Goal: Task Accomplishment & Management: Manage account settings

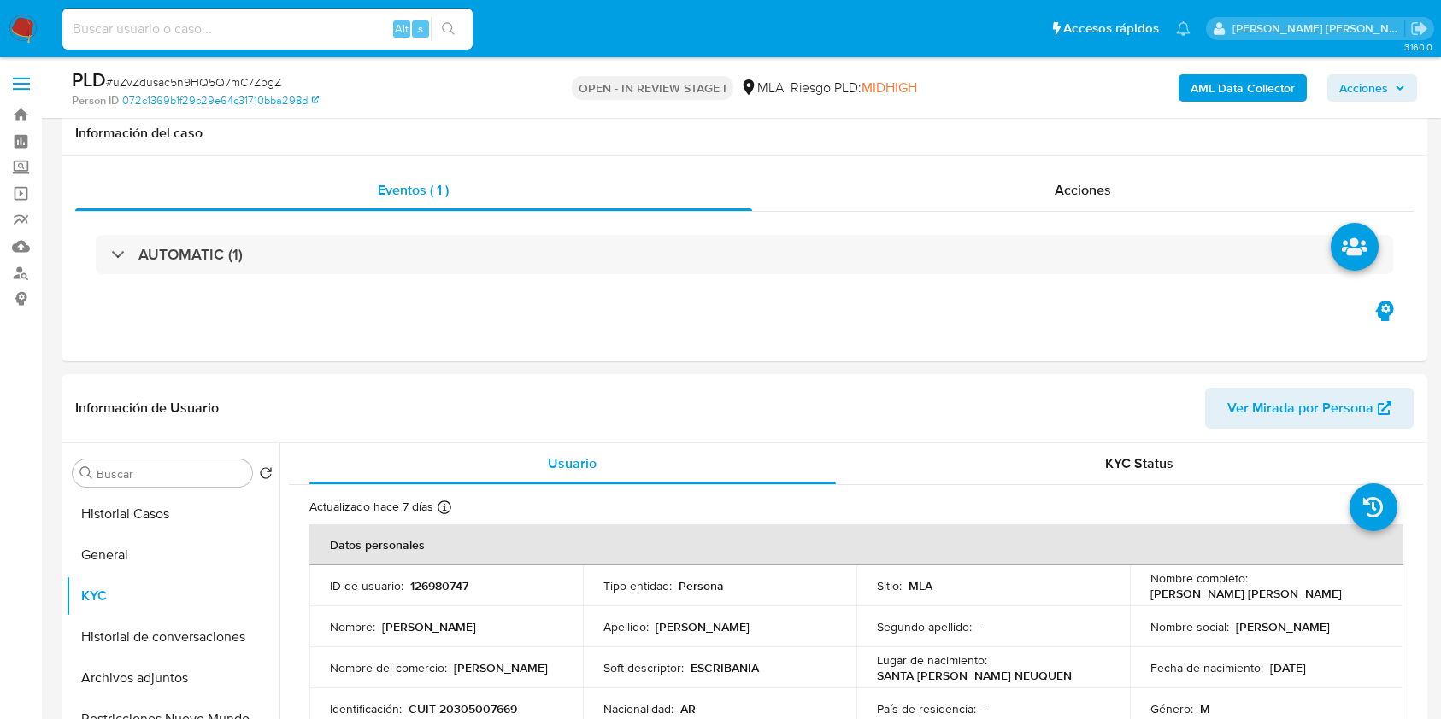
select select "10"
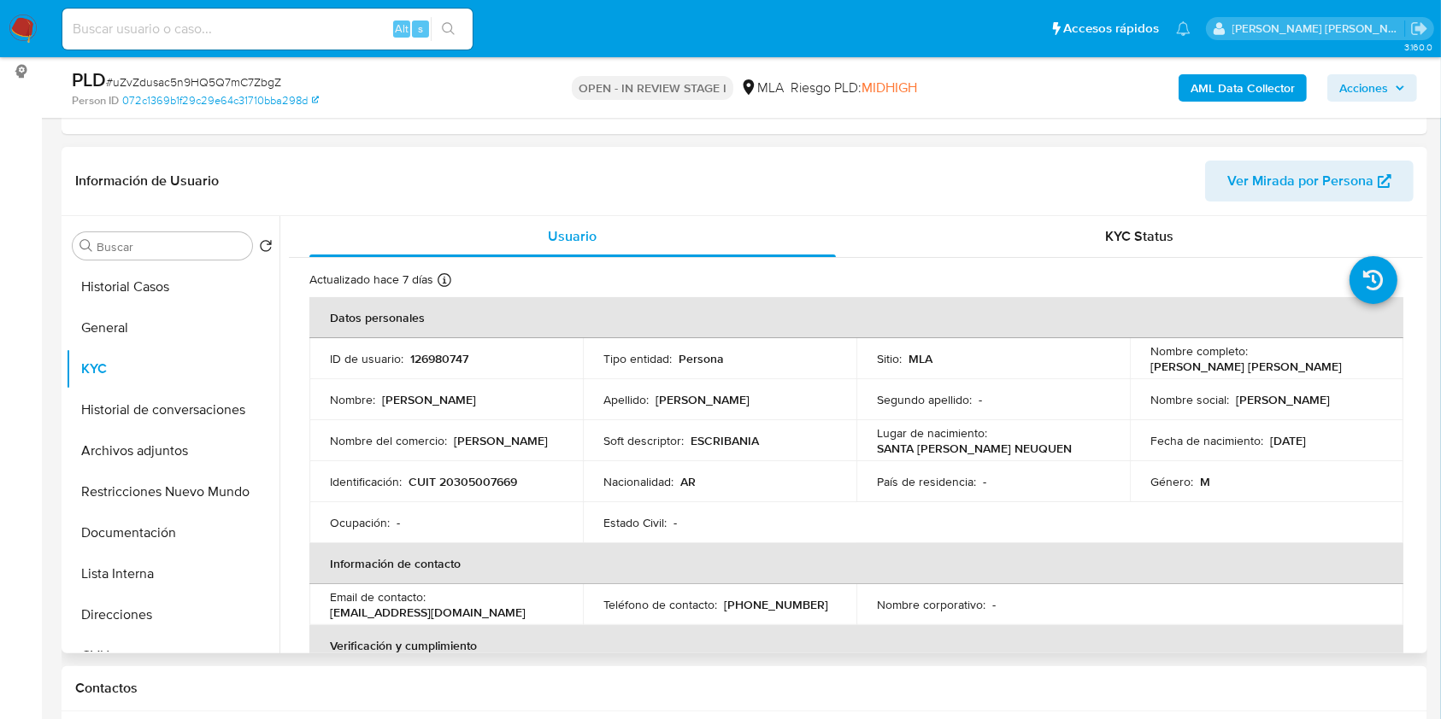
click at [433, 357] on p "126980747" at bounding box center [439, 358] width 58 height 15
copy p "126980747"
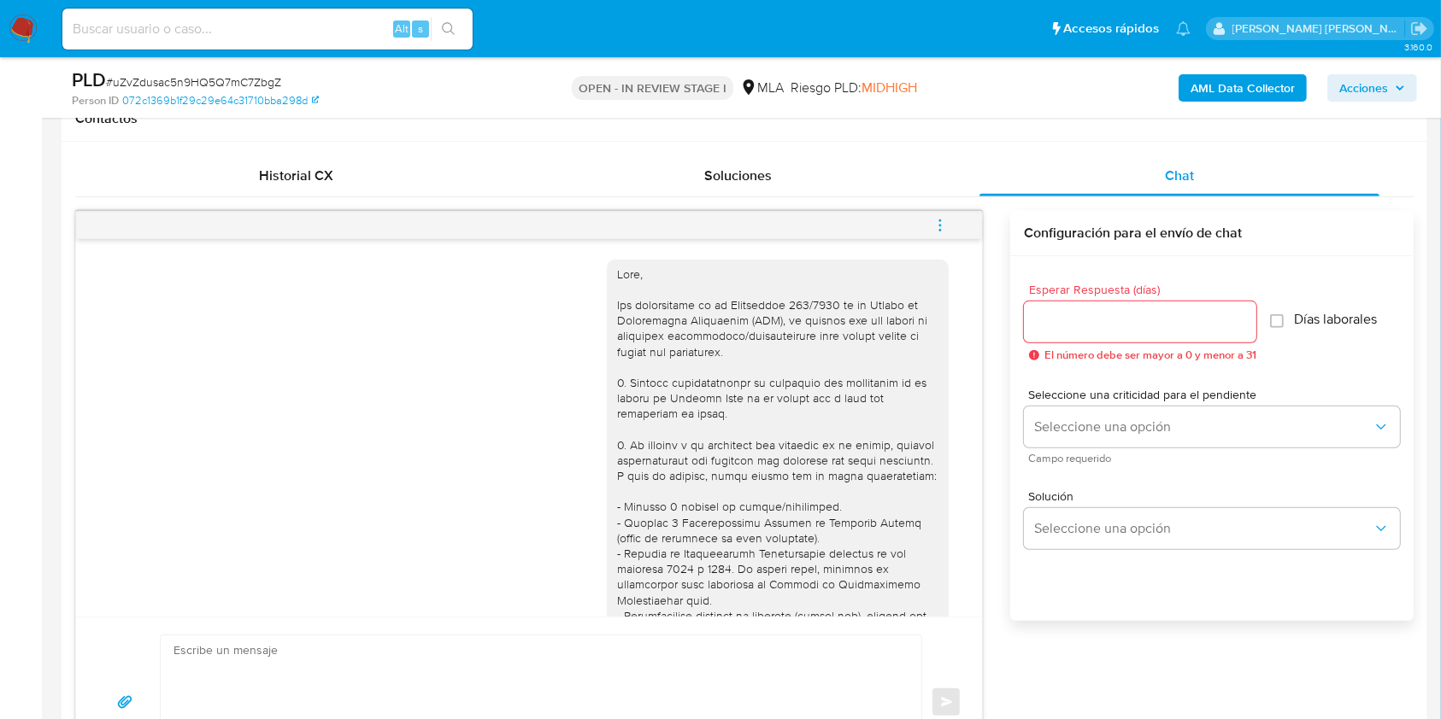
scroll to position [455, 0]
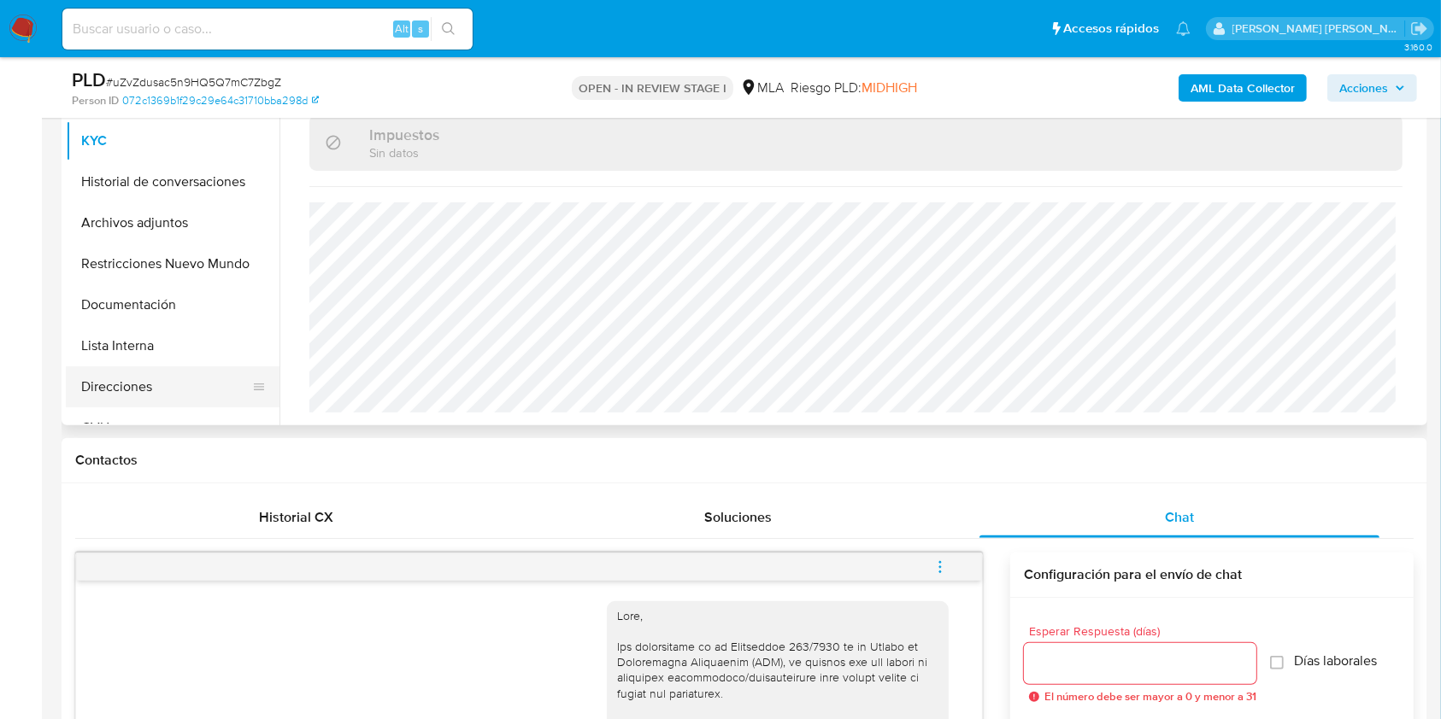
click at [150, 383] on button "Direcciones" at bounding box center [166, 387] width 200 height 41
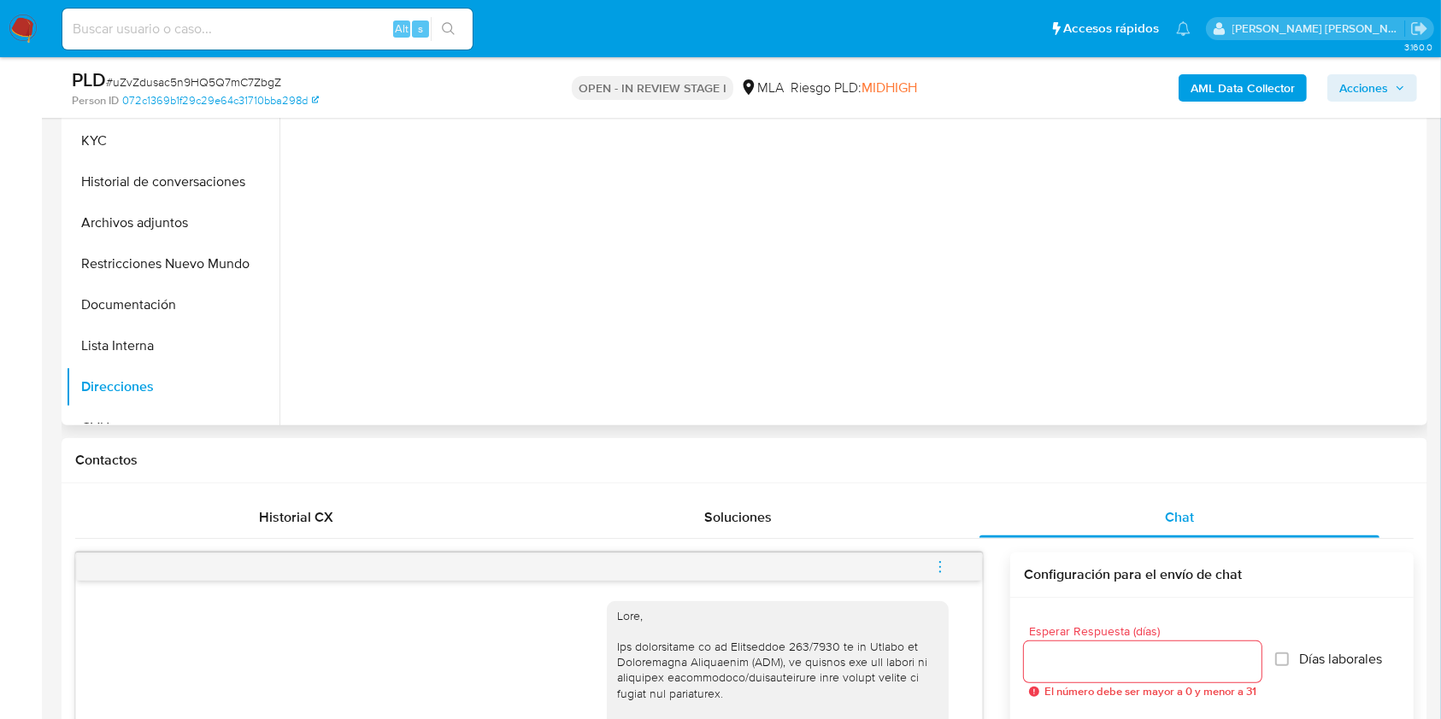
scroll to position [342, 0]
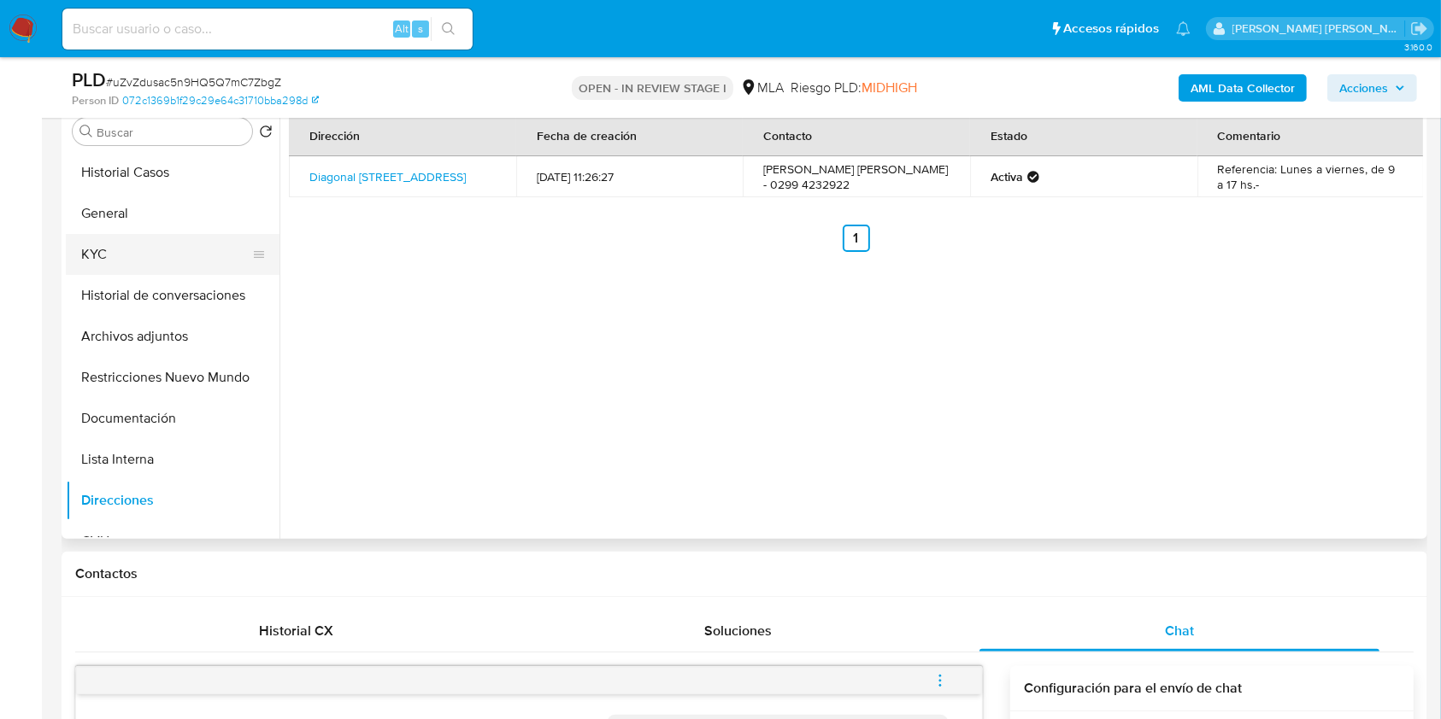
click at [170, 250] on button "KYC" at bounding box center [166, 254] width 200 height 41
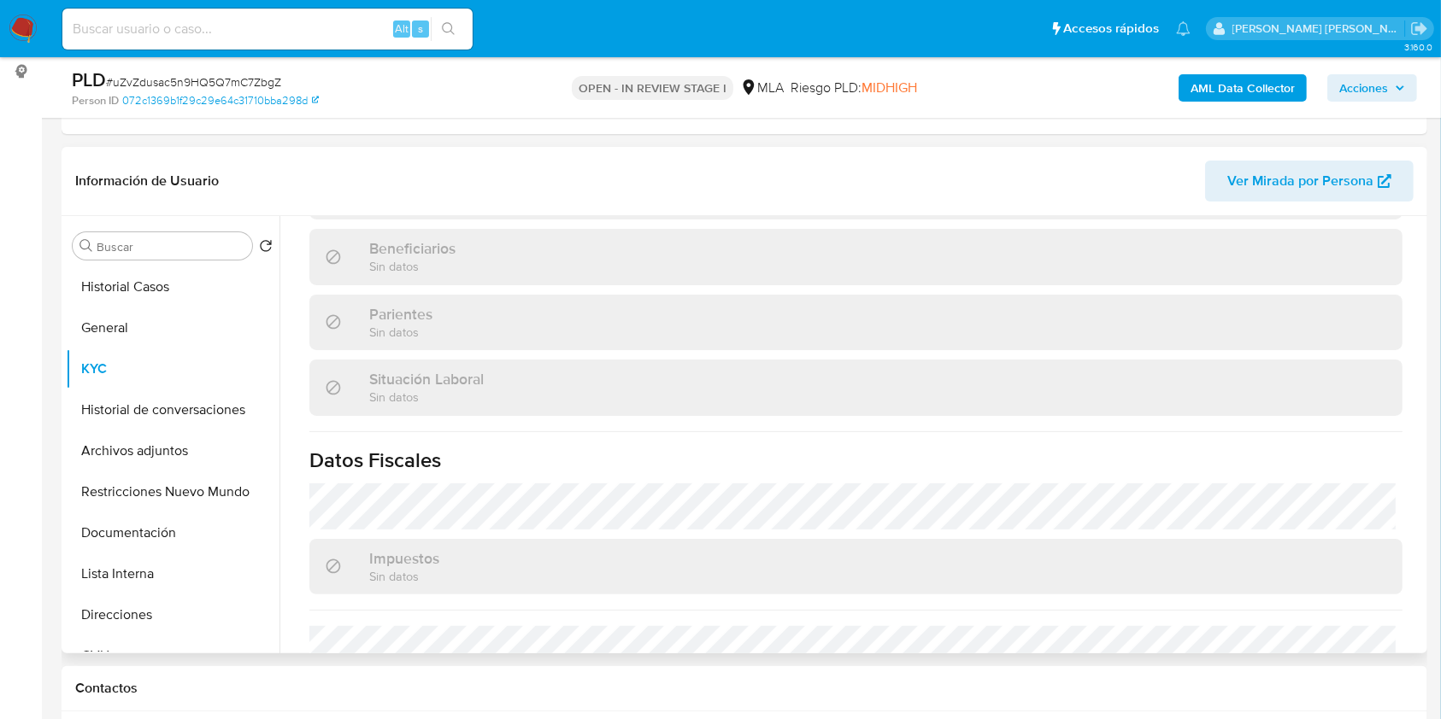
scroll to position [503, 0]
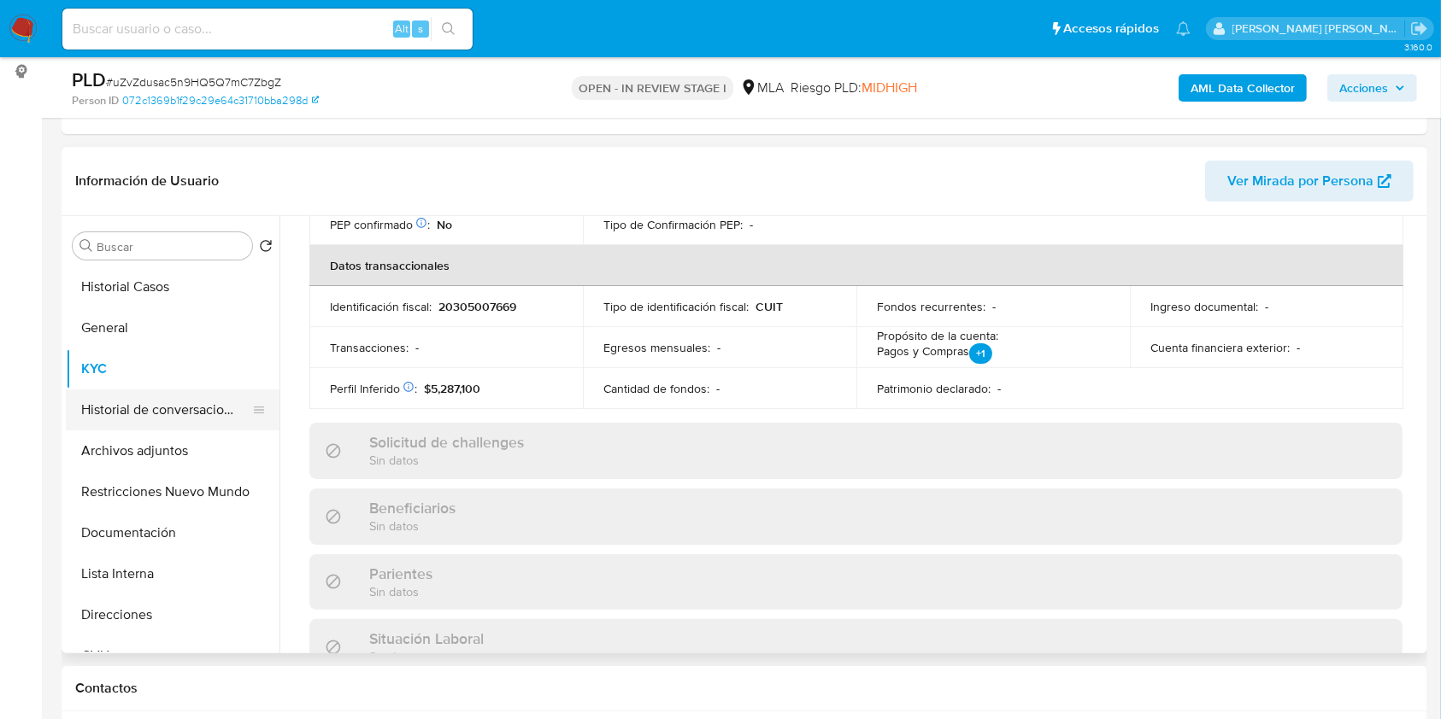
click at [161, 407] on button "Historial de conversaciones" at bounding box center [166, 410] width 200 height 41
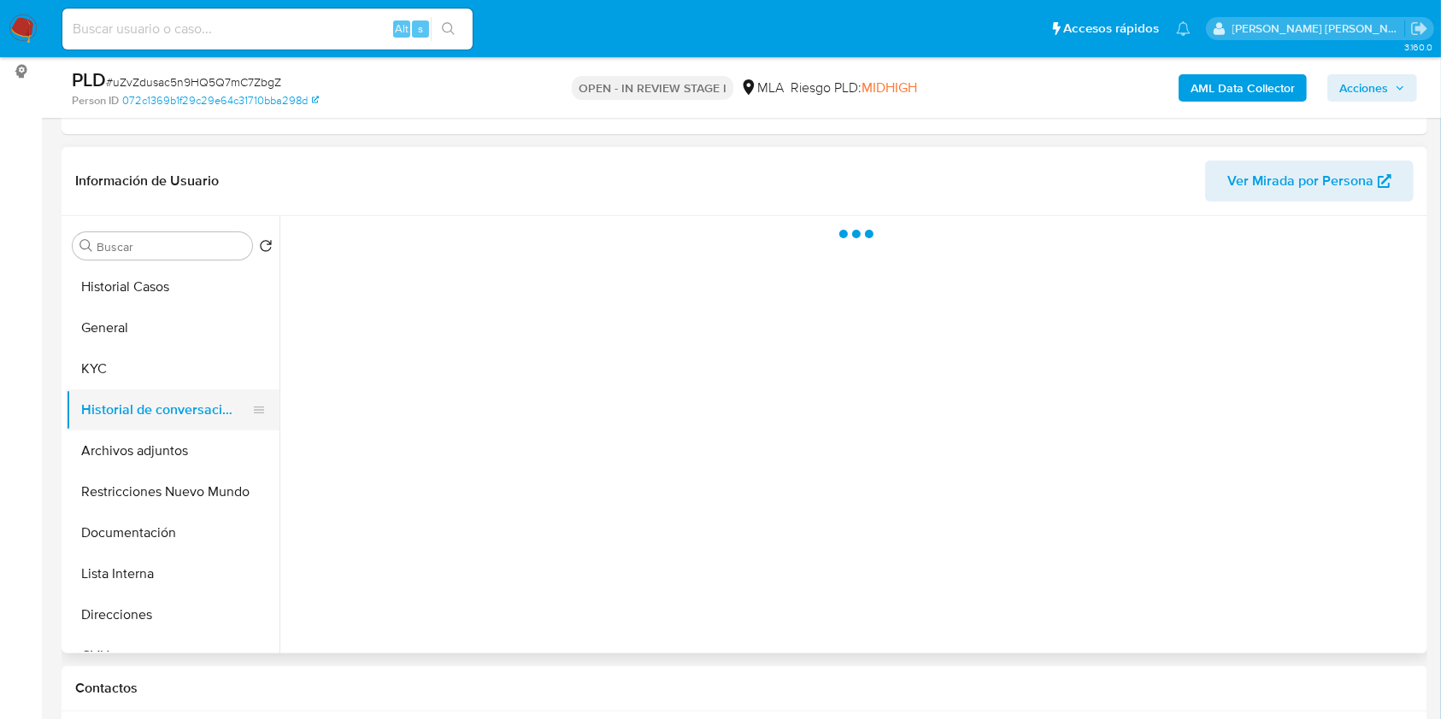
scroll to position [0, 0]
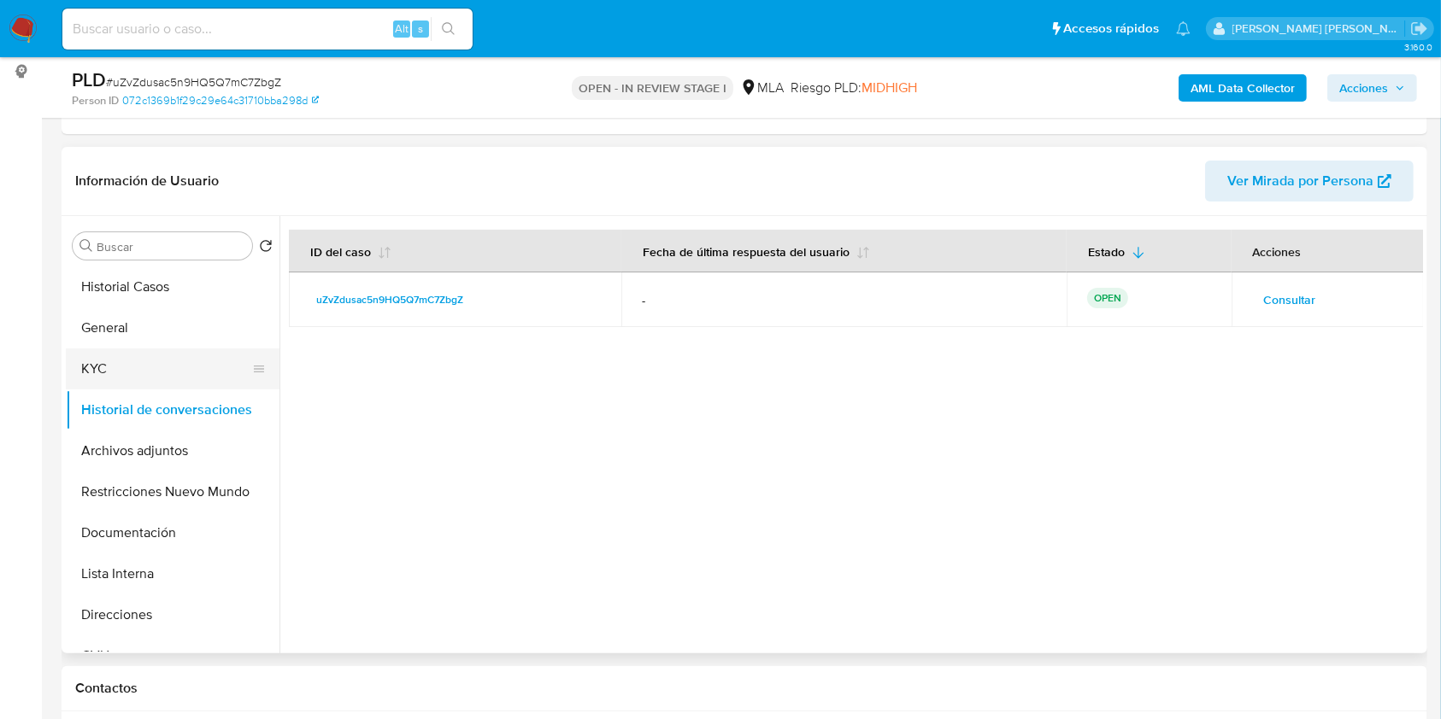
click at [114, 366] on button "KYC" at bounding box center [166, 369] width 200 height 41
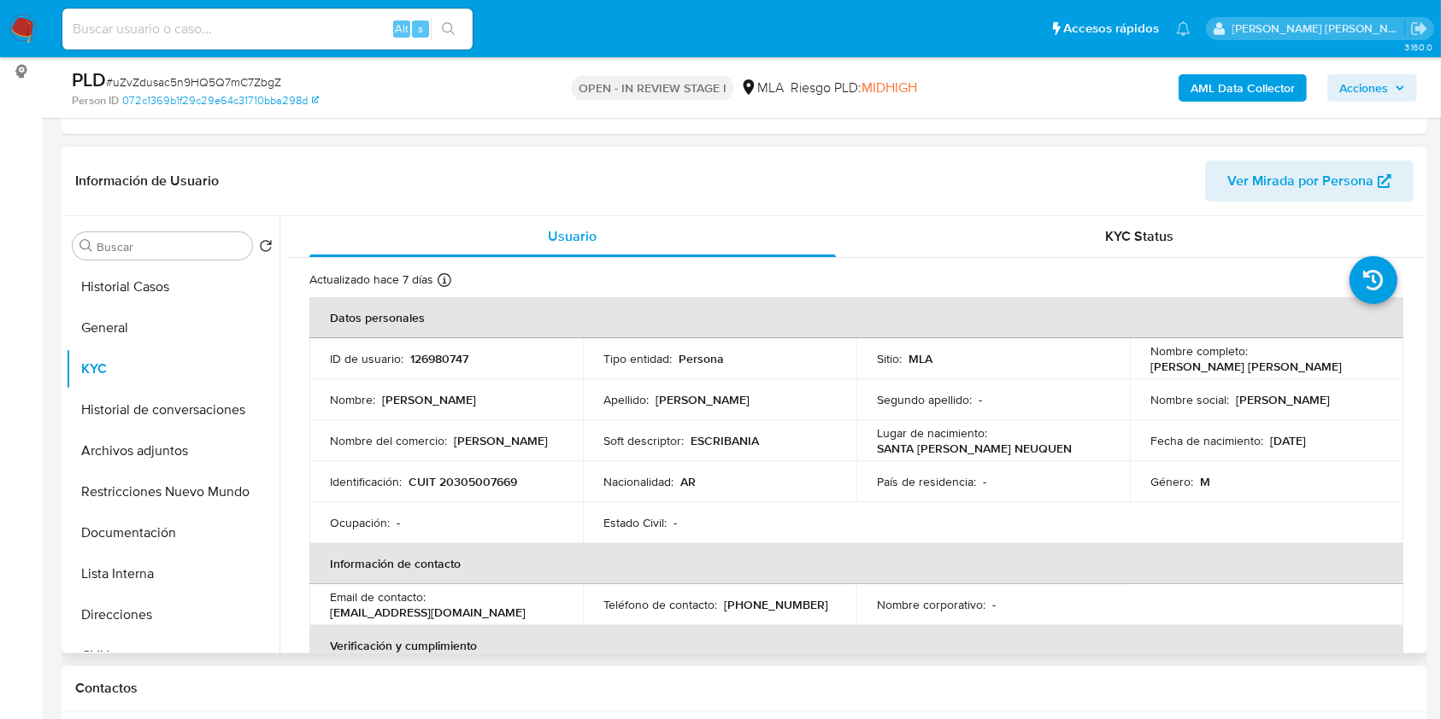
click at [467, 475] on p "CUIT 20305007669" at bounding box center [462, 481] width 109 height 15
copy p "20305007669"
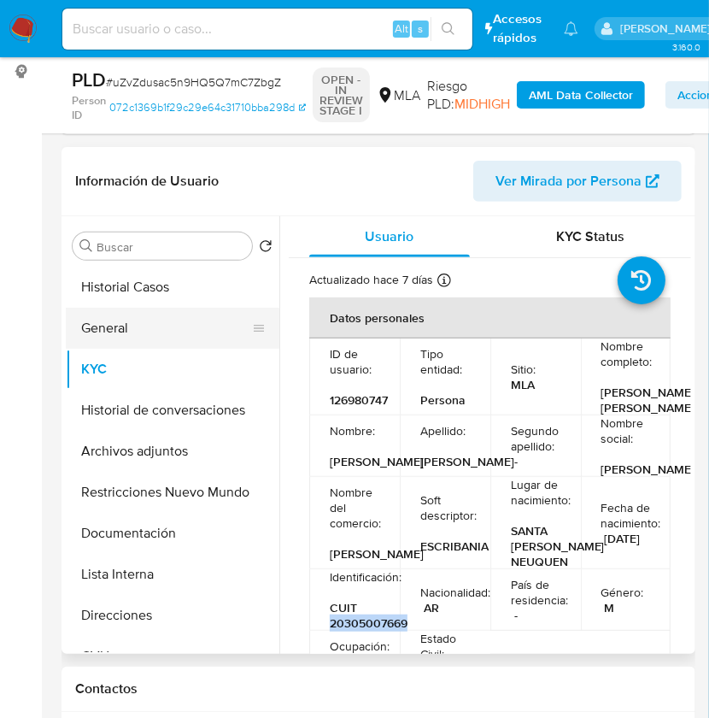
click at [161, 321] on button "General" at bounding box center [166, 328] width 200 height 41
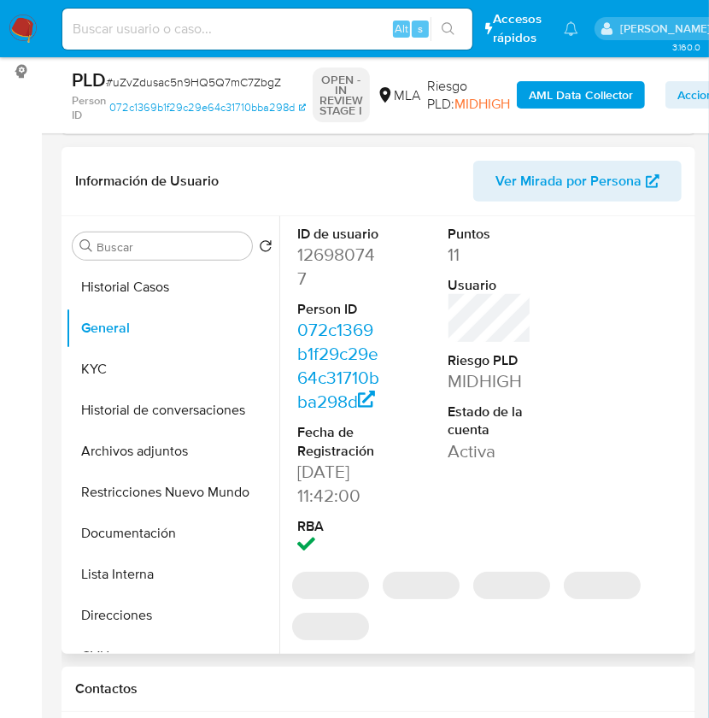
click at [344, 258] on dd "126980747" at bounding box center [339, 267] width 84 height 48
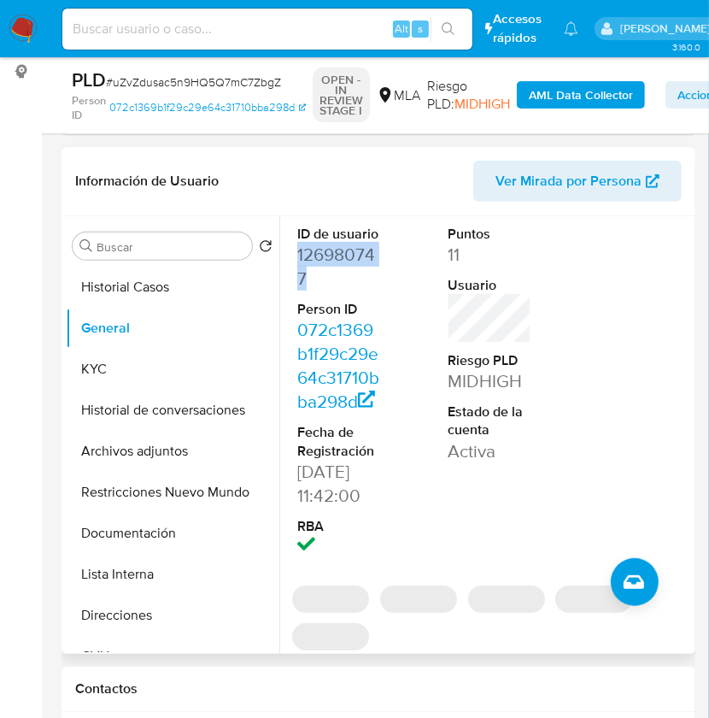
copy dd "126980747"
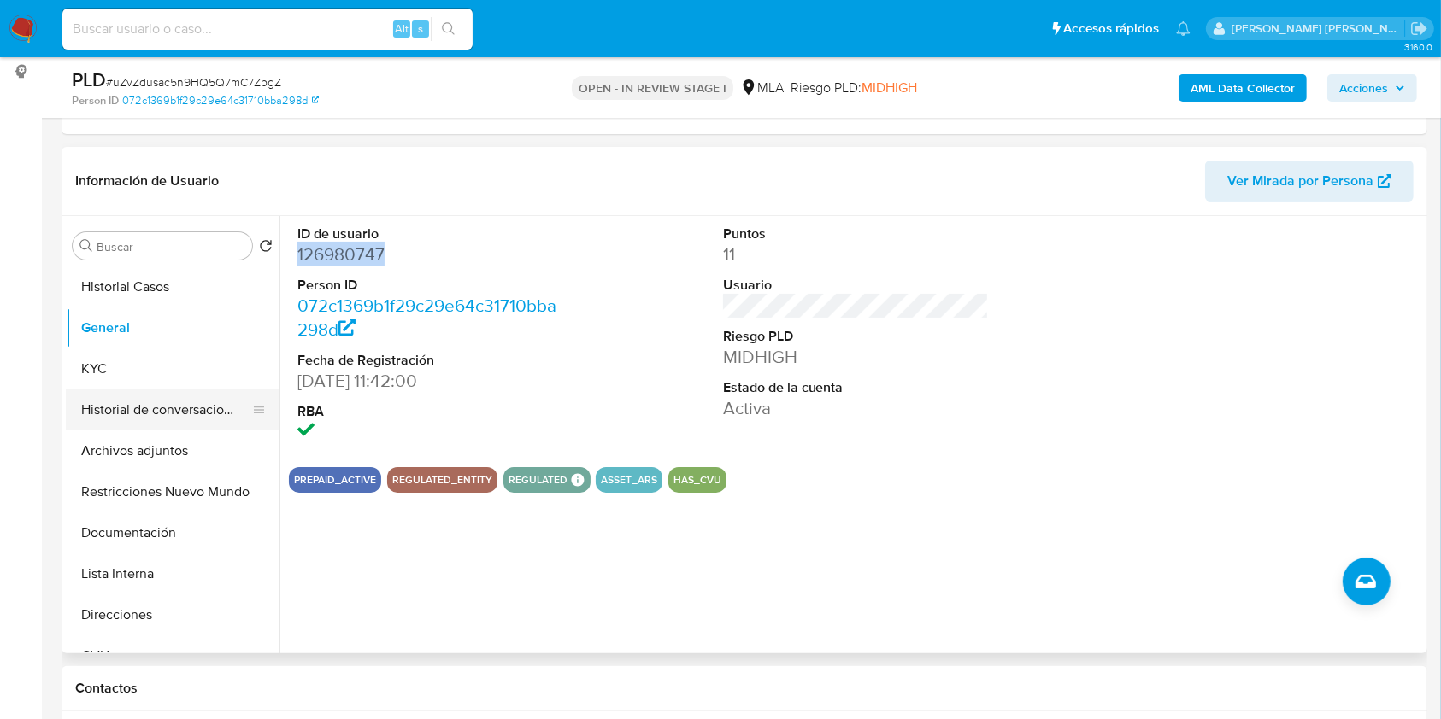
click at [128, 425] on button "Historial de conversaciones" at bounding box center [166, 410] width 200 height 41
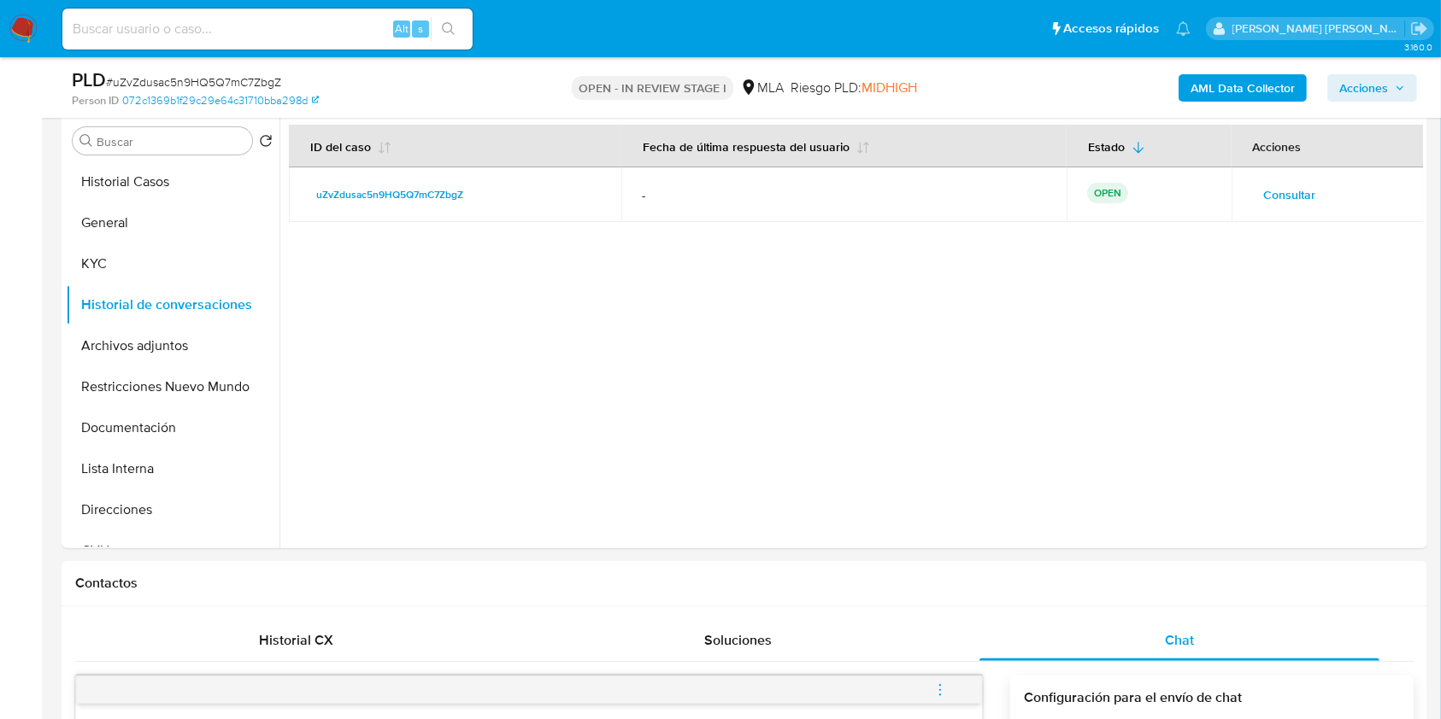
scroll to position [342, 0]
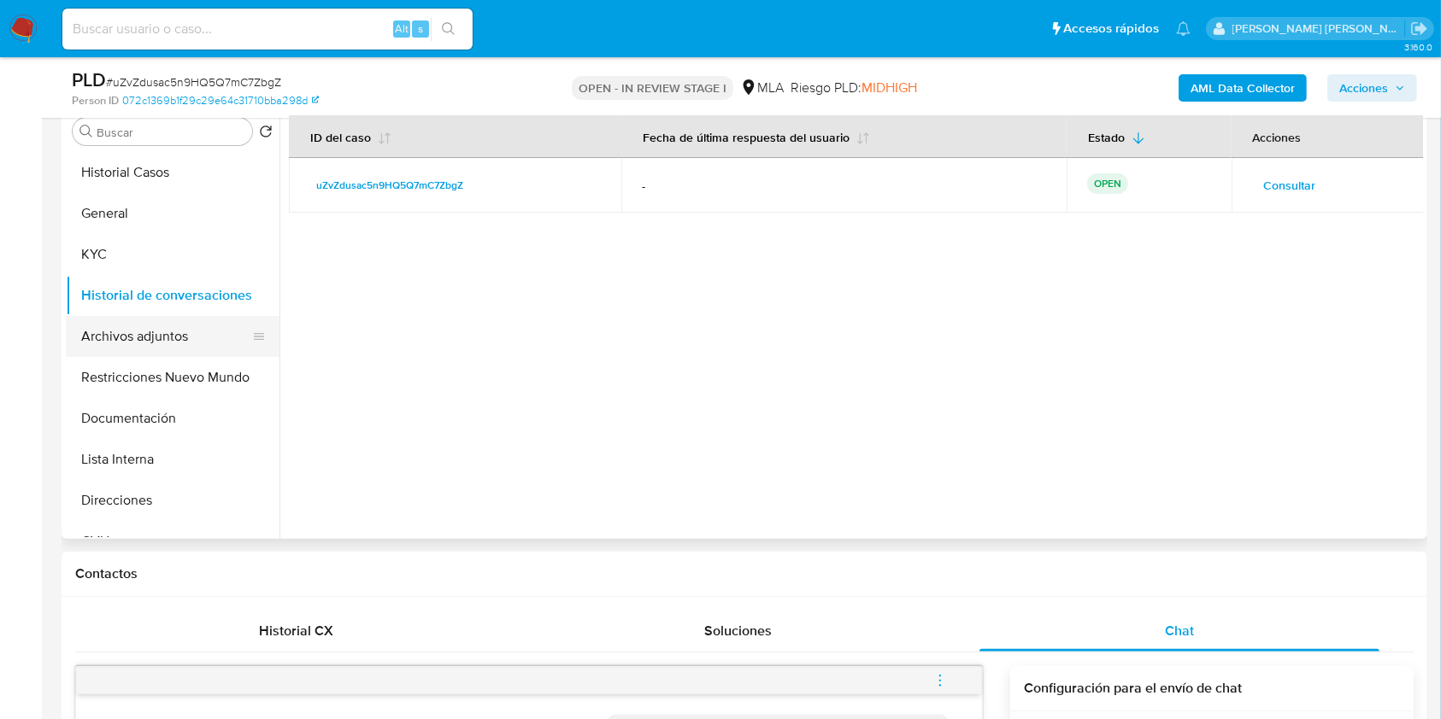
click at [146, 328] on button "Archivos adjuntos" at bounding box center [166, 336] width 200 height 41
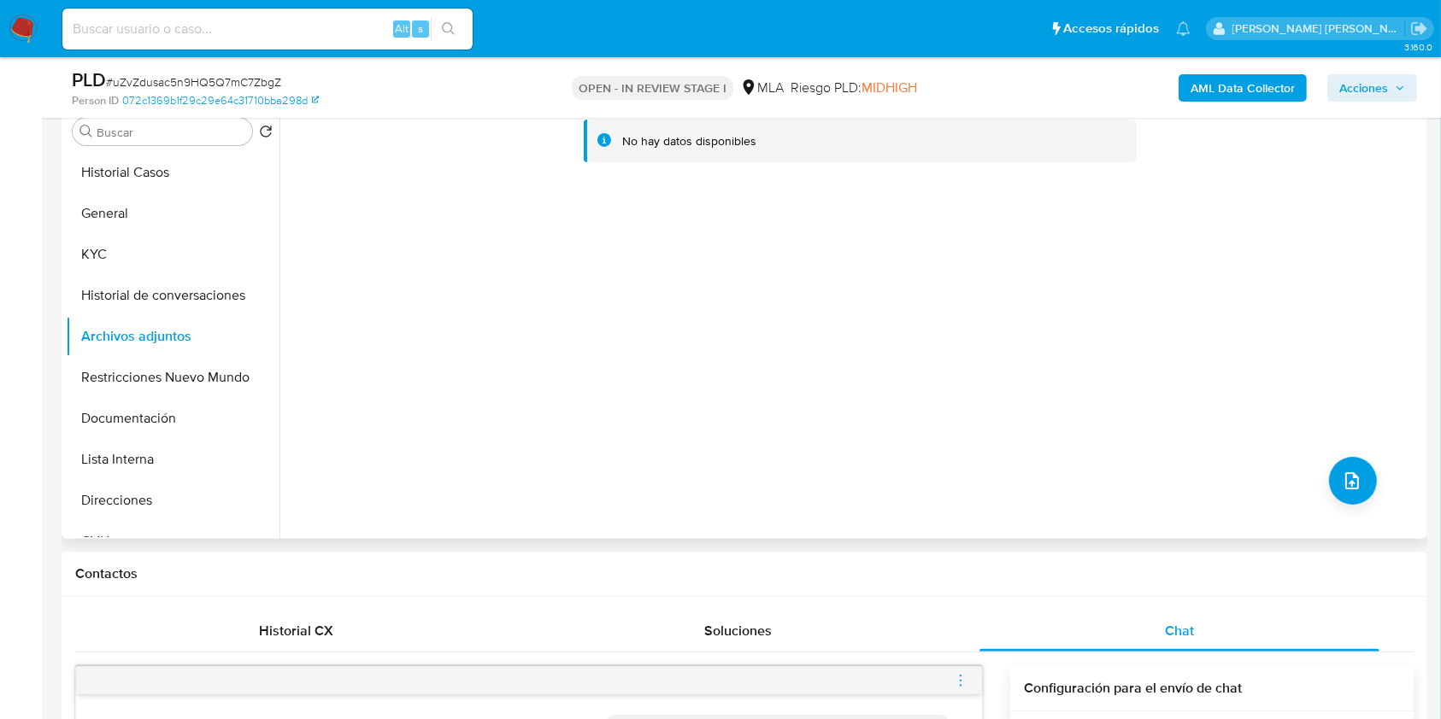
scroll to position [227, 0]
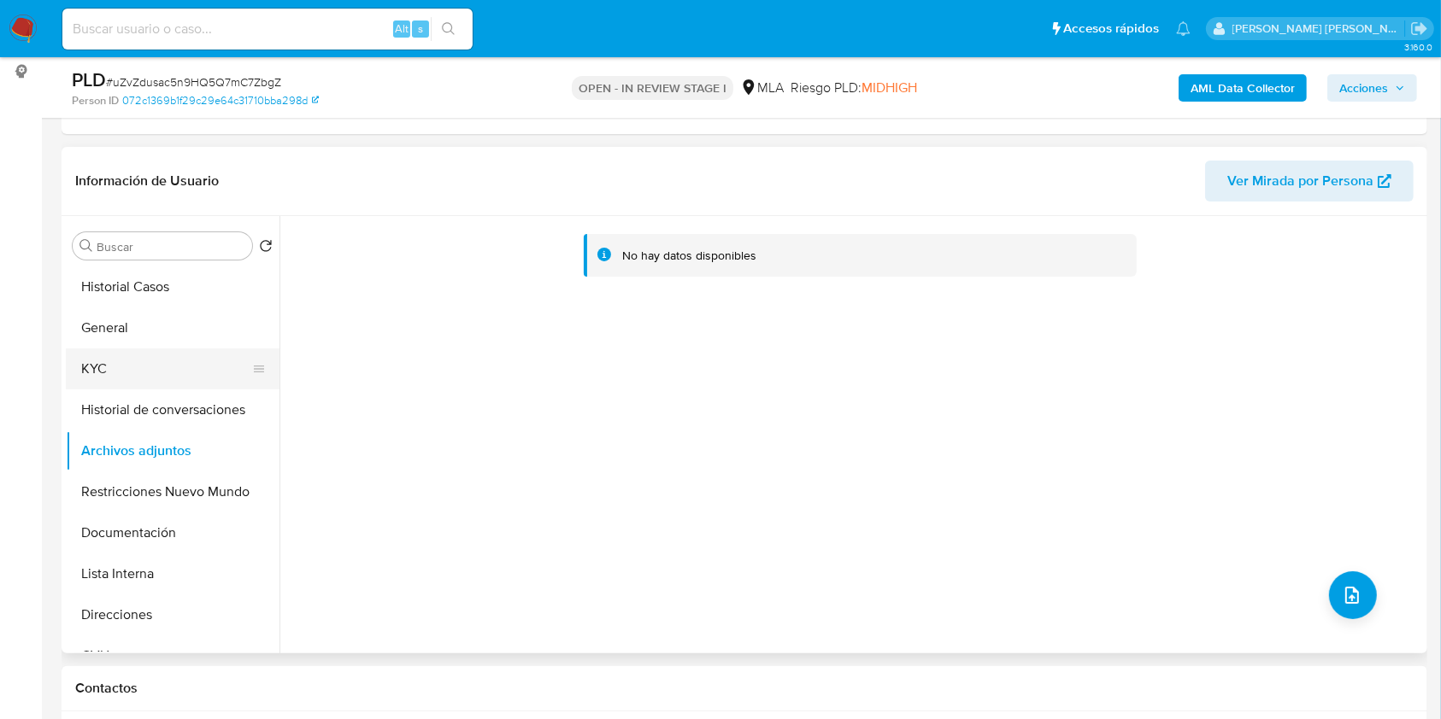
click at [173, 367] on button "KYC" at bounding box center [166, 369] width 200 height 41
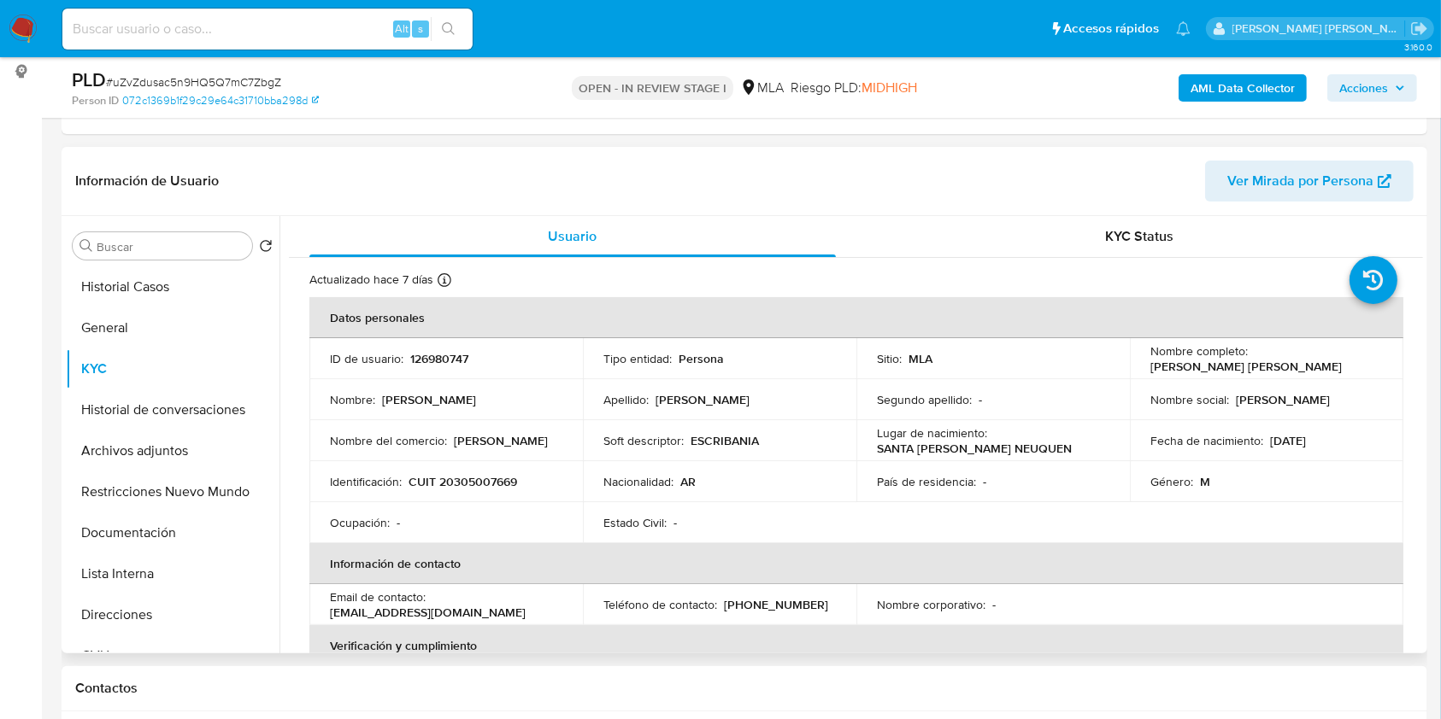
drag, startPoint x: 1145, startPoint y: 362, endPoint x: 1305, endPoint y: 359, distance: 159.8
click at [1305, 359] on div "Nombre completo : Javier Martin Olea Rodriguez" at bounding box center [1266, 358] width 232 height 31
copy p "Javier Martin Olea Rodriguez"
click at [412, 482] on div "Identificación : CUIT 20305007669" at bounding box center [446, 481] width 232 height 15
click at [423, 484] on p "CUIT 20305007669" at bounding box center [462, 481] width 109 height 15
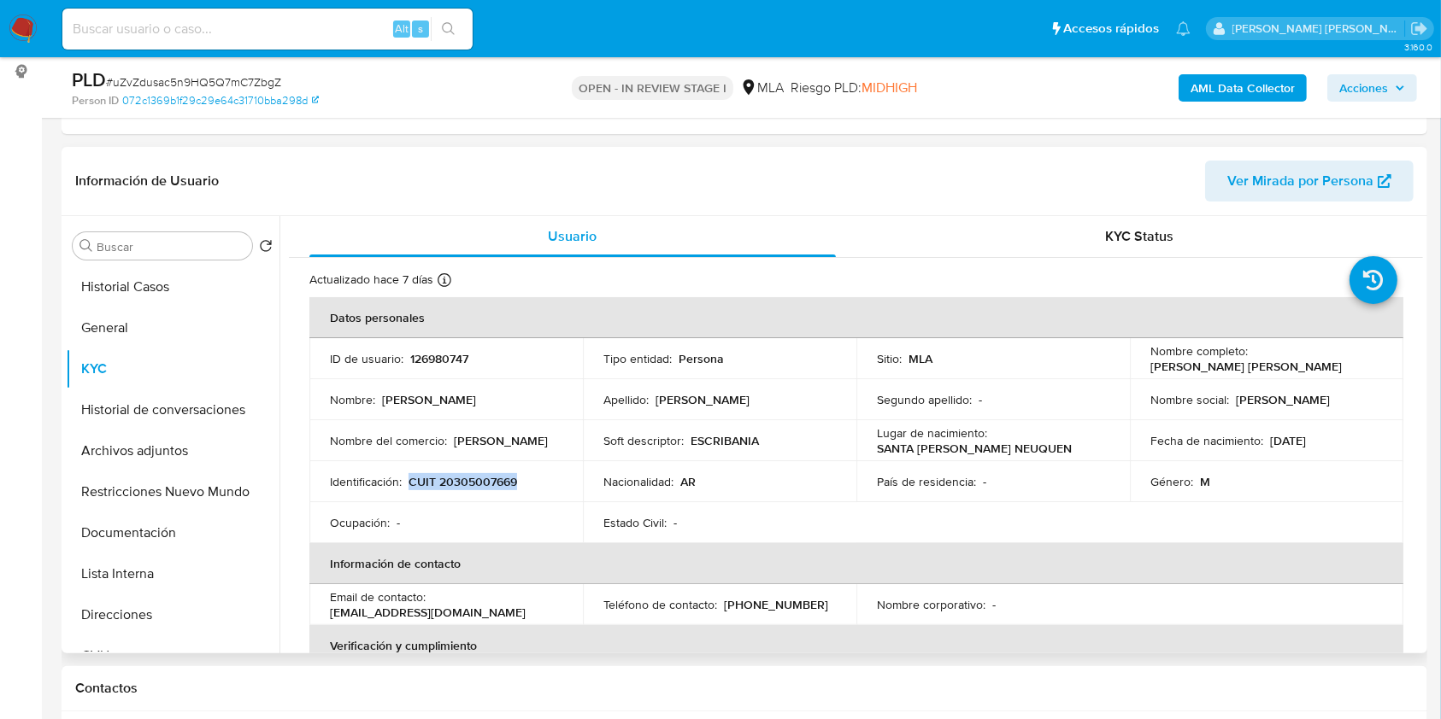
drag, startPoint x: 410, startPoint y: 482, endPoint x: 540, endPoint y: 478, distance: 129.9
click at [540, 478] on div "Identificación : CUIT 20305007669" at bounding box center [446, 481] width 232 height 15
copy p "CUIT 20305007669"
drag, startPoint x: 1142, startPoint y: 368, endPoint x: 1306, endPoint y: 368, distance: 164.0
click at [1306, 368] on td "Nombre completo : Javier Martin Olea Rodriguez" at bounding box center [1266, 358] width 273 height 41
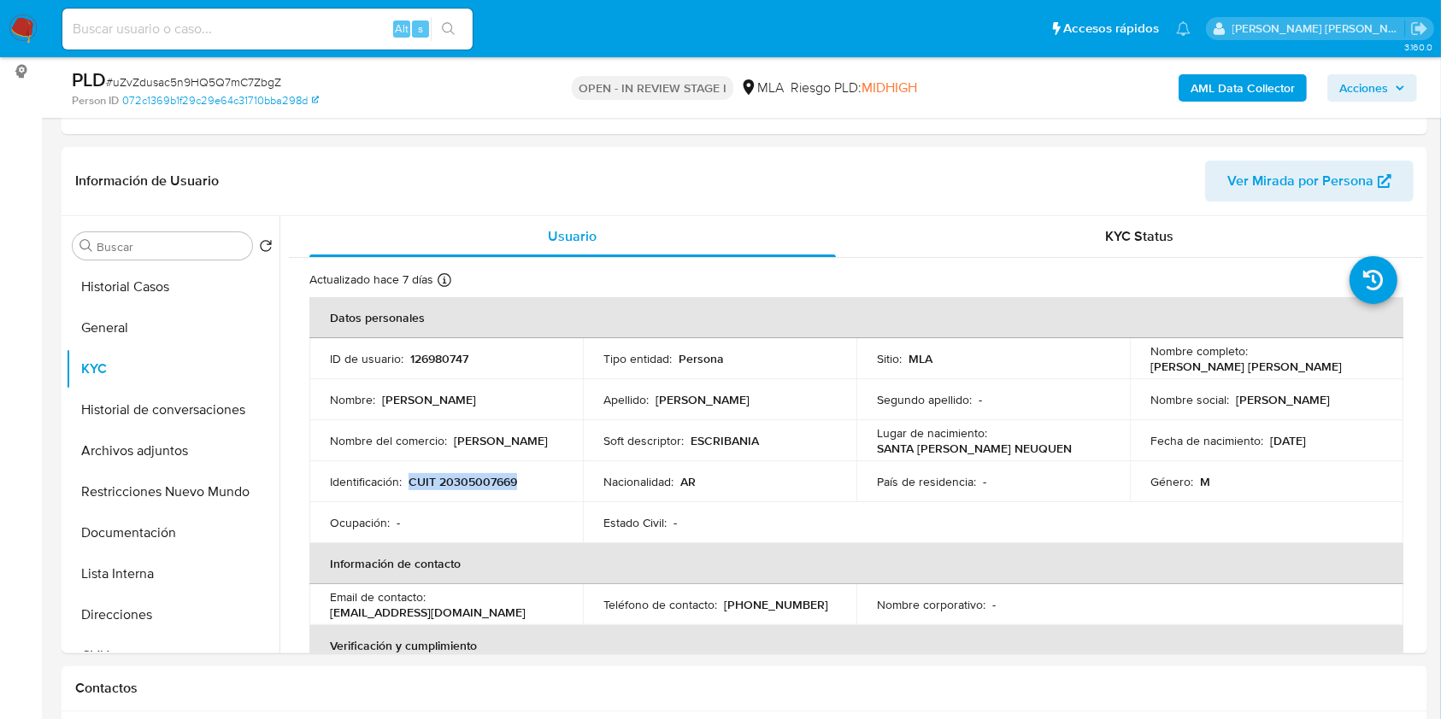
copy p "Javier Martin Olea Rodriguez"
click at [1219, 360] on p "Javier Martin Olea Rodriguez" at bounding box center [1245, 366] width 191 height 15
click at [1217, 369] on p "Javier Martin Olea Rodriguez" at bounding box center [1245, 366] width 191 height 15
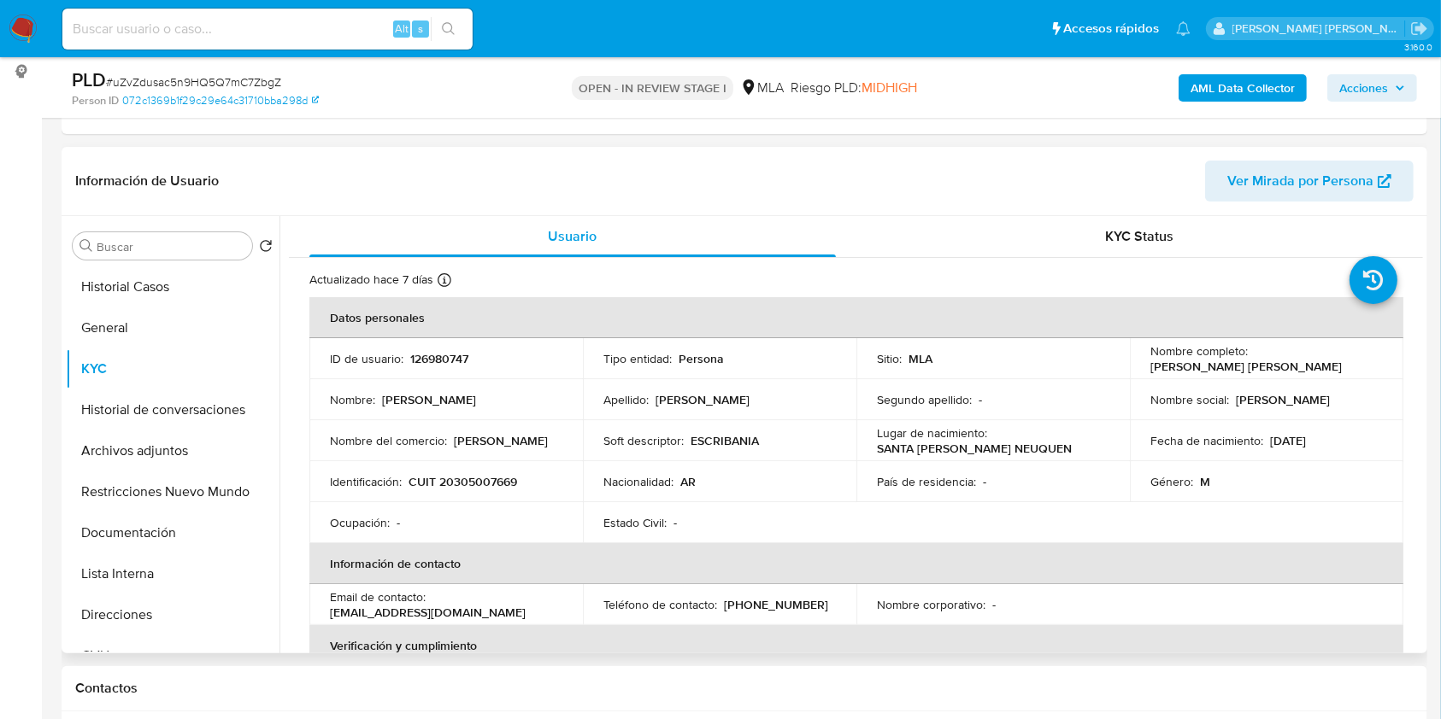
drag, startPoint x: 1144, startPoint y: 368, endPoint x: 1316, endPoint y: 360, distance: 171.9
click at [1316, 360] on td "Nombre completo : Javier Martin Olea Rodriguez" at bounding box center [1266, 358] width 273 height 41
copy p "Javier Martin Olea Rodriguez"
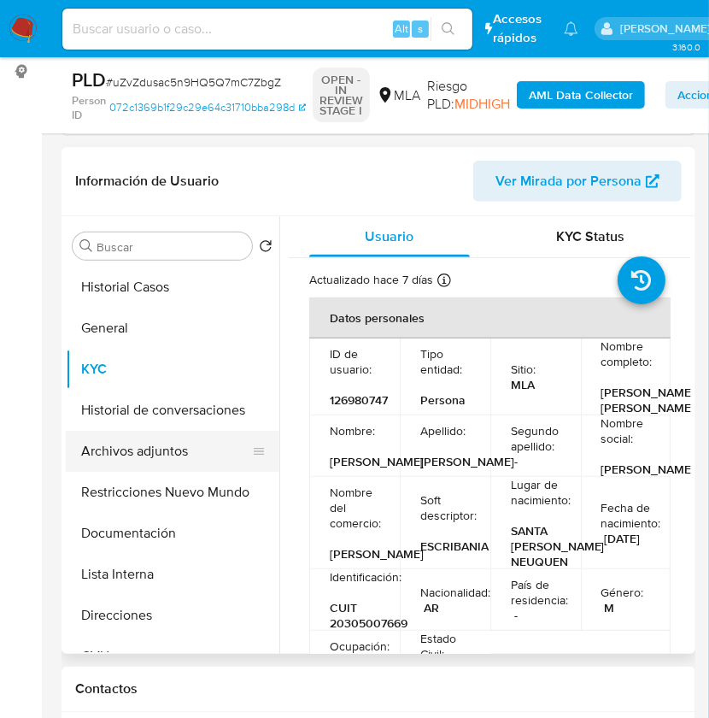
click at [174, 433] on button "Archivos adjuntos" at bounding box center [166, 451] width 200 height 41
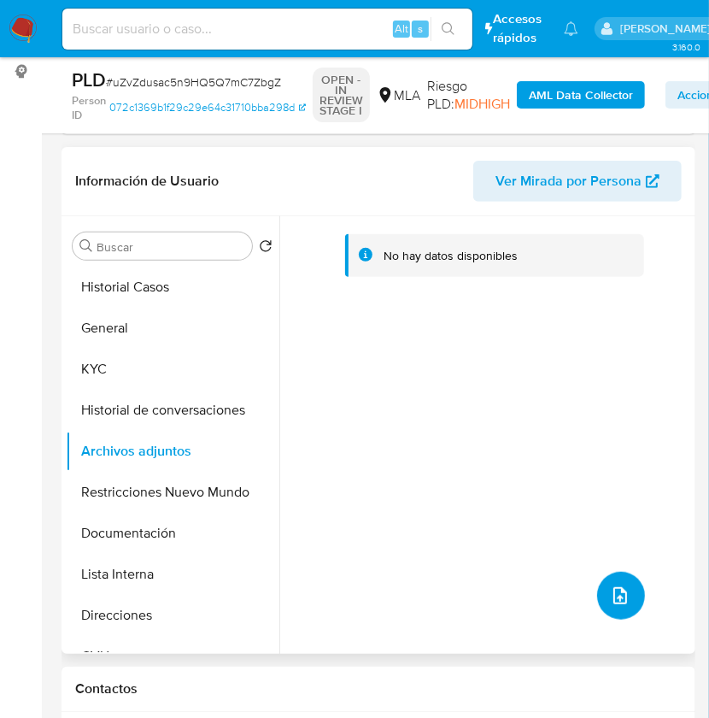
click at [619, 591] on icon "upload-file" at bounding box center [620, 595] width 14 height 17
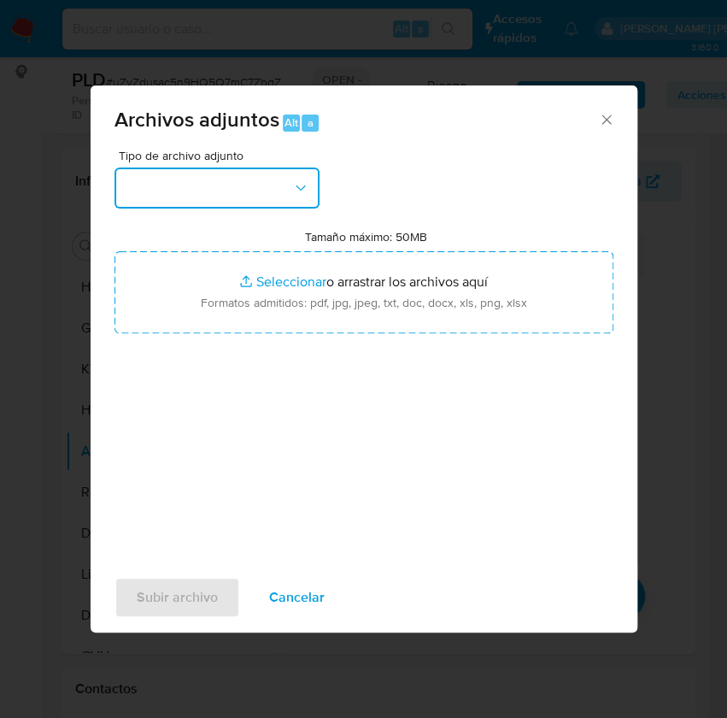
click at [287, 182] on button "button" at bounding box center [216, 187] width 205 height 41
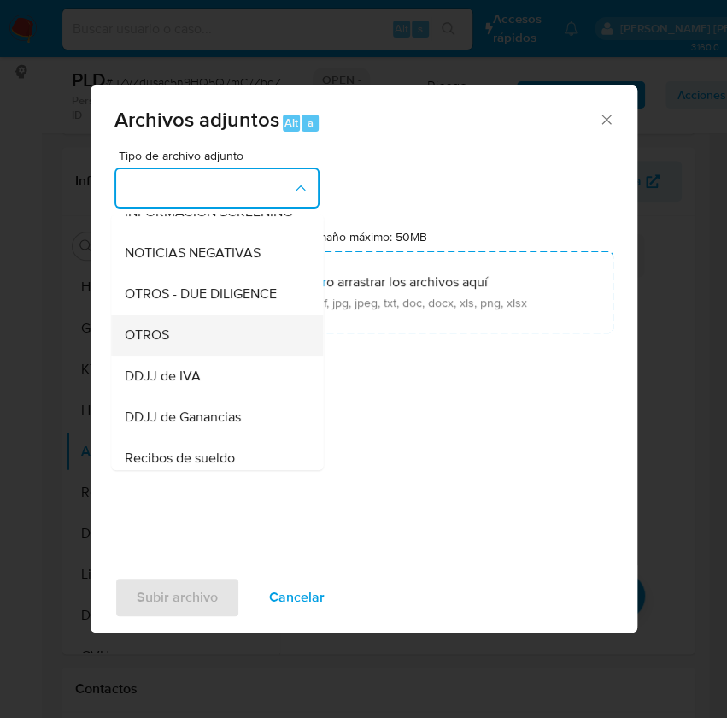
click at [213, 354] on div "OTROS" at bounding box center [212, 334] width 174 height 41
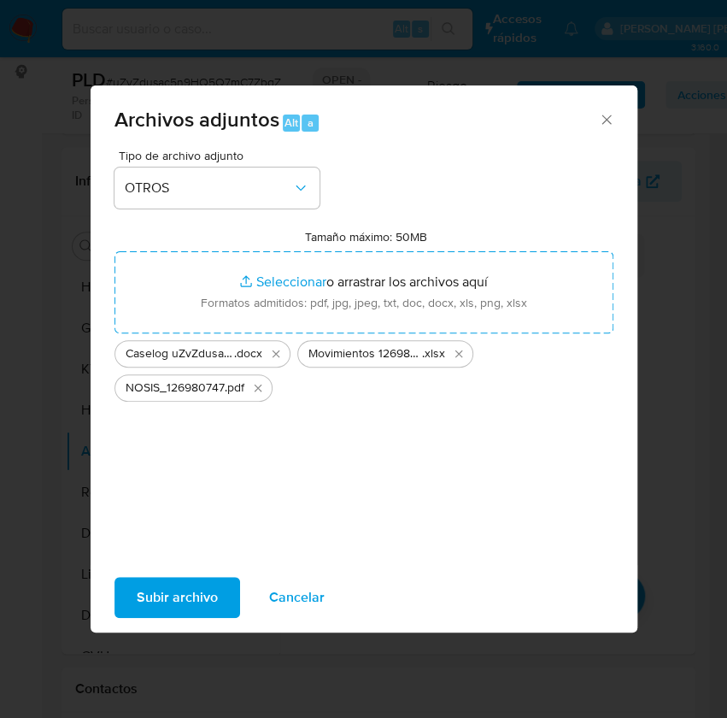
click at [202, 590] on span "Subir archivo" at bounding box center [177, 597] width 81 height 38
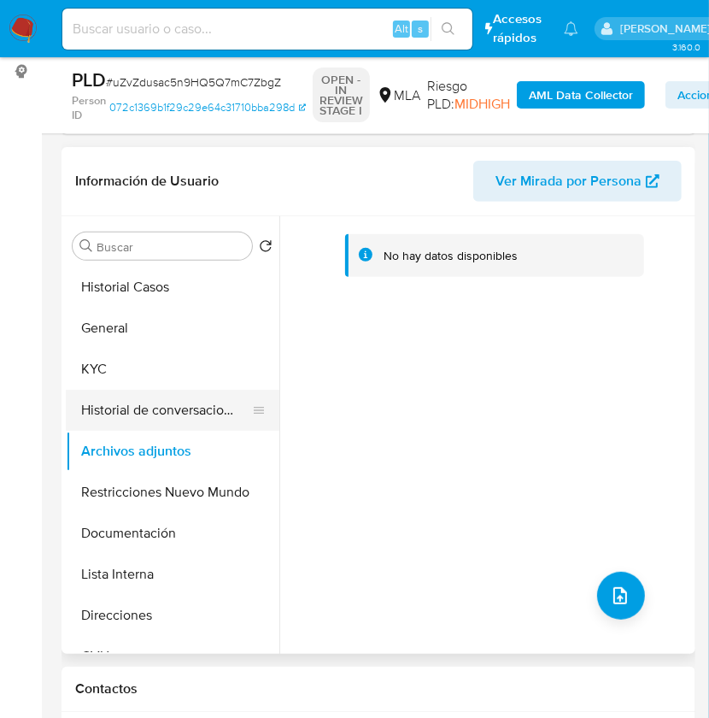
click at [185, 397] on button "Historial de conversaciones" at bounding box center [166, 410] width 200 height 41
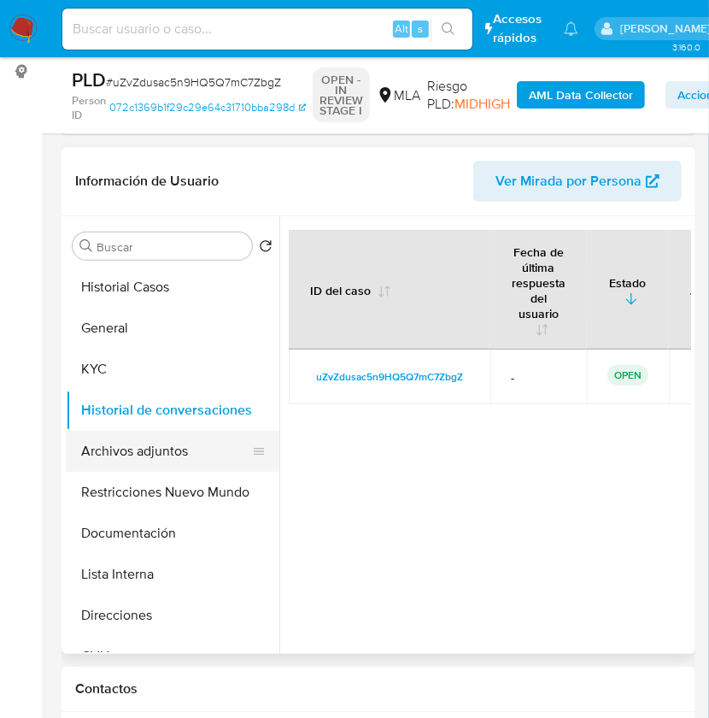
click at [190, 447] on button "Archivos adjuntos" at bounding box center [166, 451] width 200 height 41
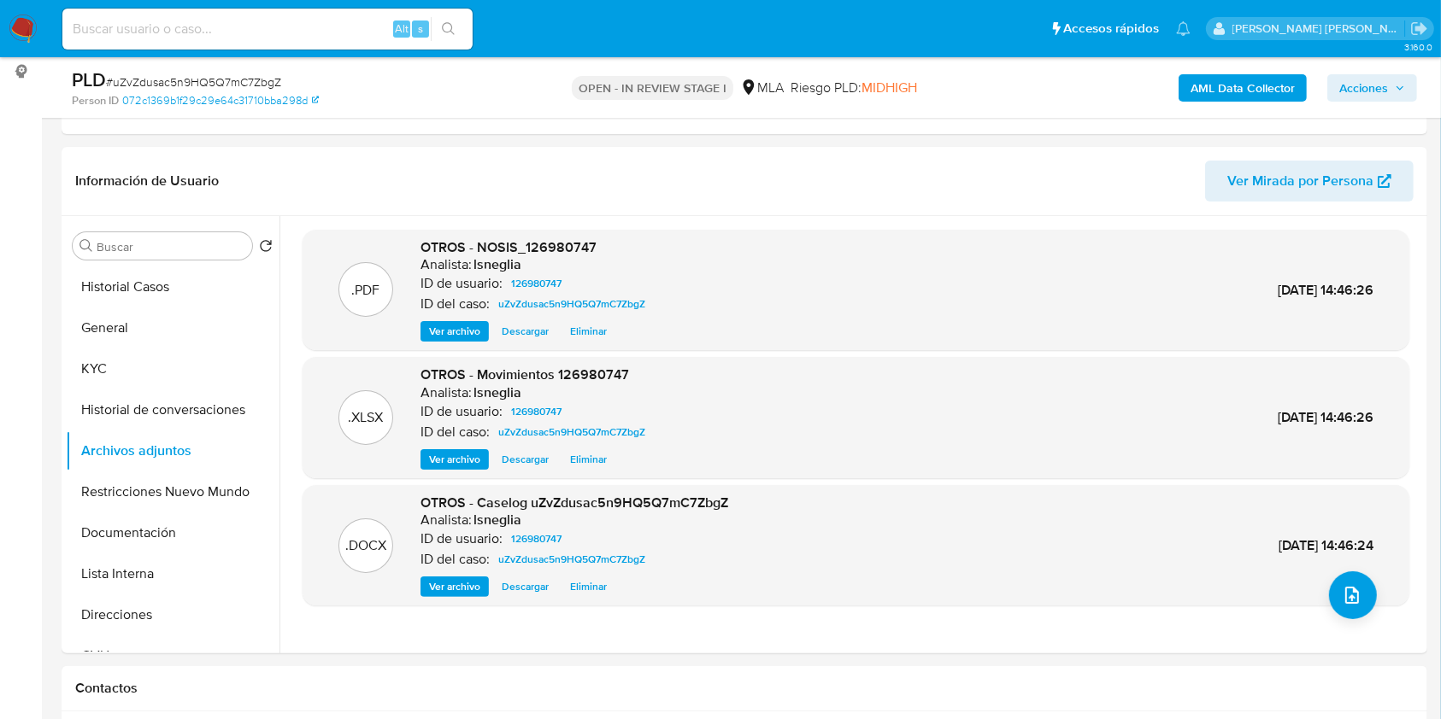
click at [1245, 80] on b "AML Data Collector" at bounding box center [1242, 87] width 104 height 27
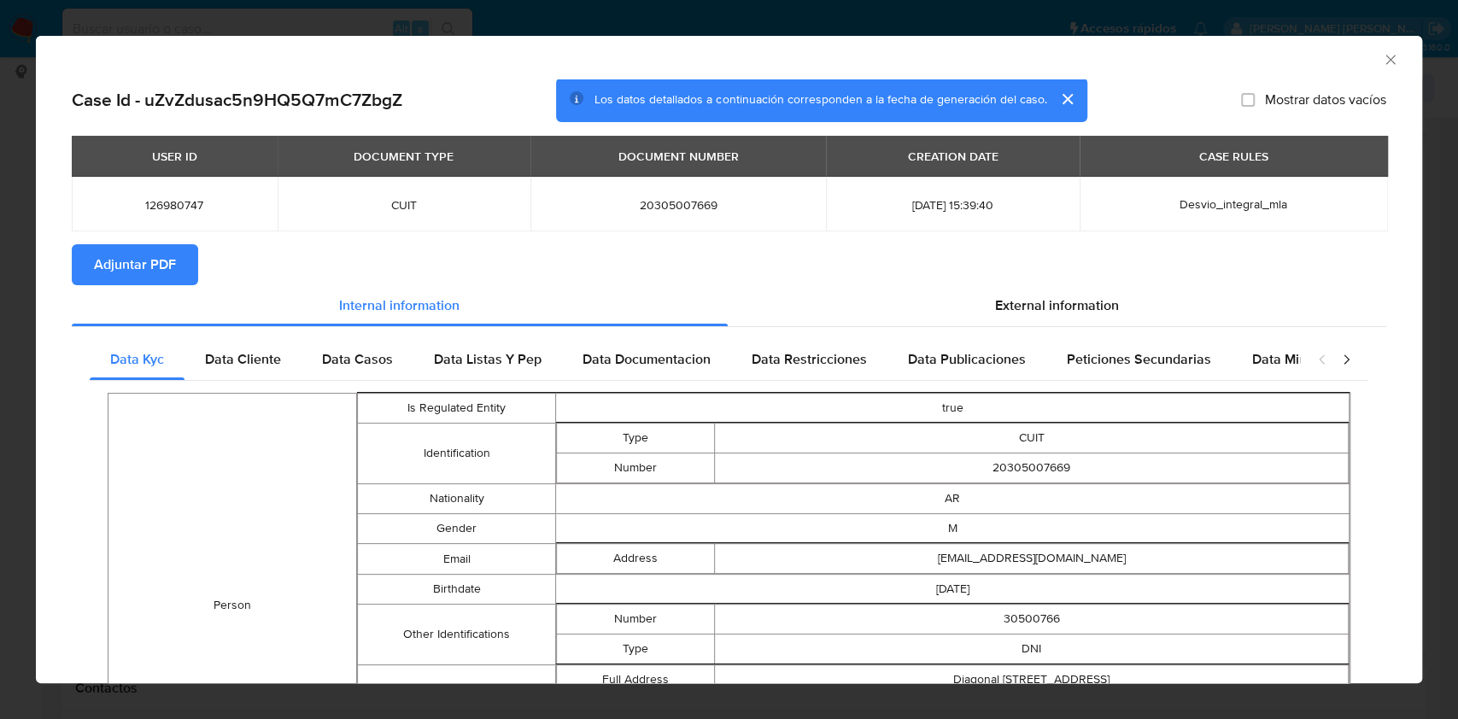
click at [153, 268] on span "Adjuntar PDF" at bounding box center [135, 265] width 82 height 38
click at [1060, 289] on div "External information" at bounding box center [1058, 305] width 660 height 41
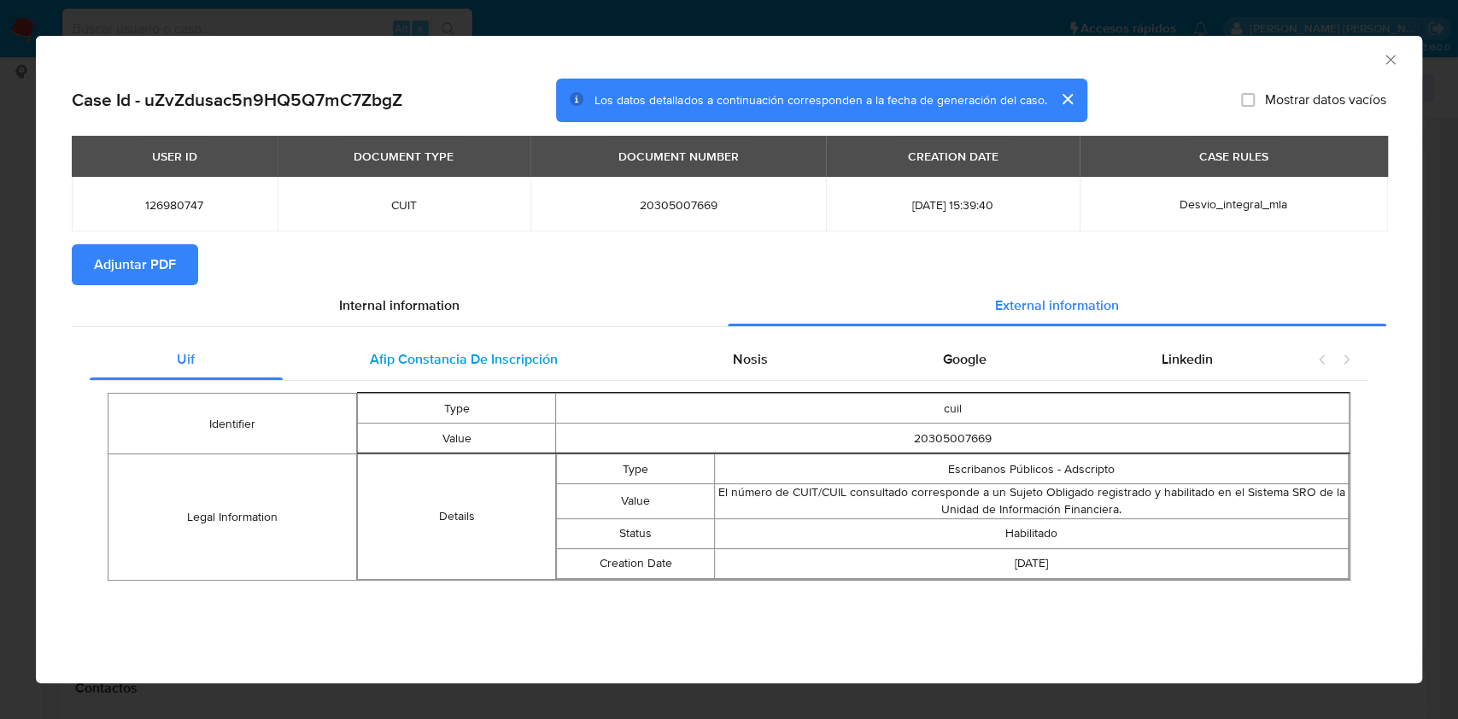
click at [421, 352] on span "Afip Constancia De Inscripción" at bounding box center [464, 359] width 188 height 20
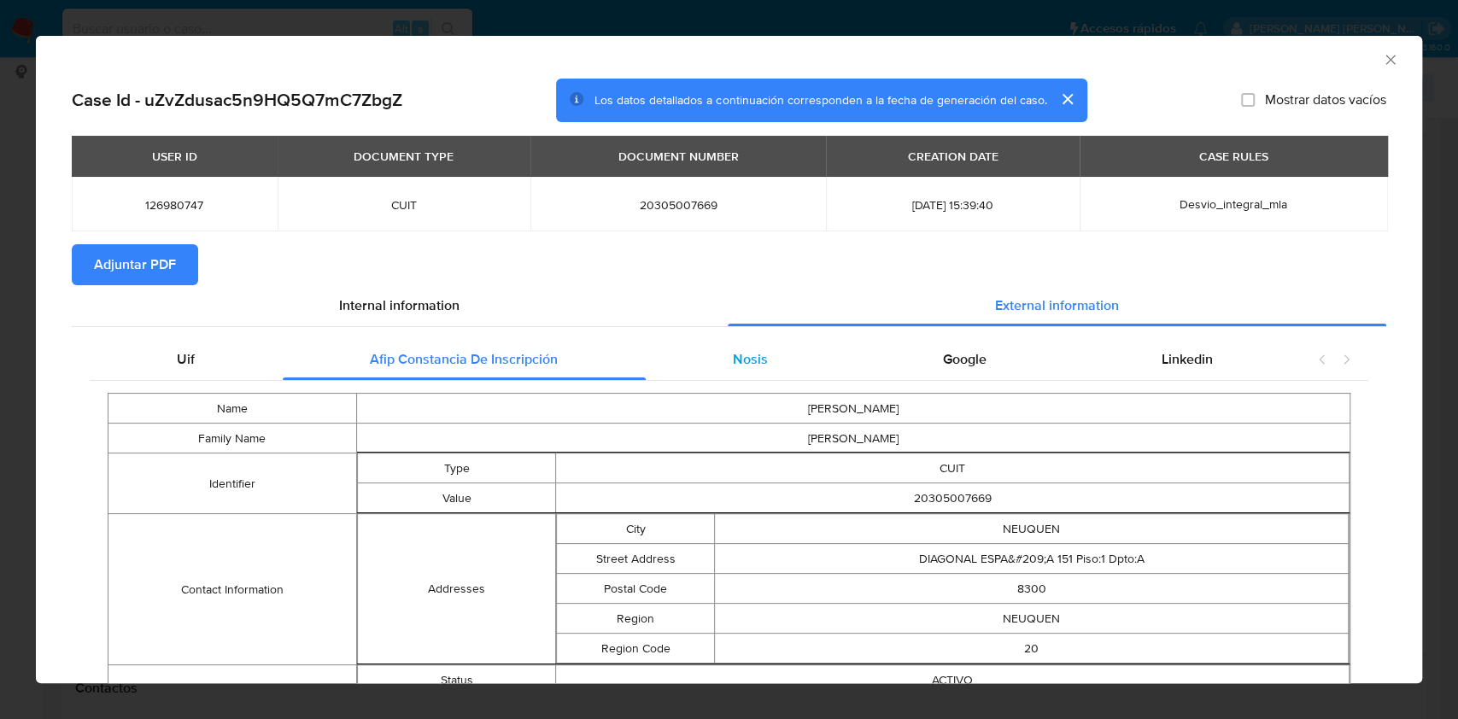
click at [677, 355] on div "Nosis" at bounding box center [751, 359] width 210 height 41
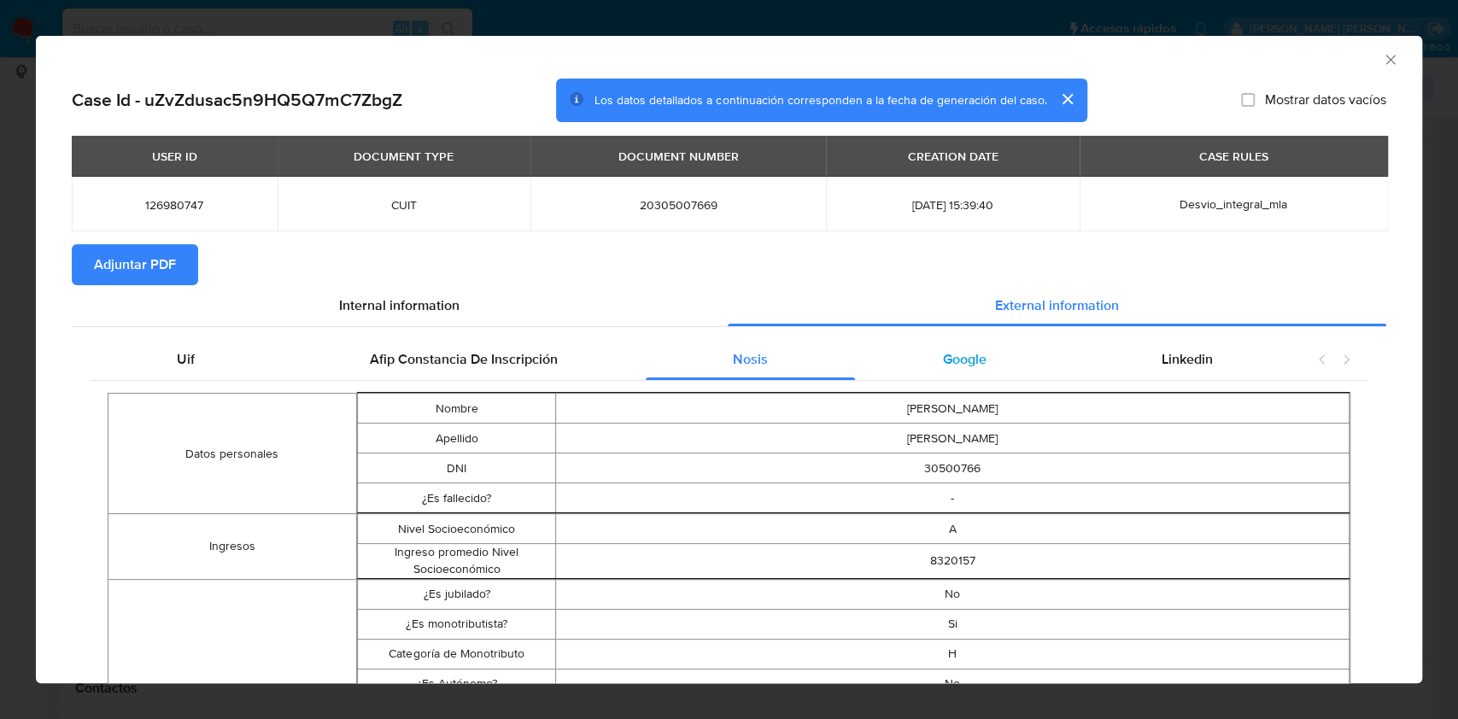
click at [916, 355] on div "Google" at bounding box center [964, 359] width 219 height 41
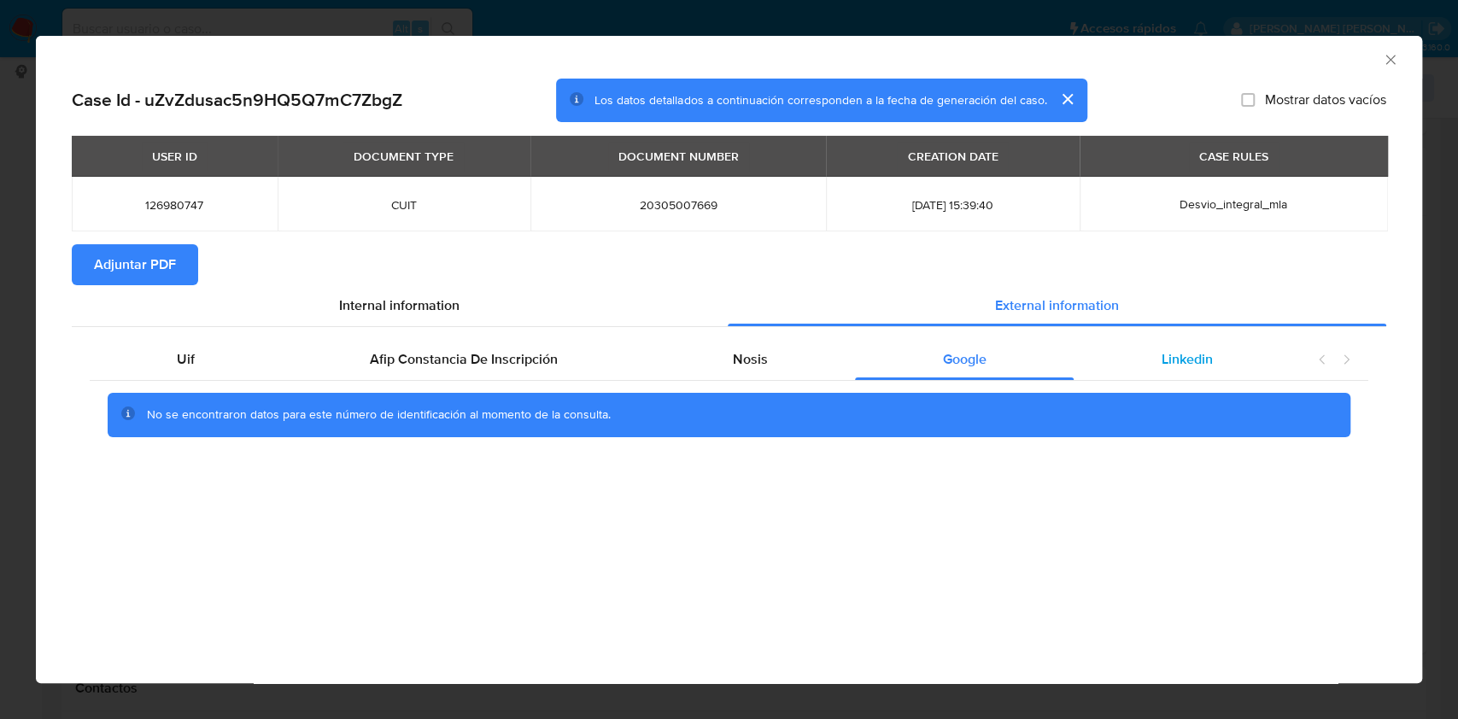
click at [1168, 355] on span "Linkedin" at bounding box center [1187, 359] width 51 height 20
click at [970, 363] on span "Google" at bounding box center [965, 359] width 44 height 20
click at [773, 366] on div "Nosis" at bounding box center [751, 359] width 210 height 41
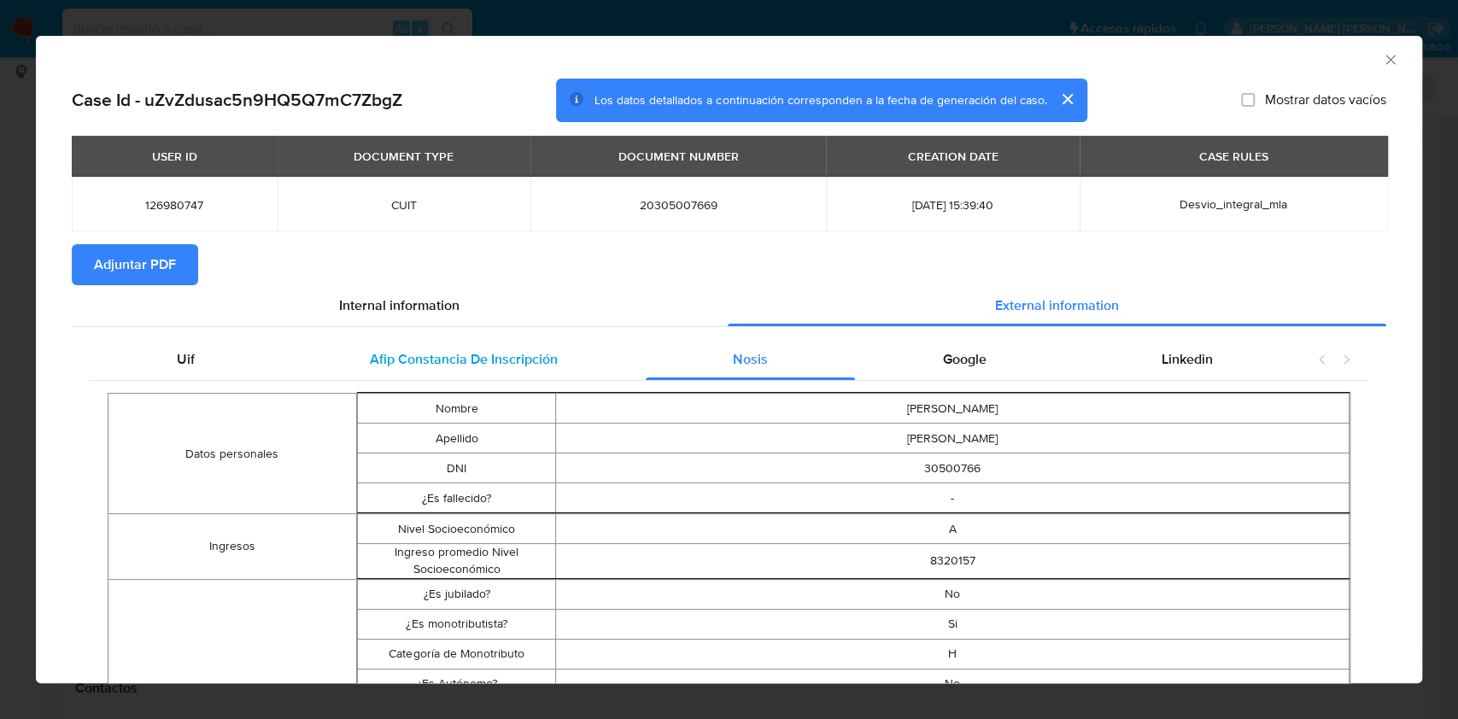
click at [484, 367] on span "Afip Constancia De Inscripción" at bounding box center [464, 359] width 188 height 20
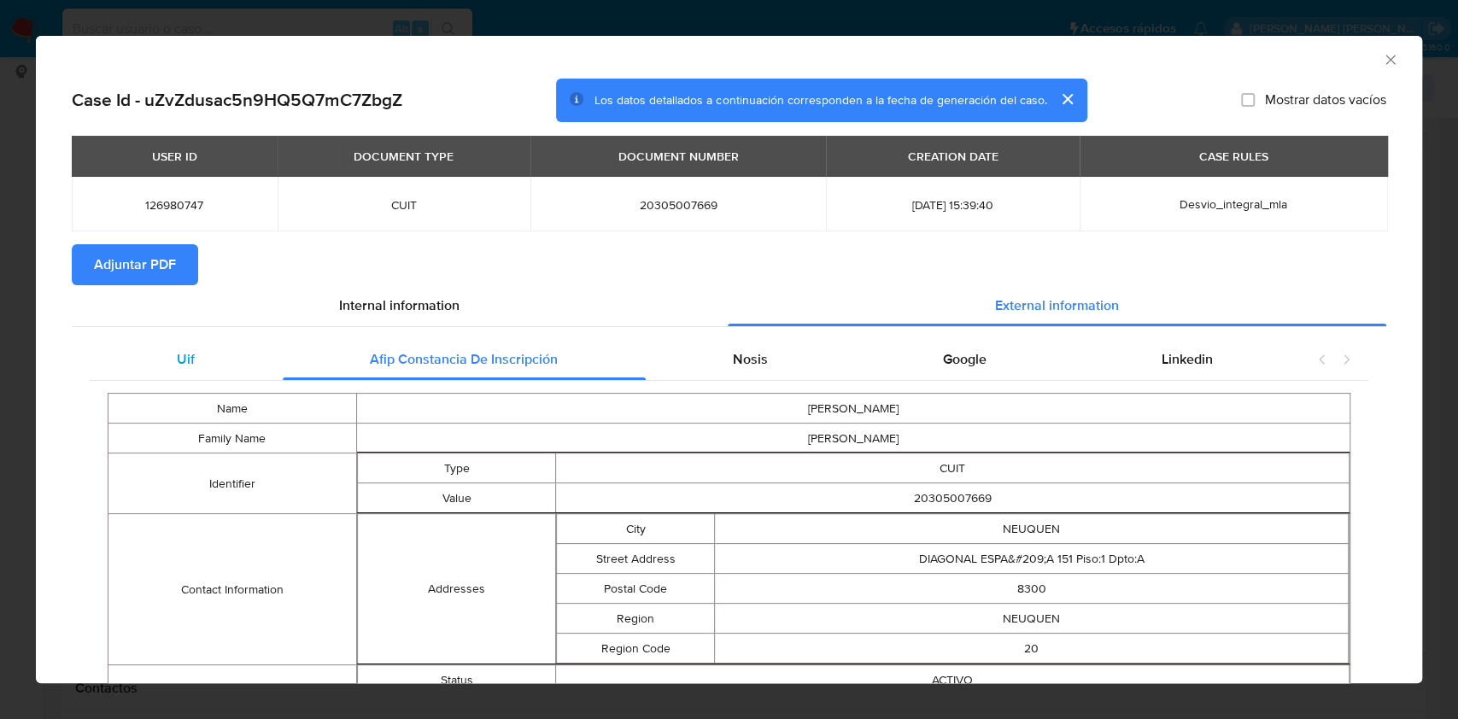
click at [184, 369] on span "Uif" at bounding box center [186, 359] width 18 height 20
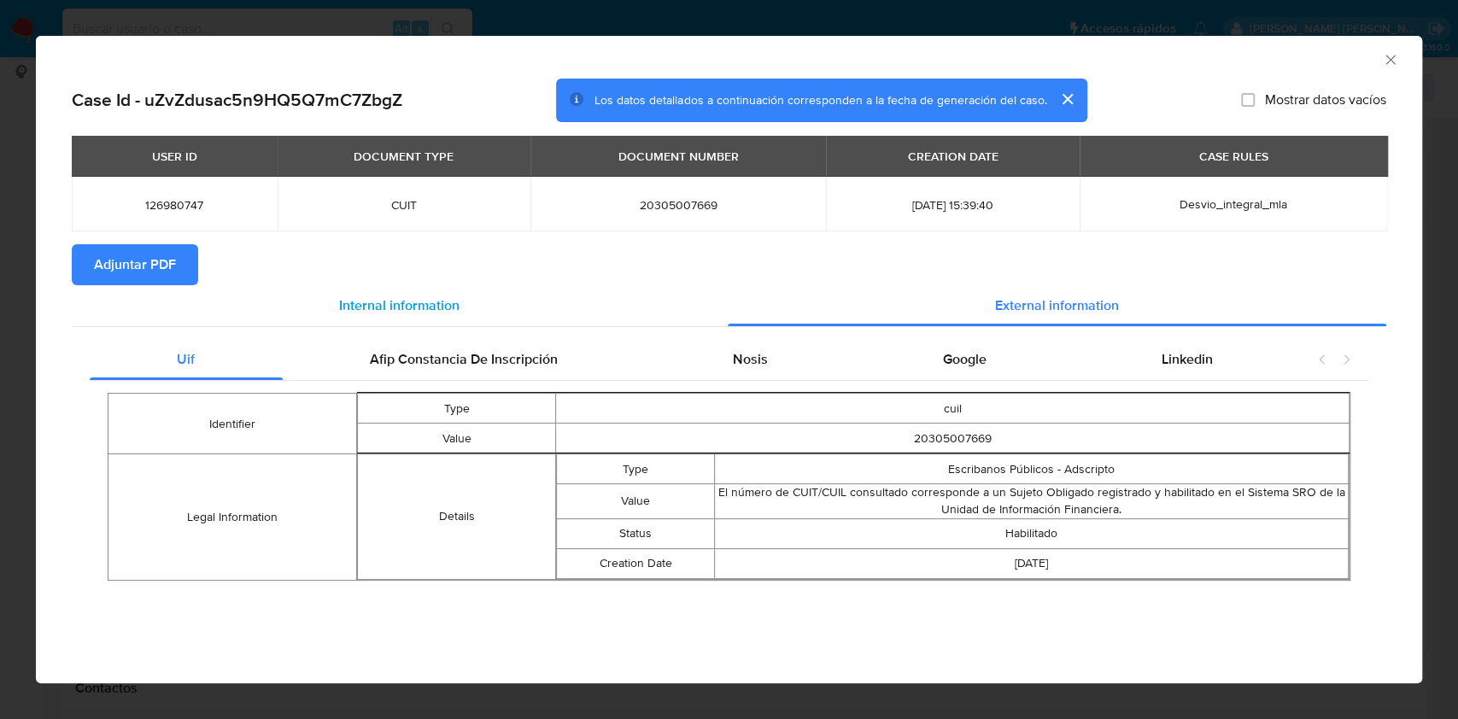
click at [327, 305] on div "Internal information" at bounding box center [400, 305] width 656 height 41
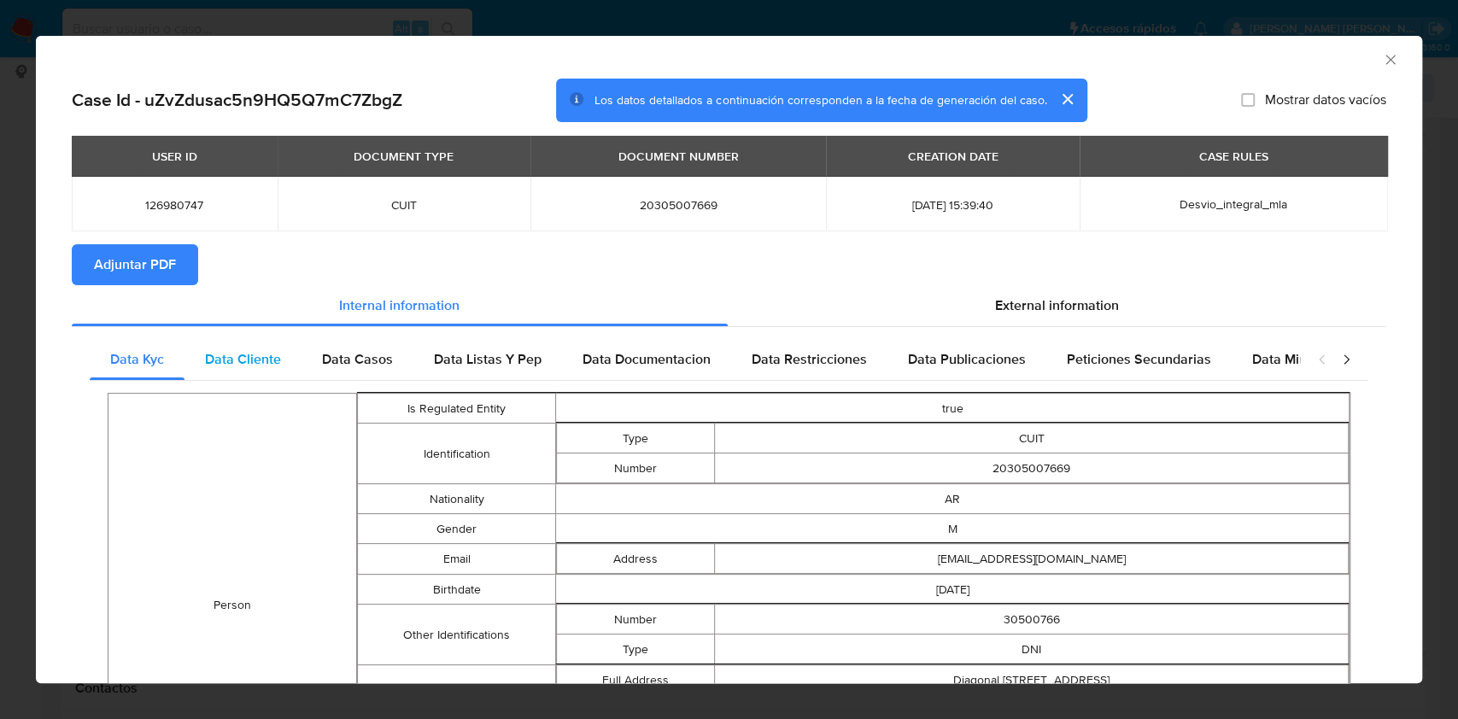
click at [203, 360] on div "Data Cliente" at bounding box center [243, 359] width 117 height 41
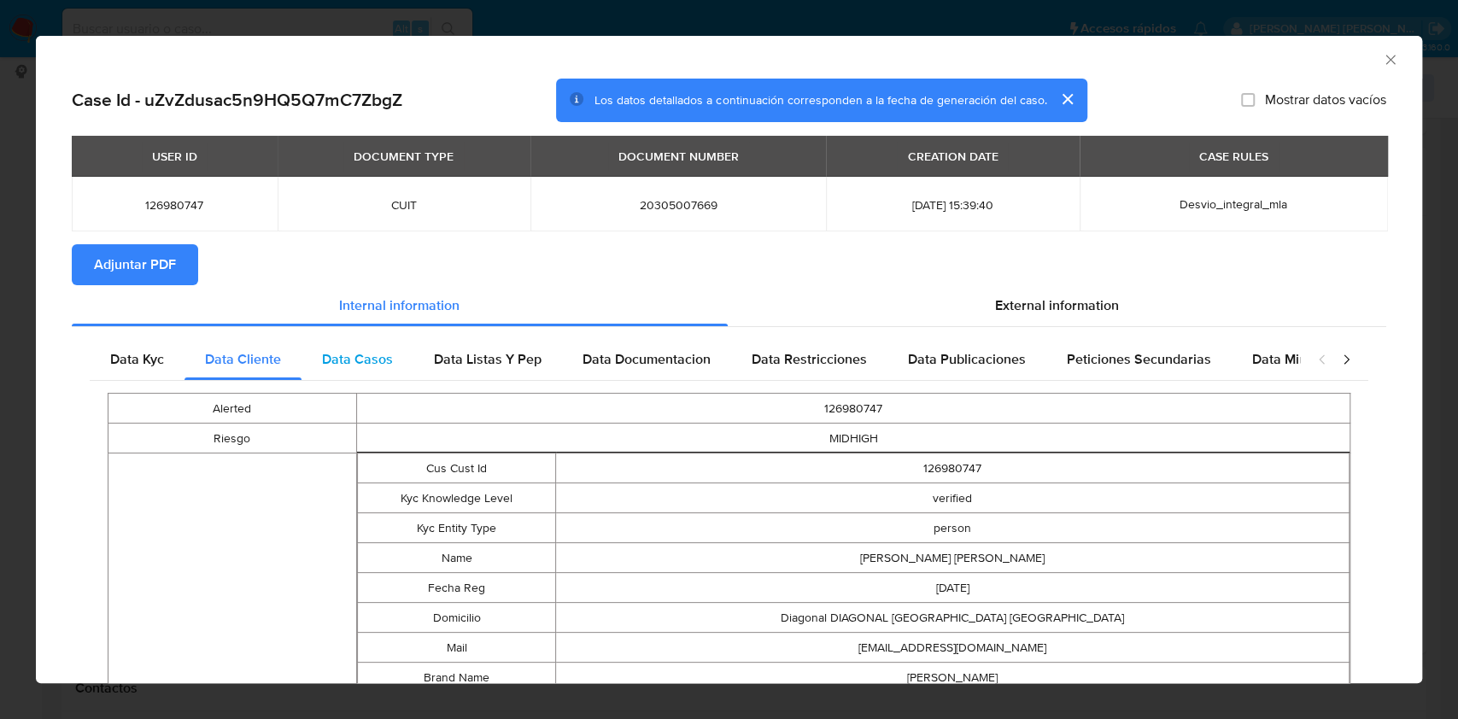
click at [369, 351] on span "Data Casos" at bounding box center [357, 359] width 71 height 20
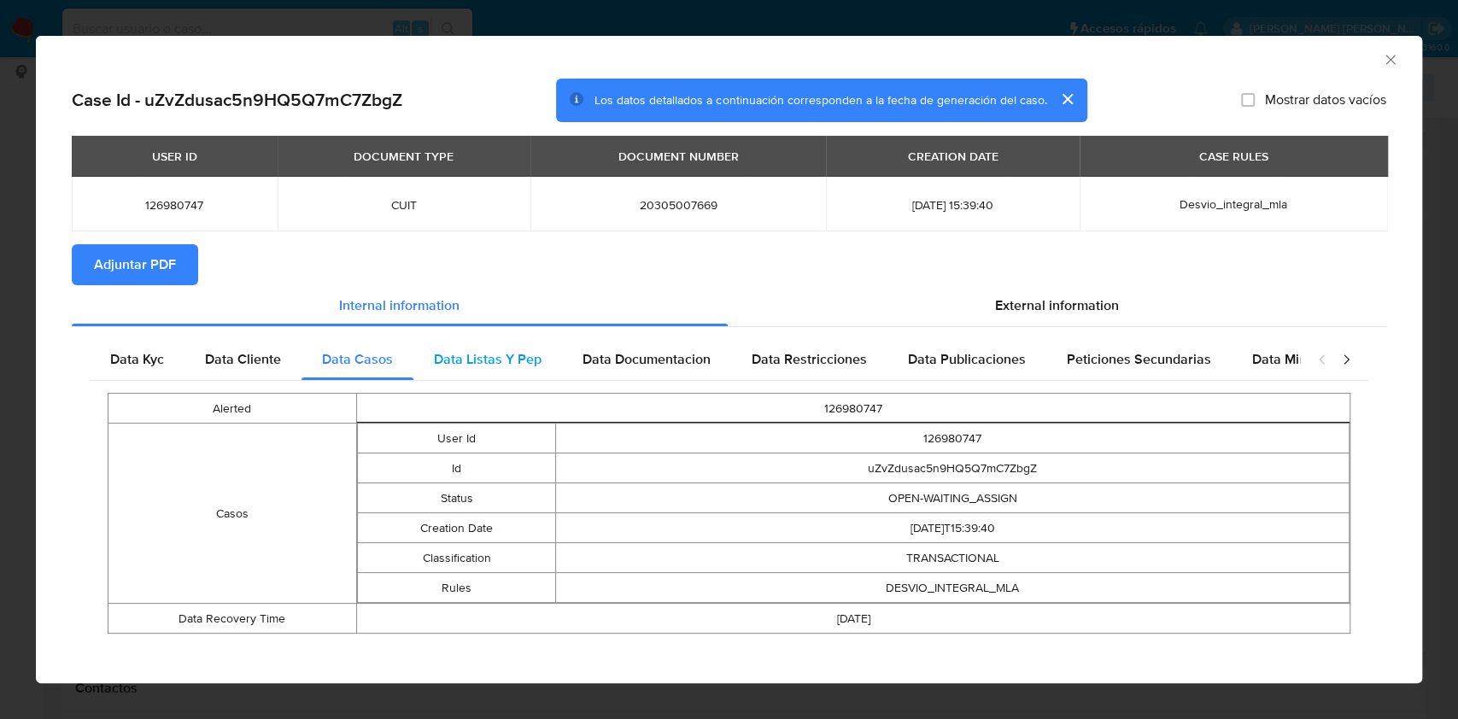
click at [480, 351] on span "Data Listas Y Pep" at bounding box center [488, 359] width 108 height 20
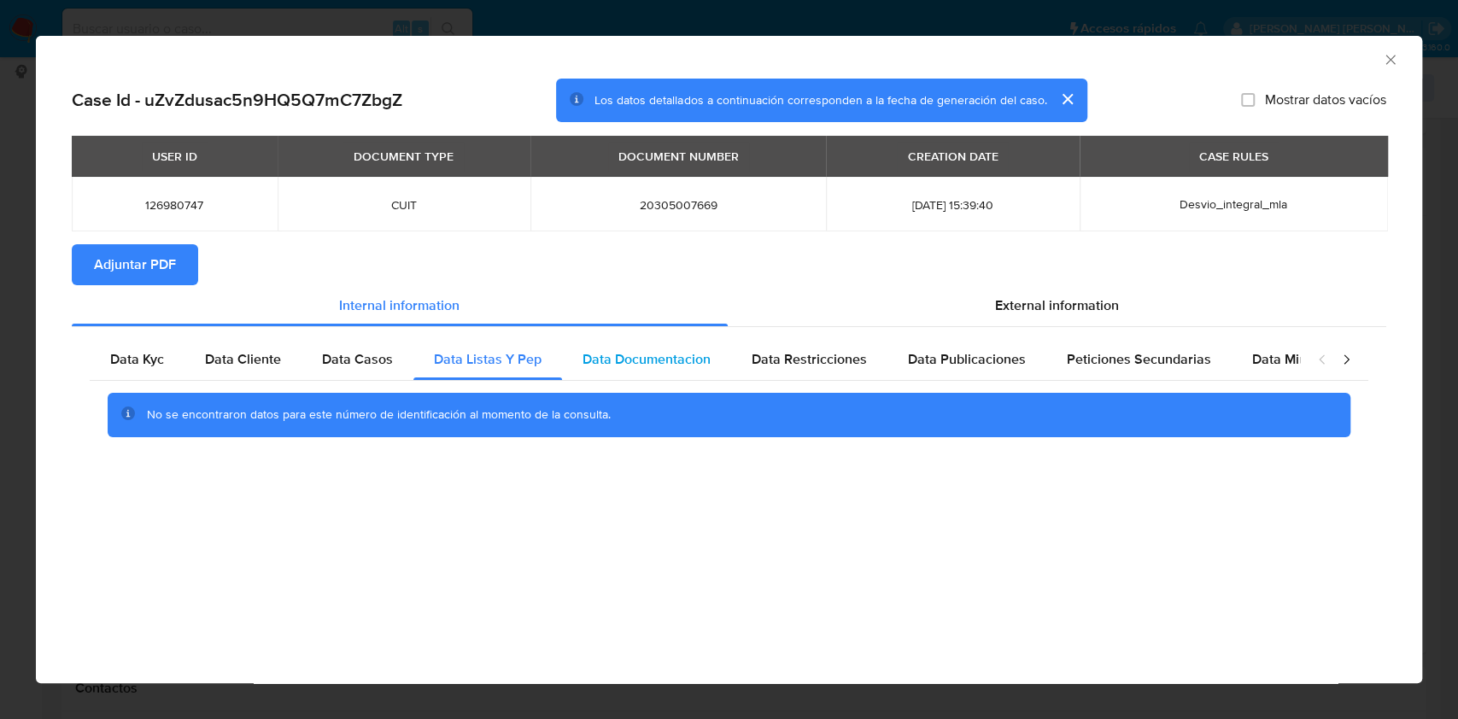
click at [648, 346] on div "Data Documentacion" at bounding box center [646, 359] width 169 height 41
click at [790, 349] on div "Data Restricciones" at bounding box center [809, 359] width 156 height 41
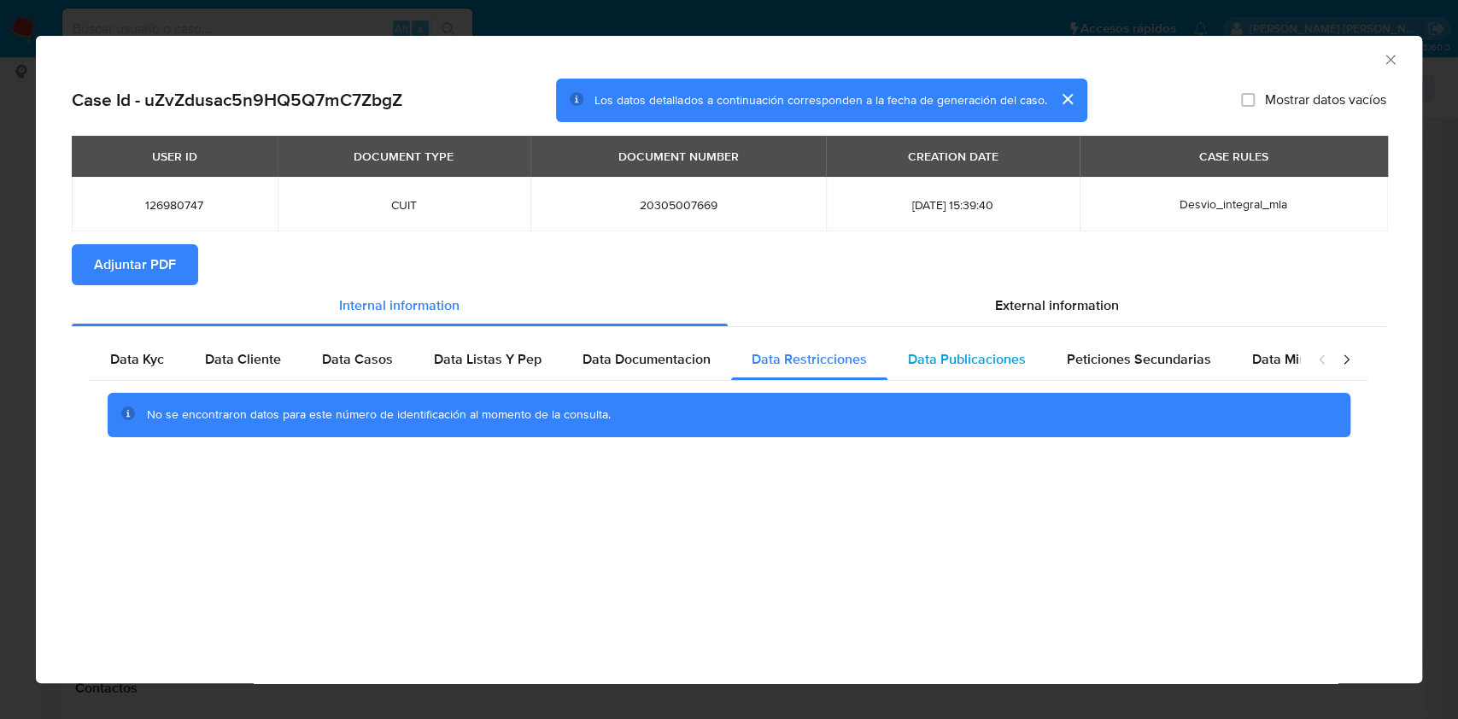
click at [947, 351] on span "Data Publicaciones" at bounding box center [967, 359] width 118 height 20
click at [1108, 352] on span "Peticiones Secundarias" at bounding box center [1139, 359] width 144 height 20
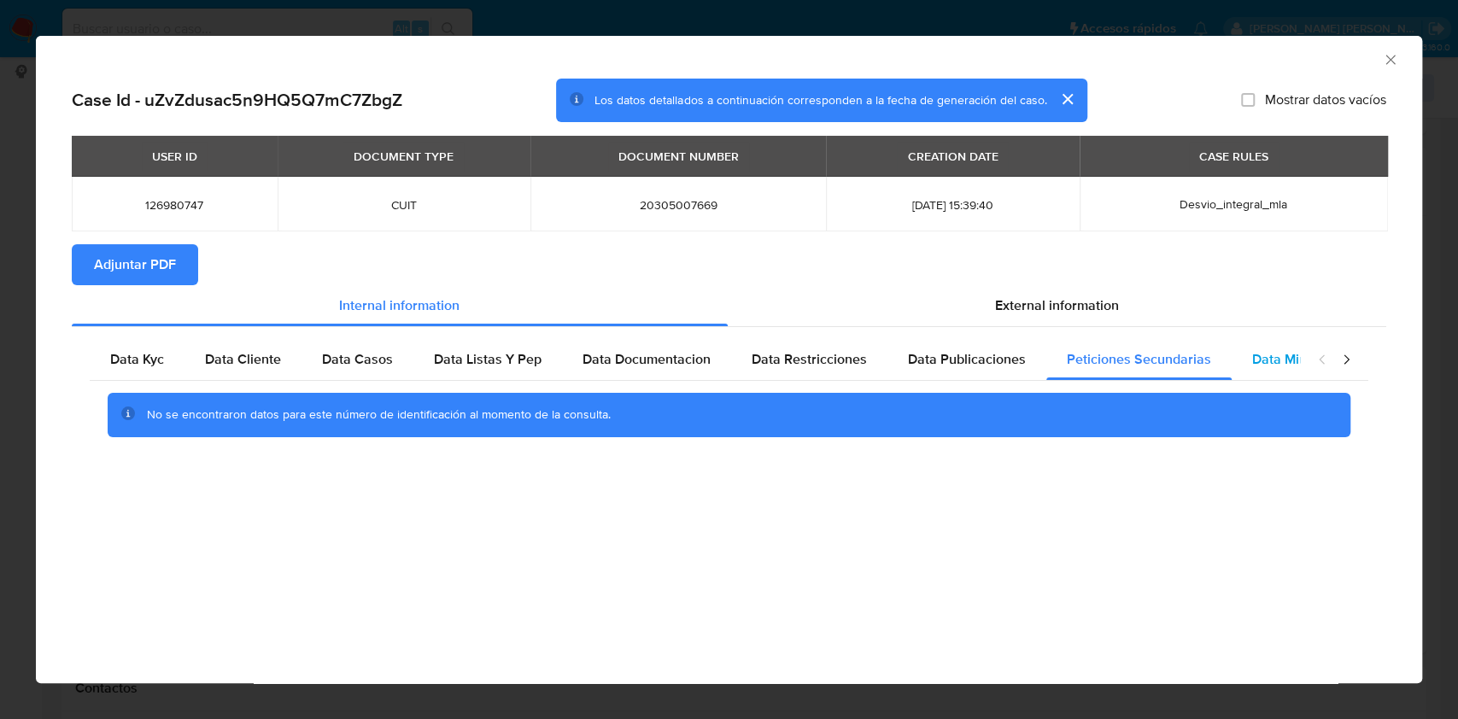
click at [1259, 355] on span "Data Minoridad" at bounding box center [1300, 359] width 94 height 20
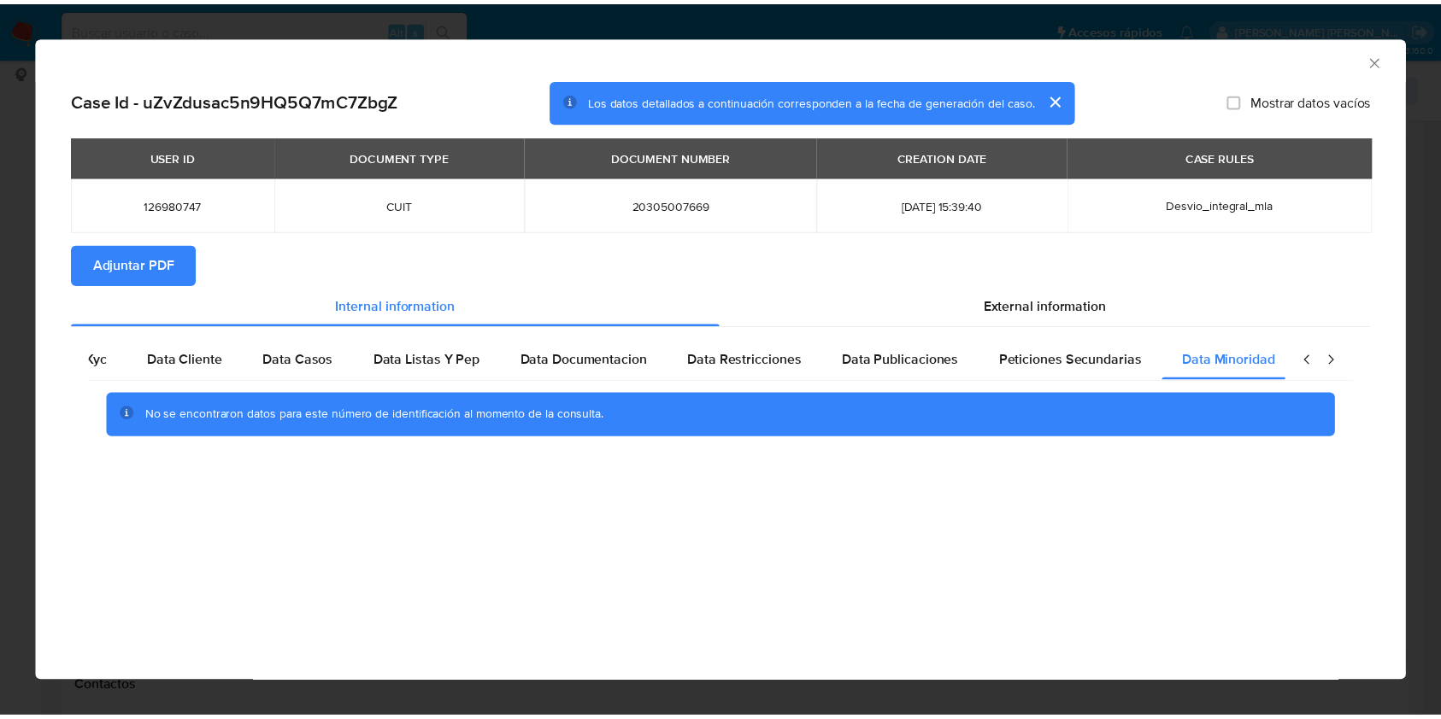
scroll to position [0, 57]
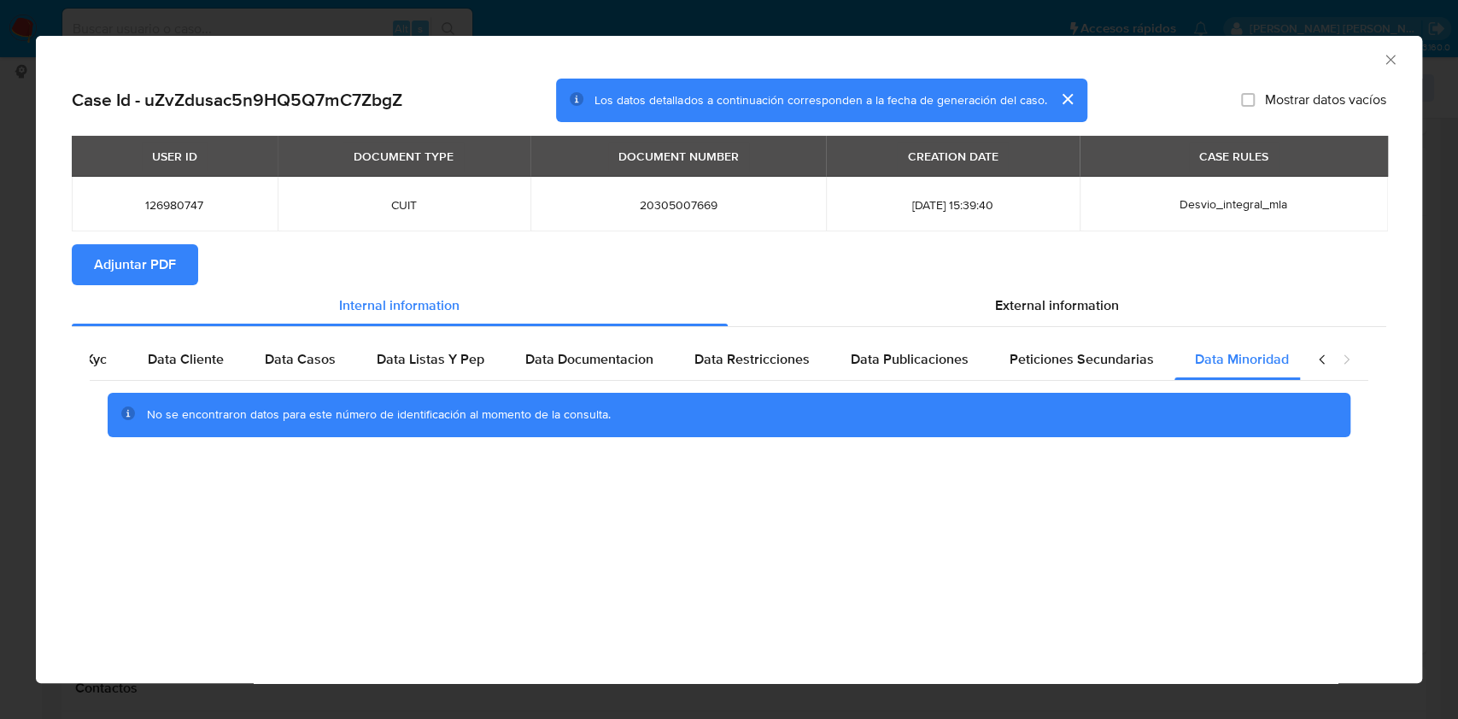
click at [1384, 58] on icon "Cerrar ventana" at bounding box center [1390, 59] width 17 height 17
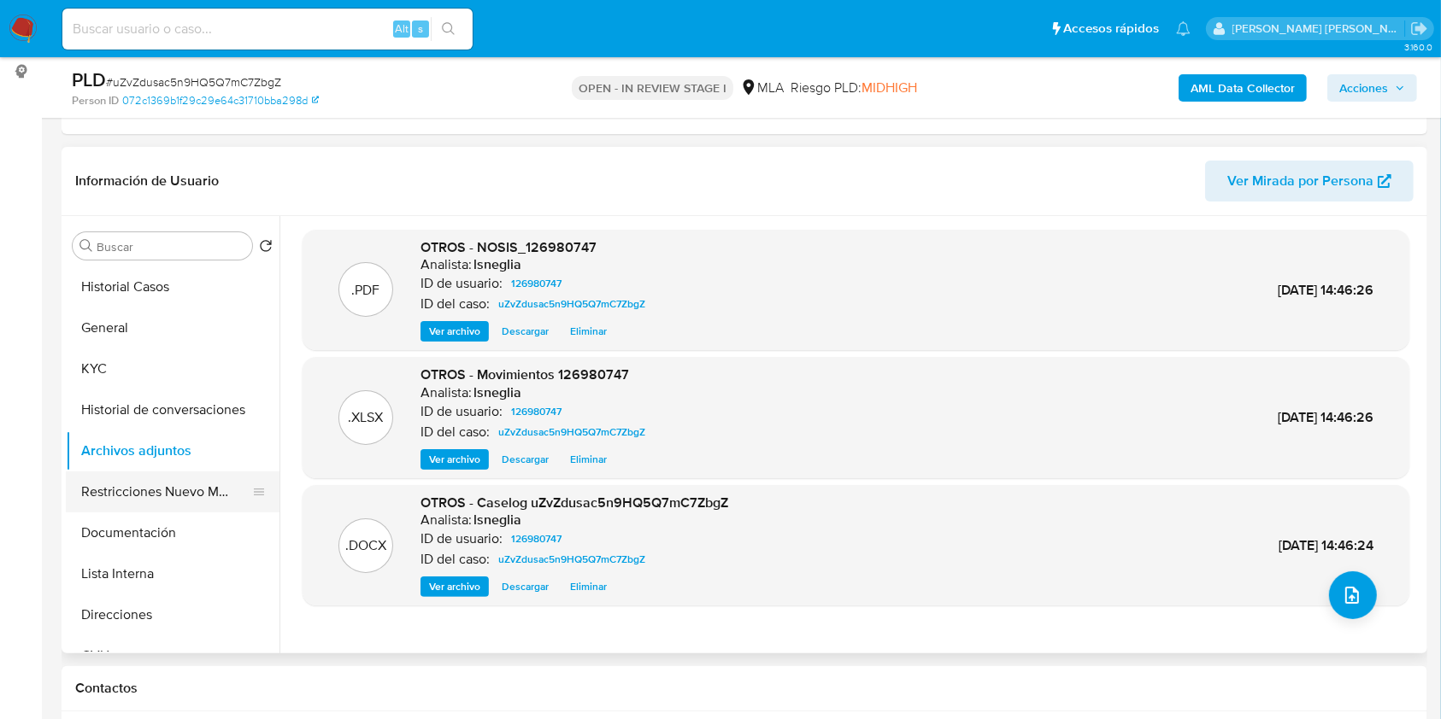
click at [140, 475] on button "Restricciones Nuevo Mundo" at bounding box center [166, 492] width 200 height 41
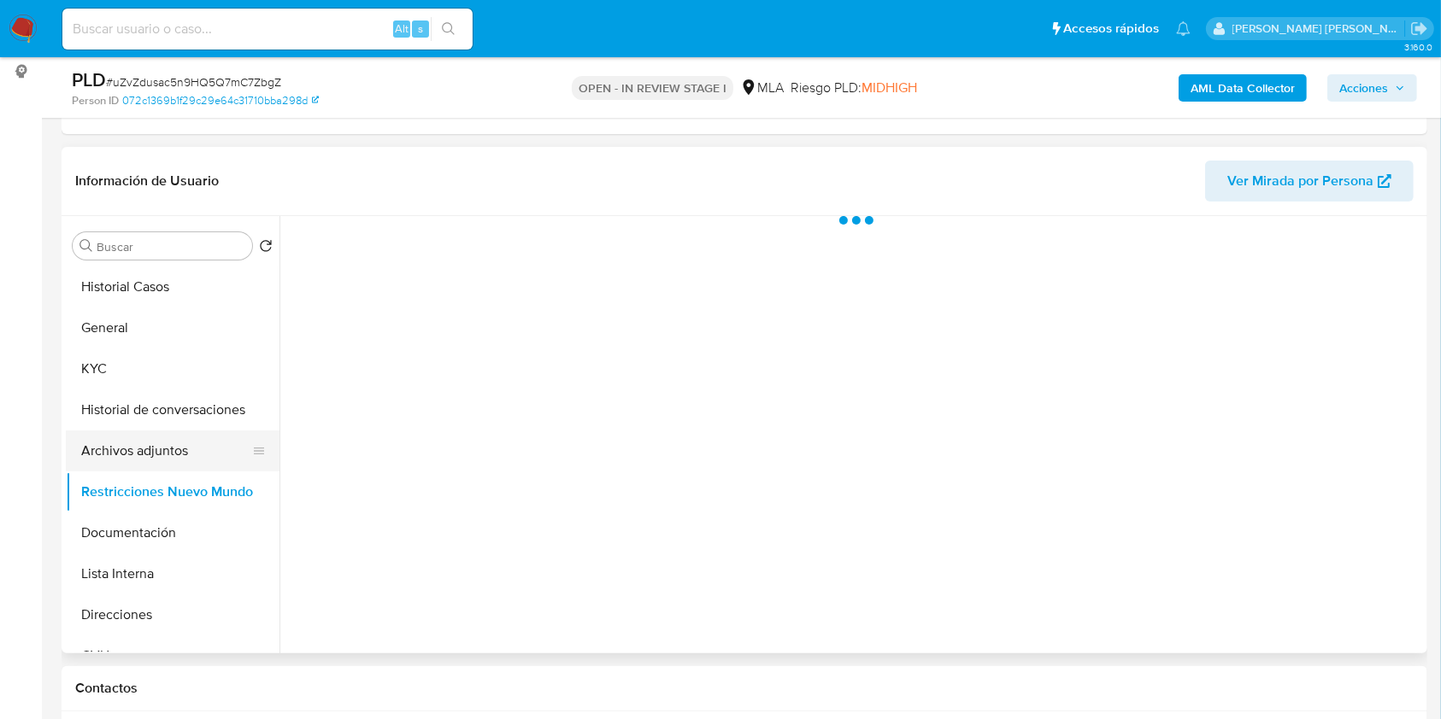
click at [144, 447] on button "Archivos adjuntos" at bounding box center [166, 451] width 200 height 41
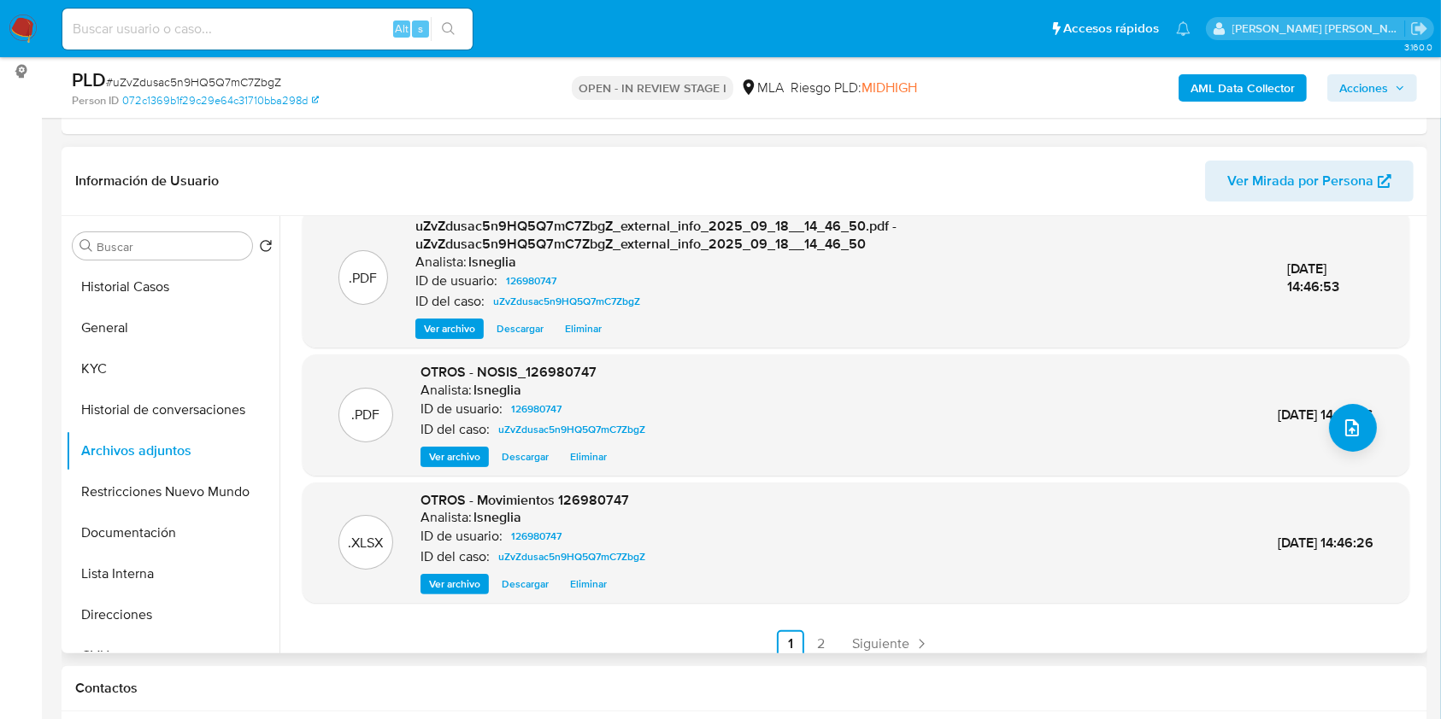
scroll to position [180, 0]
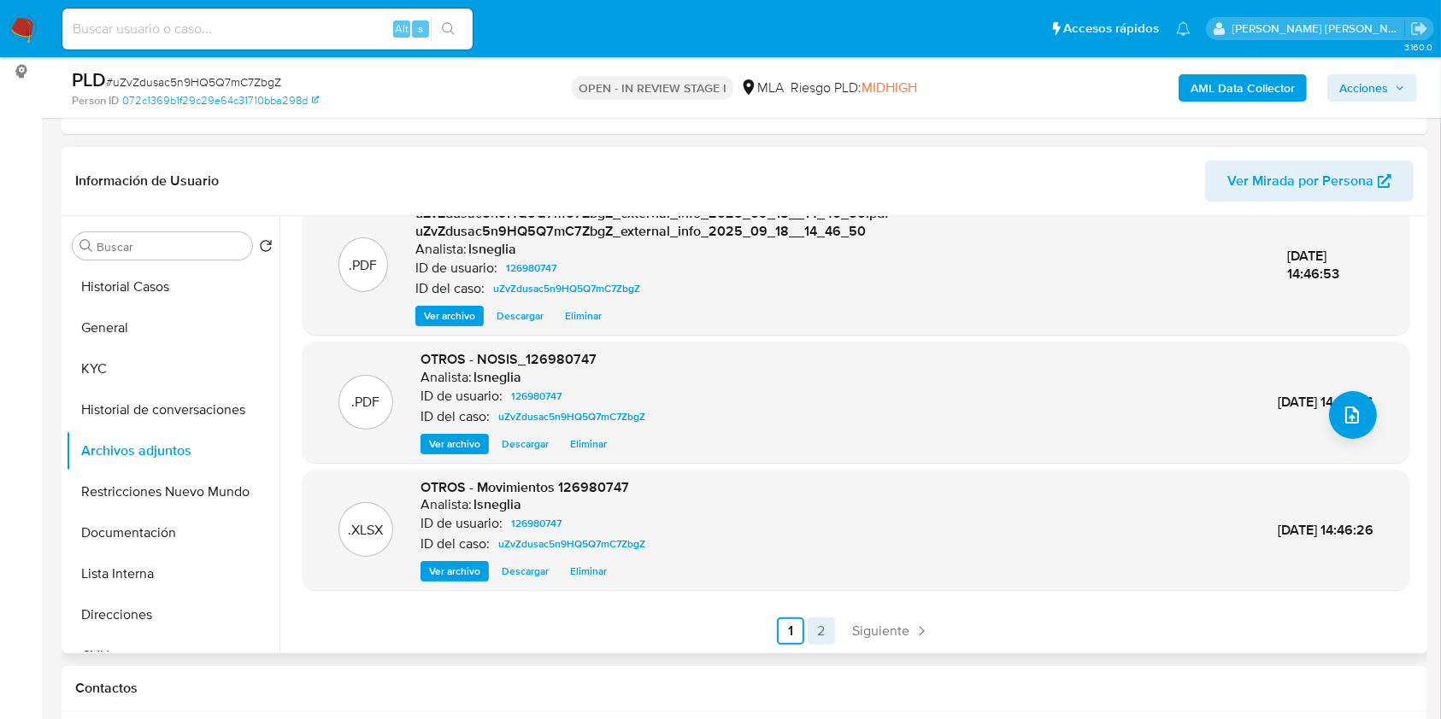
click at [819, 626] on link "2" at bounding box center [820, 631] width 27 height 27
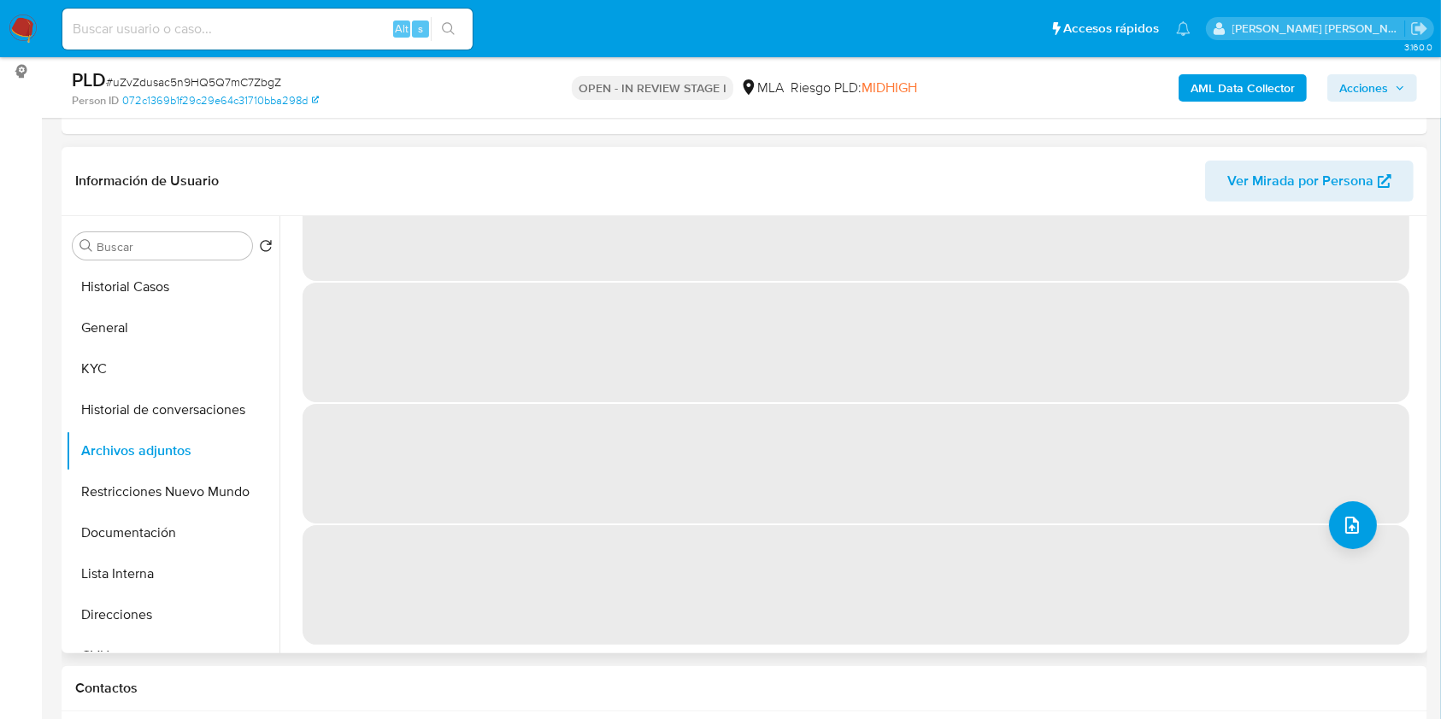
scroll to position [0, 0]
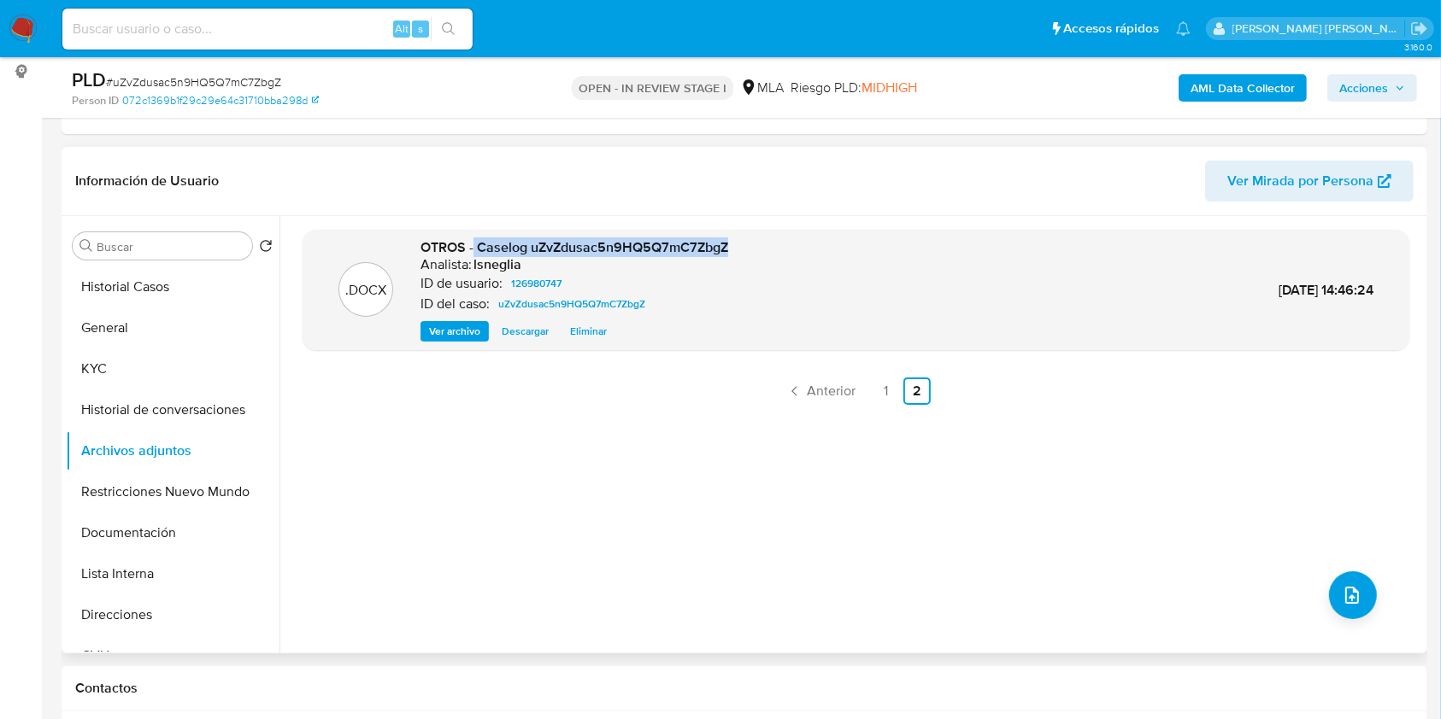
drag, startPoint x: 473, startPoint y: 249, endPoint x: 764, endPoint y: 249, distance: 290.5
click at [764, 249] on div ".DOCX OTROS - Caselog uZvZdusac5n9HQ5Q7mC7ZbgZ Analista: lsneglia ID de usuario…" at bounding box center [855, 290] width 1089 height 104
copy span "Caselog uZvZdusac5n9HQ5Q7mC7ZbgZ"
click at [128, 496] on button "Restricciones Nuevo Mundo" at bounding box center [166, 492] width 200 height 41
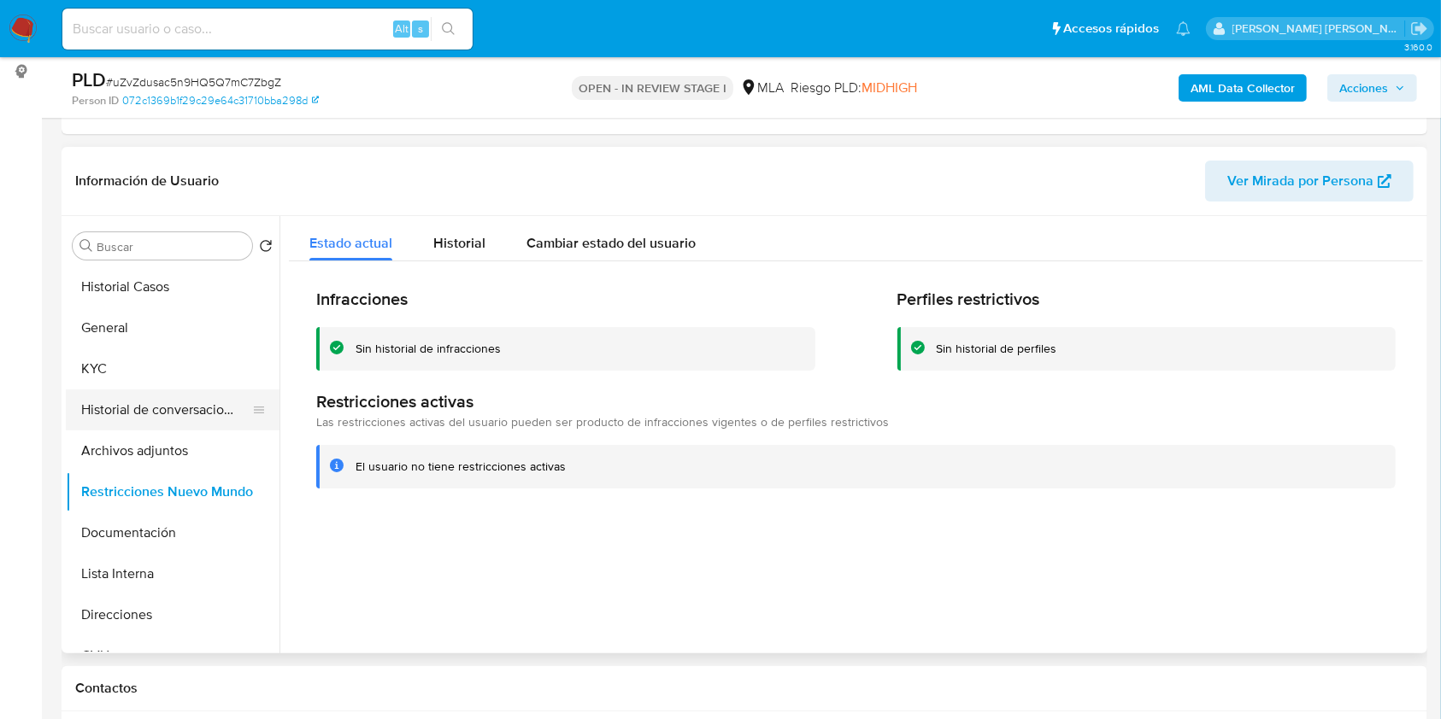
click at [169, 410] on button "Historial de conversaciones" at bounding box center [166, 410] width 200 height 41
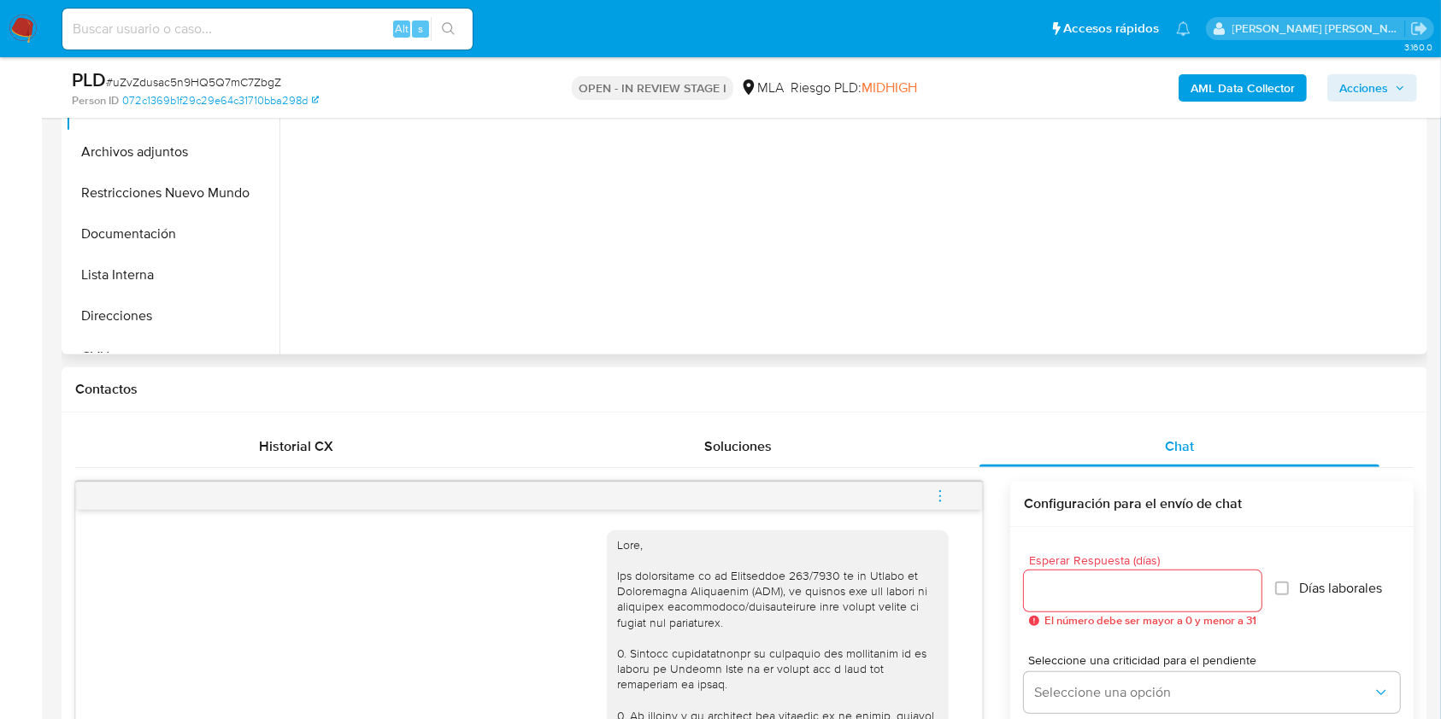
scroll to position [569, 0]
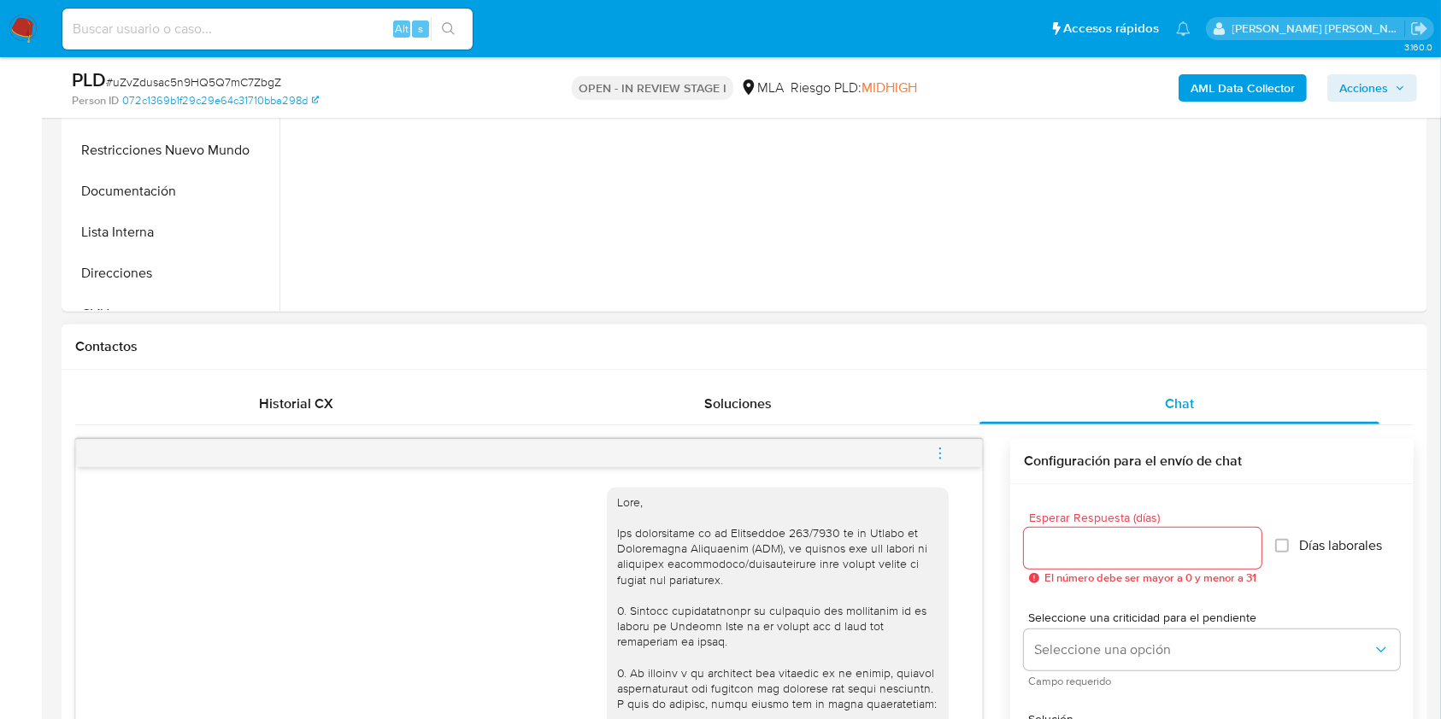
click at [940, 448] on icon "menu-action" at bounding box center [940, 449] width 2 height 2
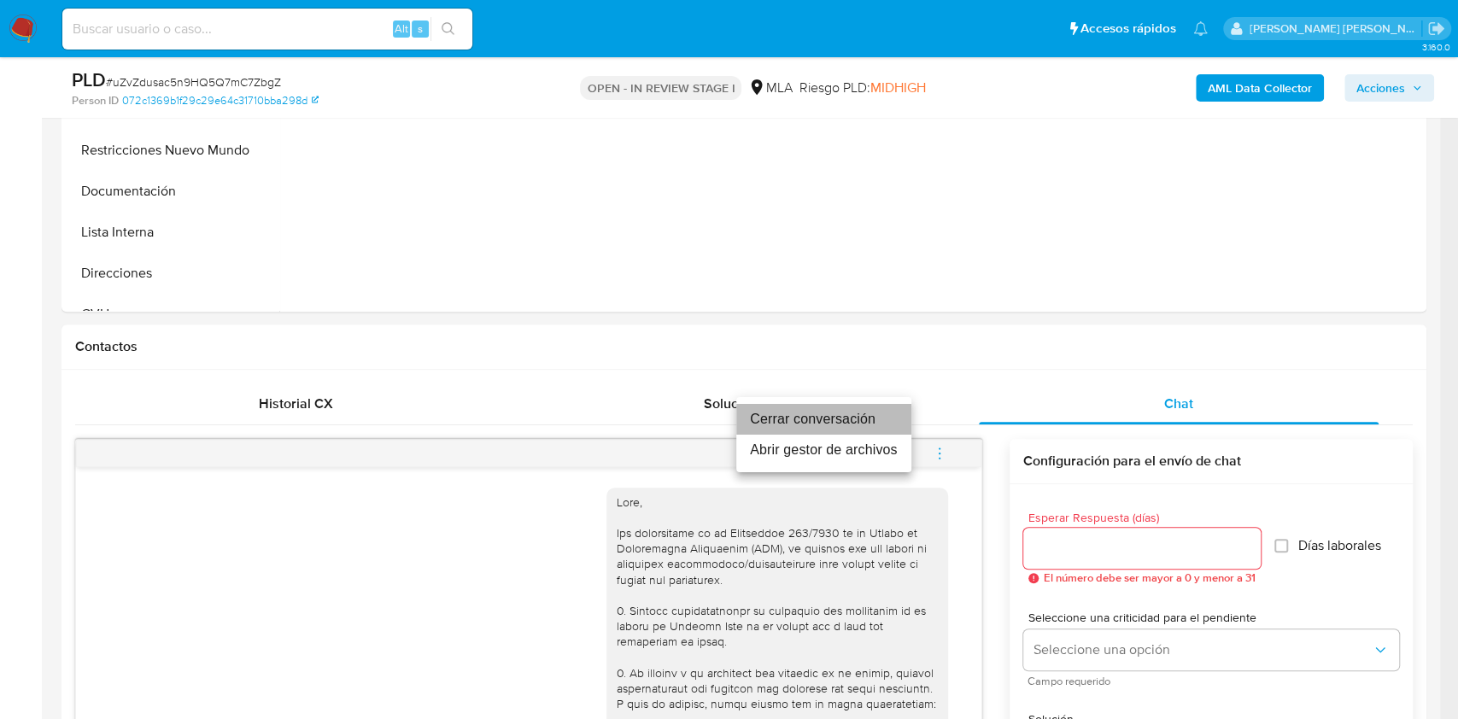
click at [800, 414] on li "Cerrar conversación" at bounding box center [823, 419] width 175 height 31
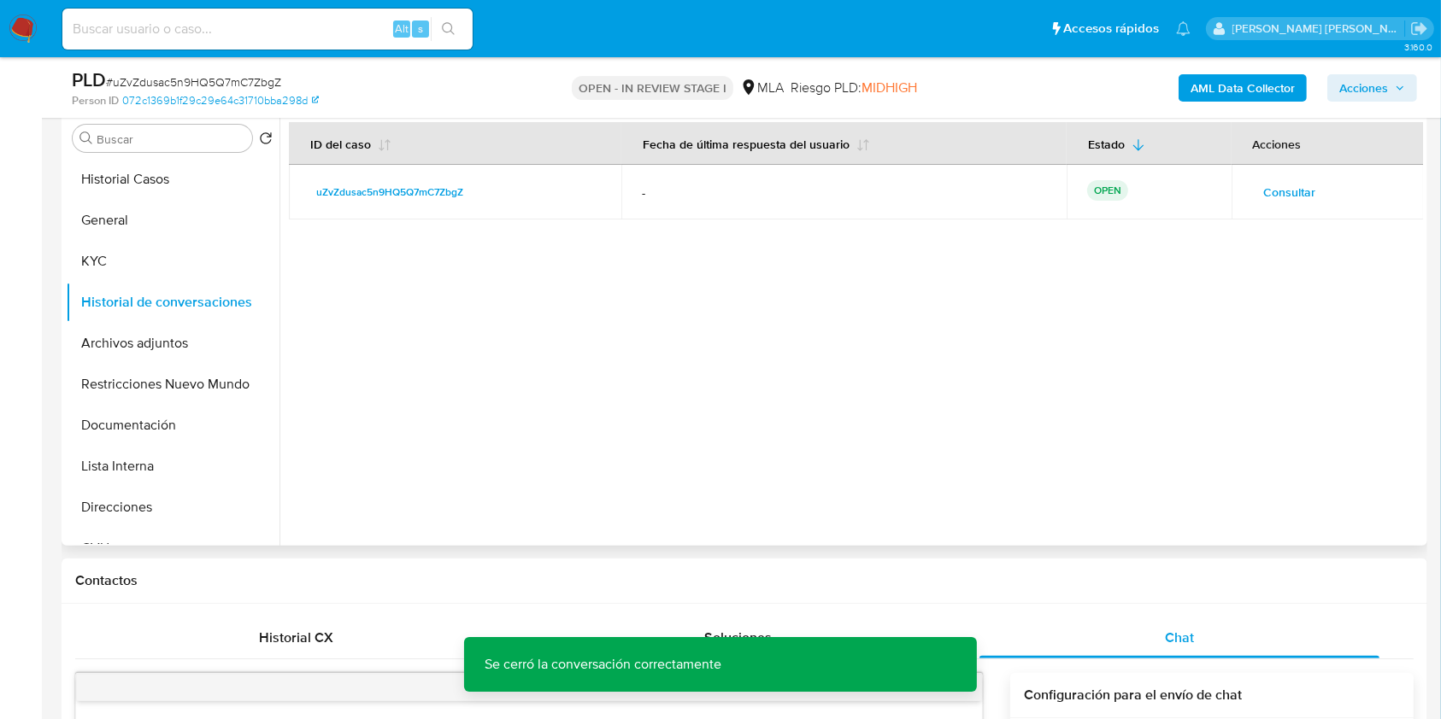
scroll to position [227, 0]
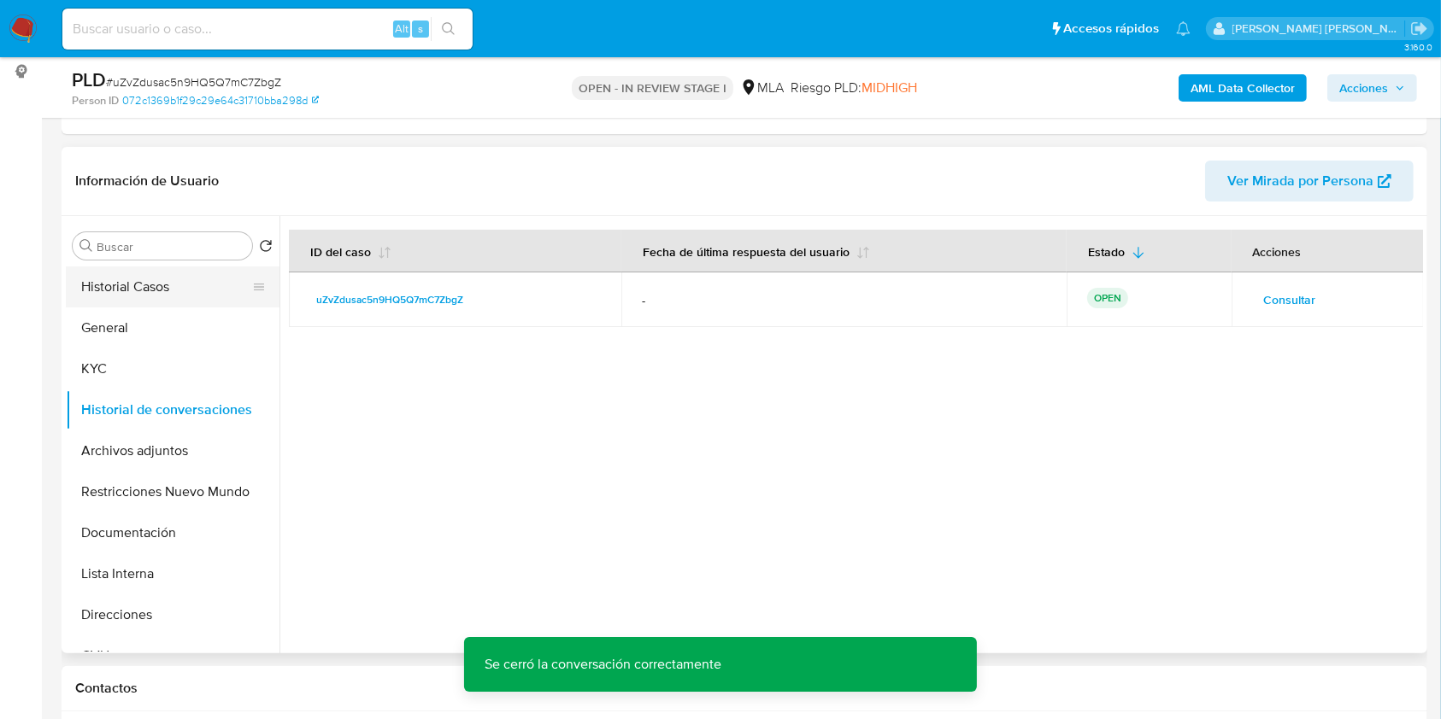
click at [149, 294] on button "Historial Casos" at bounding box center [166, 287] width 200 height 41
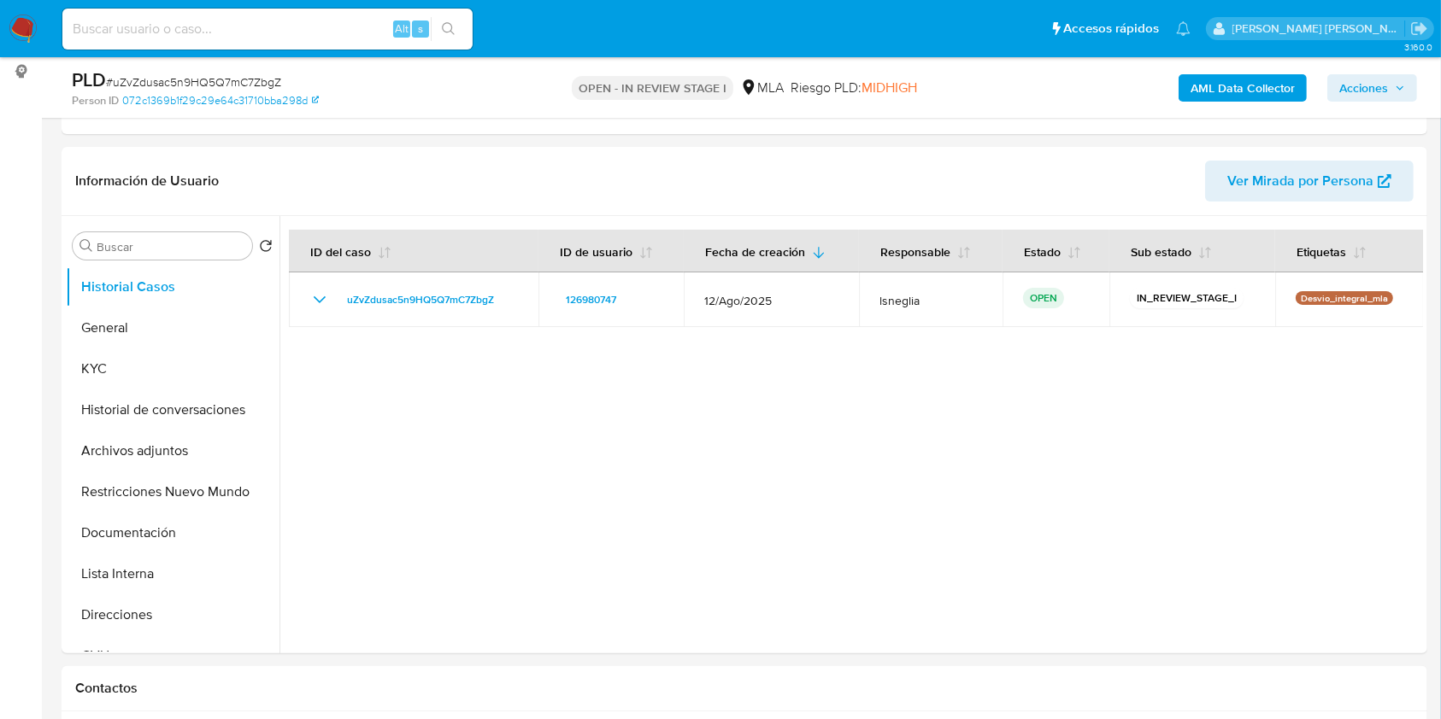
click at [1368, 86] on span "Acciones" at bounding box center [1363, 87] width 49 height 27
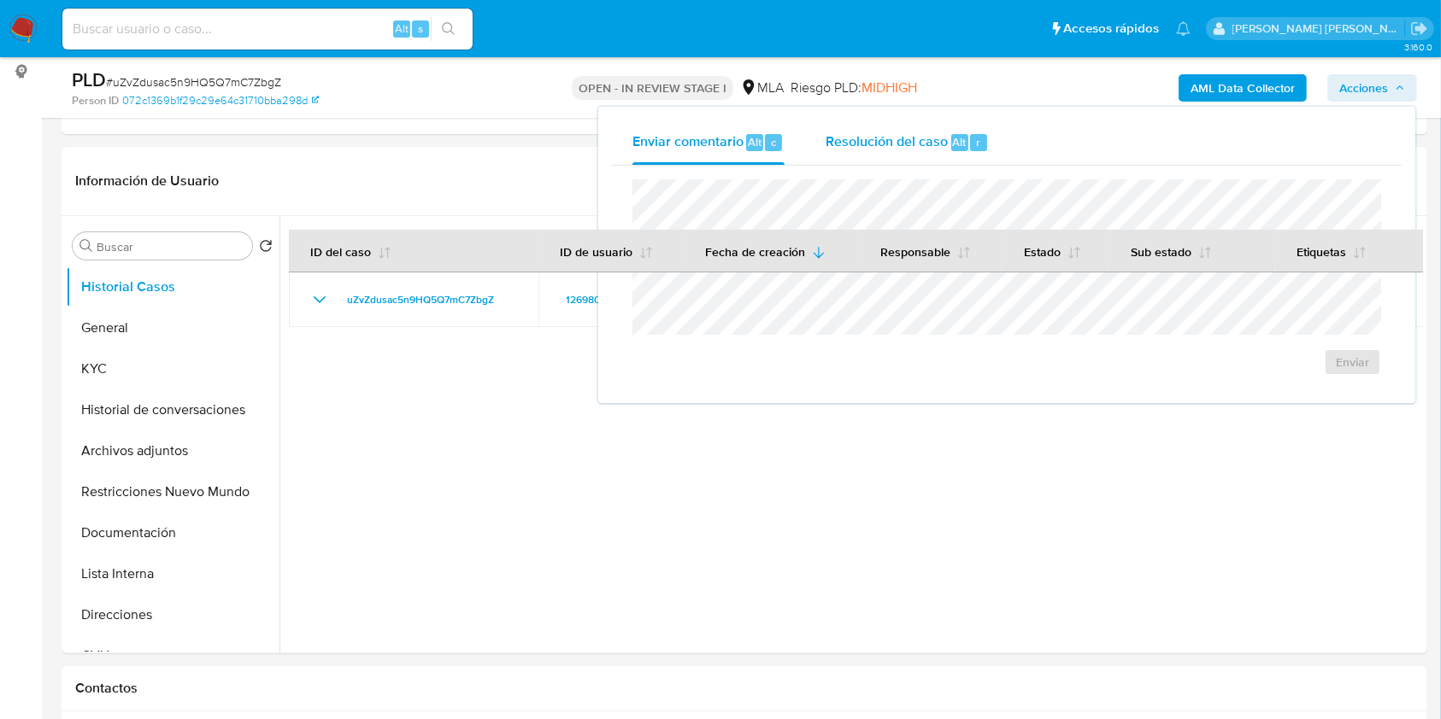
click at [882, 148] on span "Resolución del caso" at bounding box center [886, 142] width 122 height 20
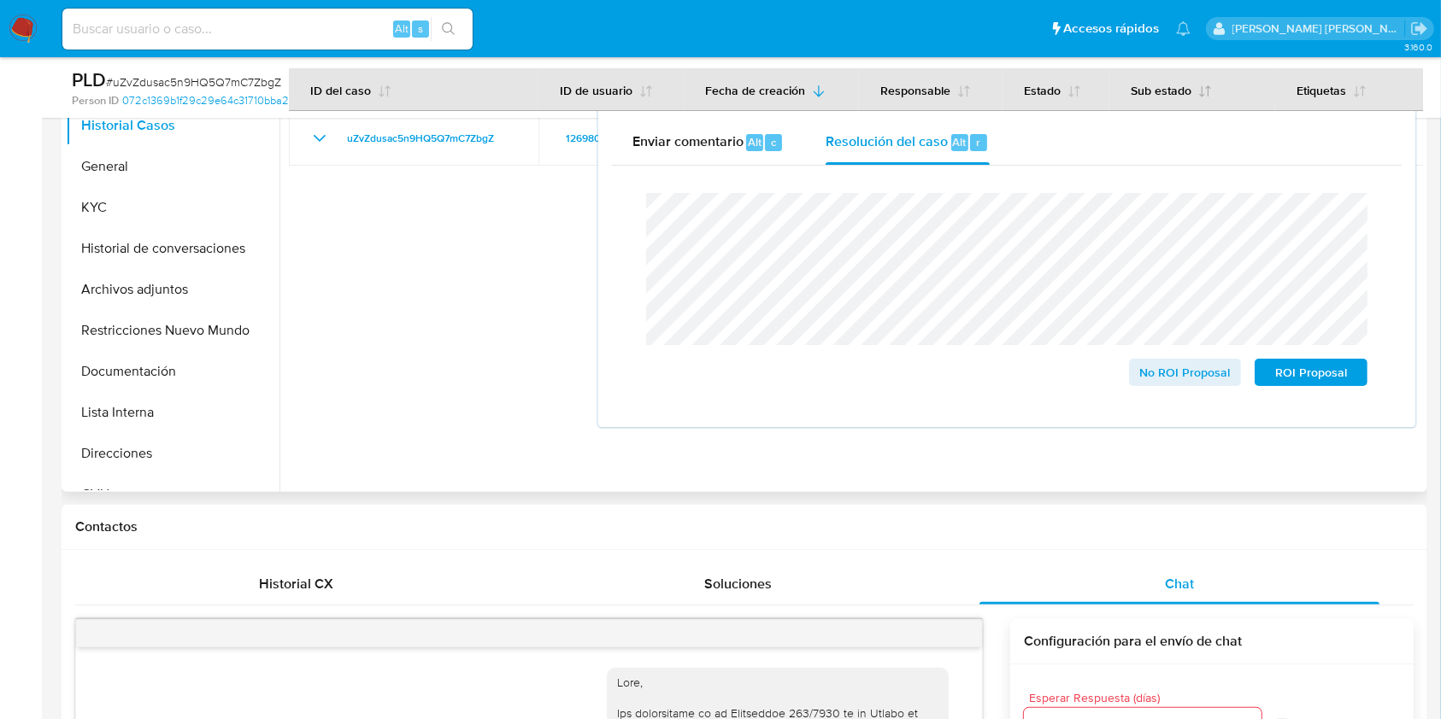
scroll to position [455, 0]
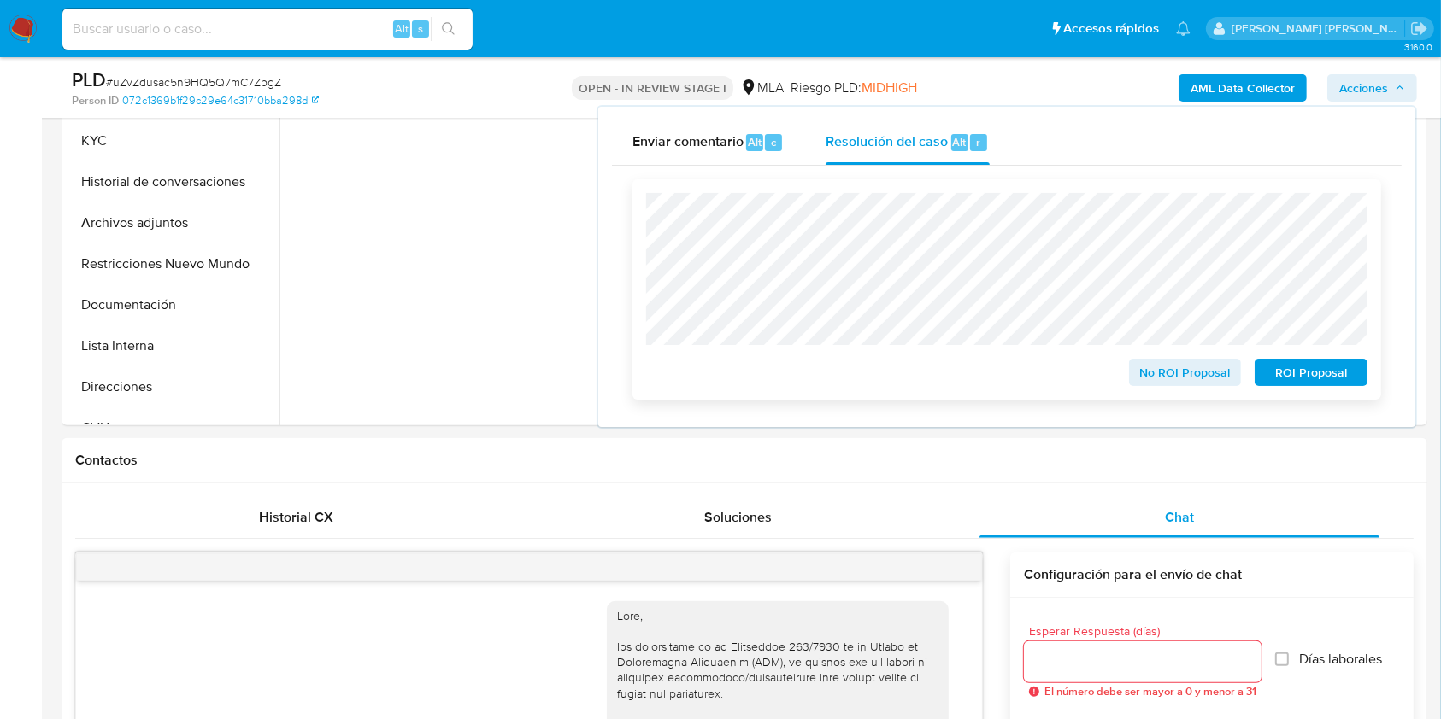
click at [1206, 376] on span "No ROI Proposal" at bounding box center [1185, 373] width 89 height 24
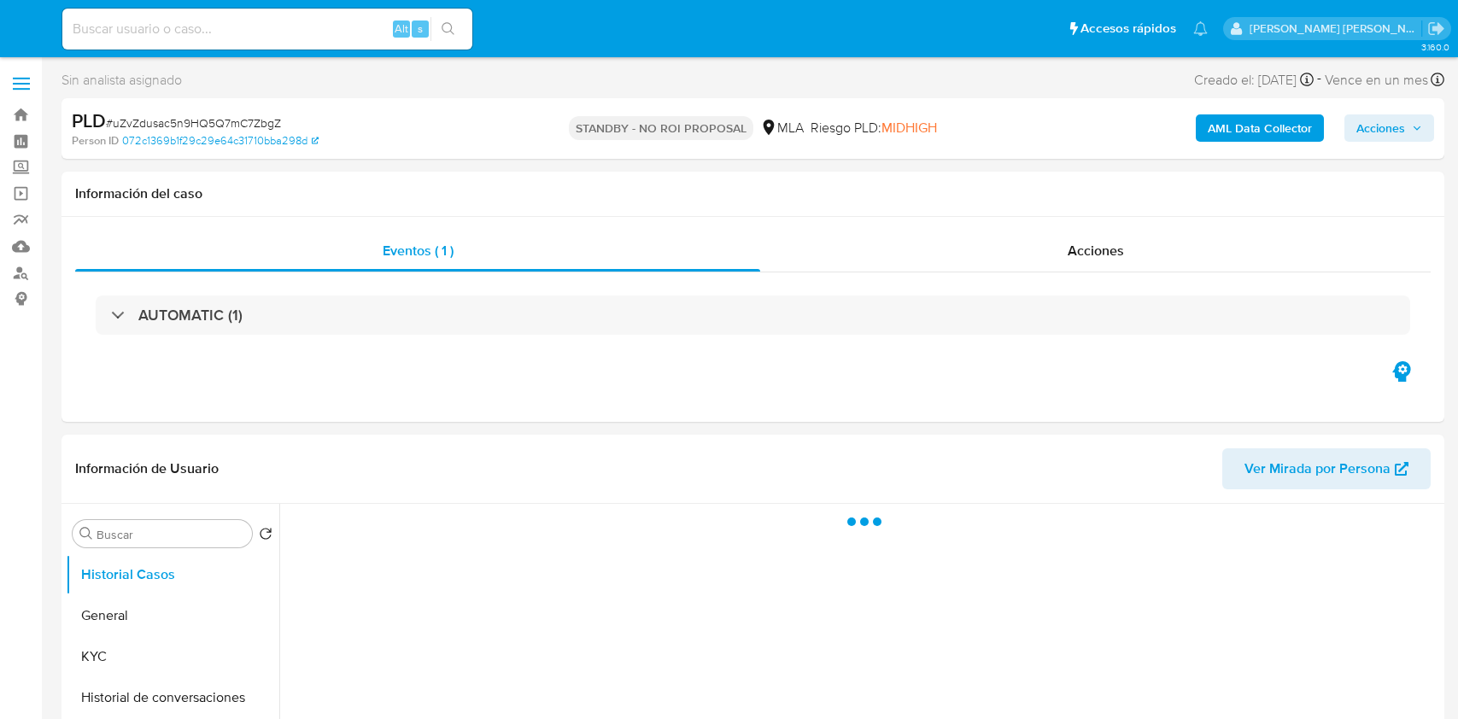
select select "10"
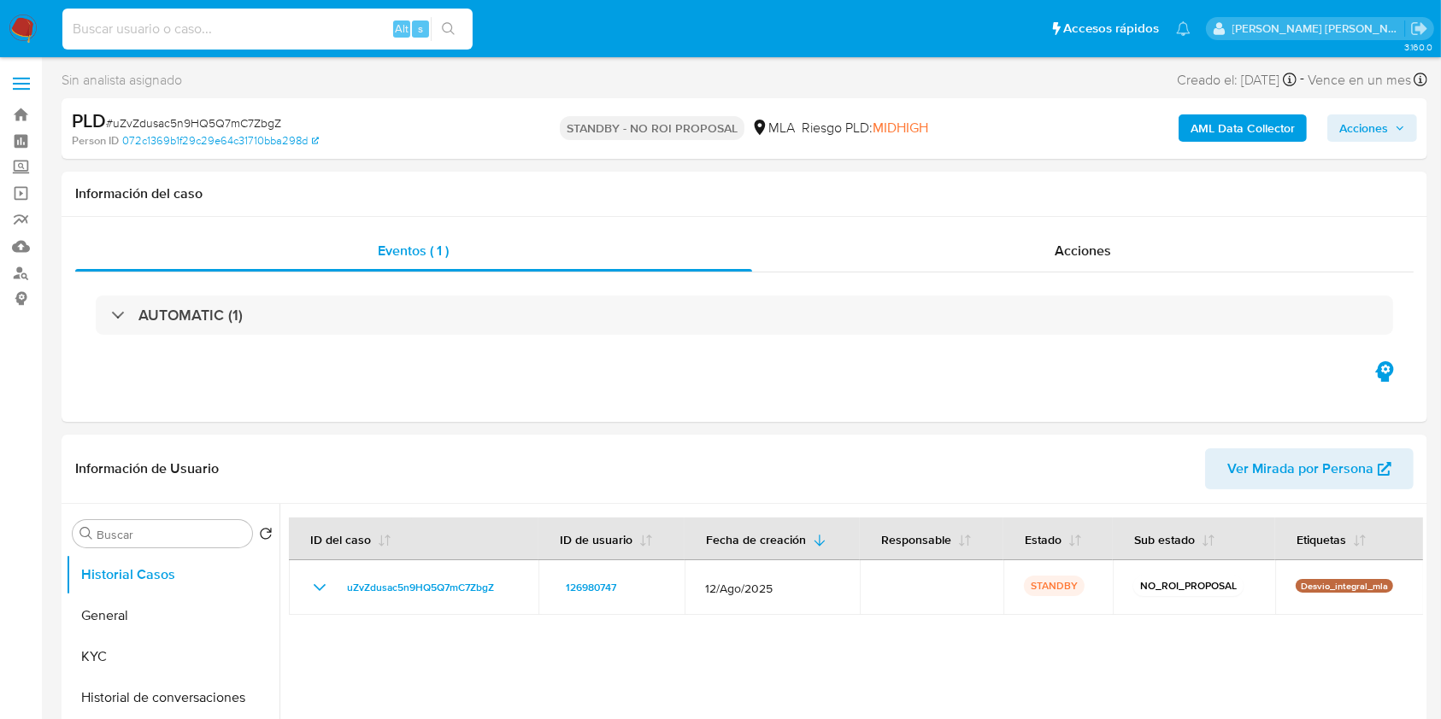
click at [219, 31] on input at bounding box center [267, 29] width 410 height 22
paste input "OekLJLttLGEOkbj37vkvGxHj"
type input "OekLJLttLGEOkbj37vkvGxHj"
click at [465, 12] on div "OekLJLttLGEOkbj37vkvGxHj Alt s" at bounding box center [267, 29] width 410 height 41
click at [453, 35] on icon "search-icon" at bounding box center [449, 29] width 14 height 14
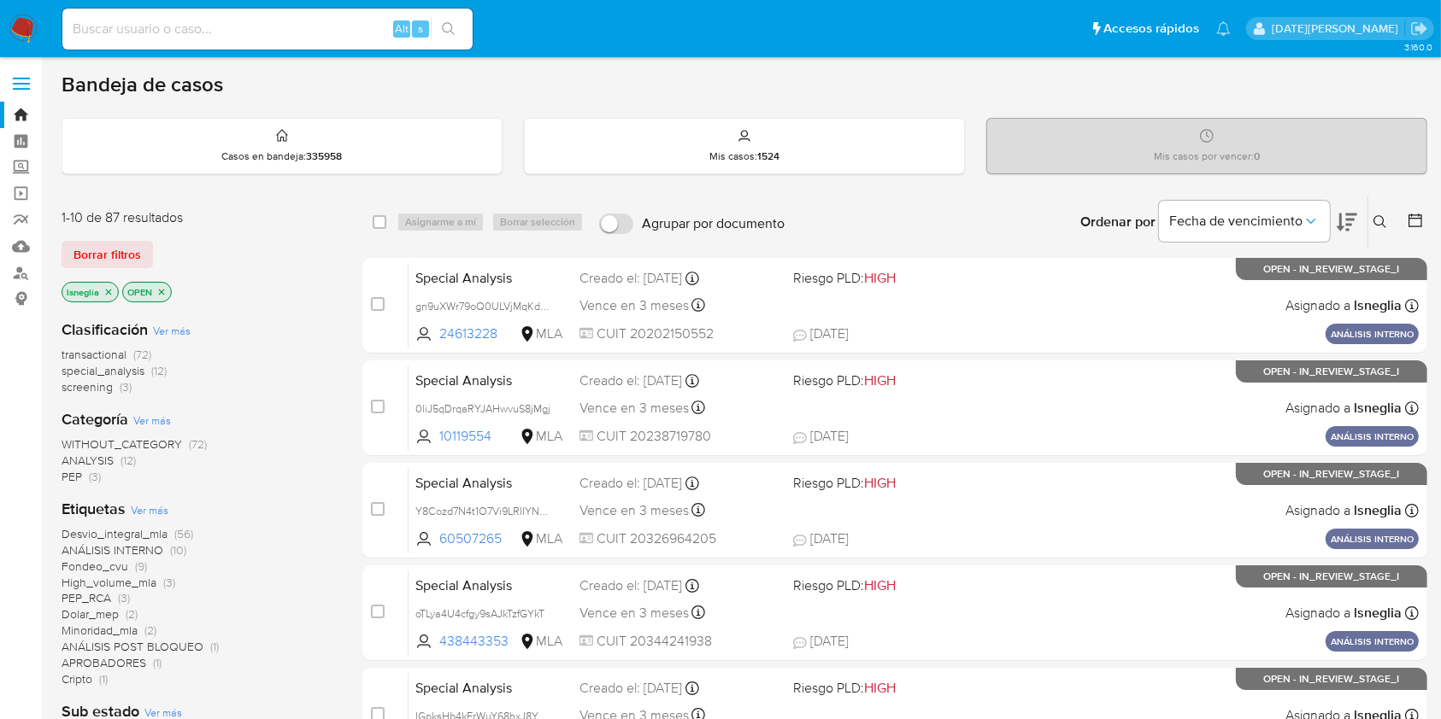
click at [1379, 220] on icon at bounding box center [1380, 222] width 14 height 14
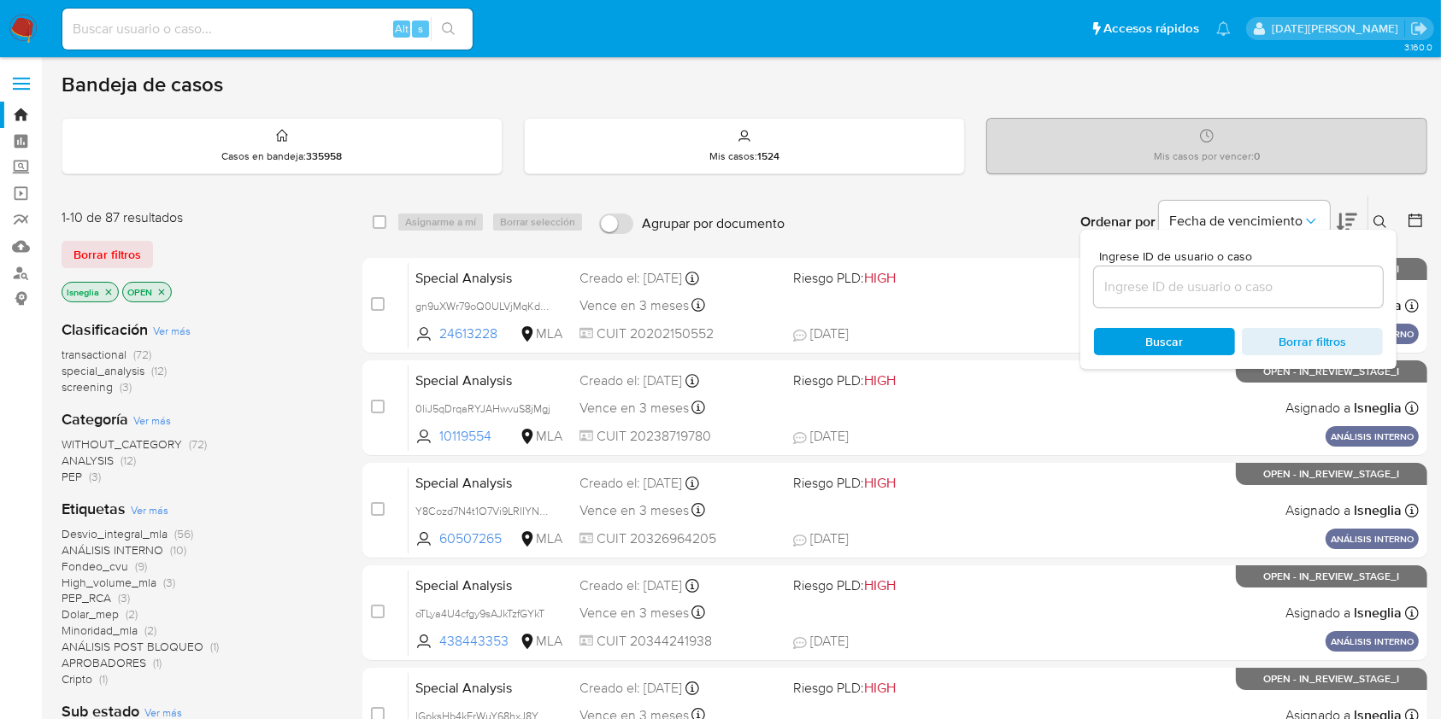
click at [1239, 290] on input at bounding box center [1238, 287] width 289 height 22
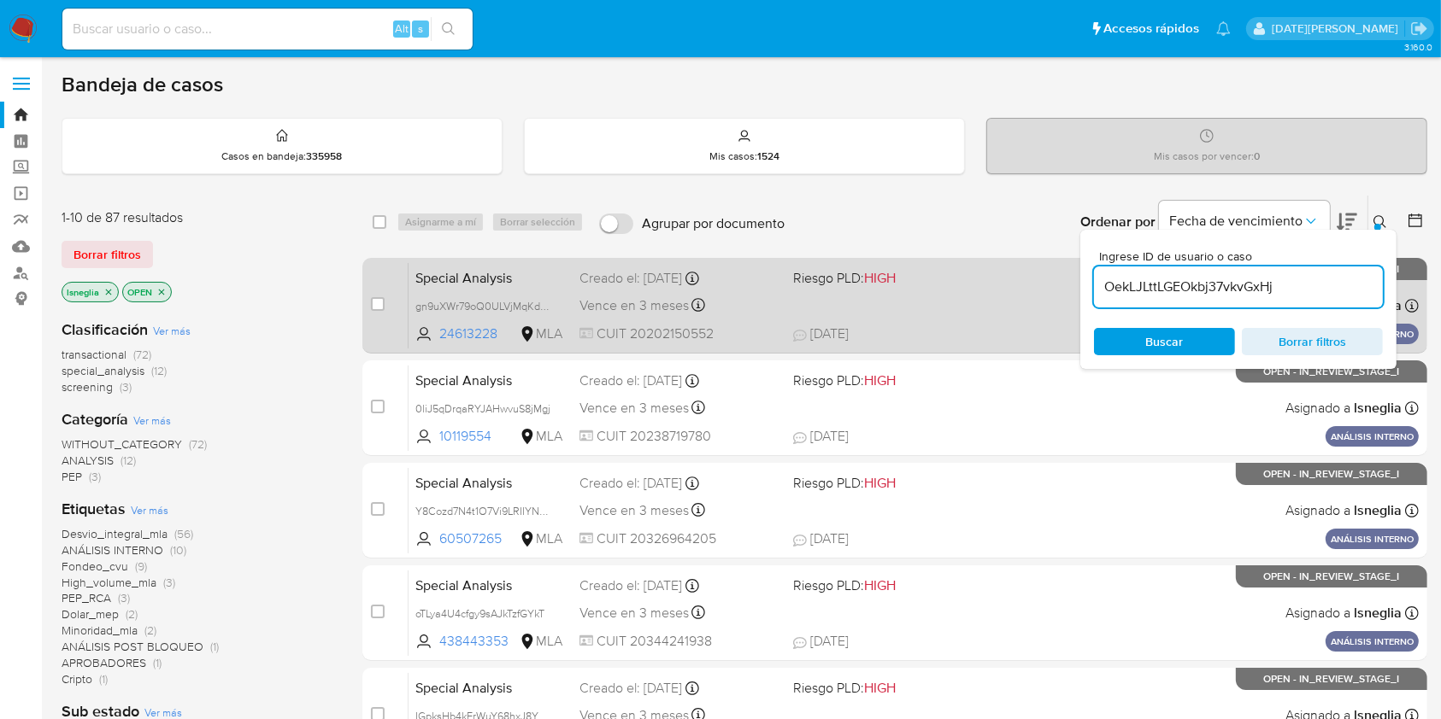
type input "OekLJLttLGEOkbj37vkvGxHj"
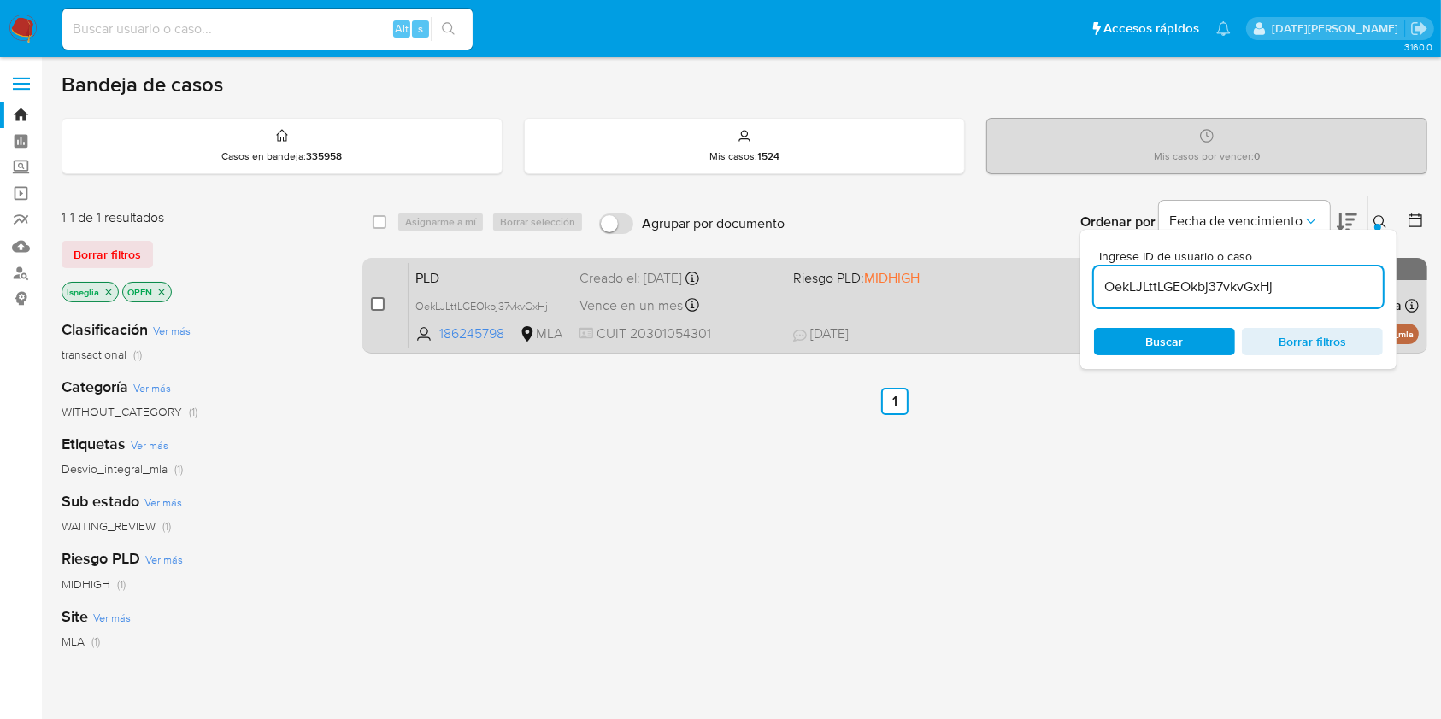
click at [375, 304] on input "checkbox" at bounding box center [378, 304] width 14 height 14
checkbox input "true"
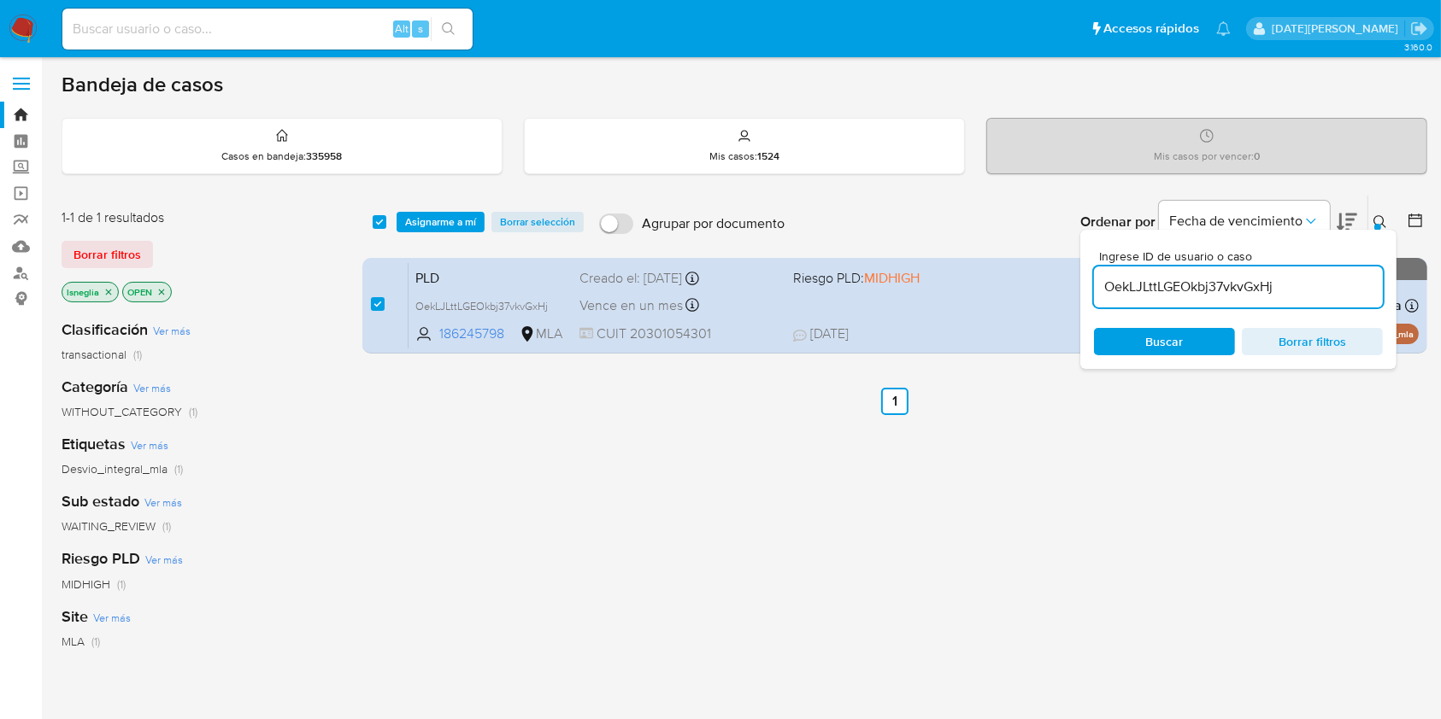
click at [461, 207] on div "select-all-cases-checkbox Asignarme a mí Borrar selección Agrupar por documento…" at bounding box center [894, 222] width 1065 height 53
click at [458, 216] on span "Asignarme a mí" at bounding box center [440, 222] width 71 height 17
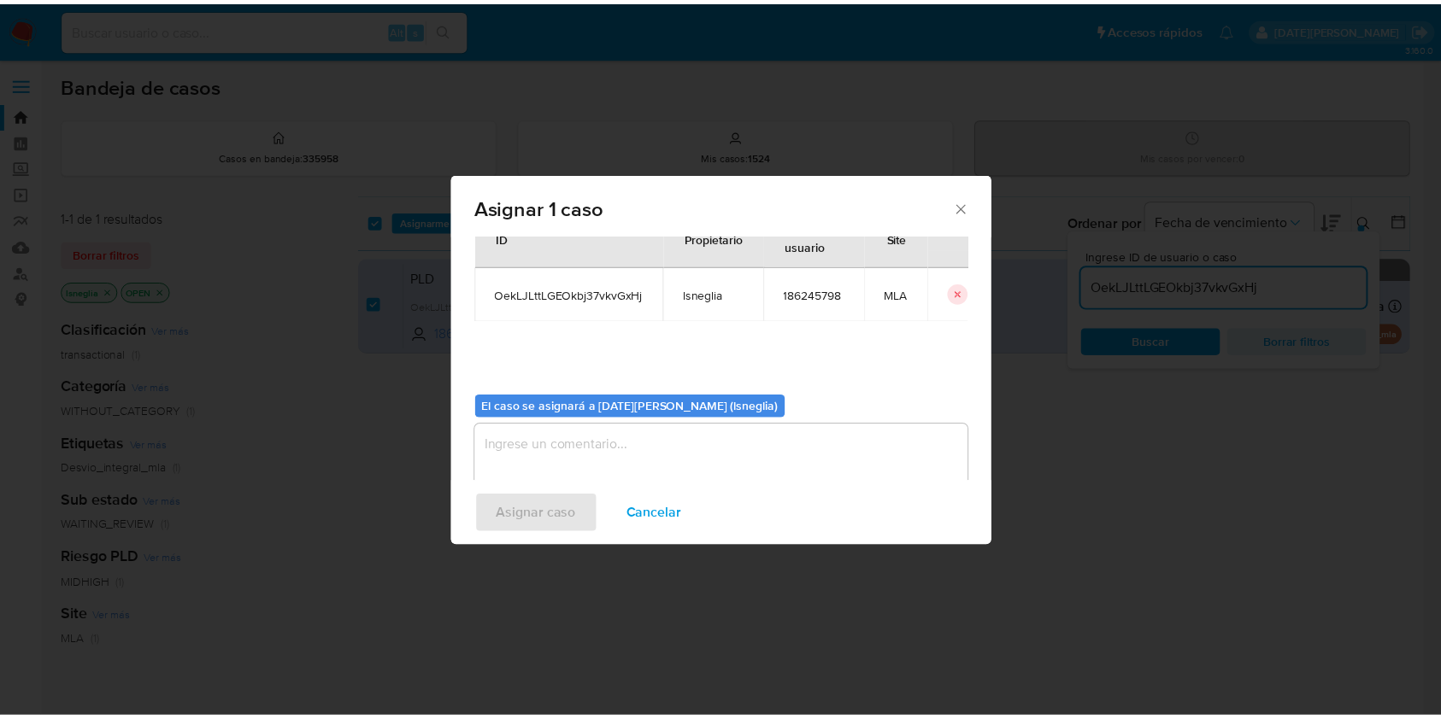
scroll to position [87, 0]
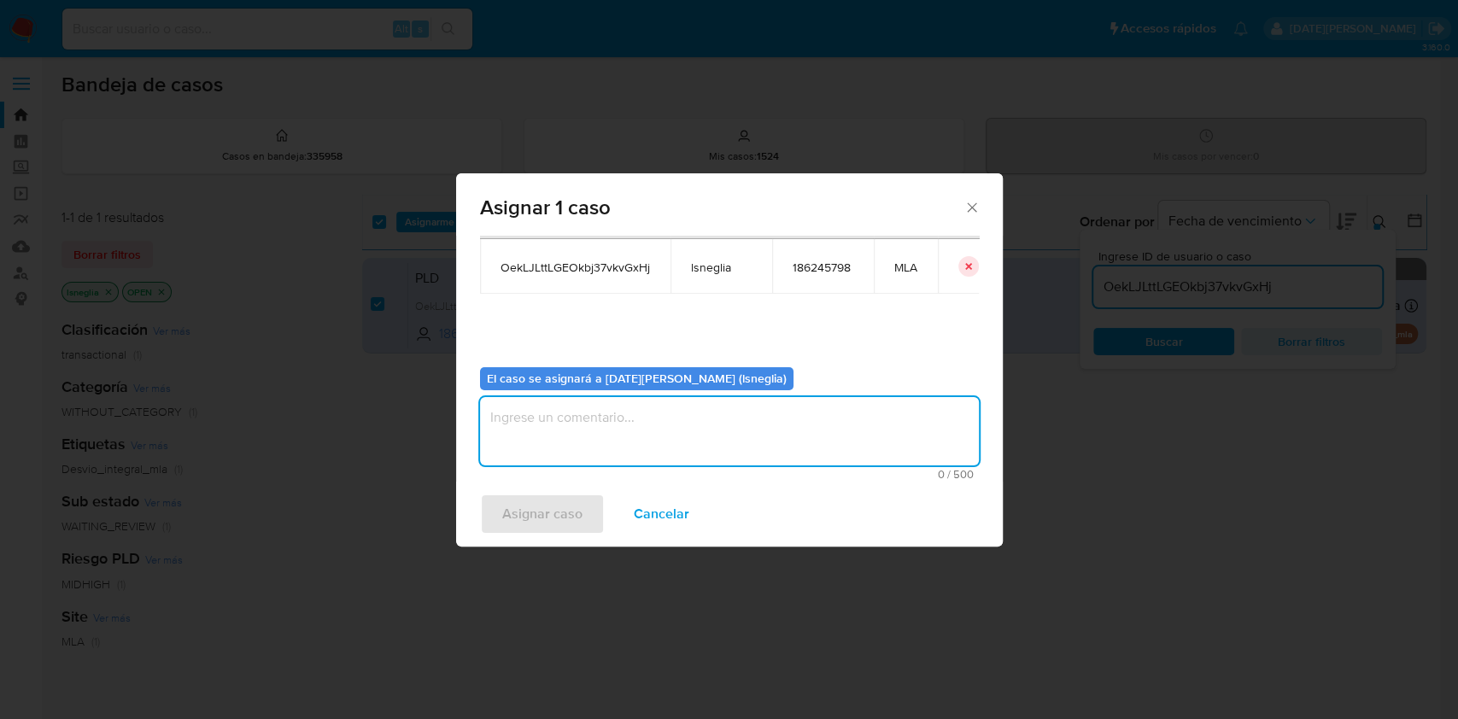
click at [567, 431] on textarea "assign-modal" at bounding box center [729, 431] width 499 height 68
type textarea "."
click at [560, 520] on span "Asignar caso" at bounding box center [542, 515] width 80 height 38
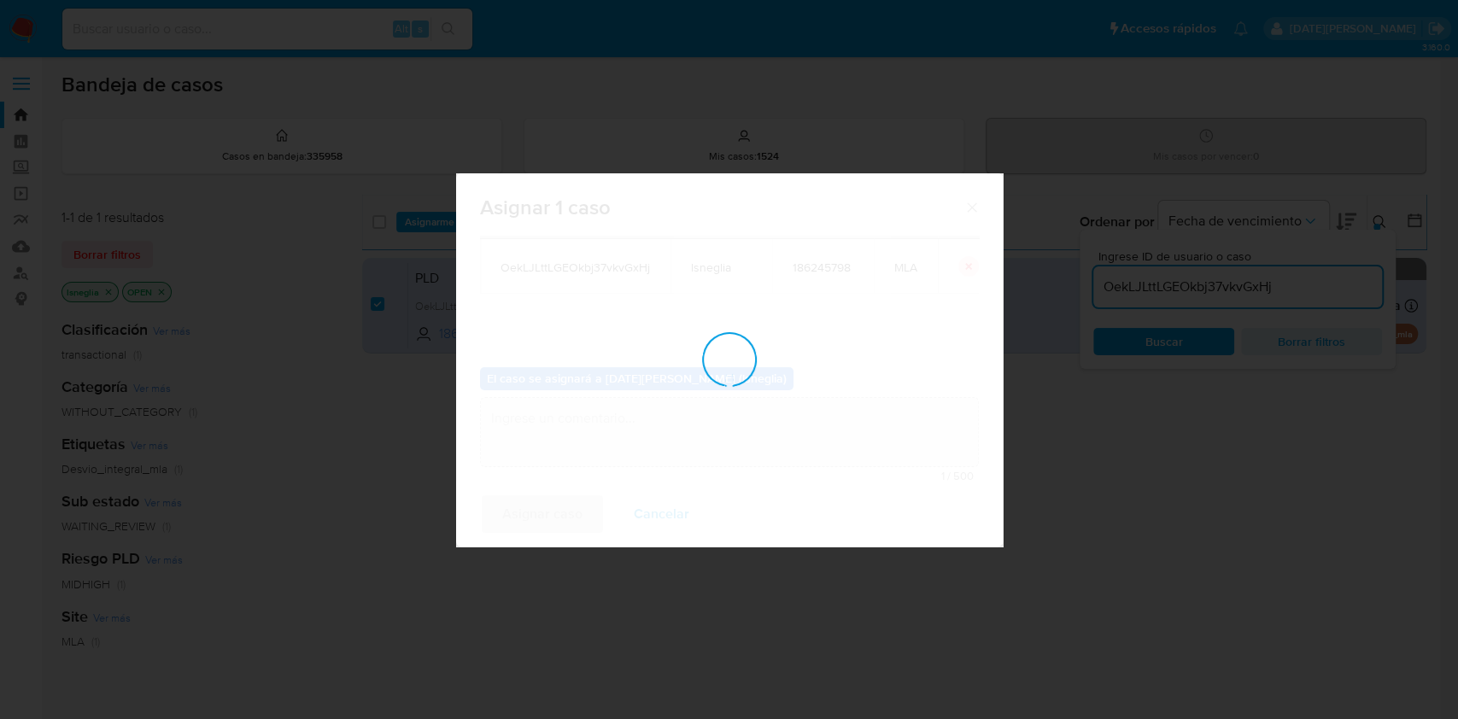
checkbox input "false"
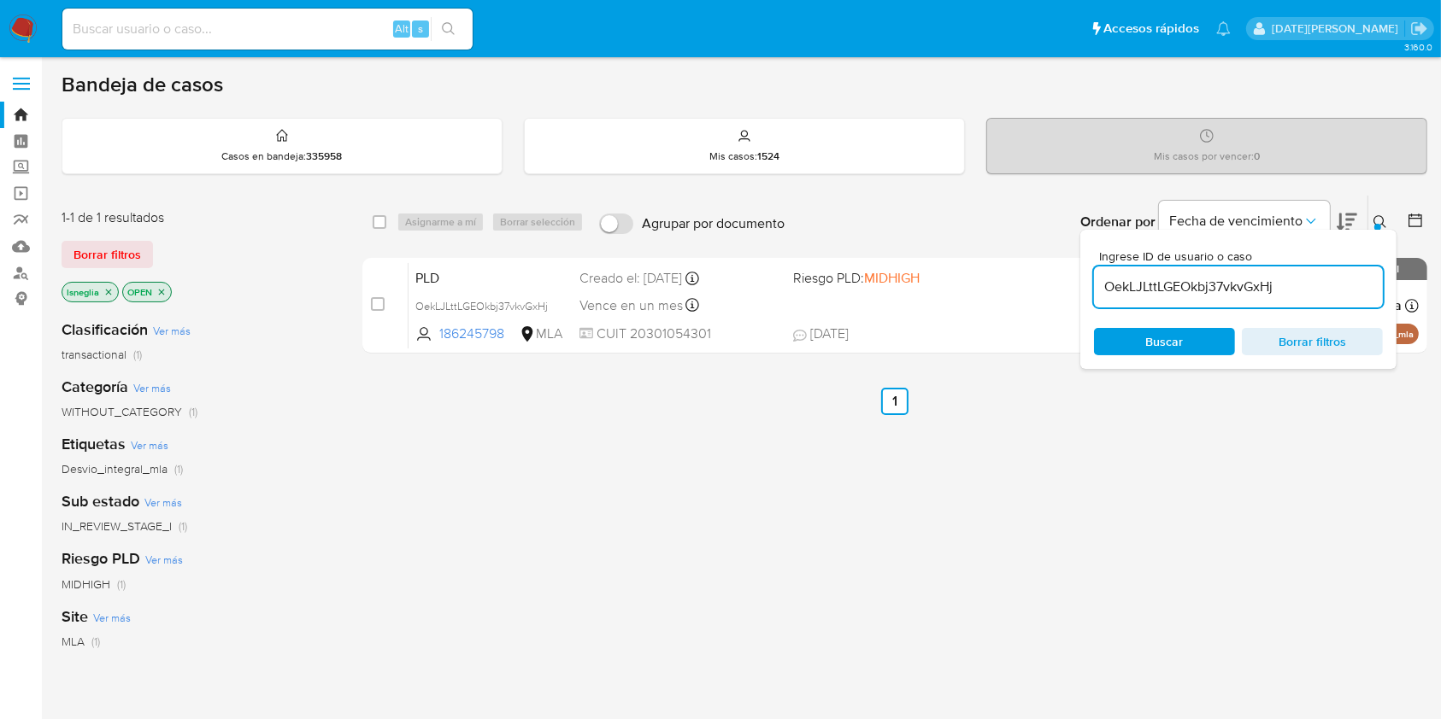
click at [1389, 220] on button at bounding box center [1382, 222] width 28 height 21
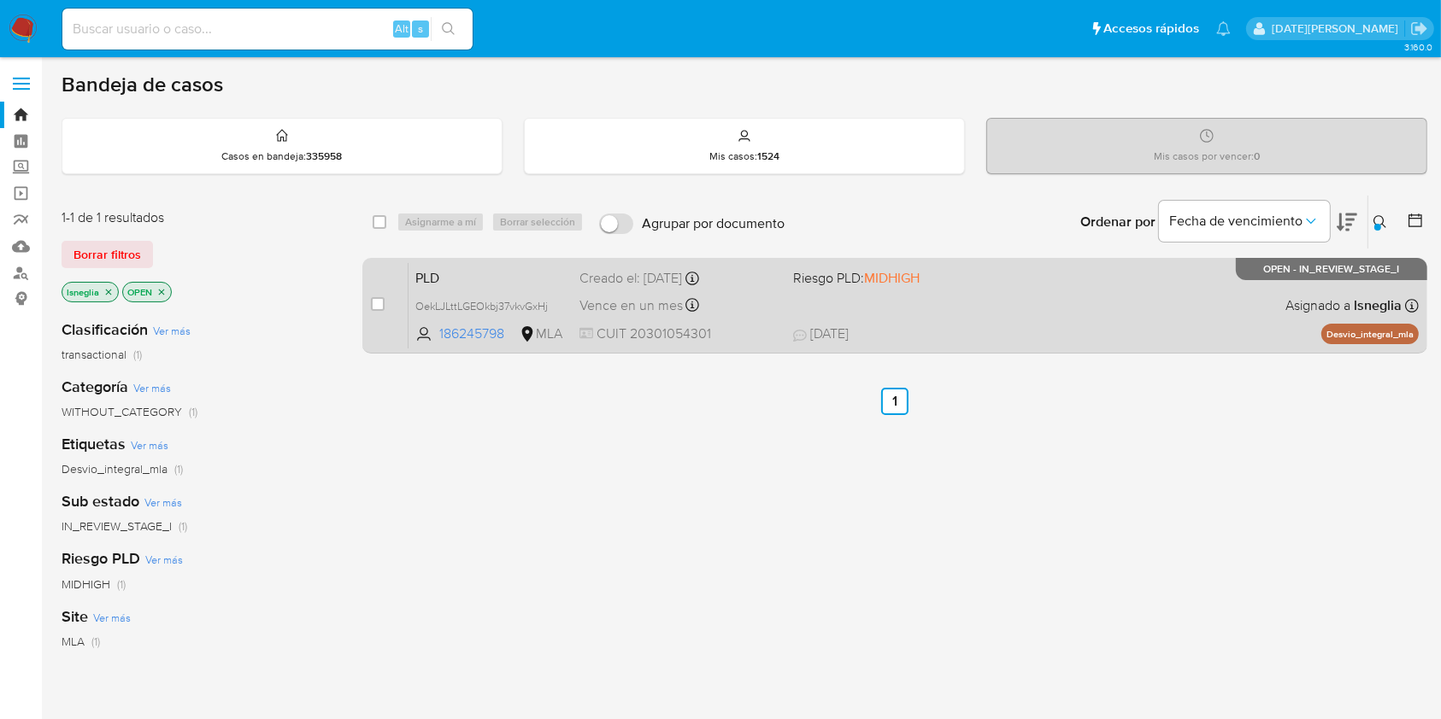
click at [431, 275] on span "PLD" at bounding box center [490, 277] width 150 height 22
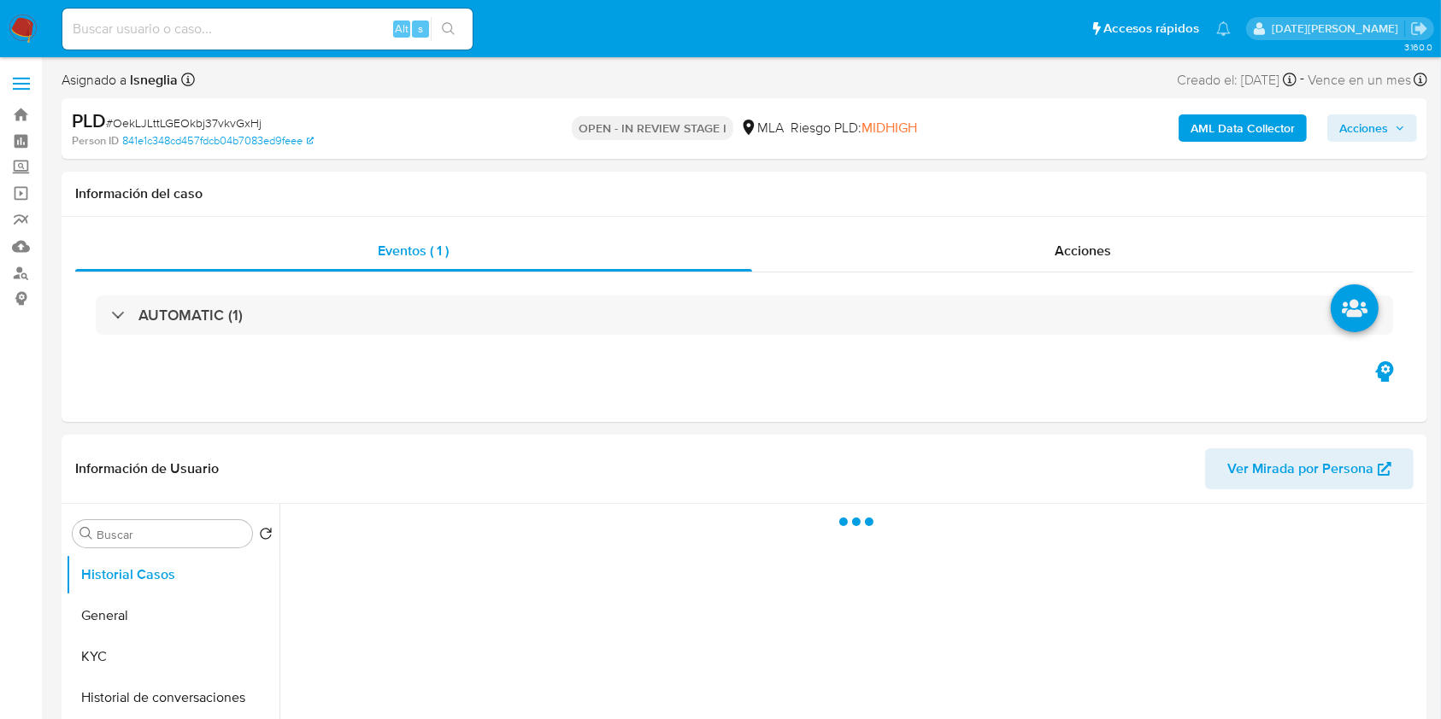
select select "10"
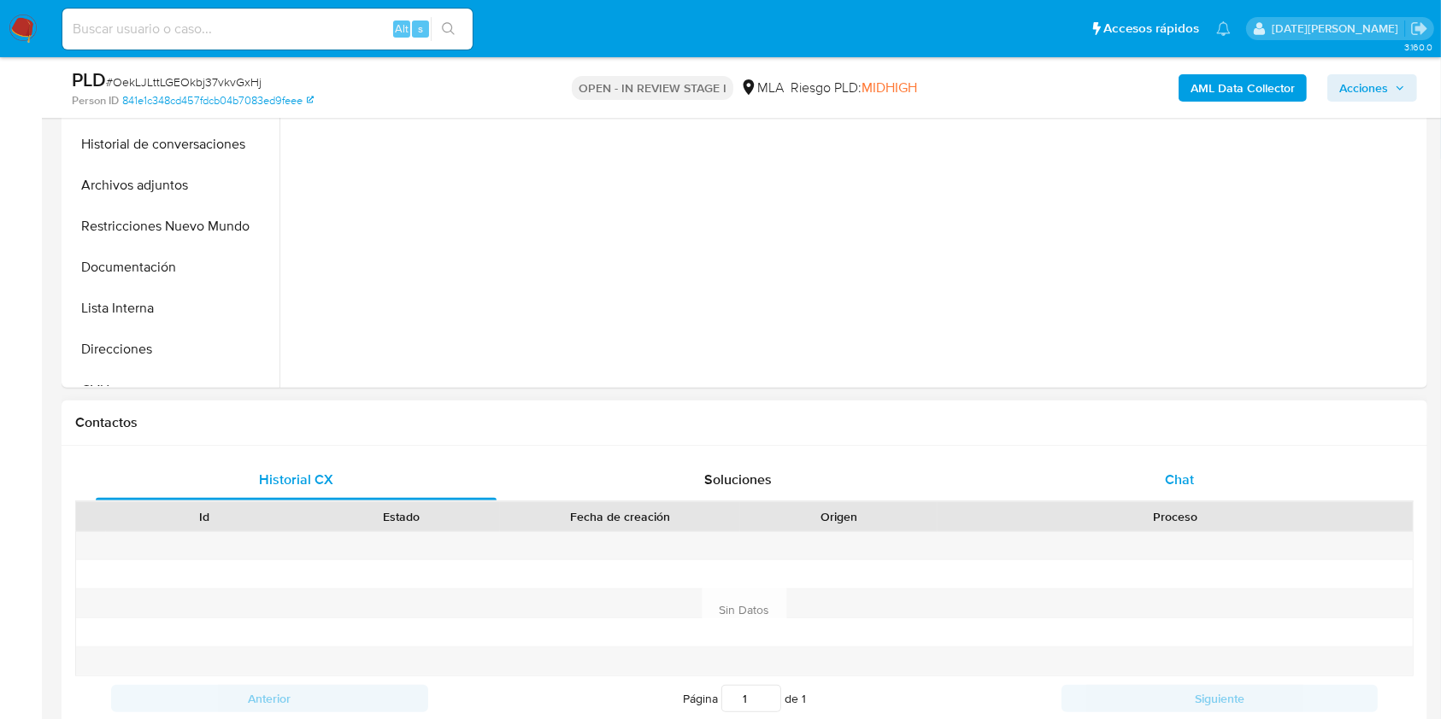
scroll to position [684, 0]
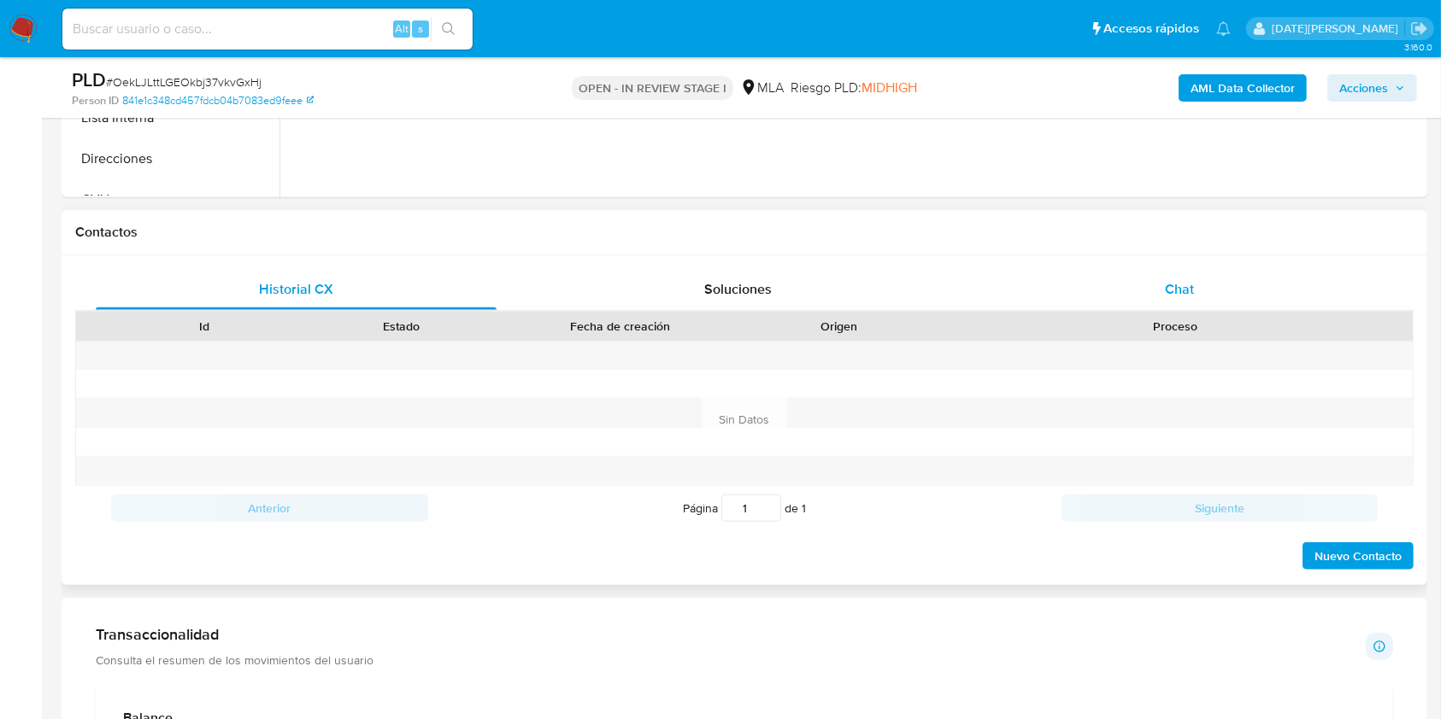
click at [1187, 291] on span "Chat" at bounding box center [1179, 289] width 29 height 20
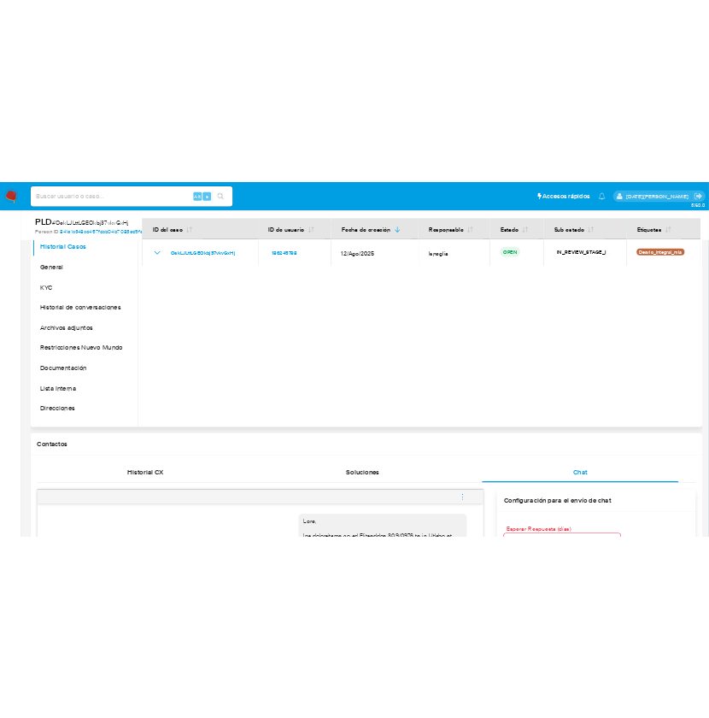
scroll to position [227, 0]
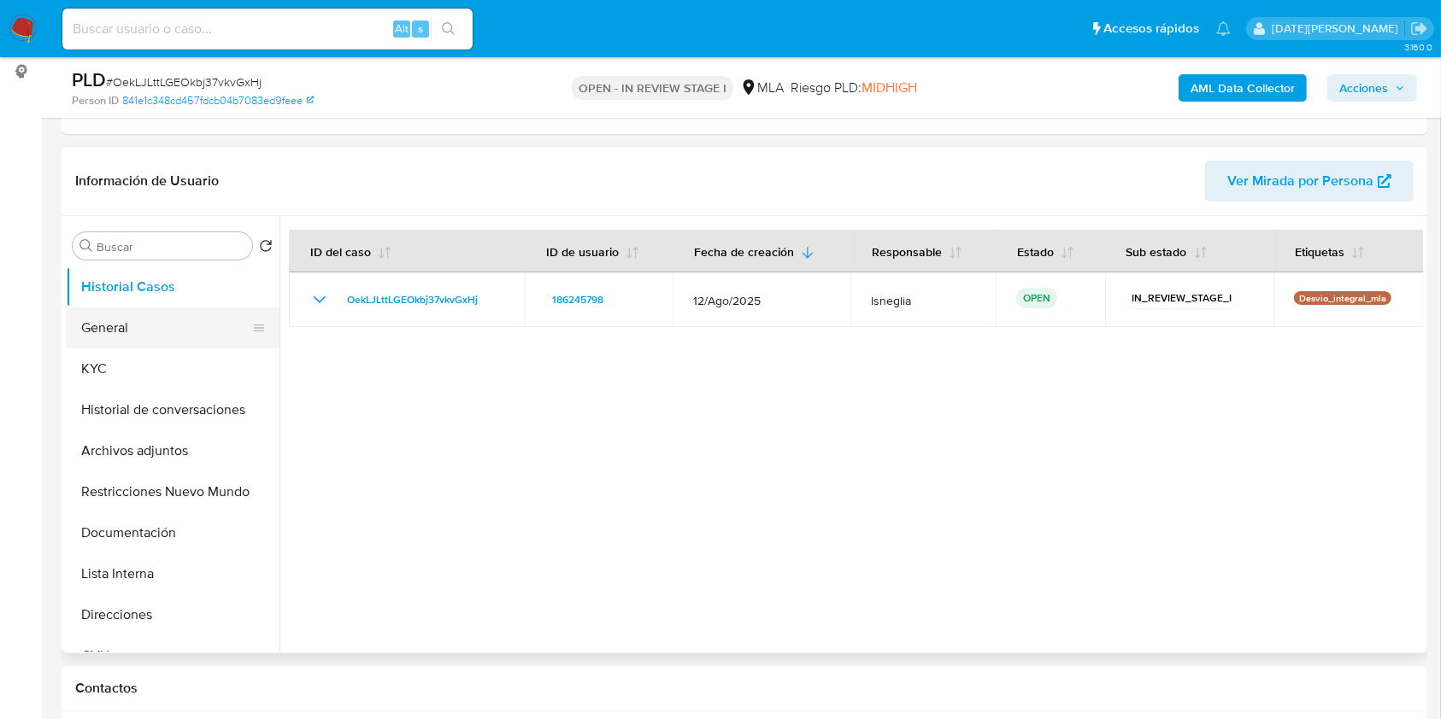
click at [168, 336] on button "General" at bounding box center [166, 328] width 200 height 41
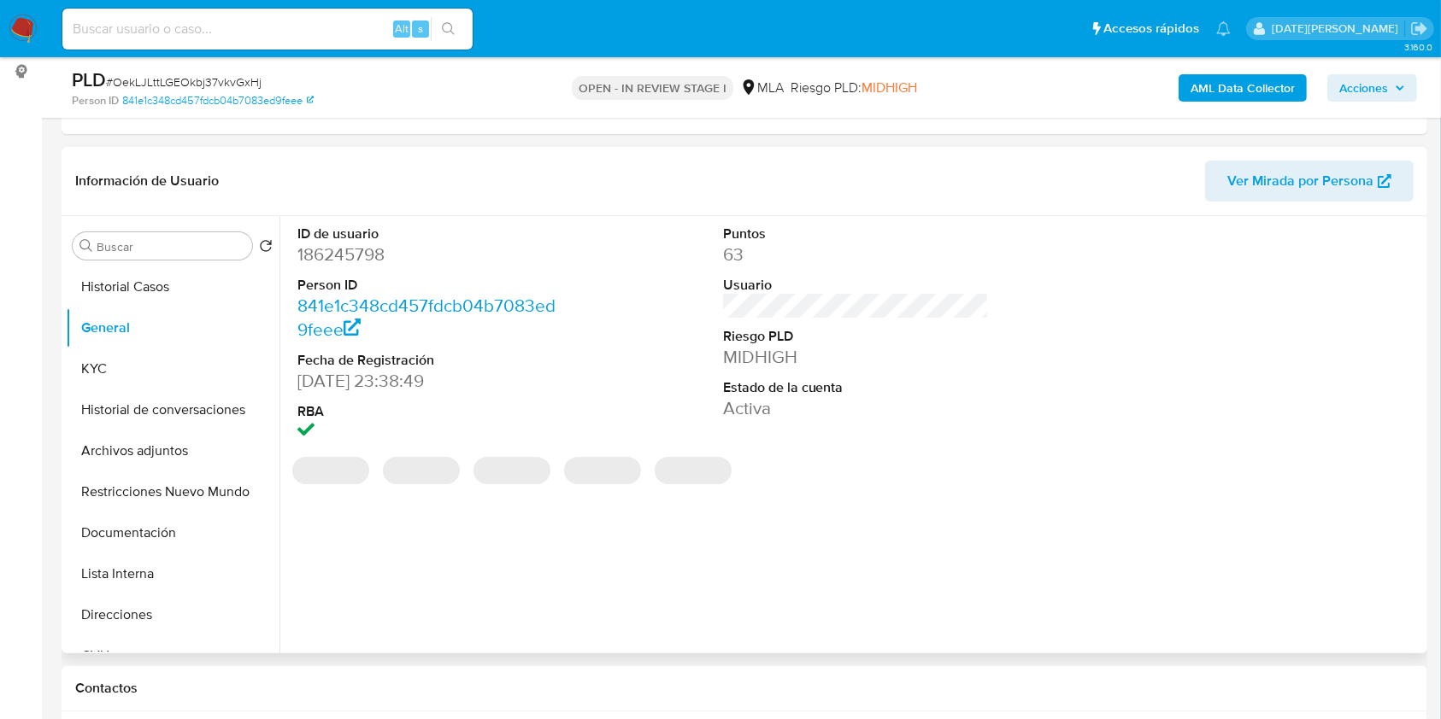
click at [375, 260] on dd "186245798" at bounding box center [430, 255] width 267 height 24
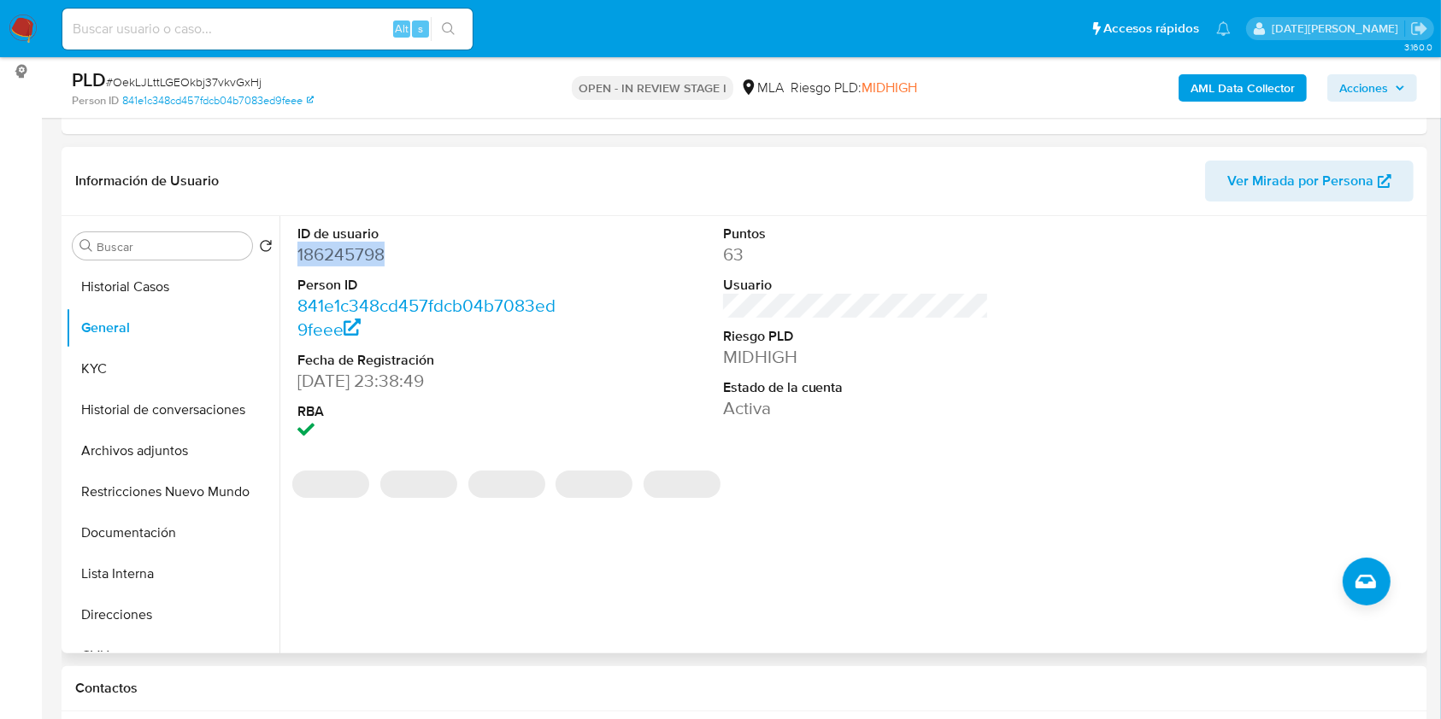
copy dd "186245798"
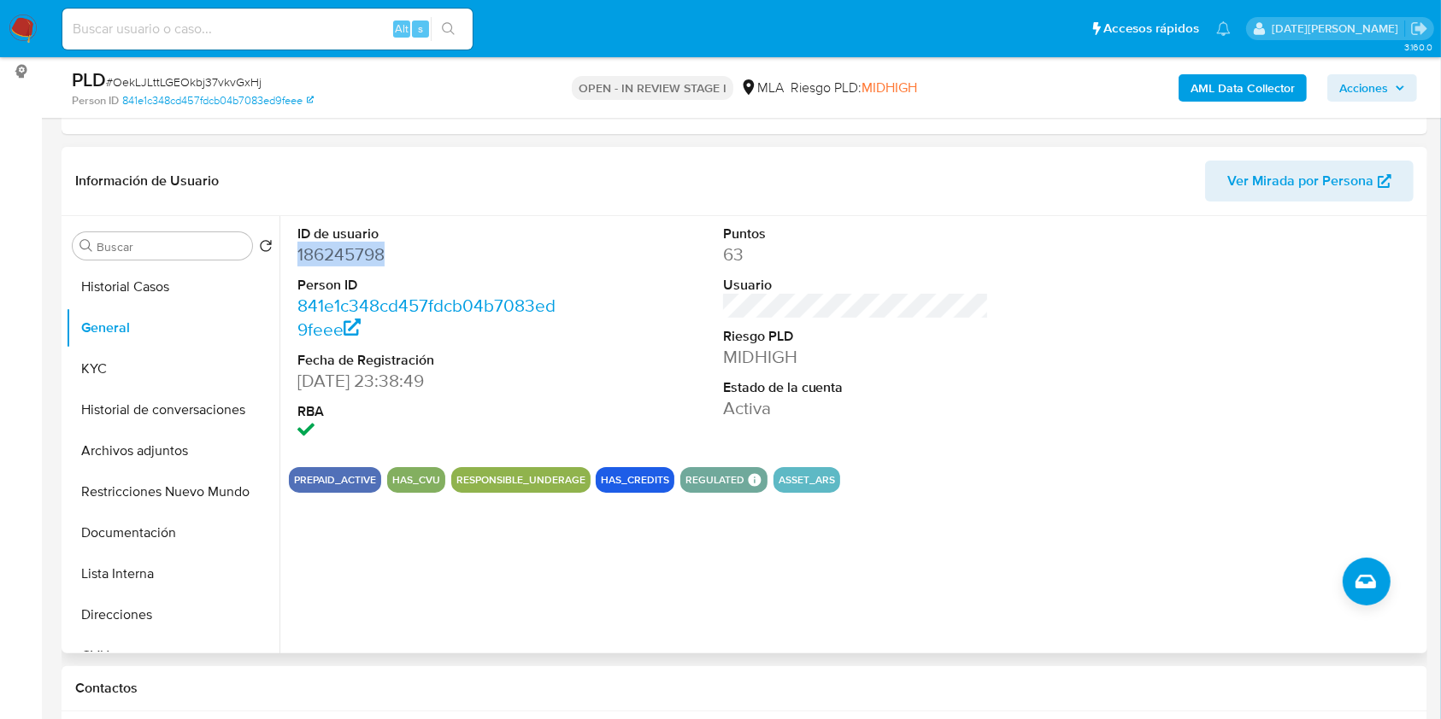
click at [355, 243] on dd "186245798" at bounding box center [430, 255] width 267 height 24
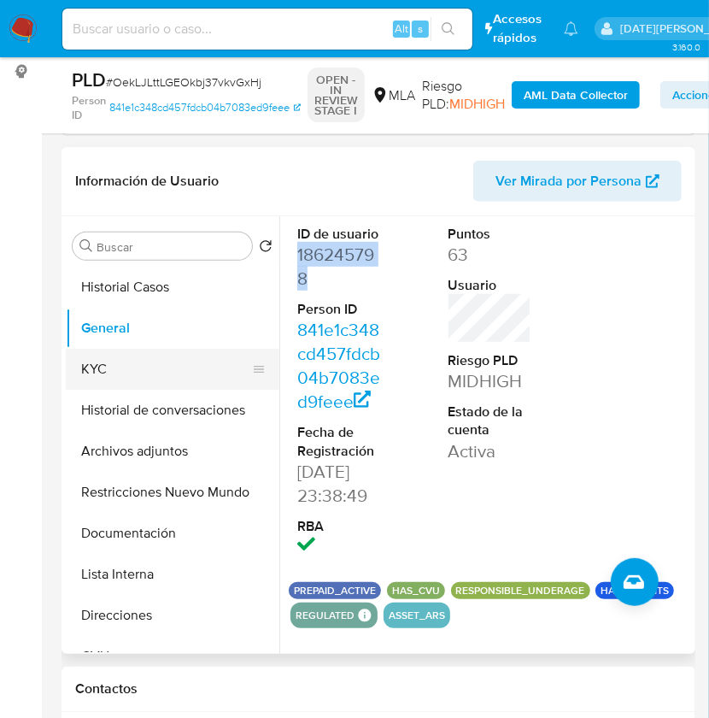
click at [102, 368] on button "KYC" at bounding box center [166, 369] width 200 height 41
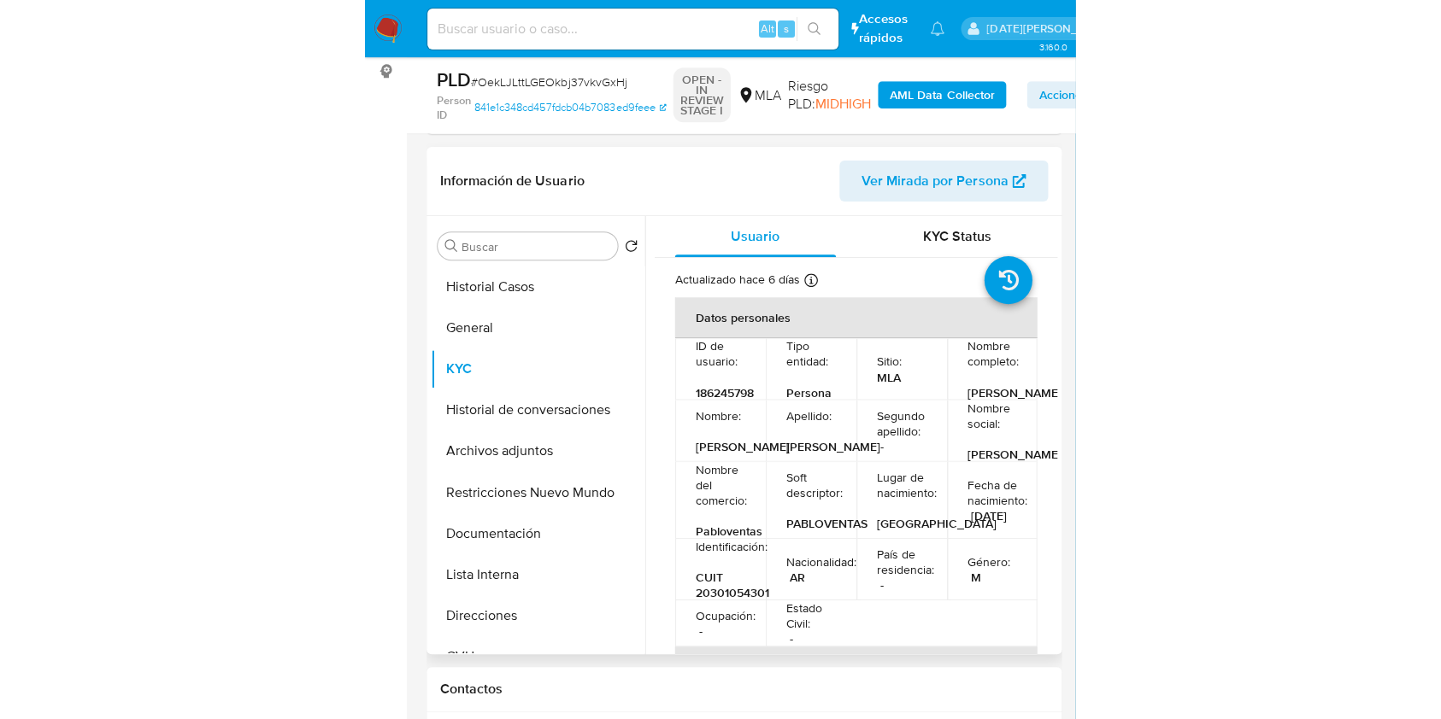
scroll to position [114, 0]
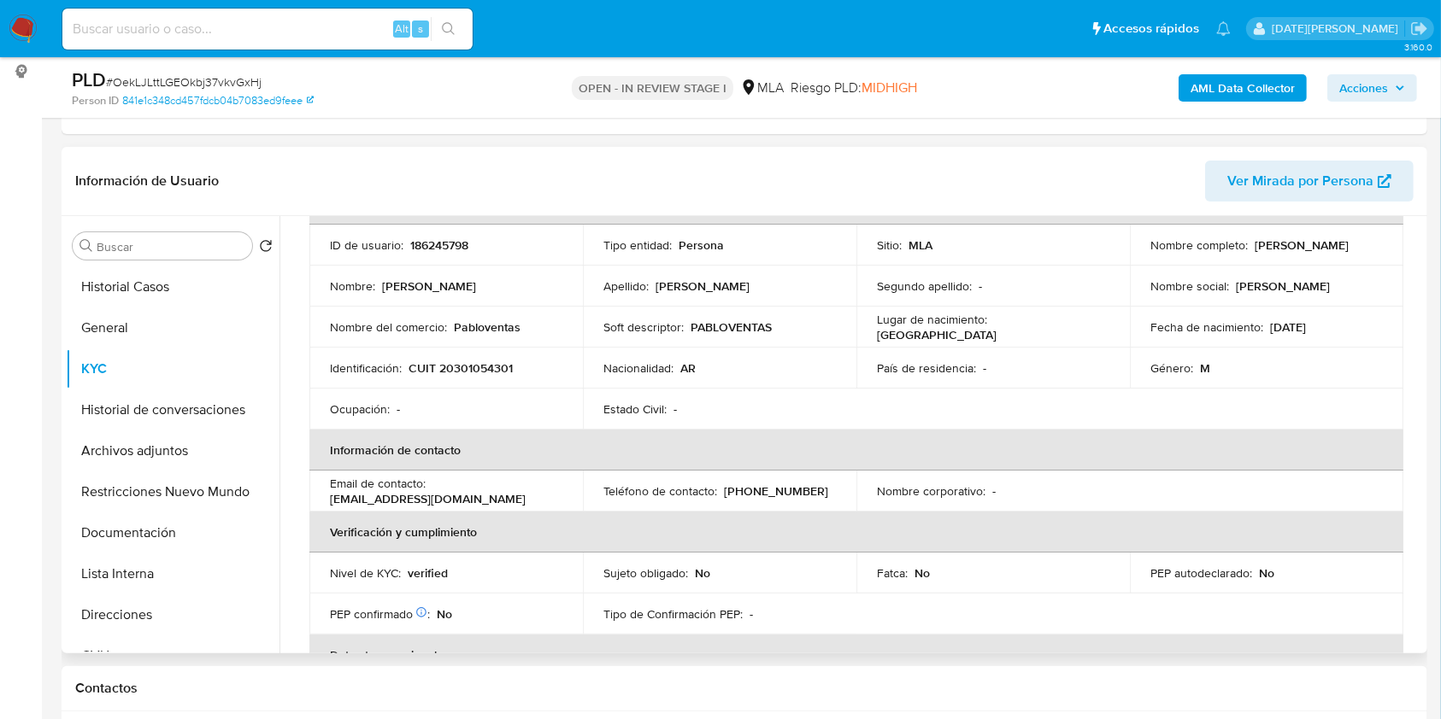
drag, startPoint x: 1148, startPoint y: 250, endPoint x: 1292, endPoint y: 249, distance: 143.5
click at [1292, 249] on div "Nombre completo : Pablo Ezequiel Denaro" at bounding box center [1266, 245] width 232 height 15
drag, startPoint x: 1176, startPoint y: 252, endPoint x: 1156, endPoint y: 252, distance: 19.7
click at [1254, 252] on p "[PERSON_NAME] [PERSON_NAME]" at bounding box center [1301, 245] width 94 height 15
drag, startPoint x: 1142, startPoint y: 251, endPoint x: 1300, endPoint y: 250, distance: 158.1
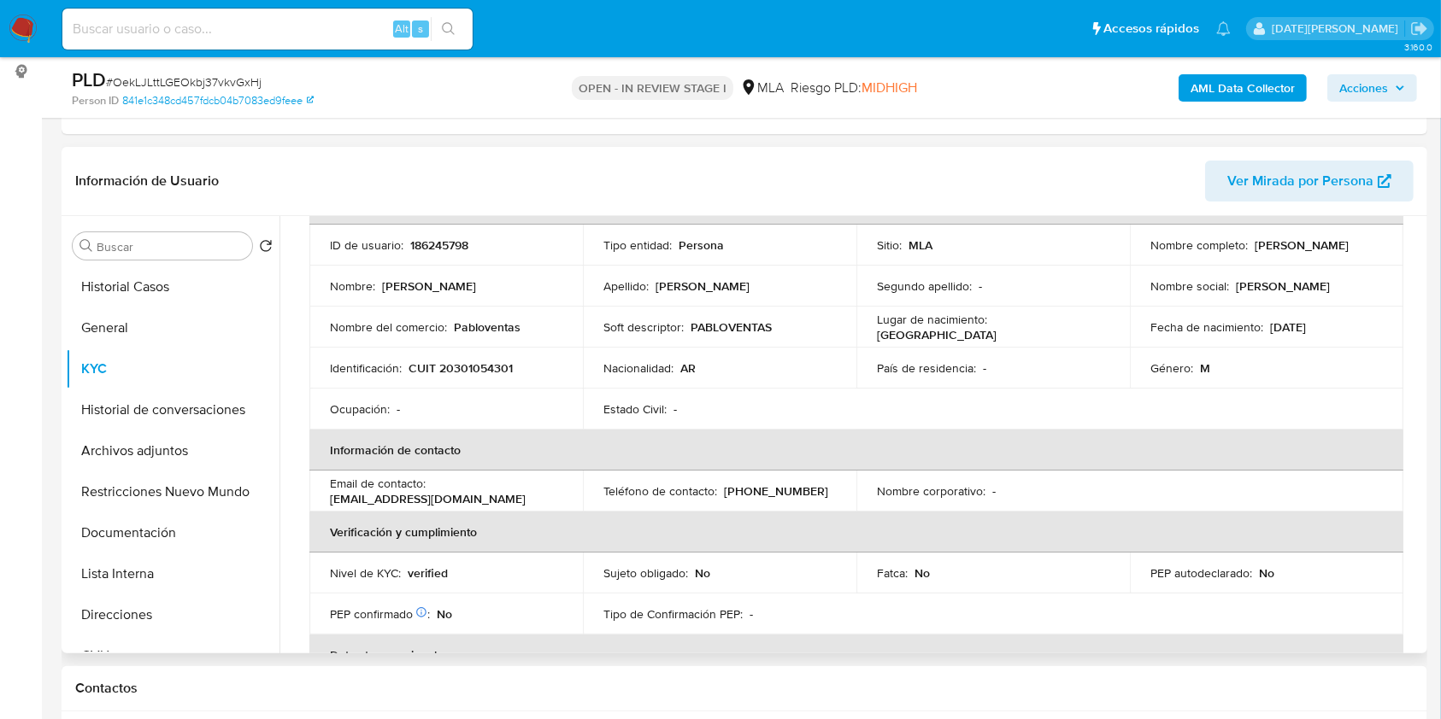
click at [1300, 250] on td "Nombre completo : Pablo Ezequiel Denaro" at bounding box center [1266, 245] width 273 height 41
copy p "[PERSON_NAME] [PERSON_NAME]"
drag, startPoint x: 409, startPoint y: 366, endPoint x: 551, endPoint y: 366, distance: 141.8
click at [551, 366] on div "Identificación : CUIT 20301054301" at bounding box center [446, 368] width 232 height 15
copy p "CUIT 20301054301"
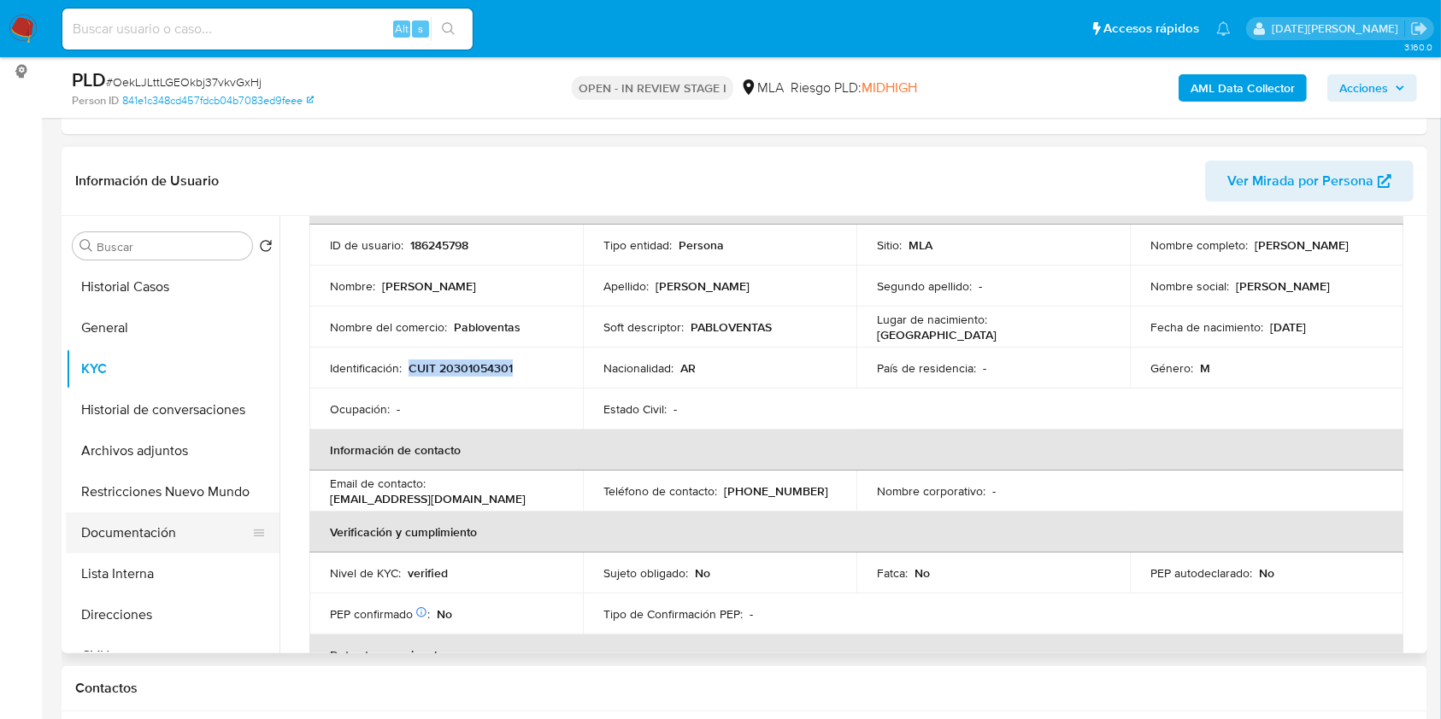
click at [157, 529] on button "Documentación" at bounding box center [166, 533] width 200 height 41
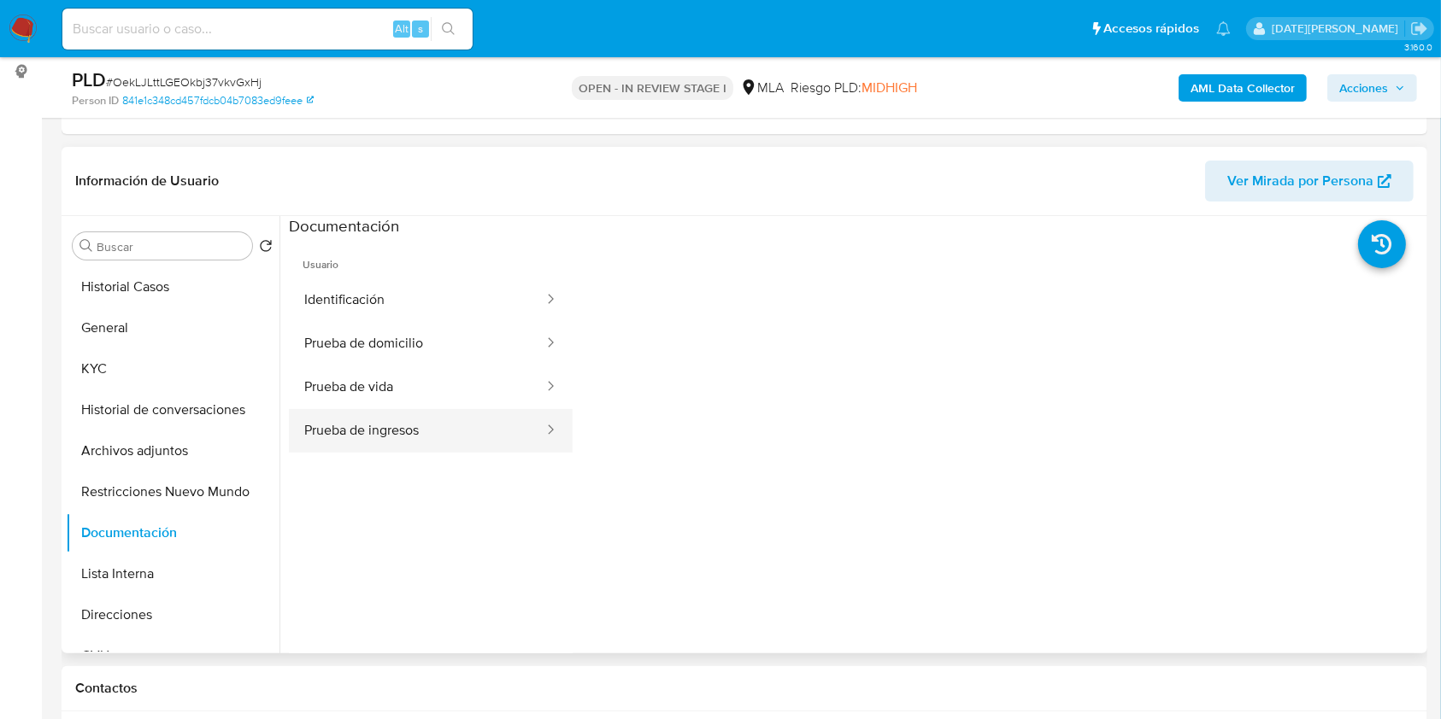
click at [398, 437] on button "Prueba de ingresos" at bounding box center [417, 431] width 256 height 44
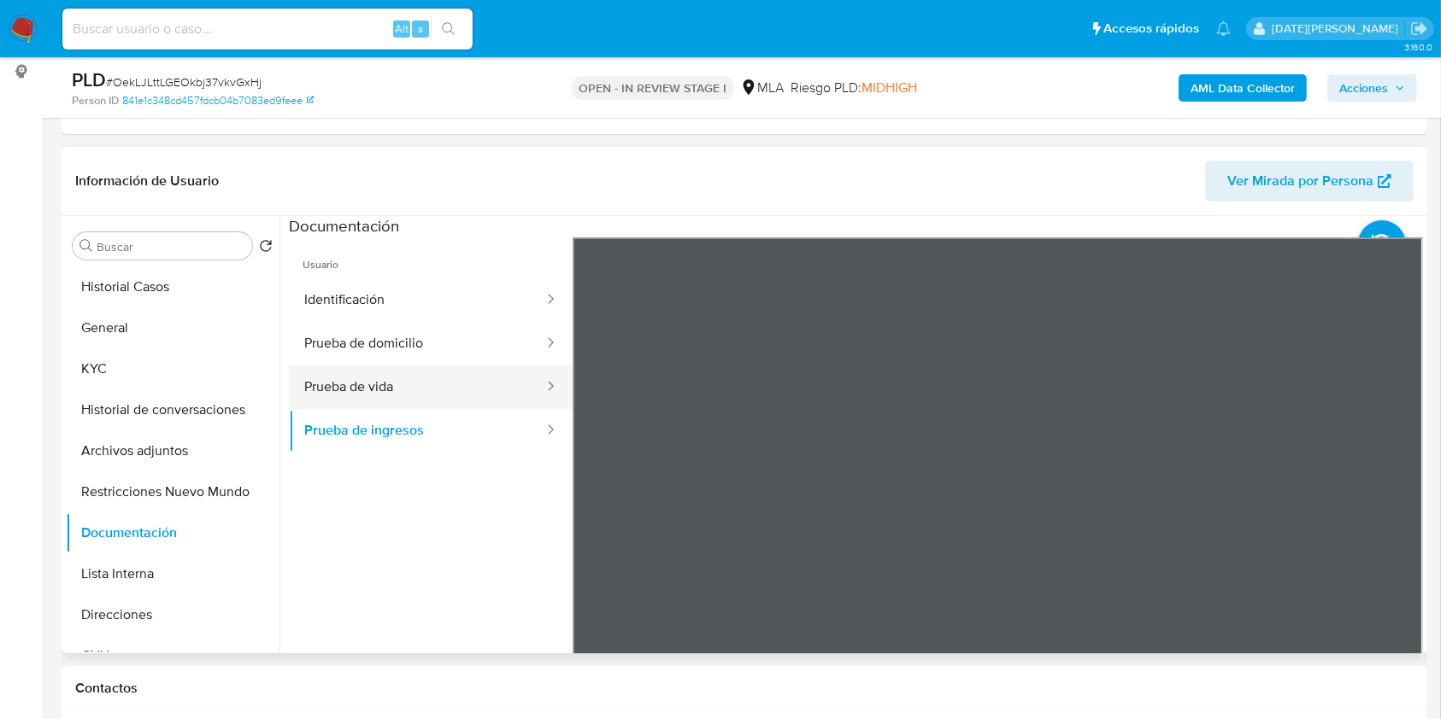
click at [428, 380] on button "Prueba de vida" at bounding box center [417, 388] width 256 height 44
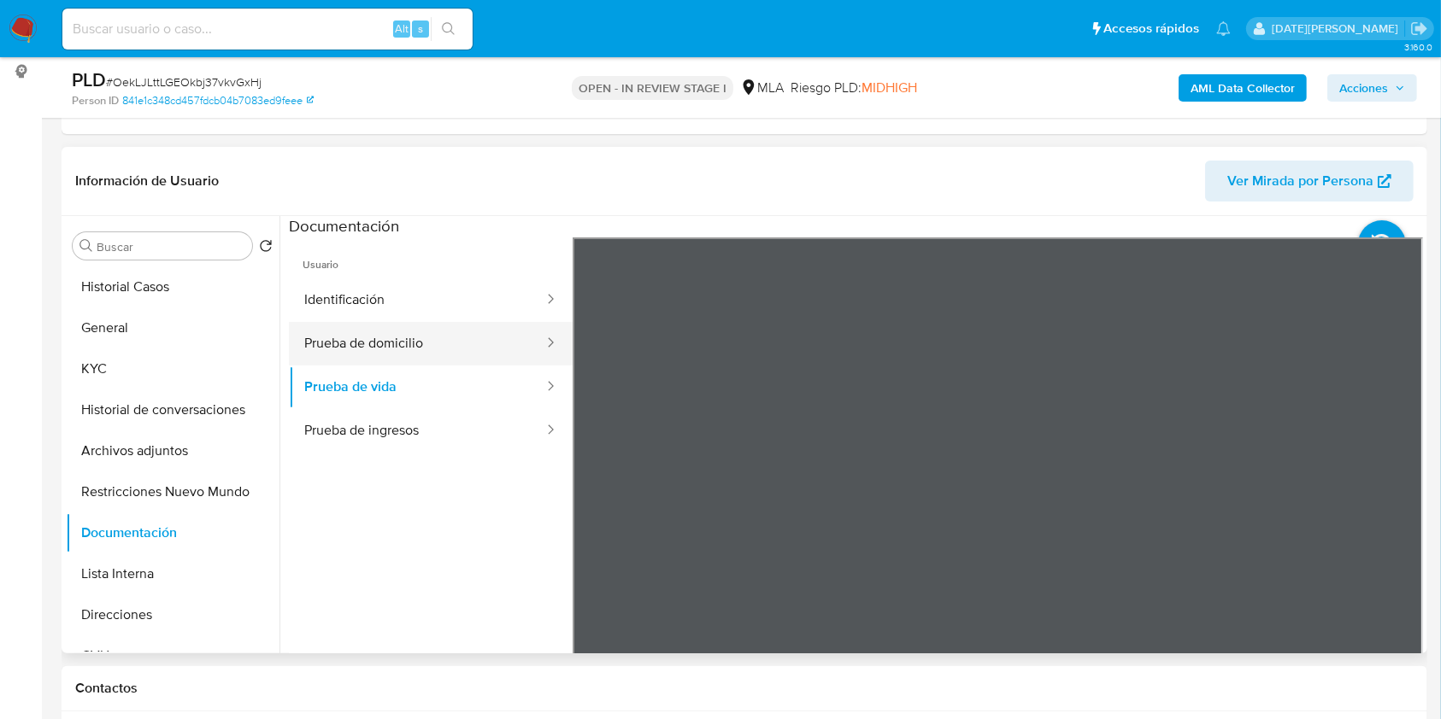
click at [374, 343] on button "Prueba de domicilio" at bounding box center [417, 344] width 256 height 44
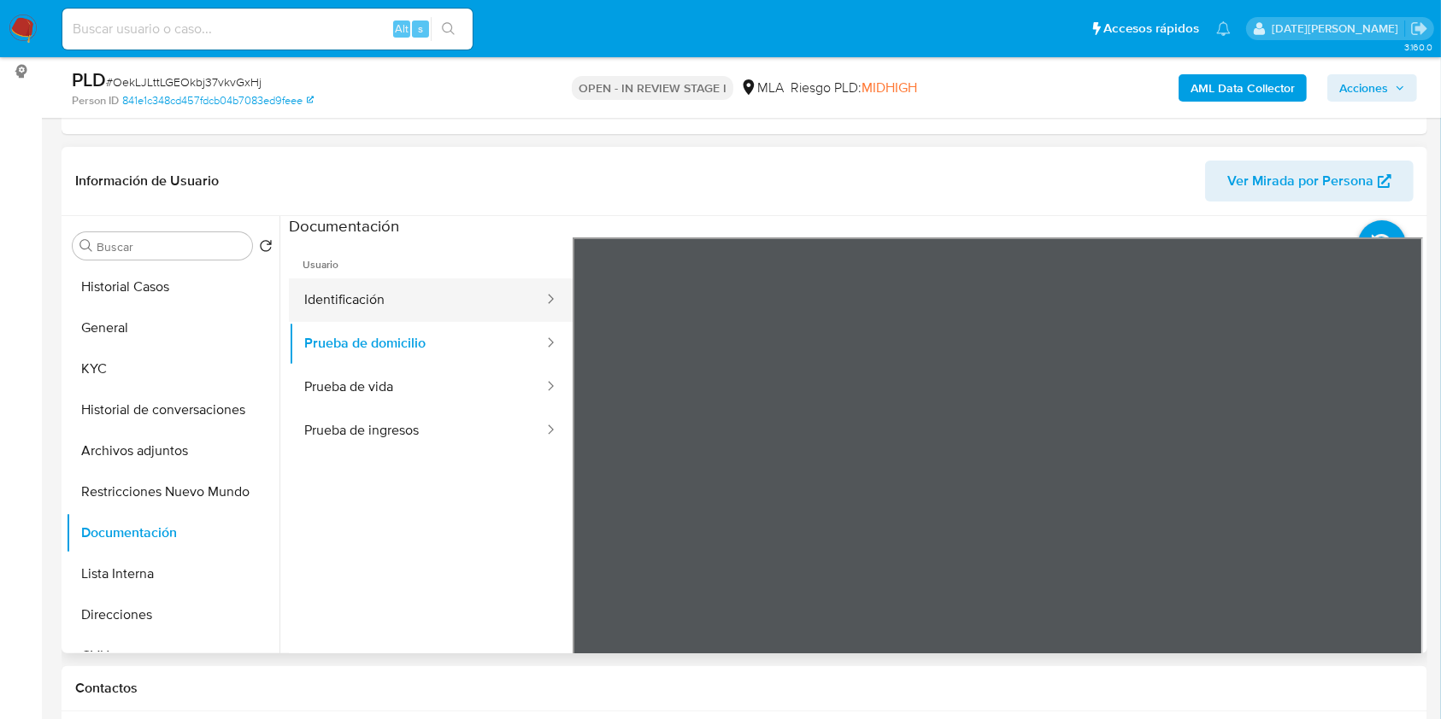
click at [359, 300] on button "Identificación" at bounding box center [417, 301] width 256 height 44
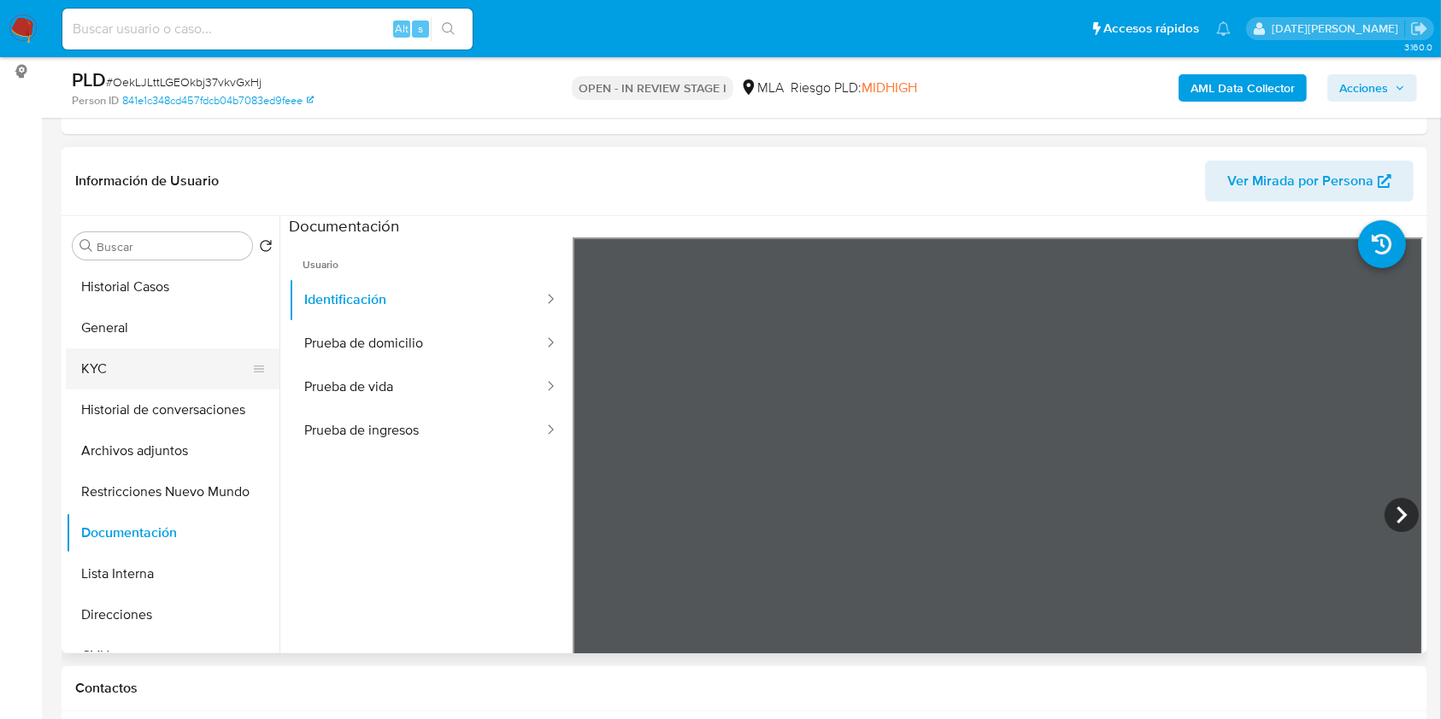
click at [133, 378] on button "KYC" at bounding box center [166, 369] width 200 height 41
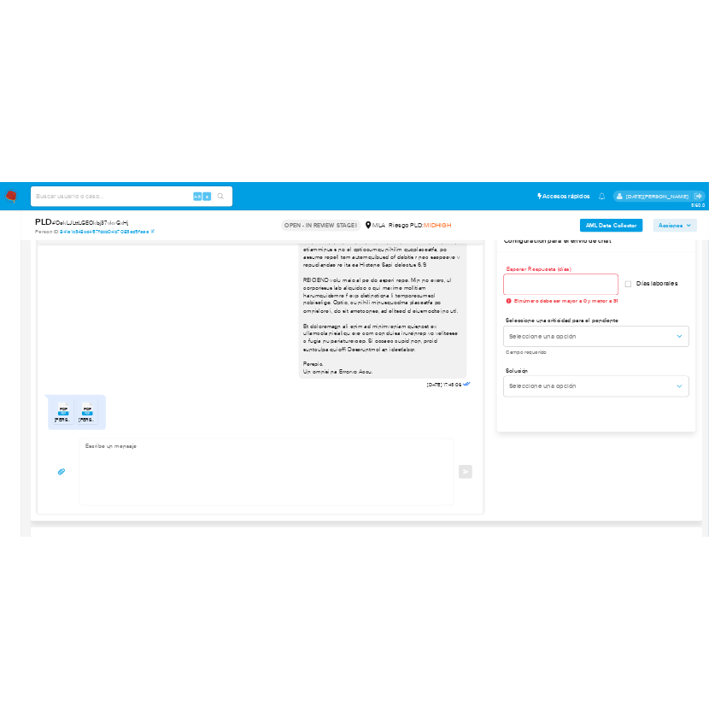
scroll to position [701, 0]
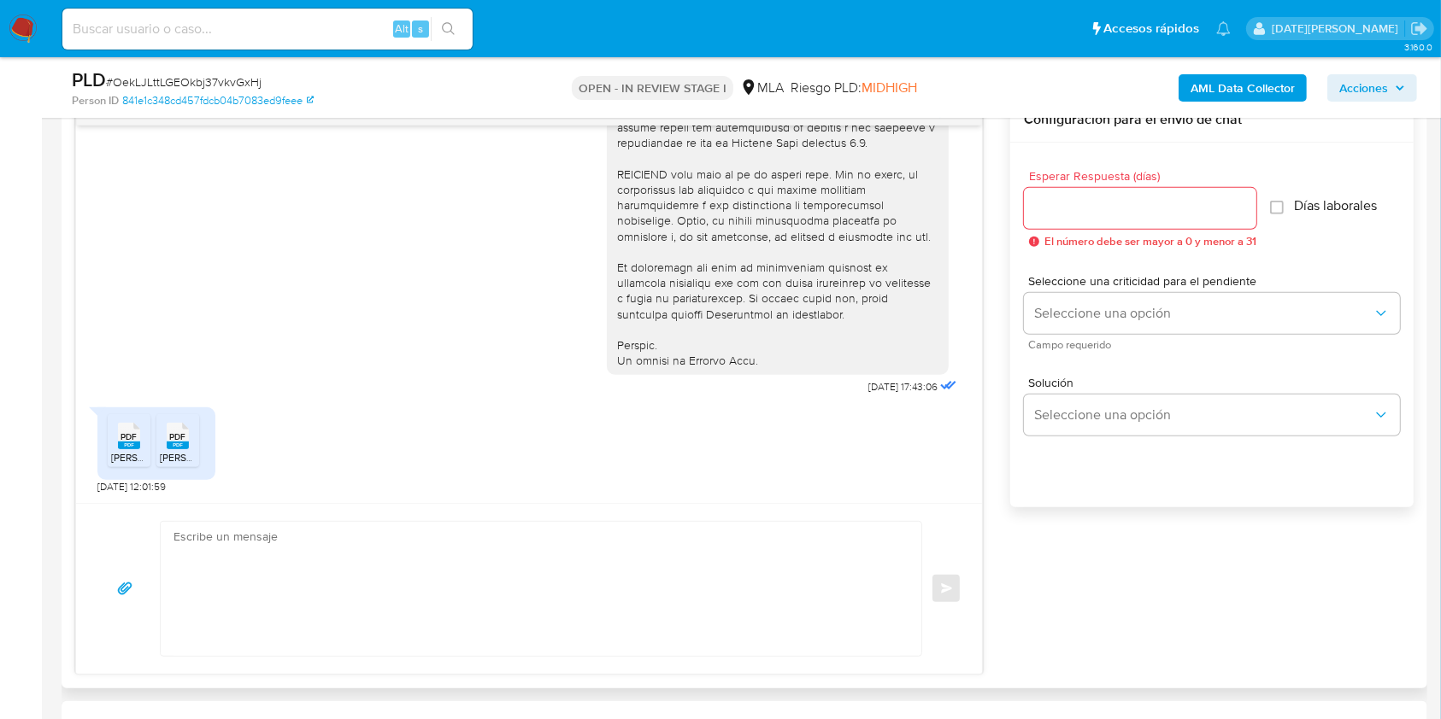
click at [118, 440] on icon at bounding box center [129, 436] width 22 height 26
click at [177, 444] on rect at bounding box center [178, 446] width 22 height 8
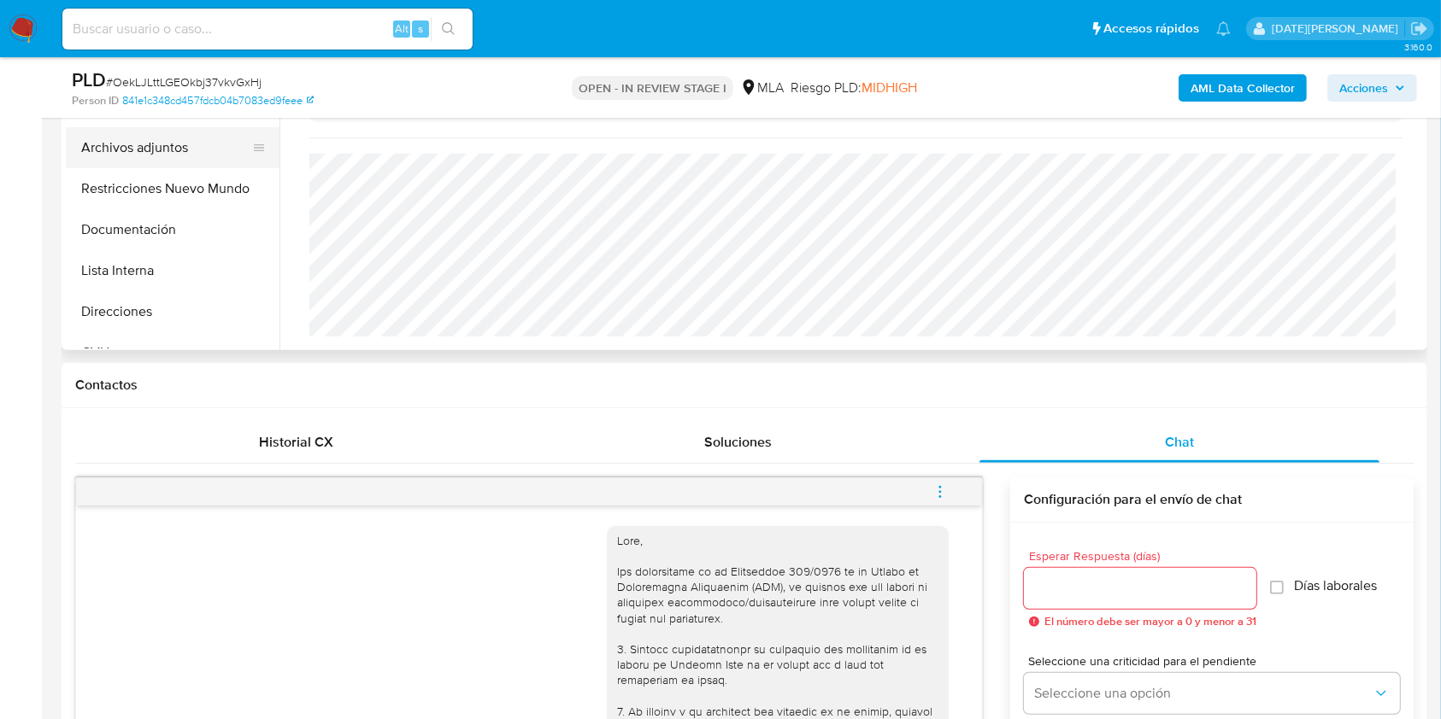
scroll to position [342, 0]
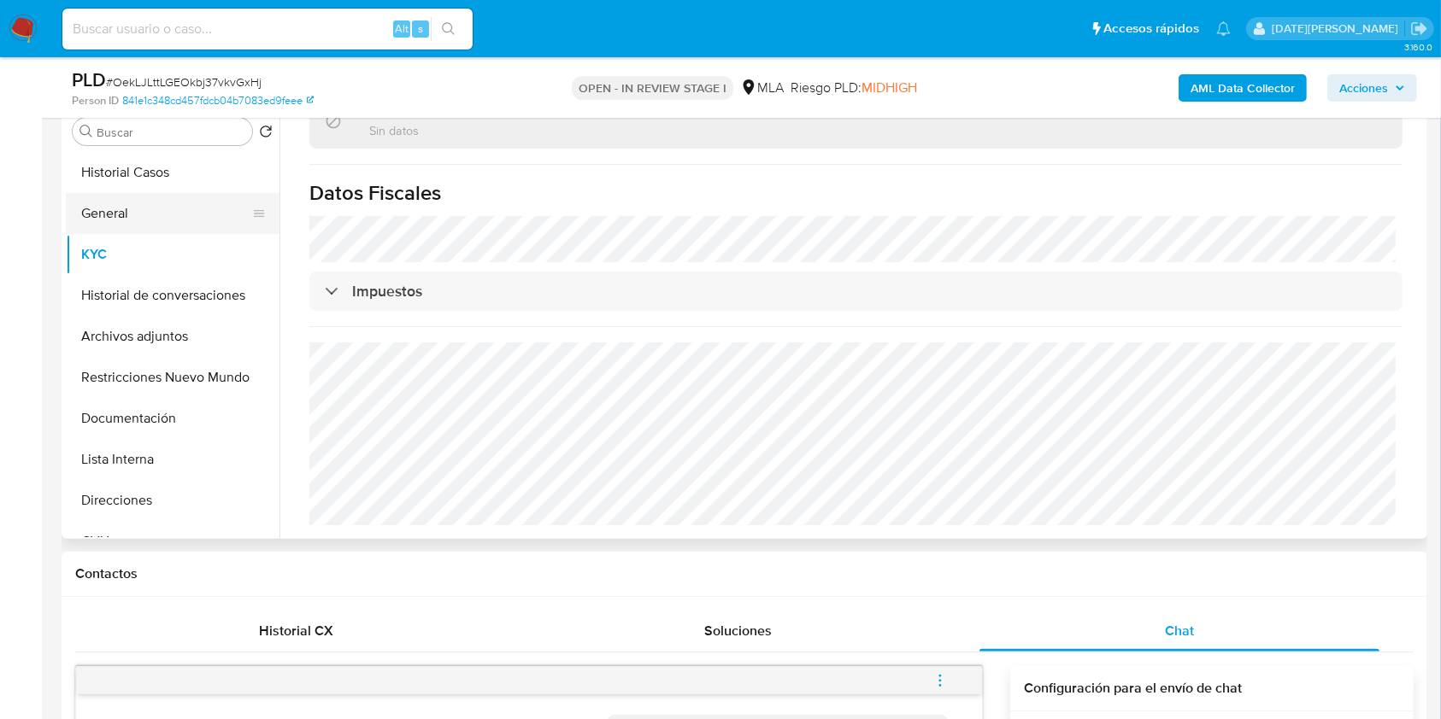
click at [111, 220] on button "General" at bounding box center [166, 213] width 200 height 41
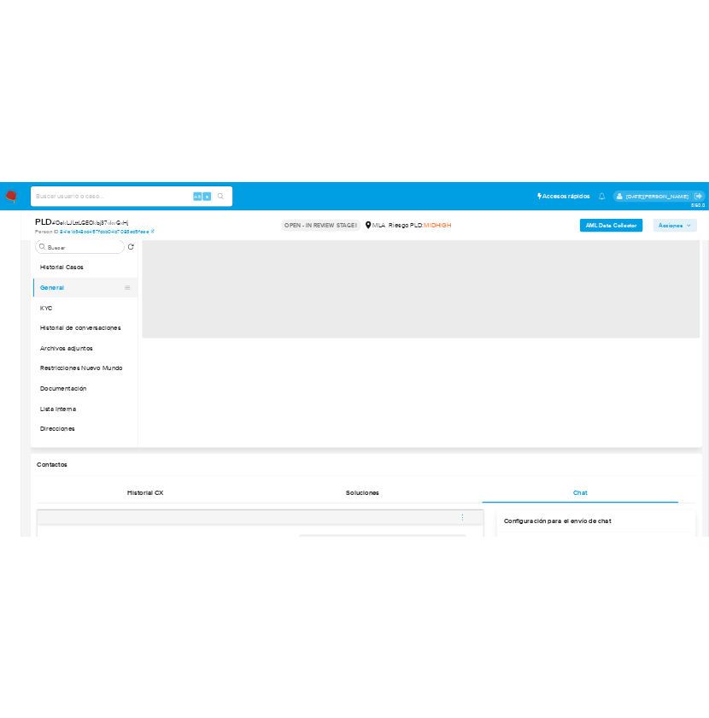
scroll to position [0, 0]
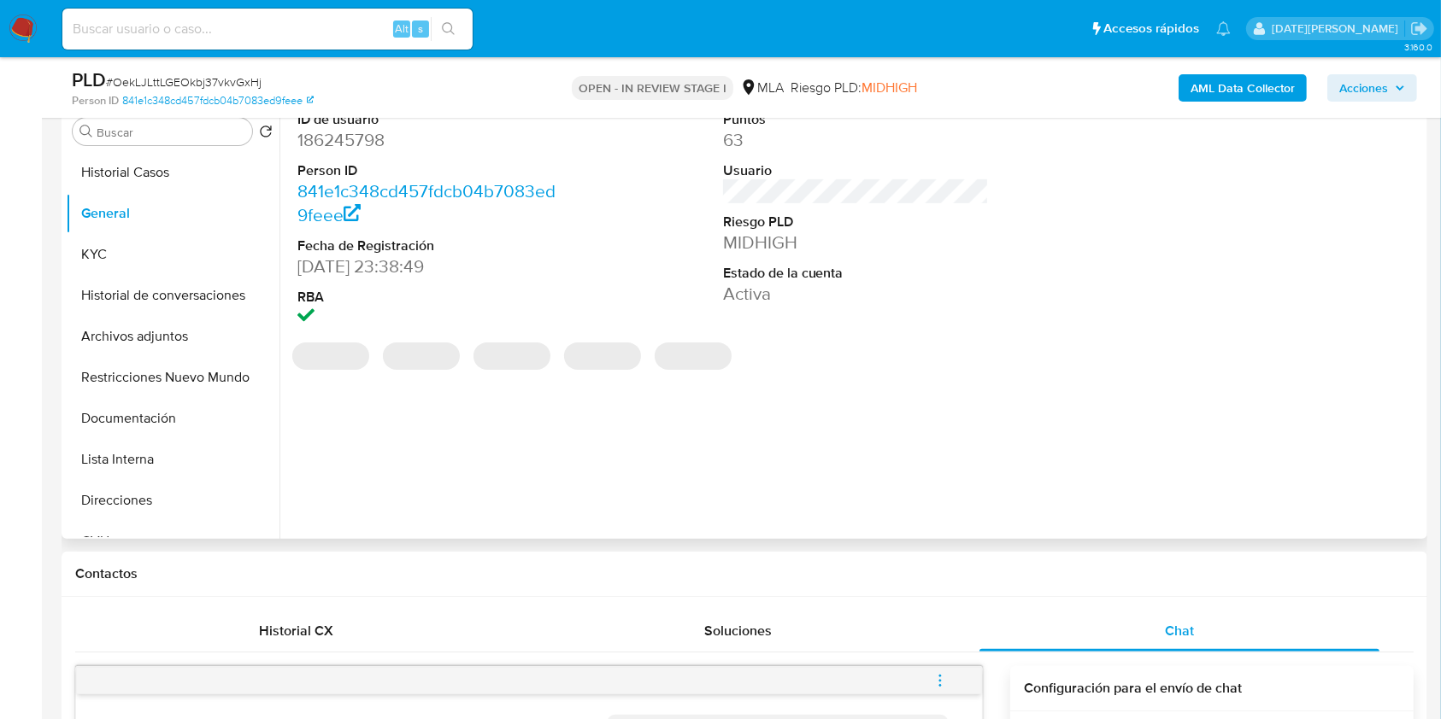
click at [378, 142] on dd "186245798" at bounding box center [430, 140] width 267 height 24
click at [378, 141] on dd "186245798" at bounding box center [430, 140] width 267 height 24
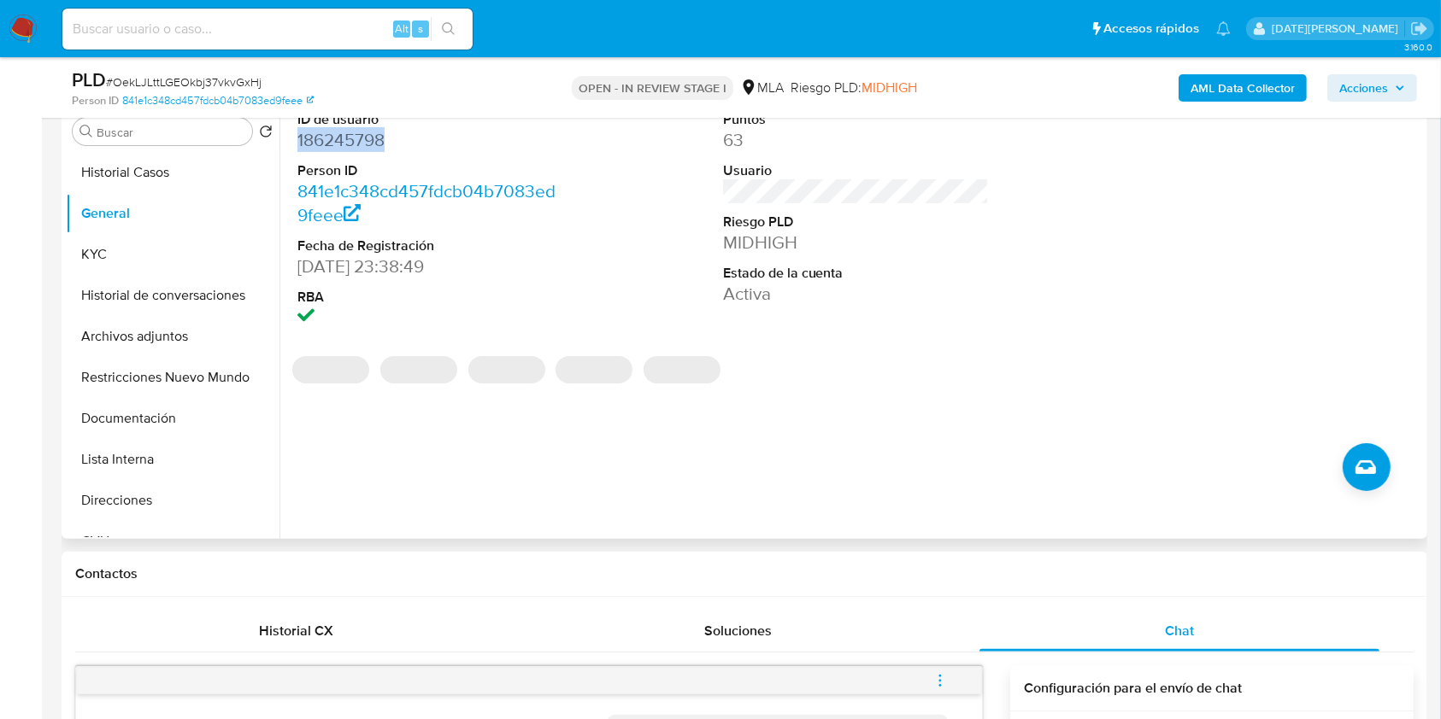
copy dd "186245798"
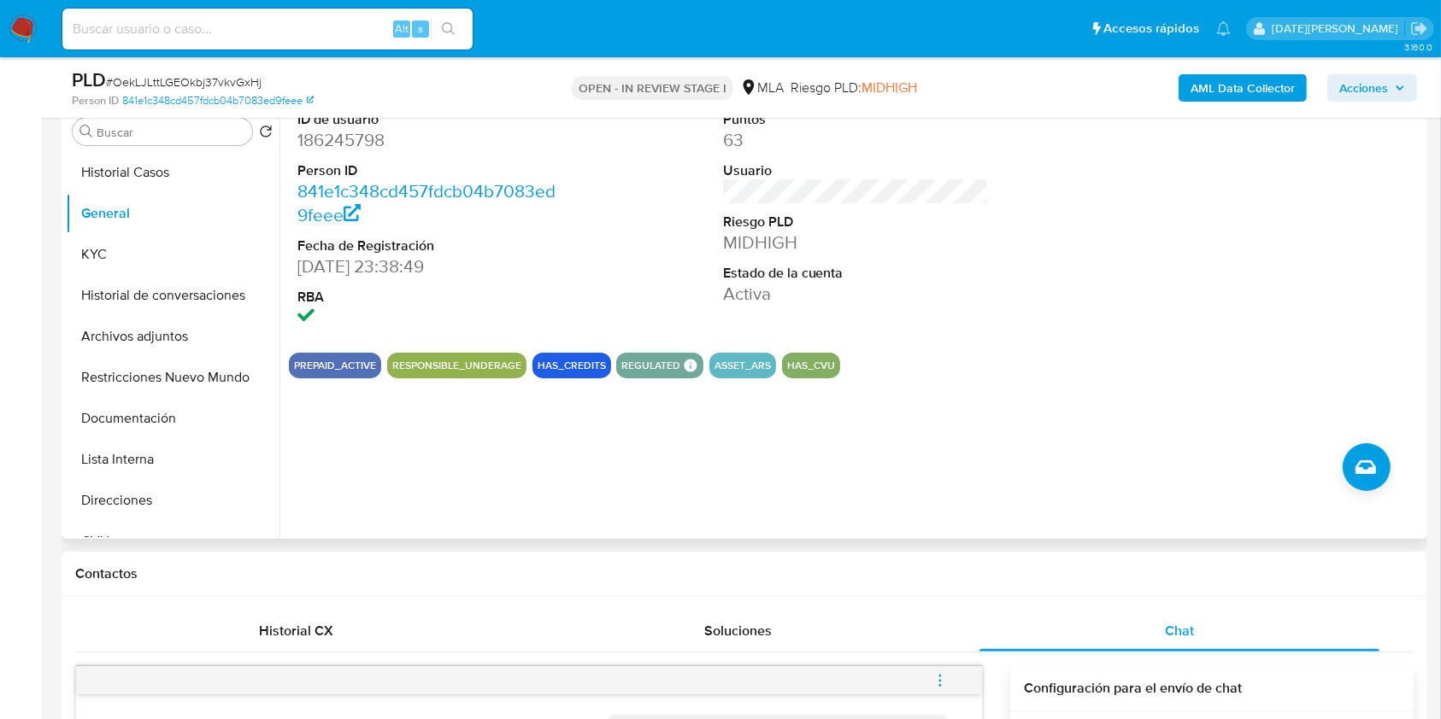
click at [622, 515] on div "ID de usuario 186245798 Person ID 841e1c348cd457fdcb04b7083ed9feee Fecha de Reg…" at bounding box center [850, 320] width 1143 height 437
click at [644, 22] on ul "Pausado Ver notificaciones Alt s Accesos rápidos Presiona las siguientes teclas…" at bounding box center [646, 28] width 1185 height 43
click at [112, 268] on button "KYC" at bounding box center [166, 254] width 200 height 41
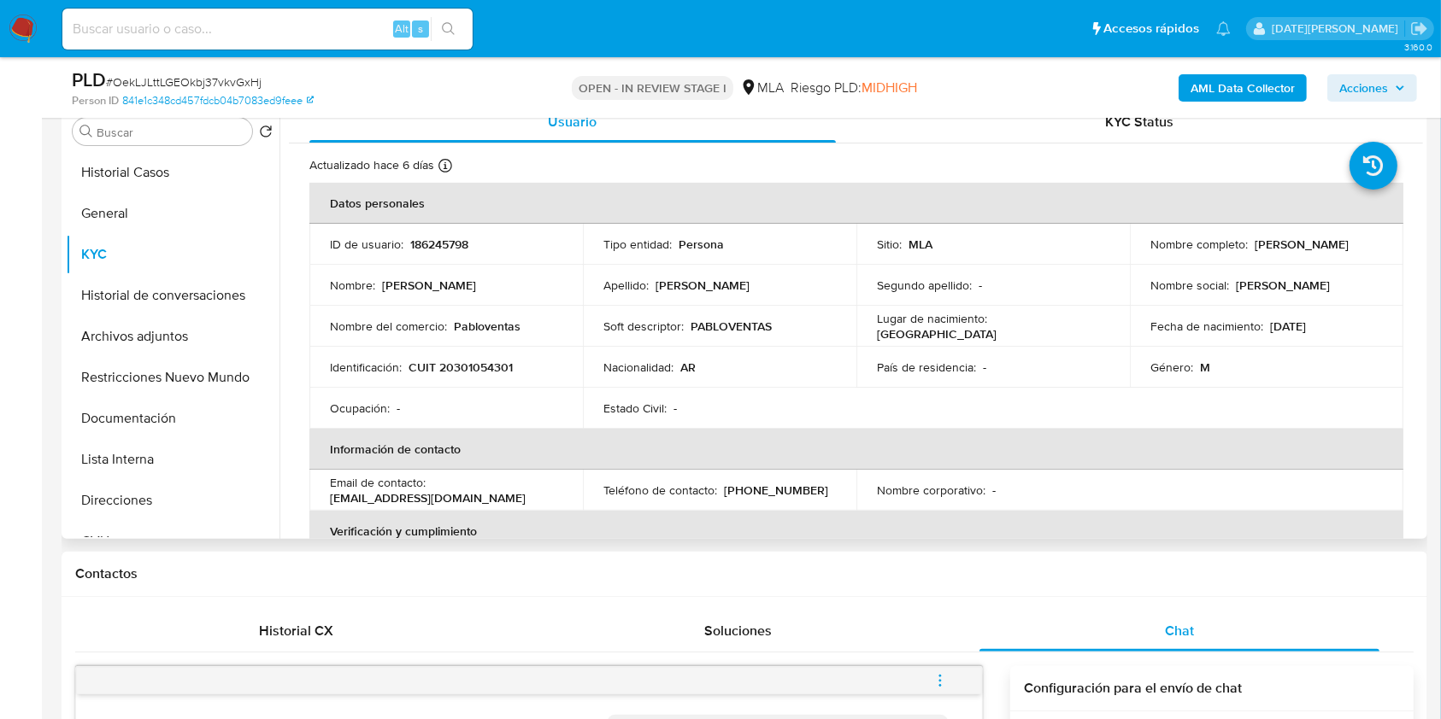
drag, startPoint x: 1147, startPoint y: 252, endPoint x: 1265, endPoint y: 254, distance: 117.9
click at [1265, 252] on p "Pablo Ezequiel Denaro" at bounding box center [1301, 244] width 94 height 15
copy p "Pablo Ezequiel Denaro"
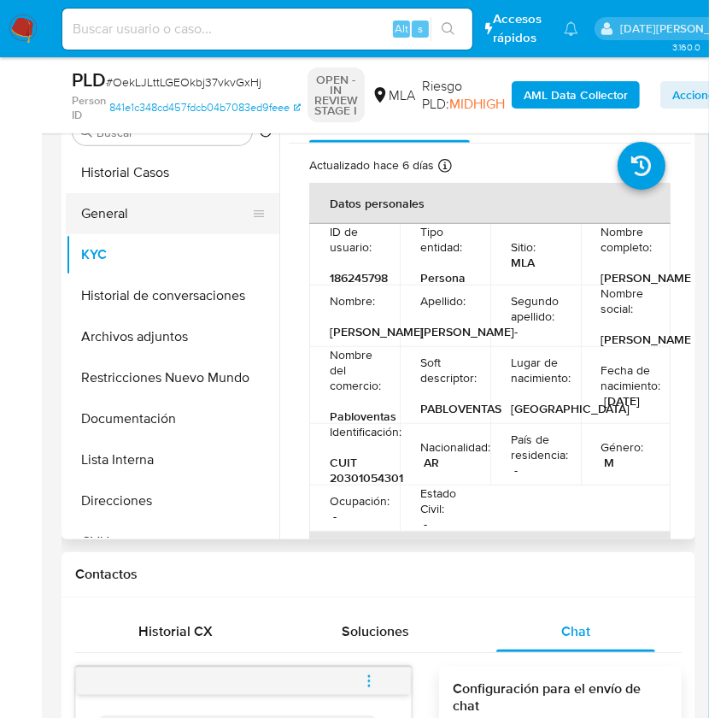
click at [125, 208] on button "General" at bounding box center [166, 213] width 200 height 41
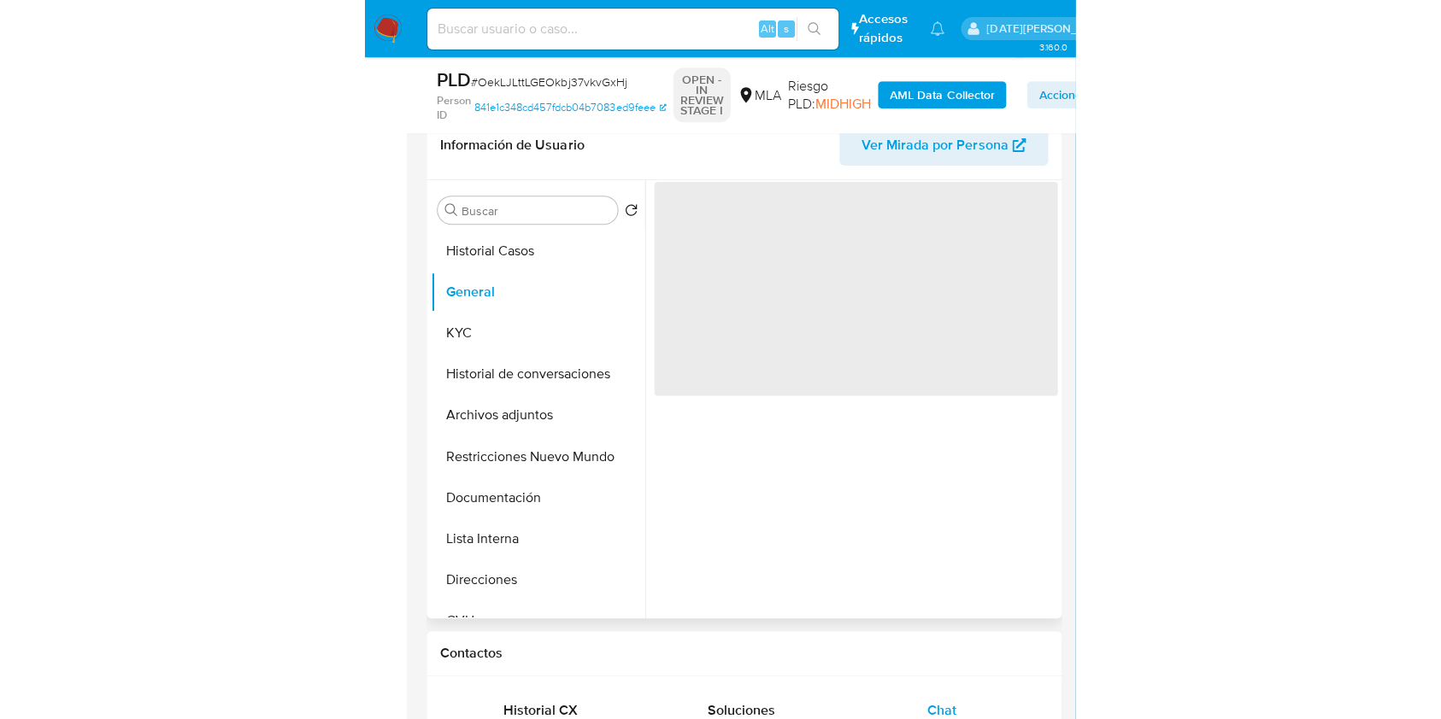
scroll to position [227, 0]
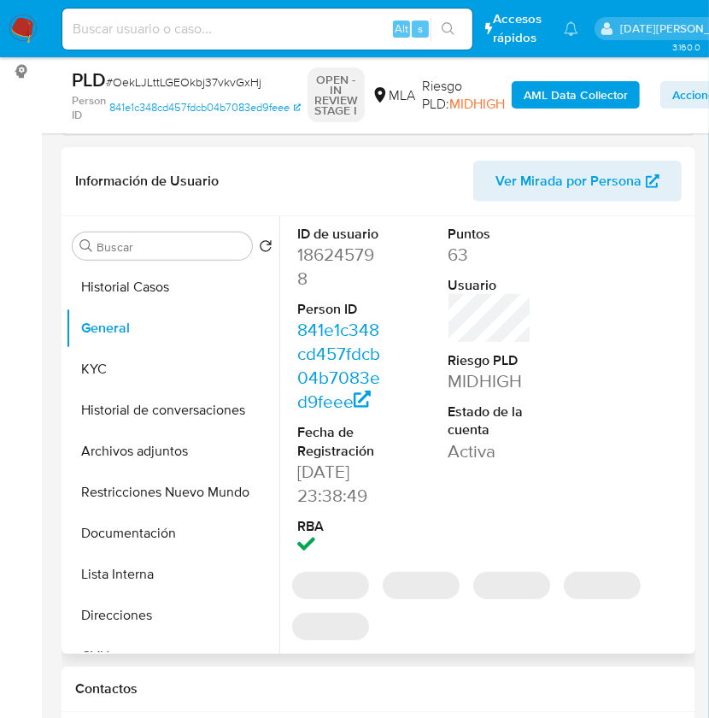
click at [347, 262] on dd "186245798" at bounding box center [339, 267] width 84 height 48
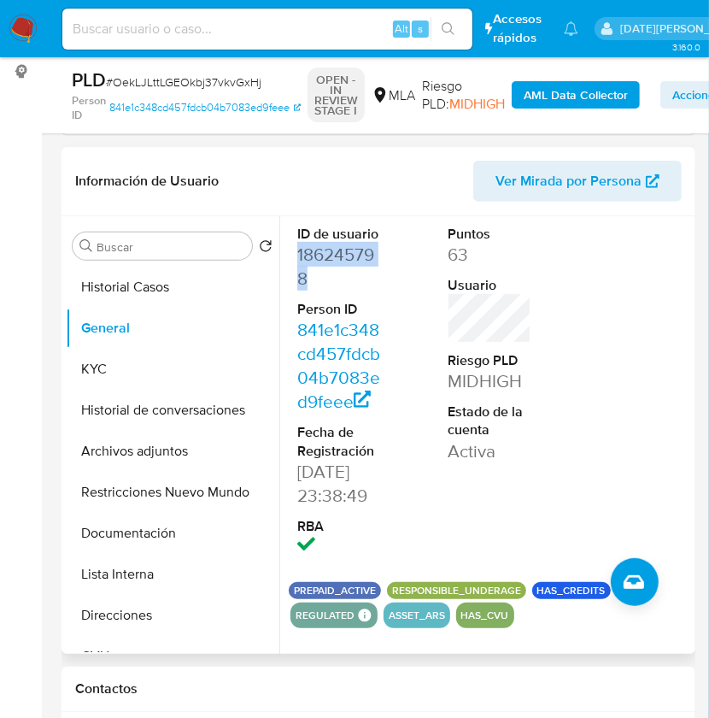
copy dd "186245798"
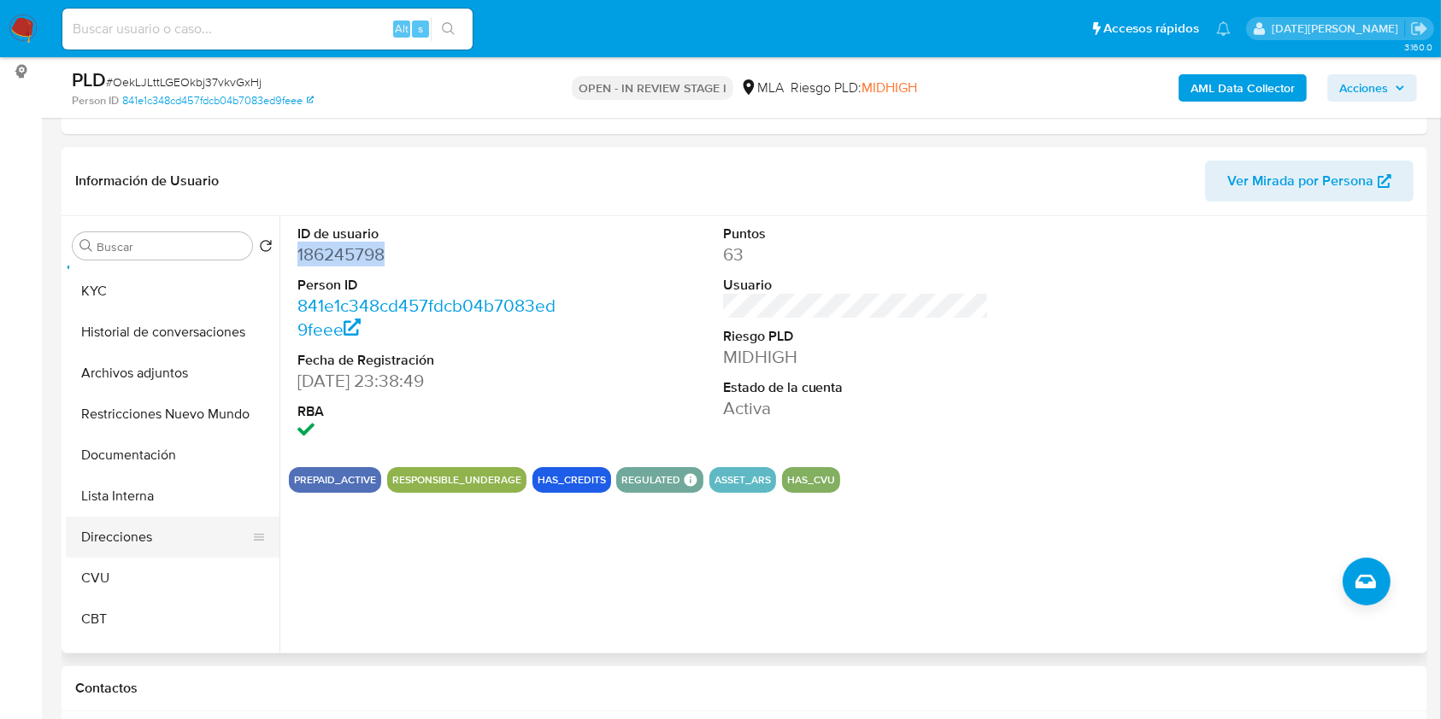
scroll to position [114, 0]
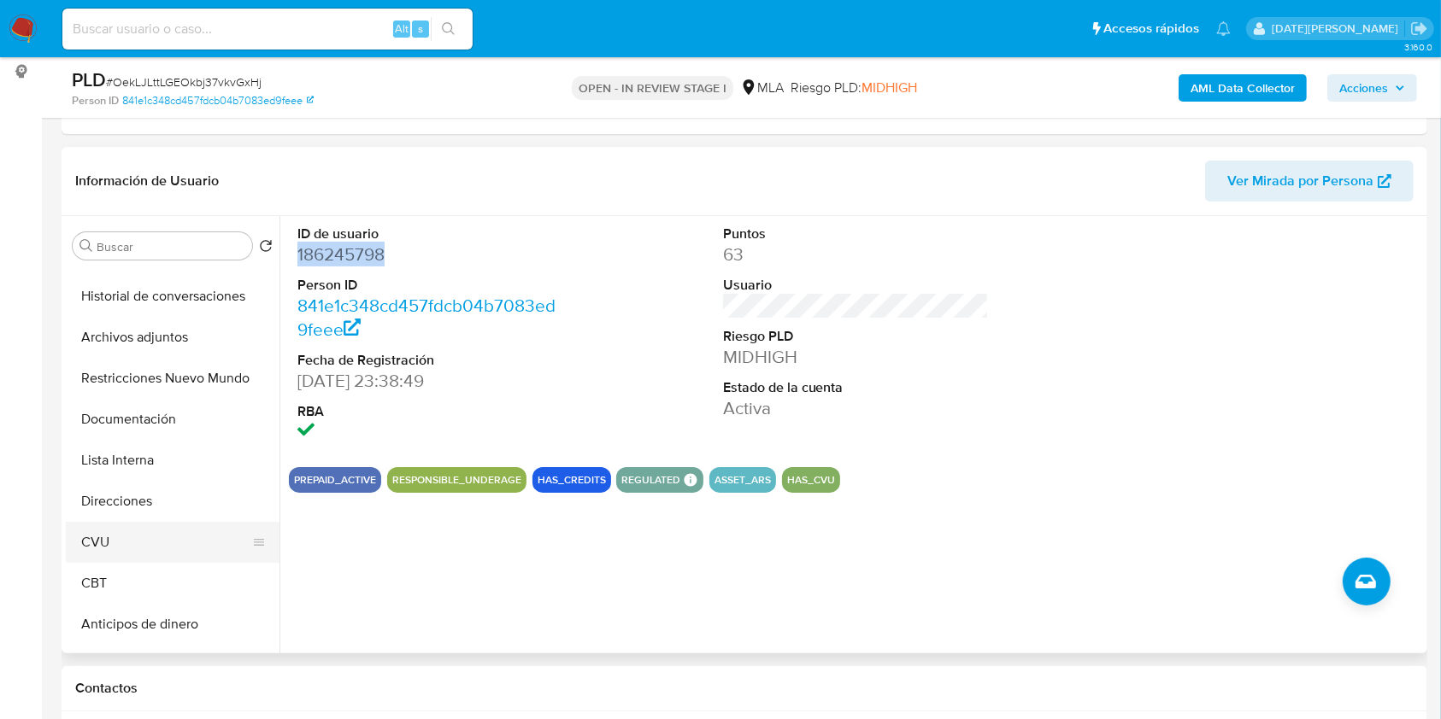
click at [125, 539] on button "CVU" at bounding box center [166, 542] width 200 height 41
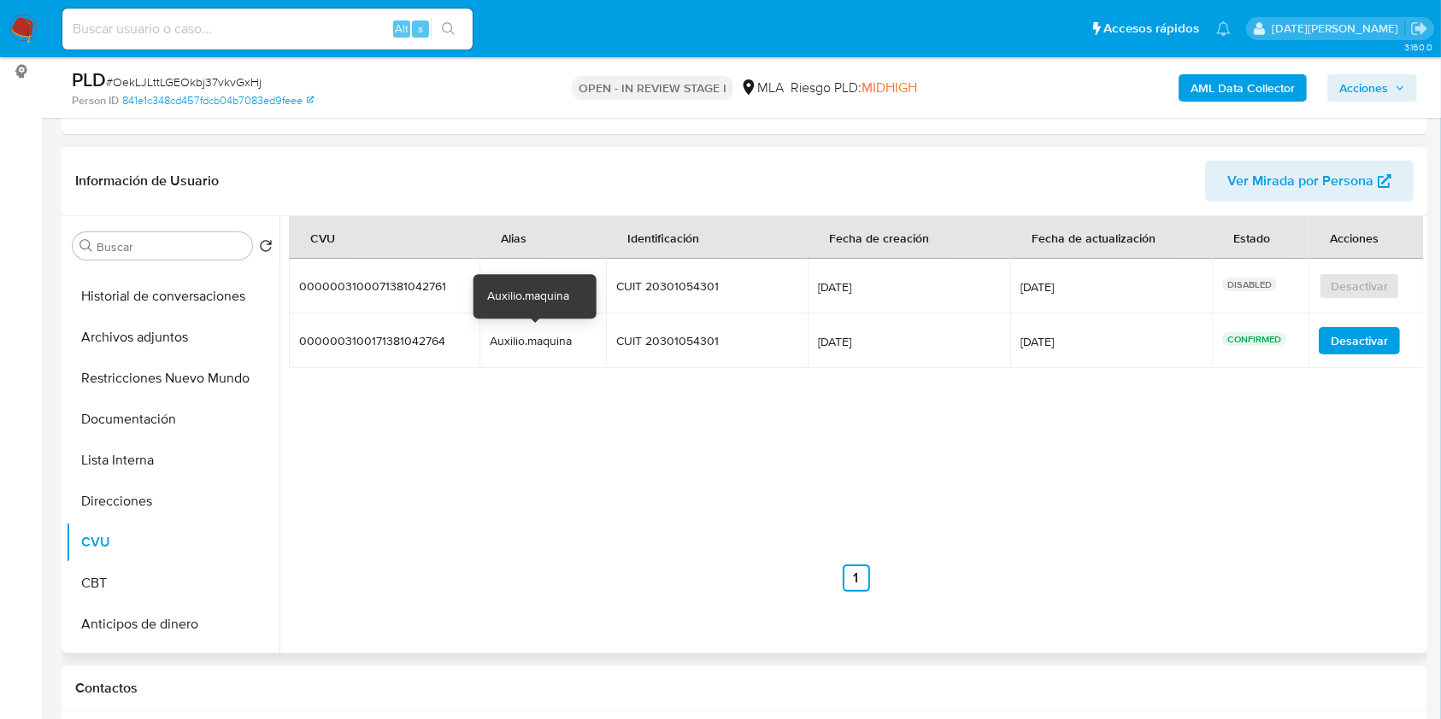
drag, startPoint x: 484, startPoint y: 338, endPoint x: 567, endPoint y: 345, distance: 84.0
click at [567, 345] on td "Auxilio.maquina Auxilio.maquina" at bounding box center [542, 341] width 126 height 55
drag, startPoint x: 567, startPoint y: 341, endPoint x: 470, endPoint y: 332, distance: 97.9
click at [470, 332] on tr "0000003100171381042764 0000003100171381042764 Auxilio.maquina Auxilio.maquina C…" at bounding box center [856, 341] width 1135 height 55
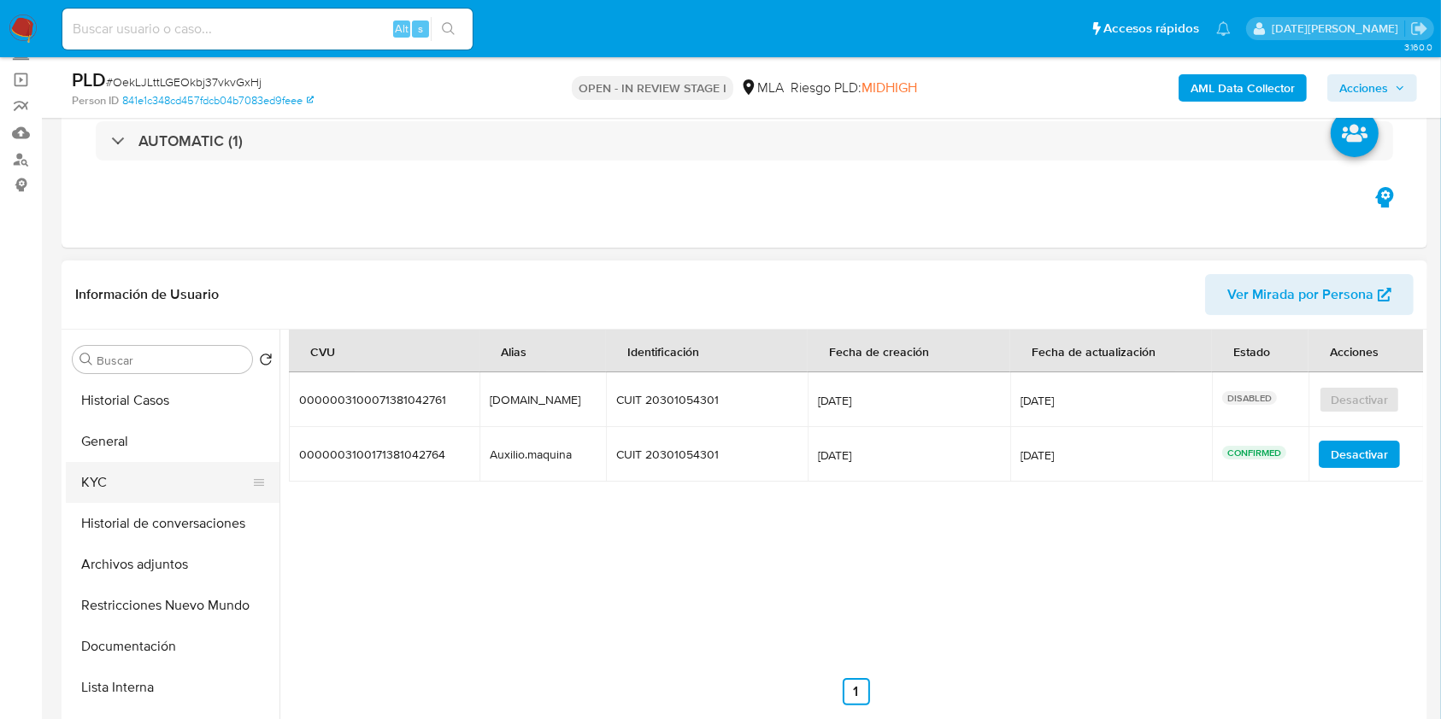
click at [111, 480] on button "KYC" at bounding box center [166, 482] width 200 height 41
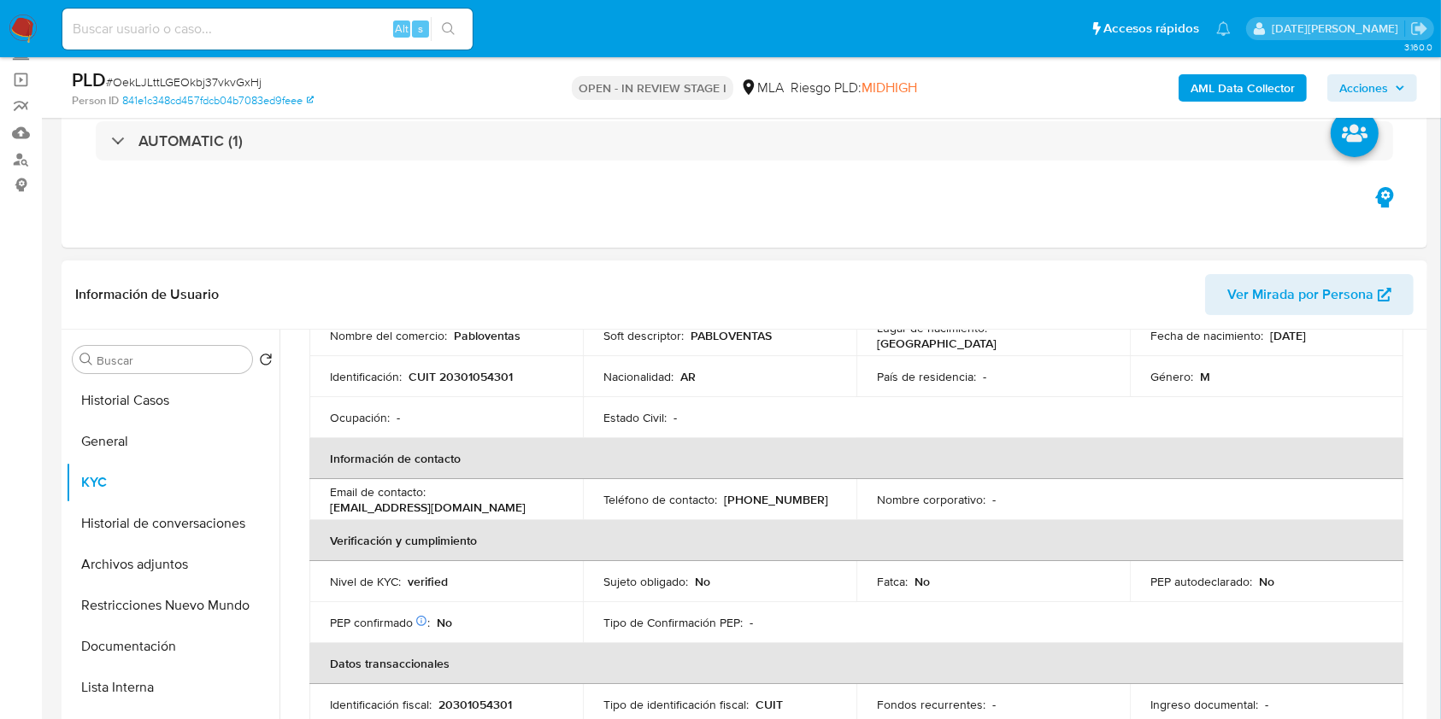
scroll to position [227, 0]
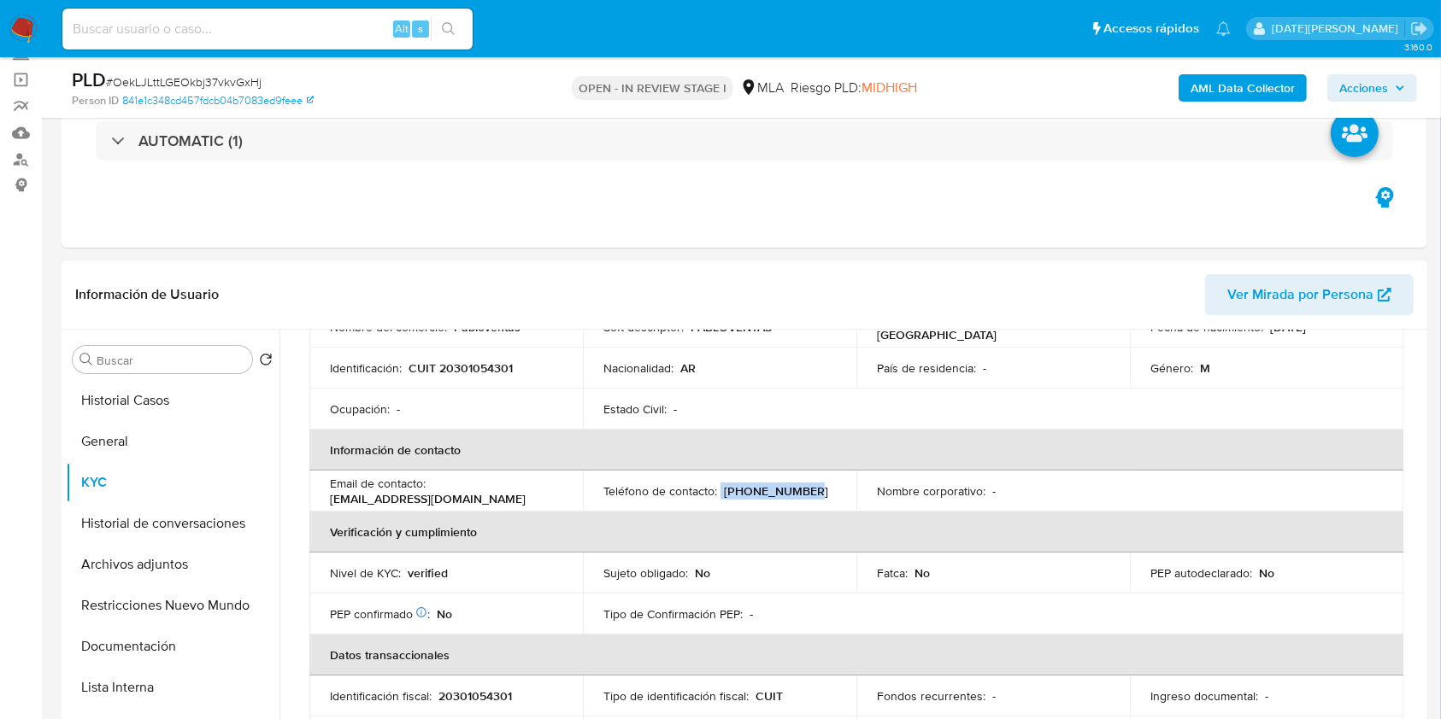
drag, startPoint x: 718, startPoint y: 490, endPoint x: 812, endPoint y: 490, distance: 94.0
click at [812, 490] on div "Teléfono de contacto : (11) 38780440" at bounding box center [719, 491] width 232 height 15
copy div "(11) 38780440"
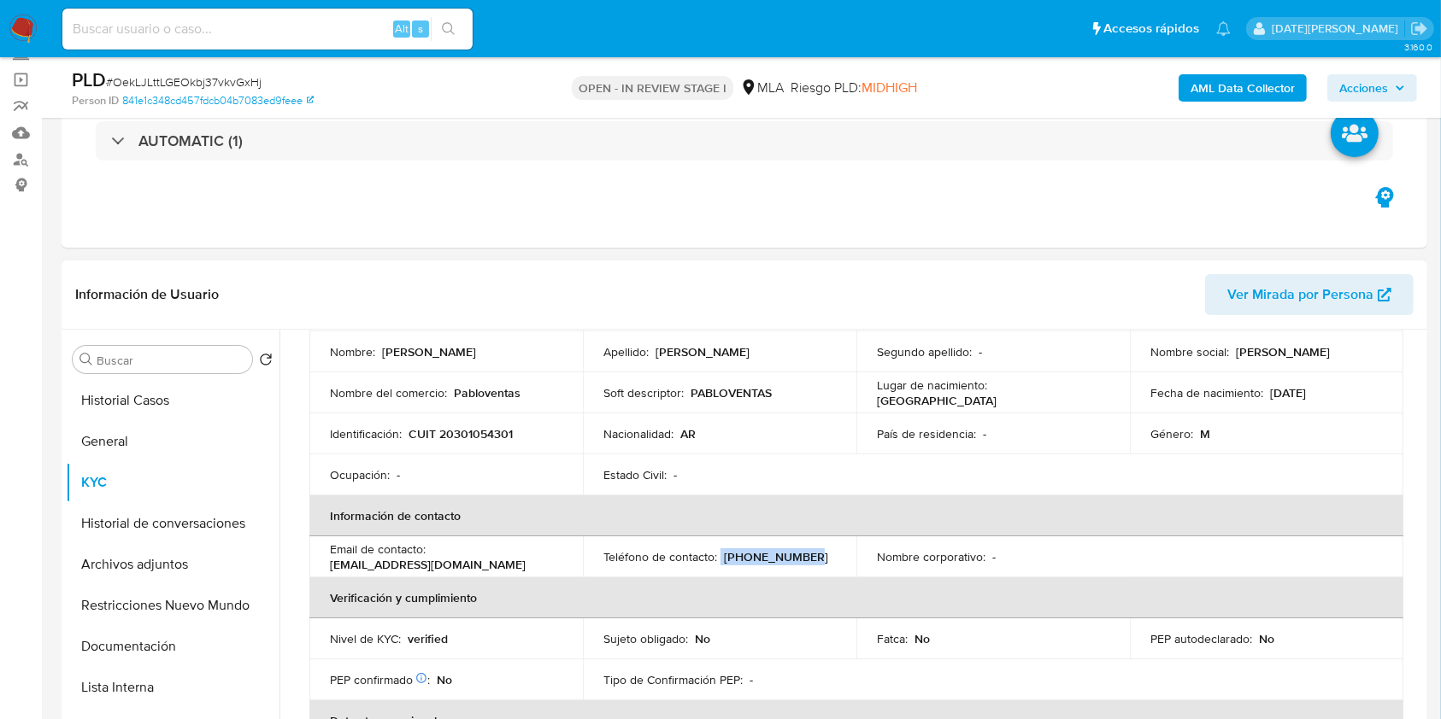
scroll to position [114, 0]
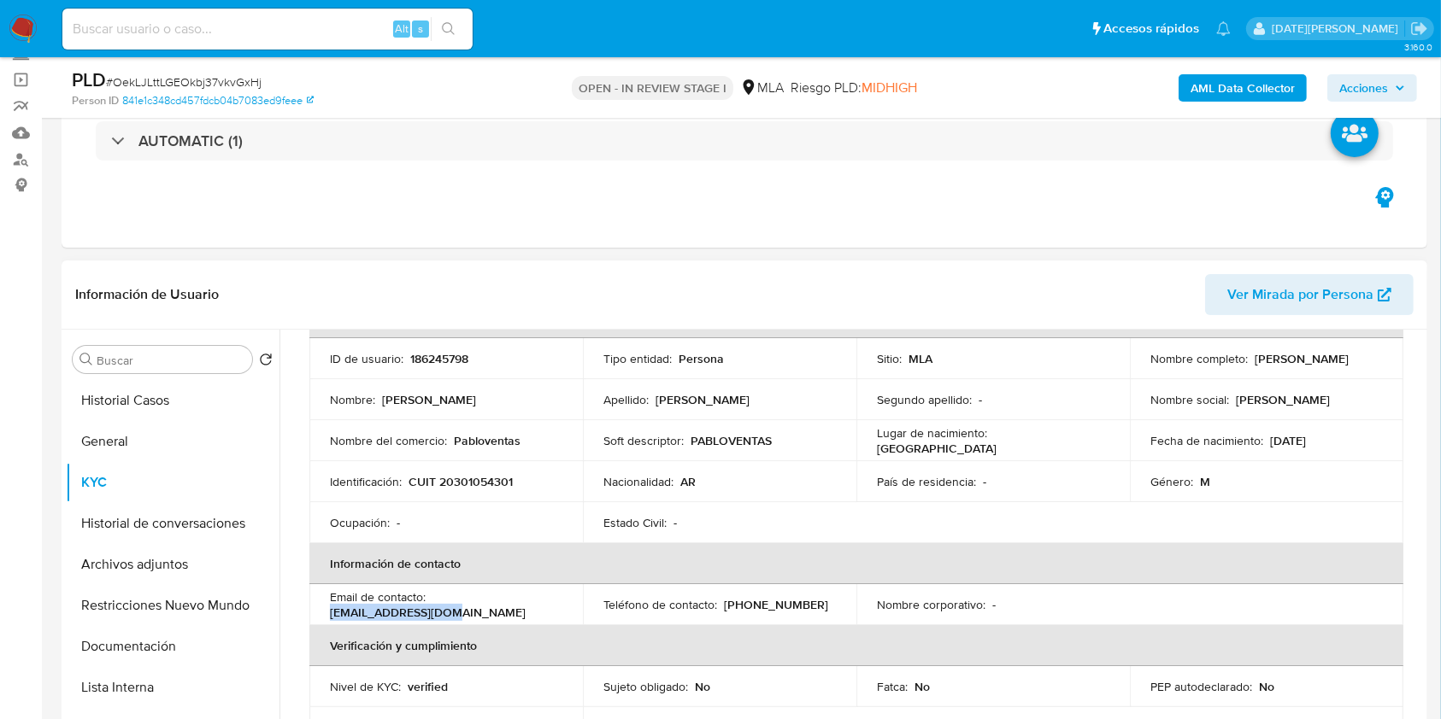
drag, startPoint x: 432, startPoint y: 603, endPoint x: 555, endPoint y: 601, distance: 123.0
click at [555, 601] on div "Email de contacto : pabloegti@gmail.com" at bounding box center [446, 605] width 232 height 31
copy p "pabloegti@gmail.com"
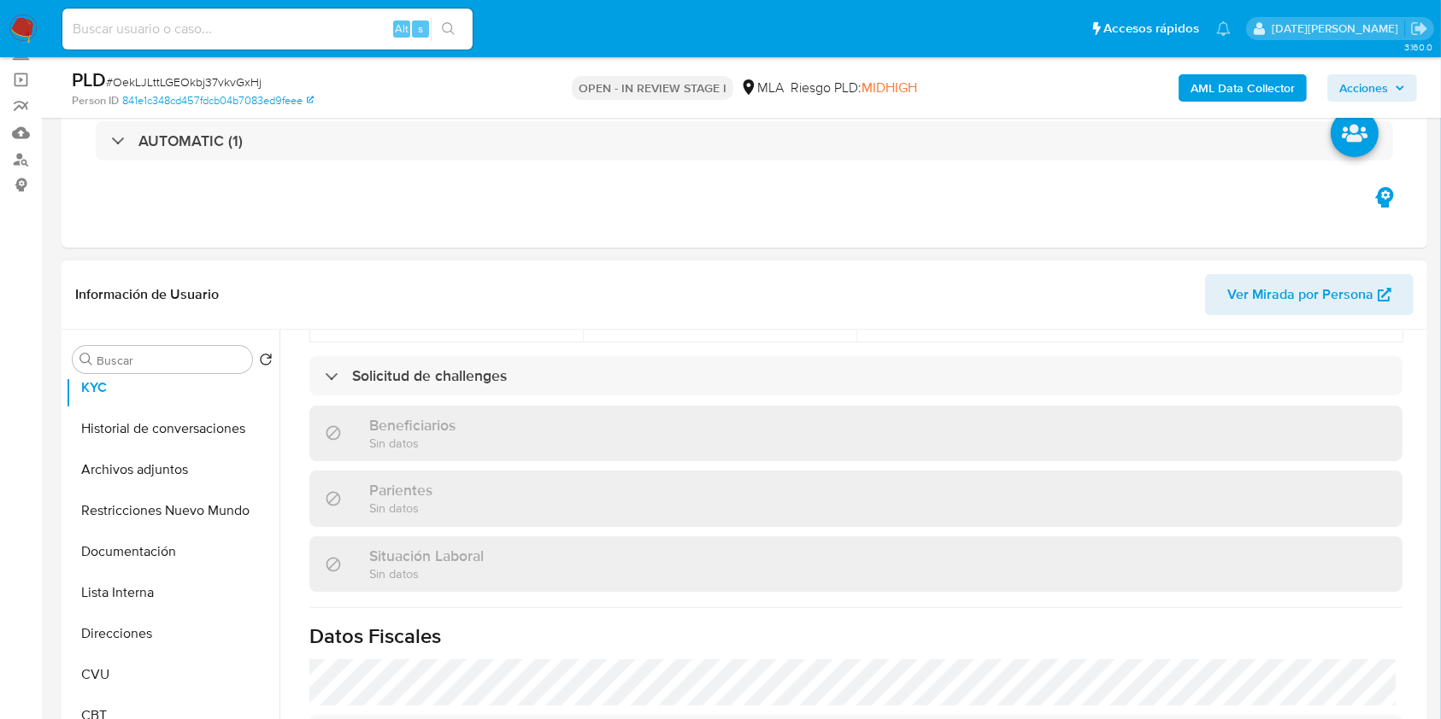
scroll to position [227, 0]
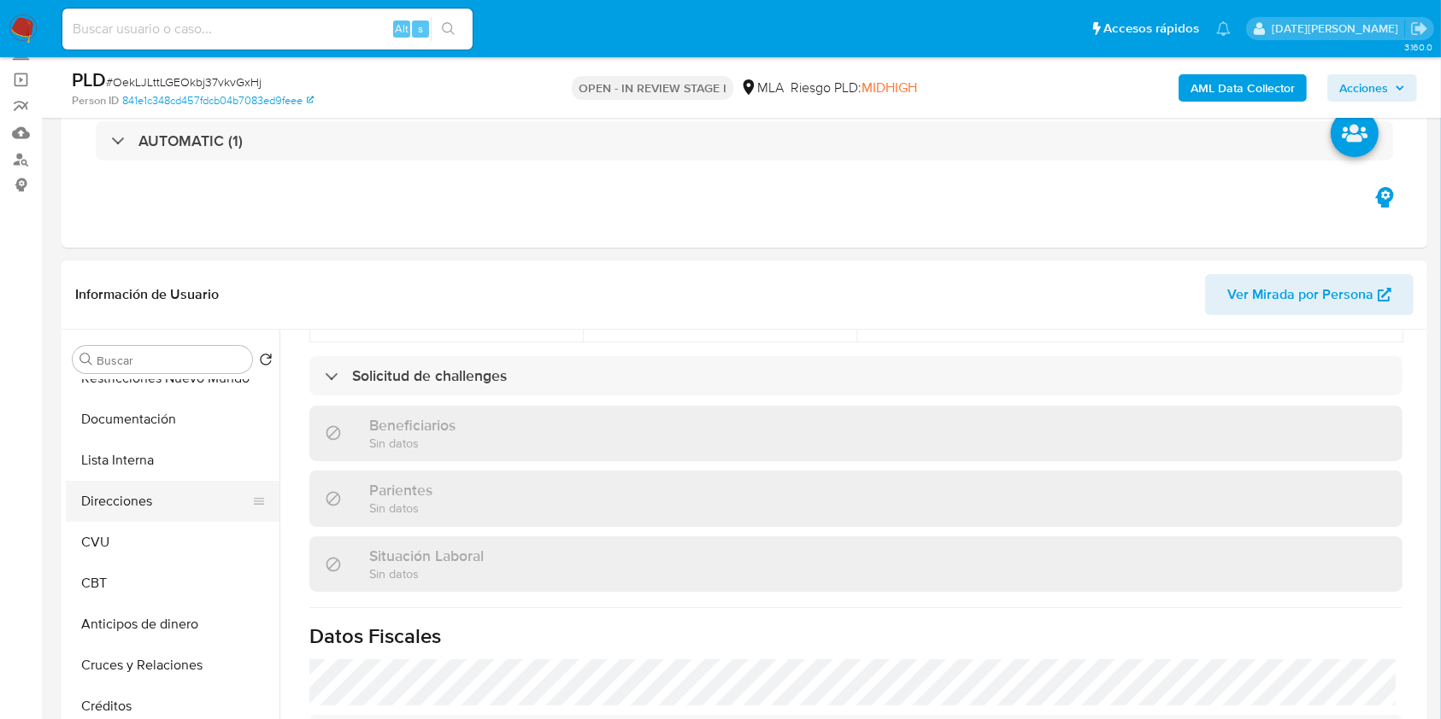
click at [163, 493] on button "Direcciones" at bounding box center [166, 501] width 200 height 41
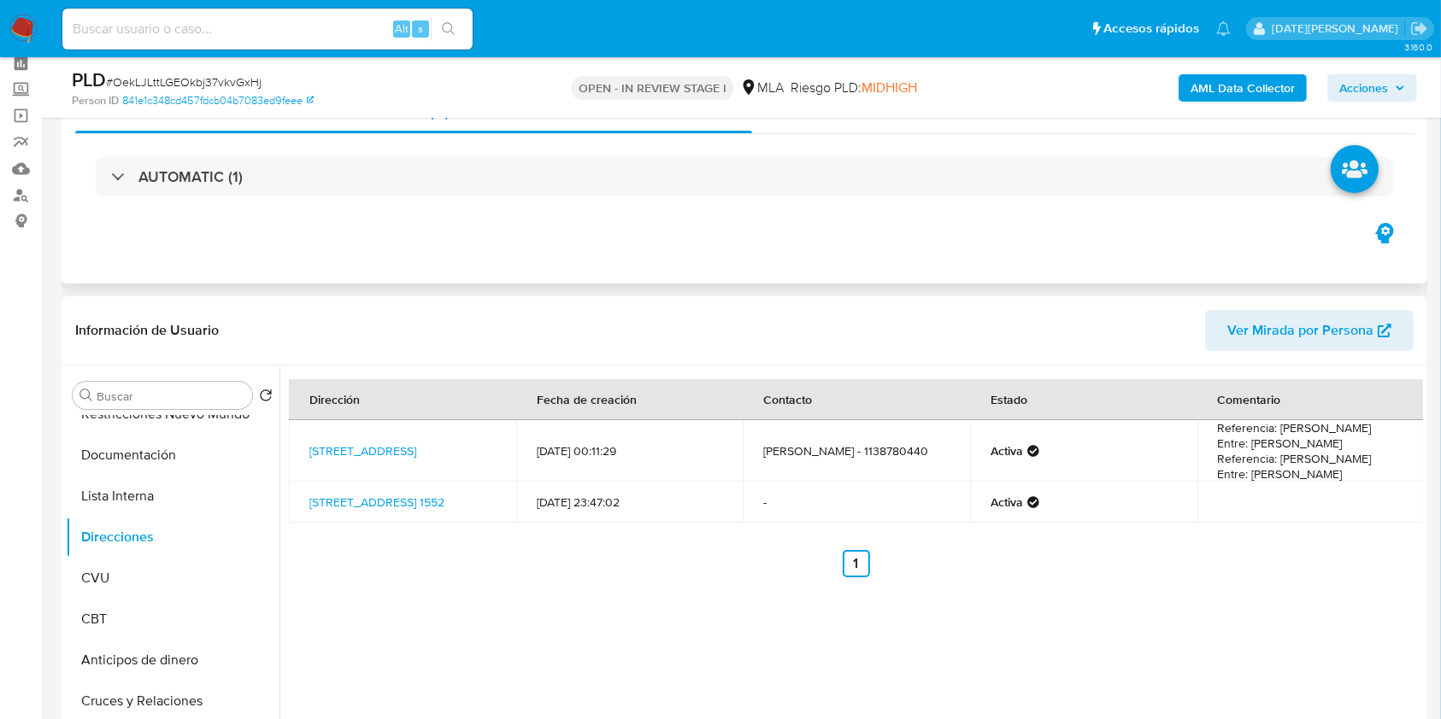
scroll to position [114, 0]
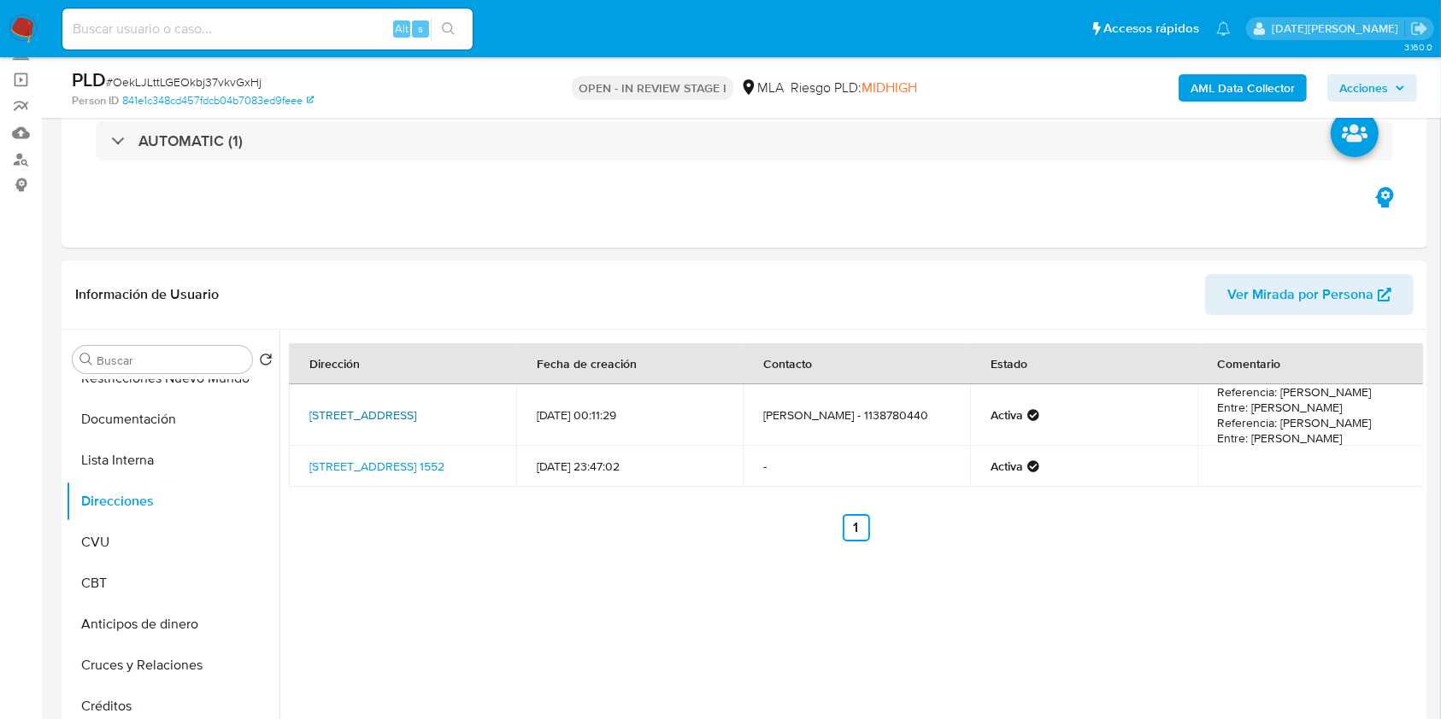
click at [414, 407] on link "Calle Neuquen 1552, El Palomar, Buenos Aires, 1685, Argentina 1552" at bounding box center [362, 415] width 107 height 17
click at [154, 530] on button "CVU" at bounding box center [166, 542] width 200 height 41
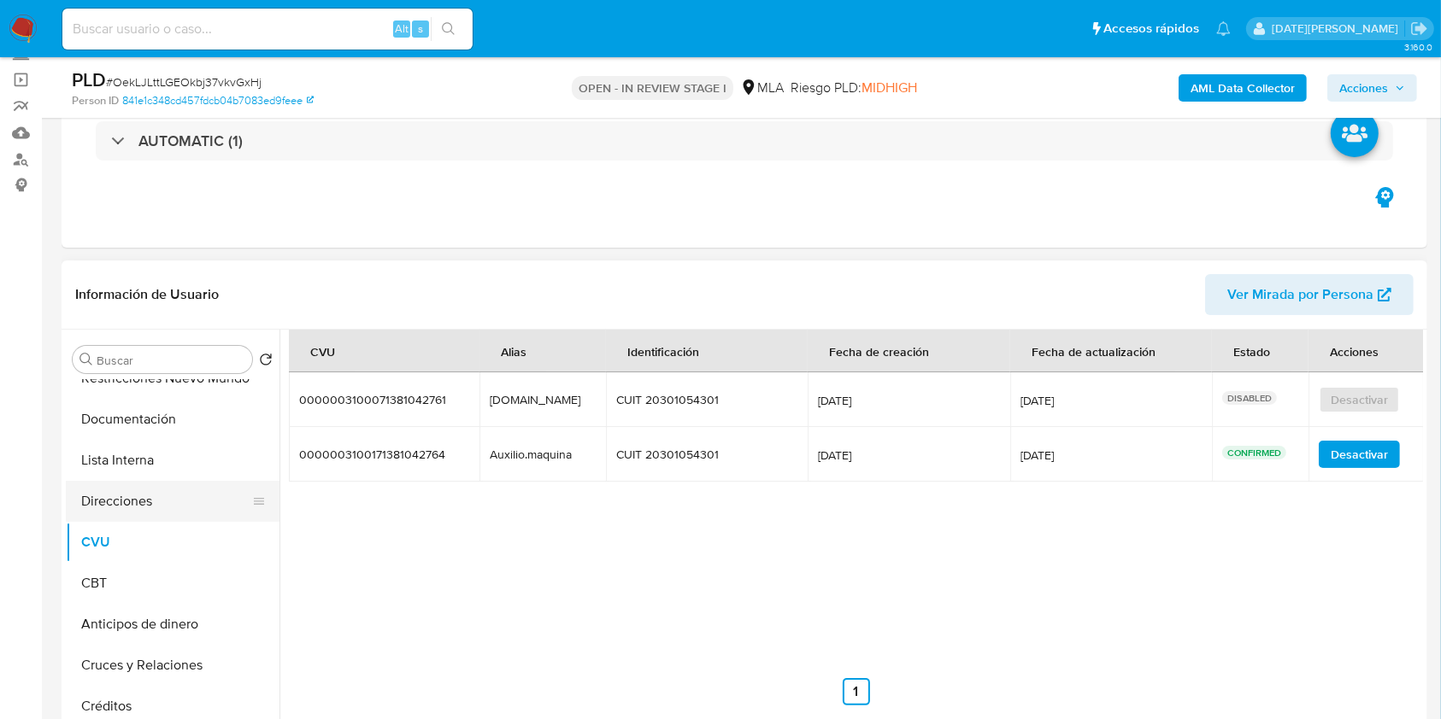
click at [126, 484] on button "Direcciones" at bounding box center [166, 501] width 200 height 41
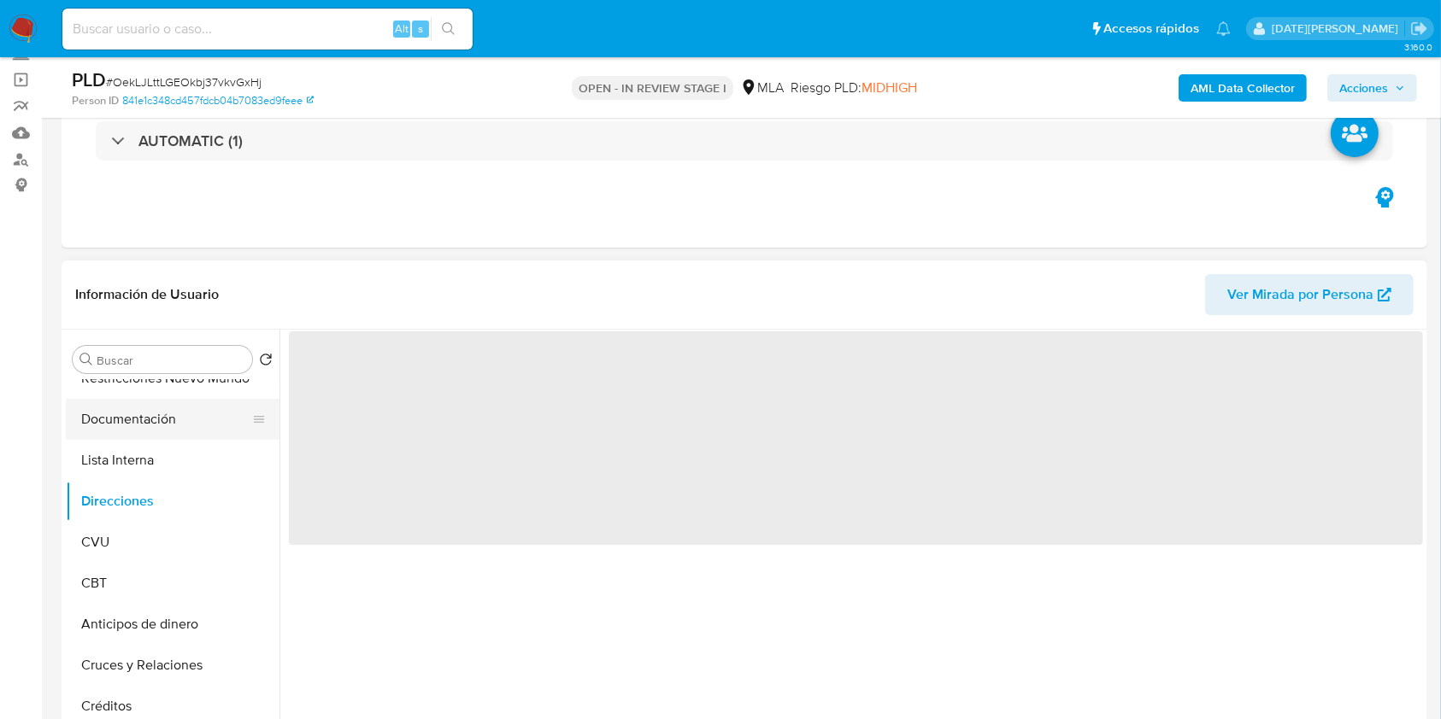
click at [137, 437] on button "Documentación" at bounding box center [166, 419] width 200 height 41
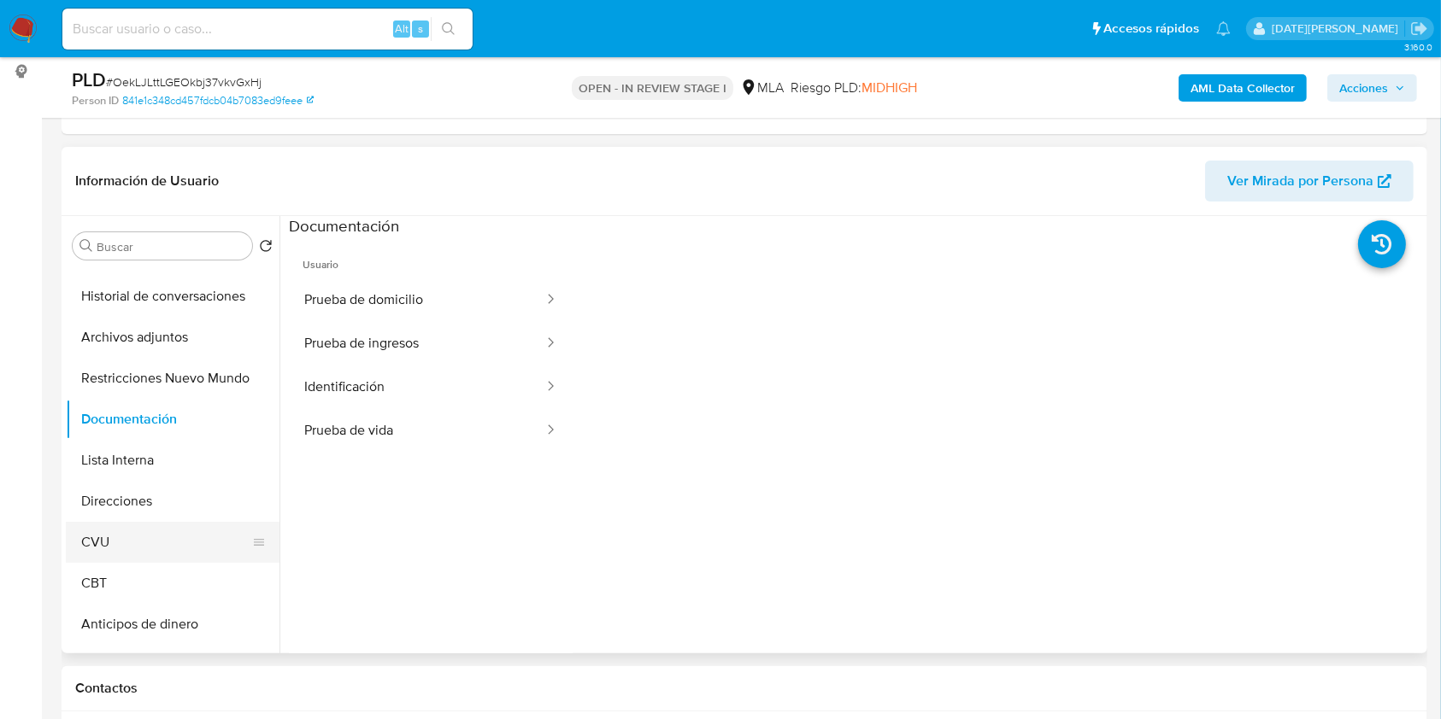
click at [132, 544] on button "CVU" at bounding box center [166, 542] width 200 height 41
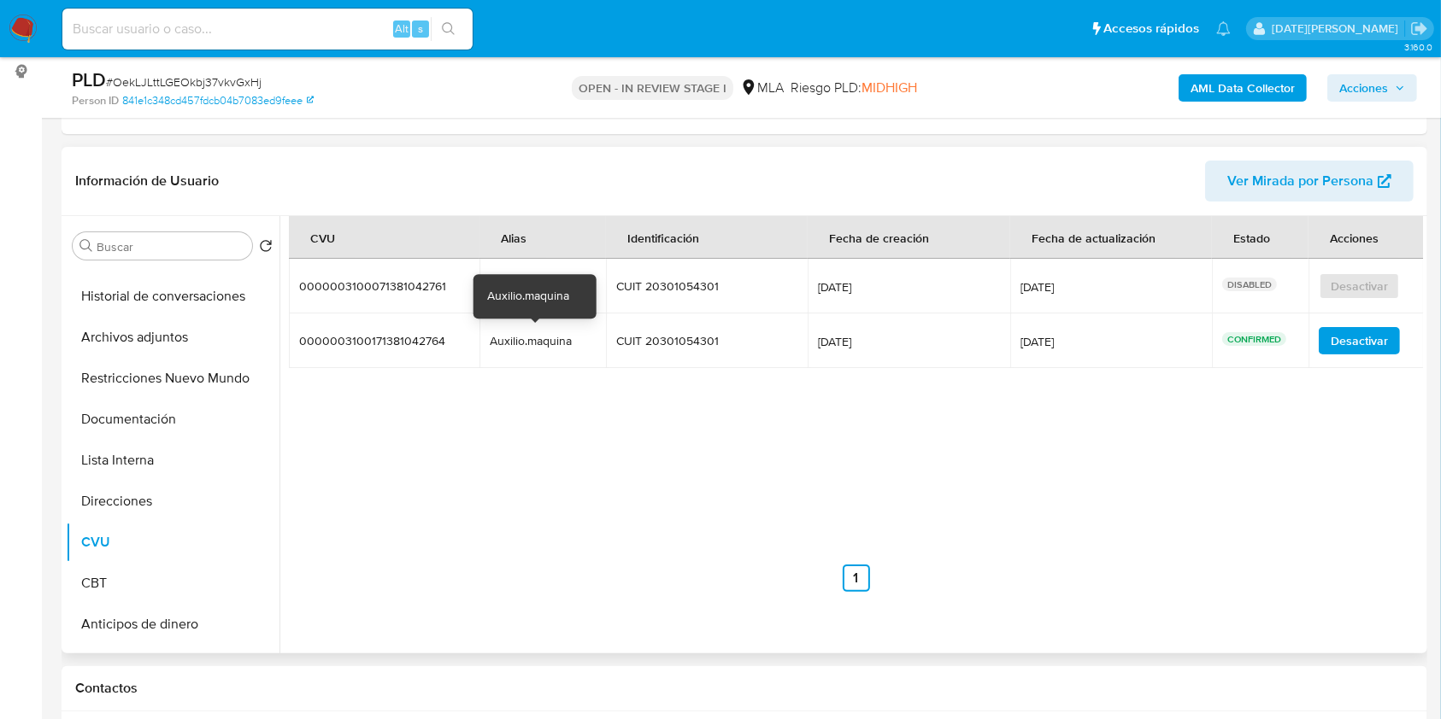
drag, startPoint x: 489, startPoint y: 341, endPoint x: 574, endPoint y: 341, distance: 85.4
click at [574, 341] on div "Auxilio.maquina" at bounding box center [543, 340] width 106 height 15
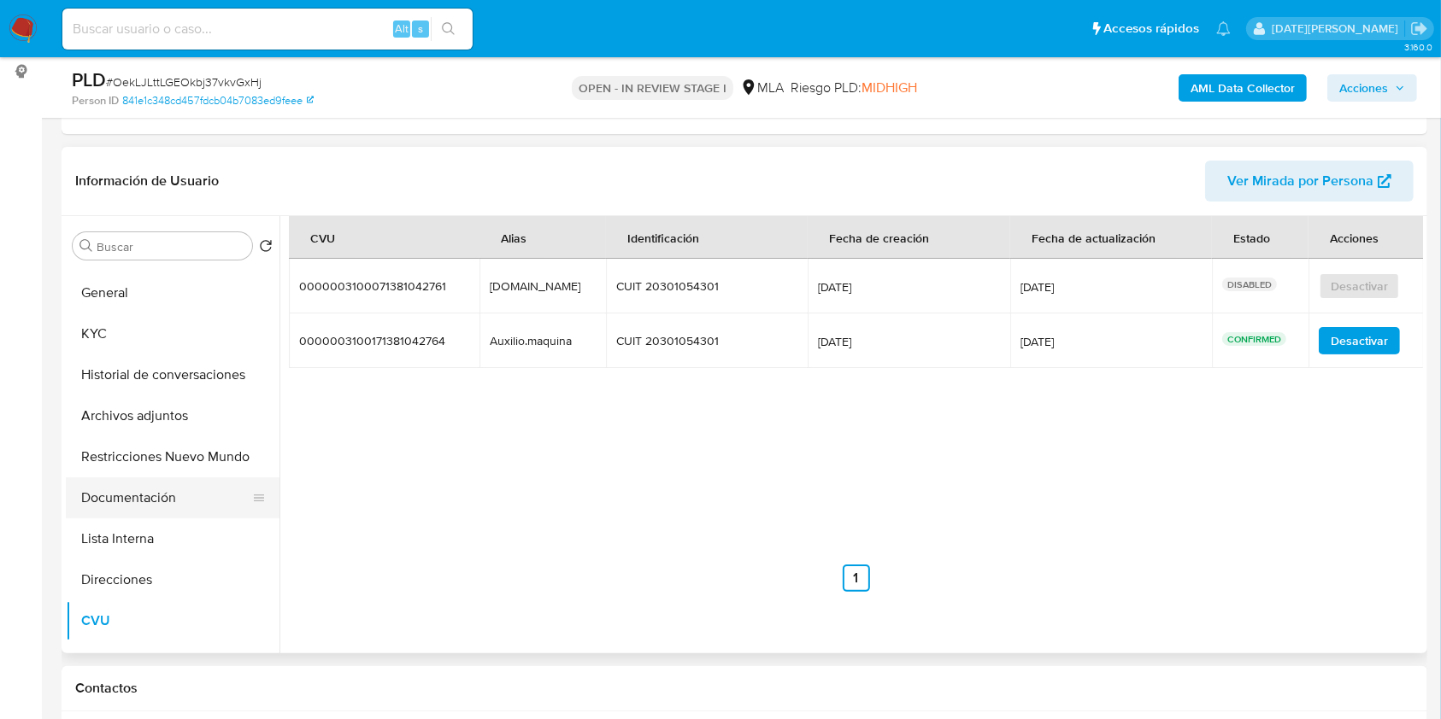
scroll to position [0, 0]
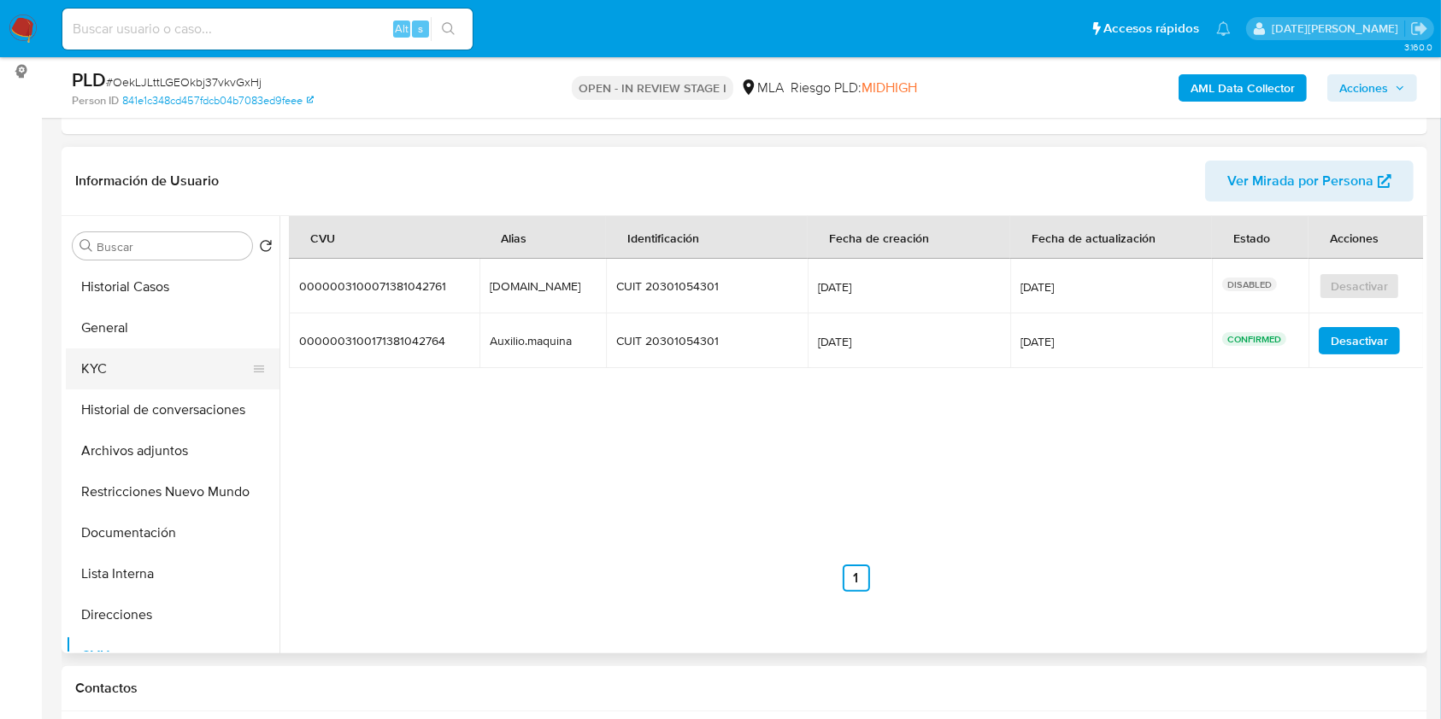
click at [131, 375] on button "KYC" at bounding box center [166, 369] width 200 height 41
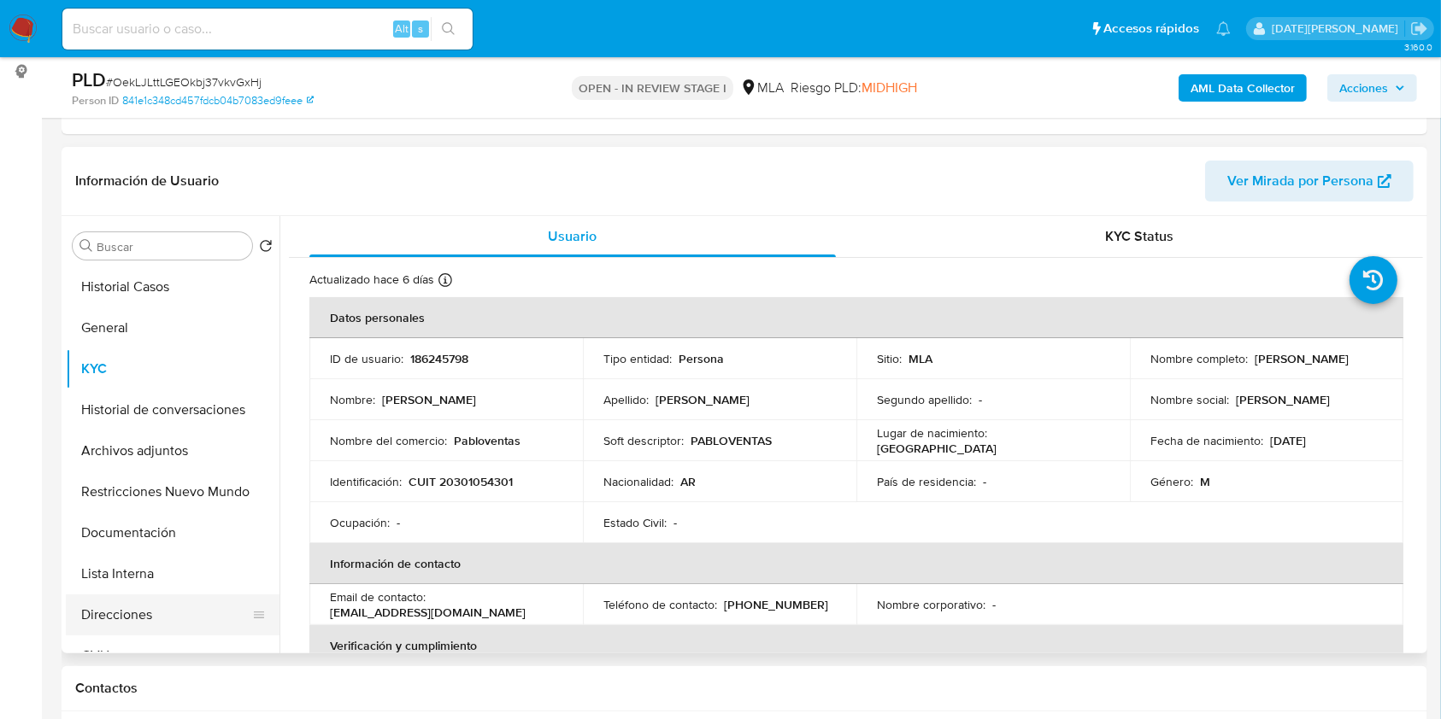
click at [123, 619] on button "Direcciones" at bounding box center [166, 615] width 200 height 41
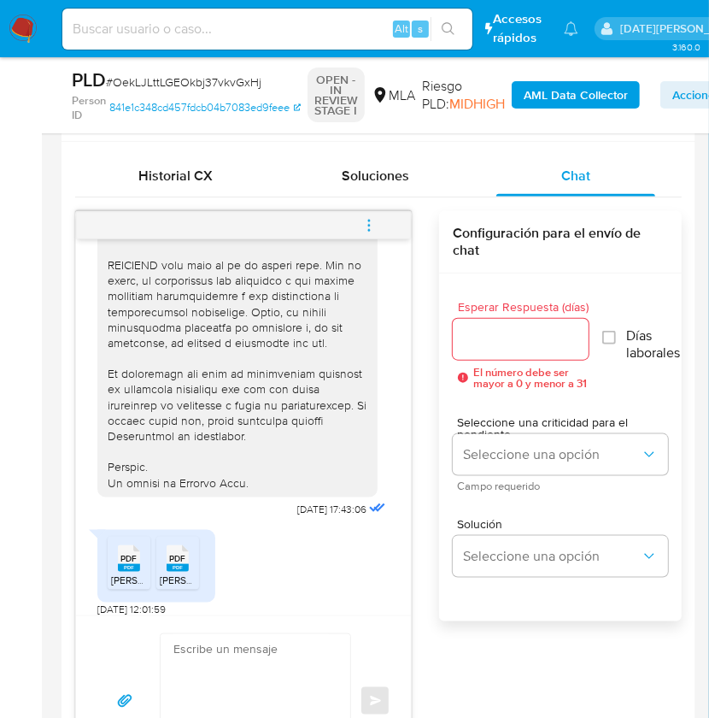
scroll to position [858, 0]
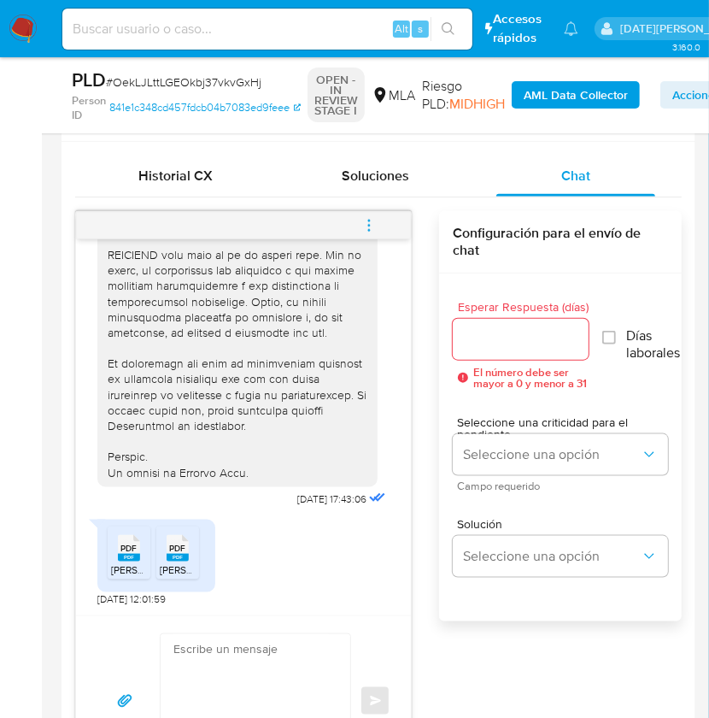
click at [375, 220] on icon "menu-action" at bounding box center [368, 225] width 15 height 15
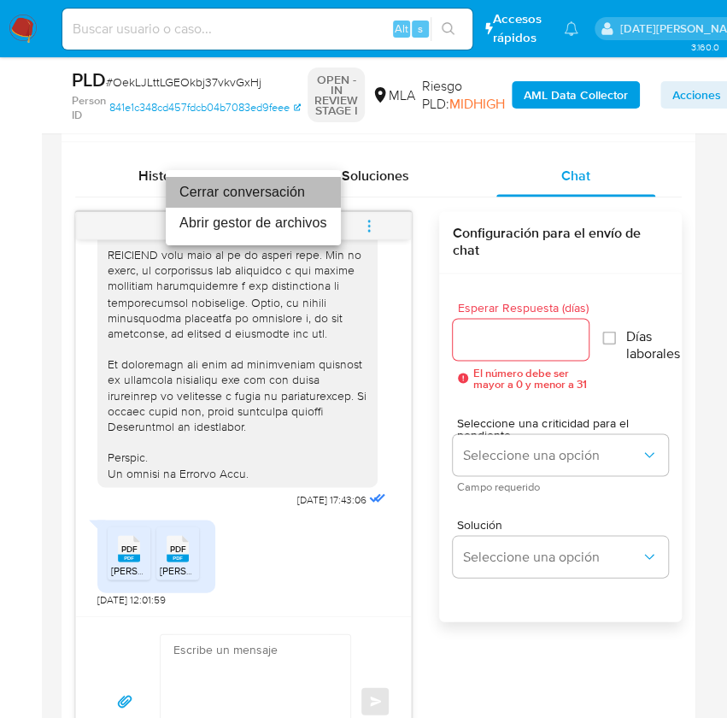
click at [256, 193] on li "Cerrar conversación" at bounding box center [253, 192] width 175 height 31
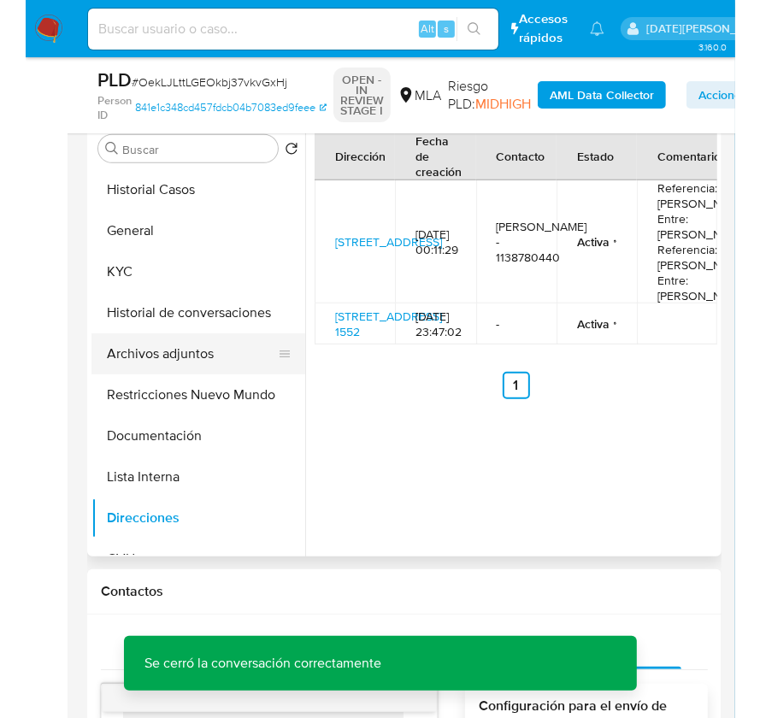
scroll to position [227, 0]
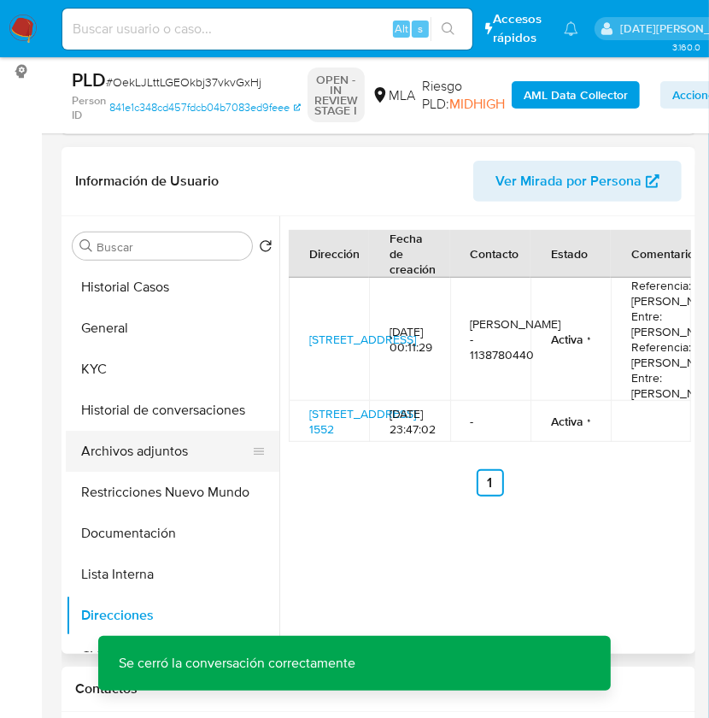
click at [144, 435] on button "Archivos adjuntos" at bounding box center [166, 451] width 200 height 41
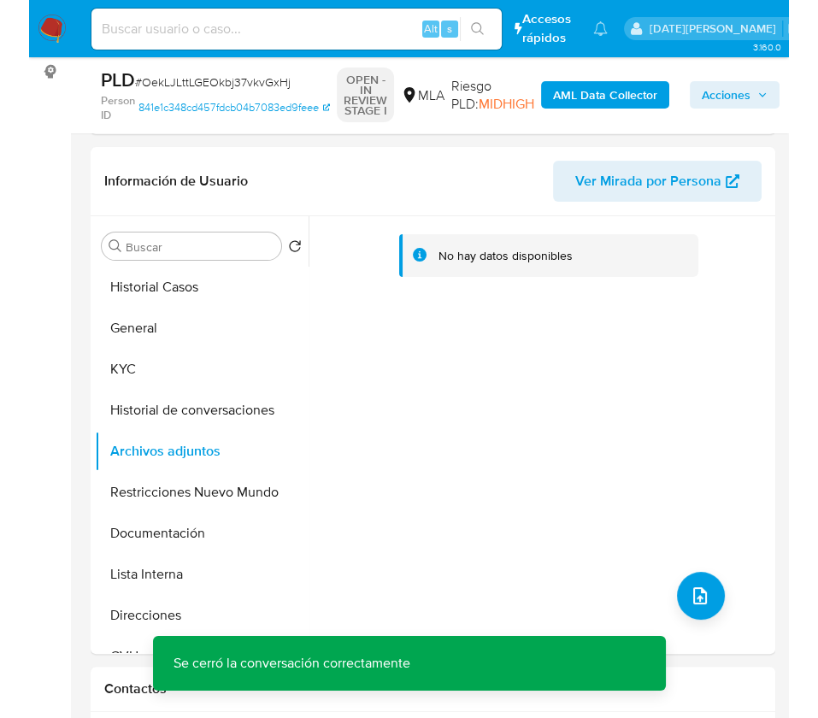
scroll to position [702, 0]
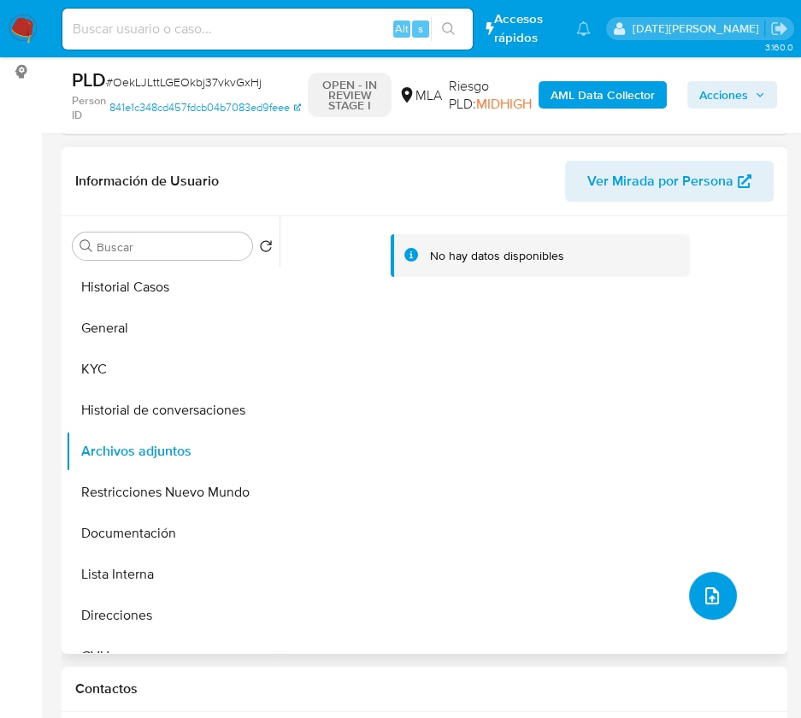
click at [713, 590] on icon "upload-file" at bounding box center [711, 595] width 21 height 21
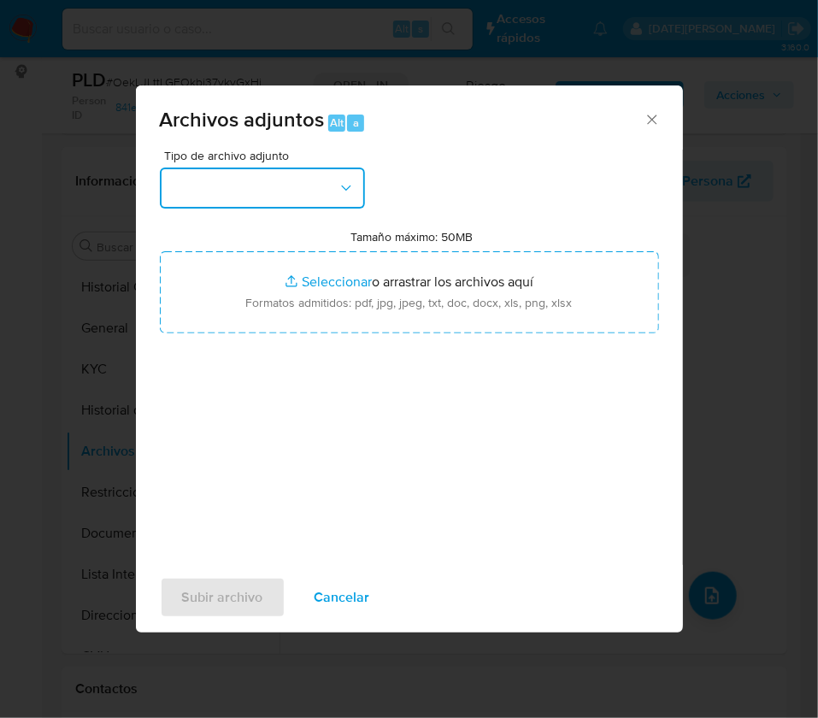
click at [275, 184] on button "button" at bounding box center [262, 187] width 205 height 41
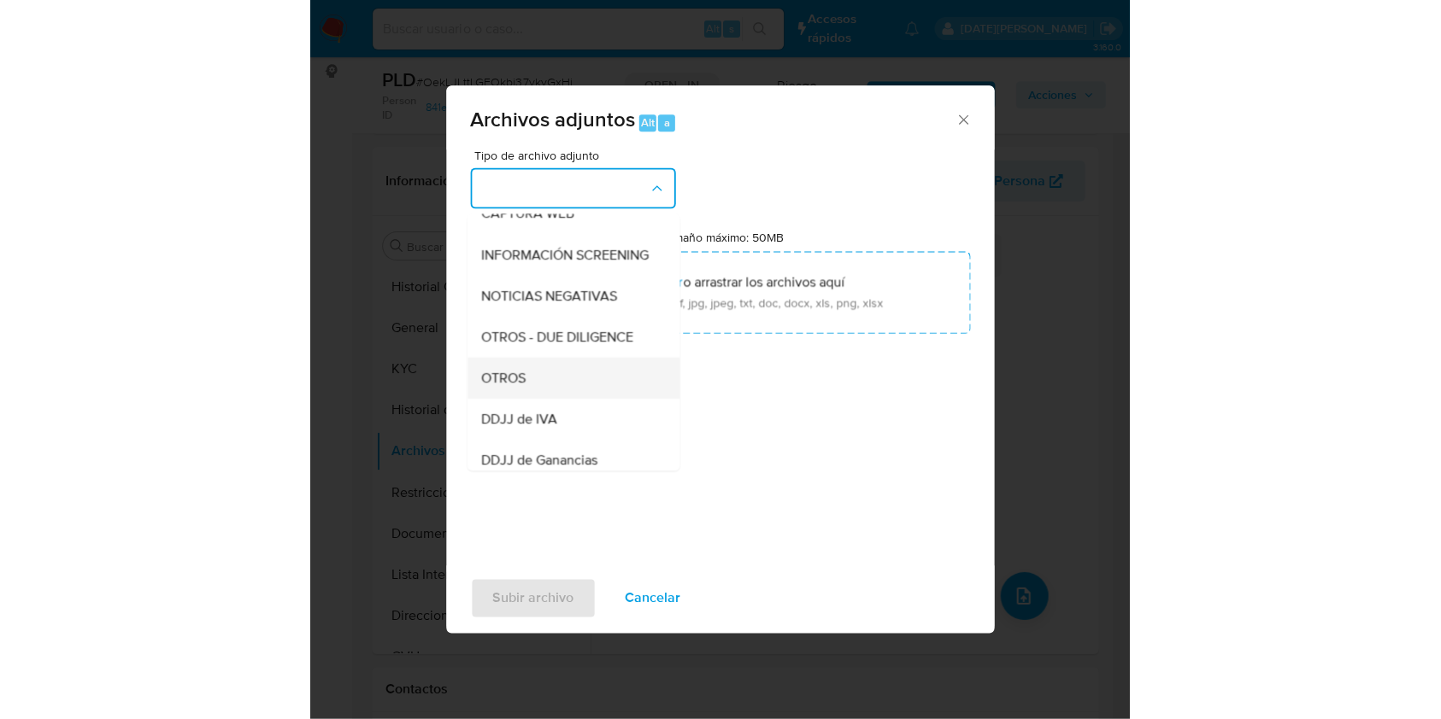
scroll to position [227, 0]
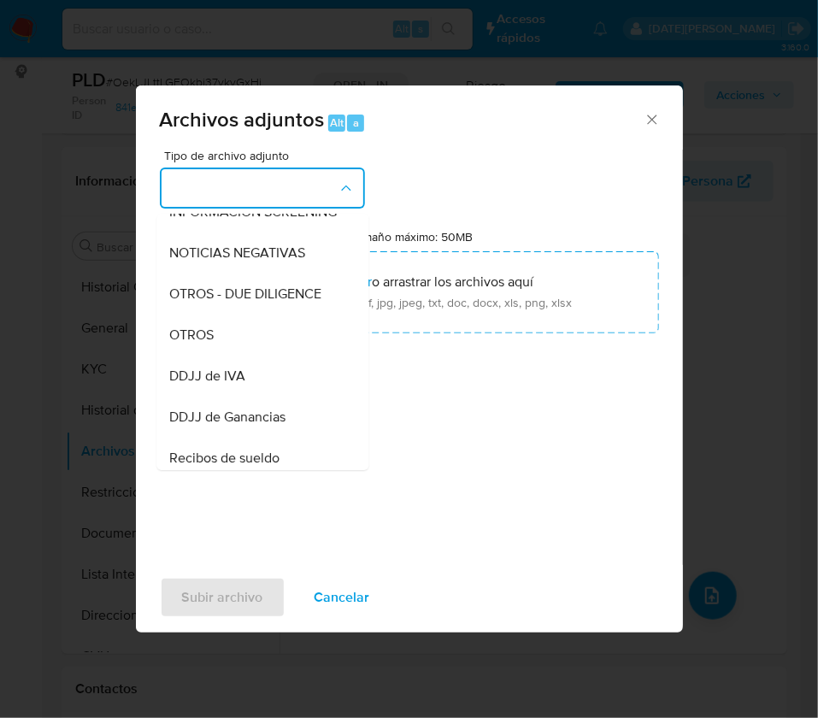
click at [234, 355] on div "OTROS" at bounding box center [257, 334] width 174 height 41
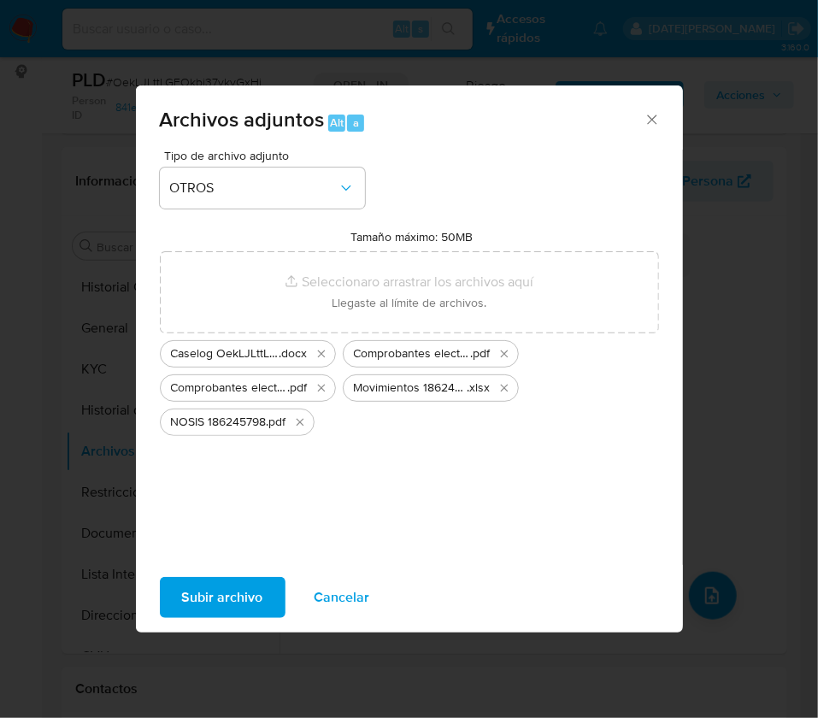
click at [246, 584] on span "Subir archivo" at bounding box center [222, 597] width 81 height 38
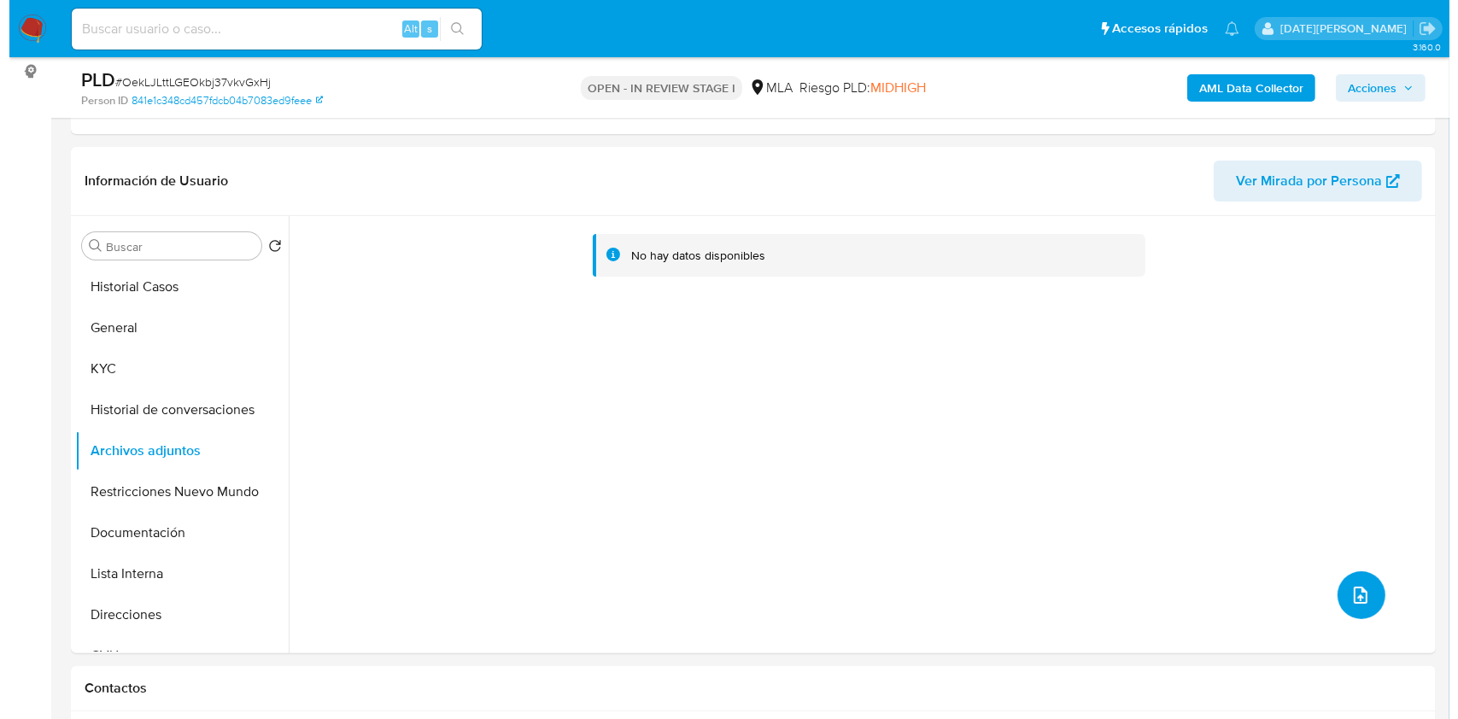
scroll to position [701, 0]
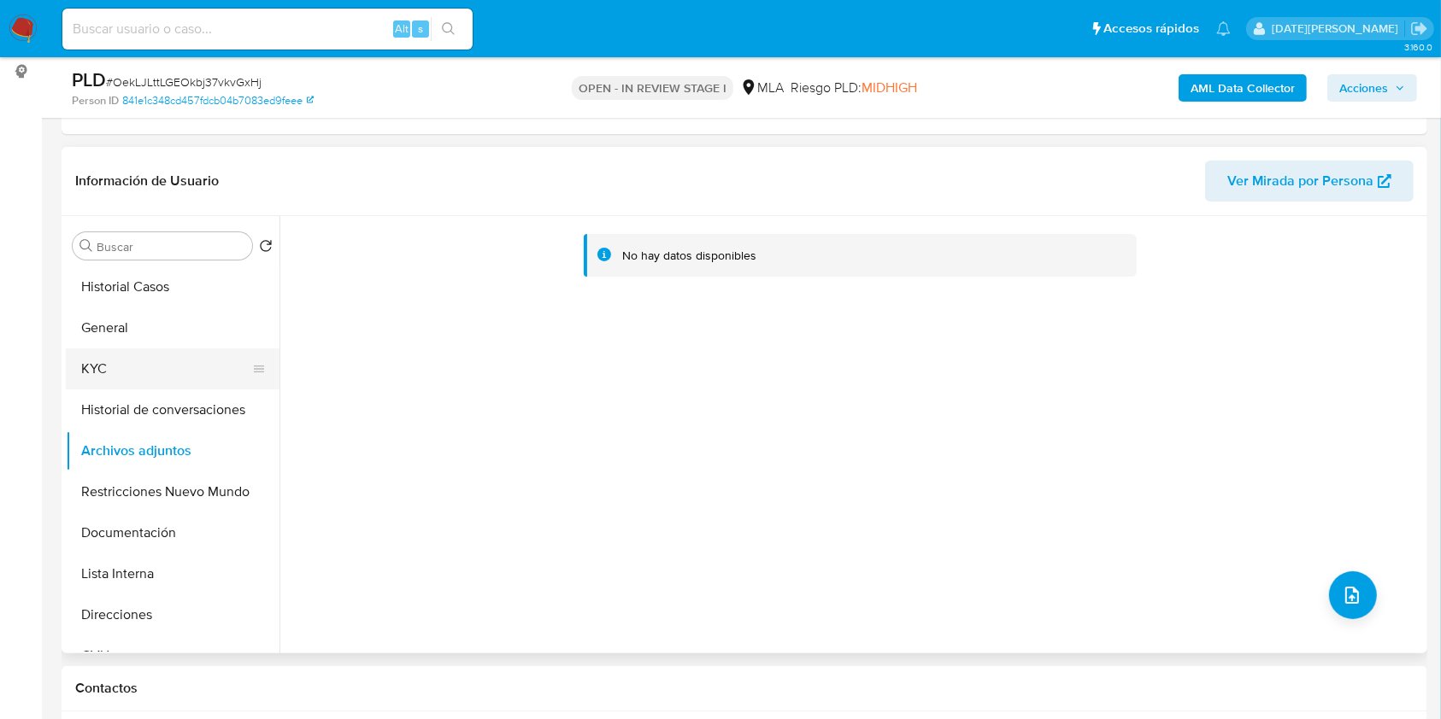
click at [123, 362] on button "KYC" at bounding box center [166, 369] width 200 height 41
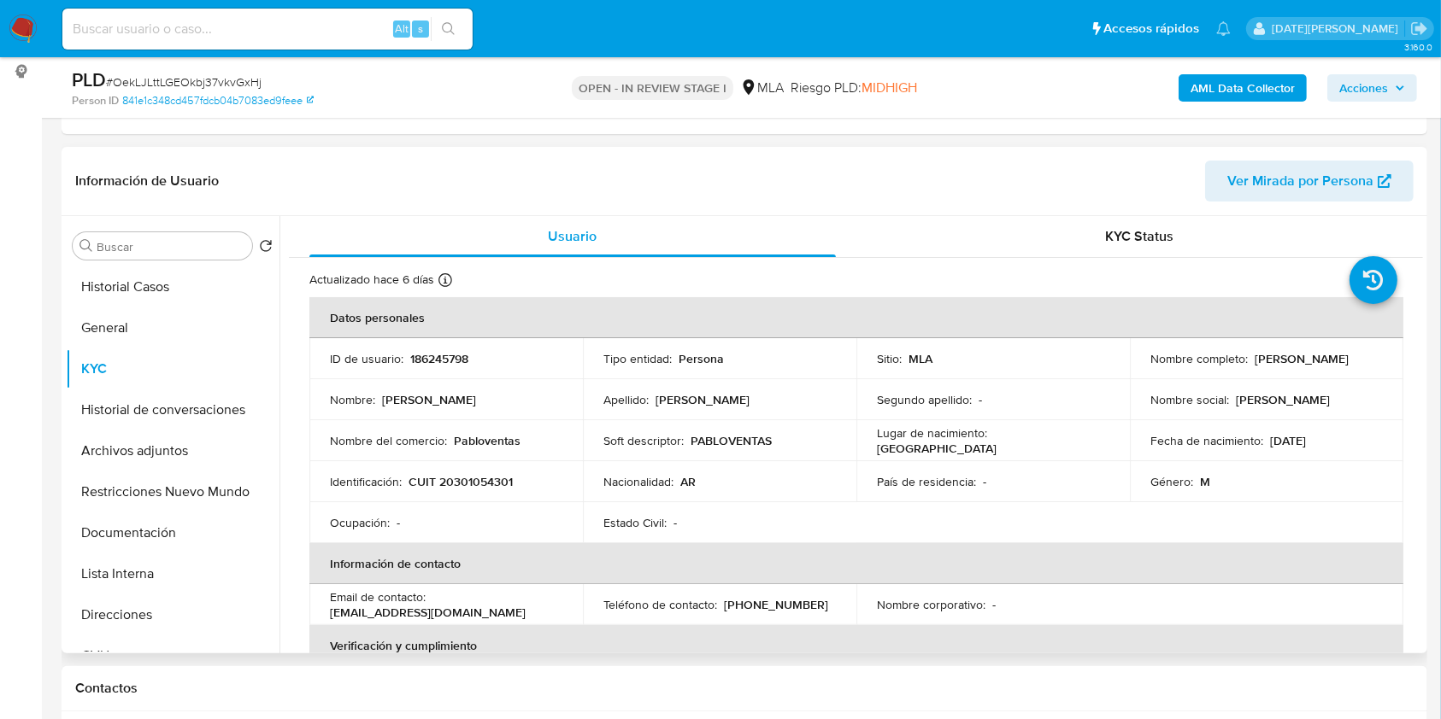
drag, startPoint x: 1148, startPoint y: 366, endPoint x: 1259, endPoint y: 362, distance: 111.1
click at [1259, 362] on p "Pablo Ezequiel Denaro" at bounding box center [1301, 358] width 94 height 15
drag, startPoint x: 1271, startPoint y: 362, endPoint x: 1145, endPoint y: 361, distance: 126.5
click at [1150, 361] on div "Nombre completo : Pablo Ezequiel Denaro" at bounding box center [1266, 358] width 232 height 15
copy p "Pablo Ezequiel Denaro"
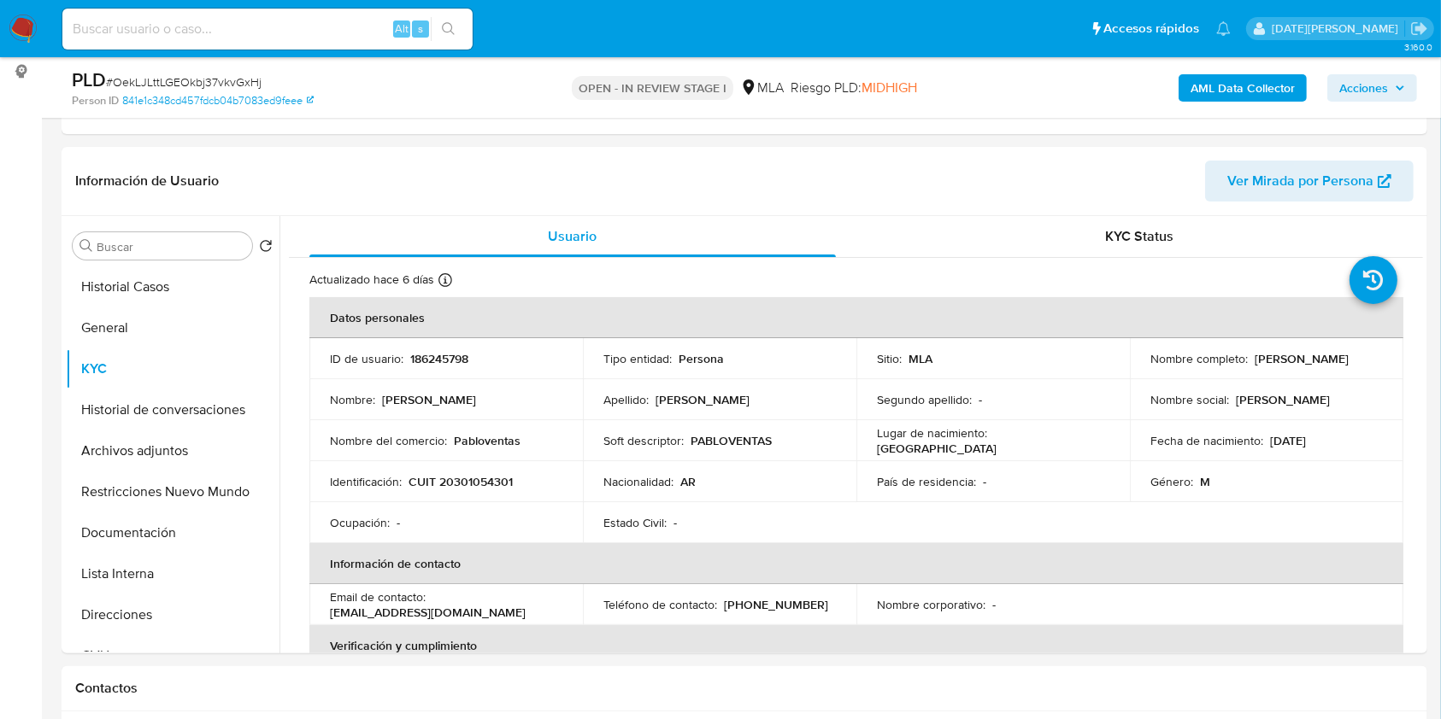
click at [1247, 92] on b "AML Data Collector" at bounding box center [1242, 87] width 104 height 27
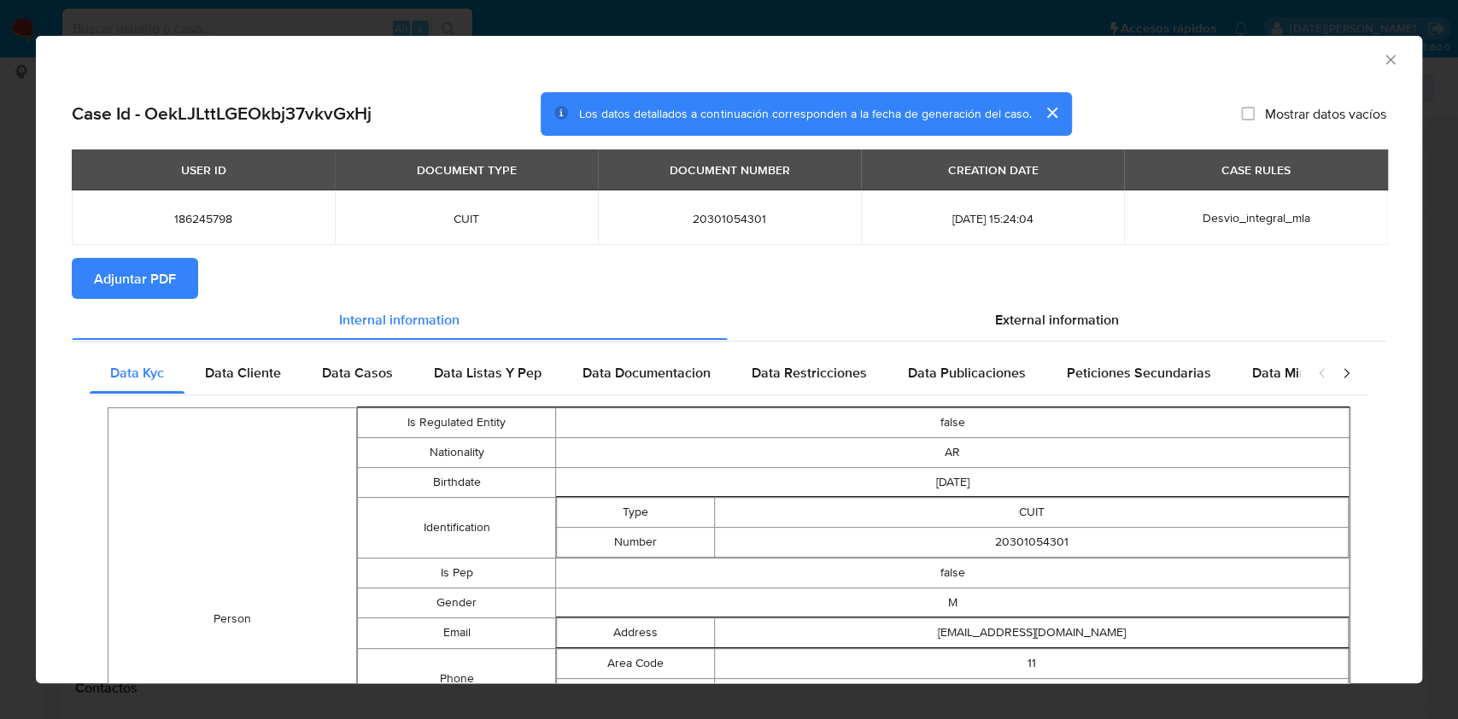
click at [171, 279] on span "Adjuntar PDF" at bounding box center [135, 279] width 82 height 38
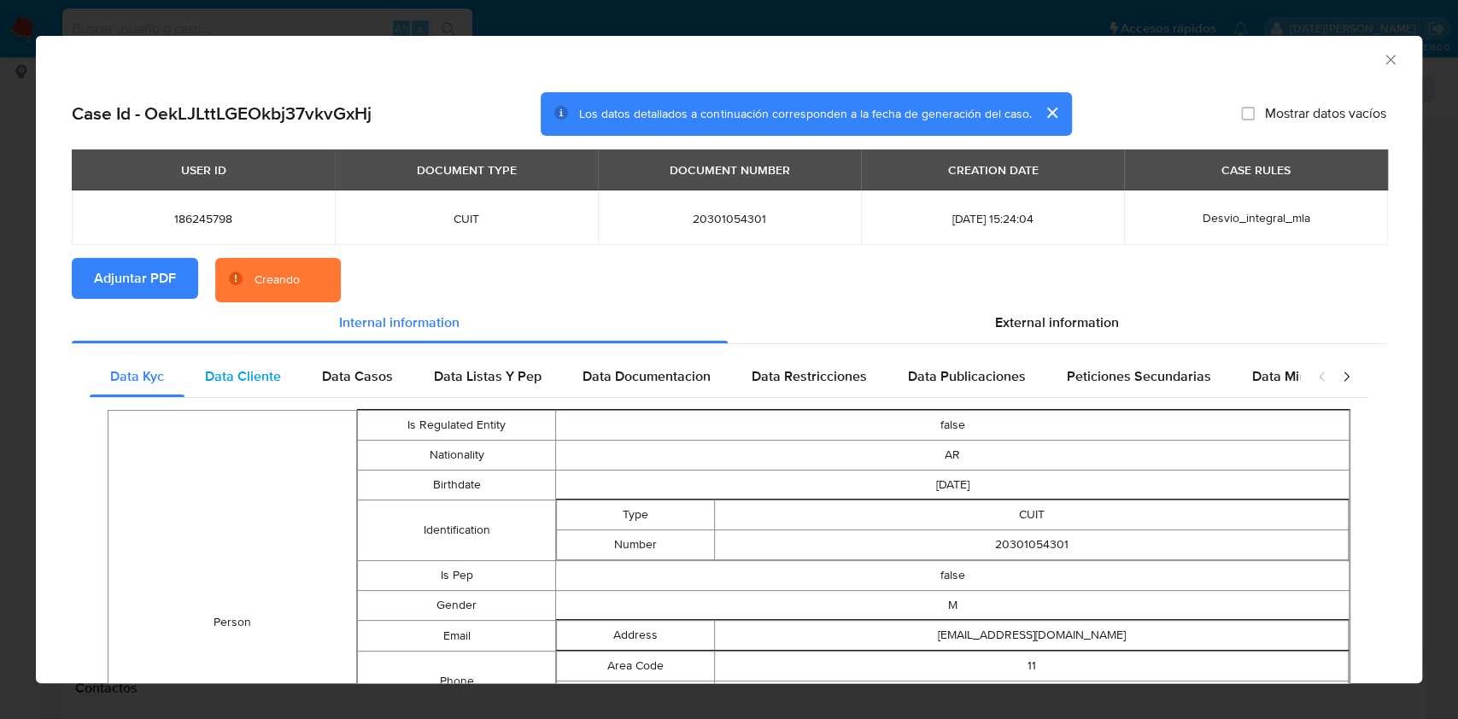
click at [259, 365] on div "Data Cliente" at bounding box center [243, 376] width 117 height 41
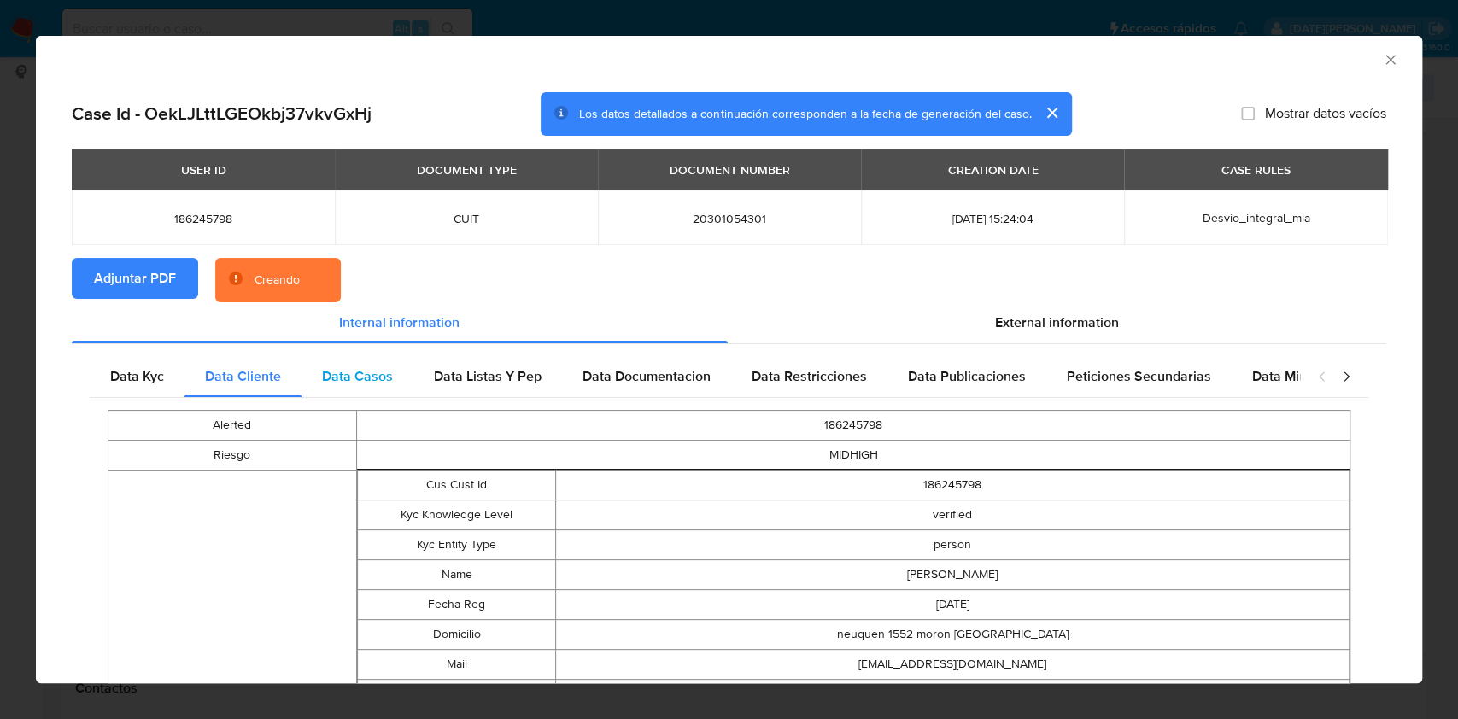
click at [337, 375] on span "Data Casos" at bounding box center [357, 377] width 71 height 20
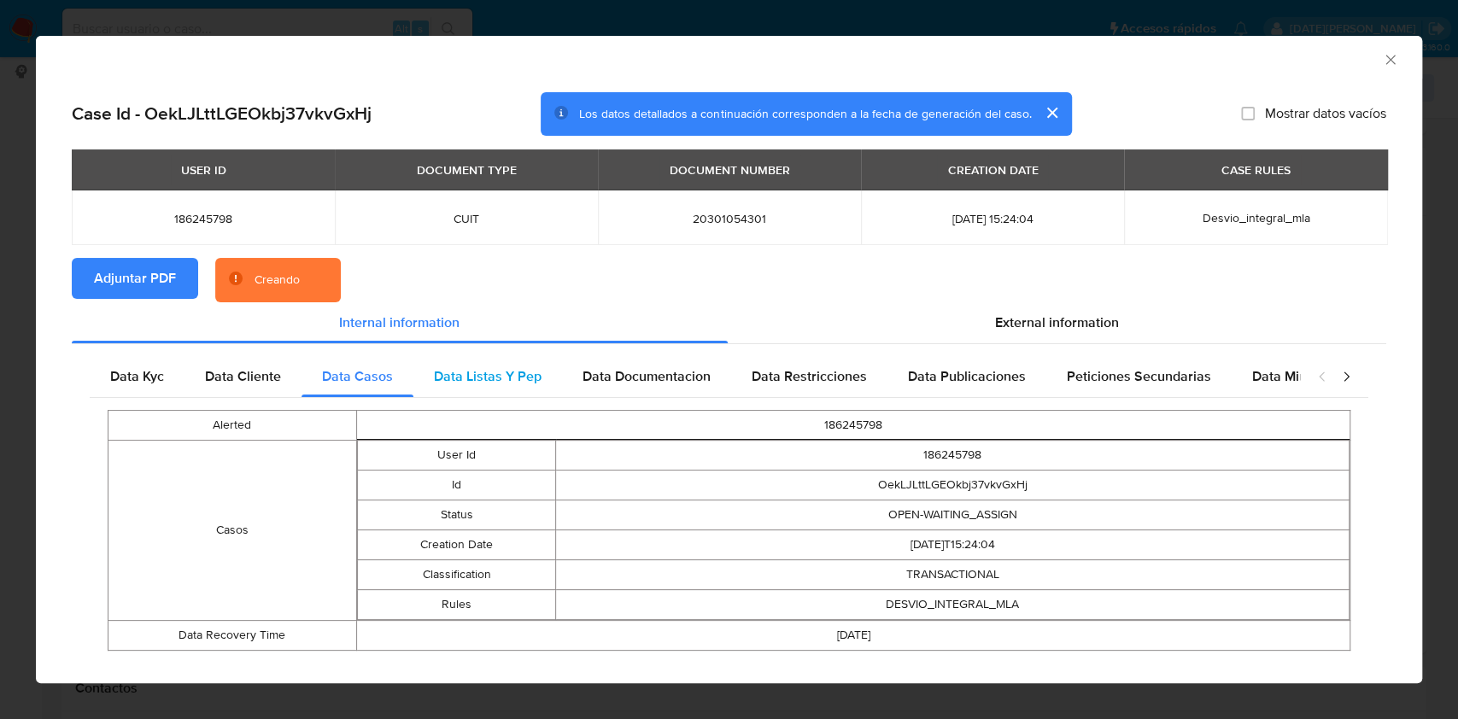
click at [461, 373] on span "Data Listas Y Pep" at bounding box center [488, 377] width 108 height 20
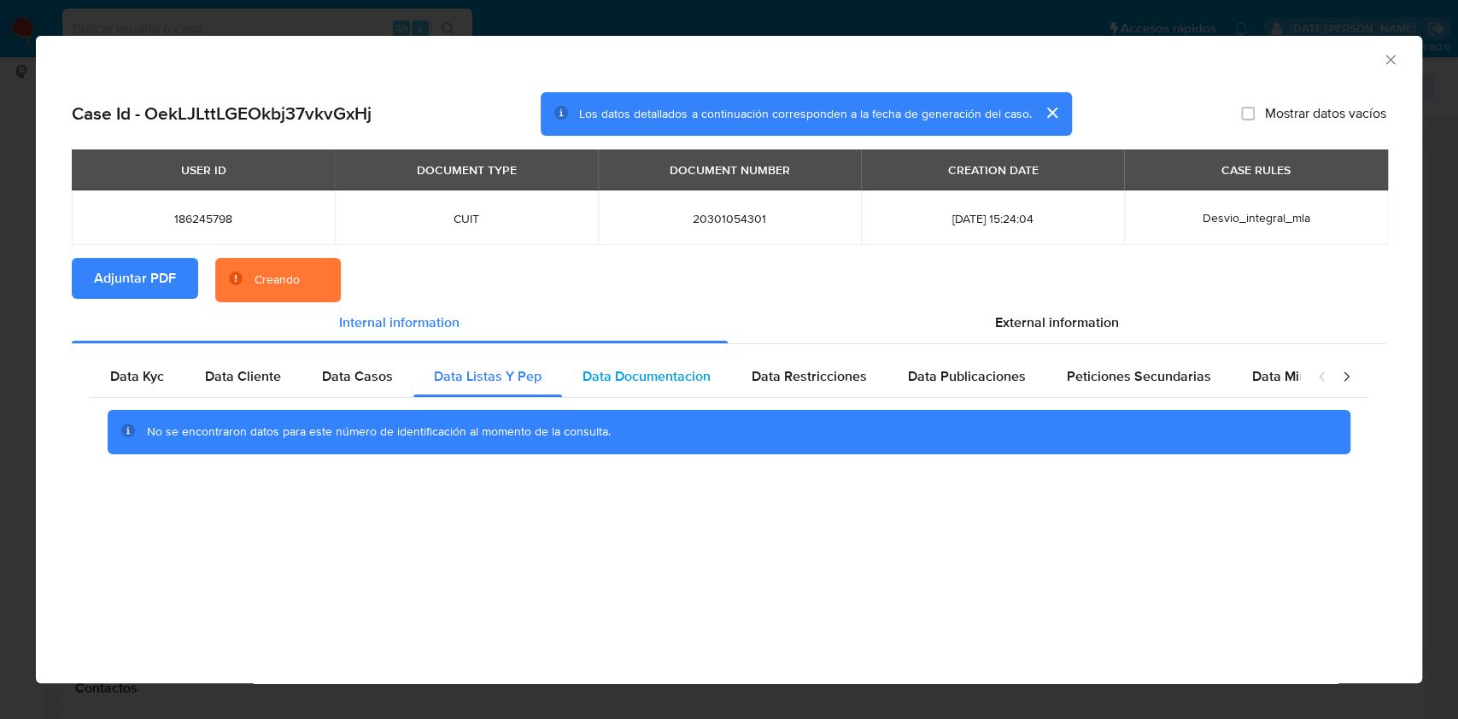
click at [632, 372] on span "Data Documentacion" at bounding box center [647, 377] width 128 height 20
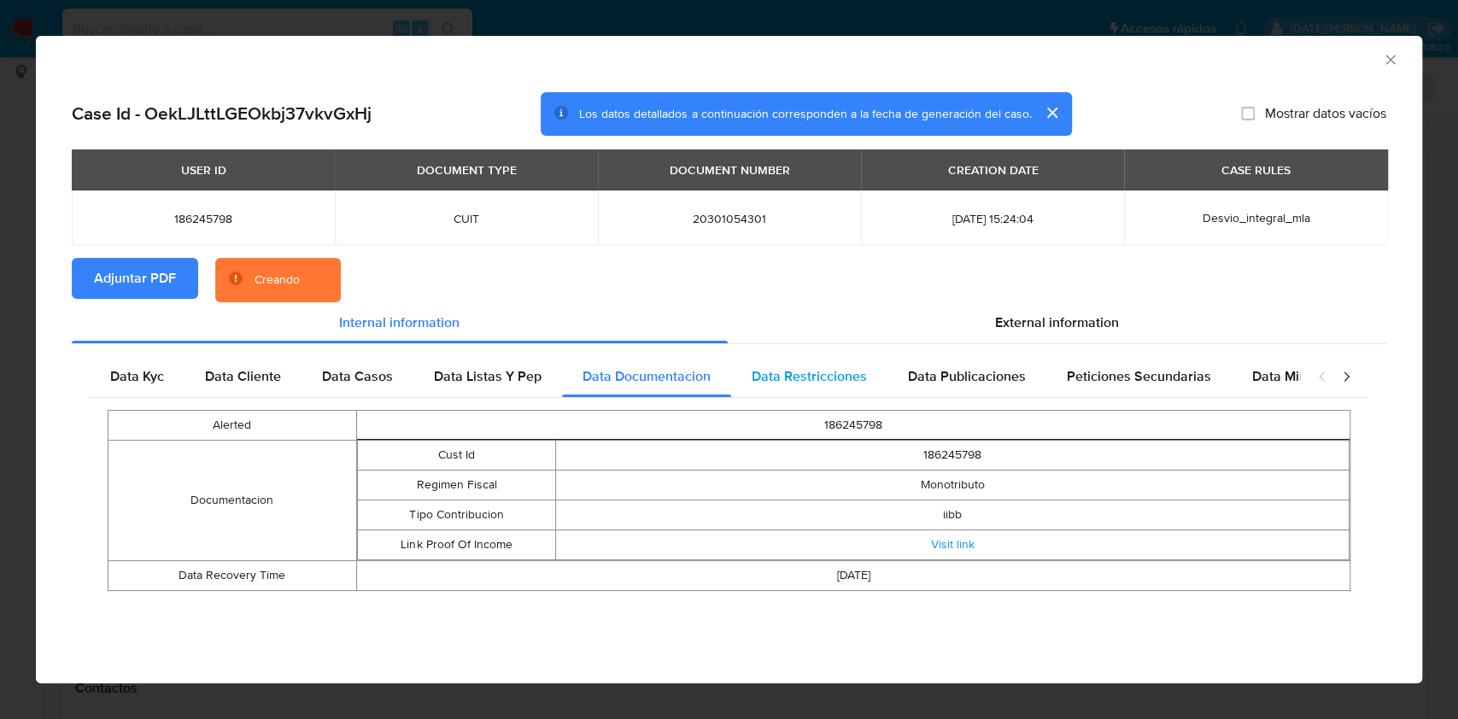
click at [800, 372] on span "Data Restricciones" at bounding box center [809, 377] width 115 height 20
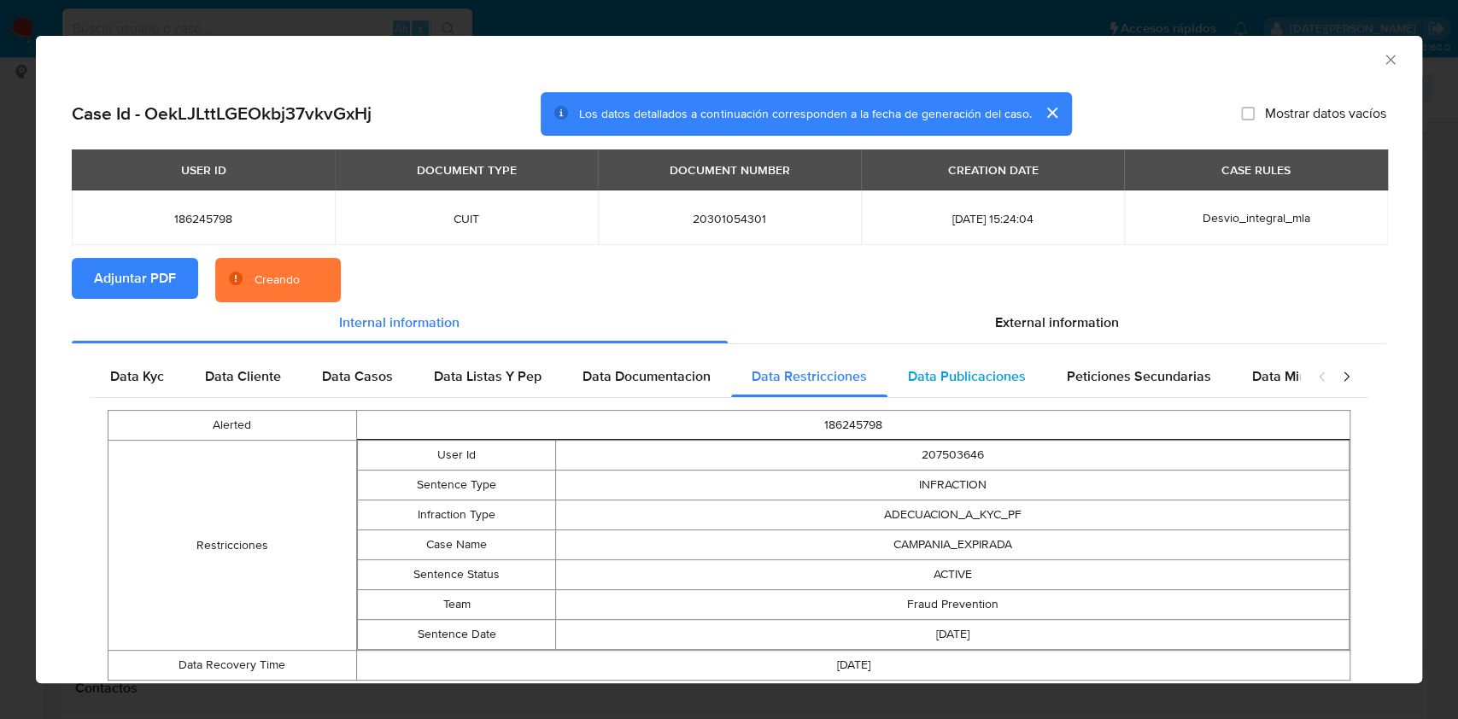
click at [963, 371] on span "Data Publicaciones" at bounding box center [967, 377] width 118 height 20
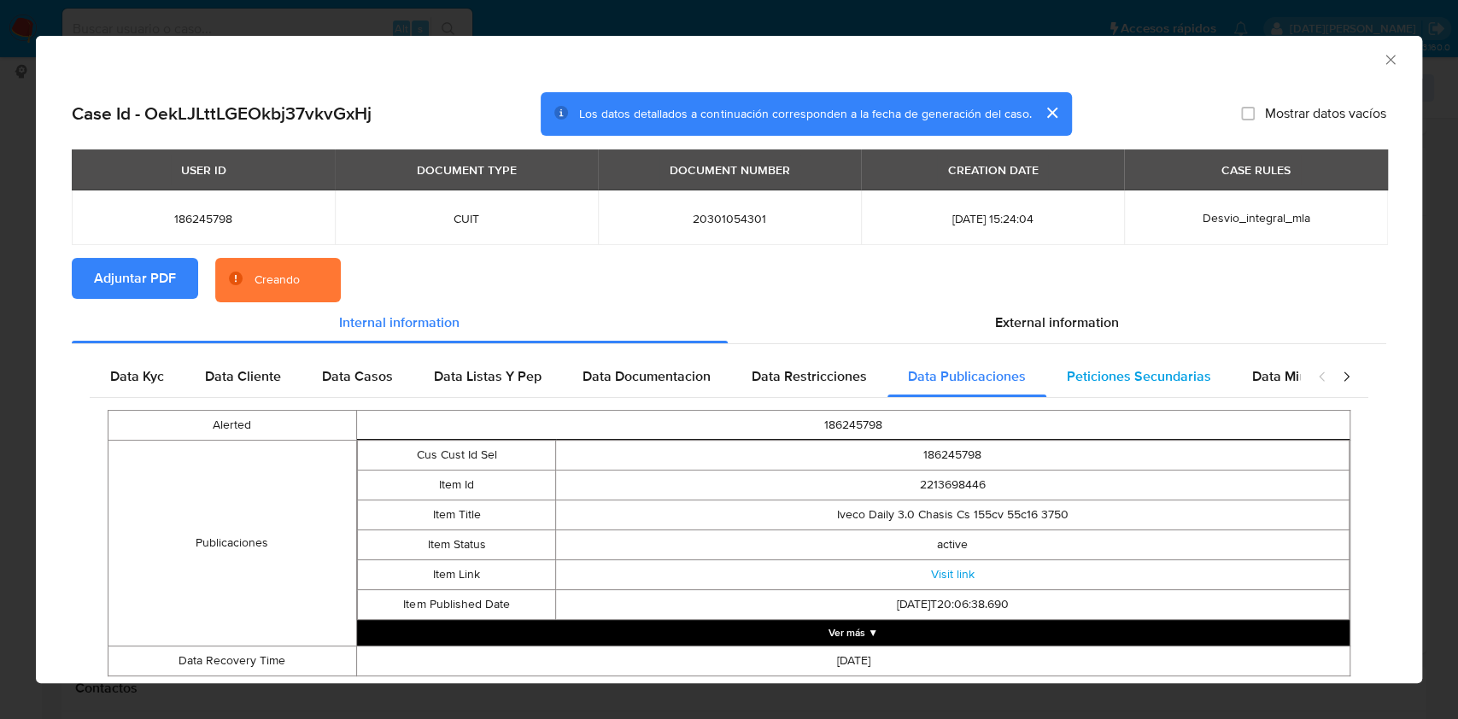
click at [1080, 373] on span "Peticiones Secundarias" at bounding box center [1139, 377] width 144 height 20
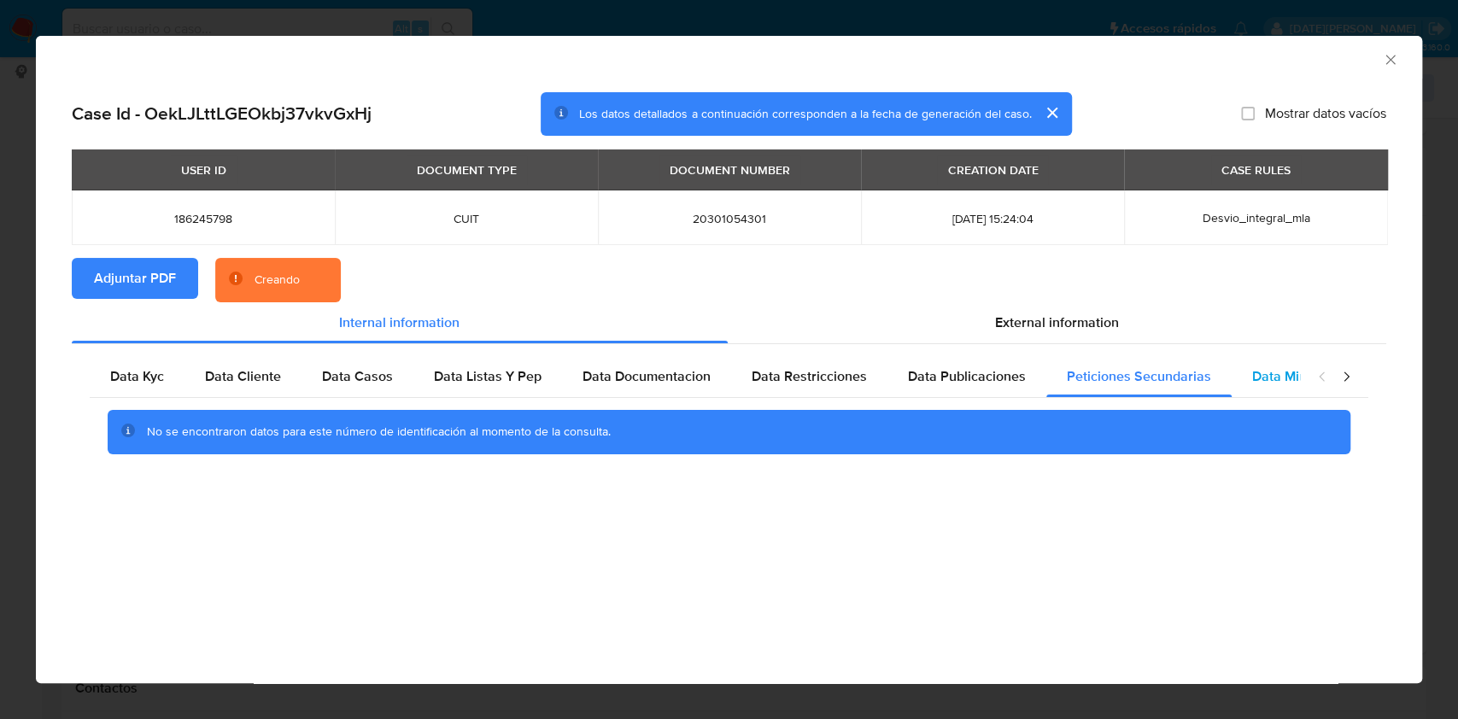
click at [1233, 373] on div "Data Minoridad" at bounding box center [1299, 376] width 135 height 41
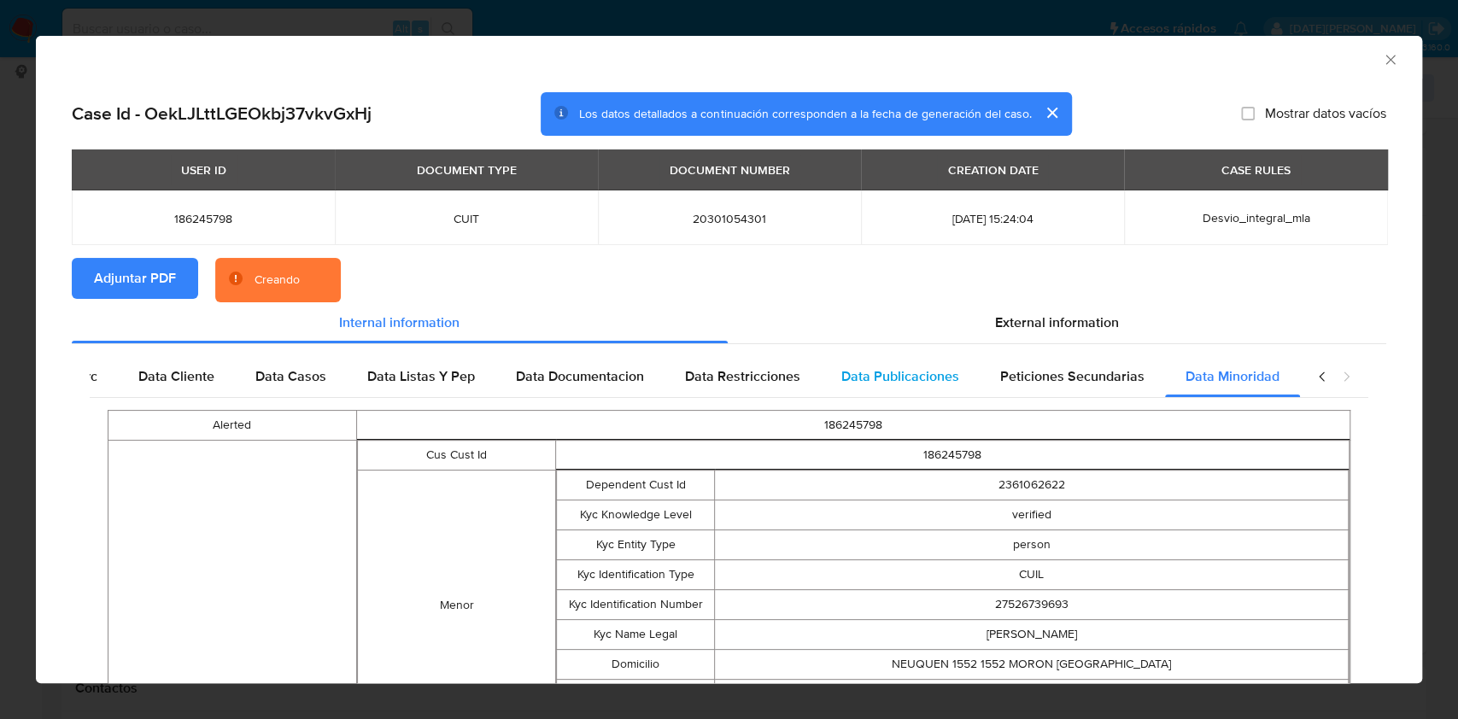
drag, startPoint x: 1056, startPoint y: 371, endPoint x: 977, endPoint y: 370, distance: 78.6
click at [1055, 370] on span "Peticiones Secundarias" at bounding box center [1072, 377] width 144 height 20
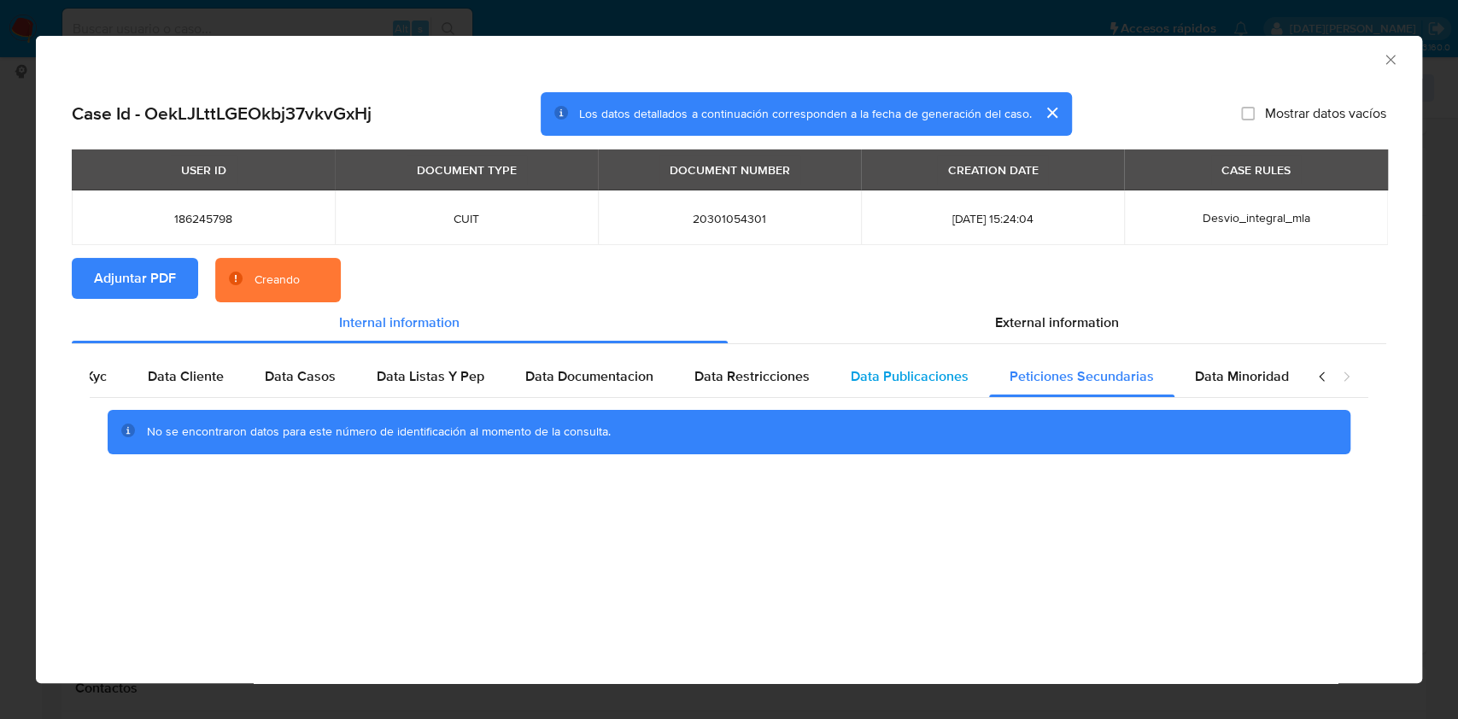
click at [908, 369] on span "Data Publicaciones" at bounding box center [910, 377] width 118 height 20
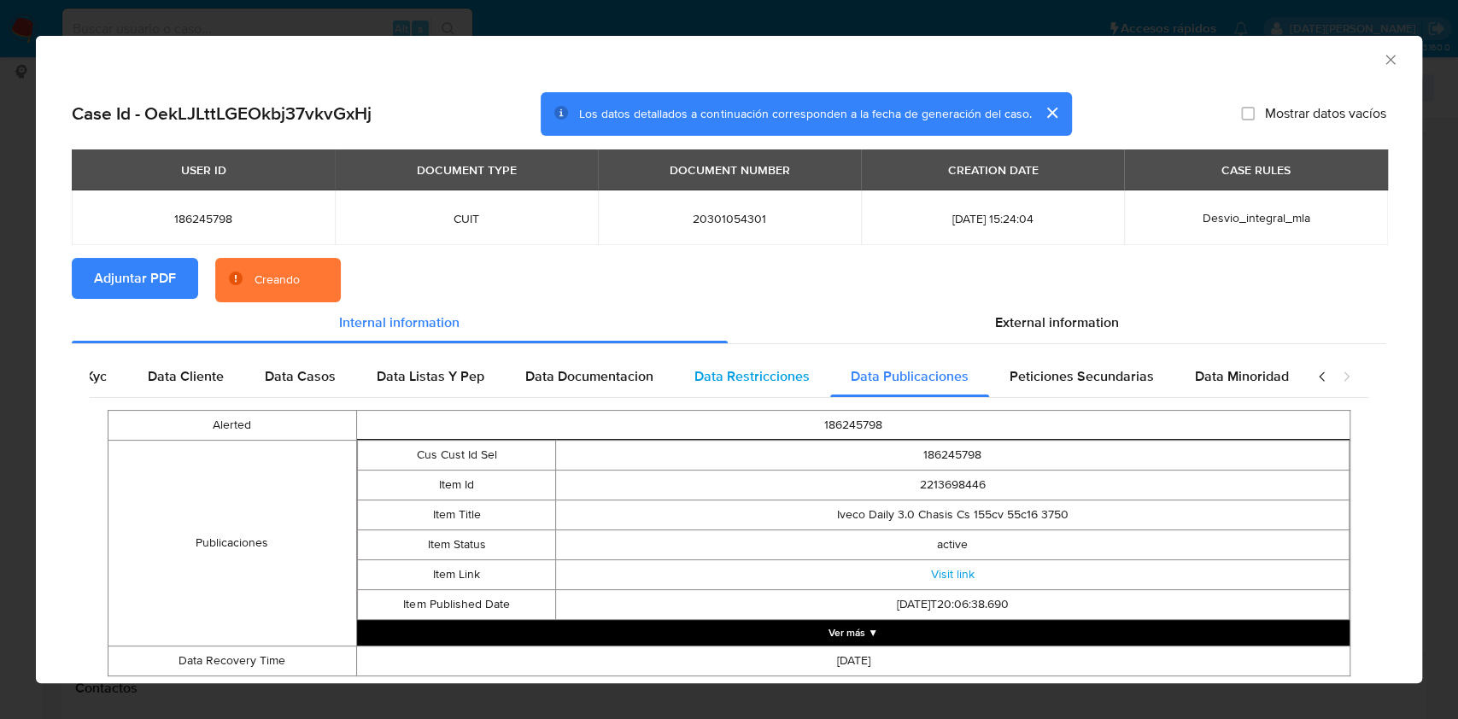
scroll to position [0, 75]
click at [742, 359] on div "Data Restricciones" at bounding box center [743, 376] width 156 height 41
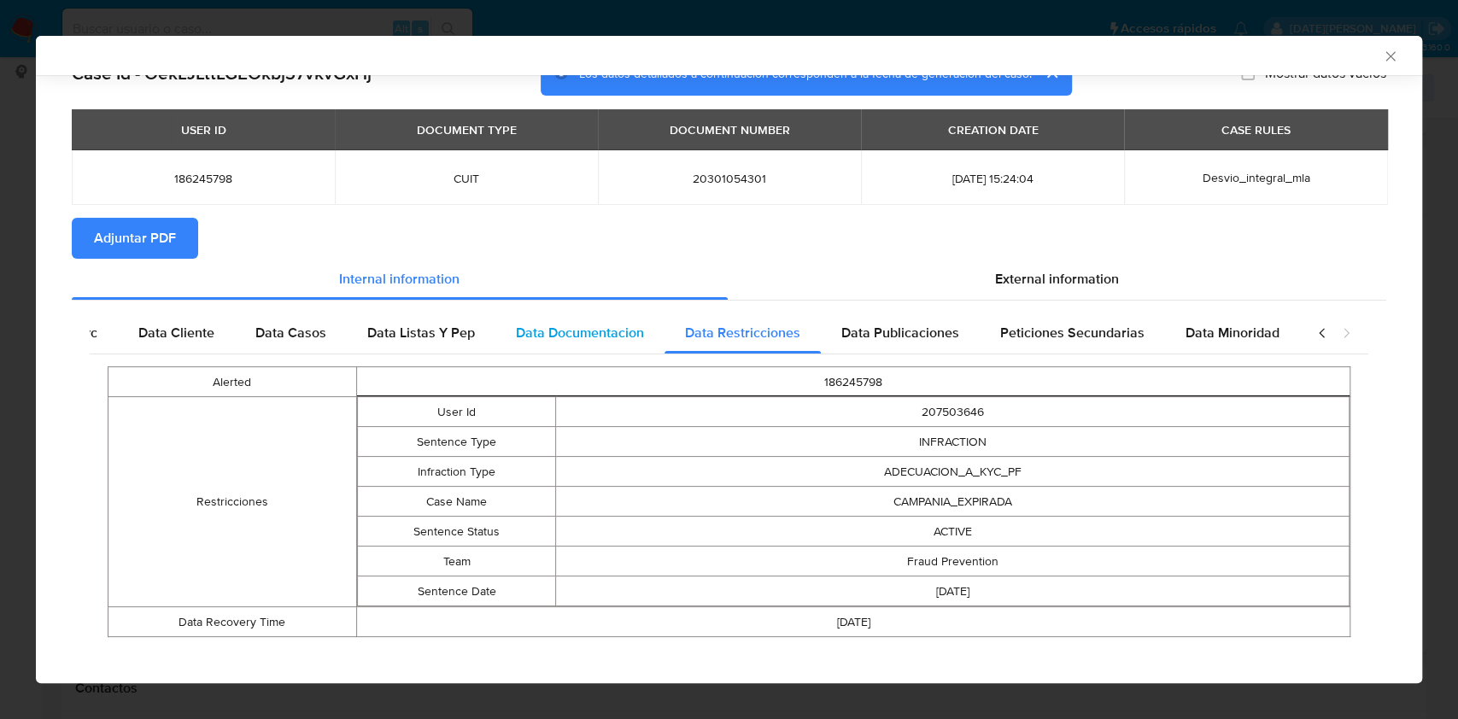
scroll to position [50, 0]
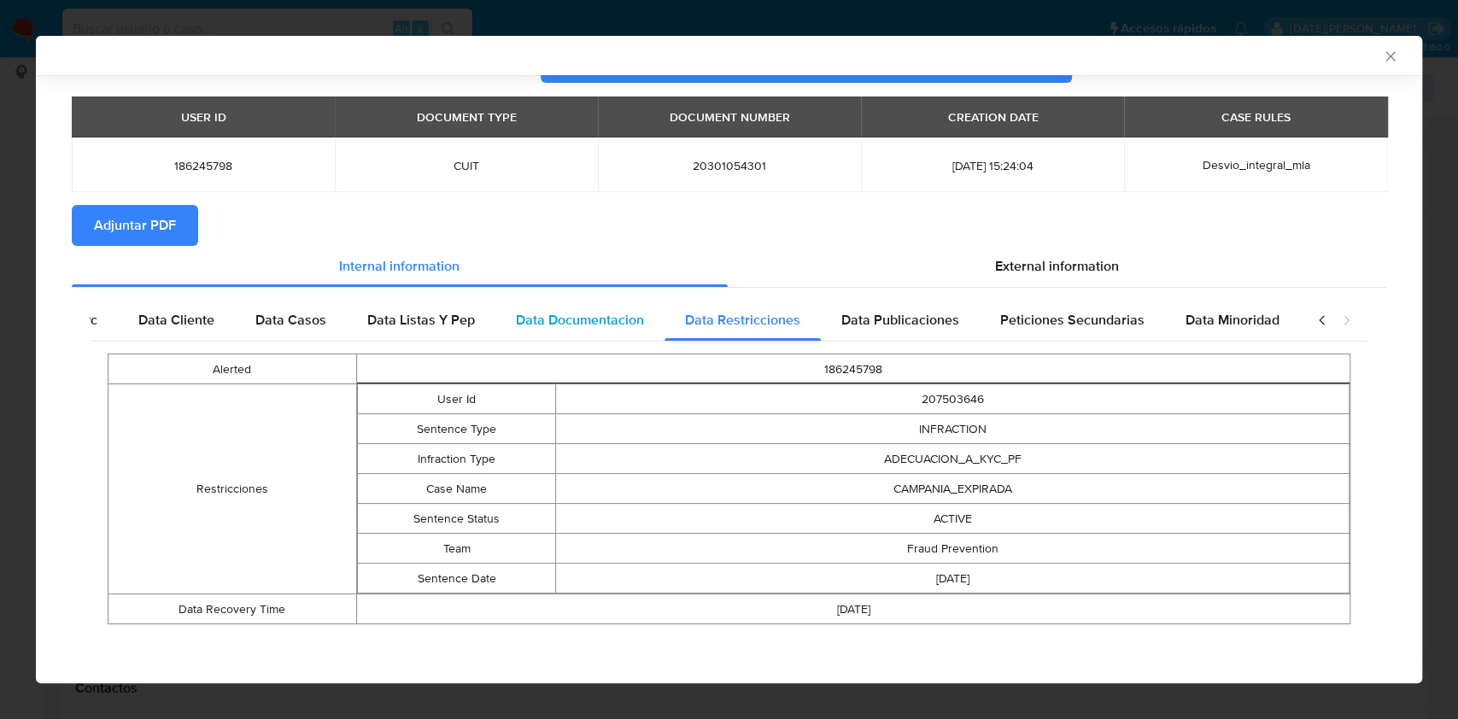
click at [557, 323] on span "Data Documentacion" at bounding box center [580, 320] width 128 height 20
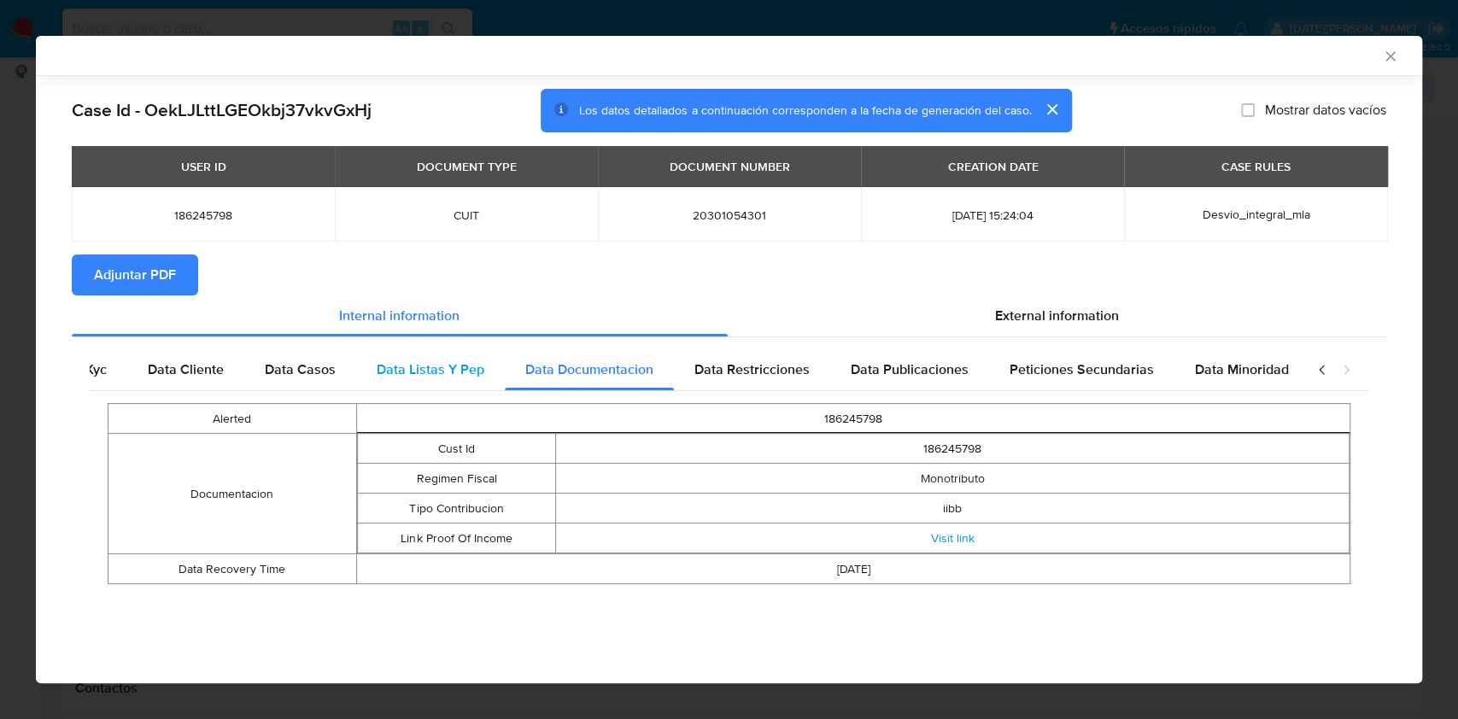
click at [408, 362] on span "Data Listas Y Pep" at bounding box center [431, 370] width 108 height 20
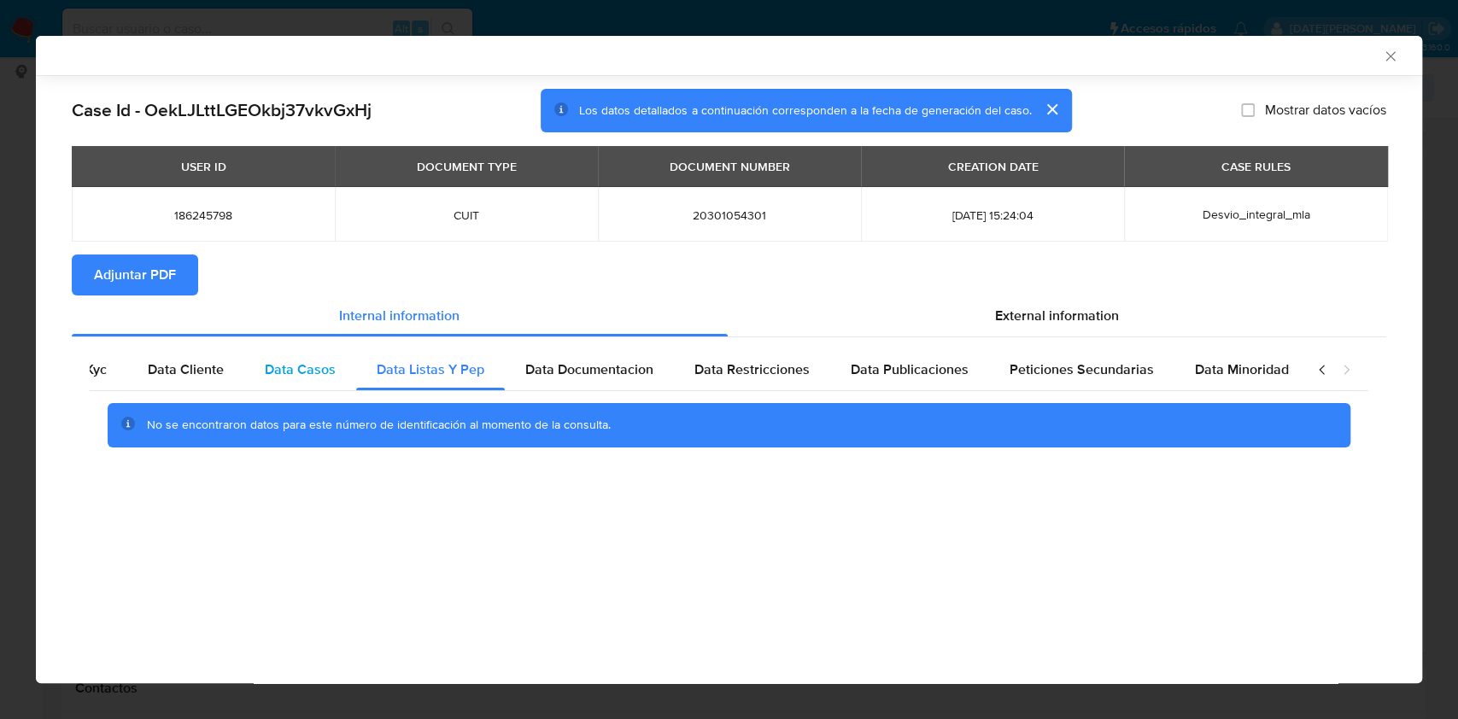
click at [305, 366] on span "Data Casos" at bounding box center [300, 370] width 71 height 20
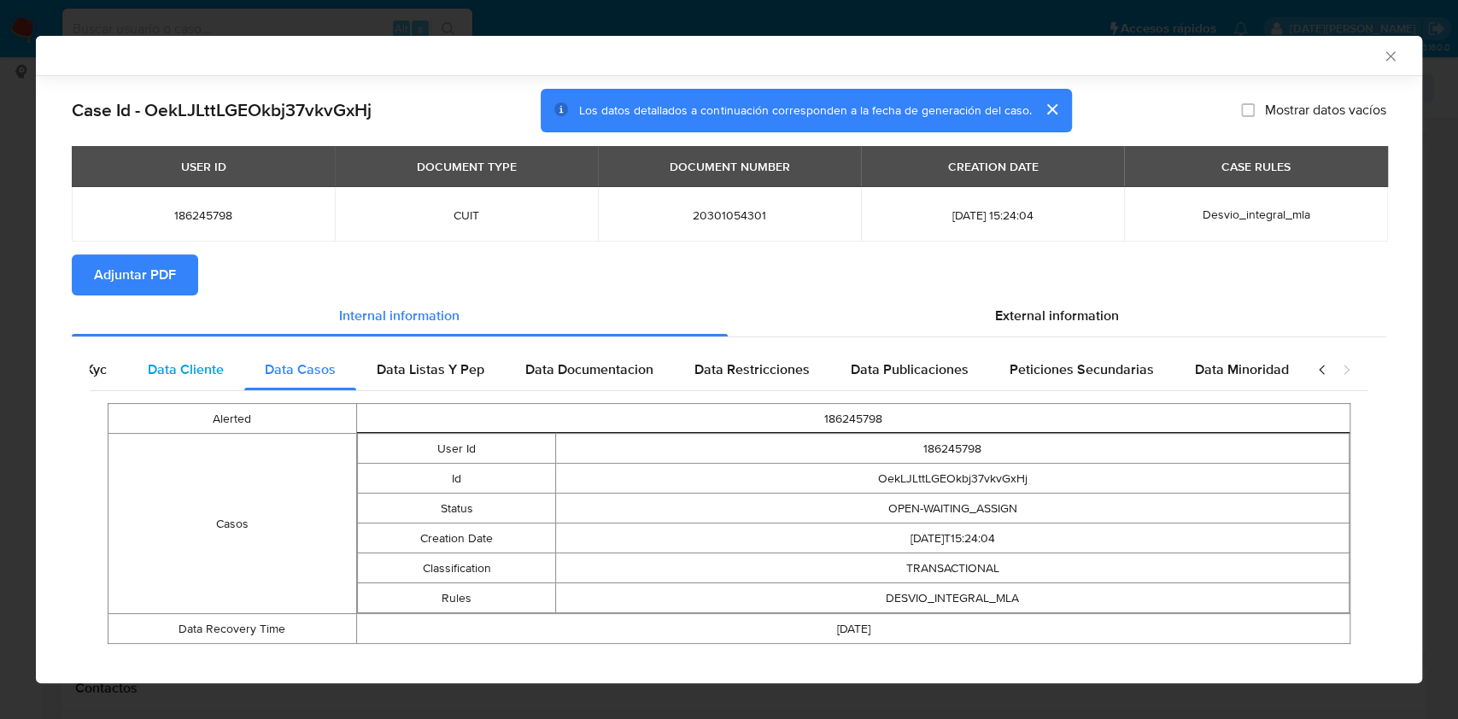
scroll to position [0, 75]
click at [187, 369] on span "Data Cliente" at bounding box center [176, 370] width 76 height 20
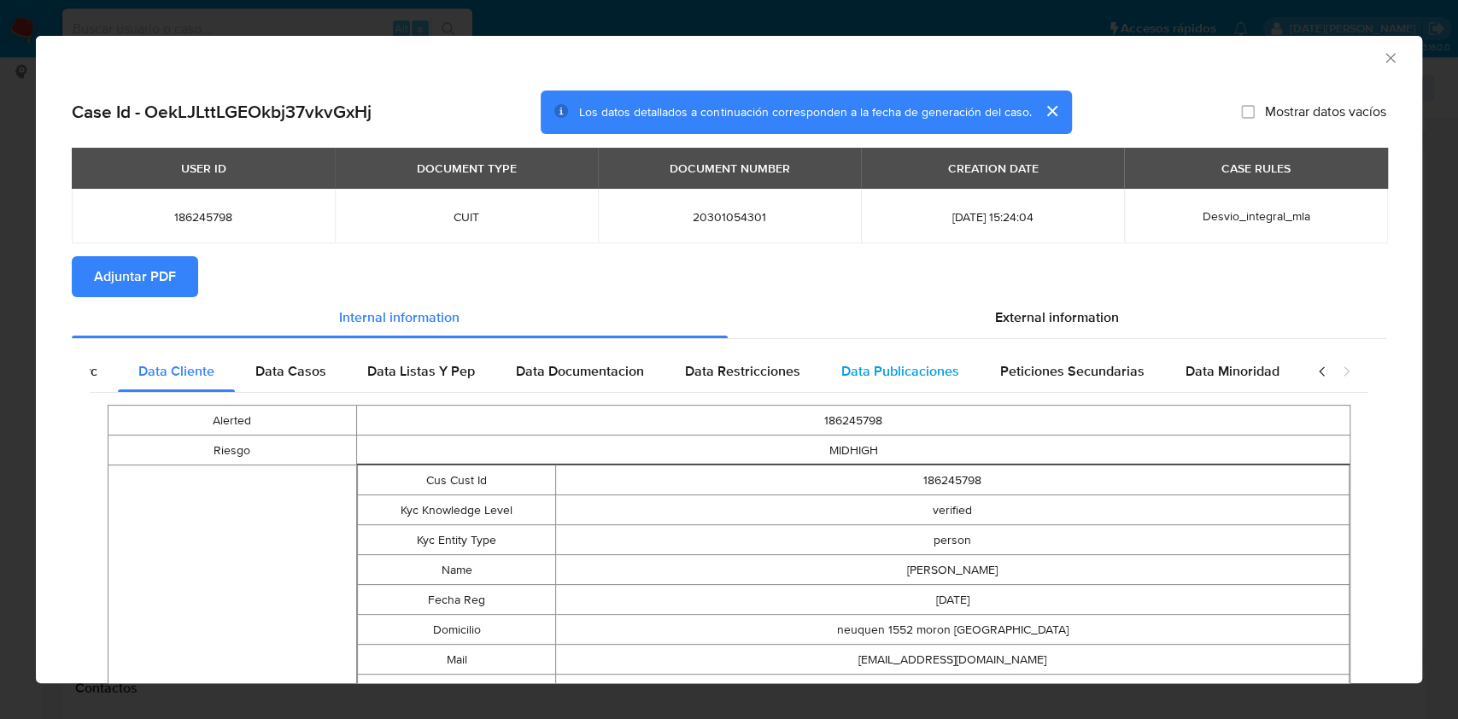
scroll to position [0, 0]
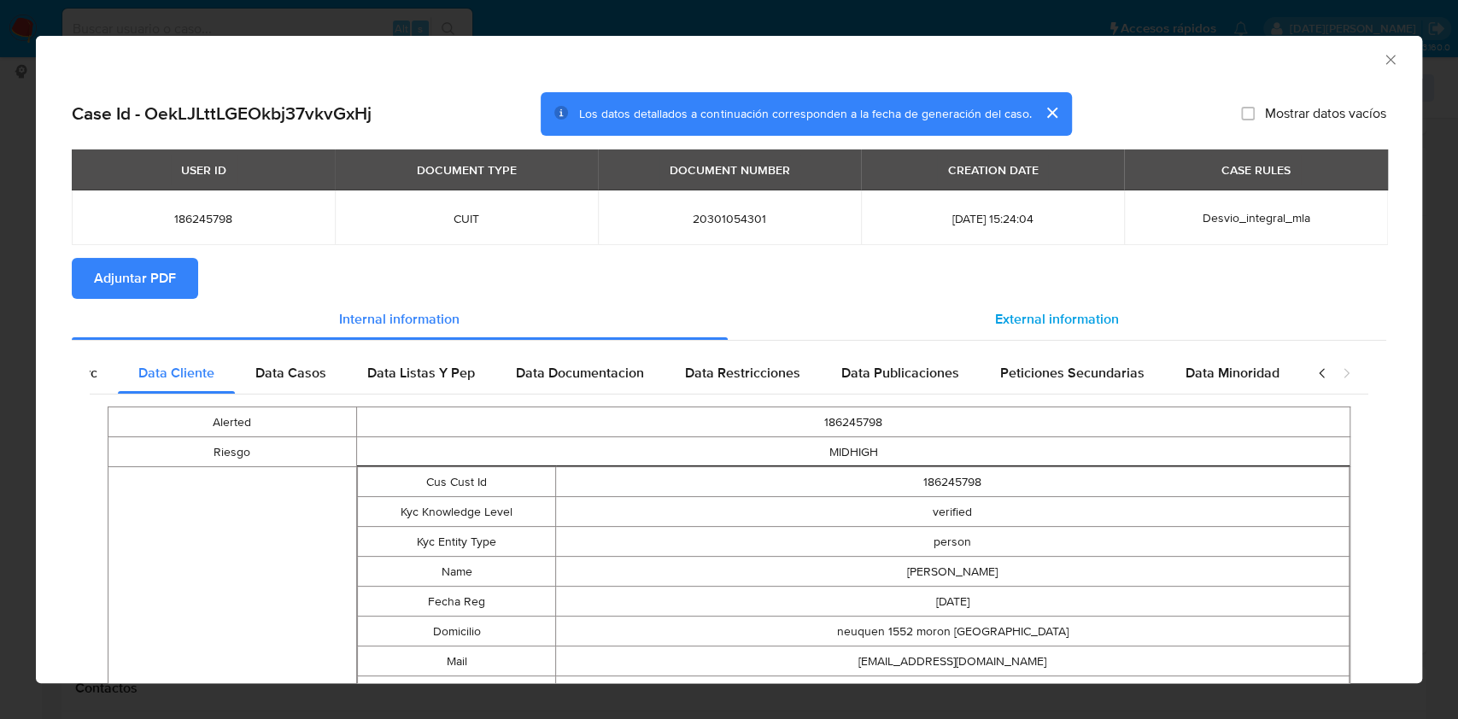
click at [1029, 322] on span "External information" at bounding box center [1057, 319] width 124 height 20
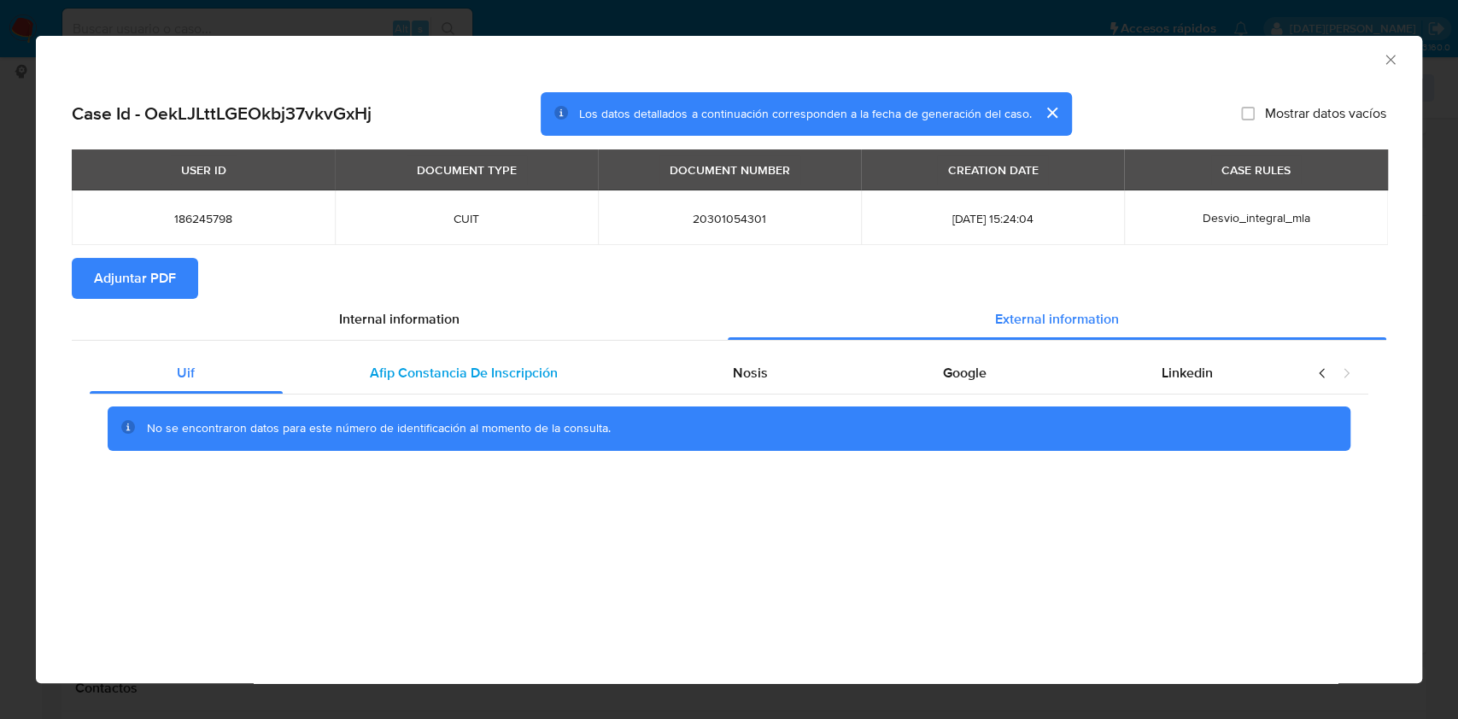
click at [415, 359] on div "Afip Constancia De Inscripción" at bounding box center [464, 373] width 363 height 41
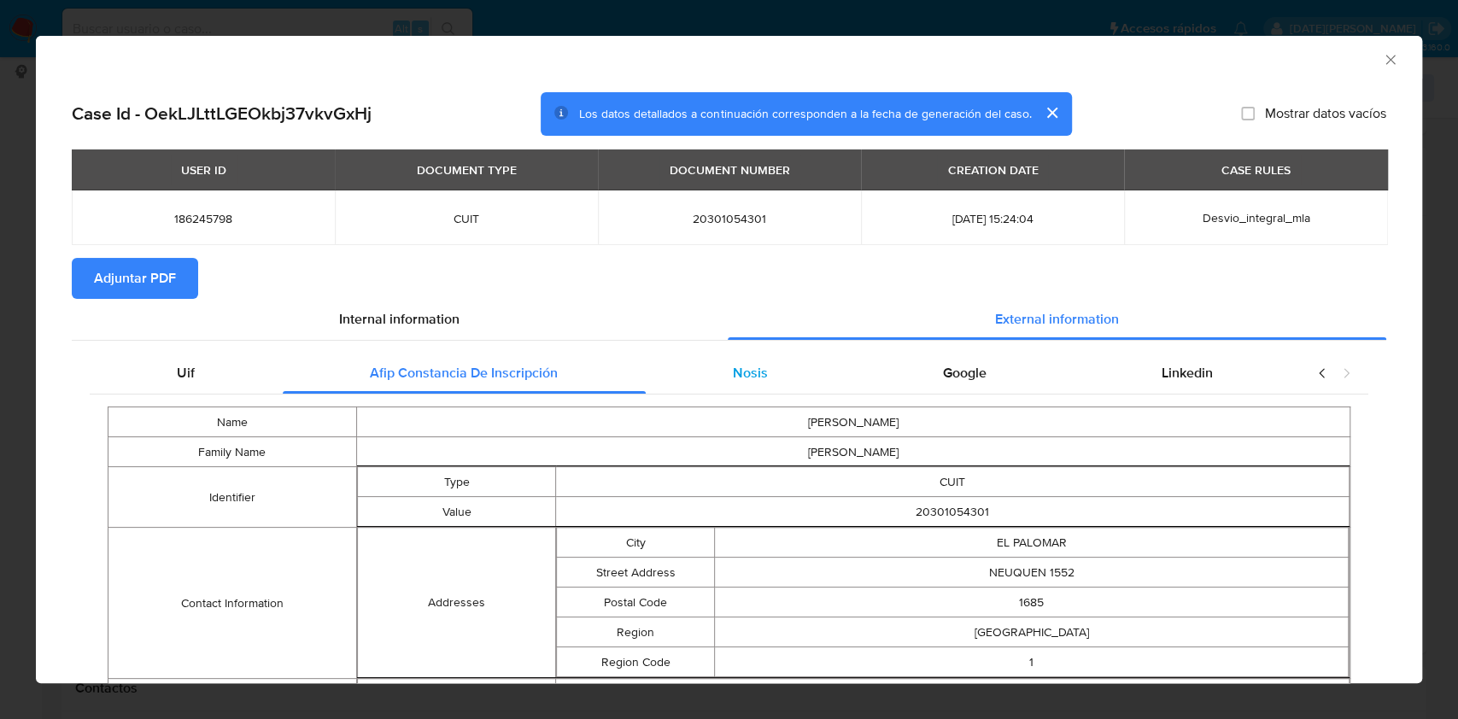
click at [774, 386] on div "Nosis" at bounding box center [751, 373] width 210 height 41
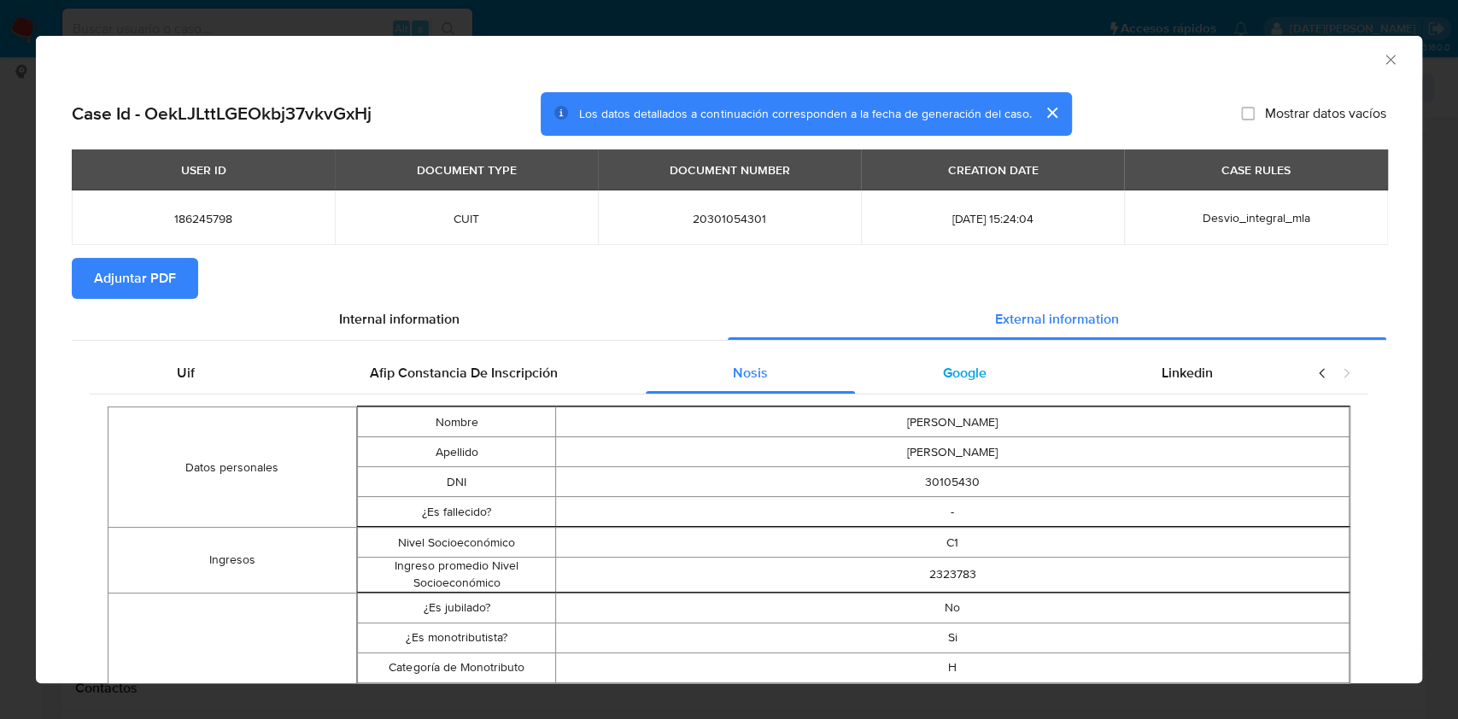
click at [921, 376] on div "Google" at bounding box center [964, 373] width 219 height 41
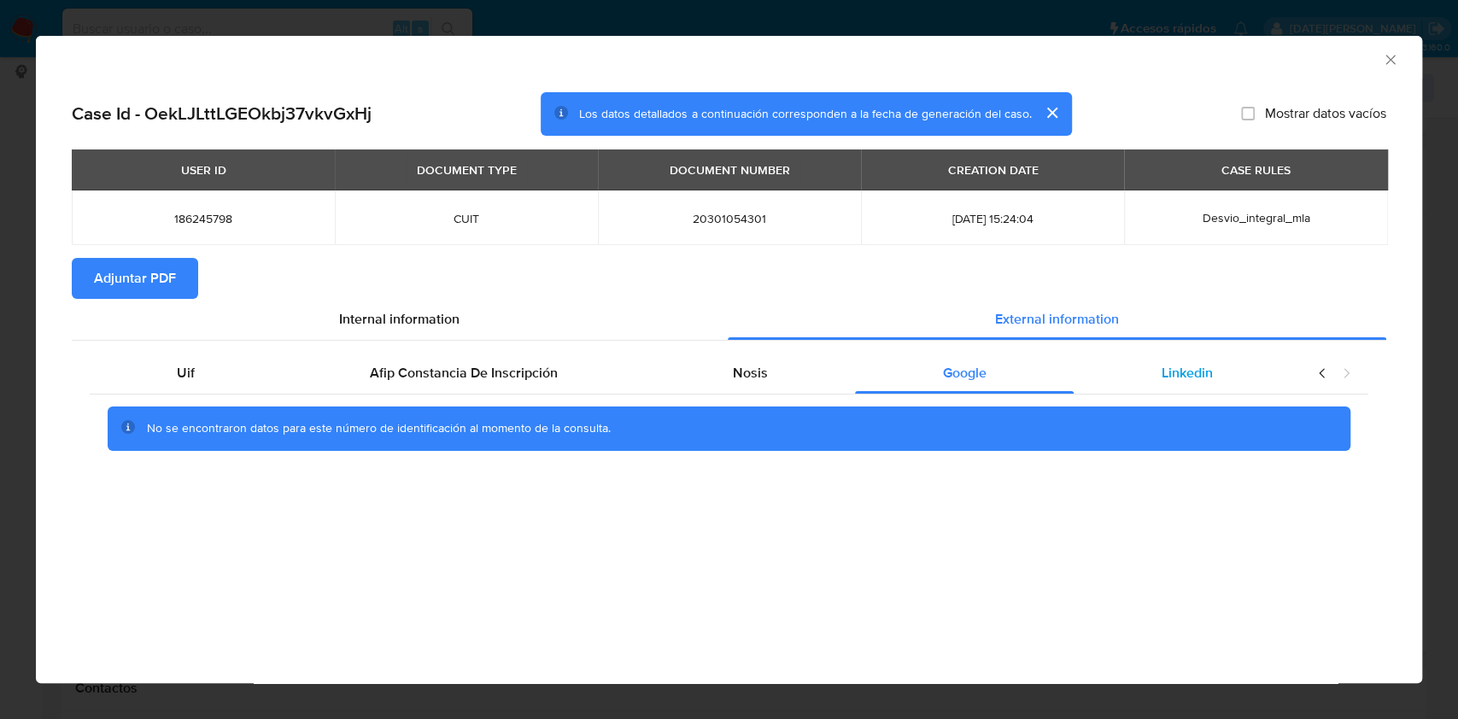
click at [1239, 377] on div "Linkedin" at bounding box center [1187, 373] width 226 height 41
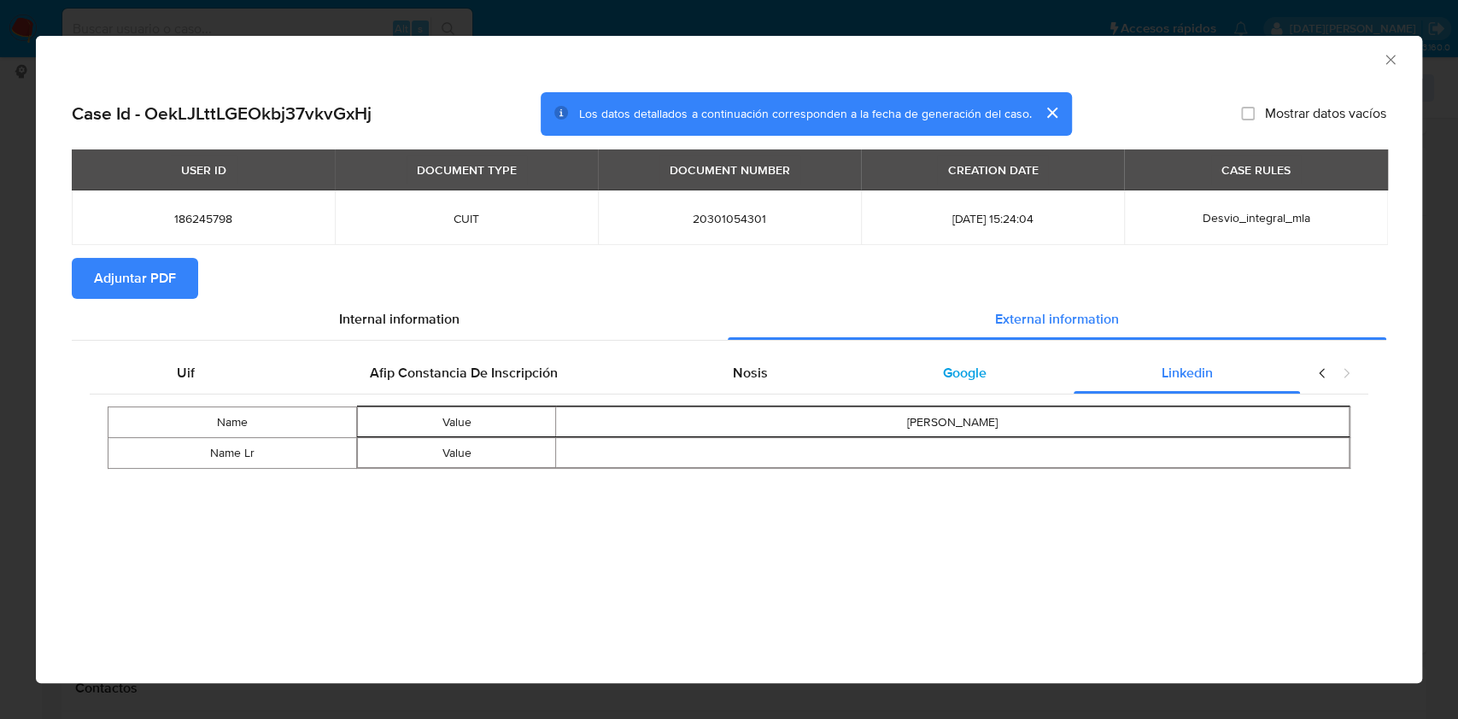
click at [1009, 373] on div "Google" at bounding box center [964, 373] width 219 height 41
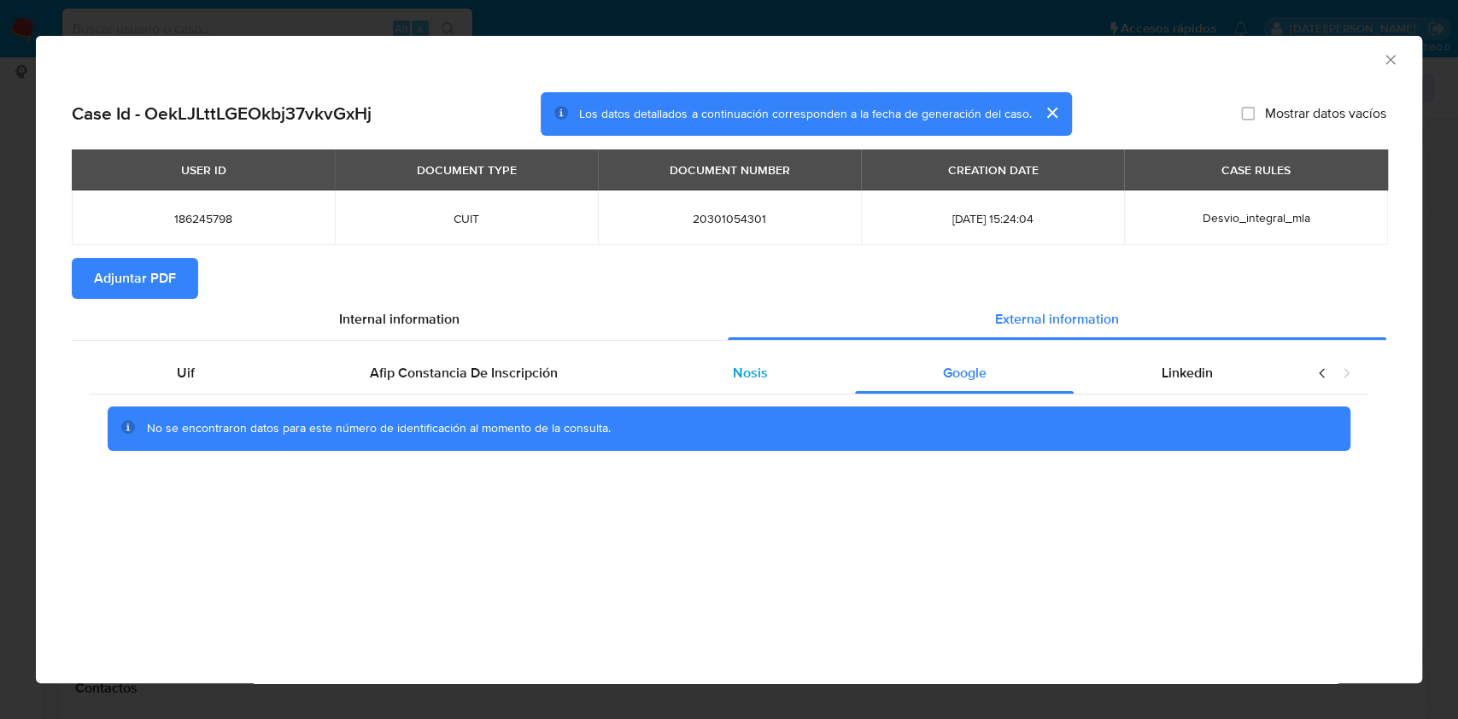
click at [741, 374] on span "Nosis" at bounding box center [750, 373] width 35 height 20
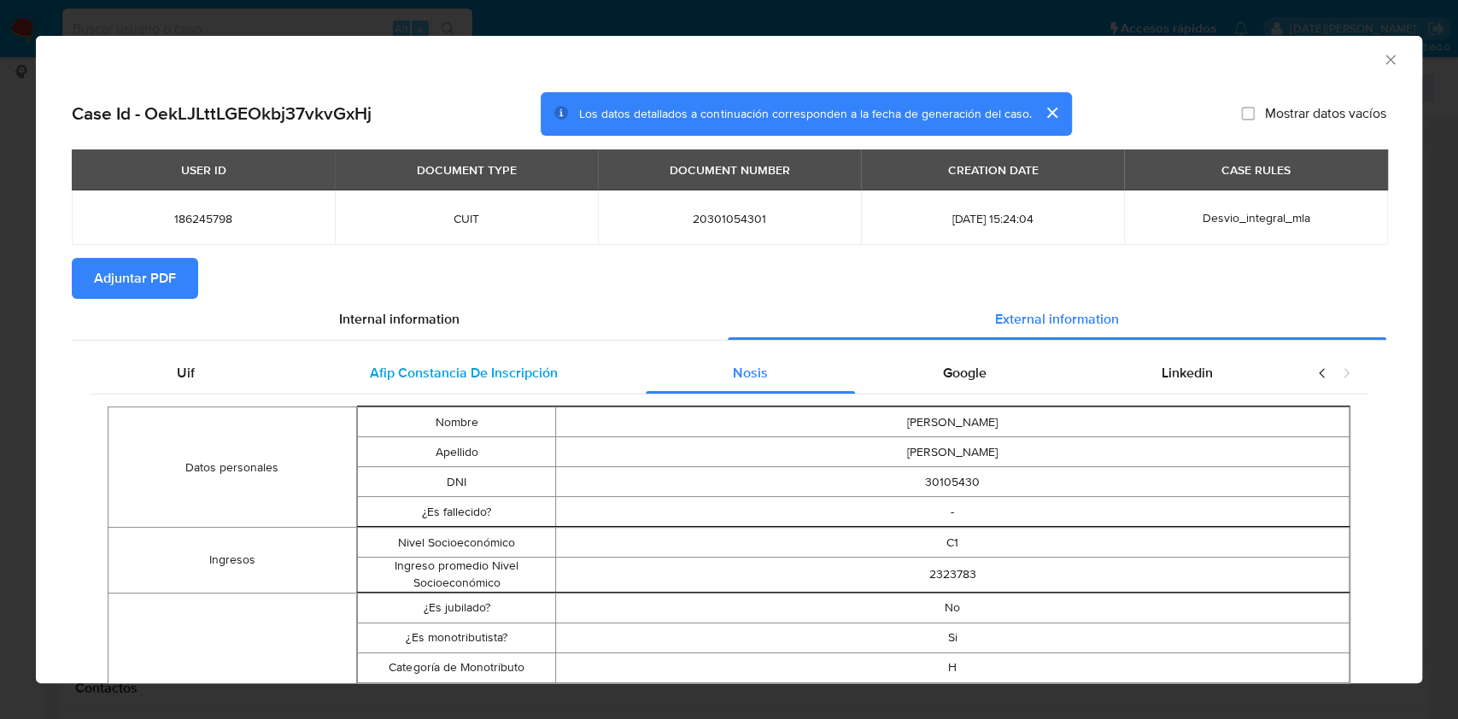
click at [526, 375] on span "Afip Constancia De Inscripción" at bounding box center [464, 373] width 188 height 20
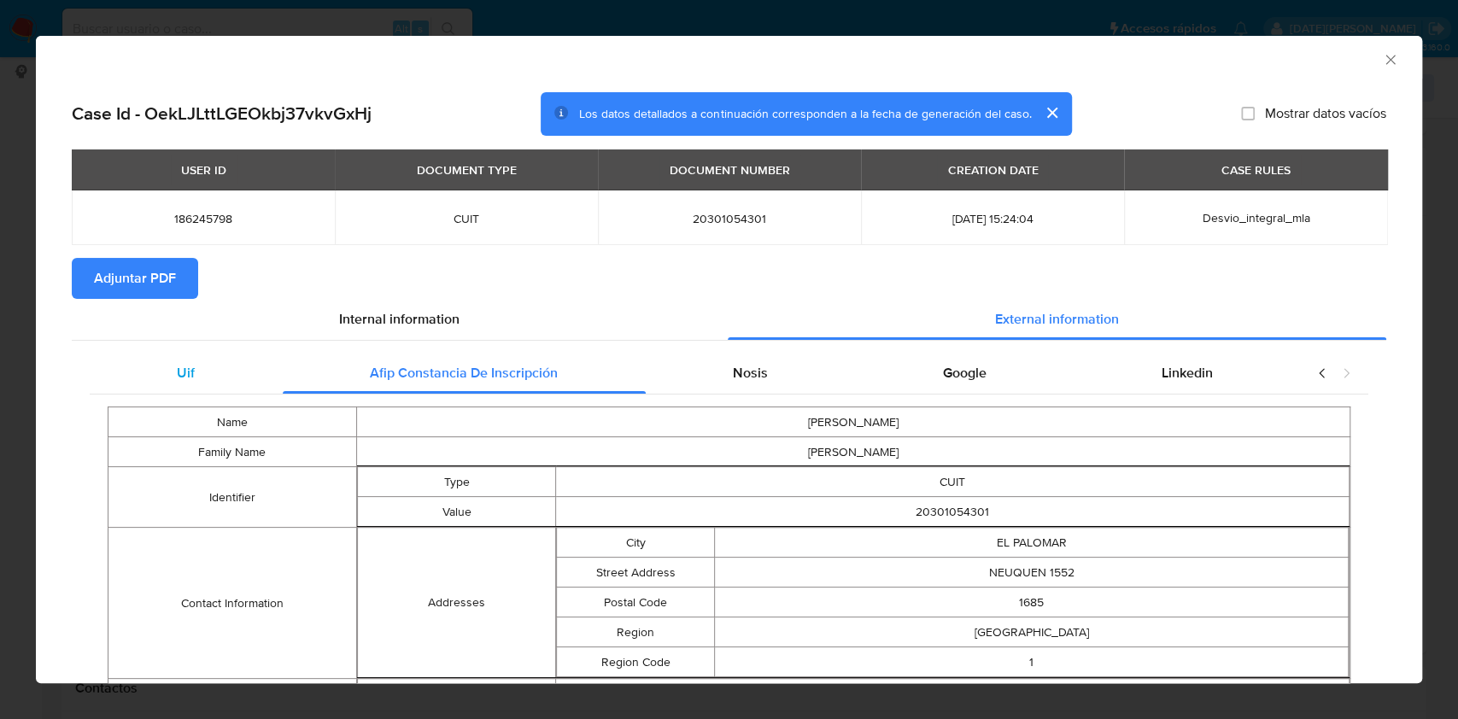
click at [210, 373] on div "Uif" at bounding box center [186, 373] width 193 height 41
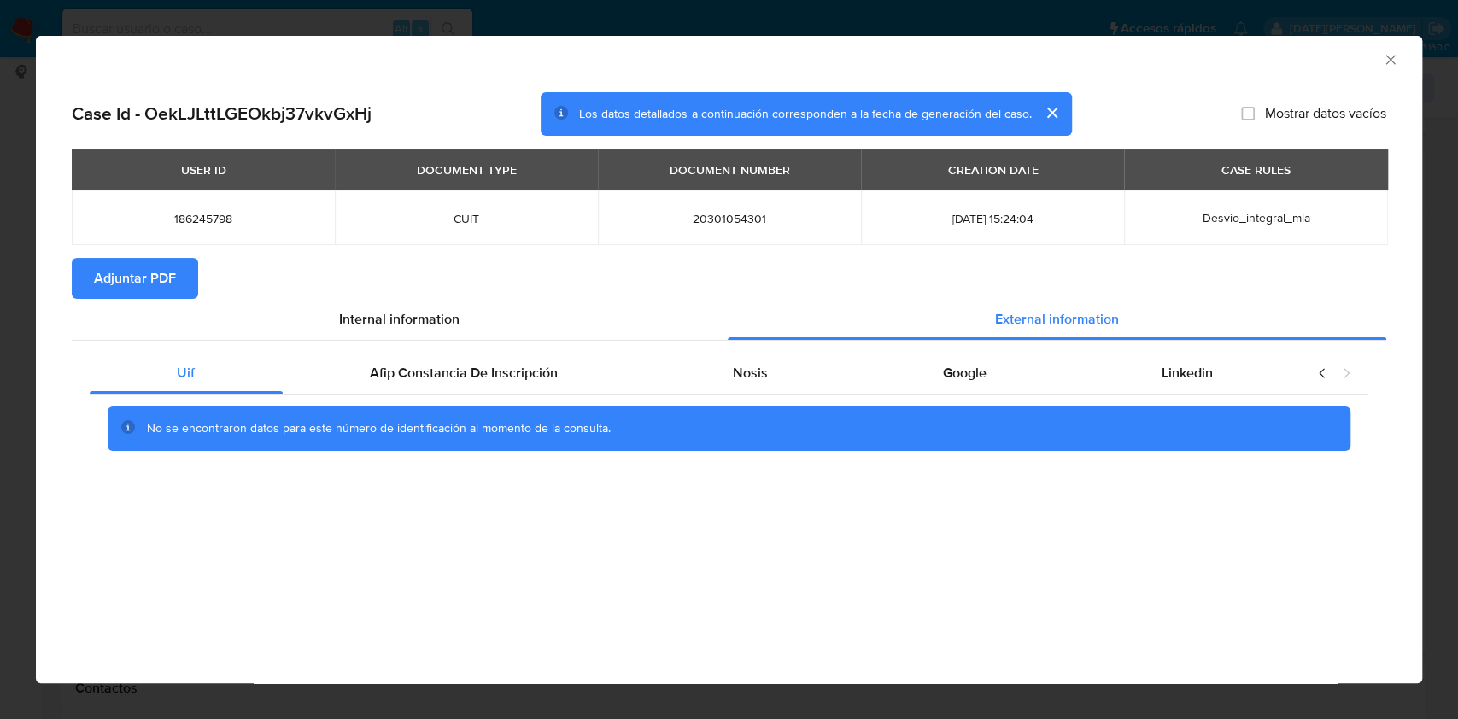
click at [1386, 55] on icon "Cerrar ventana" at bounding box center [1390, 59] width 17 height 17
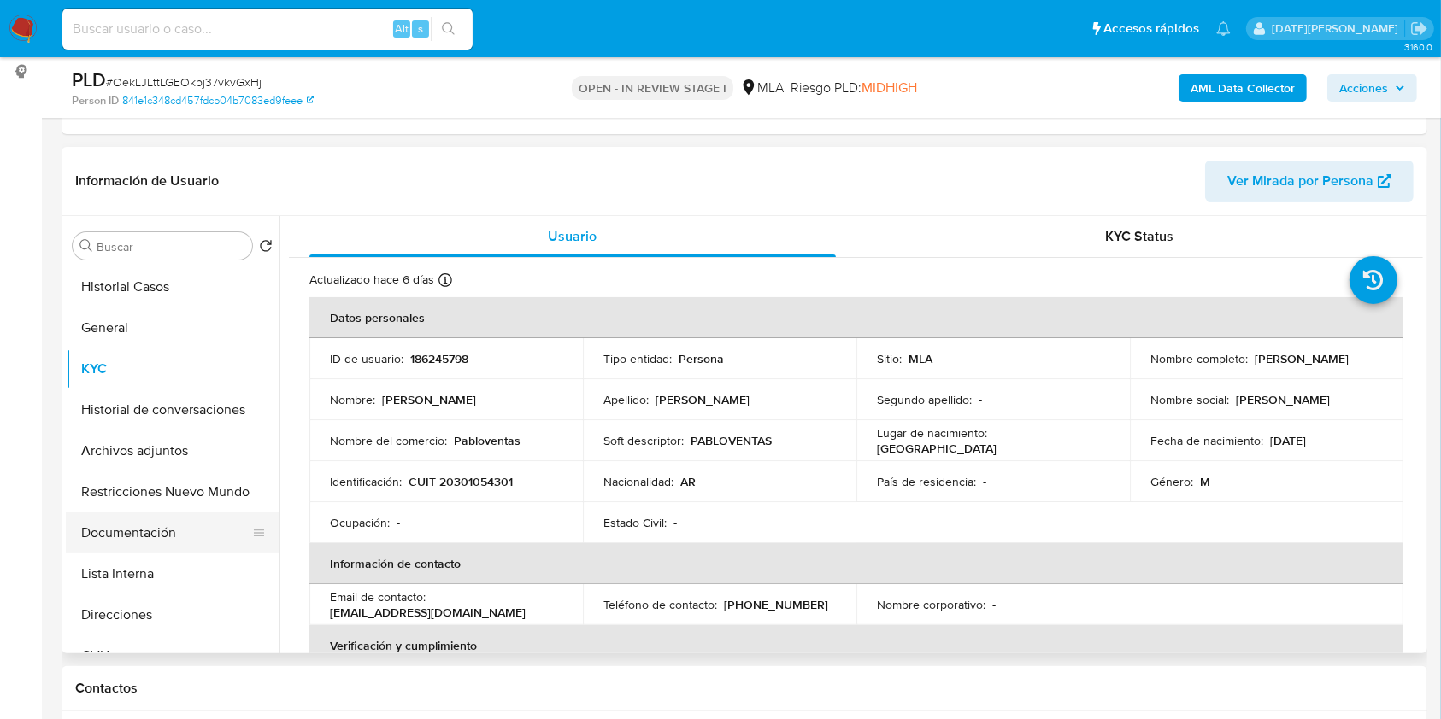
click at [119, 523] on button "Documentación" at bounding box center [166, 533] width 200 height 41
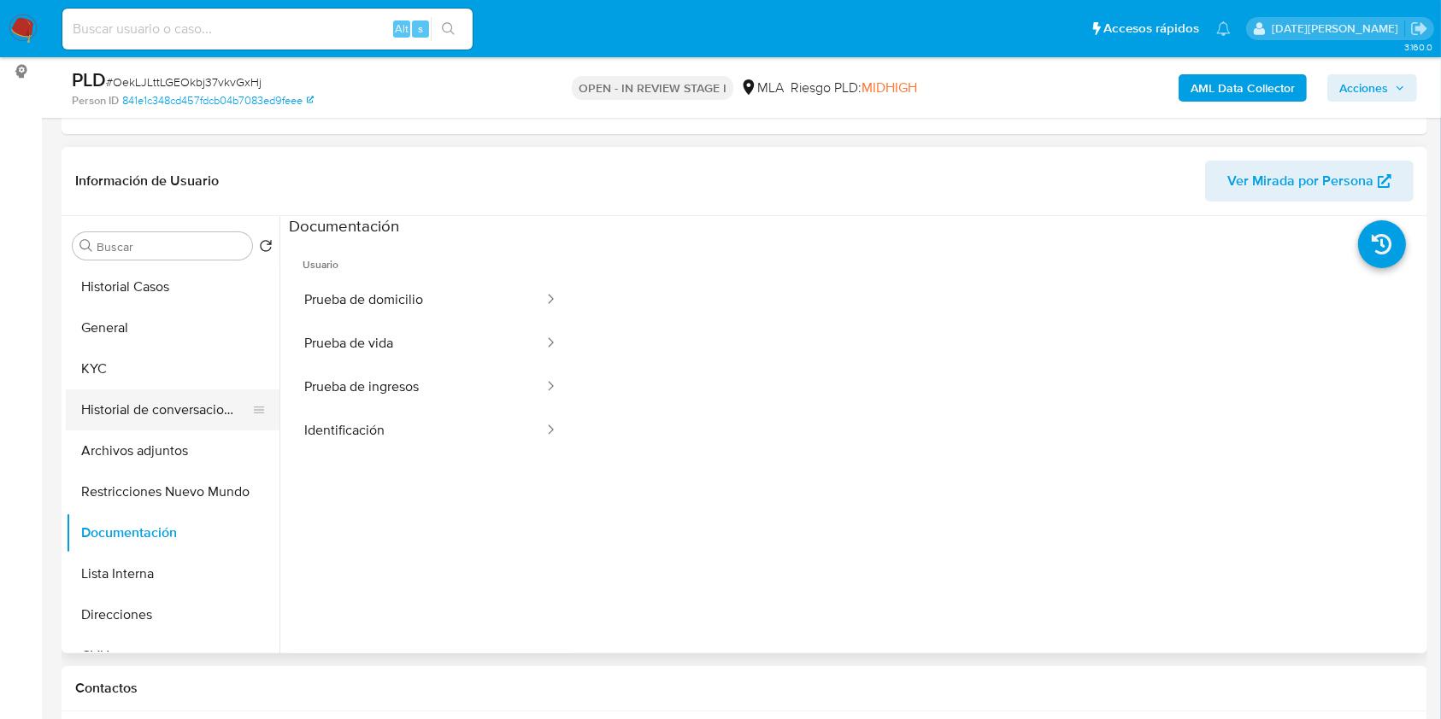
click at [136, 425] on button "Historial de conversaciones" at bounding box center [166, 410] width 200 height 41
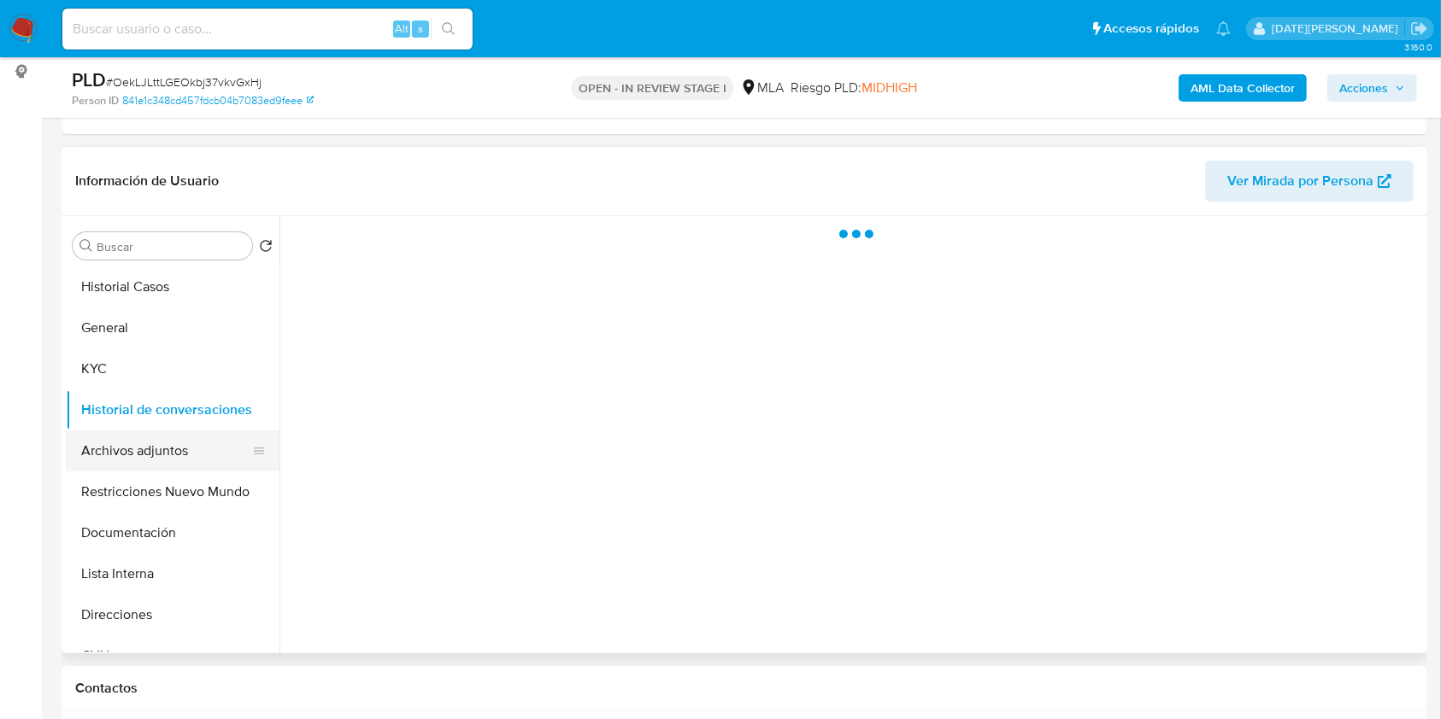
click at [141, 441] on button "Archivos adjuntos" at bounding box center [166, 451] width 200 height 41
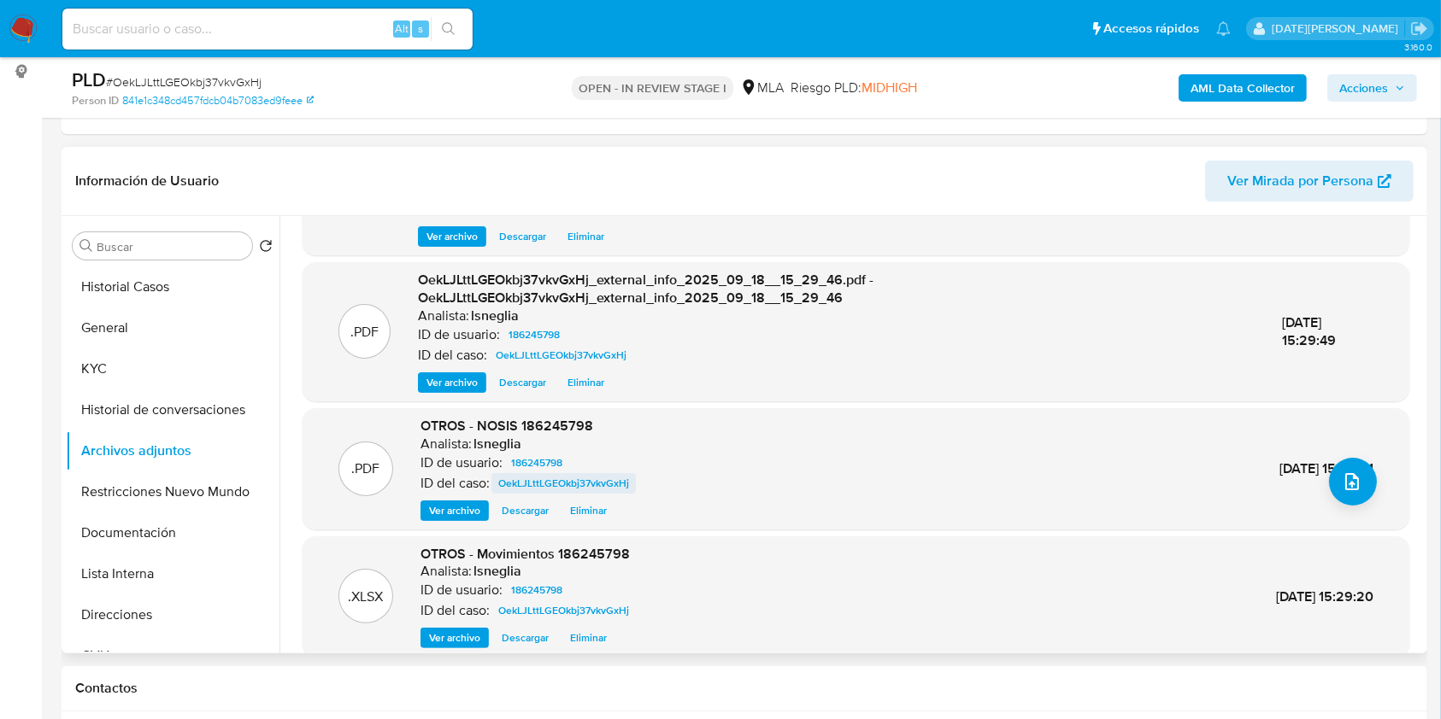
scroll to position [180, 0]
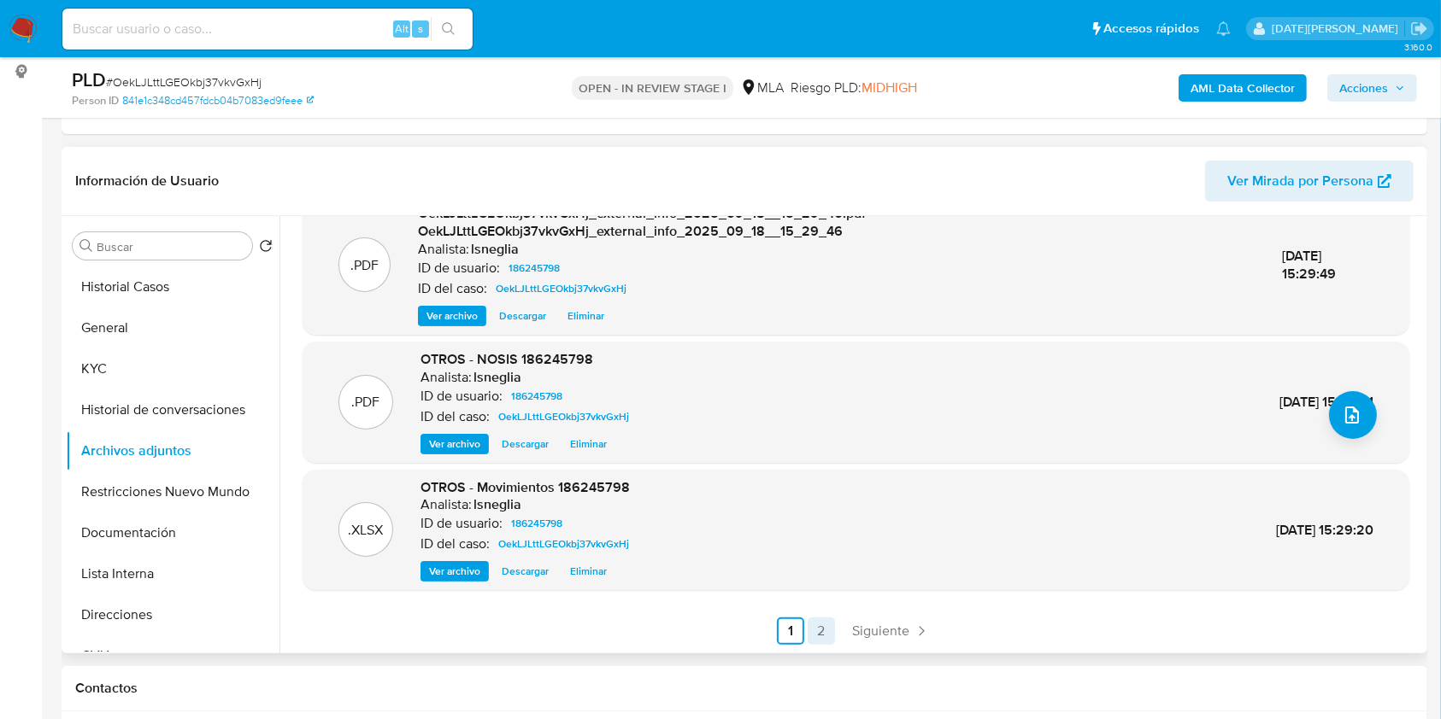
click at [820, 632] on link "2" at bounding box center [820, 631] width 27 height 27
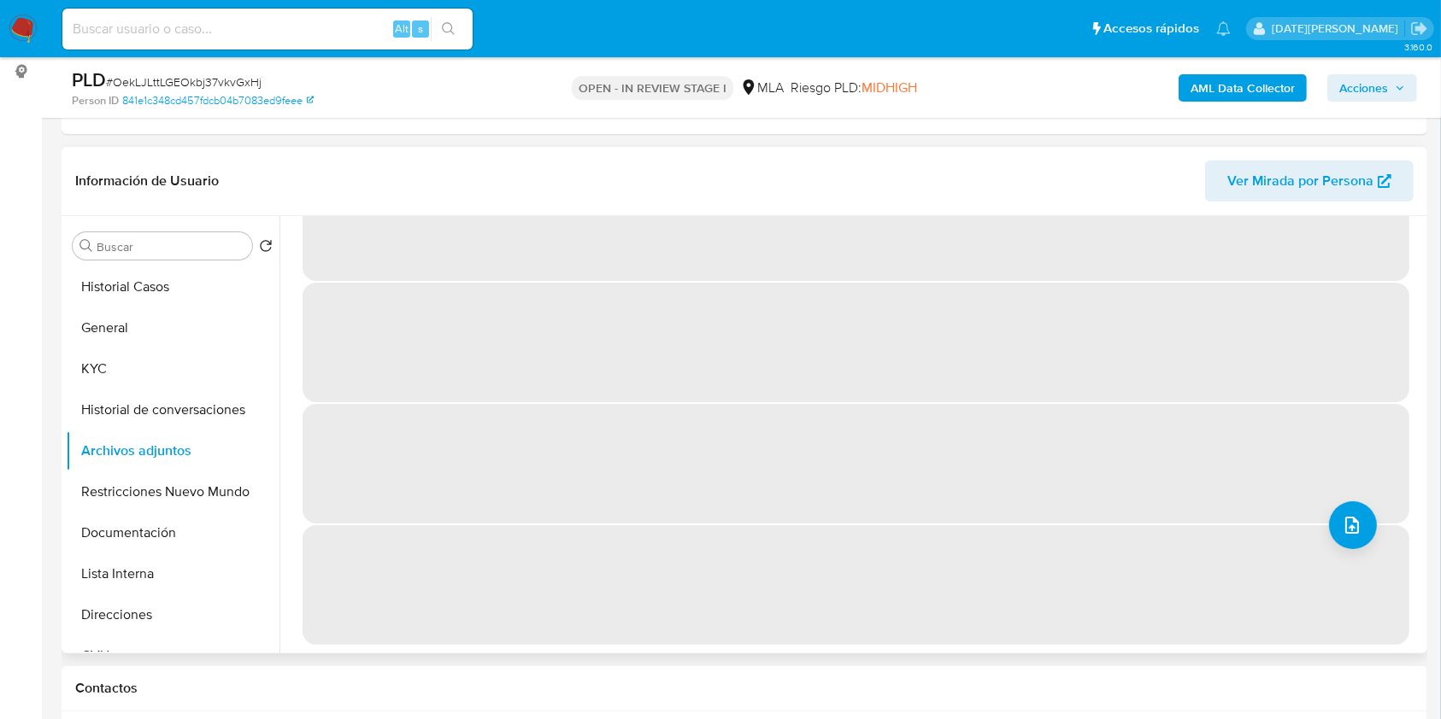
scroll to position [0, 0]
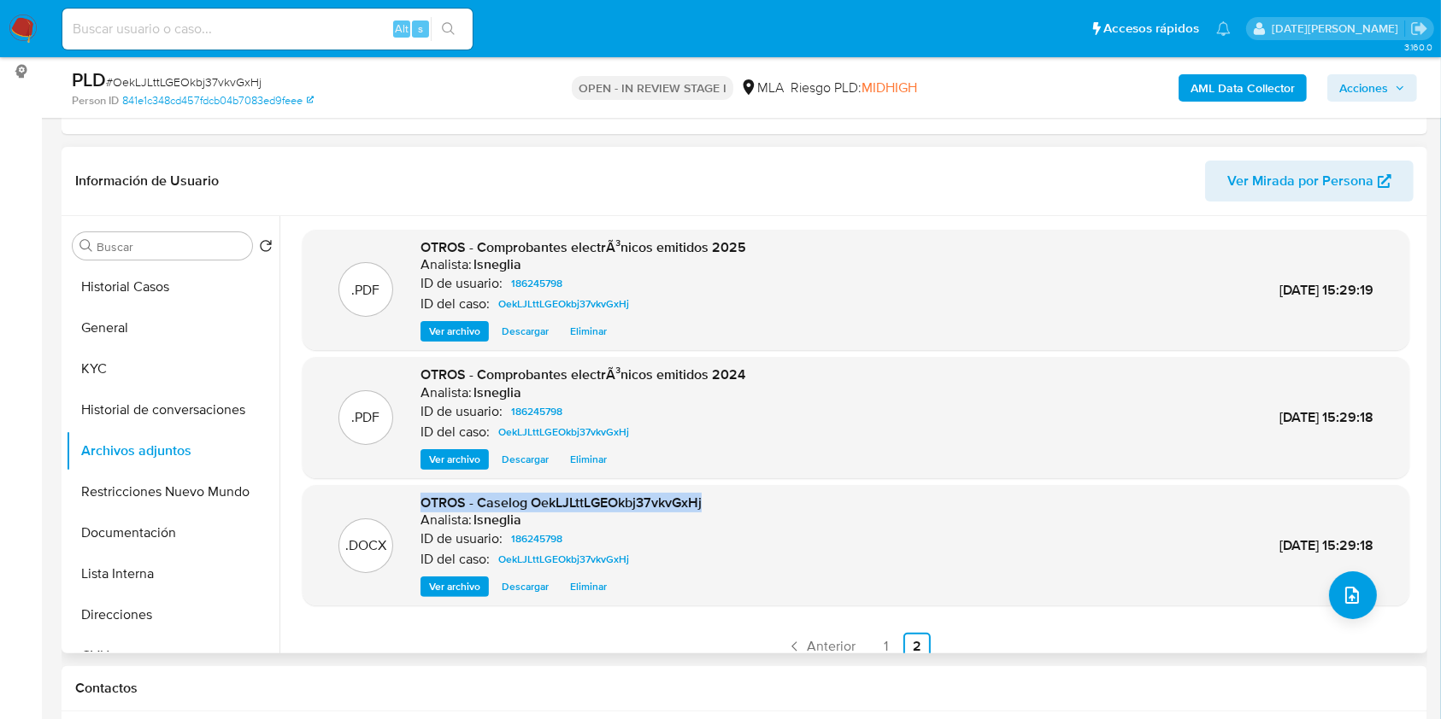
drag, startPoint x: 423, startPoint y: 502, endPoint x: 701, endPoint y: 502, distance: 277.7
click at [710, 503] on div ".DOCX OTROS - Caselog OekLJLttLGEOkbj37vkvGxHj Analista: lsneglia ID de usuario…" at bounding box center [855, 546] width 1089 height 104
copy span "OTROS - Caselog OekLJLttLGEOkbj37vkvGxHj"
click at [150, 498] on button "Restricciones Nuevo Mundo" at bounding box center [166, 492] width 200 height 41
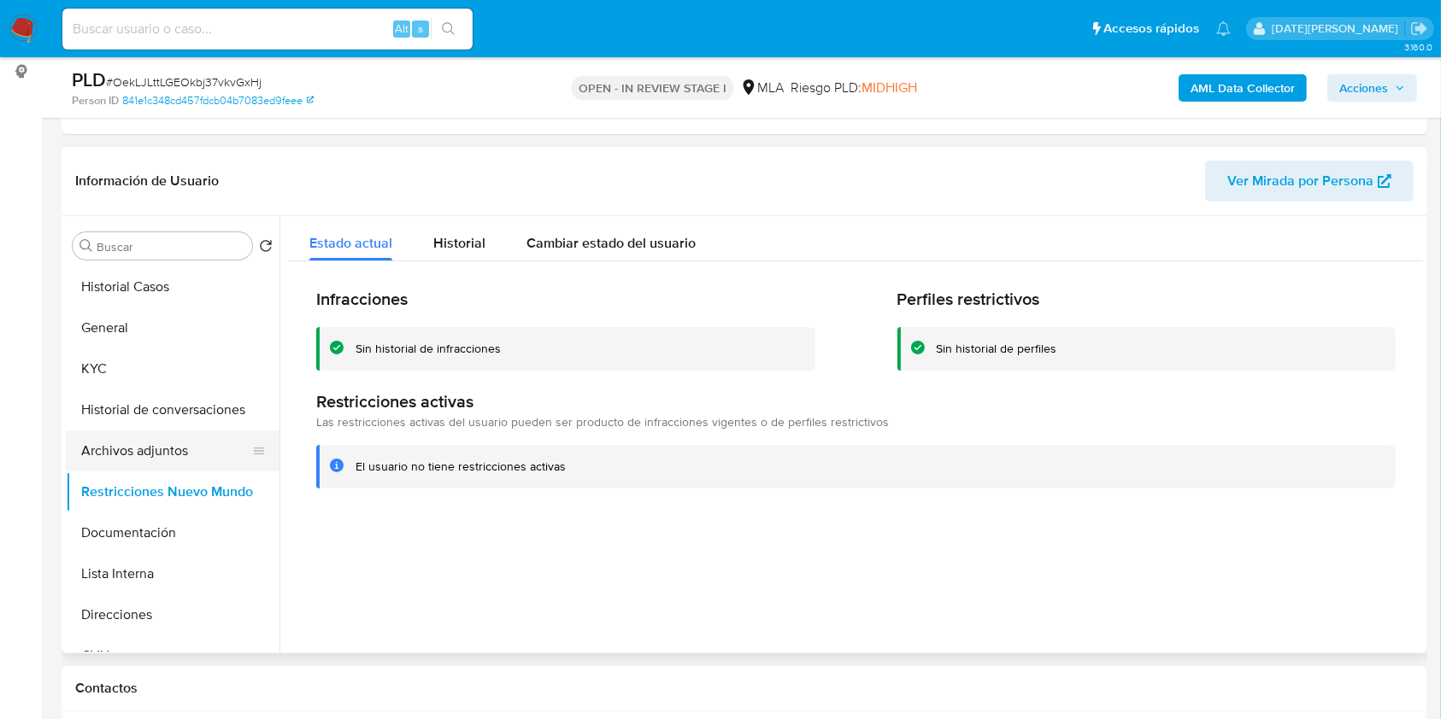
click at [114, 461] on button "Archivos adjuntos" at bounding box center [166, 451] width 200 height 41
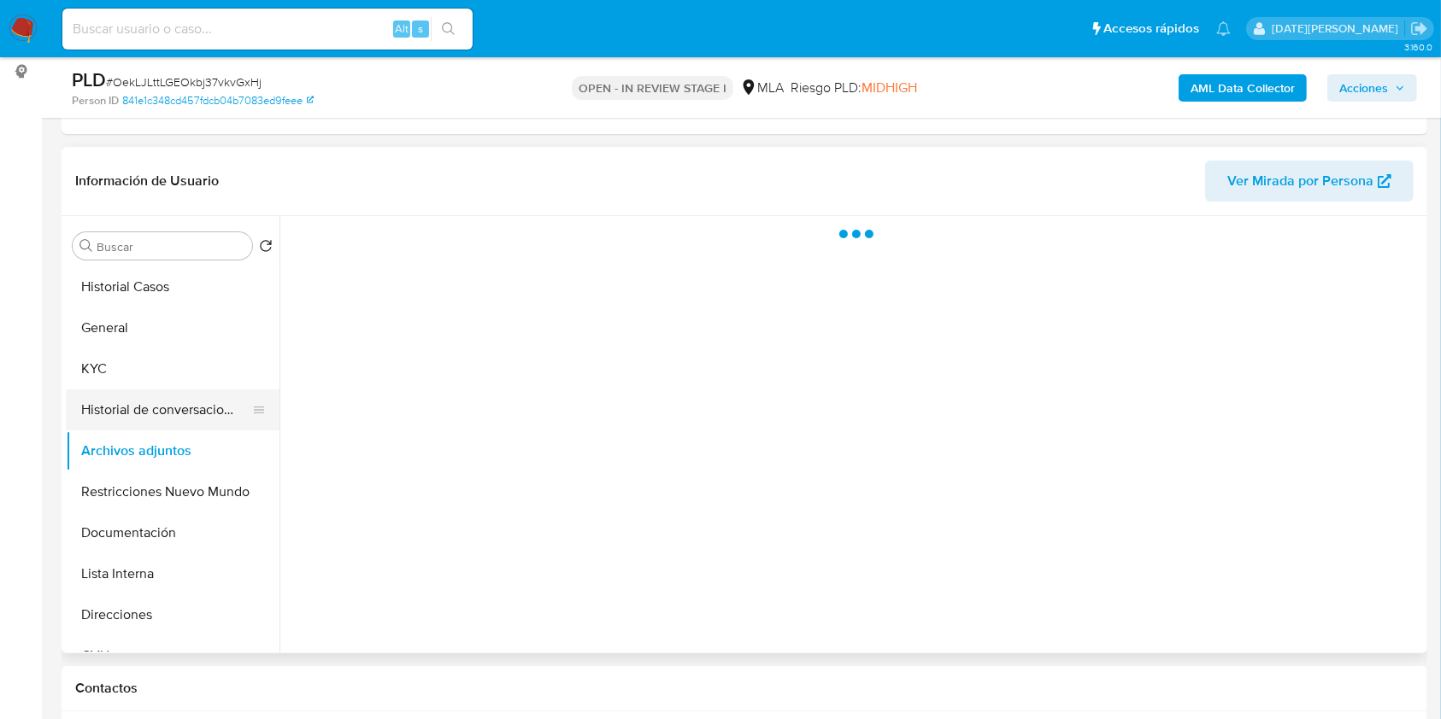
click at [168, 419] on button "Historial de conversaciones" at bounding box center [166, 410] width 200 height 41
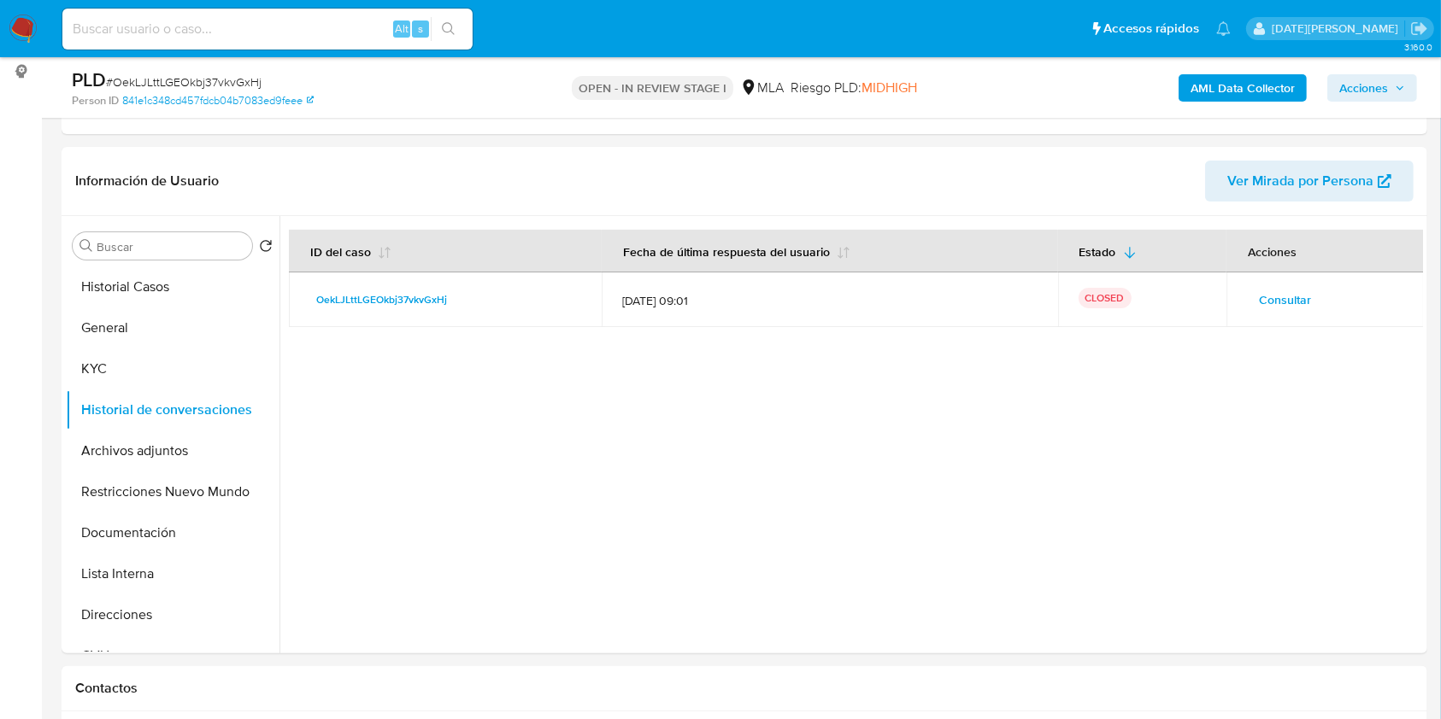
click at [1384, 84] on span "Acciones" at bounding box center [1363, 87] width 49 height 27
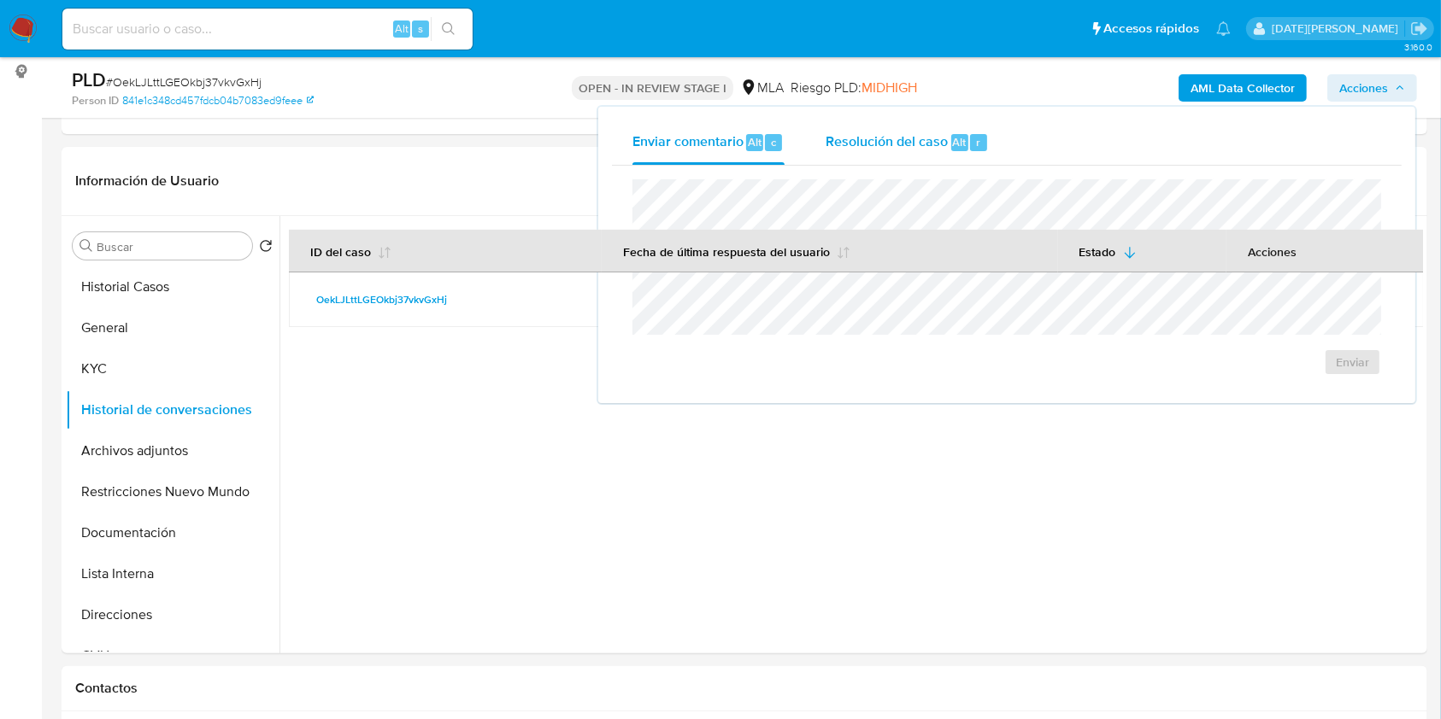
click at [934, 132] on span "Resolución del caso" at bounding box center [886, 142] width 122 height 20
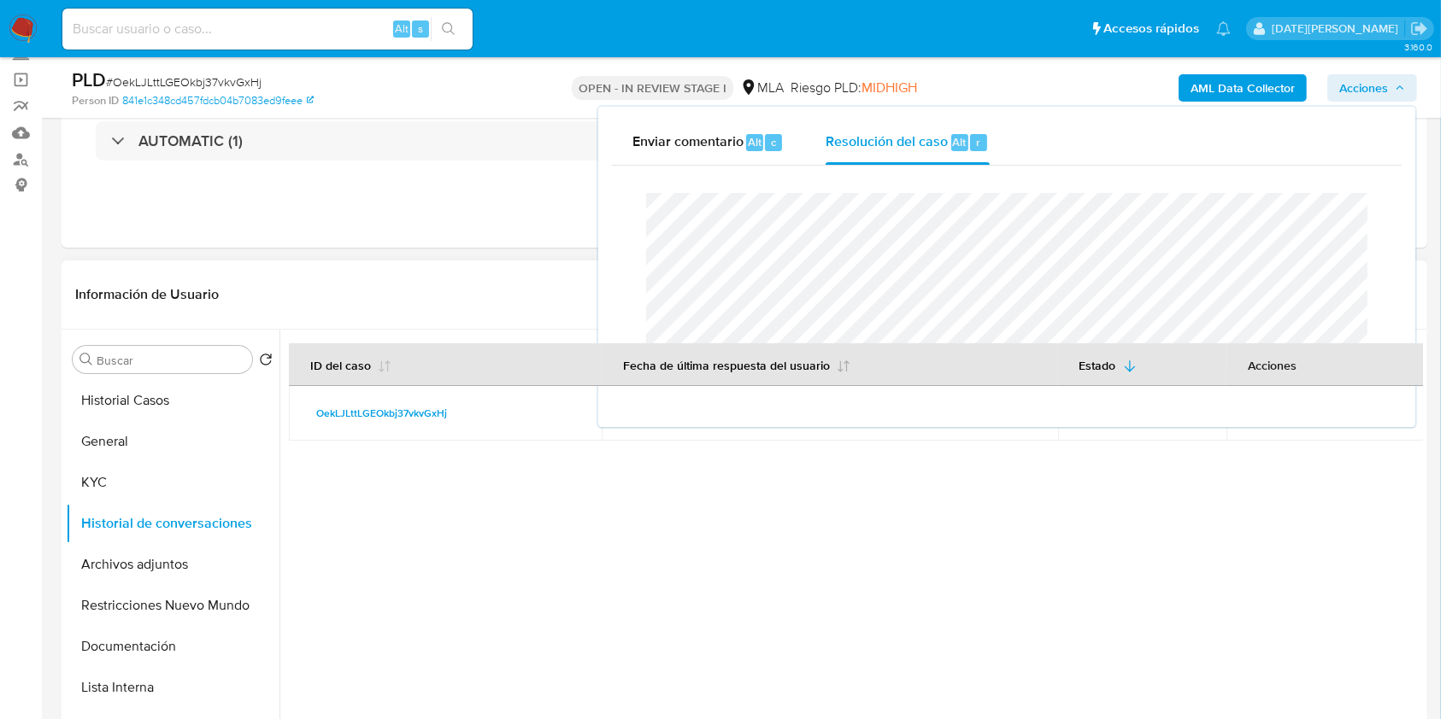
scroll to position [227, 0]
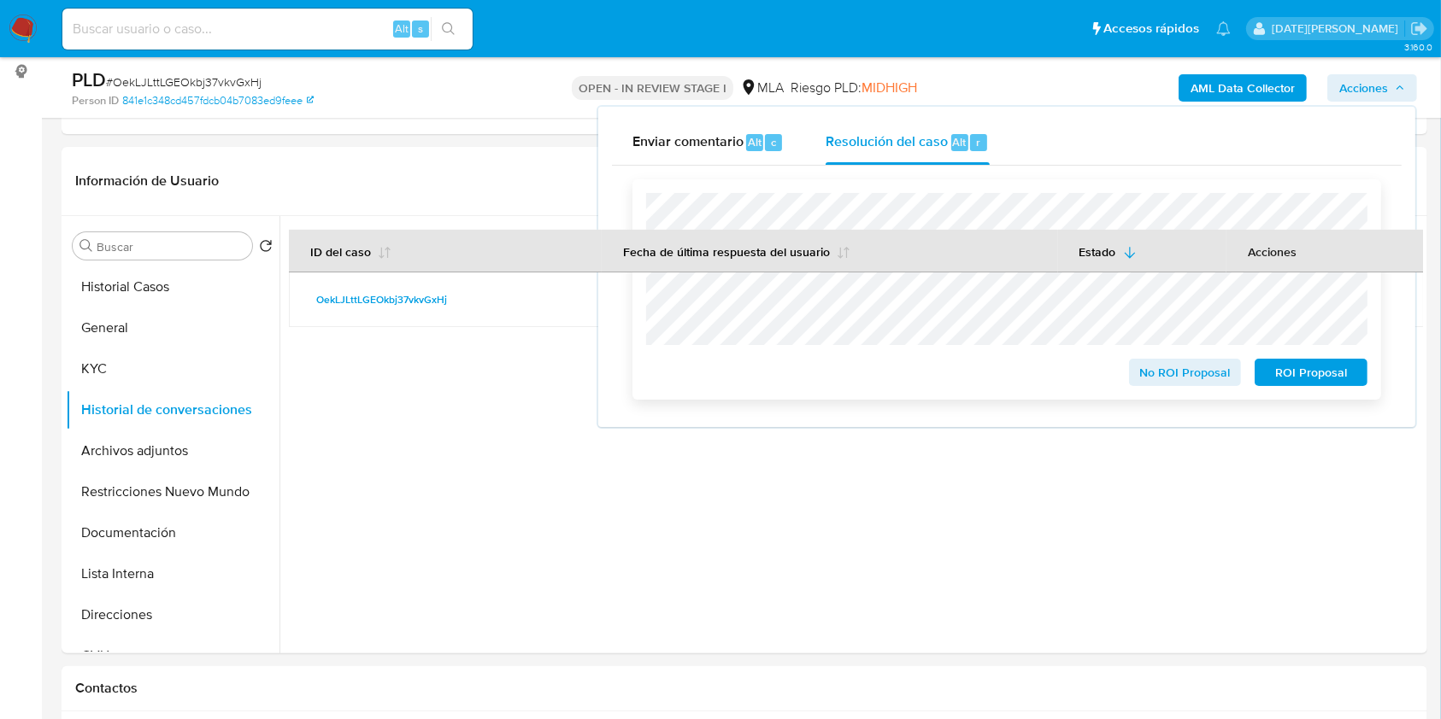
click at [1182, 376] on span "No ROI Proposal" at bounding box center [1185, 373] width 89 height 24
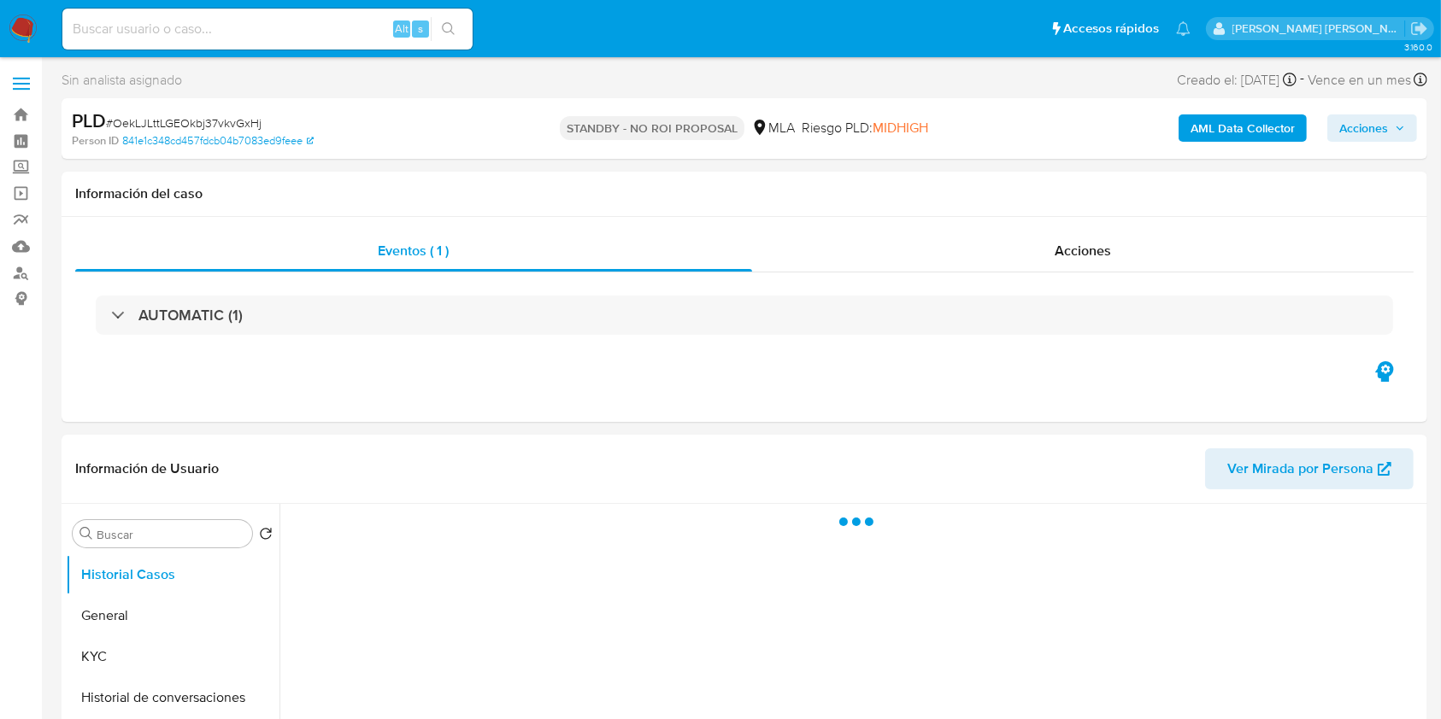
select select "10"
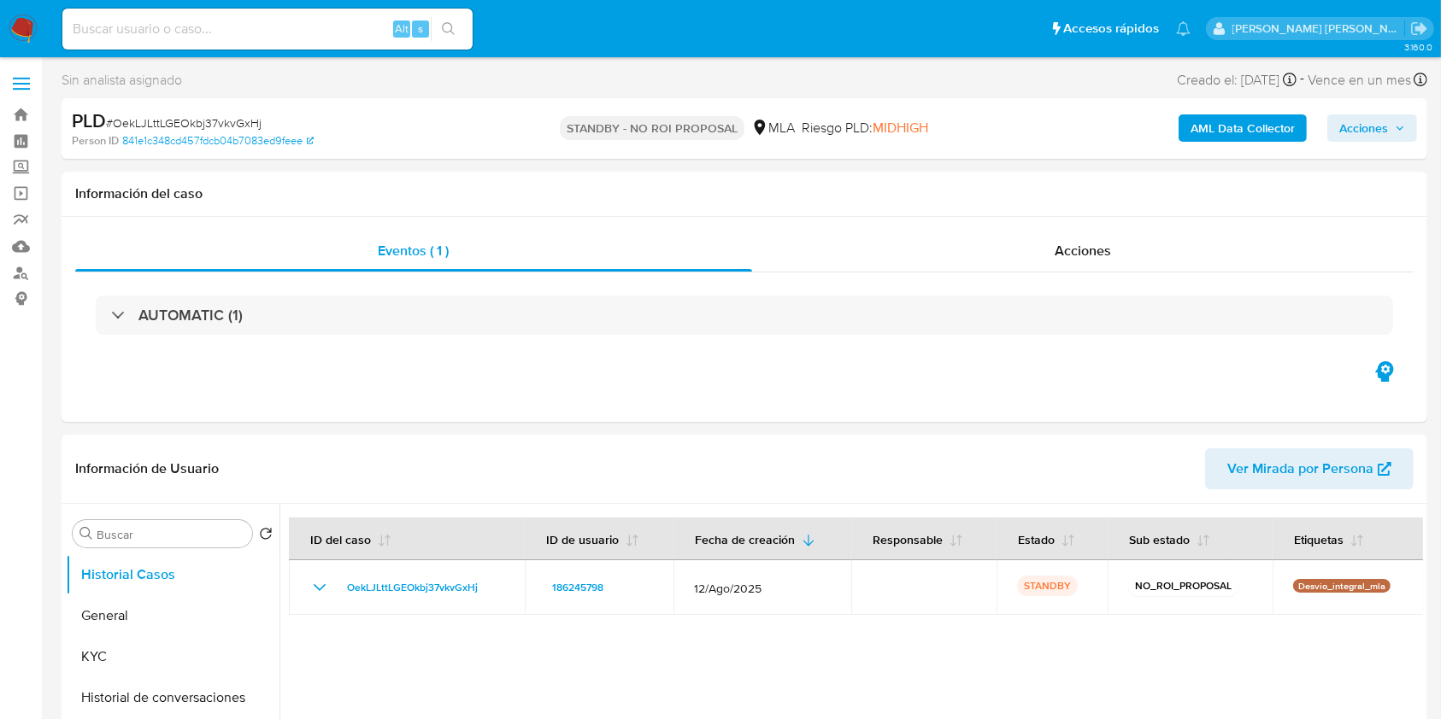
click at [232, 32] on input at bounding box center [267, 29] width 410 height 22
paste input "eb2guyNTBgNqiw1GrCxb0SC0"
type input "eb2guyNTBgNqiw1GrCxb0SC0"
click at [451, 22] on icon "search-icon" at bounding box center [449, 29] width 14 height 14
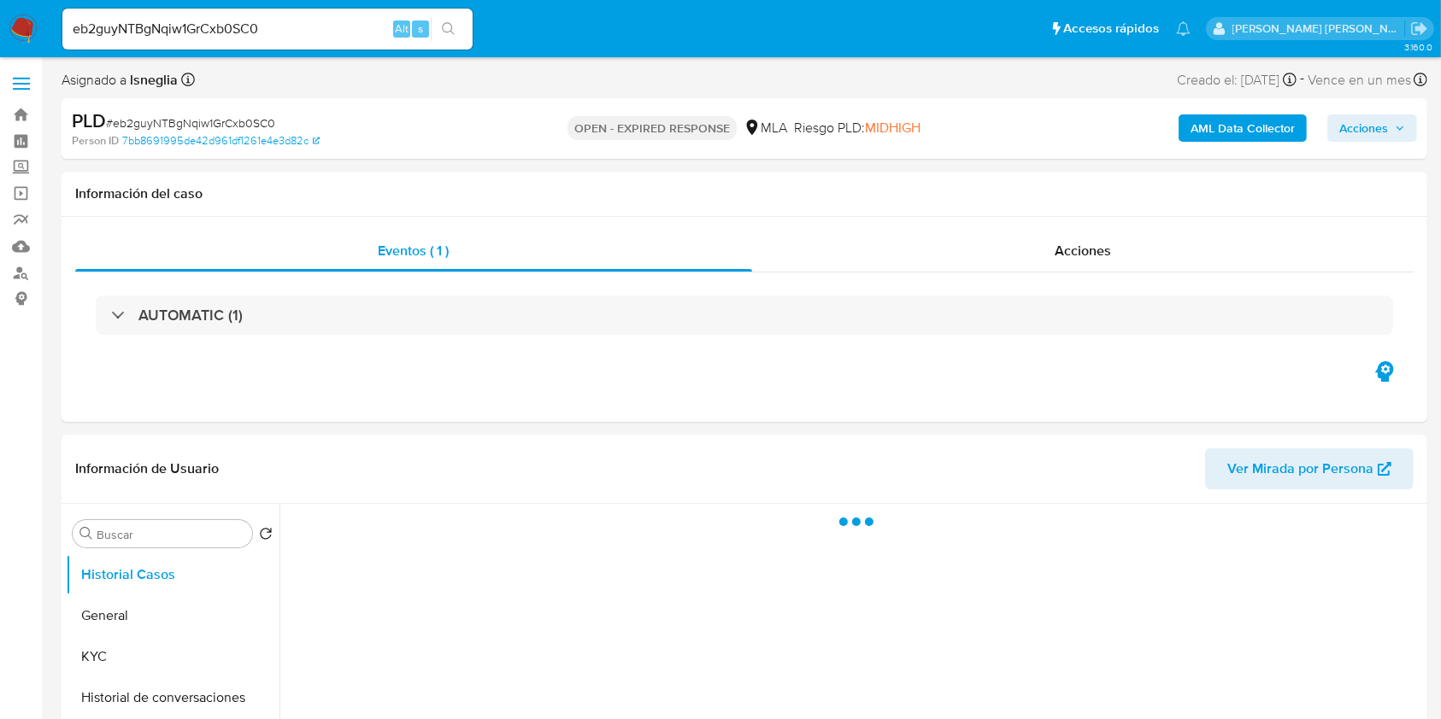
select select "10"
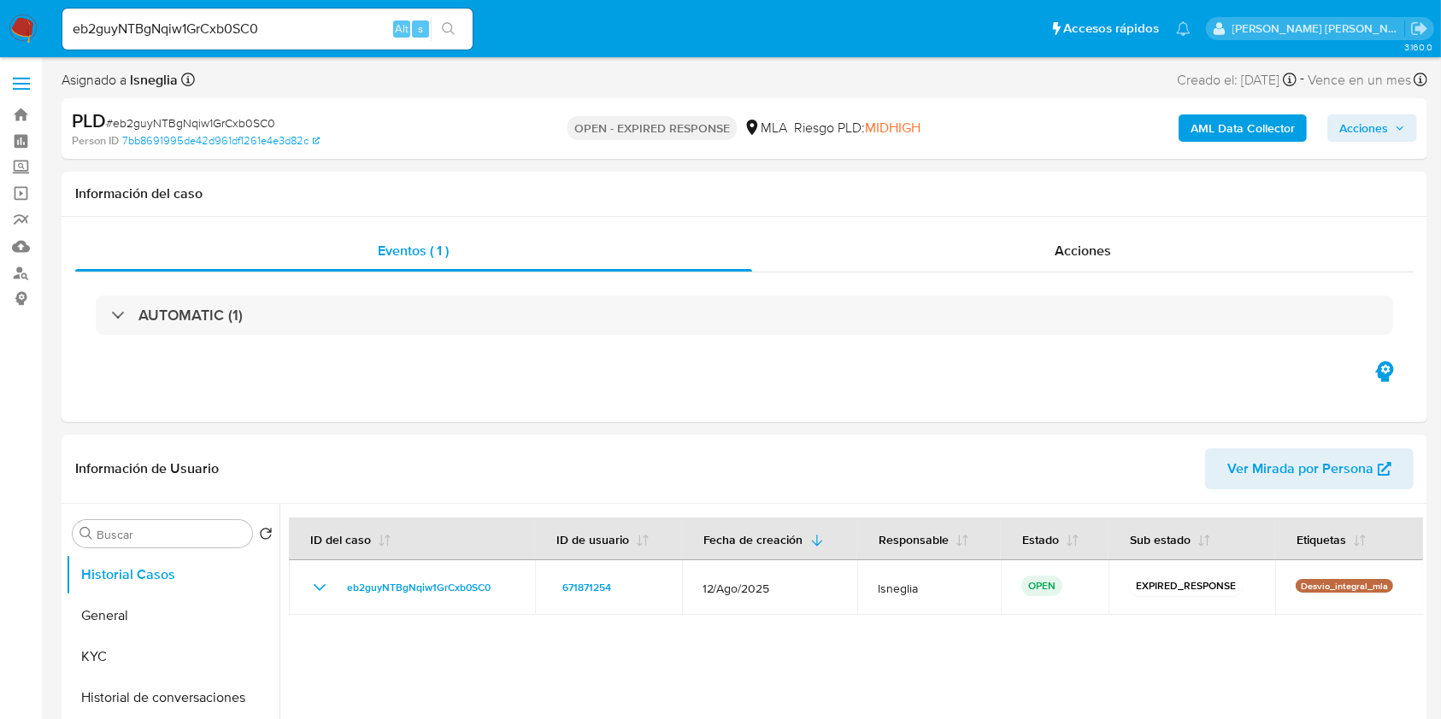
click at [173, 120] on span "# eb2guyNTBgNqiw1GrCxb0SC0" at bounding box center [190, 122] width 169 height 17
copy span "eb2guyNTBgNqiw1GrCxb0SC0"
click at [15, 26] on img at bounding box center [23, 29] width 29 height 29
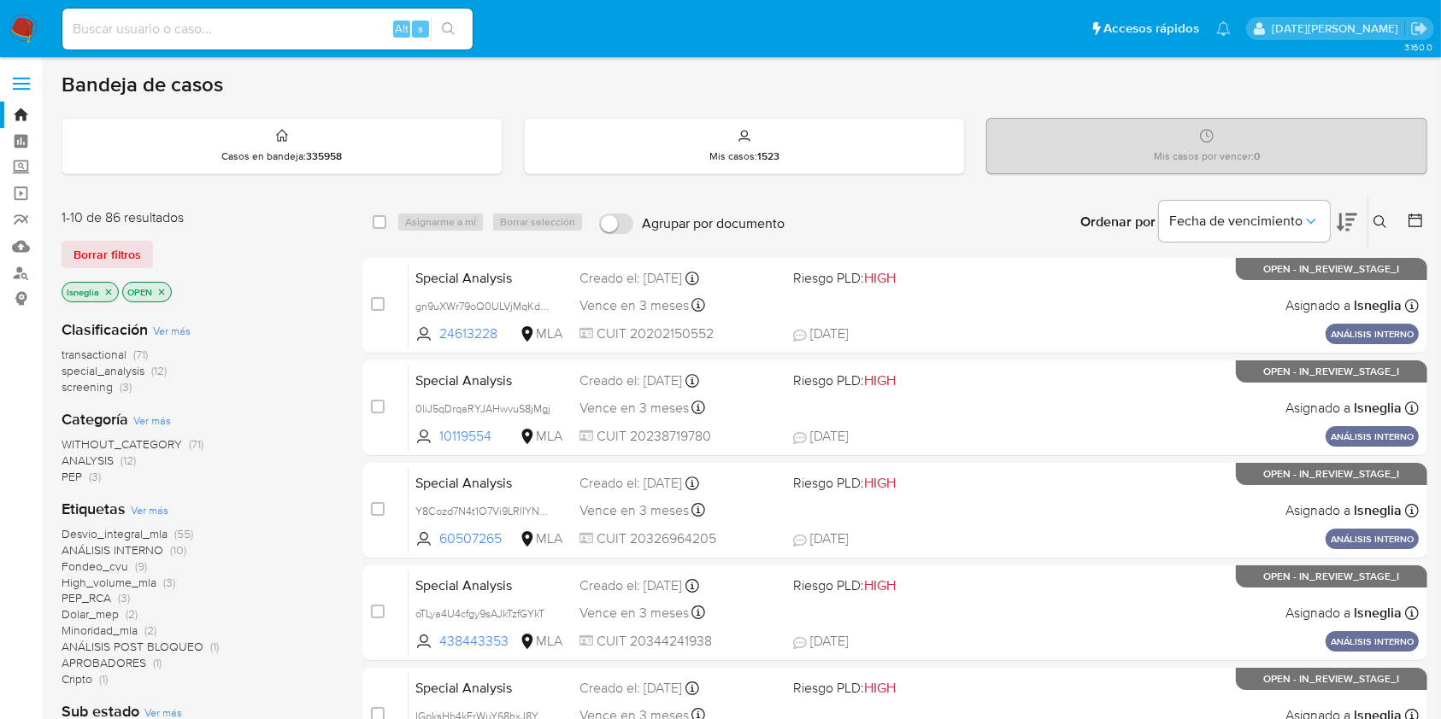
click at [1381, 218] on icon at bounding box center [1380, 222] width 14 height 14
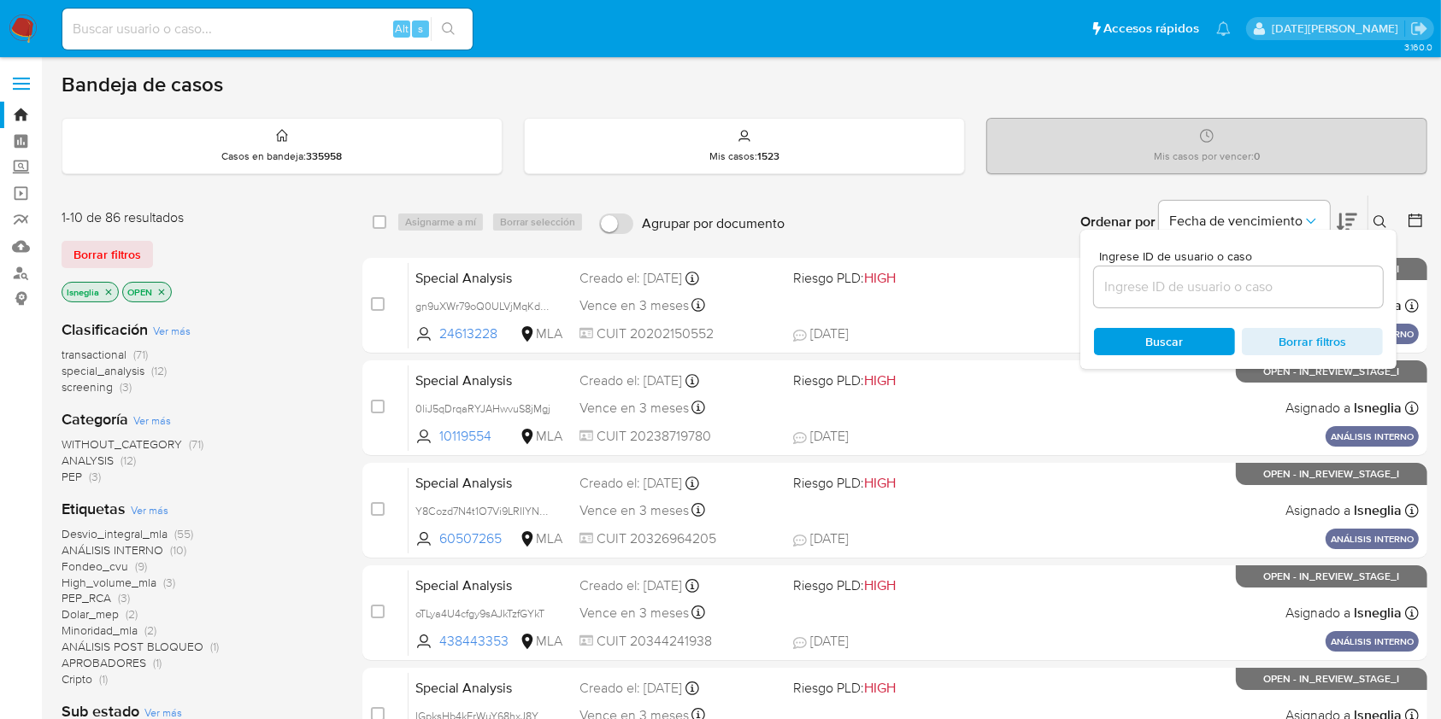
click at [1135, 284] on input at bounding box center [1238, 287] width 289 height 22
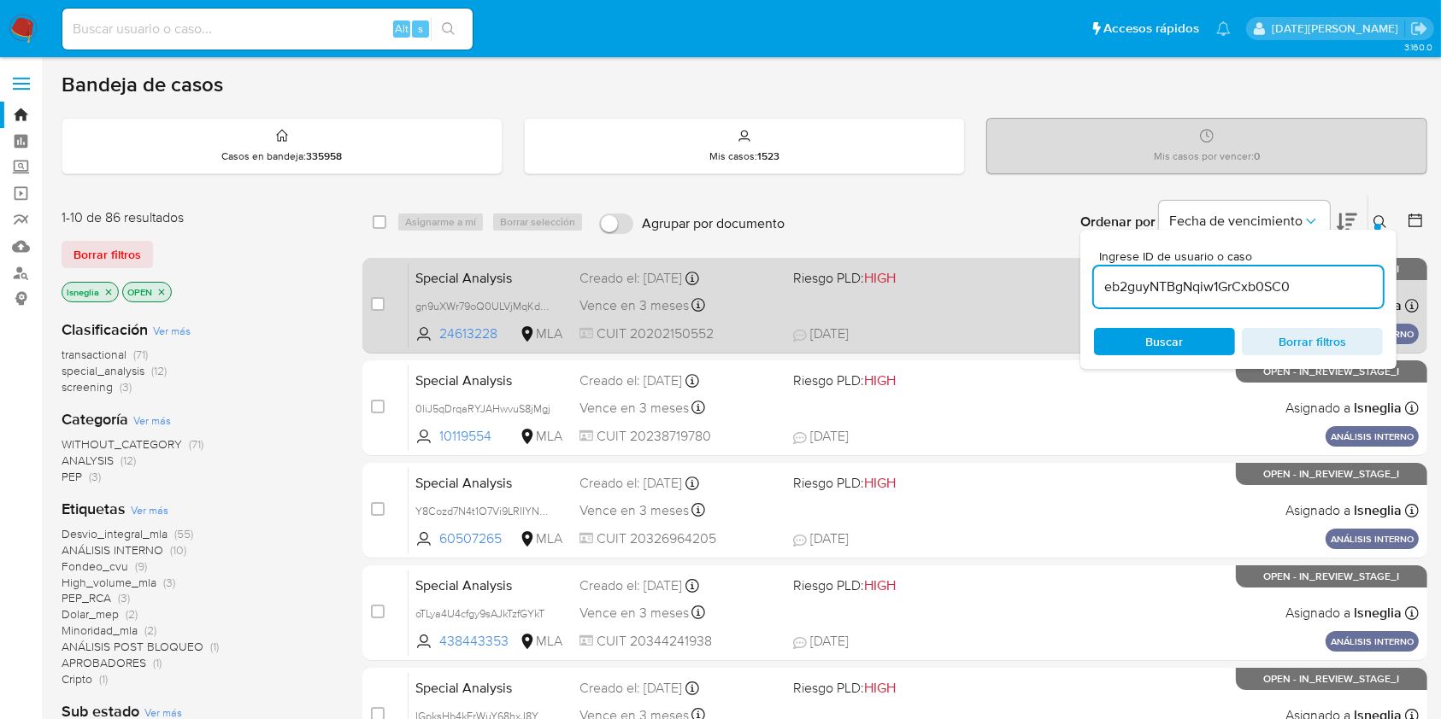
type input "eb2guyNTBgNqiw1GrCxb0SC0"
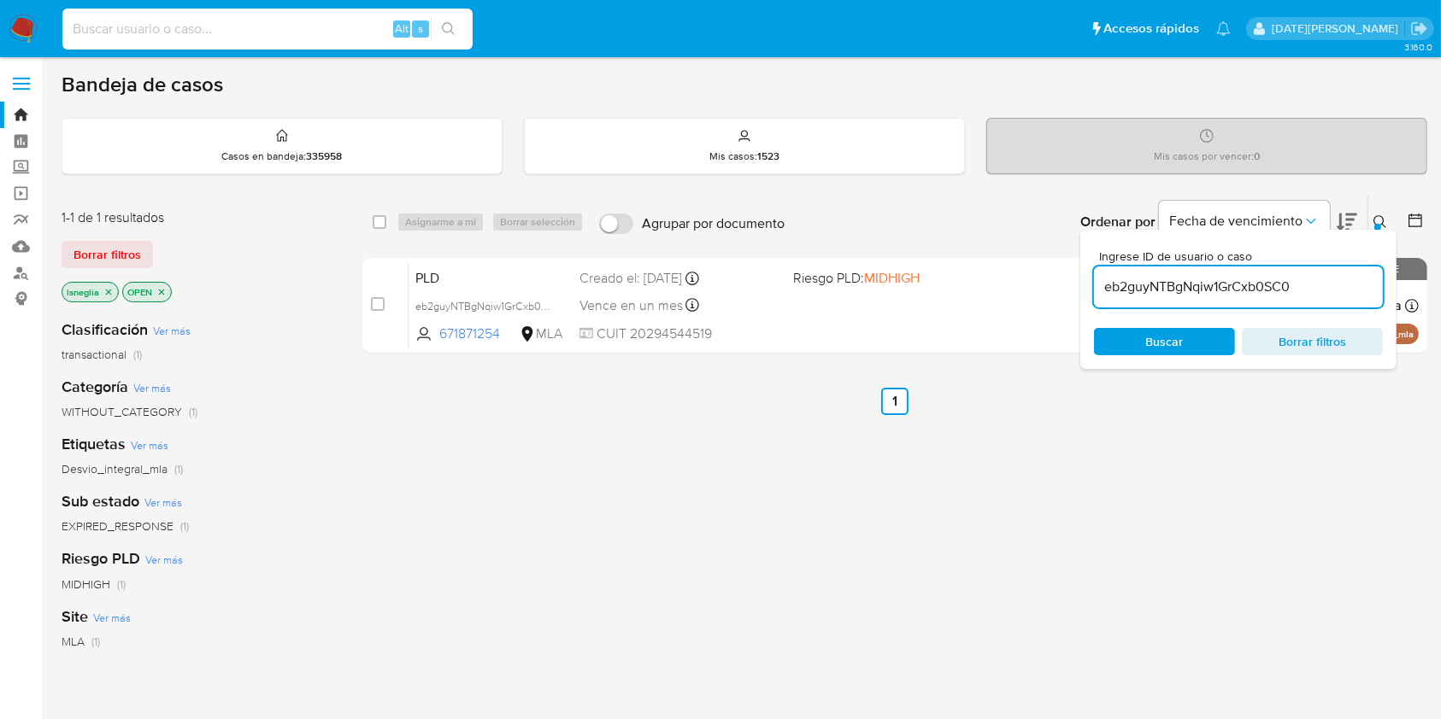
click at [225, 31] on input at bounding box center [267, 29] width 410 height 22
paste input "eb2guyNTBgNqiw1GrCxb0SC0"
type input "eb2guyNTBgNqiw1GrCxb0SC0"
click at [453, 24] on icon "search-icon" at bounding box center [449, 29] width 14 height 14
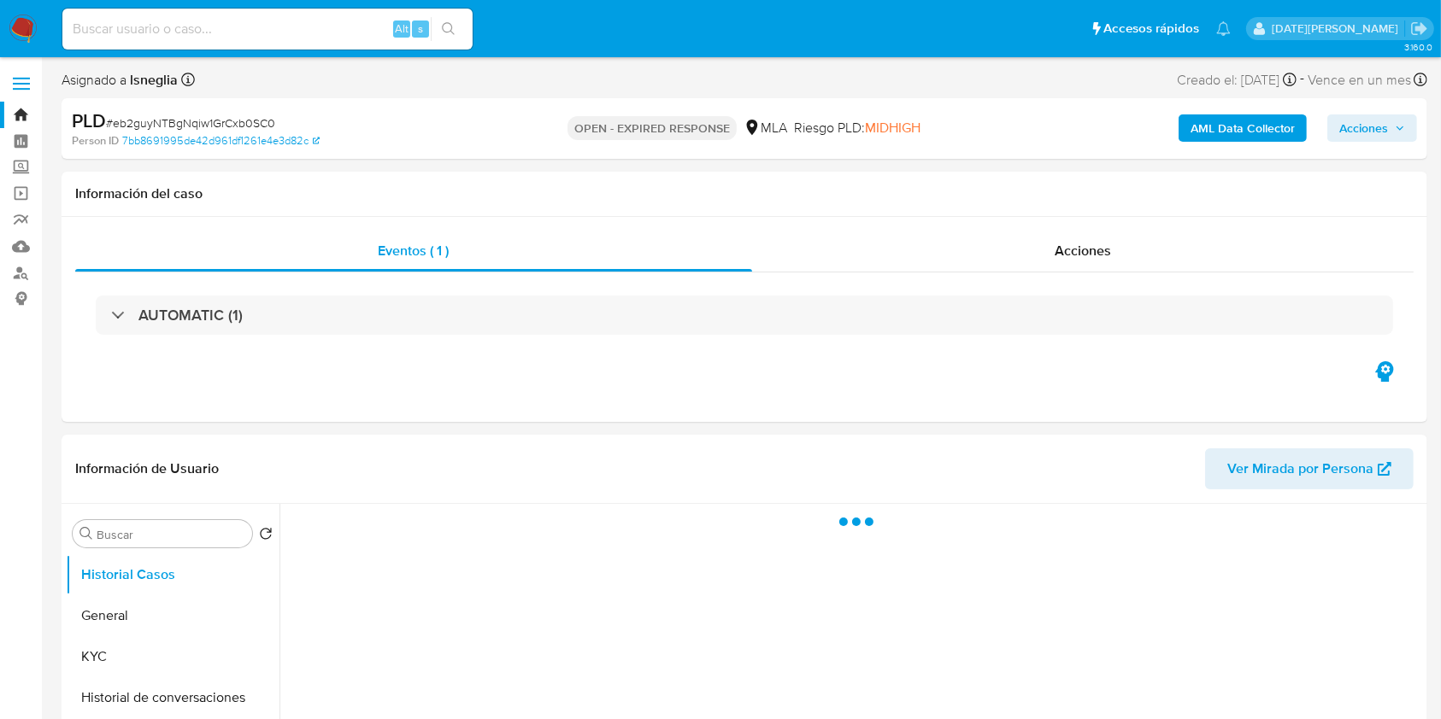
select select "10"
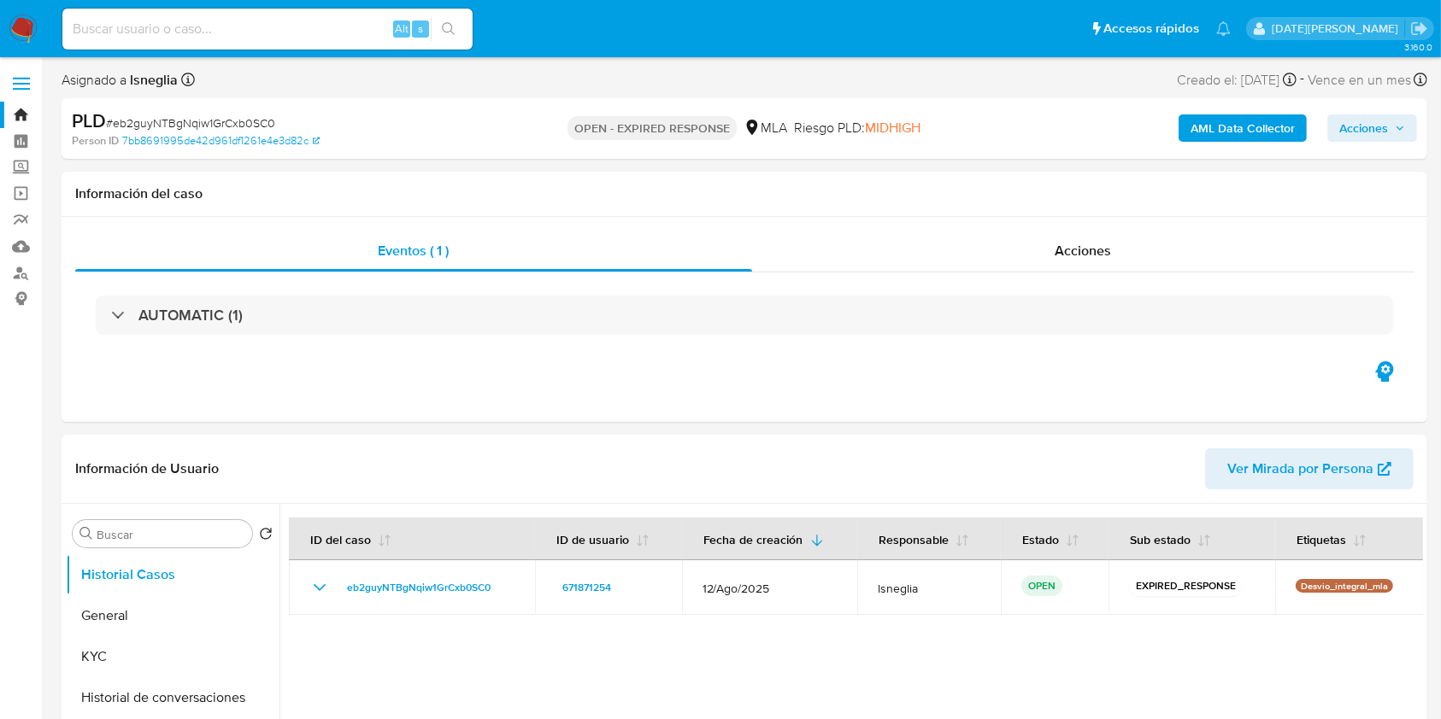
click at [26, 29] on img at bounding box center [23, 29] width 29 height 29
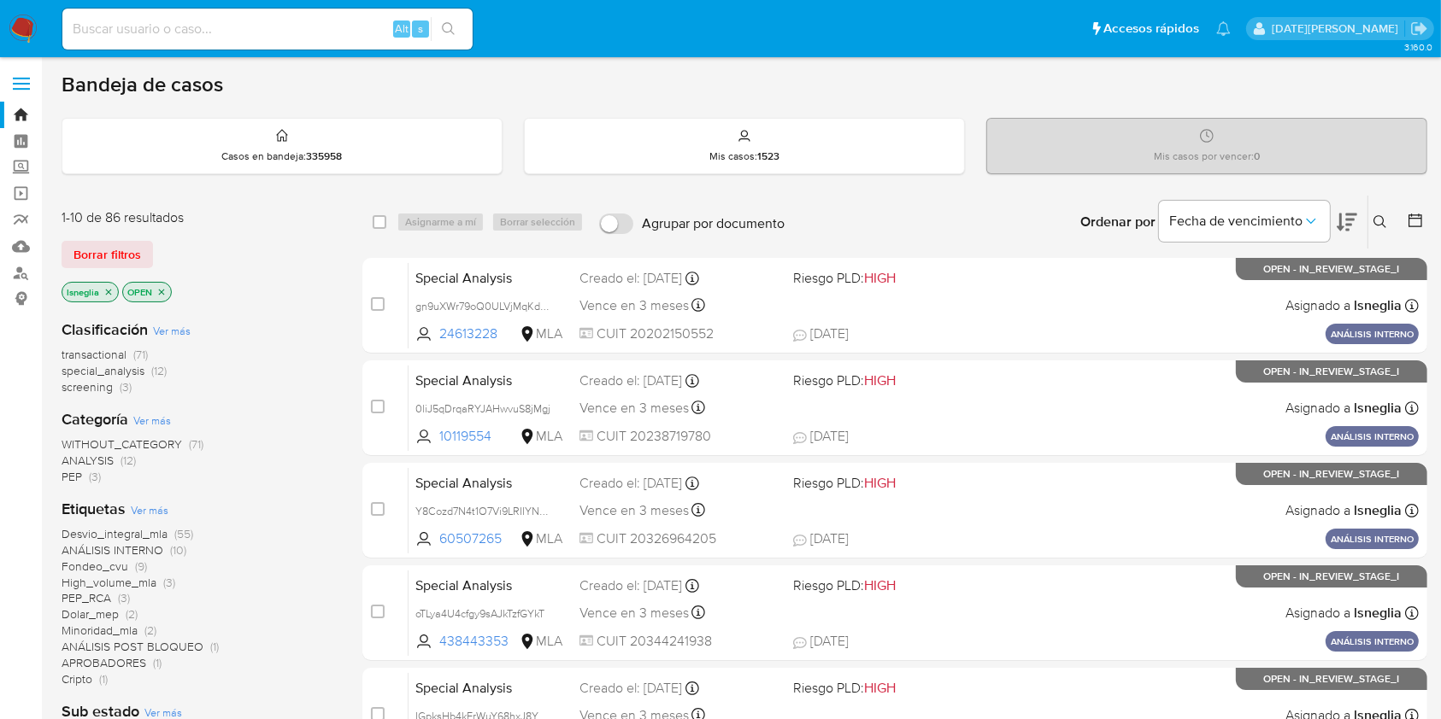
click at [284, 306] on div "Clasificación Ver más transactional (71) special_analysis (12) screening (3) Ca…" at bounding box center [198, 631] width 273 height 651
click at [207, 32] on input at bounding box center [267, 29] width 410 height 22
paste input "eb2guyNTBgNqiw1GrCxb0SC0"
type input "eb2guyNTBgNqiw1GrCxb0SC0"
click at [443, 25] on icon "search-icon" at bounding box center [449, 29] width 14 height 14
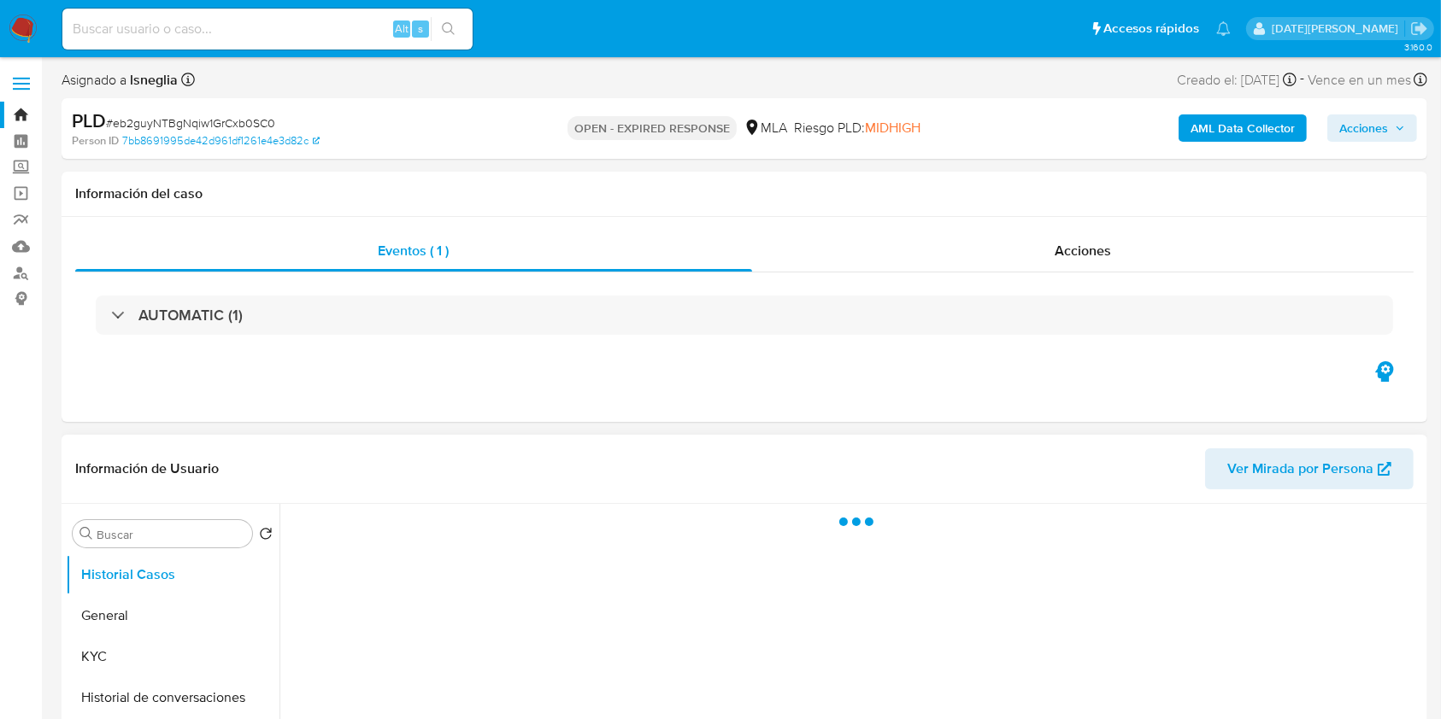
select select "10"
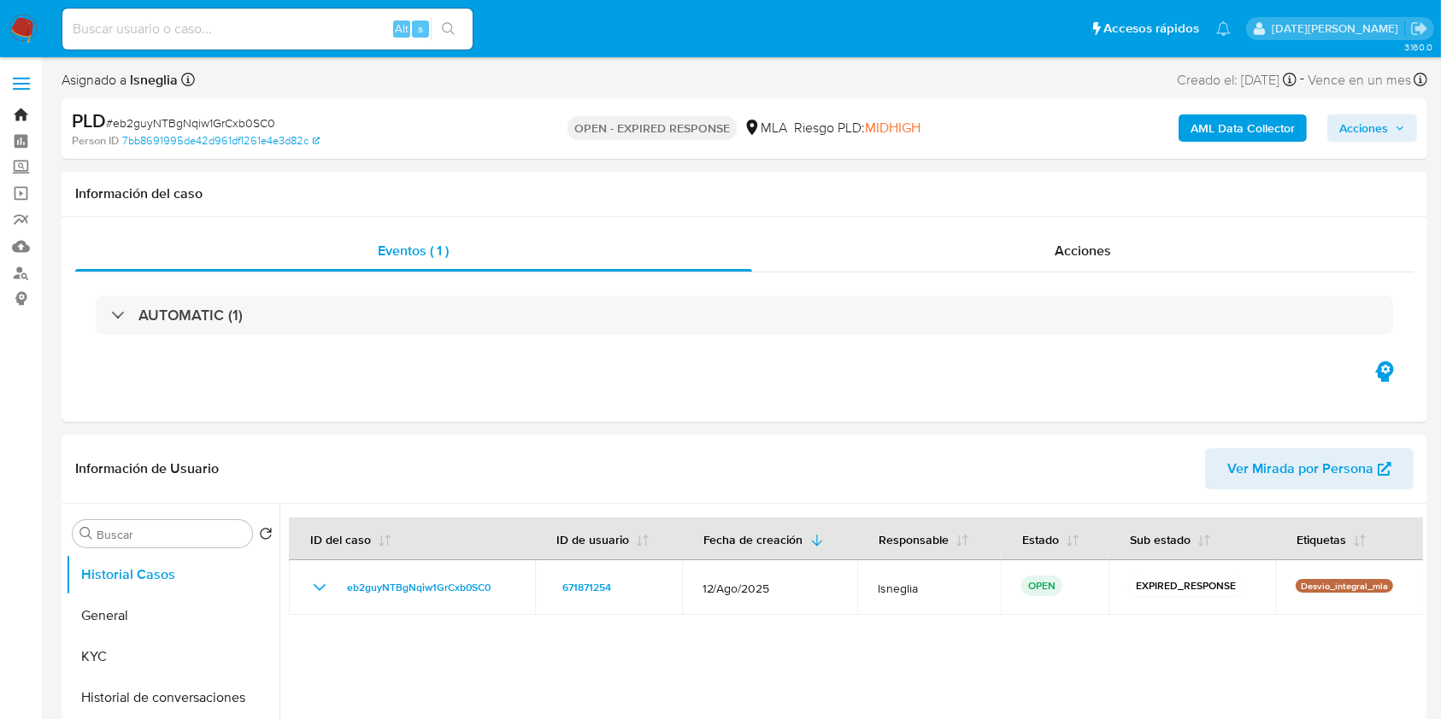
click at [21, 111] on link "Bandeja" at bounding box center [101, 115] width 203 height 26
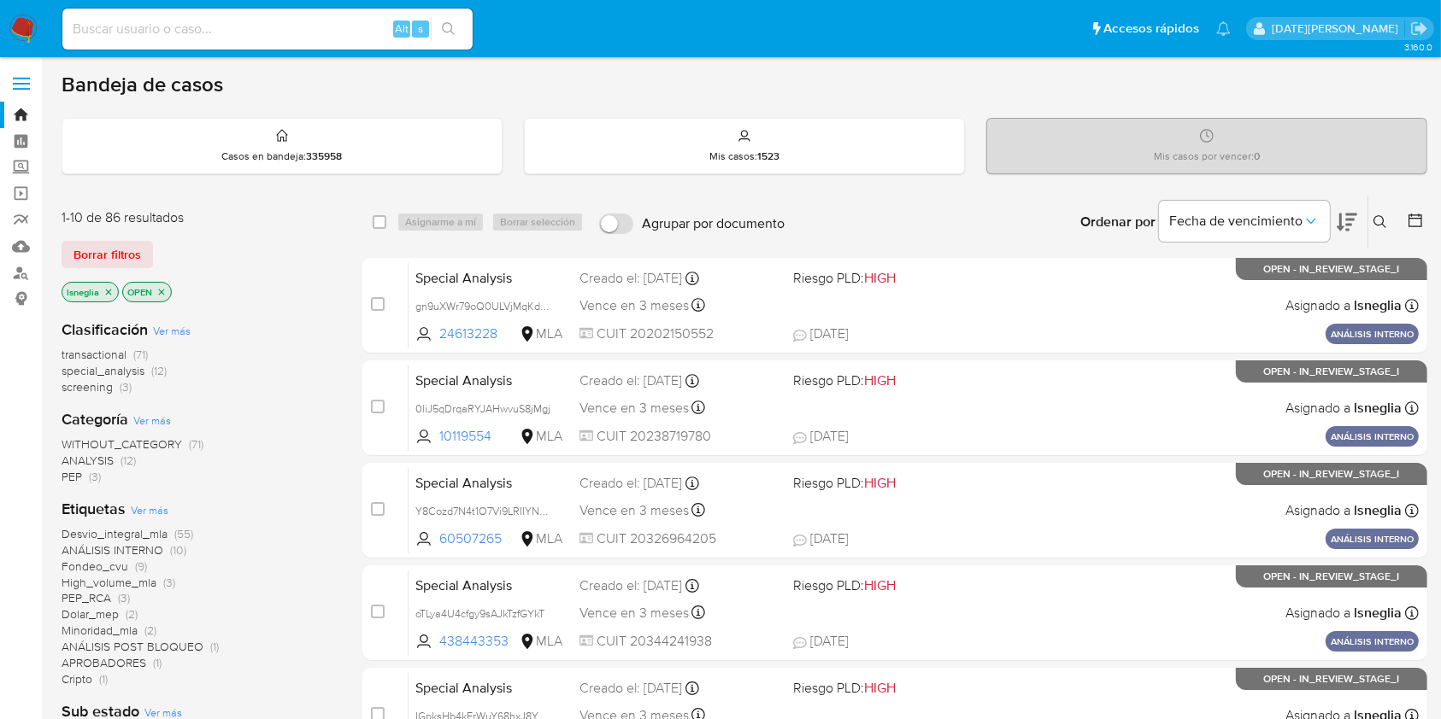
click at [1380, 216] on icon at bounding box center [1380, 222] width 14 height 14
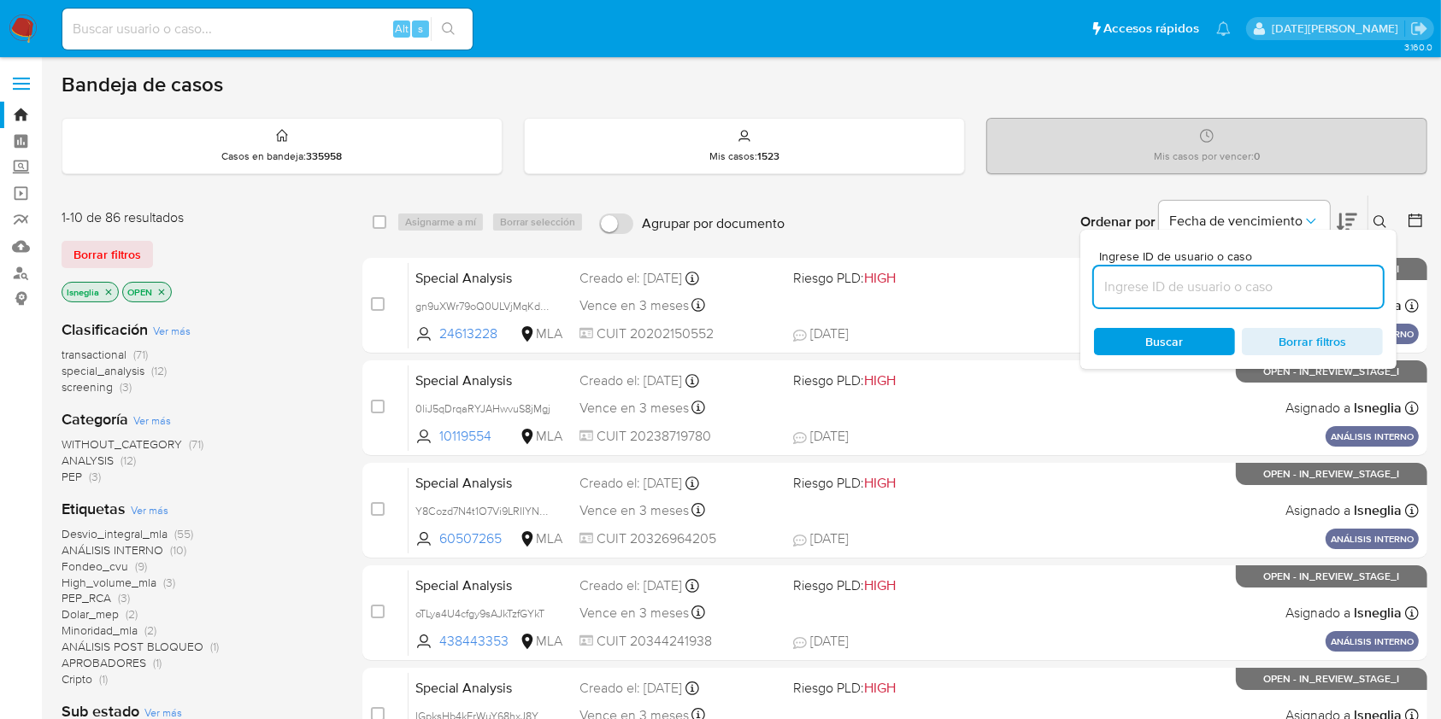
click at [1181, 292] on input at bounding box center [1238, 287] width 289 height 22
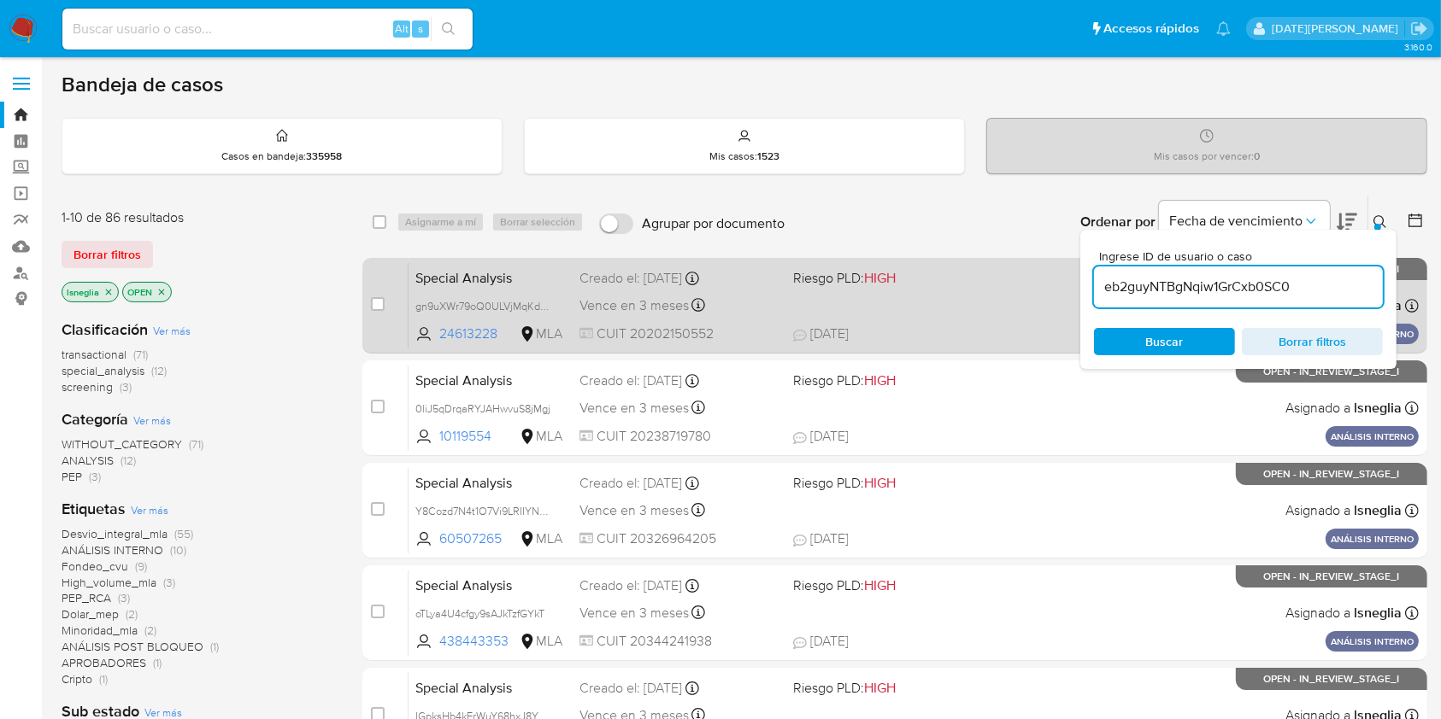
type input "eb2guyNTBgNqiw1GrCxb0SC0"
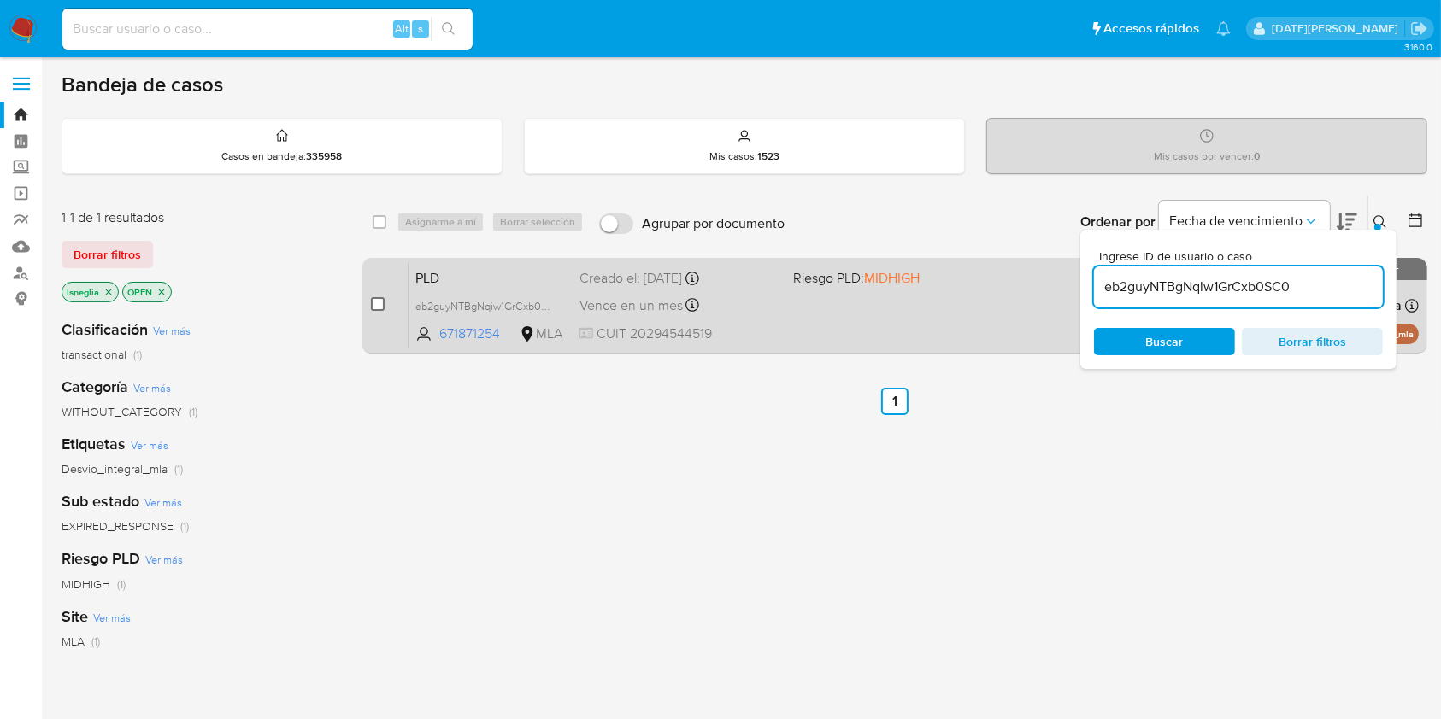
click at [374, 301] on input "checkbox" at bounding box center [378, 304] width 14 height 14
checkbox input "true"
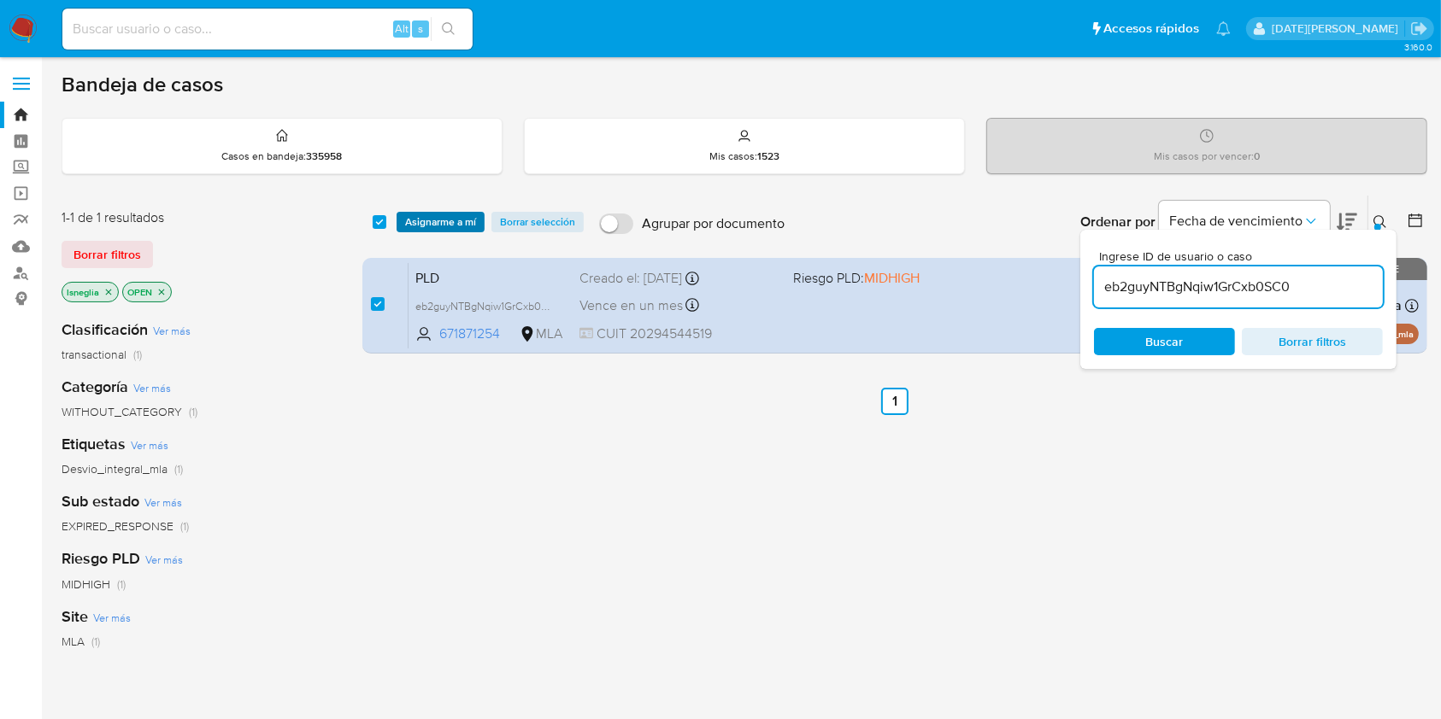
click at [447, 215] on span "Asignarme a mí" at bounding box center [440, 222] width 71 height 17
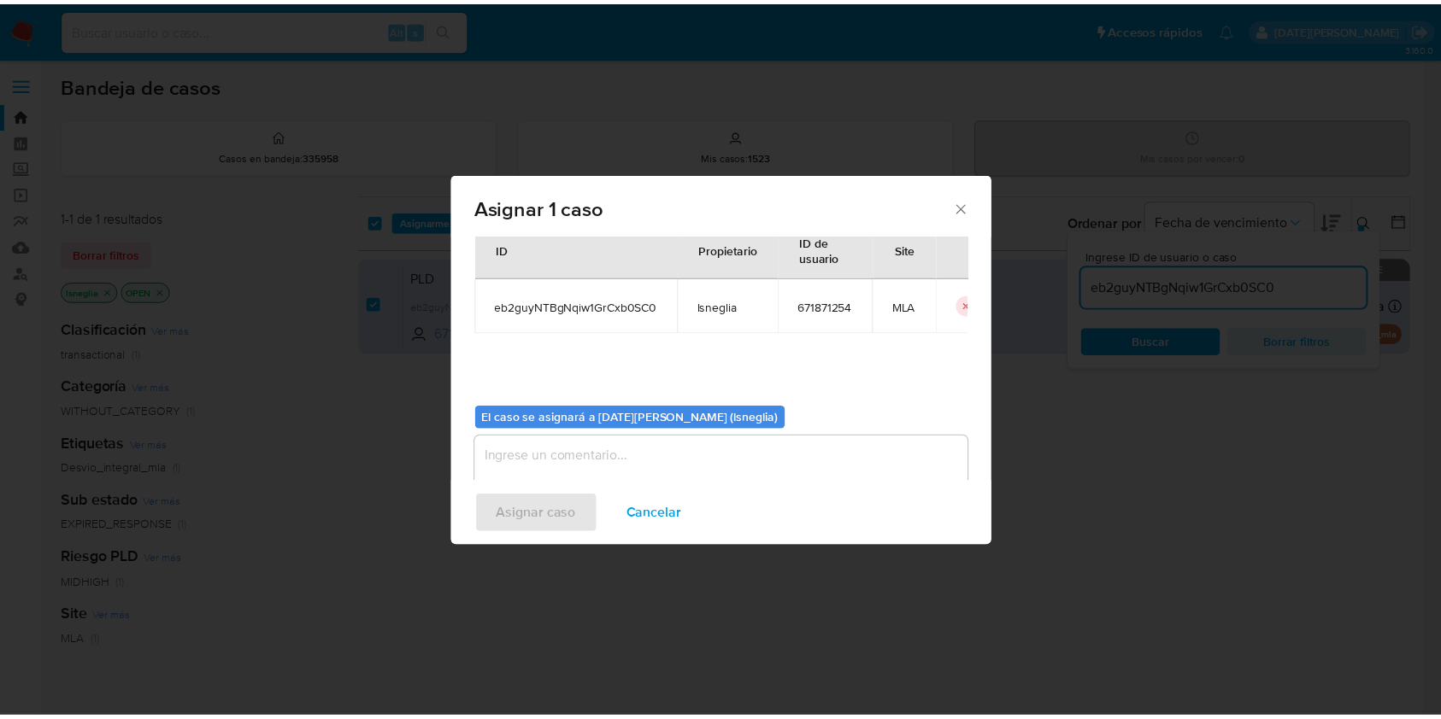
scroll to position [87, 0]
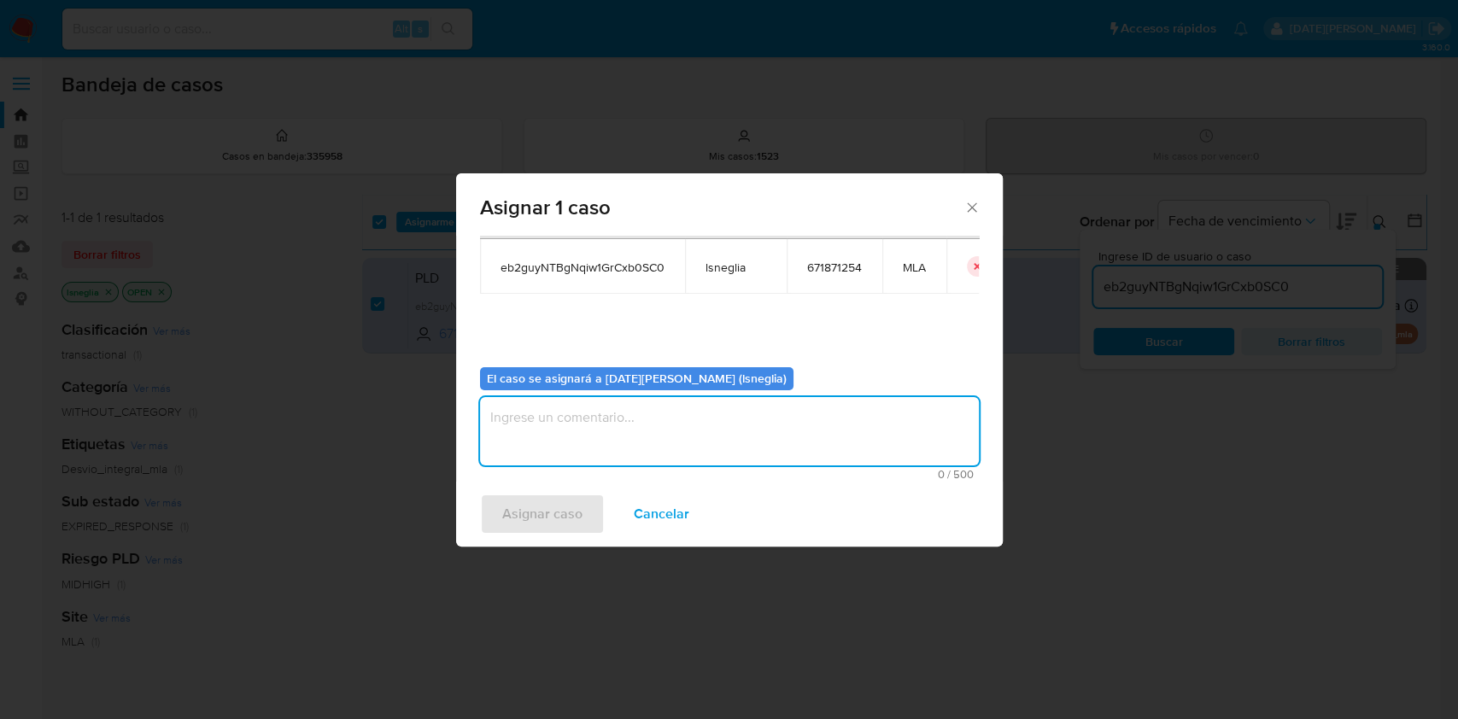
click at [579, 452] on textarea "assign-modal" at bounding box center [729, 431] width 499 height 68
type textarea "."
click at [534, 526] on span "Asignar caso" at bounding box center [542, 515] width 80 height 38
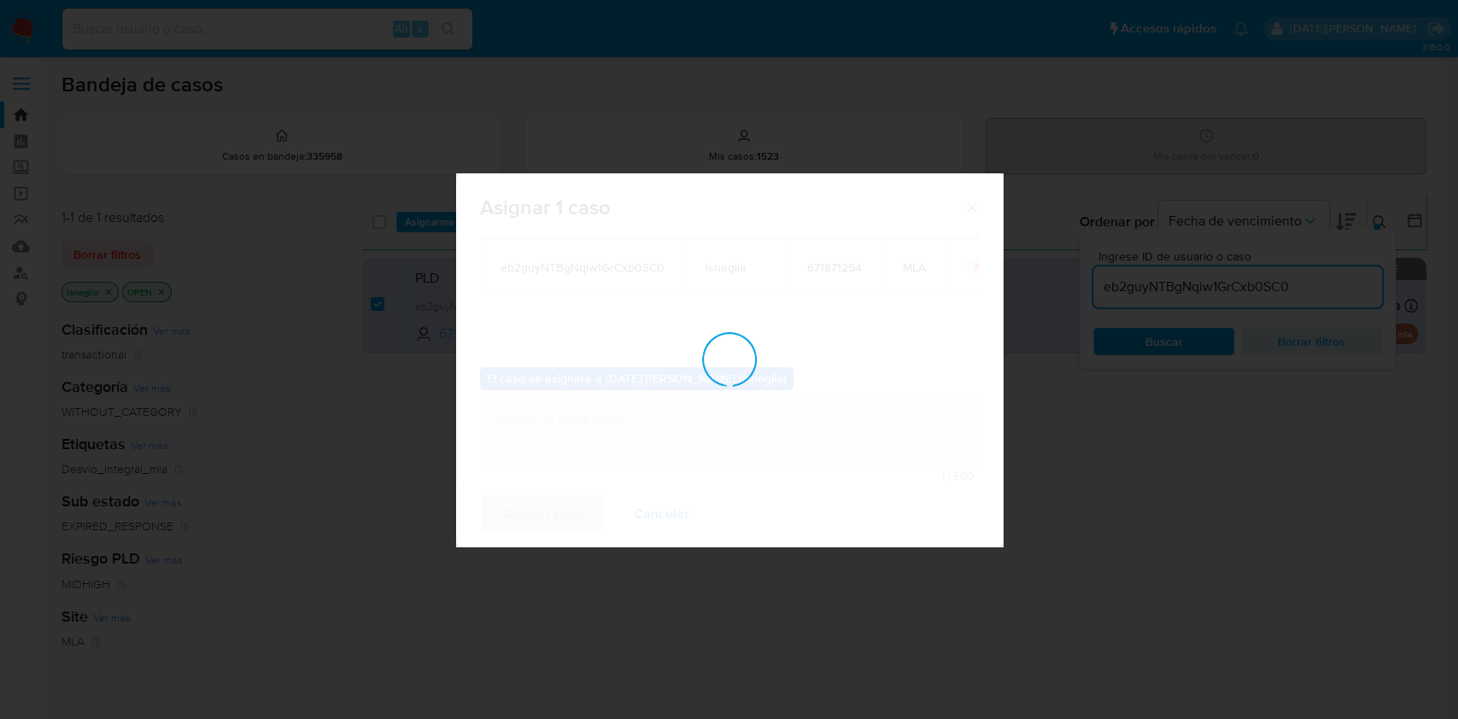
checkbox input "false"
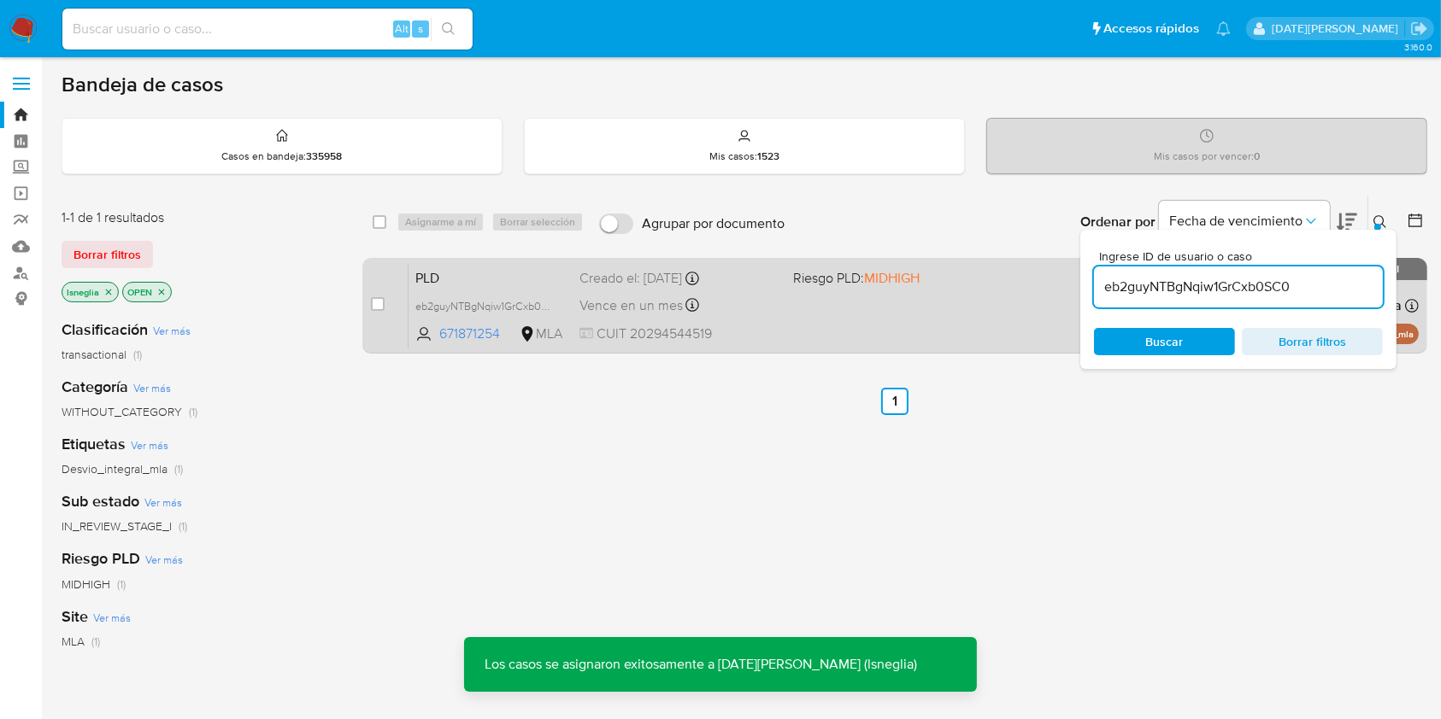
click at [477, 266] on span "PLD" at bounding box center [490, 277] width 150 height 22
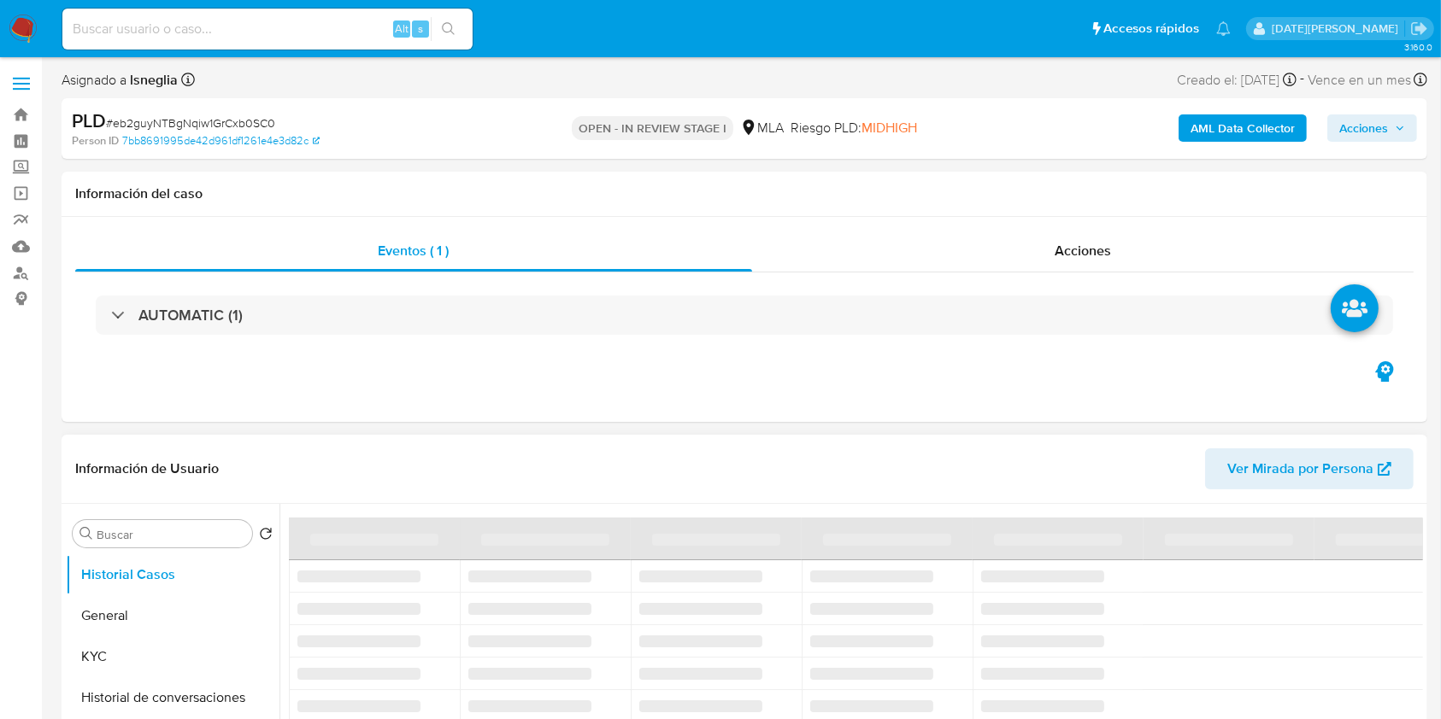
select select "10"
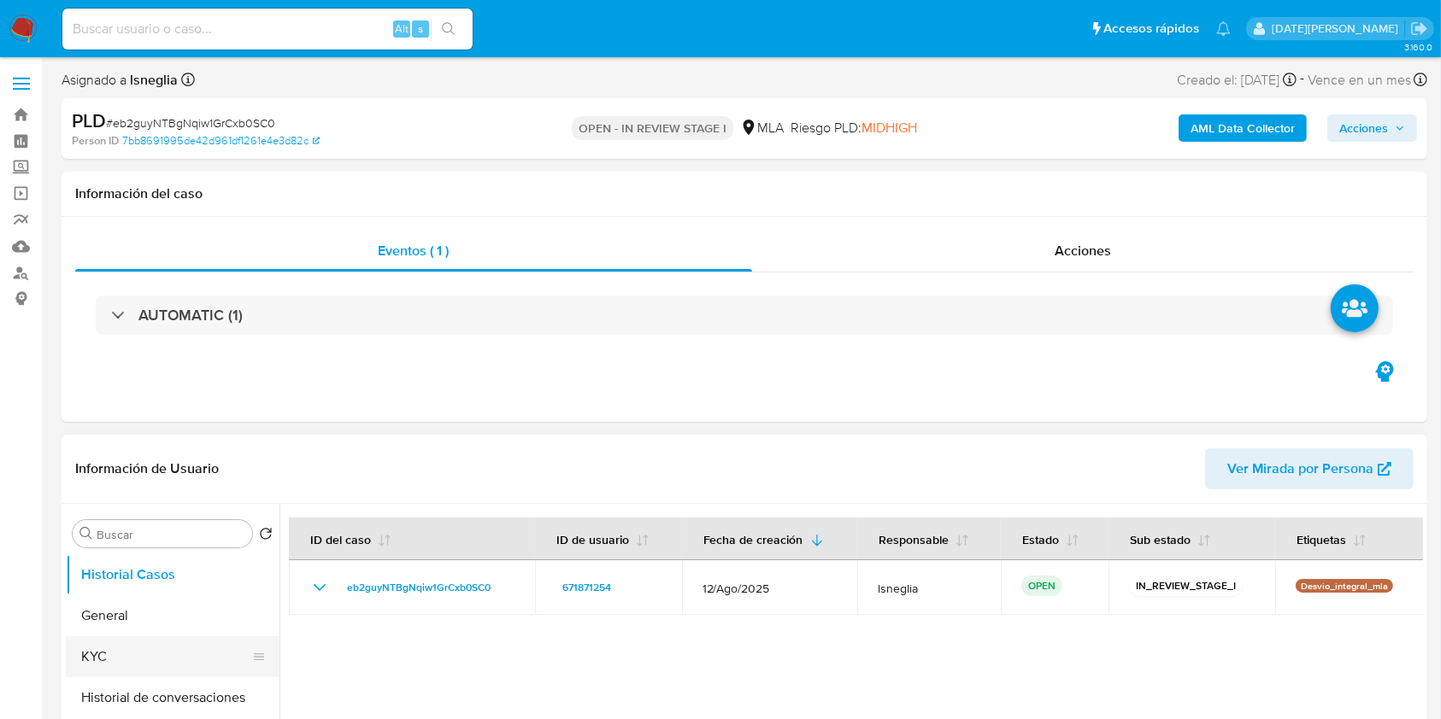
click at [114, 637] on button "KYC" at bounding box center [166, 657] width 200 height 41
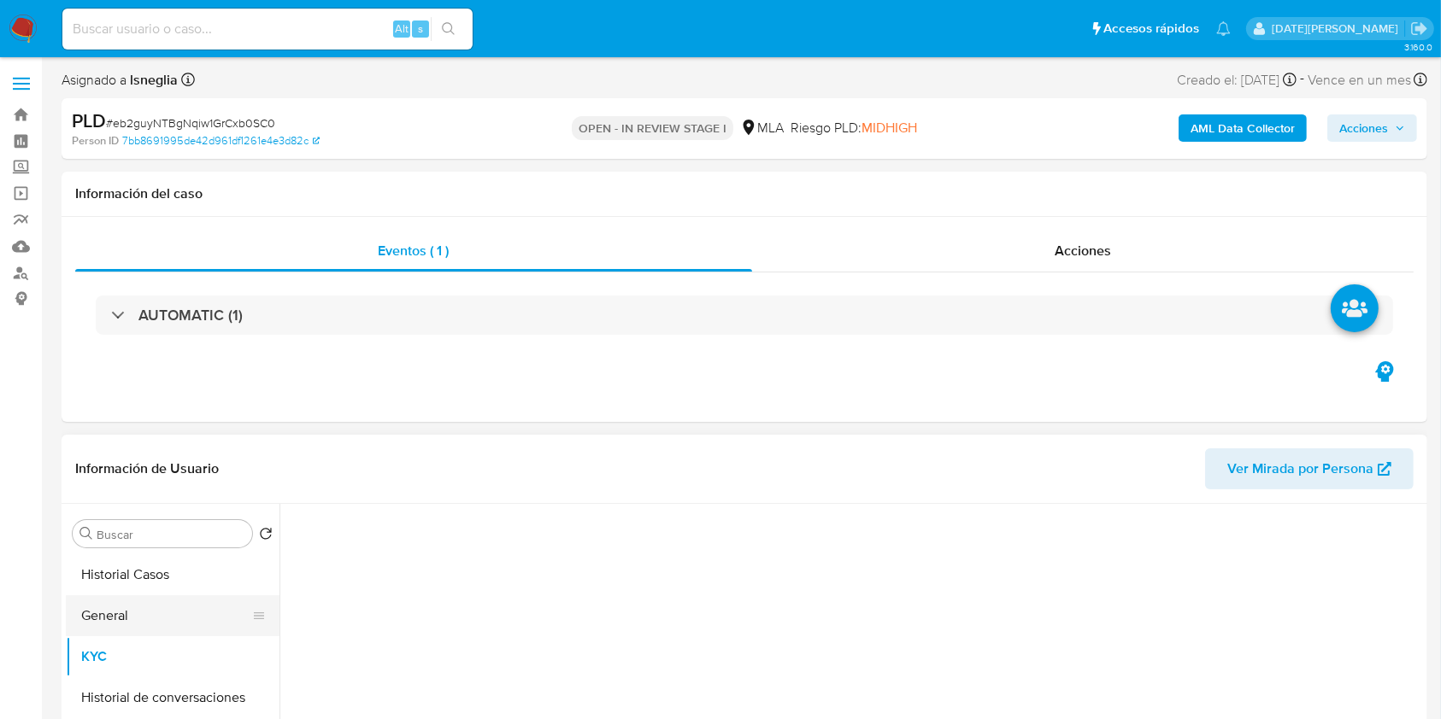
click at [120, 621] on button "General" at bounding box center [166, 616] width 200 height 41
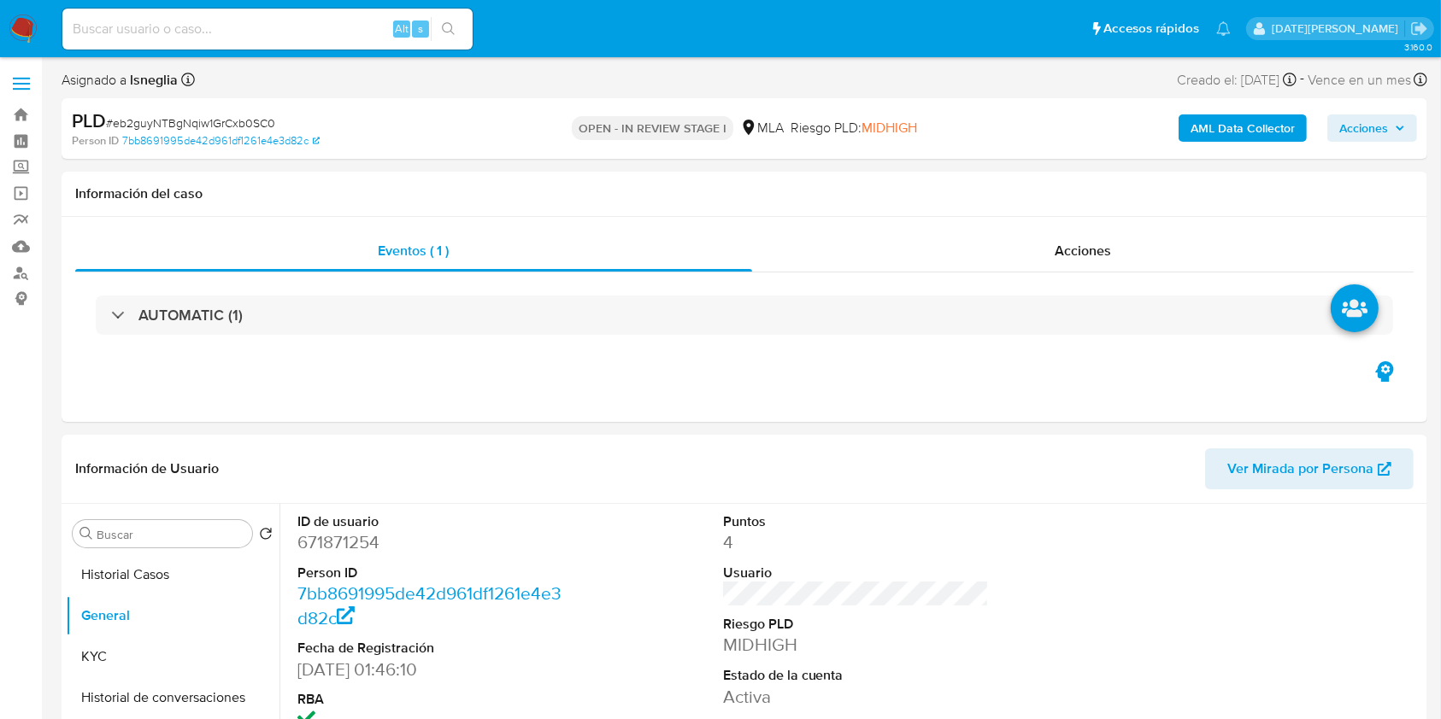
click at [355, 550] on dd "671871254" at bounding box center [430, 543] width 267 height 24
click at [354, 550] on dd "671871254" at bounding box center [430, 543] width 267 height 24
copy dd "671871254"
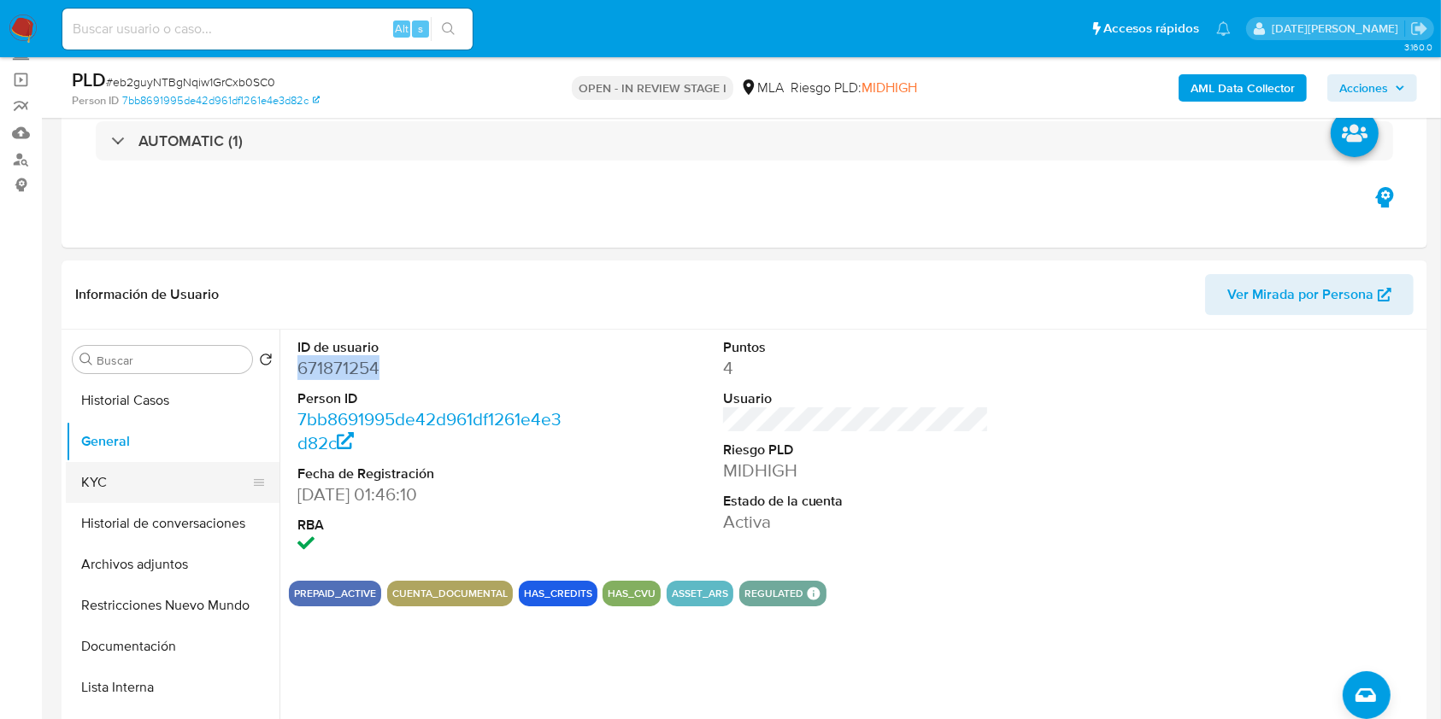
click at [116, 488] on button "KYC" at bounding box center [166, 482] width 200 height 41
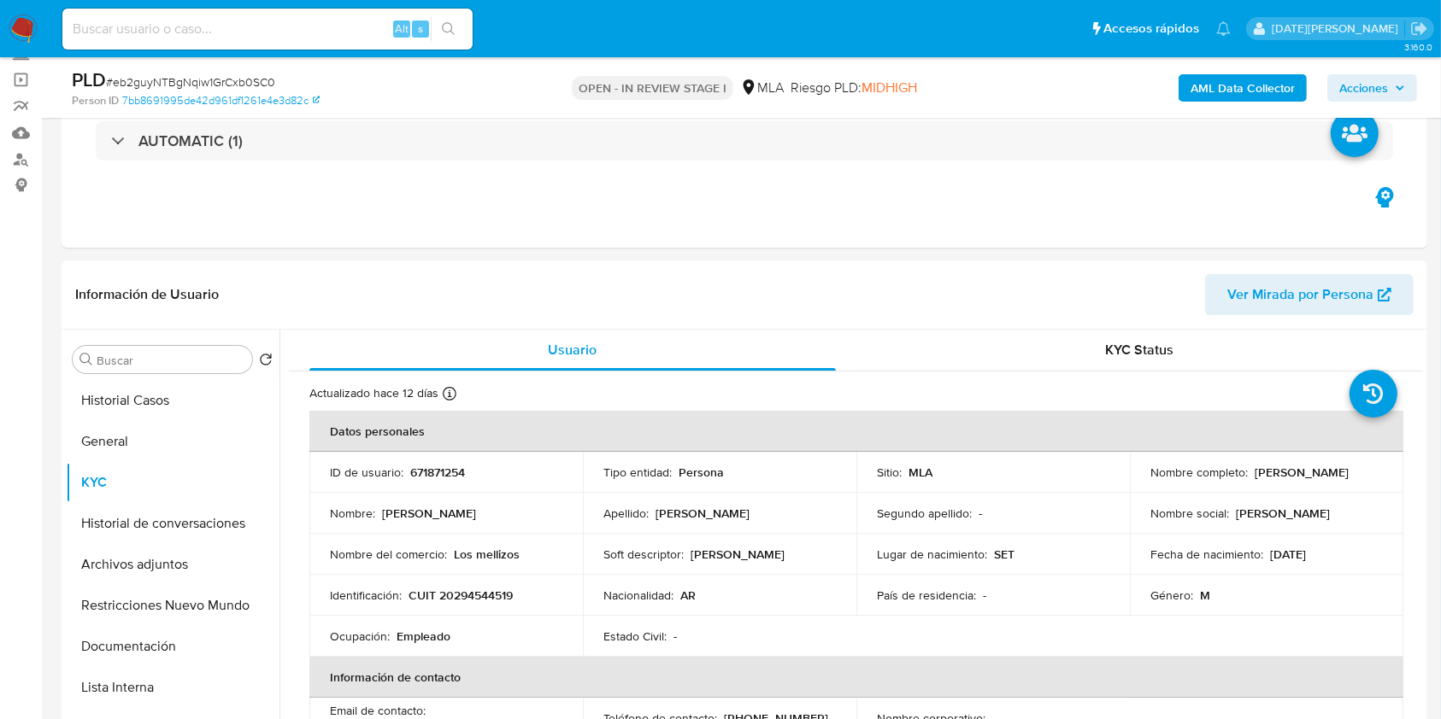
drag, startPoint x: 1251, startPoint y: 472, endPoint x: 1367, endPoint y: 472, distance: 116.2
click at [1367, 472] on div "Nombre completo : Ricardo Javier Candia" at bounding box center [1266, 472] width 232 height 15
copy p "Ricardo Javier Candia"
drag, startPoint x: 408, startPoint y: 595, endPoint x: 543, endPoint y: 596, distance: 135.9
click at [543, 596] on div "Identificación : CUIT 20294544519" at bounding box center [446, 595] width 232 height 15
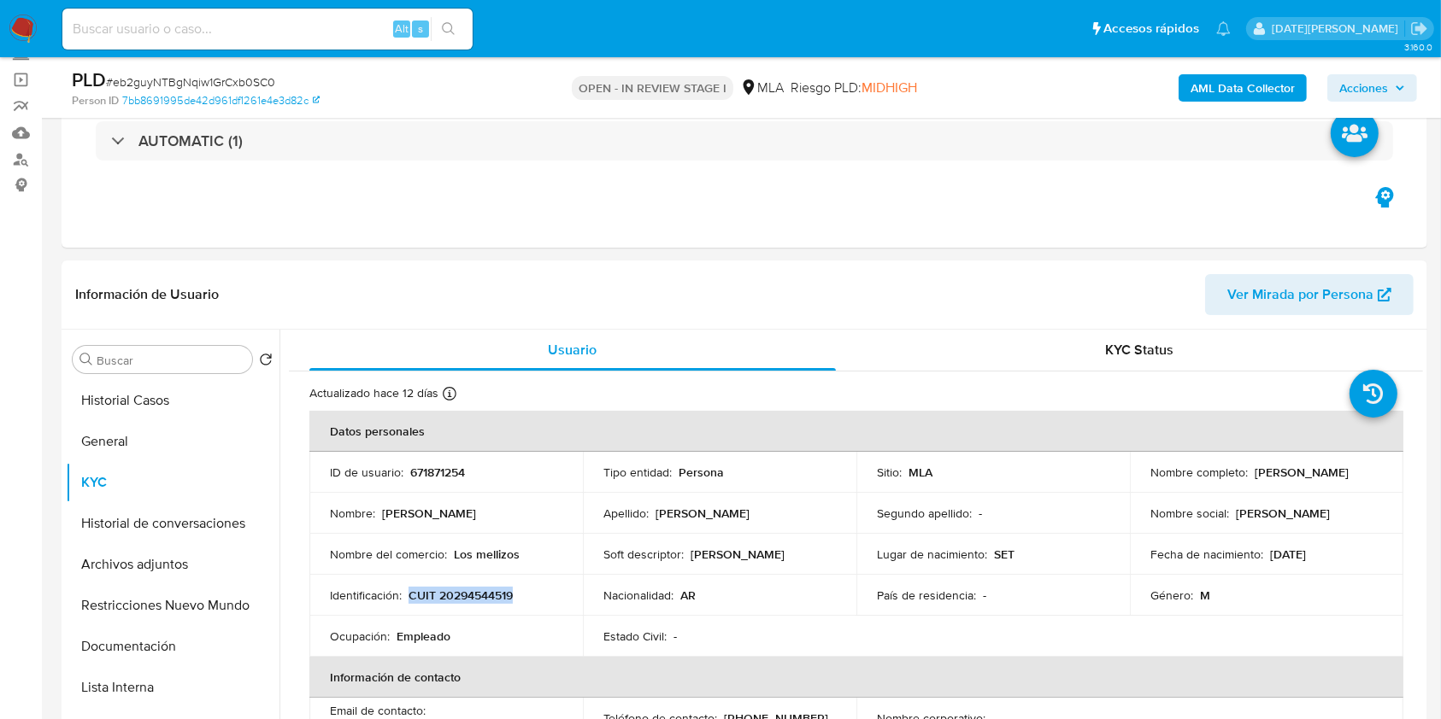
copy p "CUIT 20294544519"
click at [484, 602] on p "CUIT 20294544519" at bounding box center [460, 595] width 104 height 15
click at [481, 601] on p "CUIT 20294544519" at bounding box center [460, 595] width 104 height 15
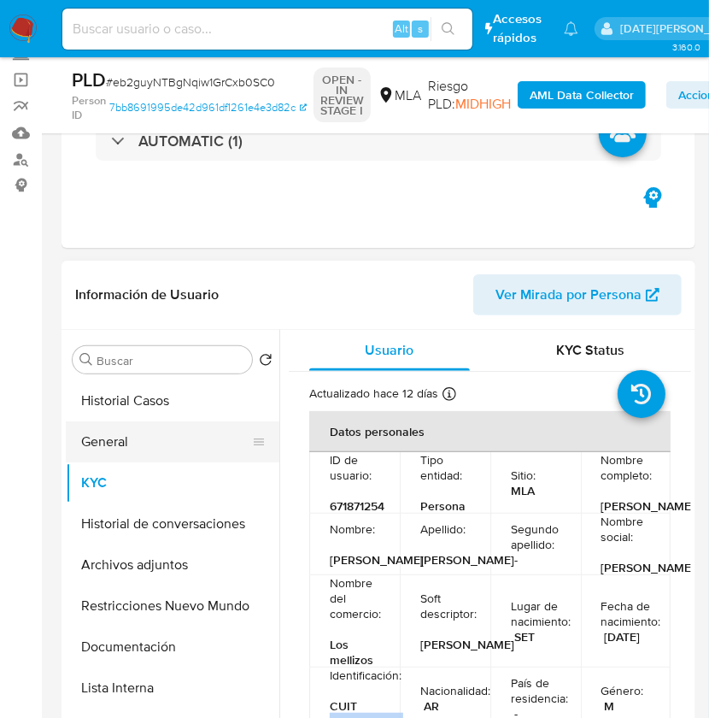
click at [120, 436] on button "General" at bounding box center [166, 441] width 200 height 41
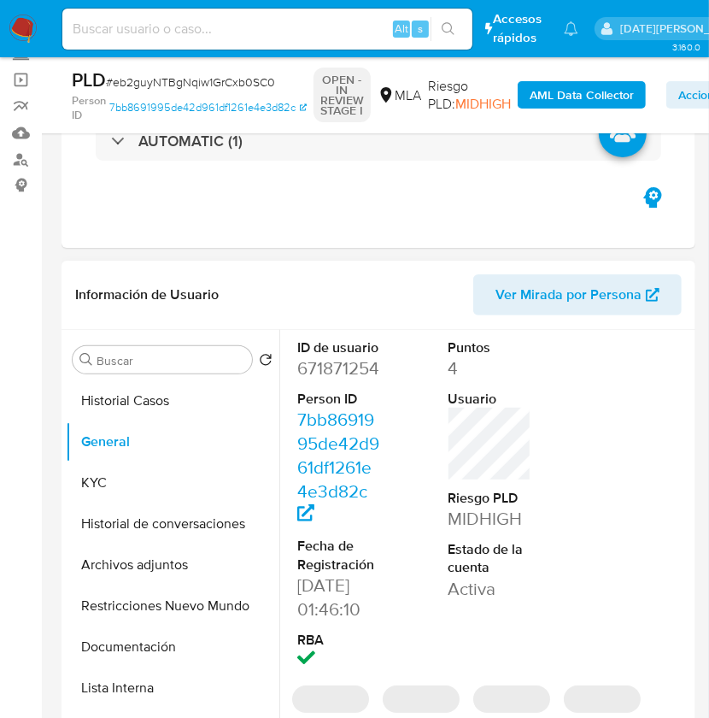
click at [342, 373] on dd "671871254" at bounding box center [339, 368] width 84 height 24
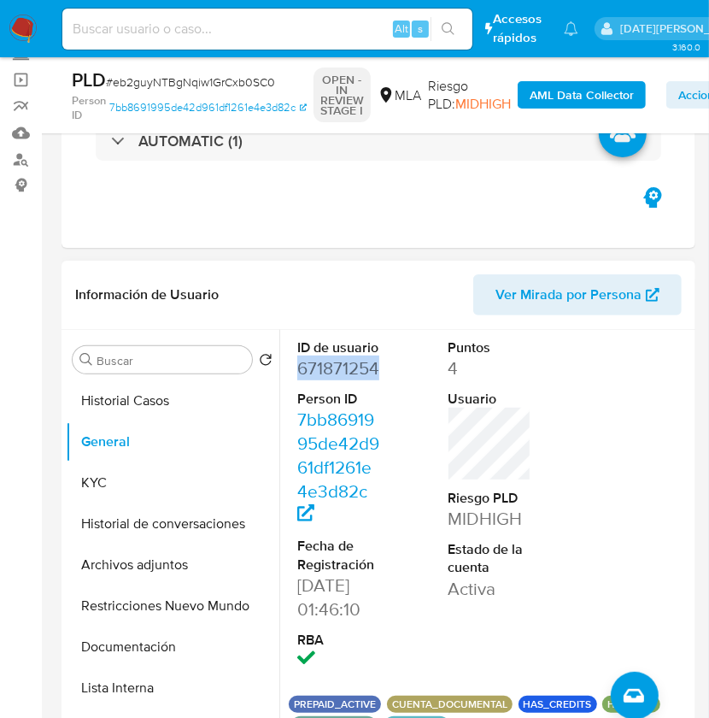
copy dd "671871254"
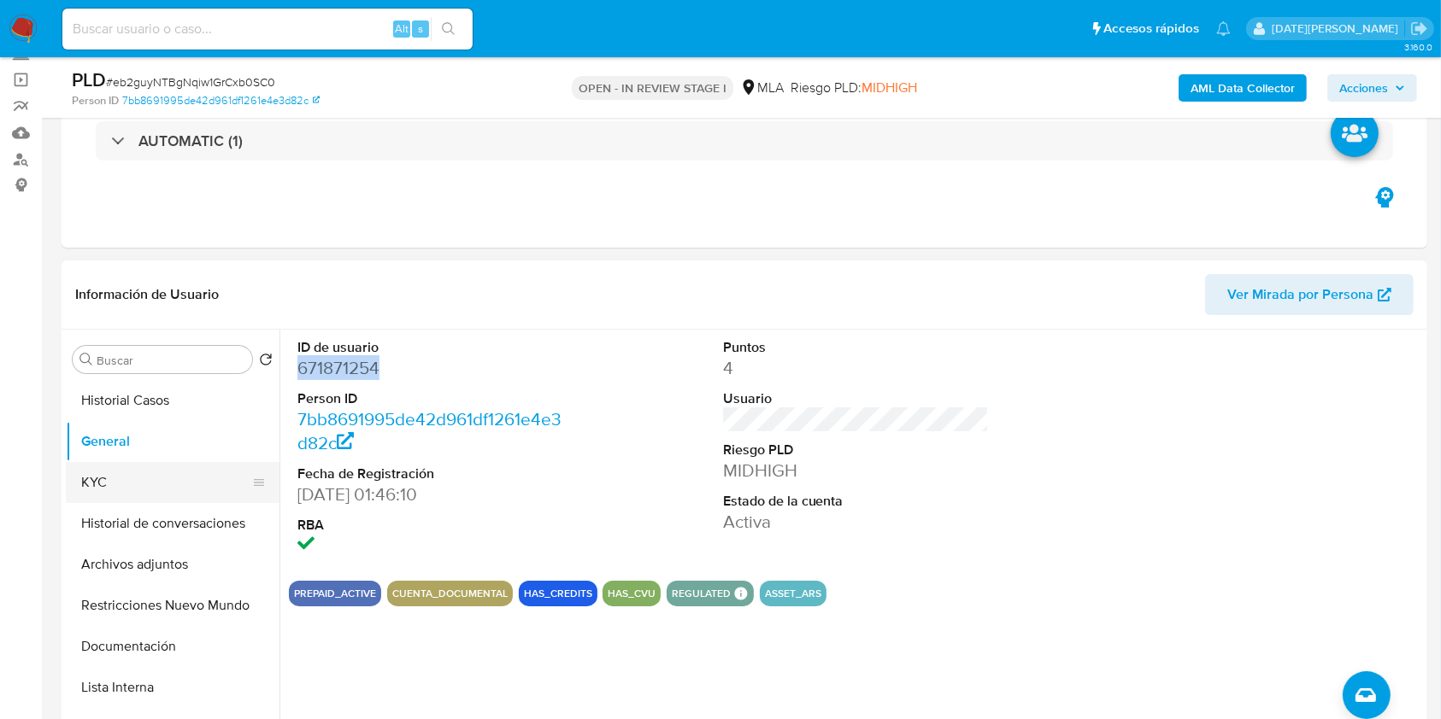
click at [153, 482] on button "KYC" at bounding box center [166, 482] width 200 height 41
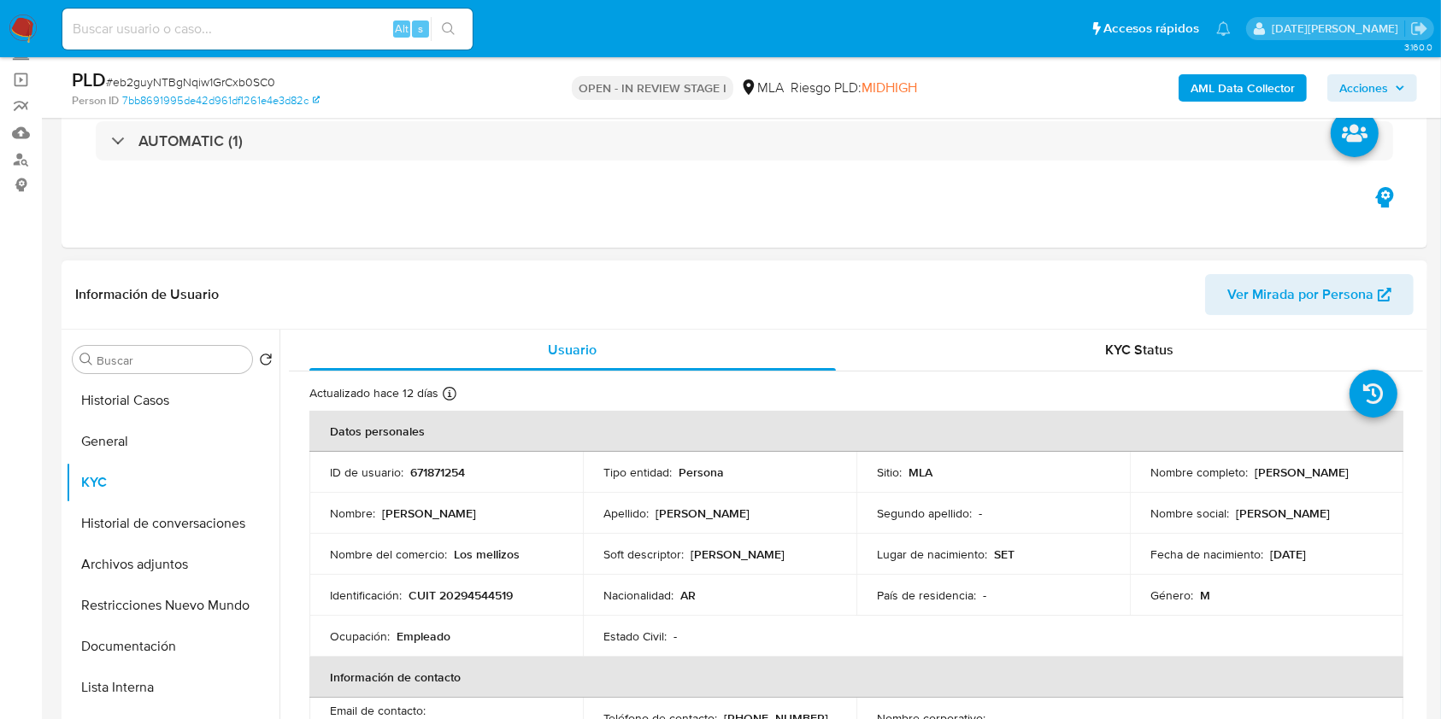
drag, startPoint x: 1250, startPoint y: 472, endPoint x: 1367, endPoint y: 468, distance: 117.1
click at [1367, 468] on div "Nombre completo : Ricardo Javier Candia" at bounding box center [1266, 472] width 232 height 15
copy p "Ricardo Javier Candia"
click at [137, 658] on button "Documentación" at bounding box center [166, 646] width 200 height 41
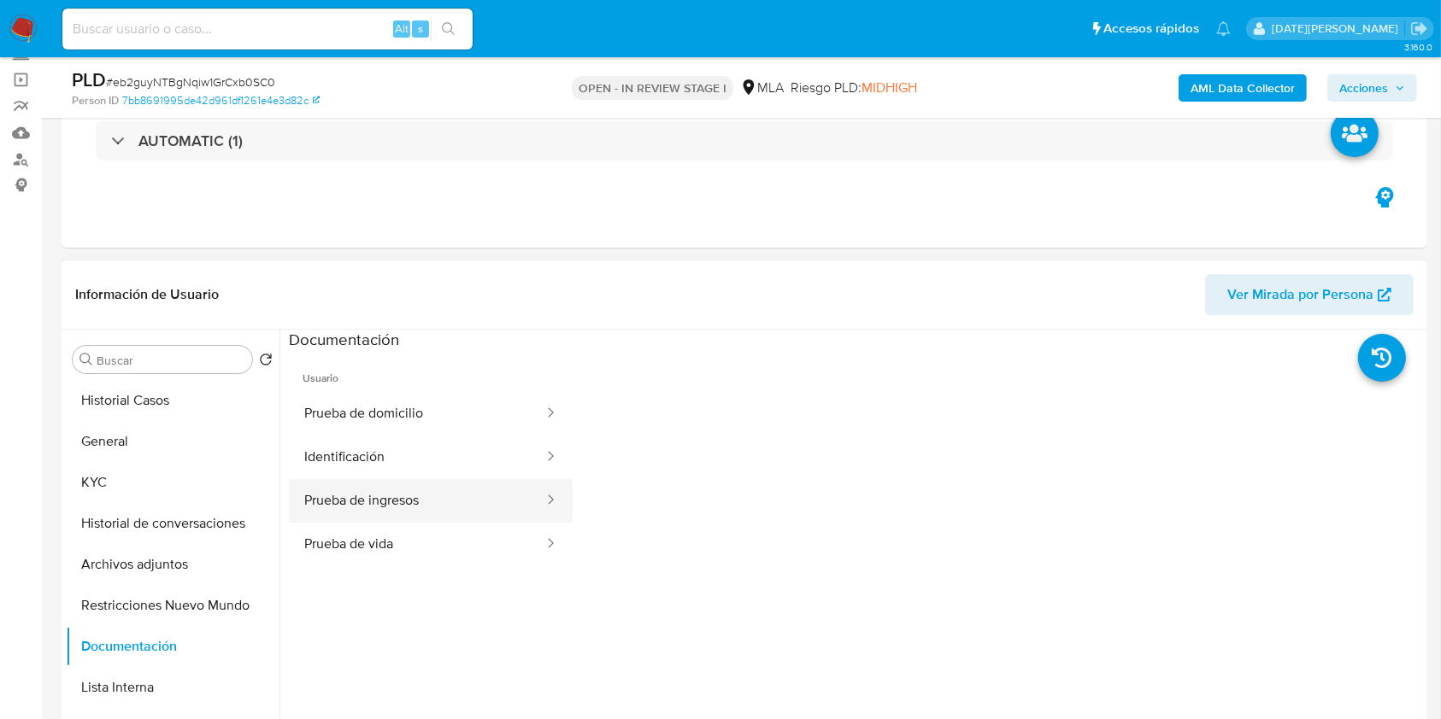
click at [421, 502] on button "Prueba de ingresos" at bounding box center [417, 501] width 256 height 44
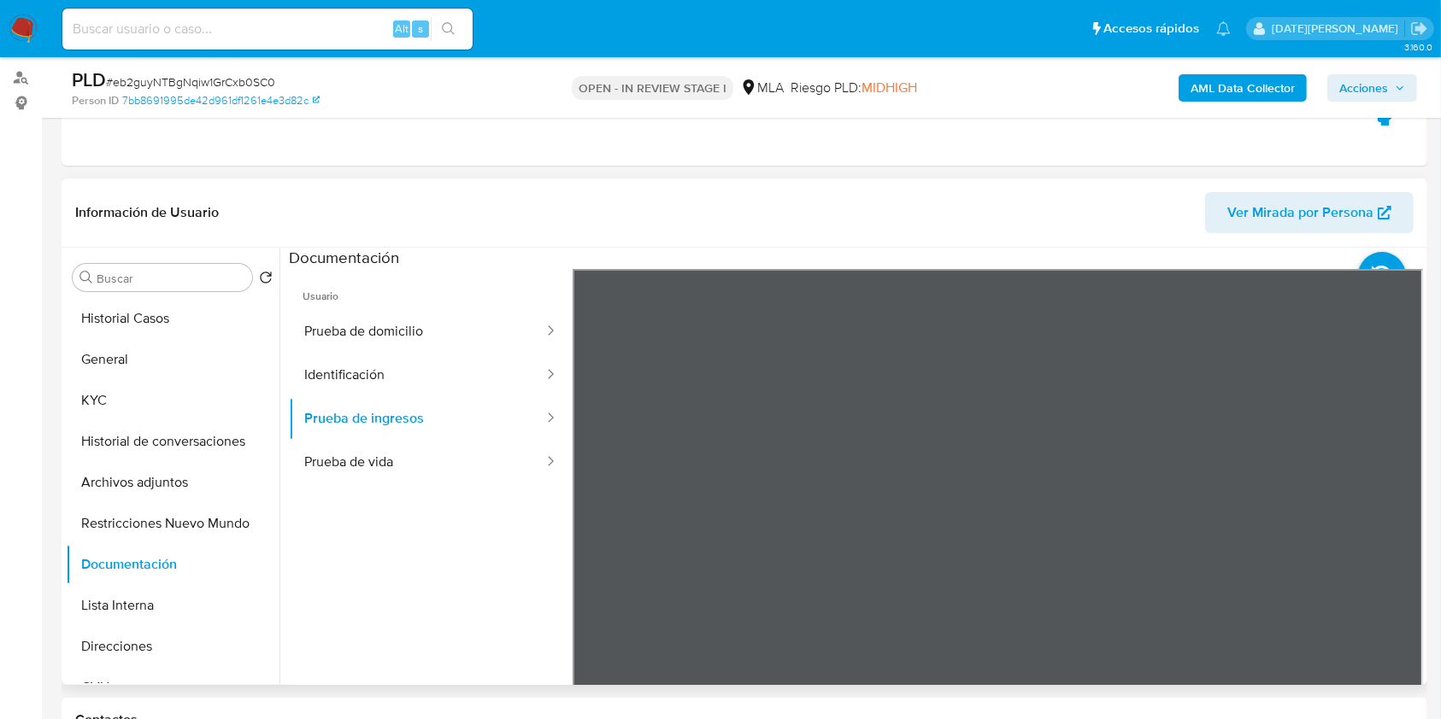
scroll to position [227, 0]
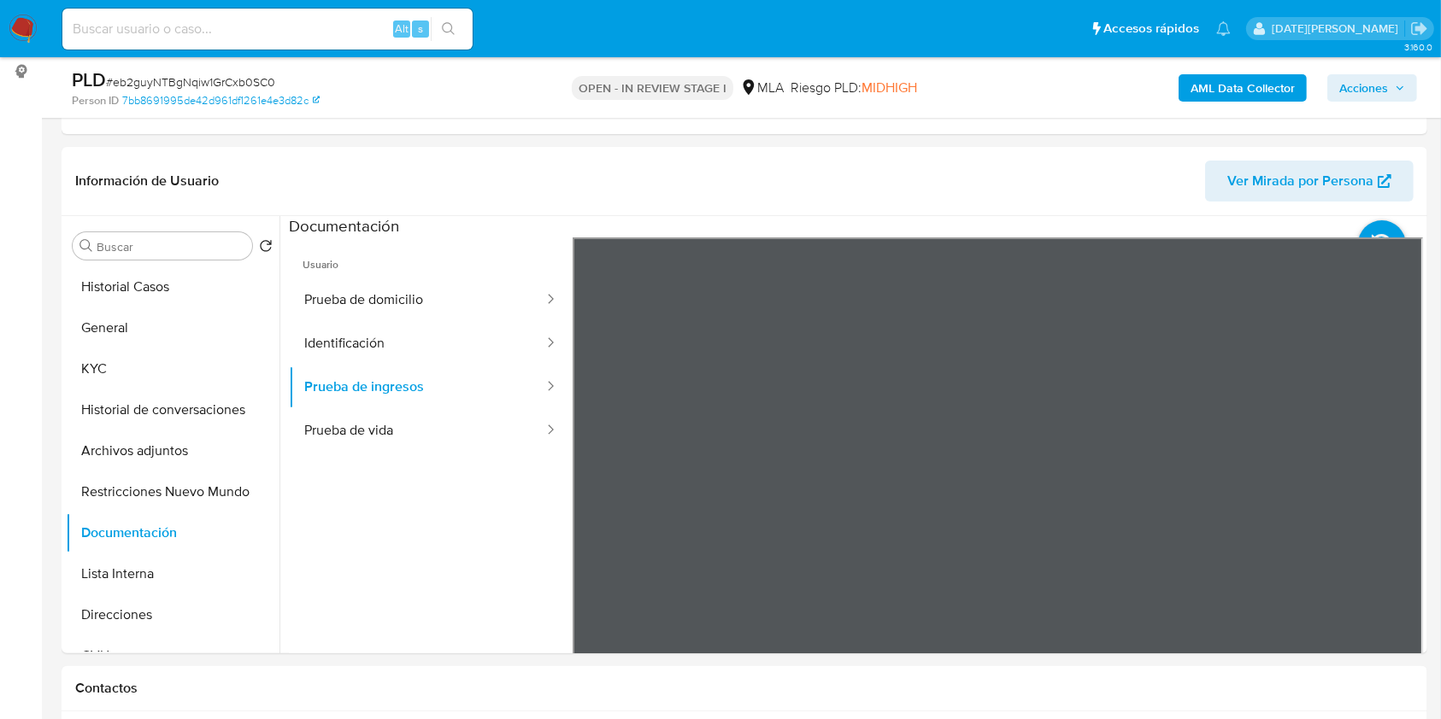
click at [398, 332] on button "Identificación" at bounding box center [417, 344] width 256 height 44
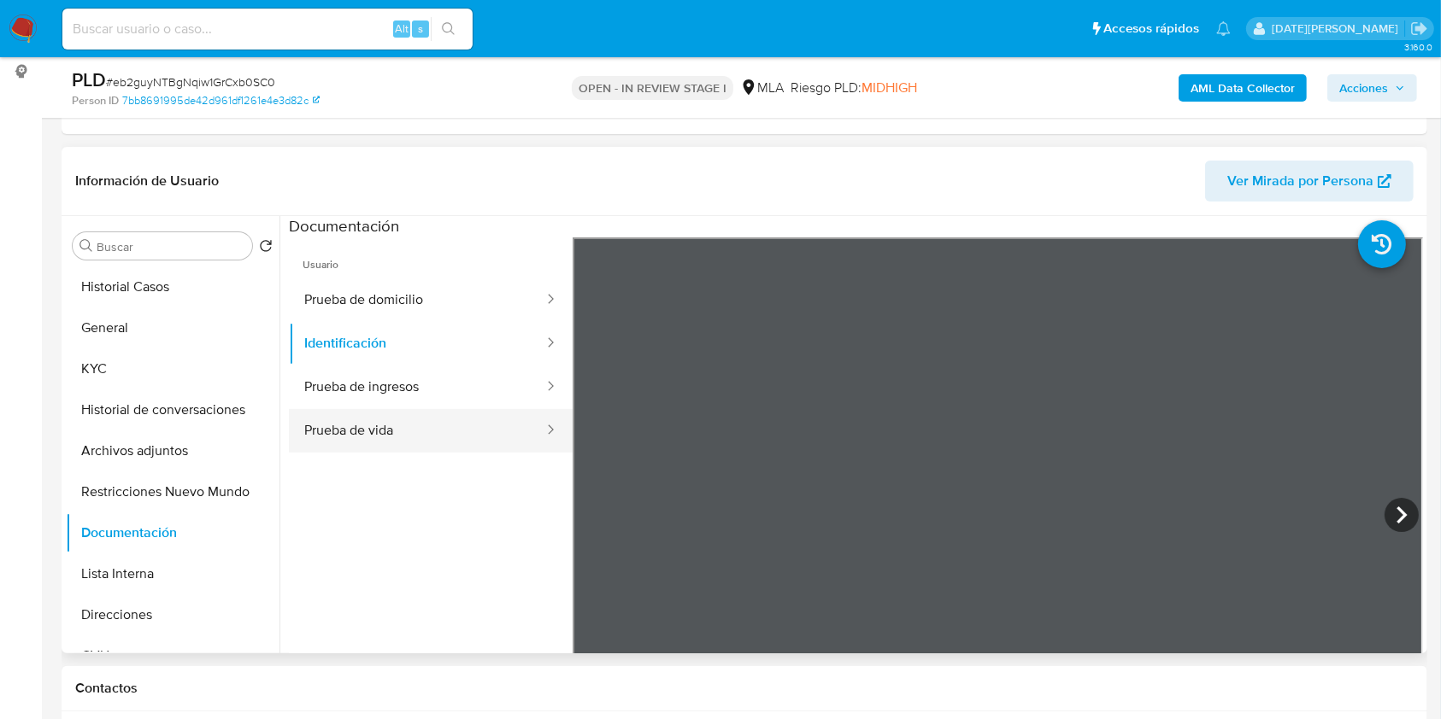
click at [355, 441] on button "Prueba de vida" at bounding box center [417, 431] width 256 height 44
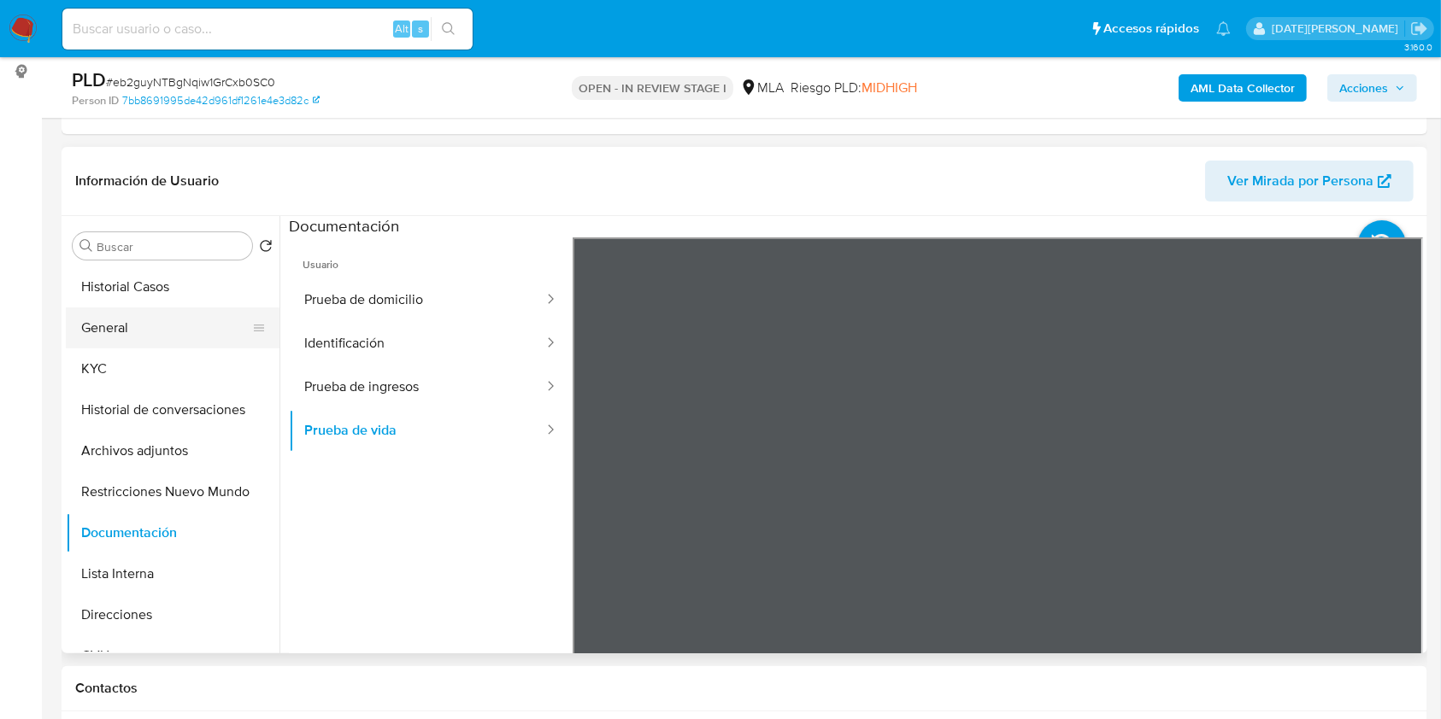
click at [134, 341] on button "General" at bounding box center [166, 328] width 200 height 41
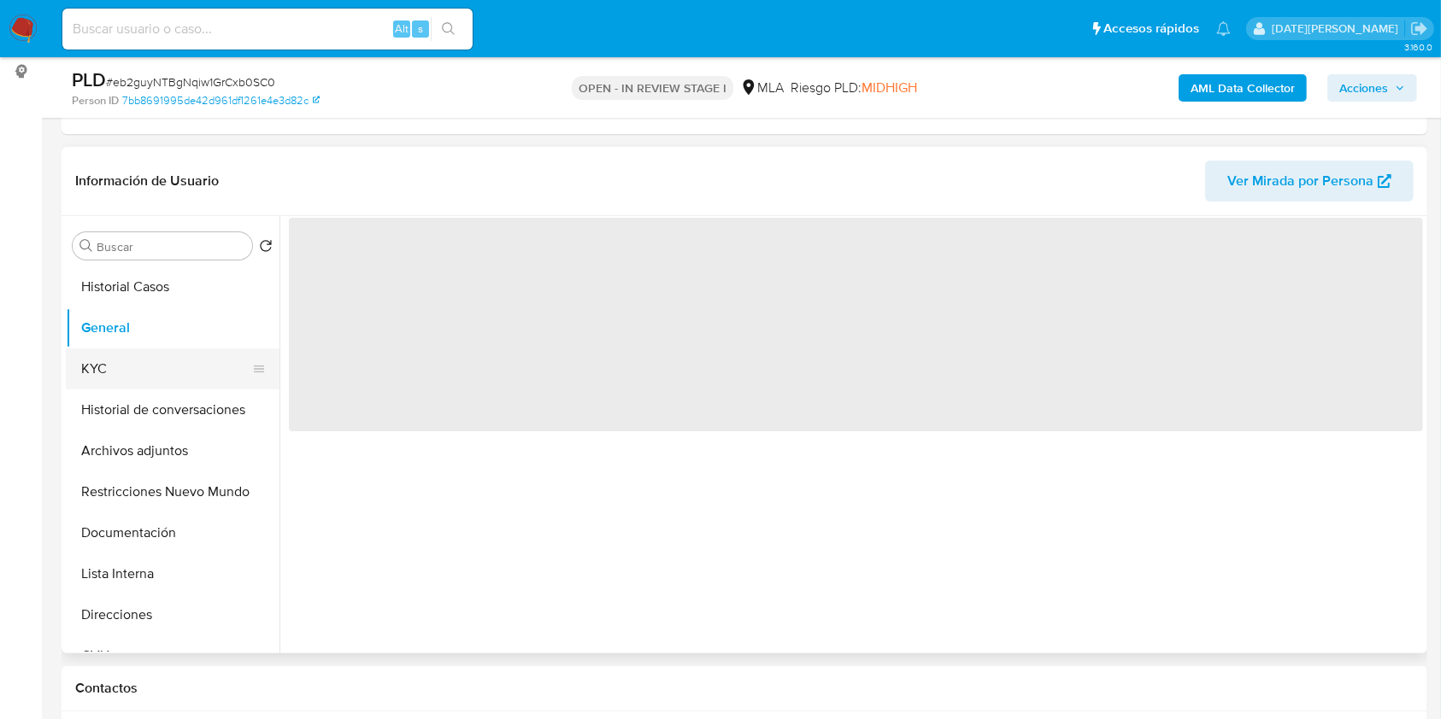
click at [124, 366] on button "KYC" at bounding box center [166, 369] width 200 height 41
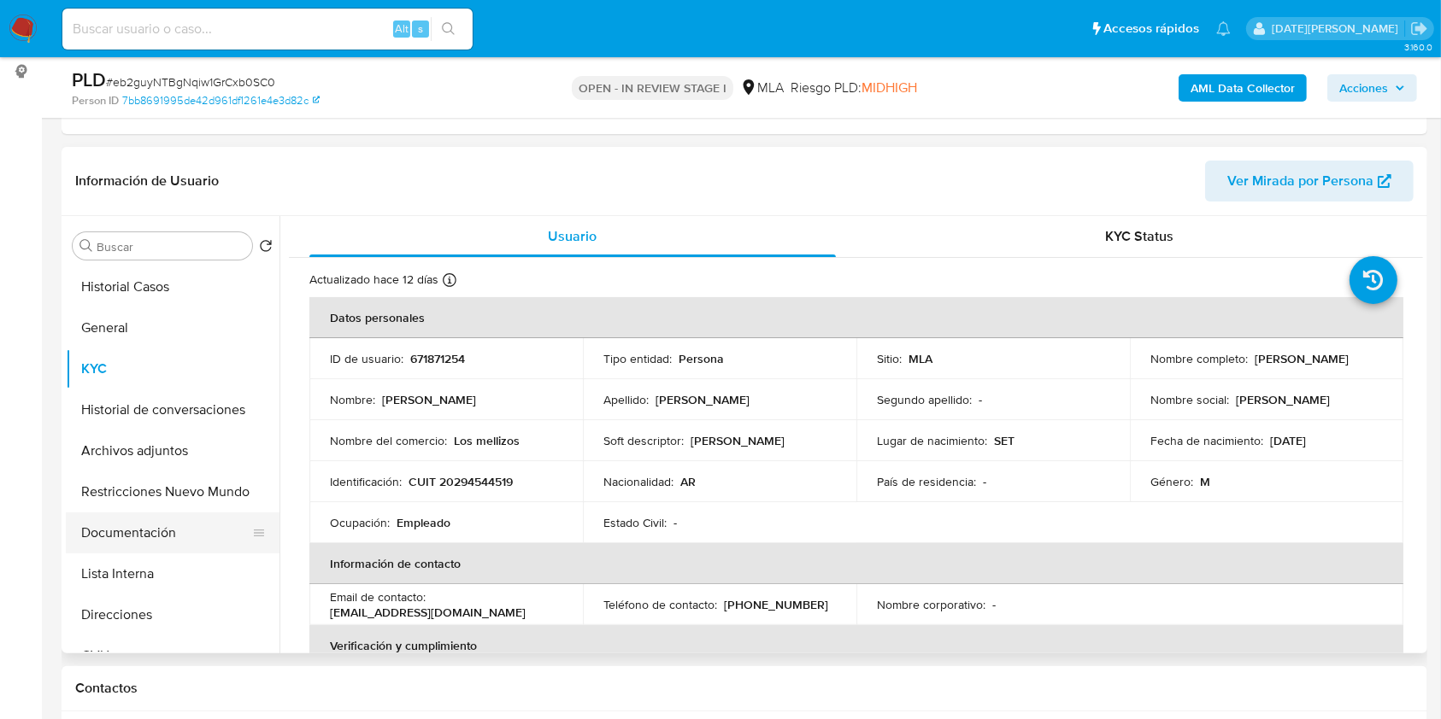
scroll to position [114, 0]
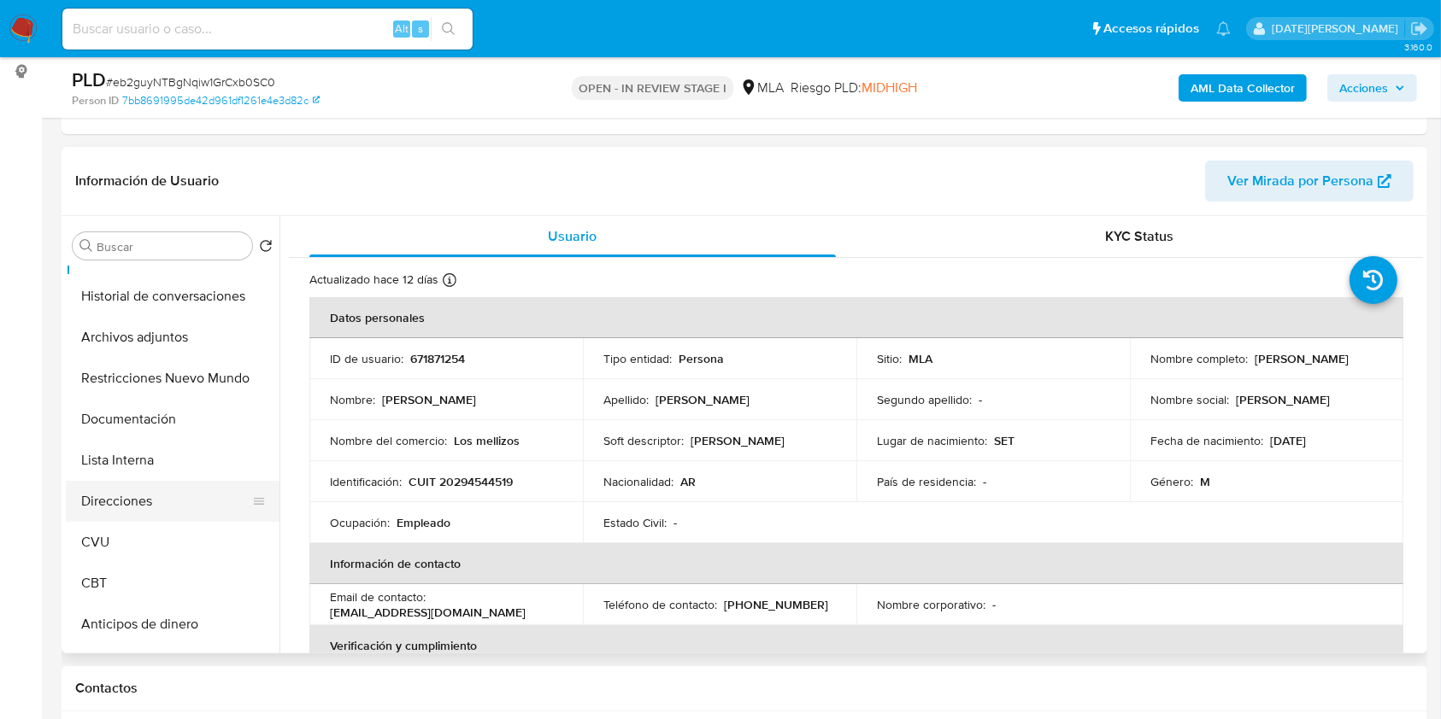
click at [156, 497] on button "Direcciones" at bounding box center [166, 501] width 200 height 41
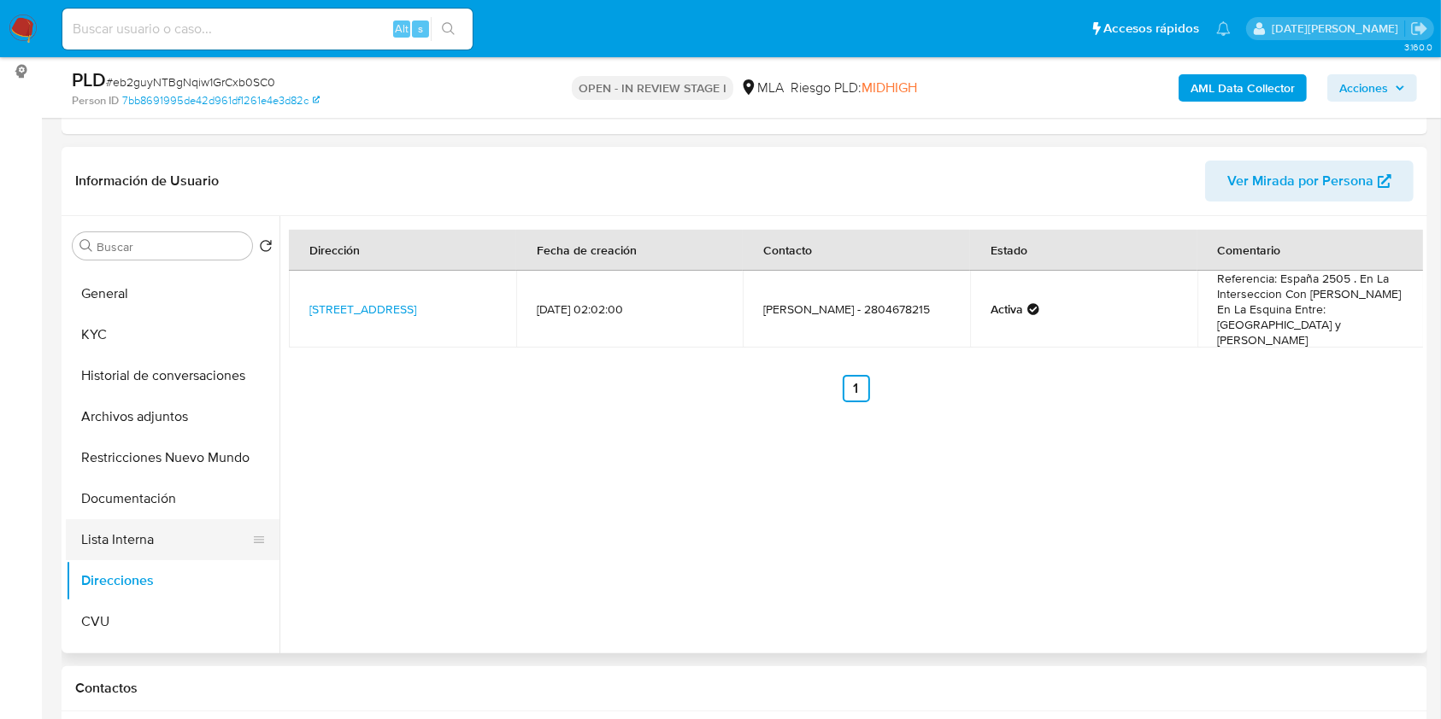
scroll to position [0, 0]
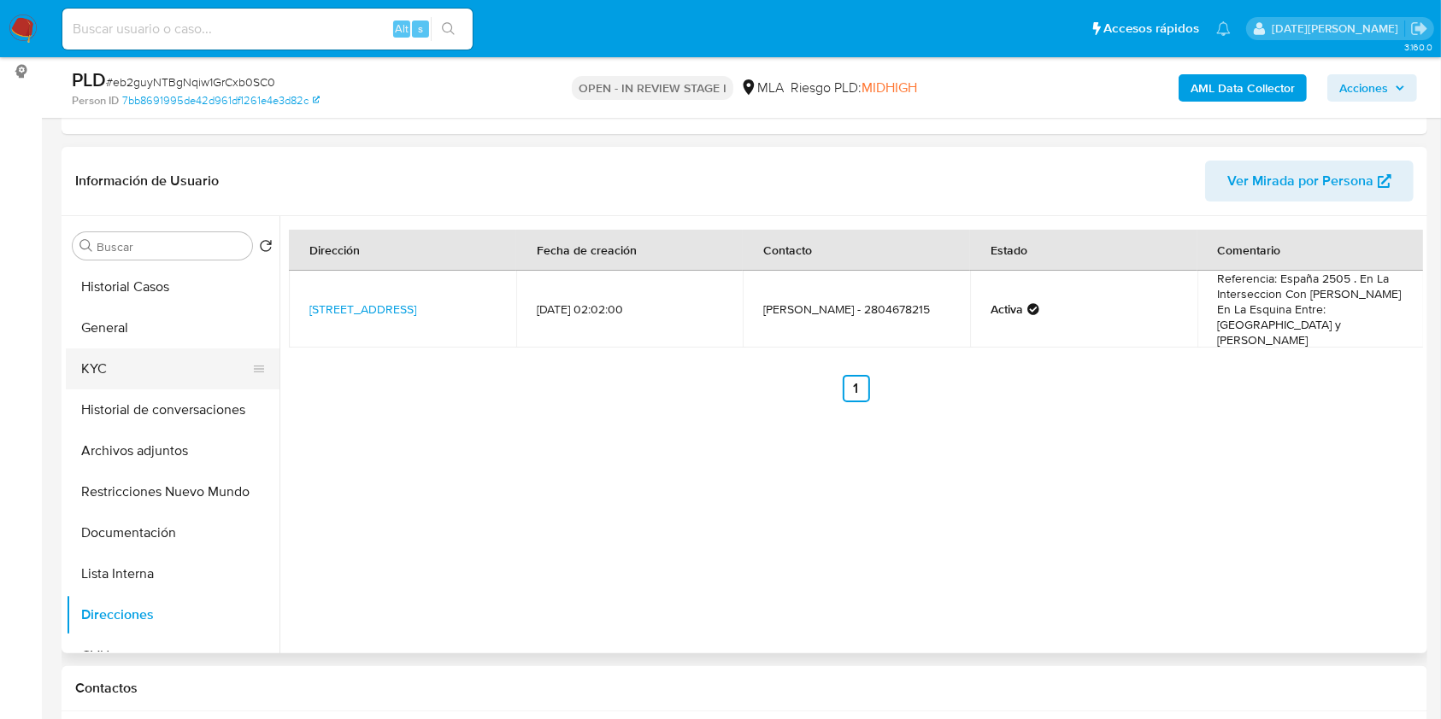
click at [142, 359] on button "KYC" at bounding box center [166, 369] width 200 height 41
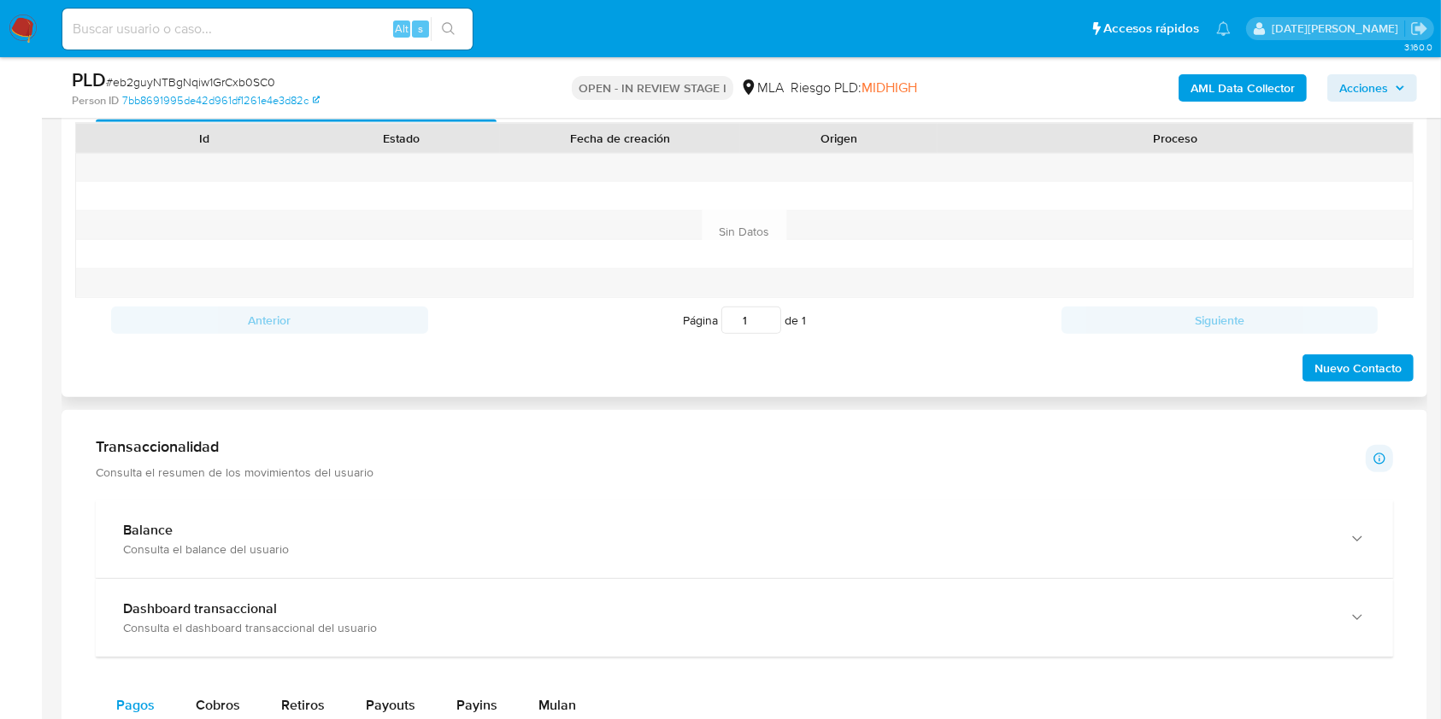
scroll to position [684, 0]
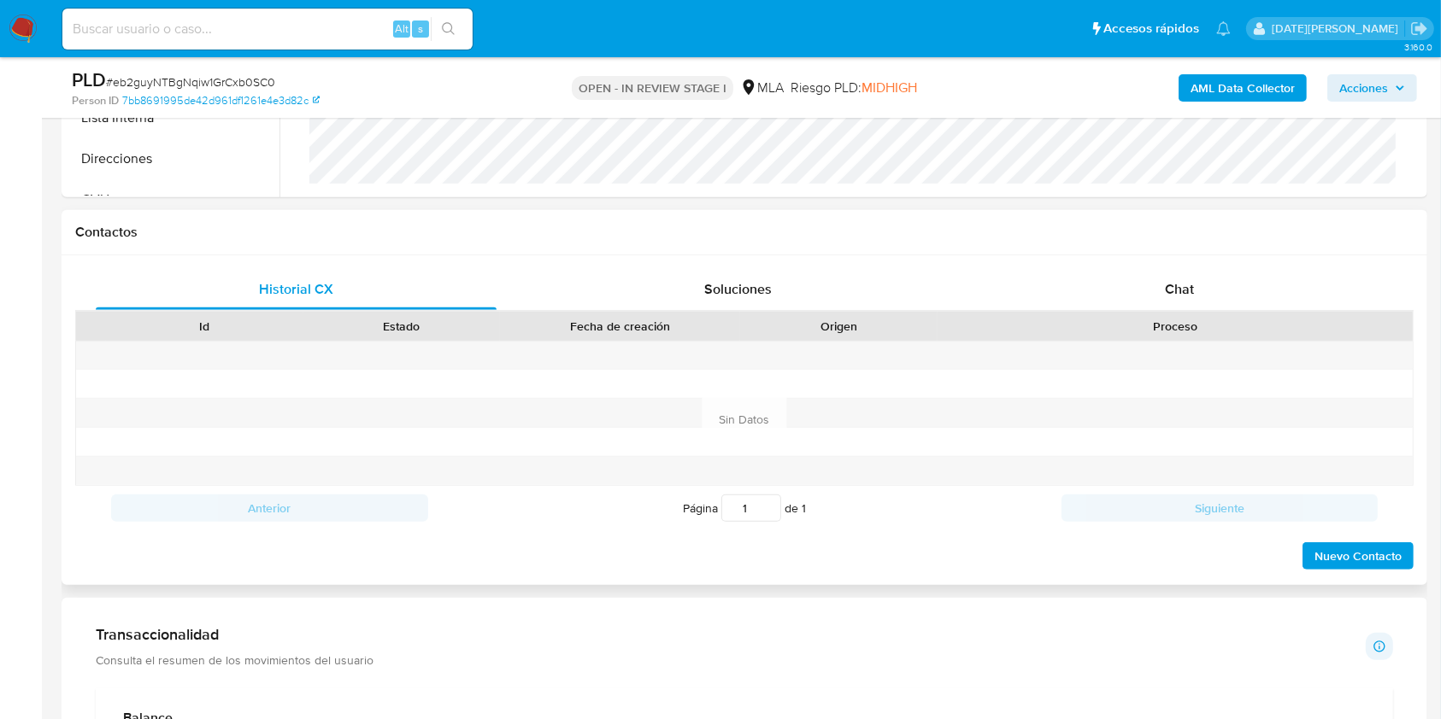
click at [1216, 256] on div "Historial CX Soluciones Chat Id Estado Fecha de creación Origen Proceso Anterio…" at bounding box center [744, 420] width 1365 height 330
click at [1209, 275] on div "Chat" at bounding box center [1179, 289] width 401 height 41
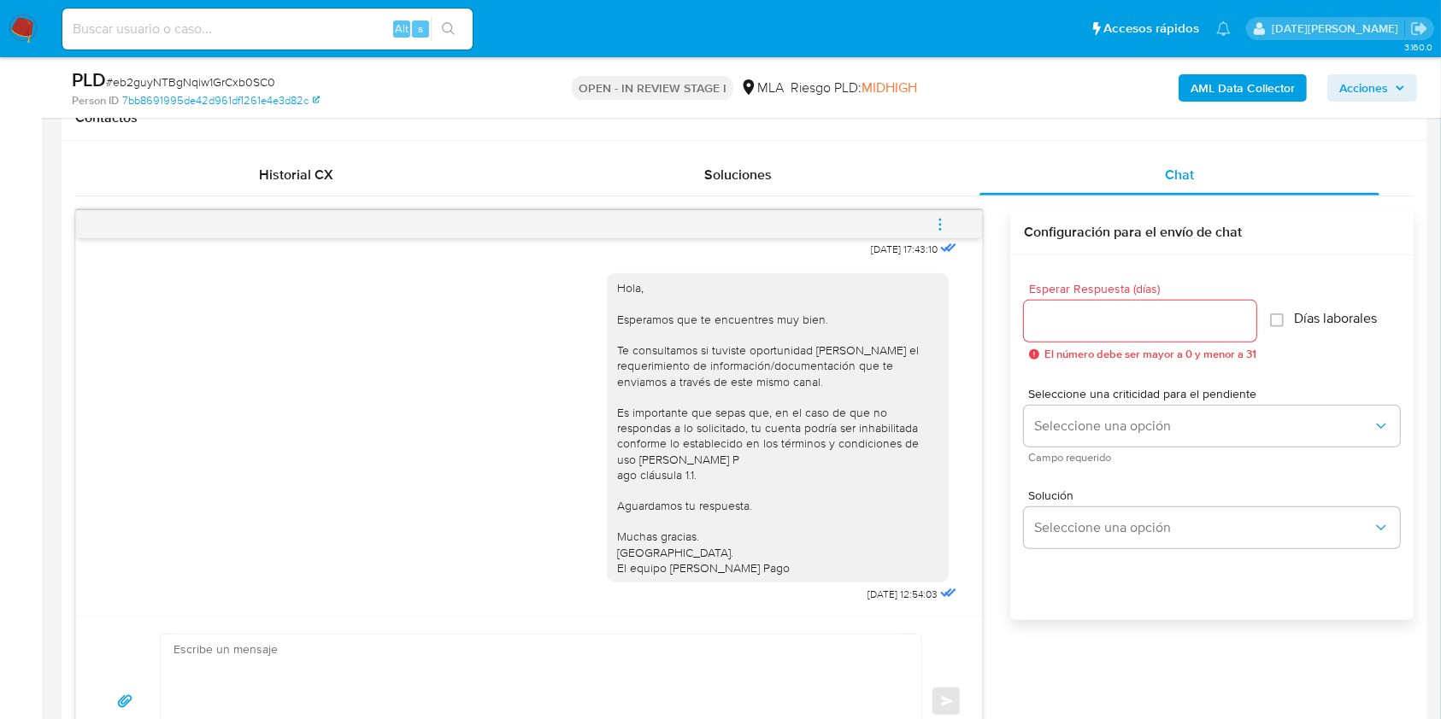
scroll to position [911, 0]
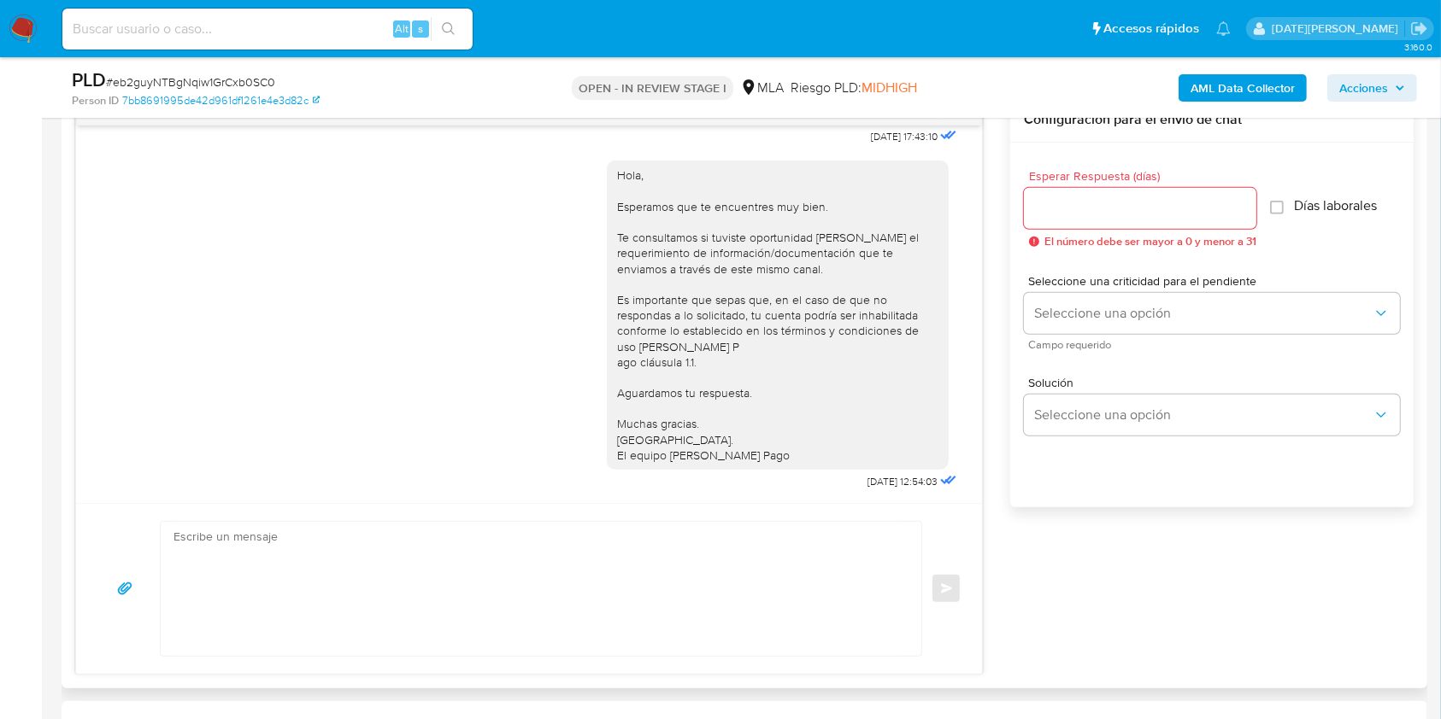
click at [578, 578] on textarea at bounding box center [536, 589] width 726 height 134
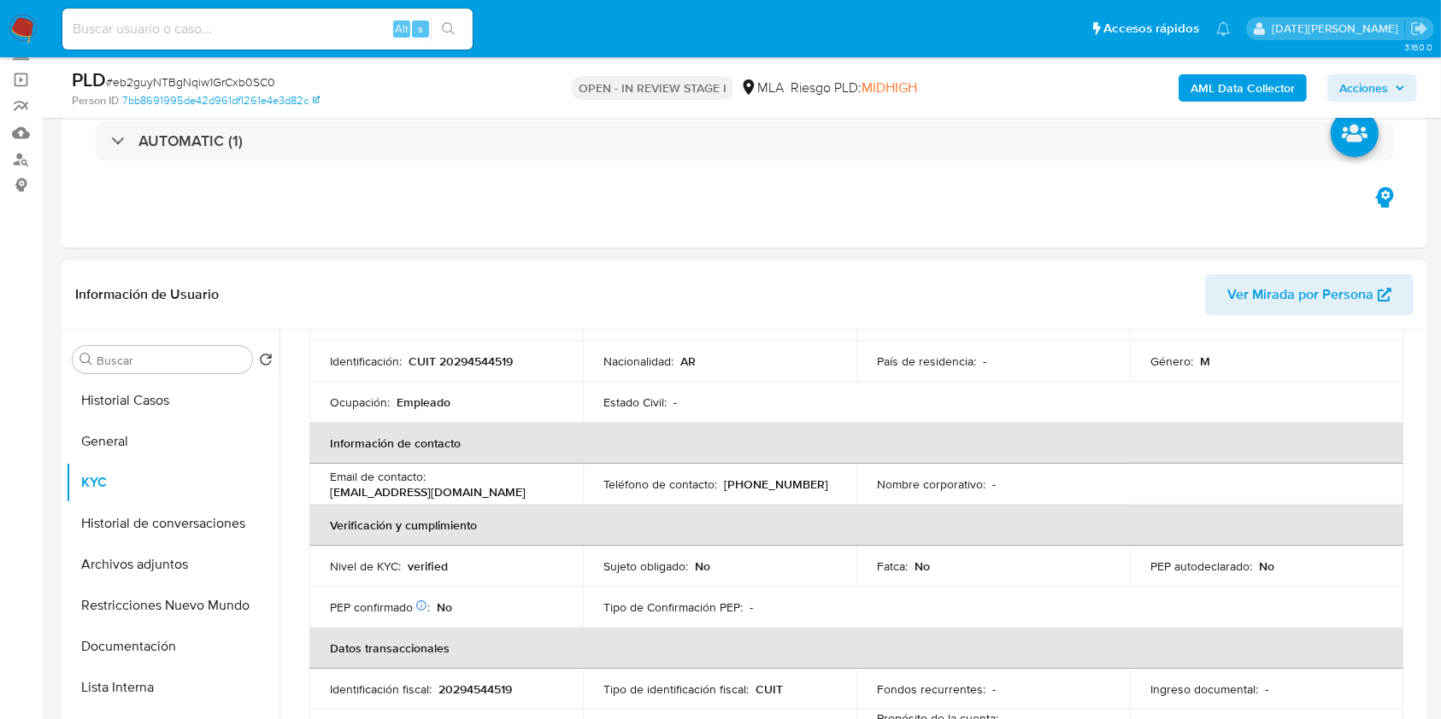
scroll to position [85, 0]
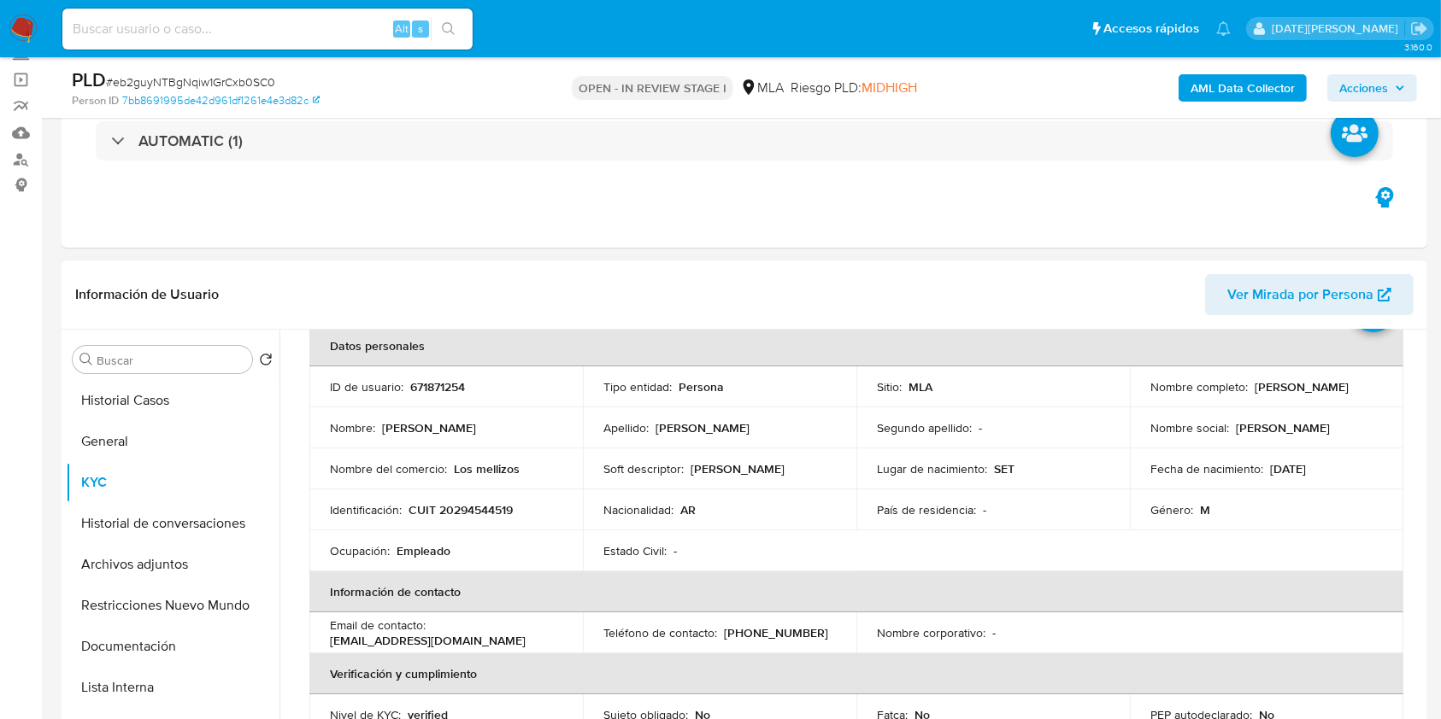
drag, startPoint x: 1253, startPoint y: 384, endPoint x: 1381, endPoint y: 386, distance: 127.3
click at [1381, 386] on td "Nombre completo : Ricardo Javier Candia" at bounding box center [1266, 387] width 273 height 41
copy p "icardo Javier Candia"
drag, startPoint x: 1247, startPoint y: 384, endPoint x: 1391, endPoint y: 393, distance: 143.8
click at [1391, 393] on td "Nombre completo : Ricardo Javier Candia" at bounding box center [1266, 387] width 273 height 41
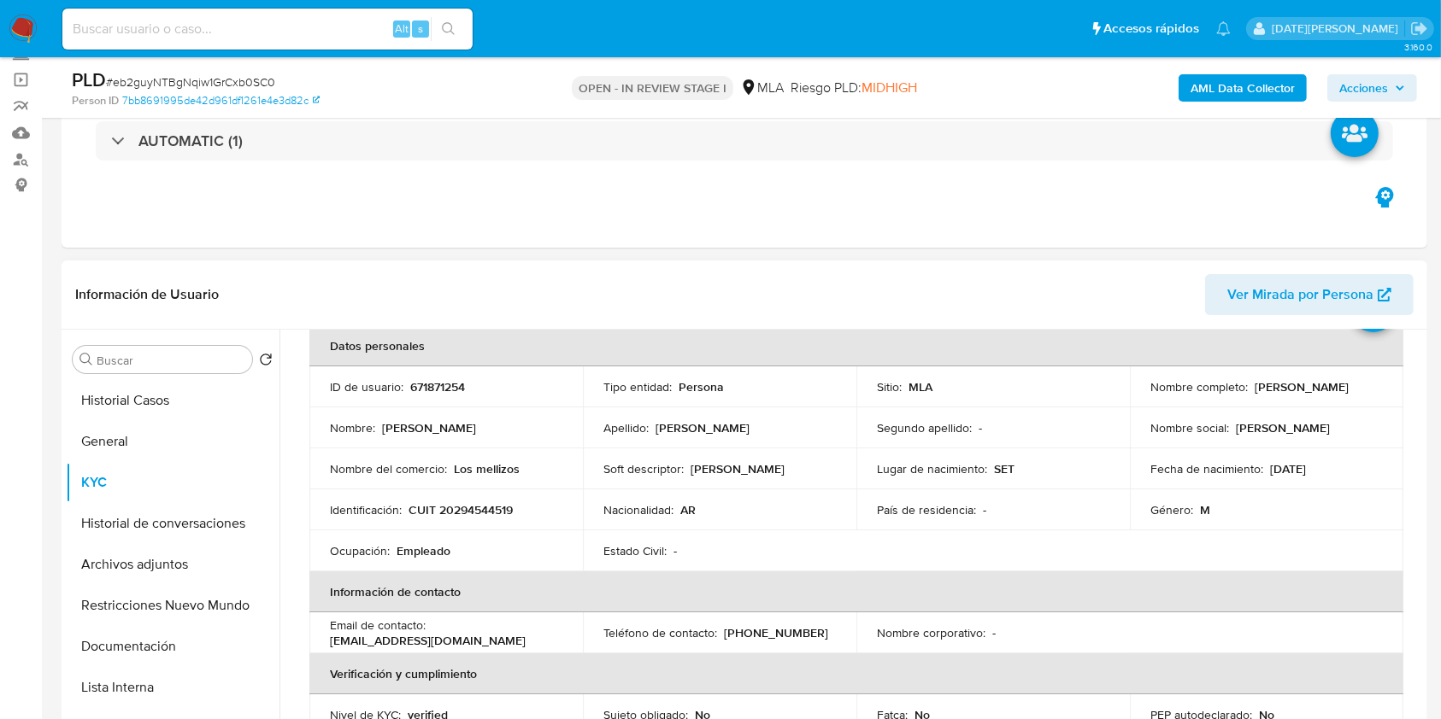
copy p "Ricardo Javier Candia"
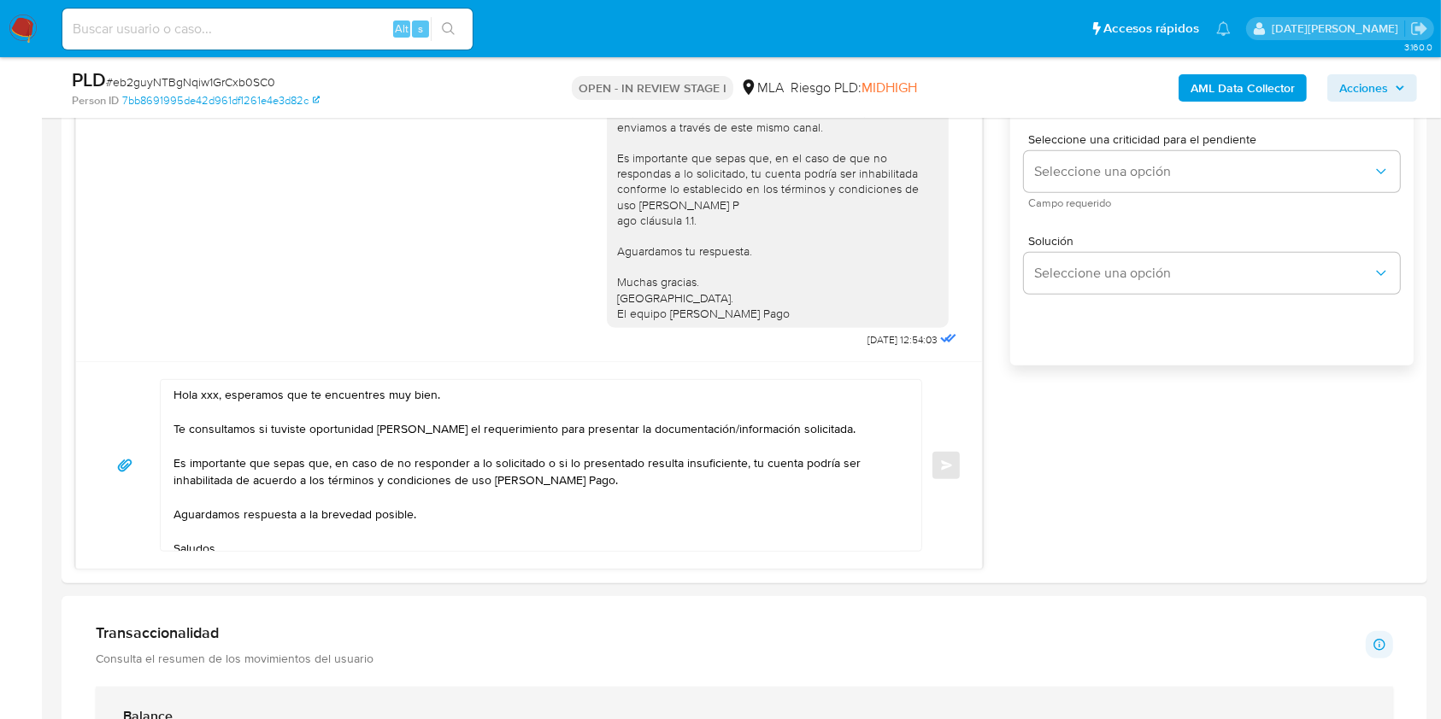
scroll to position [1139, 0]
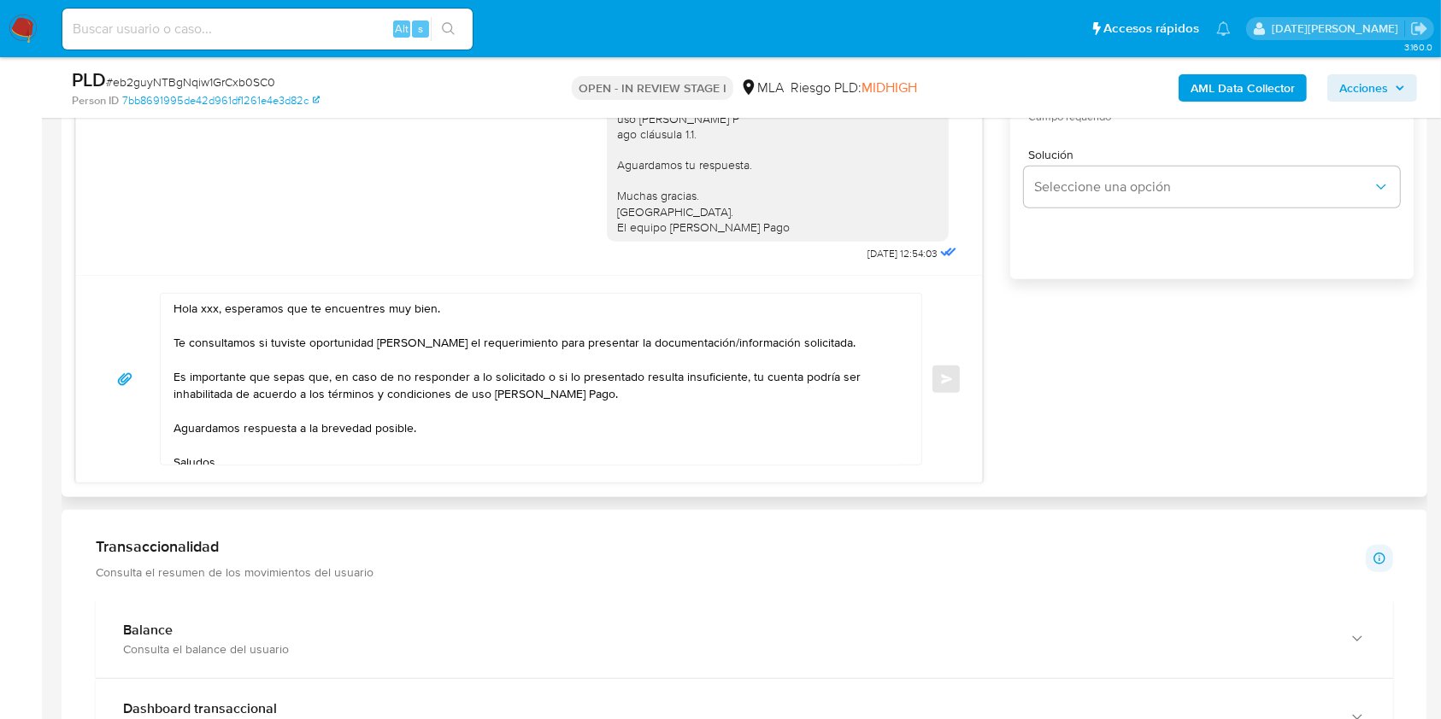
click at [205, 304] on textarea "Hola xxx, esperamos que te encuentres muy bien. Te consultamos si tuviste oport…" at bounding box center [536, 379] width 726 height 171
paste textarea "Ricardo Javier Candia"
click at [827, 341] on textarea "Hola Ricardo Javier Candia, esperamos que te encuentres muy bien. Te consultamo…" at bounding box center [536, 379] width 726 height 171
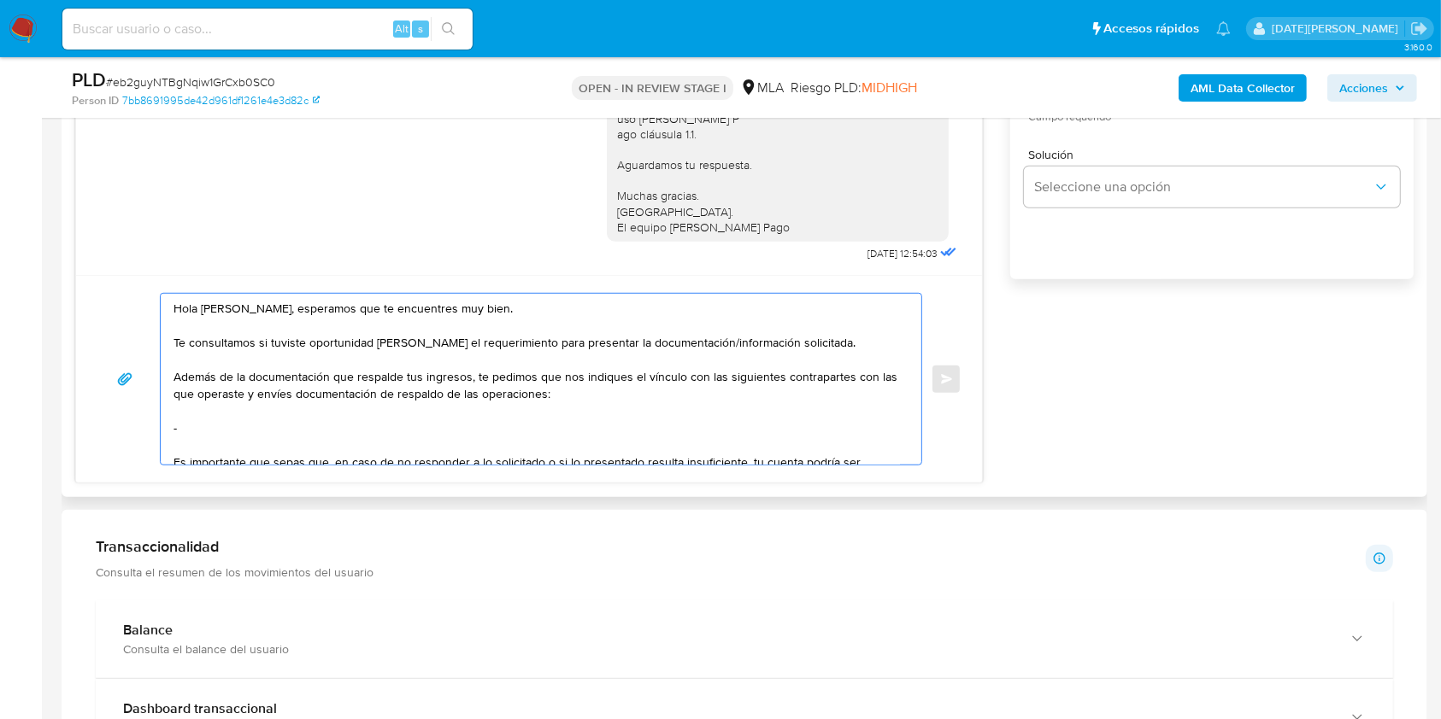
click at [193, 437] on textarea "Hola Ricardo Javier Candia, esperamos que te encuentres muy bien. Te consultamo…" at bounding box center [536, 379] width 726 height 171
paste textarea "CONSTRUCCIONES MIT"
paste textarea "SUREVENT SA"
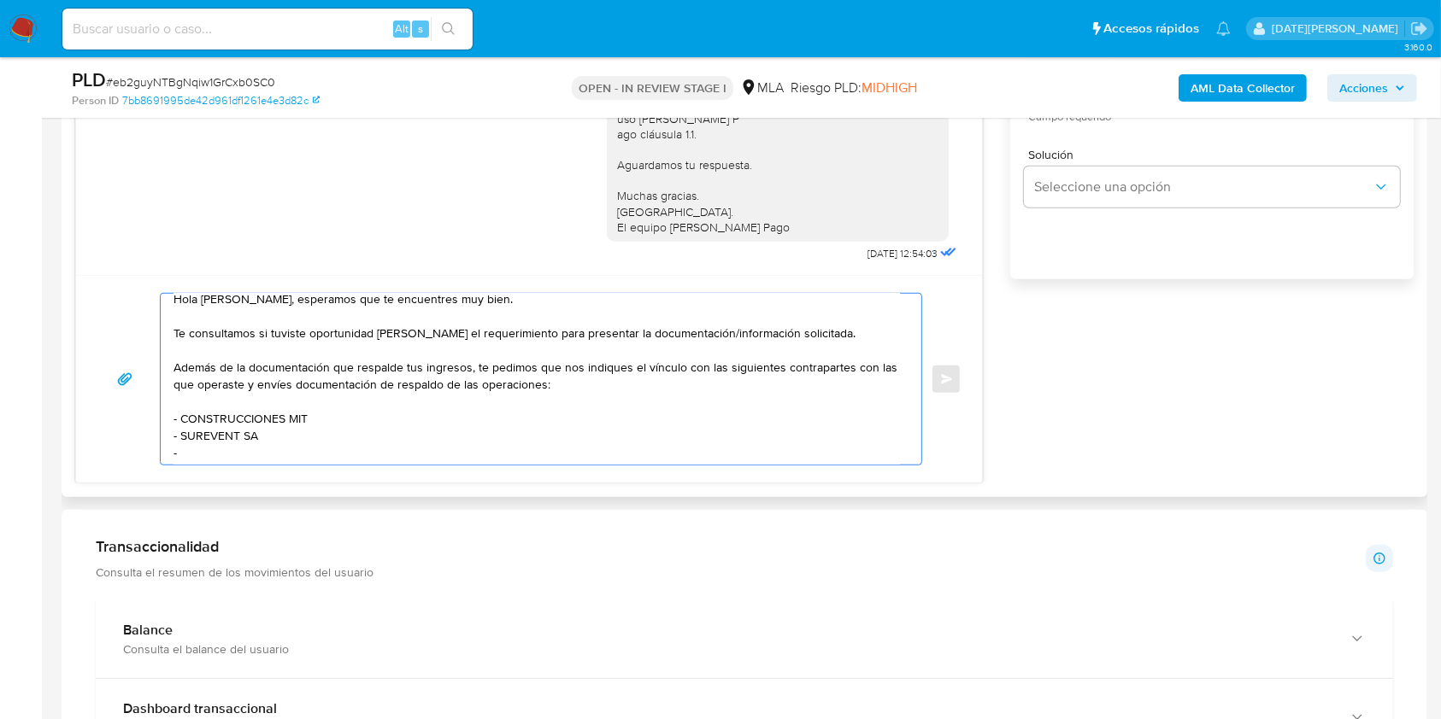
paste textarea "Viviana Elizabeth Marinho"
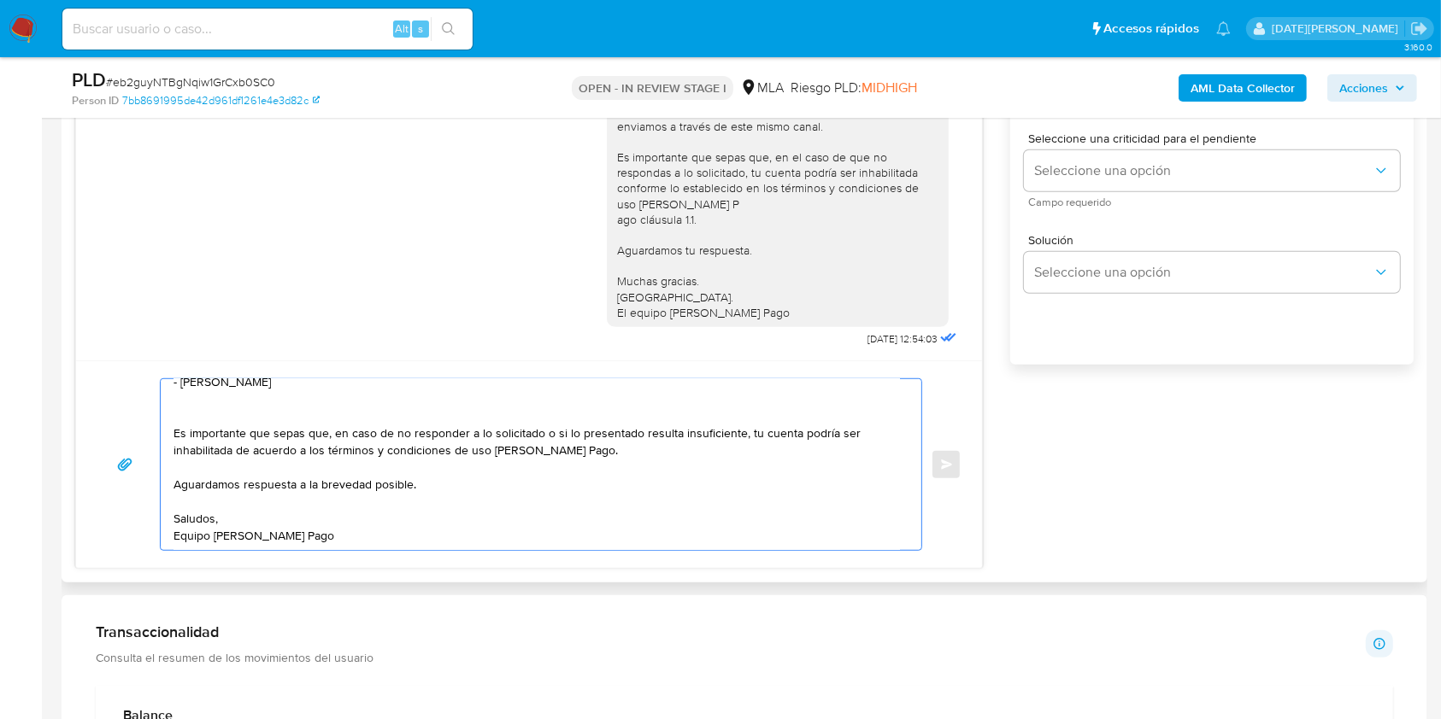
scroll to position [911, 0]
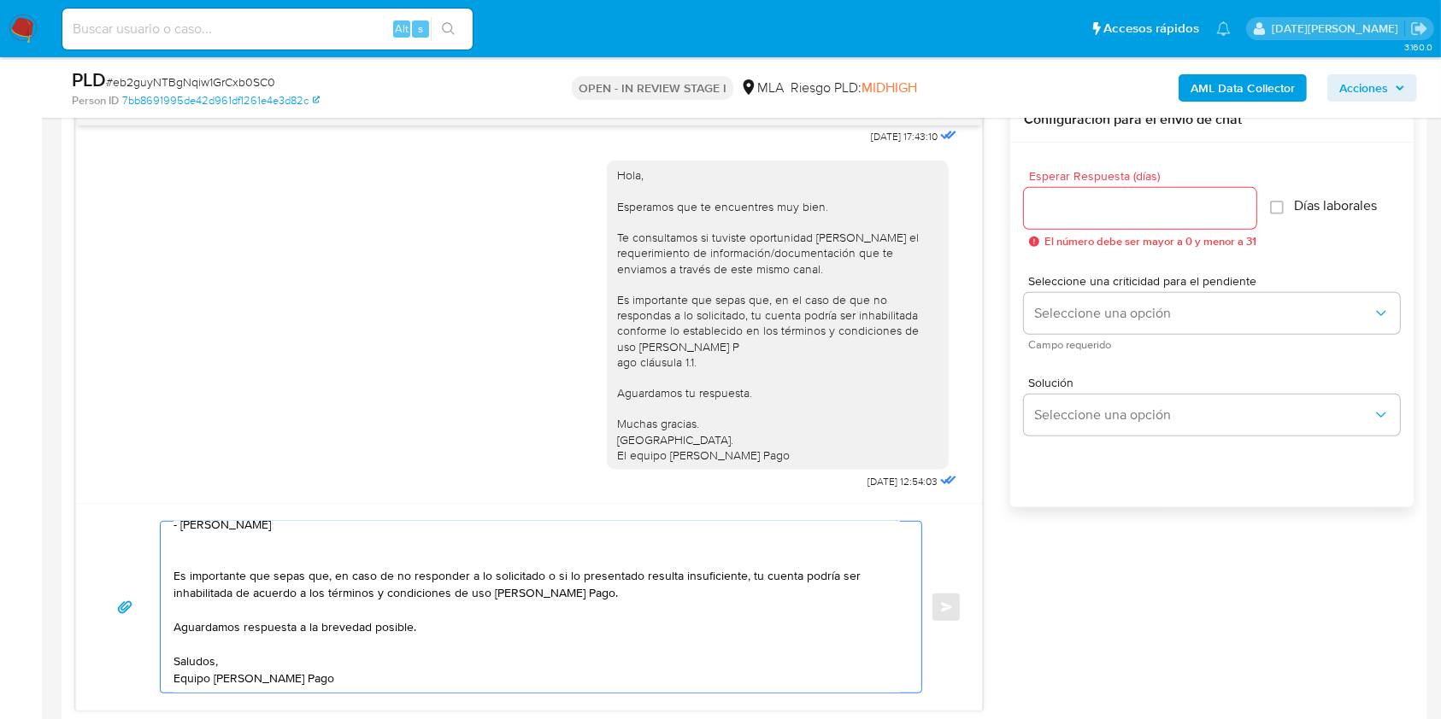
type textarea "Hola Ricardo Javier Candia, esperamos que te encuentres muy bien. Te consultamo…"
click at [1065, 213] on input "Esperar Respuesta (días)" at bounding box center [1140, 208] width 232 height 22
type input "3"
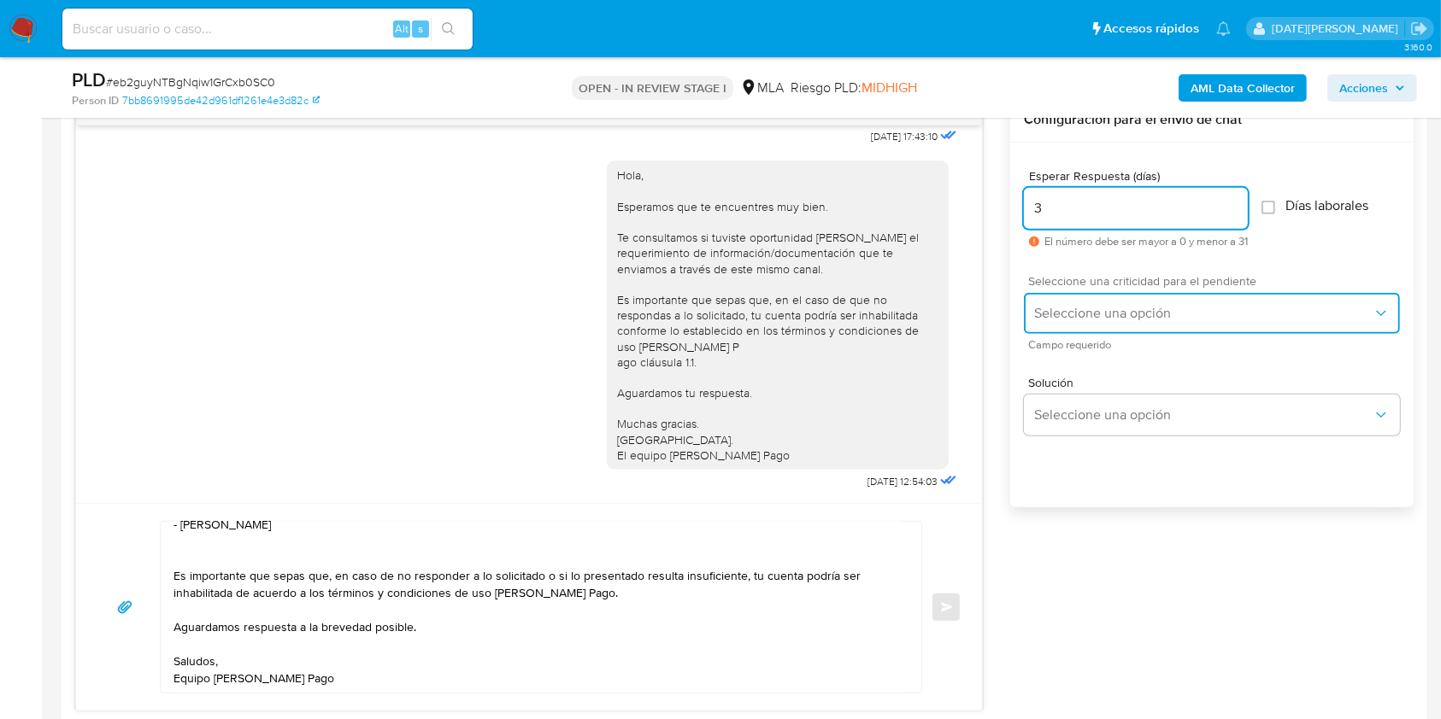
click at [1088, 308] on span "Seleccione una opción" at bounding box center [1203, 313] width 338 height 17
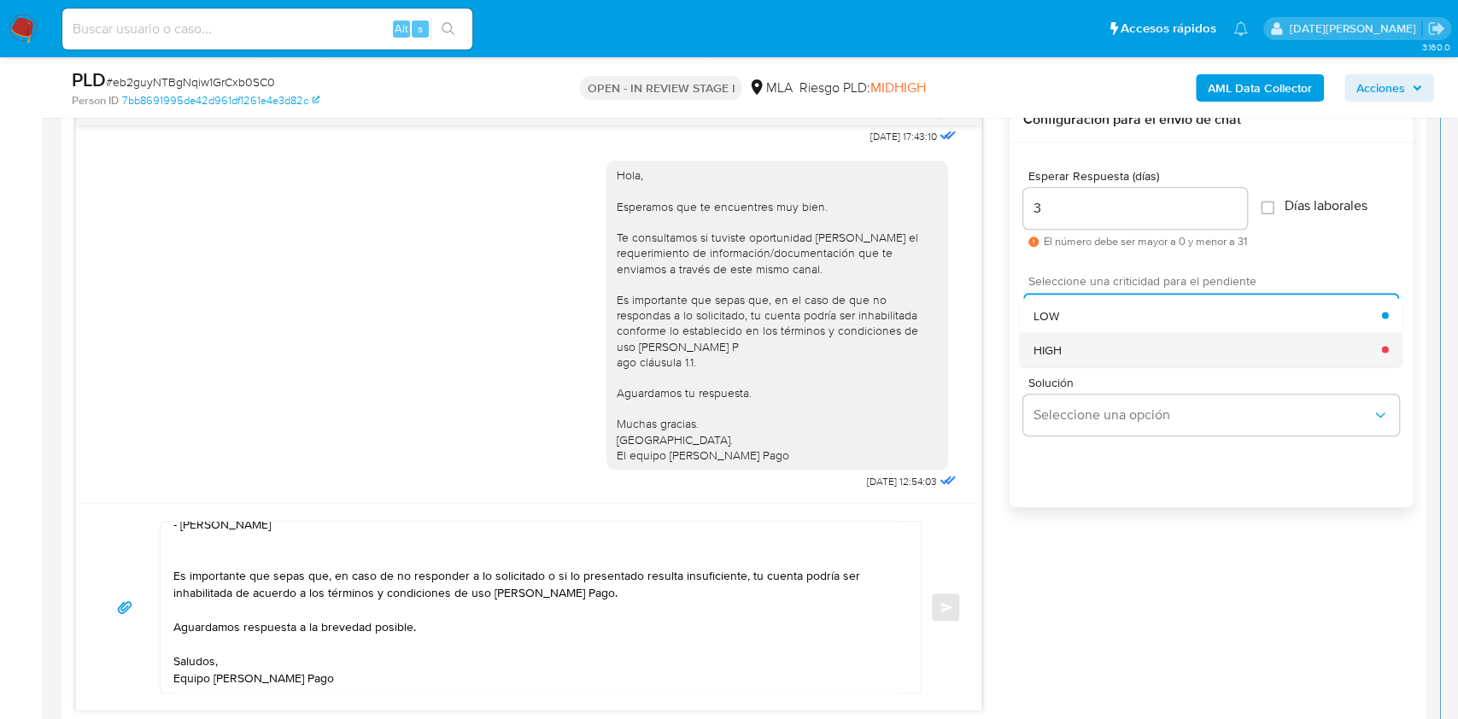
click at [1076, 346] on div "HIGH" at bounding box center [1208, 349] width 349 height 34
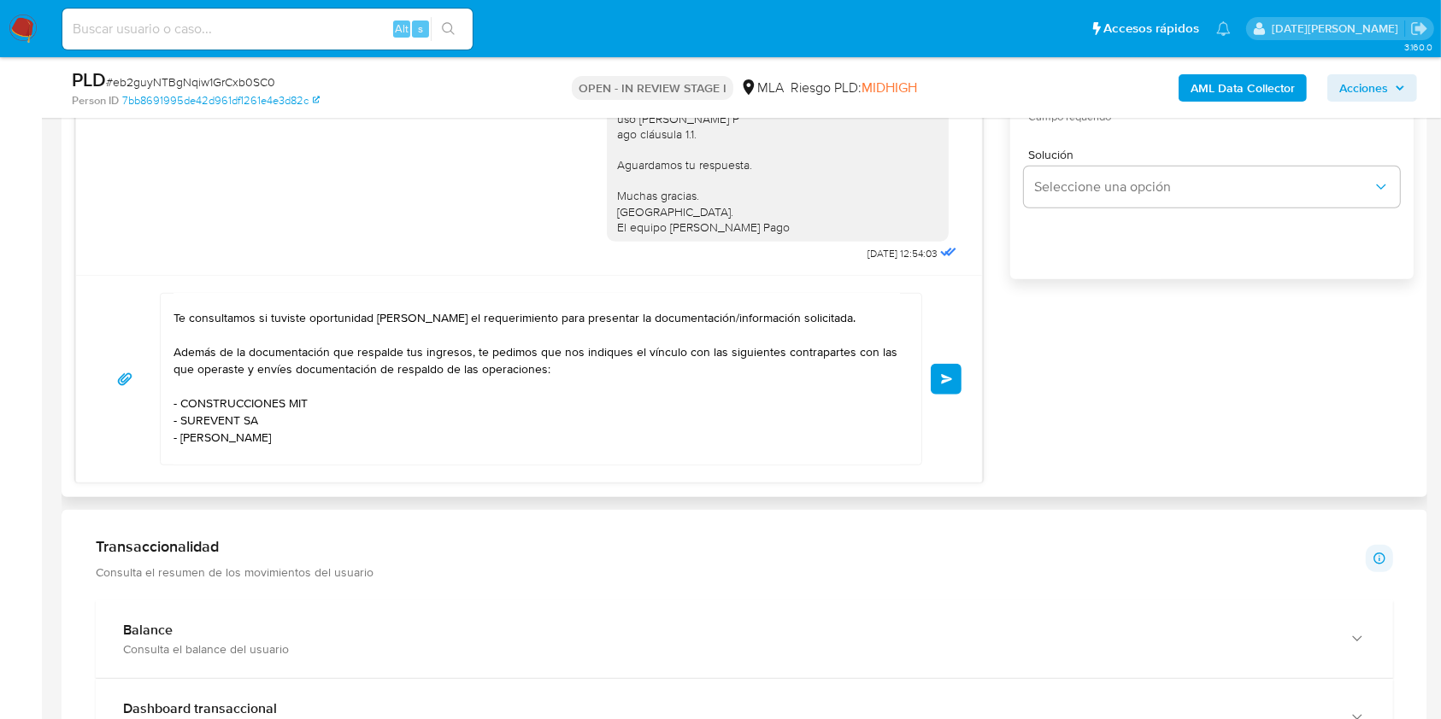
scroll to position [0, 0]
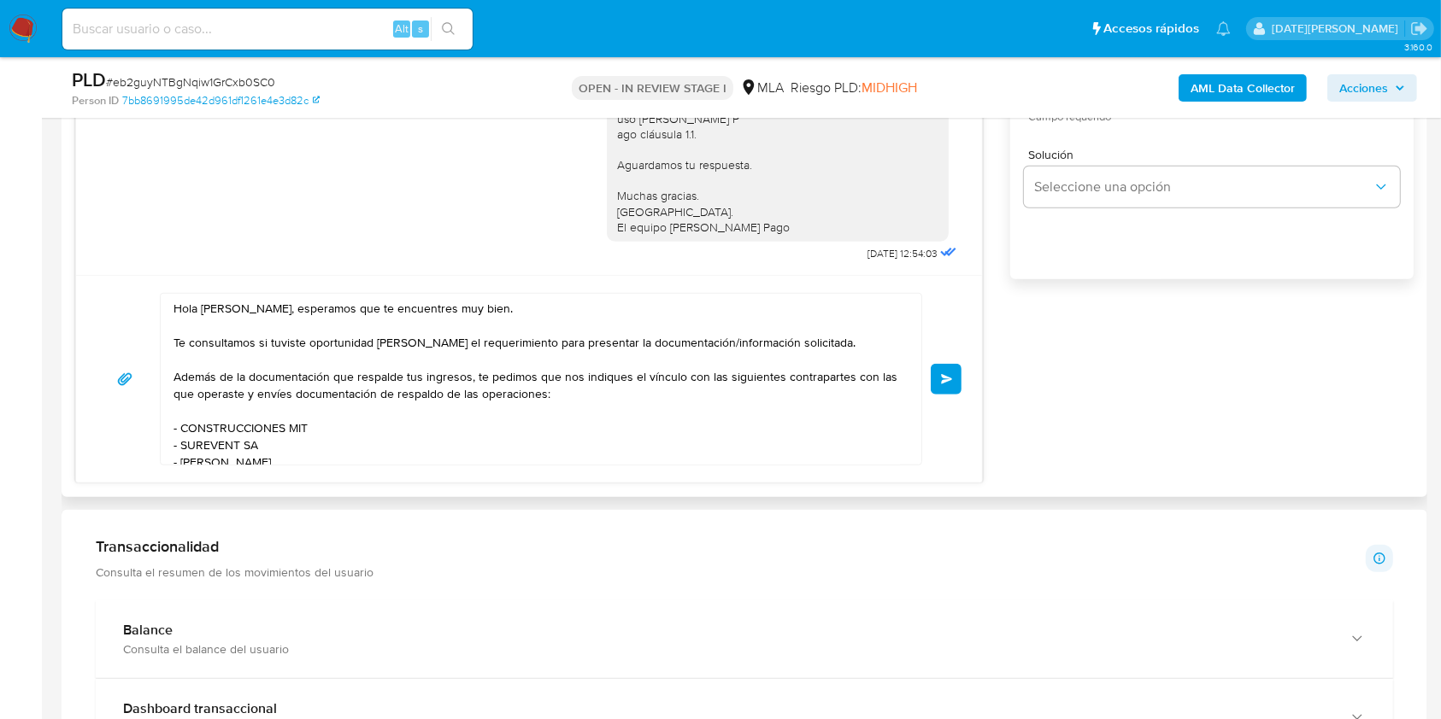
drag, startPoint x: 325, startPoint y: 307, endPoint x: 355, endPoint y: 281, distance: 39.4
click at [323, 306] on textarea "Hola Ricardo Javier Candia, esperamos que te encuentres muy bien. Te consultamo…" at bounding box center [536, 379] width 726 height 171
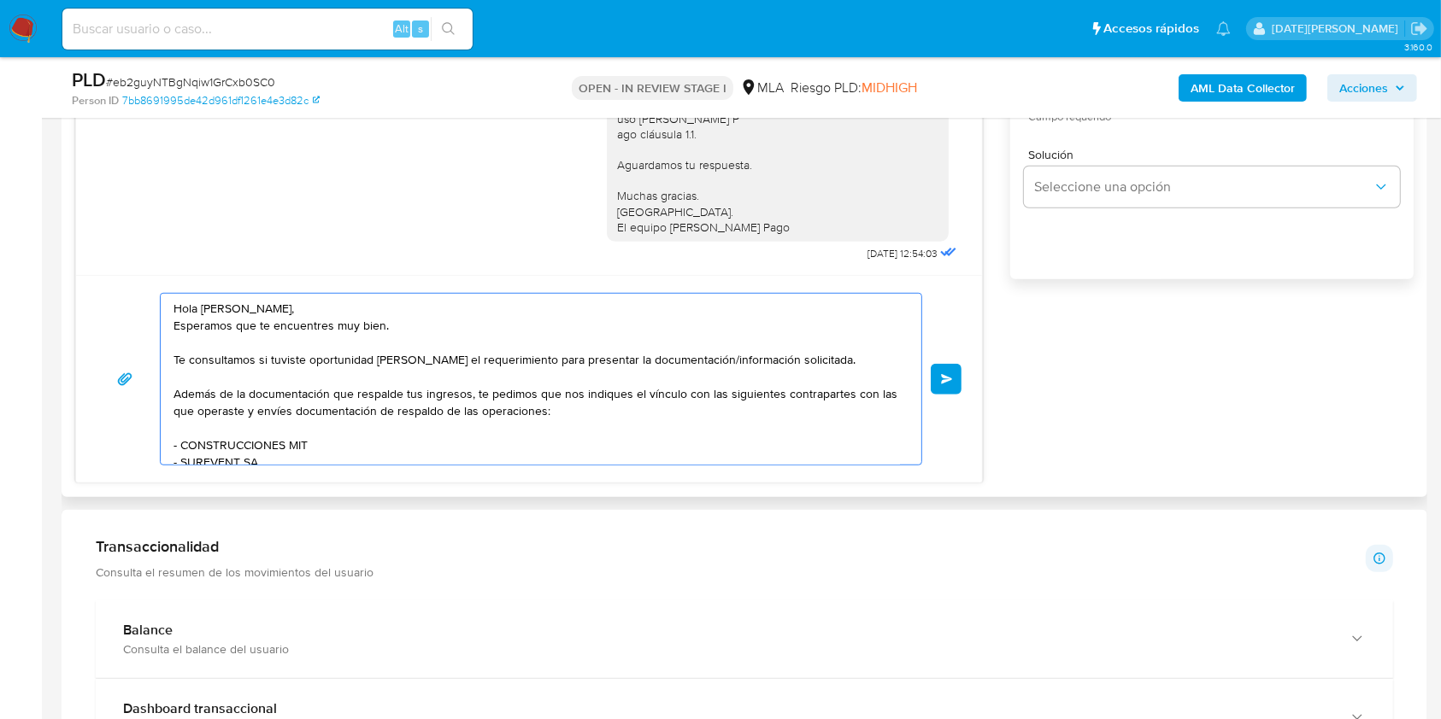
click at [355, 299] on textarea "Hola Ricardo Javier Candia, Esperamos que te encuentres muy bien. Te consultamo…" at bounding box center [536, 379] width 726 height 171
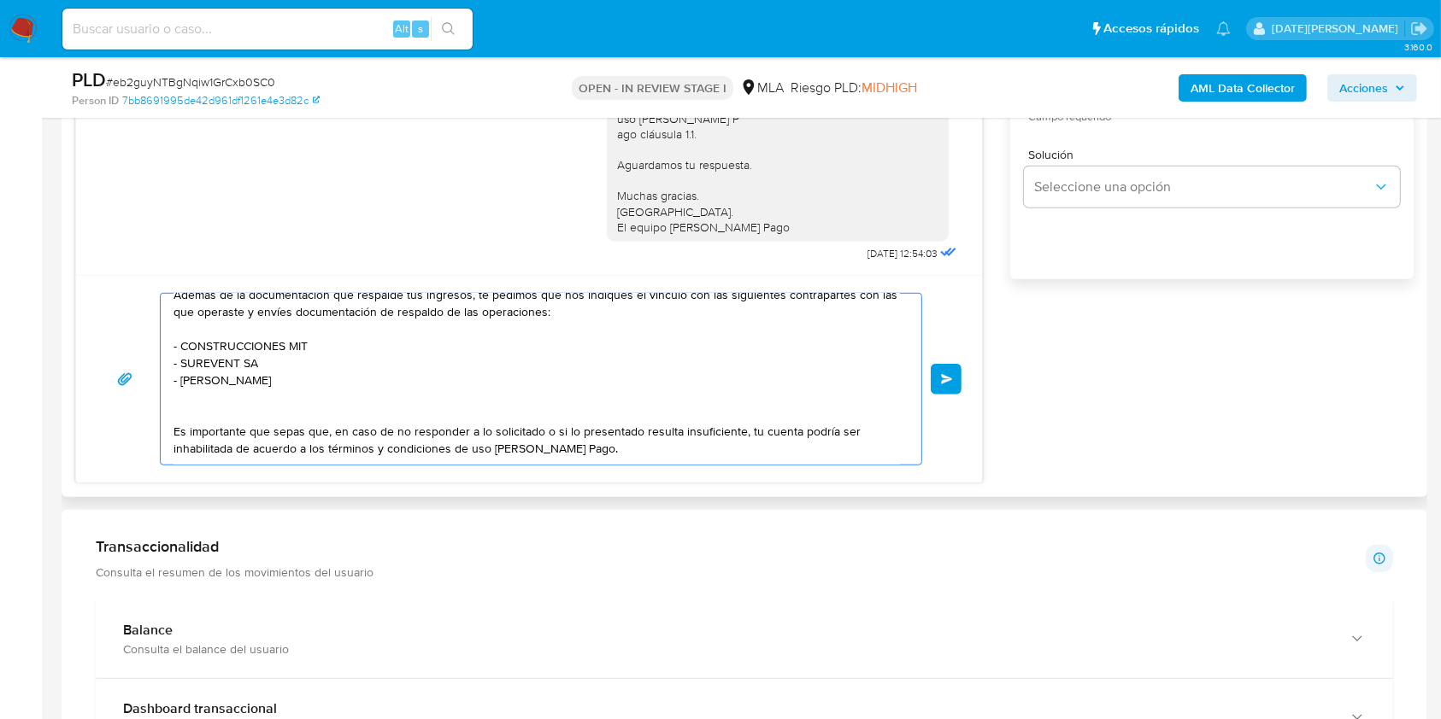
scroll to position [117, 0]
click at [339, 427] on textarea "Hola Ricardo Javier Candia, Esperamos que te encuentres muy bien. Te consultamo…" at bounding box center [536, 379] width 726 height 171
click at [337, 413] on textarea "Hola Ricardo Javier Candia, Esperamos que te encuentres muy bien. Te consultamo…" at bounding box center [536, 379] width 726 height 171
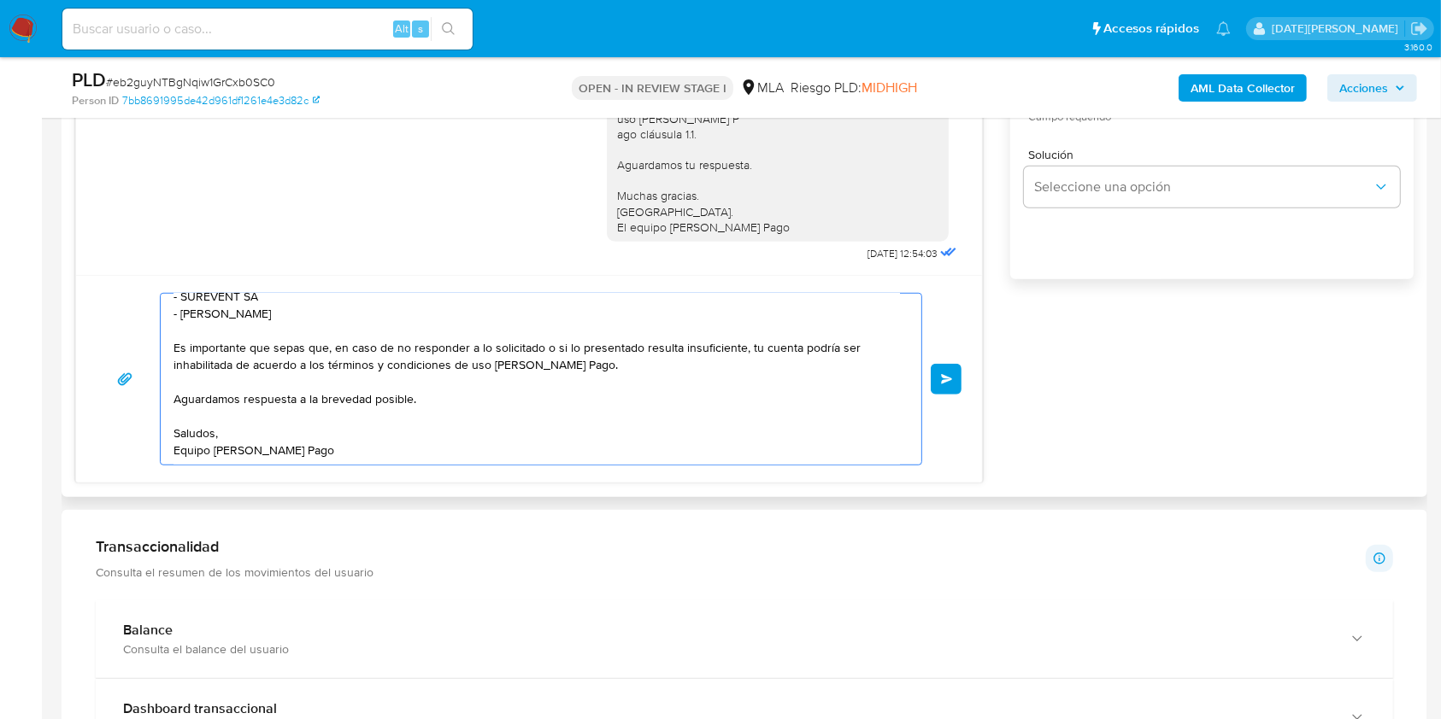
scroll to position [191, 0]
click at [615, 390] on textarea "Hola Ricardo Javier Candia, Esperamos que te encuentres muy bien. Te consultamo…" at bounding box center [536, 379] width 726 height 171
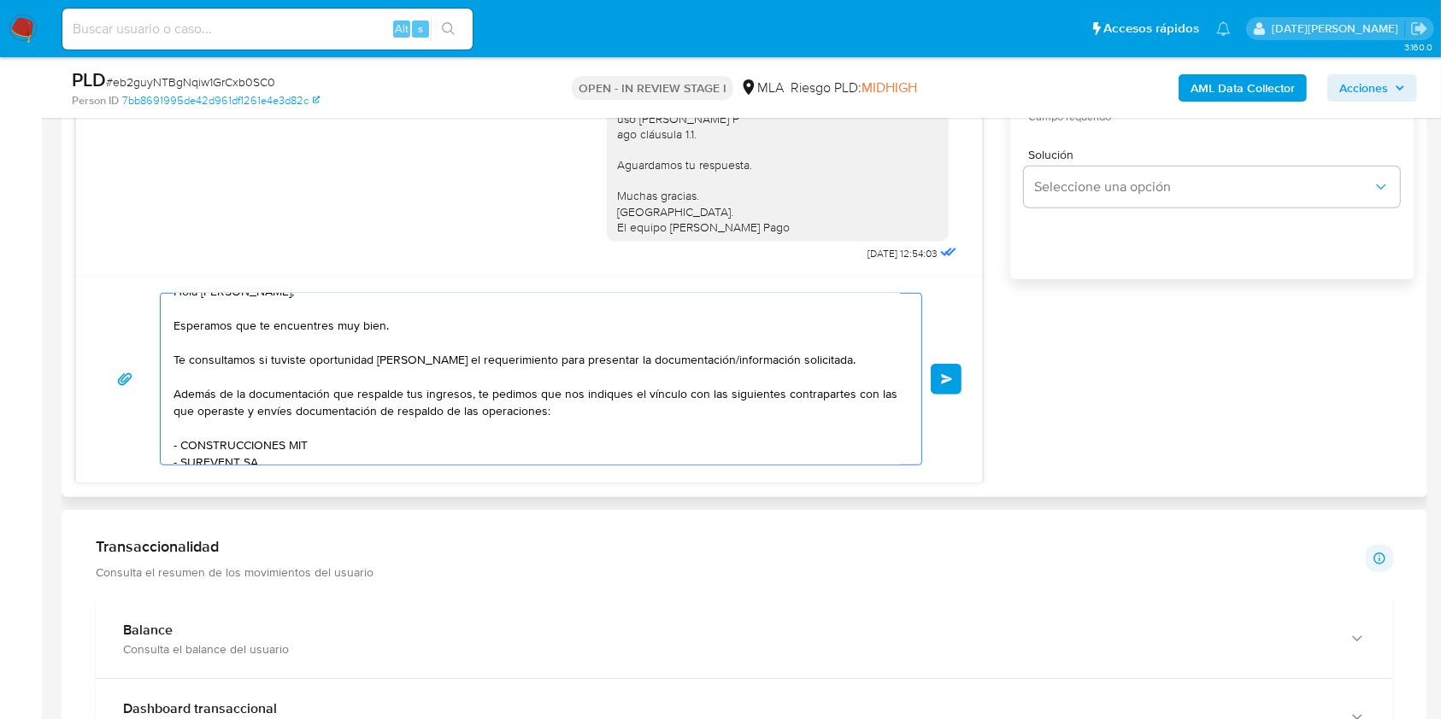
scroll to position [0, 0]
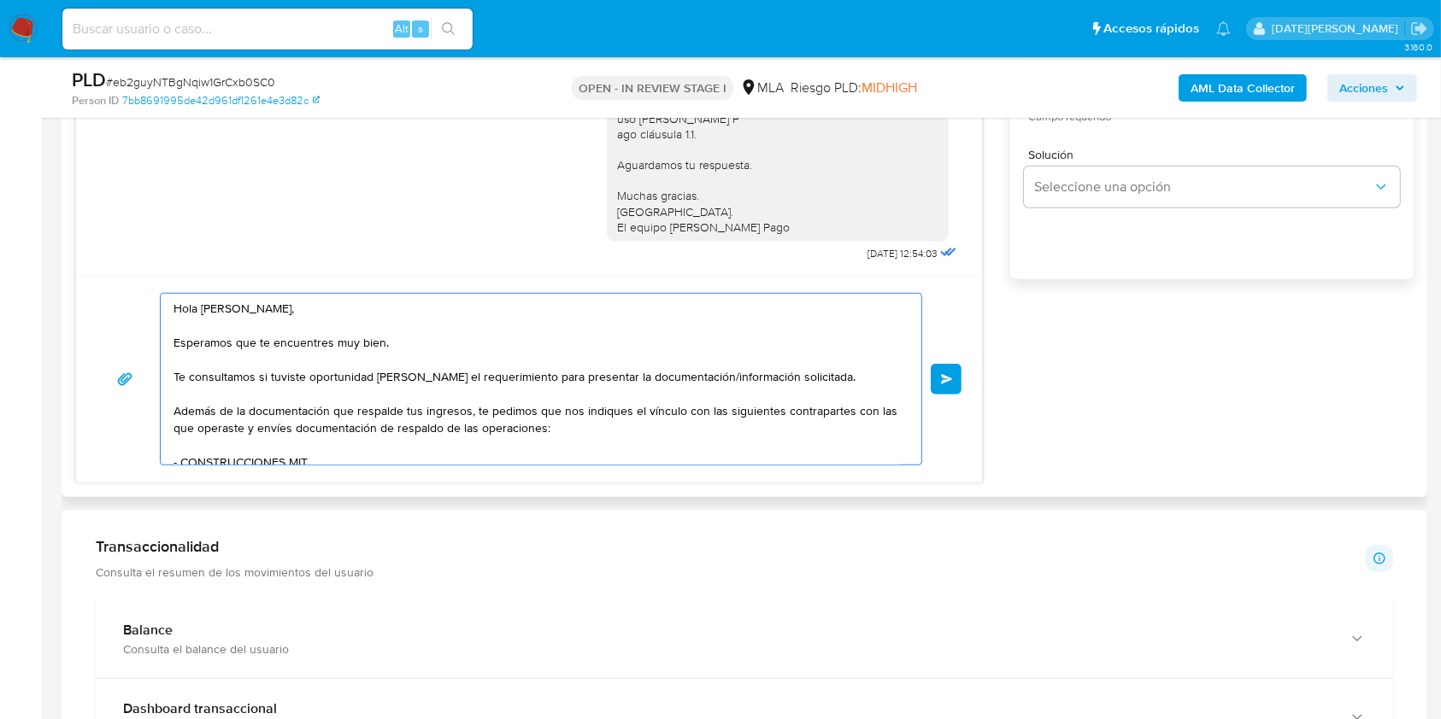
click at [223, 308] on textarea "Hola Ricardo Javier Candia, Esperamos que te encuentres muy bien. Te consultamo…" at bounding box center [536, 379] width 726 height 171
click at [407, 307] on textarea "Hola Ricardo Javier Candia, Esperamos que te encuentres muy bien. Te consultamo…" at bounding box center [536, 379] width 726 height 171
click at [422, 337] on textarea "Hola Ricardo Javier Candia, Esperamos que te encuentres muy bien. Te consultamo…" at bounding box center [536, 379] width 726 height 171
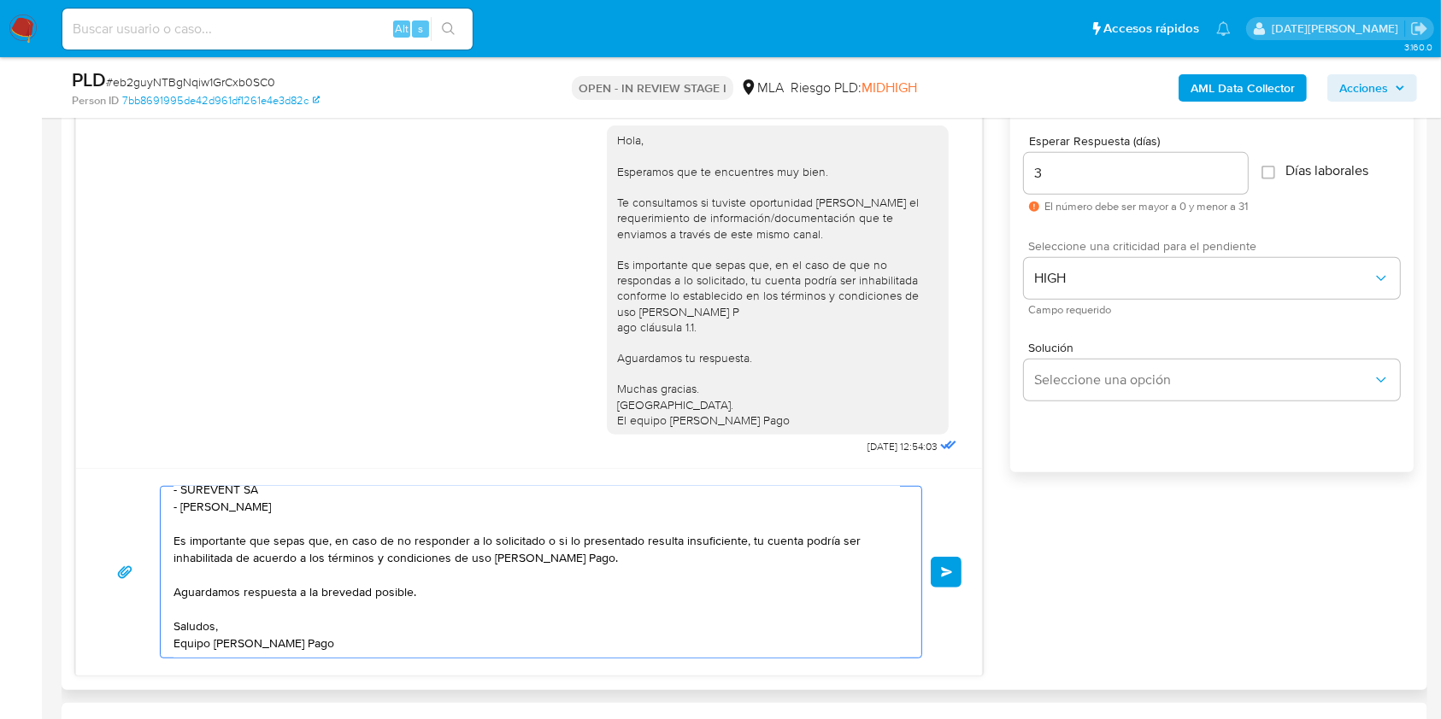
scroll to position [911, 0]
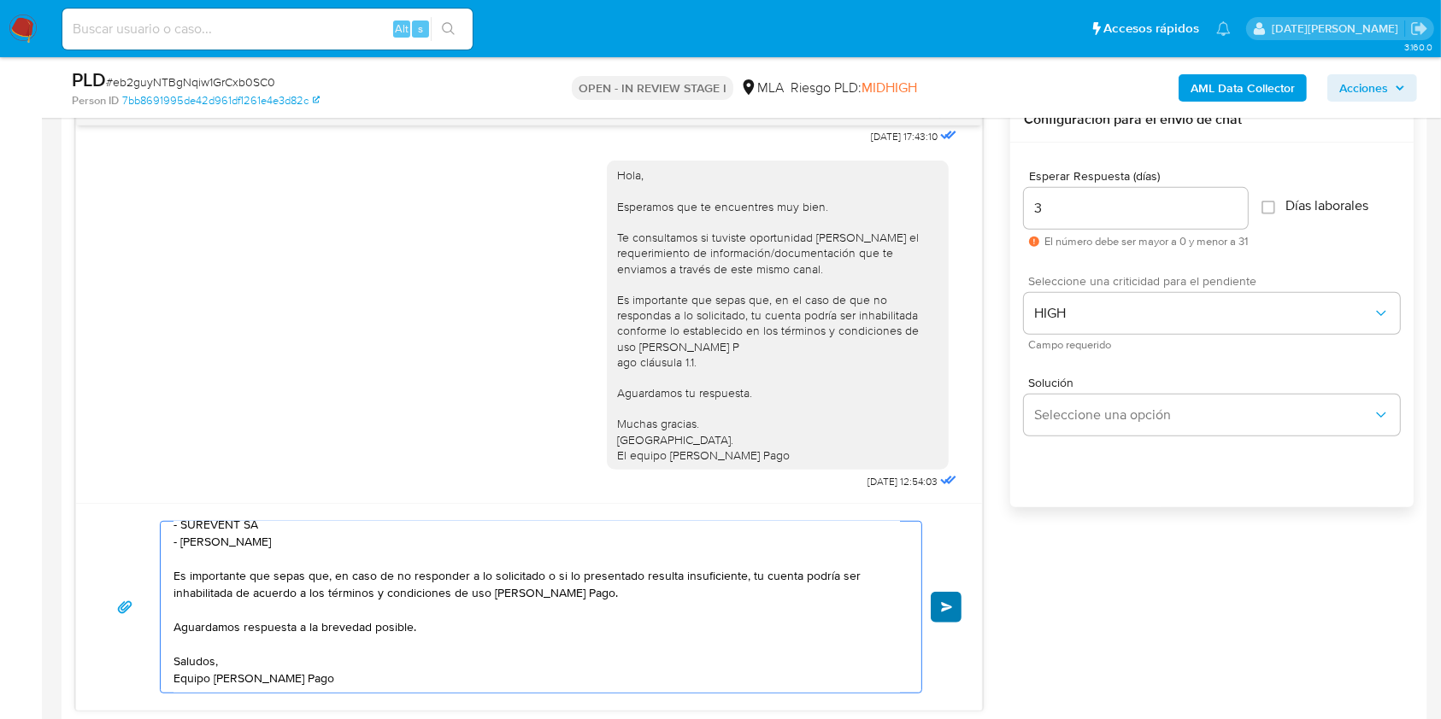
type textarea "Hola Ricardo Javier Candia, Esperamos que te encuentres muy bien. Te consultamo…"
click at [935, 595] on button "Enviar" at bounding box center [945, 607] width 31 height 31
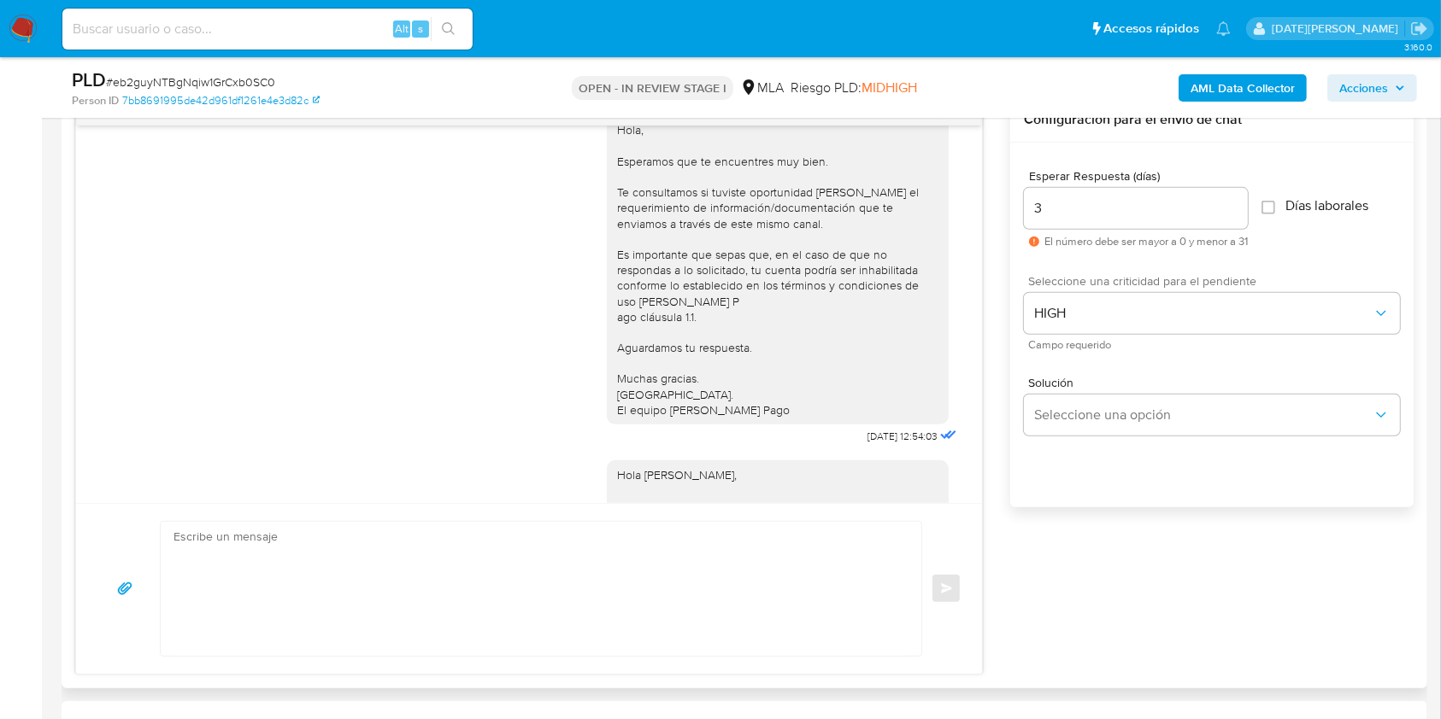
scroll to position [1420, 0]
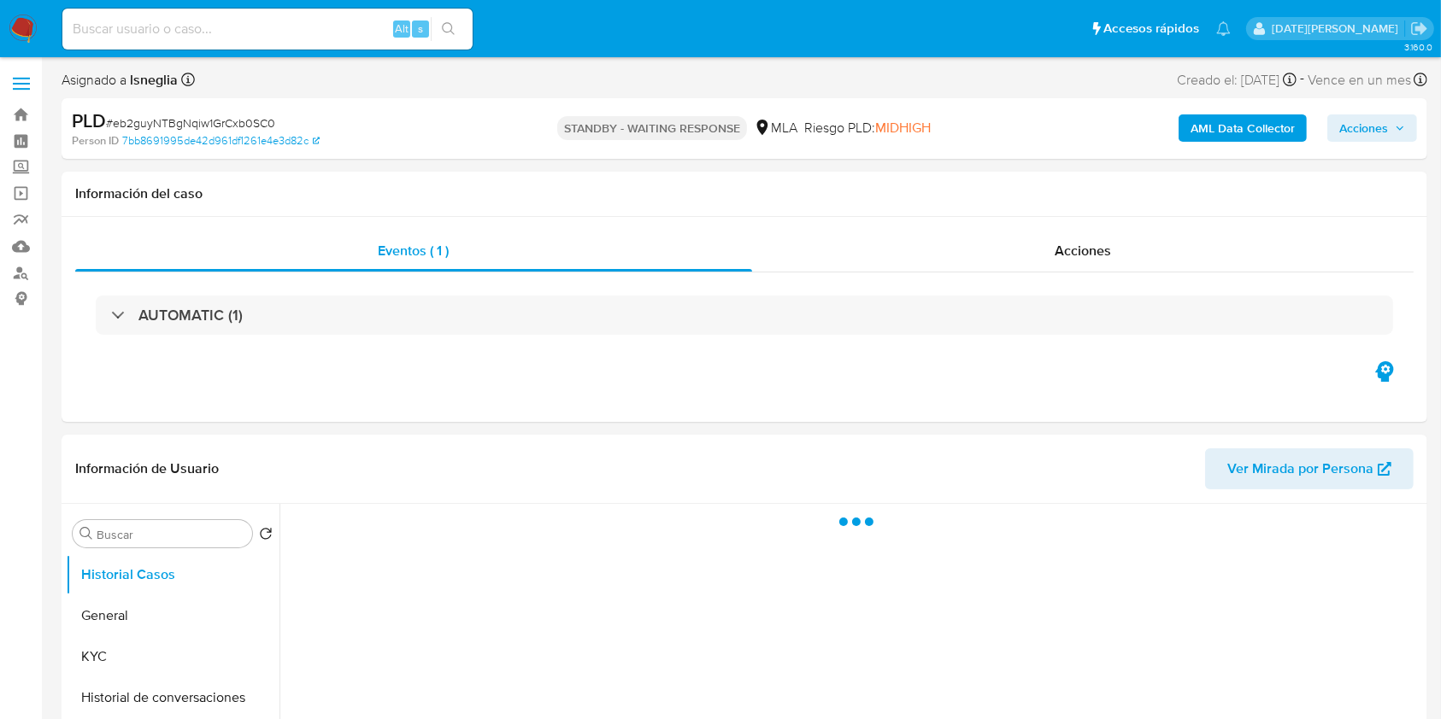
select select "10"
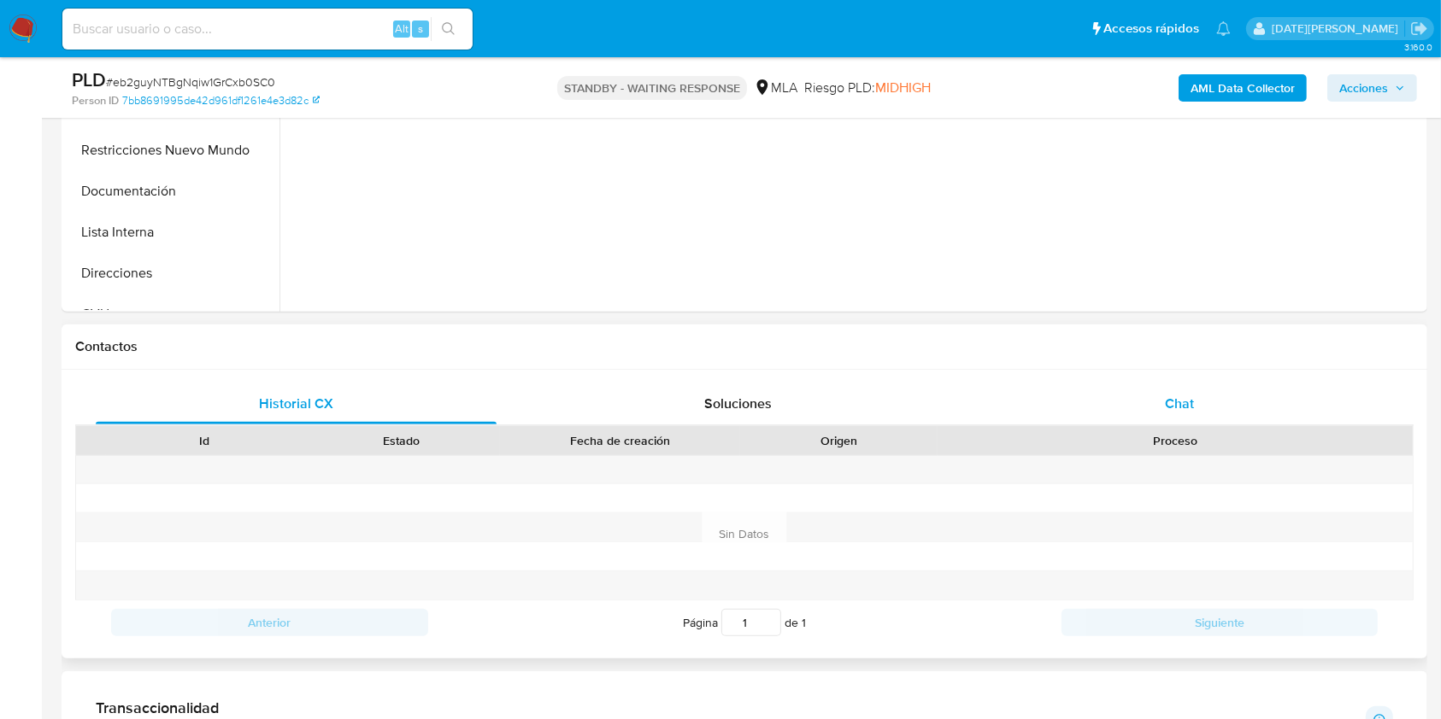
click at [1155, 402] on div "Chat" at bounding box center [1179, 404] width 401 height 41
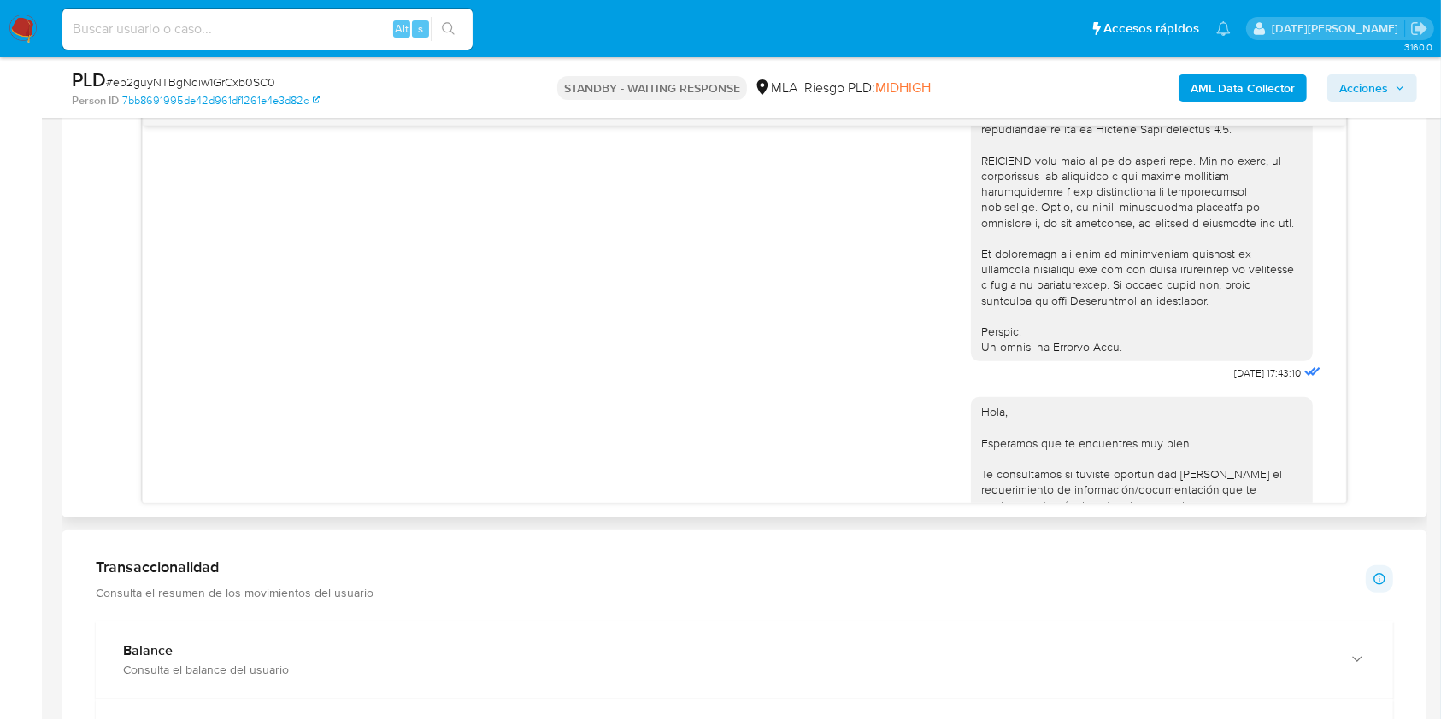
scroll to position [797, 0]
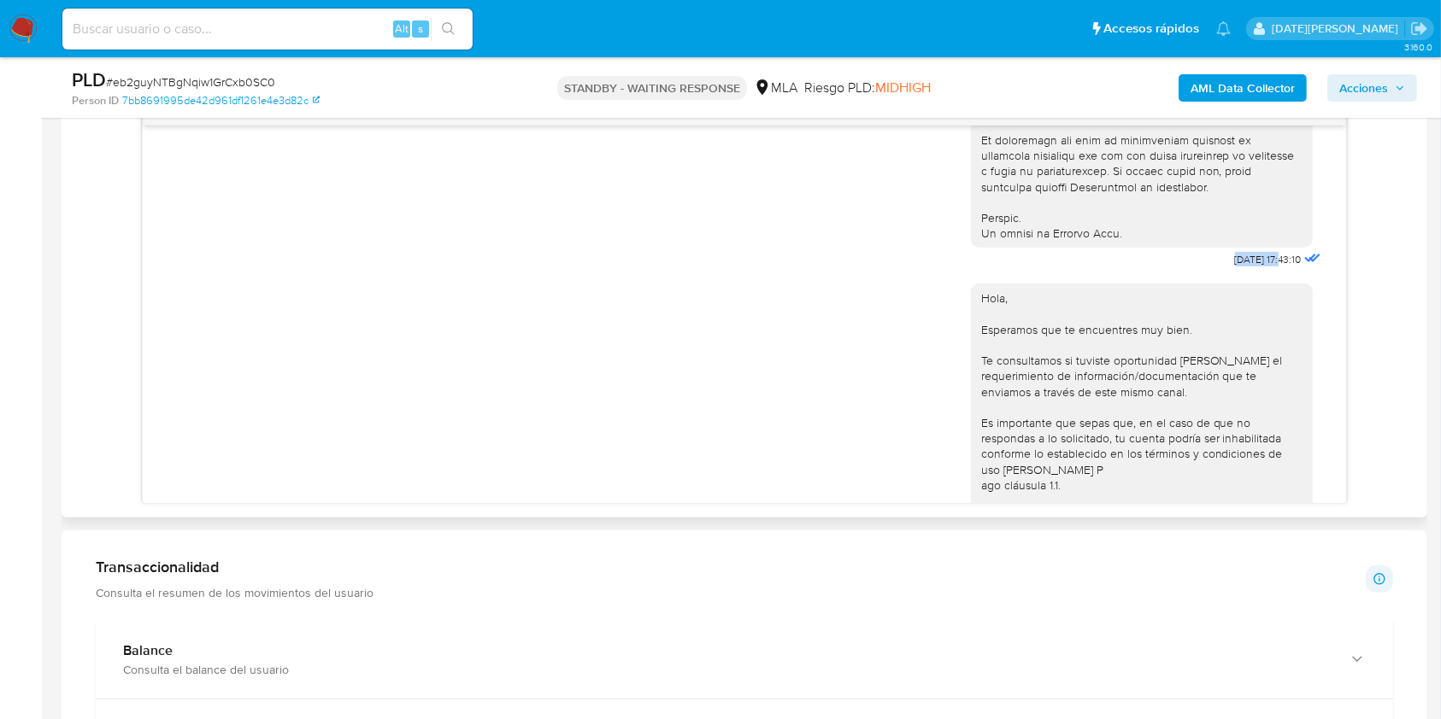
drag, startPoint x: 1194, startPoint y: 291, endPoint x: 1246, endPoint y: 292, distance: 51.3
copy span "[DATE]"
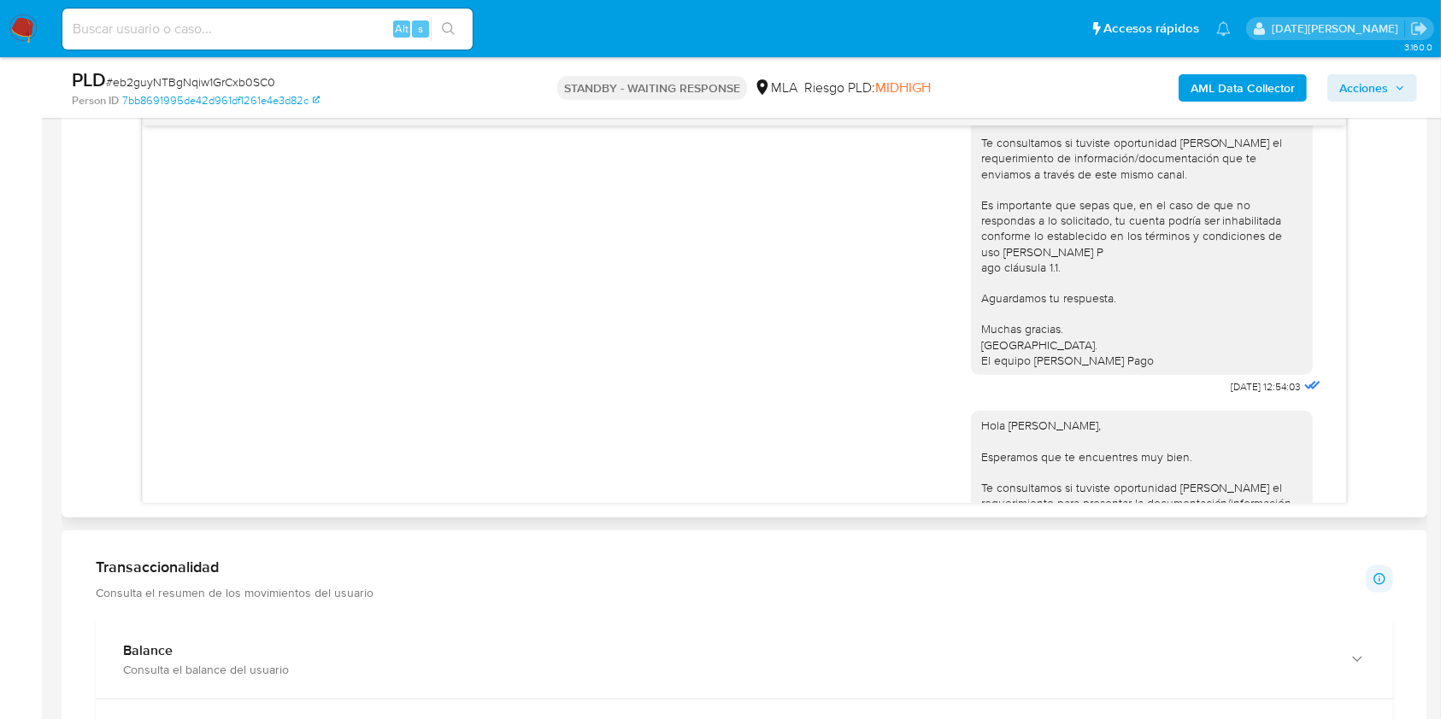
scroll to position [1139, 0]
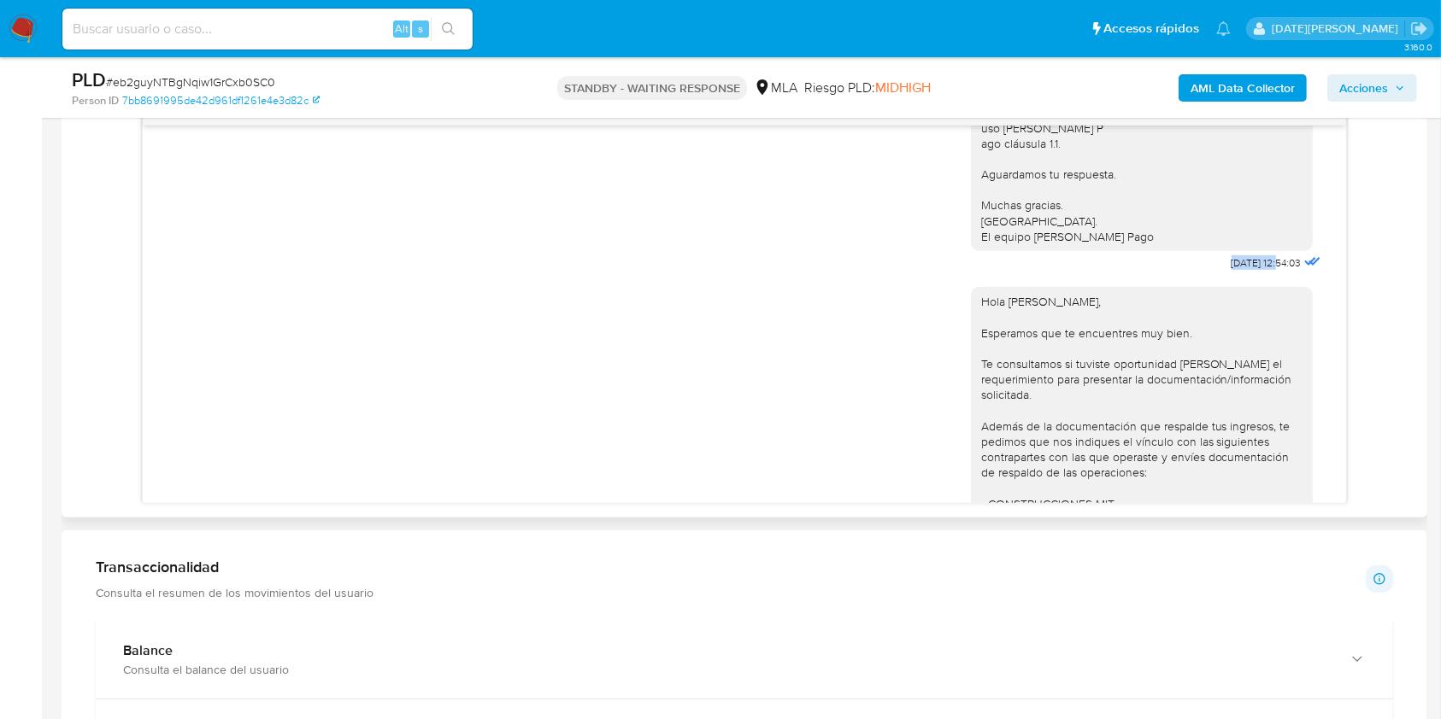
drag, startPoint x: 1189, startPoint y: 308, endPoint x: 1241, endPoint y: 310, distance: 52.1
click at [1241, 270] on span "[DATE] 12:54:03" at bounding box center [1266, 263] width 70 height 14
copy span "[DATE]"
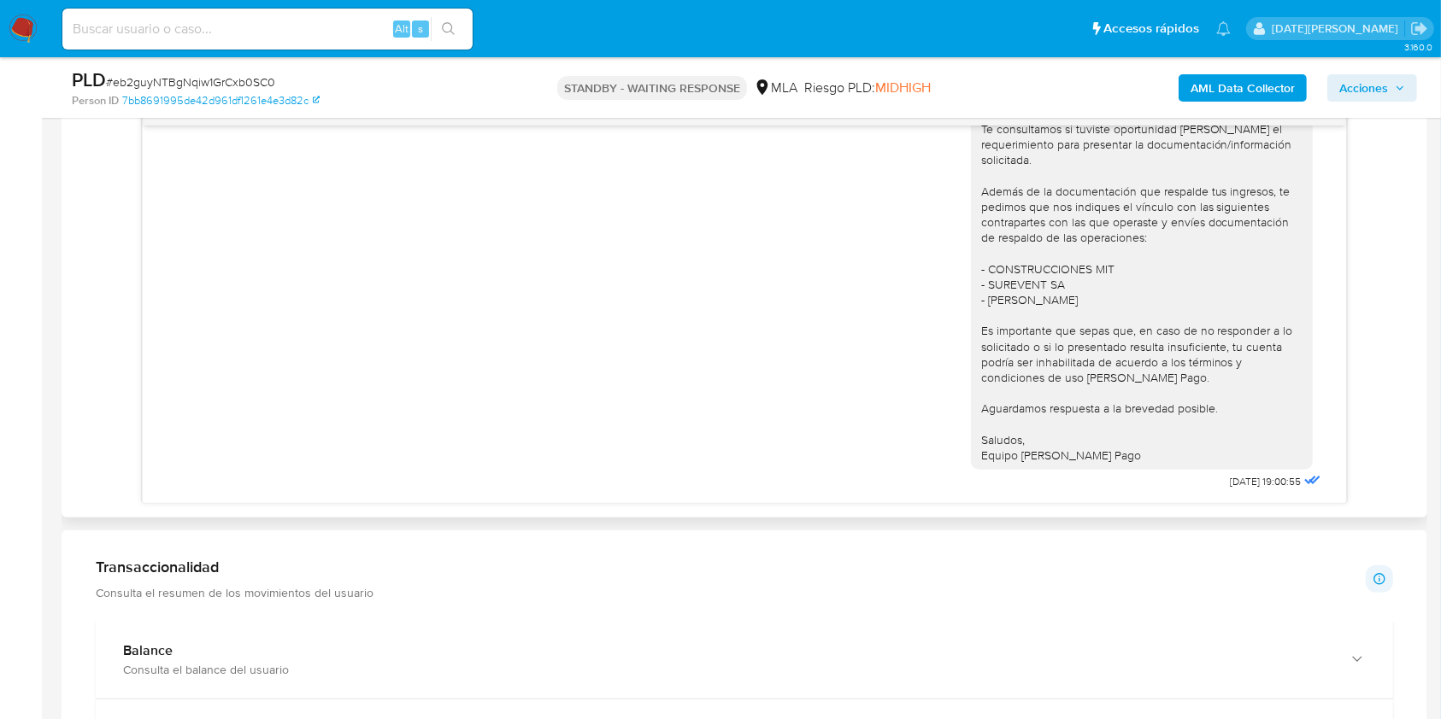
scroll to position [1420, 0]
drag, startPoint x: 1190, startPoint y: 480, endPoint x: 1241, endPoint y: 480, distance: 50.4
click at [1241, 480] on div "Hola [PERSON_NAME], Esperamos que te encuentres muy bien. Te consultamos si tuv…" at bounding box center [1148, 267] width 354 height 454
copy span "[DATE]"
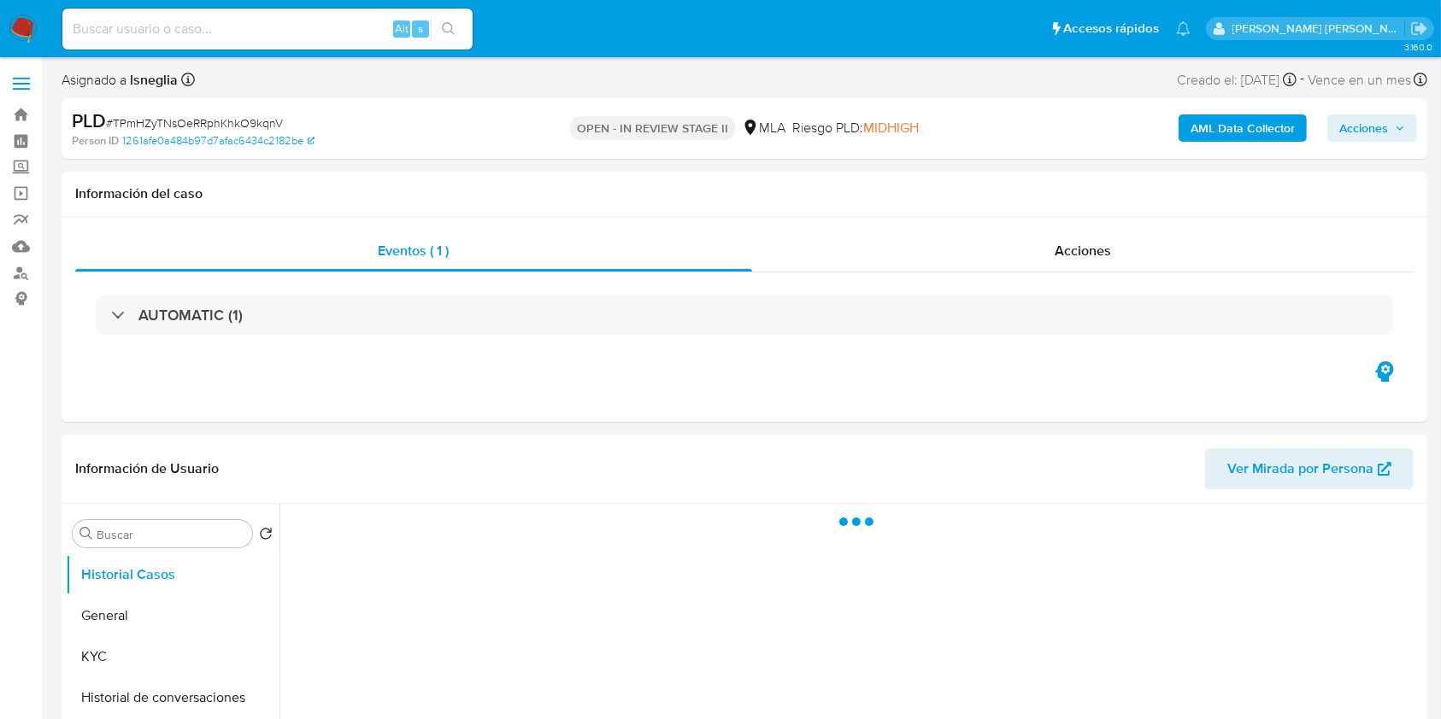
select select "10"
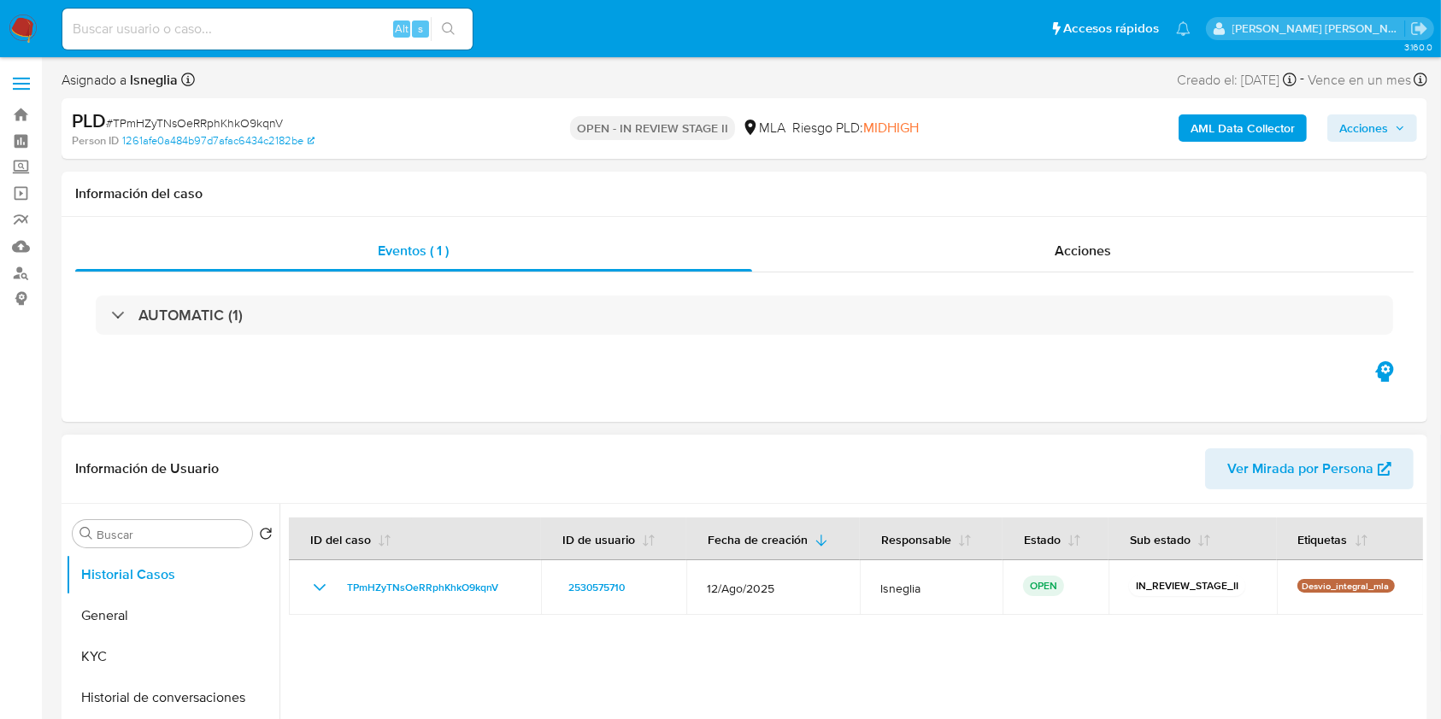
scroll to position [114, 0]
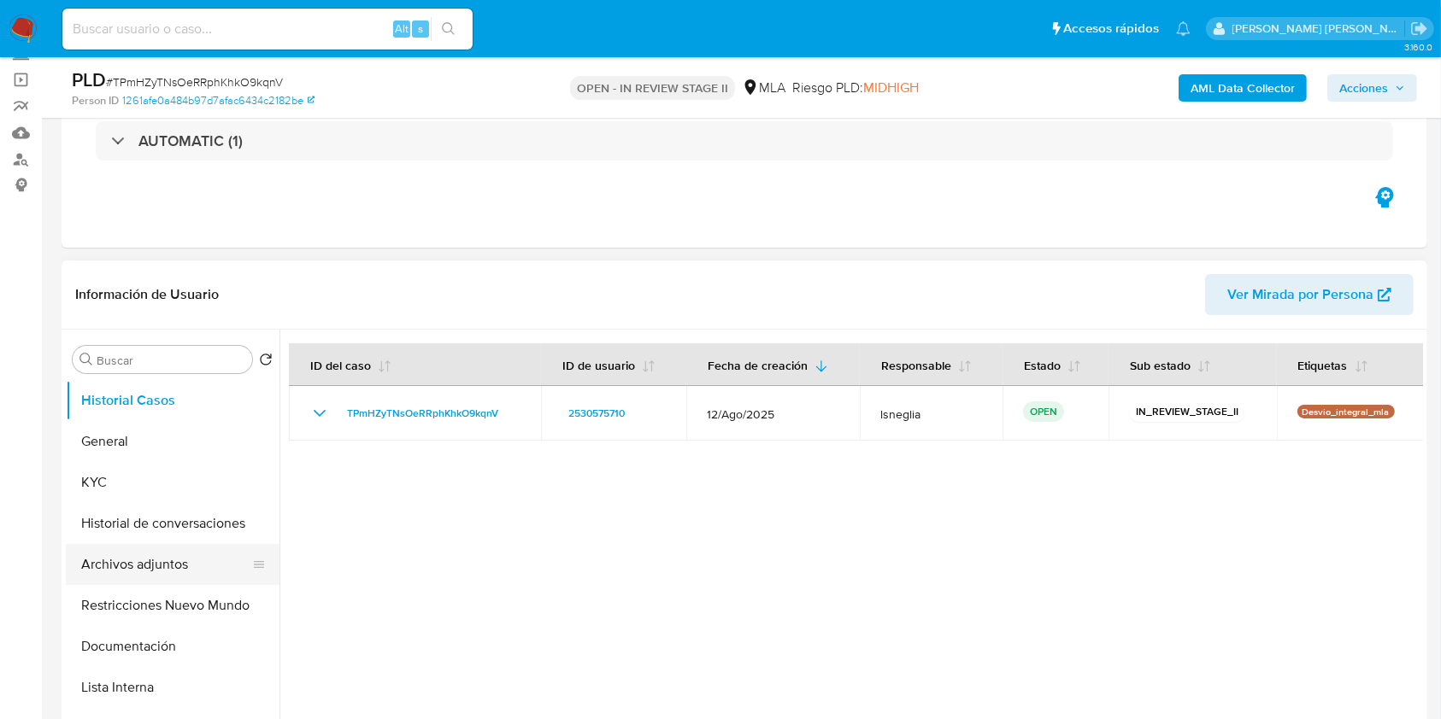
click at [176, 553] on button "Archivos adjuntos" at bounding box center [166, 564] width 200 height 41
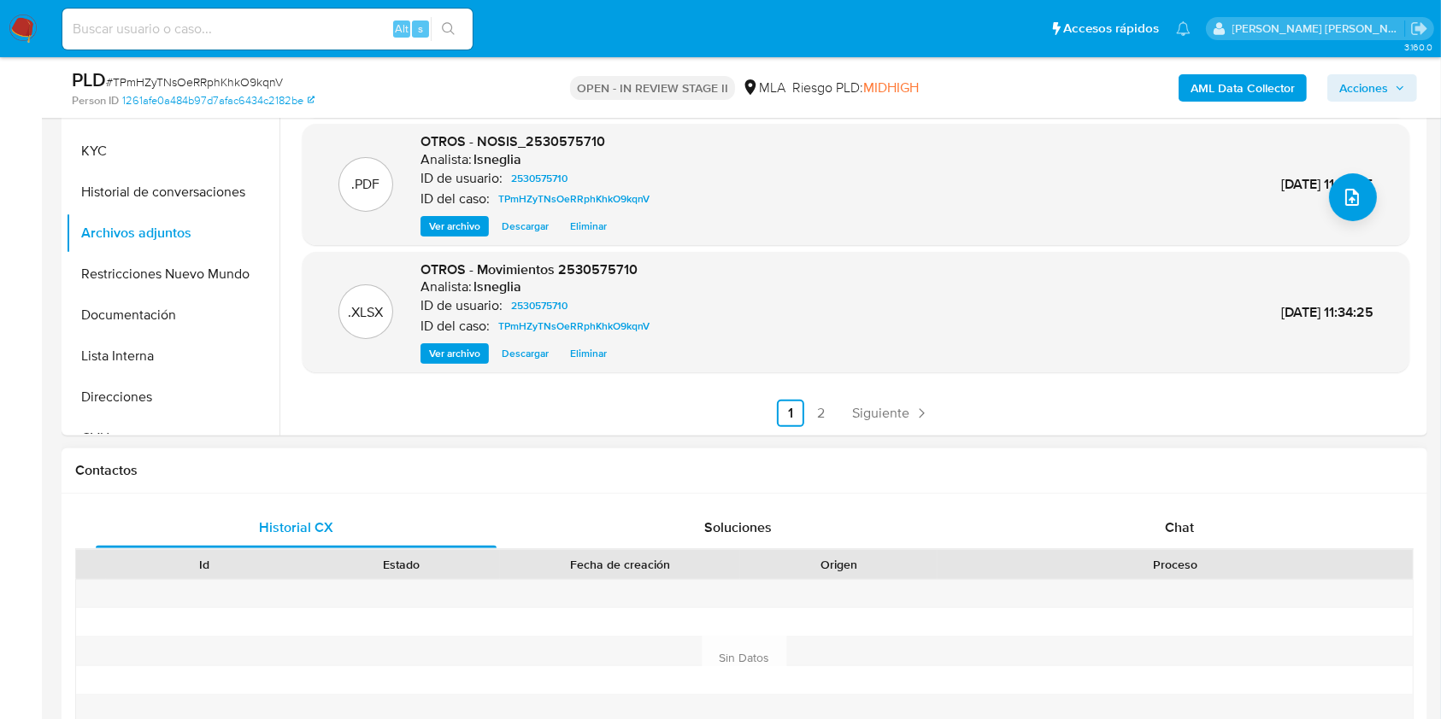
scroll to position [455, 0]
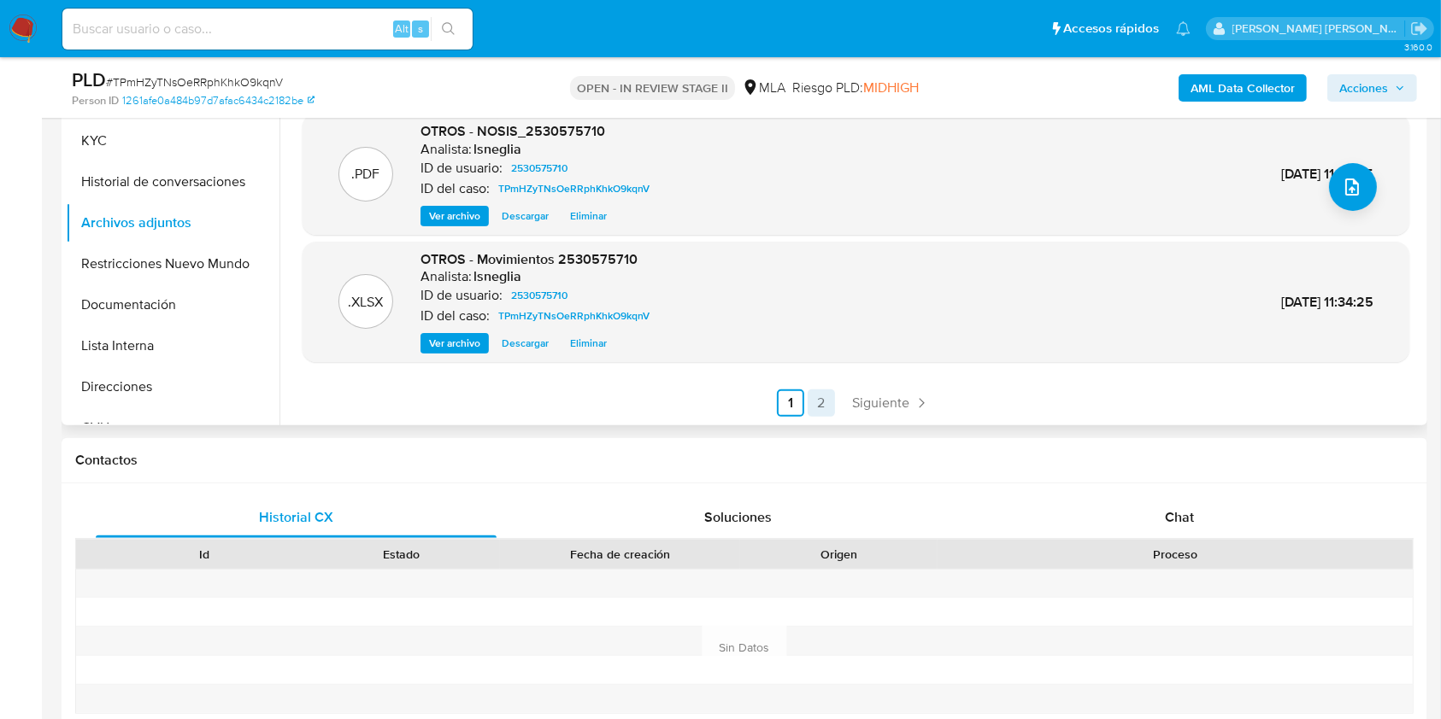
click at [824, 395] on link "2" at bounding box center [820, 403] width 27 height 27
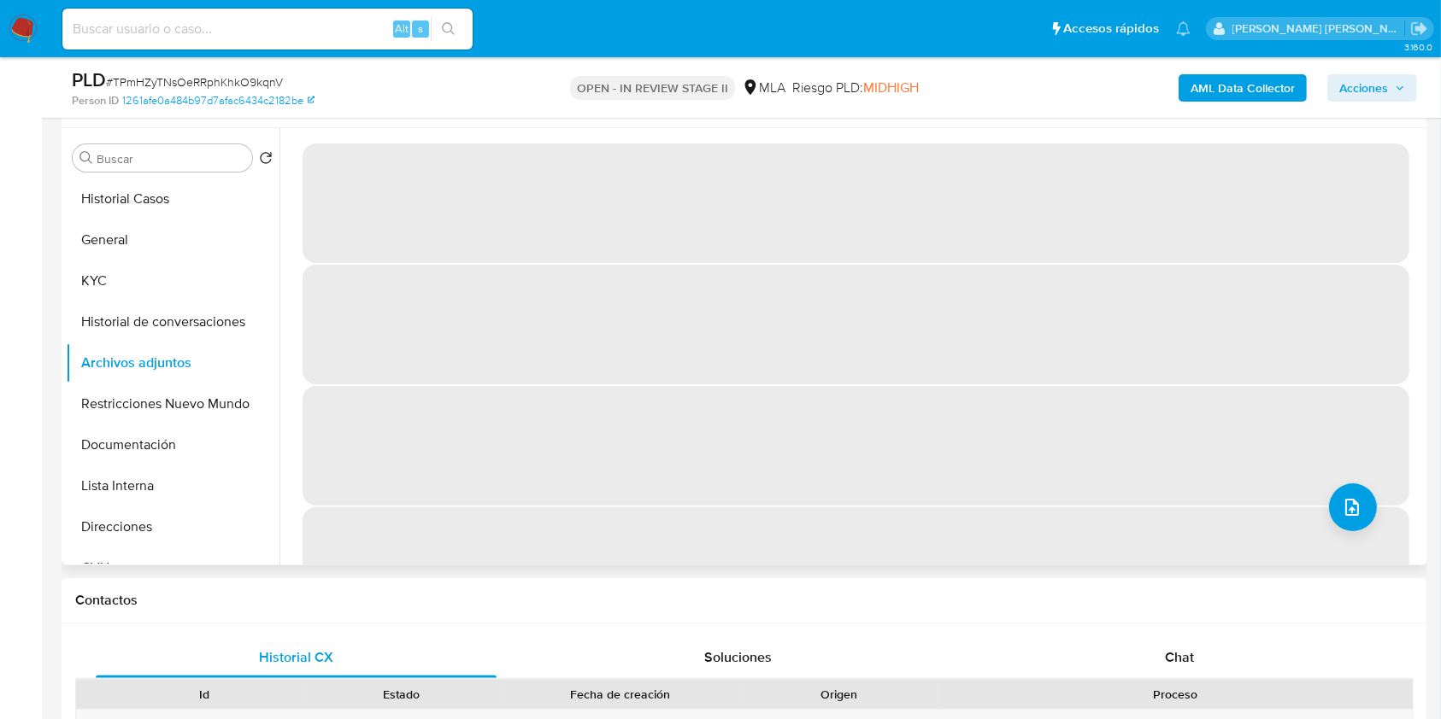
scroll to position [114, 0]
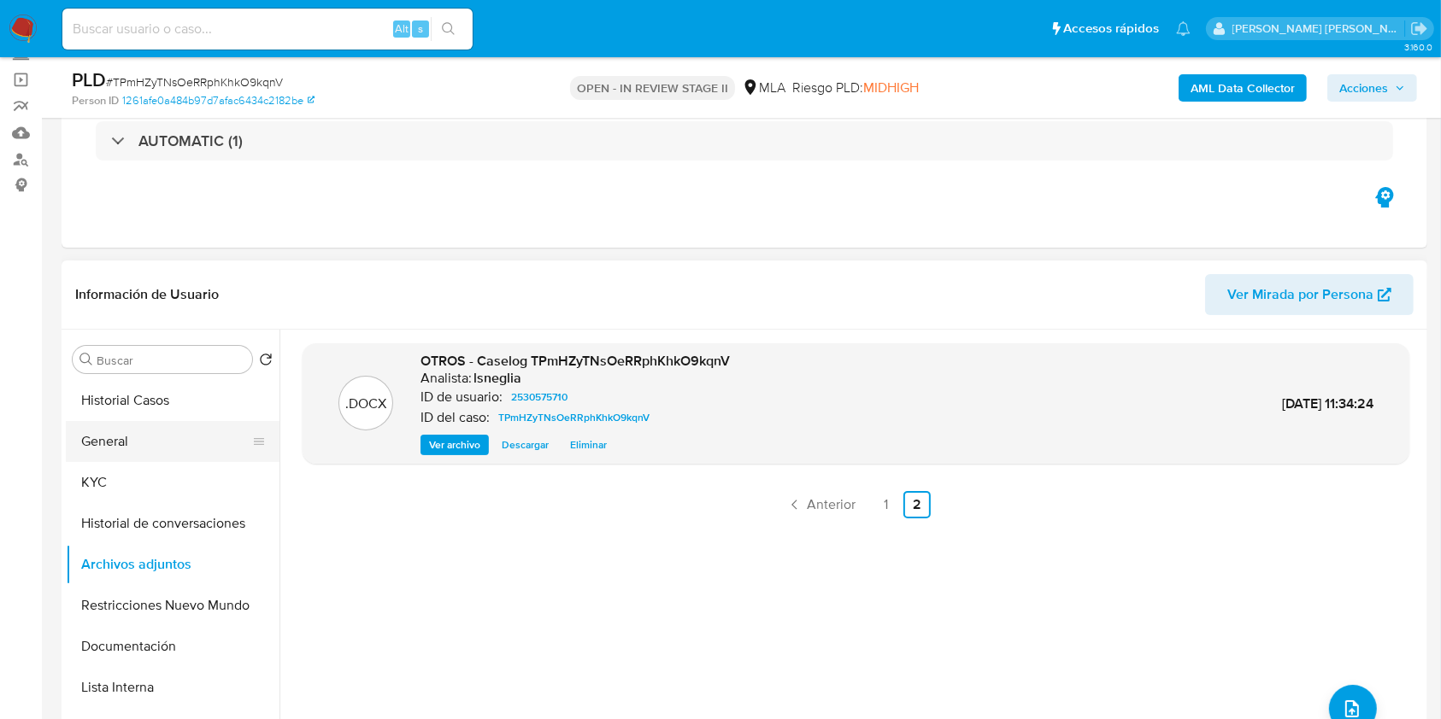
click at [138, 442] on button "General" at bounding box center [166, 441] width 200 height 41
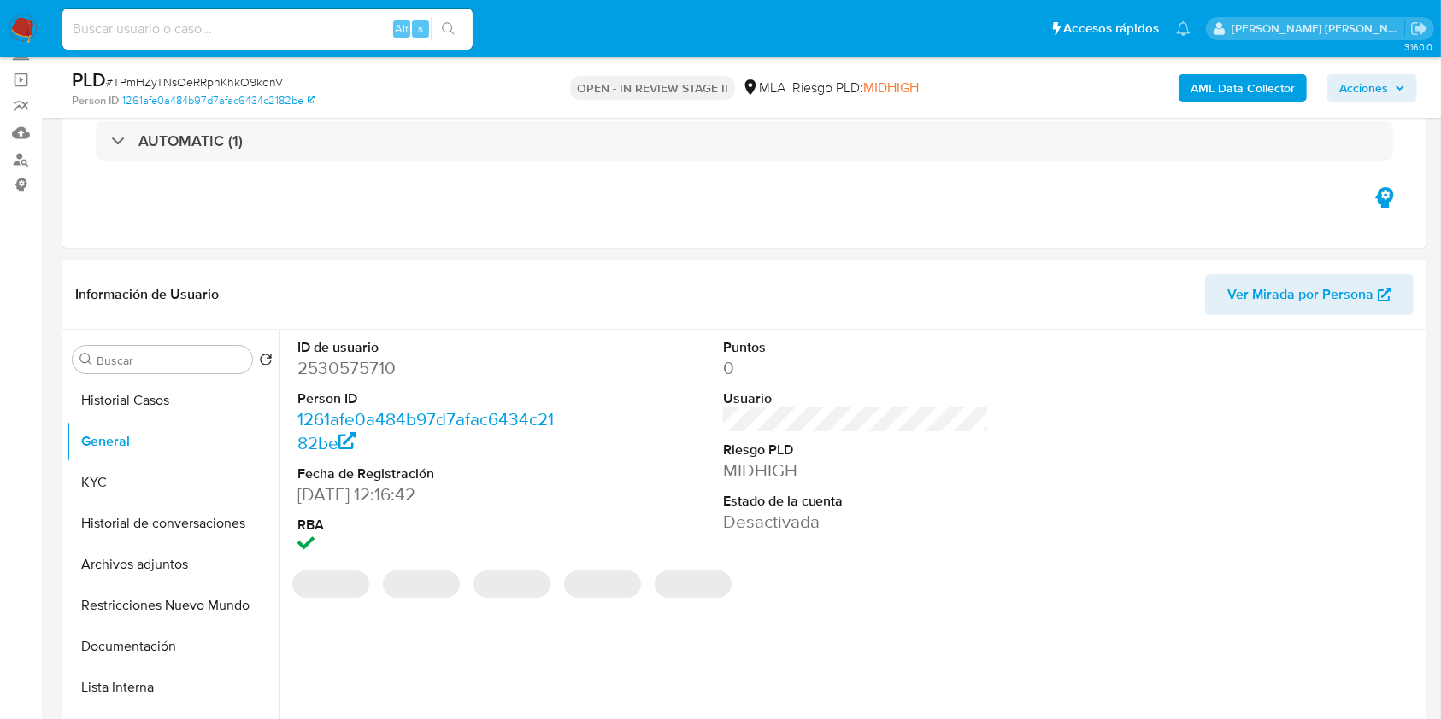
click at [376, 365] on dd "2530575710" at bounding box center [430, 368] width 267 height 24
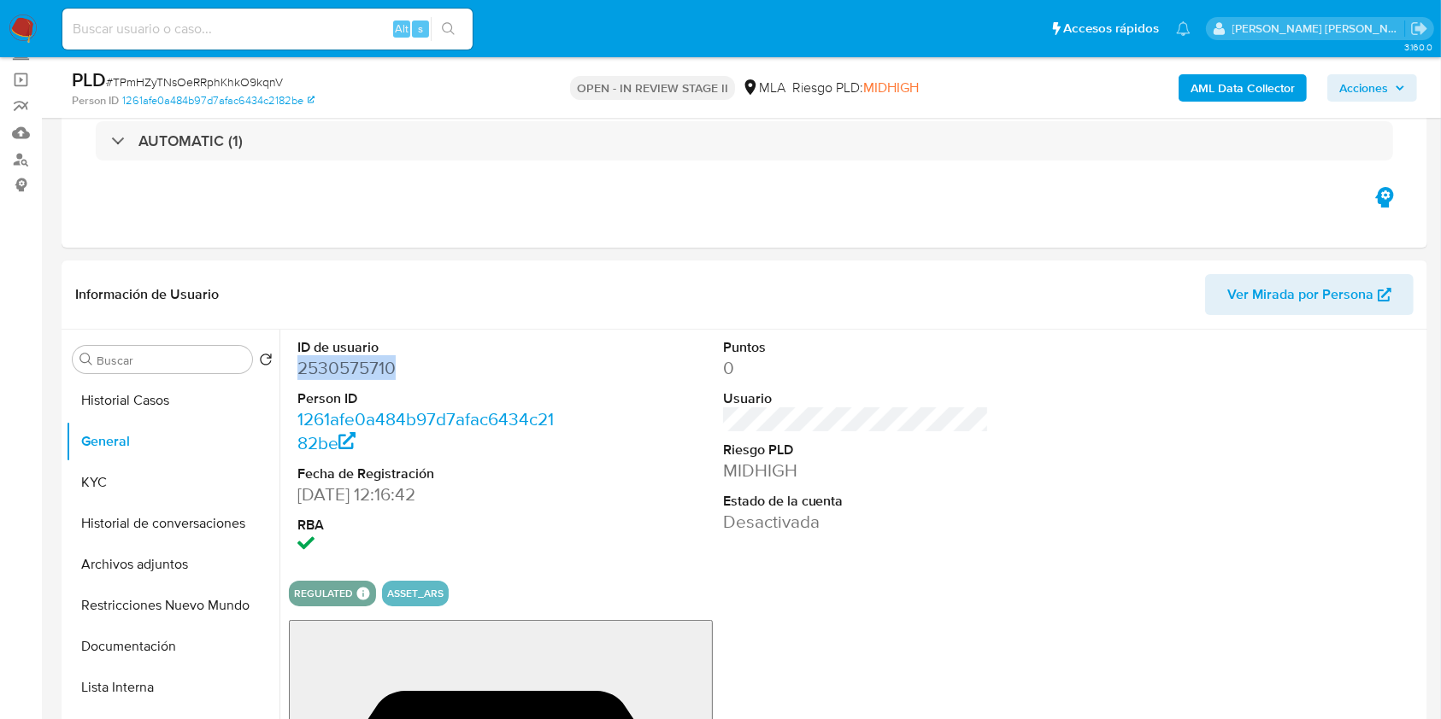
copy dd "2530575710"
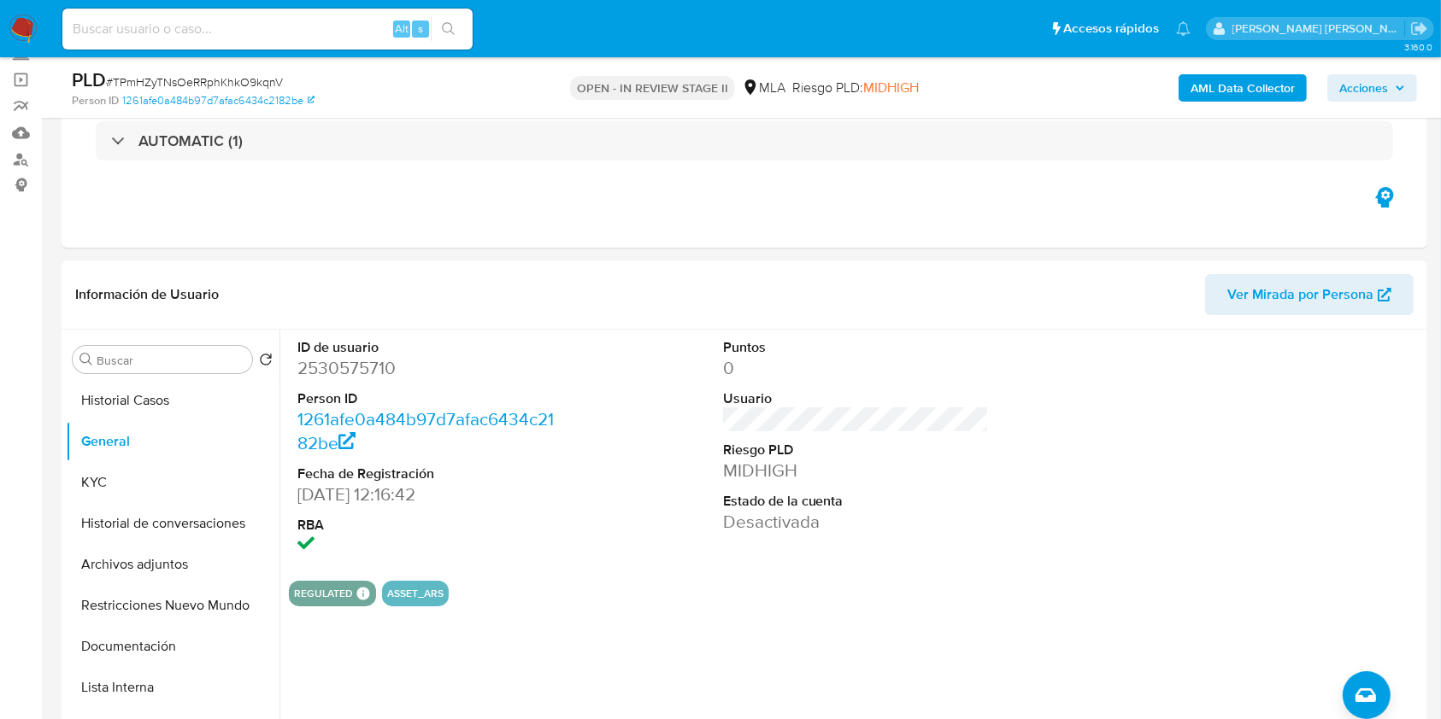
click at [575, 261] on div "Información de Usuario Ver Mirada por Persona" at bounding box center [744, 295] width 1365 height 69
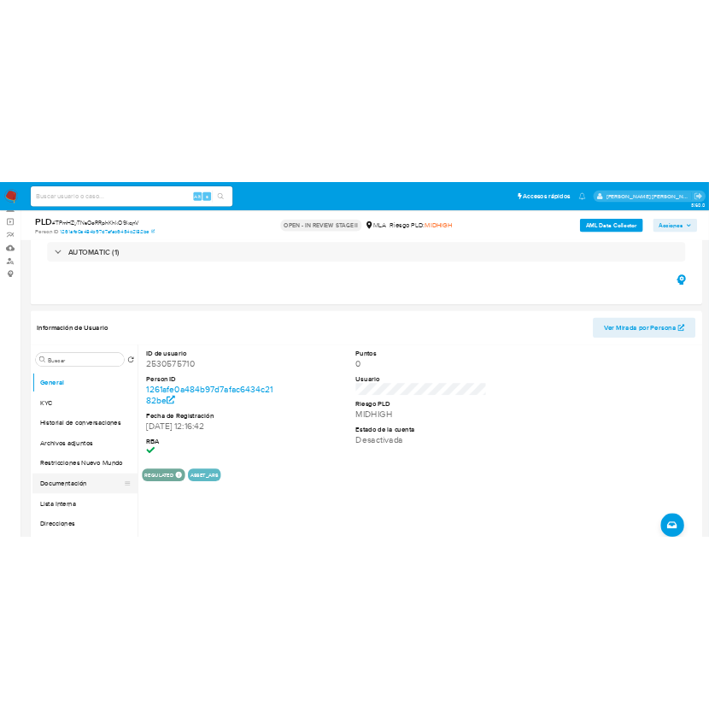
scroll to position [0, 0]
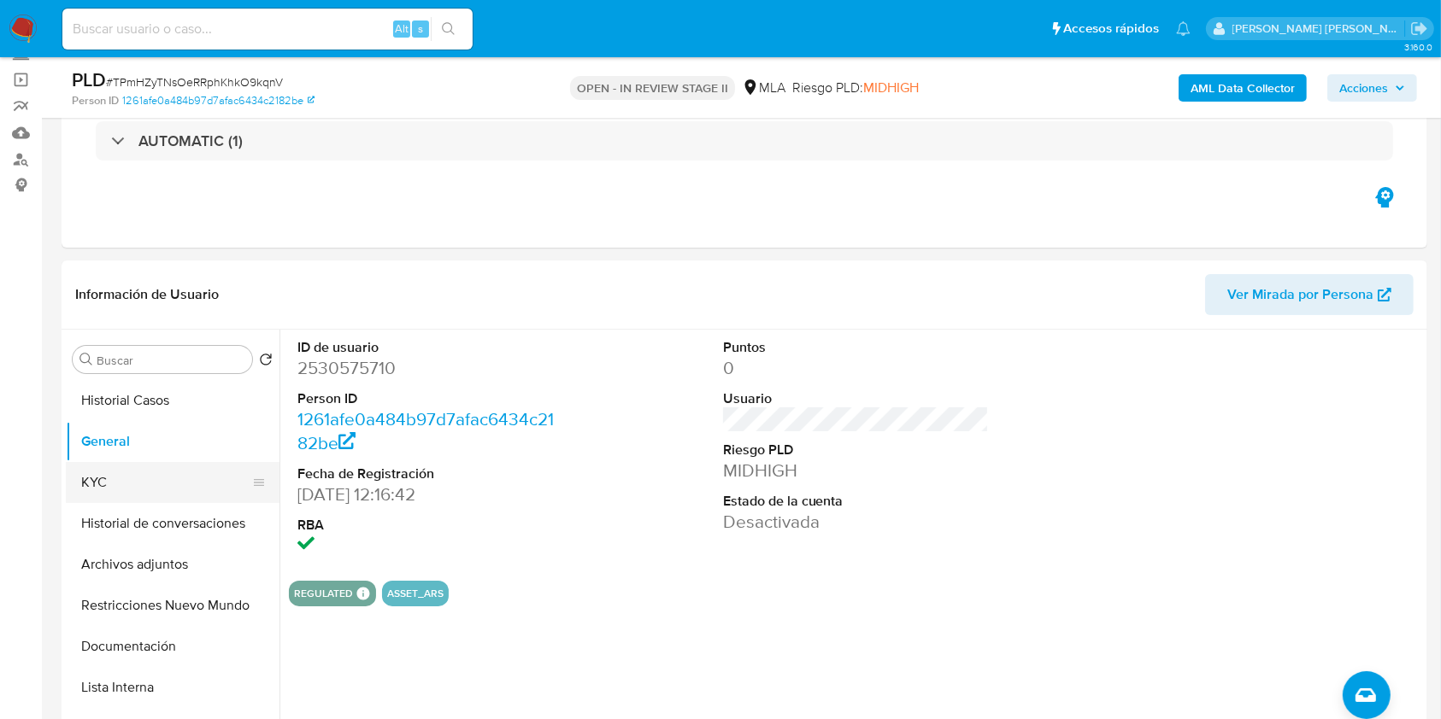
click at [116, 487] on button "KYC" at bounding box center [166, 482] width 200 height 41
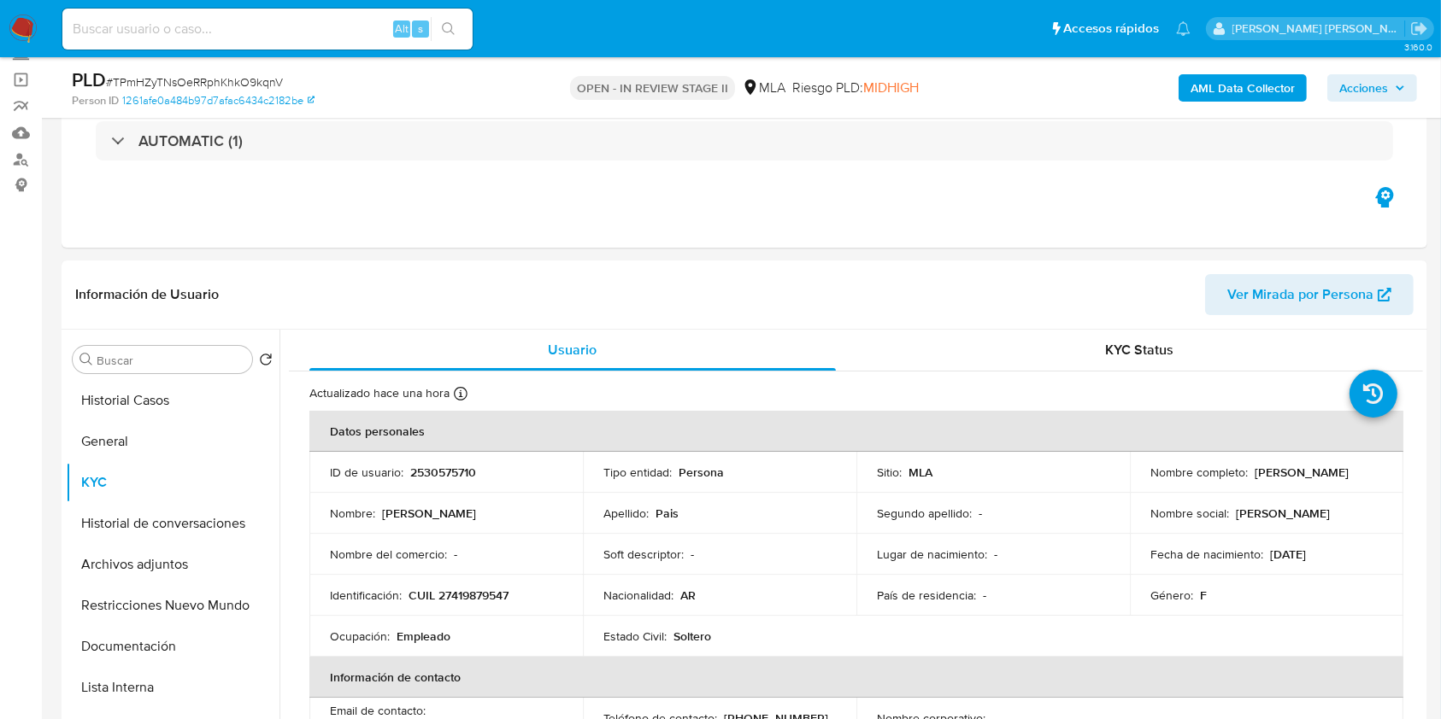
click at [474, 596] on p "CUIL 27419879547" at bounding box center [458, 595] width 100 height 15
copy p "27419879547"
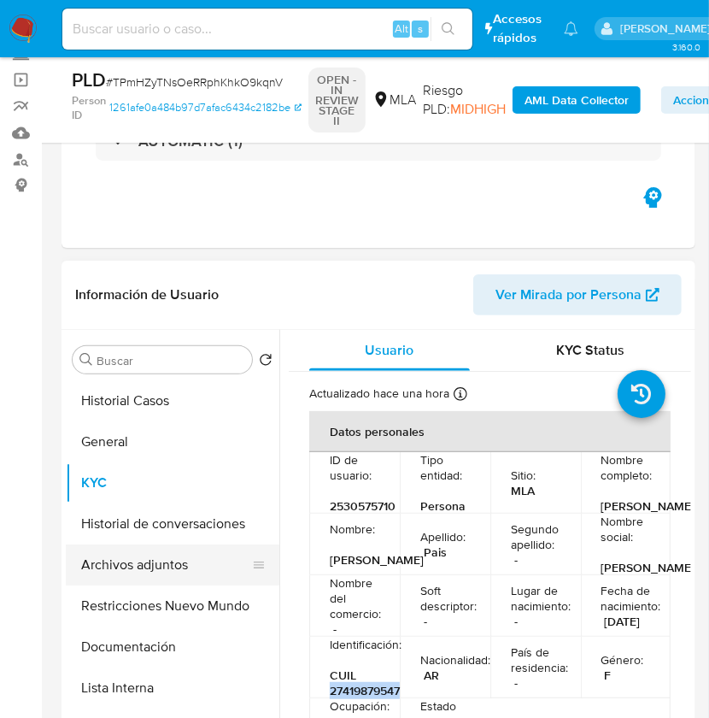
click at [155, 572] on button "Archivos adjuntos" at bounding box center [166, 564] width 200 height 41
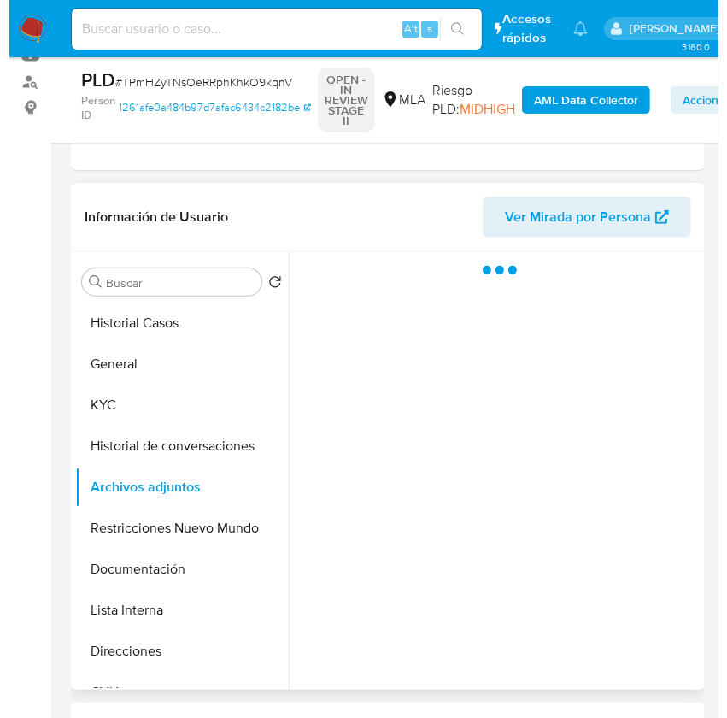
scroll to position [227, 0]
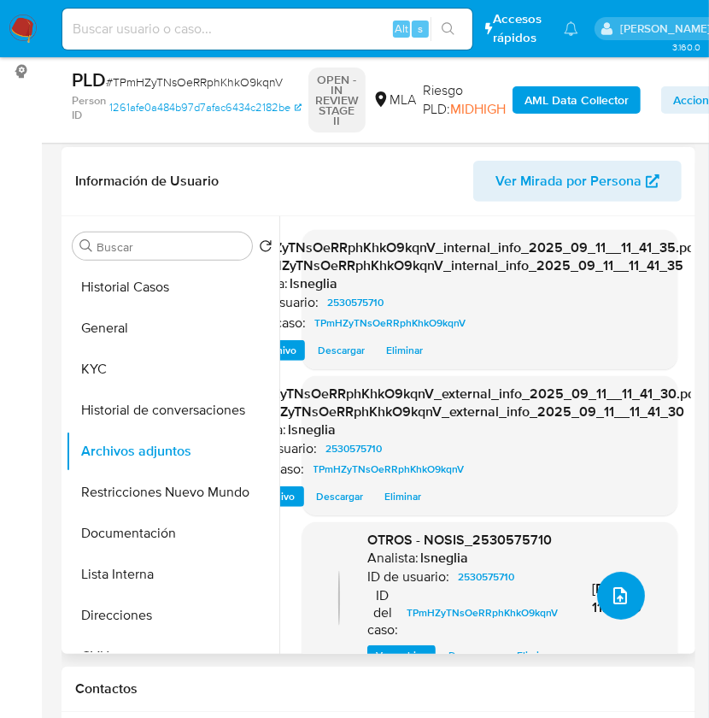
click at [610, 593] on icon "upload-file" at bounding box center [620, 595] width 21 height 21
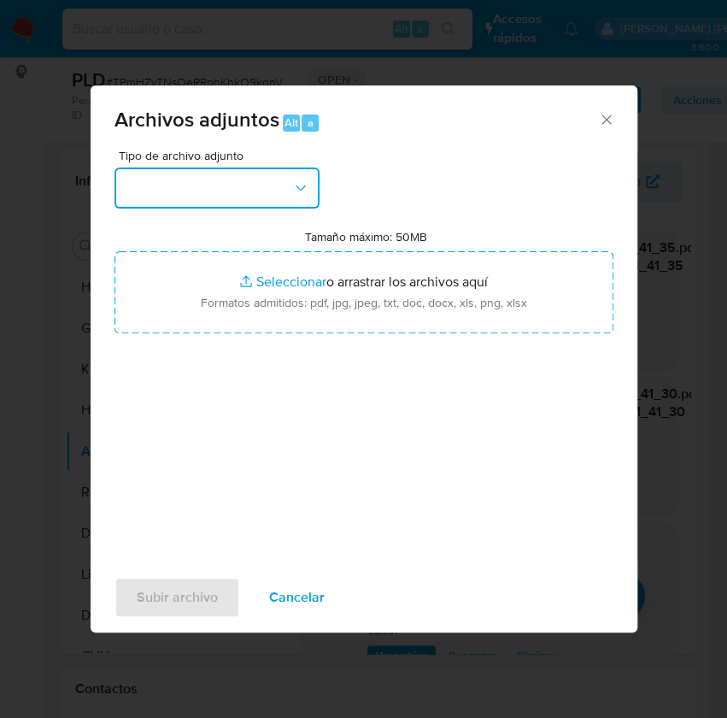
drag, startPoint x: 217, startPoint y: 184, endPoint x: 217, endPoint y: 201, distance: 17.1
click at [218, 184] on button "button" at bounding box center [216, 187] width 205 height 41
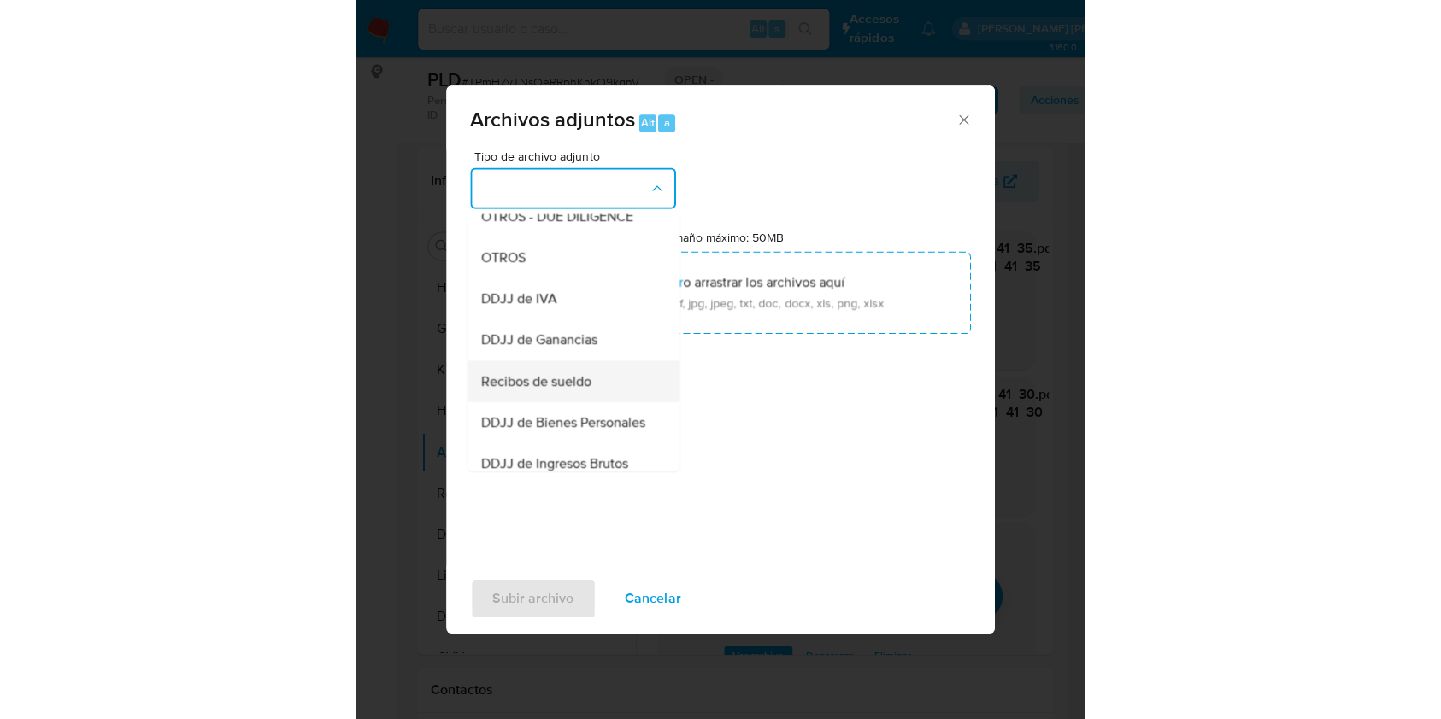
scroll to position [342, 0]
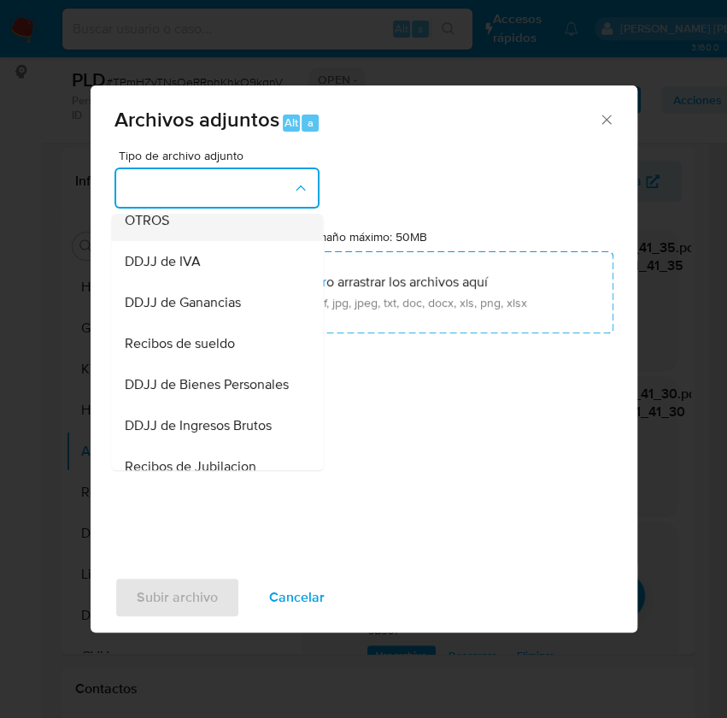
click at [194, 241] on div "OTROS" at bounding box center [212, 220] width 174 height 41
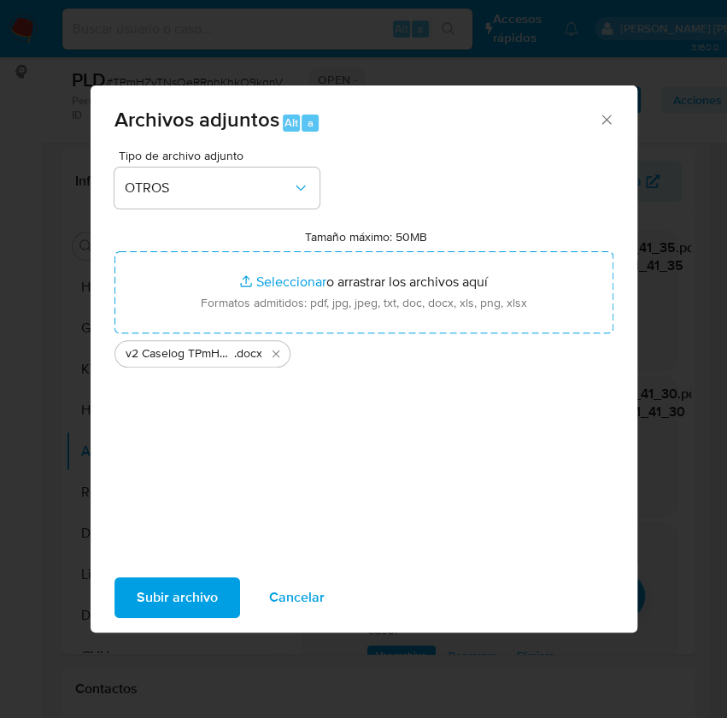
click at [165, 590] on span "Subir archivo" at bounding box center [177, 597] width 81 height 38
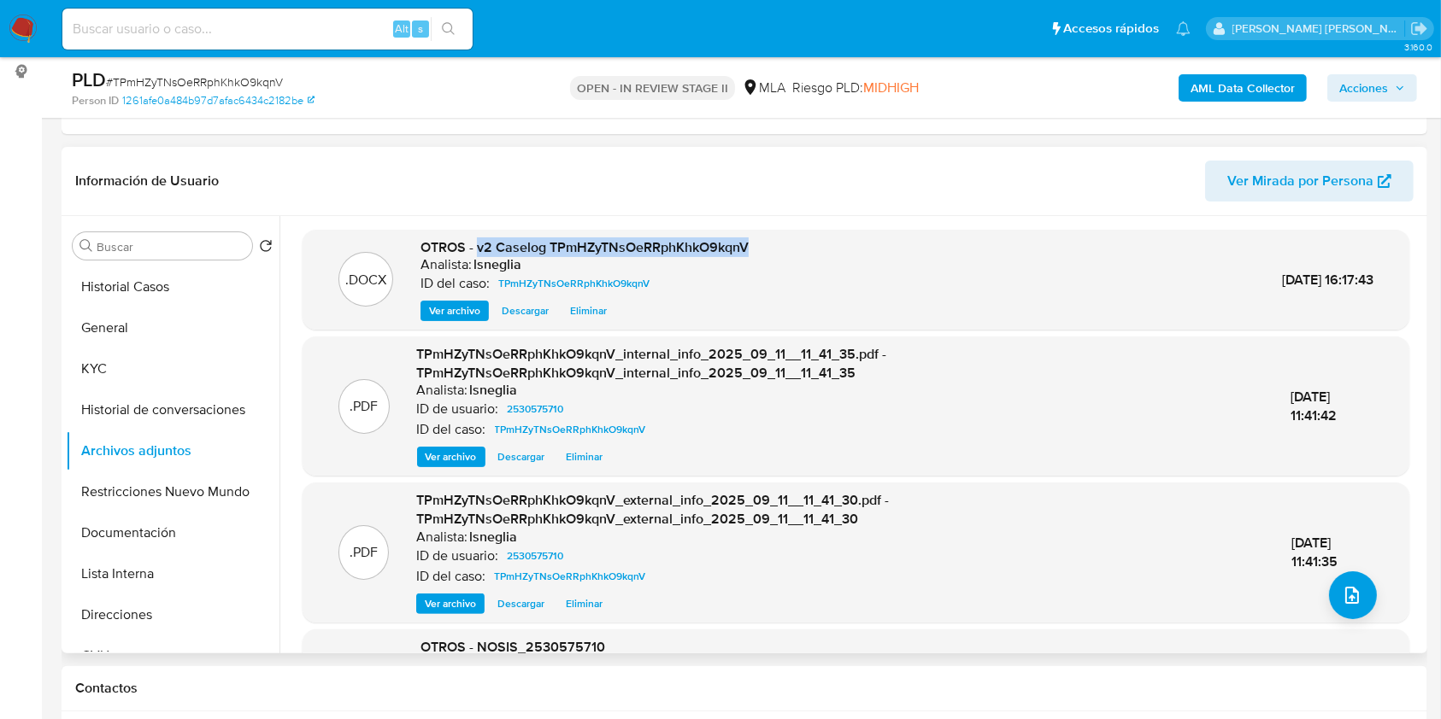
drag, startPoint x: 478, startPoint y: 249, endPoint x: 755, endPoint y: 245, distance: 276.9
click at [755, 245] on div ".DOCX OTROS - v2 Caselog TPmHZyTNsOeRRphKhkO9kqnV Analista: lsneglia ID del cas…" at bounding box center [855, 280] width 1089 height 84
copy span "v2 Caselog TPmHZyTNsOeRRphKhkO9kqnV"
click at [138, 284] on button "Historial Casos" at bounding box center [166, 287] width 200 height 41
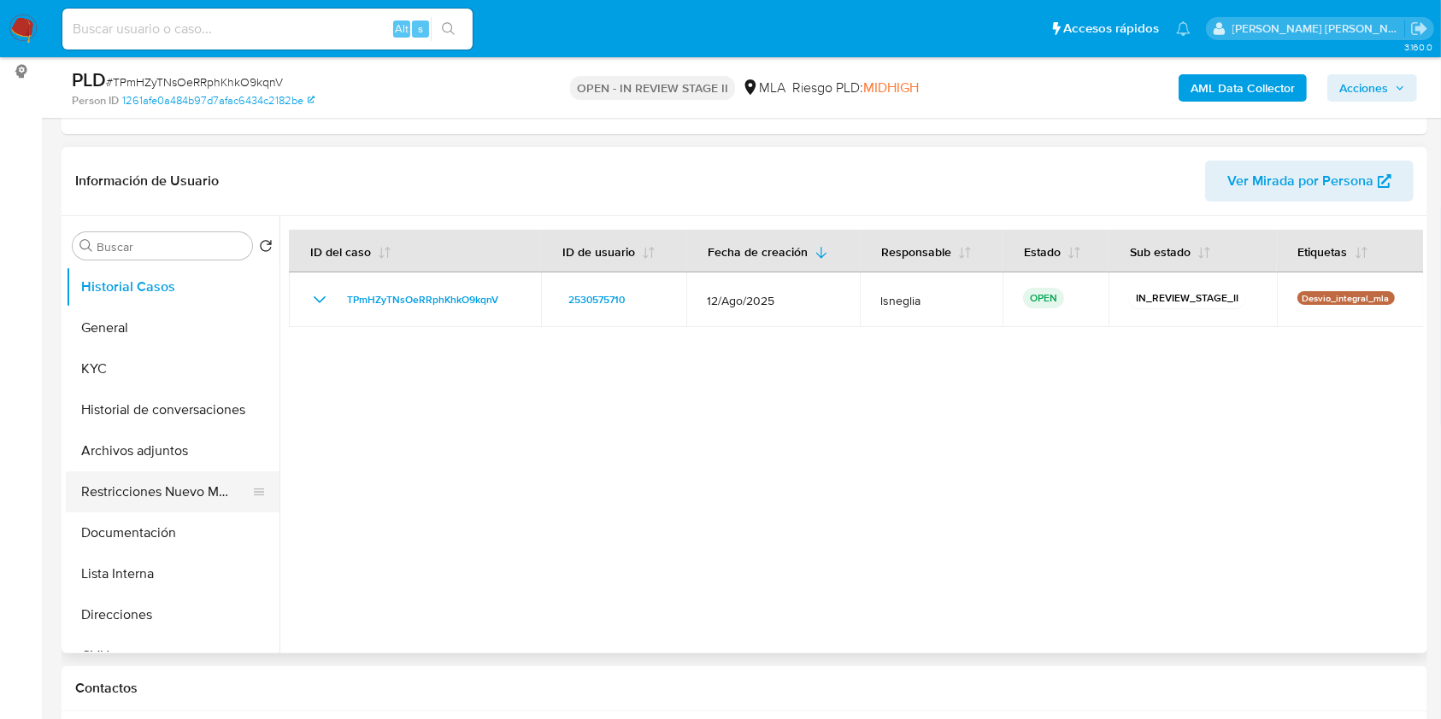
click at [151, 494] on button "Restricciones Nuevo Mundo" at bounding box center [166, 492] width 200 height 41
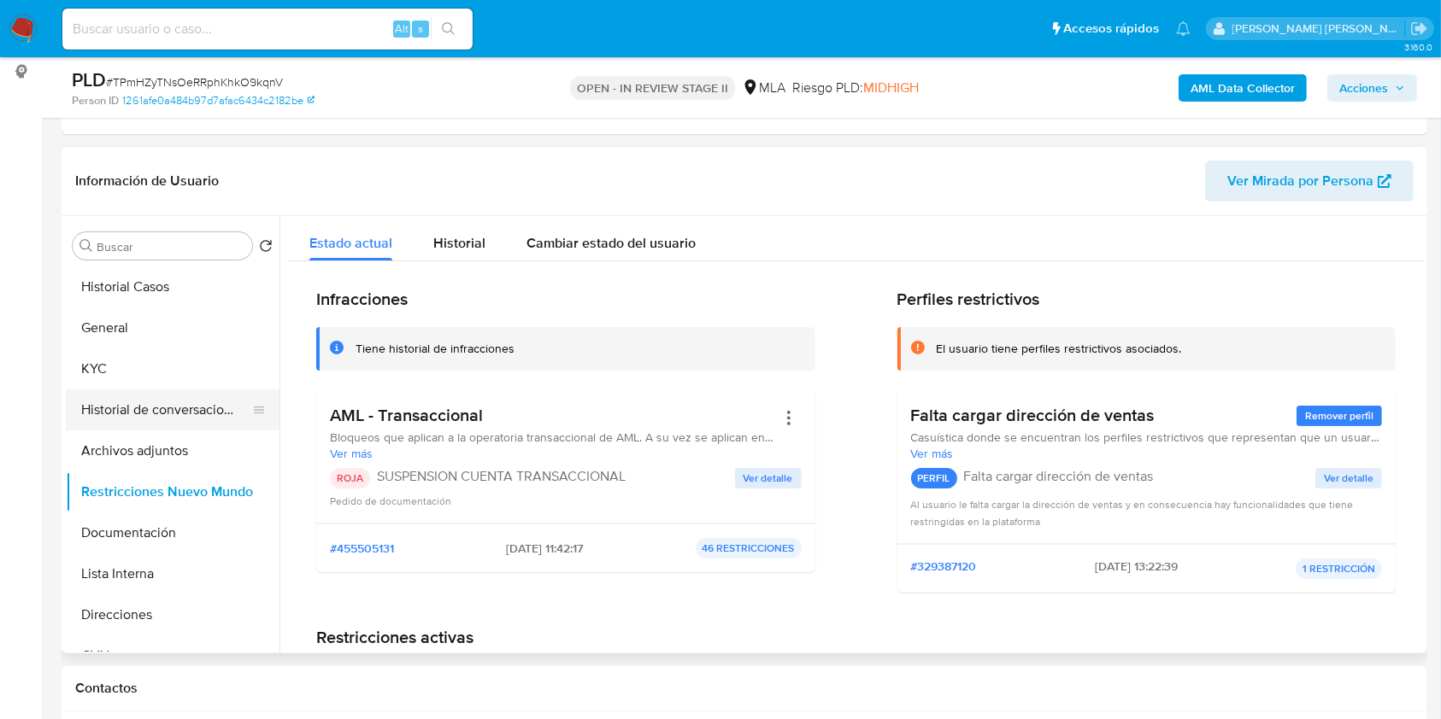
click at [175, 408] on button "Historial de conversaciones" at bounding box center [166, 410] width 200 height 41
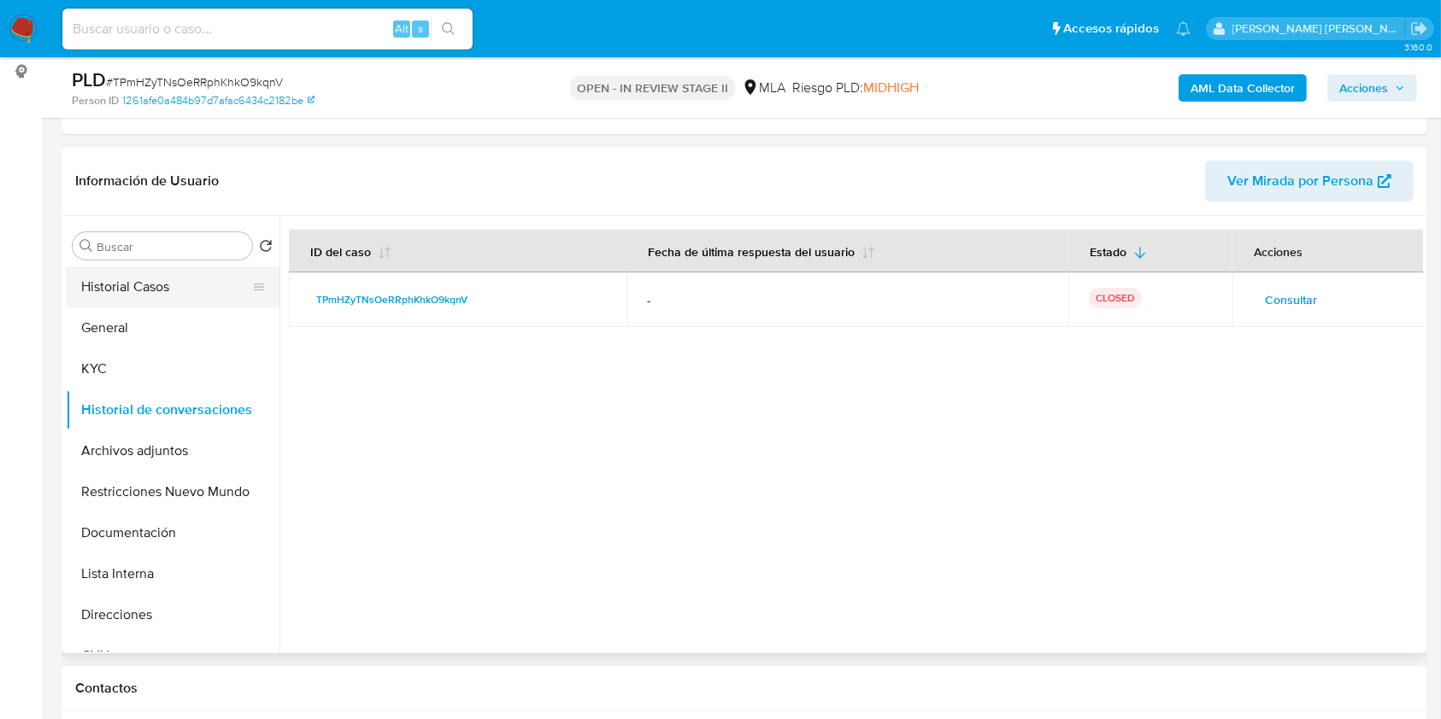
click at [150, 286] on button "Historial Casos" at bounding box center [166, 287] width 200 height 41
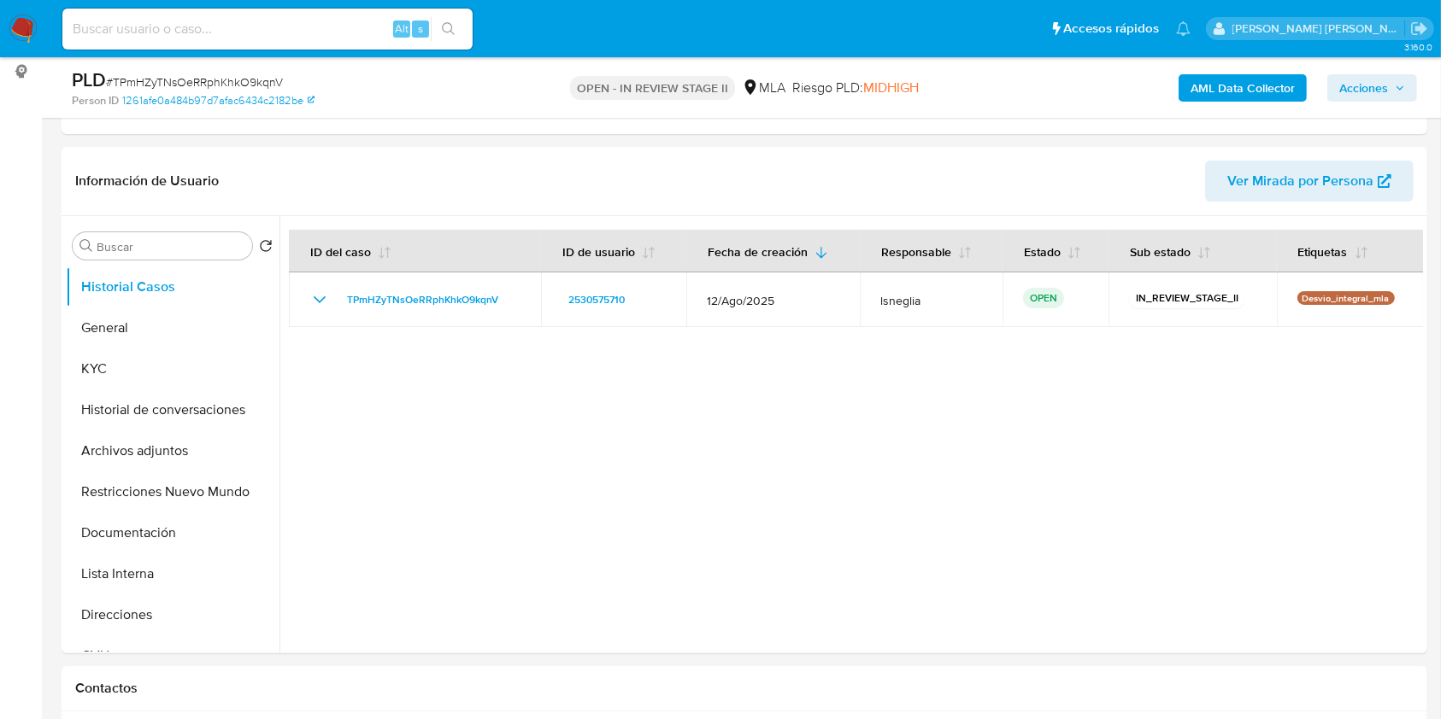
click at [1392, 97] on span "Acciones" at bounding box center [1372, 88] width 66 height 24
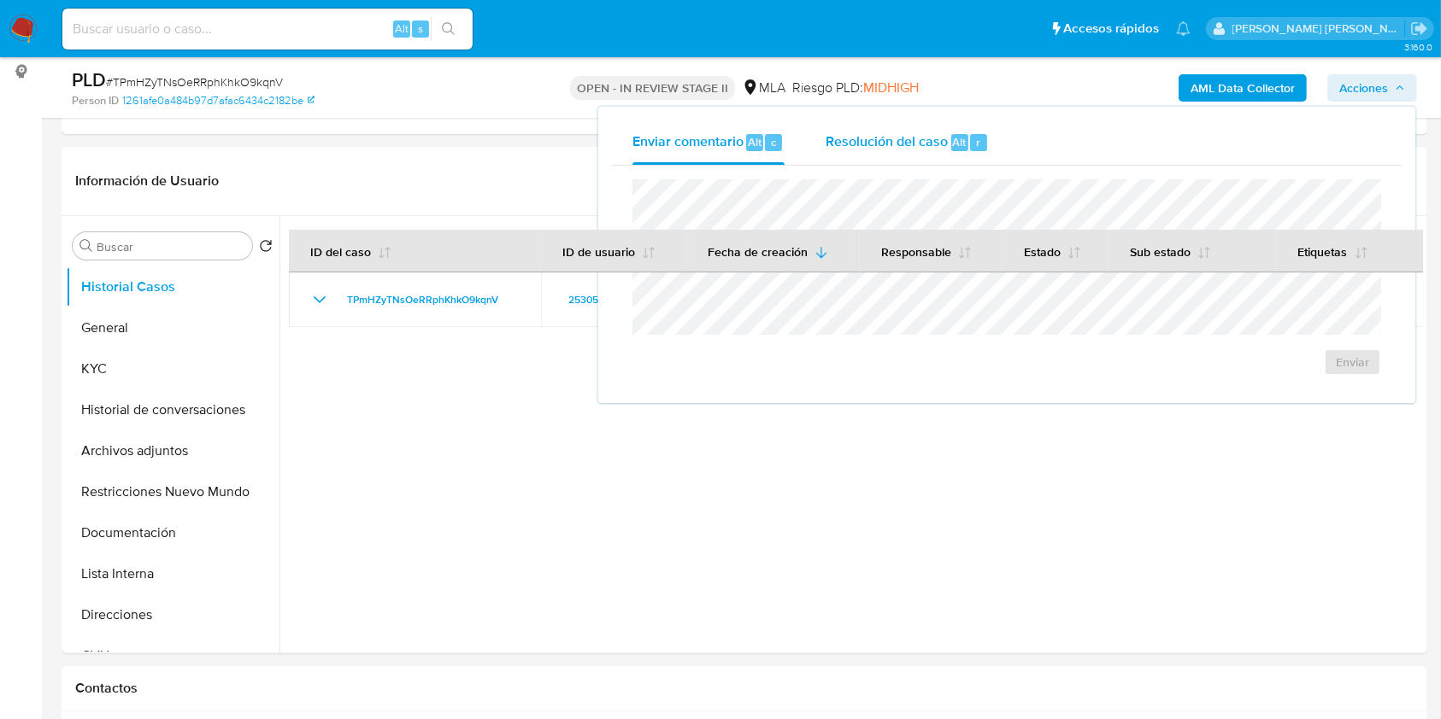
click at [962, 151] on div "Resolución del caso Alt r" at bounding box center [906, 142] width 163 height 44
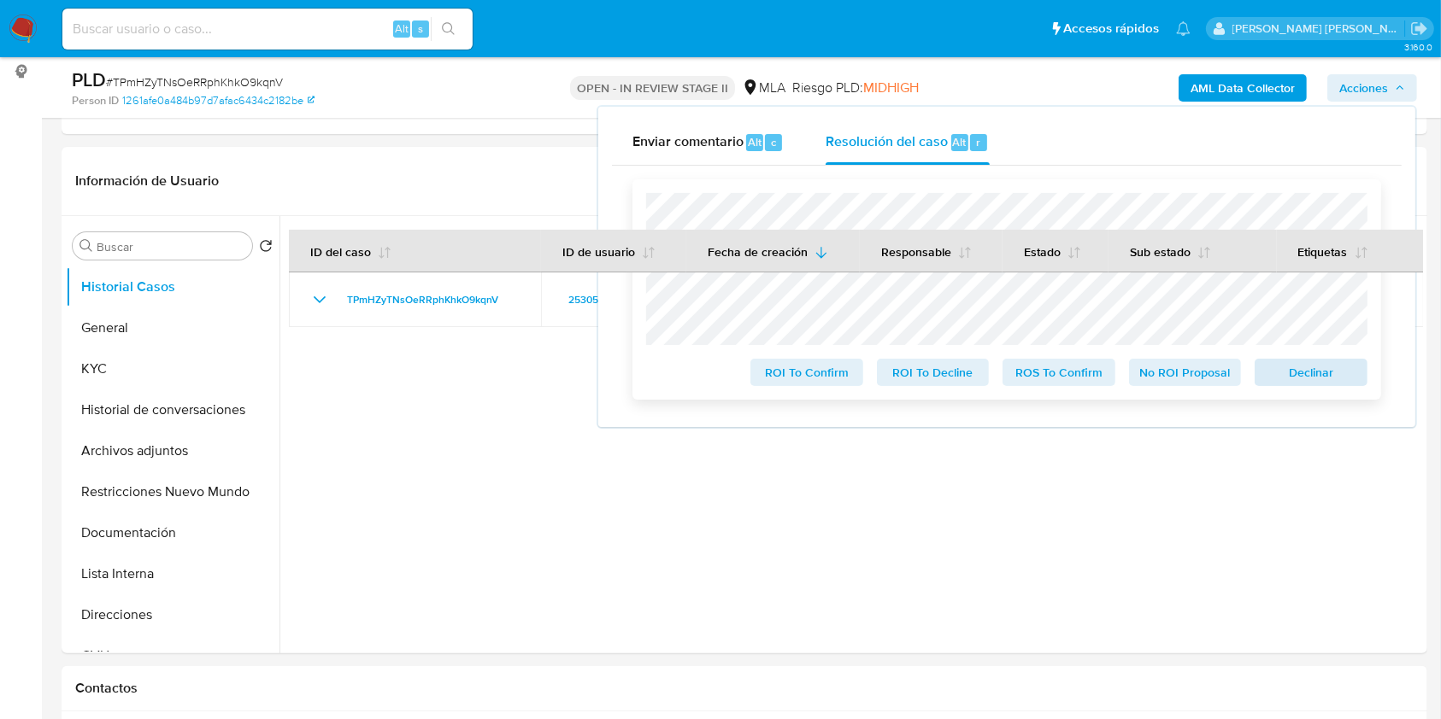
click at [1309, 367] on div "ROI To Confirm ROI To Decline ROS To Confirm No ROI Proposal Declinar" at bounding box center [1006, 289] width 721 height 193
click at [1317, 376] on span "Declinar" at bounding box center [1310, 373] width 89 height 24
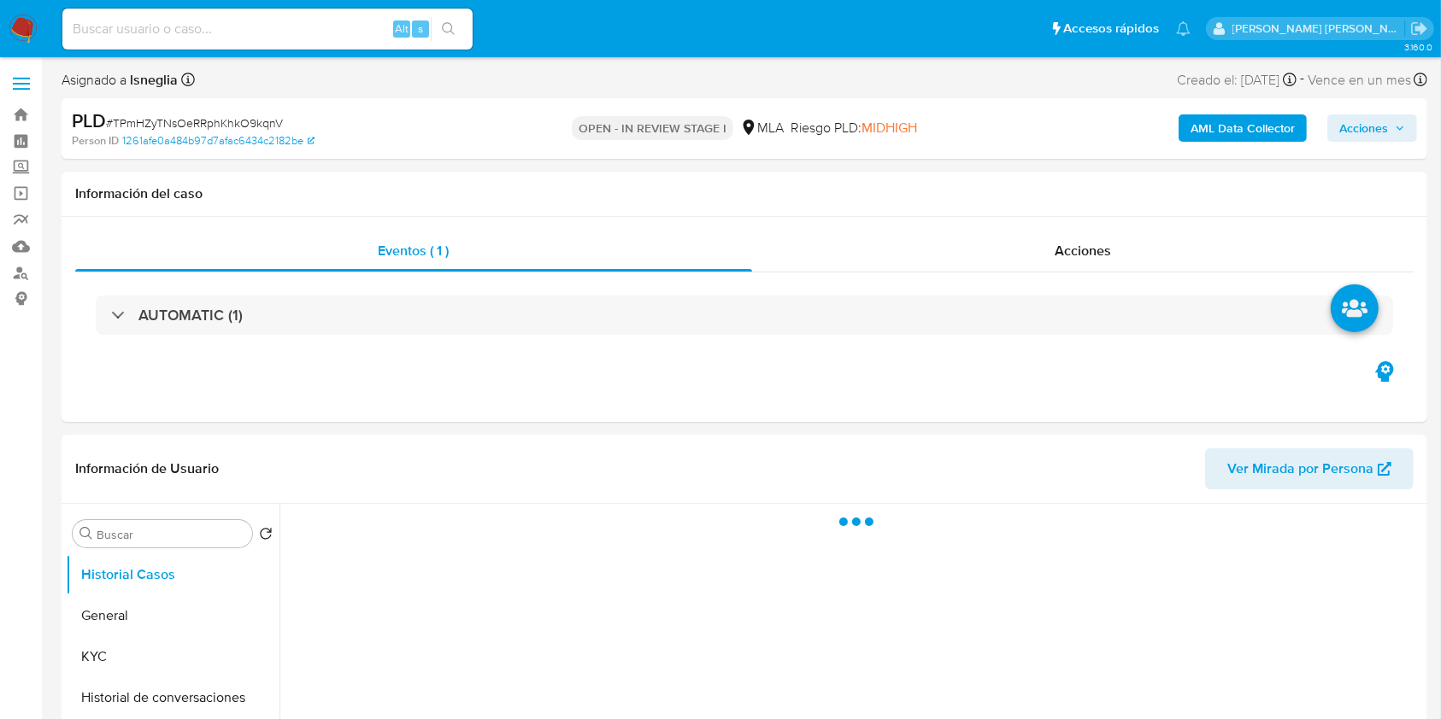
select select "10"
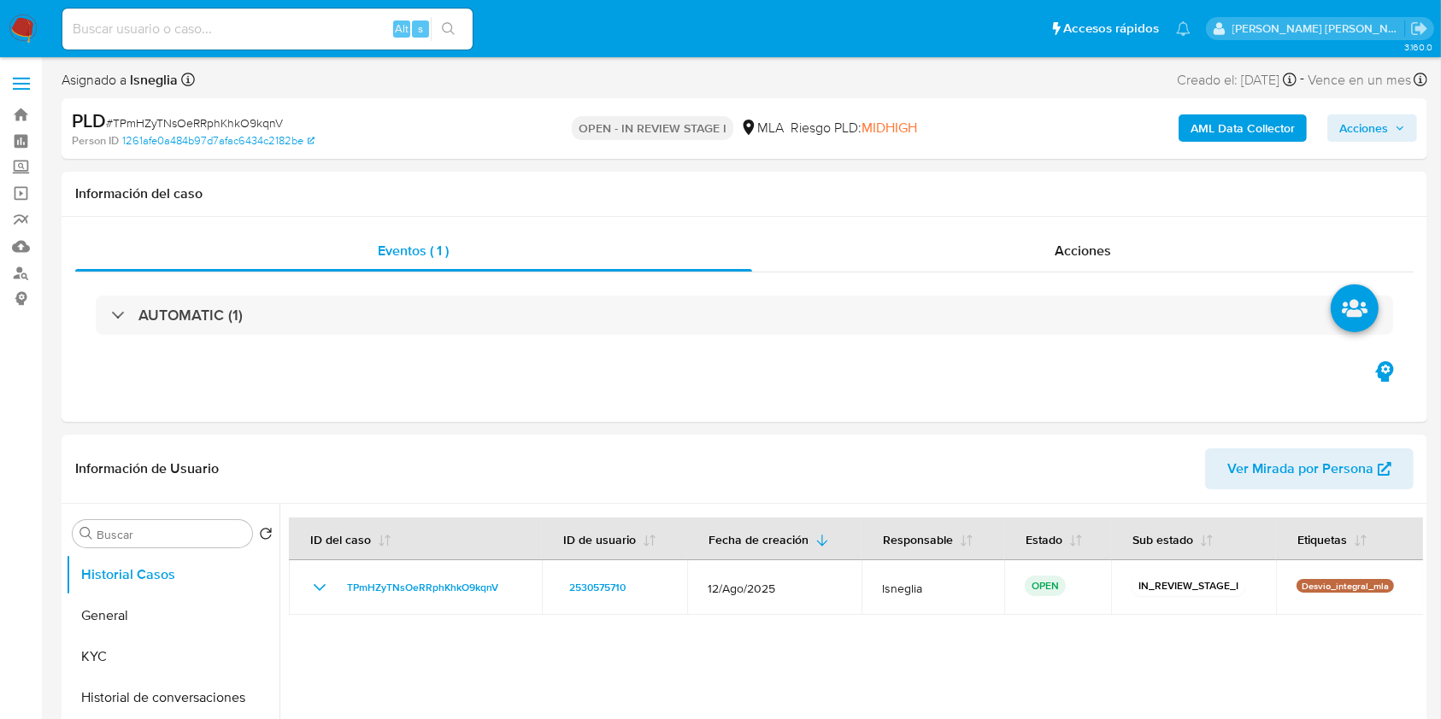
click at [1359, 120] on span "Acciones" at bounding box center [1363, 127] width 49 height 27
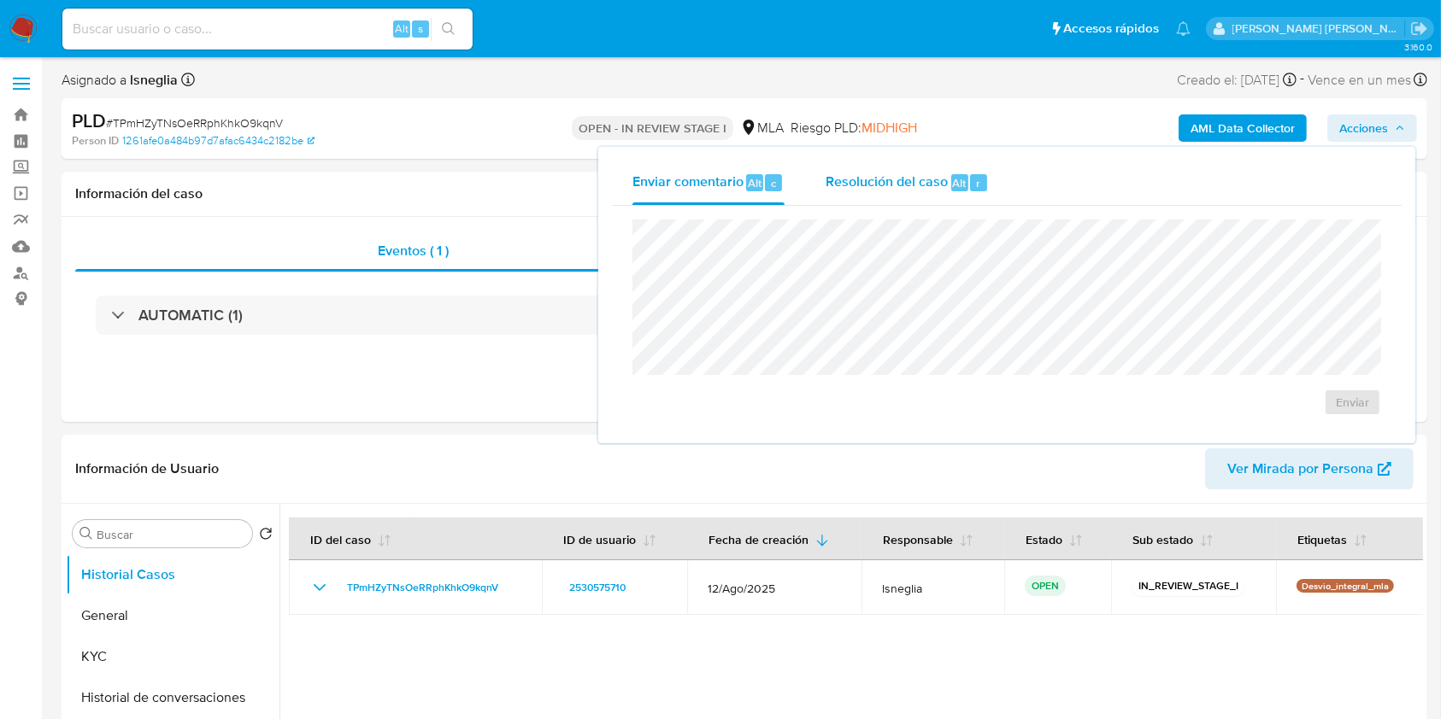
click at [945, 171] on div "Resolución del caso Alt r" at bounding box center [906, 183] width 163 height 44
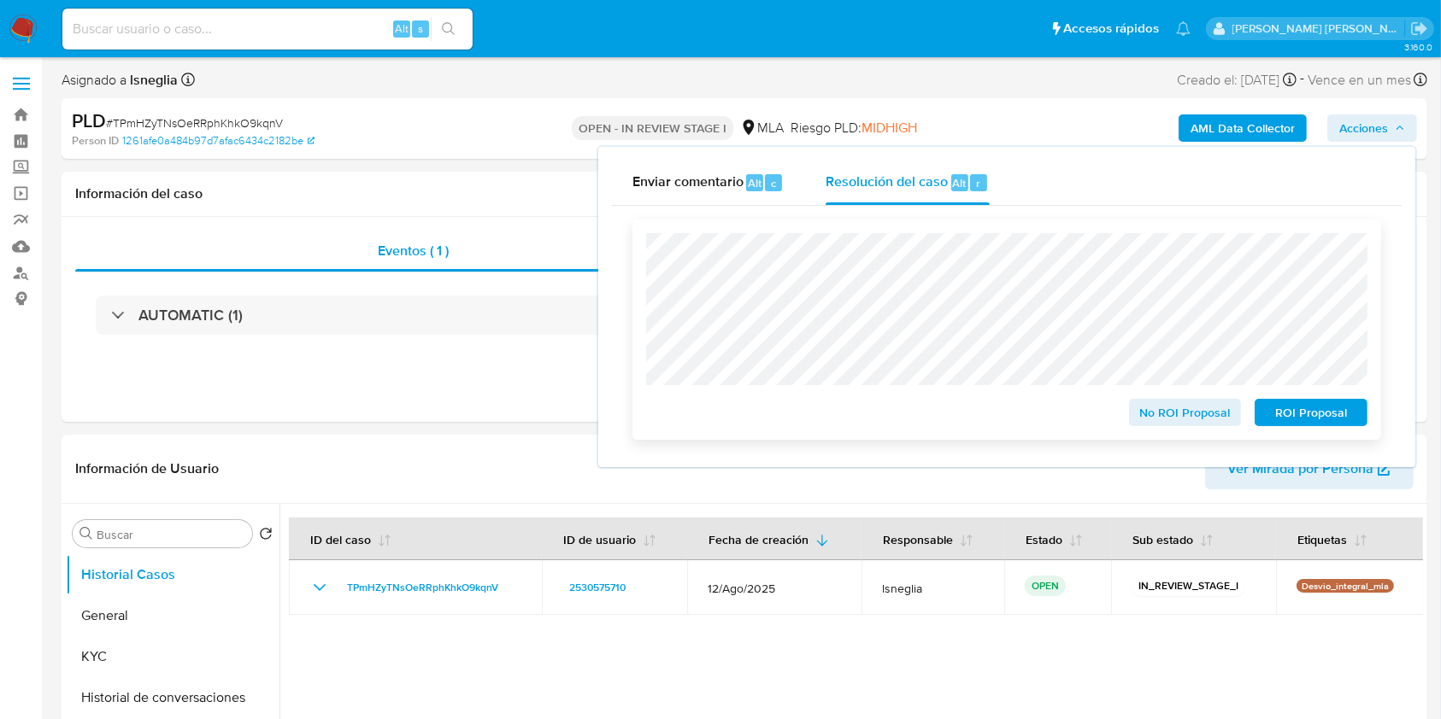
click at [1304, 408] on span "ROI Proposal" at bounding box center [1310, 413] width 89 height 24
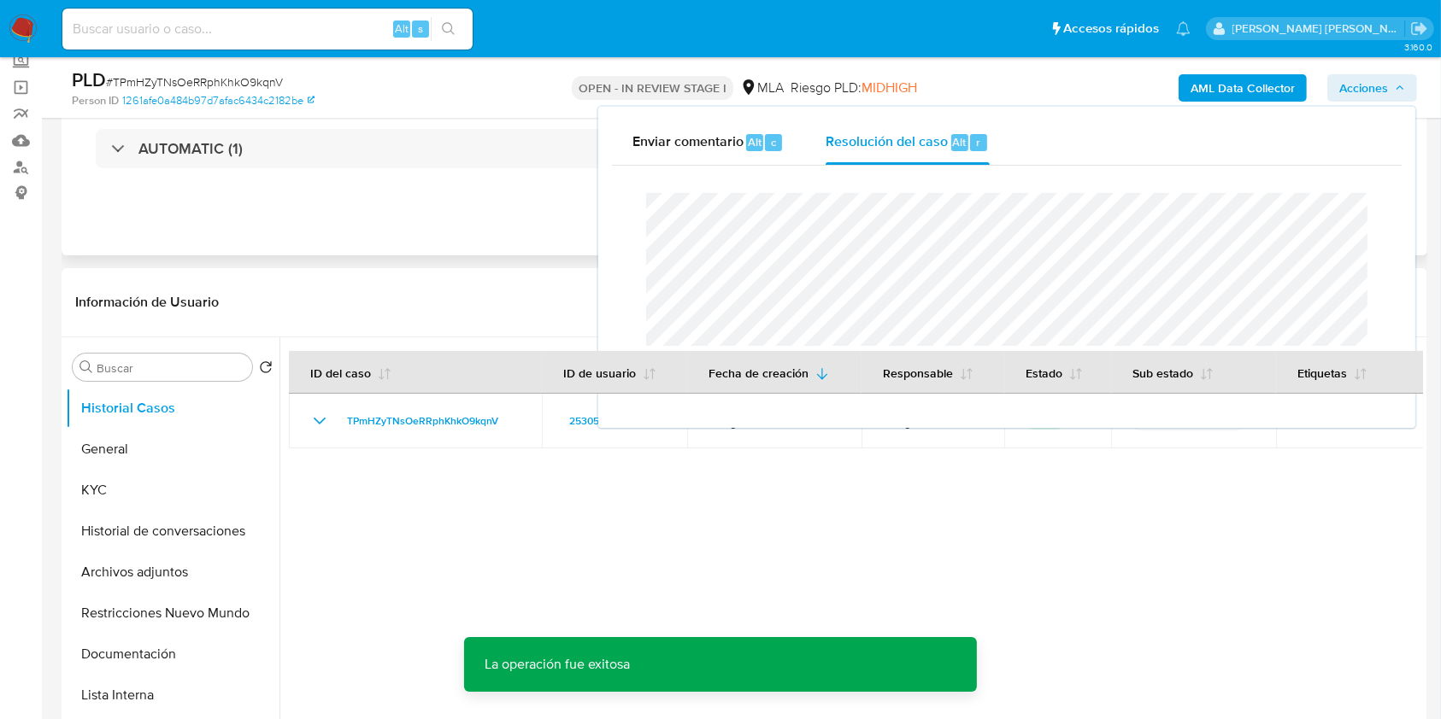
scroll to position [227, 0]
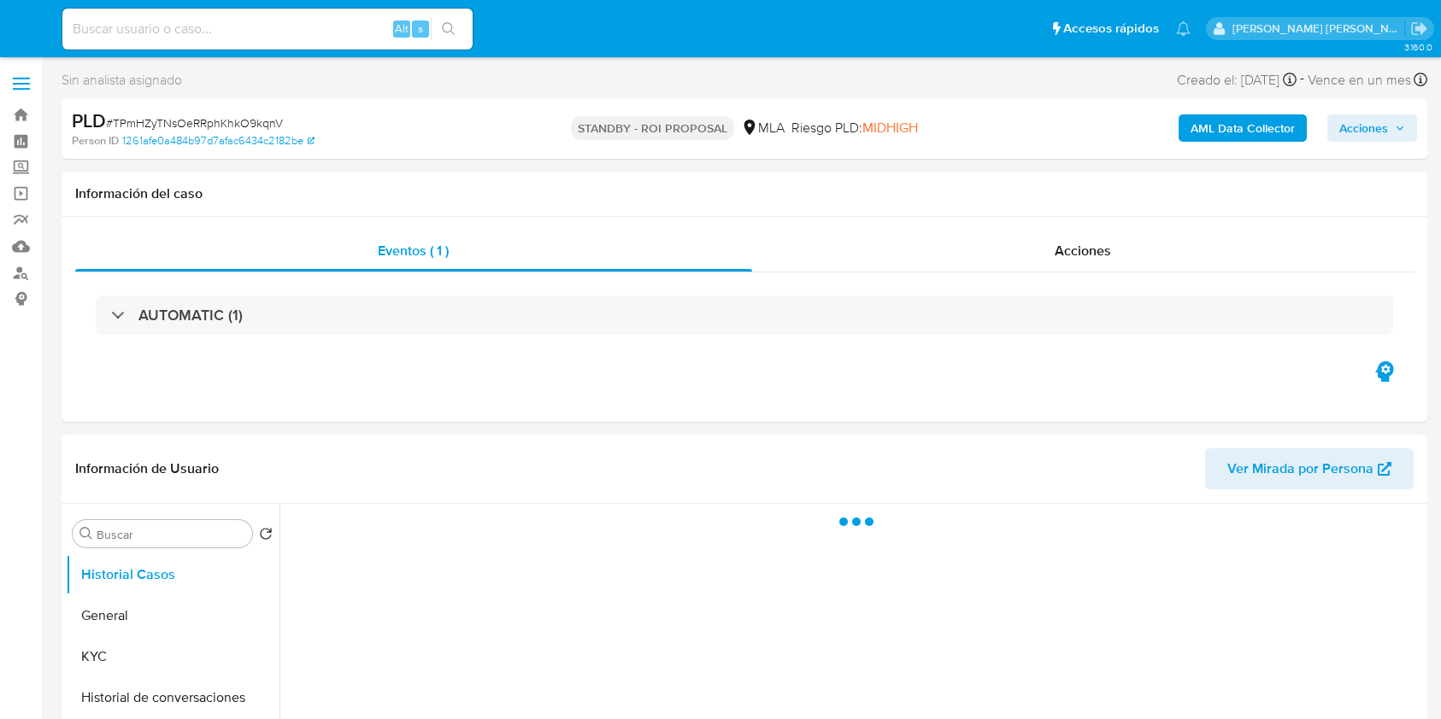
select select "10"
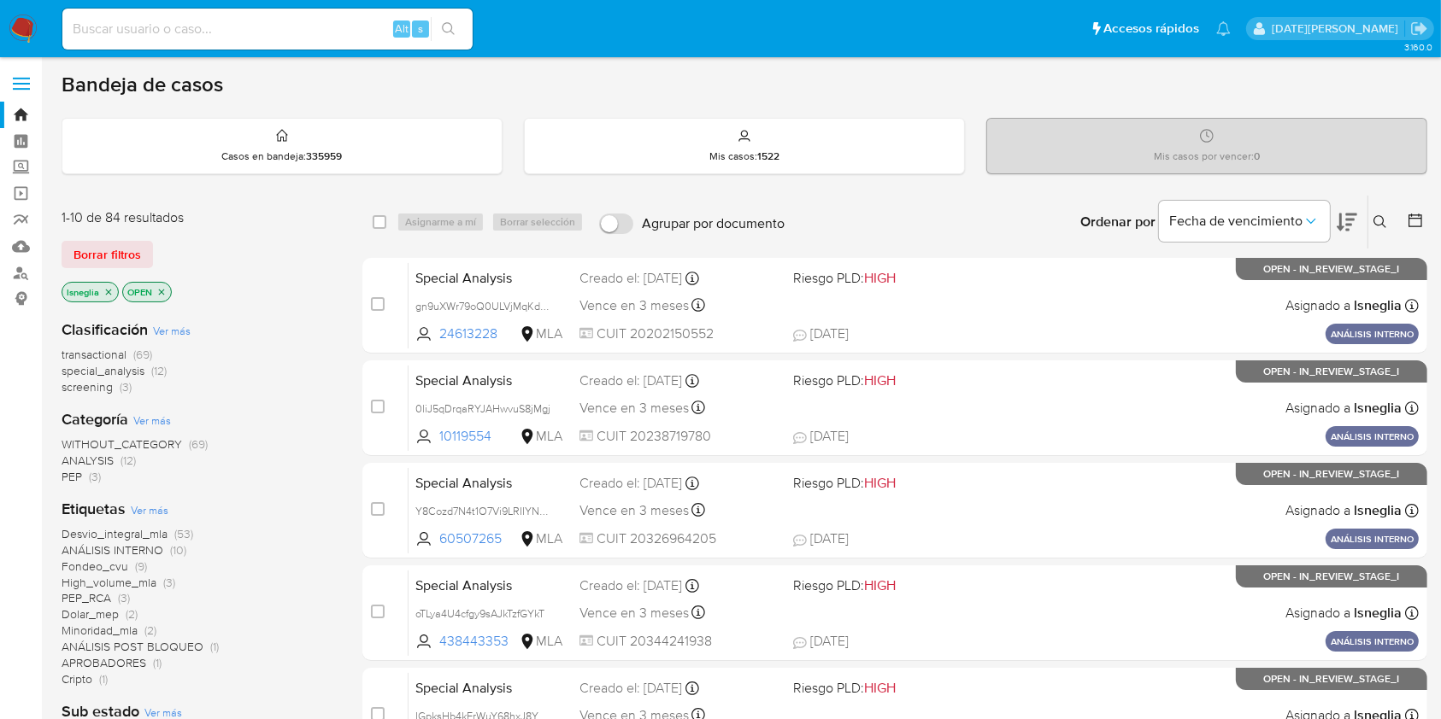
click at [1381, 220] on icon at bounding box center [1380, 222] width 14 height 14
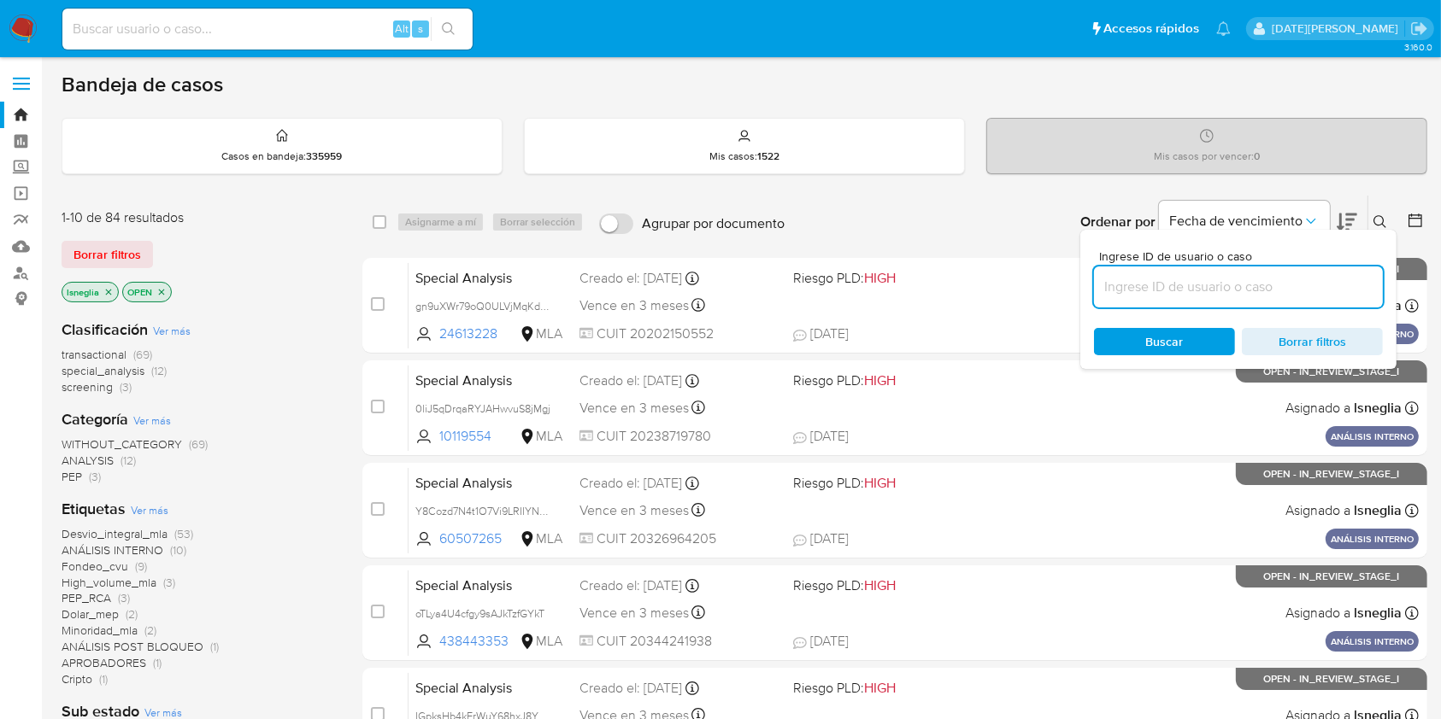
click at [1122, 290] on input at bounding box center [1238, 287] width 289 height 22
type input "kok37vuUNL5S3G4Kr8vENlyX"
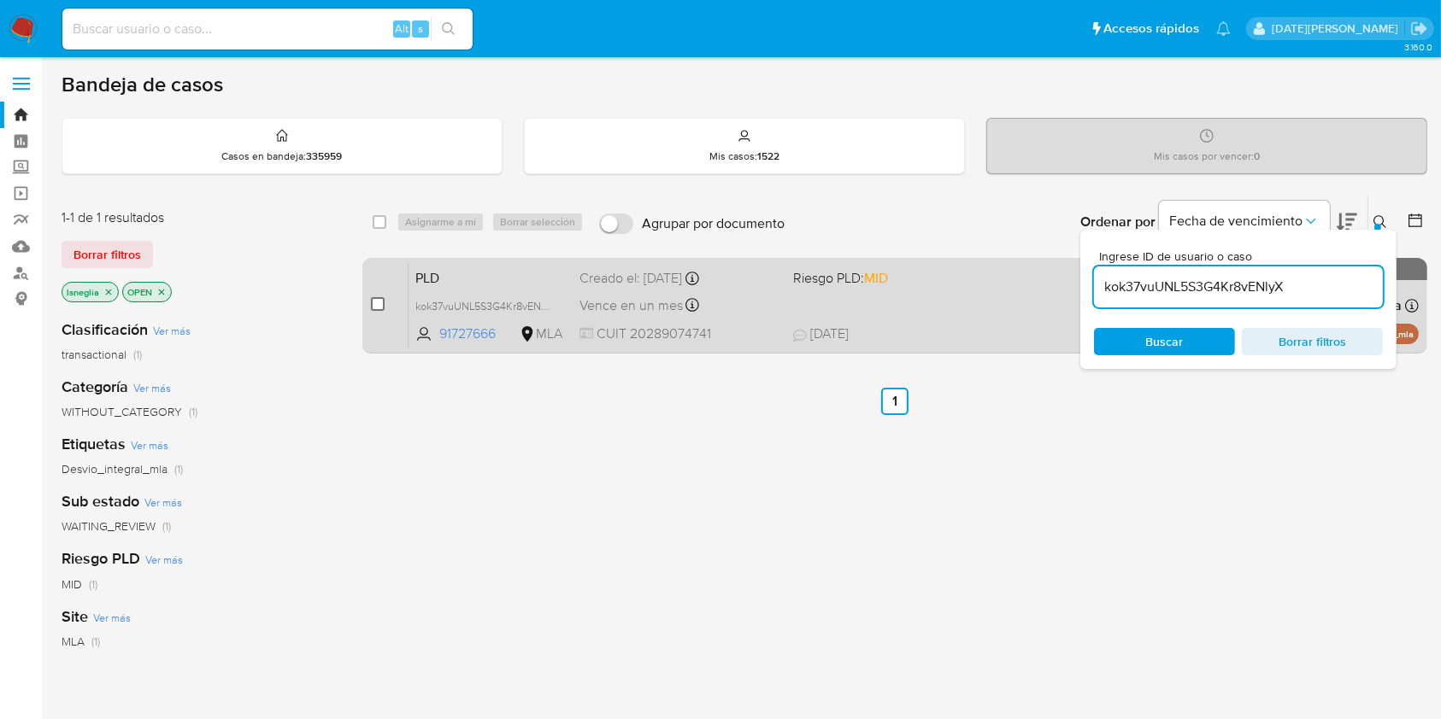
click at [380, 301] on input "checkbox" at bounding box center [378, 304] width 14 height 14
checkbox input "true"
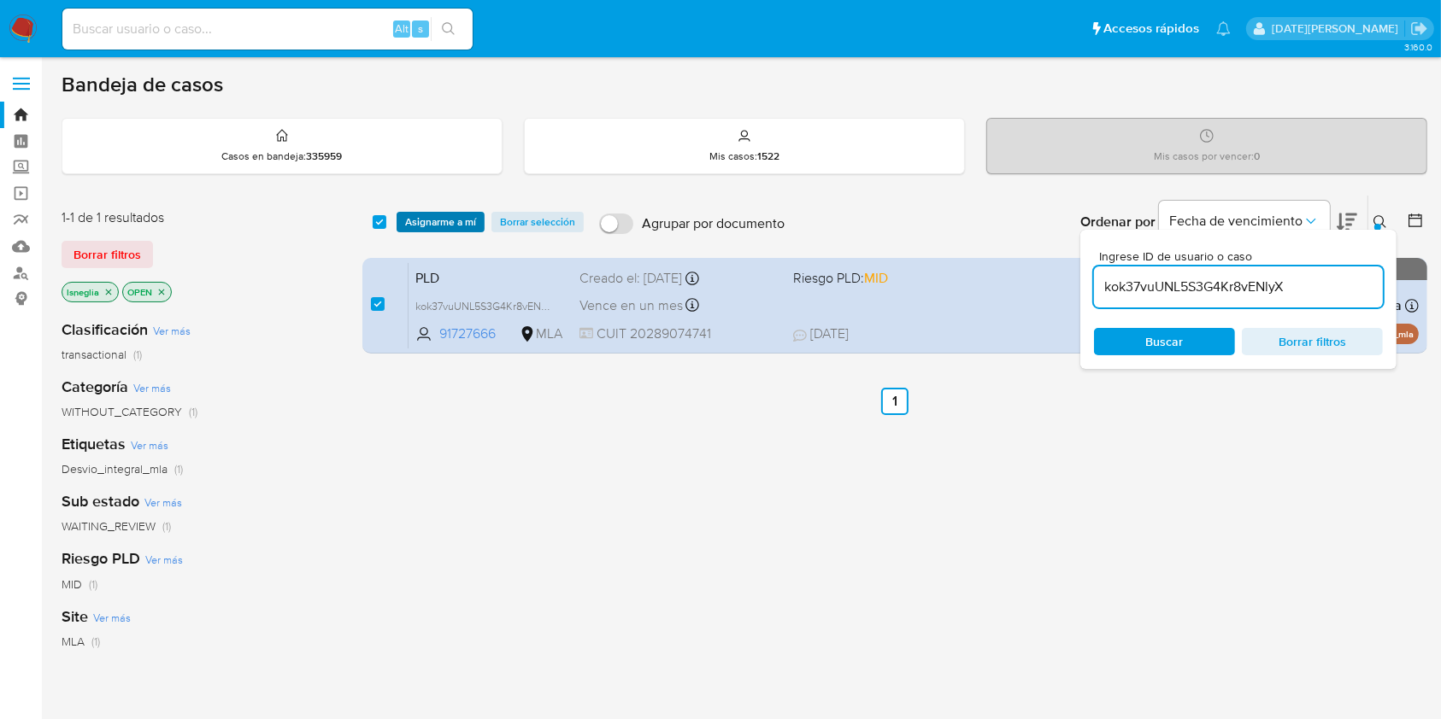
click at [452, 225] on span "Asignarme a mí" at bounding box center [440, 222] width 71 height 17
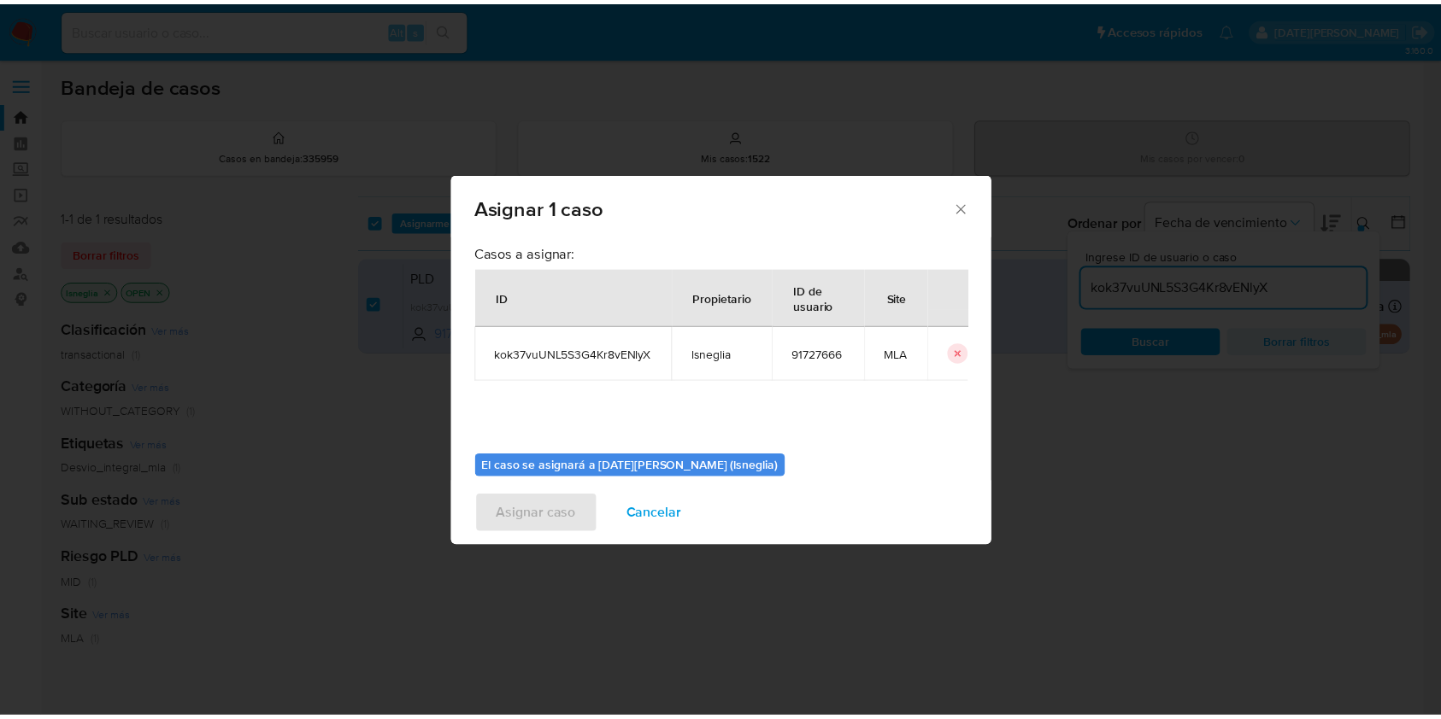
scroll to position [87, 0]
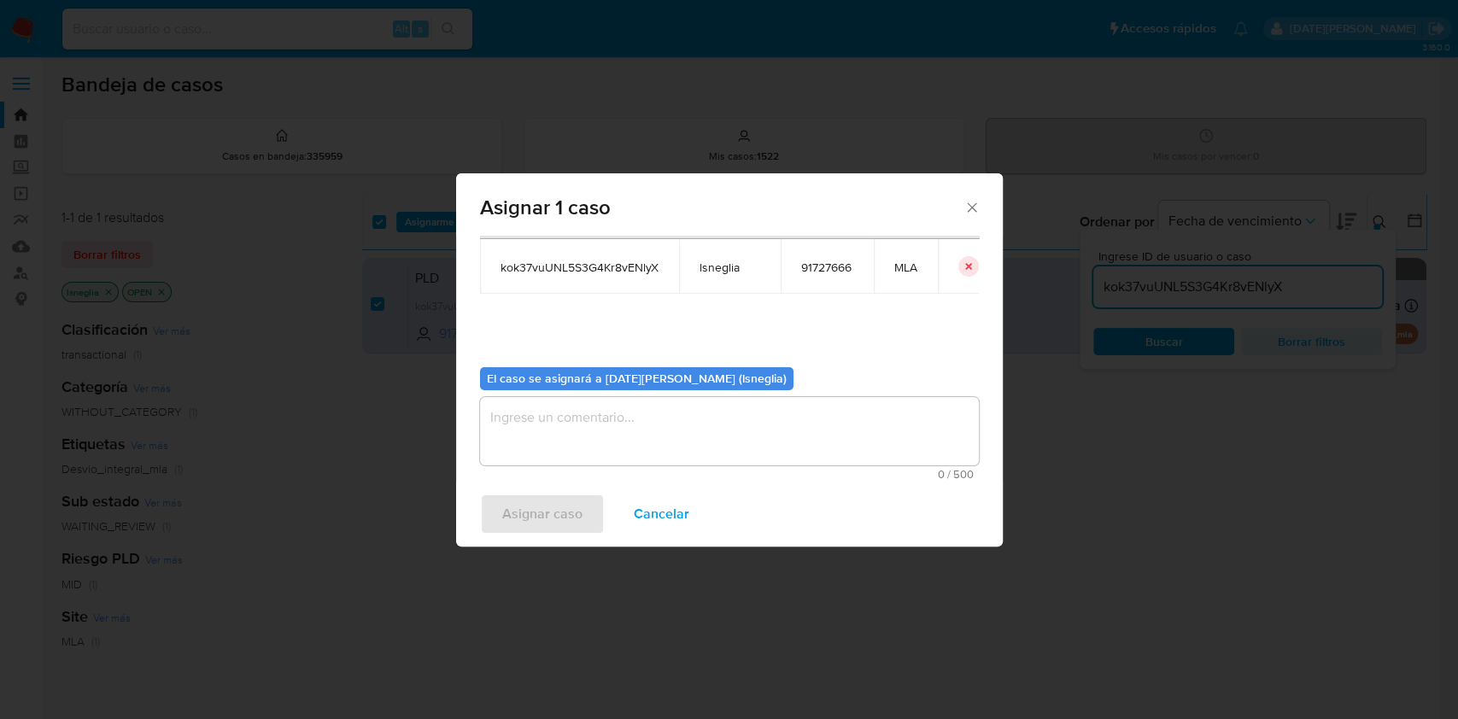
click at [592, 413] on textarea "assign-modal" at bounding box center [729, 431] width 499 height 68
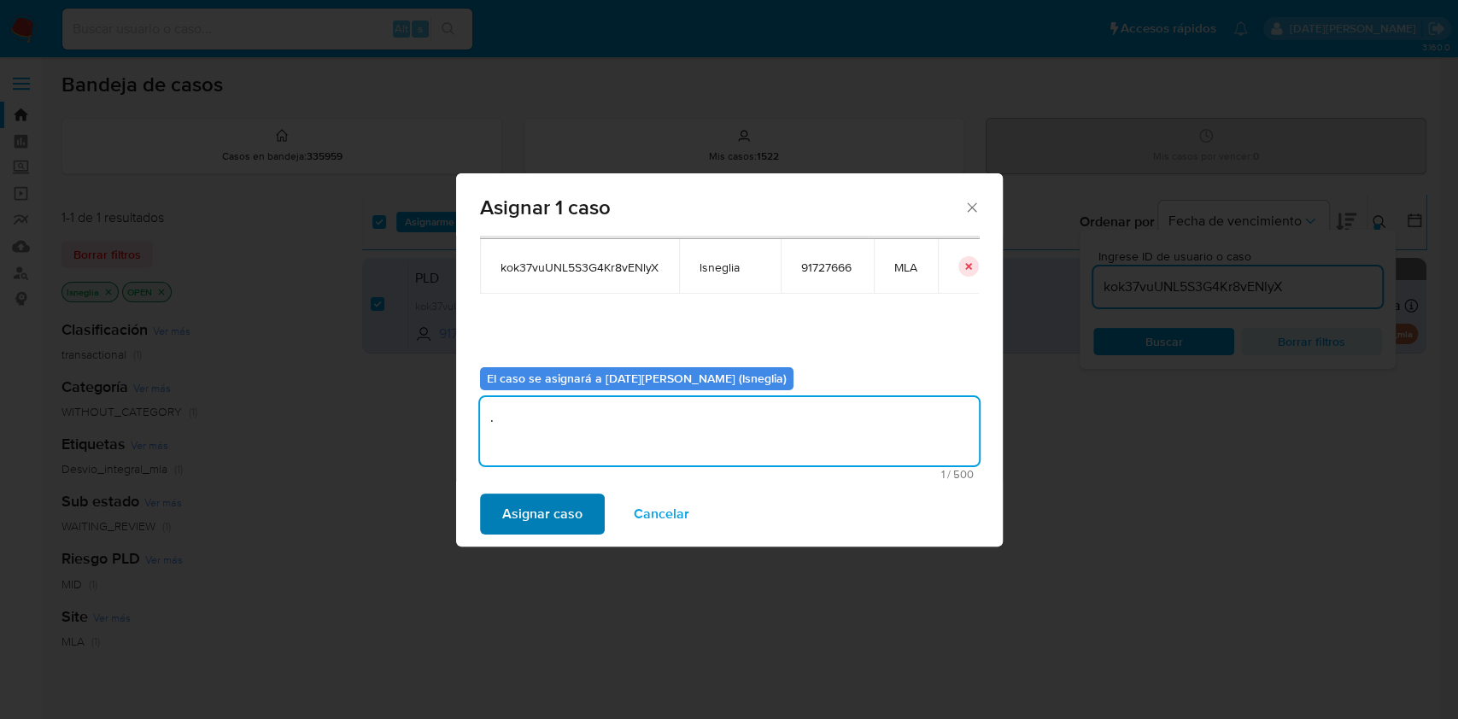
type textarea "."
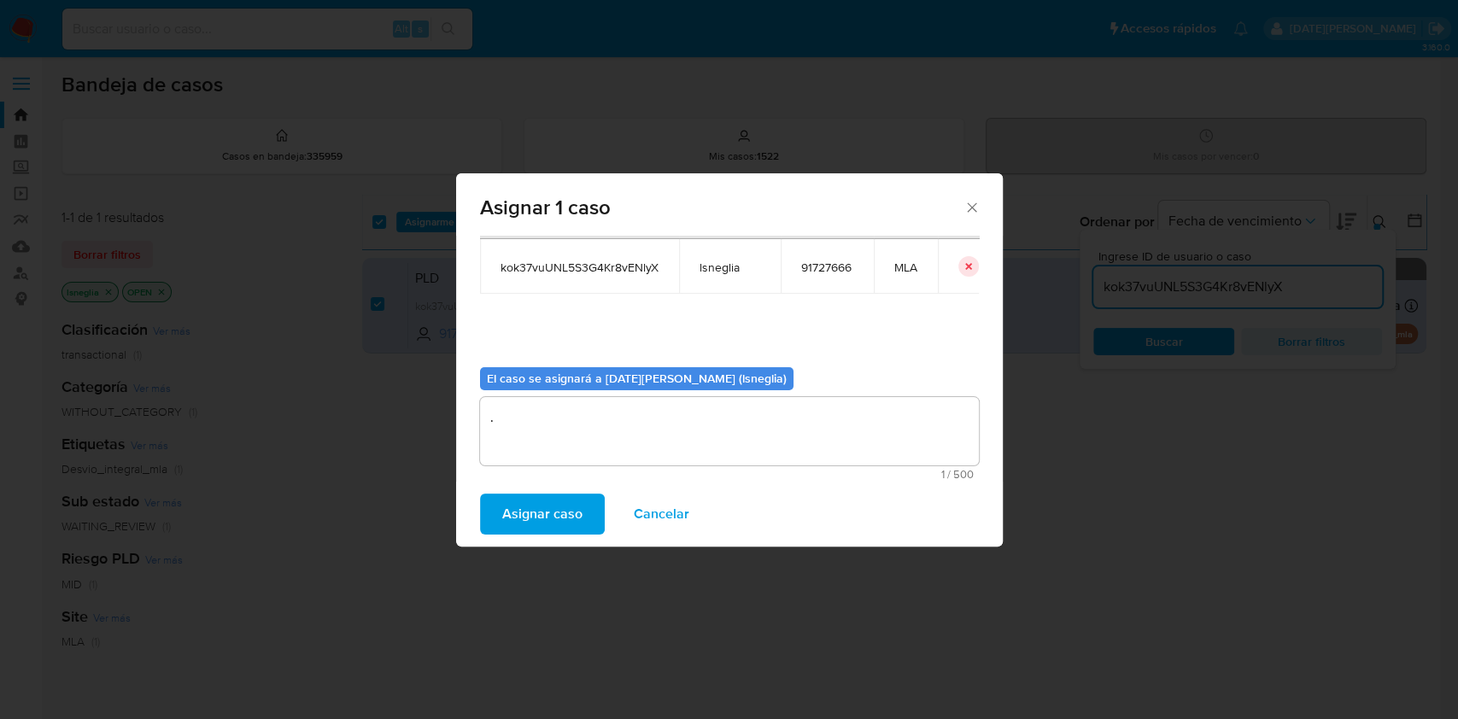
click at [558, 502] on span "Asignar caso" at bounding box center [542, 515] width 80 height 38
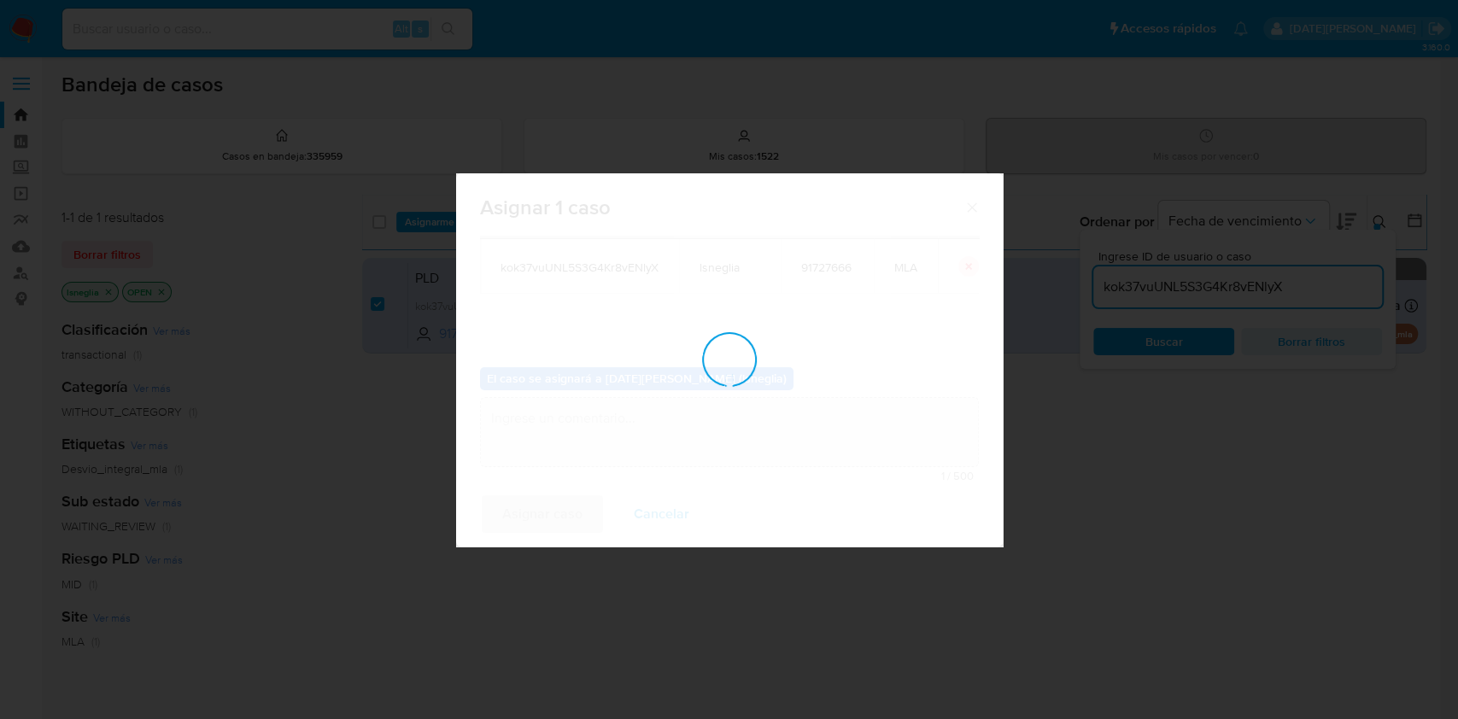
checkbox input "false"
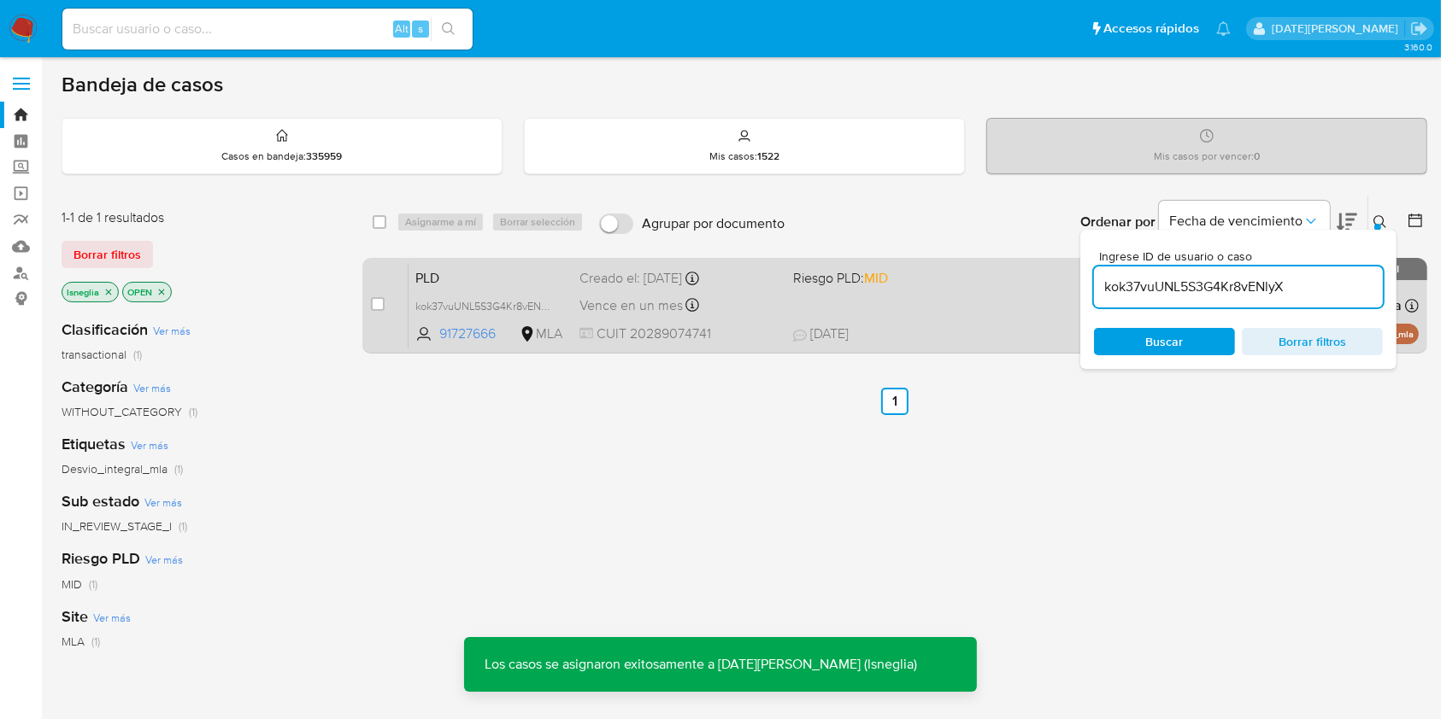
click at [478, 279] on span "PLD" at bounding box center [490, 277] width 150 height 22
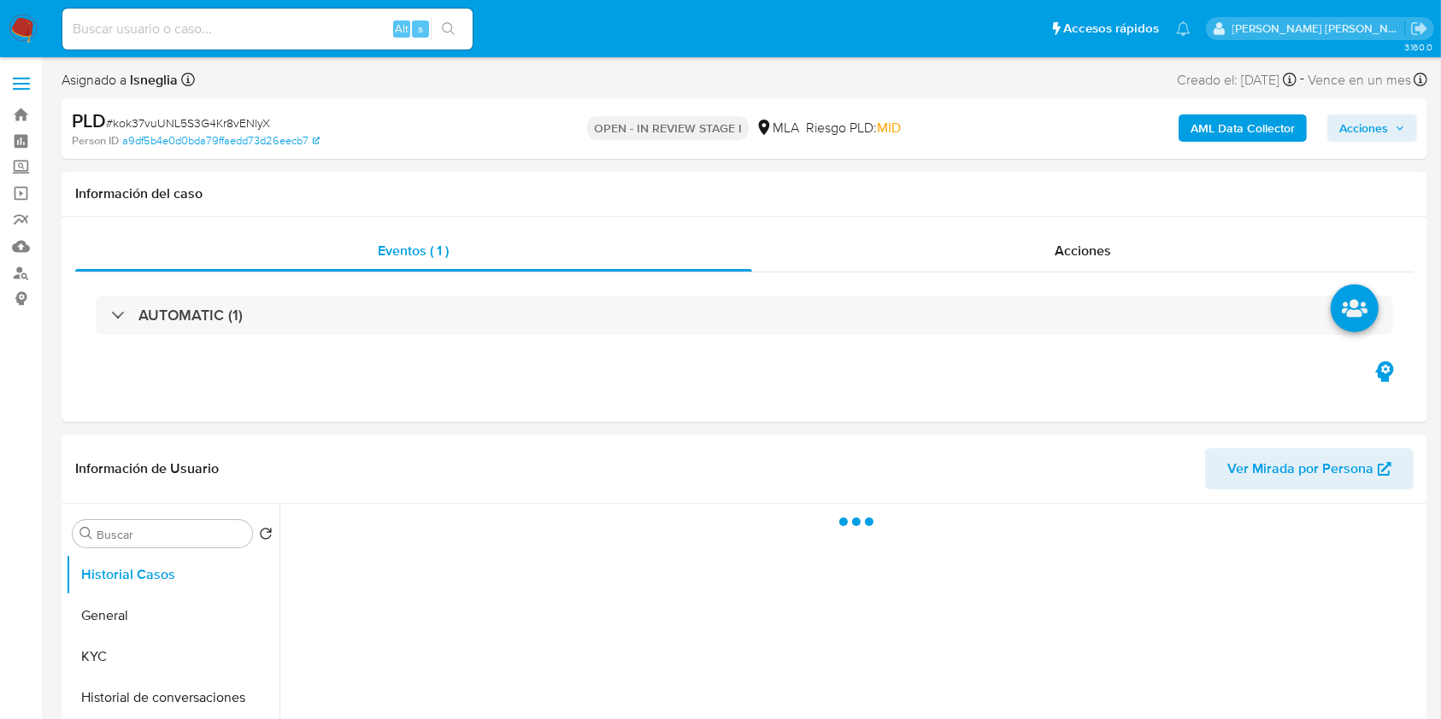
select select "10"
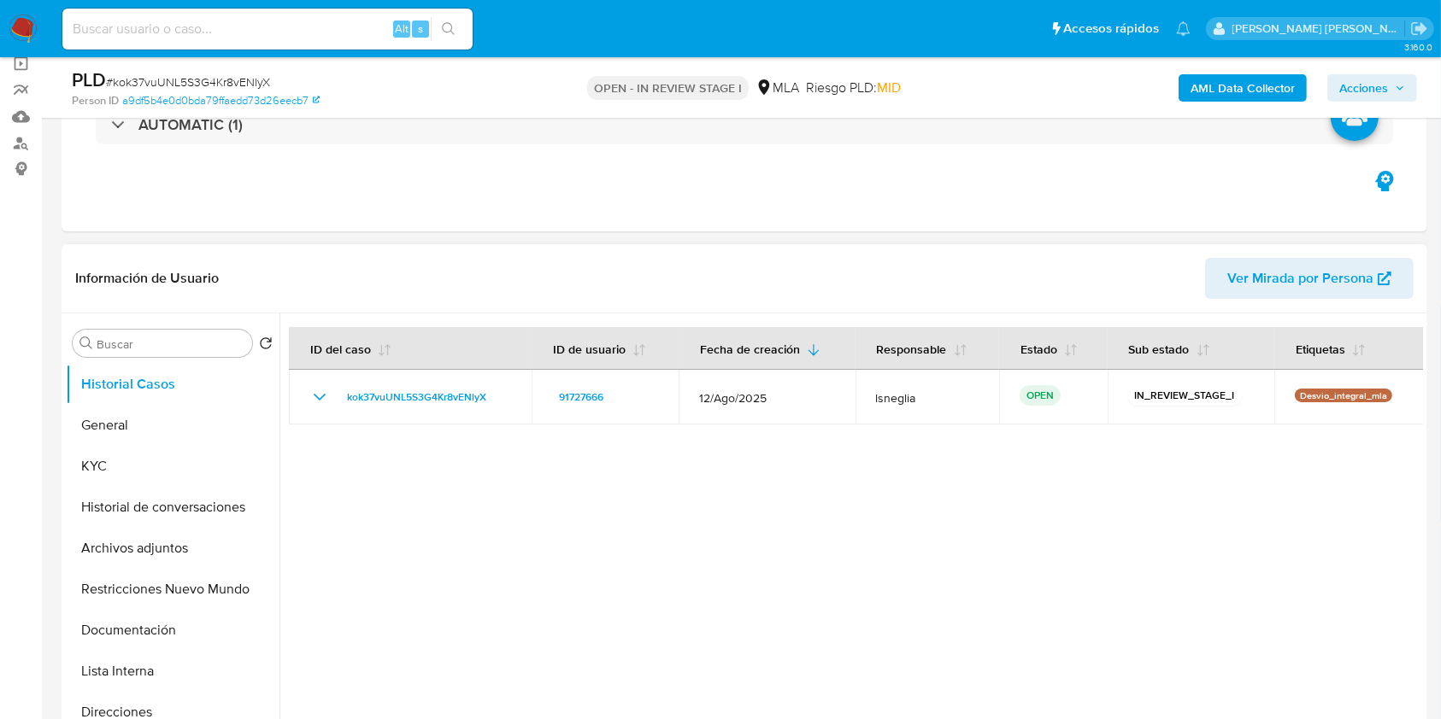
scroll to position [342, 0]
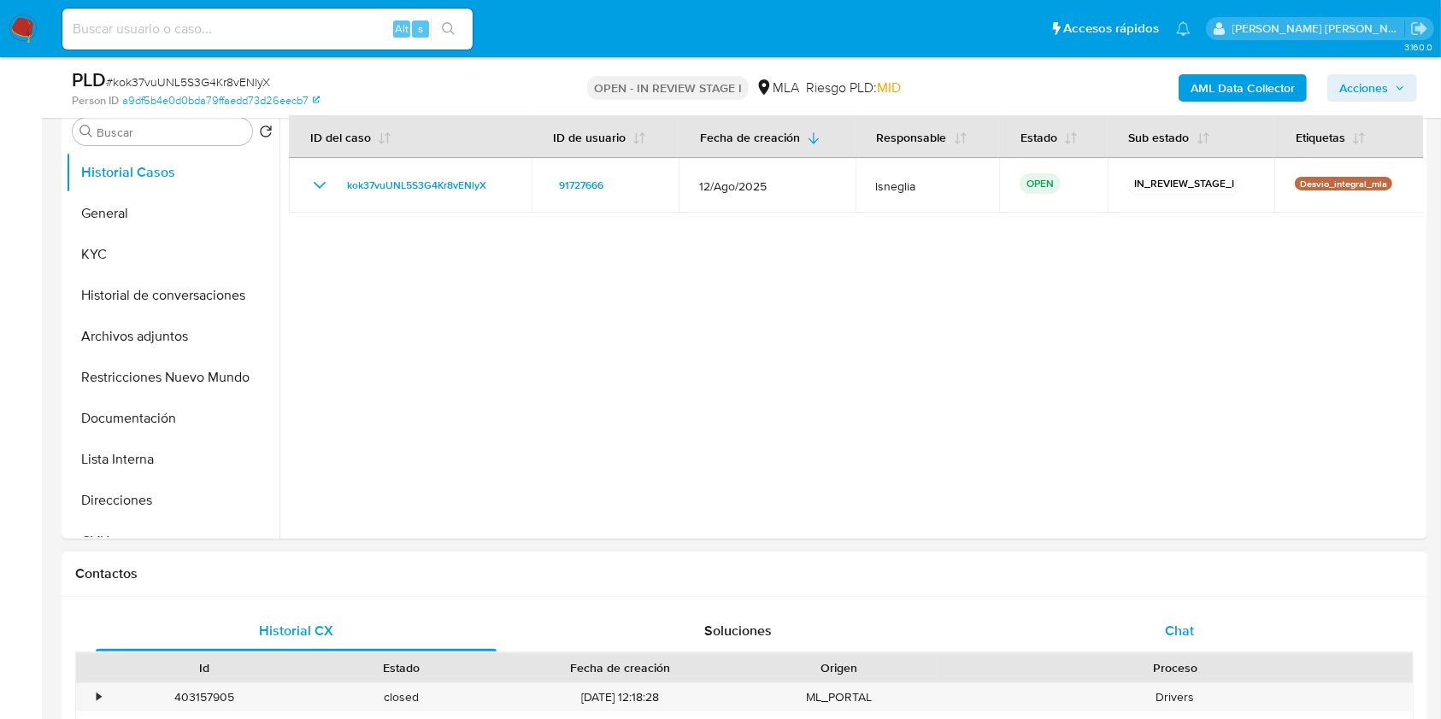
click at [1194, 639] on div "Chat" at bounding box center [1179, 631] width 401 height 41
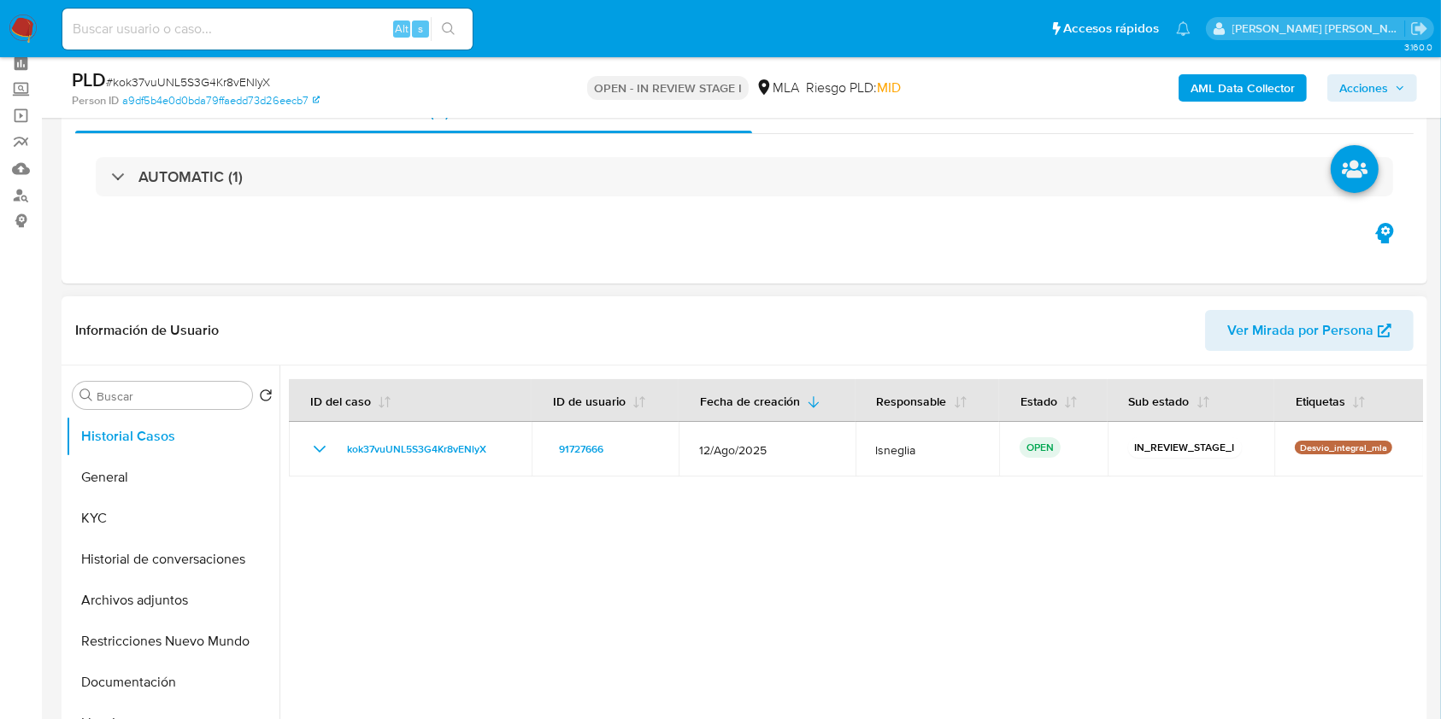
scroll to position [114, 0]
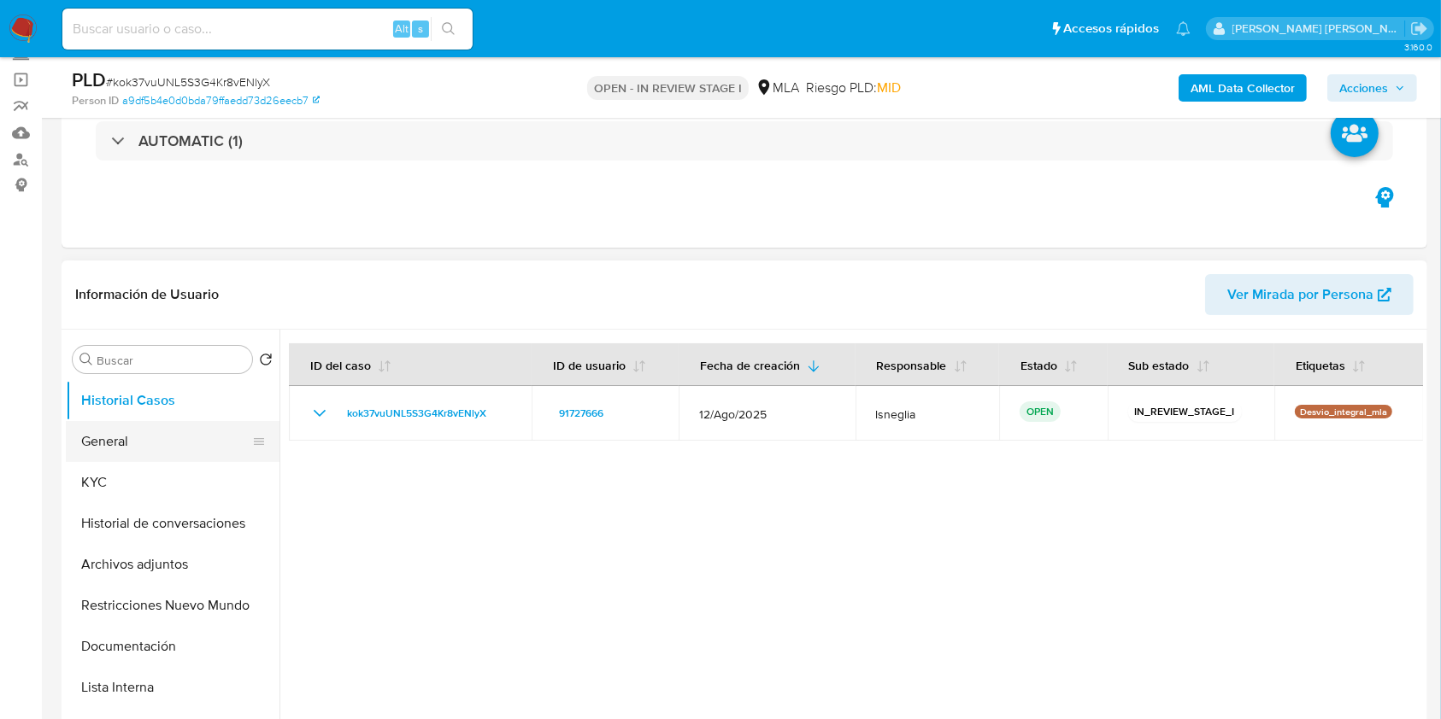
click at [160, 443] on button "General" at bounding box center [166, 441] width 200 height 41
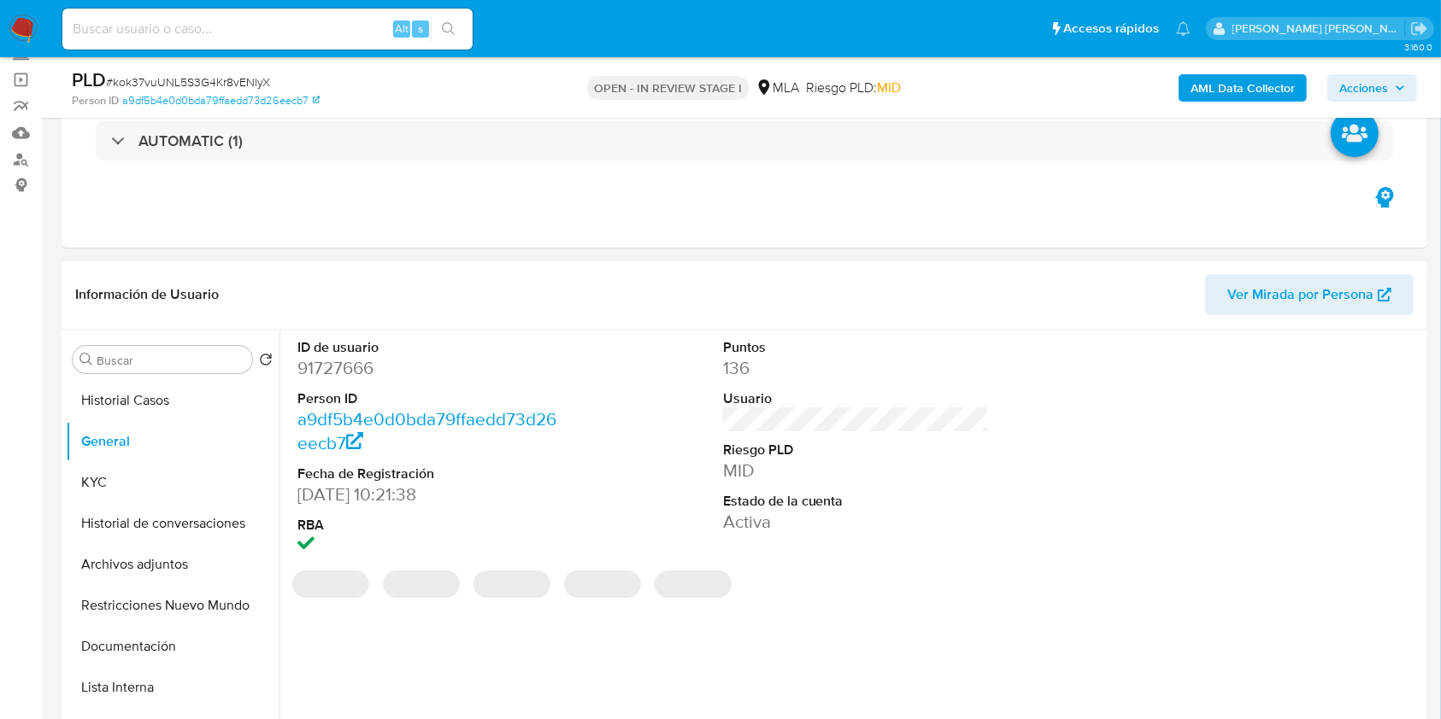
click at [342, 364] on dd "91727666" at bounding box center [430, 368] width 267 height 24
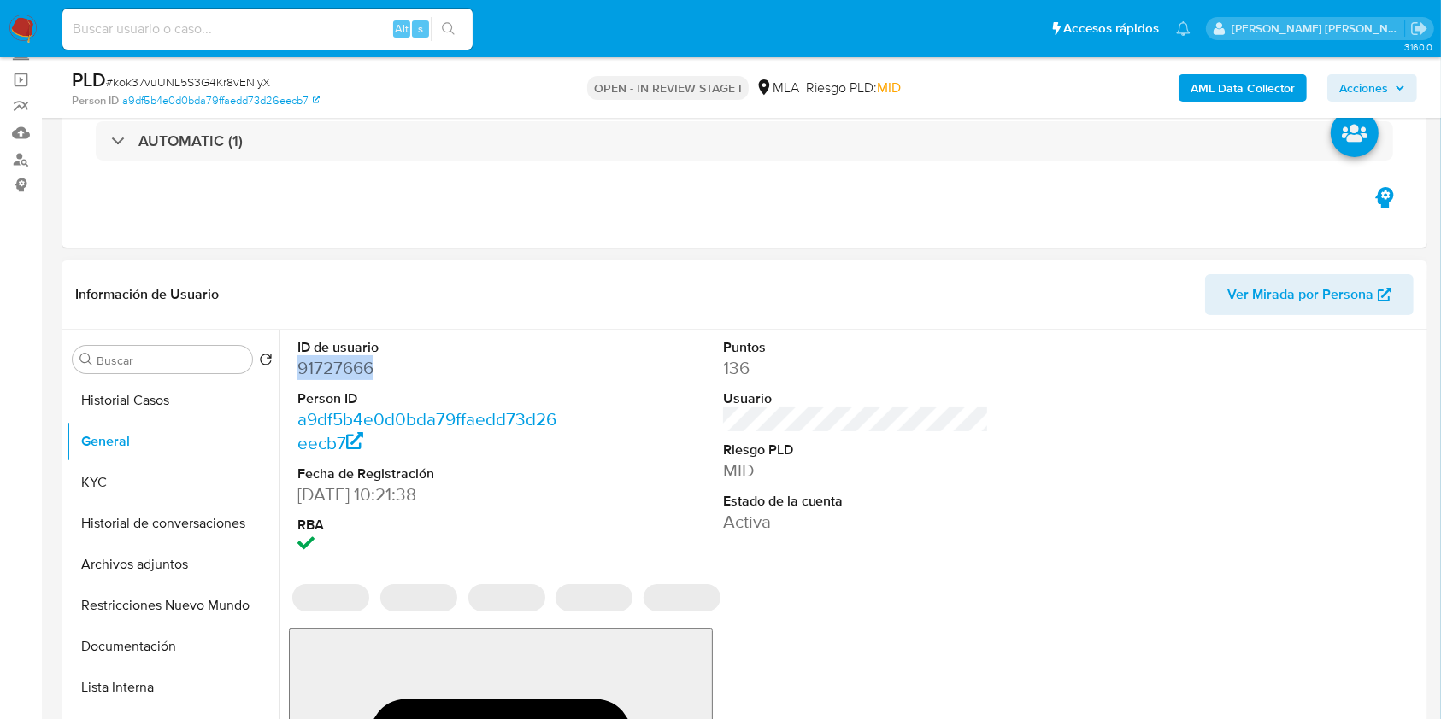
copy dd "91727666"
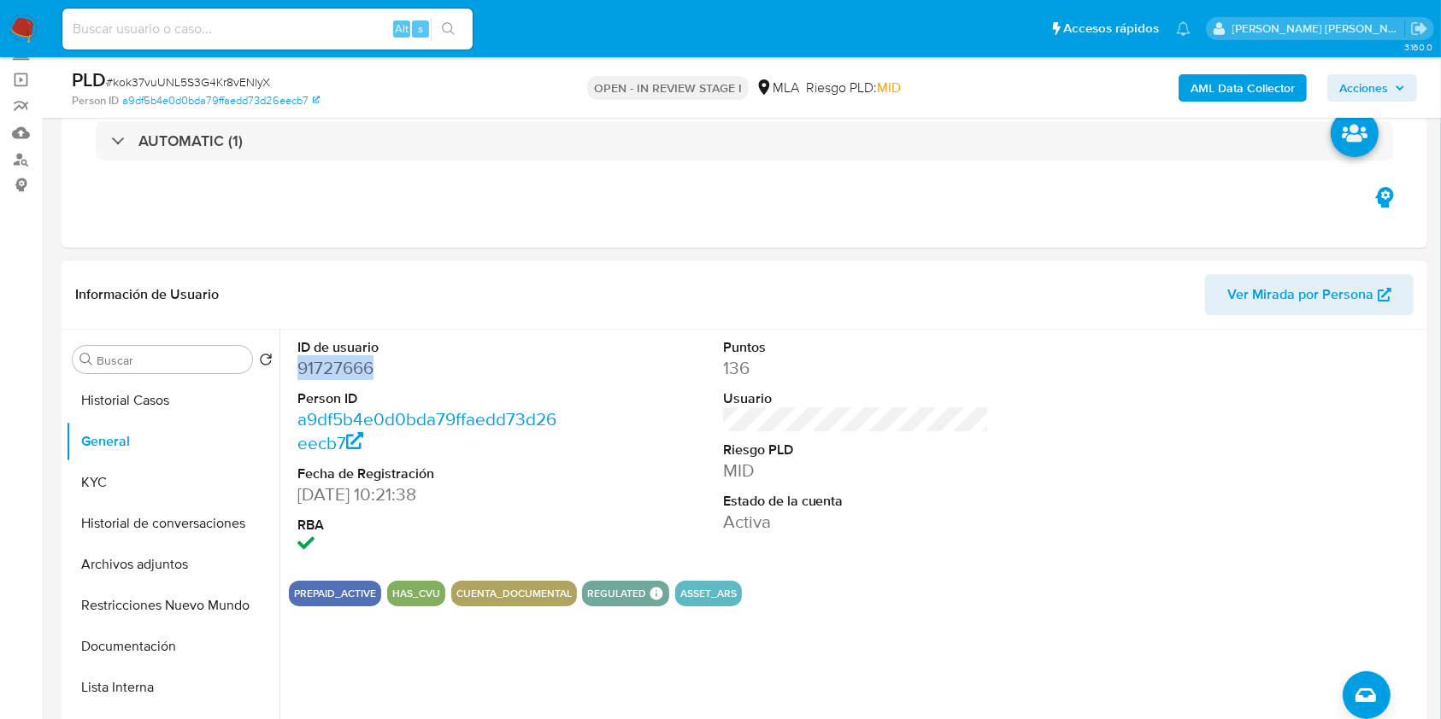
click at [330, 370] on dd "91727666" at bounding box center [430, 368] width 267 height 24
click at [155, 487] on button "KYC" at bounding box center [166, 482] width 200 height 41
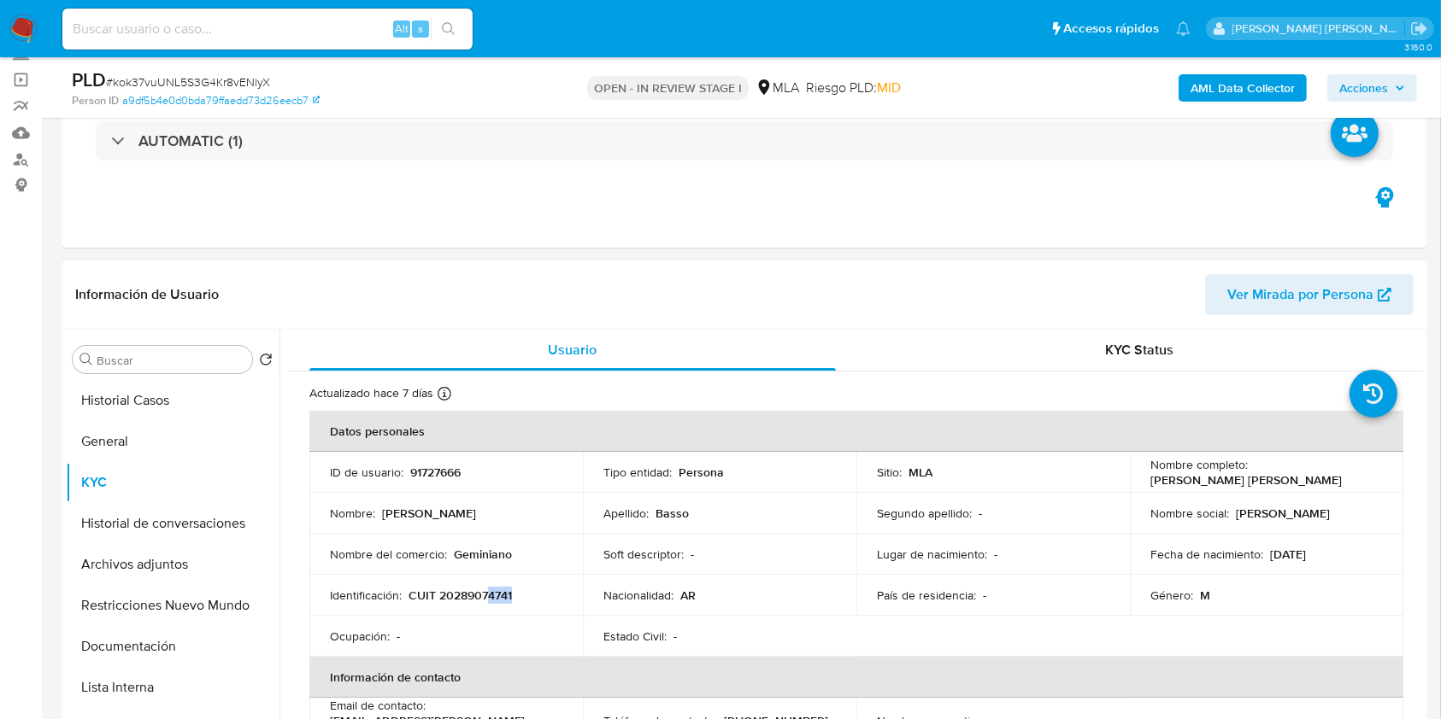
drag, startPoint x: 490, startPoint y: 593, endPoint x: 513, endPoint y: 594, distance: 23.1
click at [513, 594] on div "Identificación : CUIT 20289074741" at bounding box center [446, 595] width 232 height 15
click at [138, 642] on button "Documentación" at bounding box center [166, 646] width 200 height 41
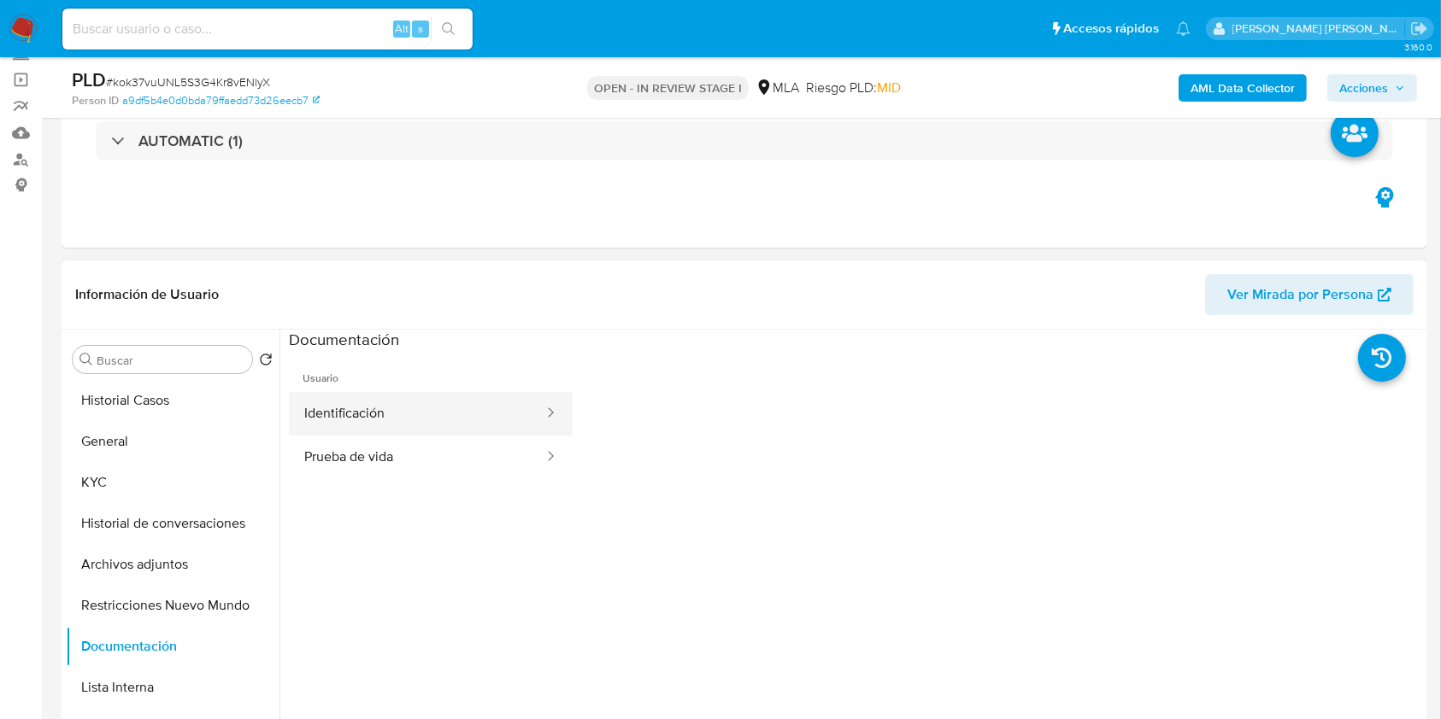
click at [392, 403] on button "Identificación" at bounding box center [417, 414] width 256 height 44
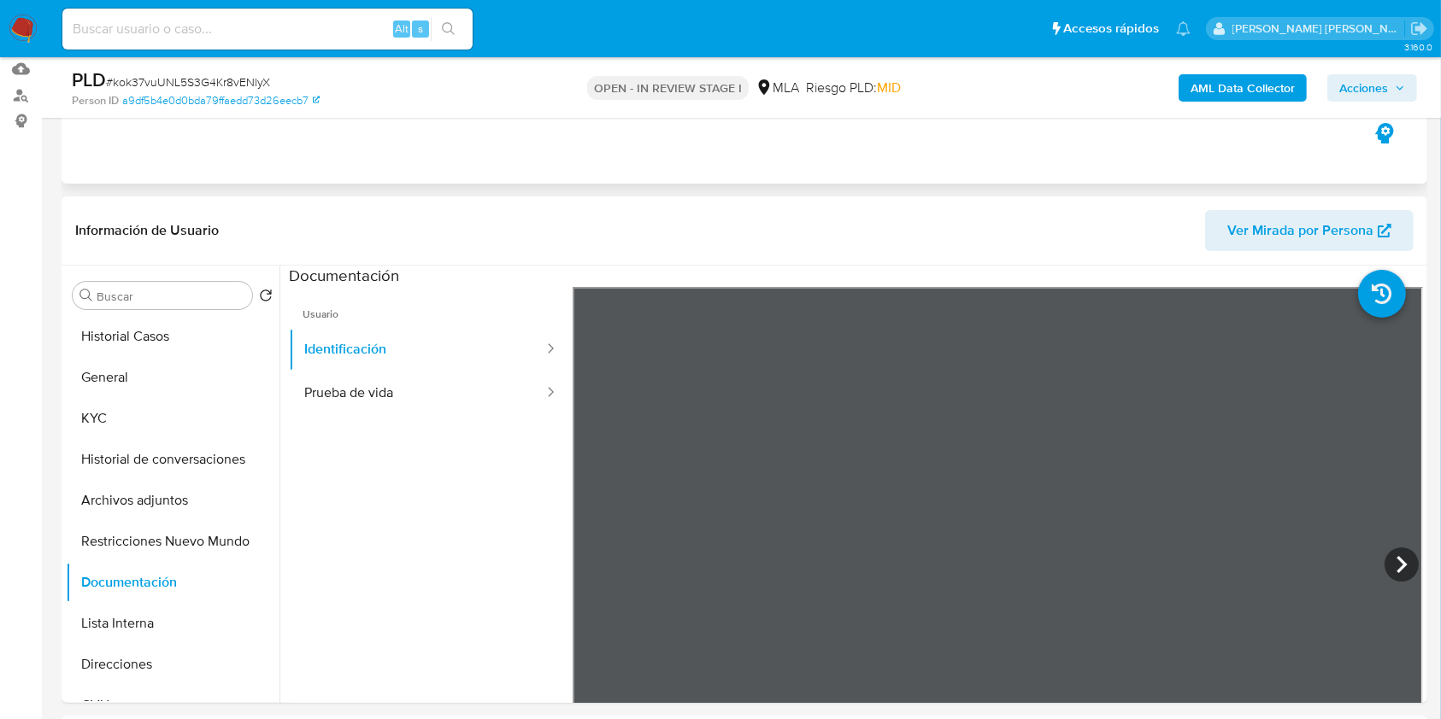
scroll to position [227, 0]
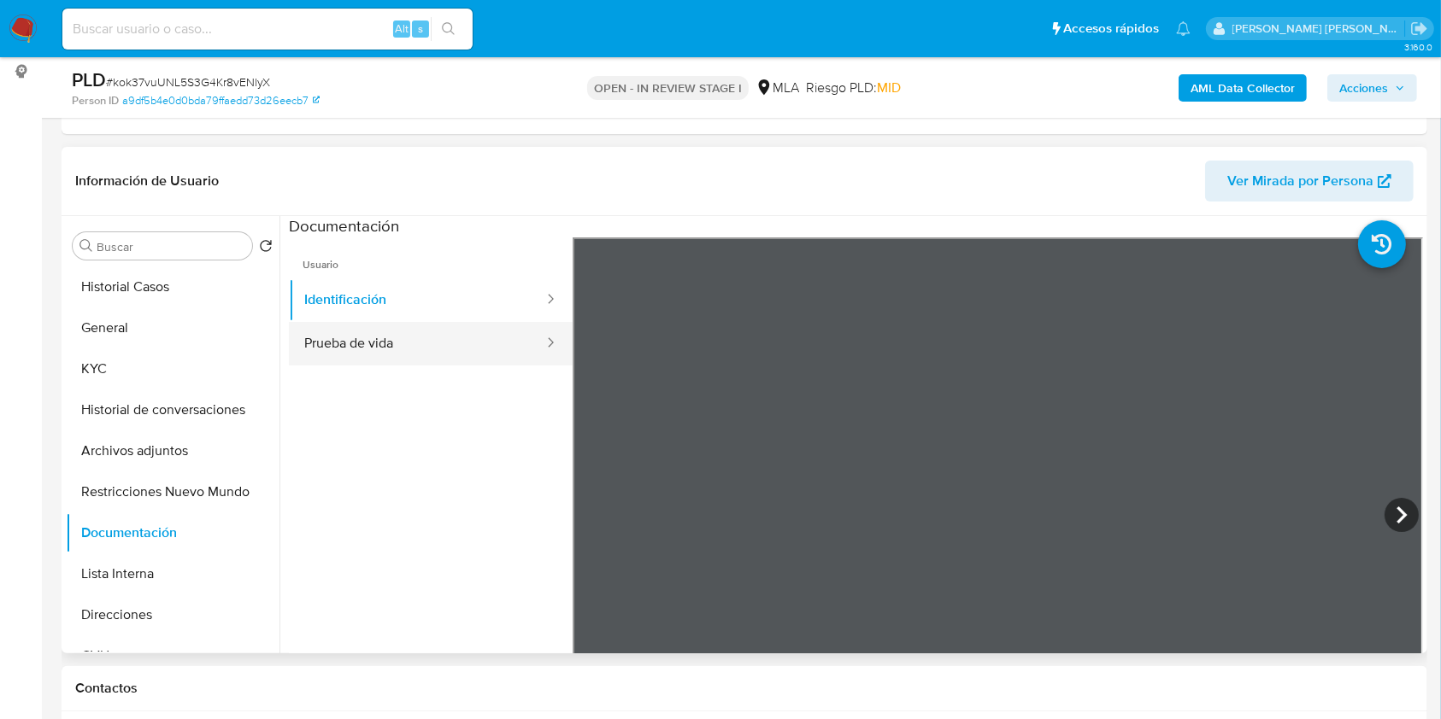
click at [416, 337] on button "Prueba de vida" at bounding box center [417, 344] width 256 height 44
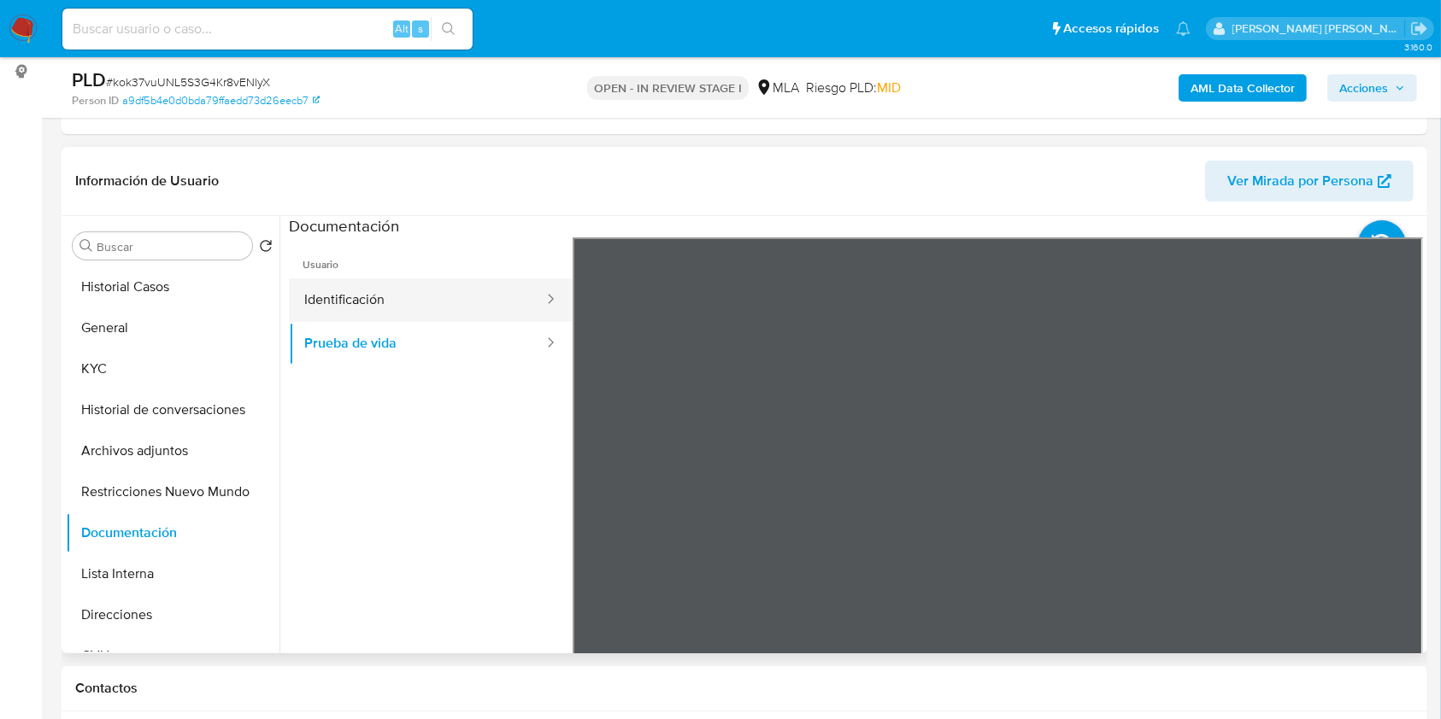
click at [361, 288] on button "Identificación" at bounding box center [417, 301] width 256 height 44
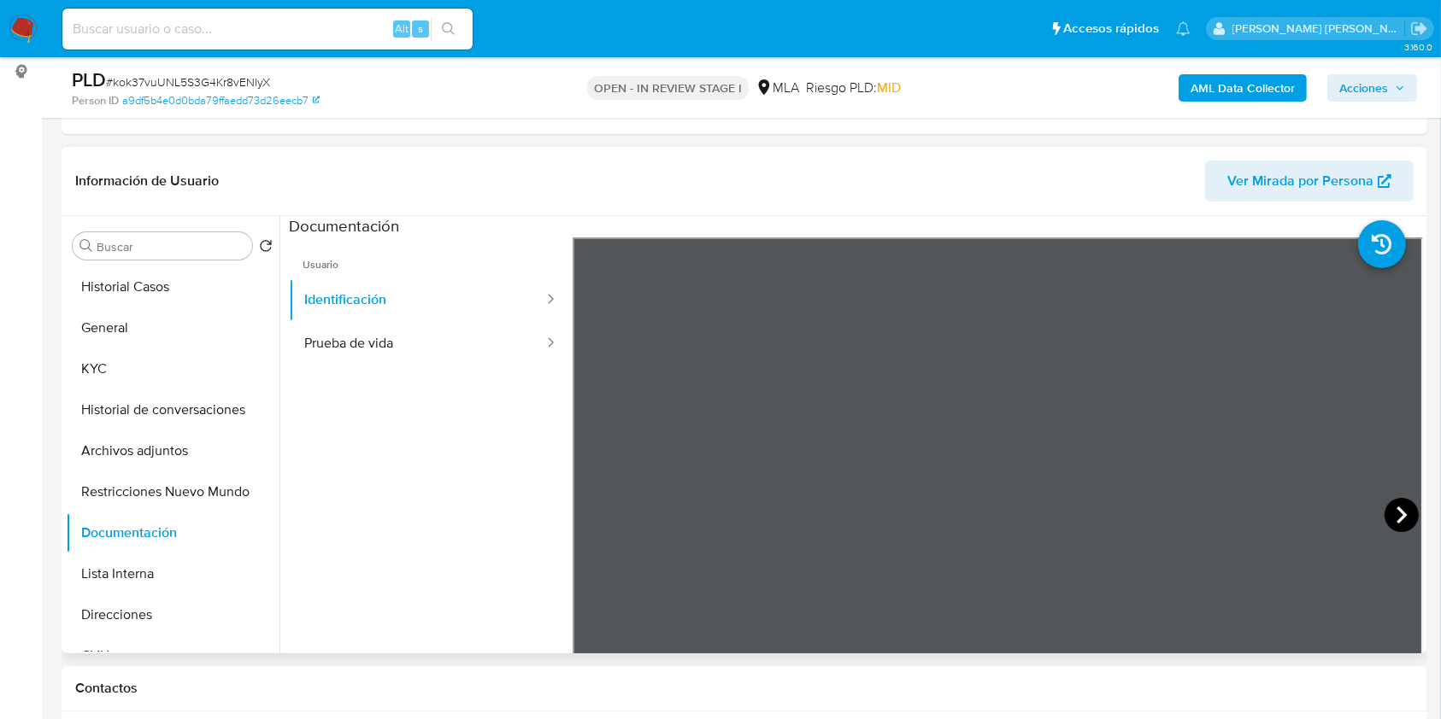
click at [1384, 509] on icon at bounding box center [1401, 515] width 34 height 34
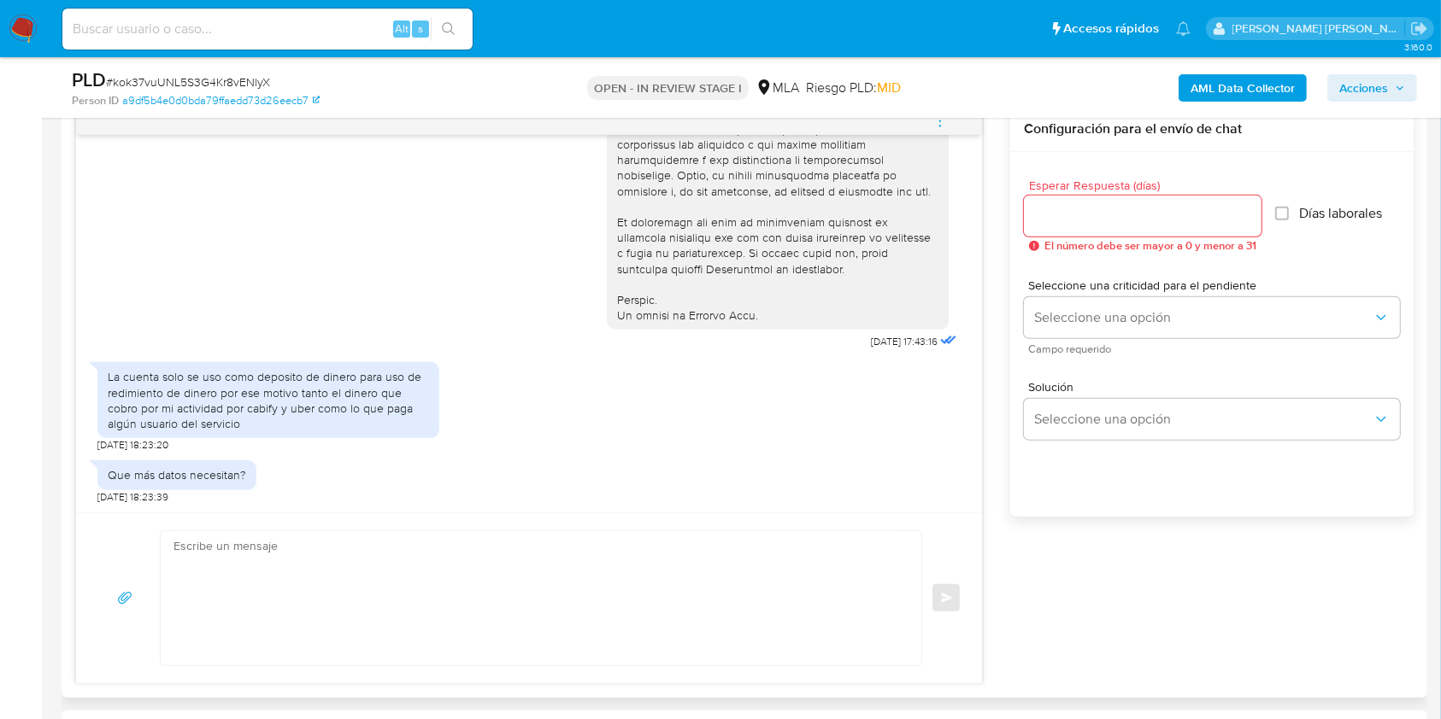
scroll to position [911, 0]
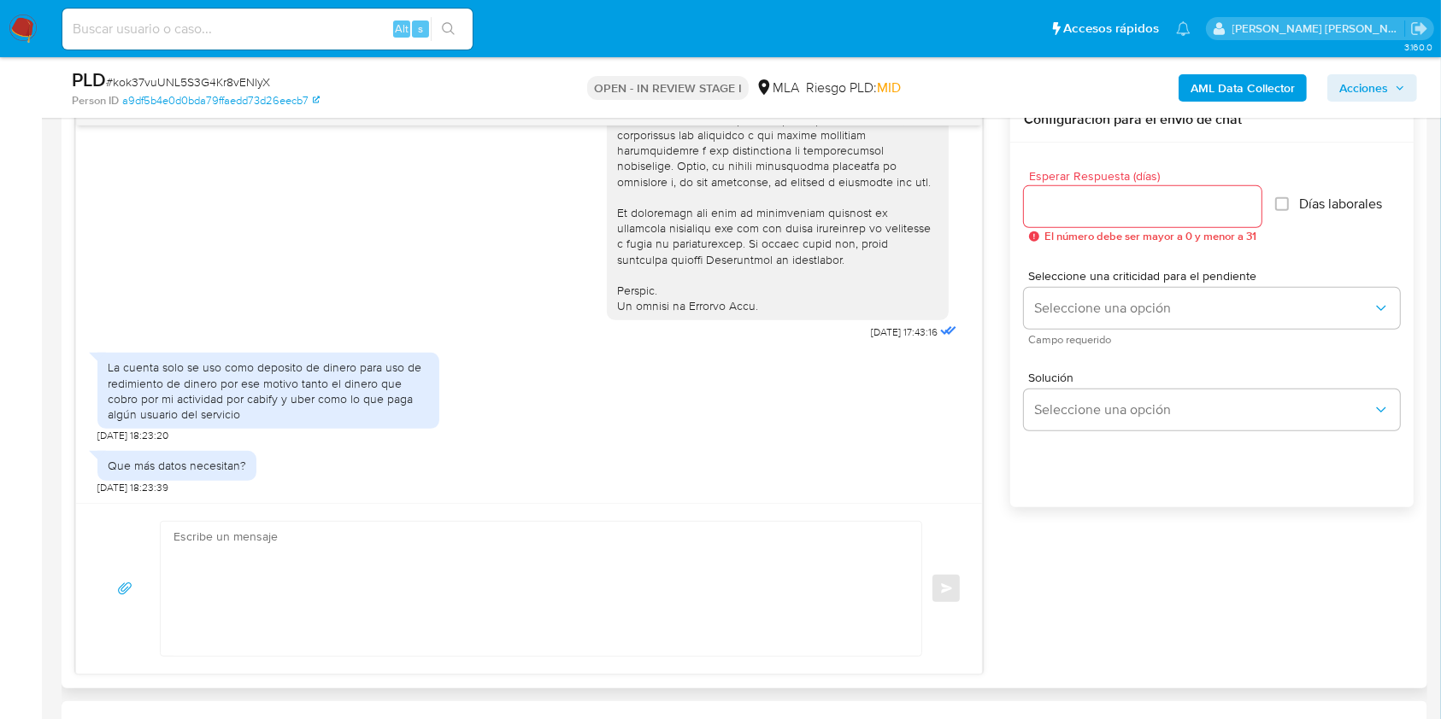
click at [231, 378] on div "La cuenta solo se uso como deposito de dinero para uso de redimiento de dinero …" at bounding box center [268, 391] width 321 height 62
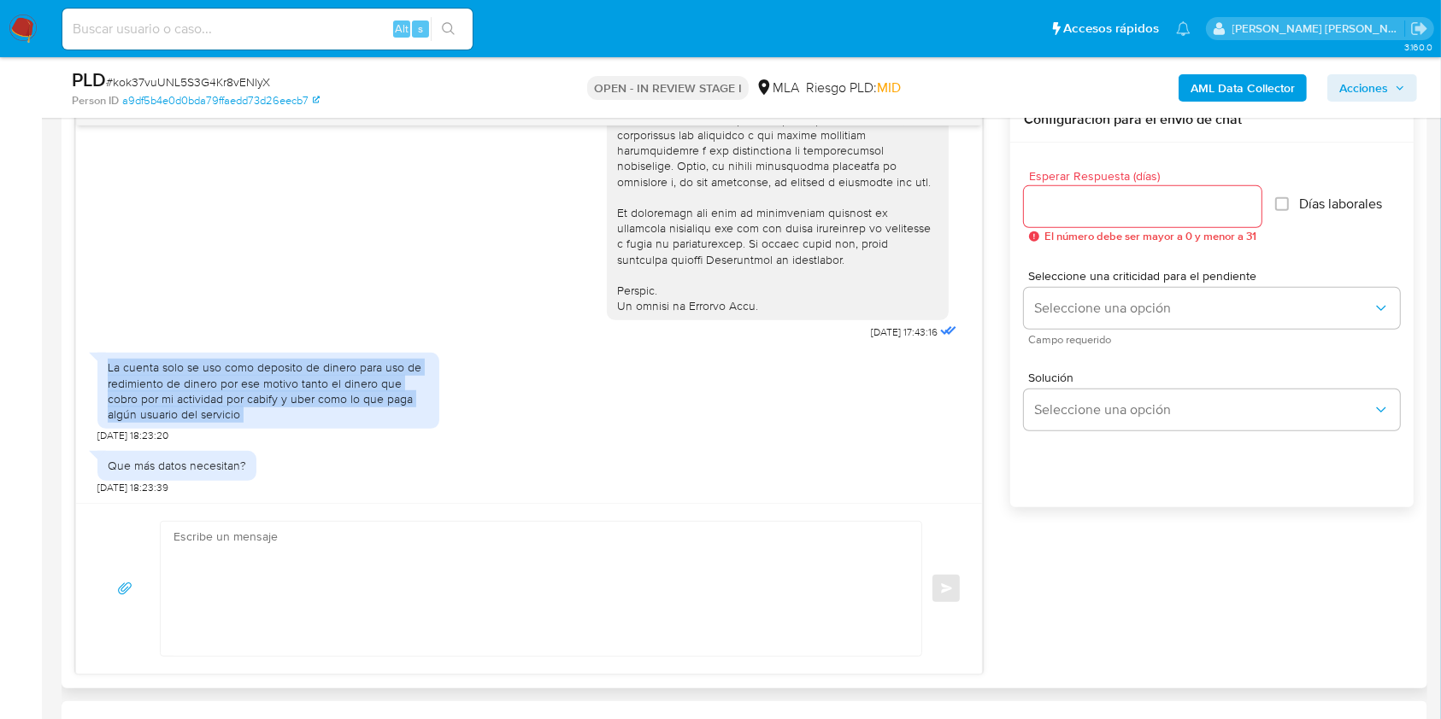
click at [231, 378] on div "La cuenta solo se uso como deposito de dinero para uso de redimiento de dinero …" at bounding box center [268, 391] width 321 height 62
copy div "La cuenta solo se uso como deposito de dinero para uso de redimiento de dinero …"
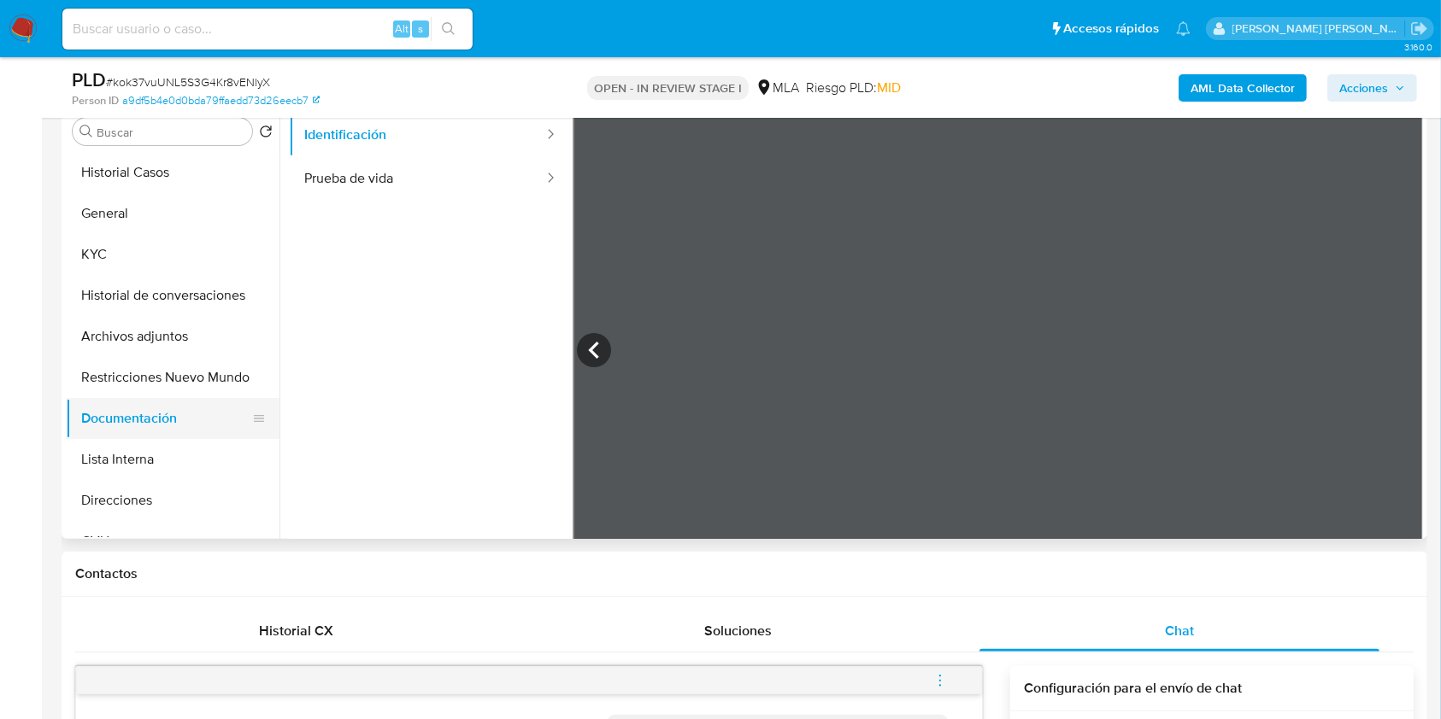
scroll to position [0, 0]
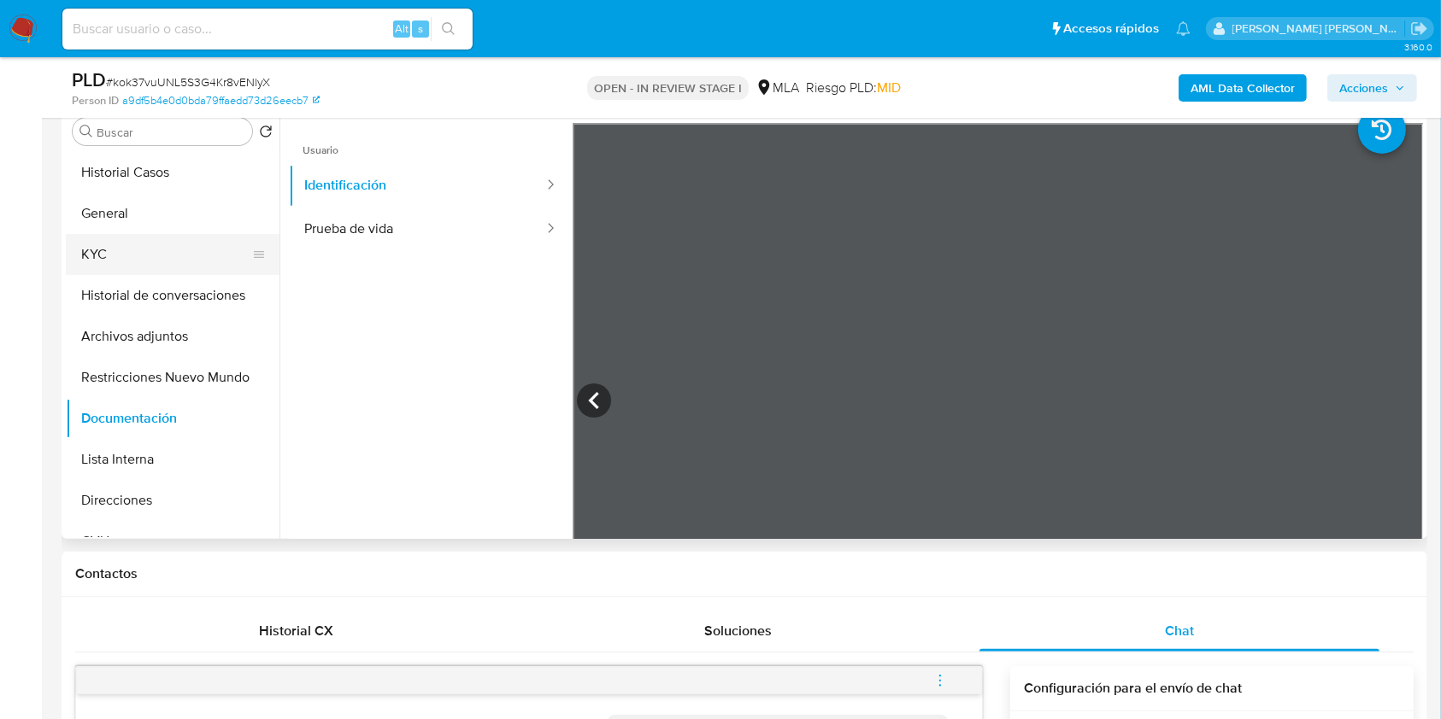
click at [128, 243] on button "KYC" at bounding box center [166, 254] width 200 height 41
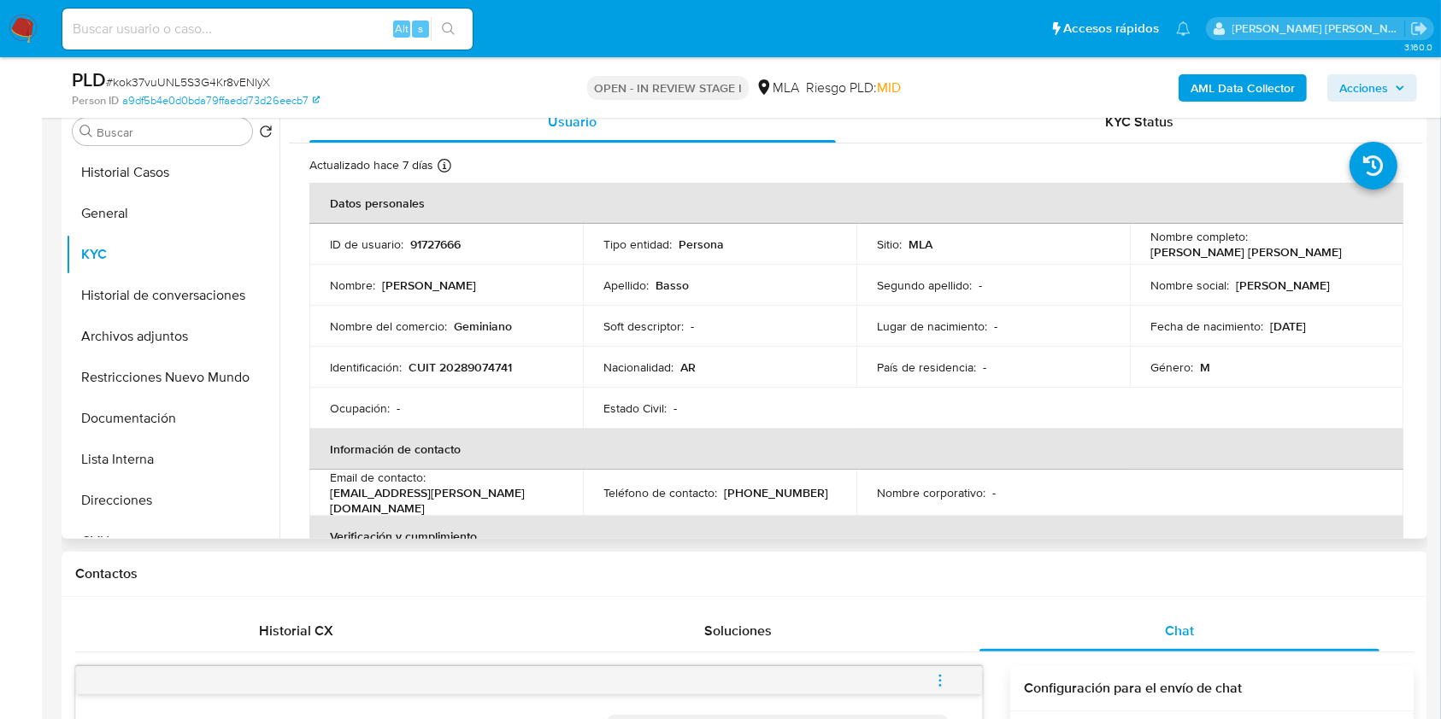
click at [477, 360] on p "CUIT 20289074741" at bounding box center [459, 367] width 103 height 15
copy p "20289074741"
drag, startPoint x: 1146, startPoint y: 251, endPoint x: 1305, endPoint y: 251, distance: 158.9
click at [1305, 251] on p "Adrian Agustin Augusto Basso" at bounding box center [1245, 251] width 191 height 15
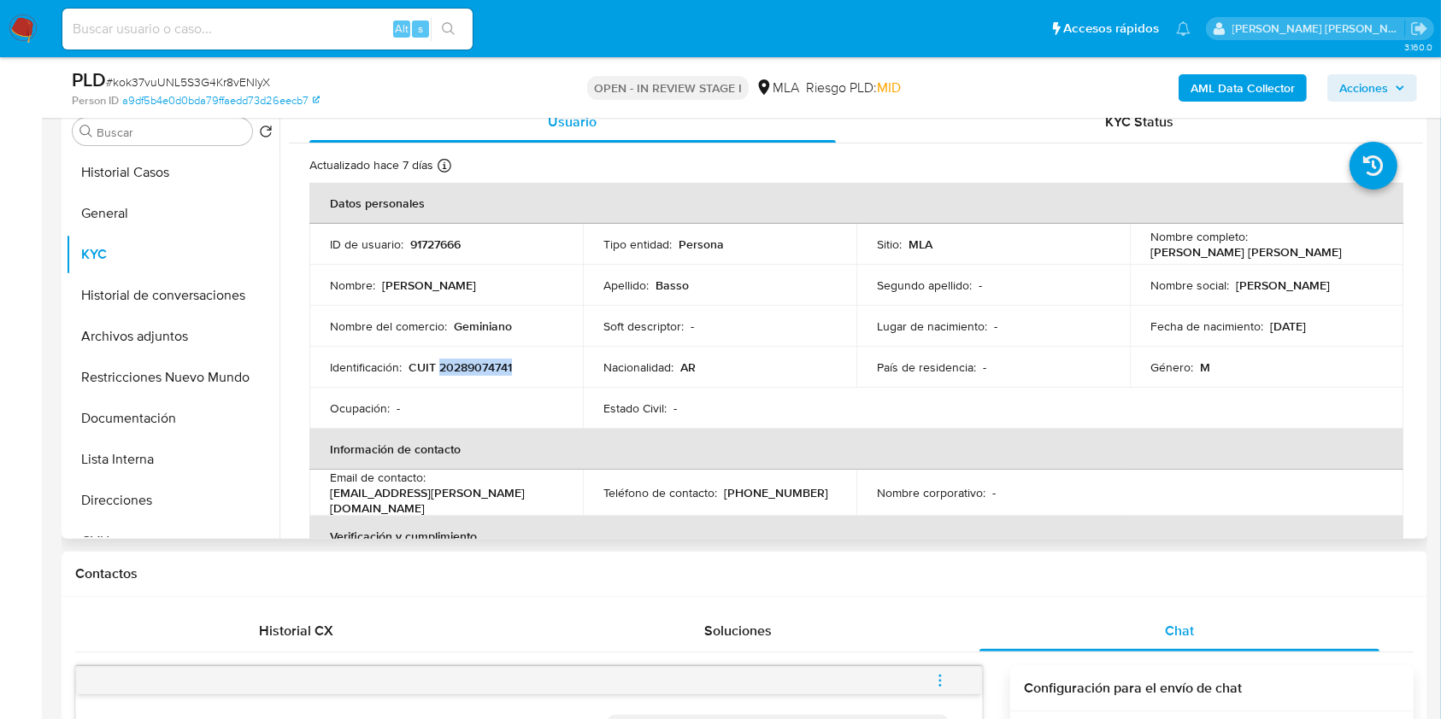
copy p "Adrian Agustin Augusto Basso"
drag, startPoint x: 410, startPoint y: 367, endPoint x: 516, endPoint y: 367, distance: 105.9
click at [516, 367] on div "Identificación : CUIT 20289074741" at bounding box center [446, 367] width 232 height 15
copy p "CUIT 20289074741"
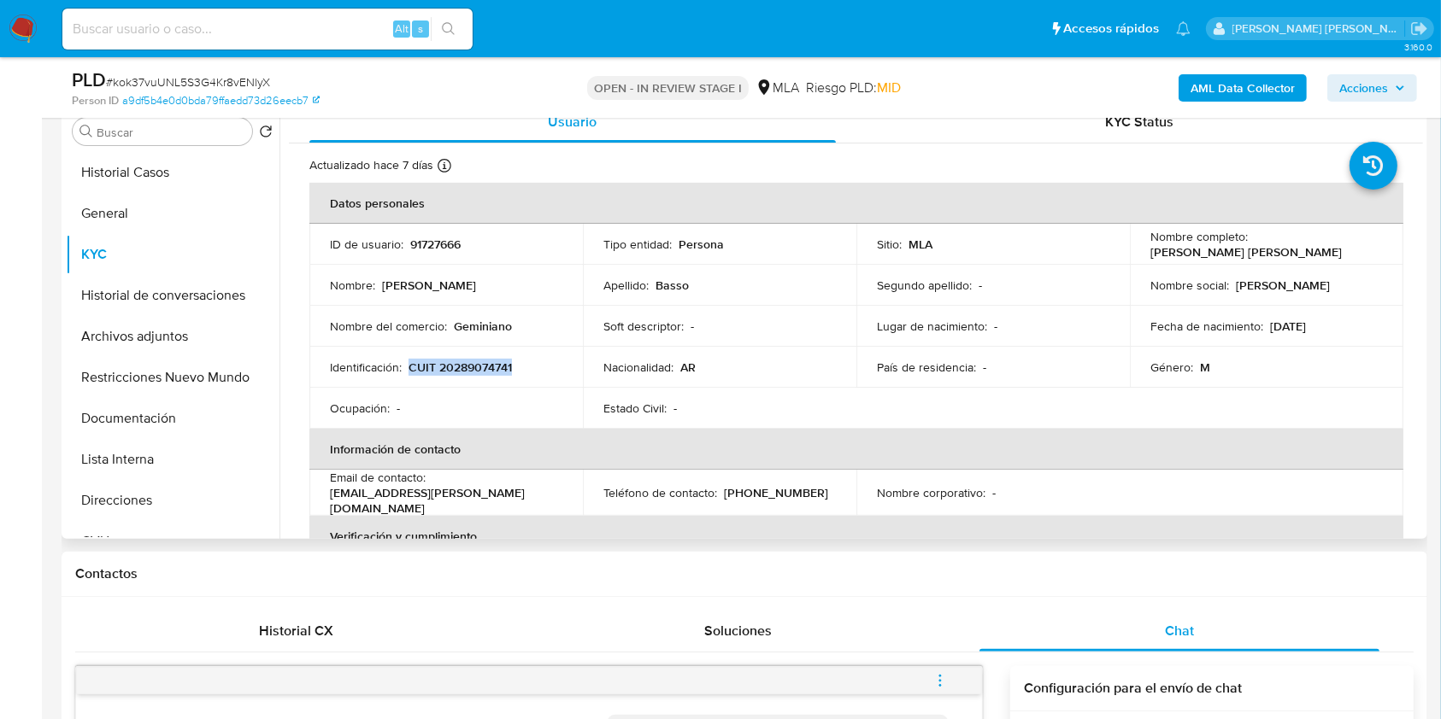
copy p "CUIT 20289074741"
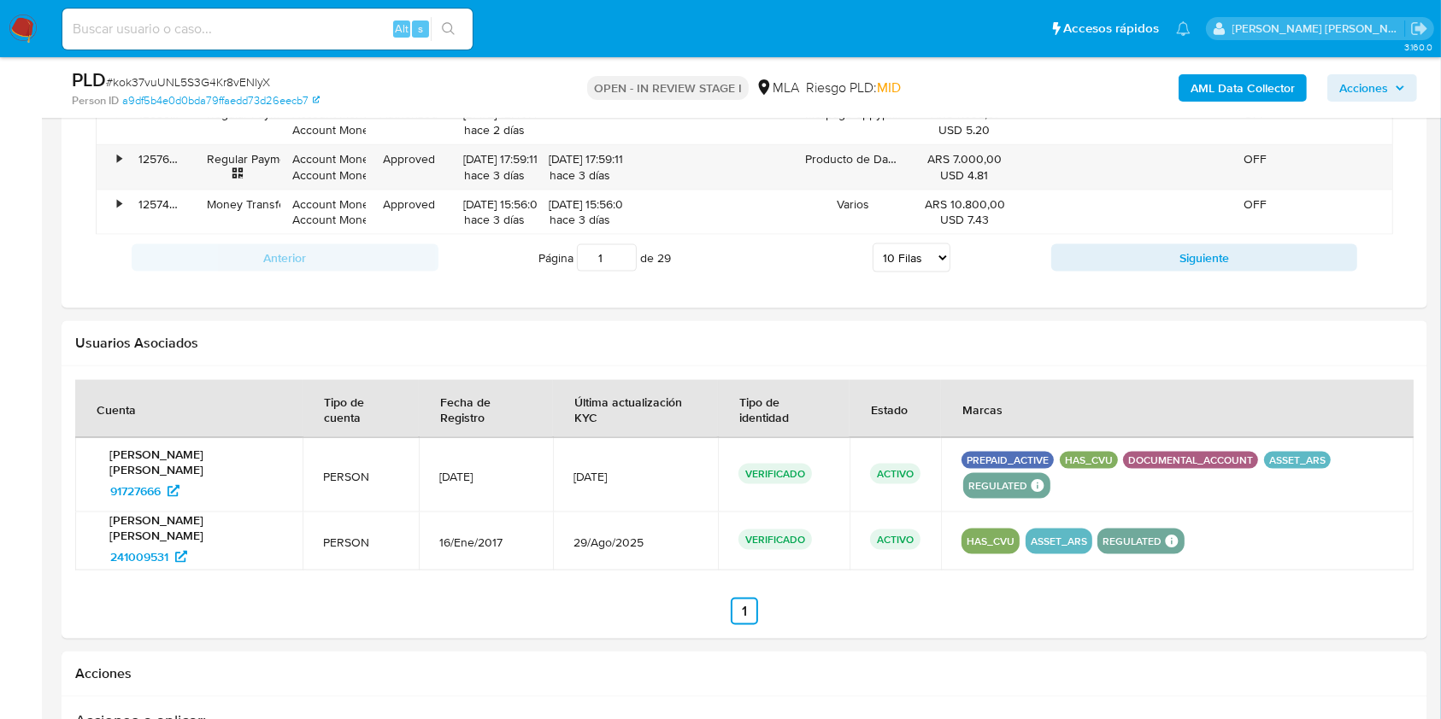
scroll to position [2164, 0]
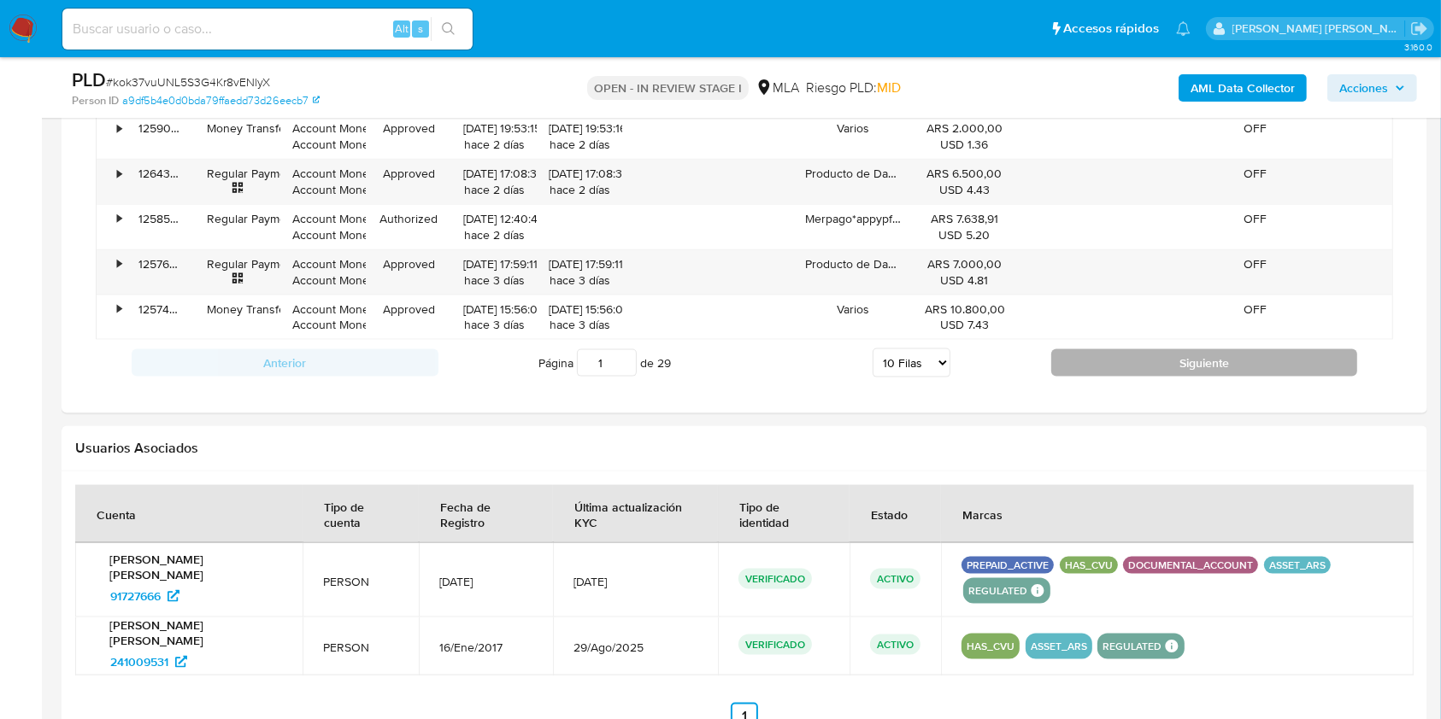
click at [1130, 364] on button "Siguiente" at bounding box center [1204, 362] width 307 height 27
type input "2"
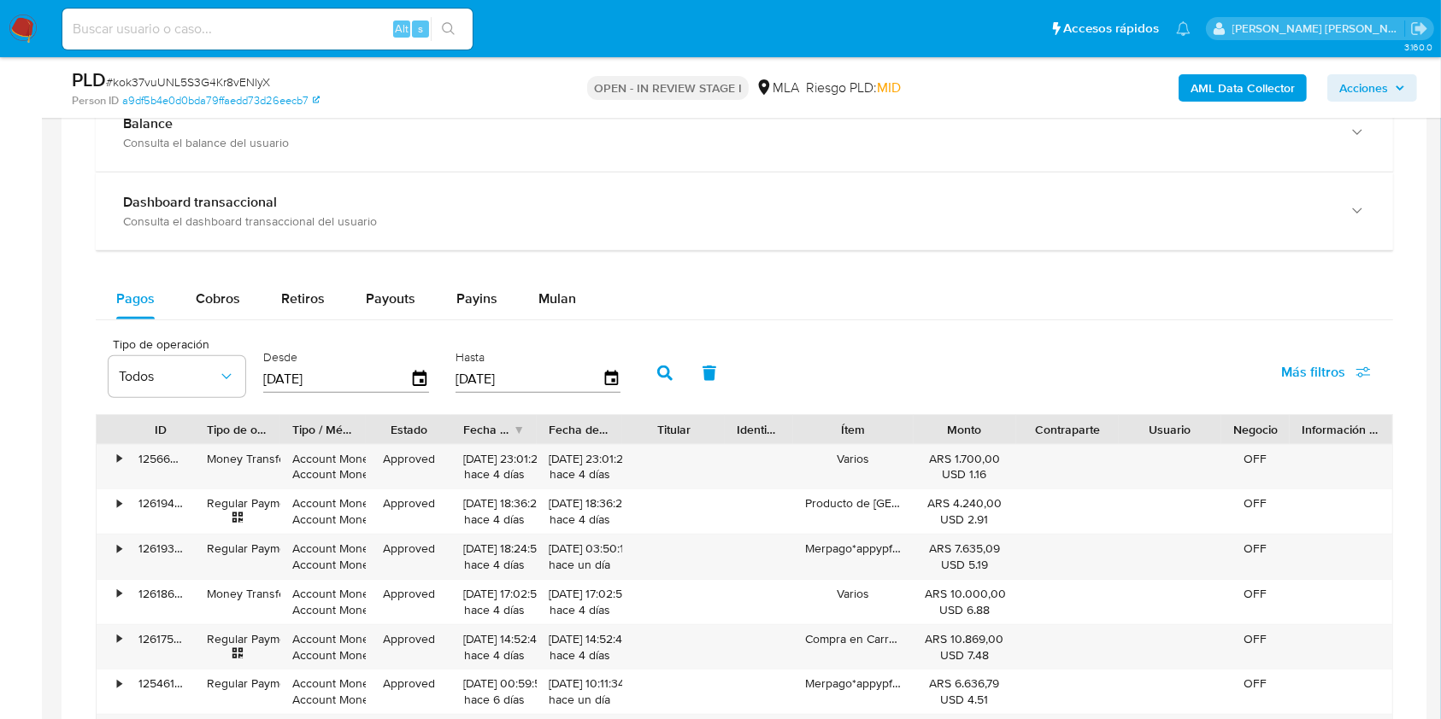
scroll to position [1367, 0]
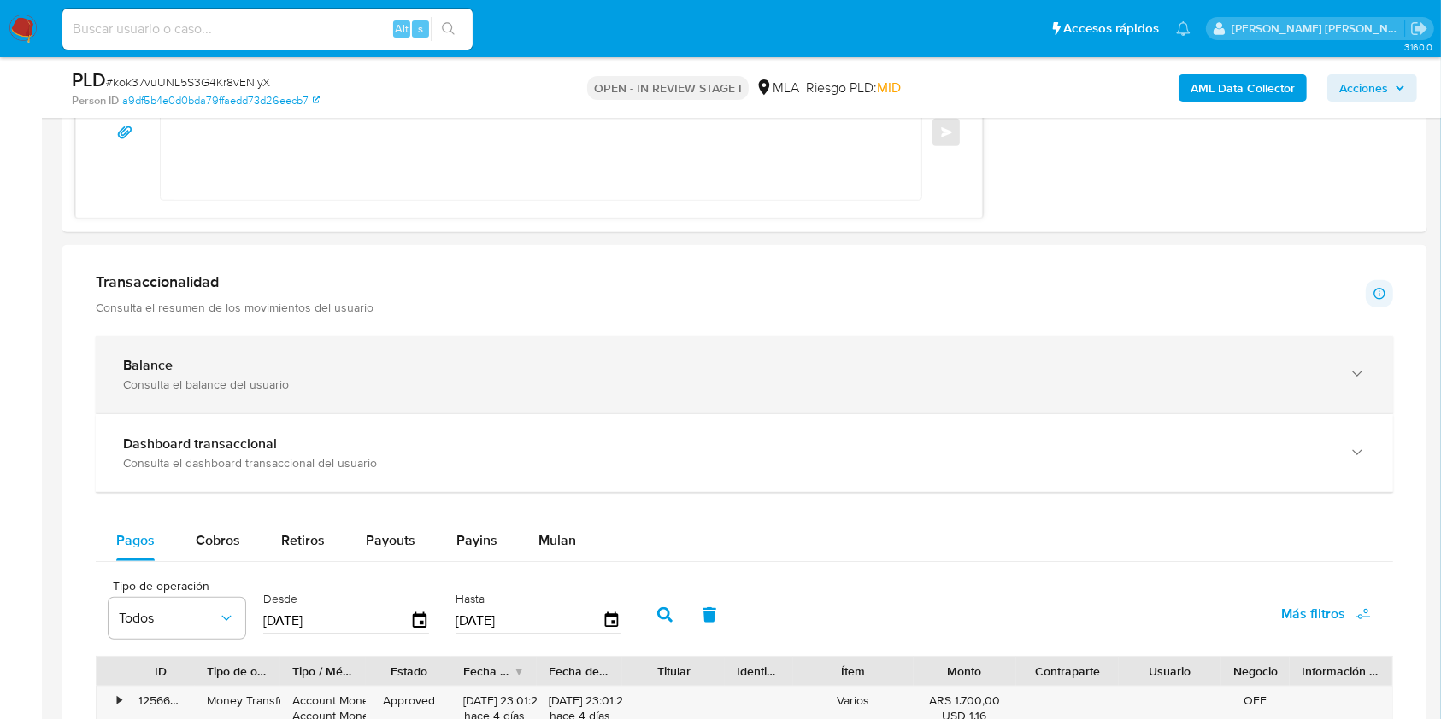
click at [265, 369] on div "Balance" at bounding box center [727, 365] width 1208 height 17
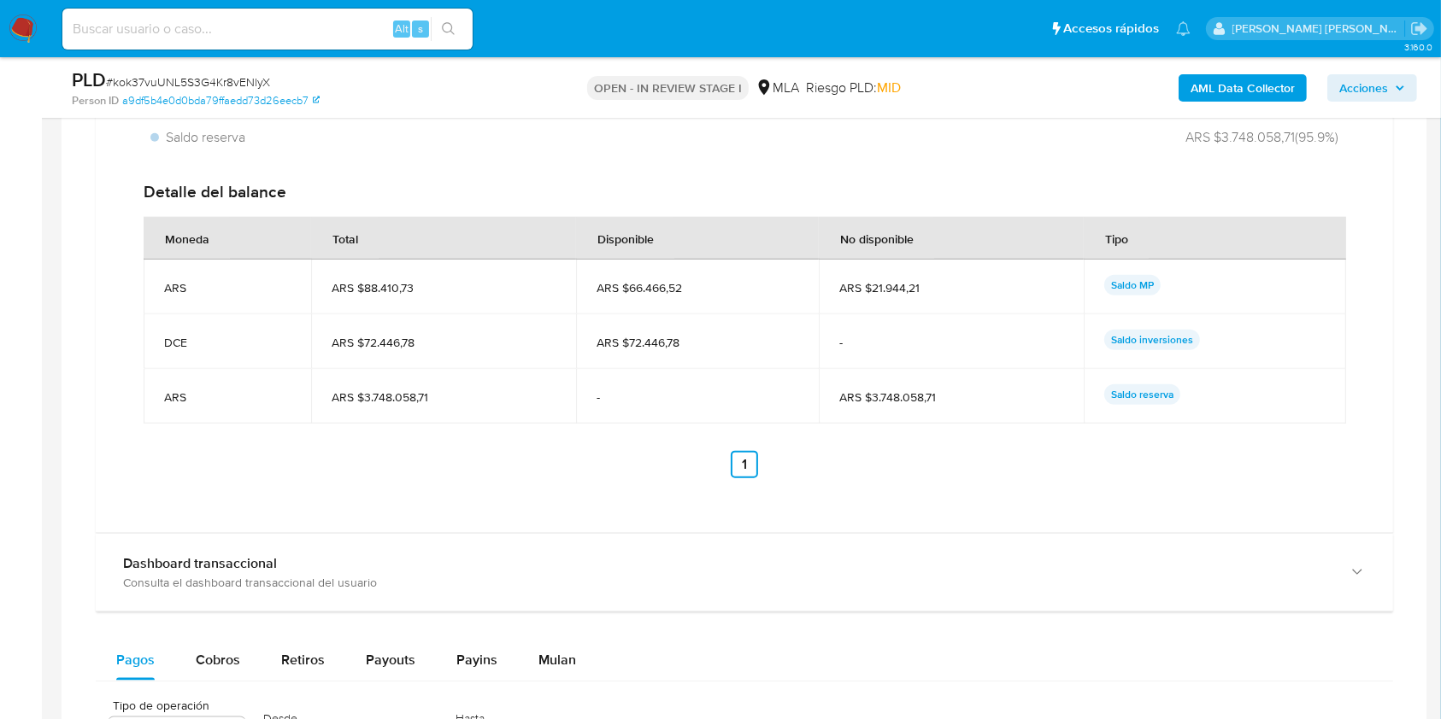
scroll to position [2051, 0]
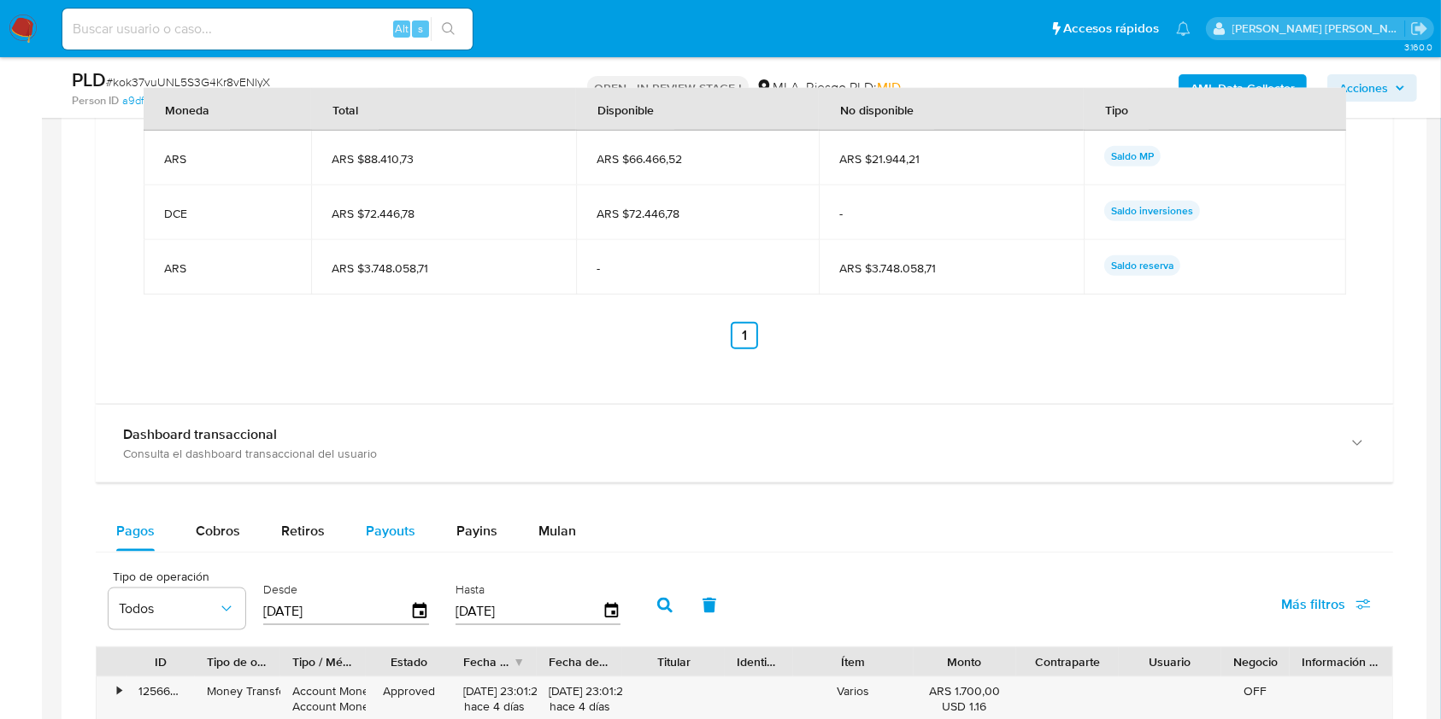
click at [380, 529] on span "Payouts" at bounding box center [391, 531] width 50 height 20
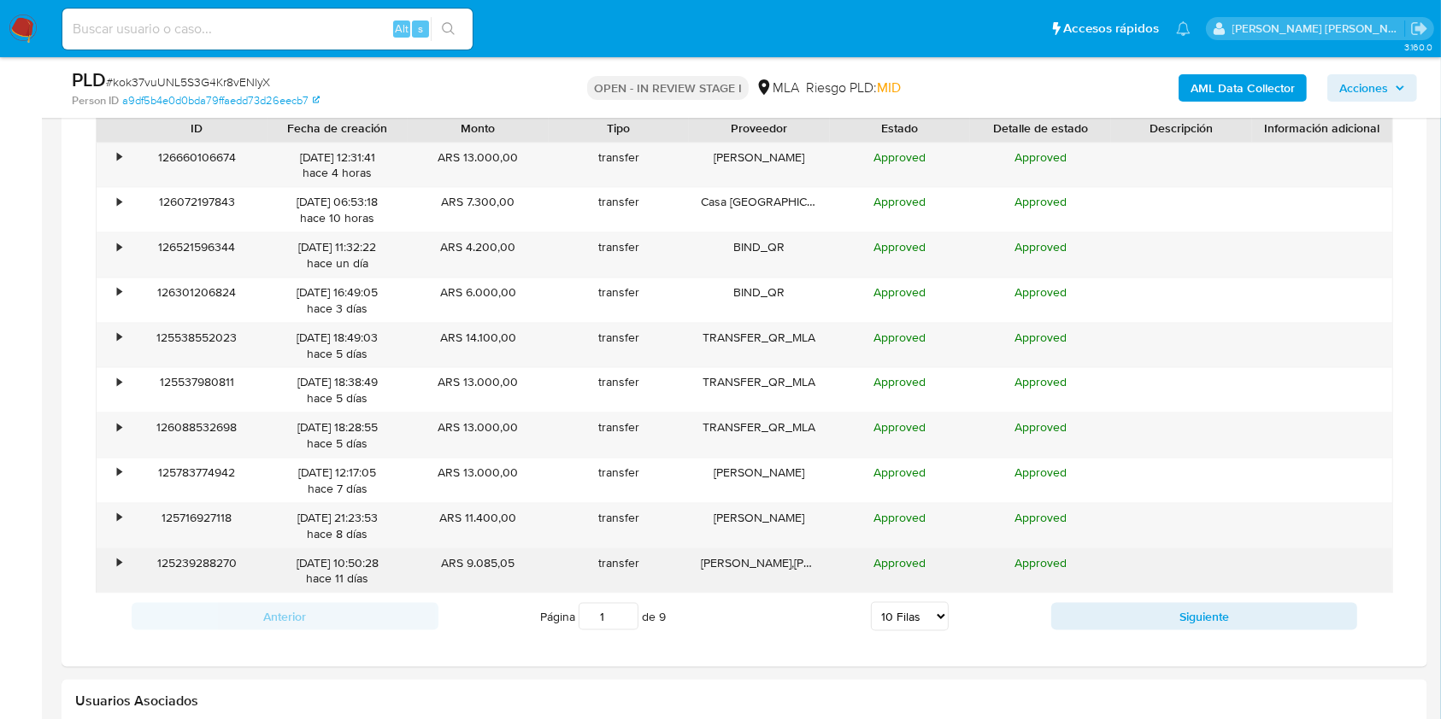
scroll to position [2620, 0]
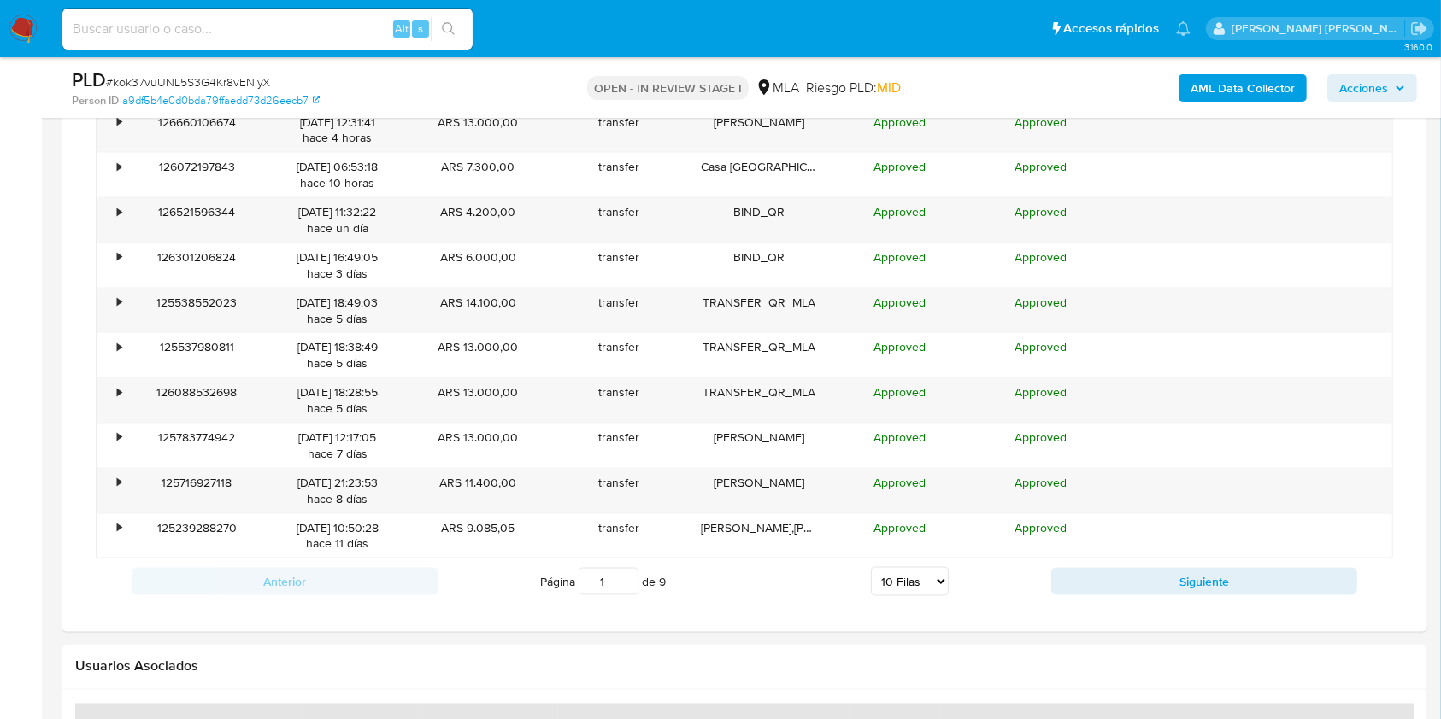
click at [918, 578] on select "5 Filas 10 Filas 20 Filas 25 Filas 50 Filas 100 Filas" at bounding box center [910, 581] width 78 height 29
select select "100"
click at [871, 567] on select "5 Filas 10 Filas 20 Filas 25 Filas 50 Filas 100 Filas" at bounding box center [910, 581] width 78 height 29
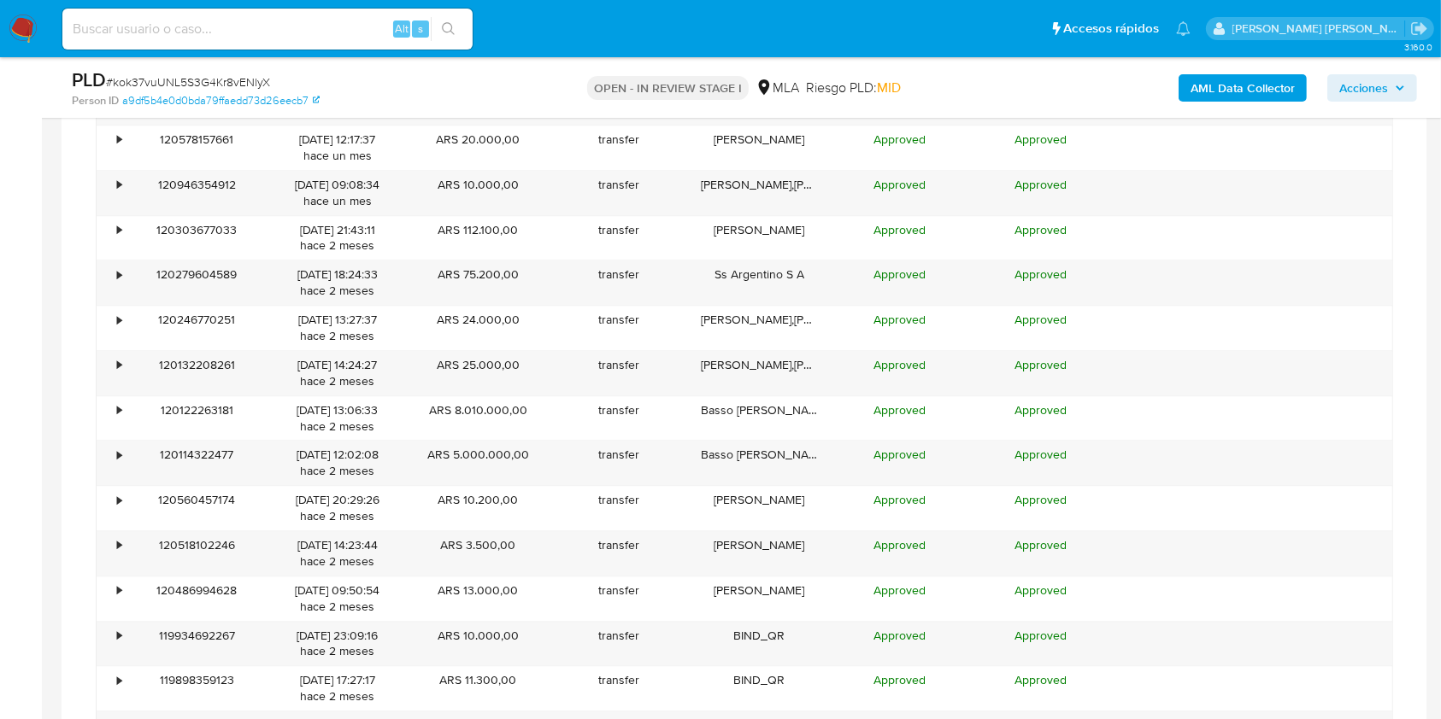
scroll to position [4443, 0]
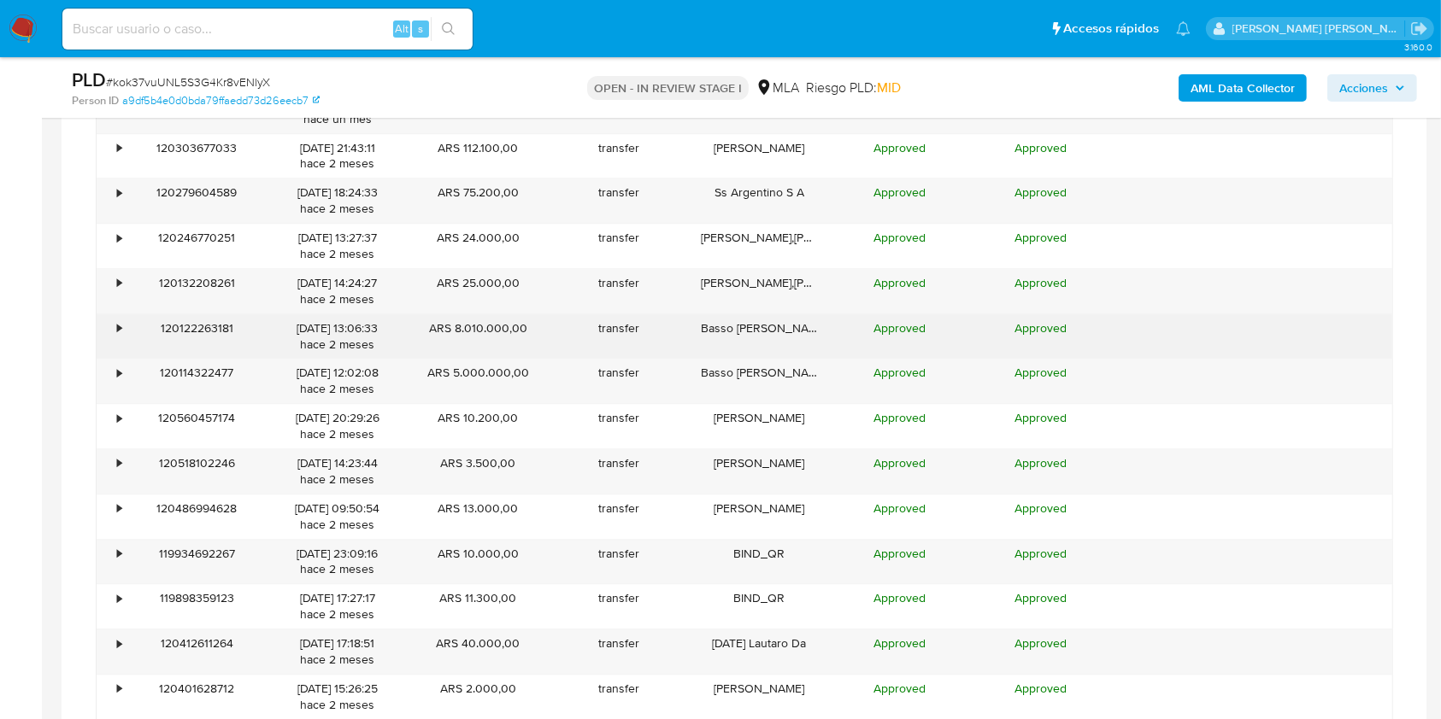
drag, startPoint x: 705, startPoint y: 324, endPoint x: 800, endPoint y: 329, distance: 95.0
click at [800, 329] on div "Basso Adrian Agustin A" at bounding box center [759, 336] width 141 height 44
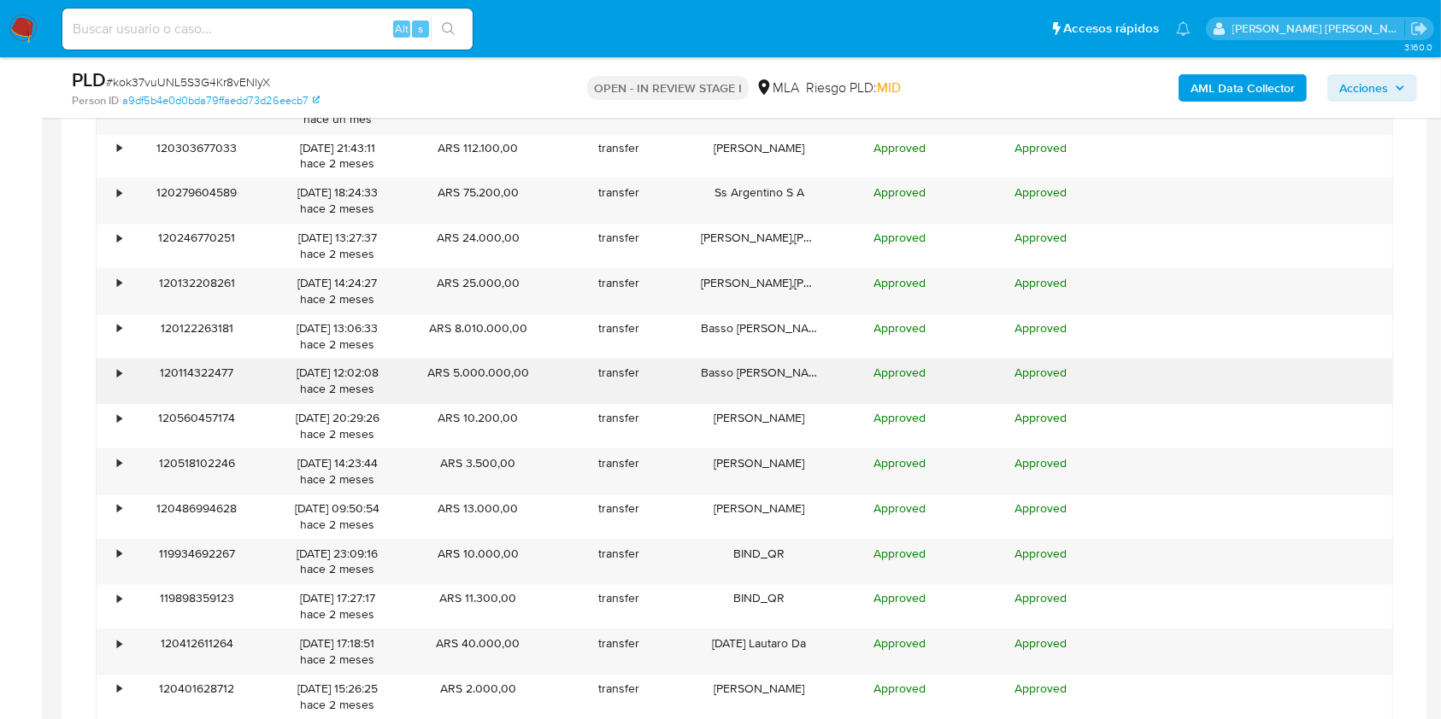
drag, startPoint x: 713, startPoint y: 363, endPoint x: 808, endPoint y: 367, distance: 94.9
click at [808, 367] on div "Basso Adrian Agustin A" at bounding box center [759, 381] width 141 height 44
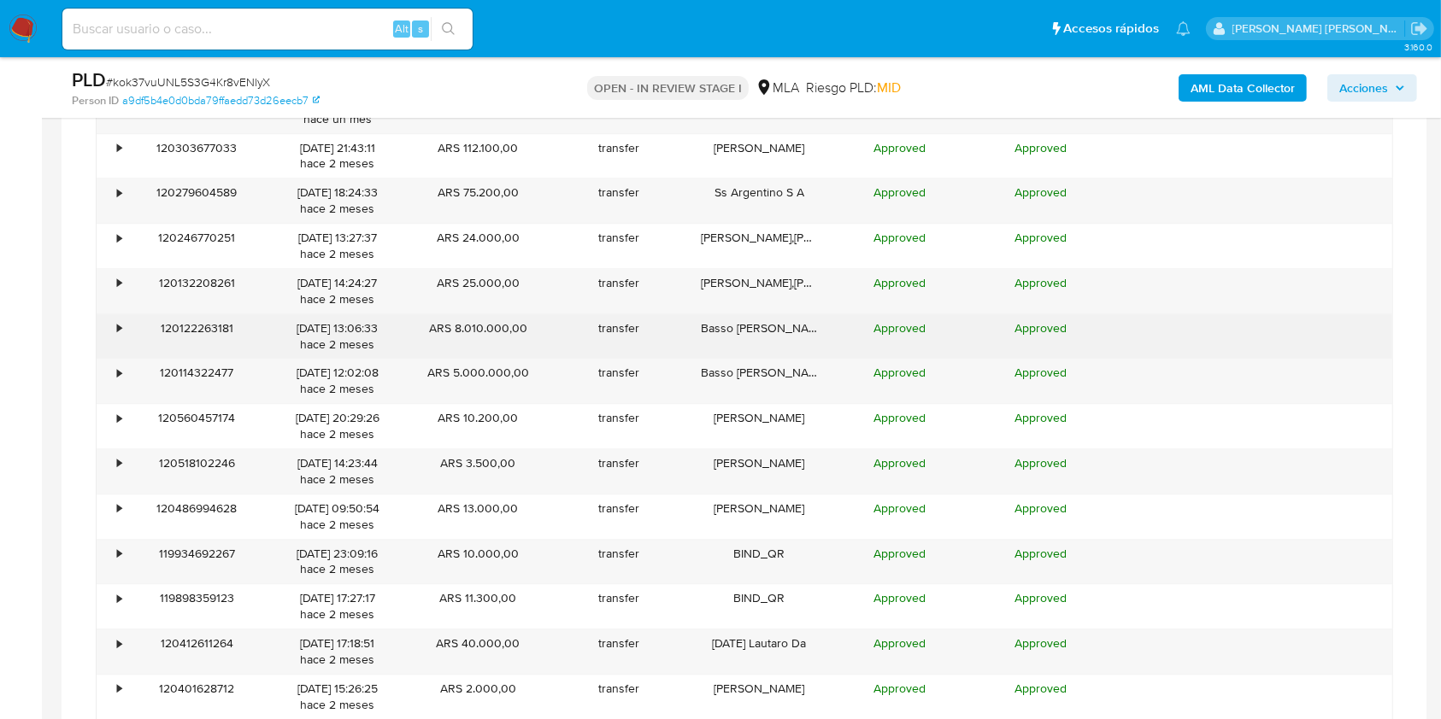
click at [763, 318] on div "Basso Adrian Agustin A" at bounding box center [759, 336] width 141 height 44
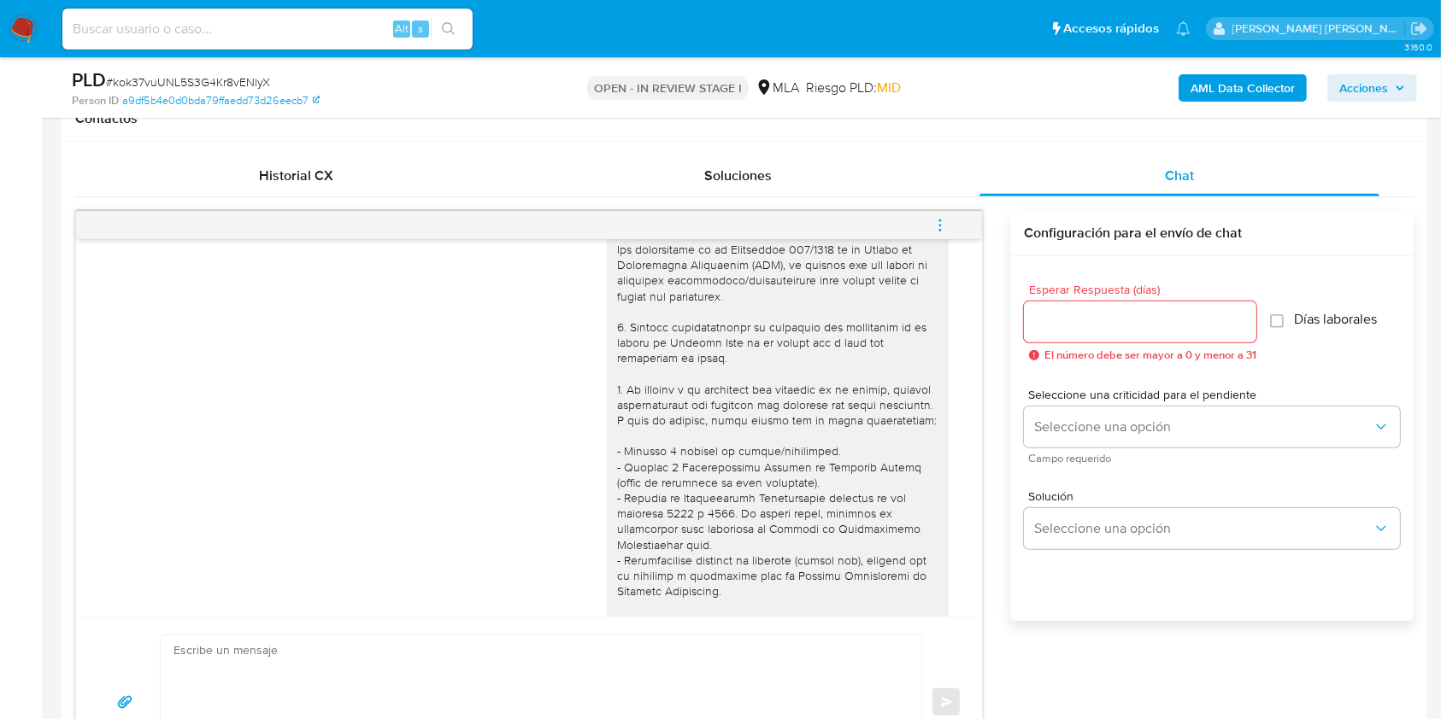
scroll to position [0, 0]
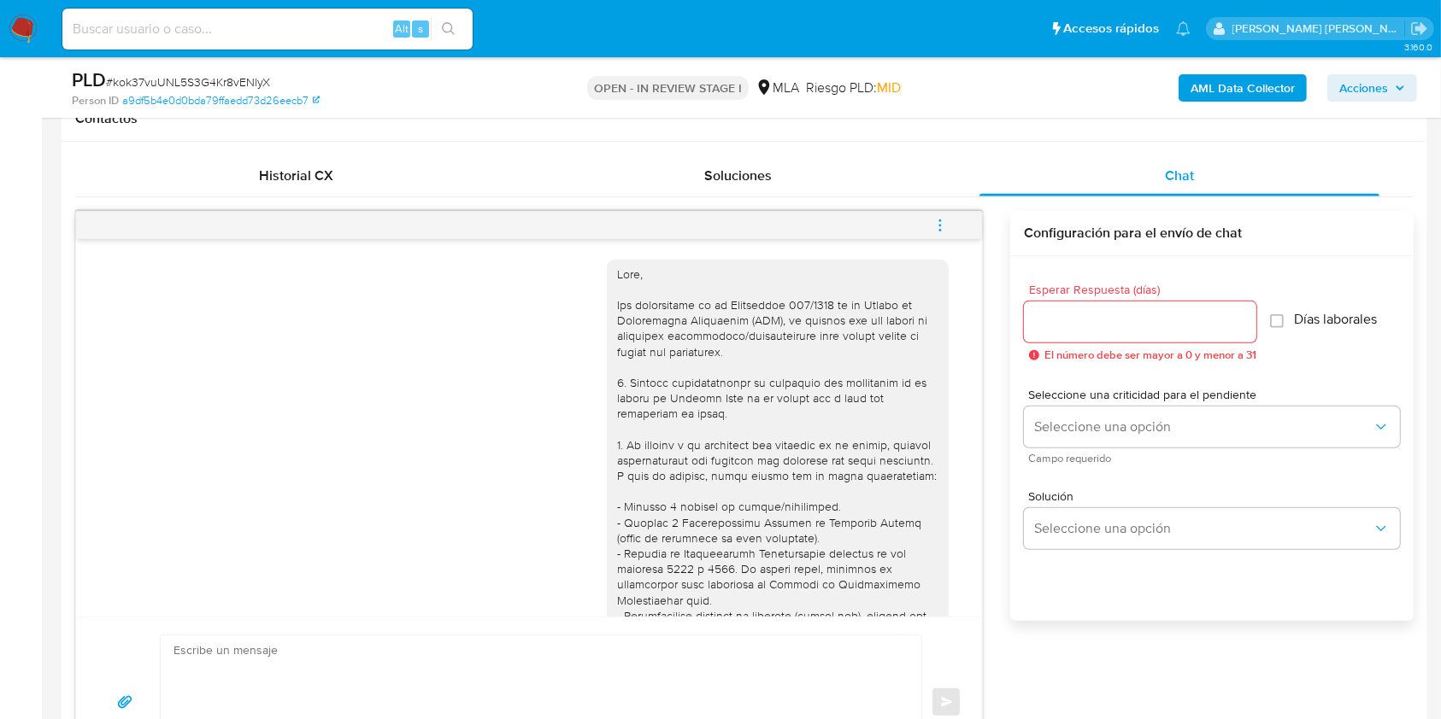
click at [938, 221] on icon "menu-action" at bounding box center [939, 225] width 15 height 15
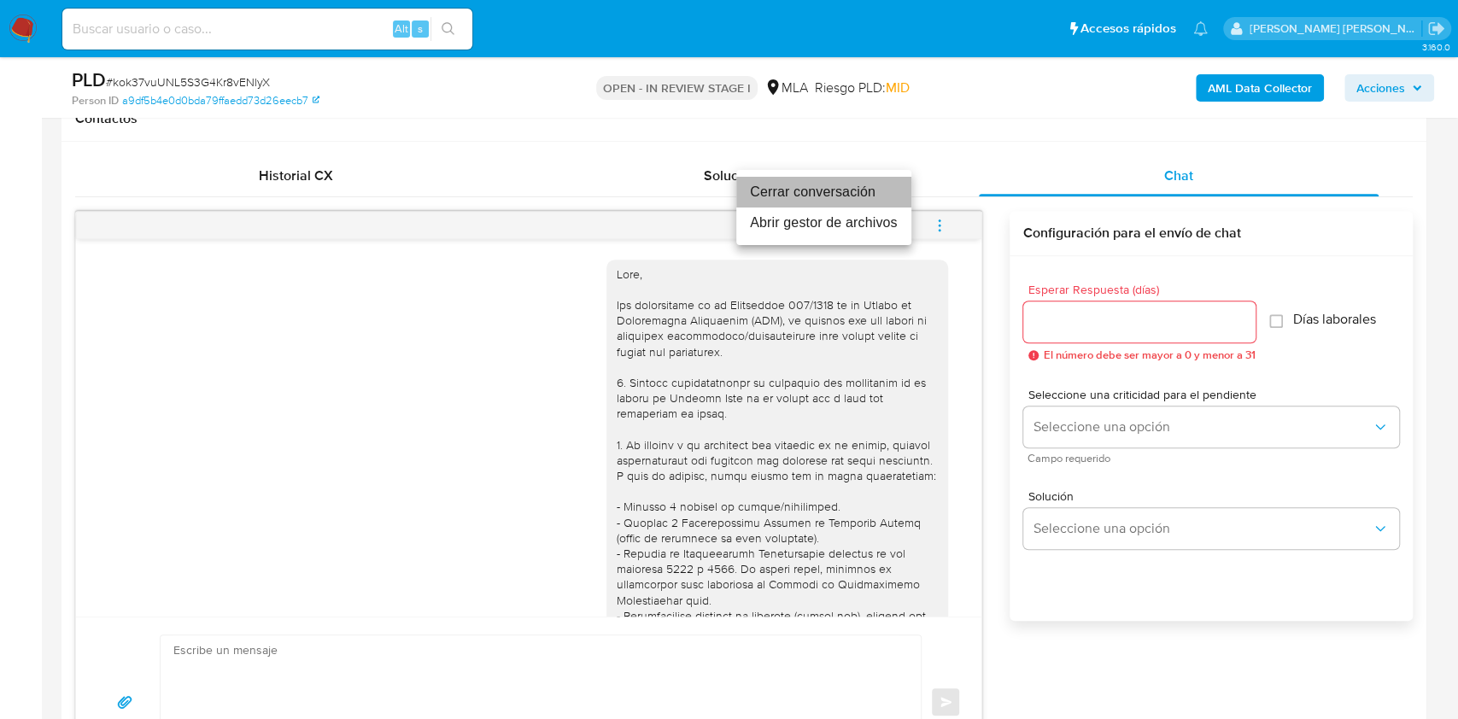
click at [824, 188] on li "Cerrar conversación" at bounding box center [823, 192] width 175 height 31
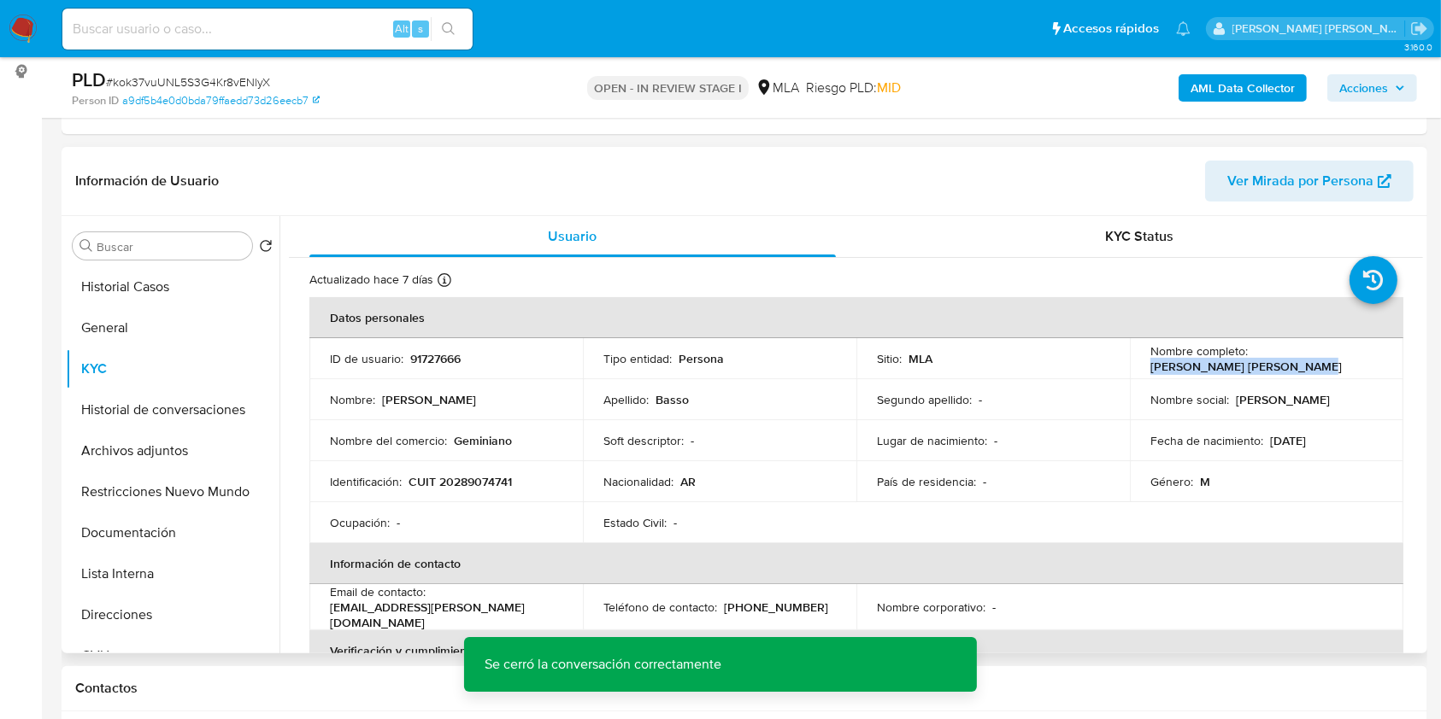
drag, startPoint x: 1141, startPoint y: 363, endPoint x: 1292, endPoint y: 358, distance: 150.5
click at [1292, 358] on td "Nombre completo : Adrian Agustin Augusto Basso" at bounding box center [1266, 358] width 273 height 41
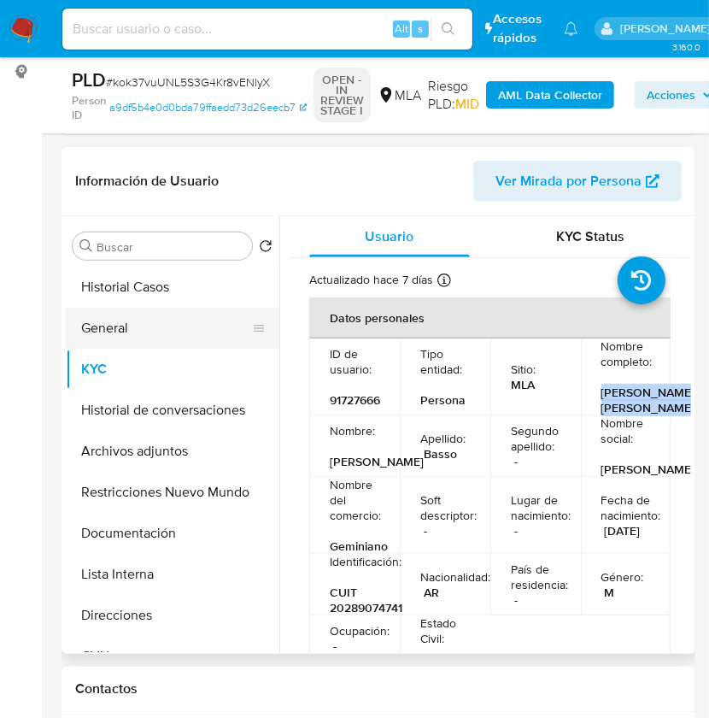
click at [144, 317] on button "General" at bounding box center [166, 328] width 200 height 41
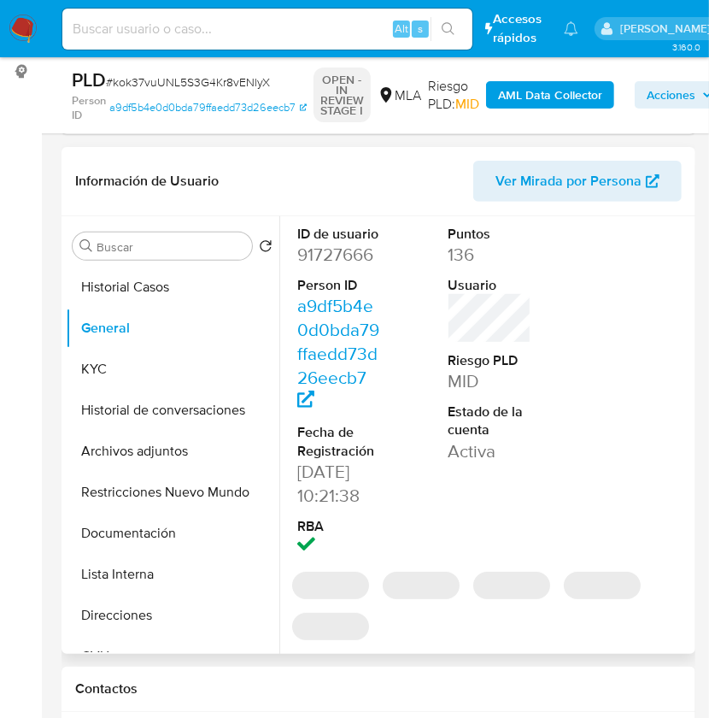
click at [346, 256] on dd "91727666" at bounding box center [339, 255] width 84 height 24
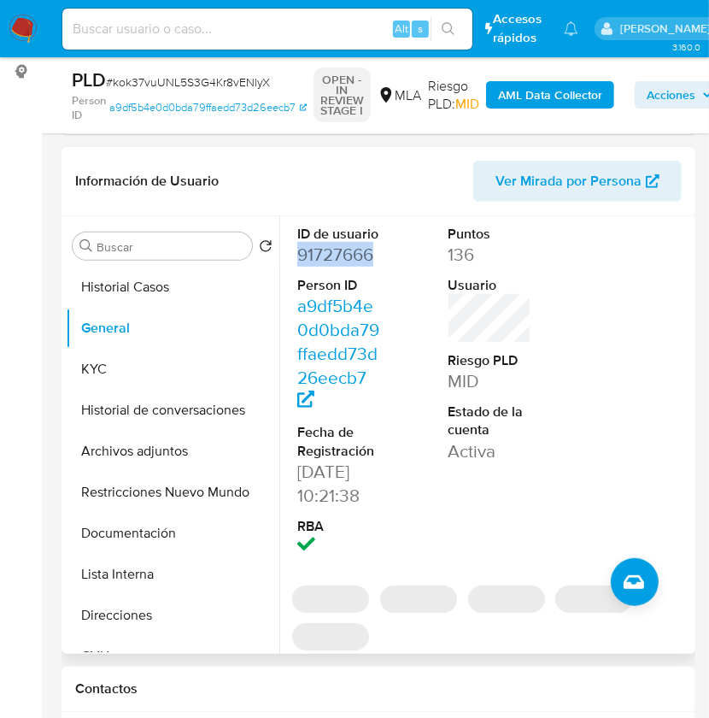
copy dd "91727666"
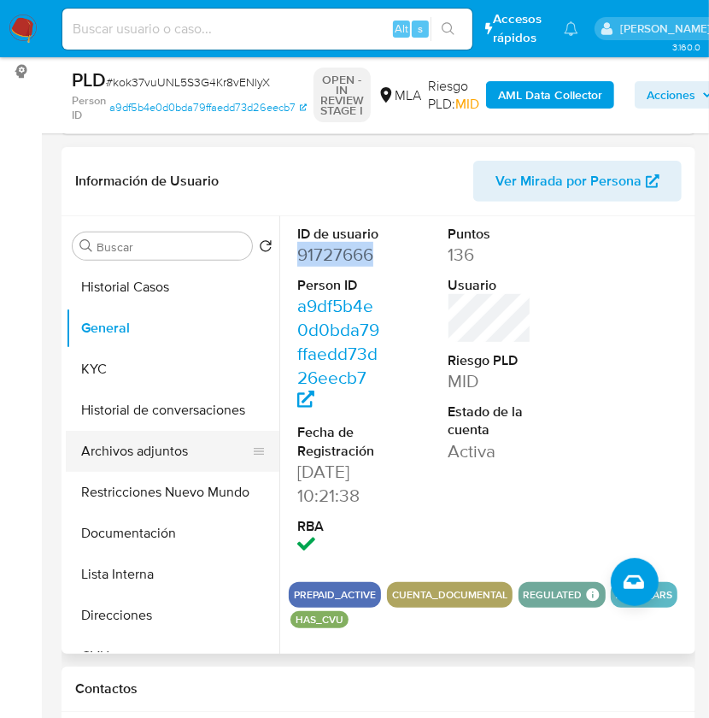
click at [169, 445] on button "Archivos adjuntos" at bounding box center [166, 451] width 200 height 41
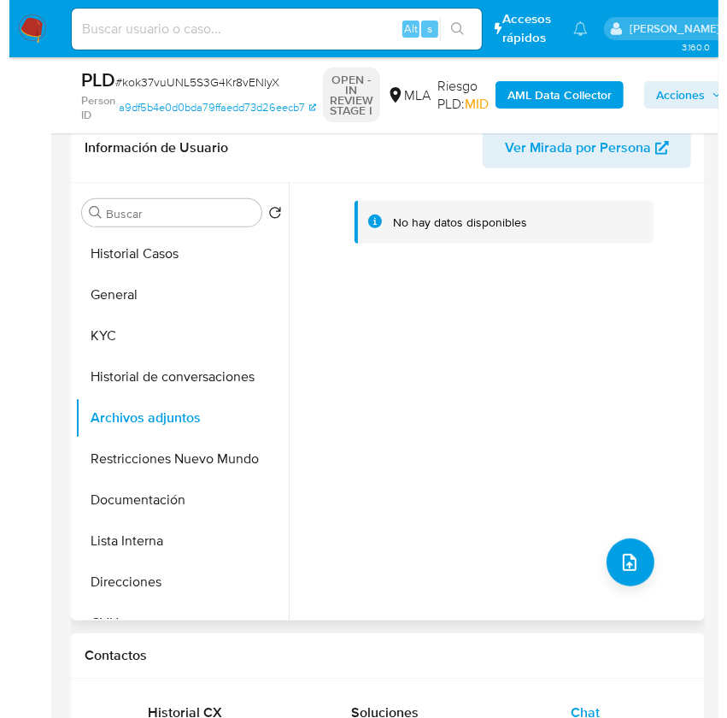
scroll to position [227, 0]
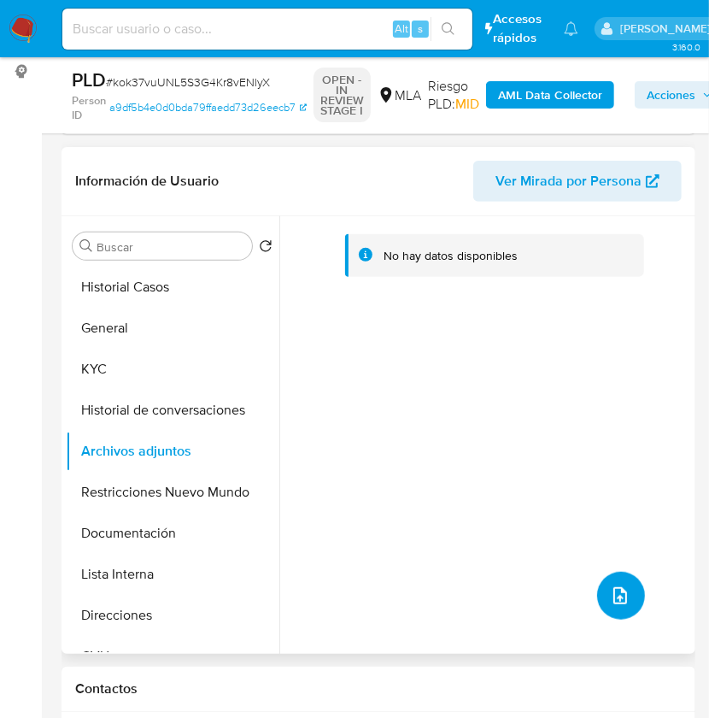
click at [613, 590] on icon "upload-file" at bounding box center [620, 595] width 14 height 17
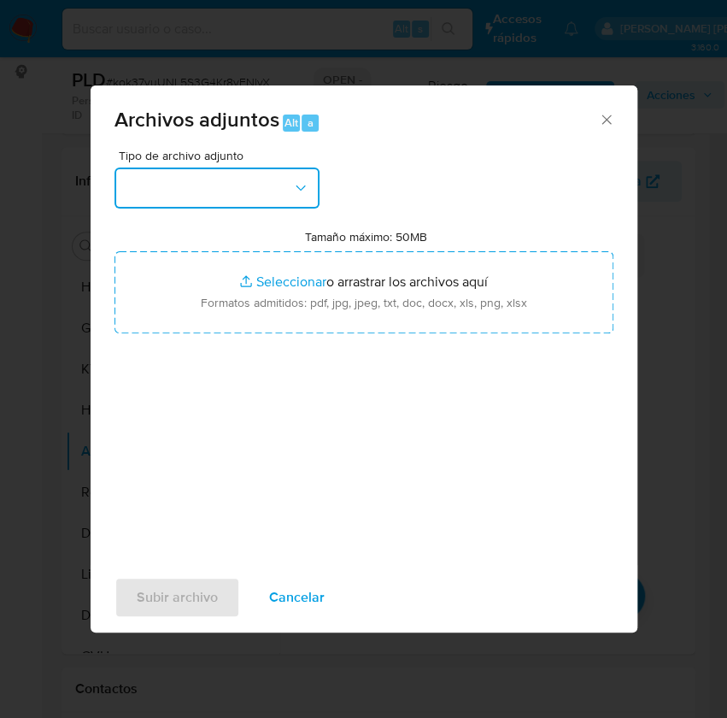
click at [180, 184] on button "button" at bounding box center [216, 187] width 205 height 41
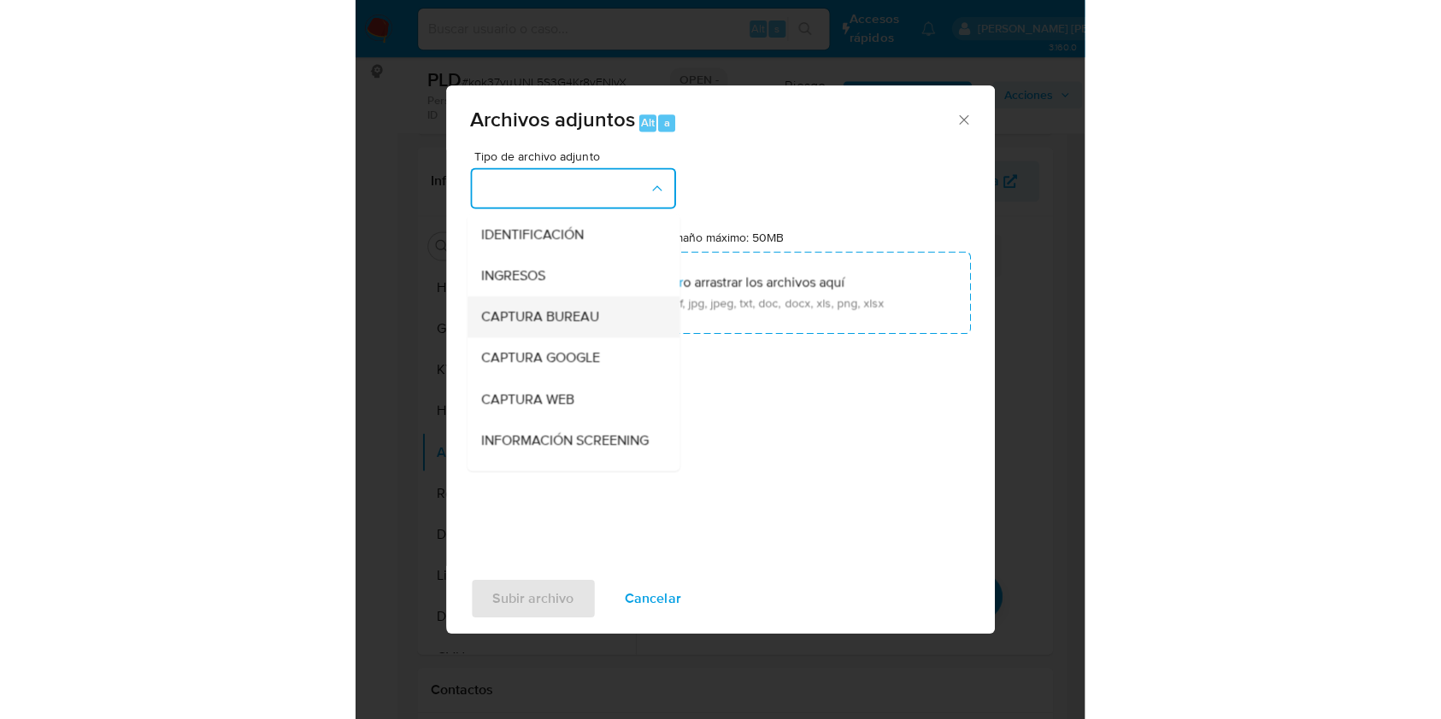
scroll to position [114, 0]
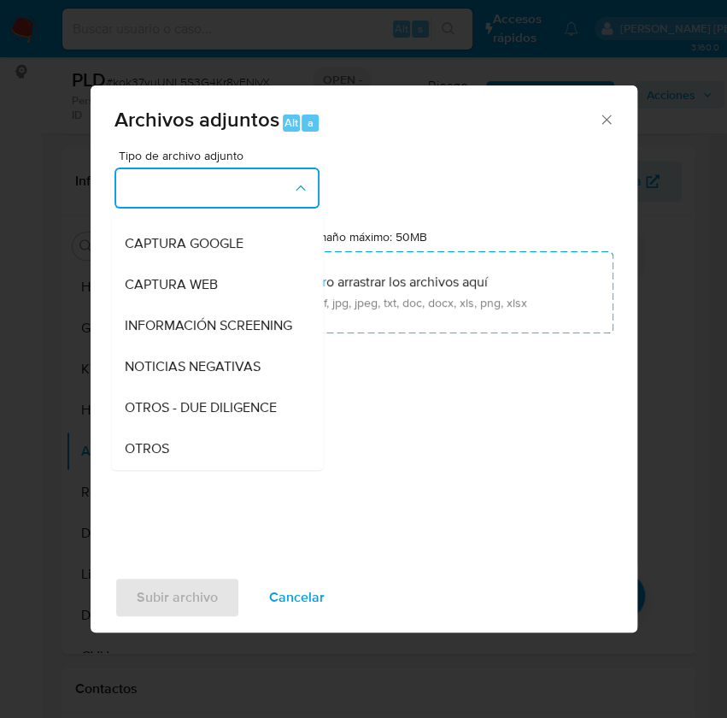
click at [179, 457] on div "OTROS" at bounding box center [212, 448] width 174 height 41
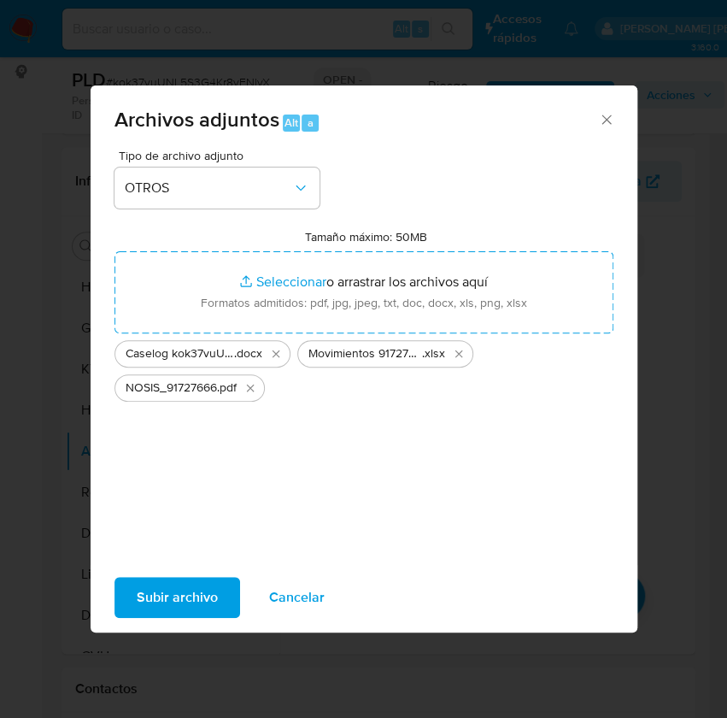
click at [184, 599] on span "Subir archivo" at bounding box center [177, 597] width 81 height 38
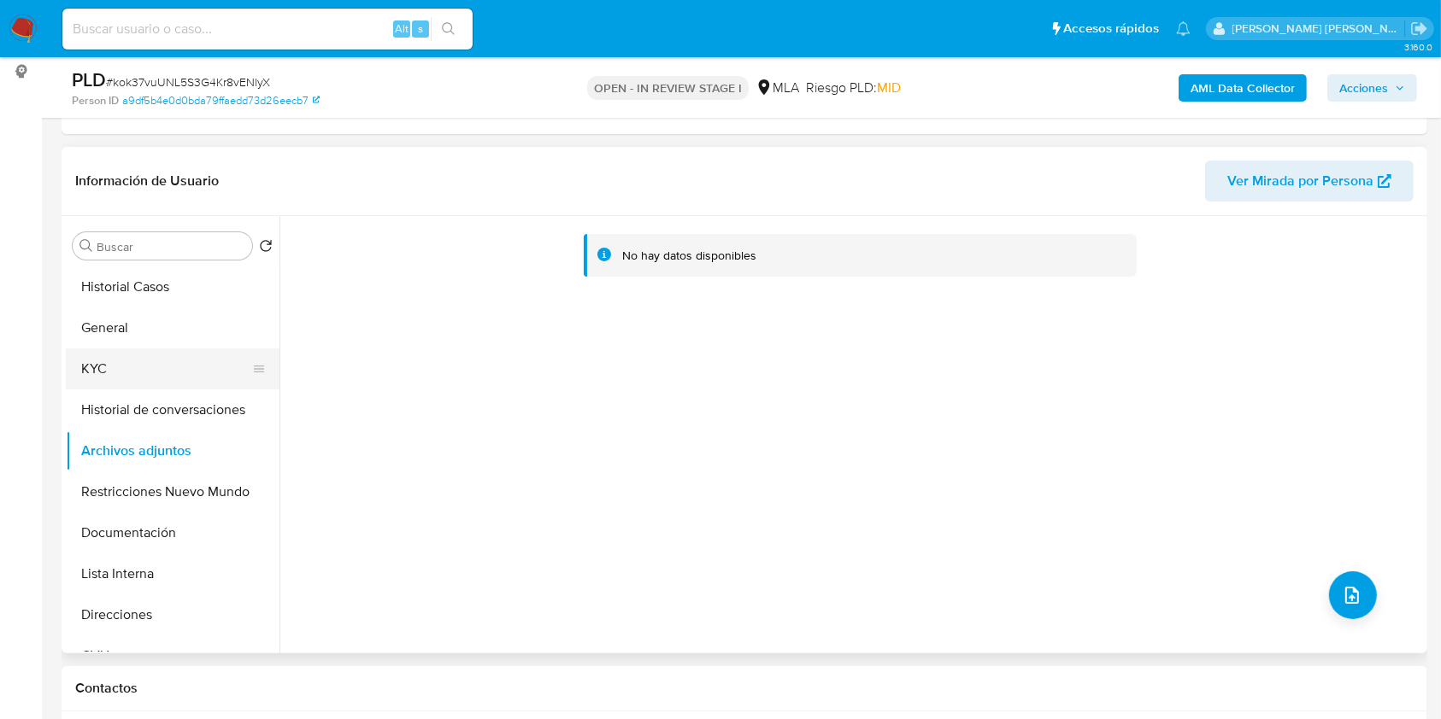
click at [134, 370] on button "KYC" at bounding box center [166, 369] width 200 height 41
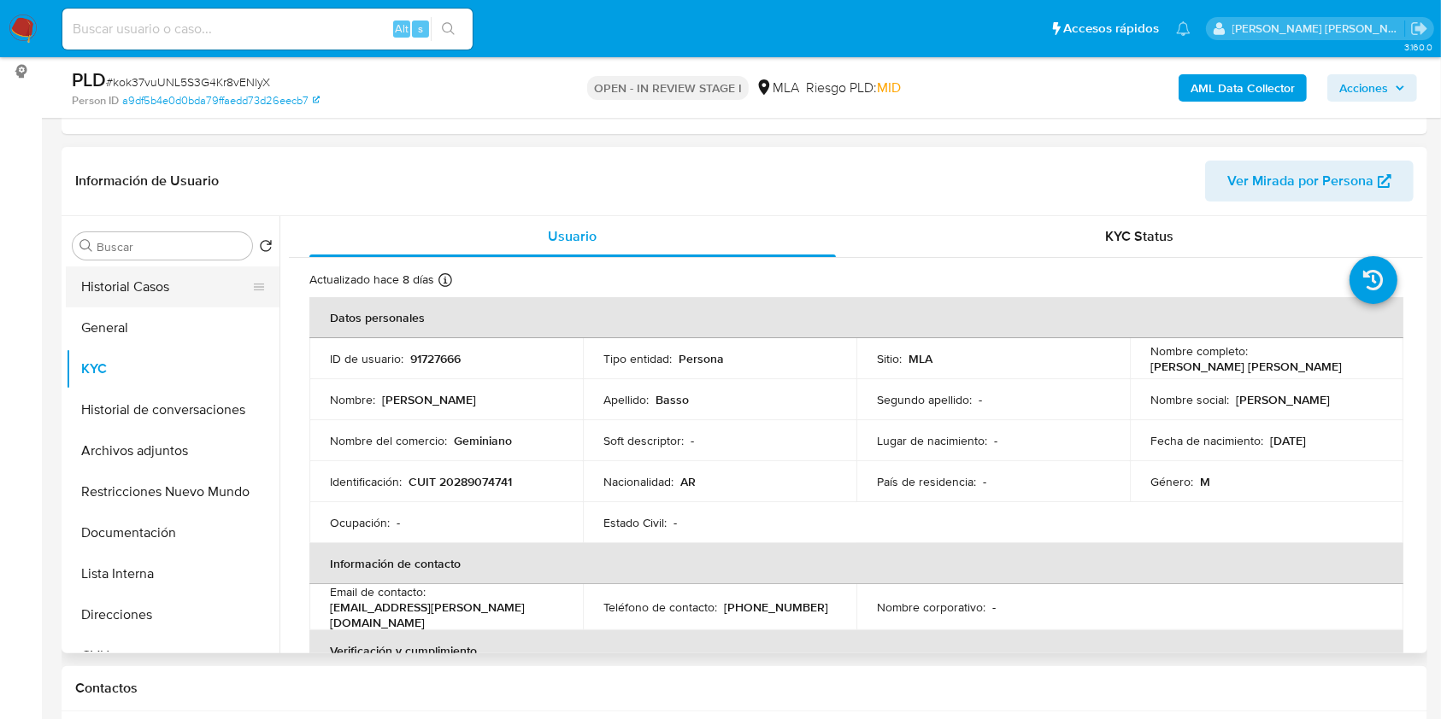
click at [167, 285] on button "Historial Casos" at bounding box center [166, 287] width 200 height 41
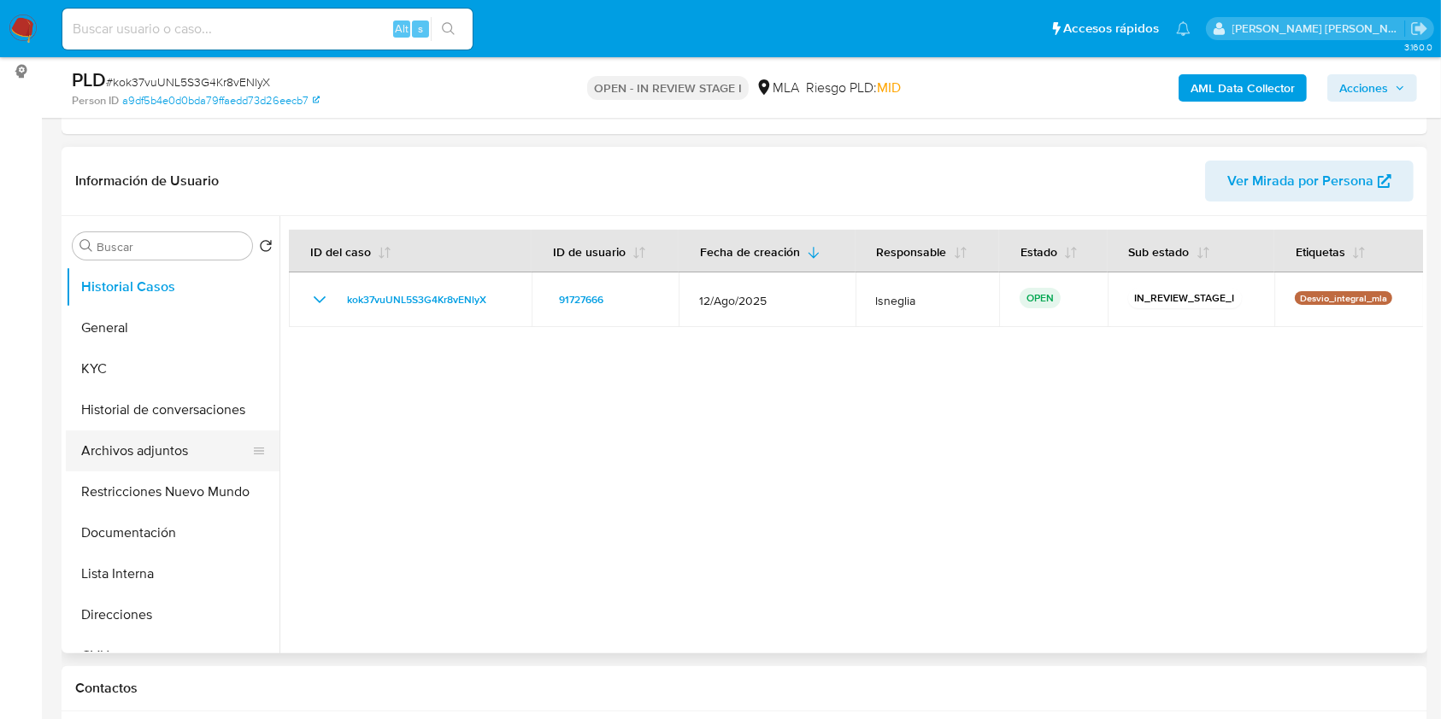
click at [147, 458] on button "Archivos adjuntos" at bounding box center [166, 451] width 200 height 41
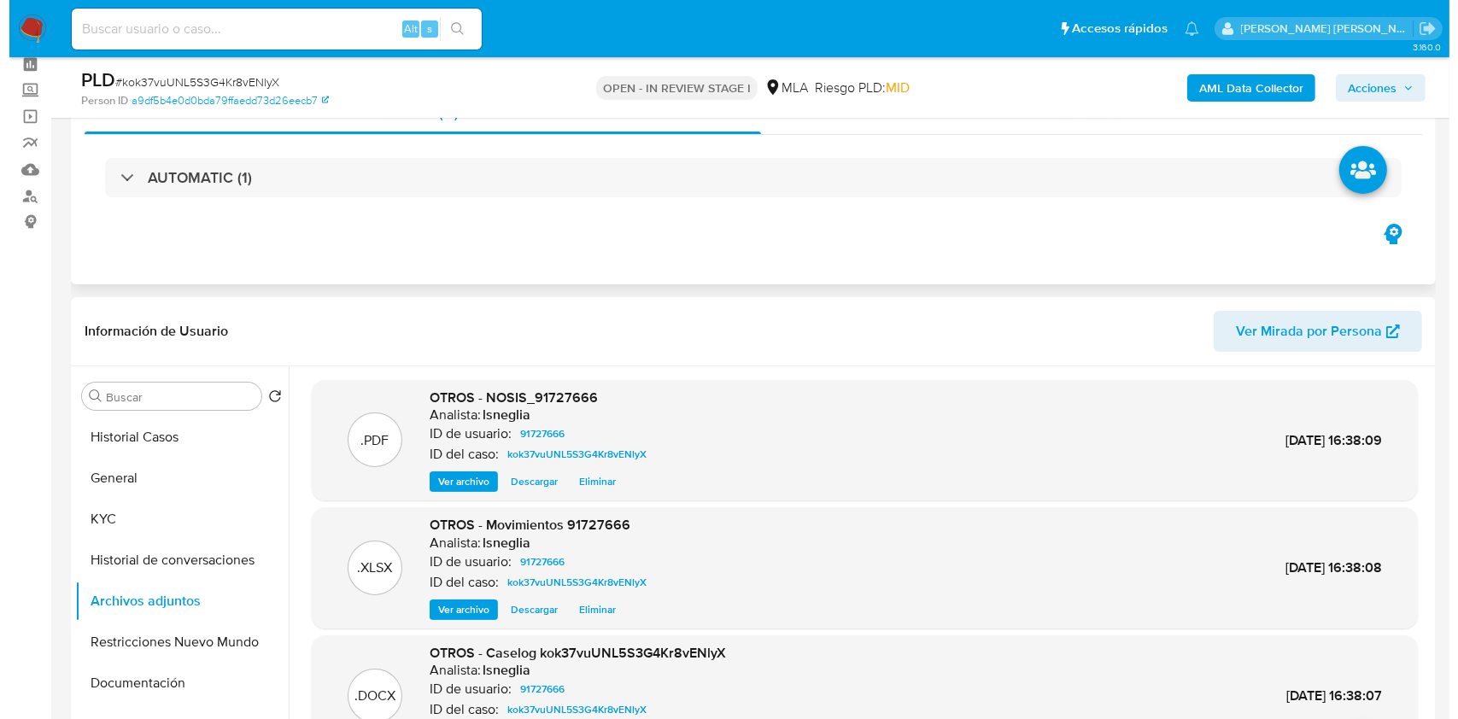
scroll to position [0, 0]
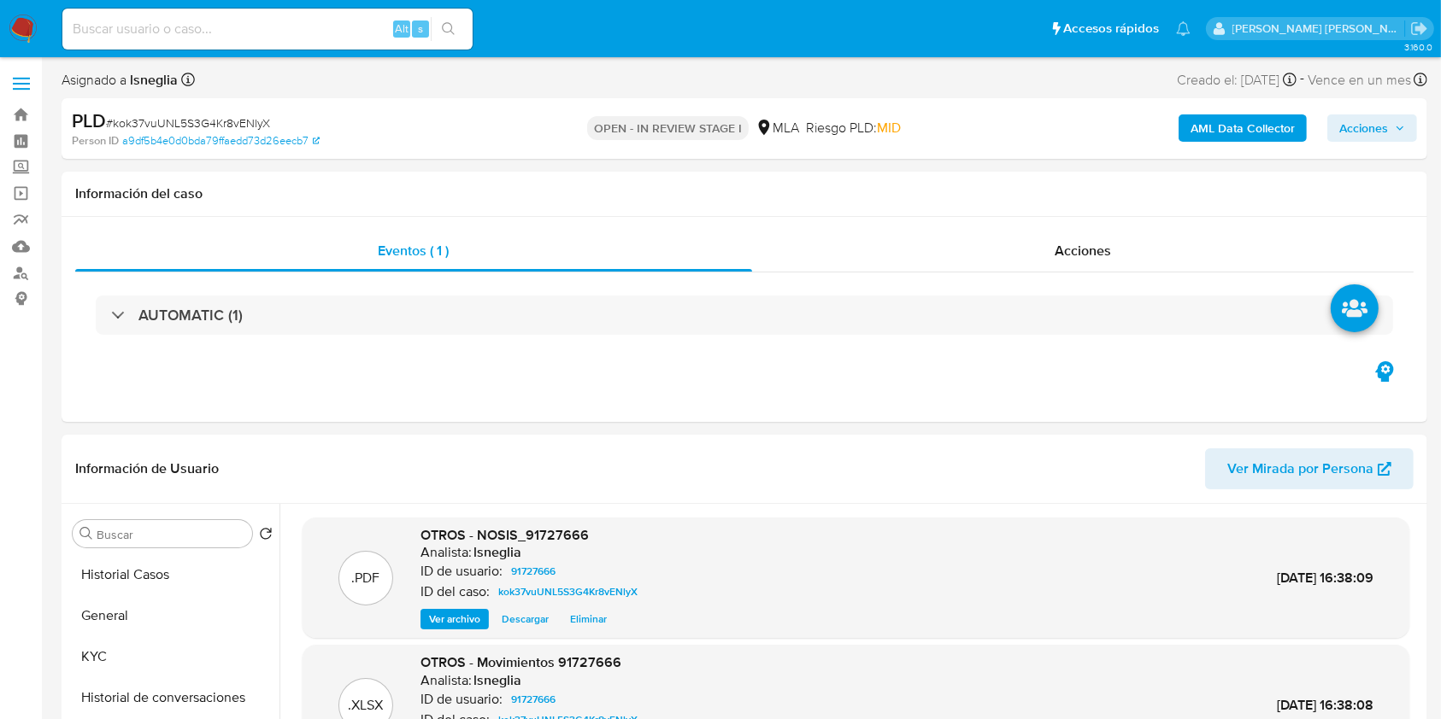
click at [1290, 126] on b "AML Data Collector" at bounding box center [1242, 127] width 104 height 27
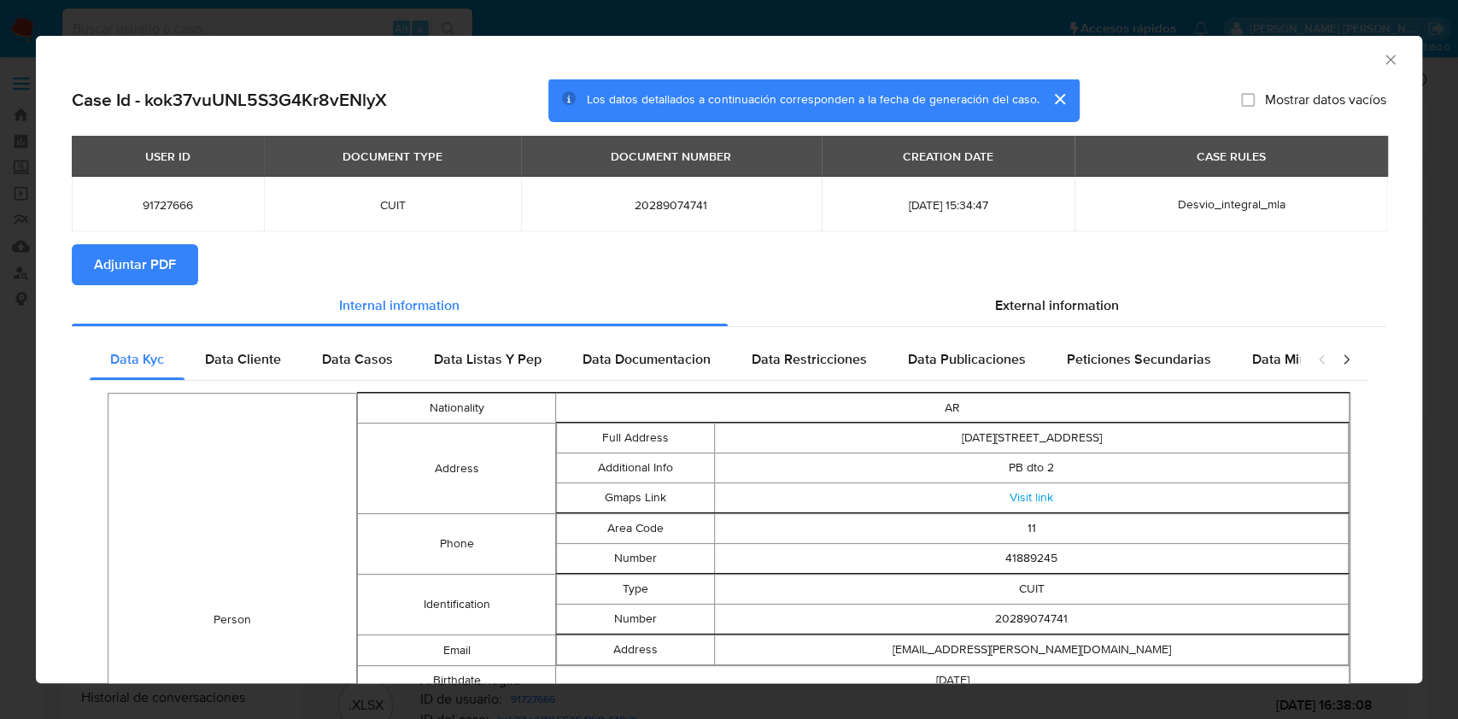
click at [129, 272] on span "Adjuntar PDF" at bounding box center [135, 265] width 82 height 38
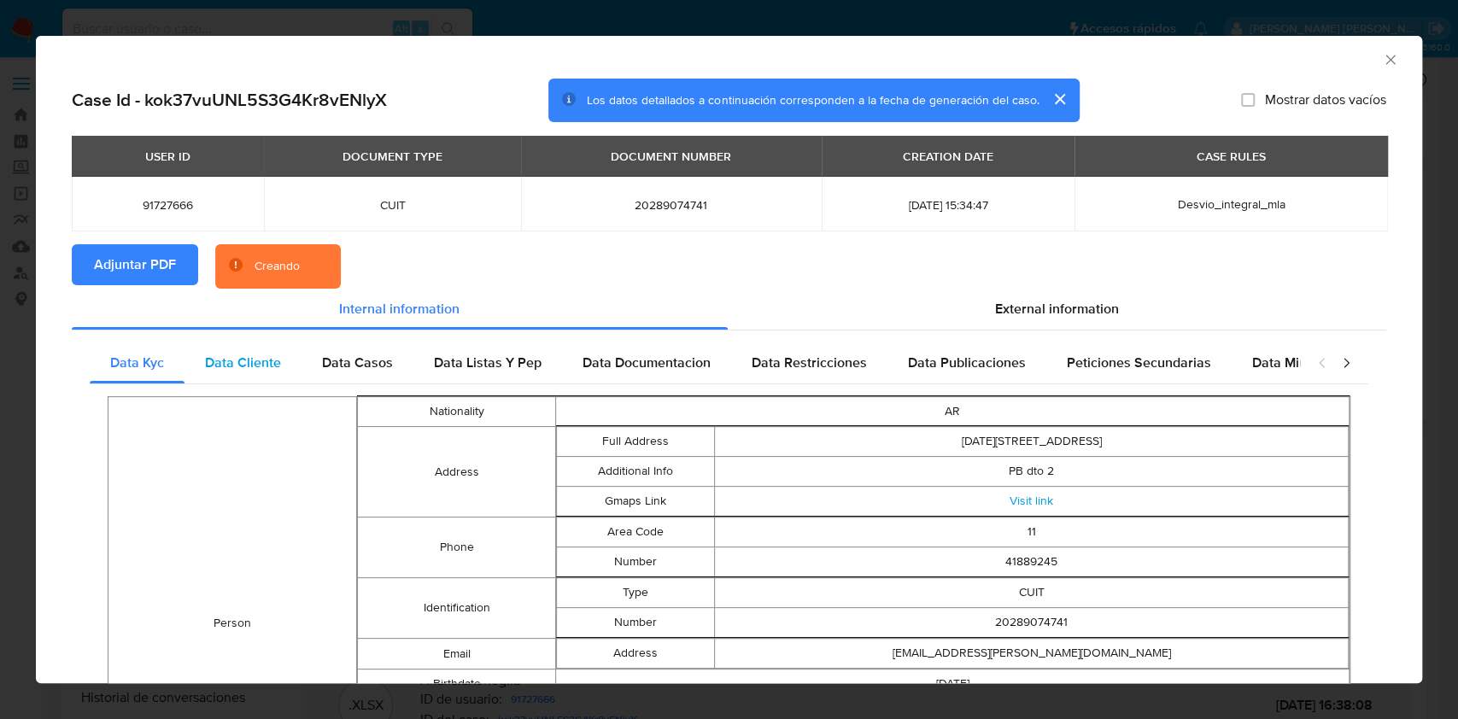
click at [208, 366] on span "Data Cliente" at bounding box center [243, 363] width 76 height 20
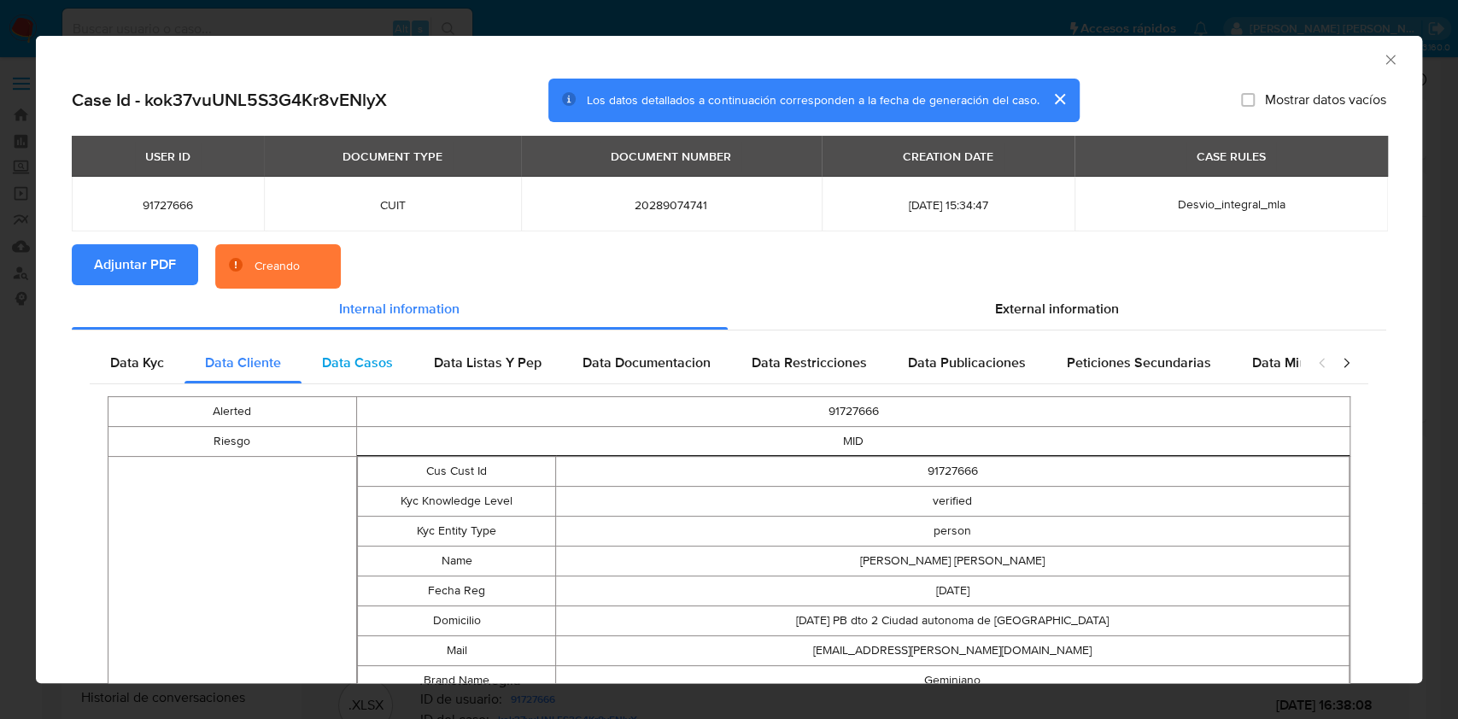
click at [355, 361] on span "Data Casos" at bounding box center [357, 363] width 71 height 20
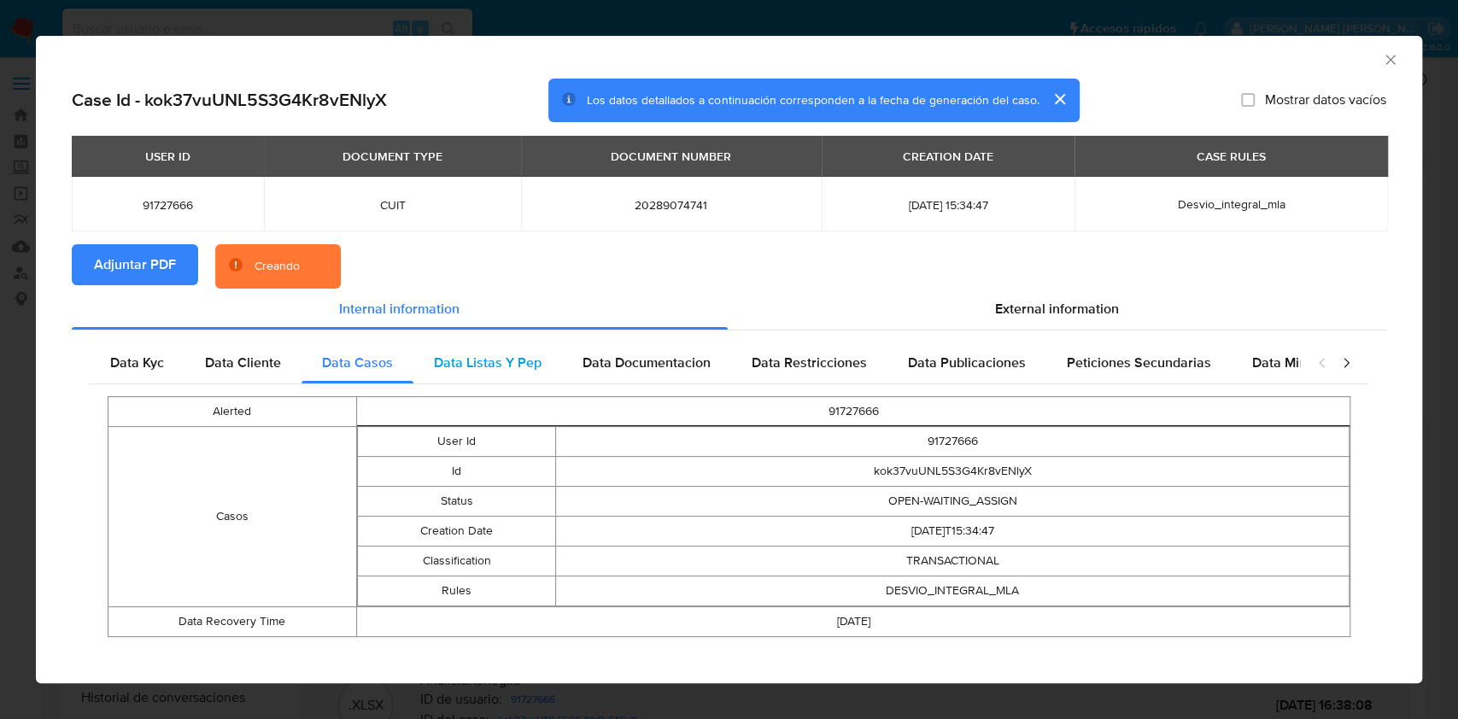
click at [486, 361] on span "Data Listas Y Pep" at bounding box center [488, 363] width 108 height 20
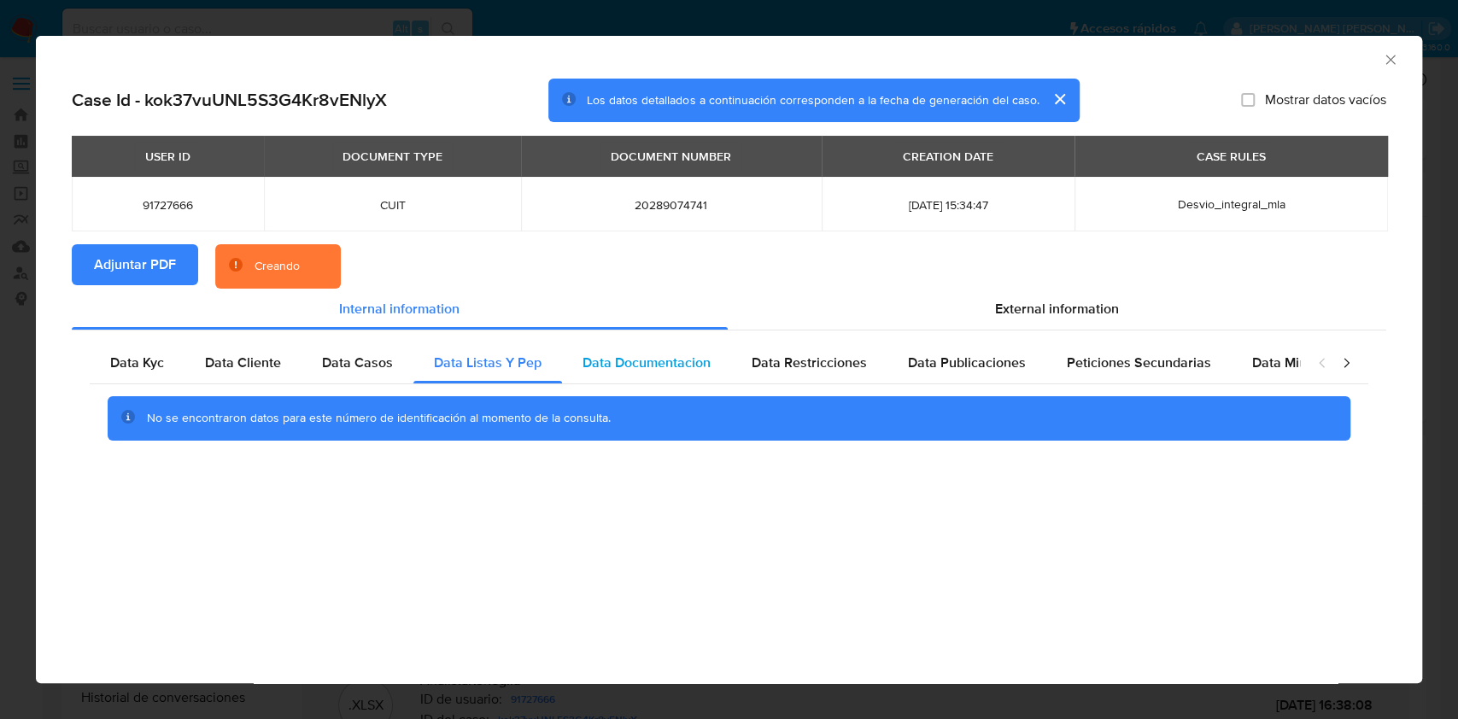
click at [639, 360] on span "Data Documentacion" at bounding box center [647, 363] width 128 height 20
click at [844, 362] on span "Data Restricciones" at bounding box center [809, 363] width 115 height 20
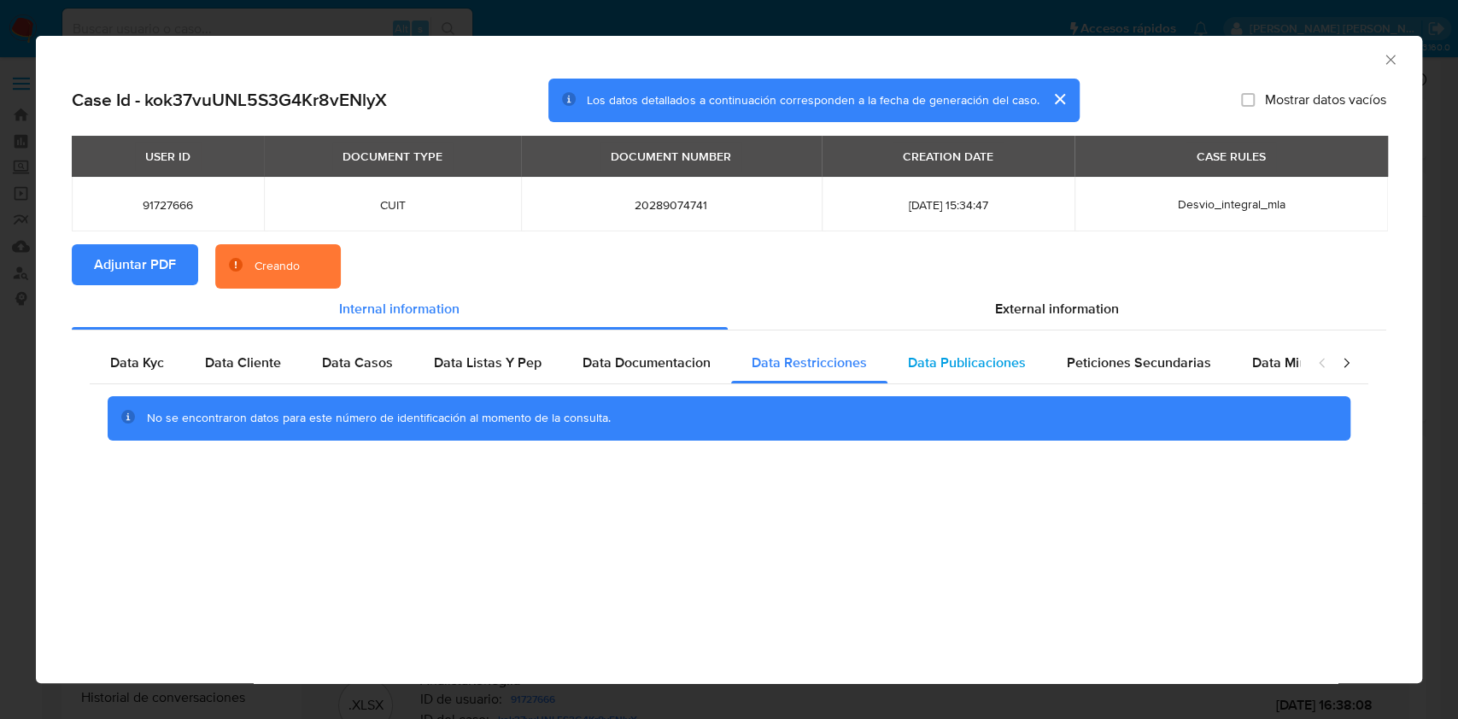
click at [977, 354] on span "Data Publicaciones" at bounding box center [967, 363] width 118 height 20
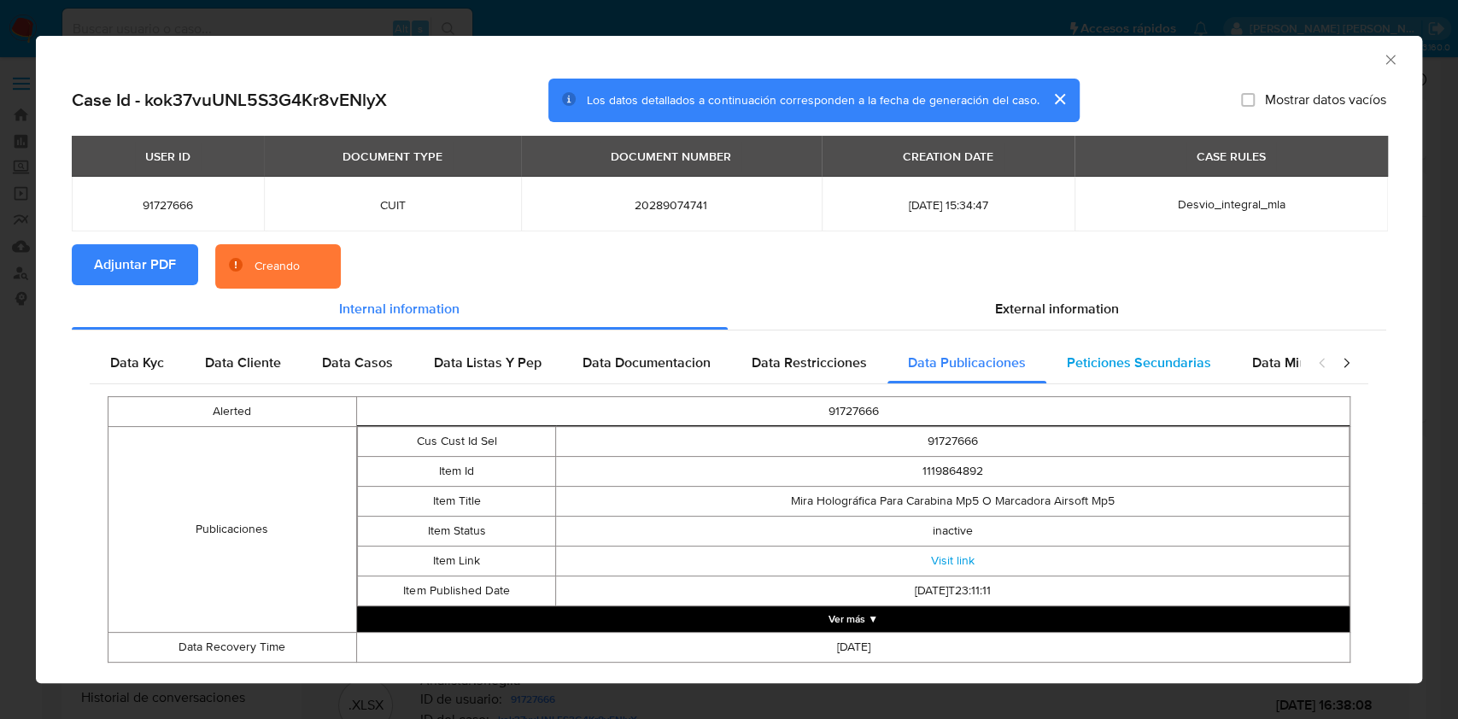
click at [1141, 357] on span "Peticiones Secundarias" at bounding box center [1139, 363] width 144 height 20
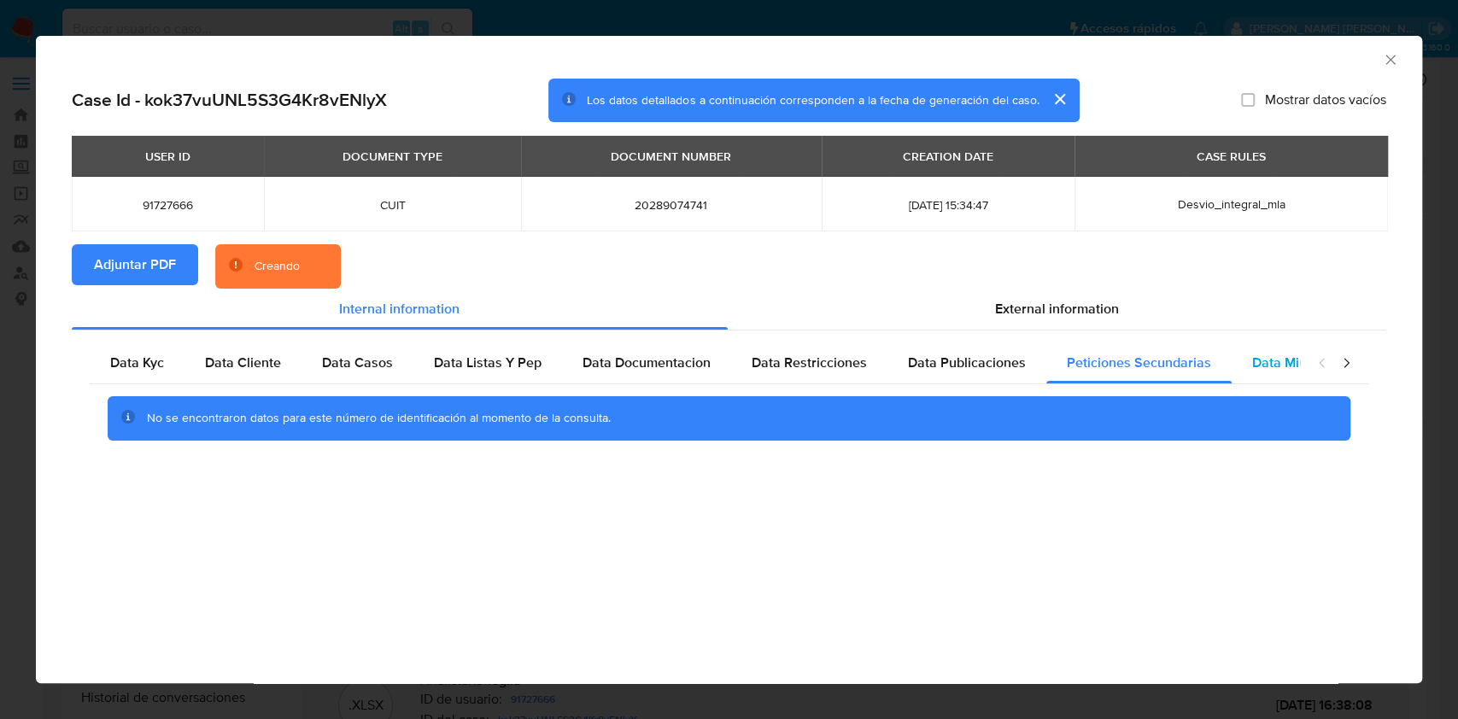
click at [1241, 345] on div "Data Minoridad" at bounding box center [1299, 363] width 135 height 41
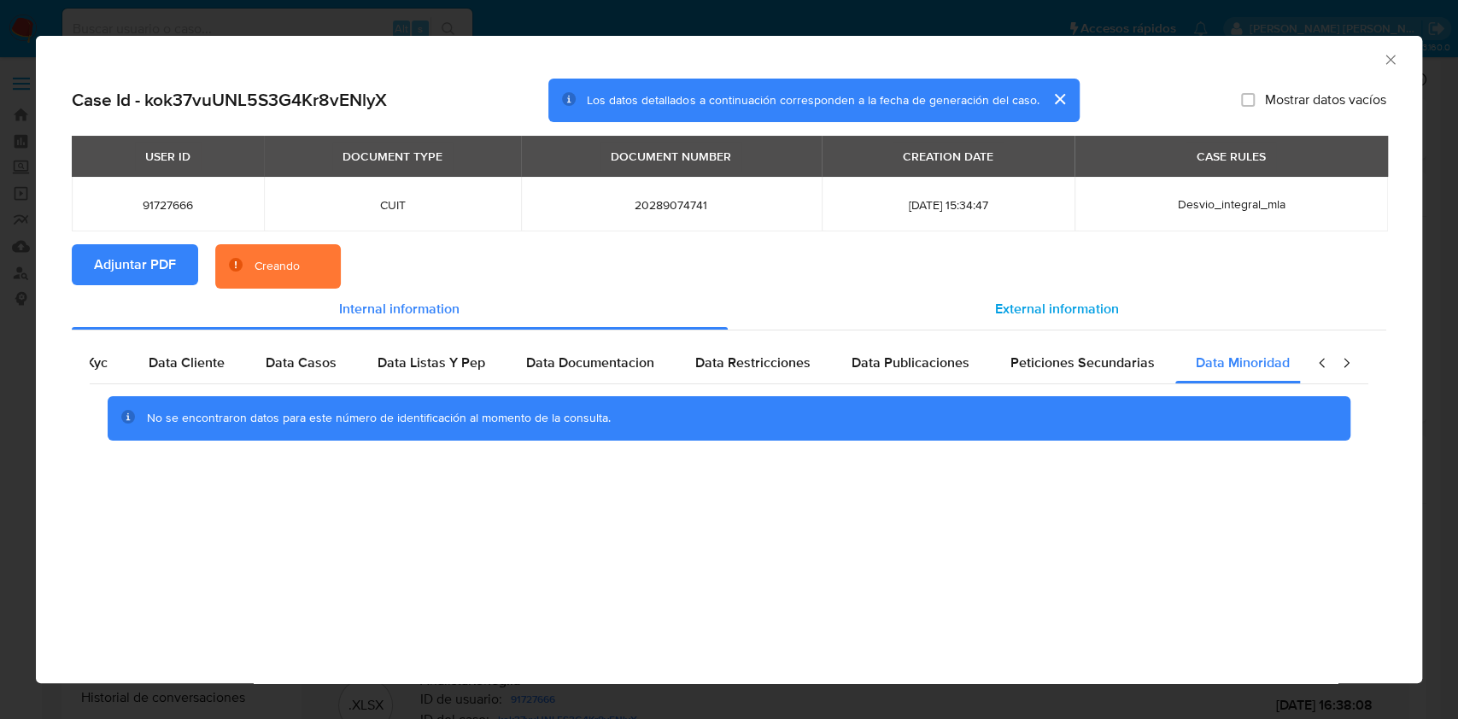
scroll to position [0, 57]
click at [1107, 299] on span "External information" at bounding box center [1057, 309] width 124 height 20
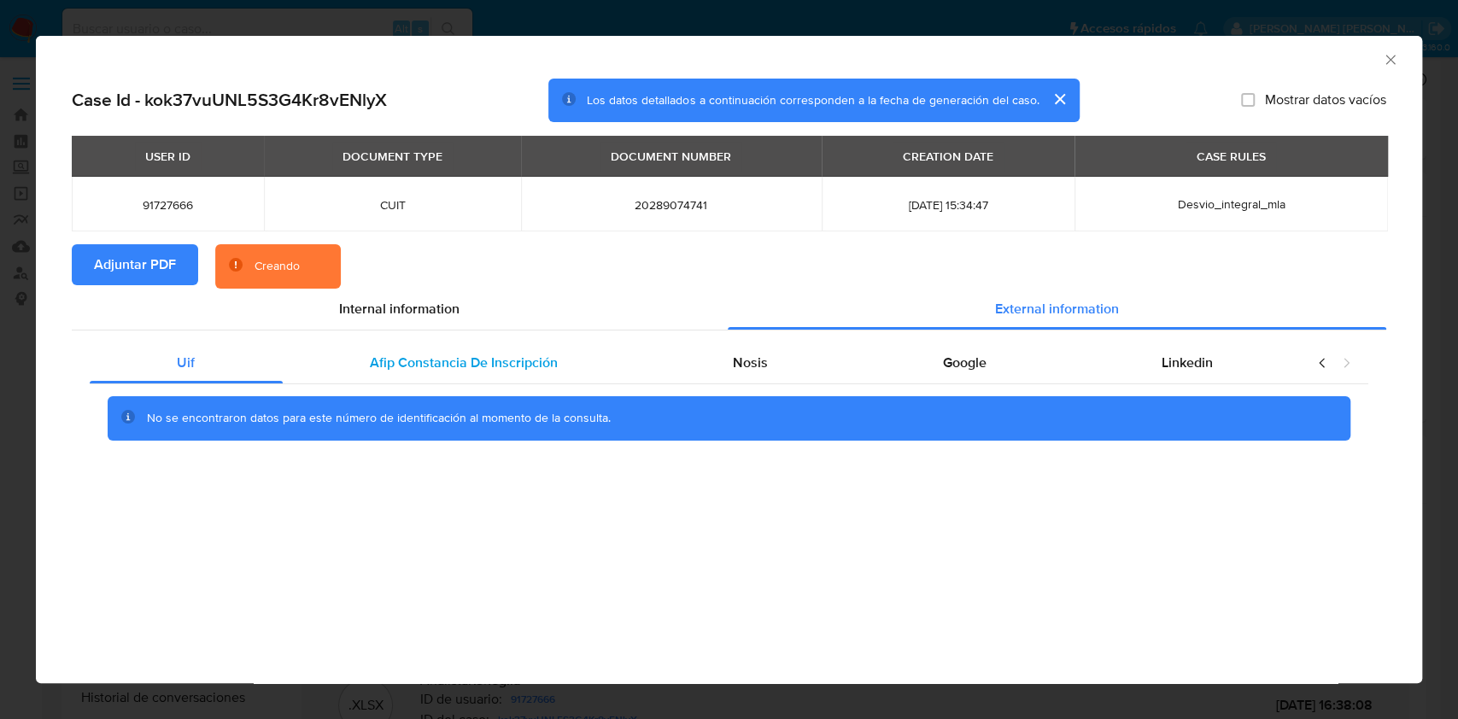
click at [410, 369] on span "Afip Constancia De Inscripción" at bounding box center [464, 363] width 188 height 20
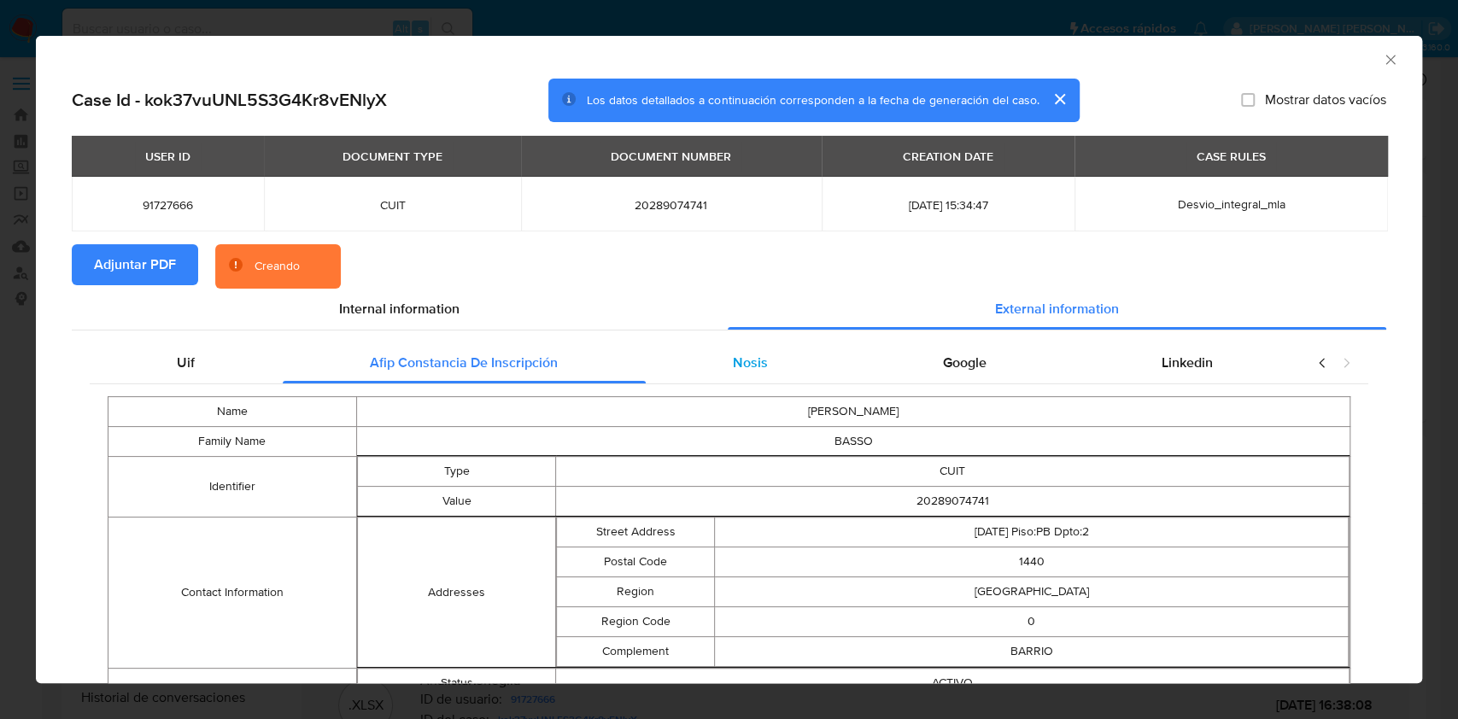
click at [759, 367] on div "Nosis" at bounding box center [751, 363] width 210 height 41
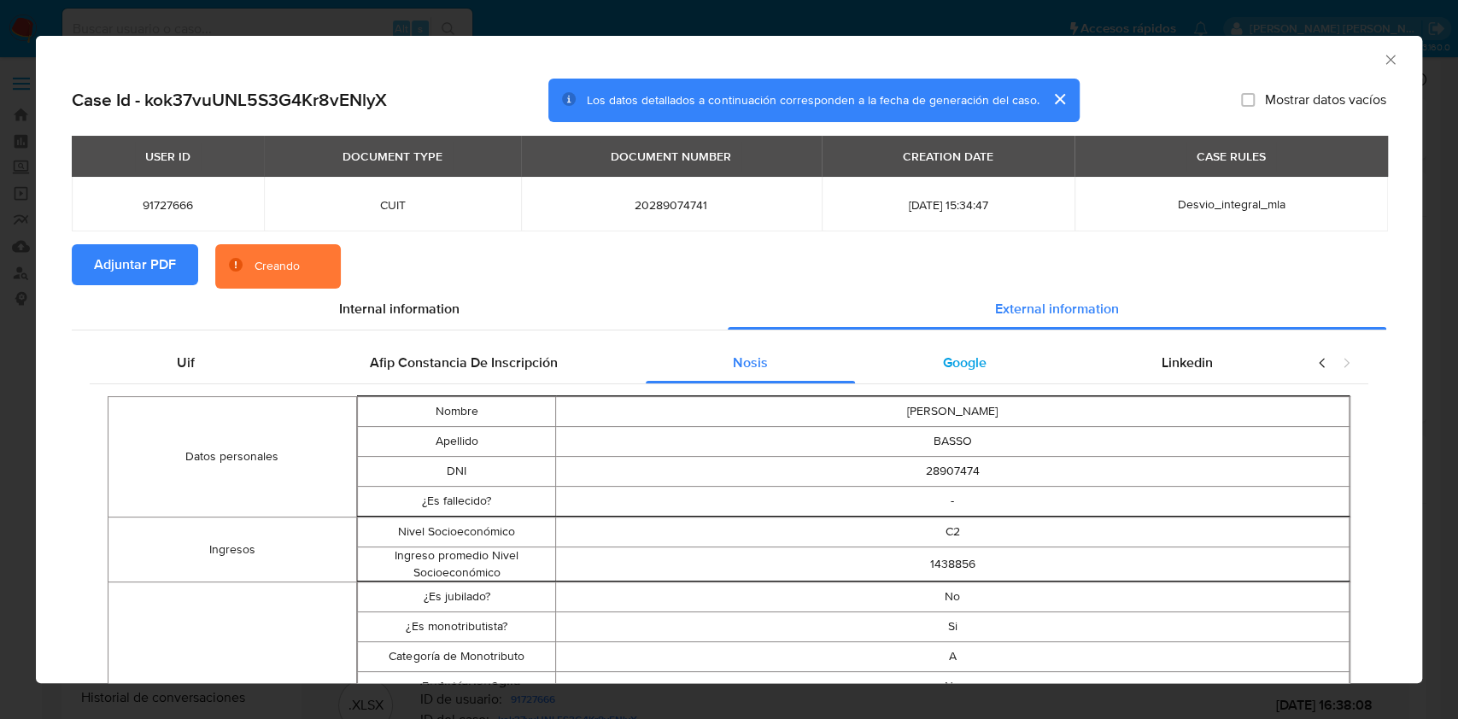
click at [943, 366] on span "Google" at bounding box center [965, 363] width 44 height 20
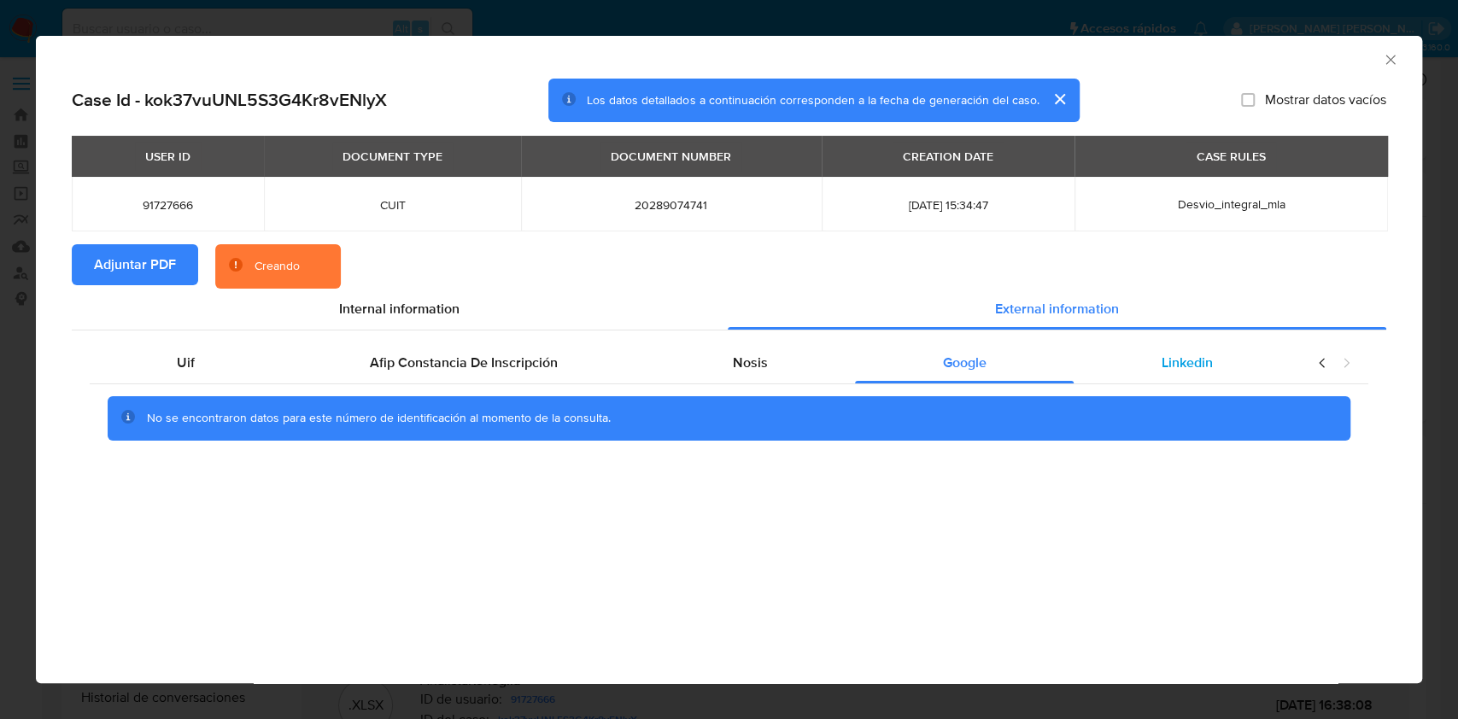
click at [1189, 362] on span "Linkedin" at bounding box center [1187, 363] width 51 height 20
drag, startPoint x: 963, startPoint y: 361, endPoint x: 800, endPoint y: 363, distance: 163.2
click at [961, 361] on span "Google" at bounding box center [965, 363] width 44 height 20
click at [740, 365] on span "Nosis" at bounding box center [750, 363] width 35 height 20
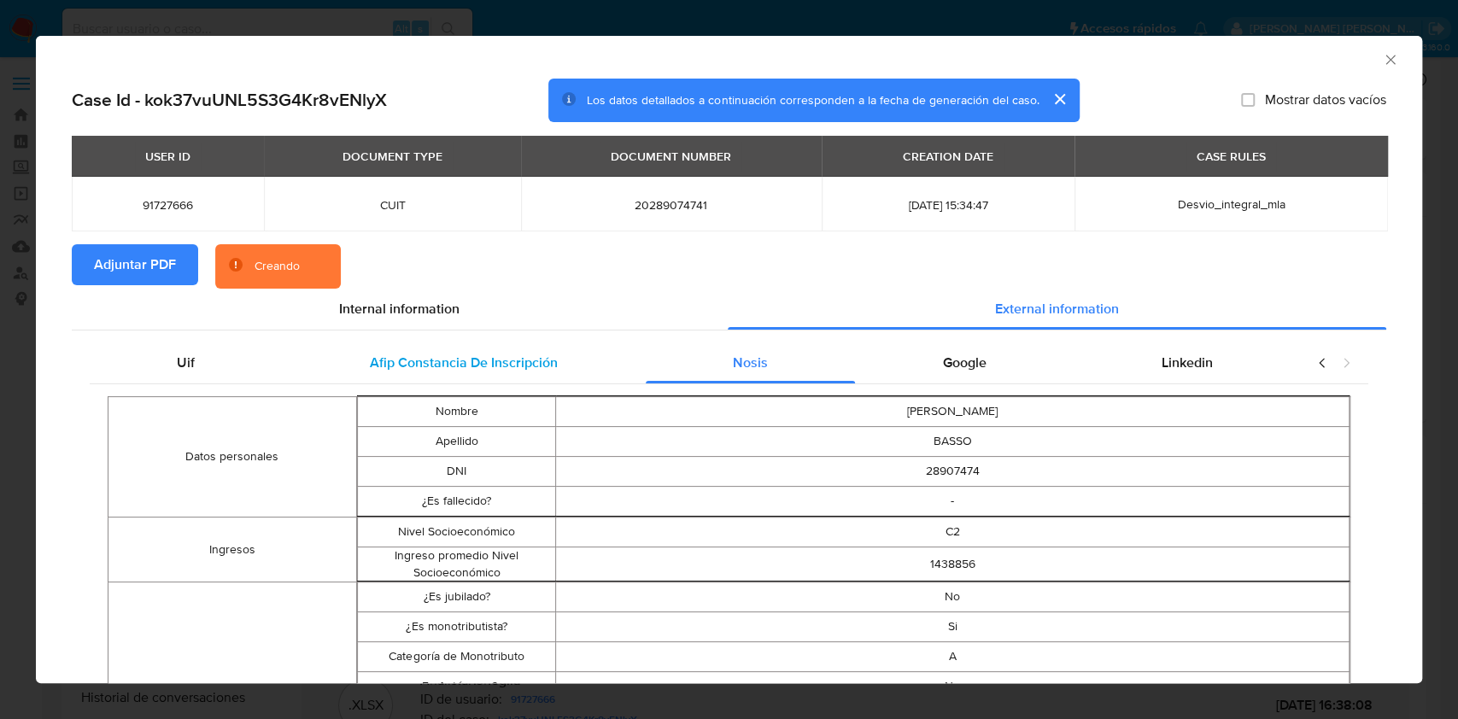
click at [513, 366] on span "Afip Constancia De Inscripción" at bounding box center [464, 363] width 188 height 20
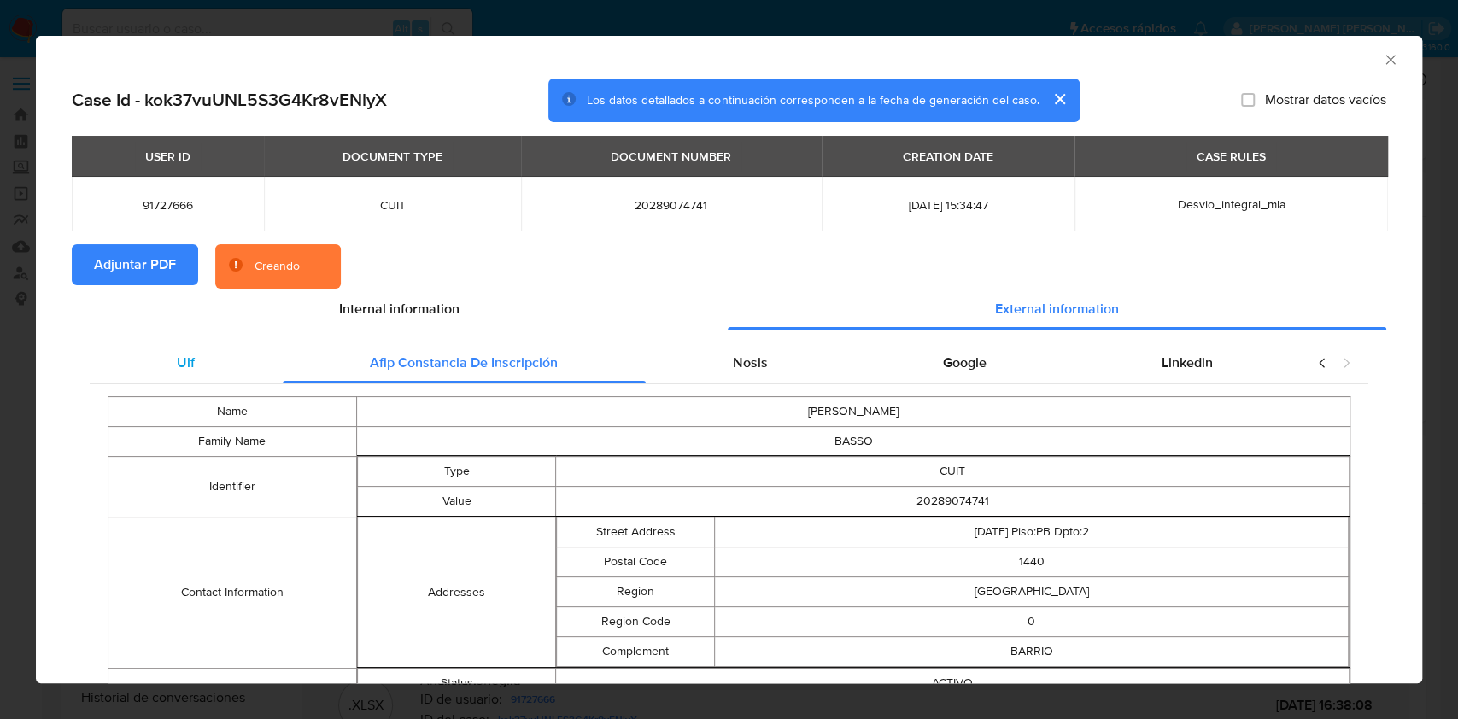
click at [218, 357] on div "Uif" at bounding box center [186, 363] width 193 height 41
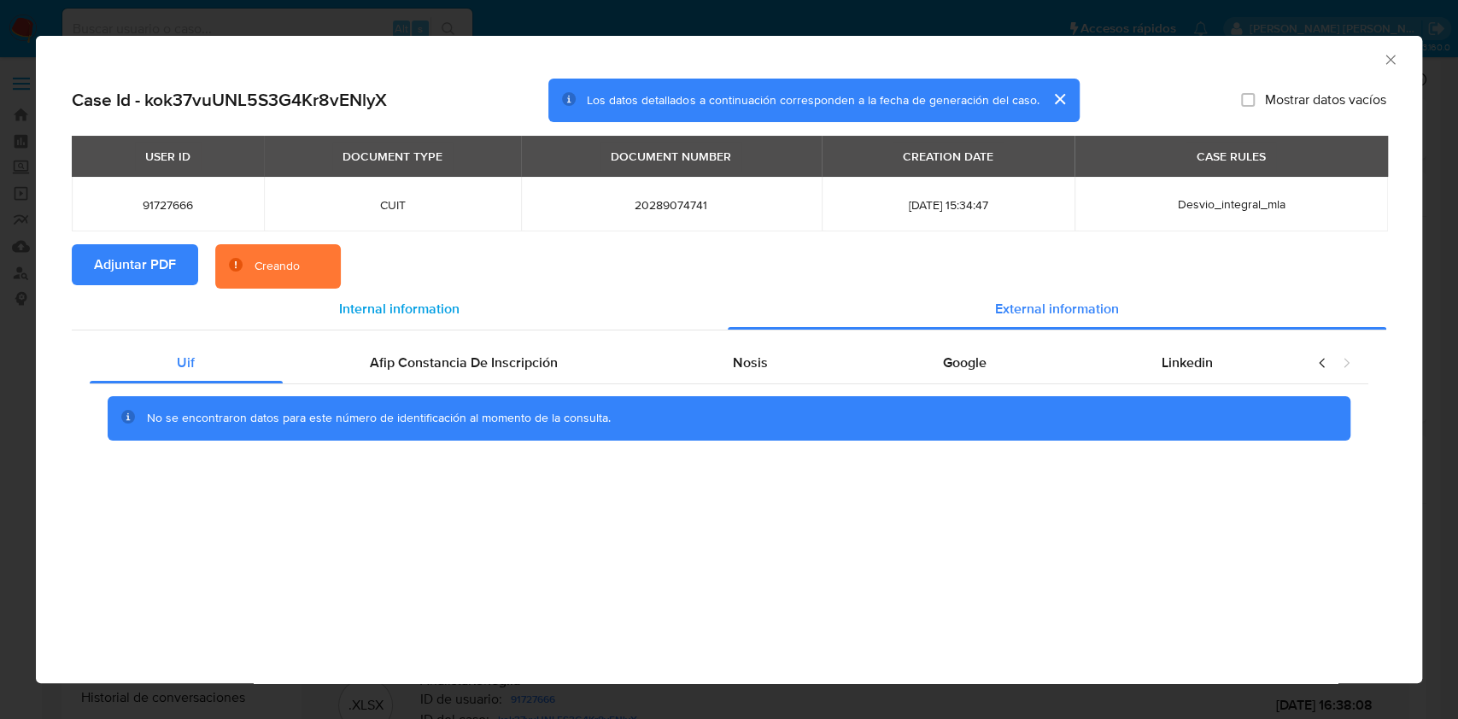
click at [384, 308] on span "Internal information" at bounding box center [399, 309] width 120 height 20
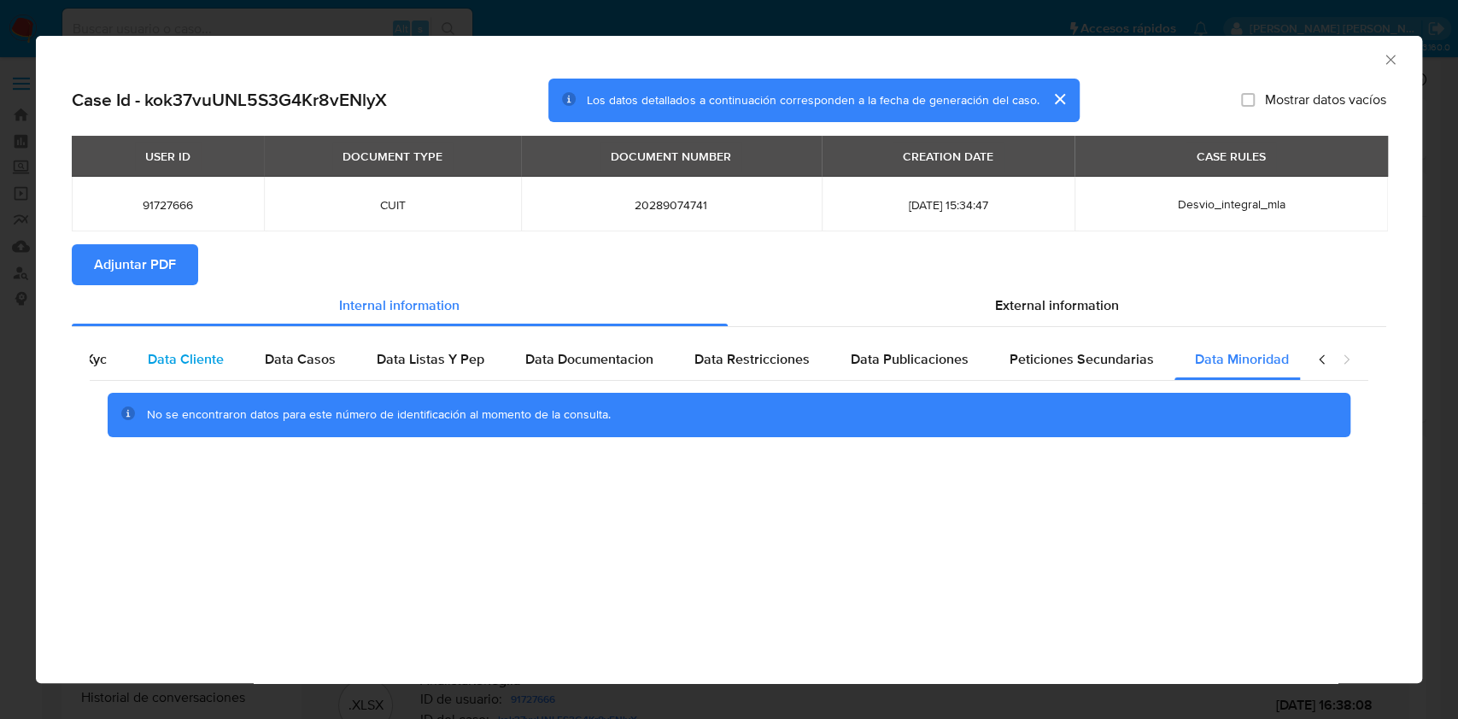
click at [193, 357] on span "Data Cliente" at bounding box center [186, 359] width 76 height 20
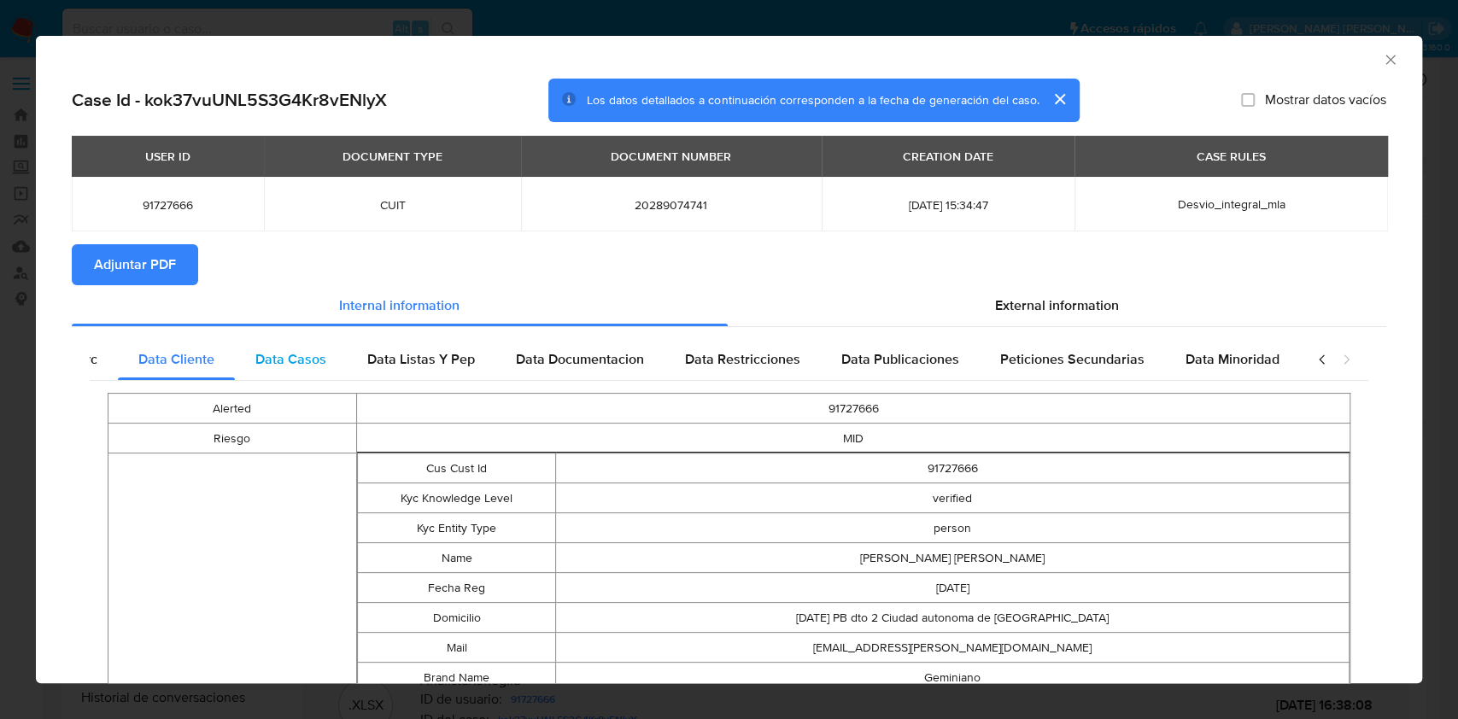
click at [335, 360] on div "Data Casos" at bounding box center [291, 359] width 112 height 41
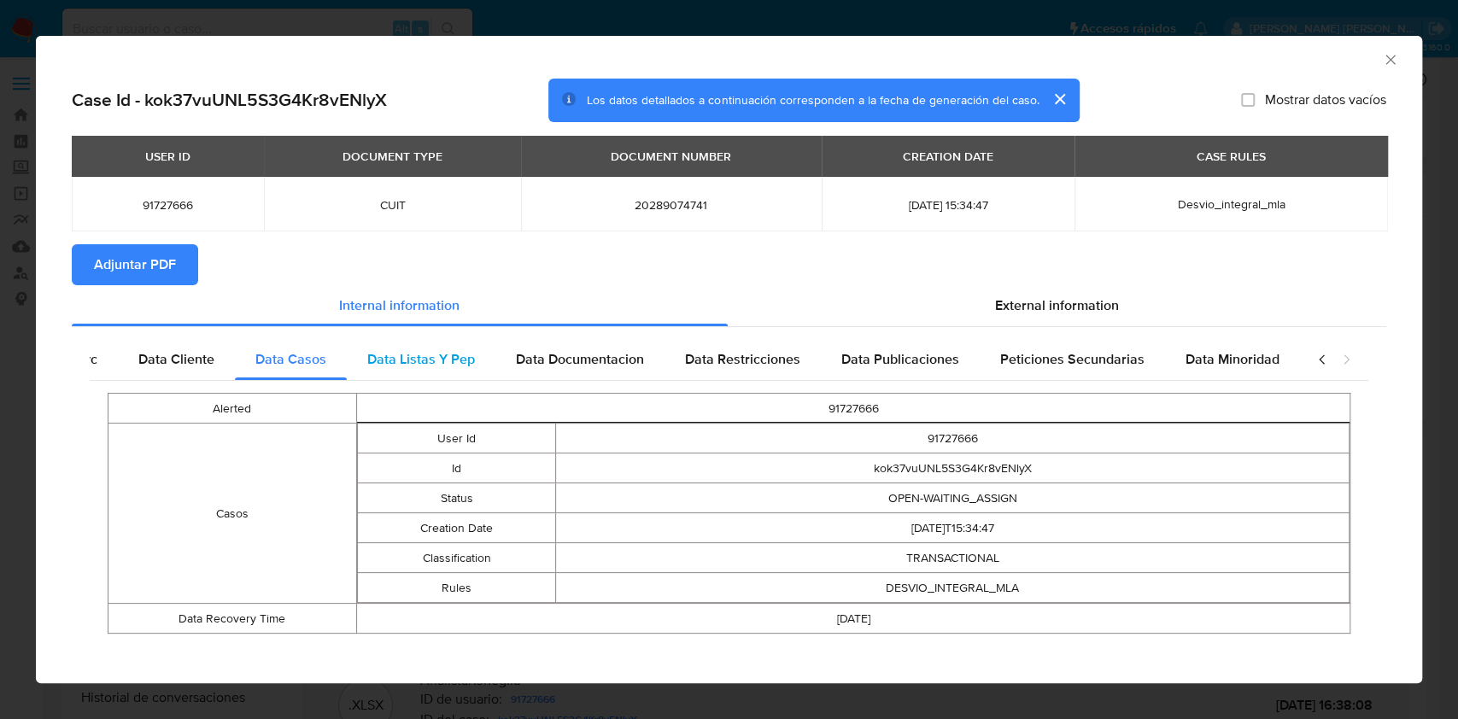
click at [472, 360] on div "Data Listas Y Pep" at bounding box center [421, 359] width 149 height 41
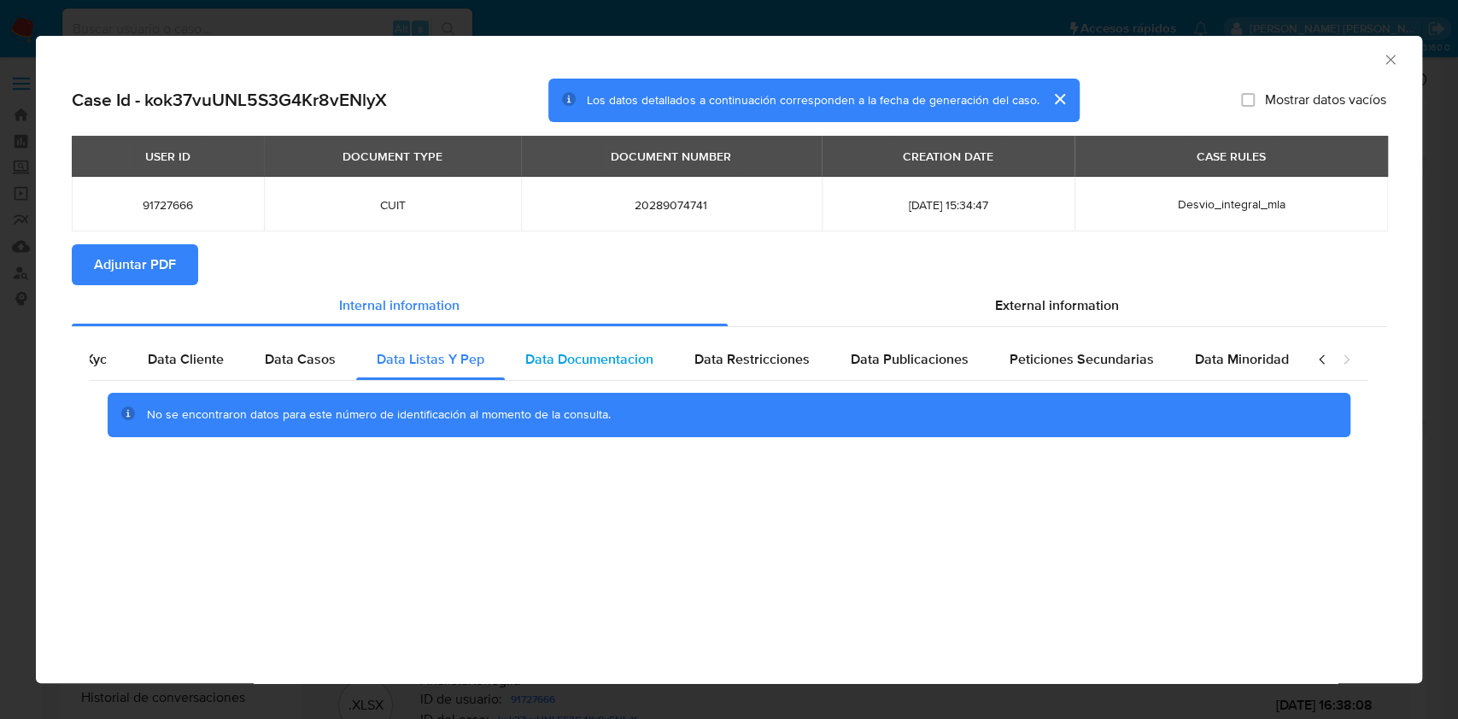
click at [597, 361] on span "Data Documentacion" at bounding box center [589, 359] width 128 height 20
click at [772, 361] on span "Data Restricciones" at bounding box center [752, 359] width 115 height 20
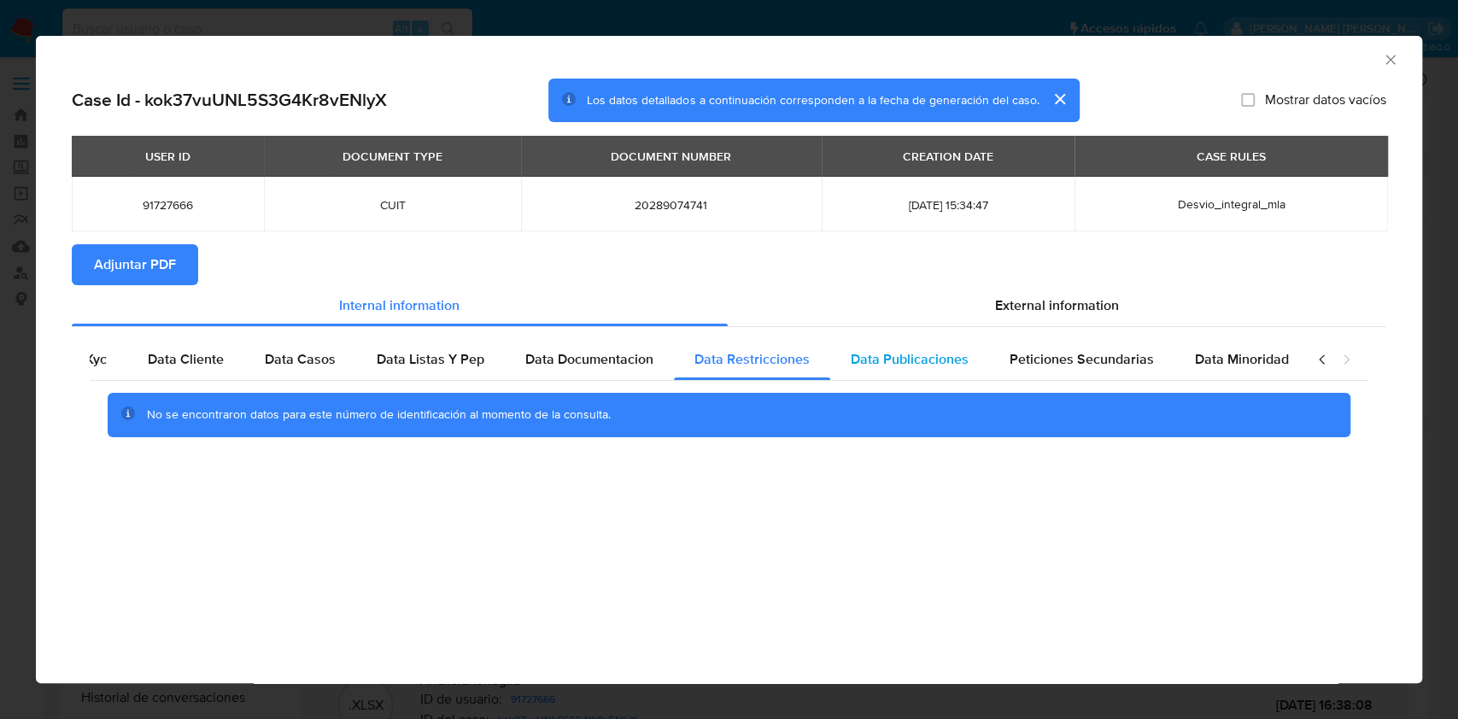
click at [924, 359] on span "Data Publicaciones" at bounding box center [910, 359] width 118 height 20
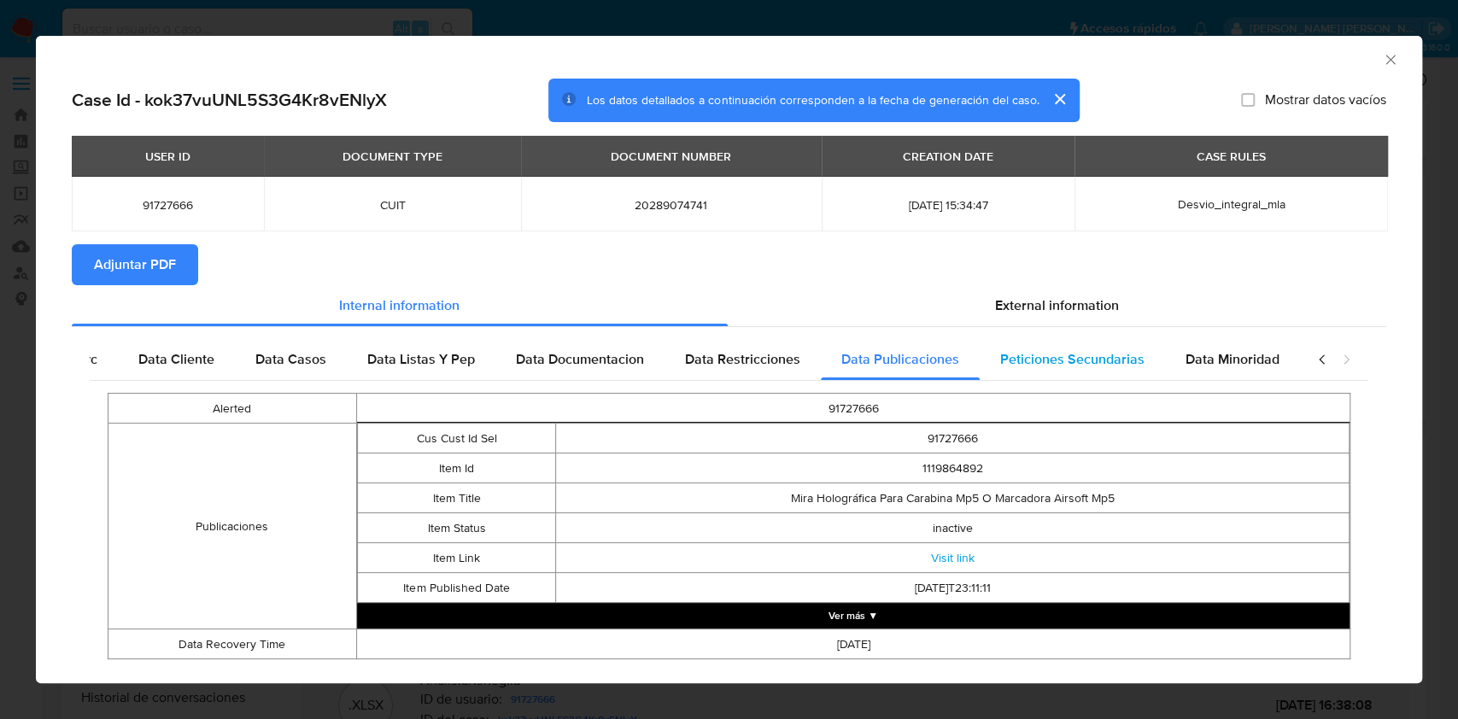
click at [1085, 361] on span "Peticiones Secundarias" at bounding box center [1072, 359] width 144 height 20
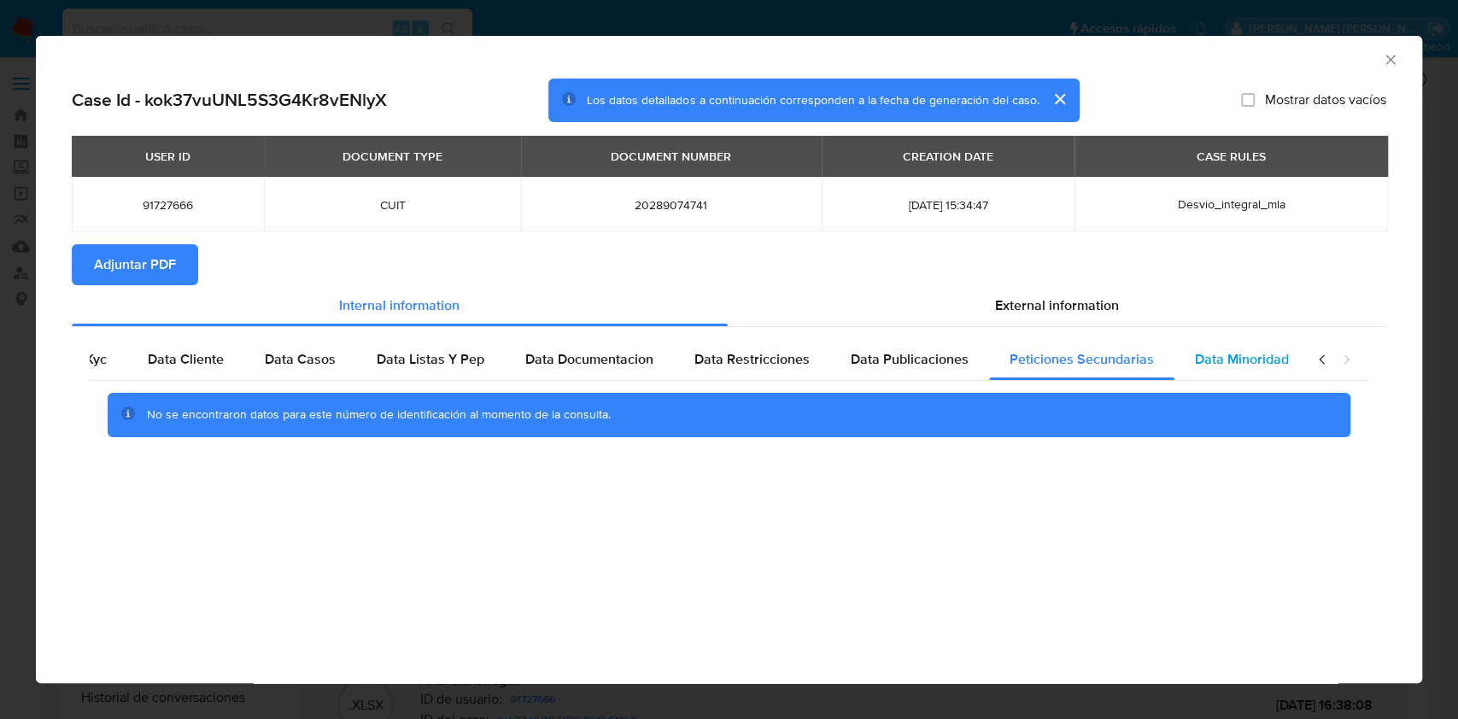
click at [1213, 361] on span "Data Minoridad" at bounding box center [1242, 359] width 94 height 20
drag, startPoint x: 1059, startPoint y: 361, endPoint x: 989, endPoint y: 361, distance: 70.9
click at [1059, 362] on span "Peticiones Secundarias" at bounding box center [1082, 359] width 144 height 20
drag, startPoint x: 864, startPoint y: 361, endPoint x: 843, endPoint y: 361, distance: 20.5
click at [863, 361] on span "Data Publicaciones" at bounding box center [910, 359] width 118 height 20
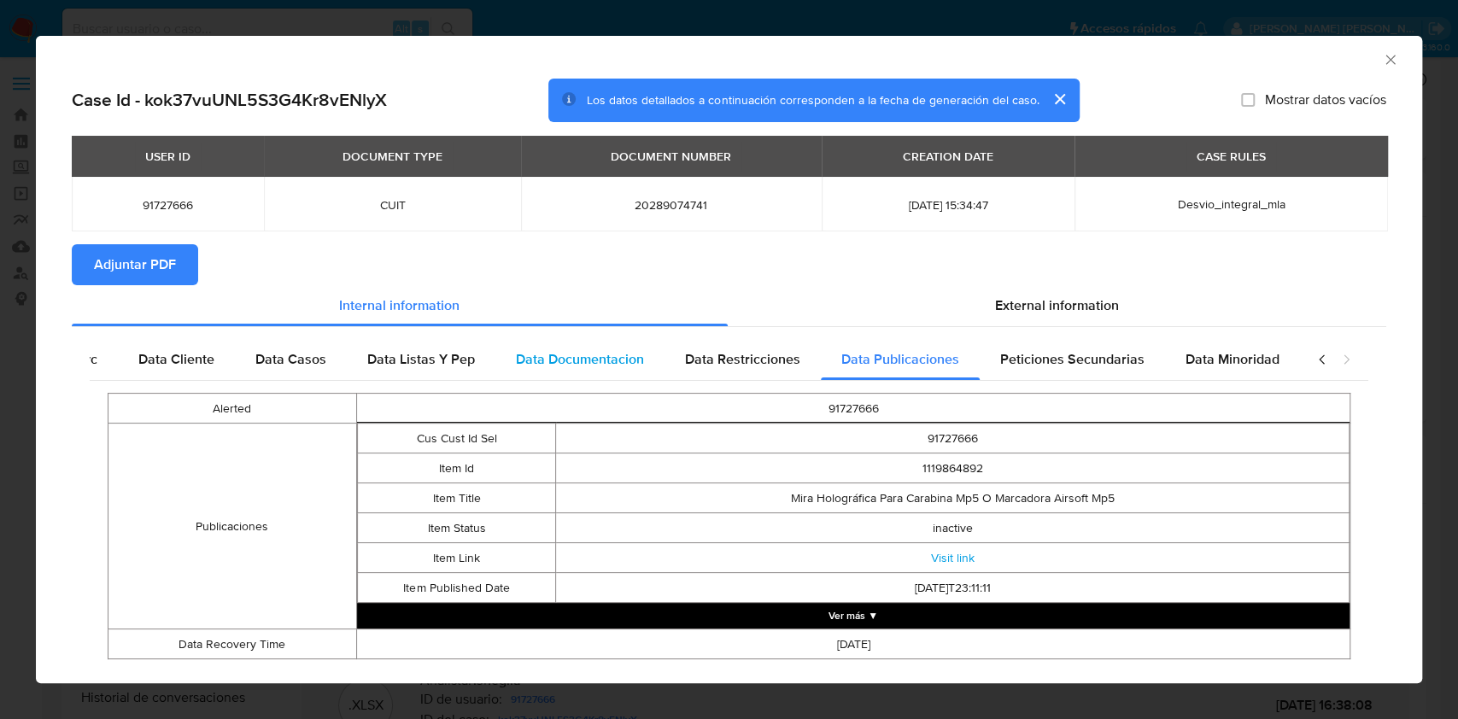
click at [632, 361] on span "Data Documentacion" at bounding box center [580, 359] width 128 height 20
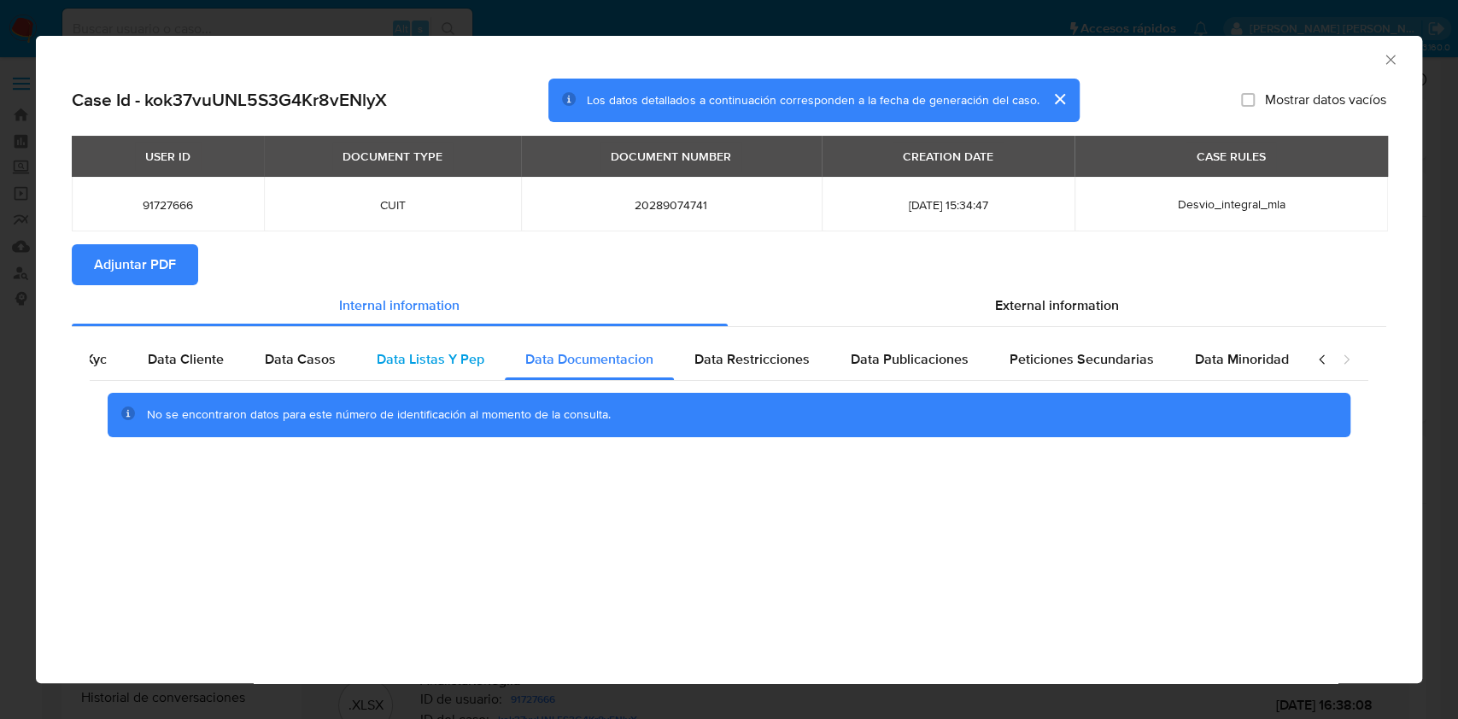
click at [440, 359] on span "Data Listas Y Pep" at bounding box center [431, 359] width 108 height 20
click at [318, 349] on div "Data Casos" at bounding box center [300, 359] width 112 height 41
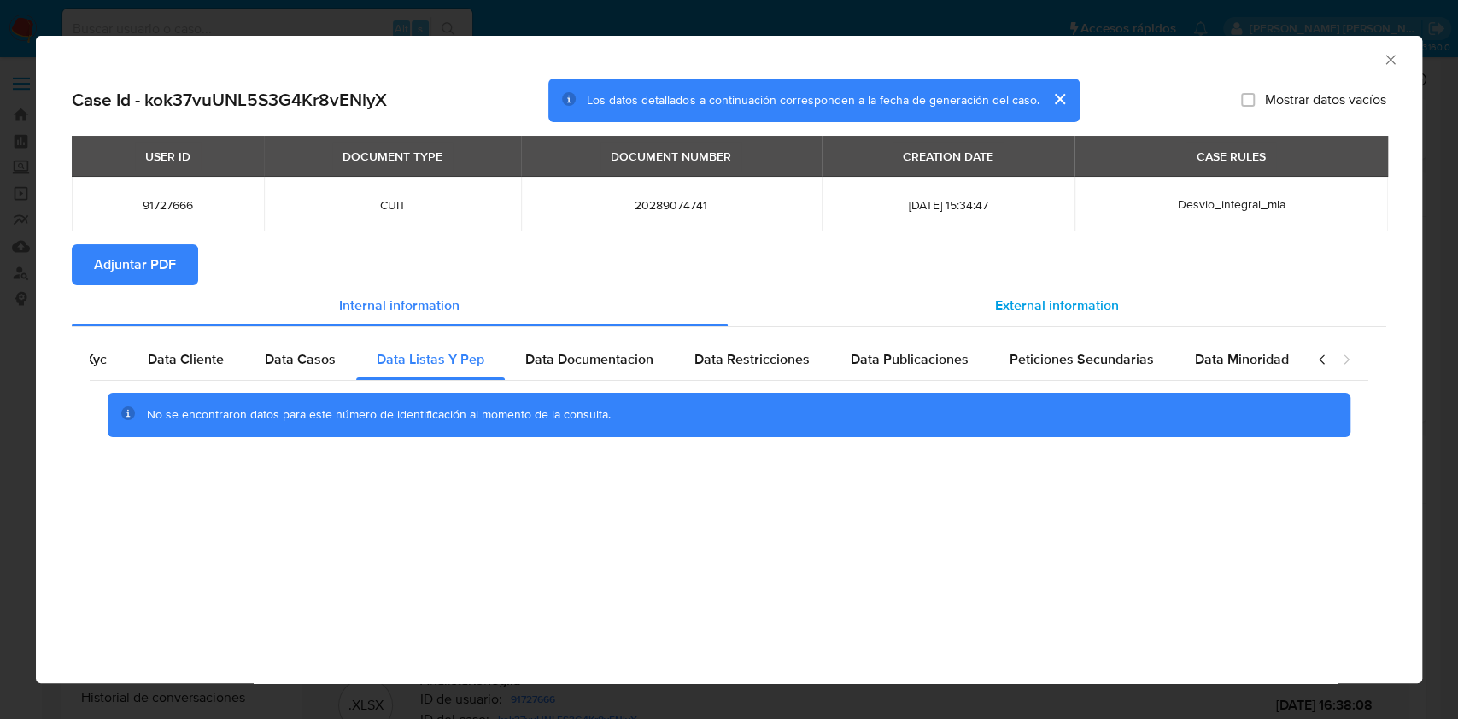
scroll to position [0, 75]
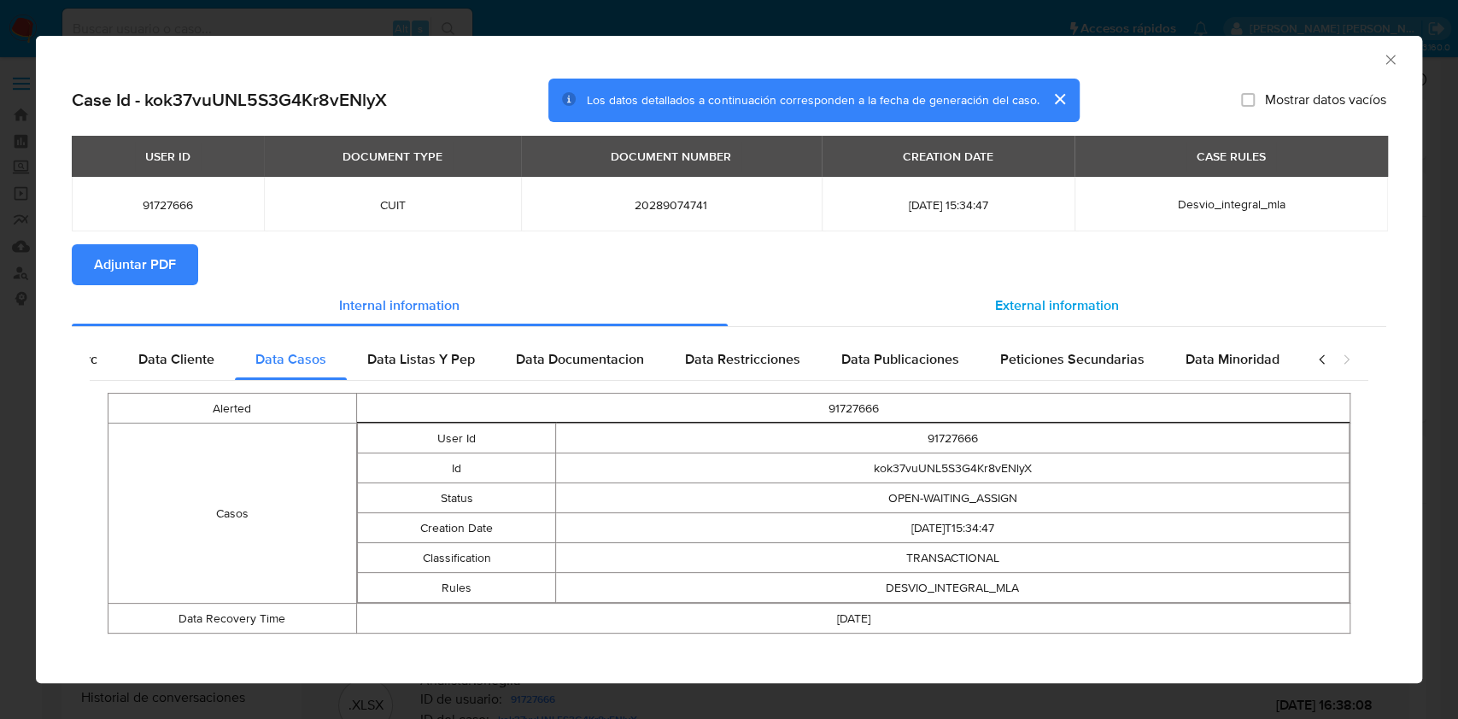
click at [1078, 296] on span "External information" at bounding box center [1057, 306] width 124 height 20
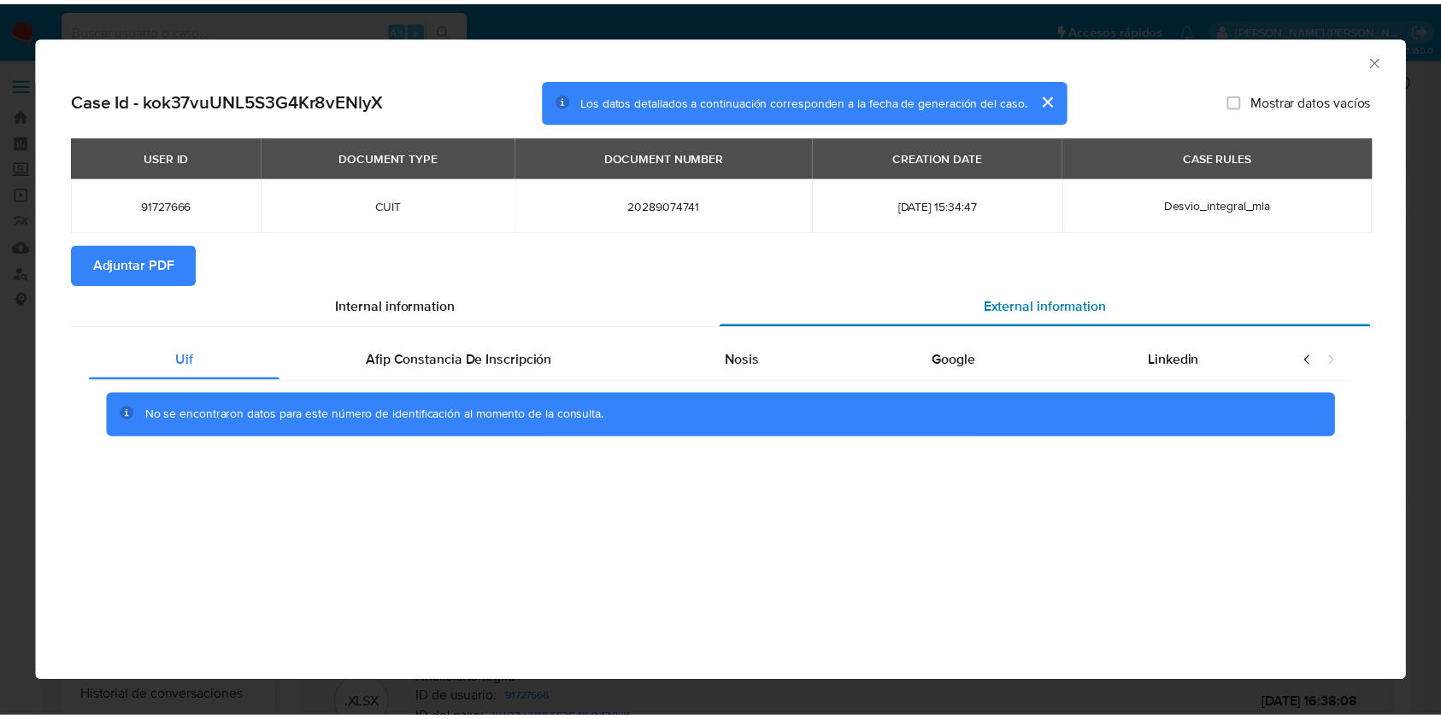
scroll to position [0, 0]
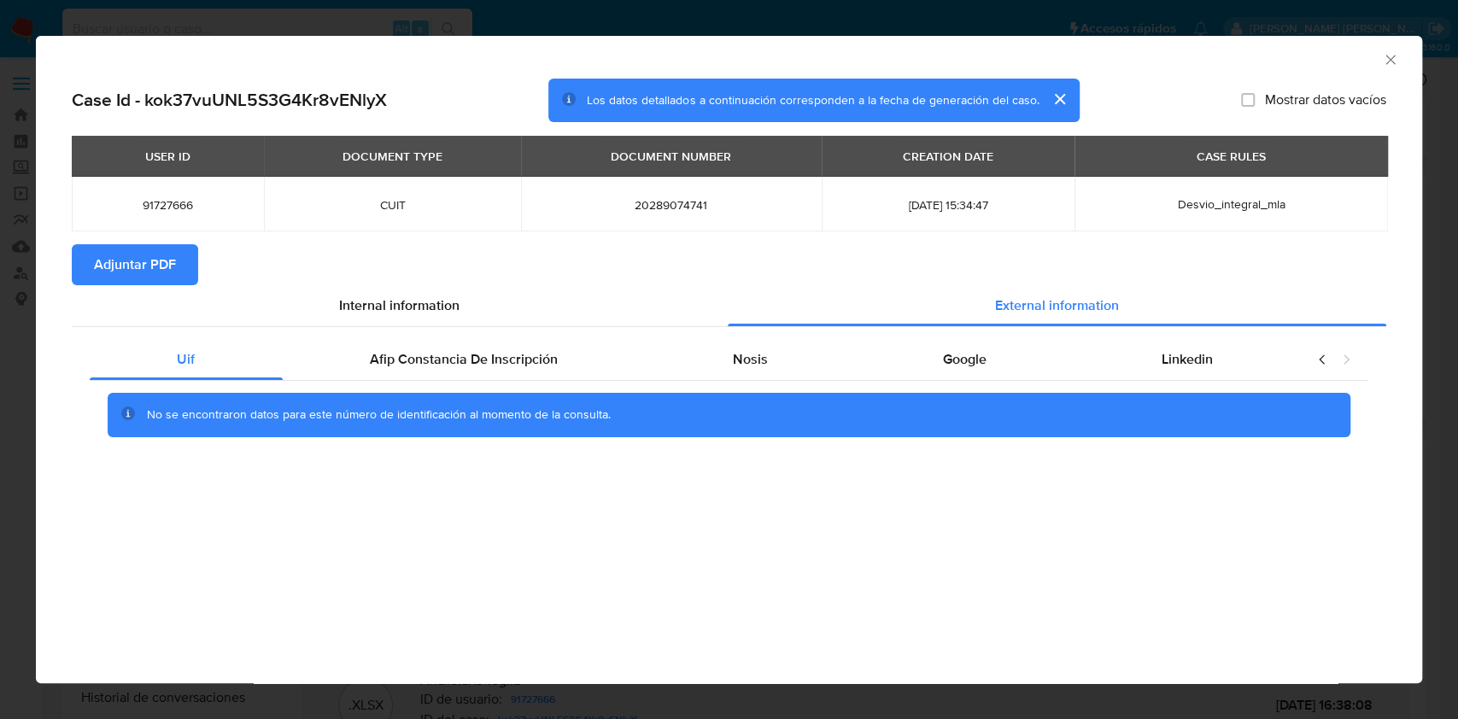
click at [1395, 55] on icon "Cerrar ventana" at bounding box center [1390, 59] width 17 height 17
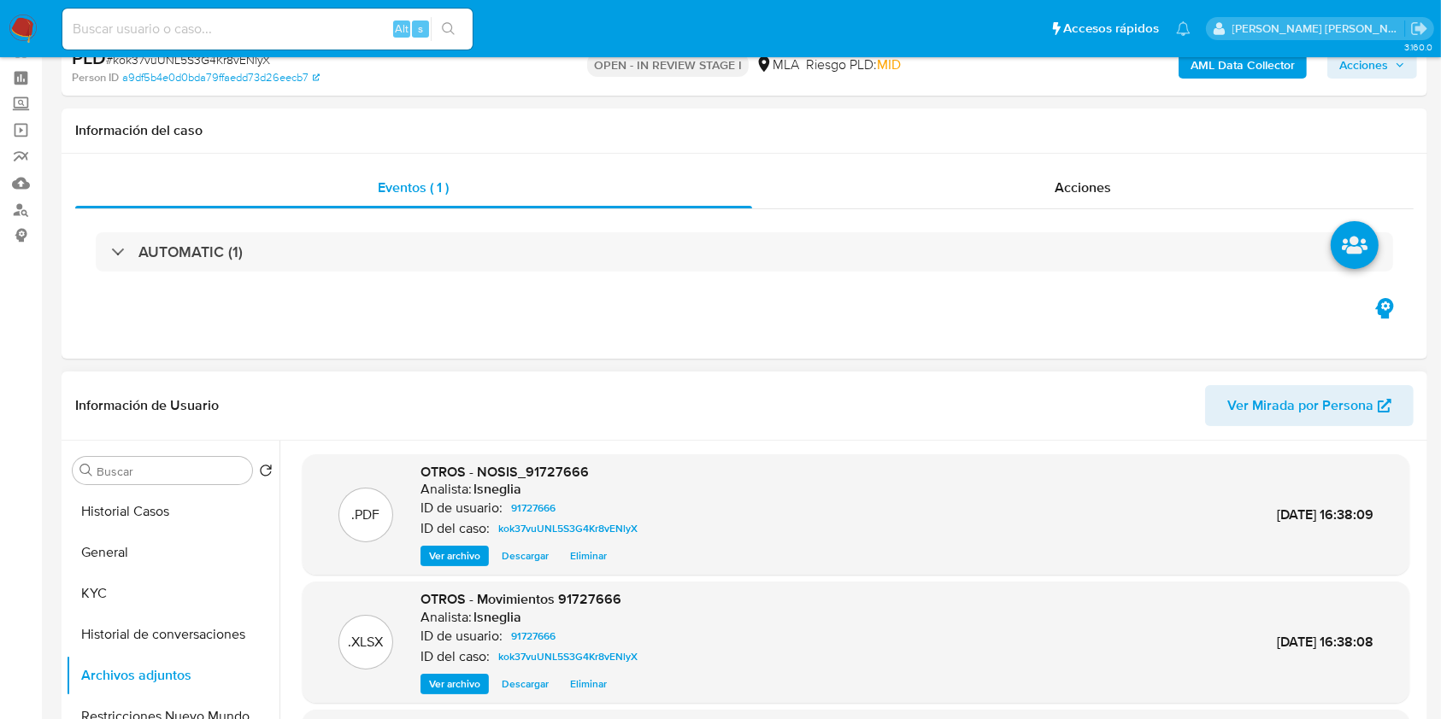
scroll to position [114, 0]
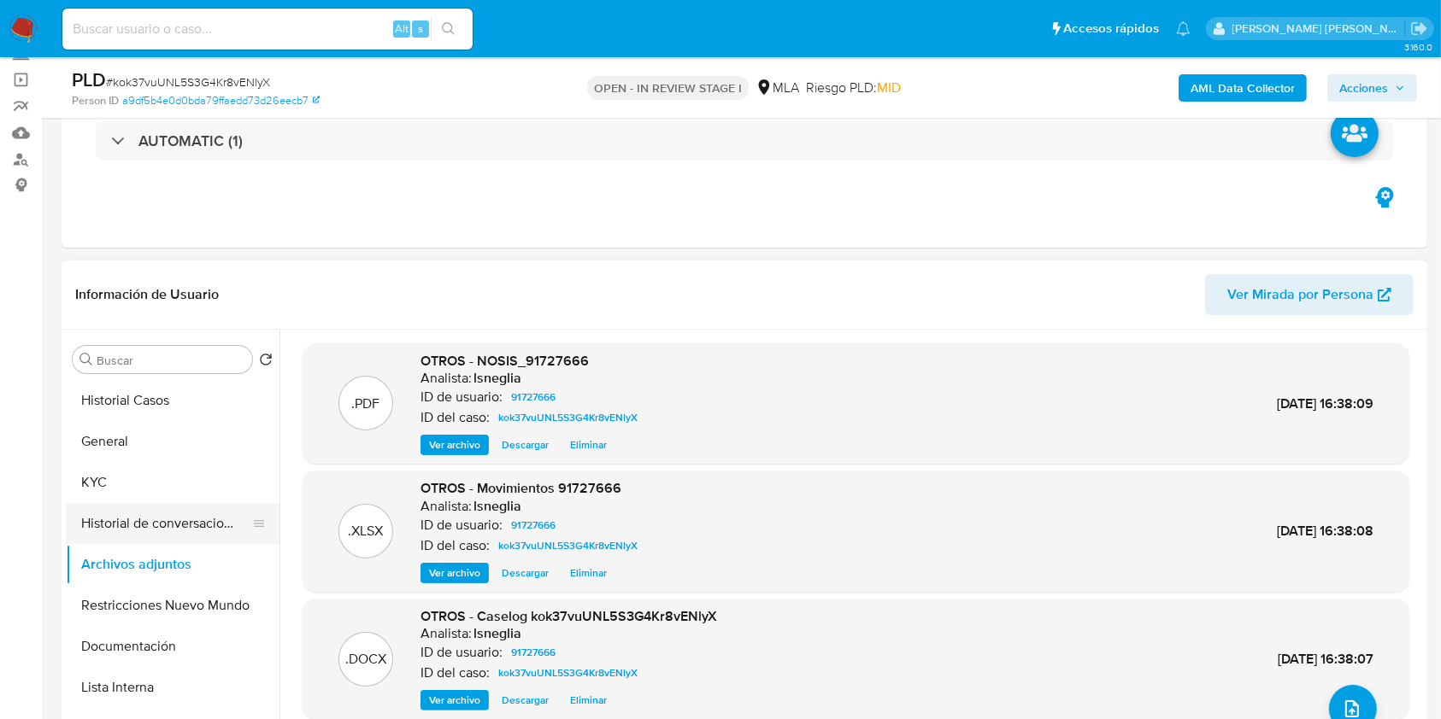
click at [103, 521] on button "Historial de conversaciones" at bounding box center [166, 523] width 200 height 41
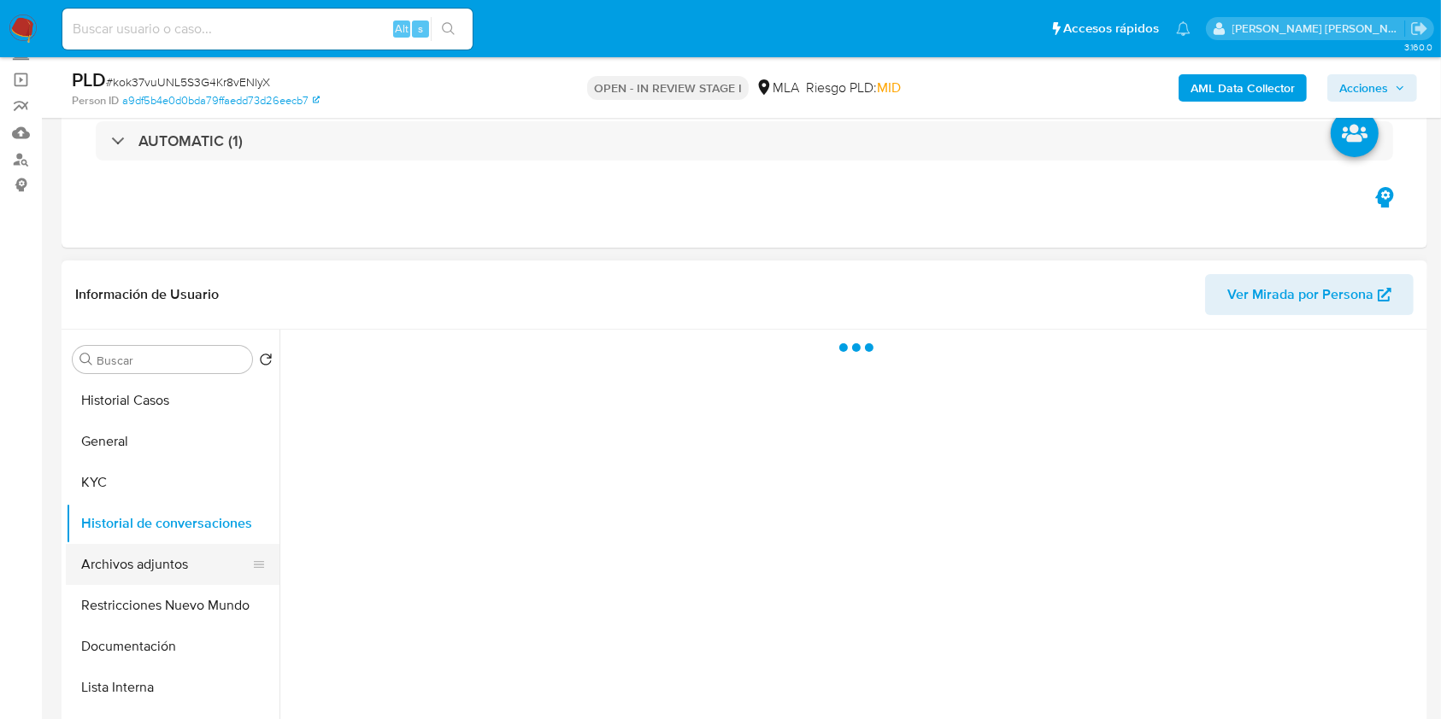
click at [111, 556] on button "Archivos adjuntos" at bounding box center [166, 564] width 200 height 41
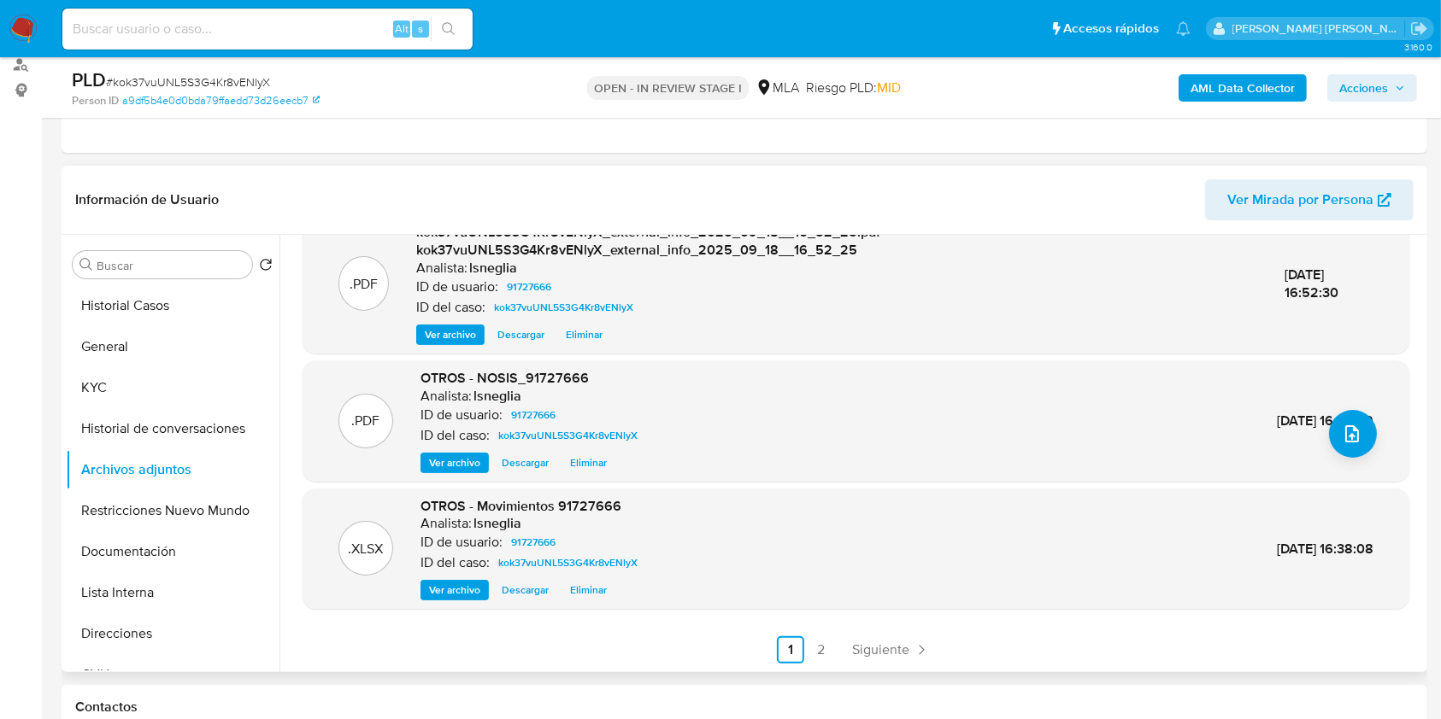
scroll to position [342, 0]
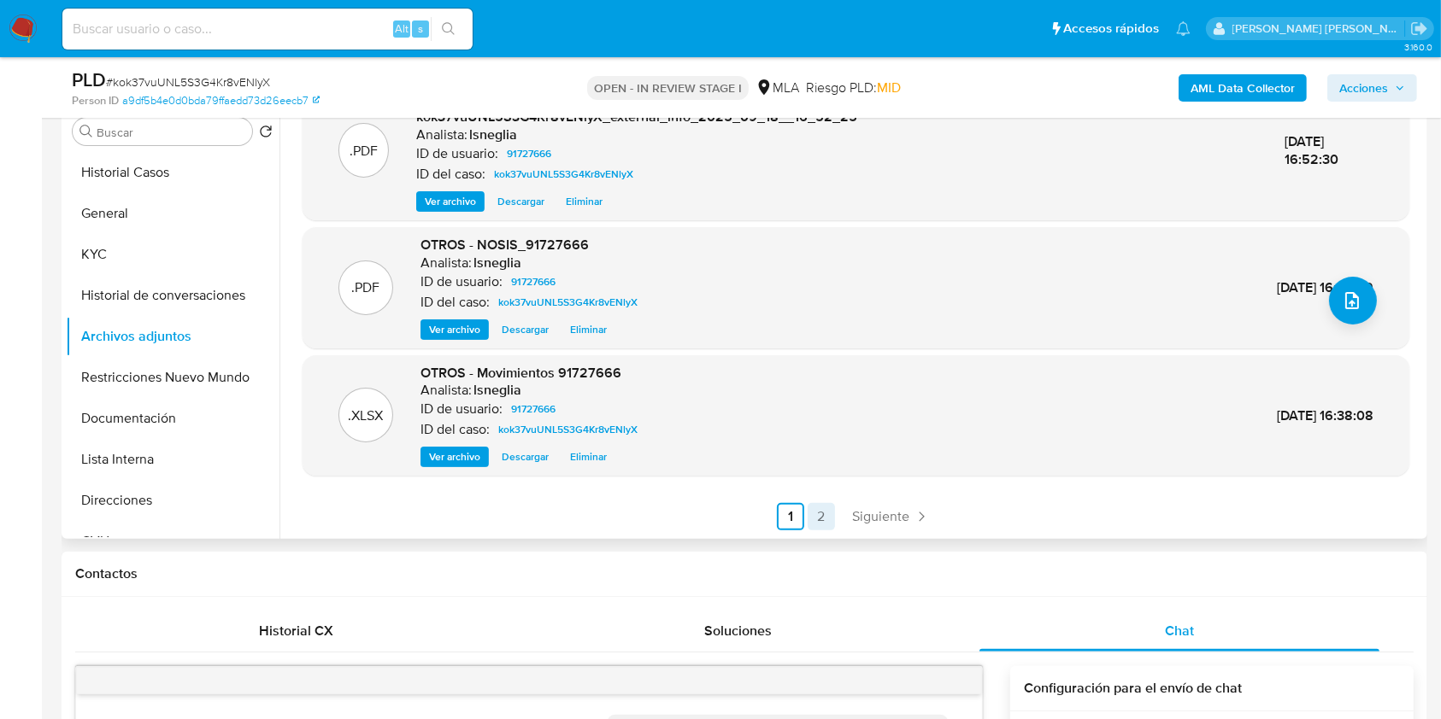
click at [827, 512] on link "2" at bounding box center [820, 516] width 27 height 27
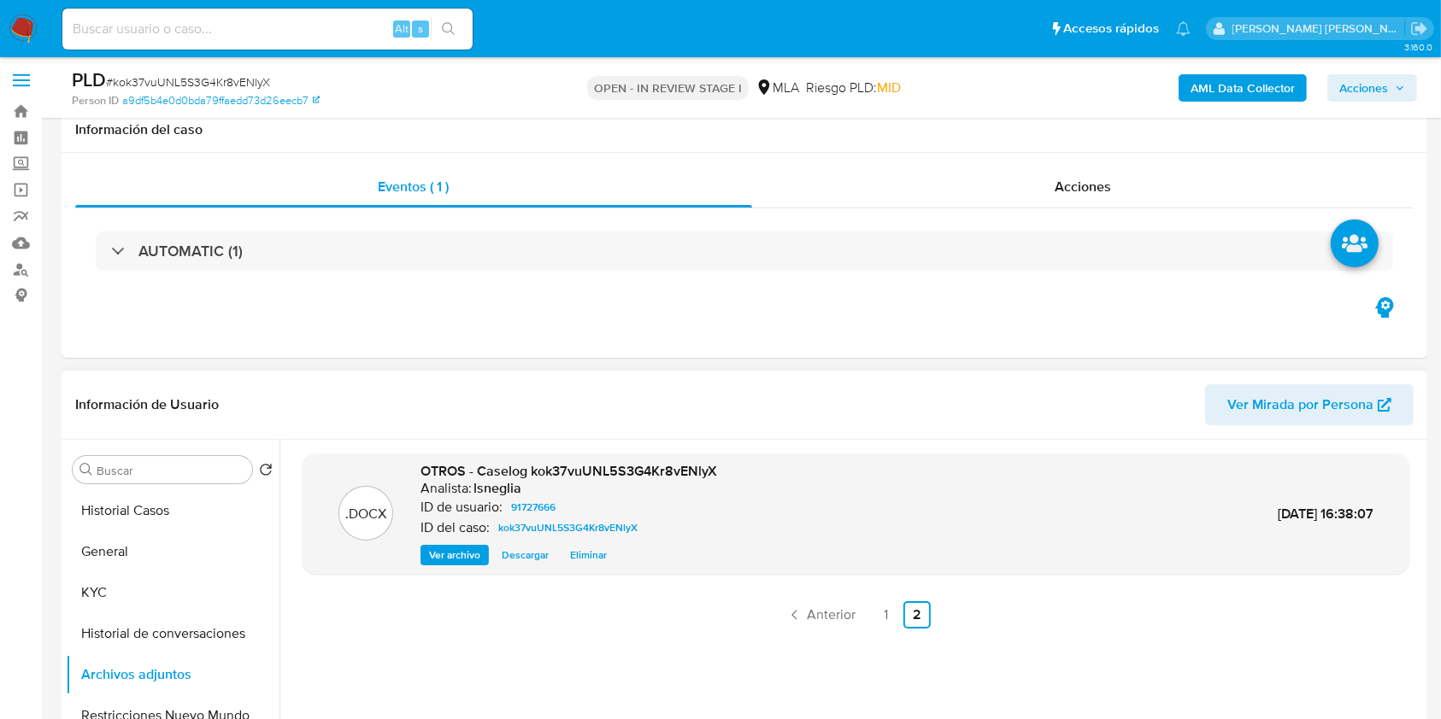
scroll to position [0, 0]
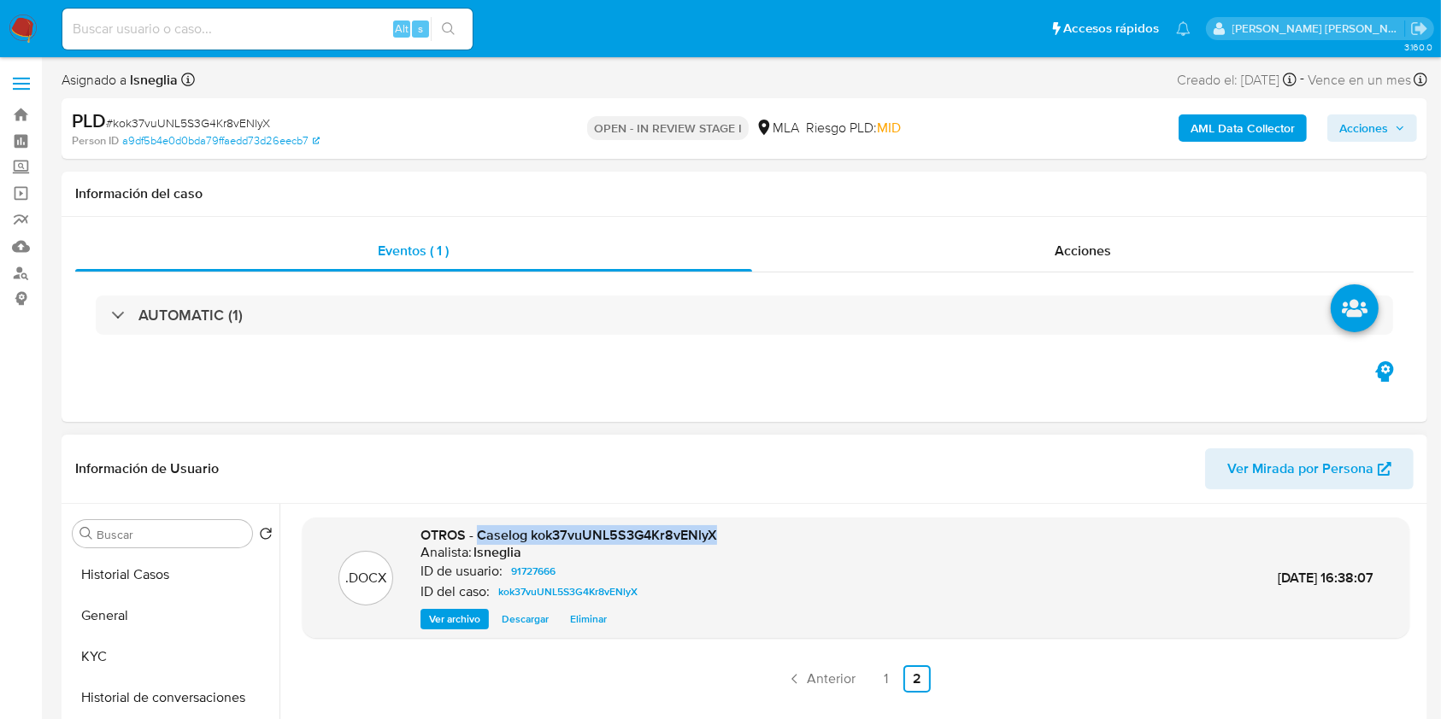
drag, startPoint x: 475, startPoint y: 534, endPoint x: 716, endPoint y: 537, distance: 241.0
click at [716, 537] on div ".DOCX OTROS - Caselog kok37vuUNL5S3G4Kr8vENlyX Analista: lsneglia ID de usuario…" at bounding box center [855, 578] width 1089 height 104
copy span "Caselog kok37vuUNL5S3G4Kr8vENlyX"
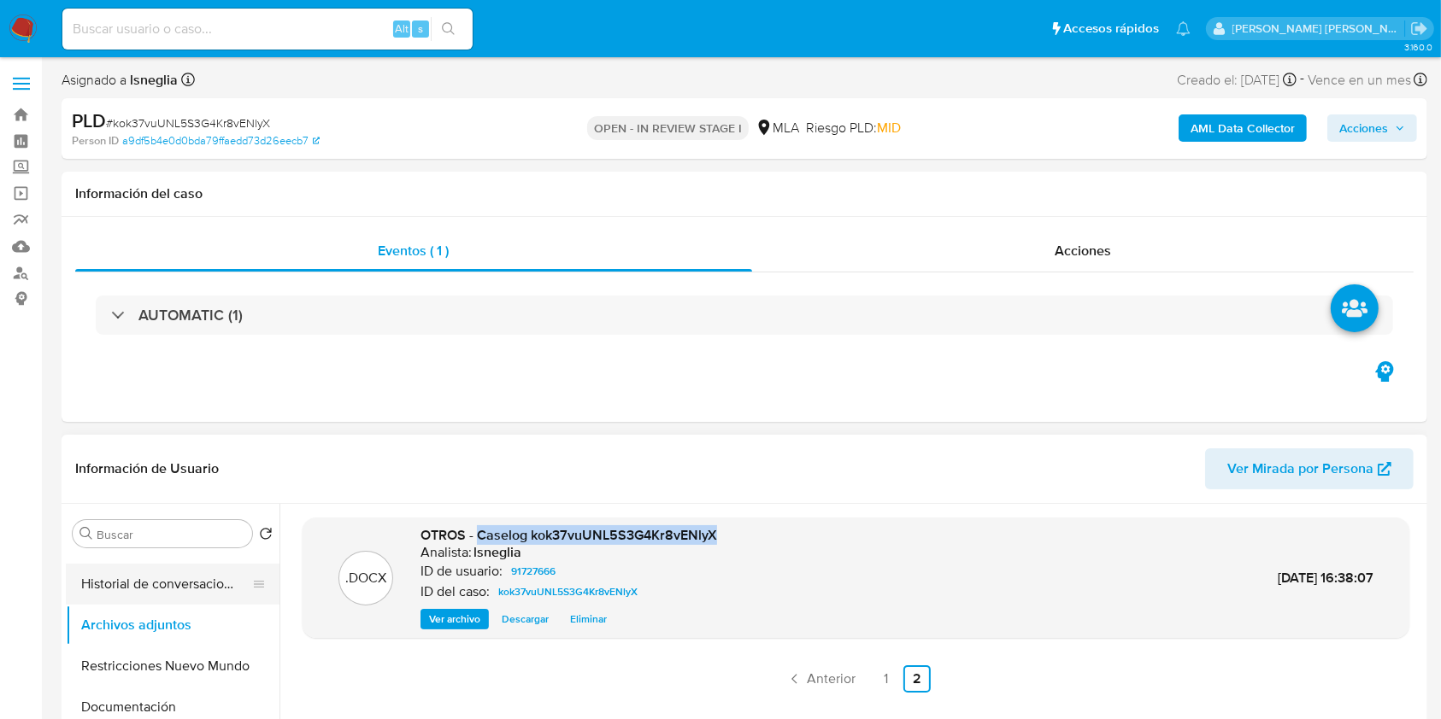
click at [159, 597] on button "Historial de conversaciones" at bounding box center [166, 584] width 200 height 41
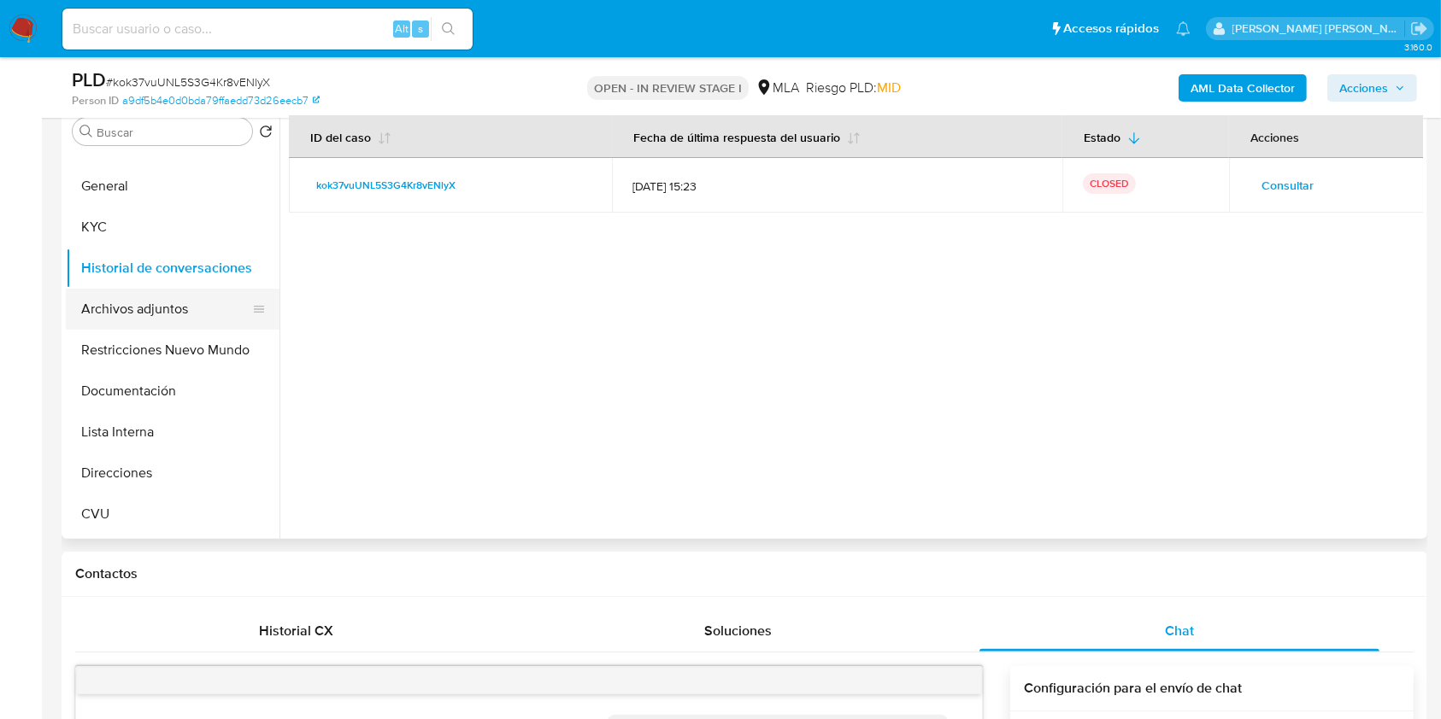
scroll to position [0, 0]
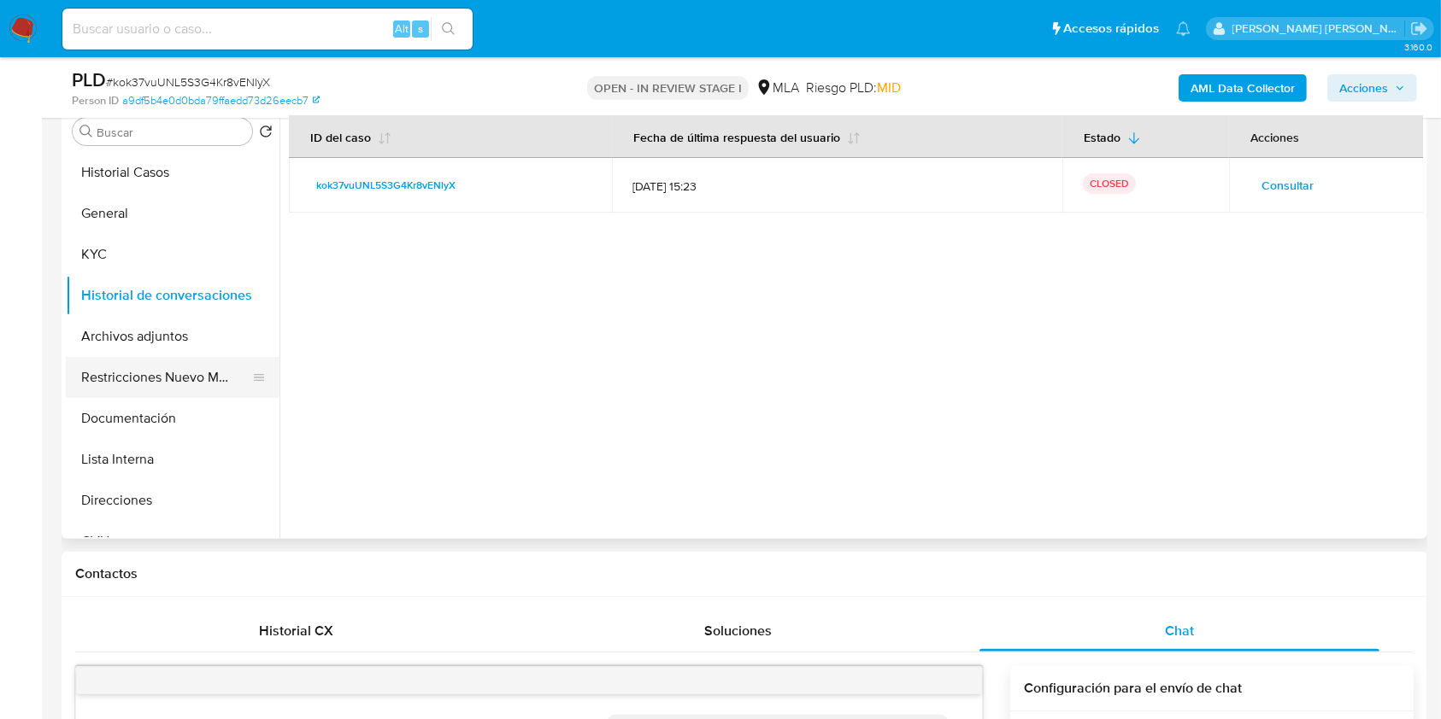
click at [134, 370] on button "Restricciones Nuevo Mundo" at bounding box center [166, 377] width 200 height 41
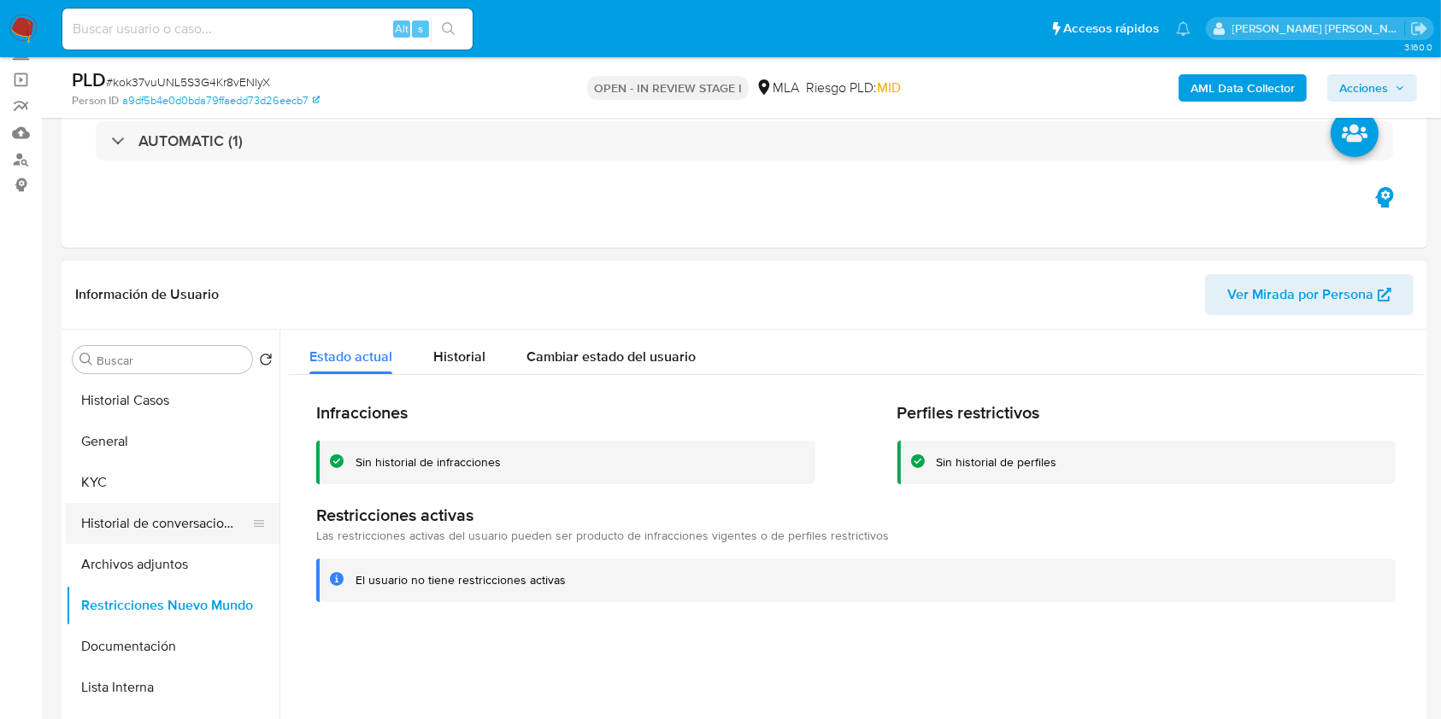
click at [179, 511] on button "Historial de conversaciones" at bounding box center [166, 523] width 200 height 41
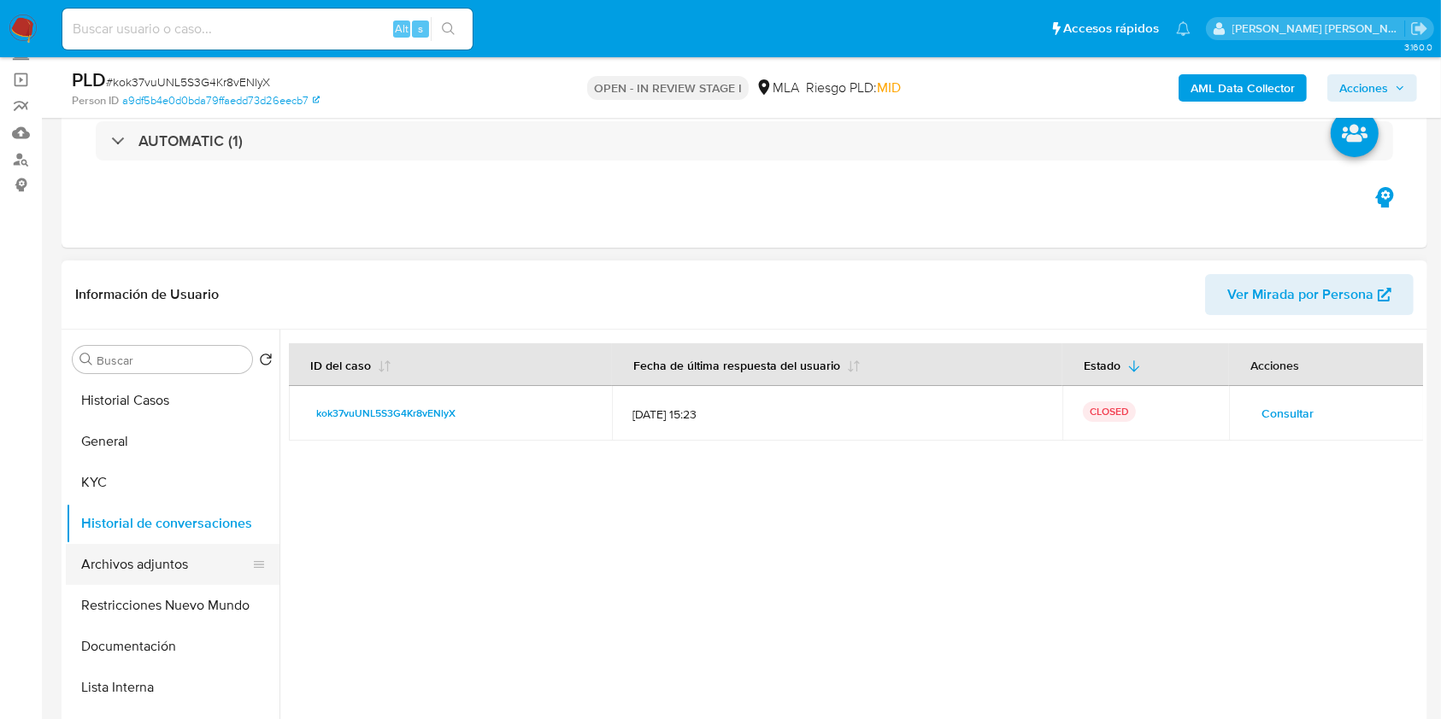
click at [151, 571] on button "Archivos adjuntos" at bounding box center [166, 564] width 200 height 41
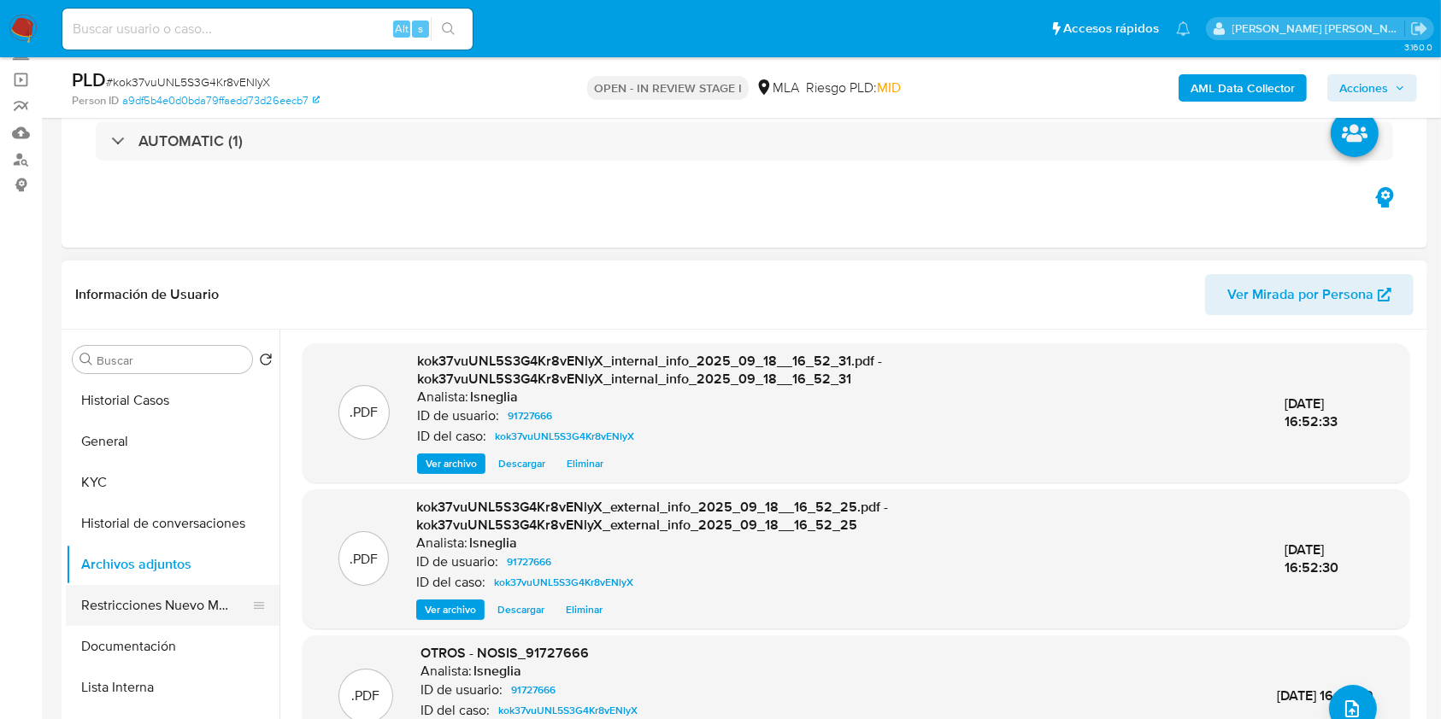
click at [150, 601] on button "Restricciones Nuevo Mundo" at bounding box center [166, 605] width 200 height 41
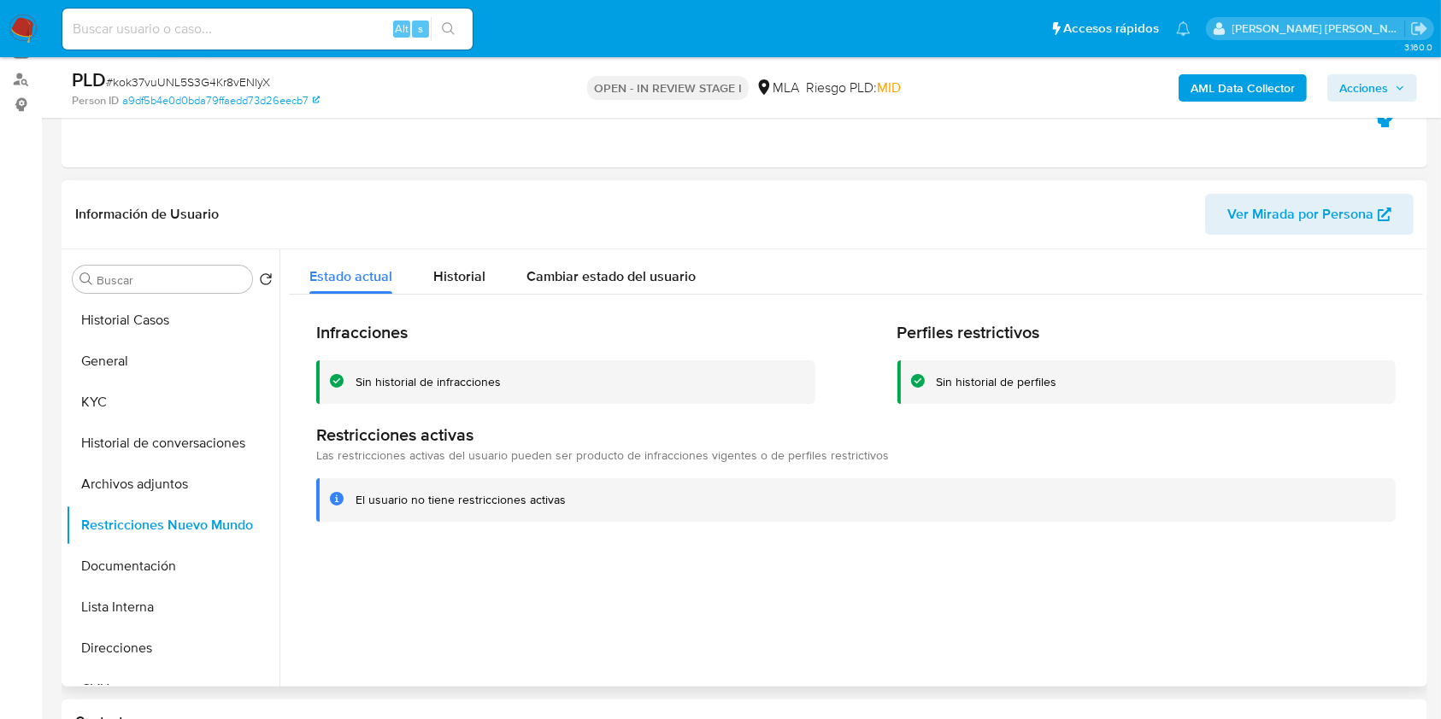
scroll to position [227, 0]
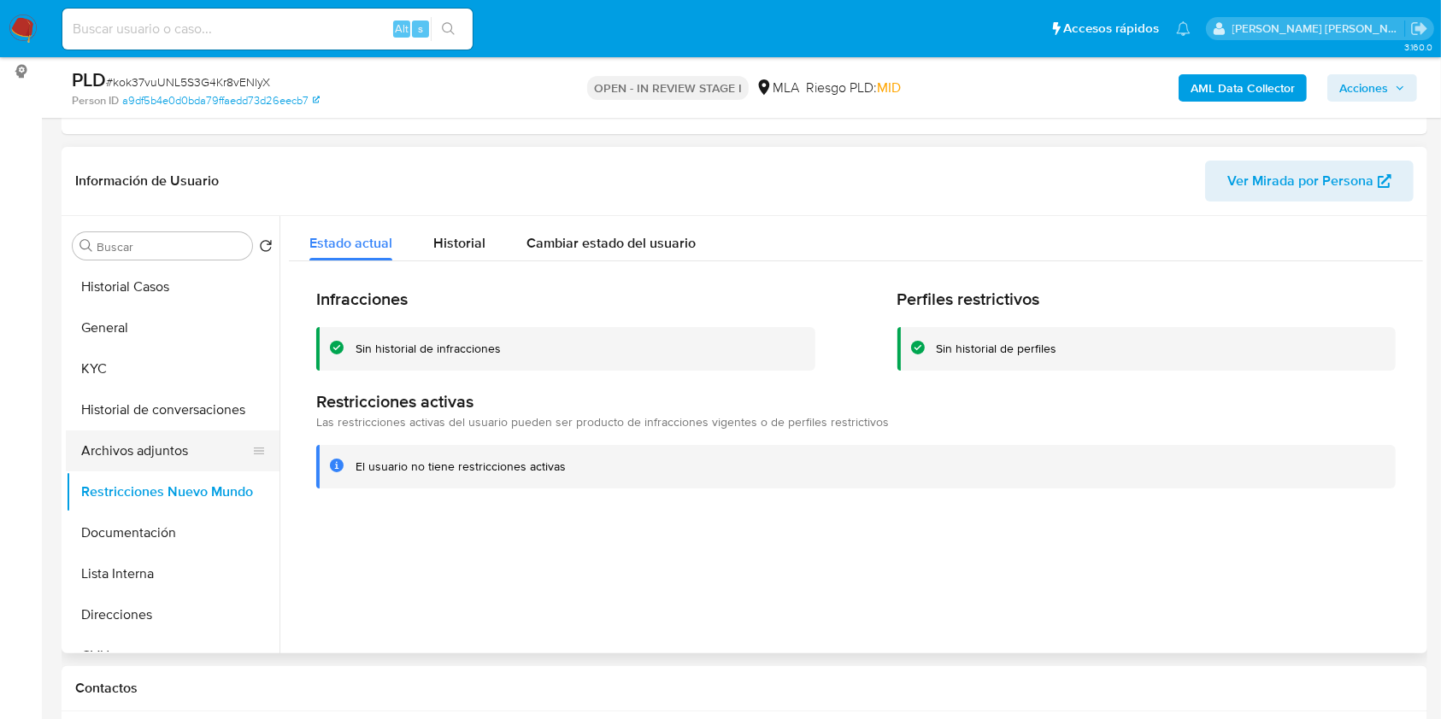
click at [193, 459] on button "Archivos adjuntos" at bounding box center [166, 451] width 200 height 41
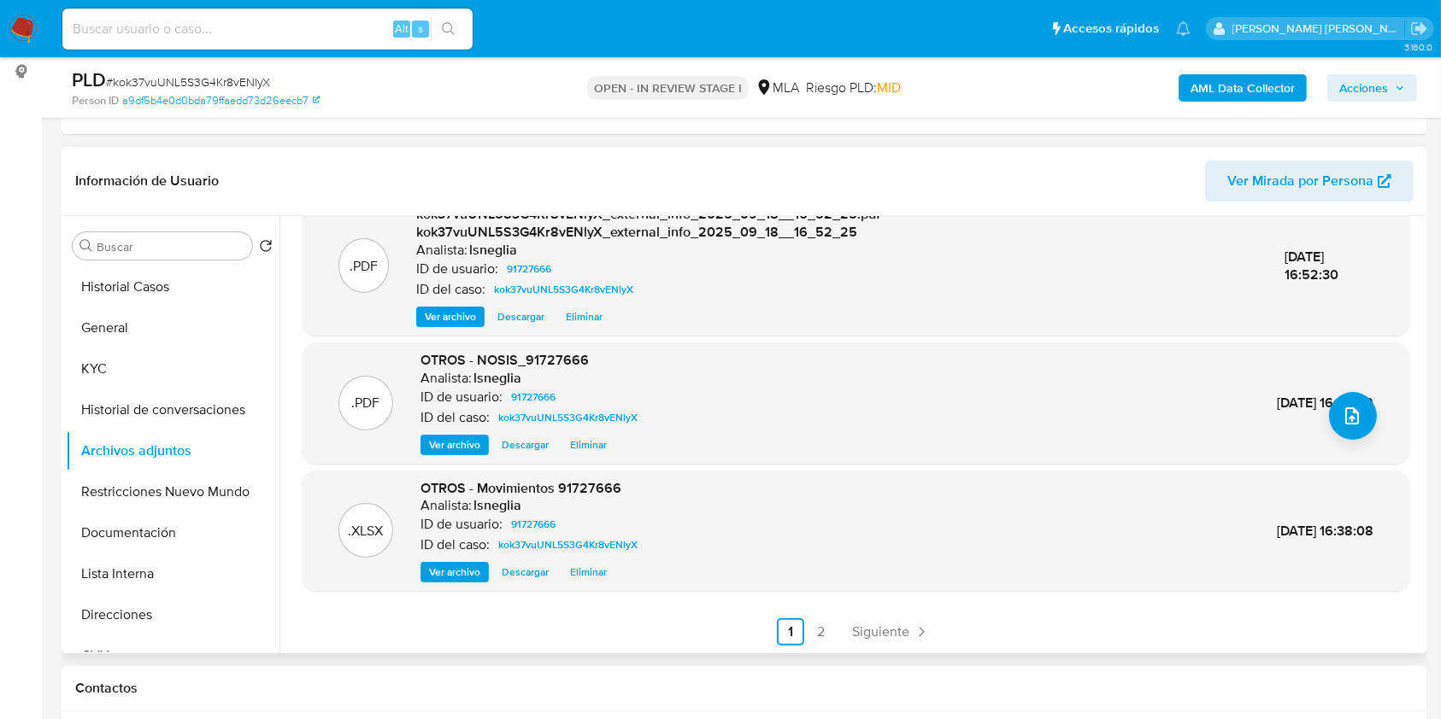
scroll to position [180, 0]
click at [818, 624] on link "2" at bounding box center [820, 631] width 27 height 27
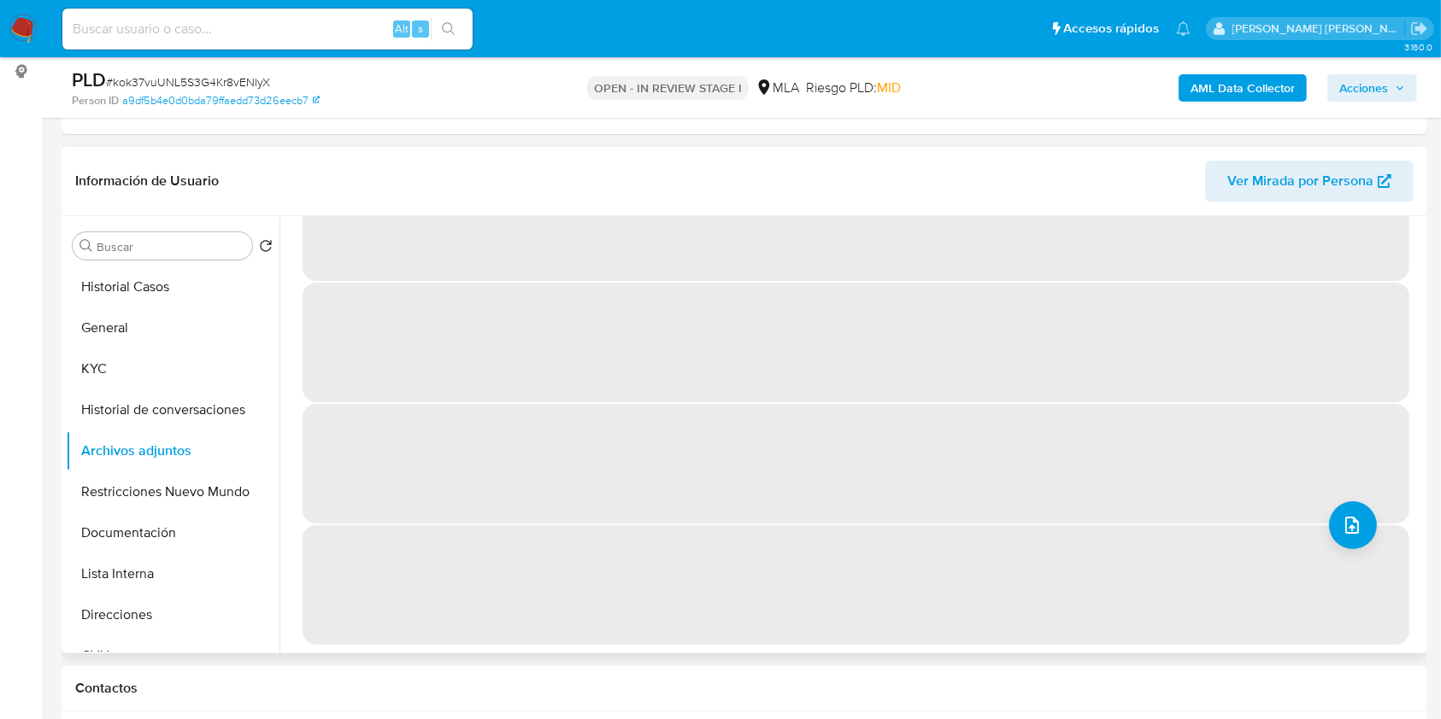
scroll to position [0, 0]
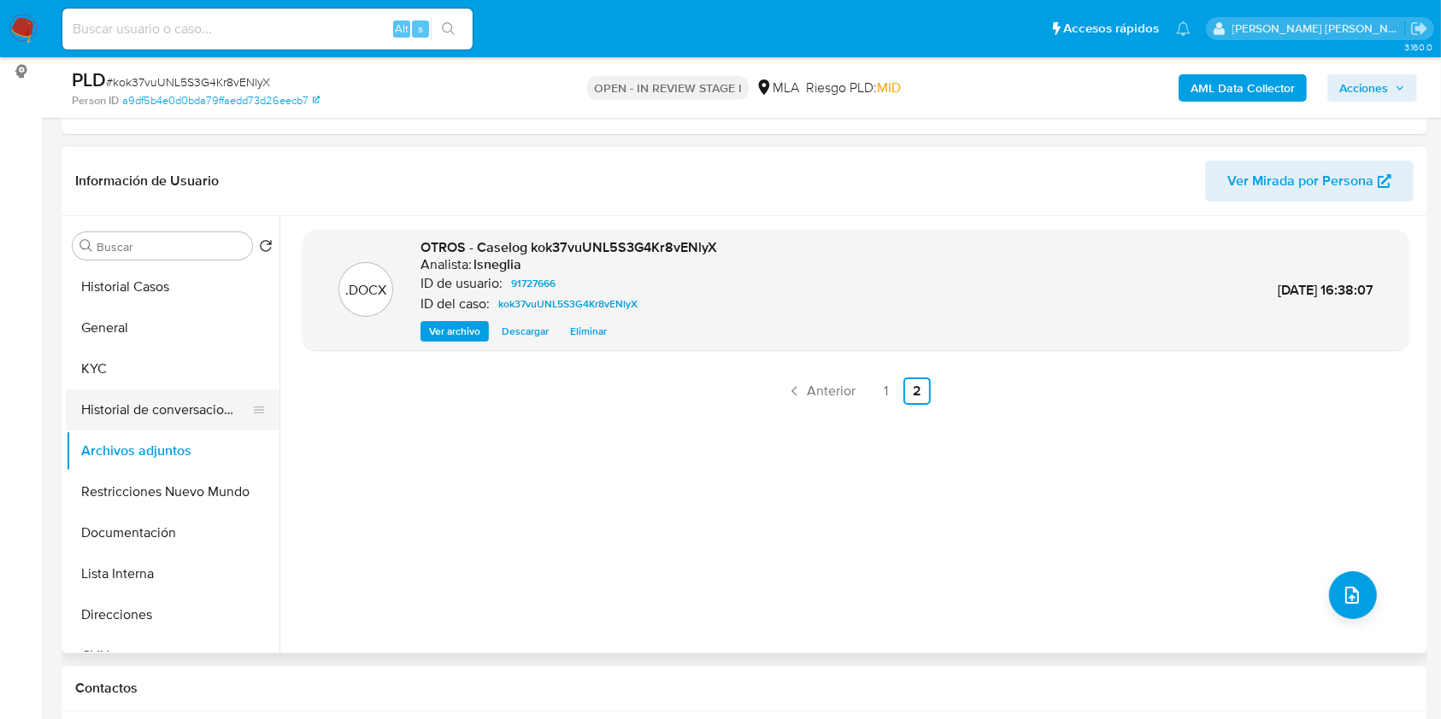
click at [169, 404] on button "Historial de conversaciones" at bounding box center [166, 410] width 200 height 41
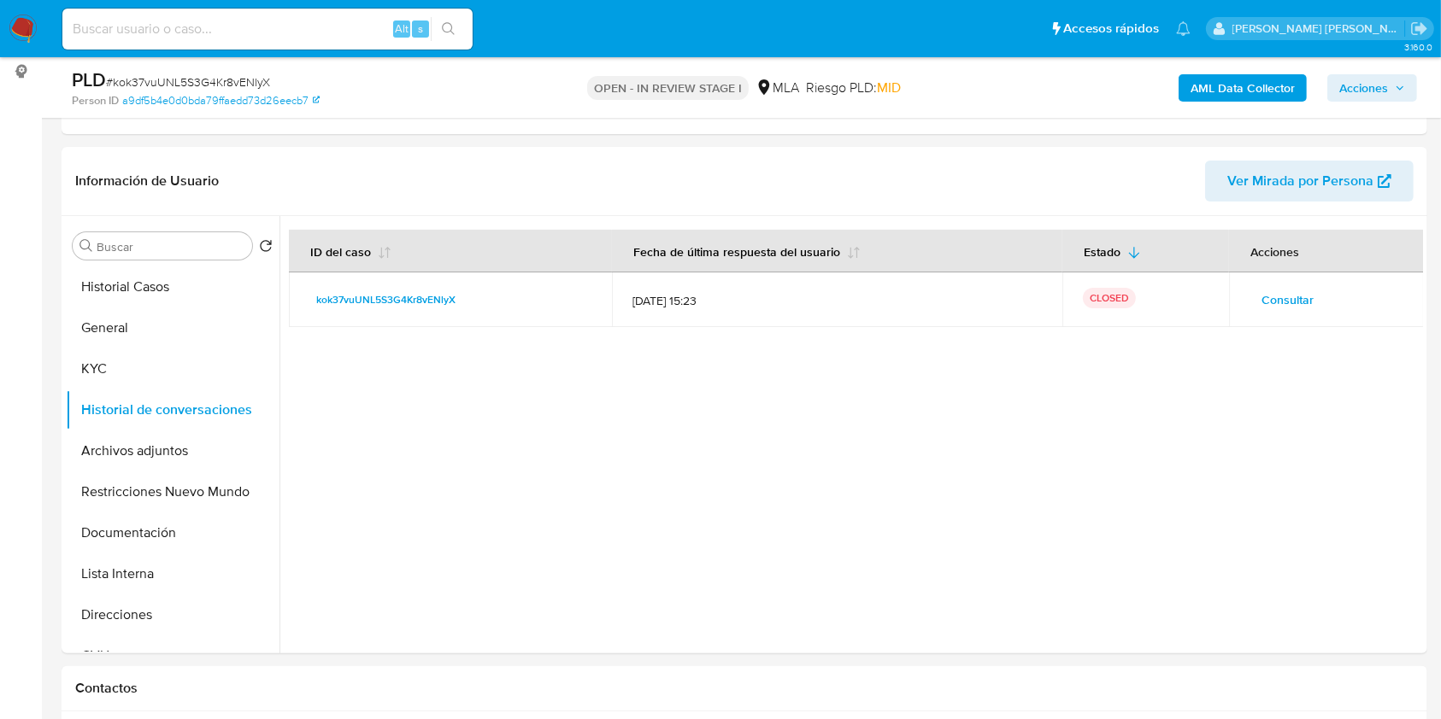
click at [1353, 91] on span "Acciones" at bounding box center [1363, 87] width 49 height 27
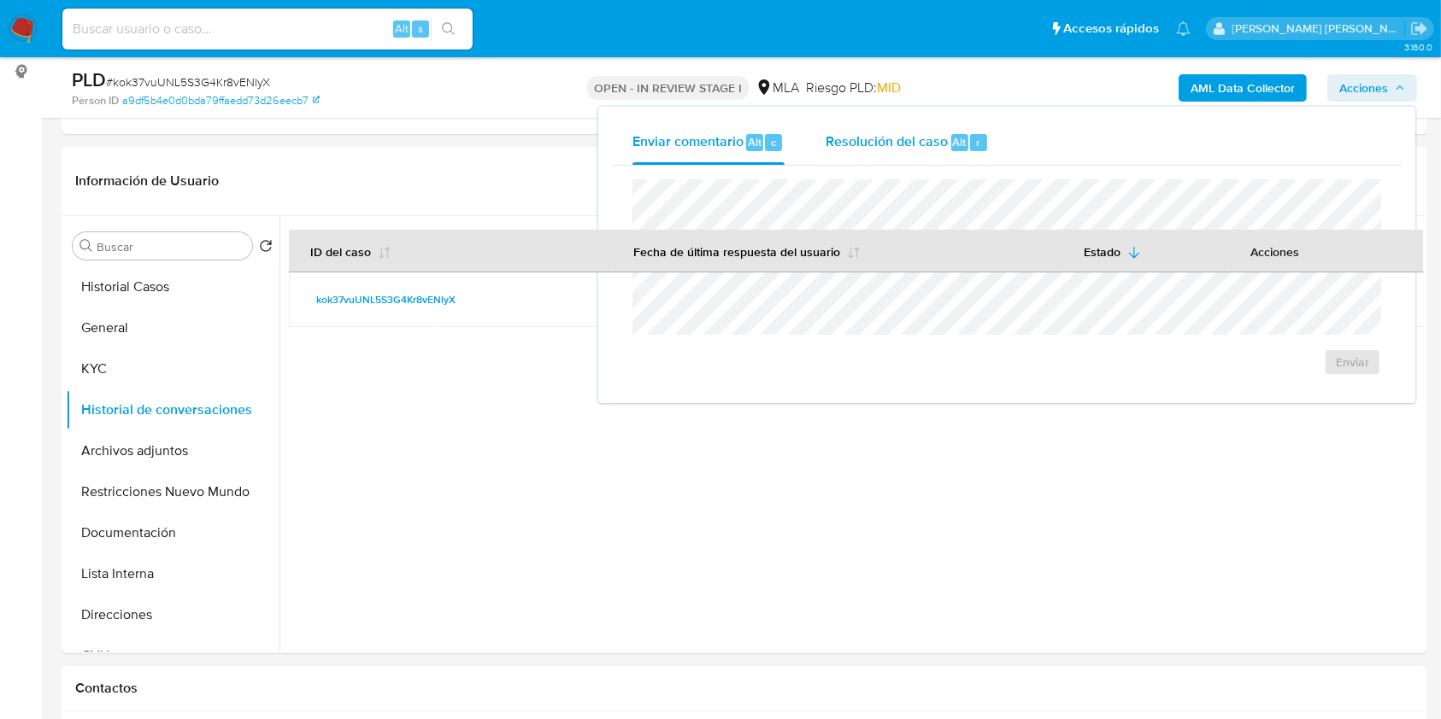
click at [878, 141] on span "Resolución del caso" at bounding box center [886, 142] width 122 height 20
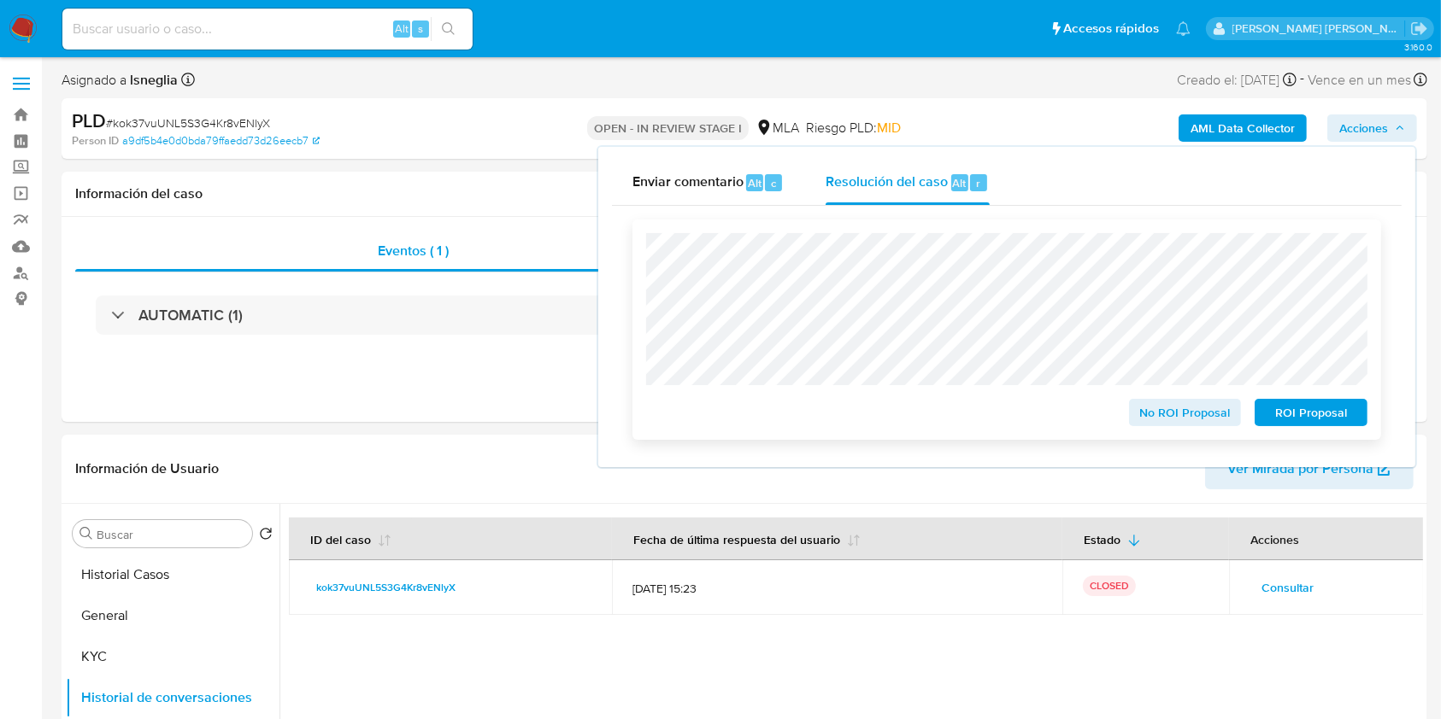
drag, startPoint x: 1208, startPoint y: 414, endPoint x: 1210, endPoint y: 405, distance: 9.6
click at [1208, 415] on span "No ROI Proposal" at bounding box center [1185, 413] width 89 height 24
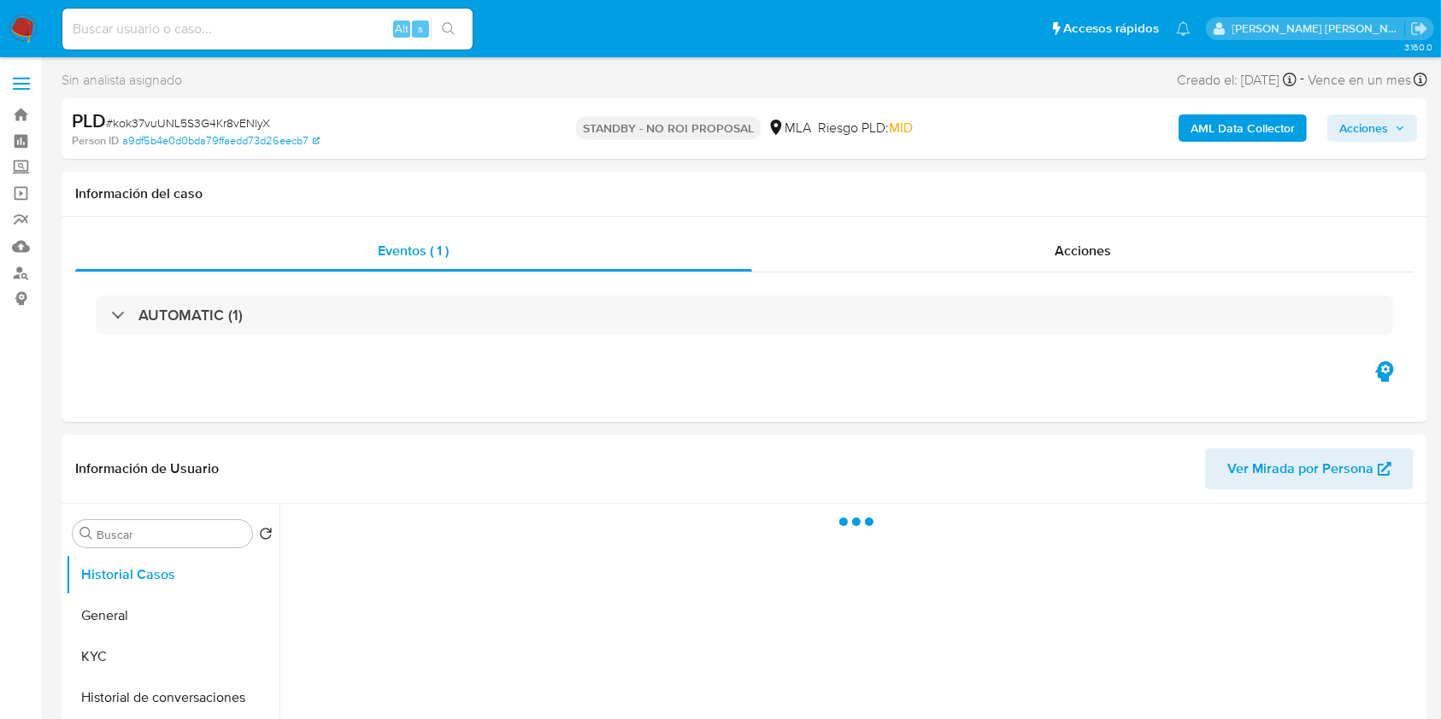
select select "10"
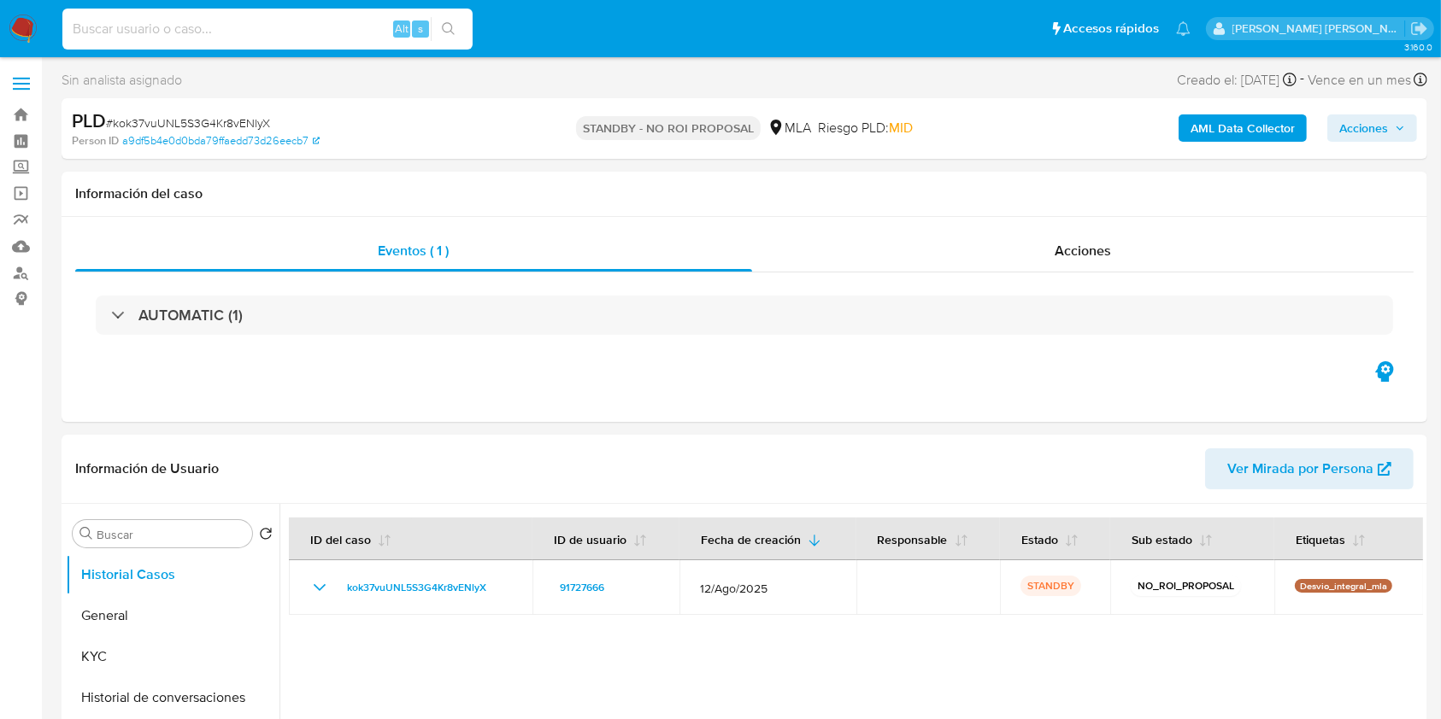
click at [254, 26] on input at bounding box center [267, 29] width 410 height 22
paste input "vmghg3NFzVuVCYhHNOGC1vaH"
type input "vmghg3NFzVuVCYhHNOGC1vaH"
click at [456, 26] on button "search-icon" at bounding box center [448, 29] width 35 height 24
click at [450, 29] on icon "search-icon" at bounding box center [449, 29] width 14 height 14
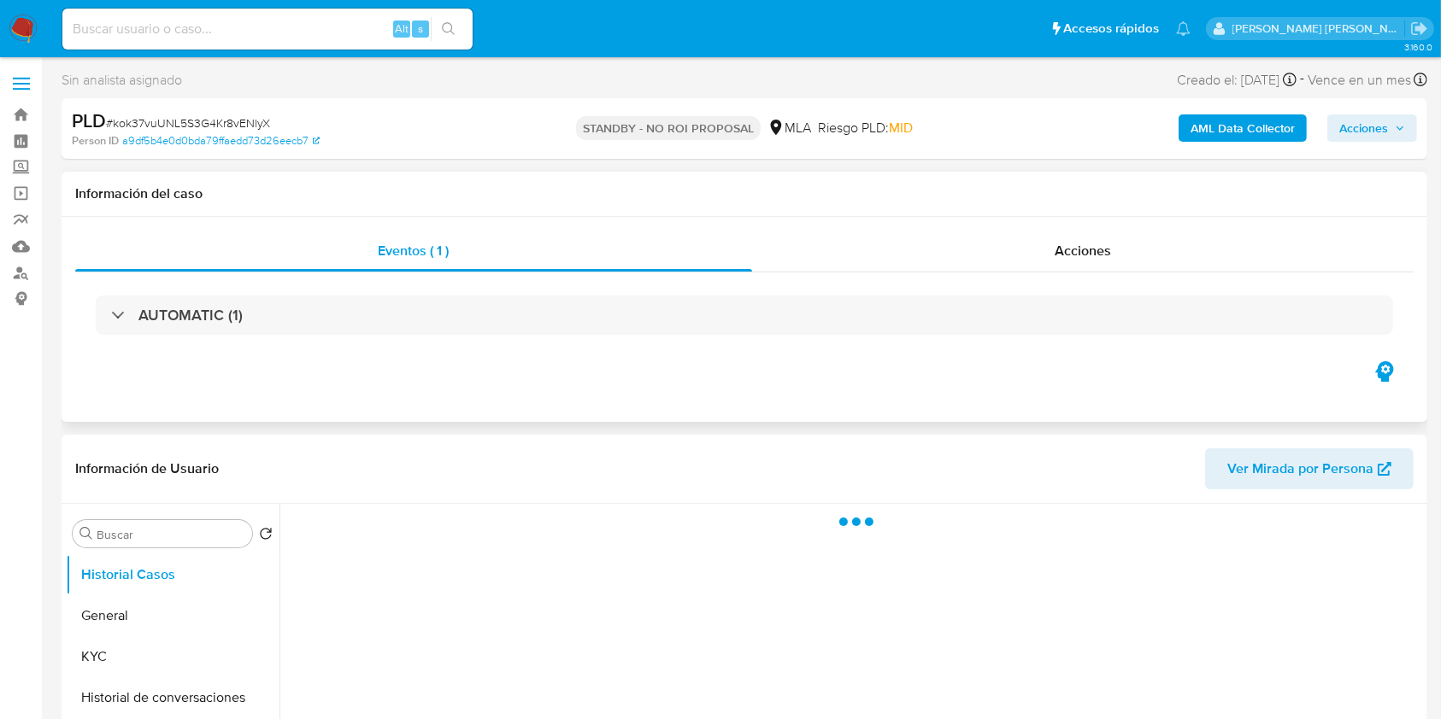
select select "10"
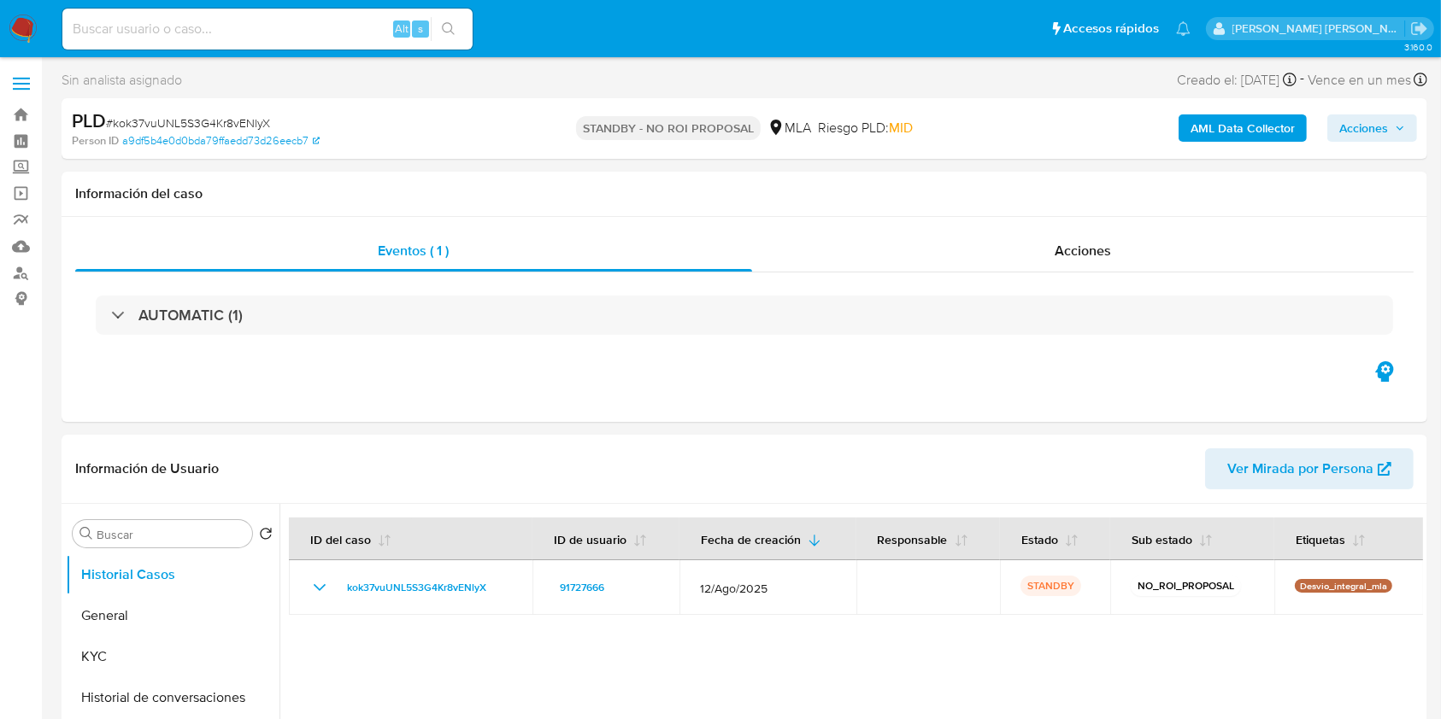
click at [232, 34] on input at bounding box center [267, 29] width 410 height 22
paste input "vmghg3NFzVuVCYhHNOGC1vaH"
type input "vmghg3NFzVuVCYhHNOGC1vaH"
click at [454, 23] on icon "search-icon" at bounding box center [449, 29] width 14 height 14
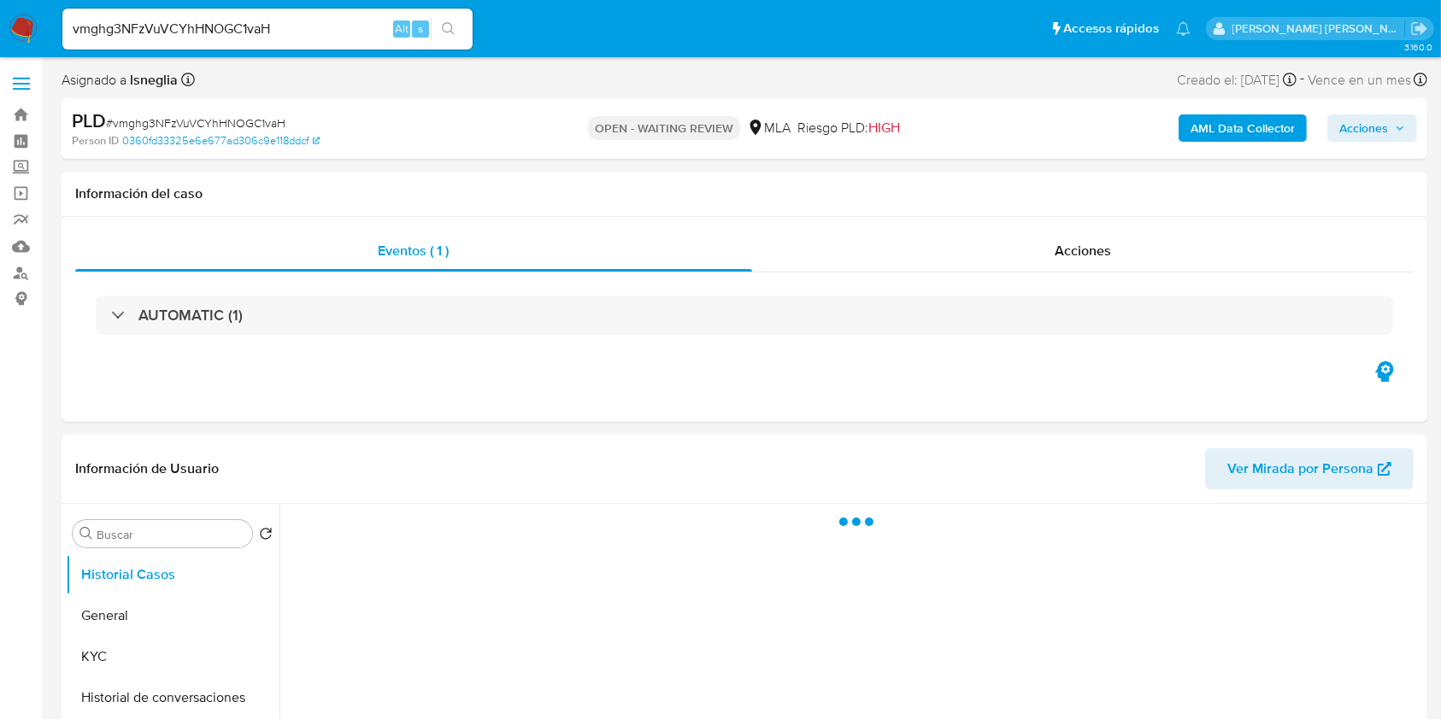
select select "10"
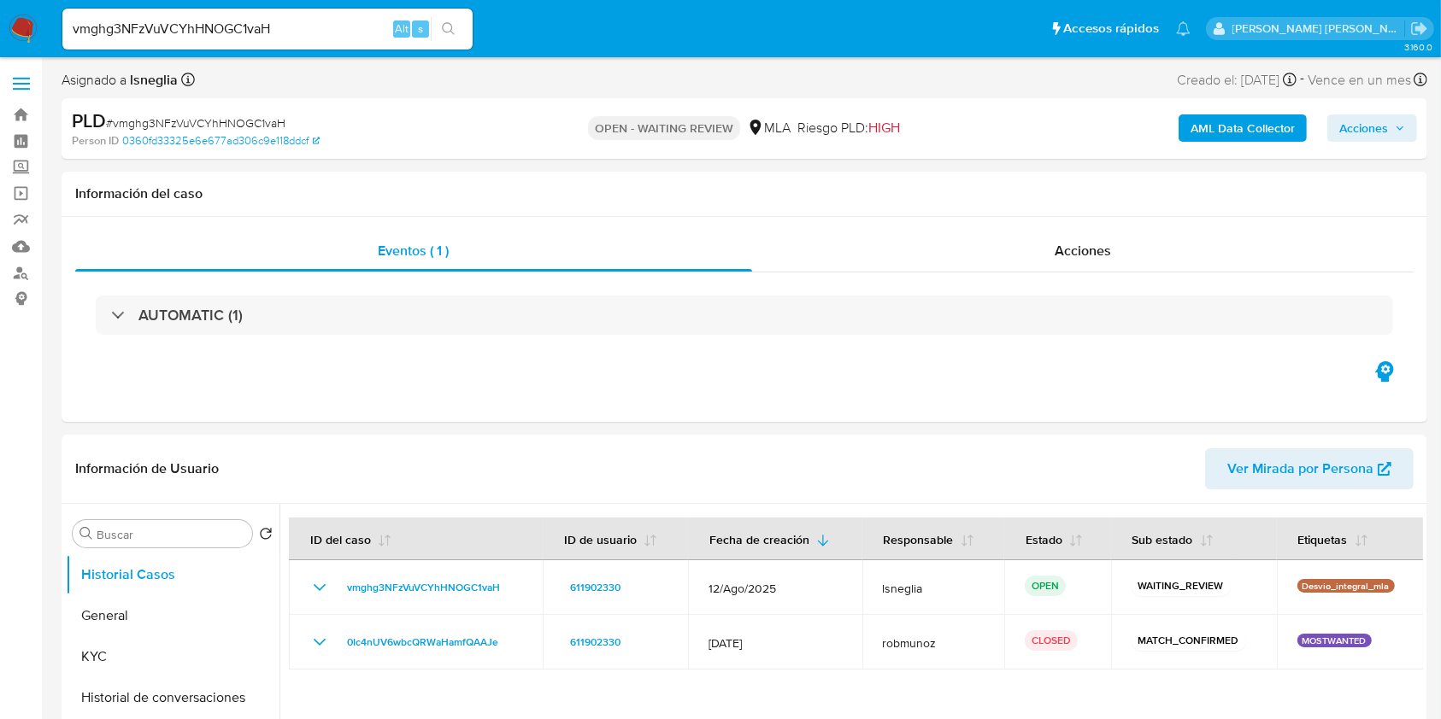
click at [231, 114] on span "# vmghg3NFzVuVCYhHNOGC1vaH" at bounding box center [195, 122] width 179 height 17
copy span "vmghg3NFzVuVCYhHNOGC1vaH"
click at [12, 38] on img at bounding box center [23, 29] width 29 height 29
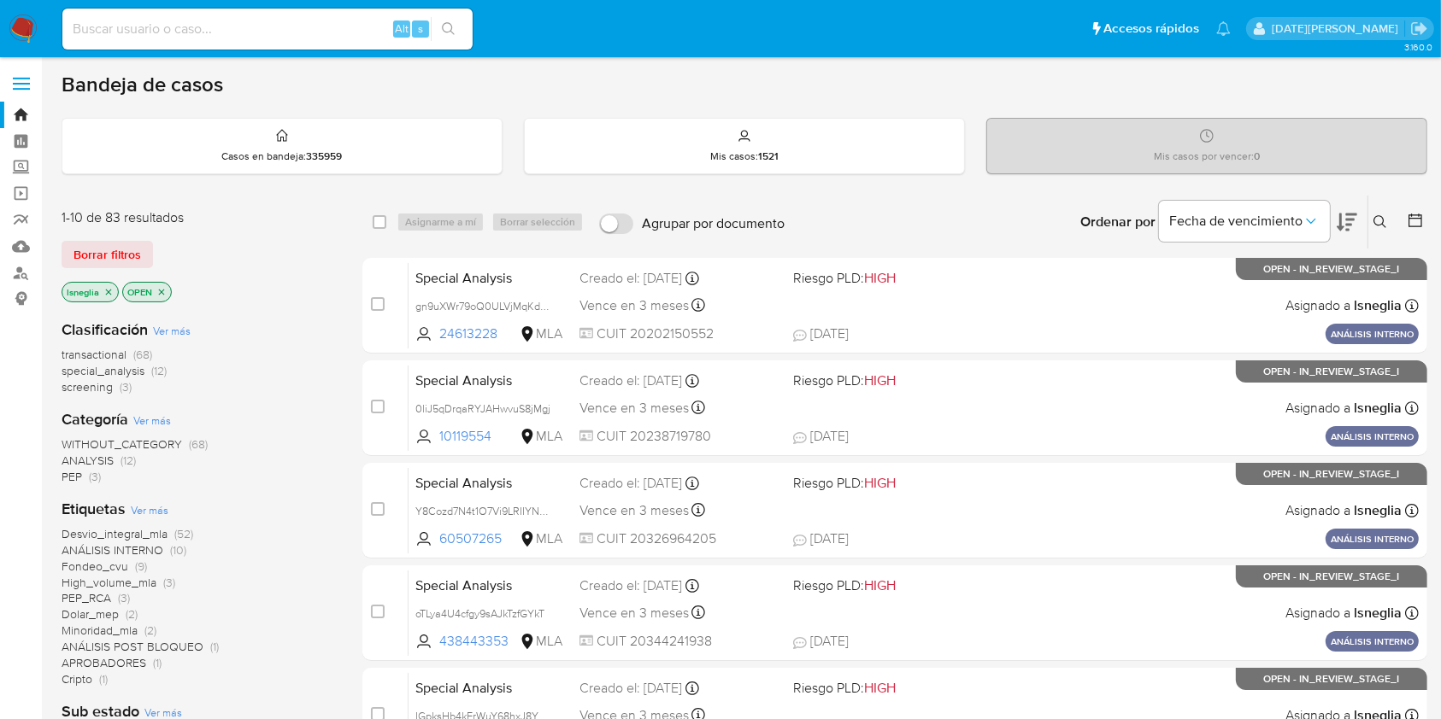
click at [1376, 223] on icon at bounding box center [1379, 221] width 13 height 13
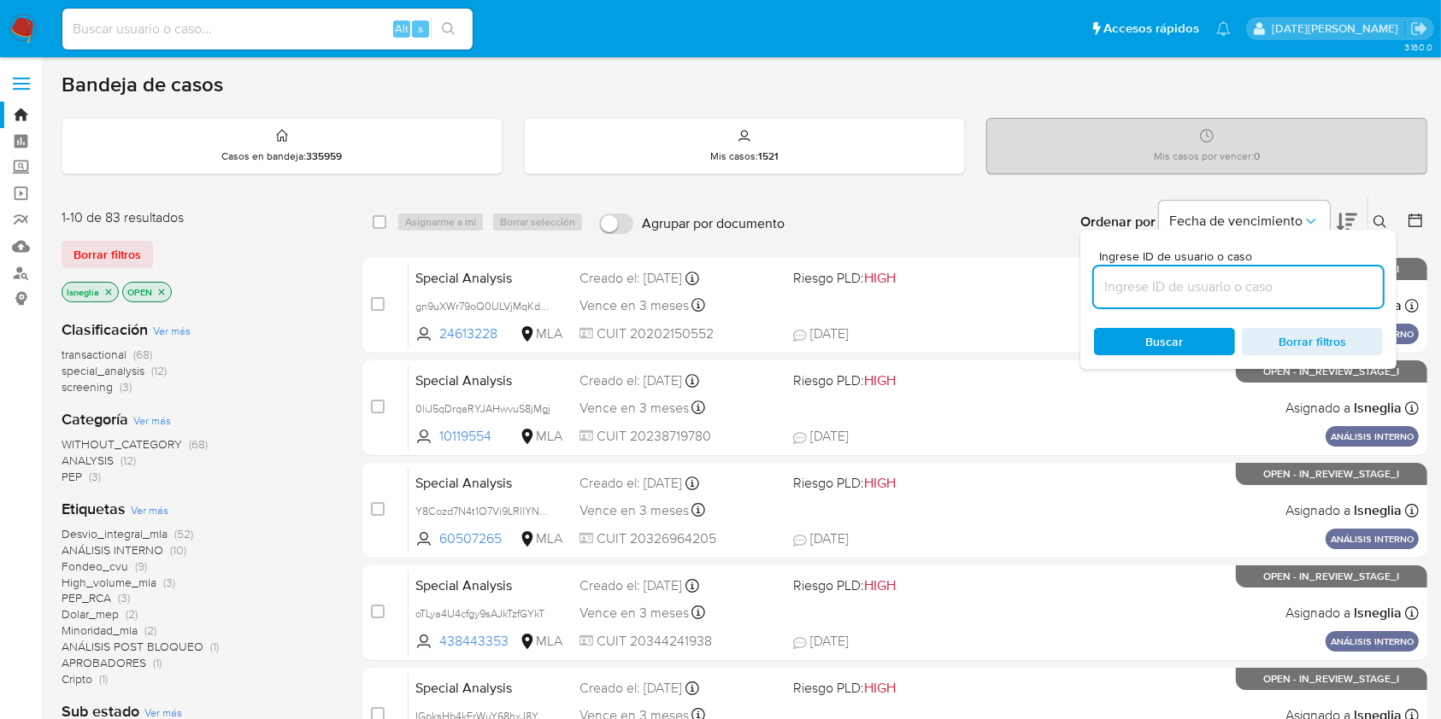
click at [1237, 294] on input at bounding box center [1238, 287] width 289 height 22
type input "vmghg3NFzVuVCYhHNOGC1vaH"
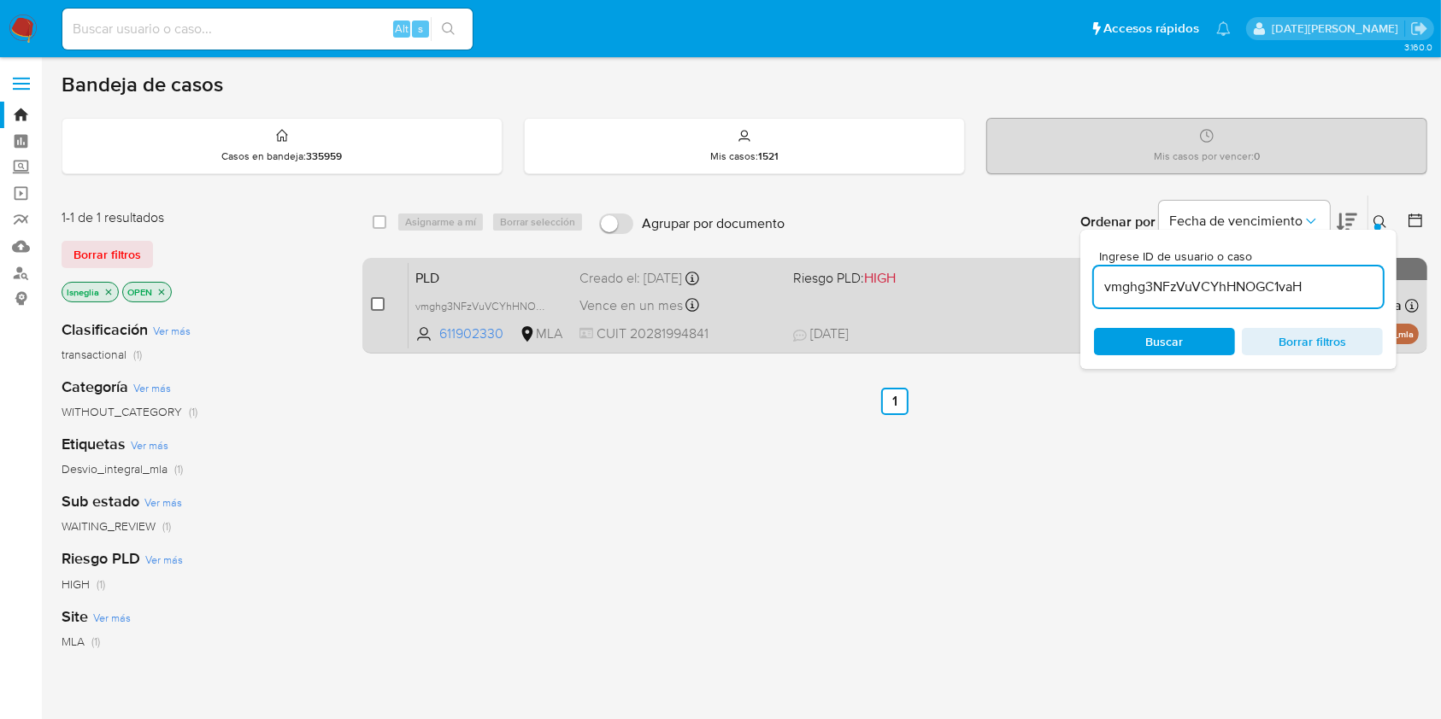
click at [381, 302] on input "checkbox" at bounding box center [378, 304] width 14 height 14
checkbox input "true"
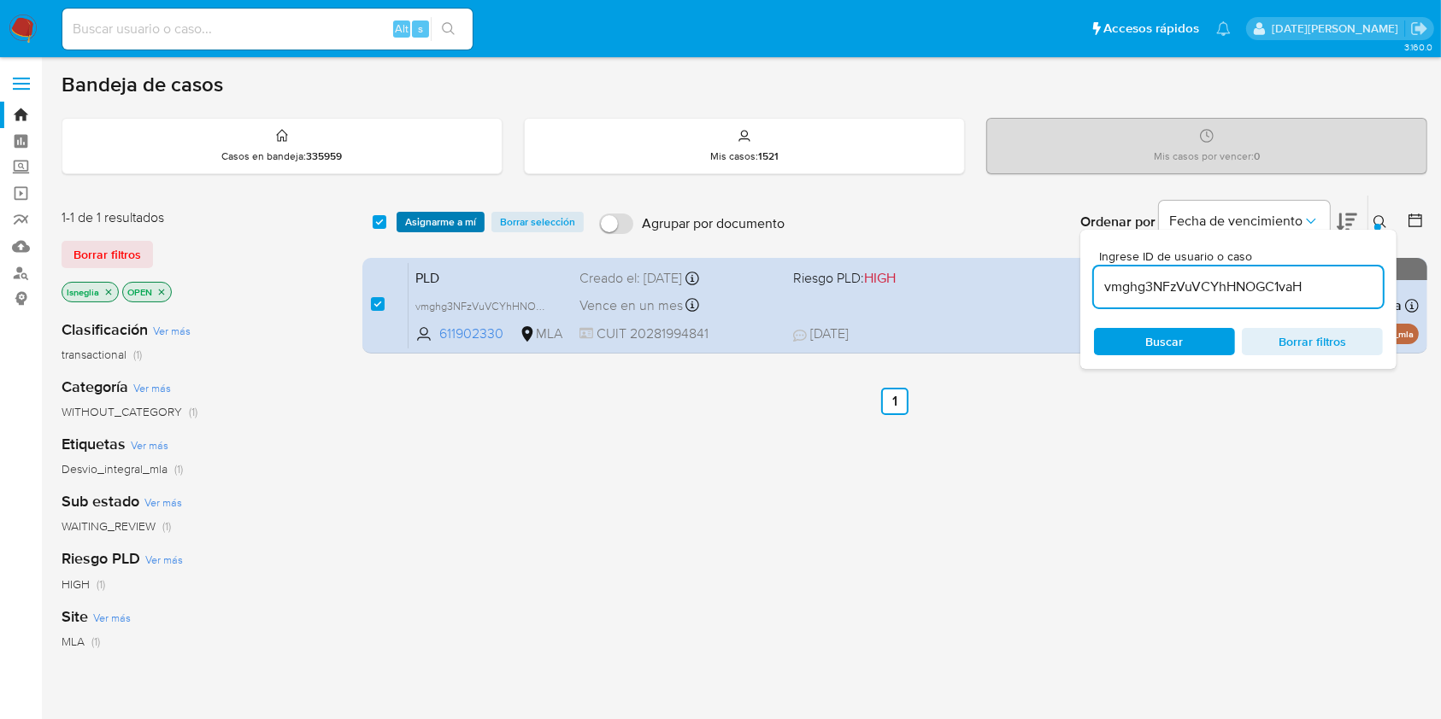
click at [431, 220] on span "Asignarme a mí" at bounding box center [440, 222] width 71 height 17
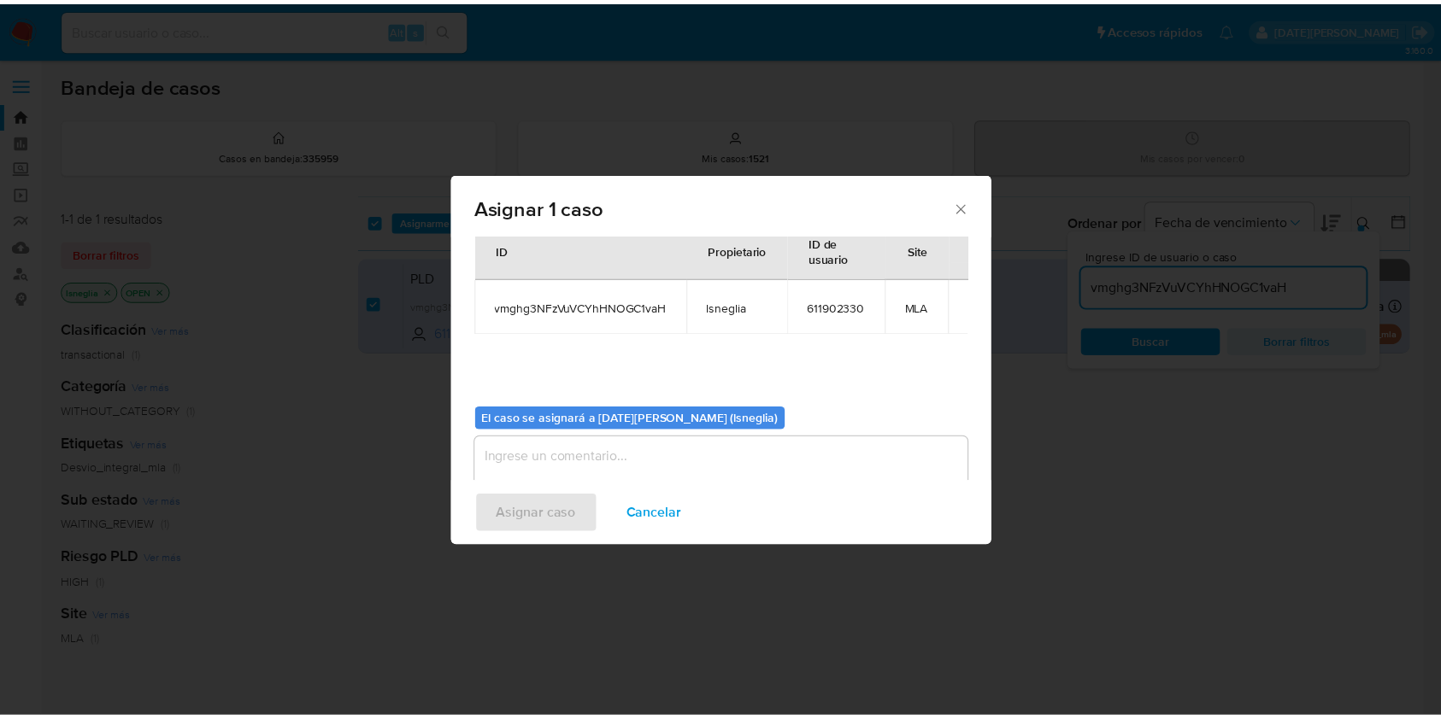
scroll to position [87, 0]
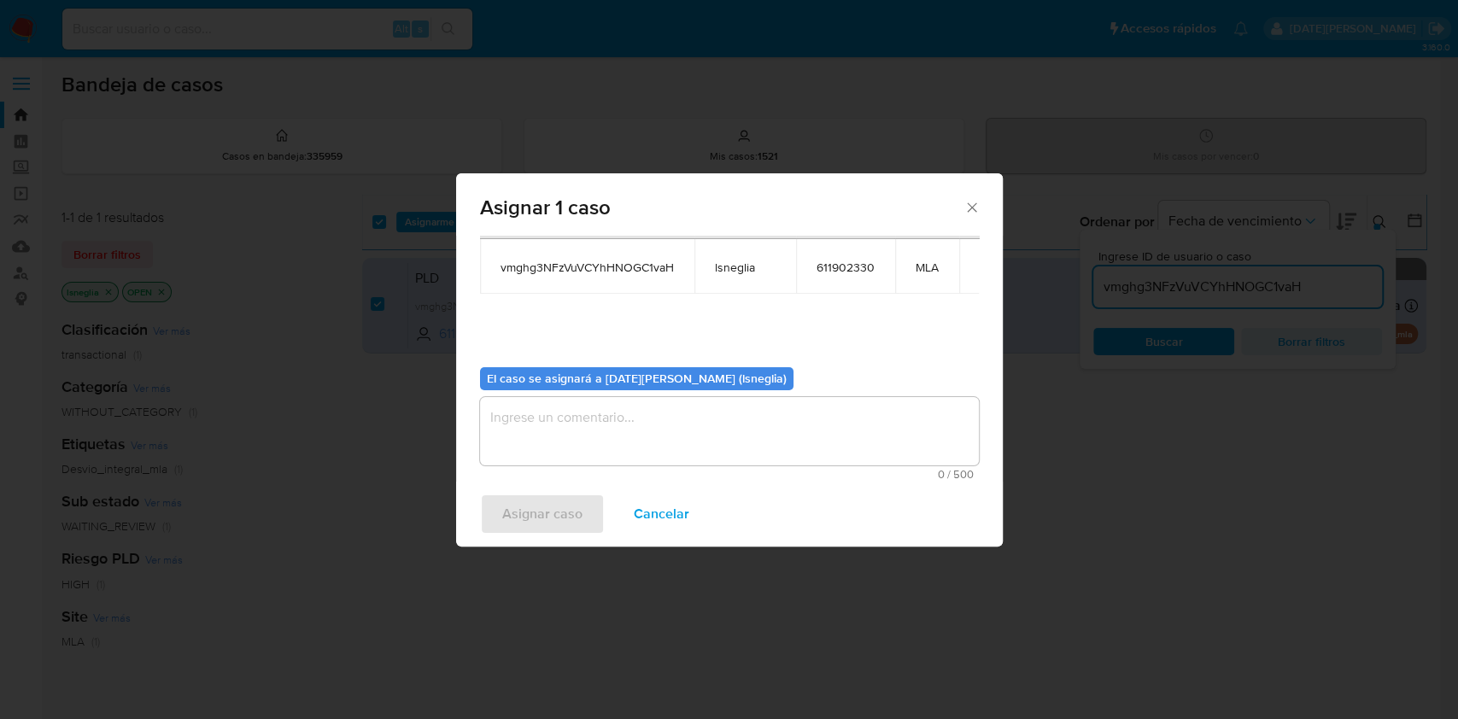
click at [711, 422] on textarea "assign-modal" at bounding box center [729, 431] width 499 height 68
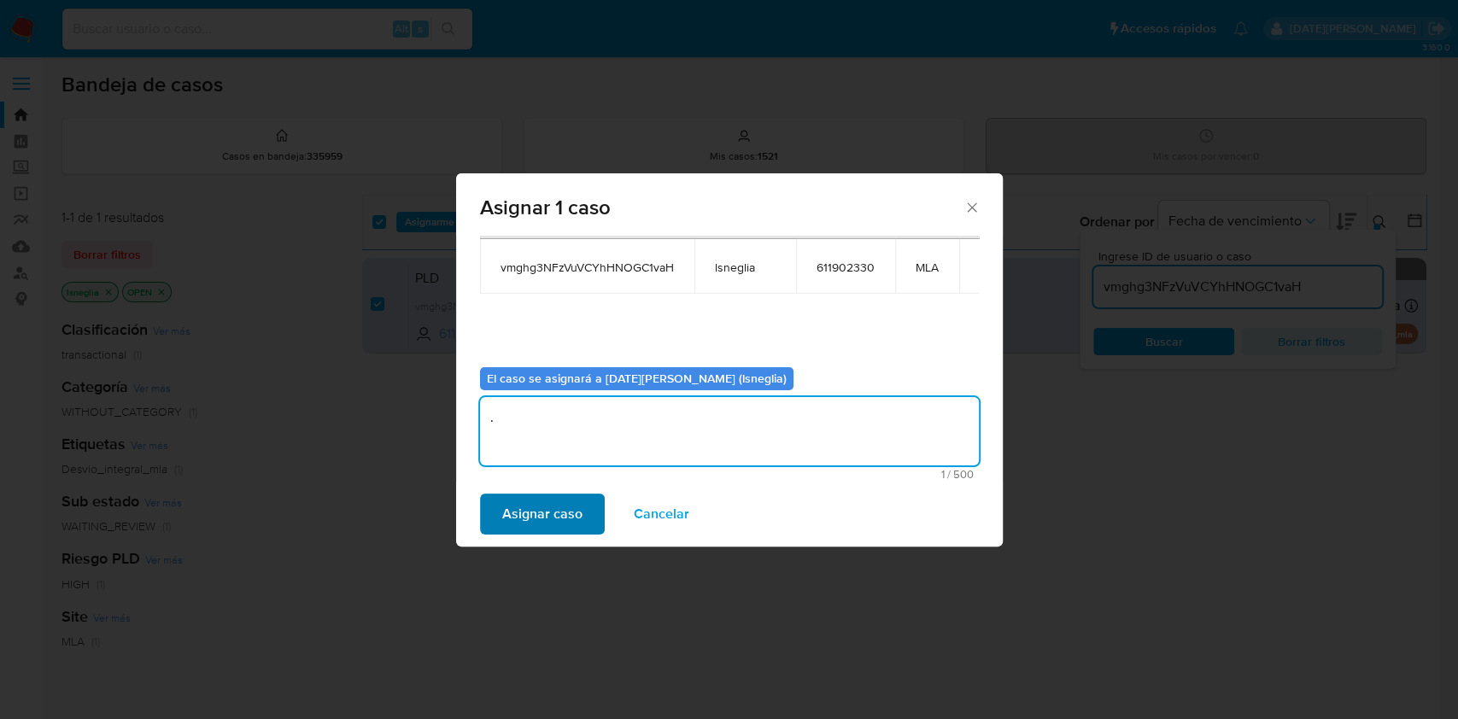
type textarea "."
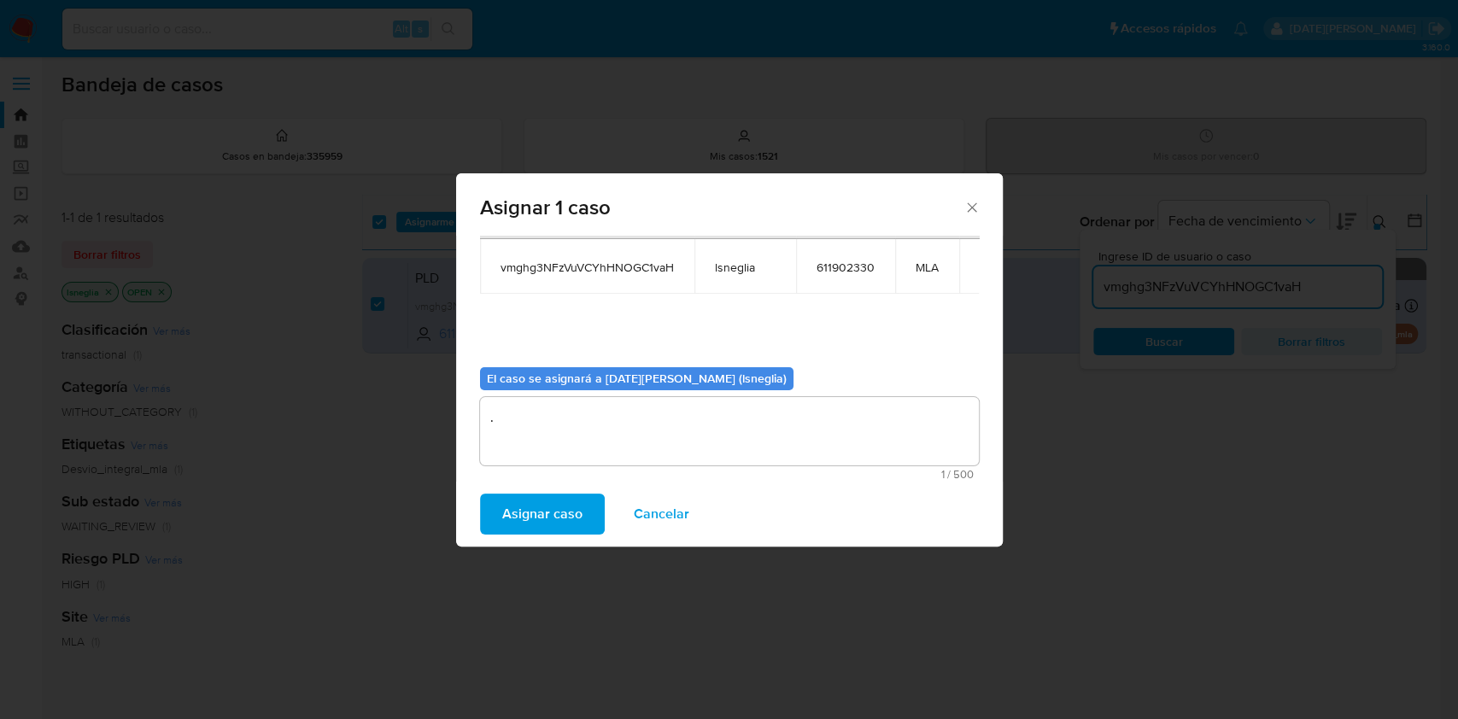
click at [536, 527] on span "Asignar caso" at bounding box center [542, 515] width 80 height 38
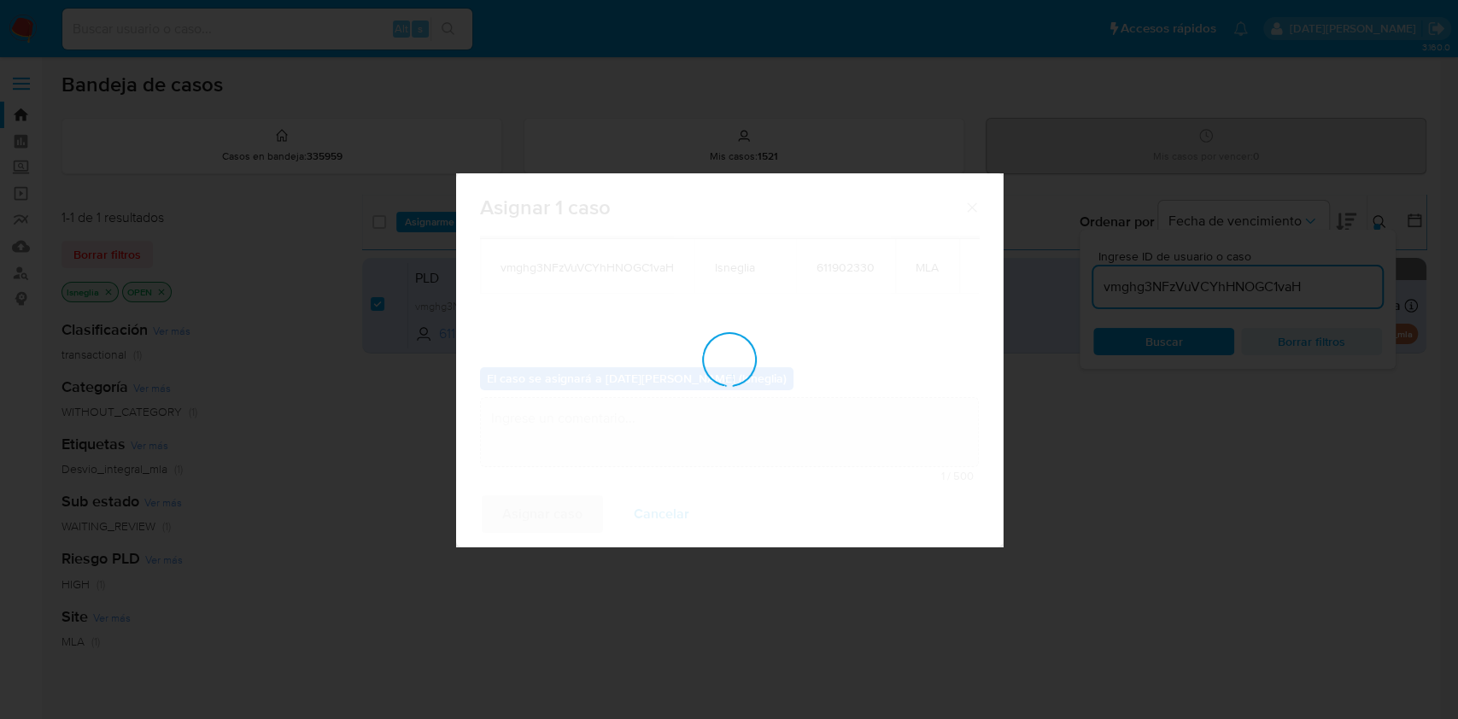
checkbox input "false"
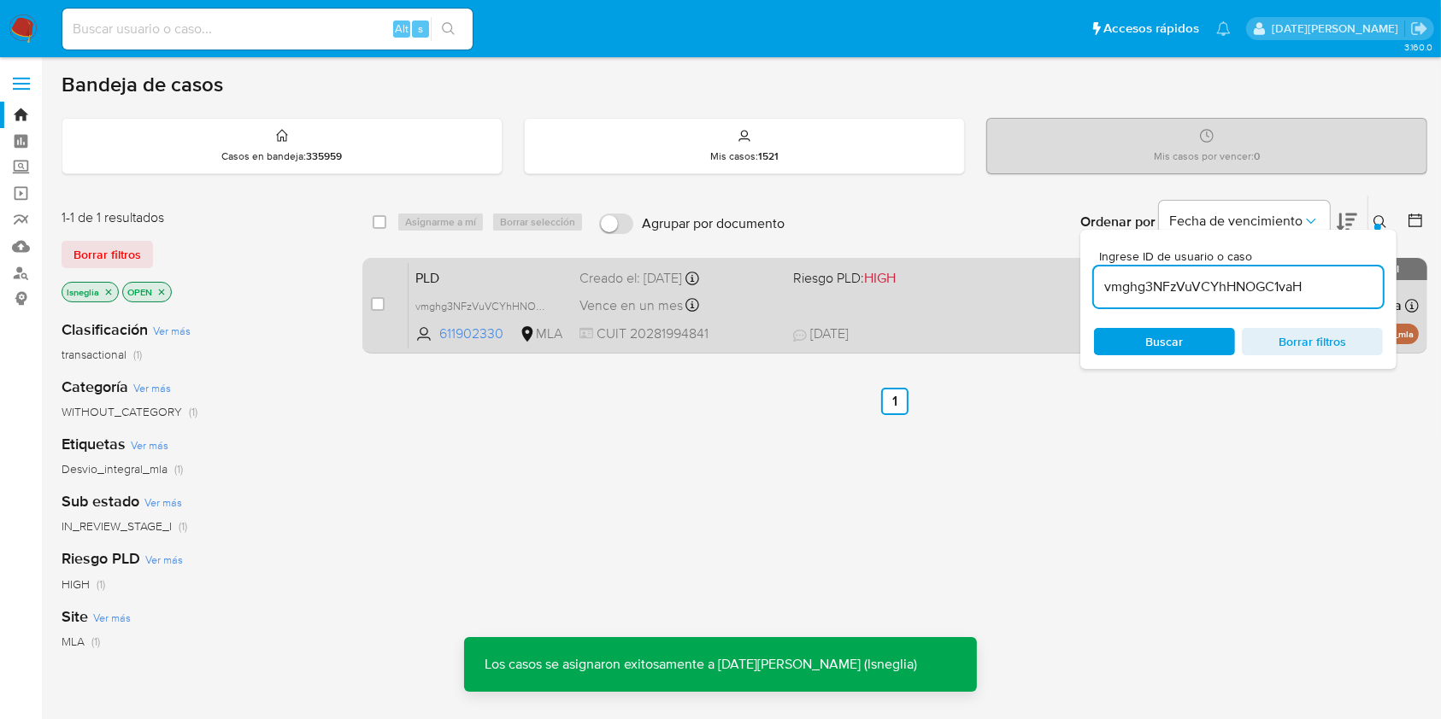
click at [453, 290] on div "PLD vmghg3NFzVuVCYhHNOGC1vaH 611902330 MLA Riesgo PLD: HIGH Creado el: 12/08/20…" at bounding box center [913, 305] width 1010 height 86
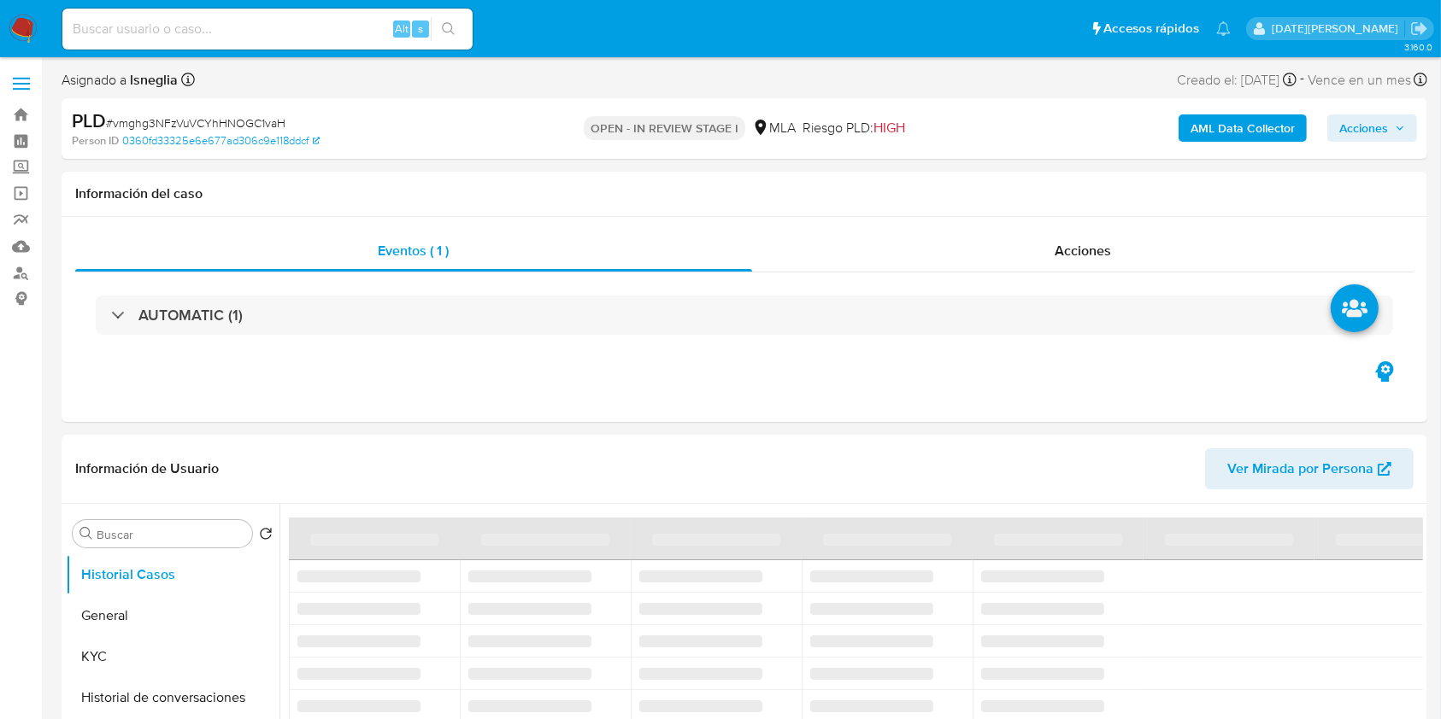
select select "10"
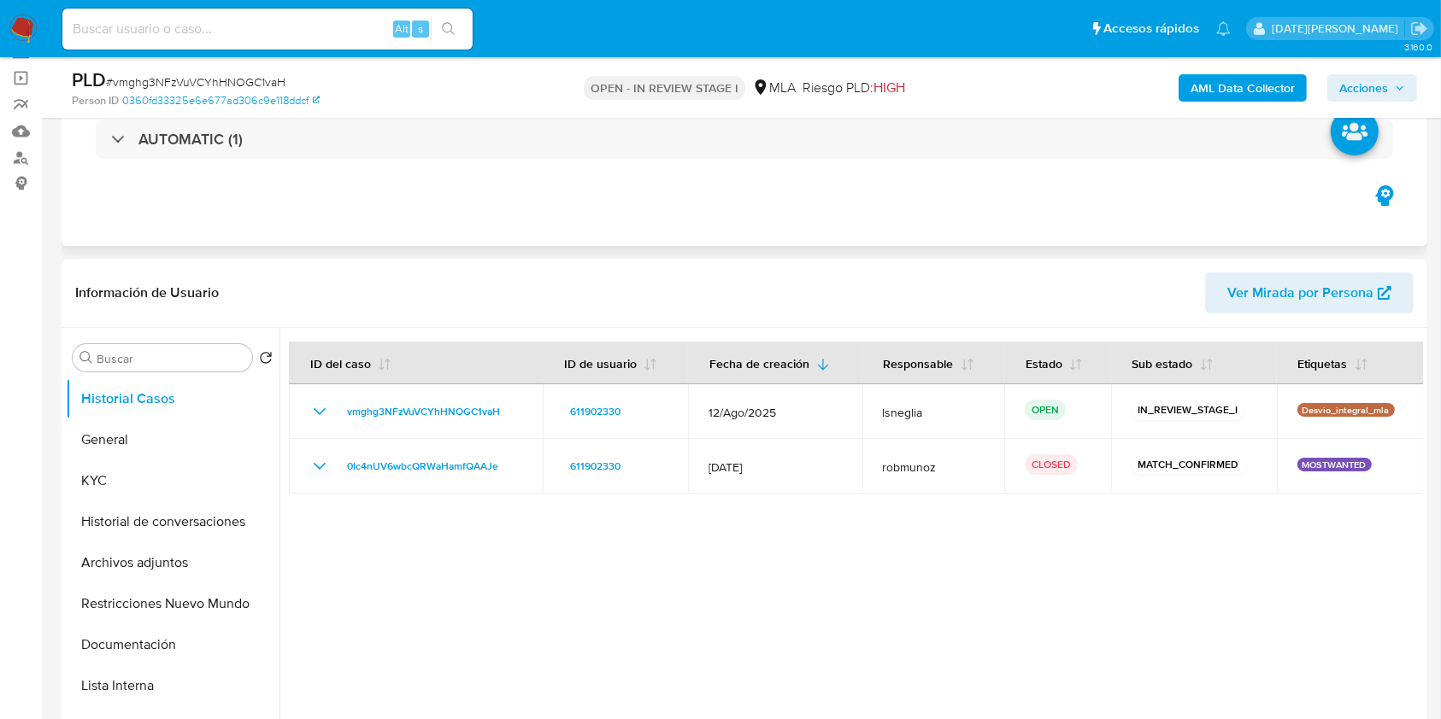
scroll to position [227, 0]
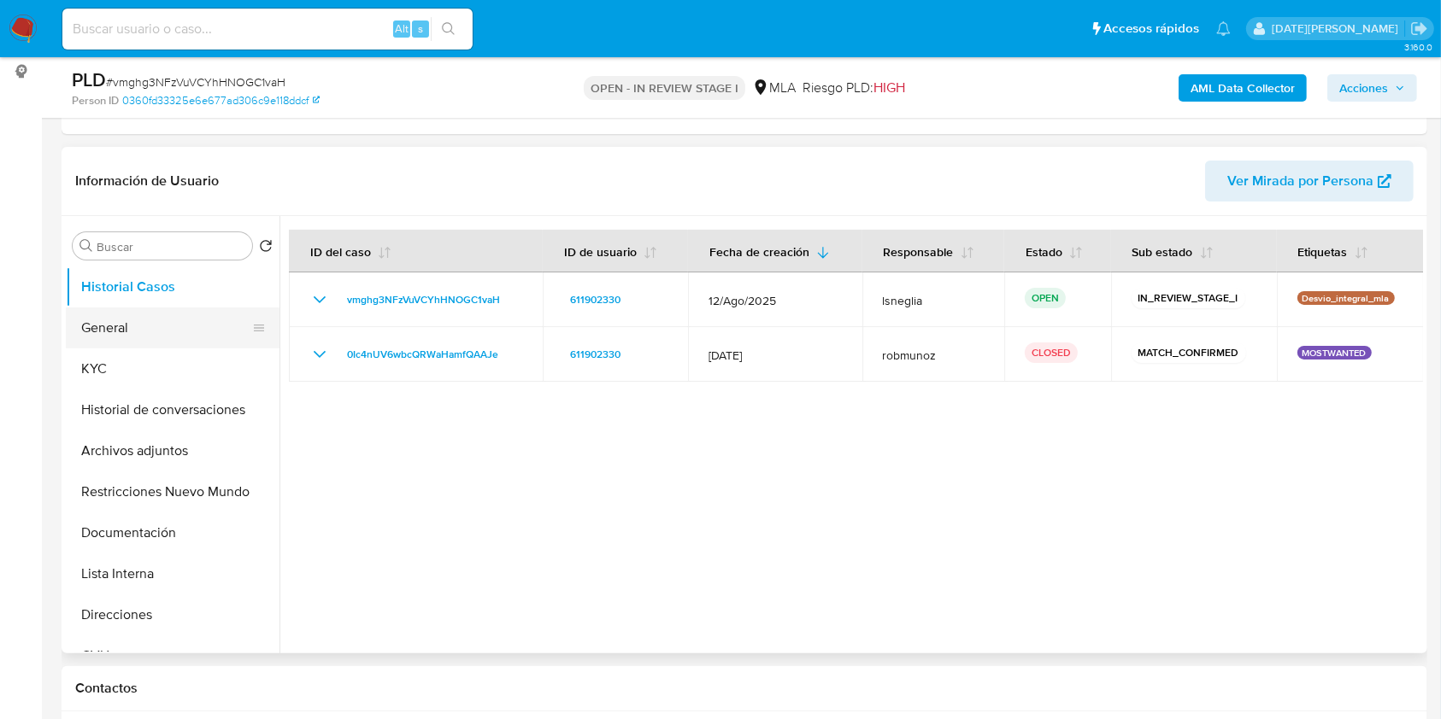
click at [116, 332] on button "General" at bounding box center [166, 328] width 200 height 41
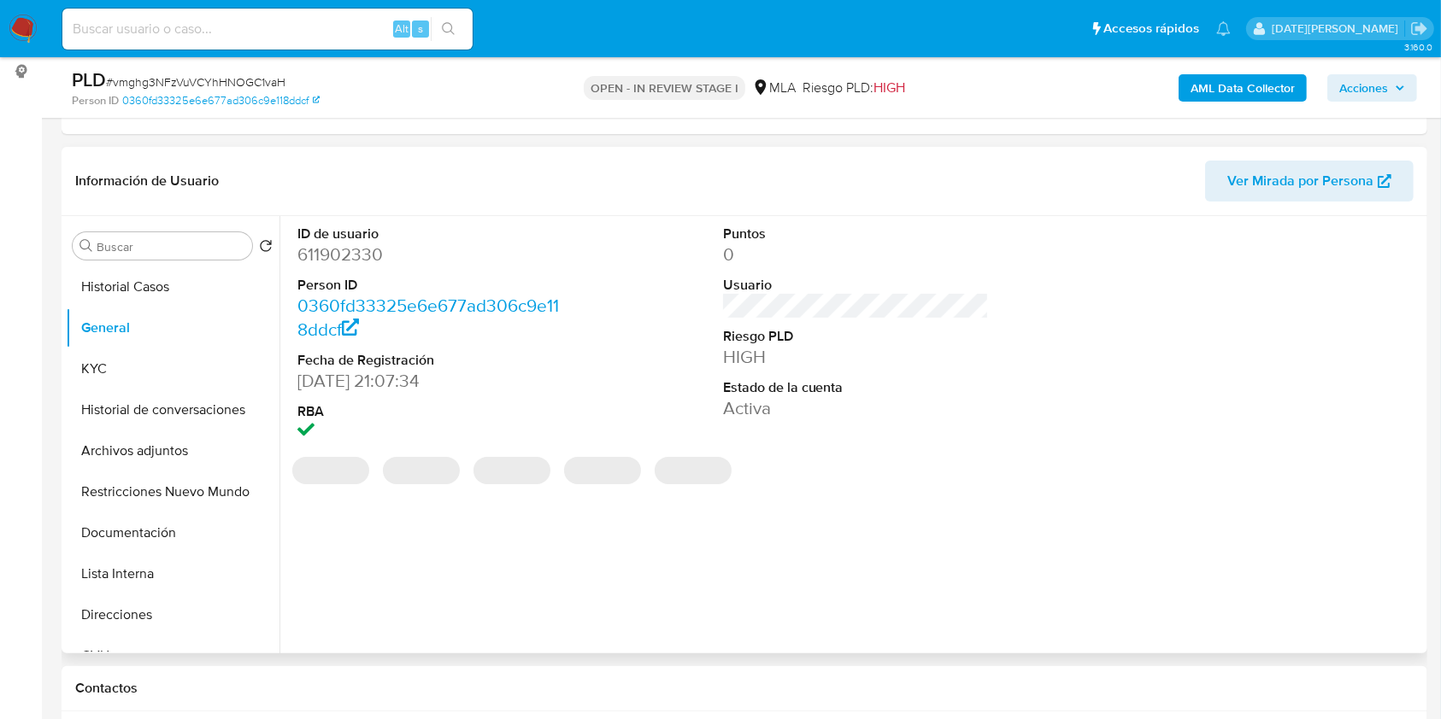
click at [331, 260] on dd "611902330" at bounding box center [430, 255] width 267 height 24
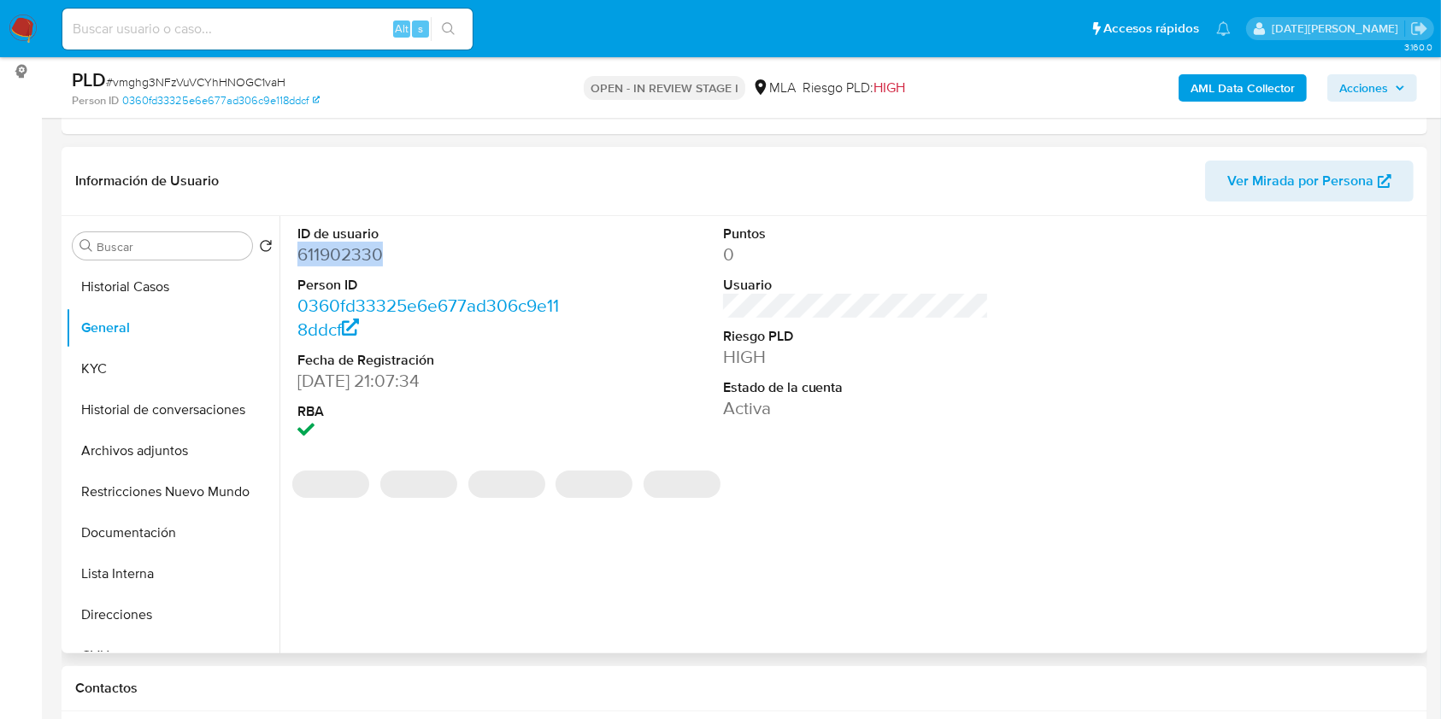
copy dd "611902330"
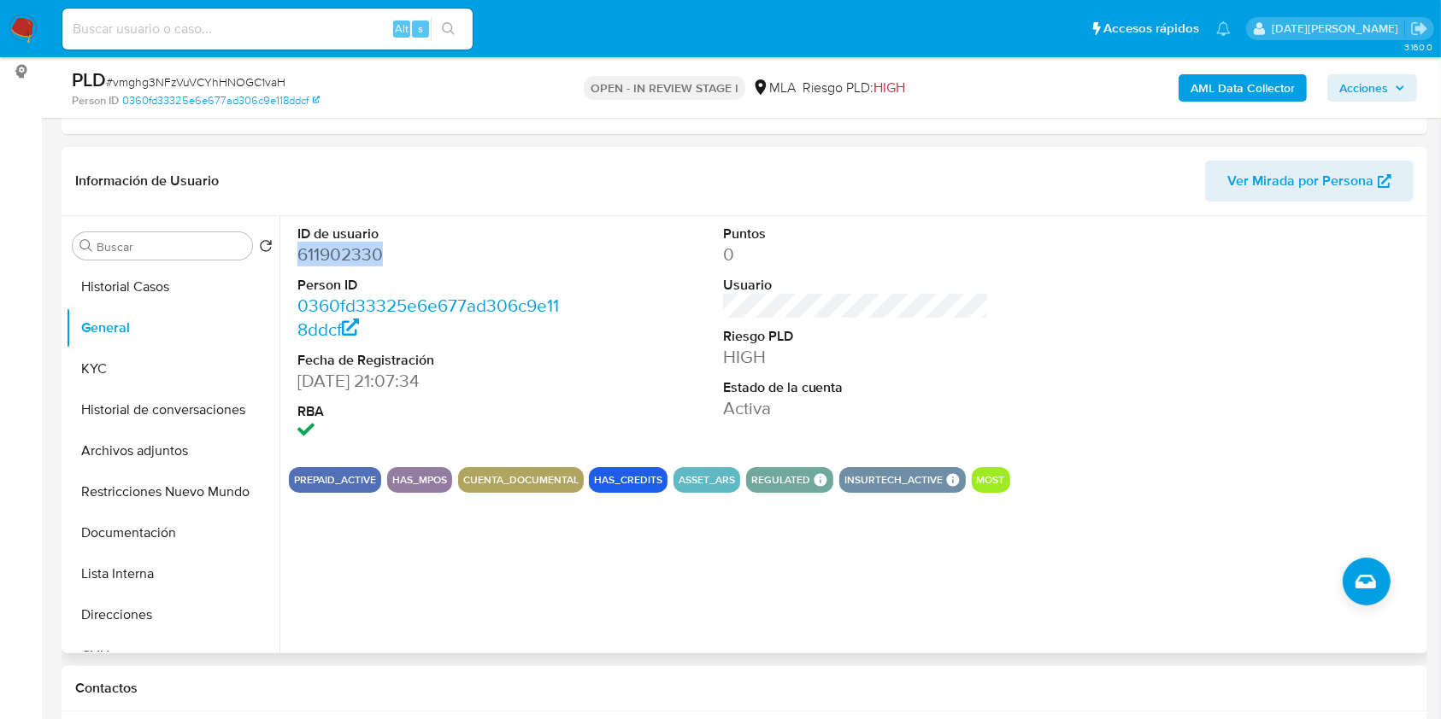
copy dd "611902330"
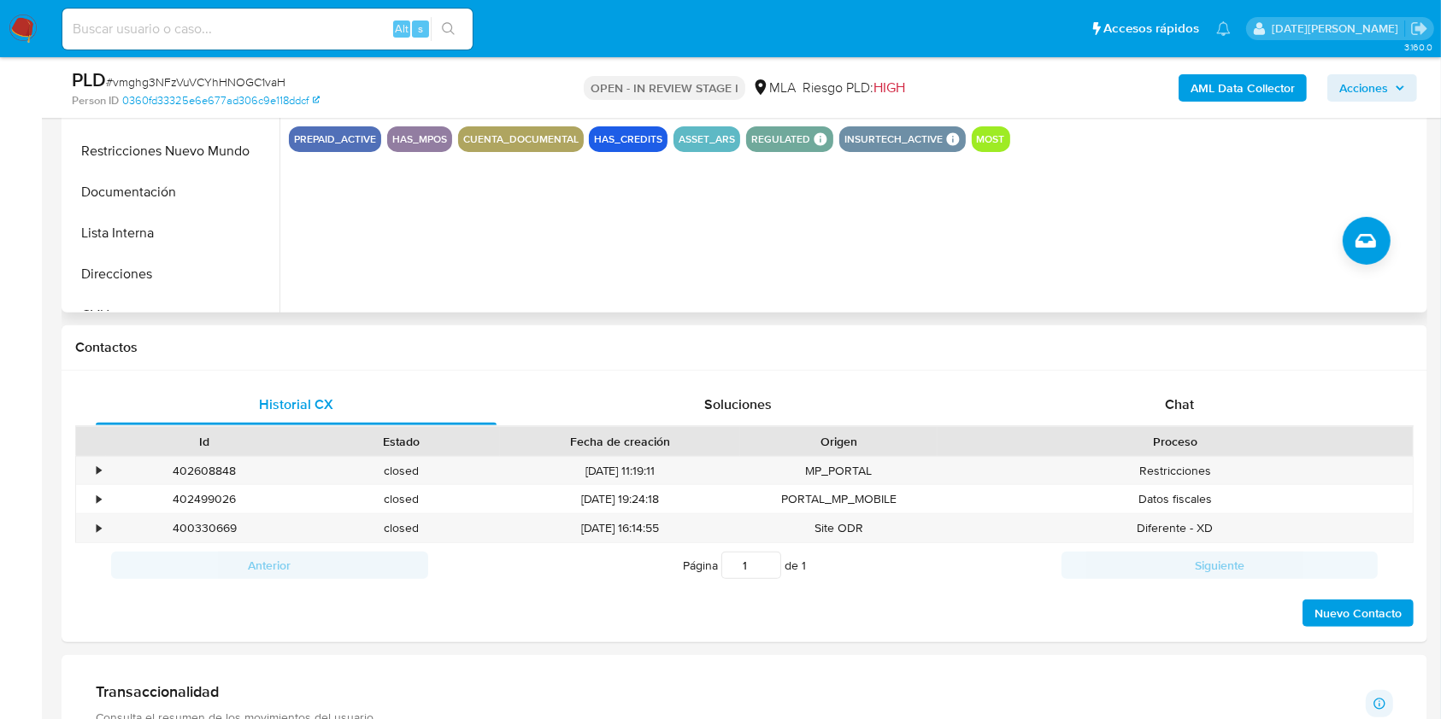
scroll to position [569, 0]
click at [1210, 415] on div "Chat" at bounding box center [1179, 404] width 401 height 41
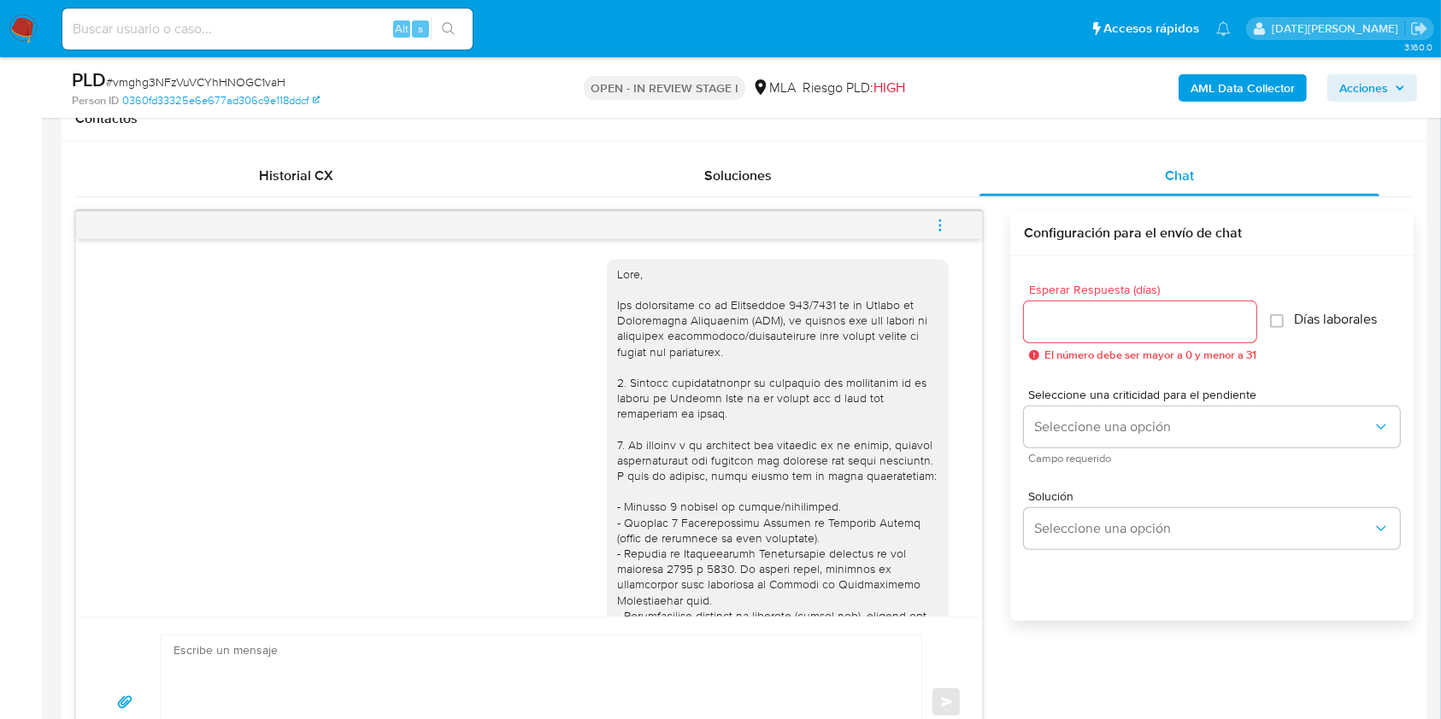
scroll to position [227, 0]
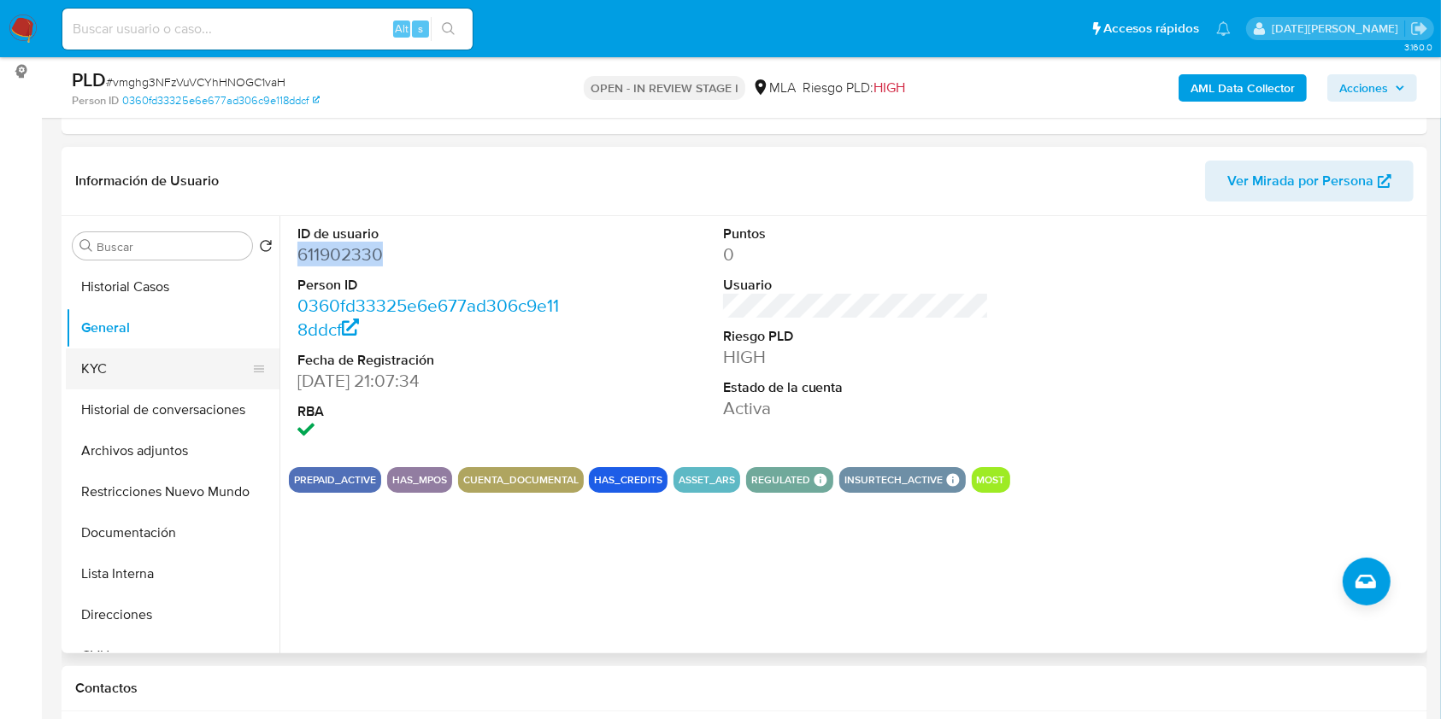
click at [114, 366] on button "KYC" at bounding box center [166, 369] width 200 height 41
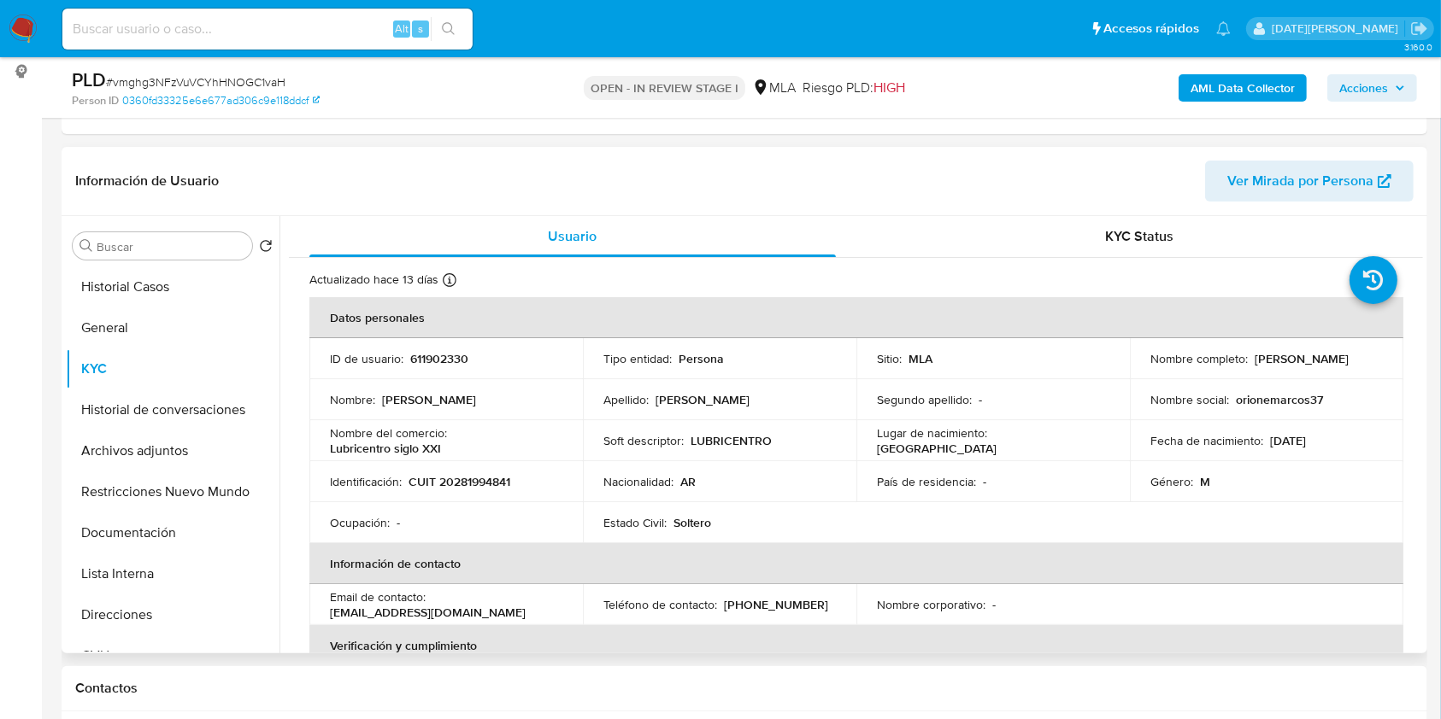
drag, startPoint x: 1147, startPoint y: 363, endPoint x: 1274, endPoint y: 362, distance: 126.5
click at [1274, 362] on div "Nombre completo : Marcos Antonio Orione" at bounding box center [1266, 358] width 232 height 15
copy p "[PERSON_NAME]"
click at [484, 434] on div "Nombre del comercio : Lubricentro siglo XXI" at bounding box center [446, 440] width 232 height 31
drag, startPoint x: 410, startPoint y: 482, endPoint x: 518, endPoint y: 486, distance: 107.7
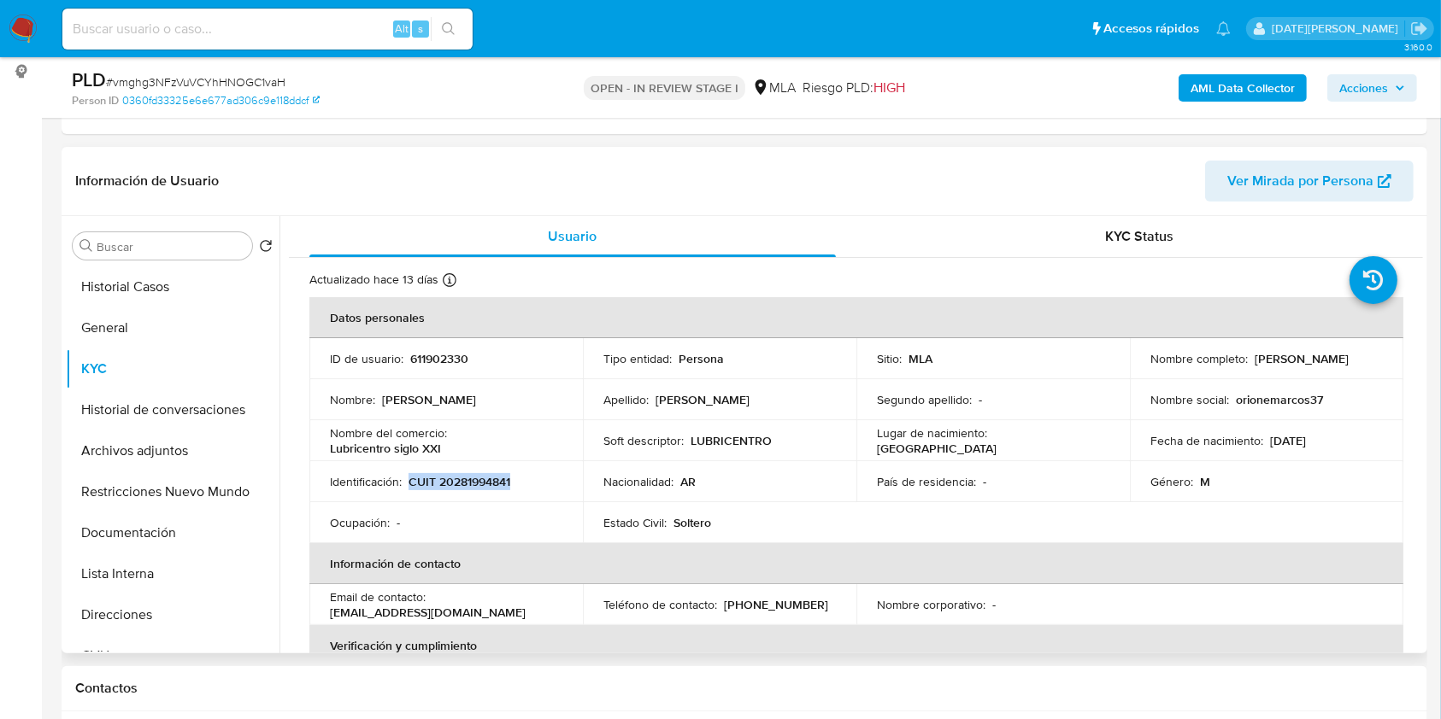
click at [518, 486] on div "Identificación : CUIT 20281994841" at bounding box center [446, 481] width 232 height 15
copy p "CUIT 20281994841"
click at [140, 610] on button "Direcciones" at bounding box center [166, 615] width 200 height 41
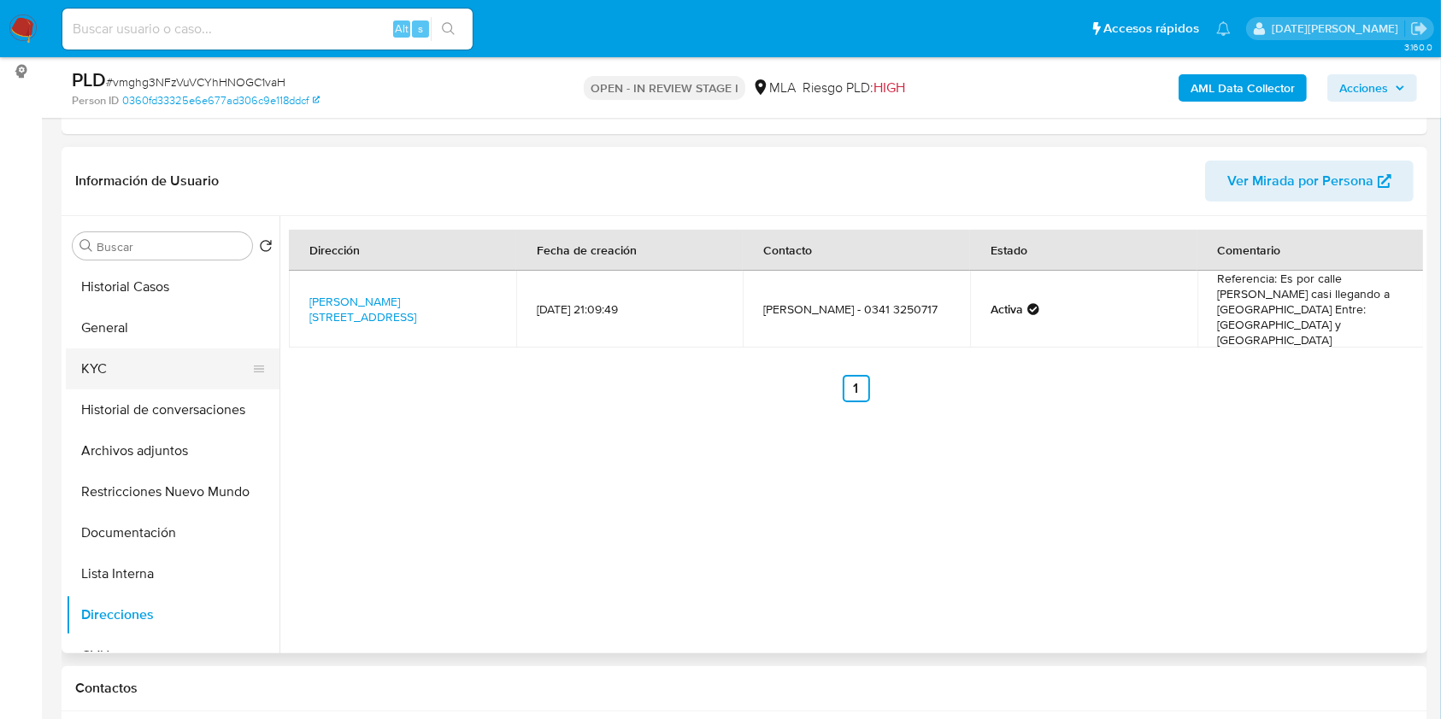
click at [148, 367] on button "KYC" at bounding box center [166, 369] width 200 height 41
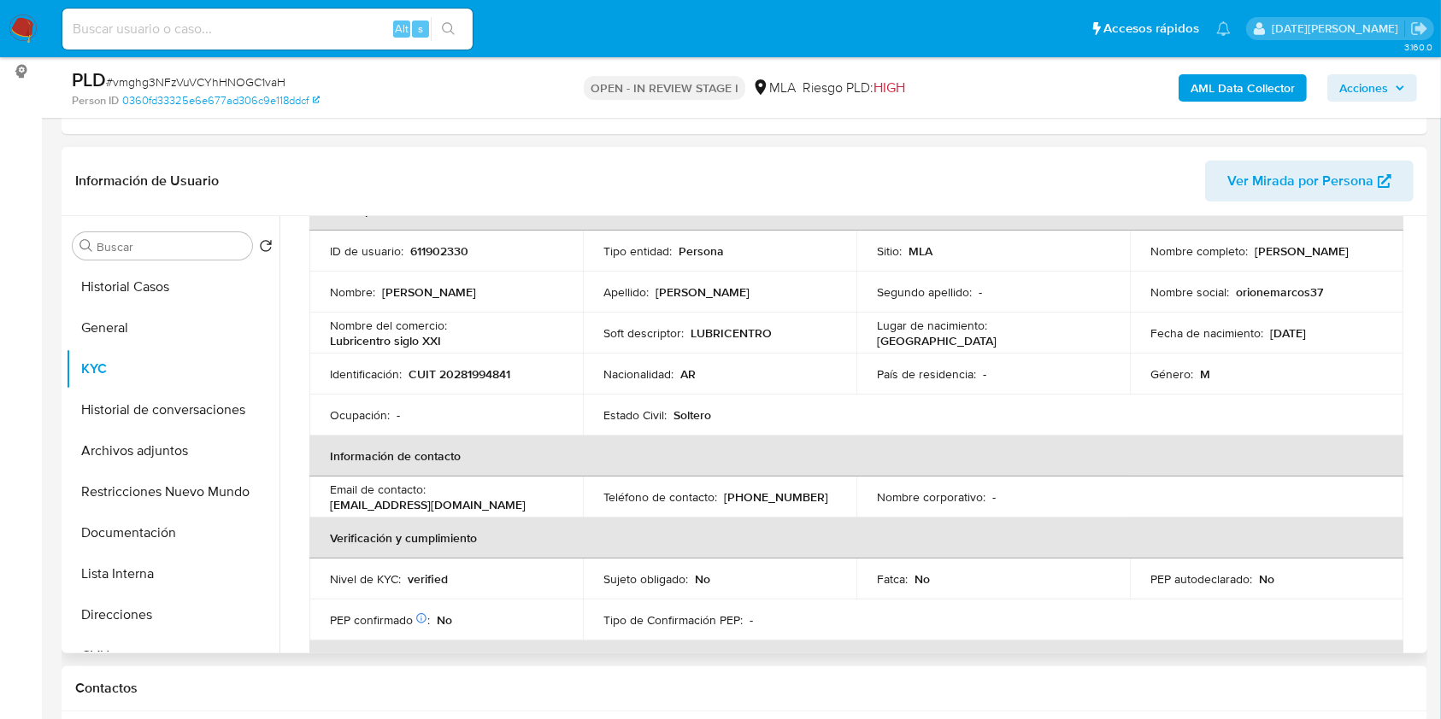
scroll to position [101, 0]
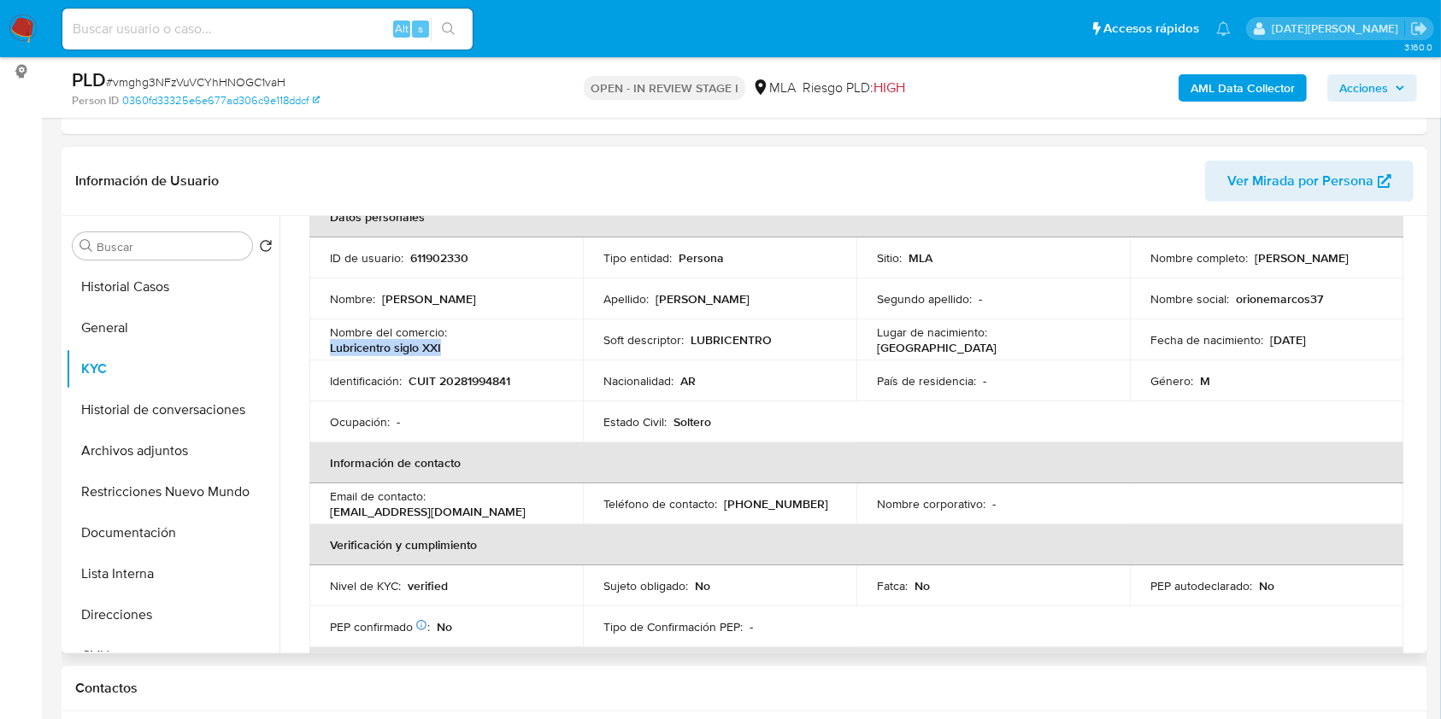
drag, startPoint x: 332, startPoint y: 345, endPoint x: 498, endPoint y: 345, distance: 166.6
click at [498, 345] on div "Nombre del comercio : Lubricentro siglo XXI" at bounding box center [446, 340] width 232 height 31
copy p "Lubricentro siglo XXI"
click at [141, 607] on button "Direcciones" at bounding box center [166, 615] width 200 height 41
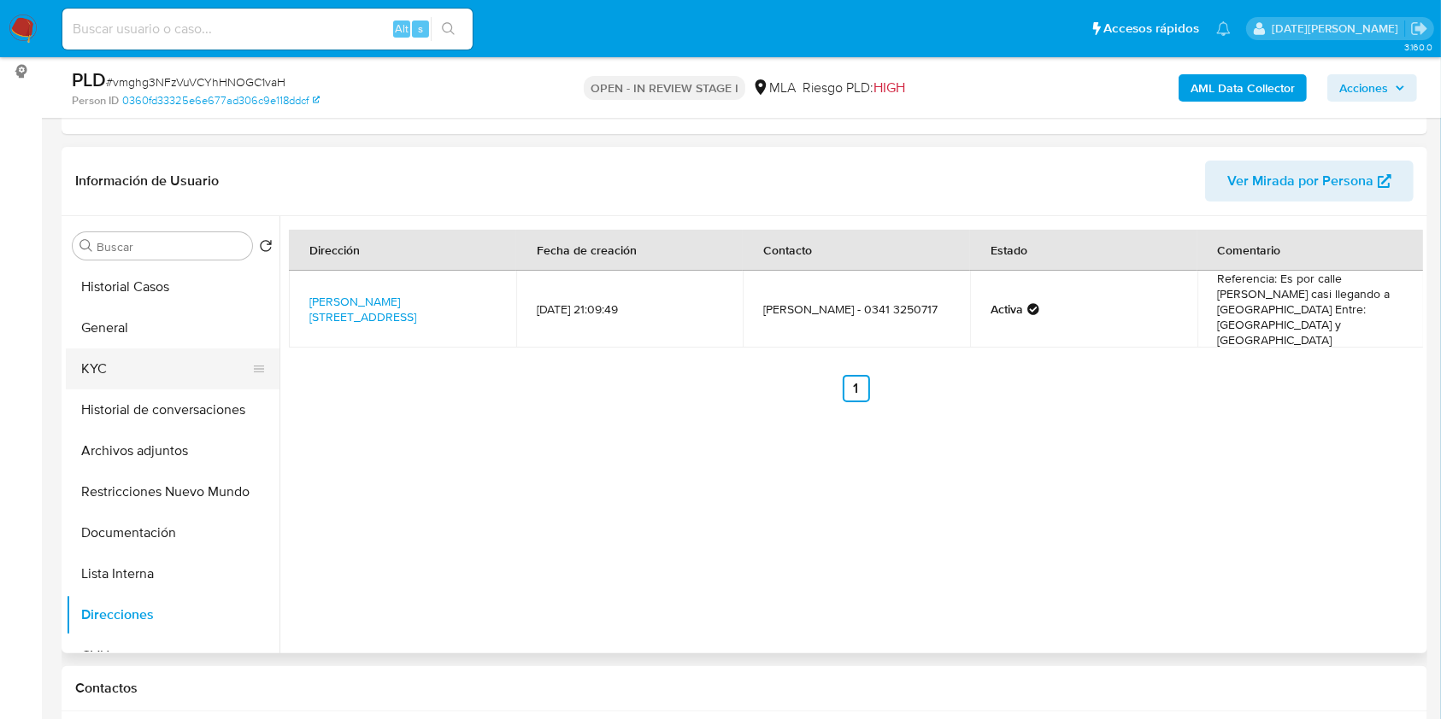
click at [104, 360] on button "KYC" at bounding box center [166, 369] width 200 height 41
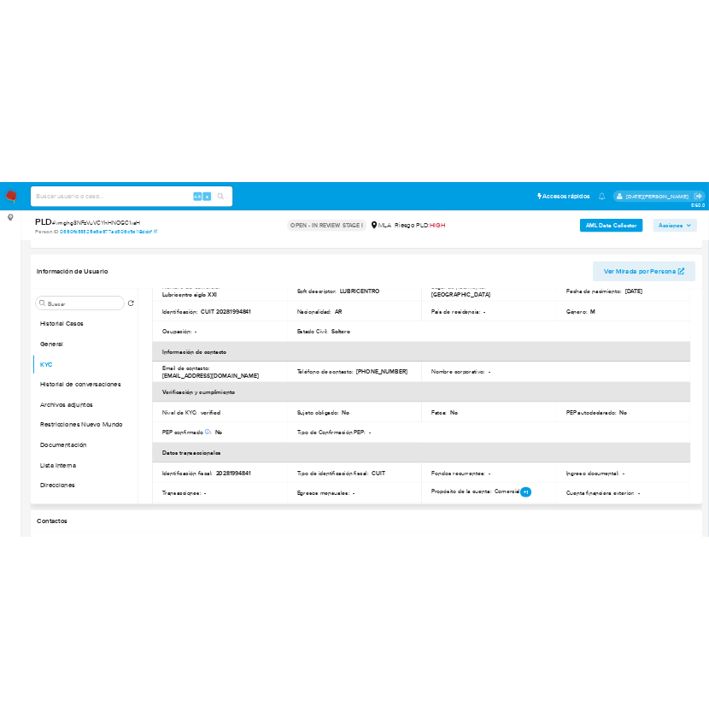
scroll to position [101, 0]
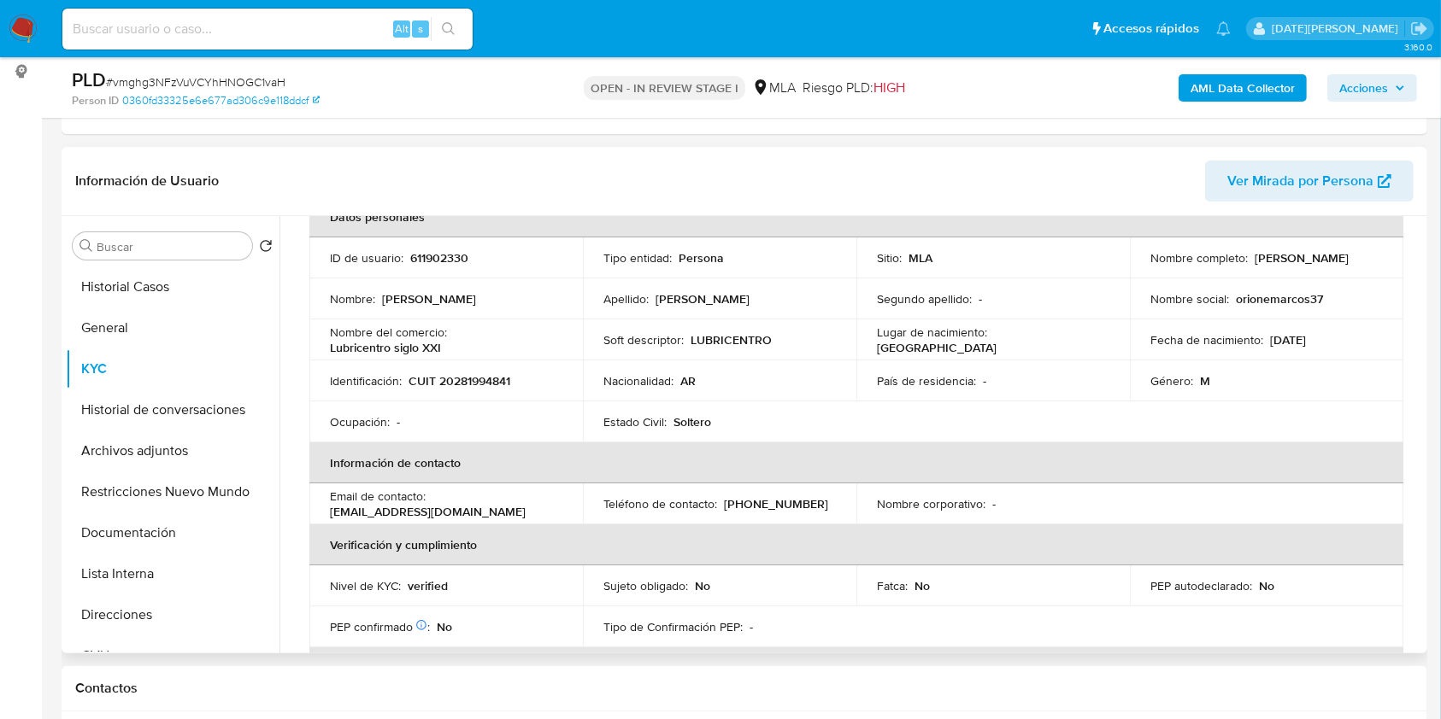
click at [479, 375] on p "CUIT 20281994841" at bounding box center [459, 380] width 102 height 15
copy p "20281994841"
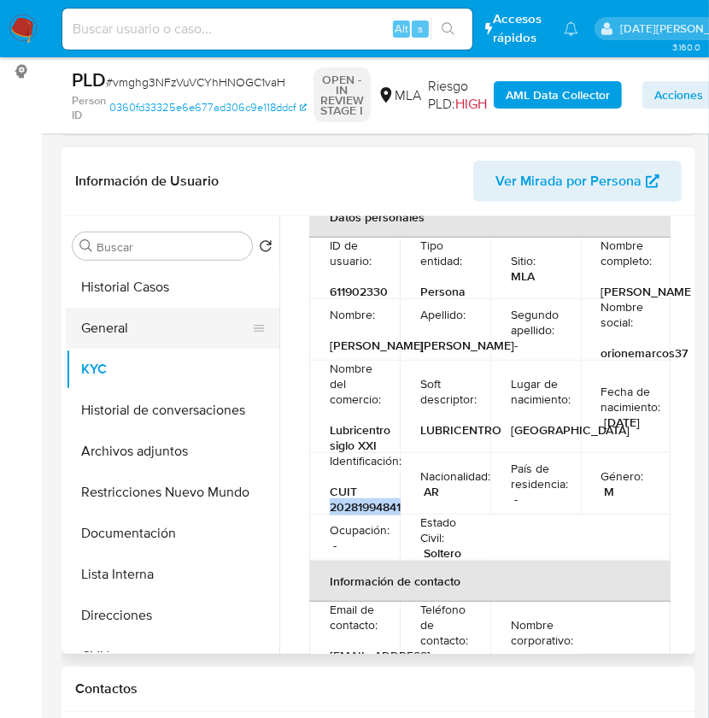
click at [120, 316] on button "General" at bounding box center [166, 328] width 200 height 41
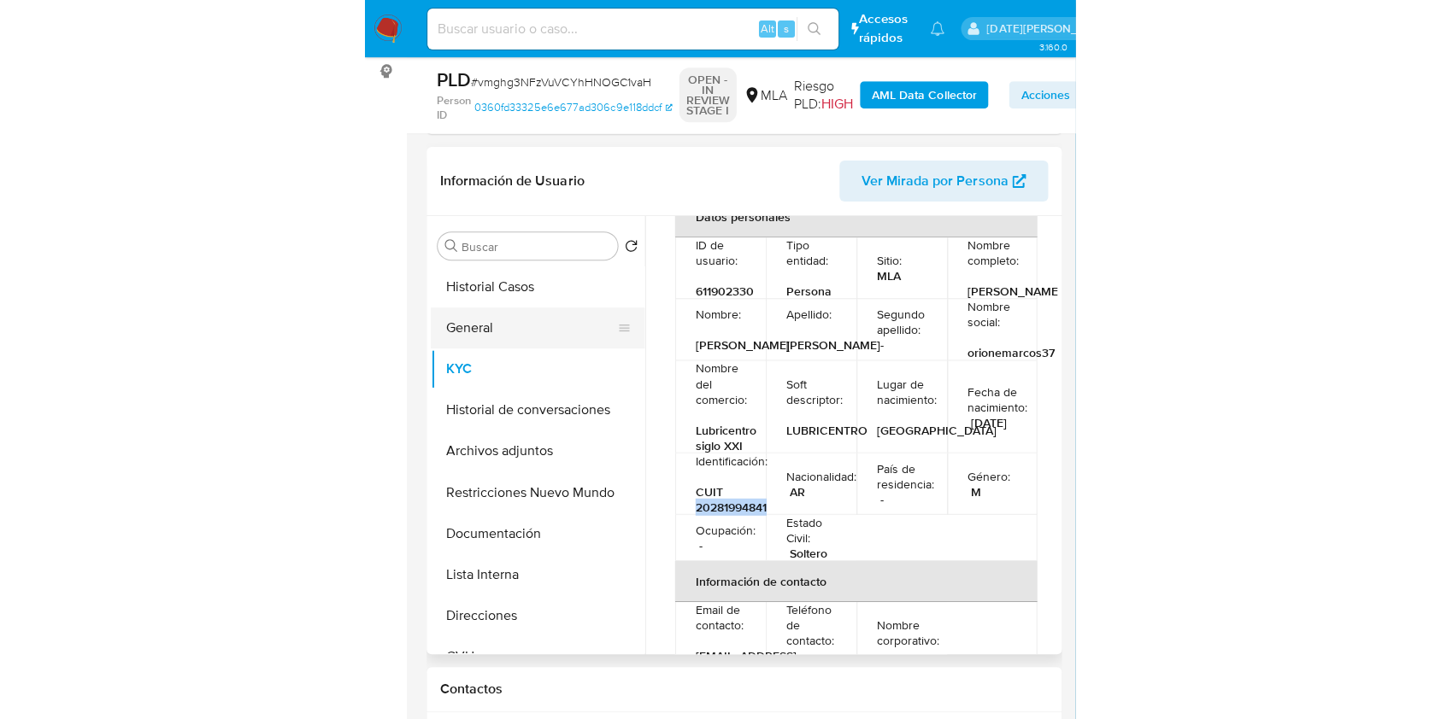
scroll to position [0, 0]
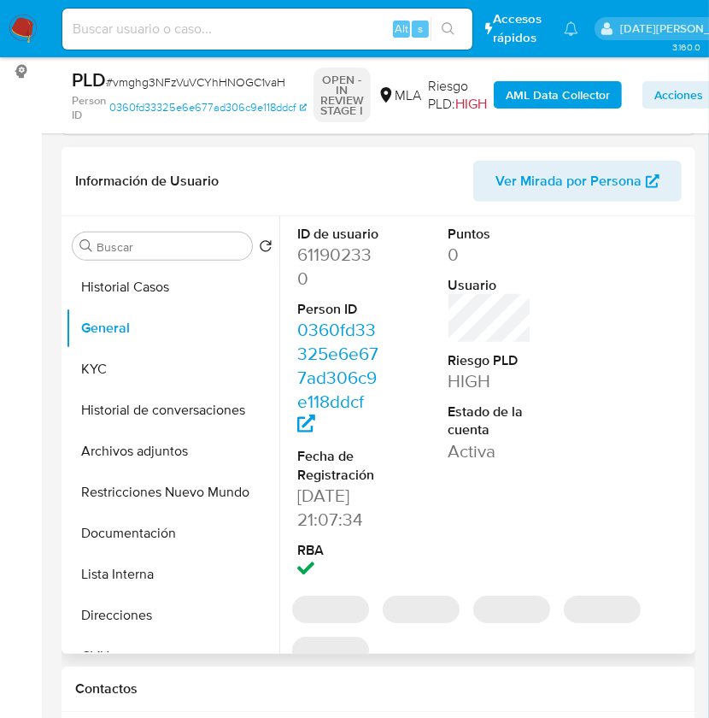
click at [347, 255] on dd "611902330" at bounding box center [339, 267] width 84 height 48
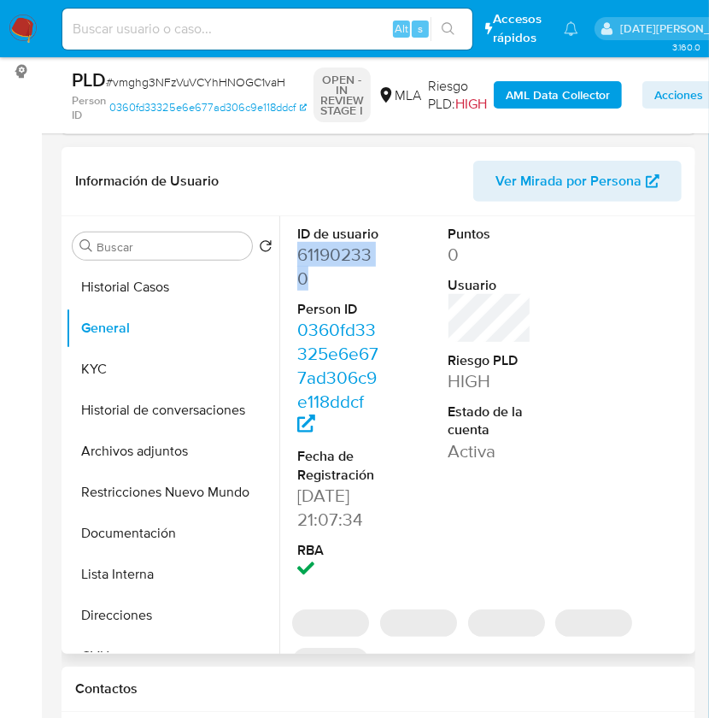
copy dd "611902330"
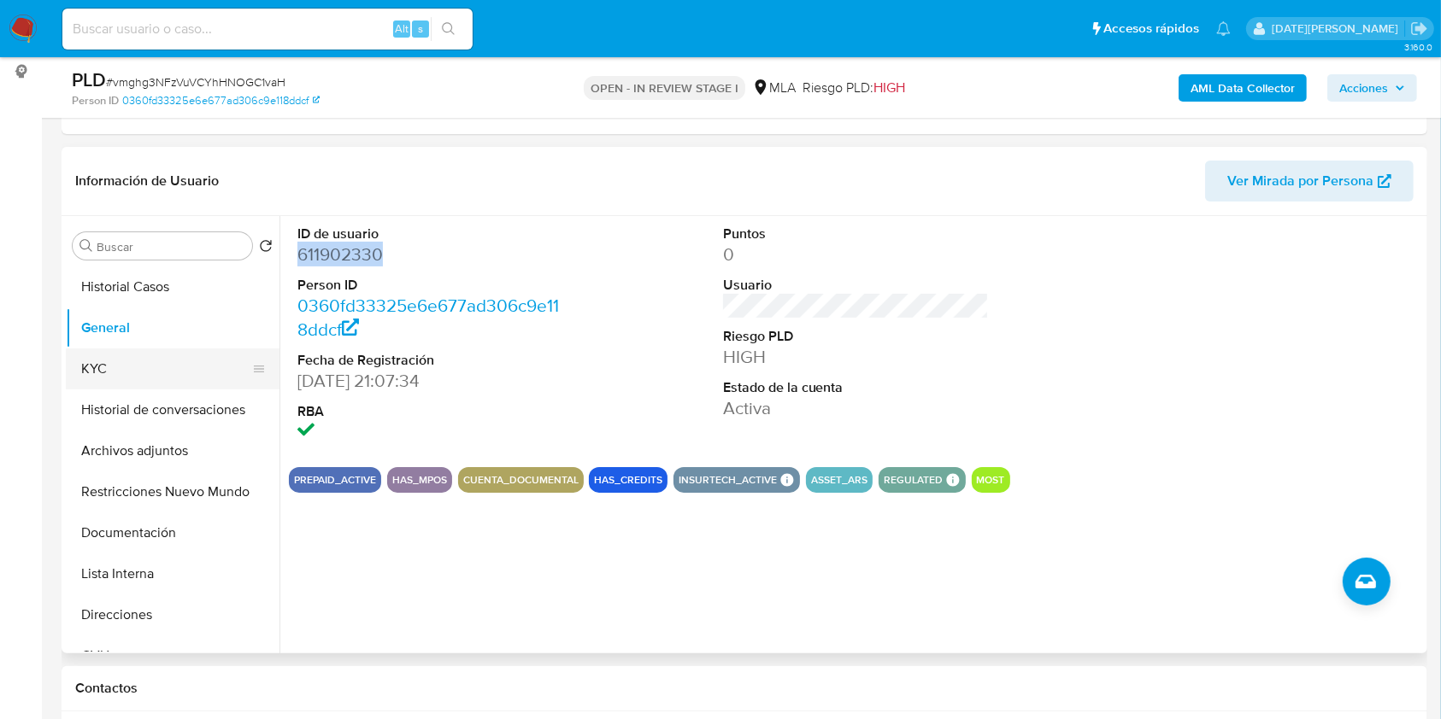
click at [131, 362] on button "KYC" at bounding box center [166, 369] width 200 height 41
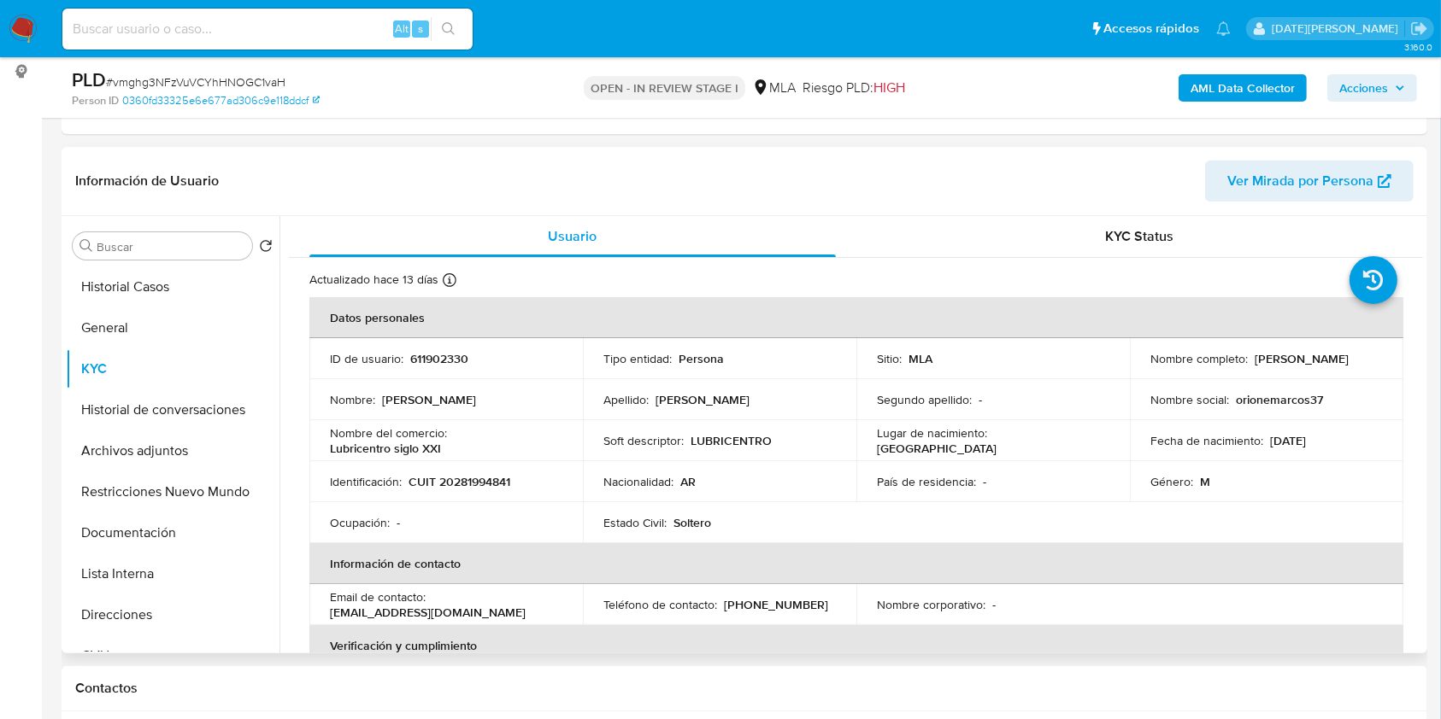
drag, startPoint x: 1147, startPoint y: 369, endPoint x: 1297, endPoint y: 367, distance: 150.4
click at [1297, 367] on div "Nombre completo : Marcos Antonio Orione" at bounding box center [1266, 358] width 232 height 15
copy p "[PERSON_NAME]"
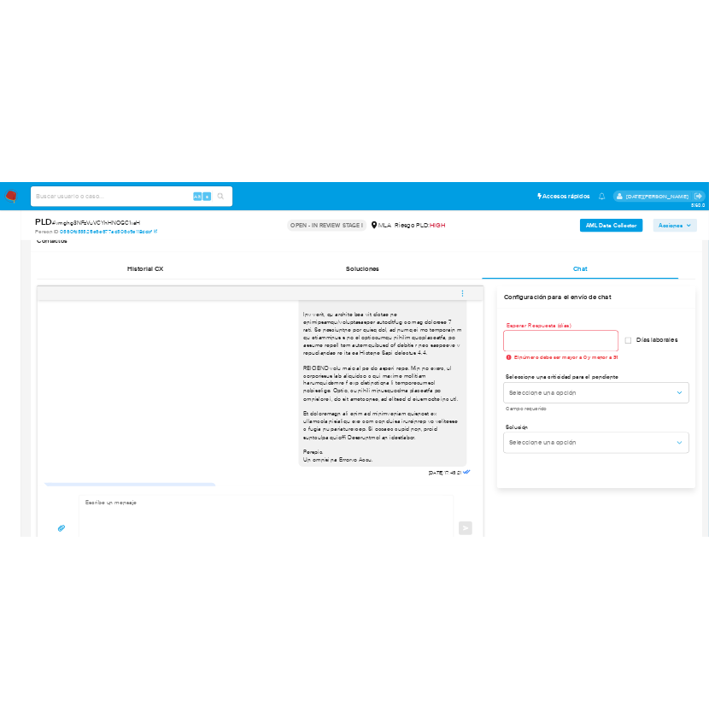
scroll to position [657, 0]
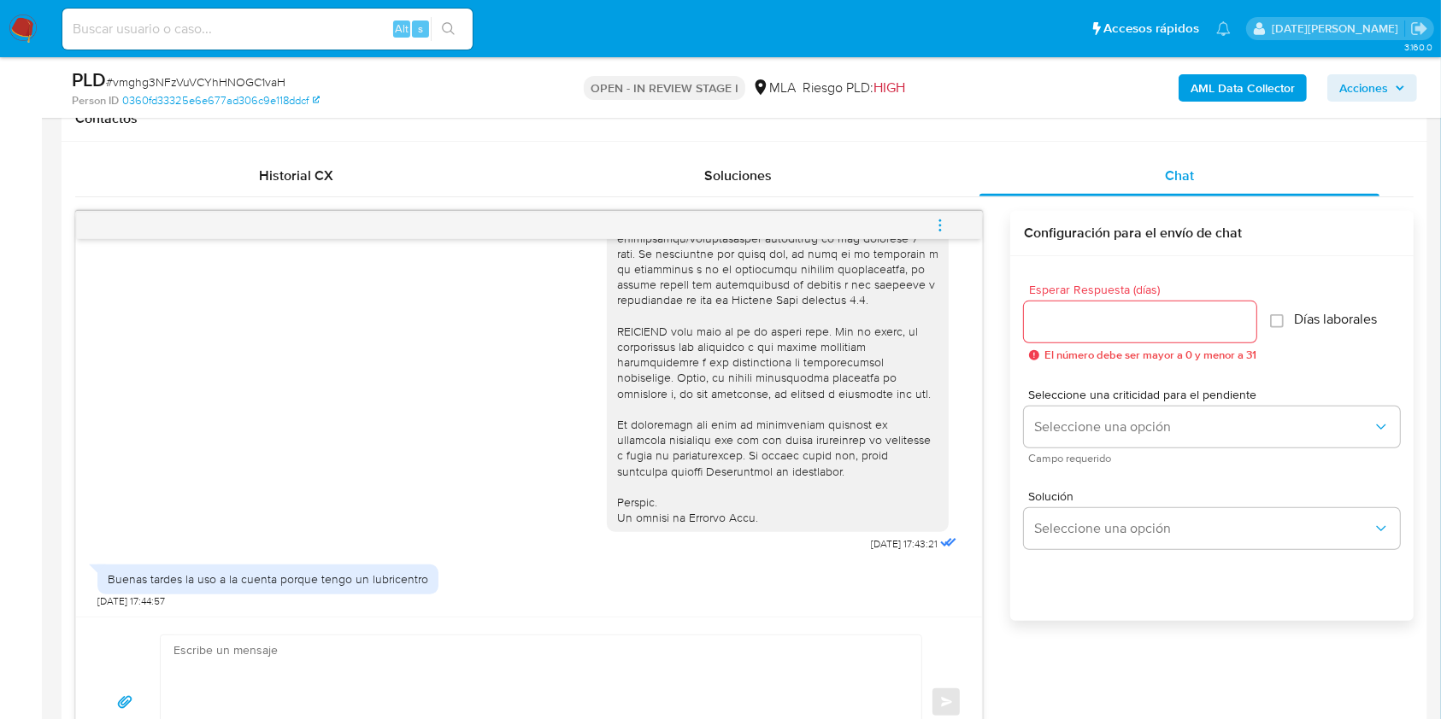
click at [280, 582] on div "Buenas tardes la uso a la cuenta porque tengo un lubricentro" at bounding box center [268, 579] width 320 height 15
copy div "Buenas tardes la uso a la cuenta porque tengo un lubricentro"
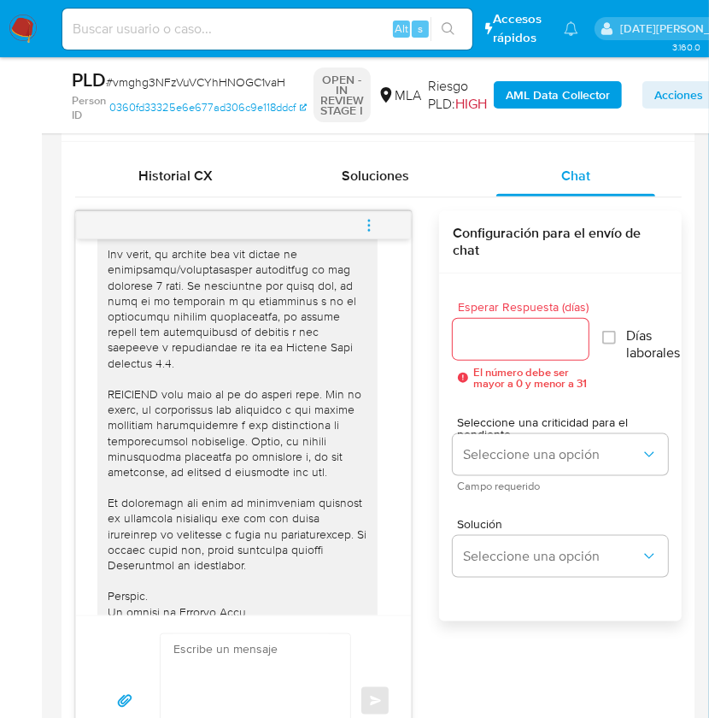
scroll to position [1241, 0]
click at [372, 225] on icon "menu-action" at bounding box center [368, 225] width 15 height 15
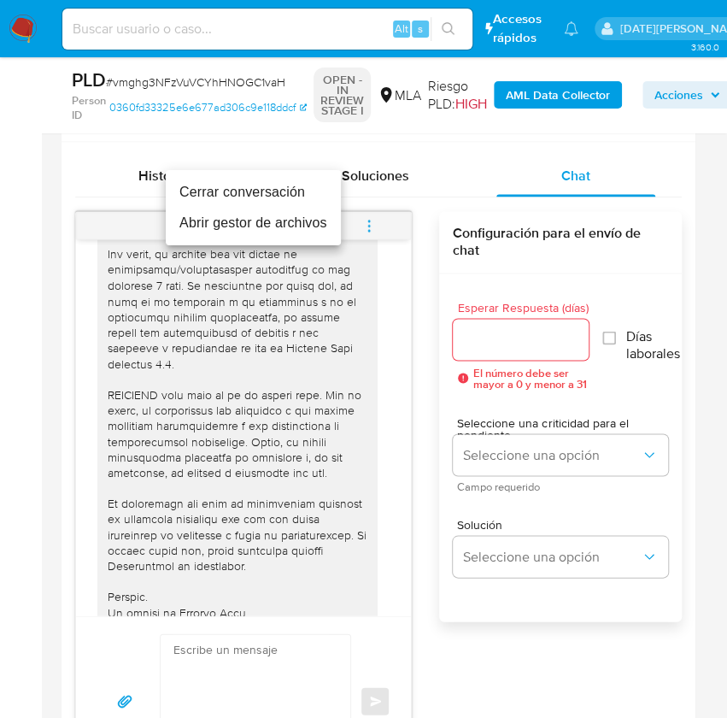
click at [255, 187] on li "Cerrar conversación" at bounding box center [253, 192] width 175 height 31
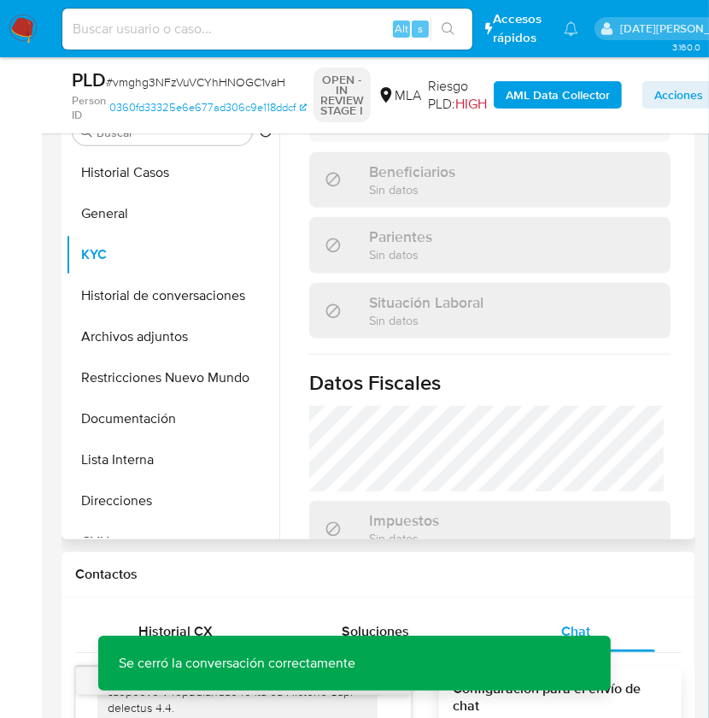
scroll to position [899, 0]
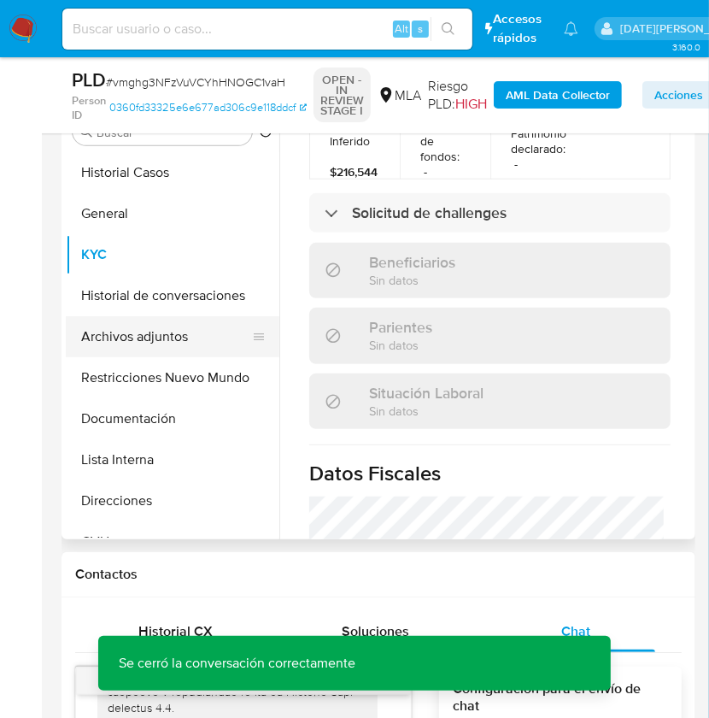
click at [156, 328] on button "Archivos adjuntos" at bounding box center [166, 336] width 200 height 41
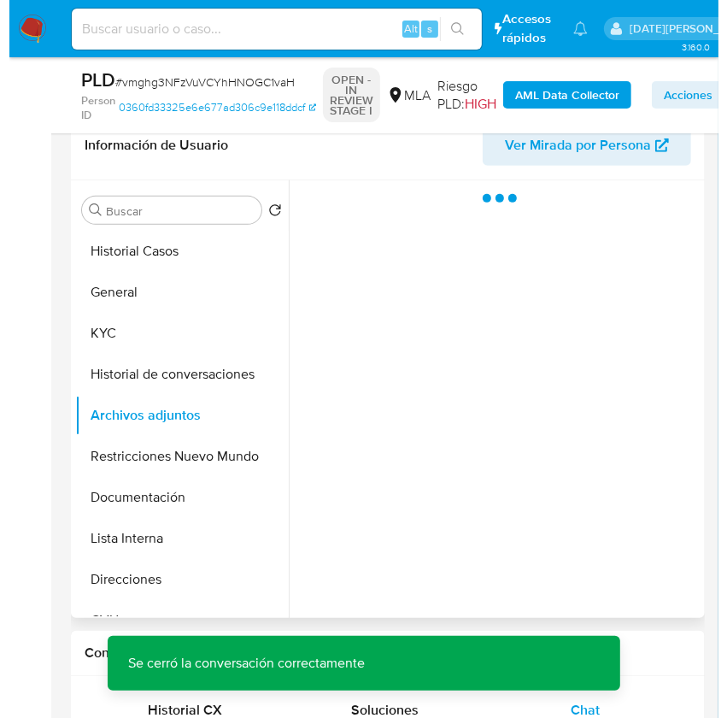
scroll to position [227, 0]
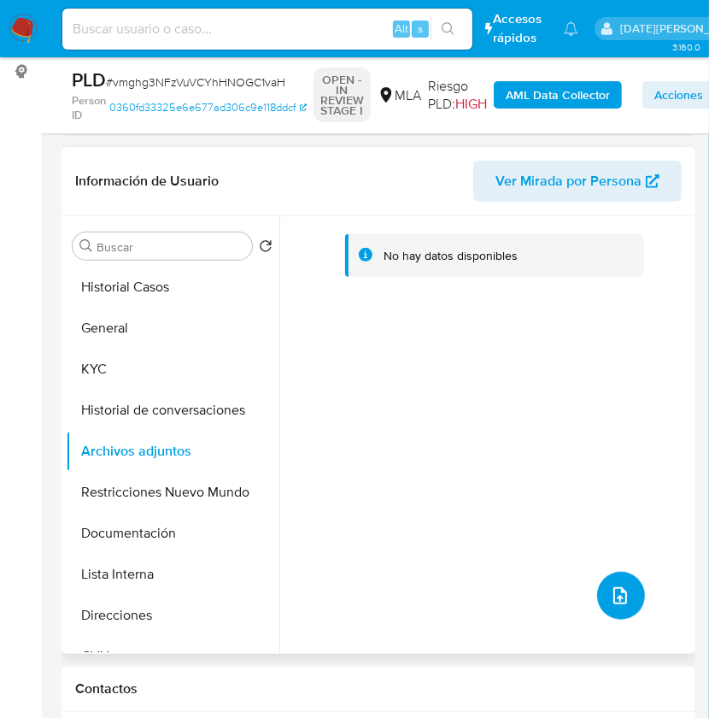
click at [619, 601] on icon "upload-file" at bounding box center [620, 595] width 21 height 21
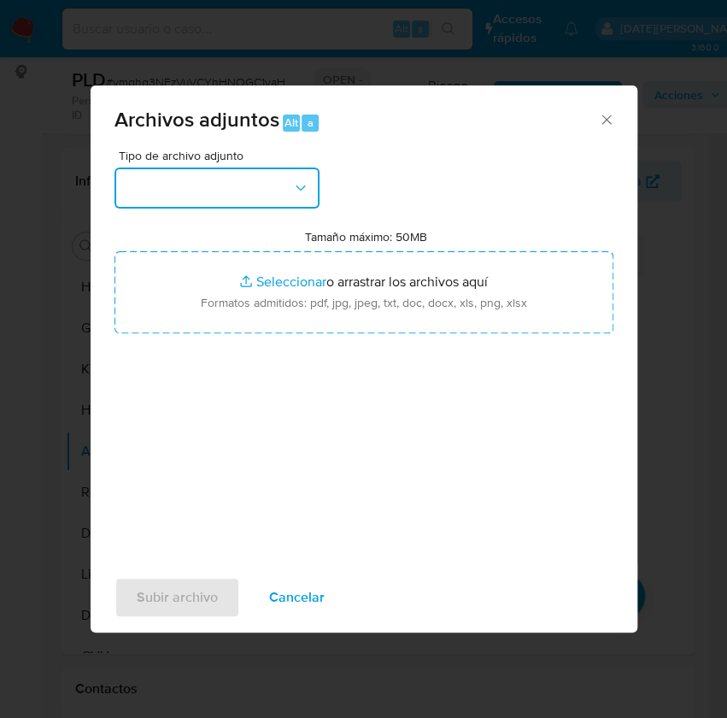
click at [246, 192] on button "button" at bounding box center [216, 187] width 205 height 41
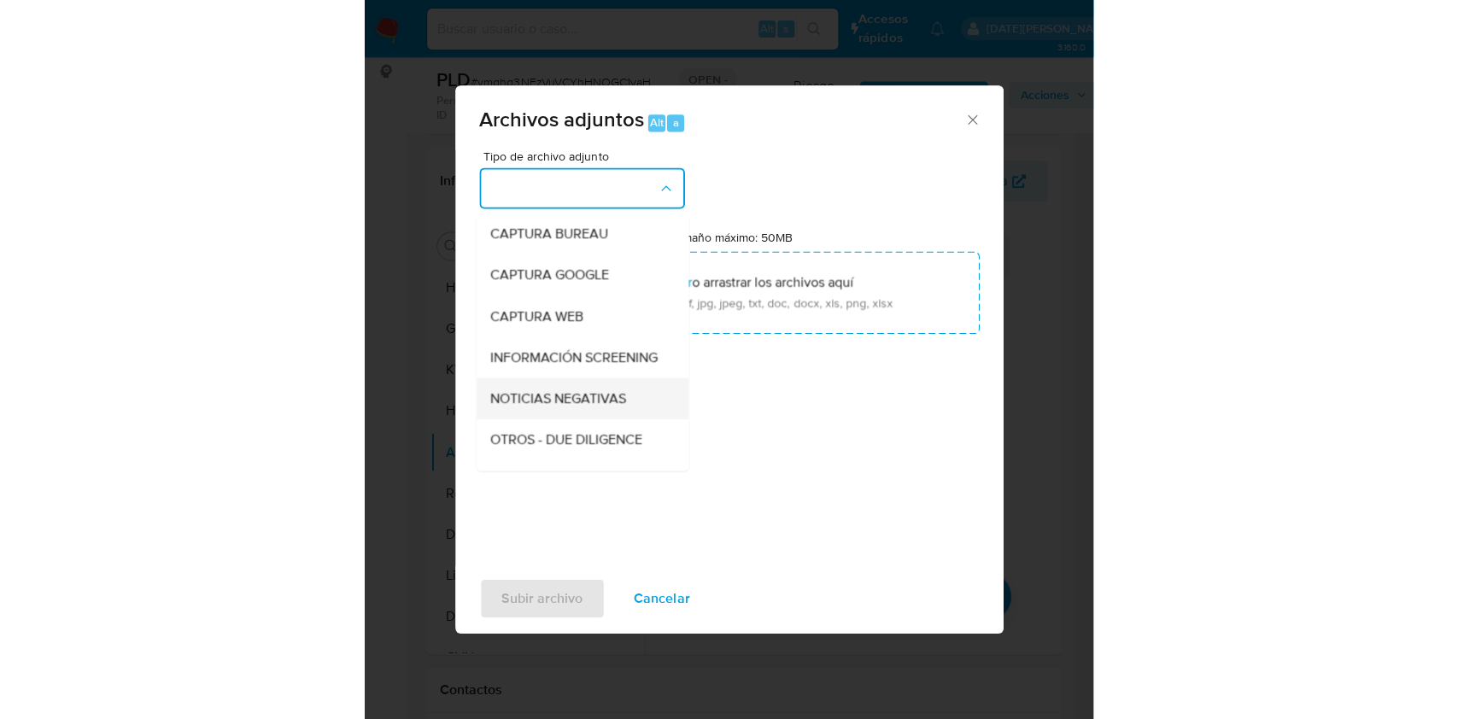
scroll to position [114, 0]
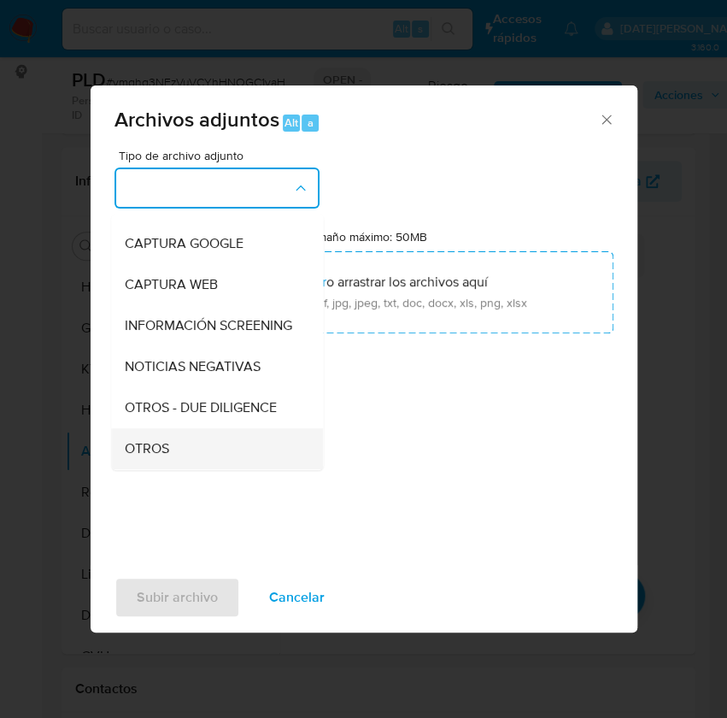
click at [169, 461] on div "OTROS" at bounding box center [212, 448] width 174 height 41
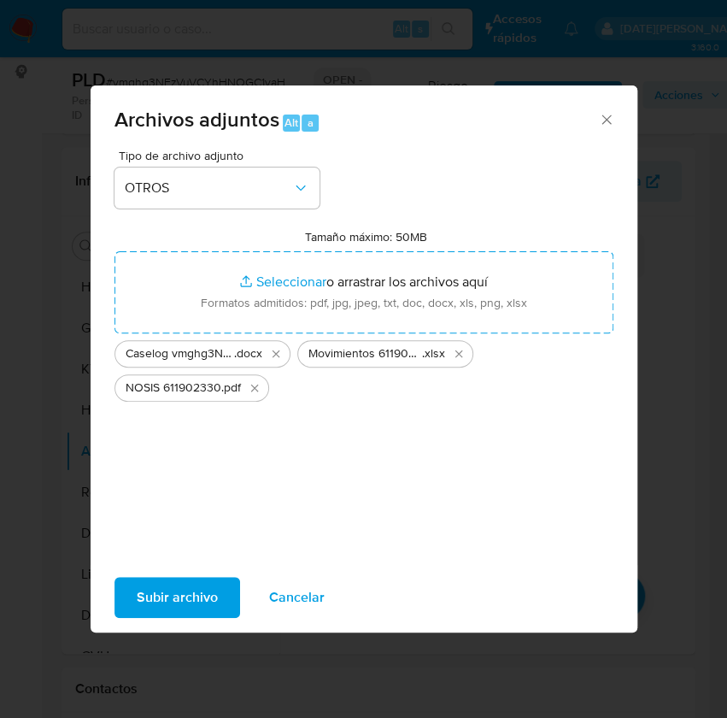
click at [173, 589] on span "Subir archivo" at bounding box center [177, 597] width 81 height 38
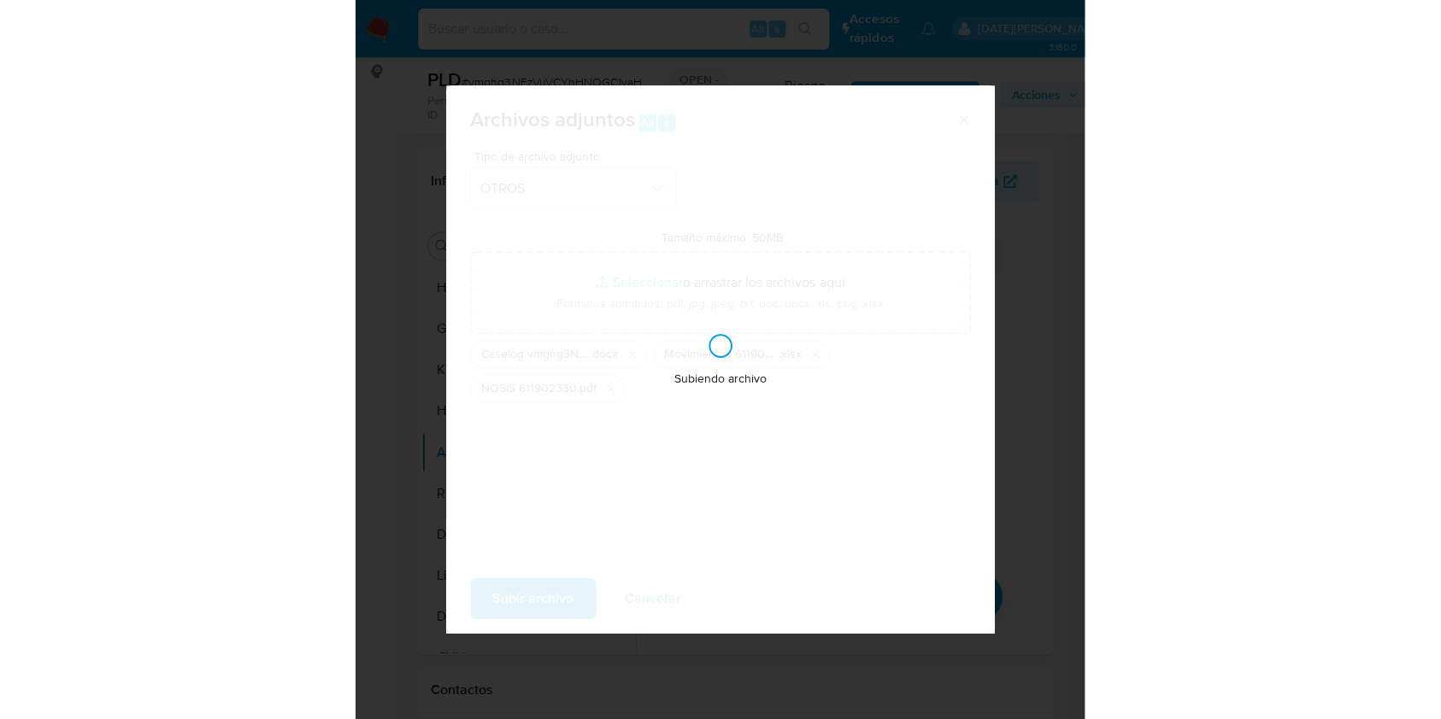
scroll to position [657, 0]
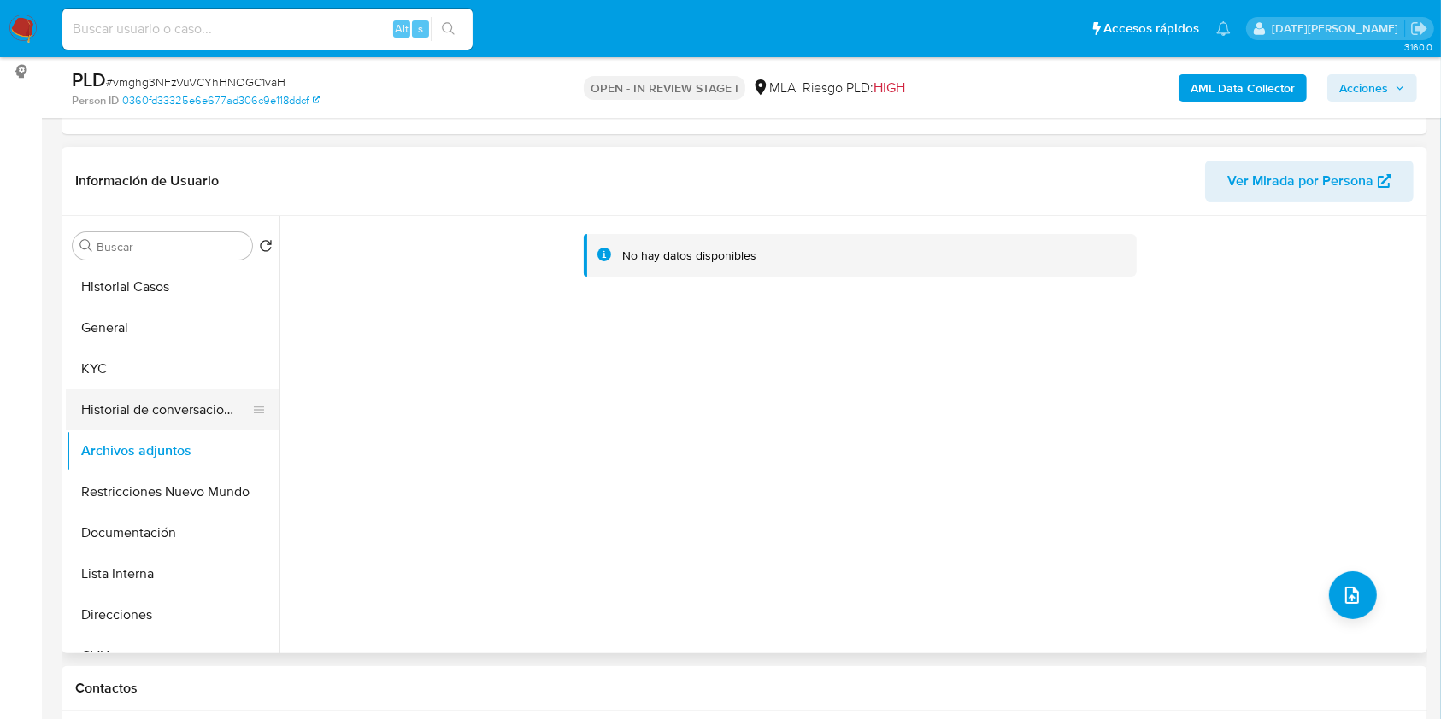
click at [177, 407] on button "Historial de conversaciones" at bounding box center [166, 410] width 200 height 41
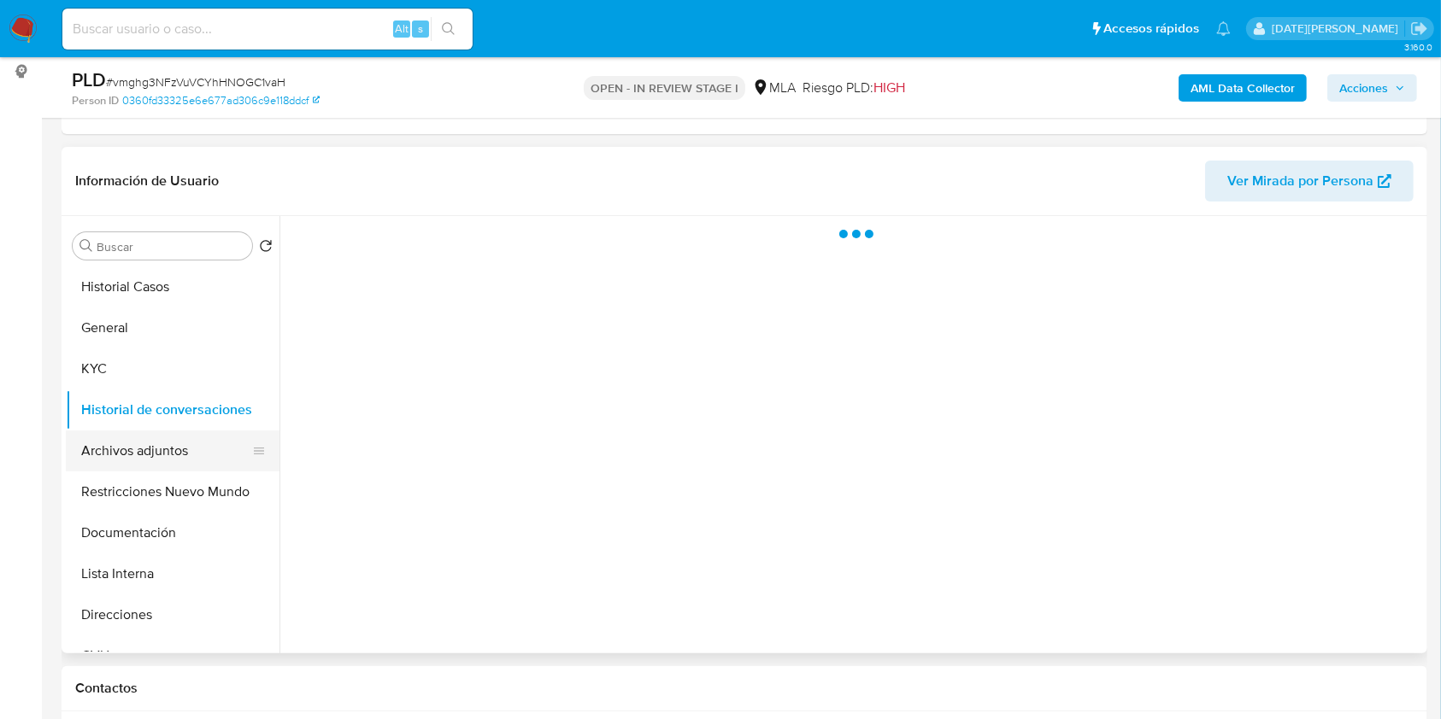
click at [158, 443] on button "Archivos adjuntos" at bounding box center [166, 451] width 200 height 41
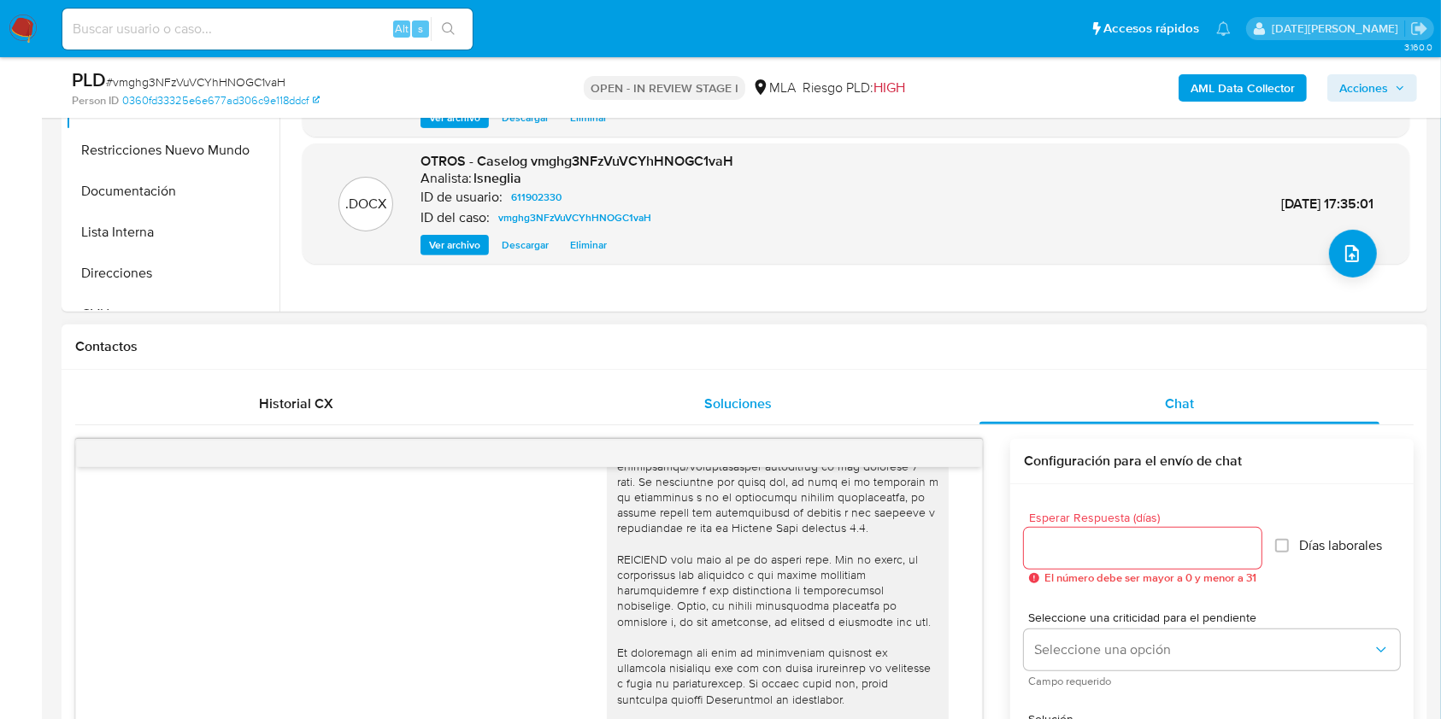
scroll to position [797, 0]
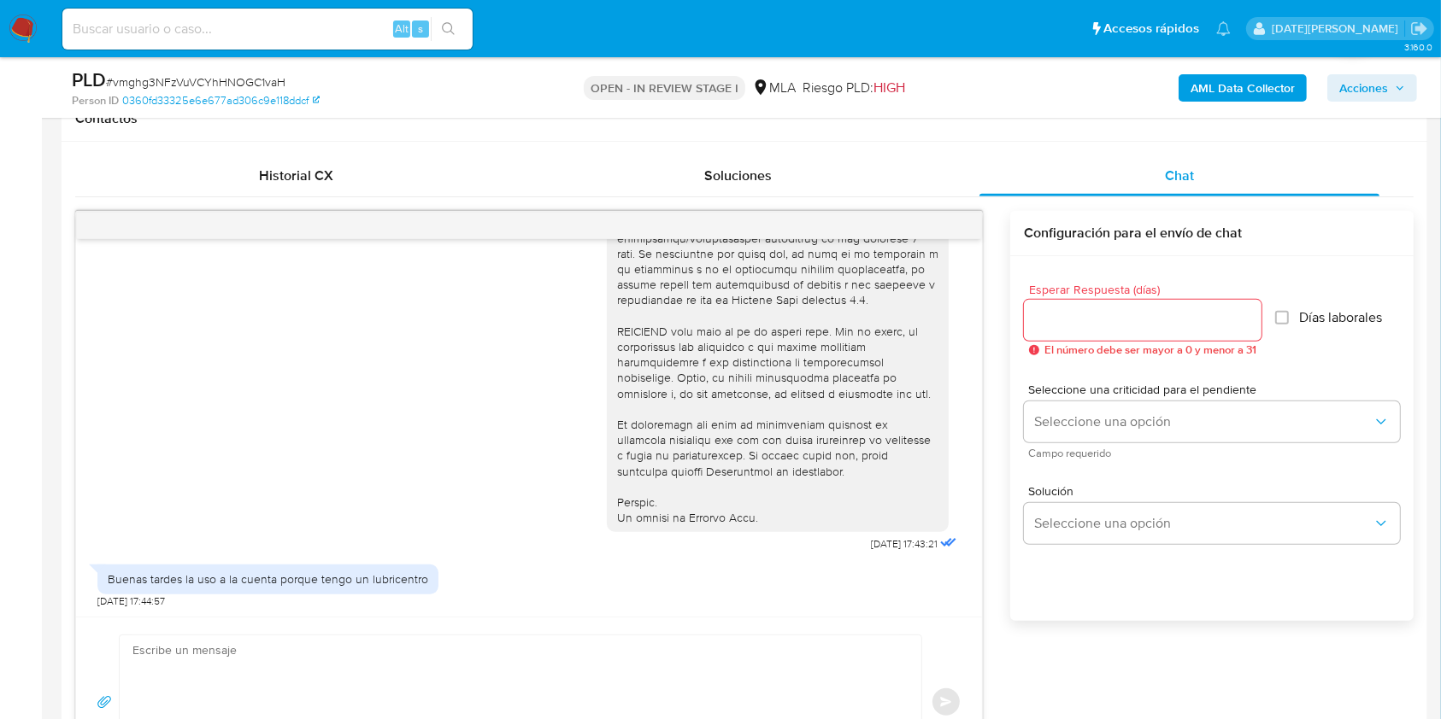
drag, startPoint x: 349, startPoint y: 574, endPoint x: 260, endPoint y: 439, distance: 161.6
click at [260, 439] on div "18/08/2025 17:43:21" at bounding box center [528, 90] width 863 height 936
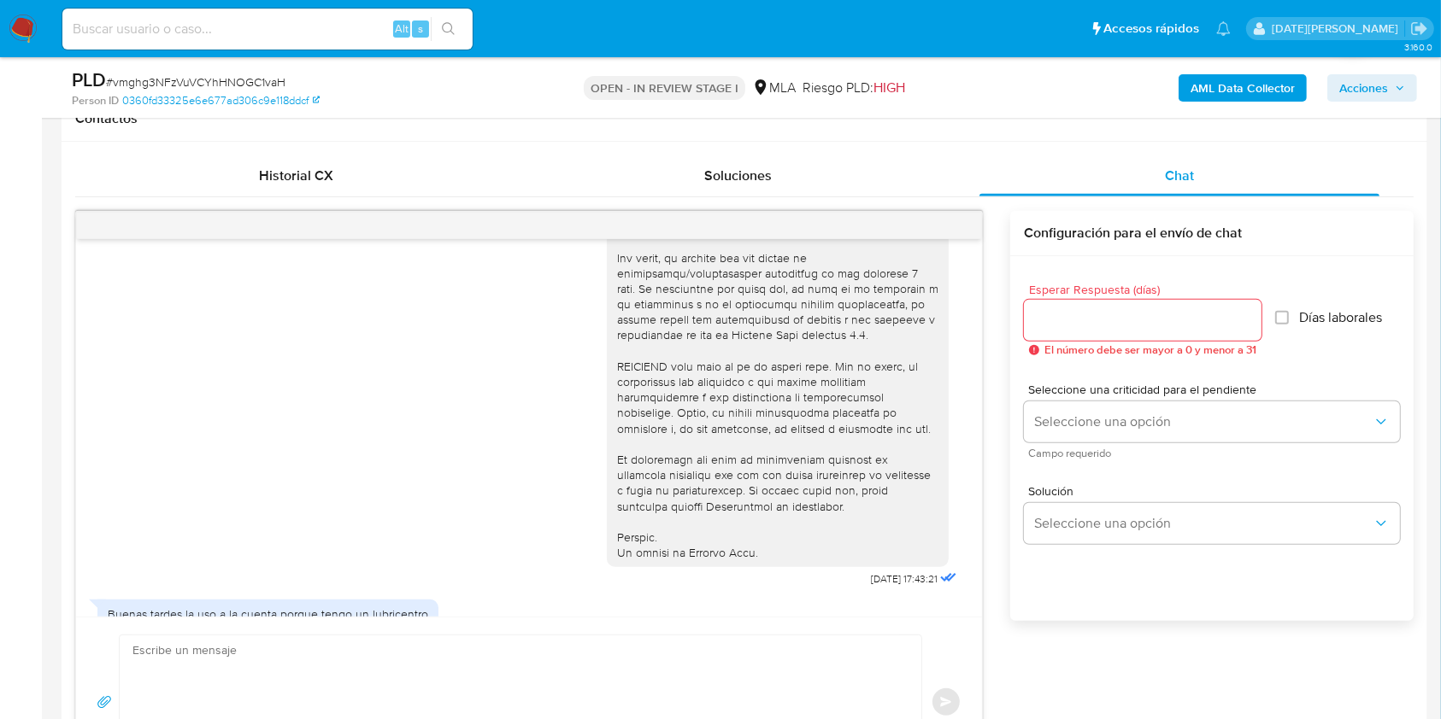
scroll to position [657, 0]
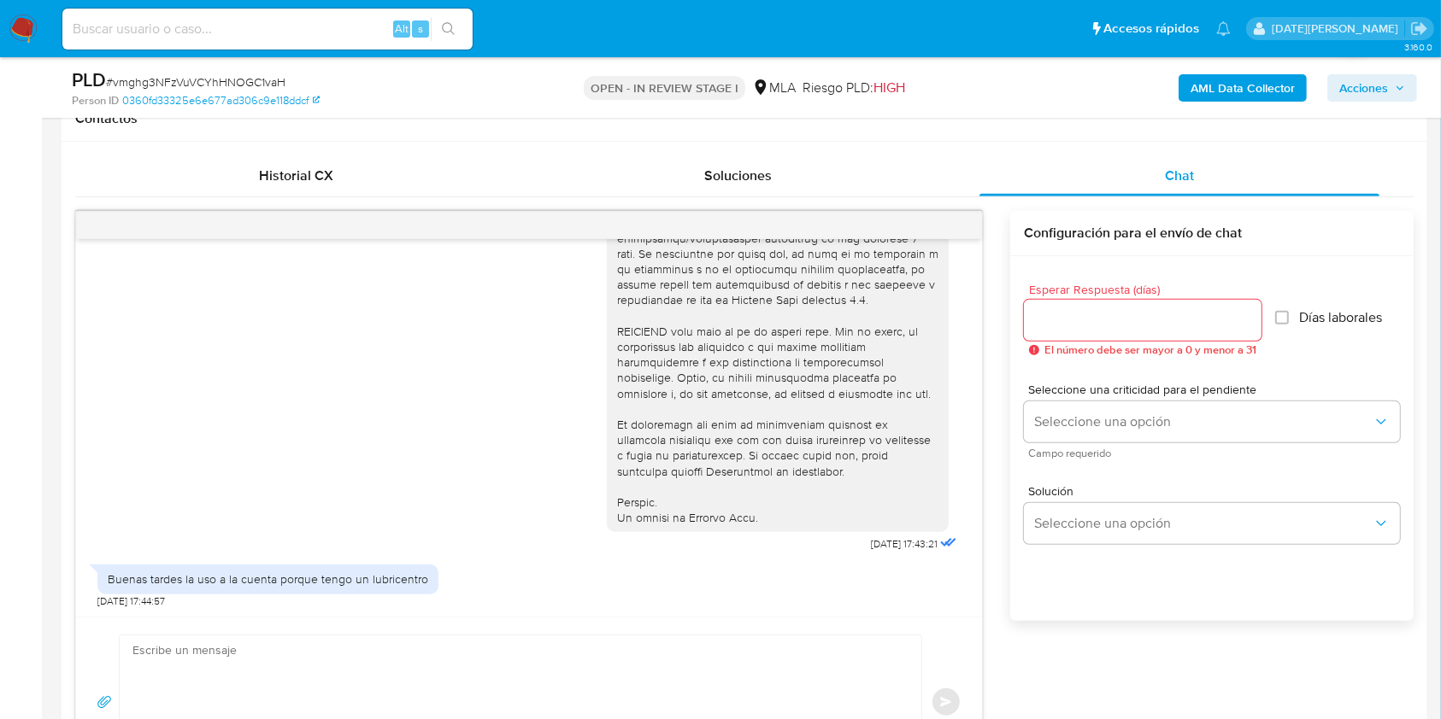
click at [378, 653] on textarea at bounding box center [515, 703] width 767 height 134
click at [212, 70] on div "PLD # vmghg3NFzVuVCYhHNOGC1vaH" at bounding box center [293, 80] width 442 height 26
click at [215, 81] on span "# vmghg3NFzVuVCYhHNOGC1vaH" at bounding box center [195, 81] width 179 height 17
click at [316, 678] on textarea at bounding box center [515, 703] width 767 height 134
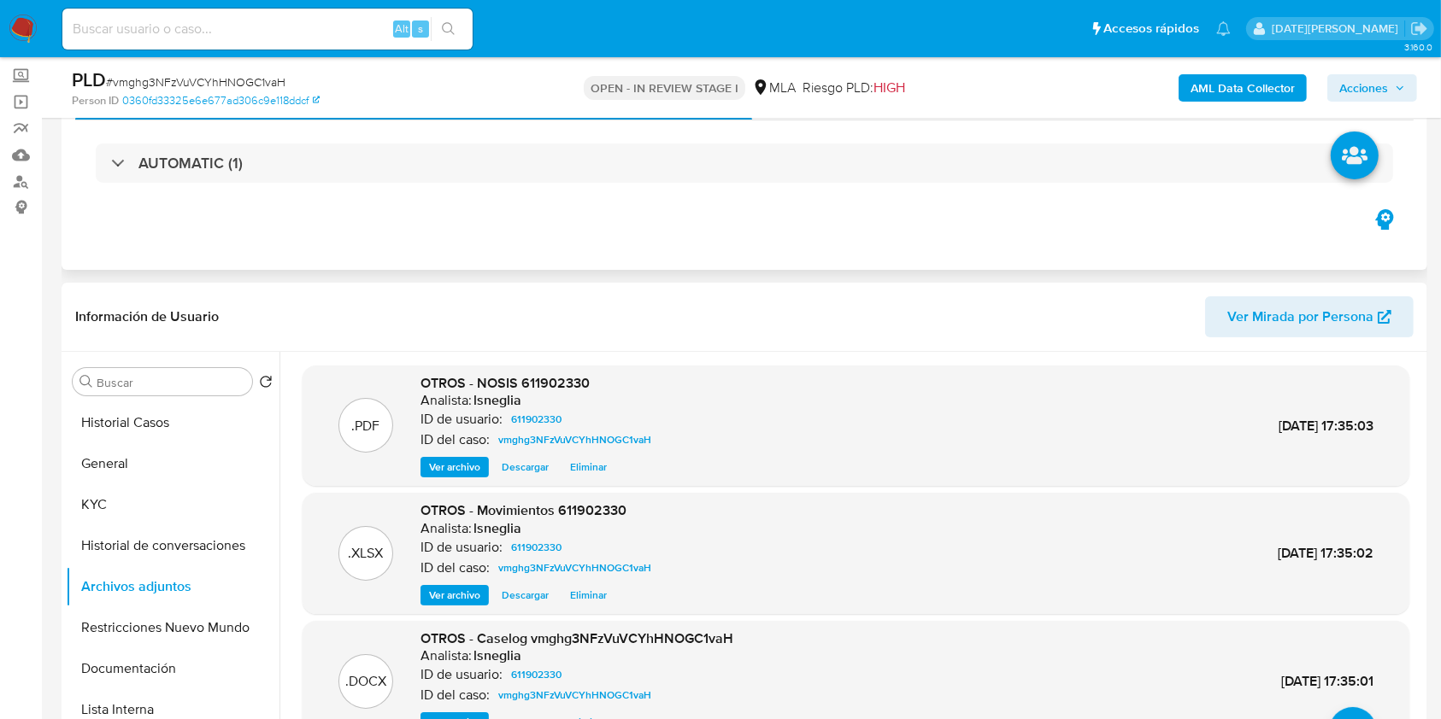
scroll to position [0, 0]
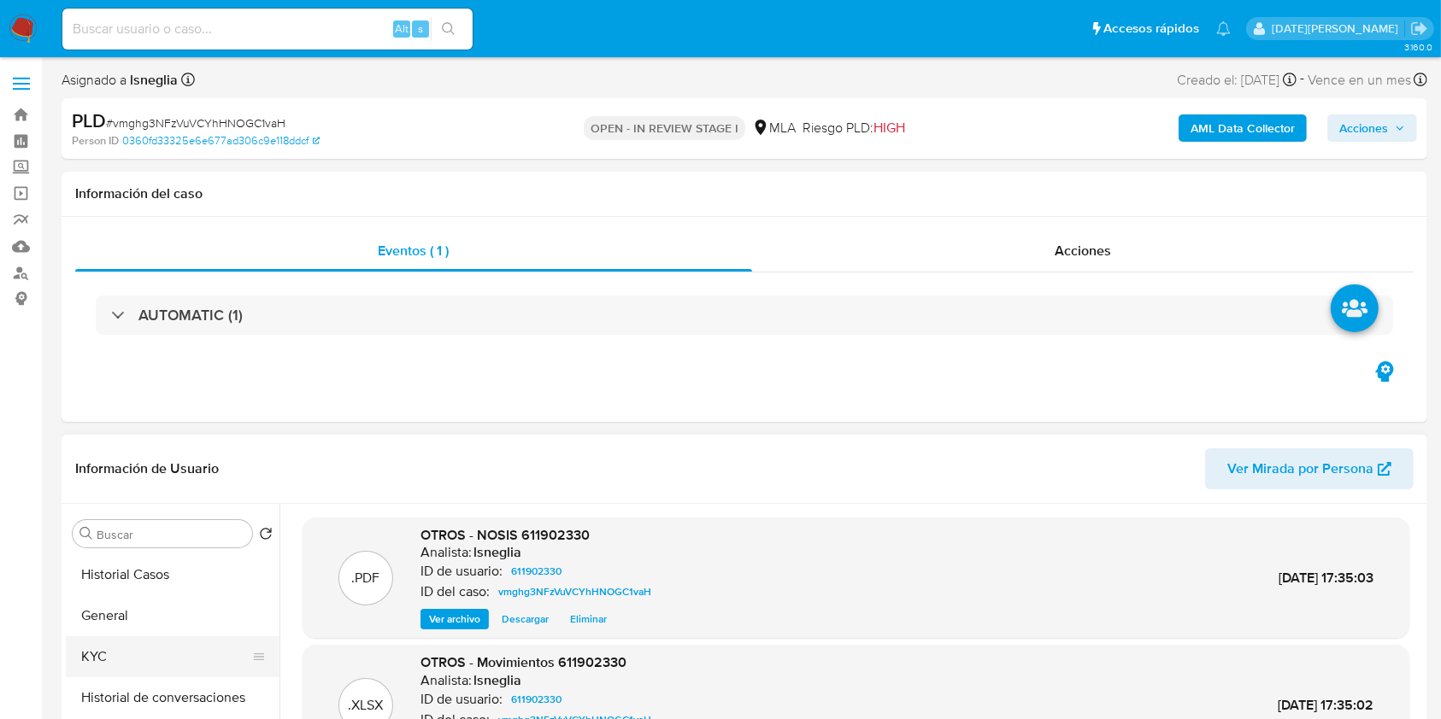
click at [144, 660] on button "KYC" at bounding box center [166, 657] width 200 height 41
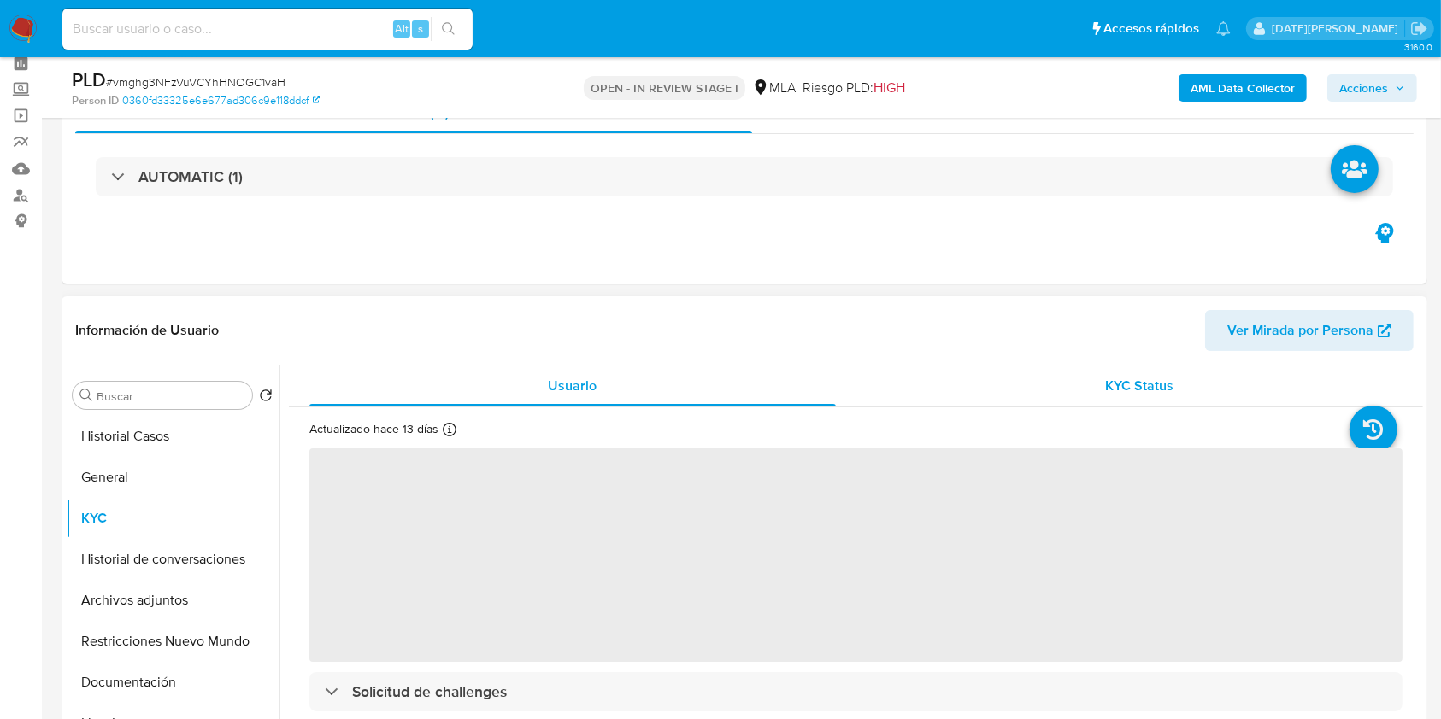
scroll to position [114, 0]
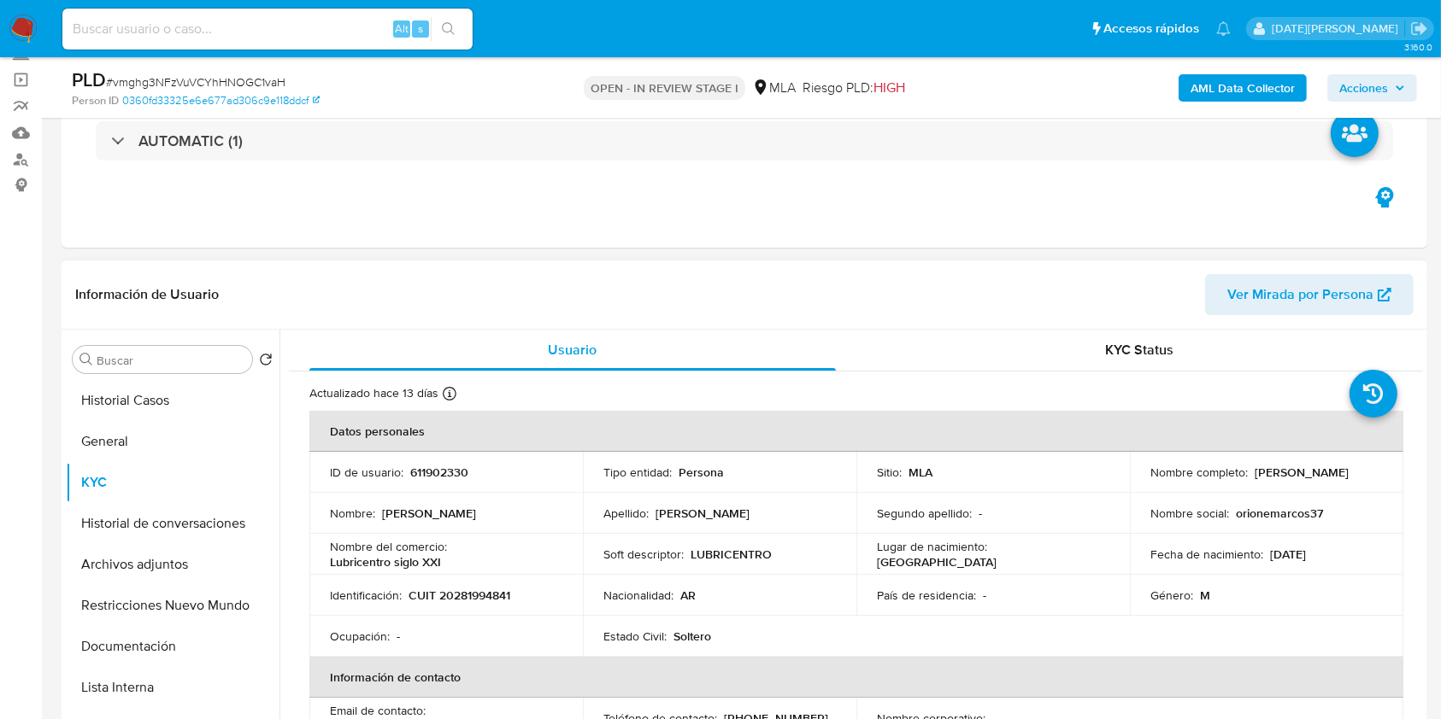
drag, startPoint x: 1145, startPoint y: 478, endPoint x: 1277, endPoint y: 477, distance: 132.4
click at [1277, 477] on div "Nombre completo : Marcos Antonio Orione" at bounding box center [1266, 472] width 232 height 15
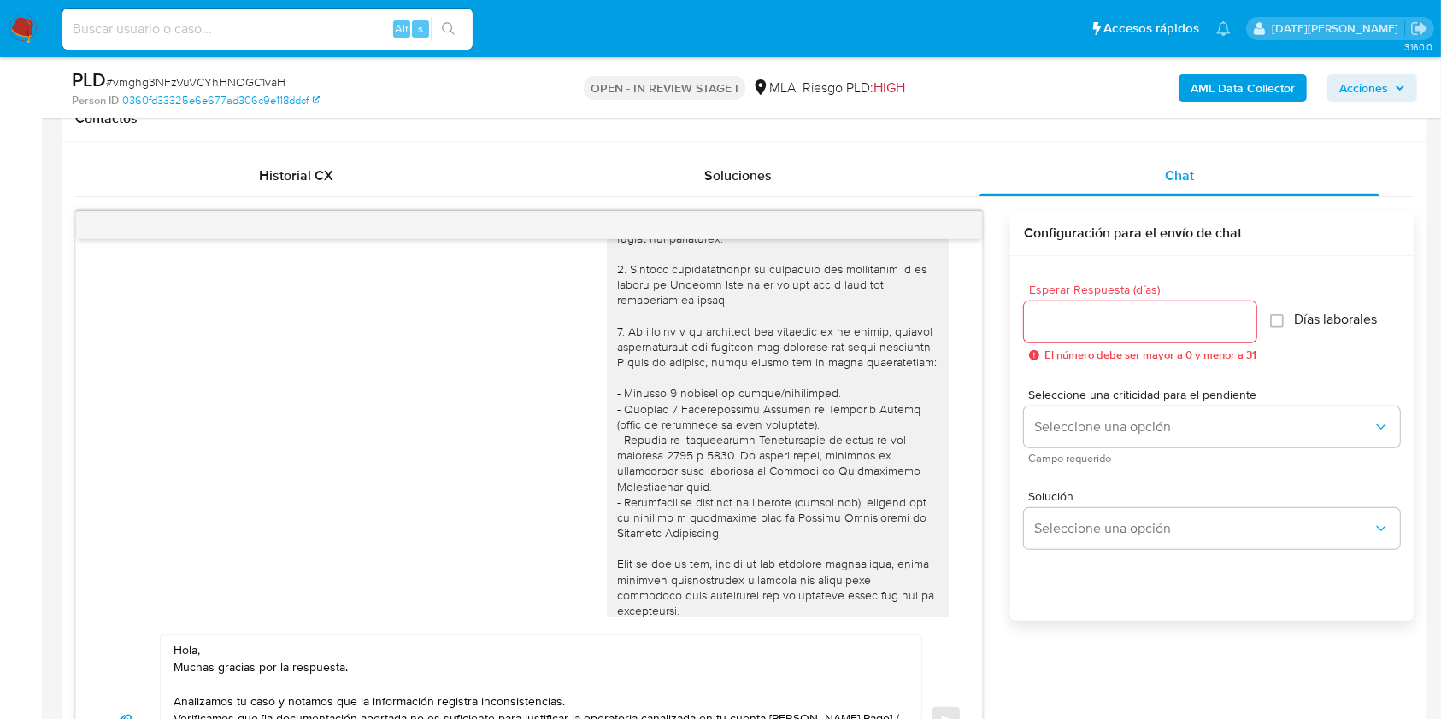
click at [260, 641] on textarea "Hola, Muchas gracias por la respuesta. Analizamos tu caso y notamos que la info…" at bounding box center [536, 721] width 726 height 171
paste textarea "[PERSON_NAME]"
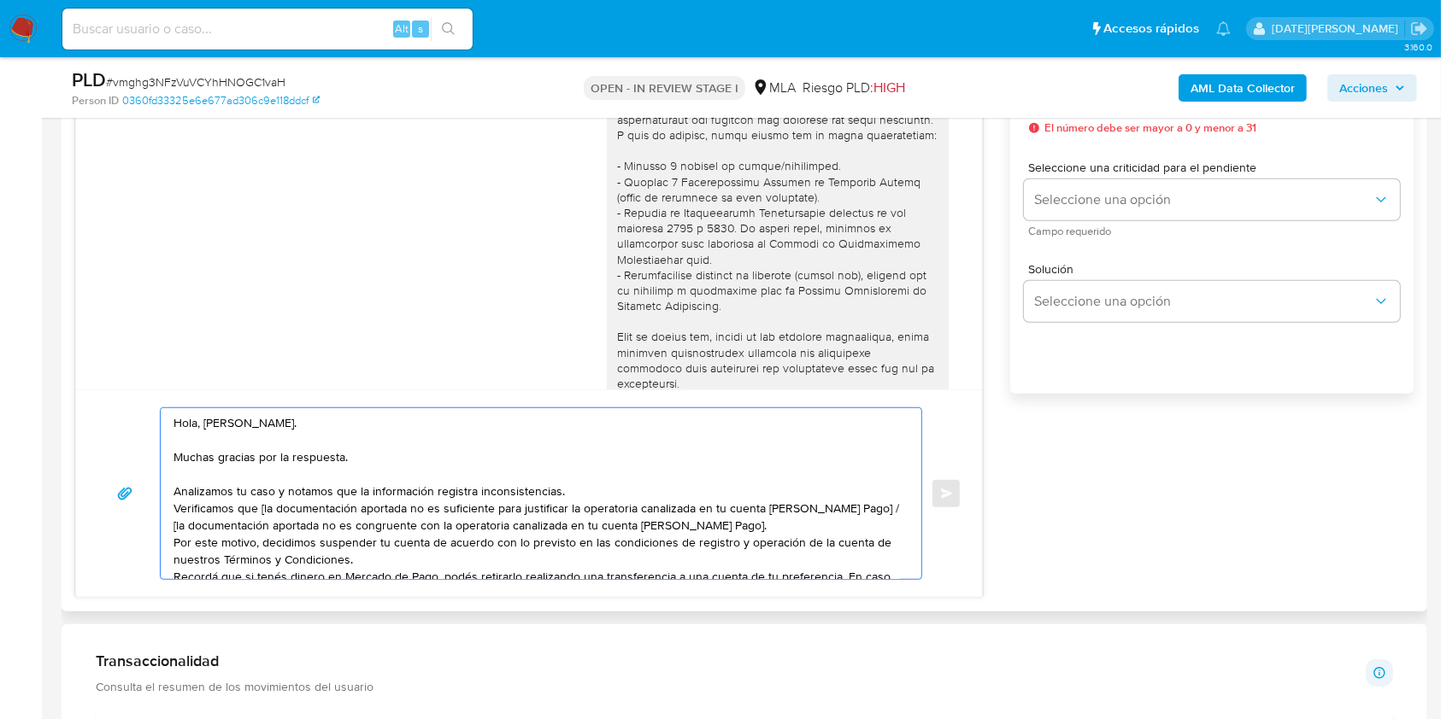
scroll to position [1025, 0]
click at [600, 475] on textarea "Hola, Marcos Antonio Orione. Muchas gracias por la respuesta. Analizamos tu cas…" at bounding box center [536, 493] width 726 height 171
click at [603, 481] on textarea "Hola, Marcos Antonio Orione. Muchas gracias por la respuesta. Analizamos tu cas…" at bounding box center [536, 493] width 726 height 171
click at [601, 490] on textarea "Hola, Marcos Antonio Orione. Muchas gracias por la respuesta. Analizamos tu cas…" at bounding box center [536, 493] width 726 height 171
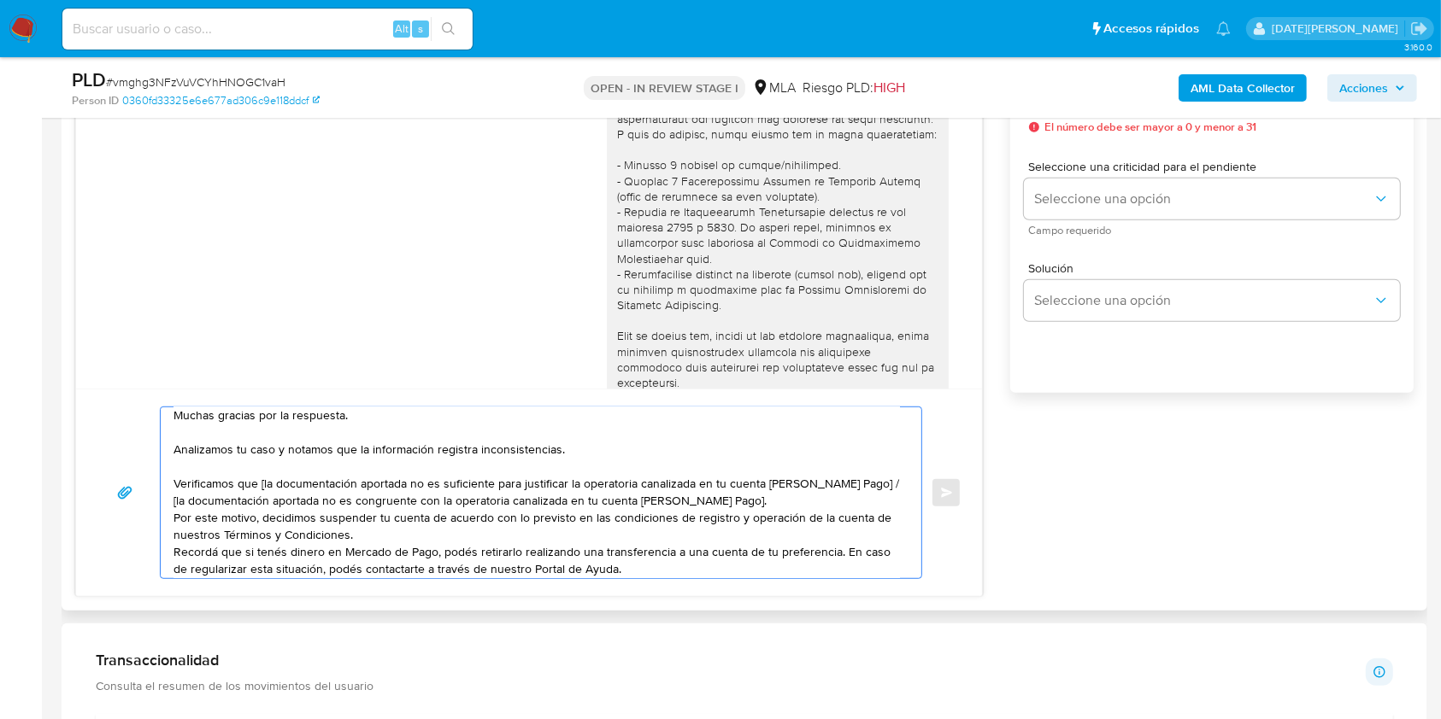
scroll to position [44, 0]
click at [262, 484] on textarea "Hola, Marcos Antonio Orione. Muchas gracias por la respuesta. Analizamos tu cas…" at bounding box center [536, 493] width 726 height 171
click at [287, 482] on textarea "Hola, Marcos Antonio Orione. Muchas gracias por la respuesta. Analizamos tu cas…" at bounding box center [536, 493] width 726 height 171
drag, startPoint x: 839, startPoint y: 483, endPoint x: 848, endPoint y: 501, distance: 19.9
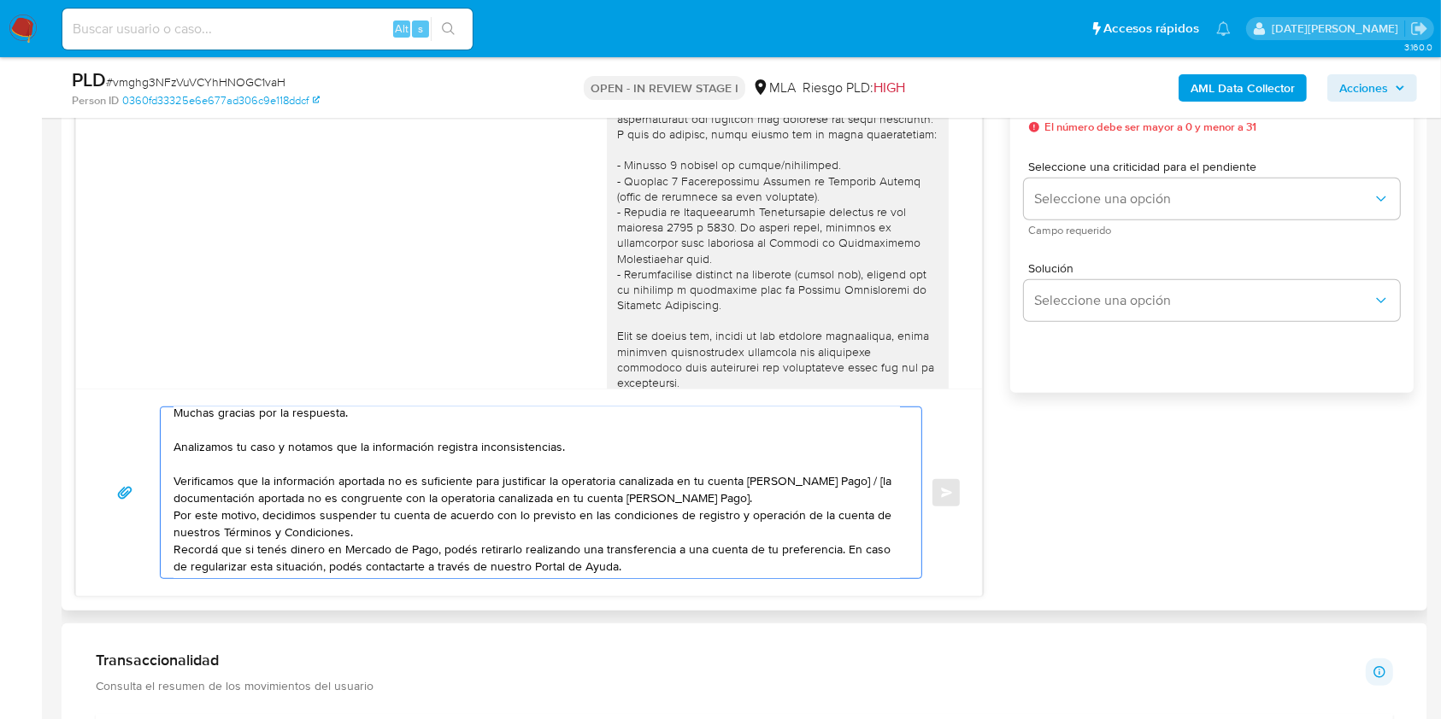
click at [848, 501] on textarea "Hola, Marcos Antonio Orione. Muchas gracias por la respuesta. Analizamos tu cas…" at bounding box center [536, 493] width 726 height 171
click at [625, 527] on textarea "Hola, Marcos Antonio Orione. Muchas gracias por la respuesta. Analizamos tu cas…" at bounding box center [536, 493] width 726 height 171
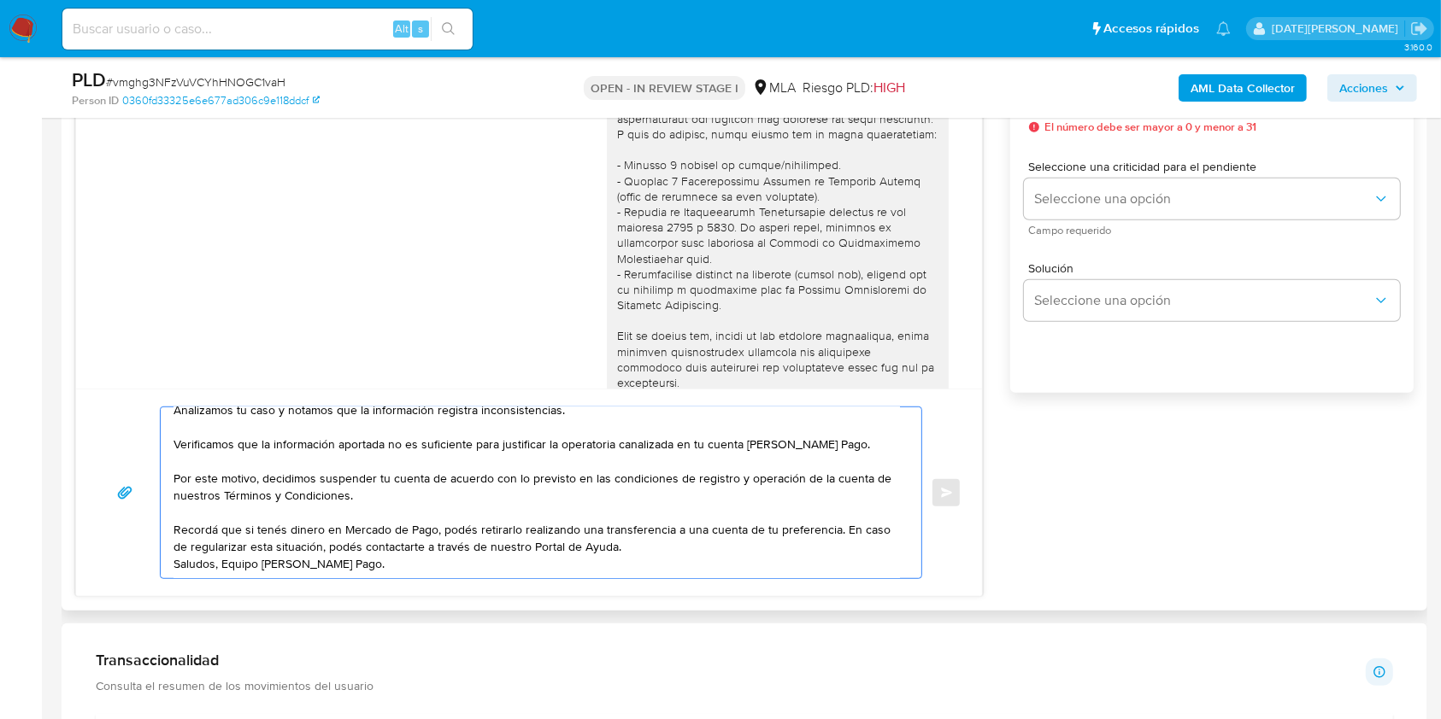
scroll to position [138, 0]
click at [624, 504] on textarea "Hola, Marcos Antonio Orione. Muchas gracias por la respuesta. Analizamos tu cas…" at bounding box center [536, 493] width 726 height 171
click at [652, 495] on textarea "Hola, Marcos Antonio Orione. Muchas gracias por la respuesta. Analizamos tu cas…" at bounding box center [536, 493] width 726 height 171
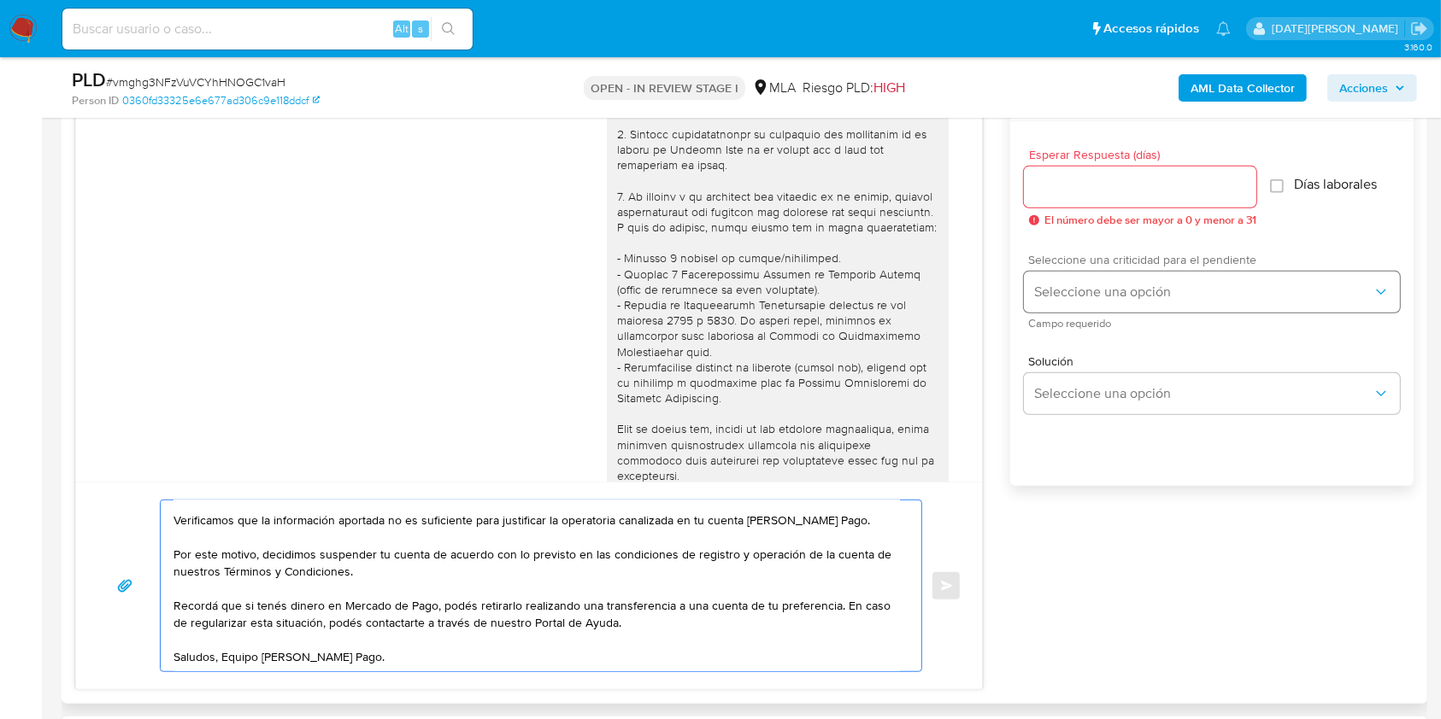
scroll to position [911, 0]
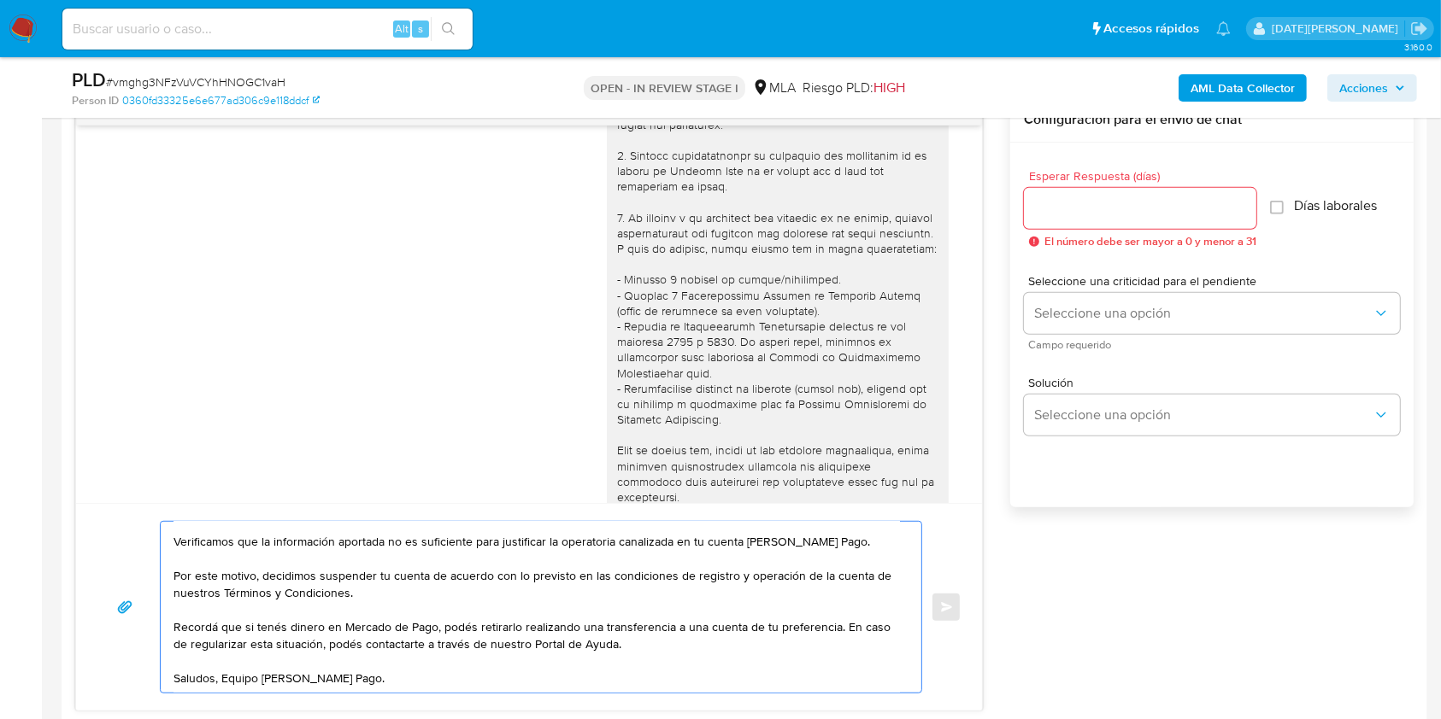
type textarea "Hola, Marcos Antonio Orione. Muchas gracias por la respuesta. Analizamos tu cas…"
click at [1081, 210] on input "Esperar Respuesta (días)" at bounding box center [1140, 208] width 232 height 22
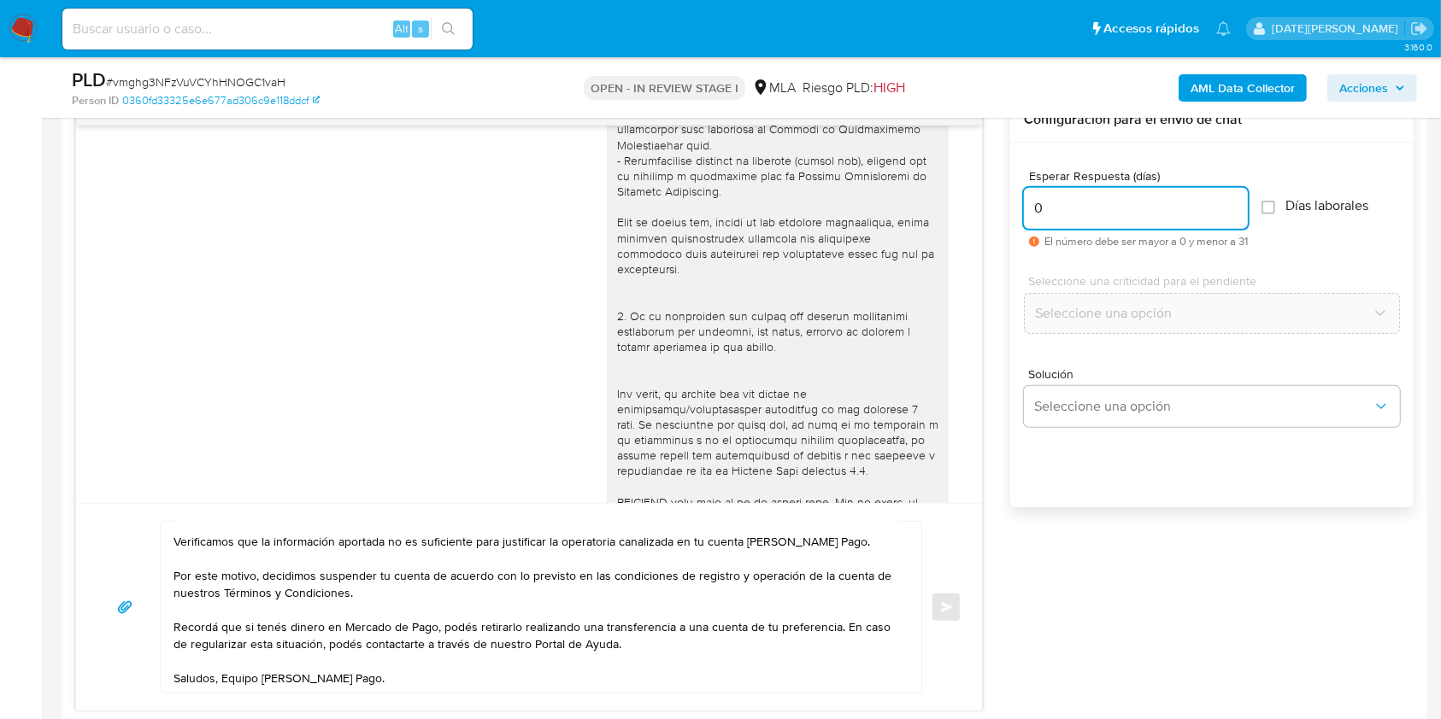
scroll to position [155, 0]
type input "0"
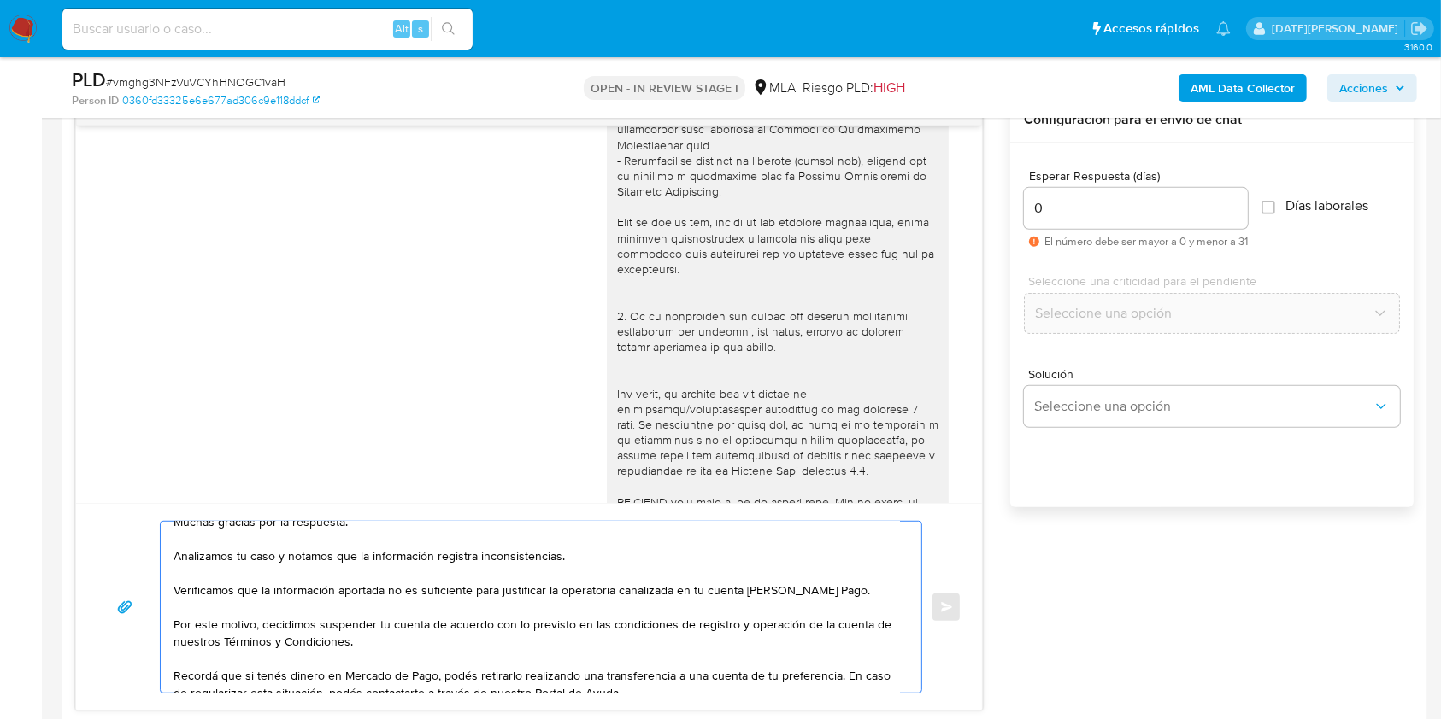
scroll to position [0, 0]
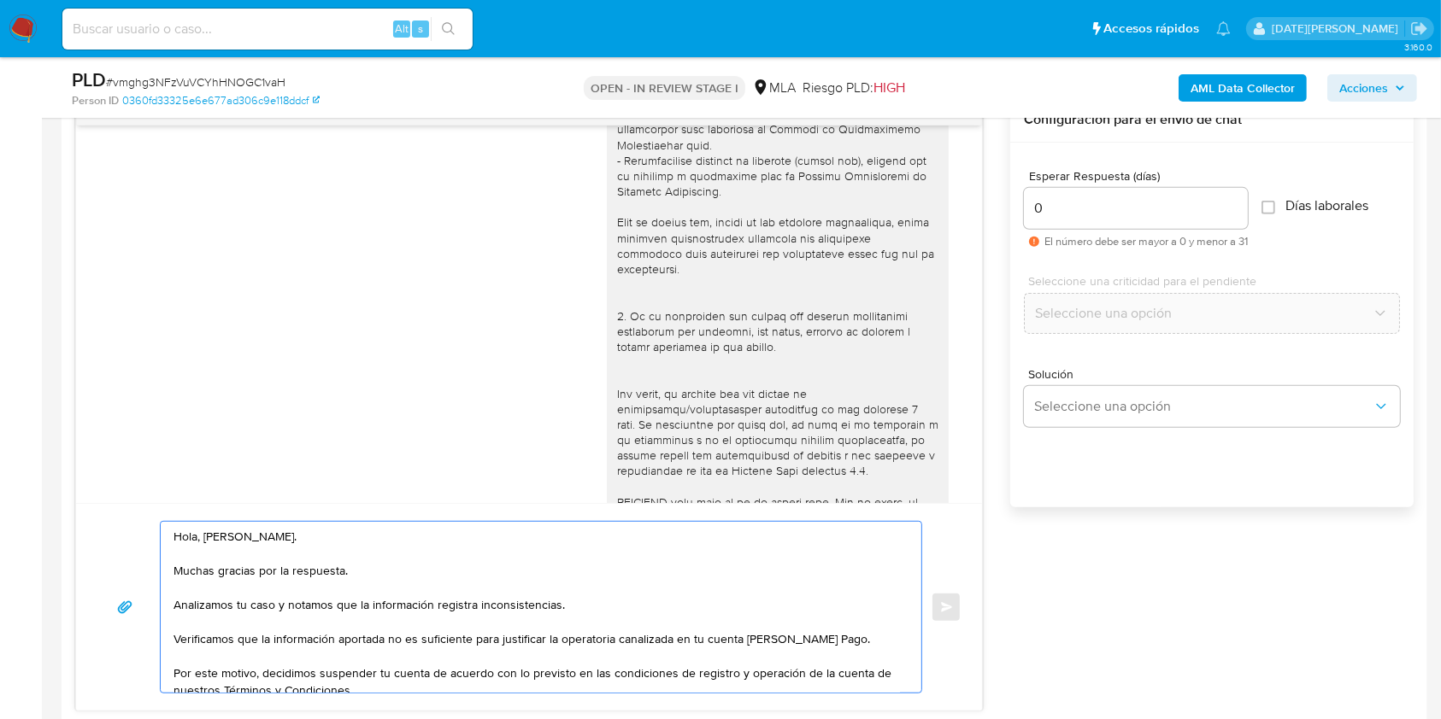
drag, startPoint x: 394, startPoint y: 623, endPoint x: 150, endPoint y: 448, distance: 300.0
click at [150, 448] on div "18/08/2025 17:43:21 Buenas tardes la uso a la cuenta porque tengo un lubricentr…" at bounding box center [528, 404] width 907 height 614
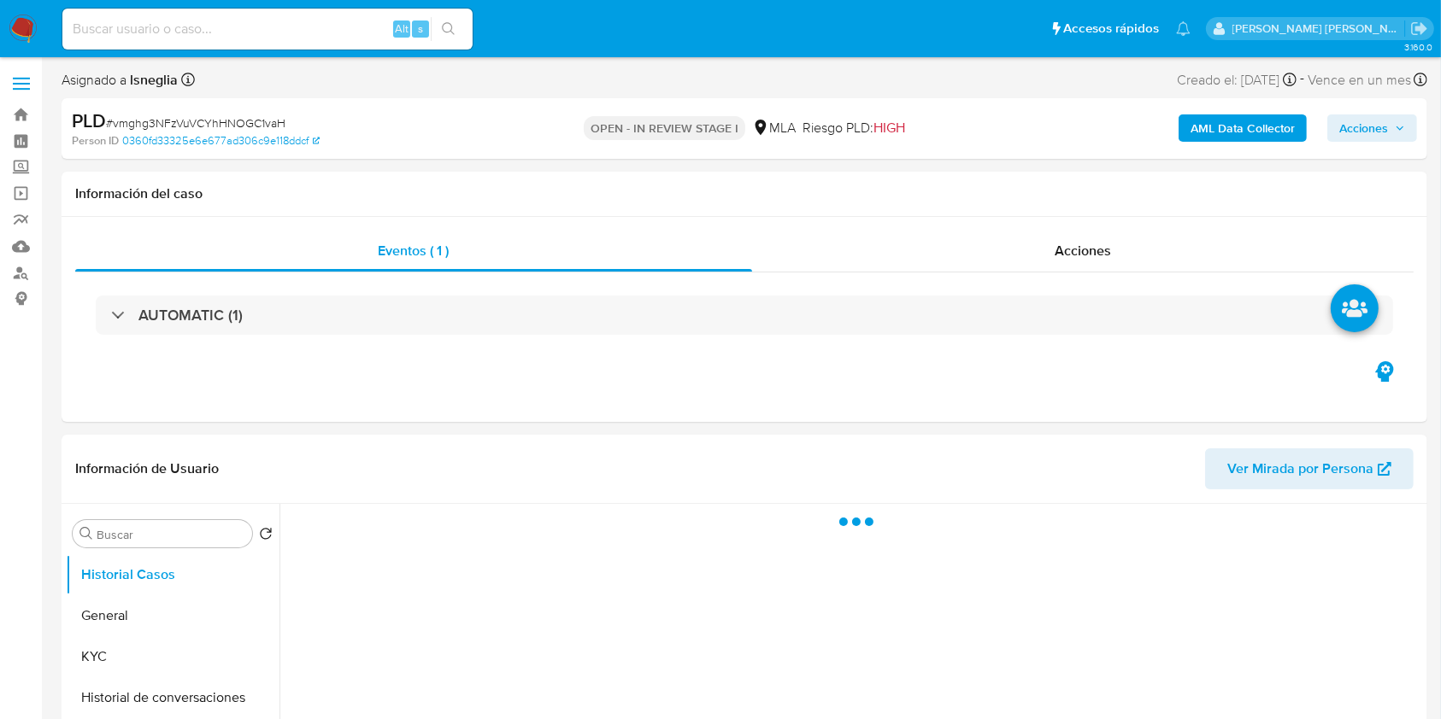
select select "10"
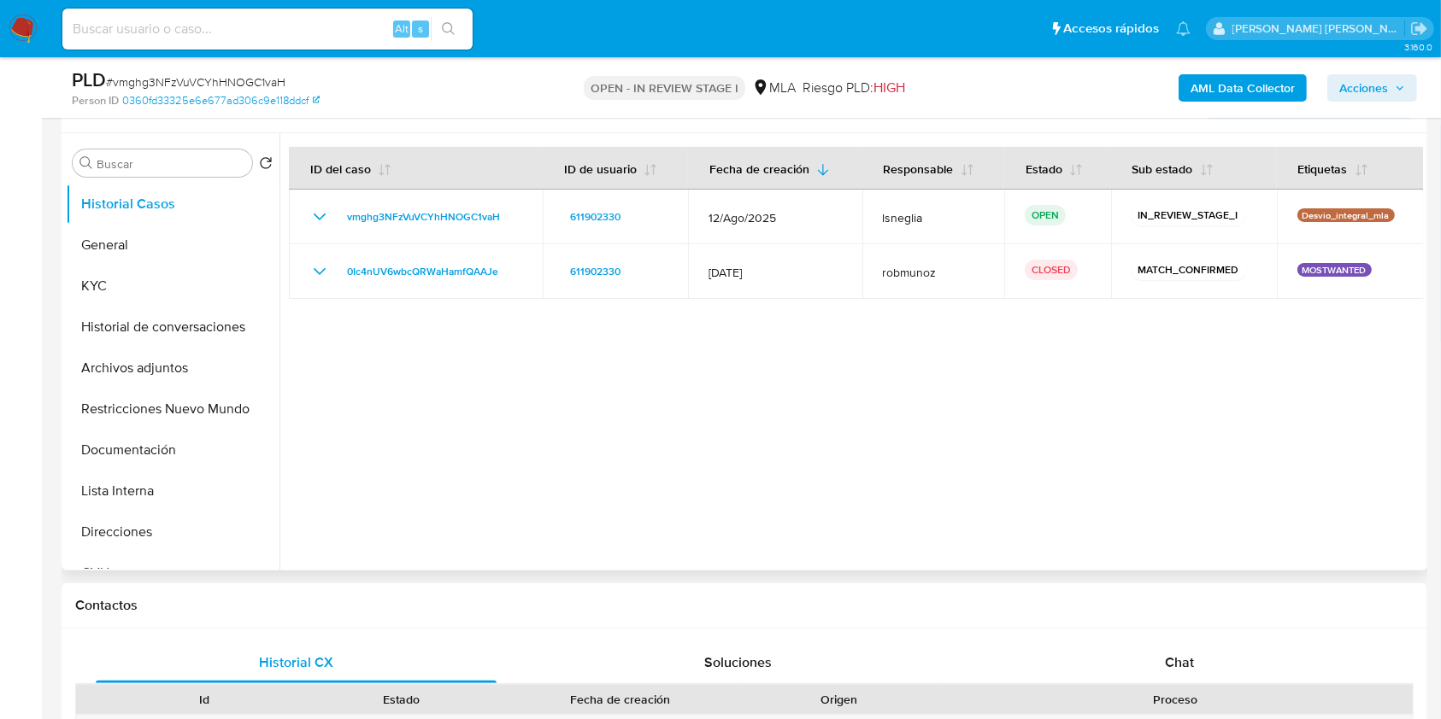
scroll to position [227, 0]
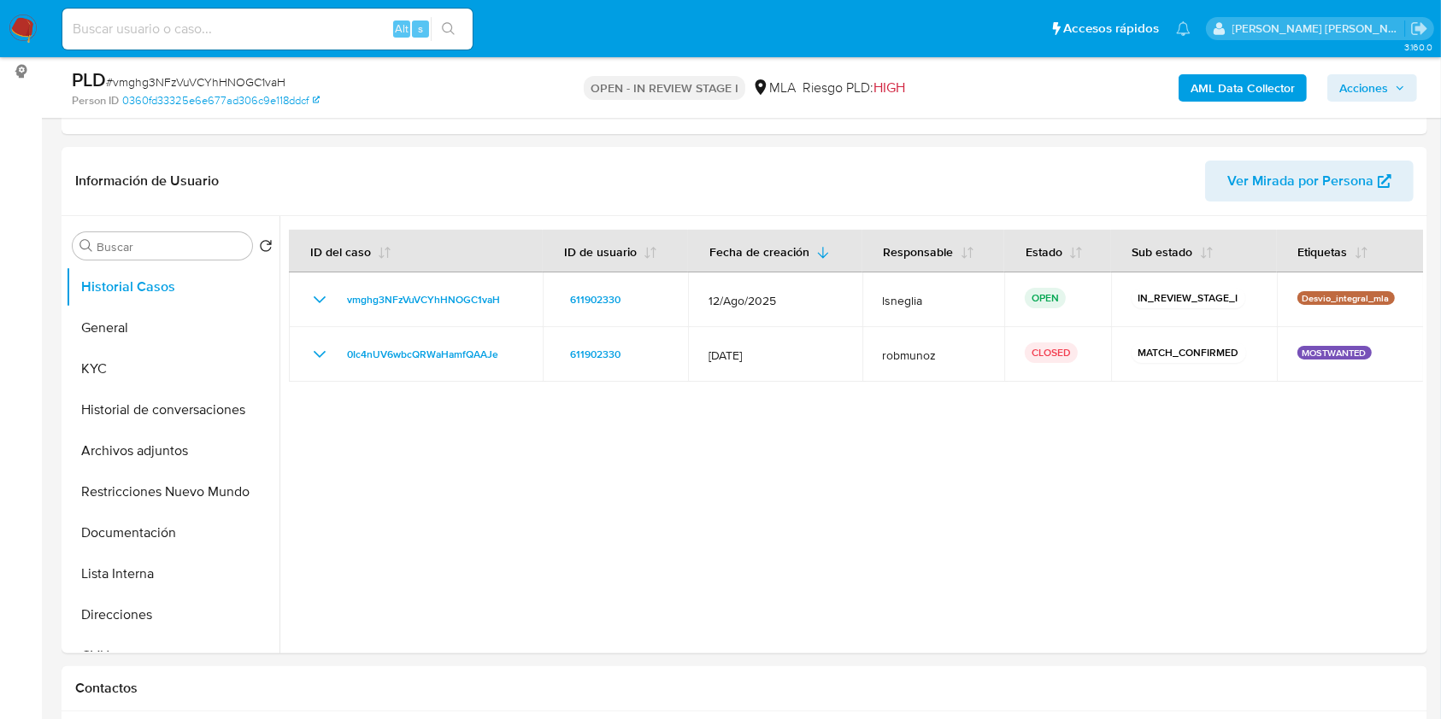
click at [34, 24] on img at bounding box center [23, 29] width 29 height 29
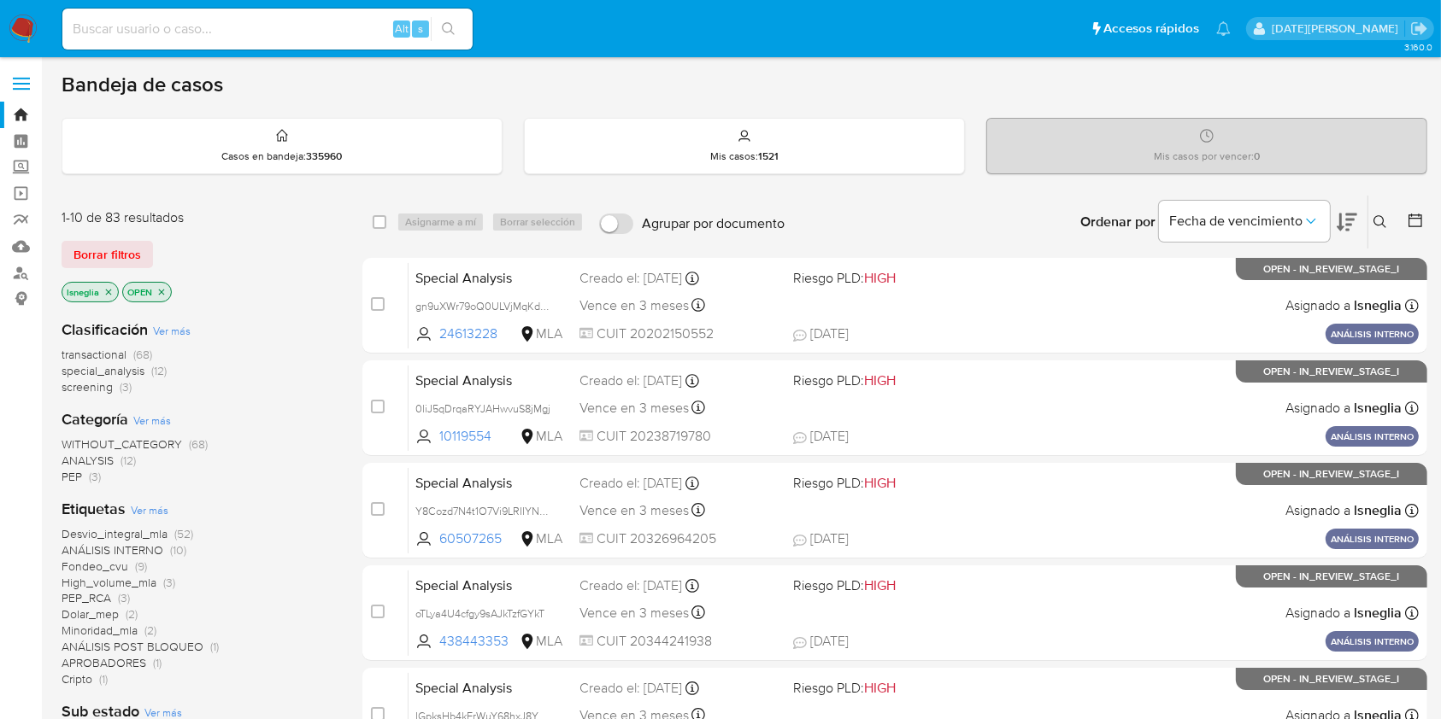
click at [1383, 223] on icon at bounding box center [1380, 222] width 14 height 14
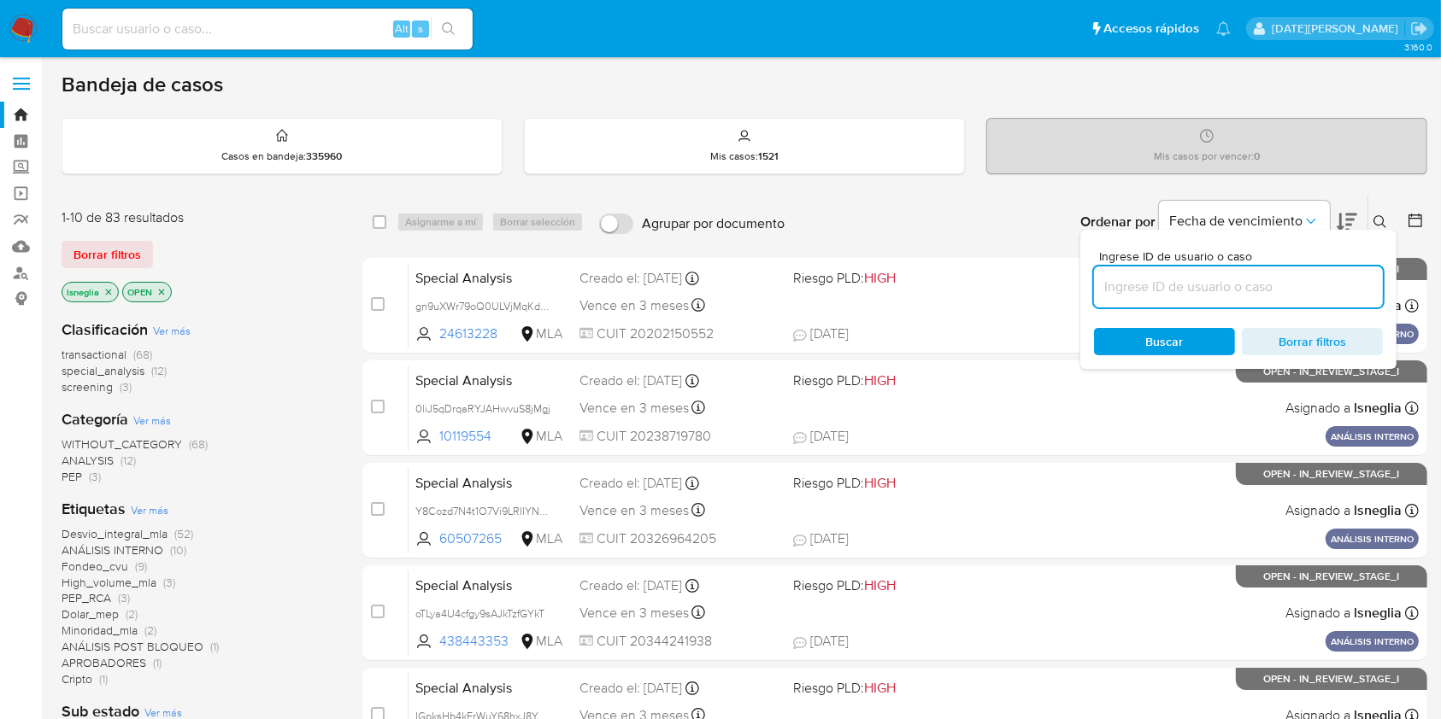
click at [1236, 289] on input at bounding box center [1238, 287] width 289 height 22
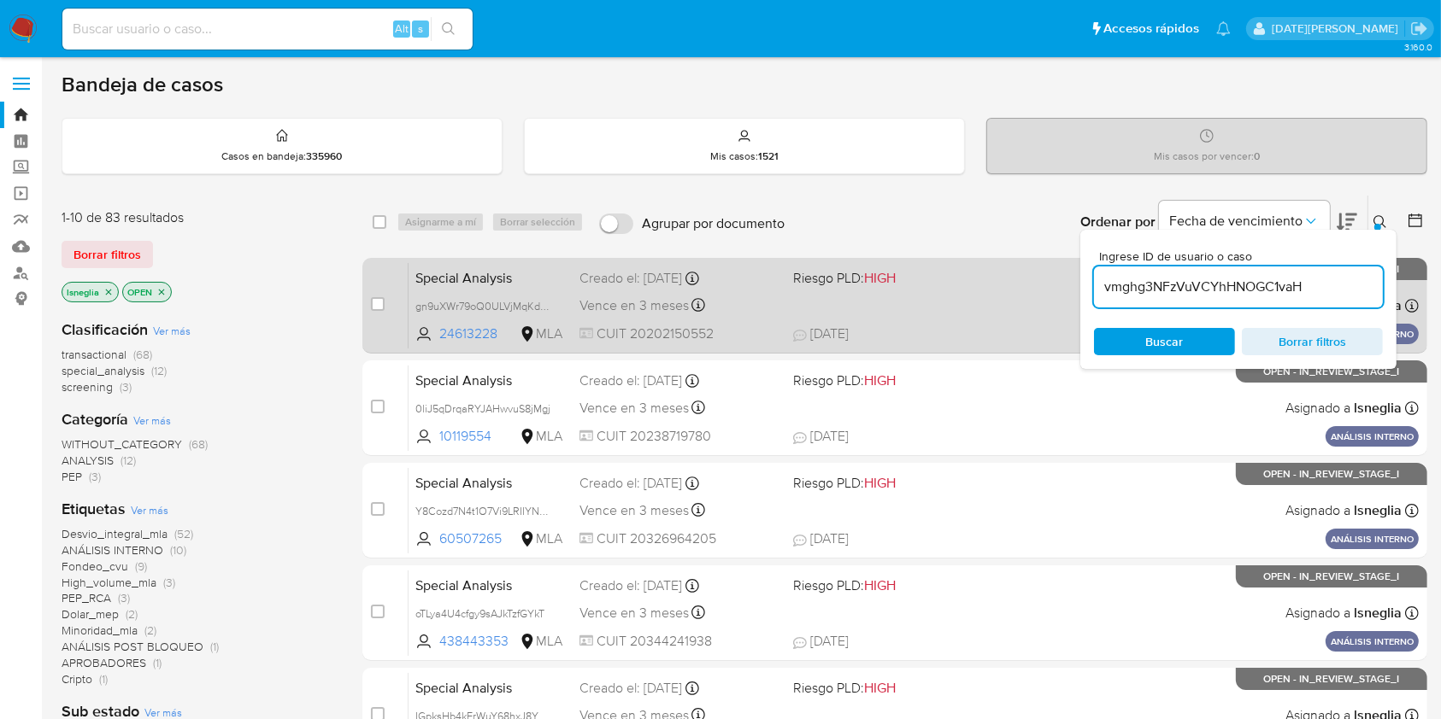
type input "vmghg3NFzVuVCYhHNOGC1vaH"
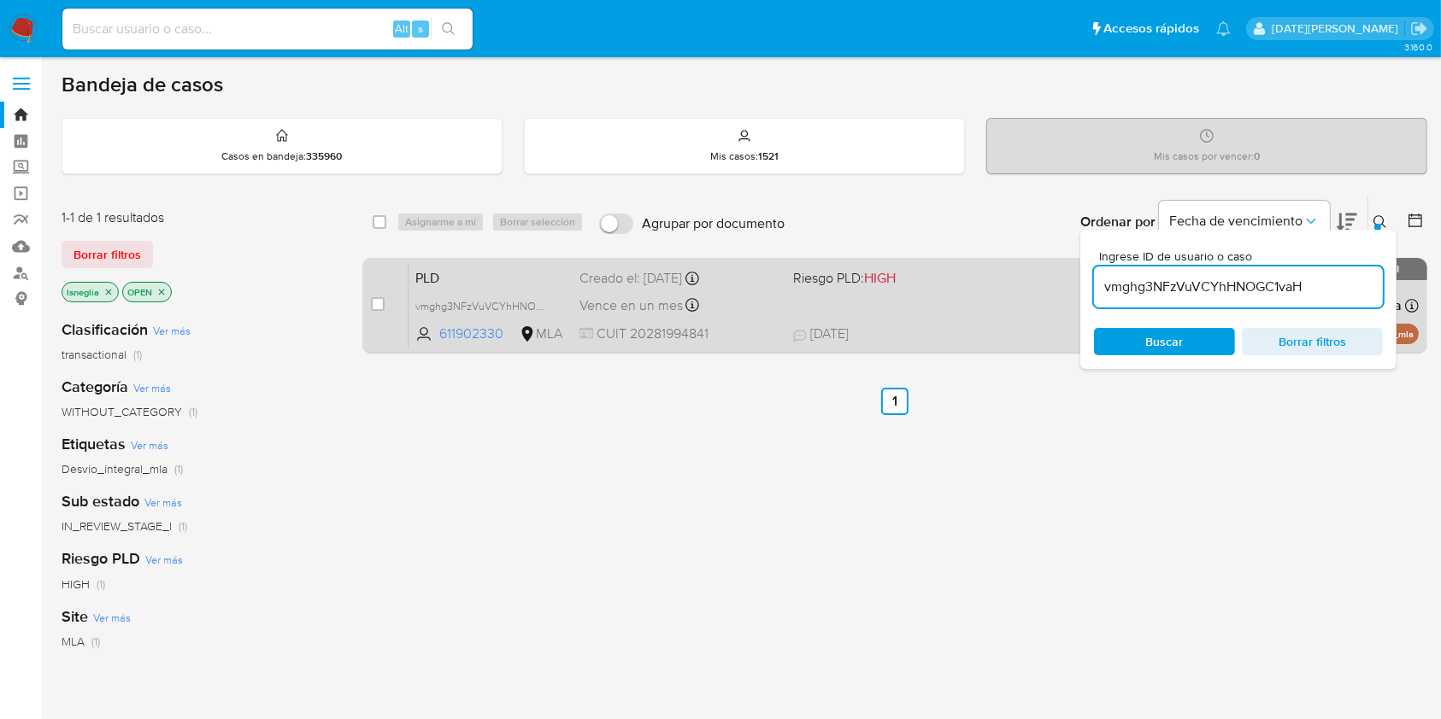
drag, startPoint x: 381, startPoint y: 307, endPoint x: 393, endPoint y: 290, distance: 20.2
click at [379, 307] on input "checkbox" at bounding box center [378, 304] width 14 height 14
checkbox input "true"
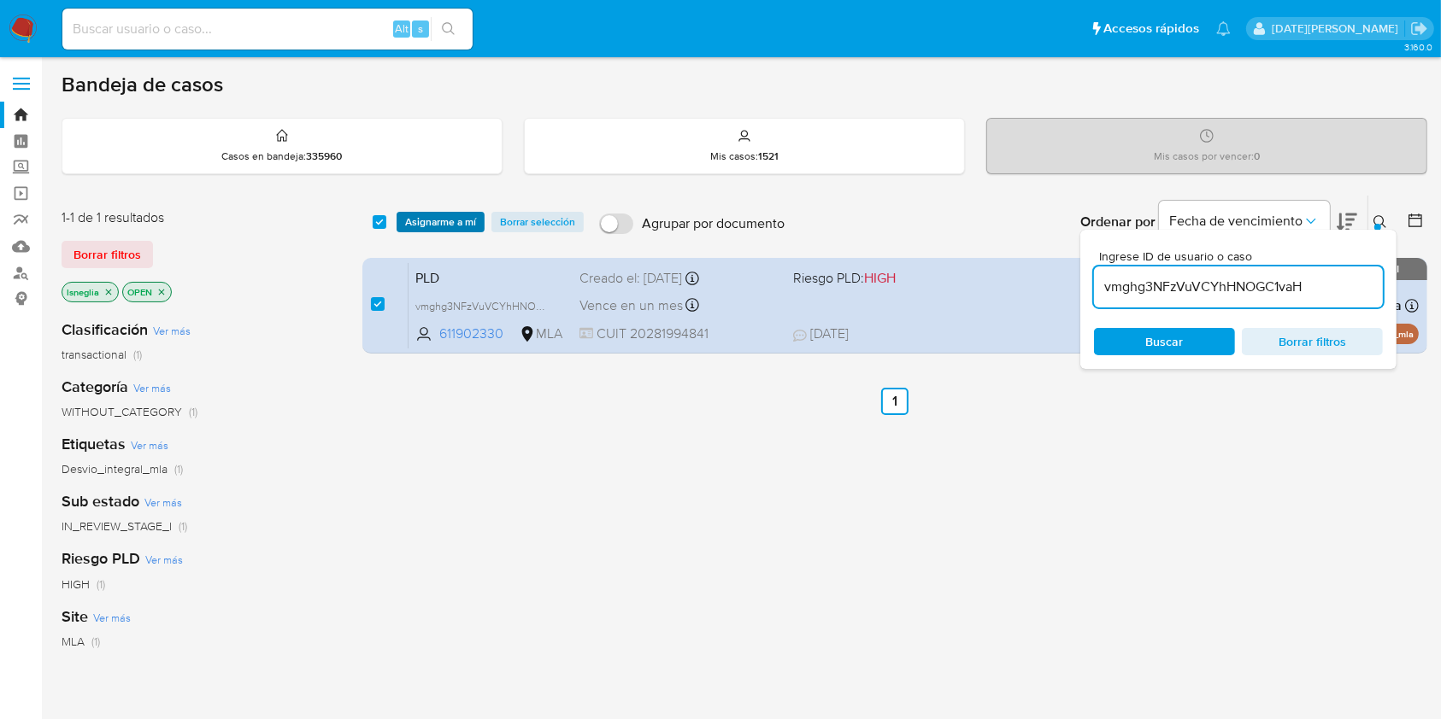
click at [466, 216] on span "Asignarme a mí" at bounding box center [440, 222] width 71 height 17
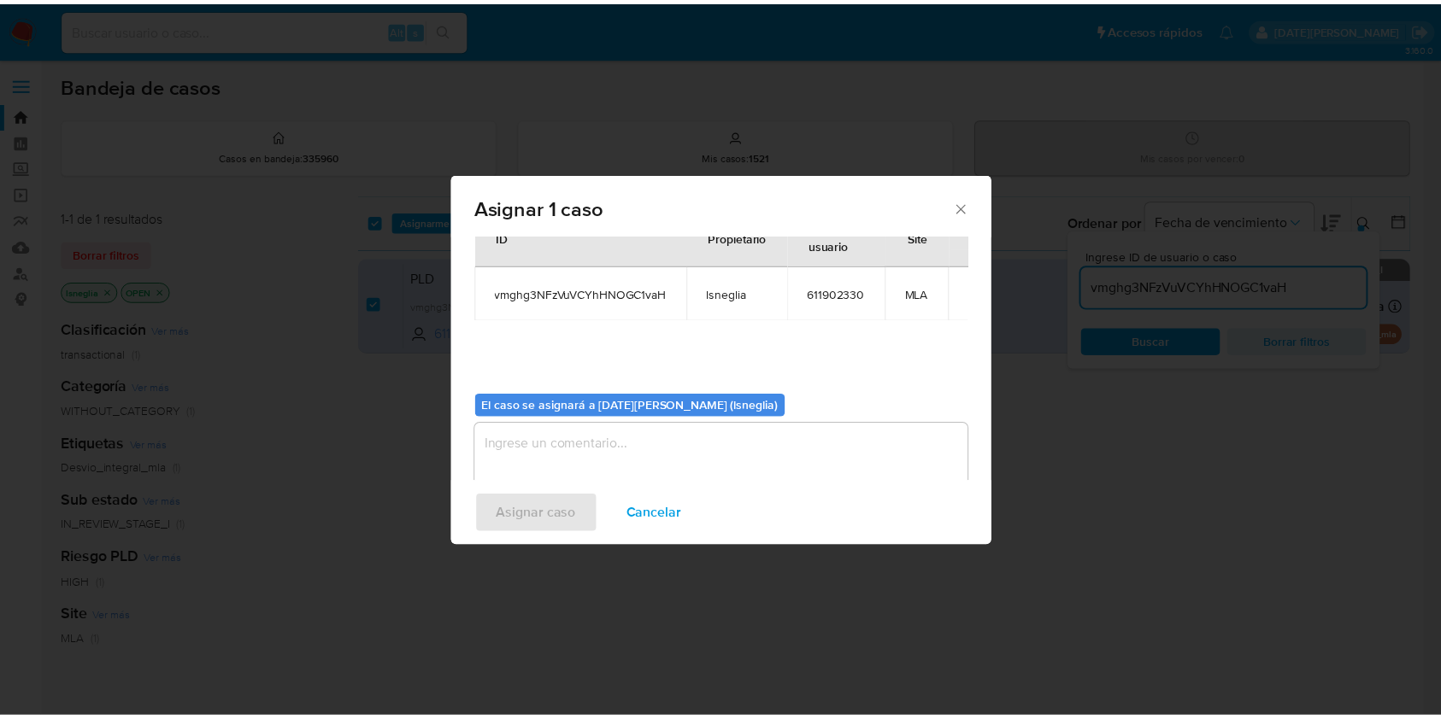
scroll to position [87, 0]
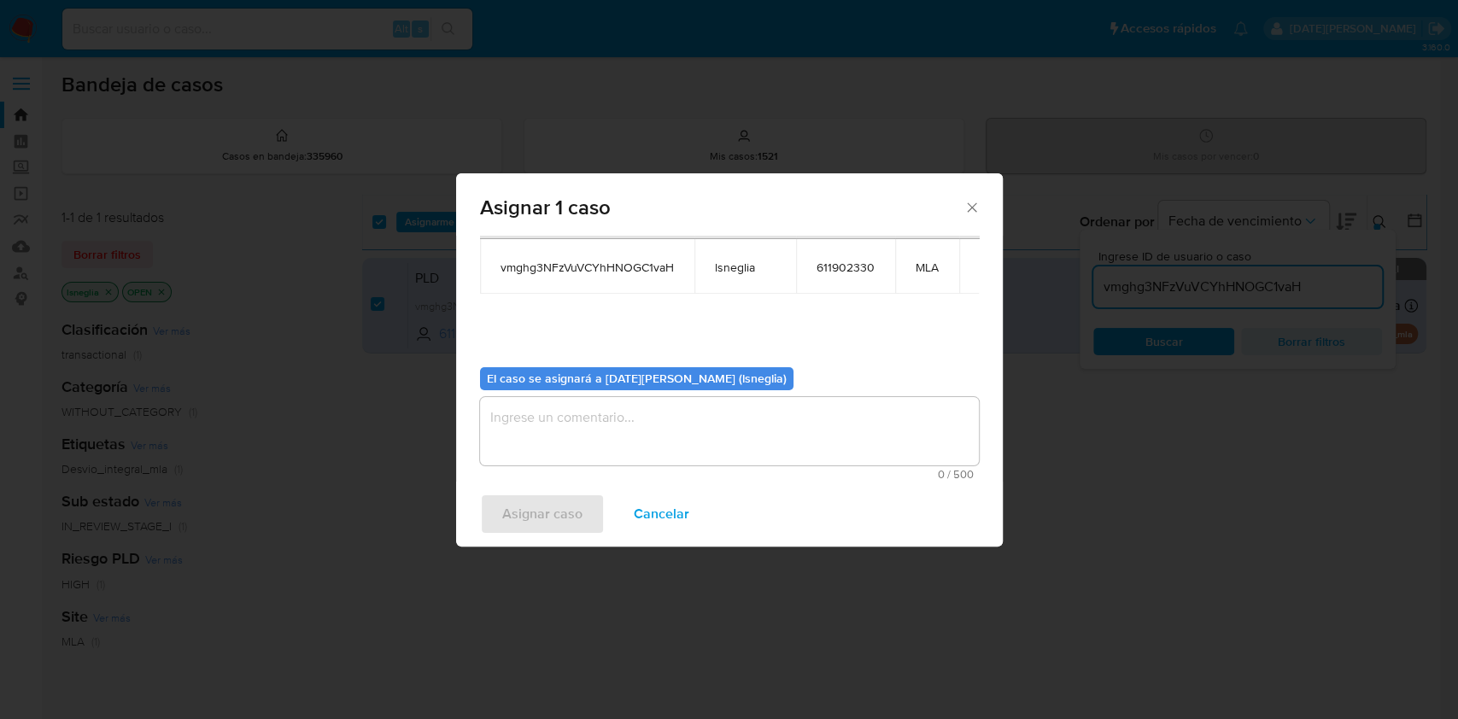
click at [588, 441] on textarea "assign-modal" at bounding box center [729, 431] width 499 height 68
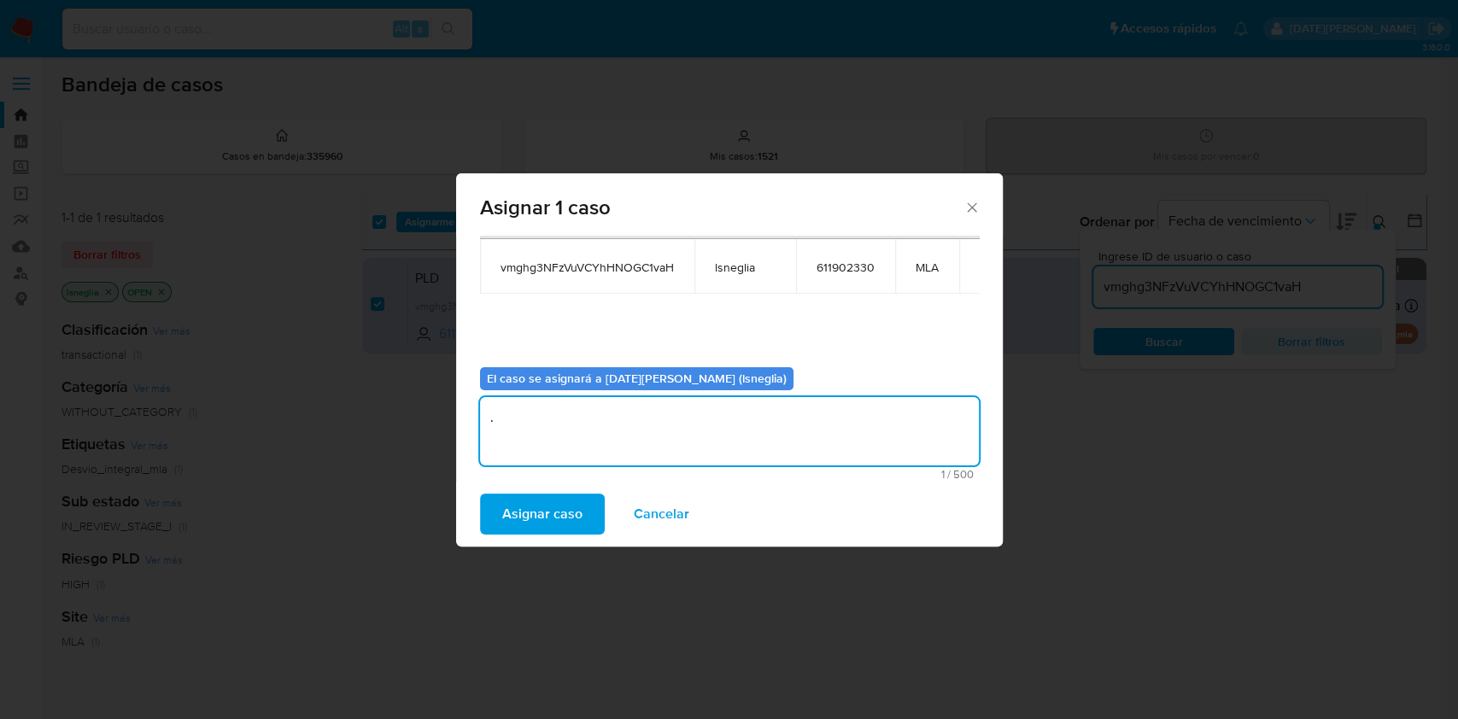
type textarea "."
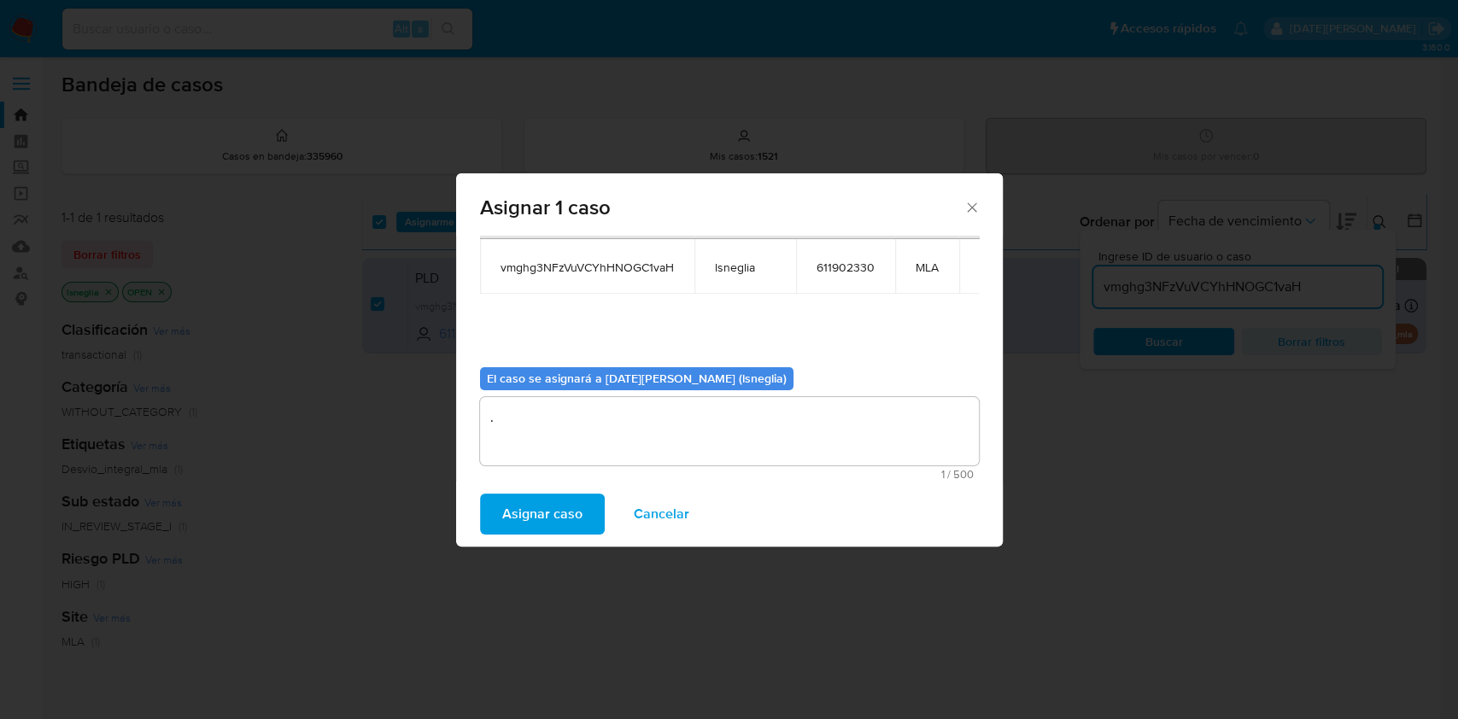
click at [574, 513] on span "Asignar caso" at bounding box center [542, 515] width 80 height 38
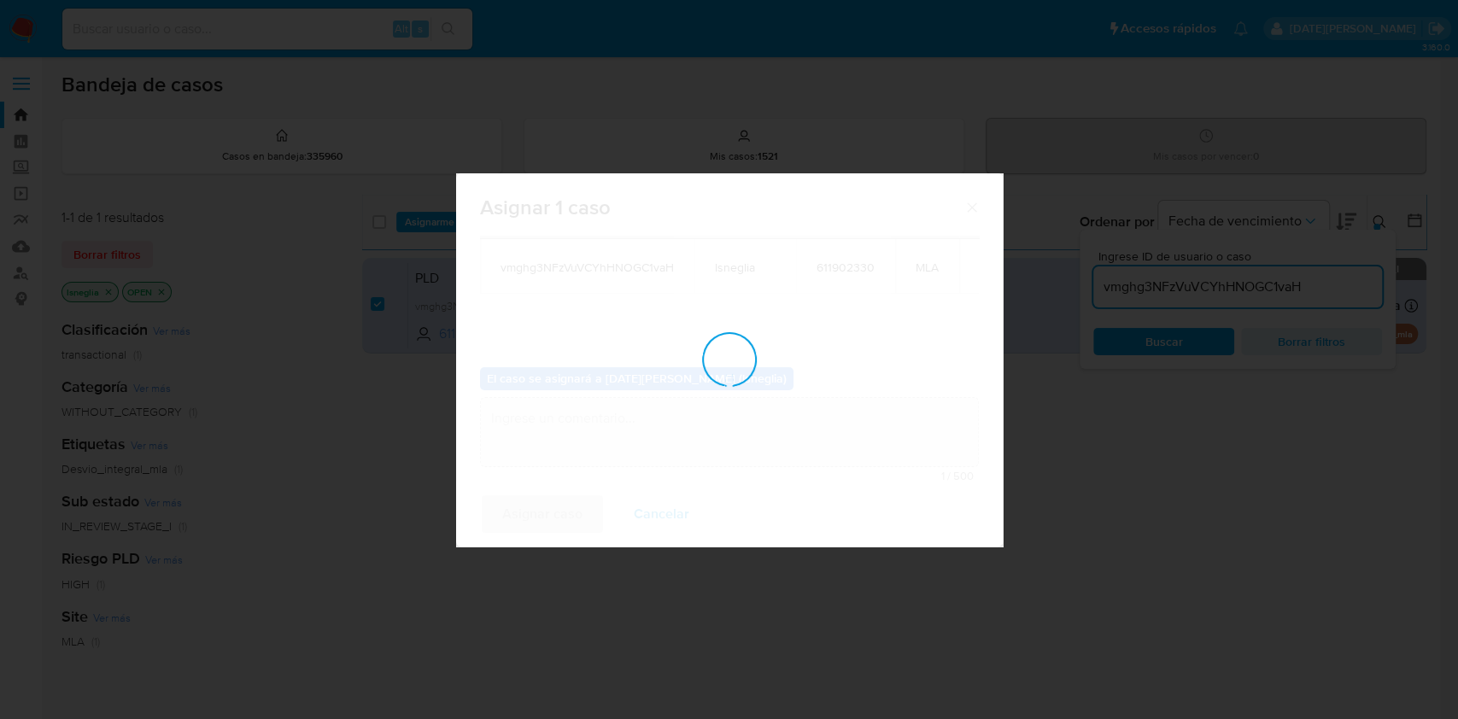
checkbox input "false"
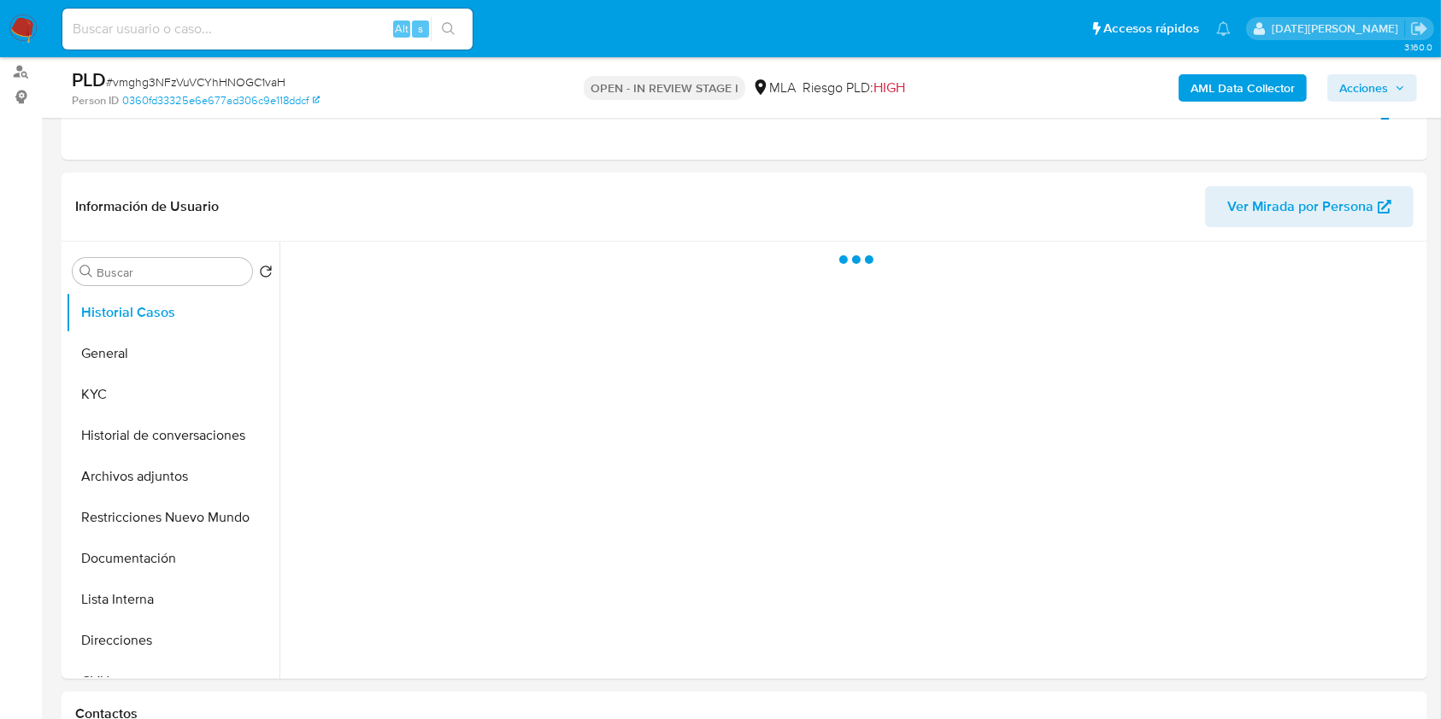
scroll to position [455, 0]
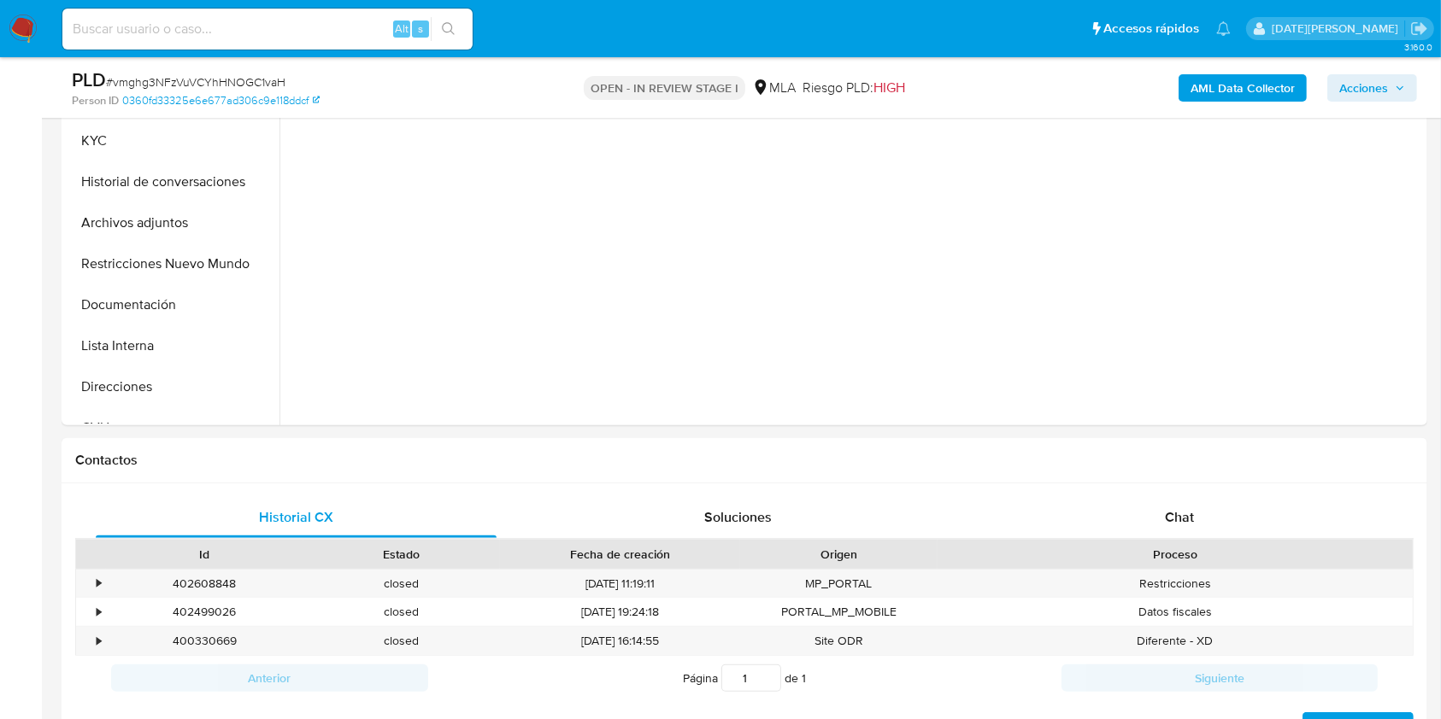
select select "10"
click at [1214, 525] on div "Chat" at bounding box center [1179, 517] width 401 height 41
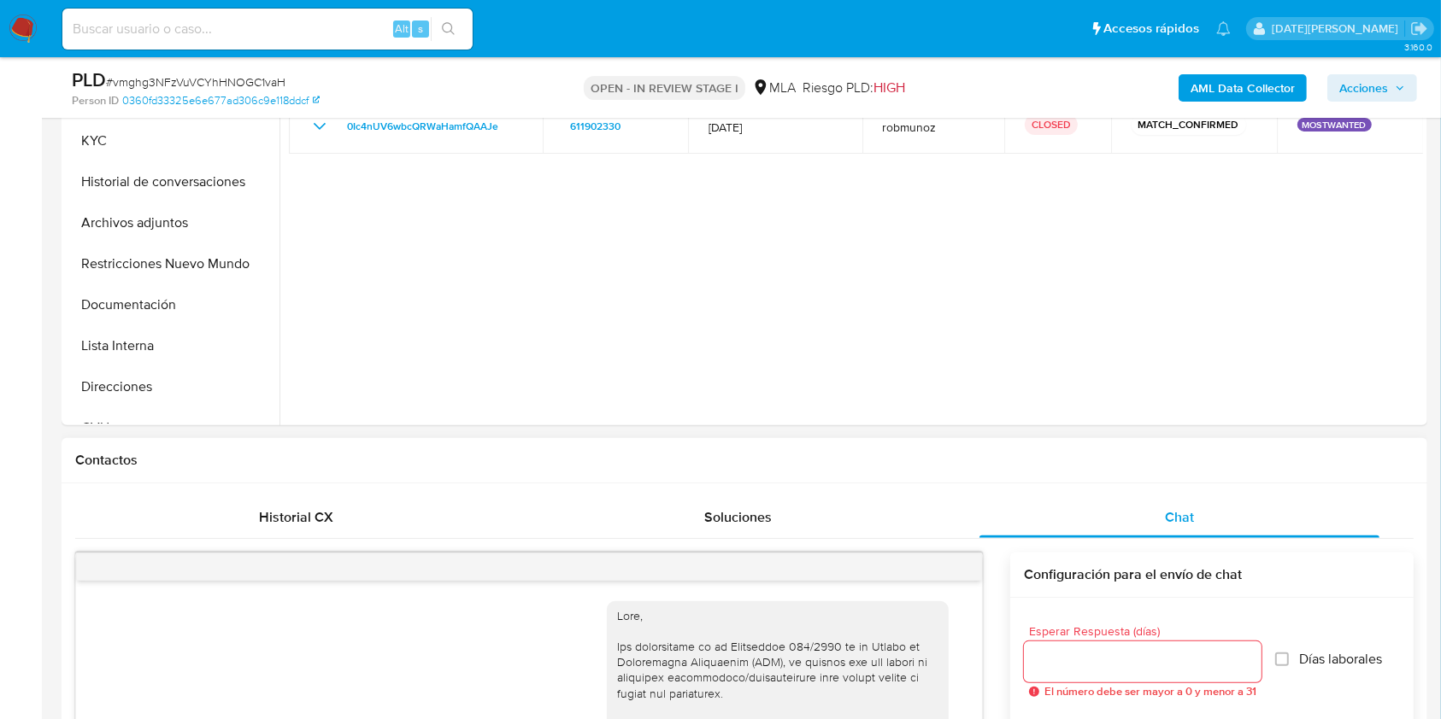
scroll to position [657, 0]
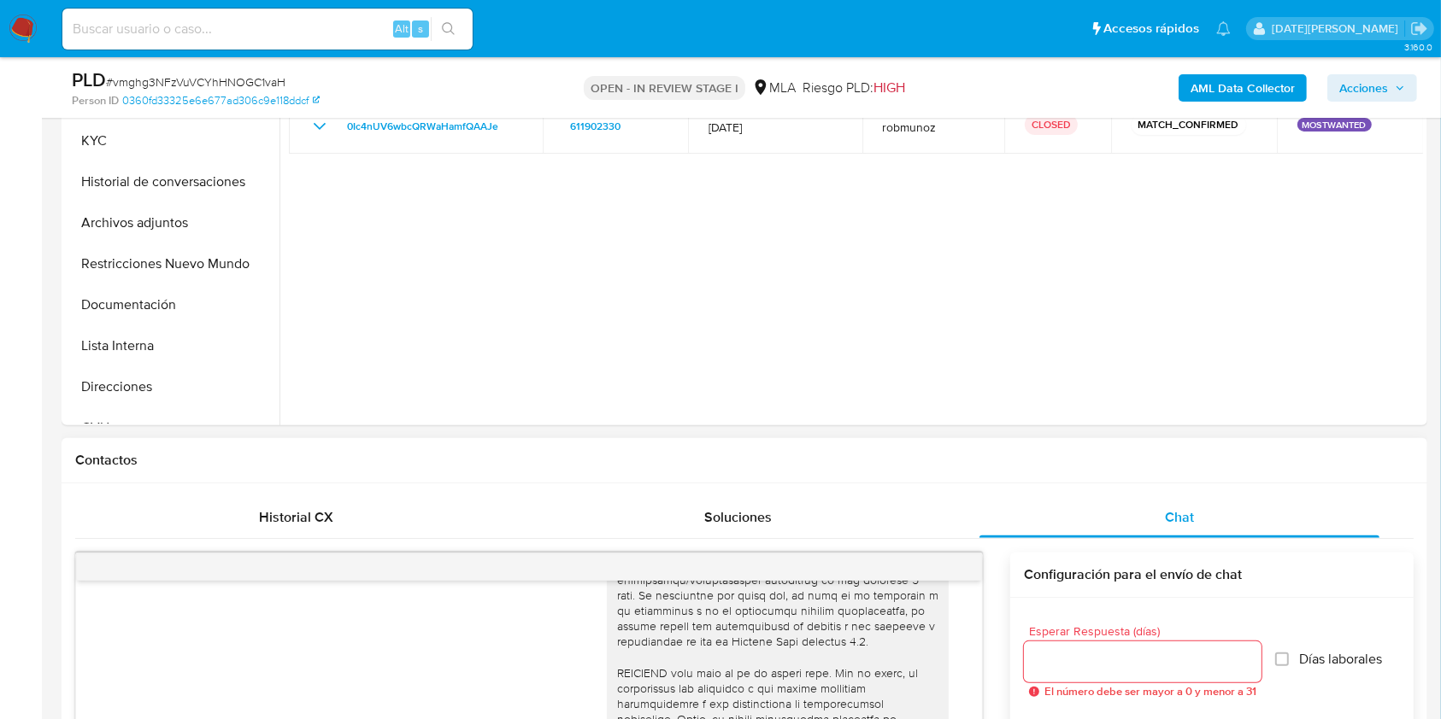
click at [1102, 666] on input "Esperar Respuesta (días)" at bounding box center [1143, 662] width 238 height 22
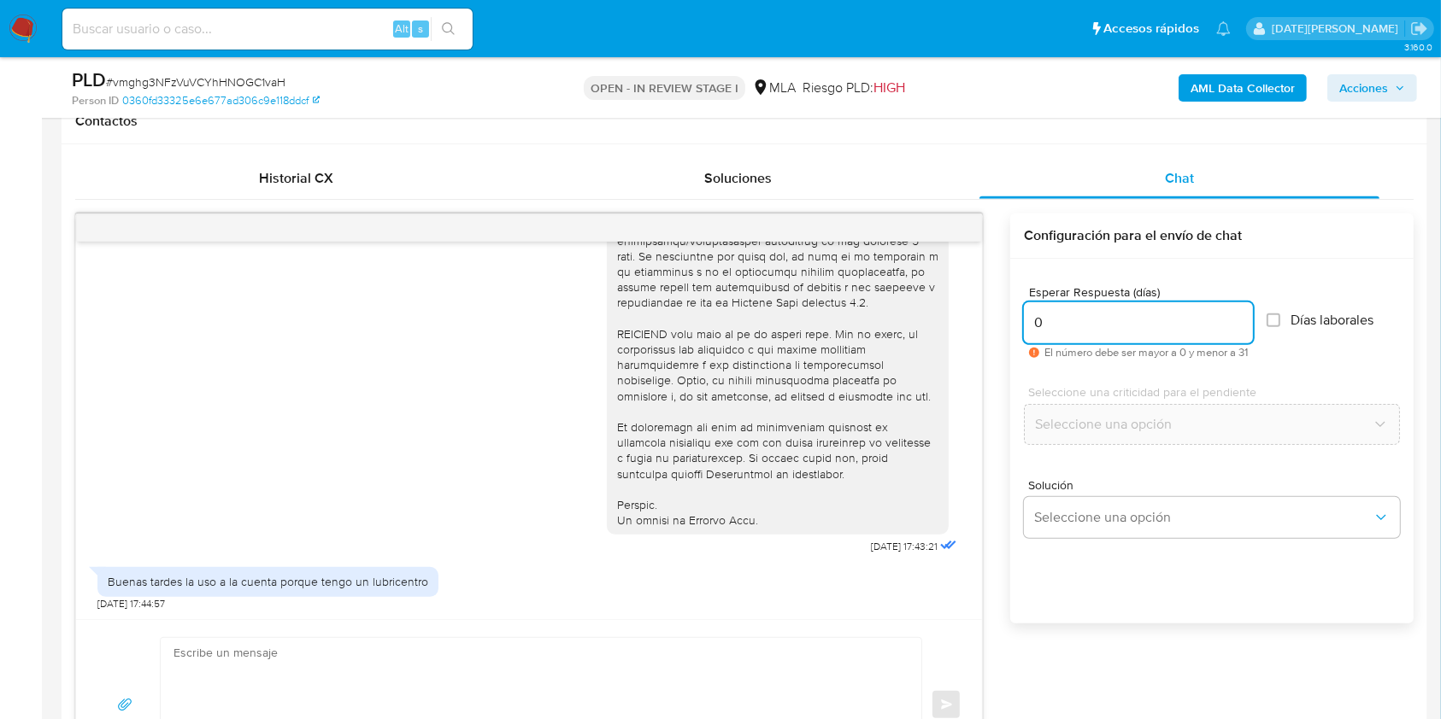
scroll to position [797, 0]
type input "0"
click at [279, 649] on textarea at bounding box center [536, 703] width 726 height 134
paste textarea "Hola, [PERSON_NAME]. Muchas gracias por la respuesta. Analizamos tu caso y nota…"
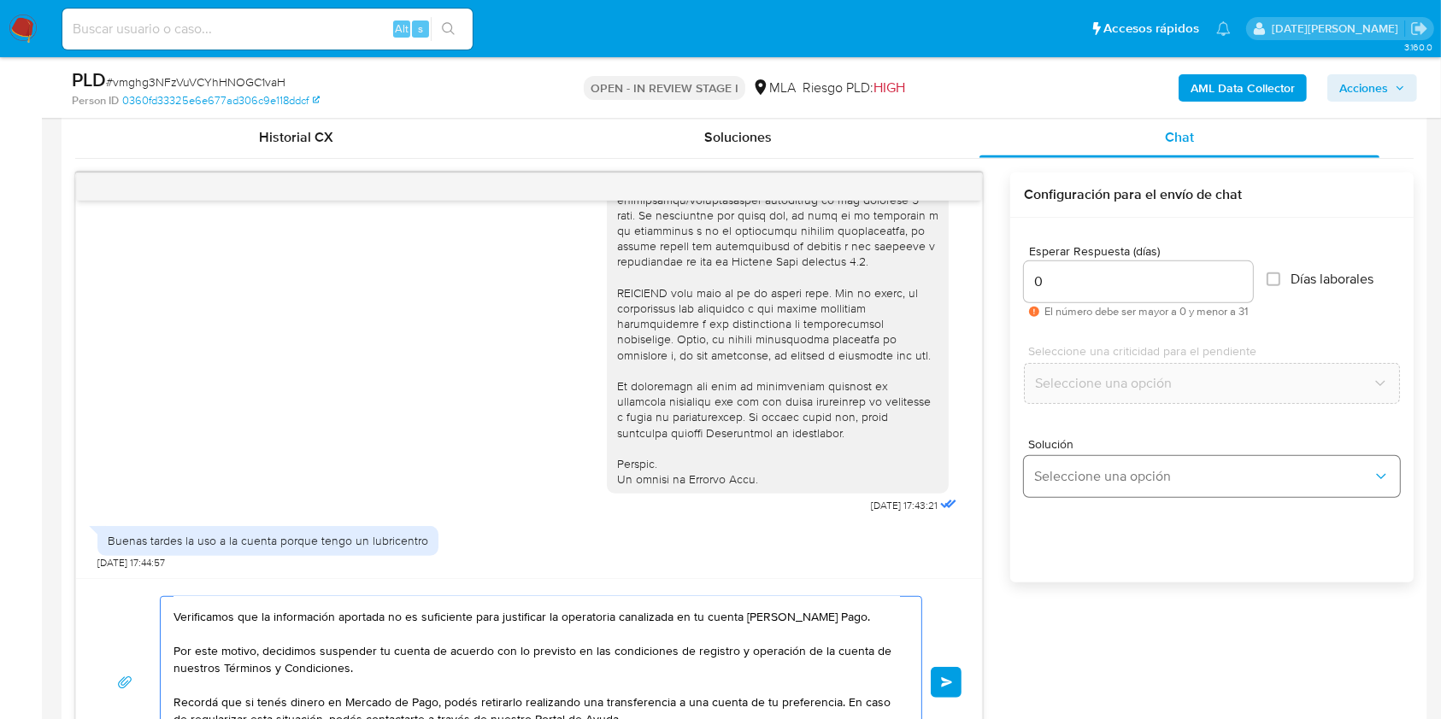
scroll to position [883, 0]
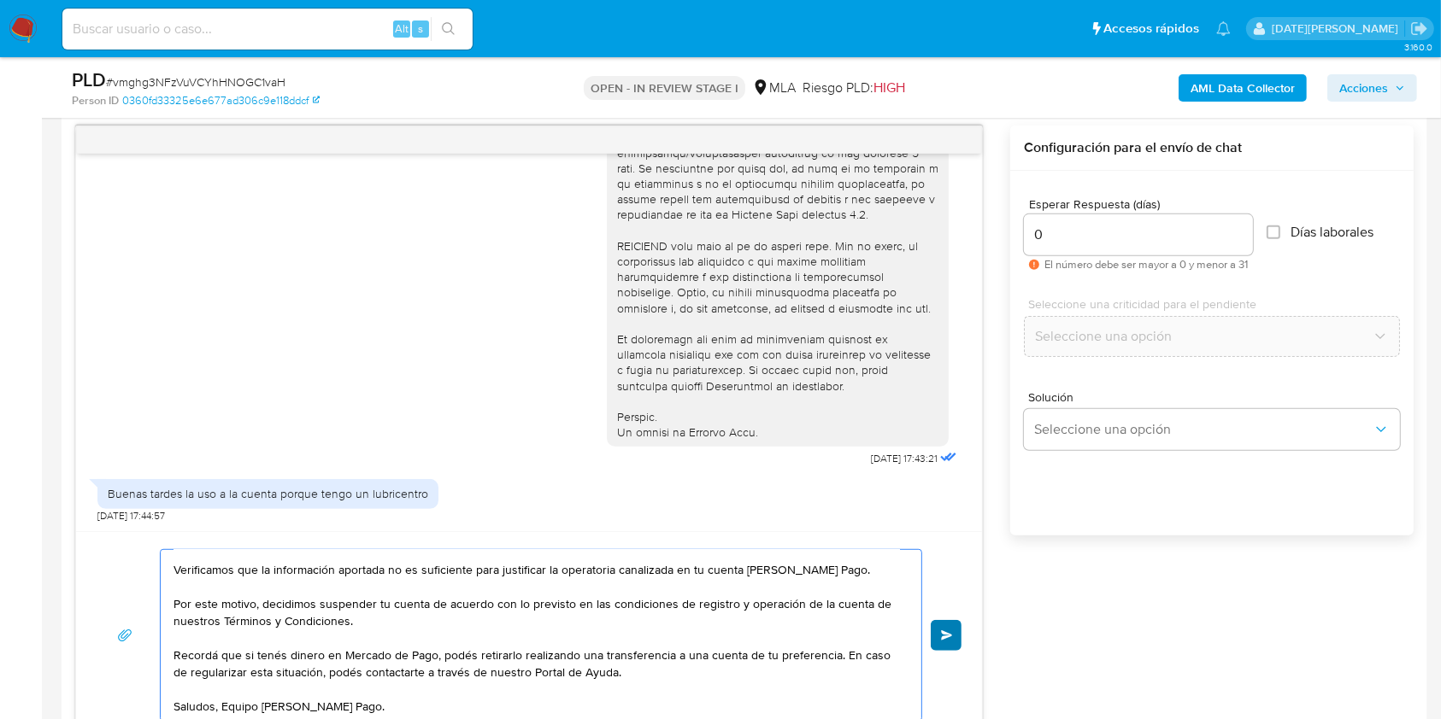
type textarea "Hola, [PERSON_NAME]. Muchas gracias por la respuesta. Analizamos tu caso y nota…"
click at [953, 632] on button "Enviar" at bounding box center [945, 635] width 31 height 31
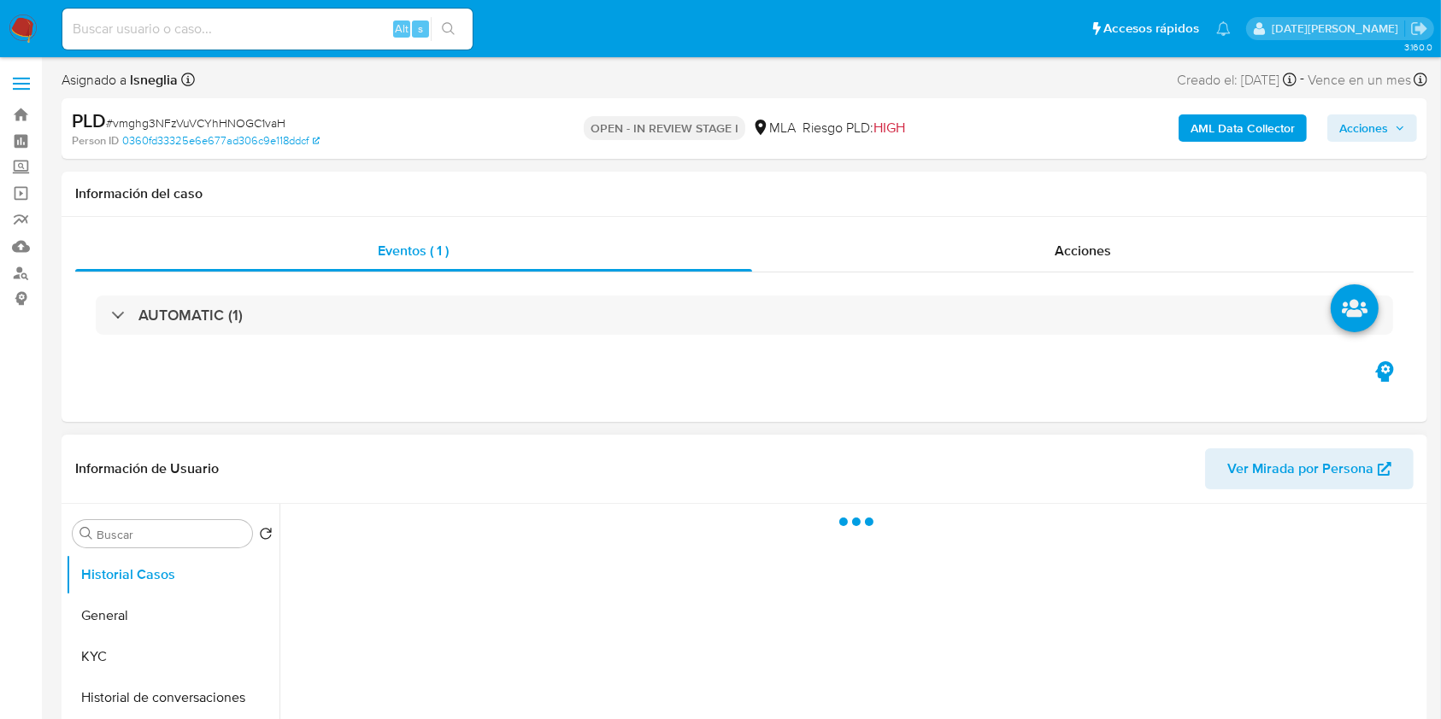
select select "10"
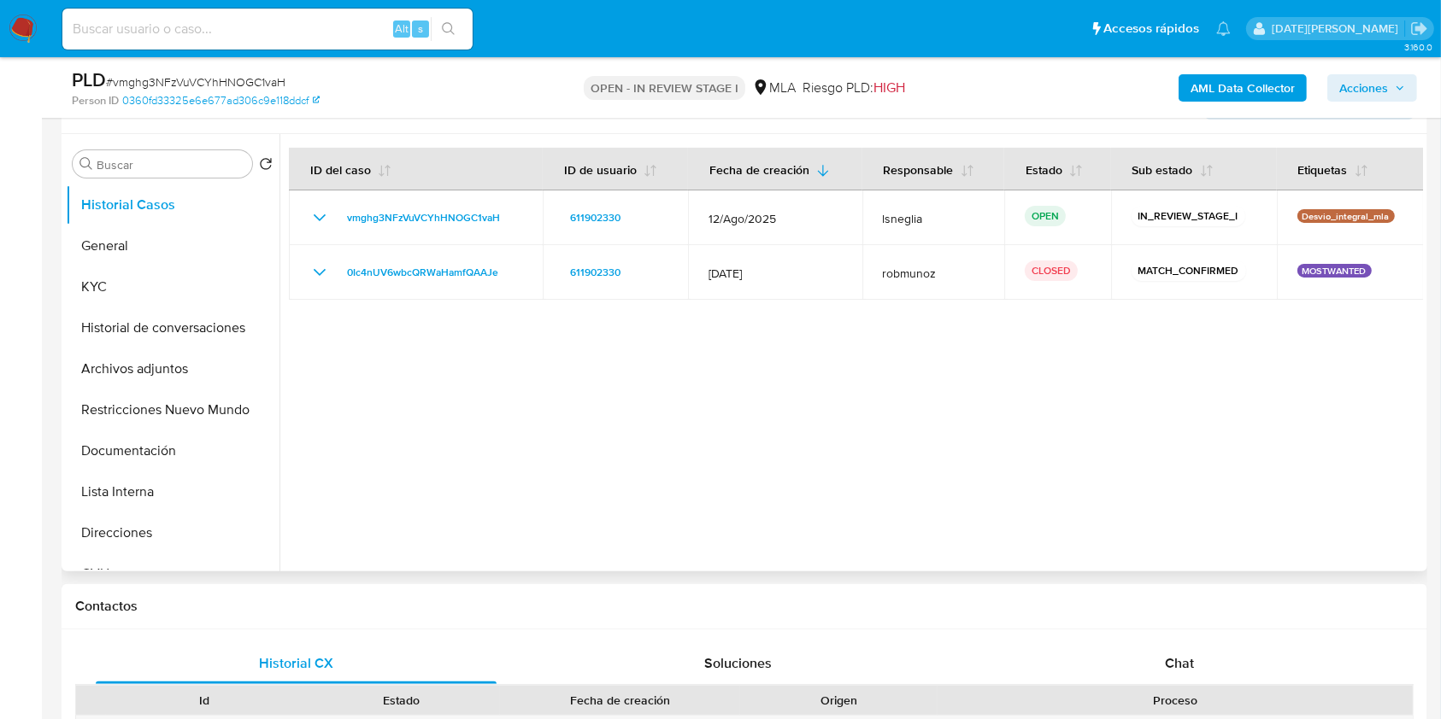
scroll to position [342, 0]
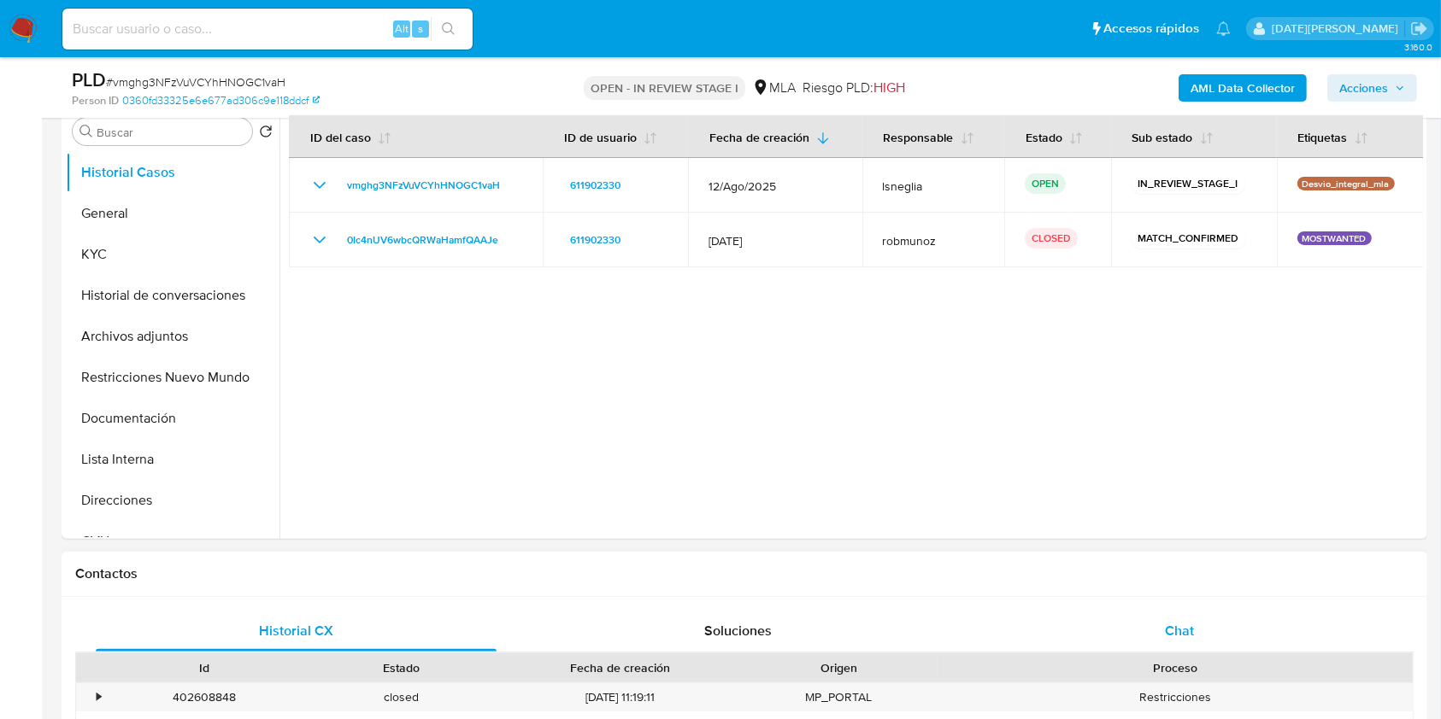
click at [1165, 625] on span "Chat" at bounding box center [1179, 631] width 29 height 20
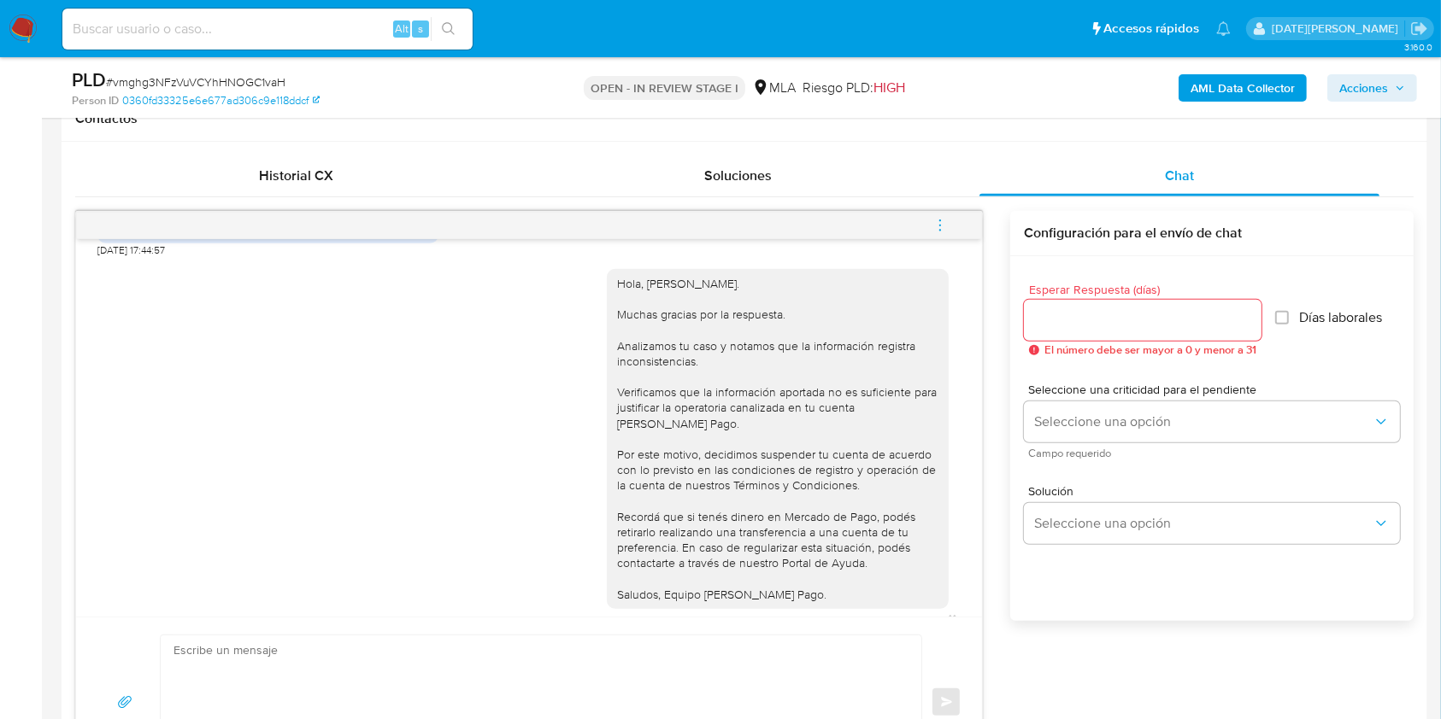
scroll to position [1033, 0]
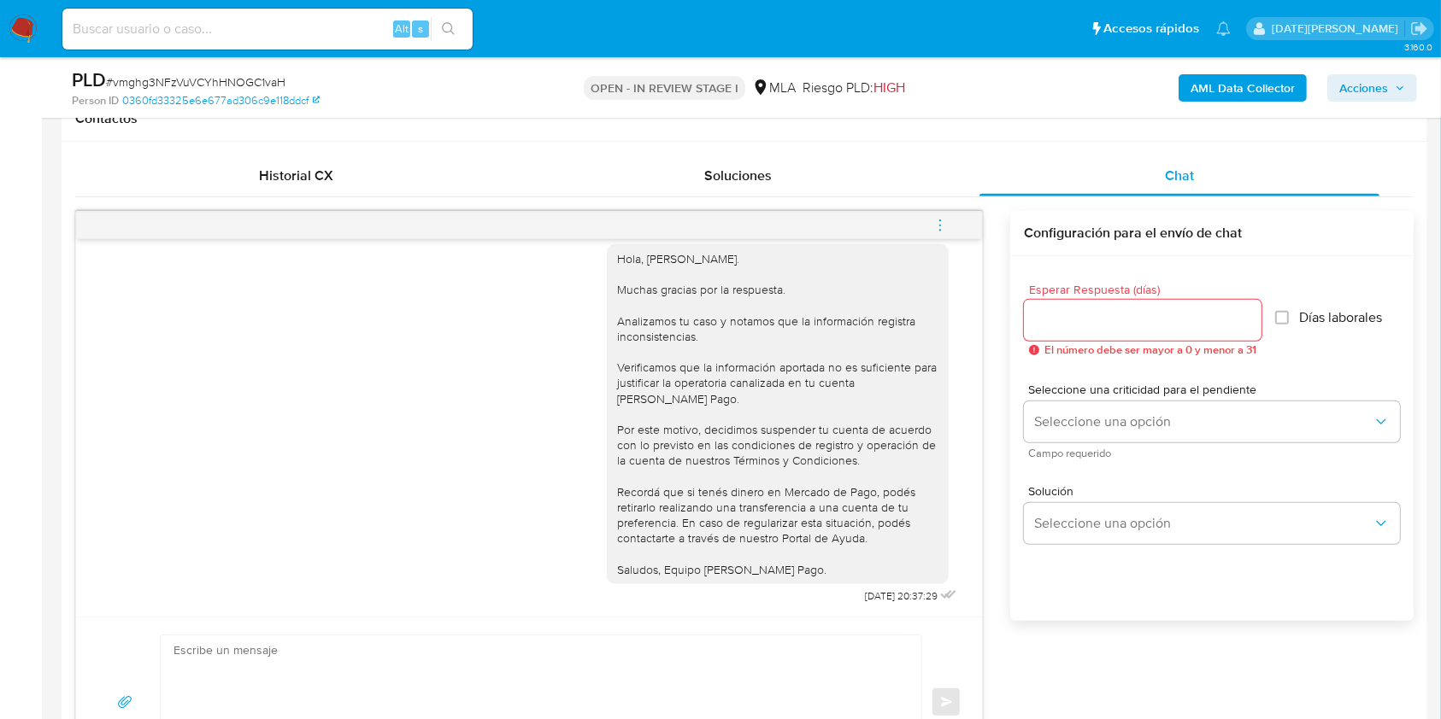
click at [936, 221] on icon "menu-action" at bounding box center [939, 225] width 15 height 15
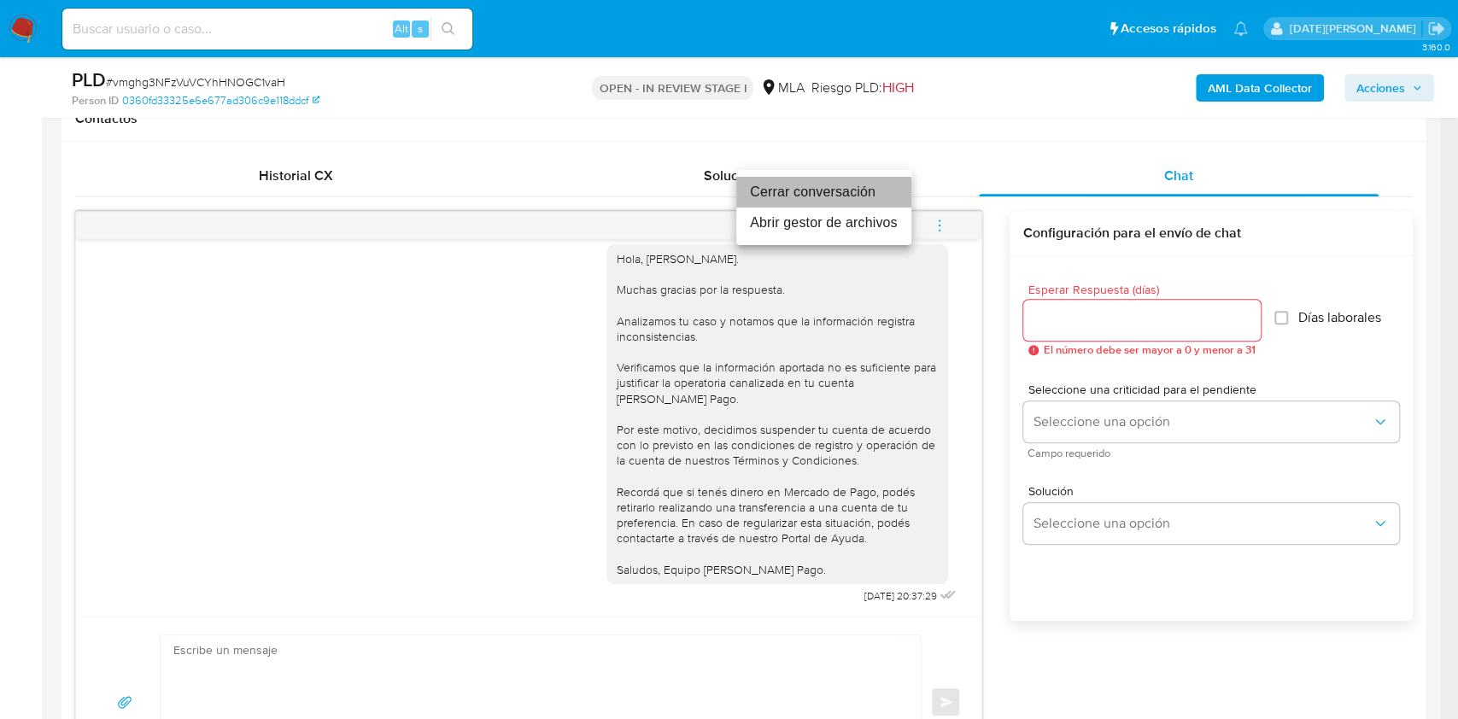
click at [848, 193] on li "Cerrar conversación" at bounding box center [823, 192] width 175 height 31
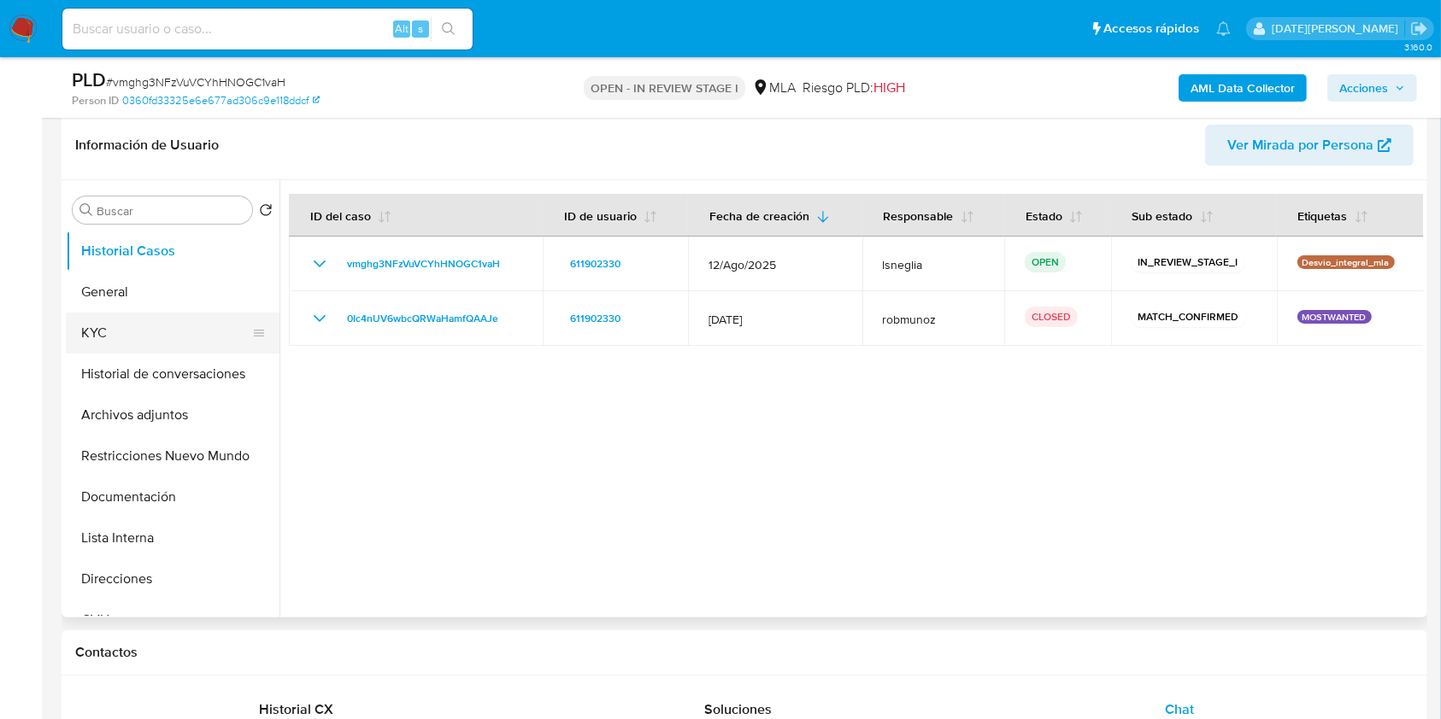
scroll to position [227, 0]
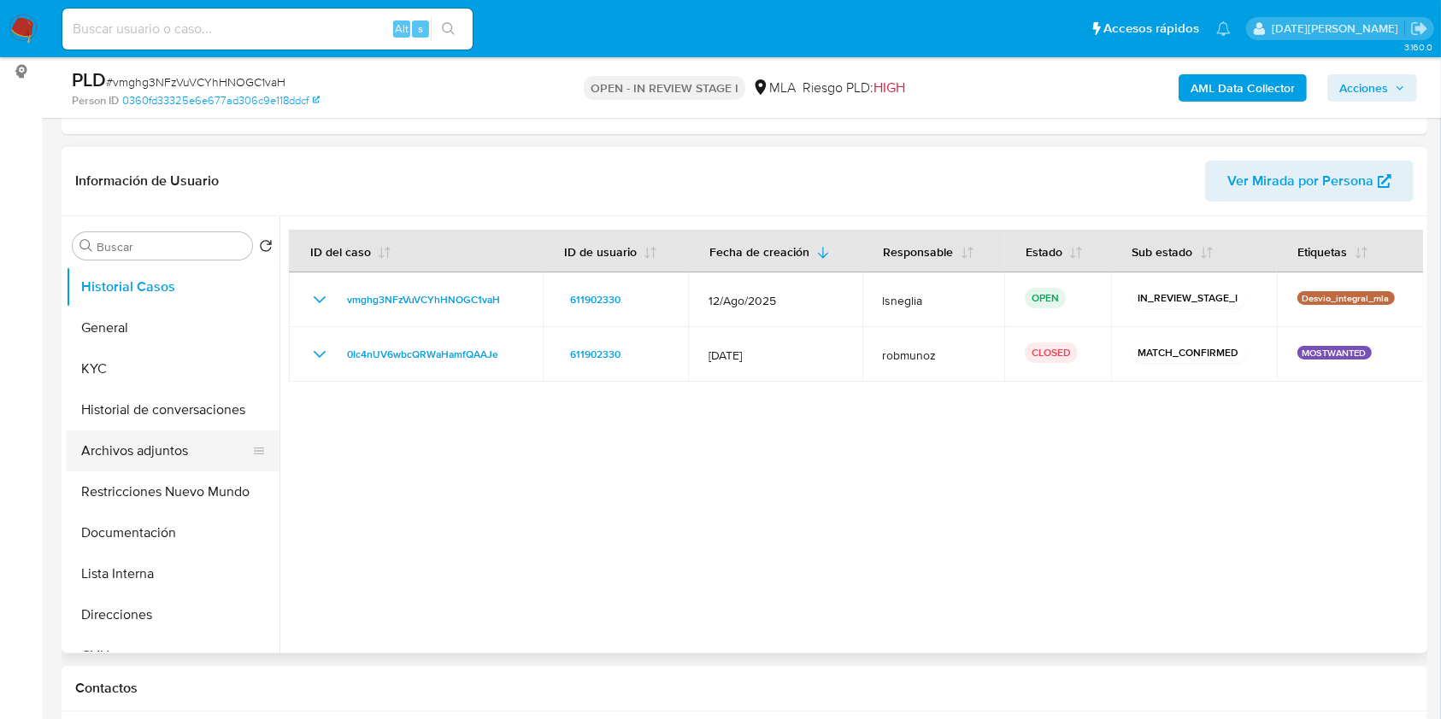
click at [131, 449] on button "Archivos adjuntos" at bounding box center [166, 451] width 200 height 41
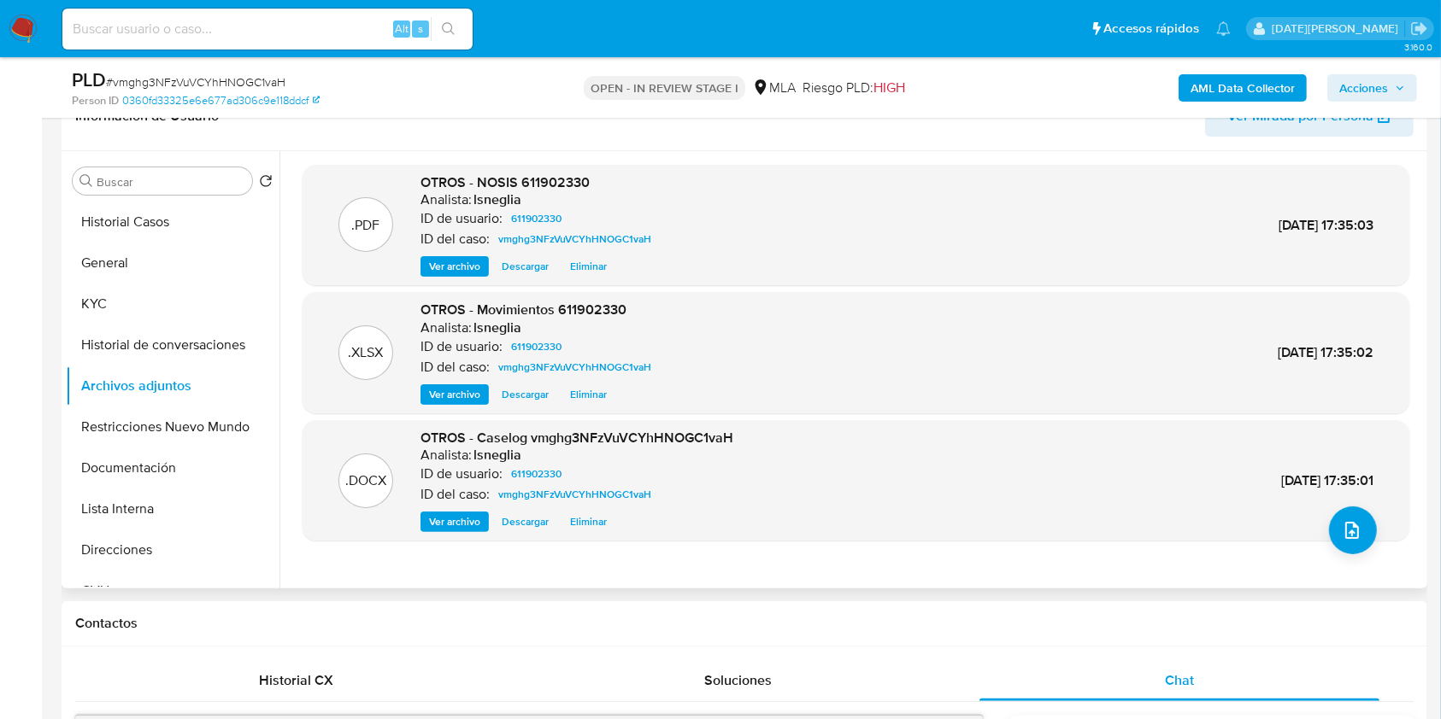
scroll to position [342, 0]
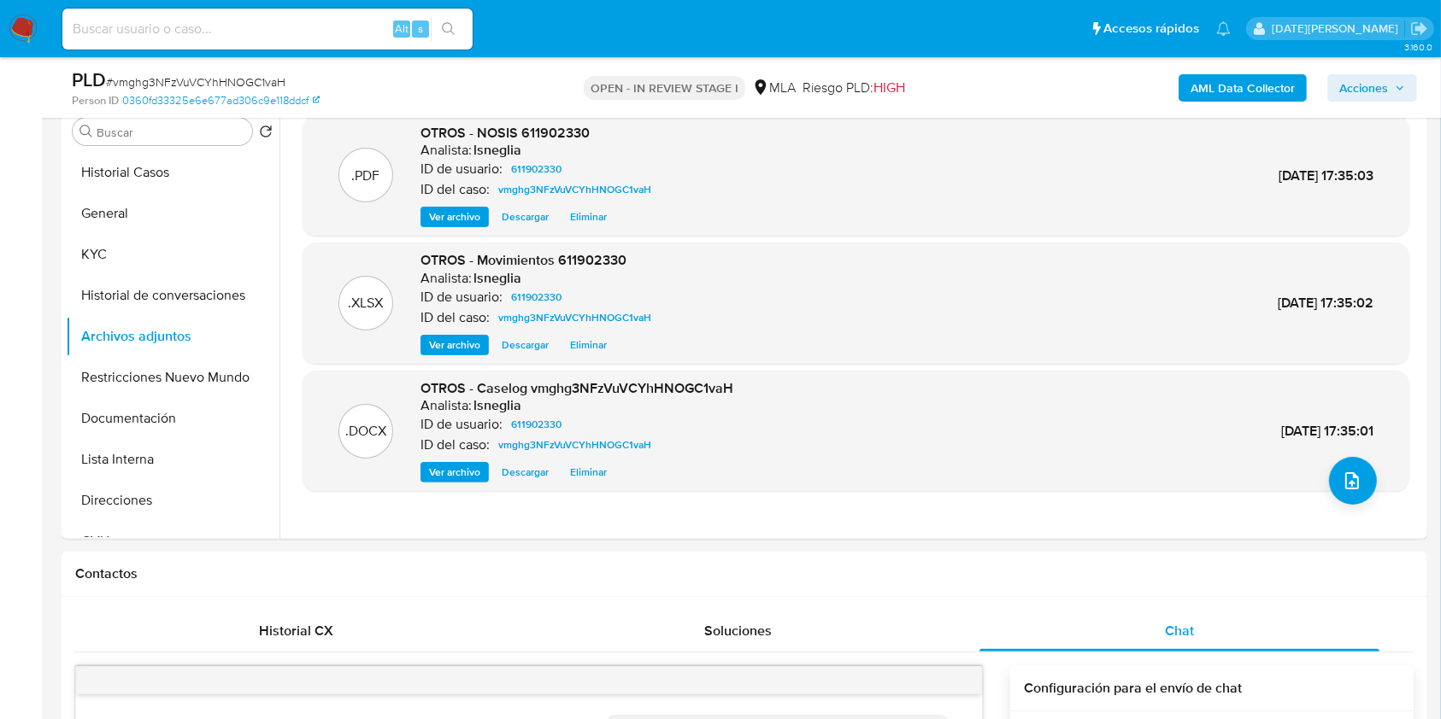
click at [1205, 92] on b "AML Data Collector" at bounding box center [1242, 87] width 104 height 27
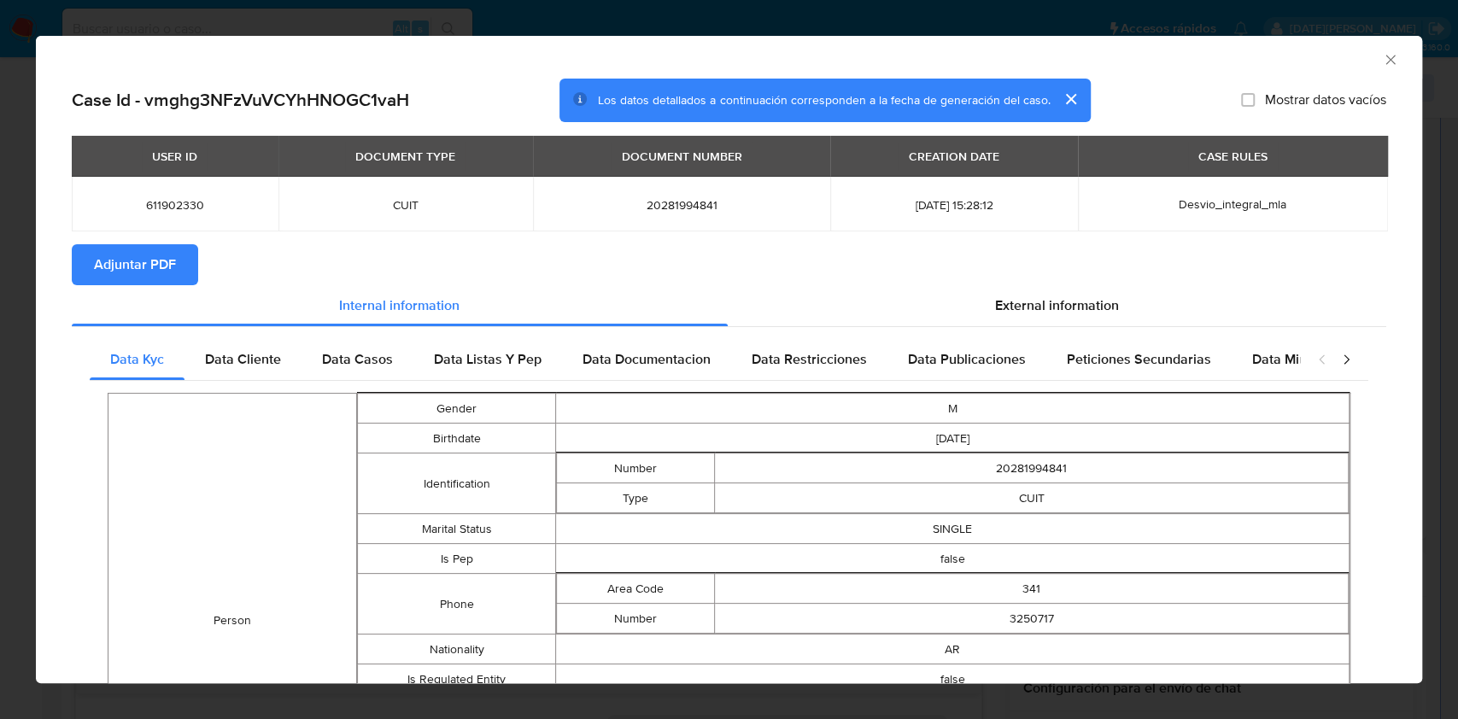
click at [147, 268] on span "Adjuntar PDF" at bounding box center [135, 265] width 82 height 38
click at [257, 365] on span "Data Cliente" at bounding box center [243, 359] width 76 height 20
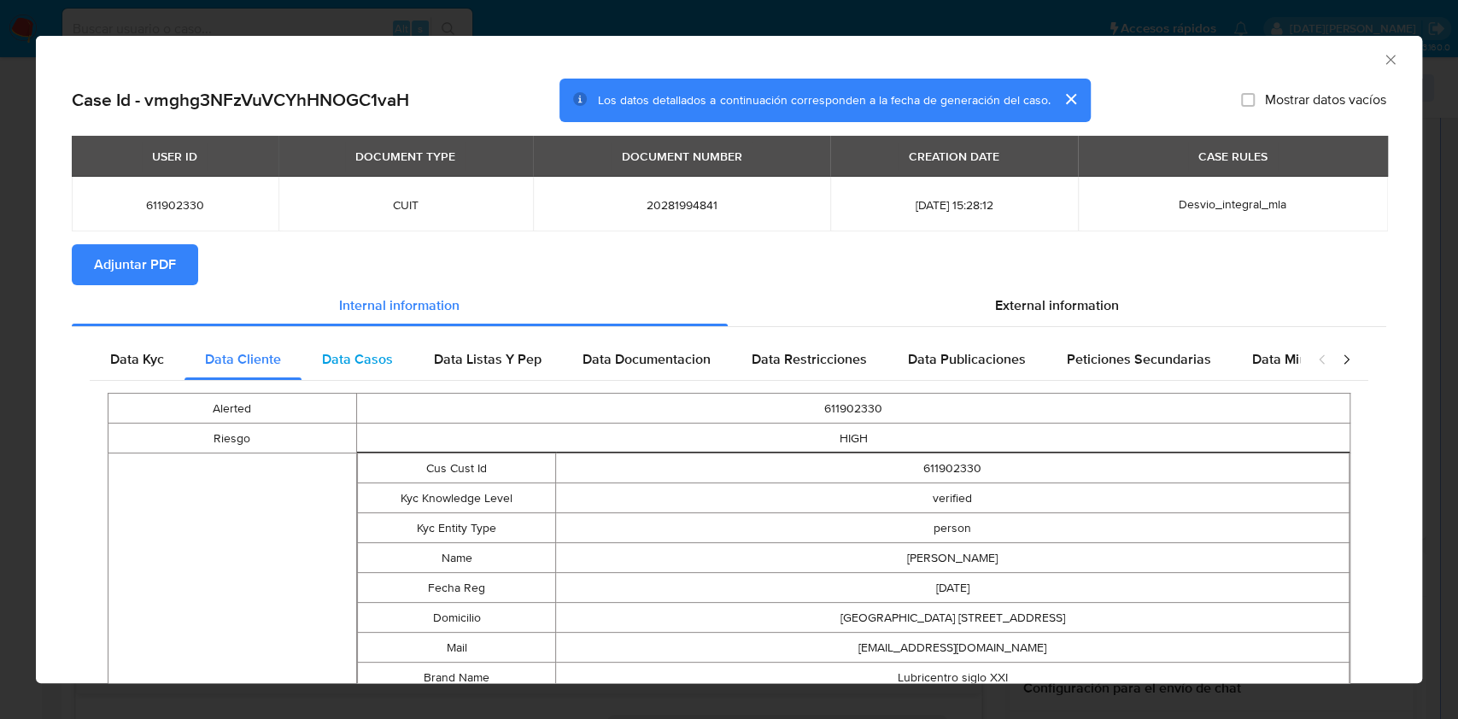
click at [333, 371] on div "Data Casos" at bounding box center [358, 359] width 112 height 41
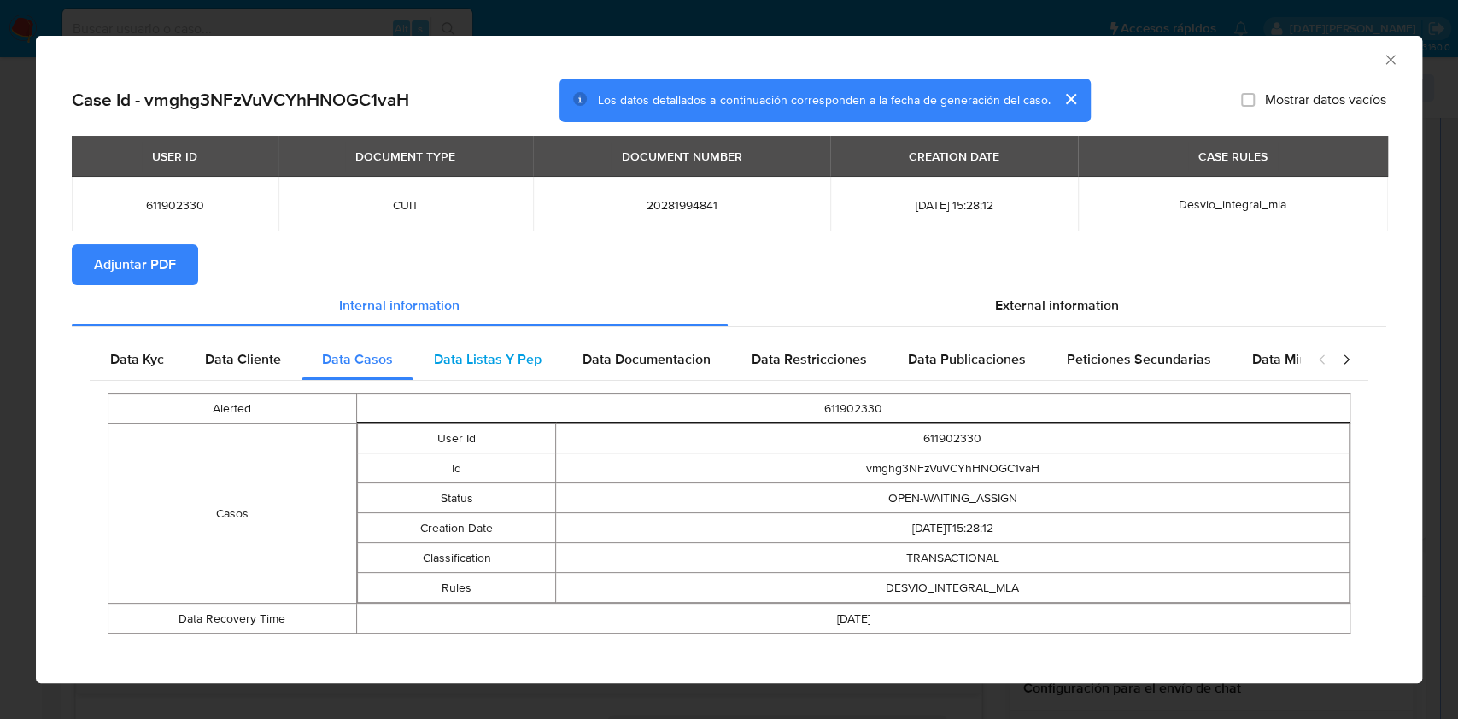
click at [497, 363] on span "Data Listas Y Pep" at bounding box center [488, 359] width 108 height 20
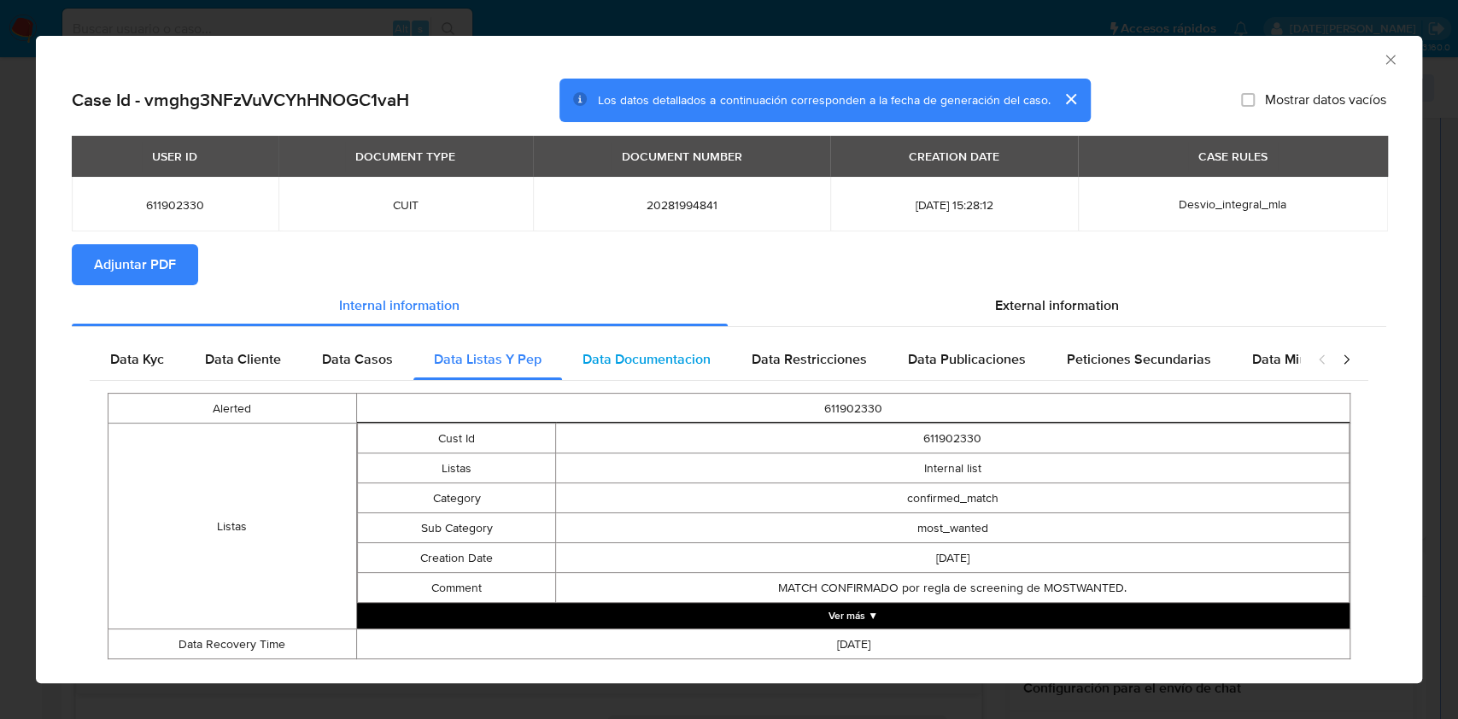
click at [606, 363] on span "Data Documentacion" at bounding box center [647, 359] width 128 height 20
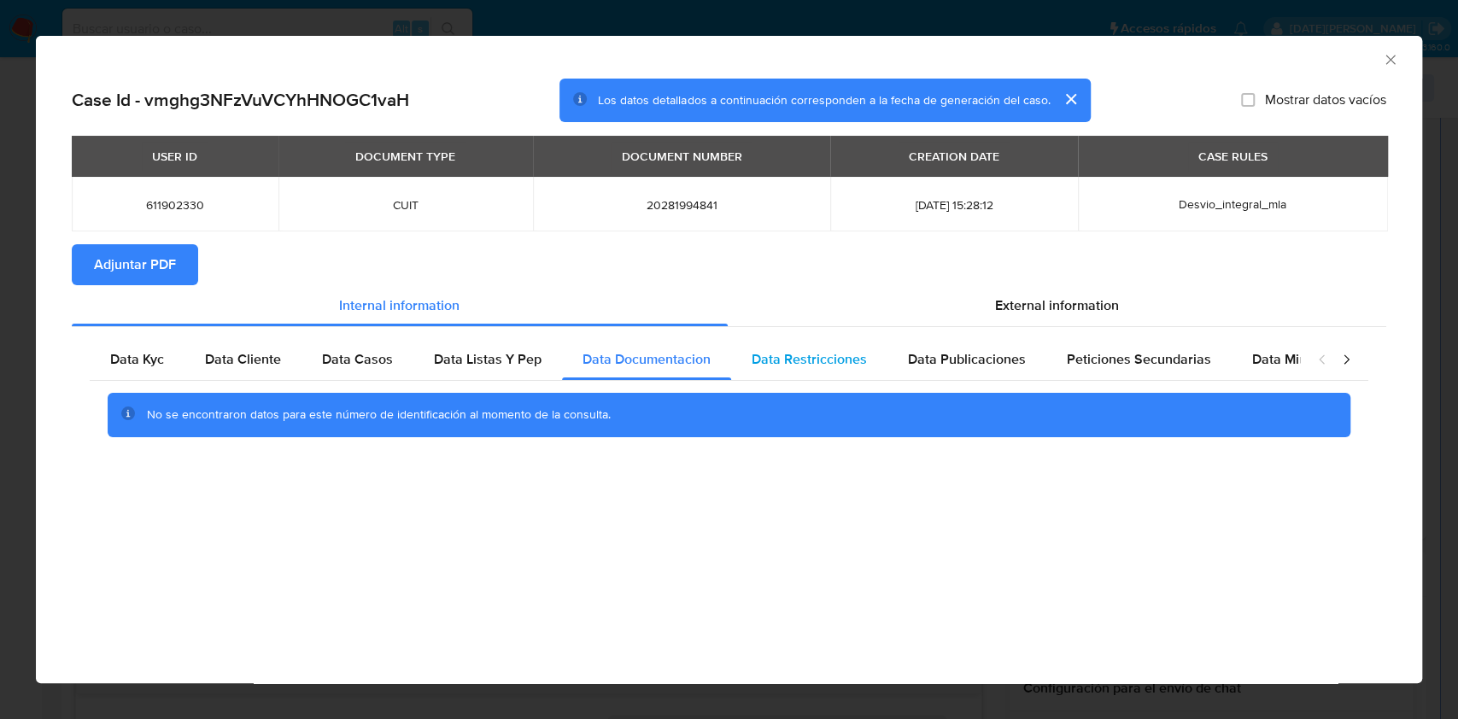
click at [790, 364] on span "Data Restricciones" at bounding box center [809, 359] width 115 height 20
click at [958, 363] on span "Data Publicaciones" at bounding box center [967, 359] width 118 height 20
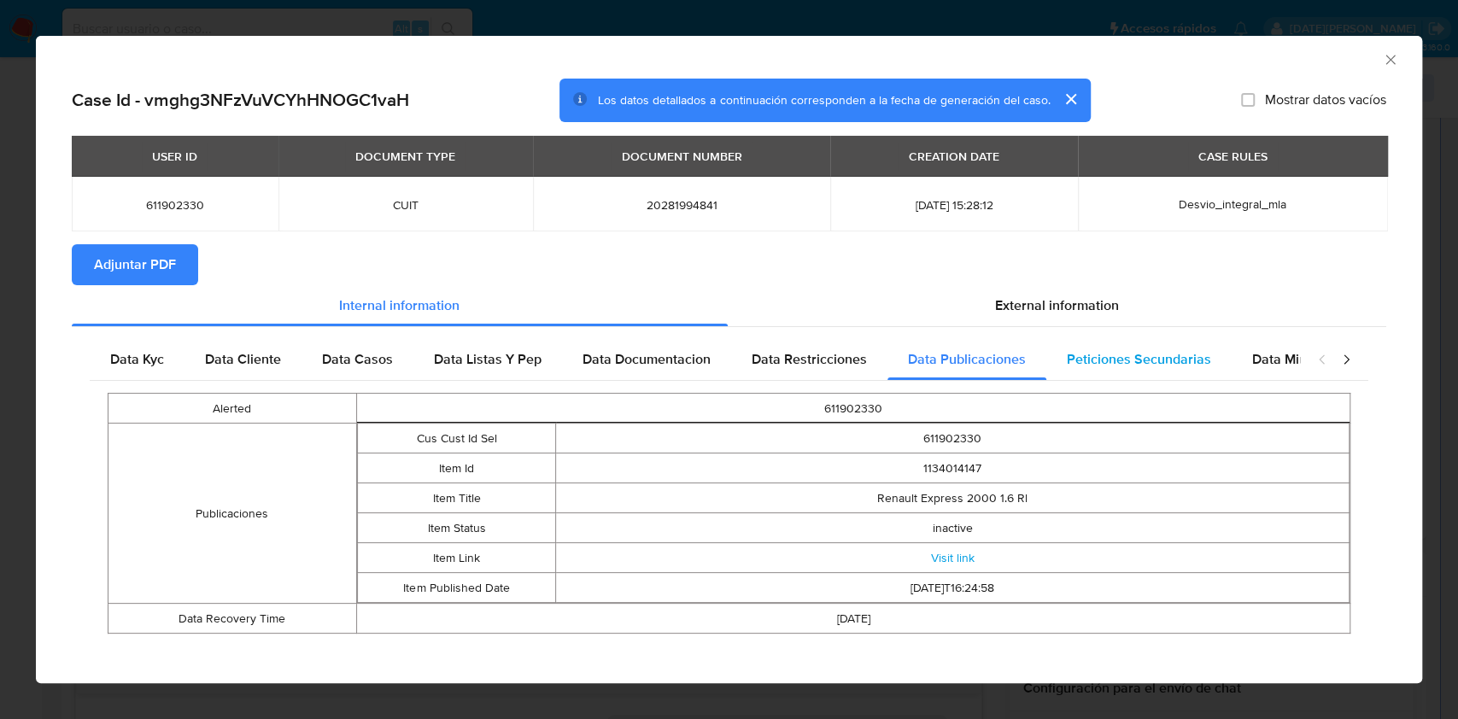
click at [1094, 361] on span "Peticiones Secundarias" at bounding box center [1139, 359] width 144 height 20
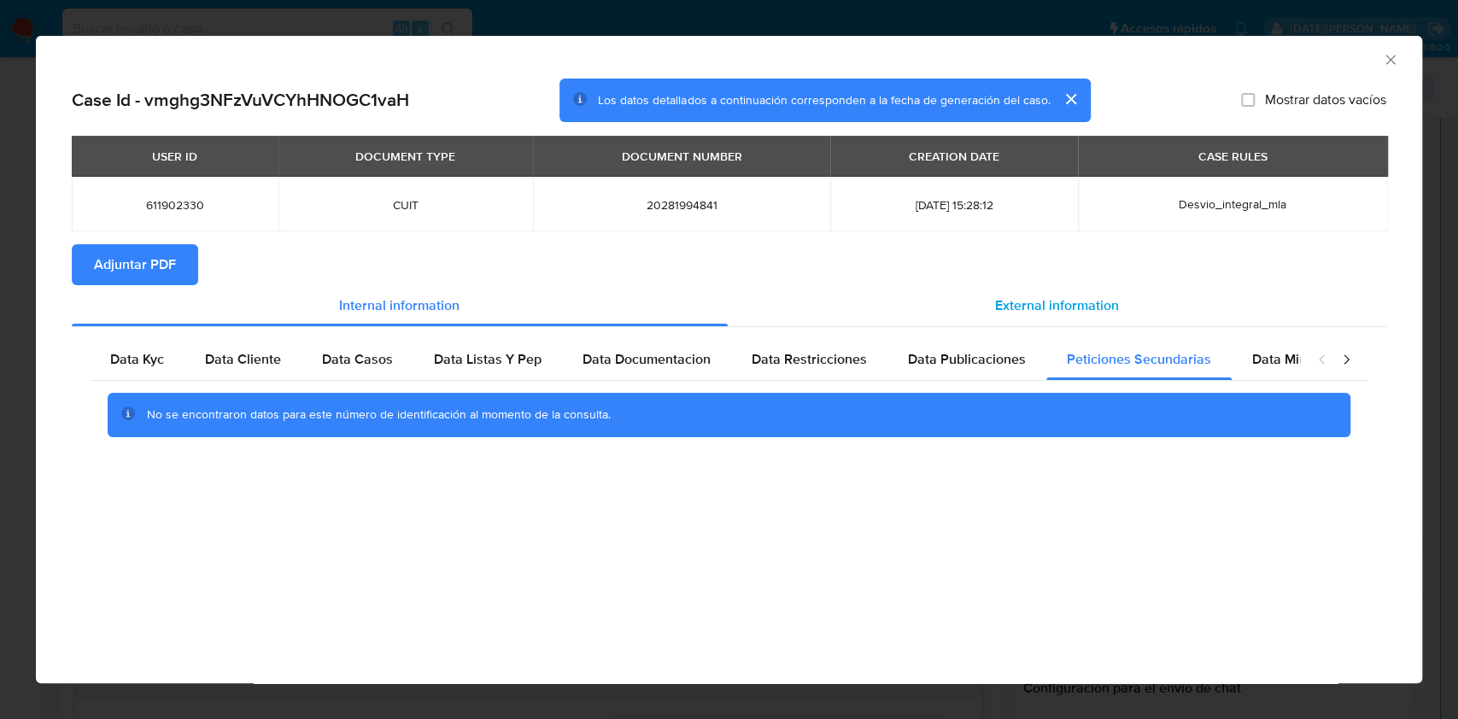
click at [1029, 302] on span "External information" at bounding box center [1057, 306] width 124 height 20
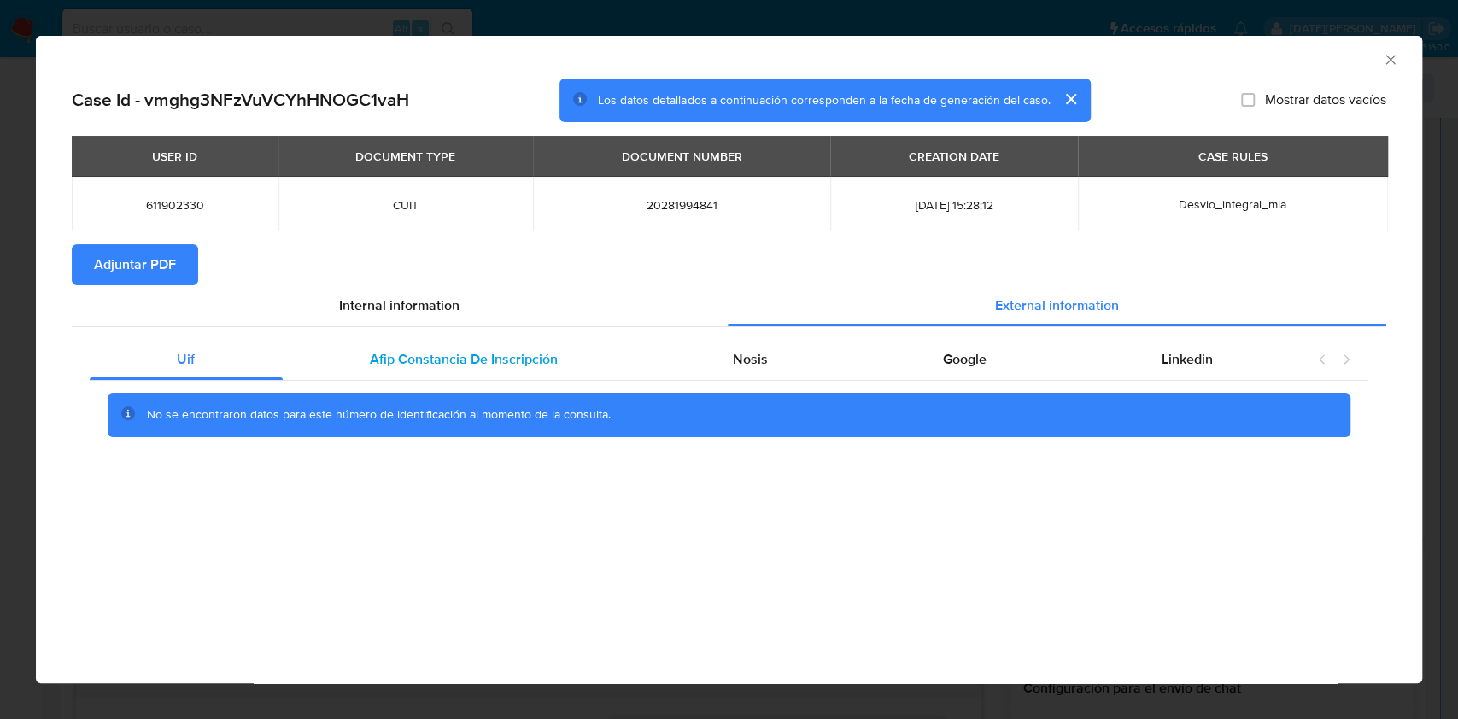
click at [430, 364] on span "Afip Constancia De Inscripción" at bounding box center [464, 359] width 188 height 20
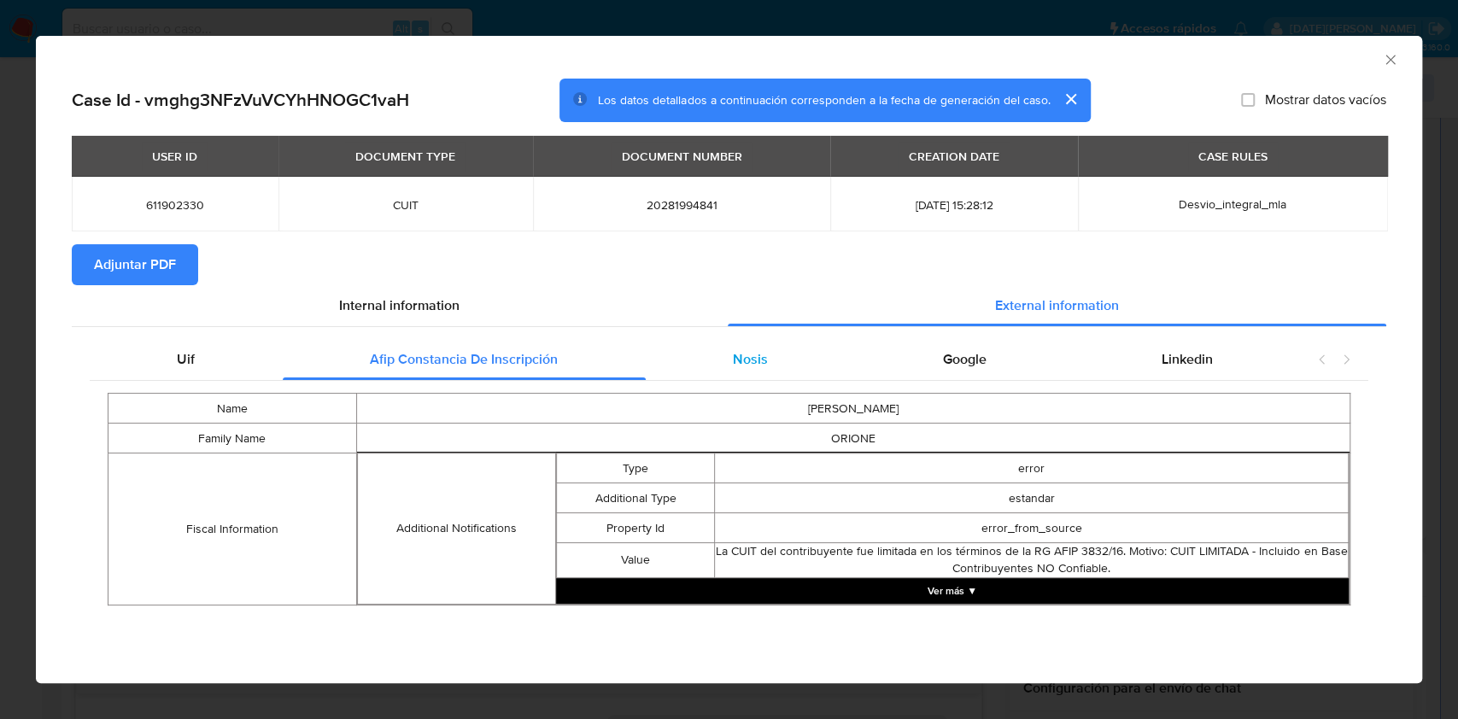
click at [760, 363] on span "Nosis" at bounding box center [750, 359] width 35 height 20
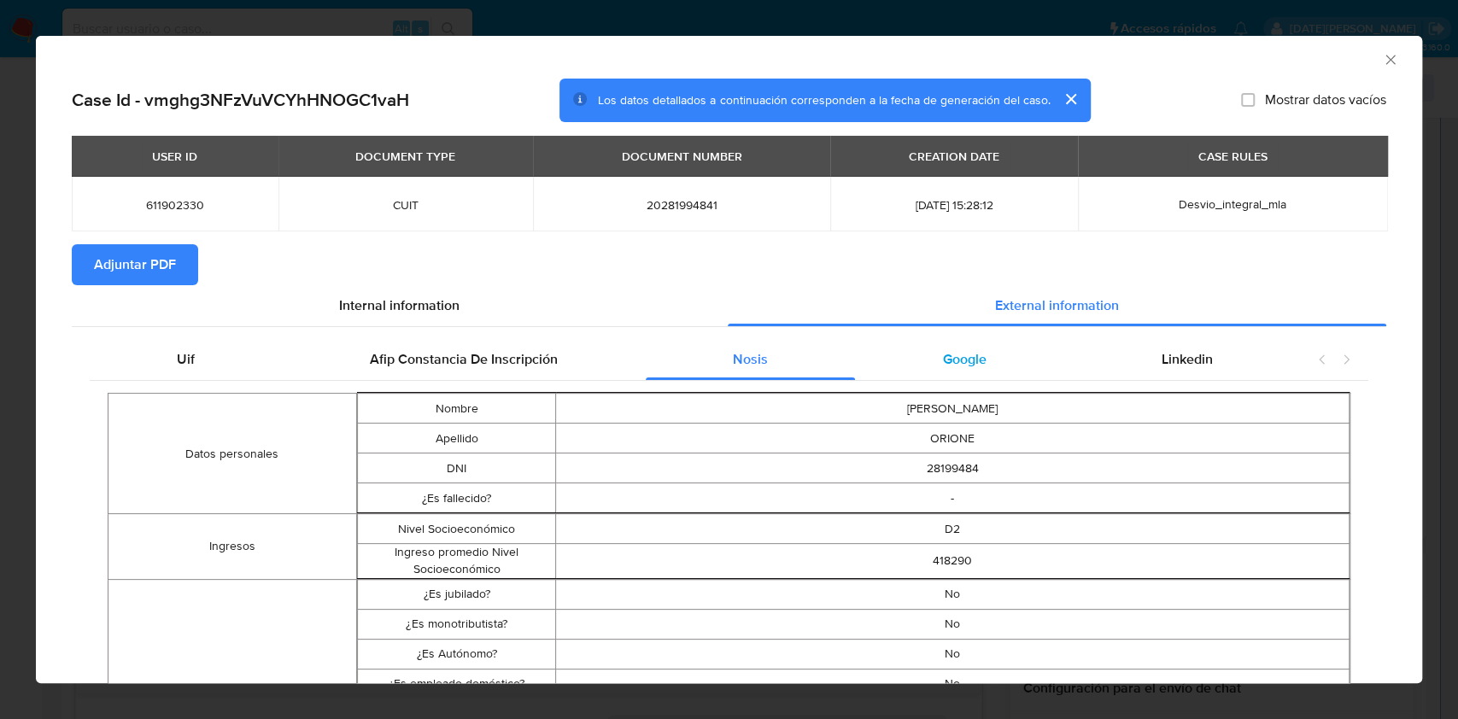
click at [943, 366] on span "Google" at bounding box center [965, 359] width 44 height 20
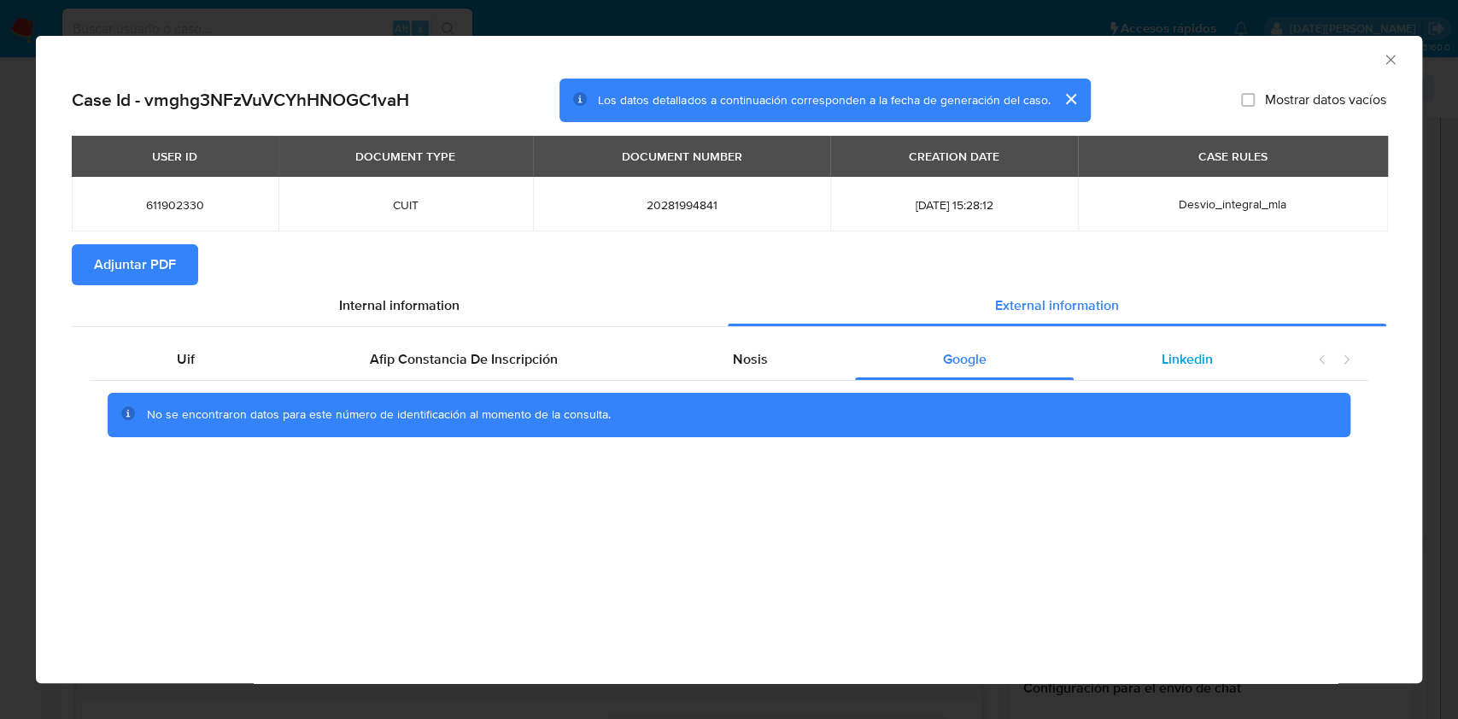
click at [1176, 363] on span "Linkedin" at bounding box center [1187, 359] width 51 height 20
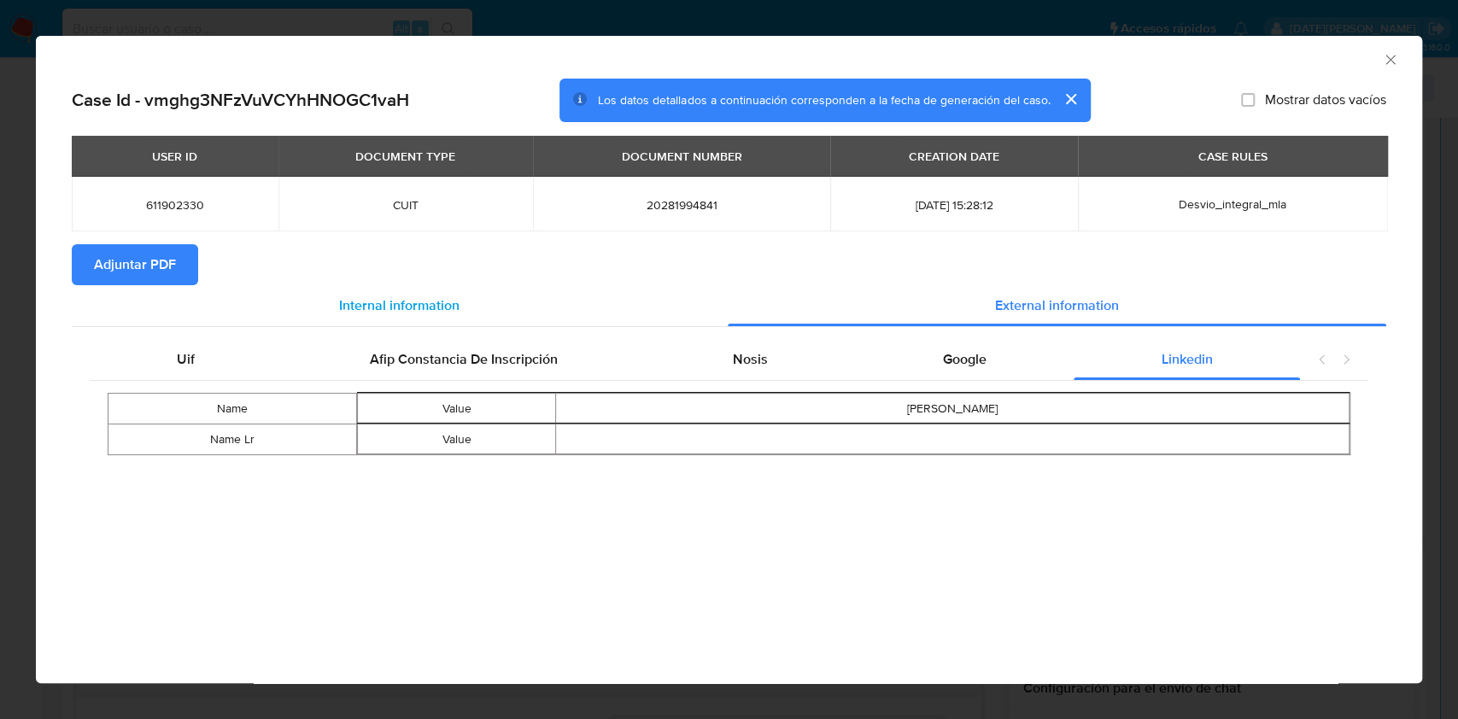
click at [367, 302] on span "Internal information" at bounding box center [399, 306] width 120 height 20
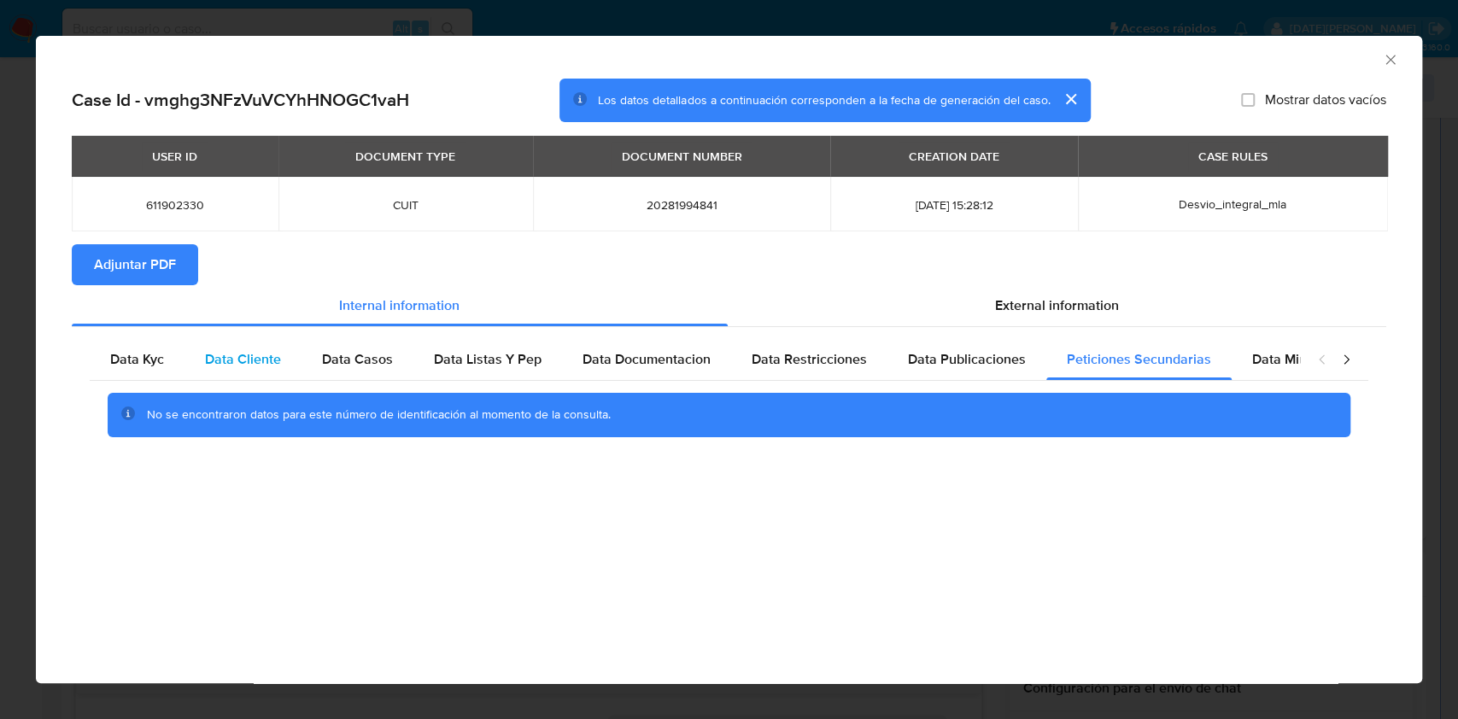
click at [185, 366] on div "Data Cliente" at bounding box center [243, 359] width 117 height 41
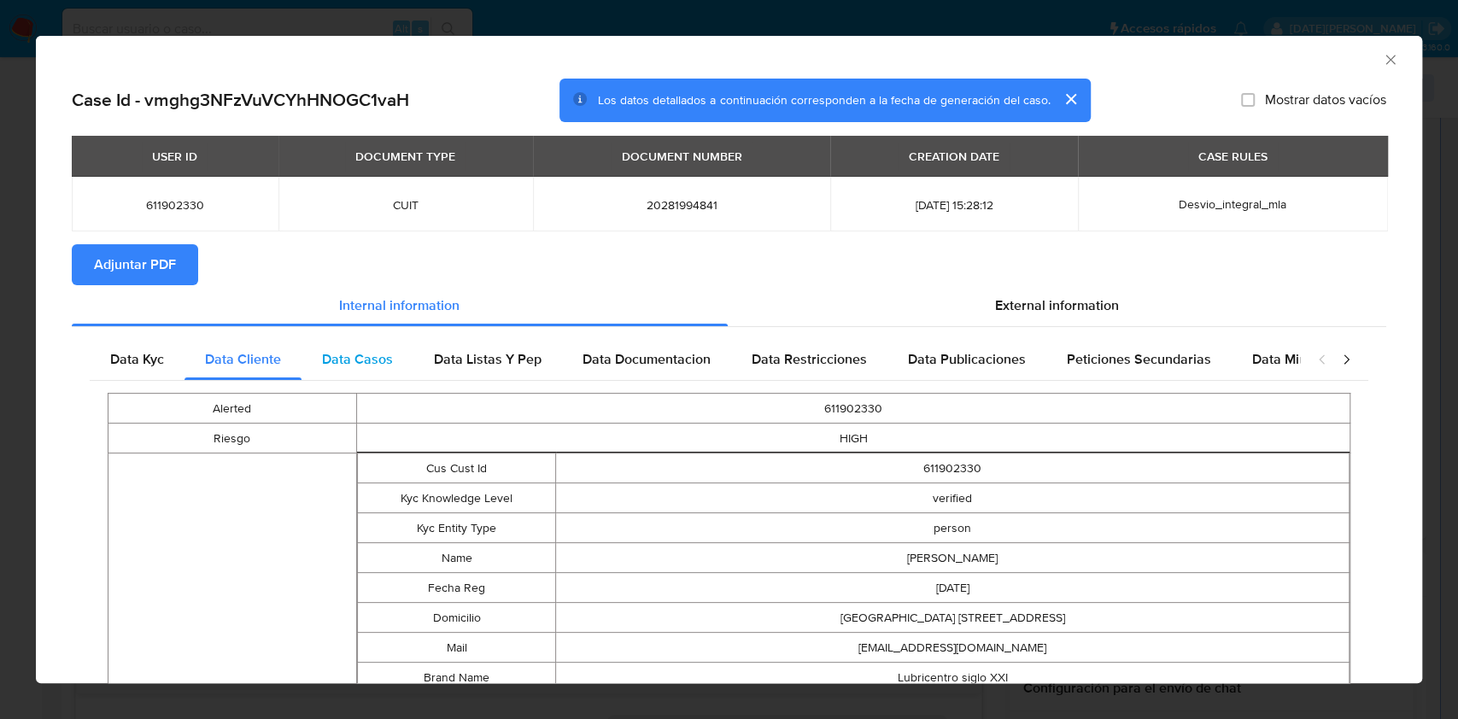
click at [337, 363] on span "Data Casos" at bounding box center [357, 359] width 71 height 20
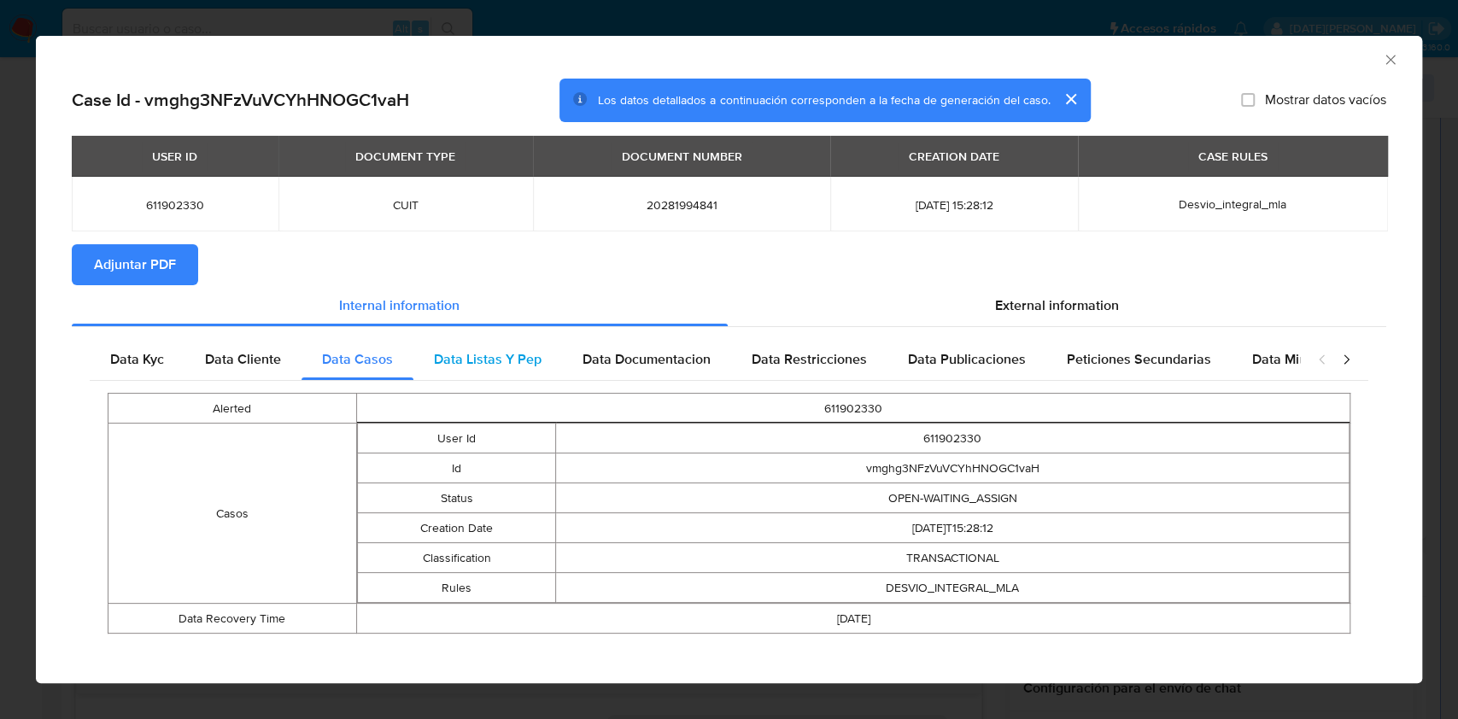
click at [512, 366] on span "Data Listas Y Pep" at bounding box center [488, 359] width 108 height 20
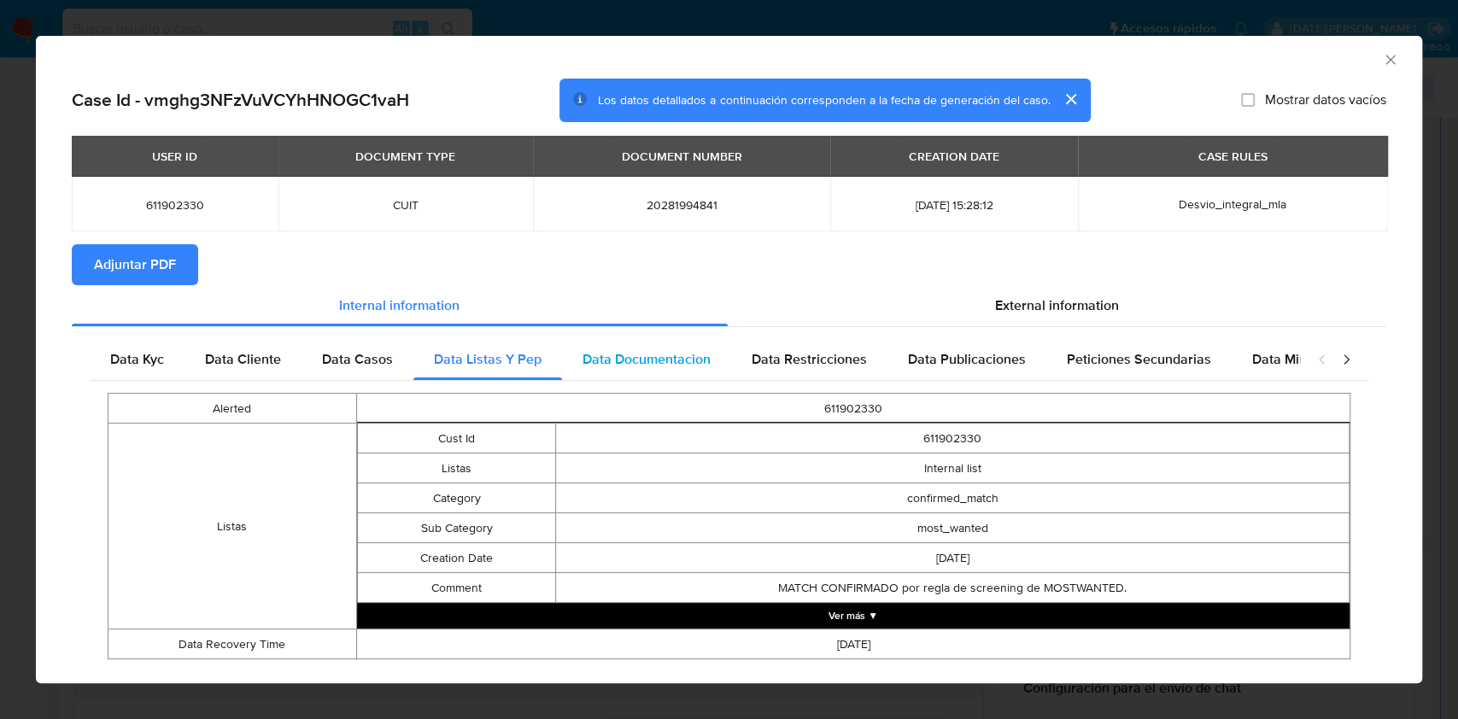
click at [643, 367] on span "Data Documentacion" at bounding box center [647, 359] width 128 height 20
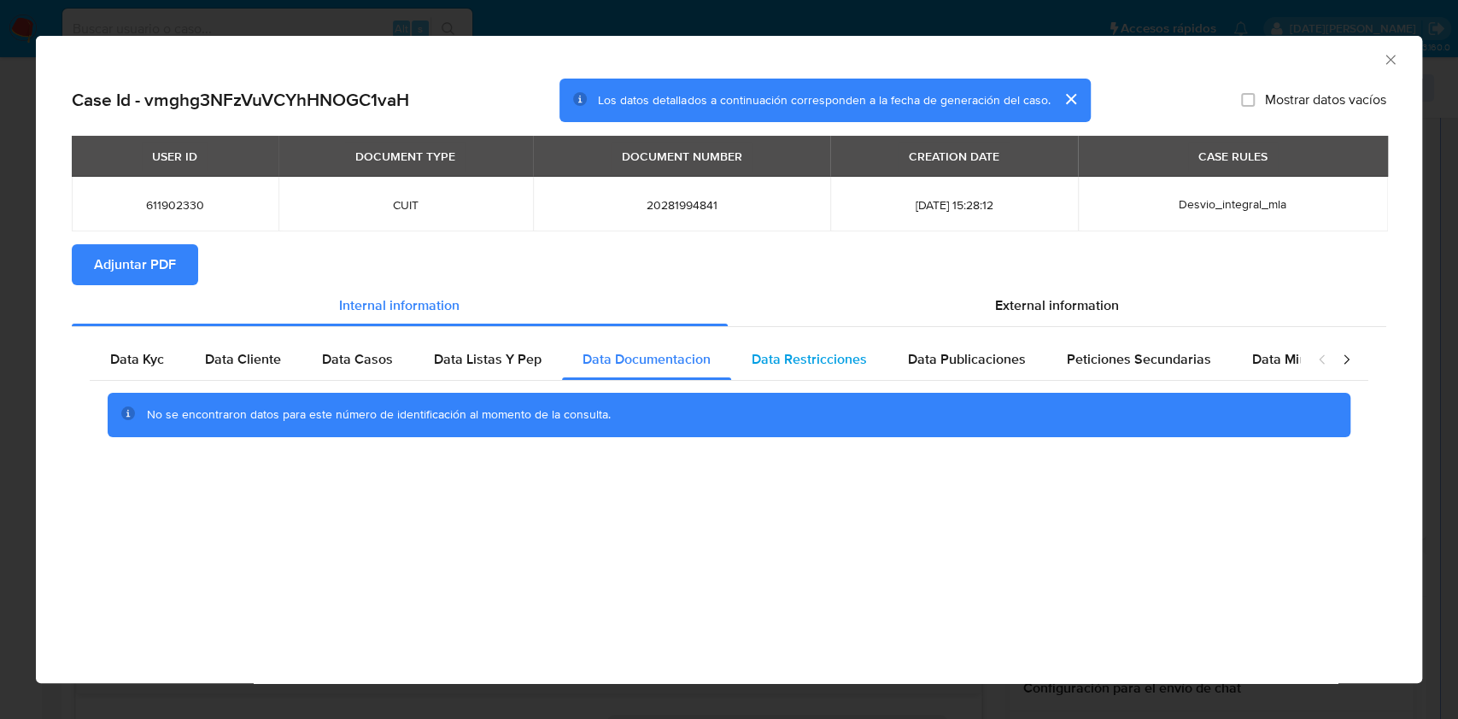
click at [820, 366] on span "Data Restricciones" at bounding box center [809, 359] width 115 height 20
click at [910, 365] on span "Data Publicaciones" at bounding box center [967, 359] width 118 height 20
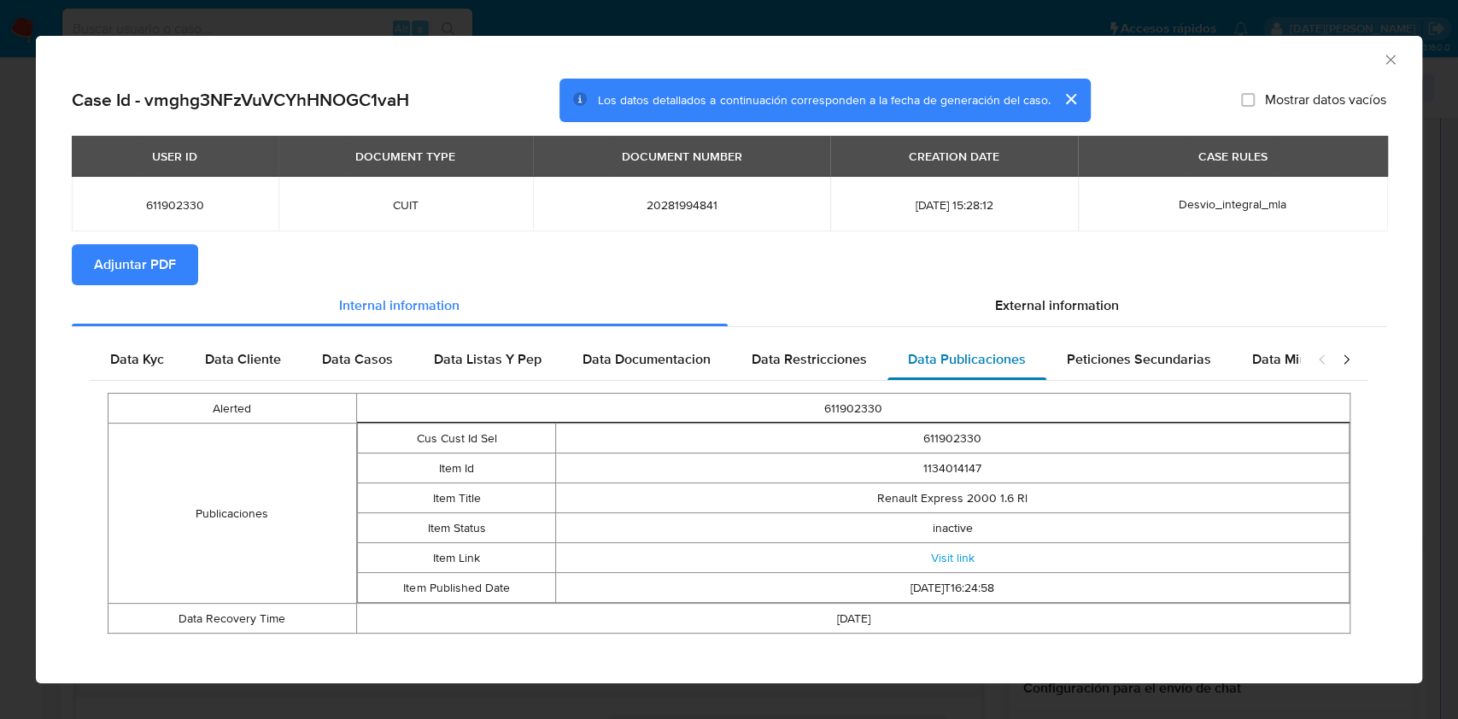
click at [1012, 361] on span "Data Publicaciones" at bounding box center [967, 359] width 118 height 20
click at [1112, 360] on span "Peticiones Secundarias" at bounding box center [1139, 359] width 144 height 20
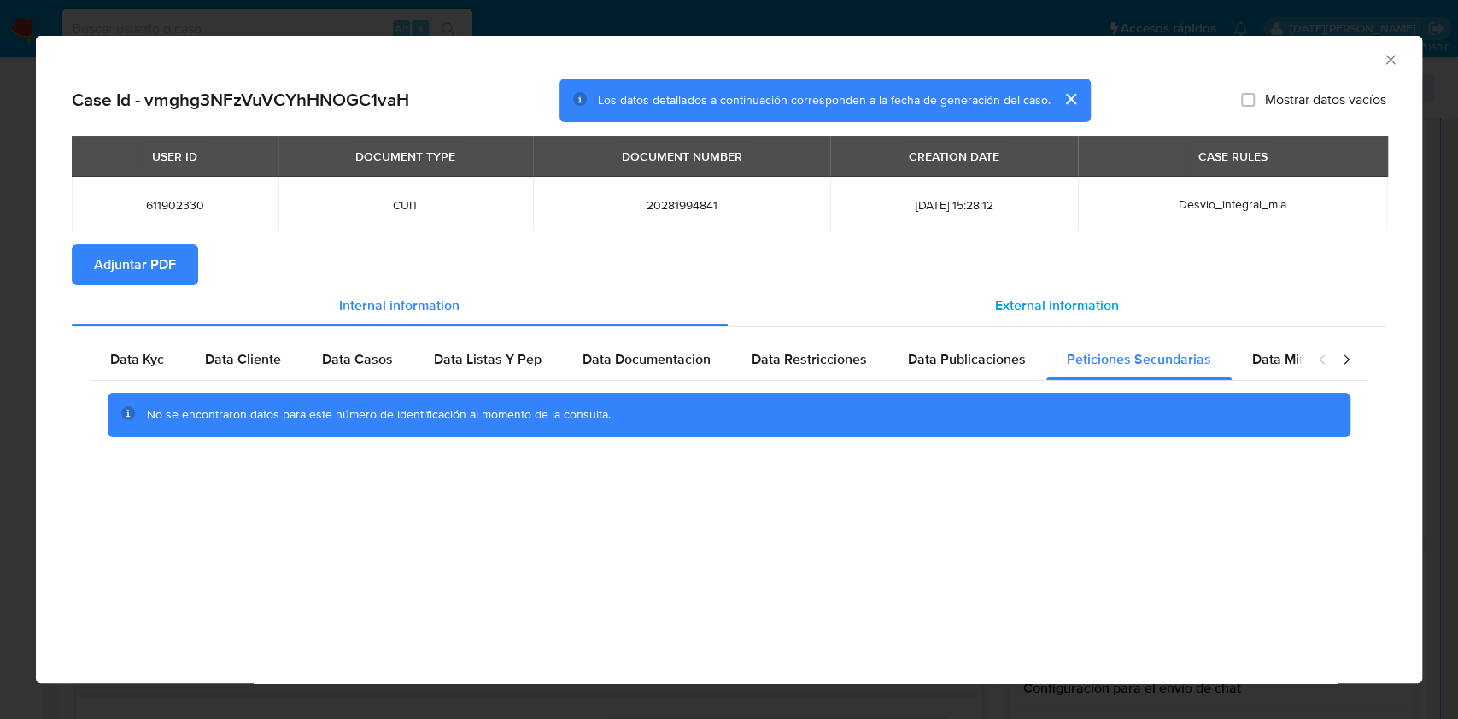
click at [1076, 291] on div "External information" at bounding box center [1058, 305] width 660 height 41
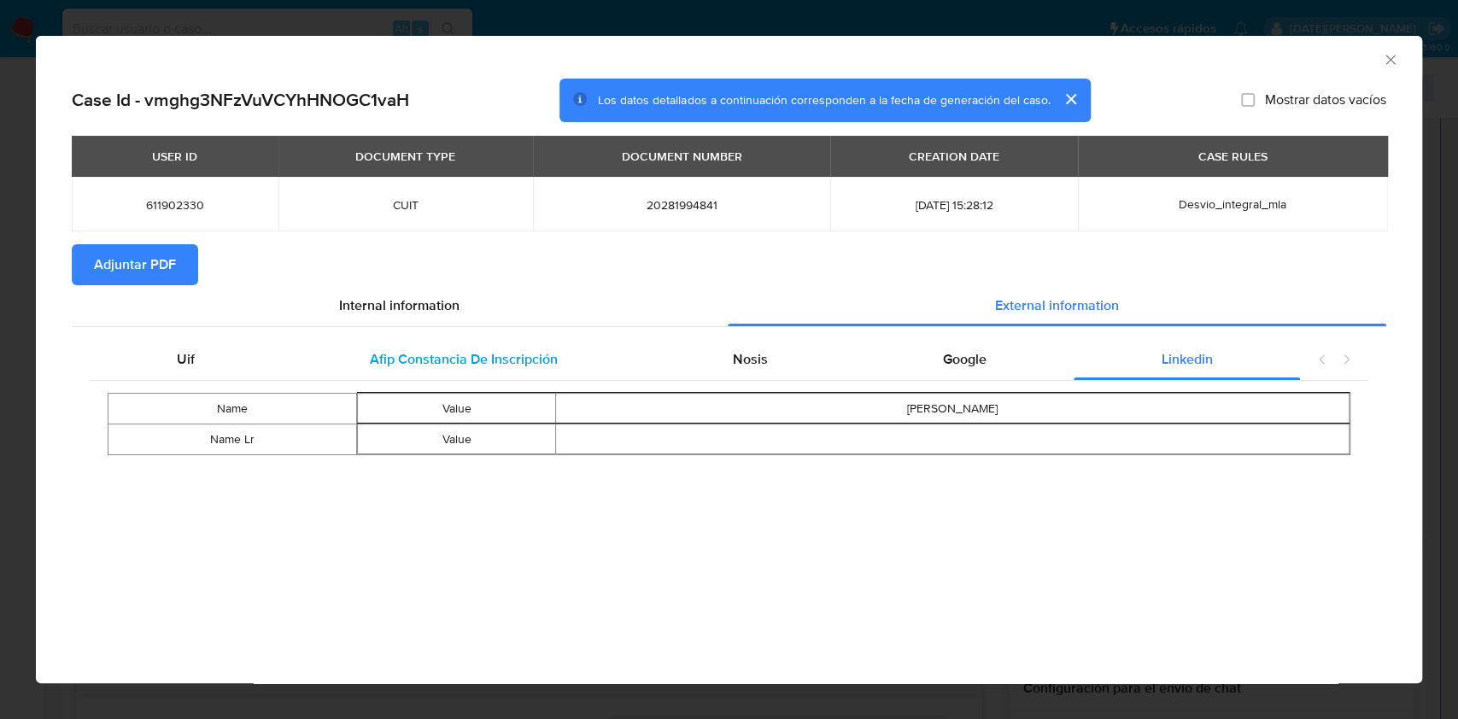
click at [421, 368] on span "Afip Constancia De Inscripción" at bounding box center [464, 359] width 188 height 20
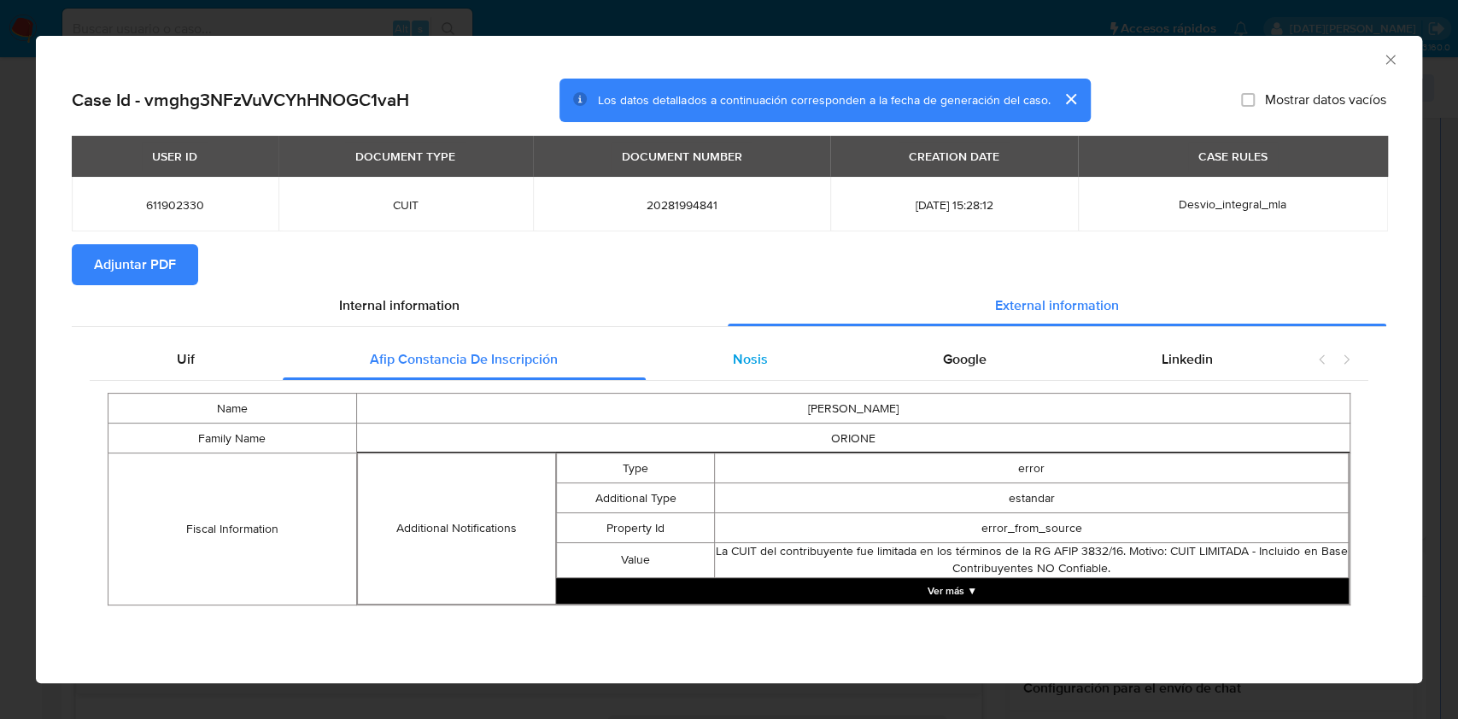
click at [701, 379] on div "Nosis" at bounding box center [751, 359] width 210 height 41
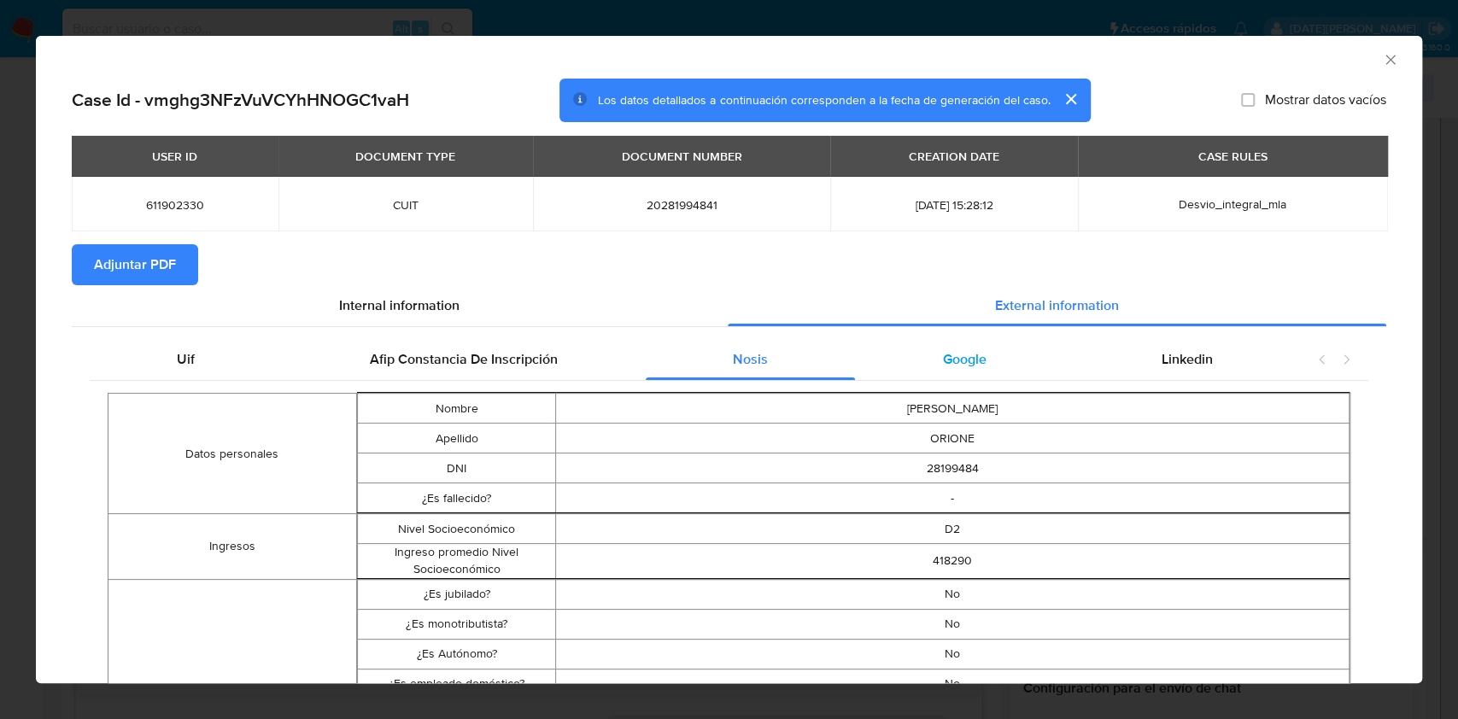
click at [952, 361] on span "Google" at bounding box center [965, 359] width 44 height 20
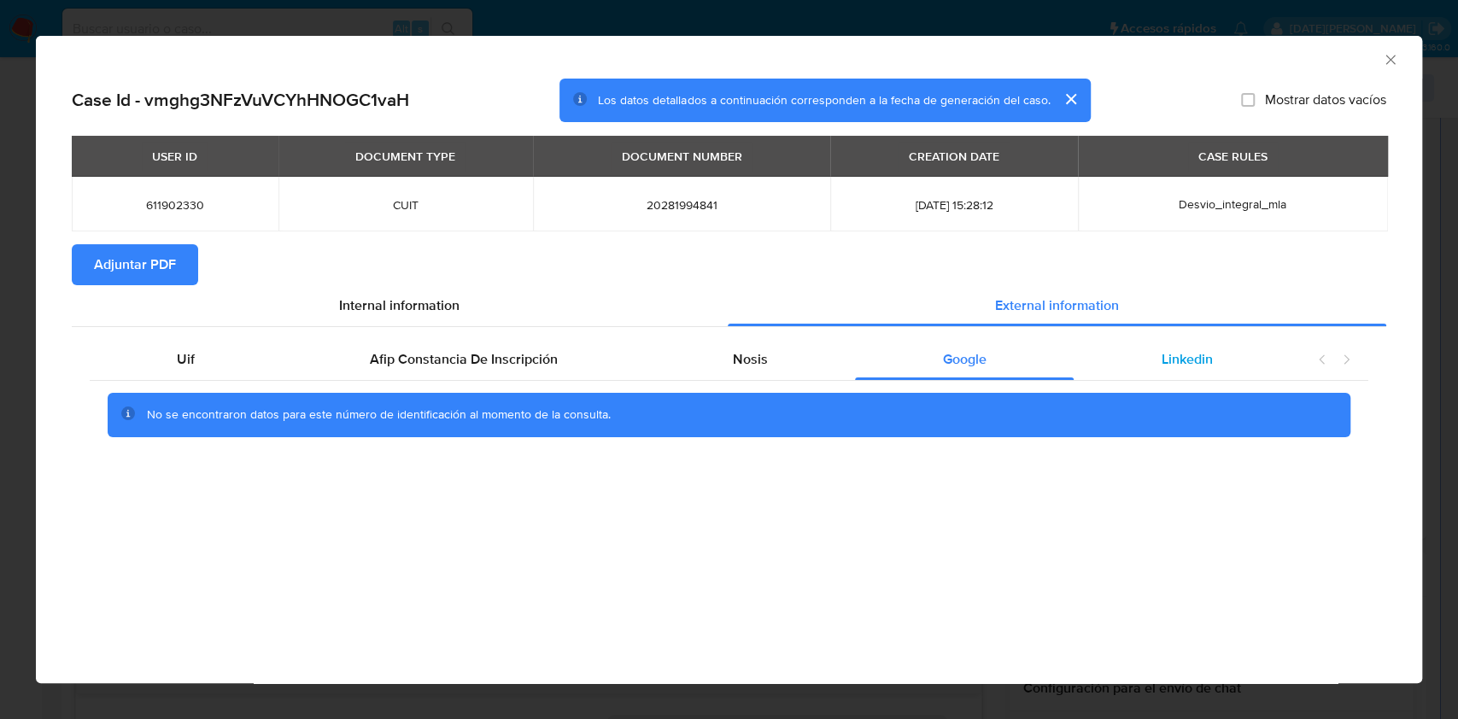
click at [1152, 365] on div "Linkedin" at bounding box center [1187, 359] width 226 height 41
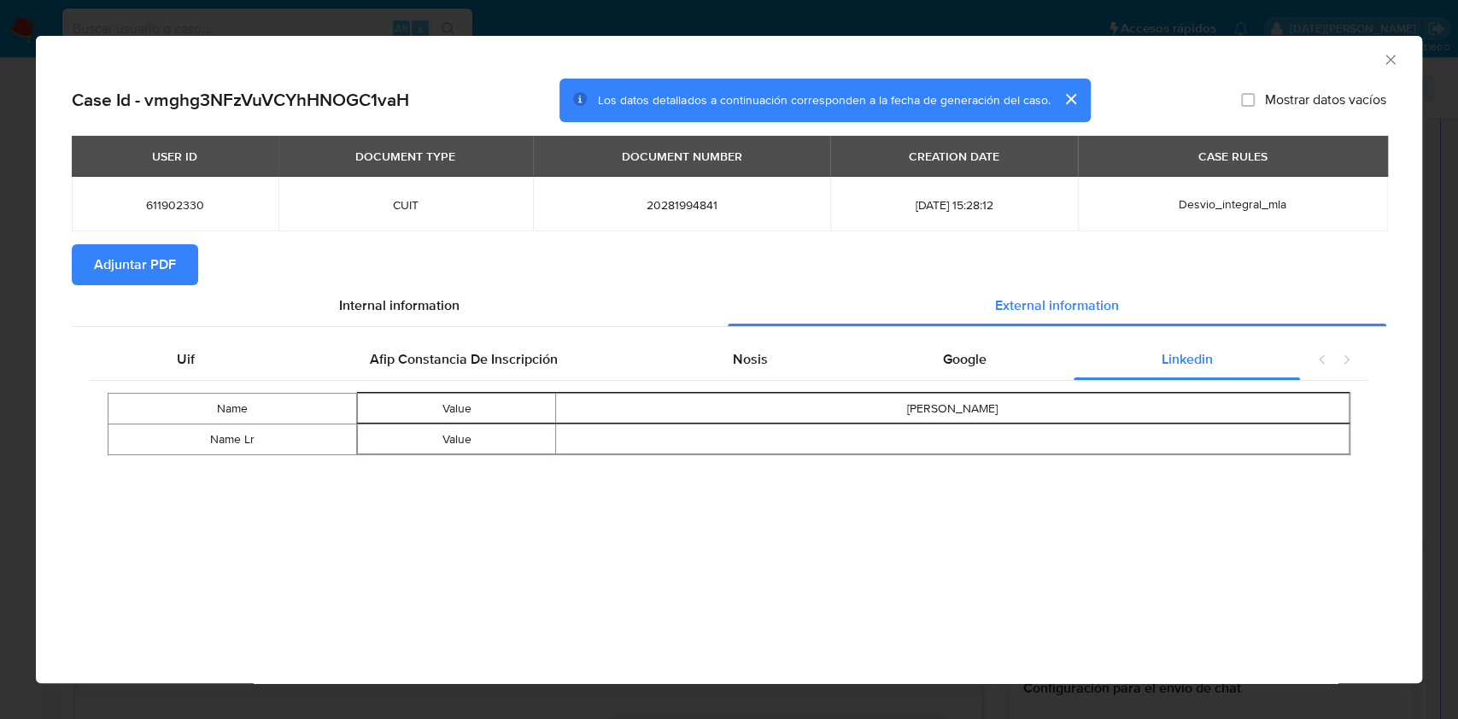
click at [1392, 58] on icon "Cerrar ventana" at bounding box center [1390, 59] width 9 height 9
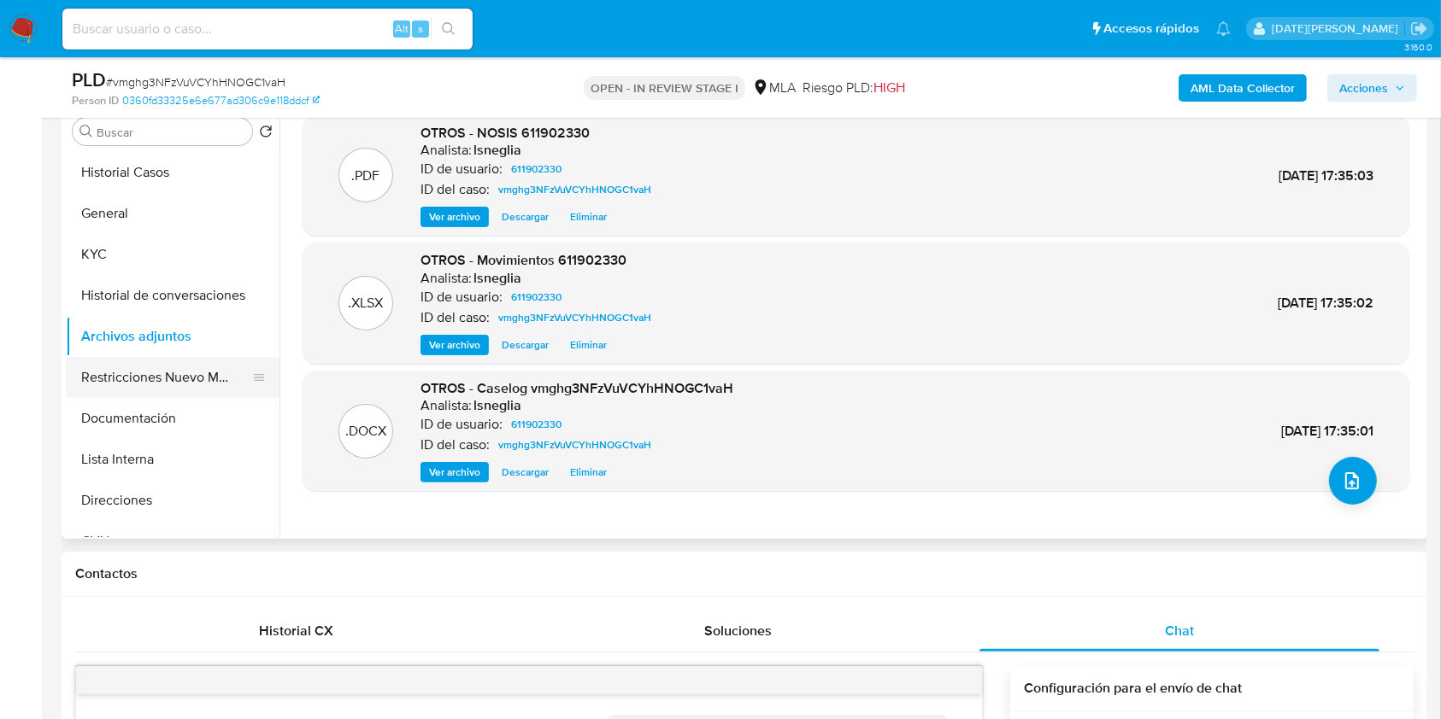
click at [168, 375] on button "Restricciones Nuevo Mundo" at bounding box center [166, 377] width 200 height 41
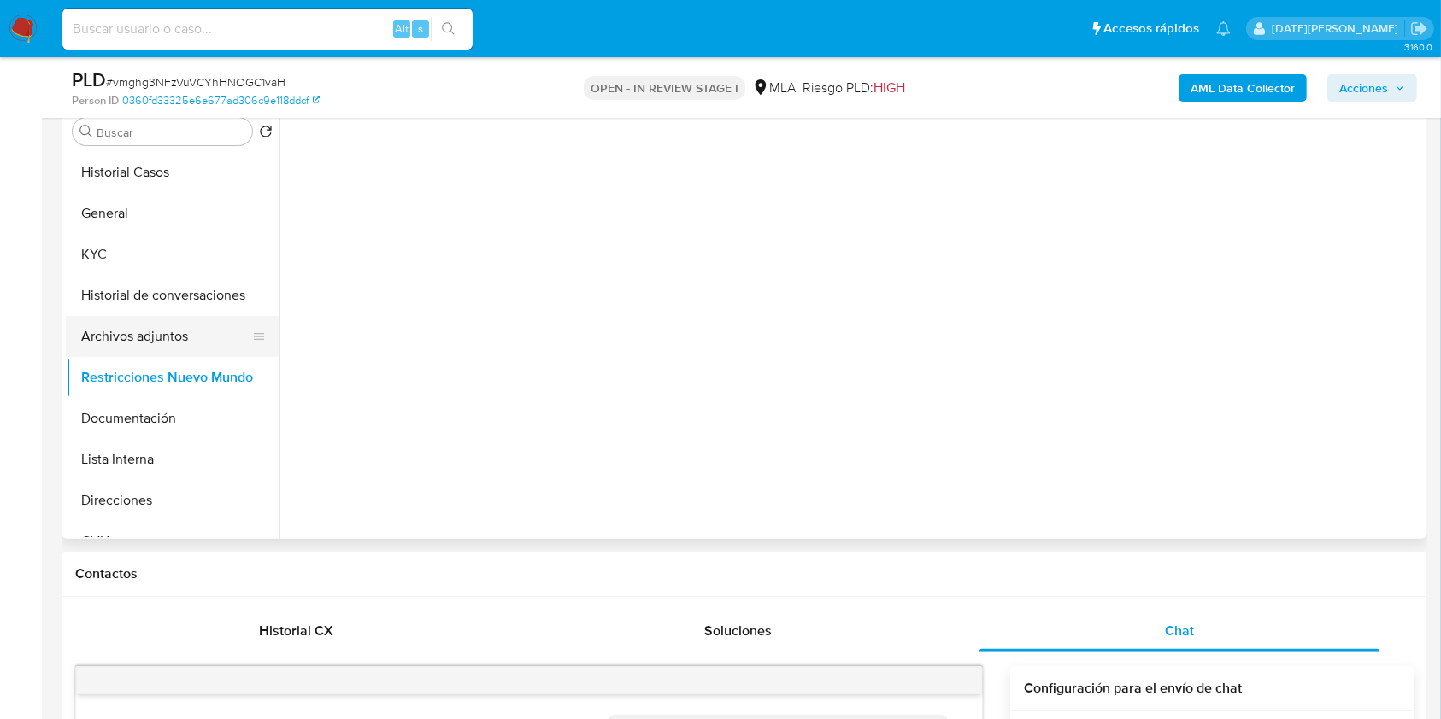
click at [161, 331] on button "Archivos adjuntos" at bounding box center [166, 336] width 200 height 41
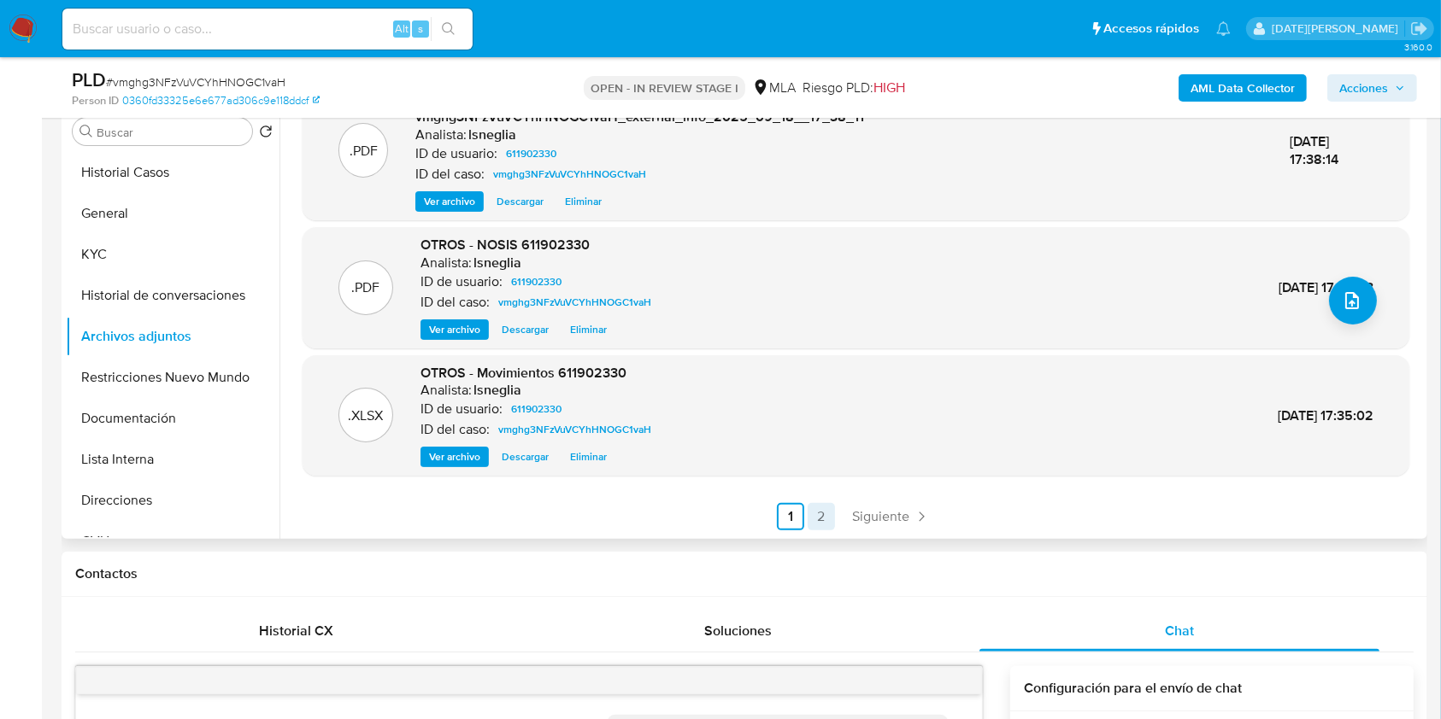
click at [817, 505] on link "2" at bounding box center [820, 516] width 27 height 27
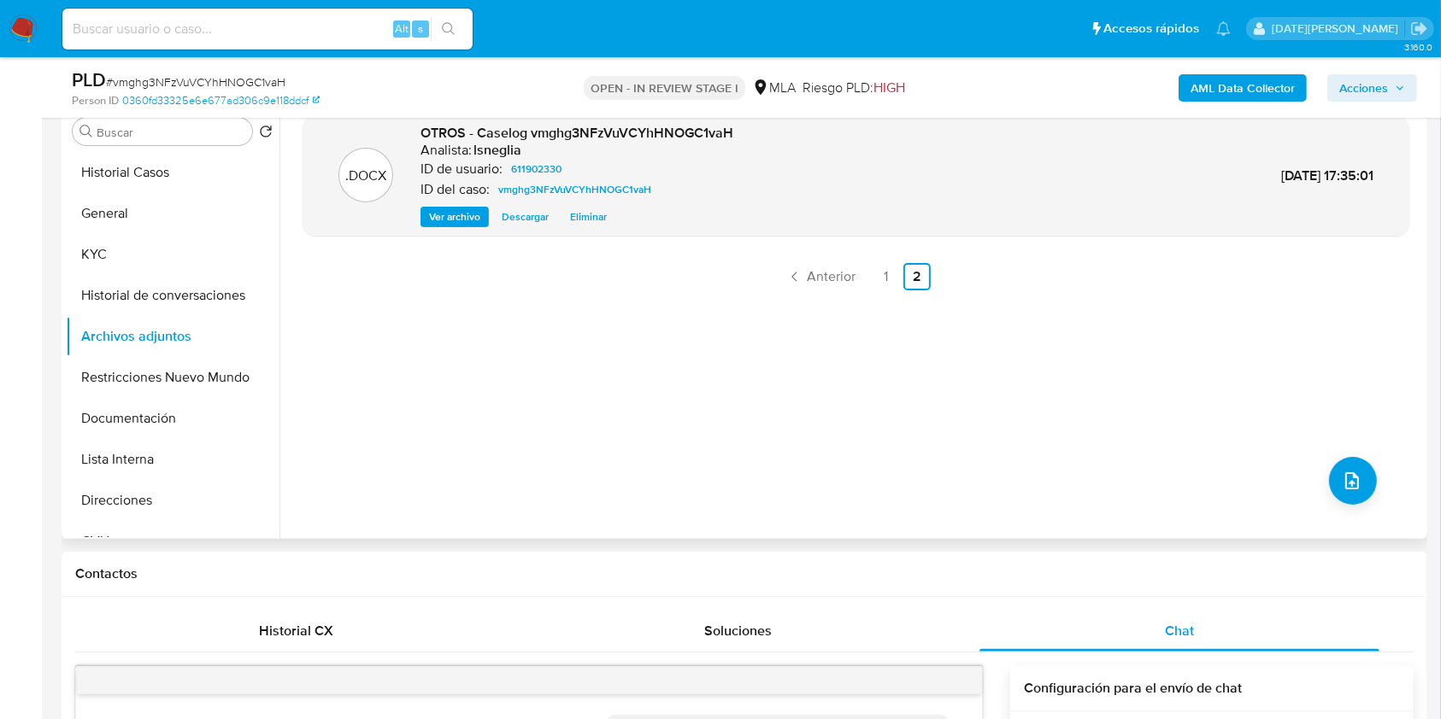
scroll to position [227, 0]
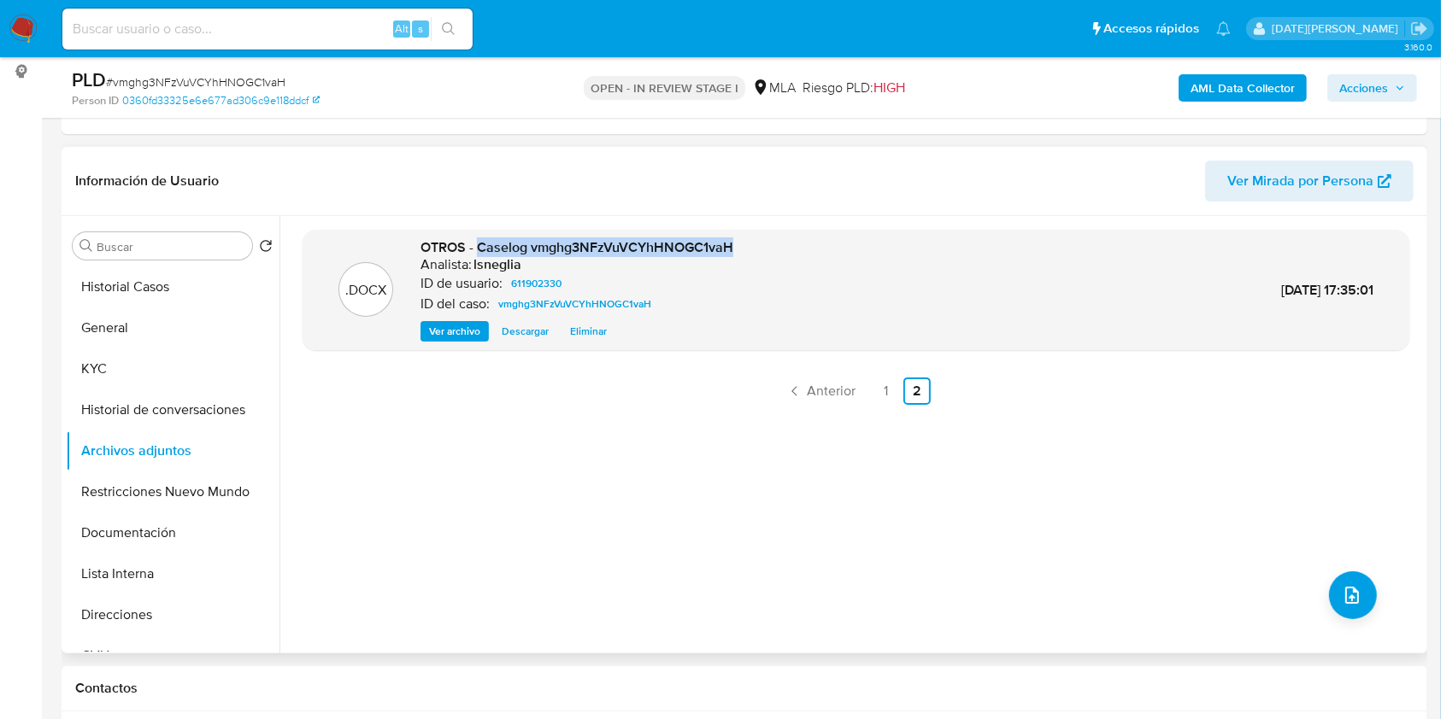
drag, startPoint x: 475, startPoint y: 243, endPoint x: 797, endPoint y: 243, distance: 322.1
click at [797, 243] on div ".DOCX OTROS - Caselog vmghg3NFzVuVCYhHNOGC1vaH Analista: lsneglia ID de usuario…" at bounding box center [855, 290] width 1089 height 104
copy span "Caselog vmghg3NFzVuVCYhHNOGC1vaH"
click at [894, 379] on link "1" at bounding box center [885, 391] width 27 height 27
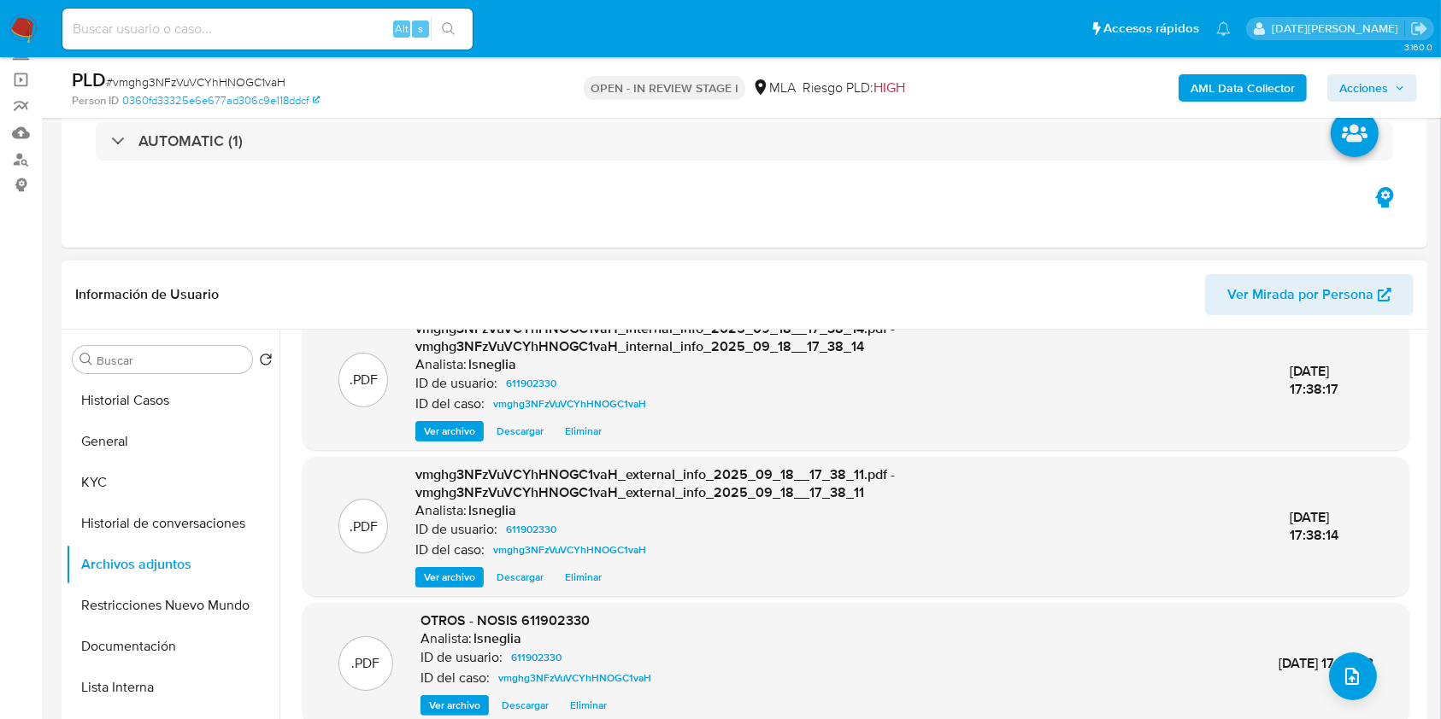
scroll to position [0, 0]
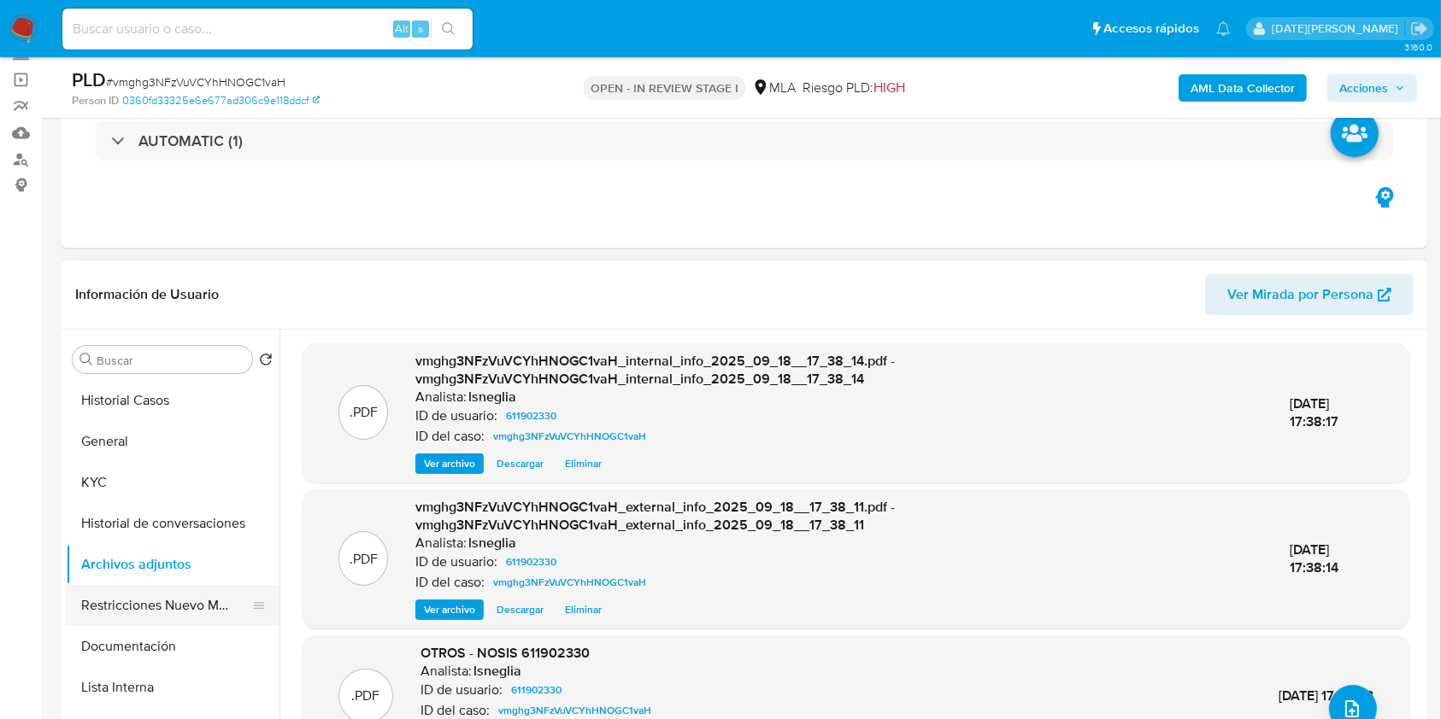
click at [162, 597] on button "Restricciones Nuevo Mundo" at bounding box center [166, 605] width 200 height 41
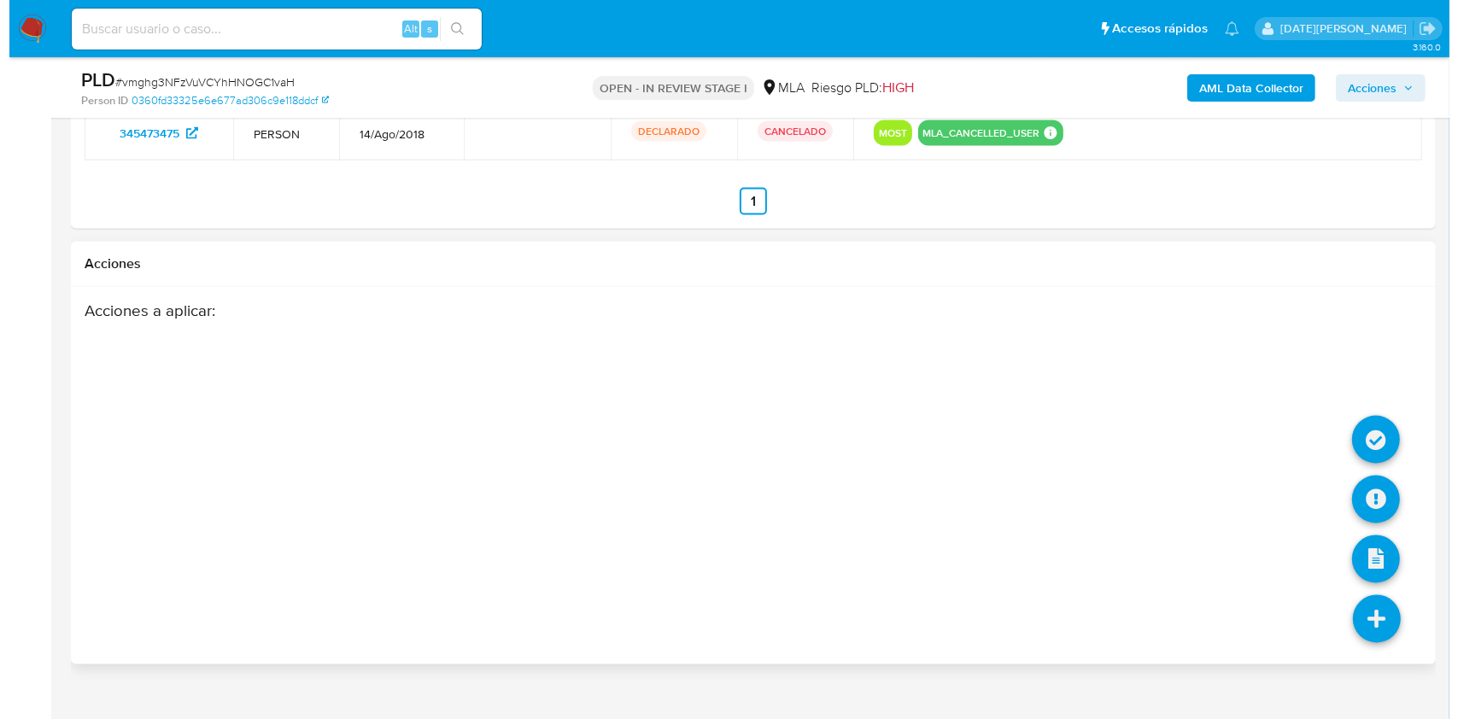
scroll to position [2777, 0]
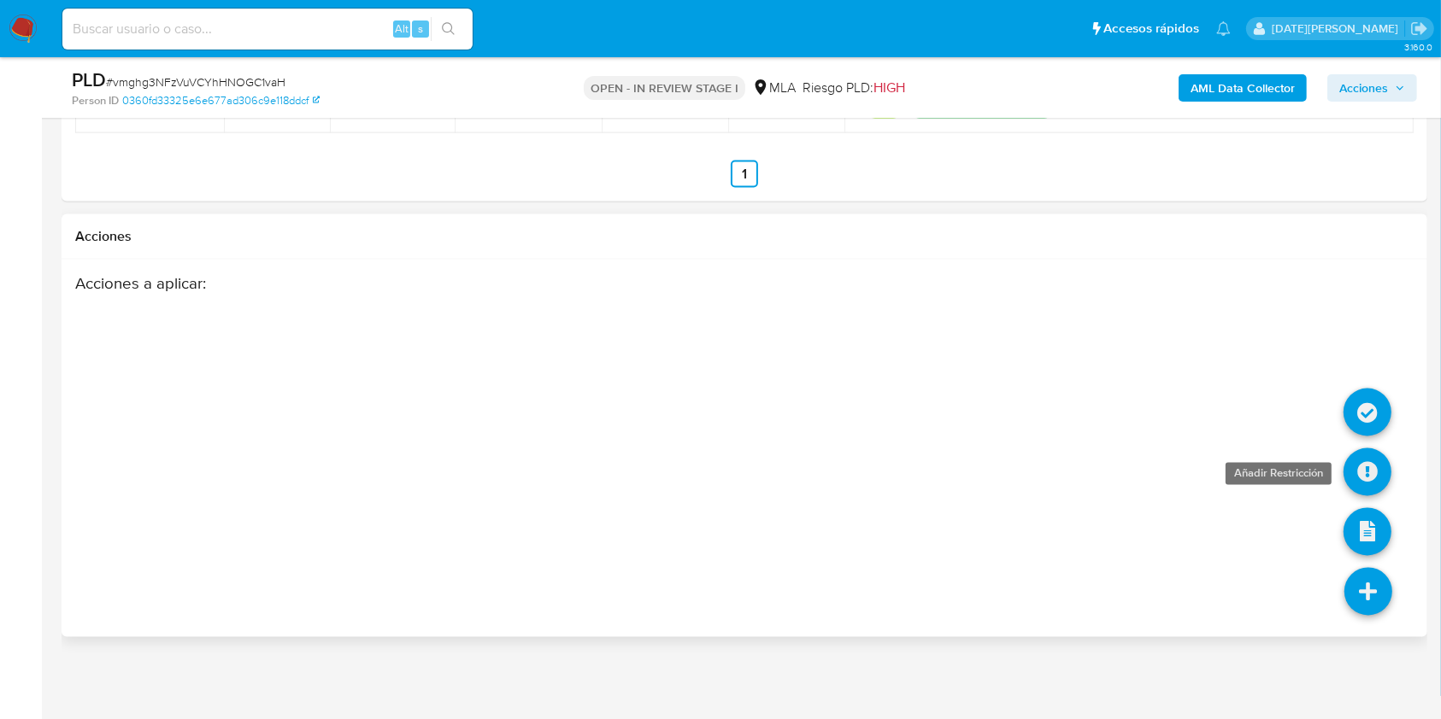
click at [1376, 461] on icon at bounding box center [1367, 473] width 48 height 48
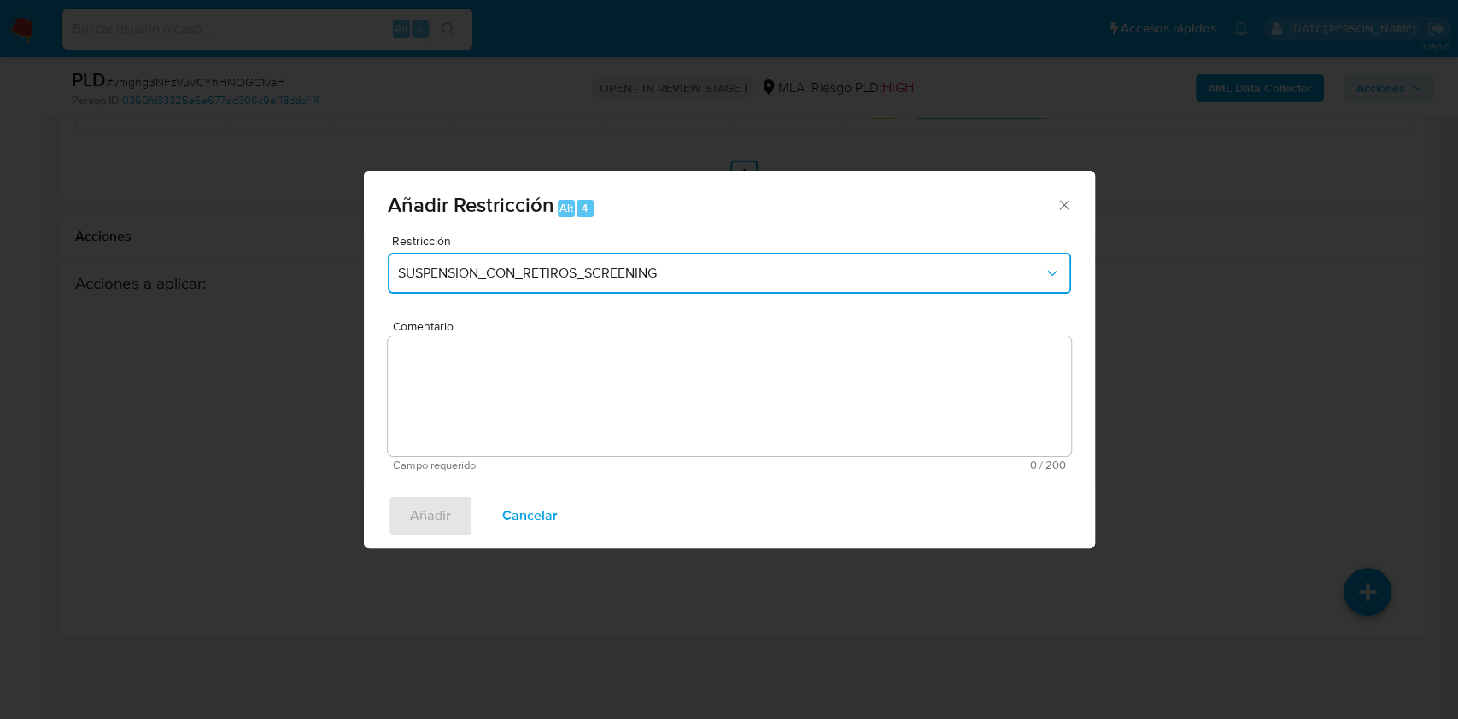
click at [592, 265] on span "SUSPENSION_CON_RETIROS_SCREENING" at bounding box center [721, 273] width 646 height 17
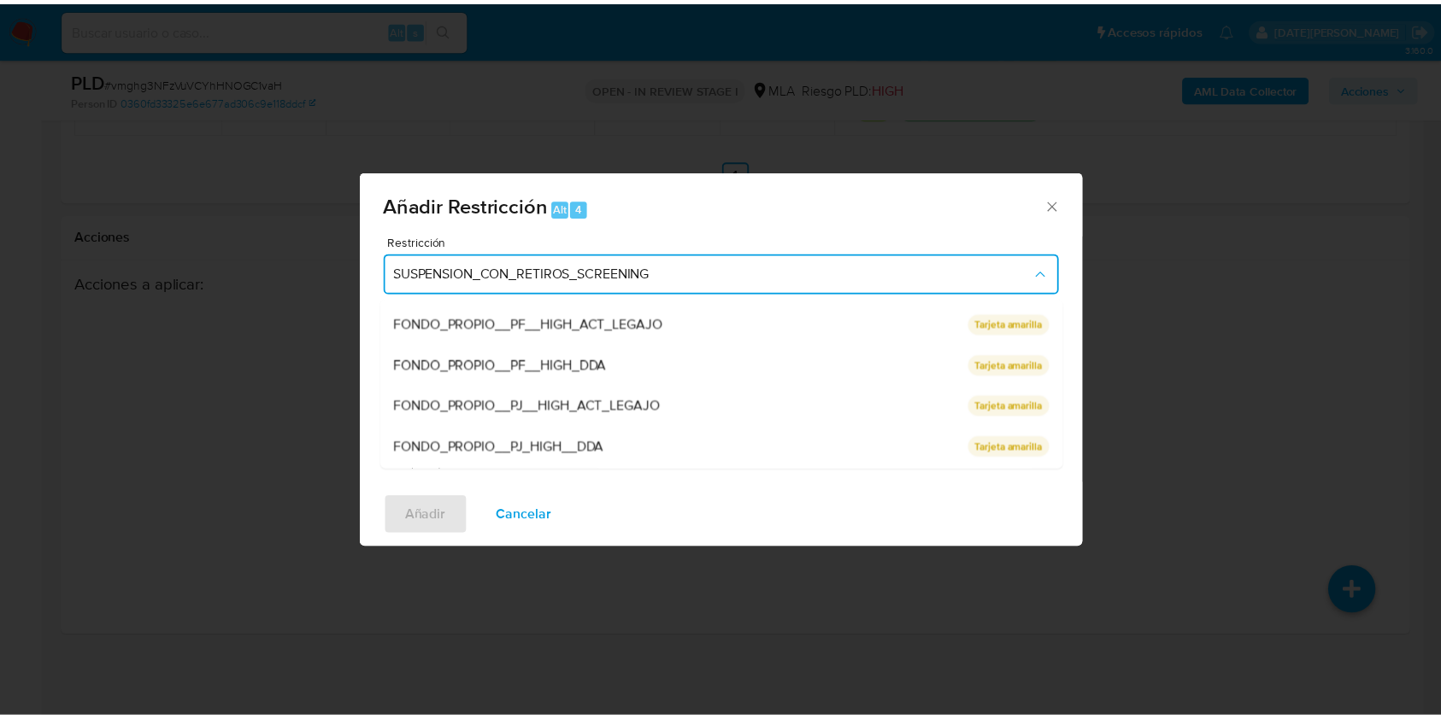
scroll to position [362, 0]
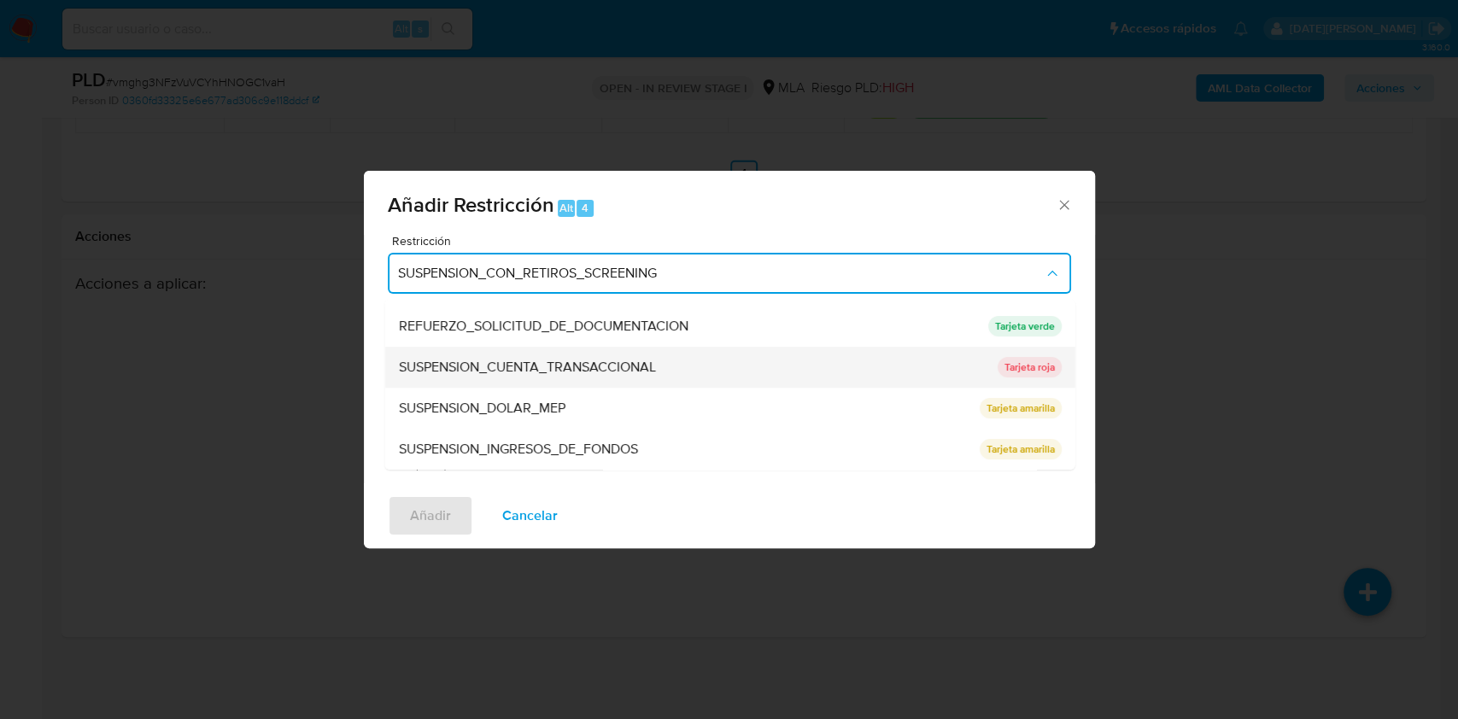
click at [559, 373] on span "SUSPENSION_CUENTA_TRANSACCIONAL" at bounding box center [526, 367] width 257 height 17
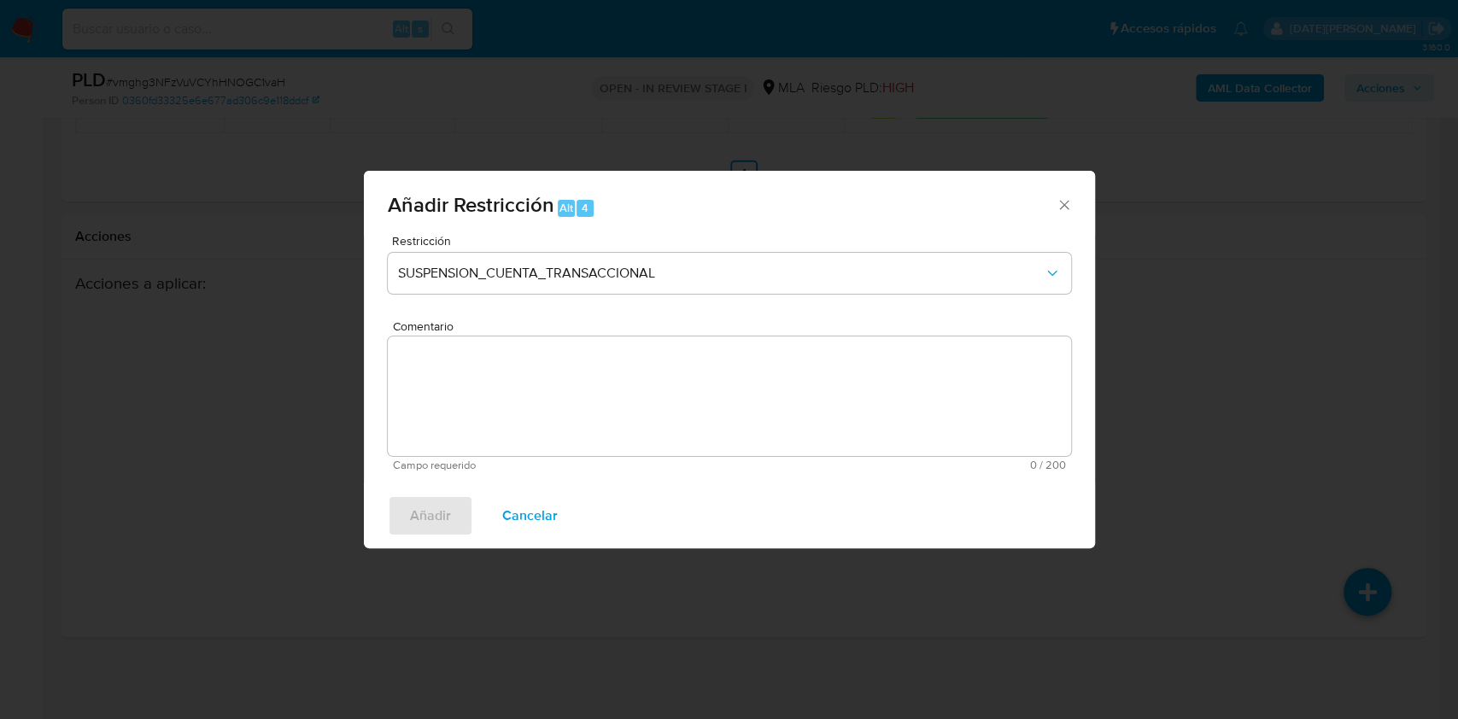
click at [554, 398] on textarea "Comentario" at bounding box center [730, 397] width 684 height 120
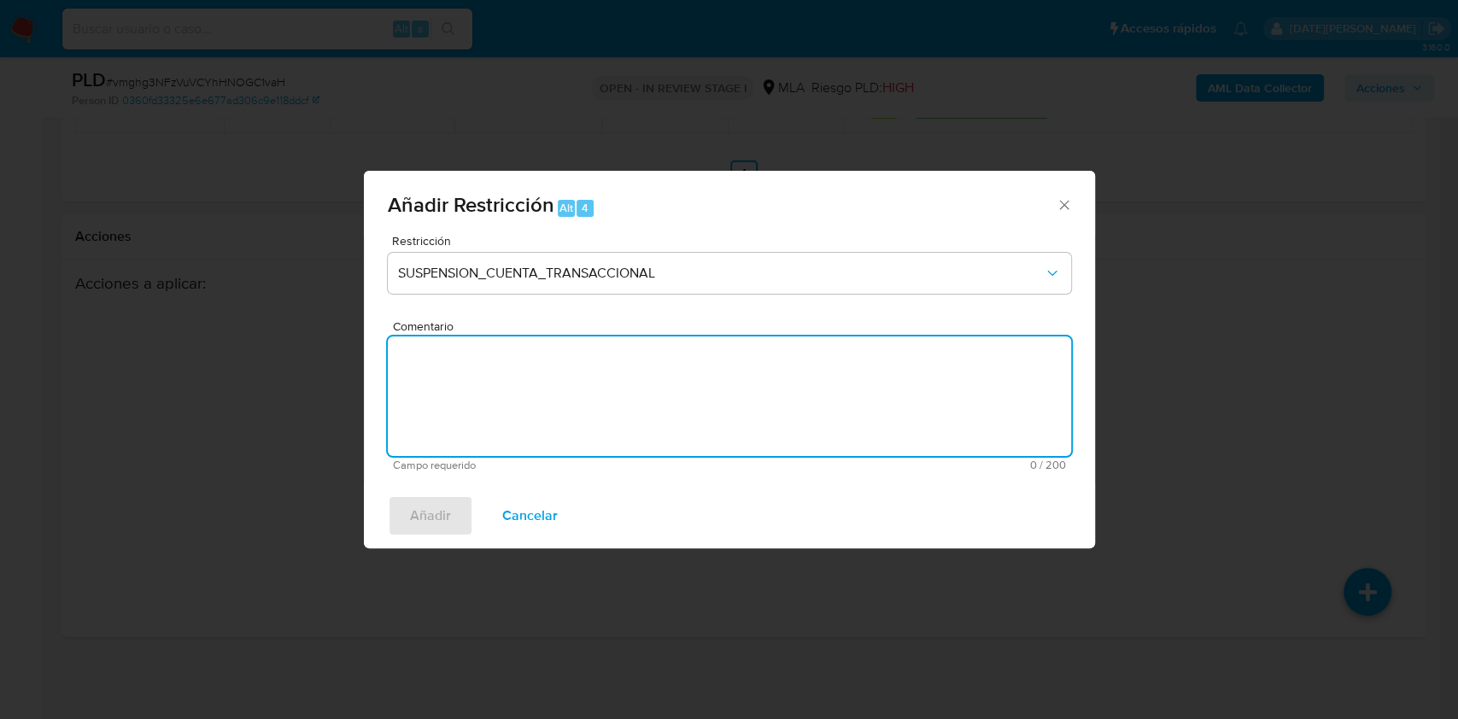
click at [556, 430] on textarea "Comentario" at bounding box center [730, 397] width 684 height 120
type textarea "aml"
click at [432, 512] on span "Añadir" at bounding box center [430, 516] width 41 height 38
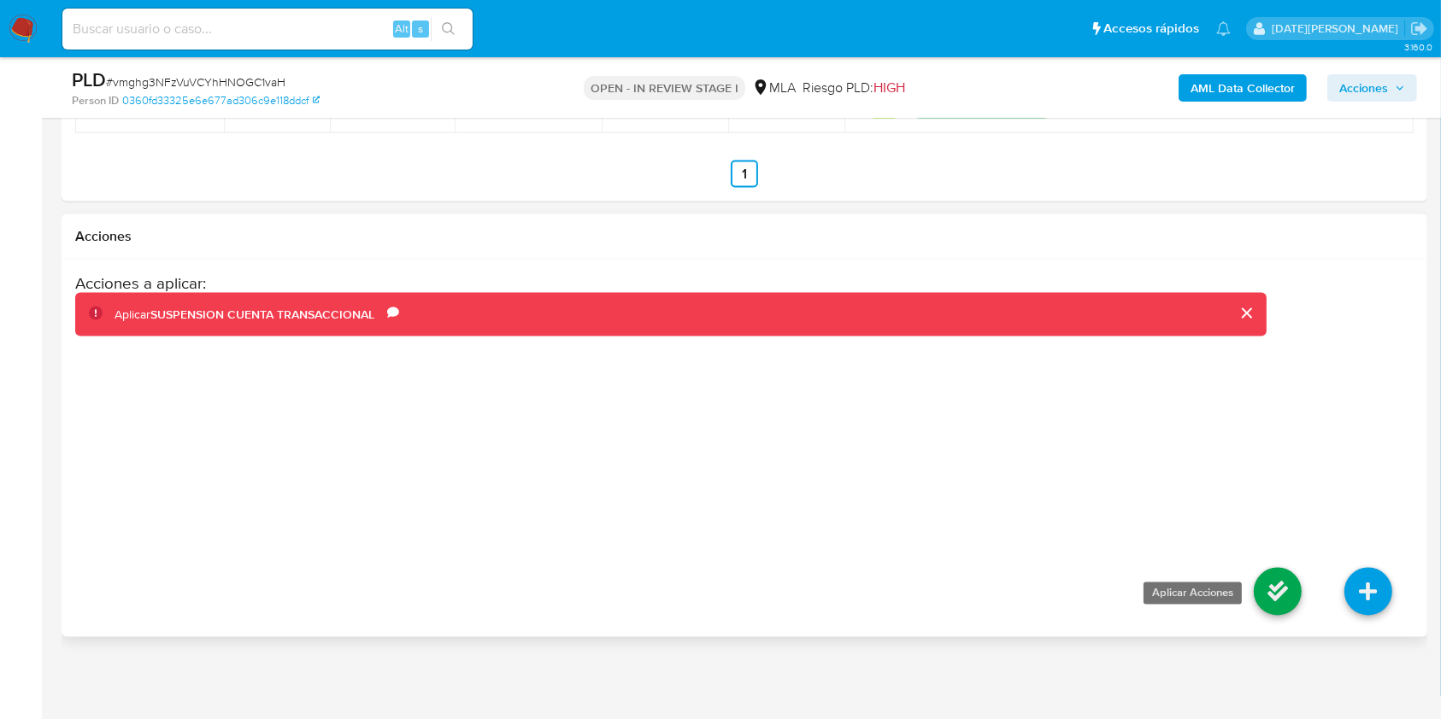
click at [1282, 599] on icon at bounding box center [1277, 592] width 48 height 48
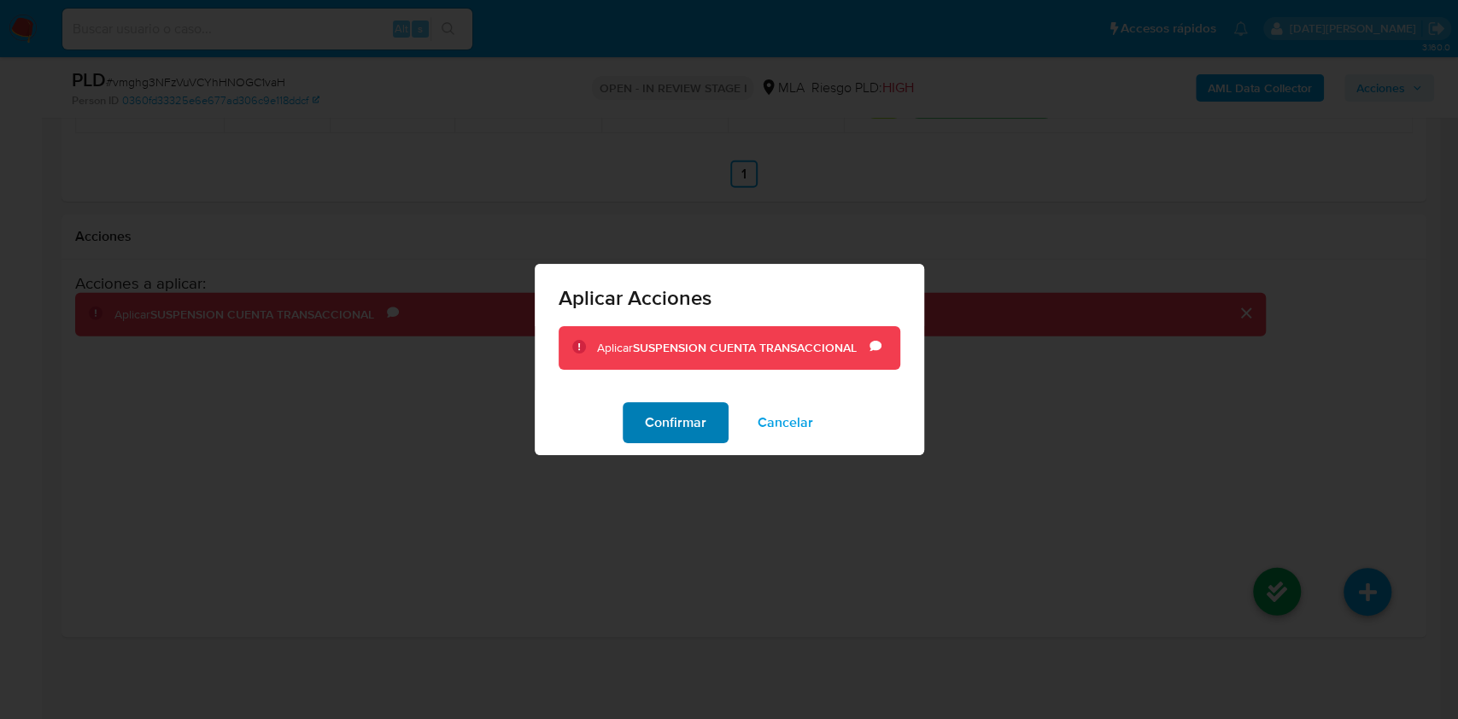
click at [682, 431] on span "Confirmar" at bounding box center [676, 423] width 62 height 38
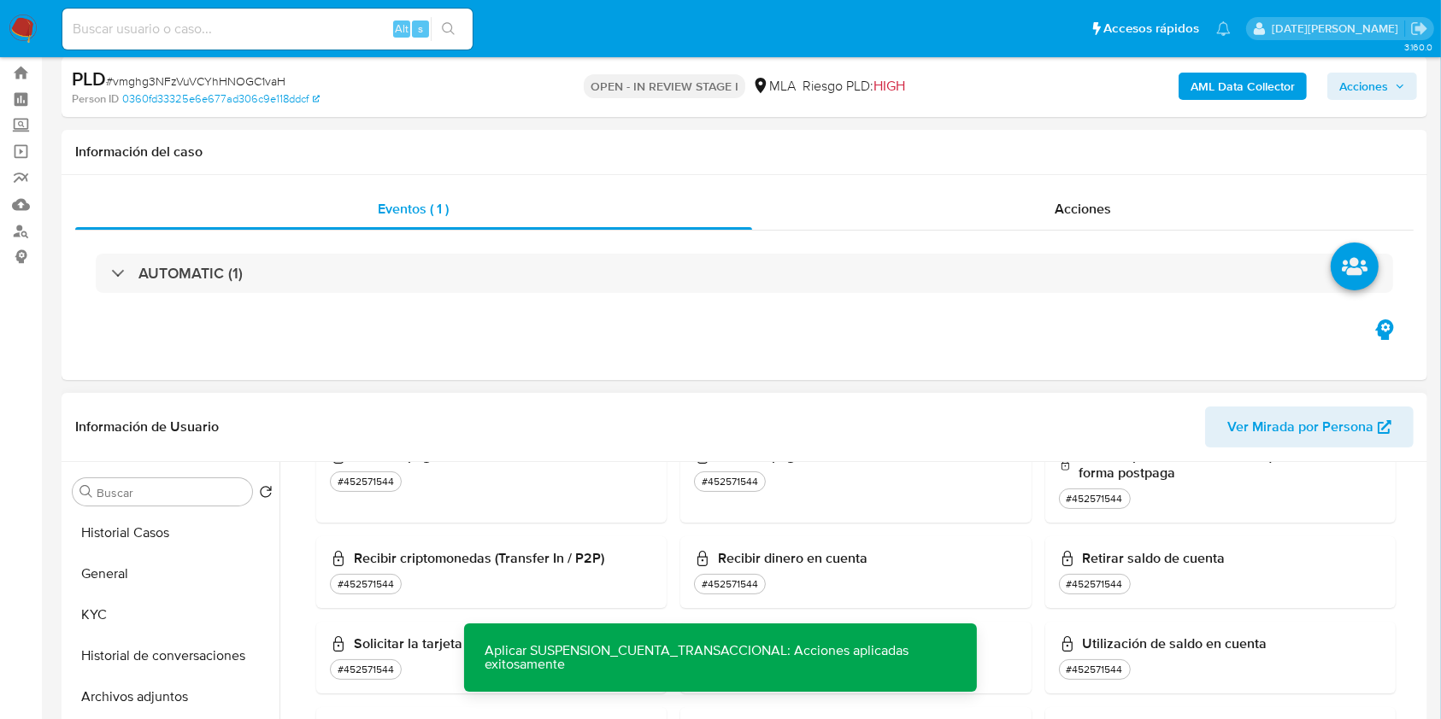
scroll to position [342, 0]
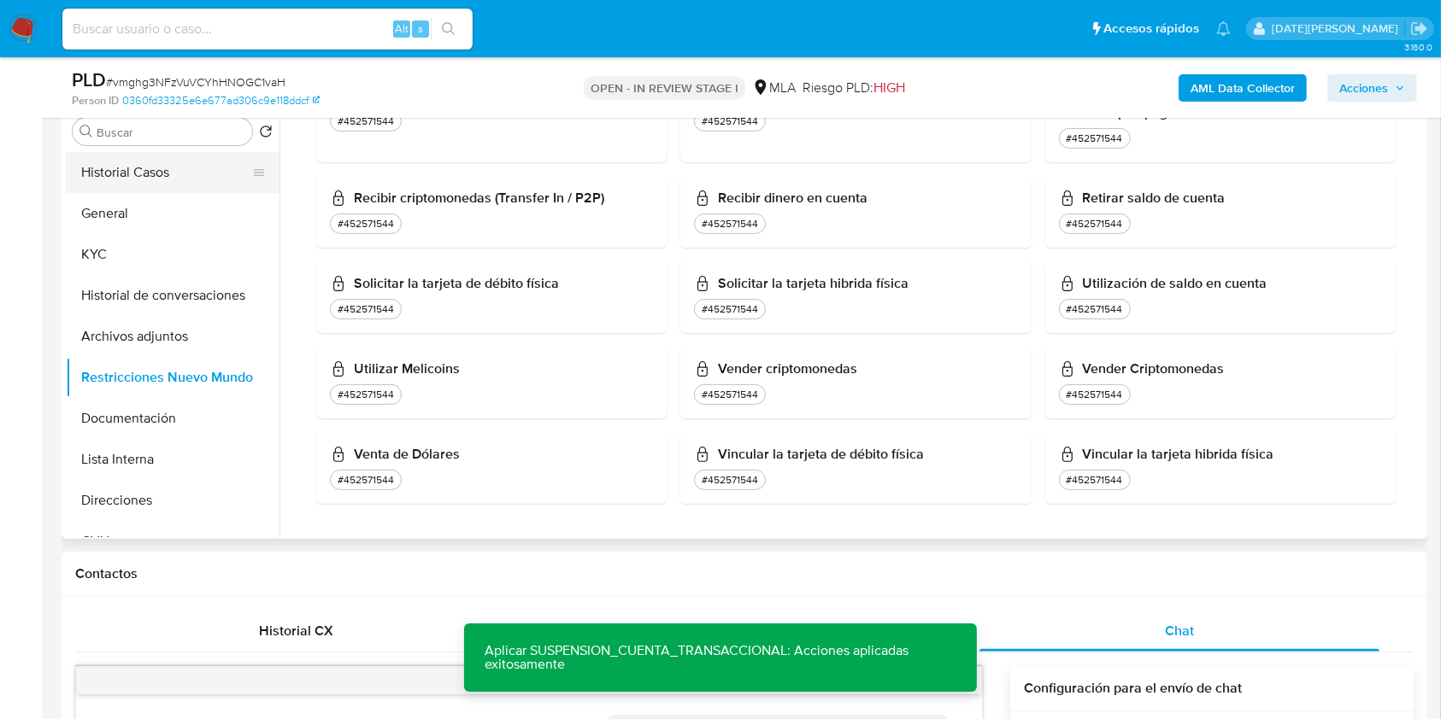
click at [154, 174] on button "Historial Casos" at bounding box center [166, 172] width 200 height 41
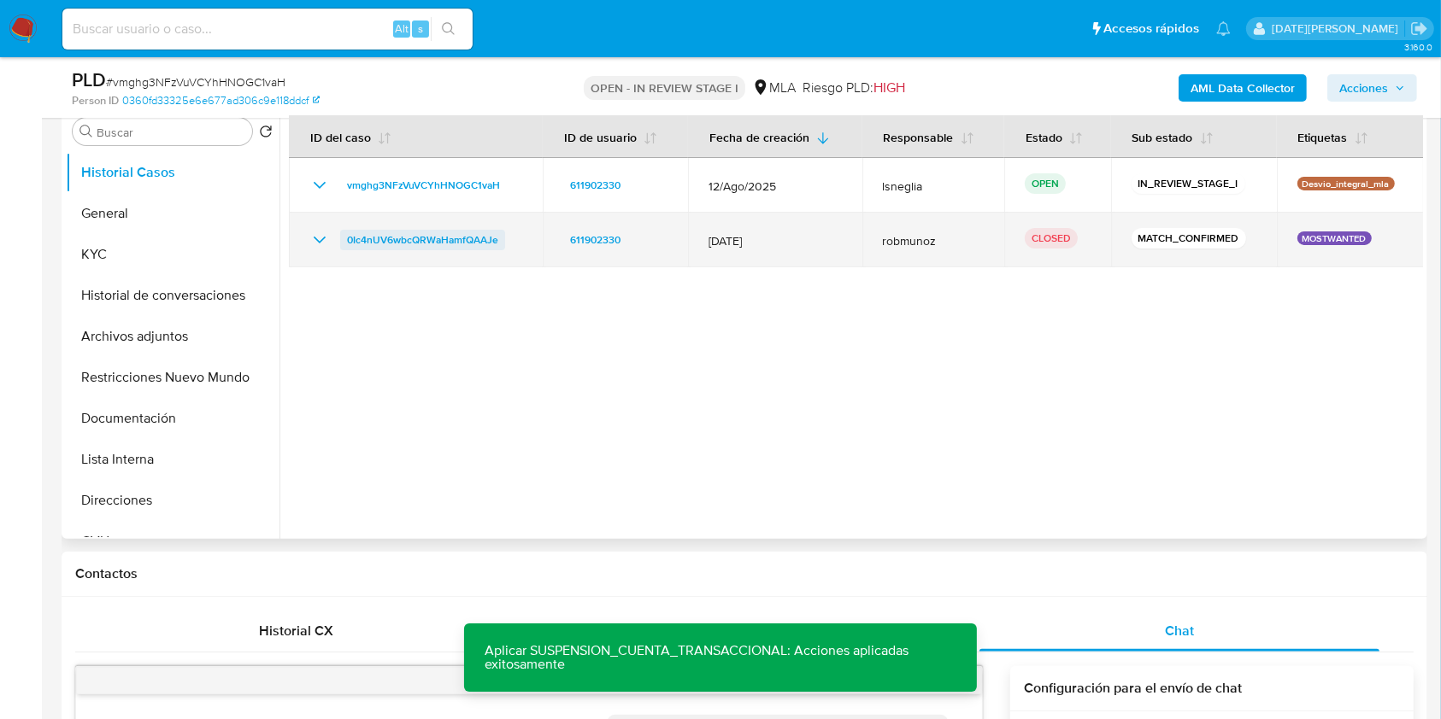
click at [371, 237] on span "0Ic4nUV6wbcQRWaHamfQAAJe" at bounding box center [422, 240] width 151 height 21
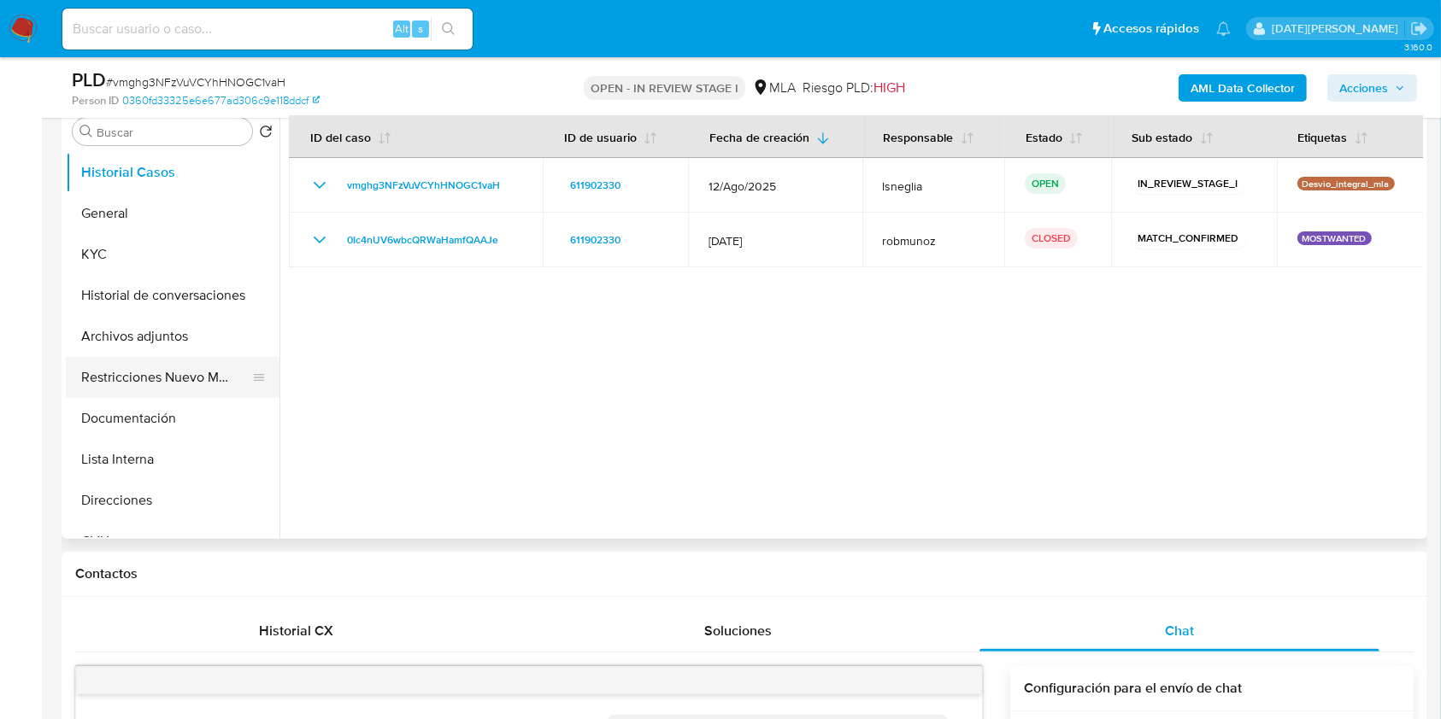
click at [146, 384] on button "Restricciones Nuevo Mundo" at bounding box center [166, 377] width 200 height 41
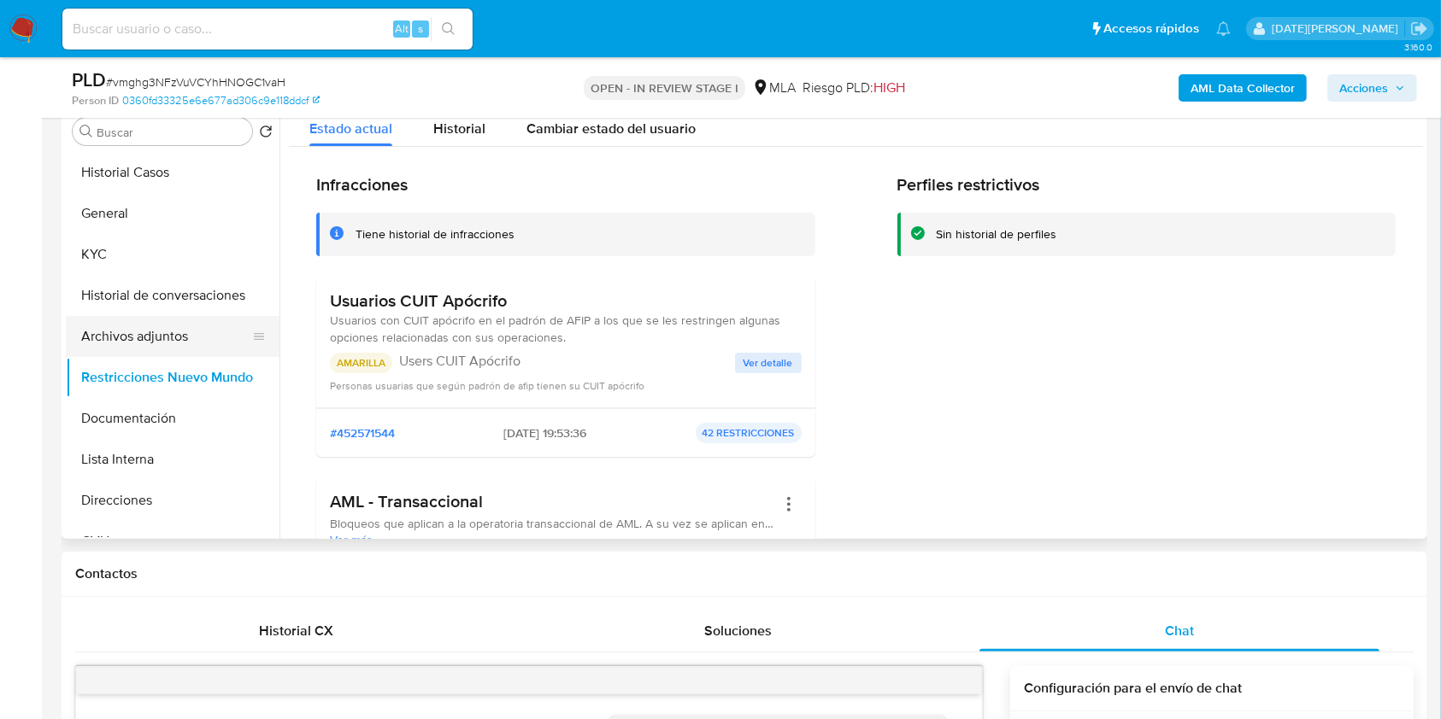
click at [163, 351] on button "Archivos adjuntos" at bounding box center [166, 336] width 200 height 41
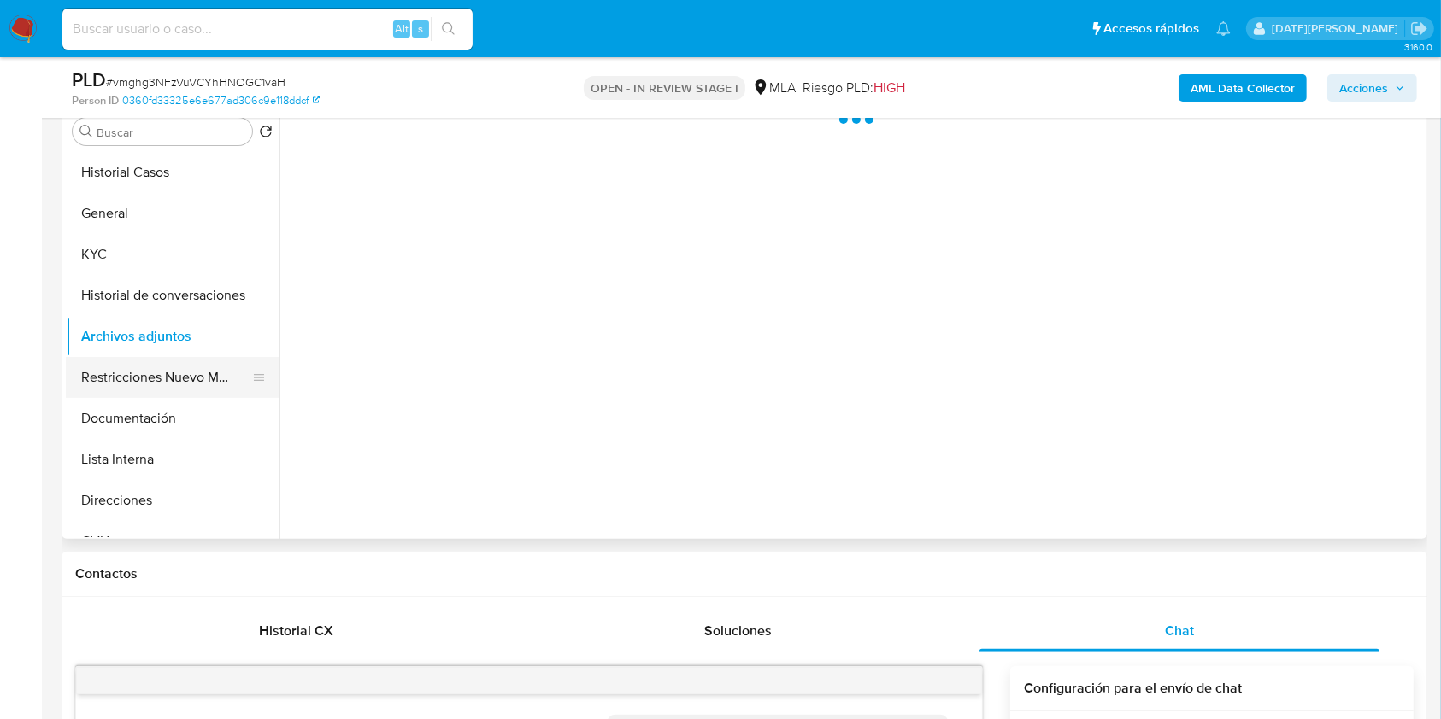
click at [157, 390] on button "Restricciones Nuevo Mundo" at bounding box center [166, 377] width 200 height 41
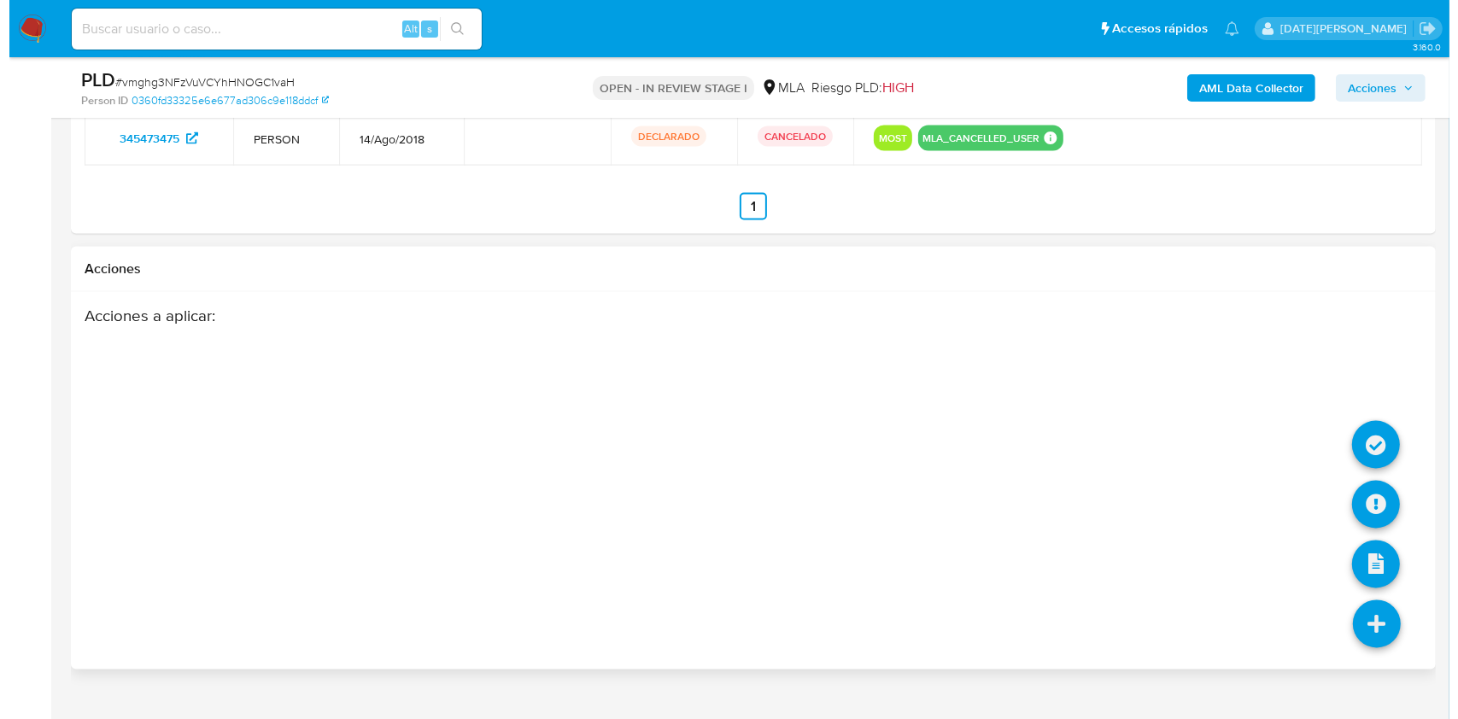
scroll to position [2777, 0]
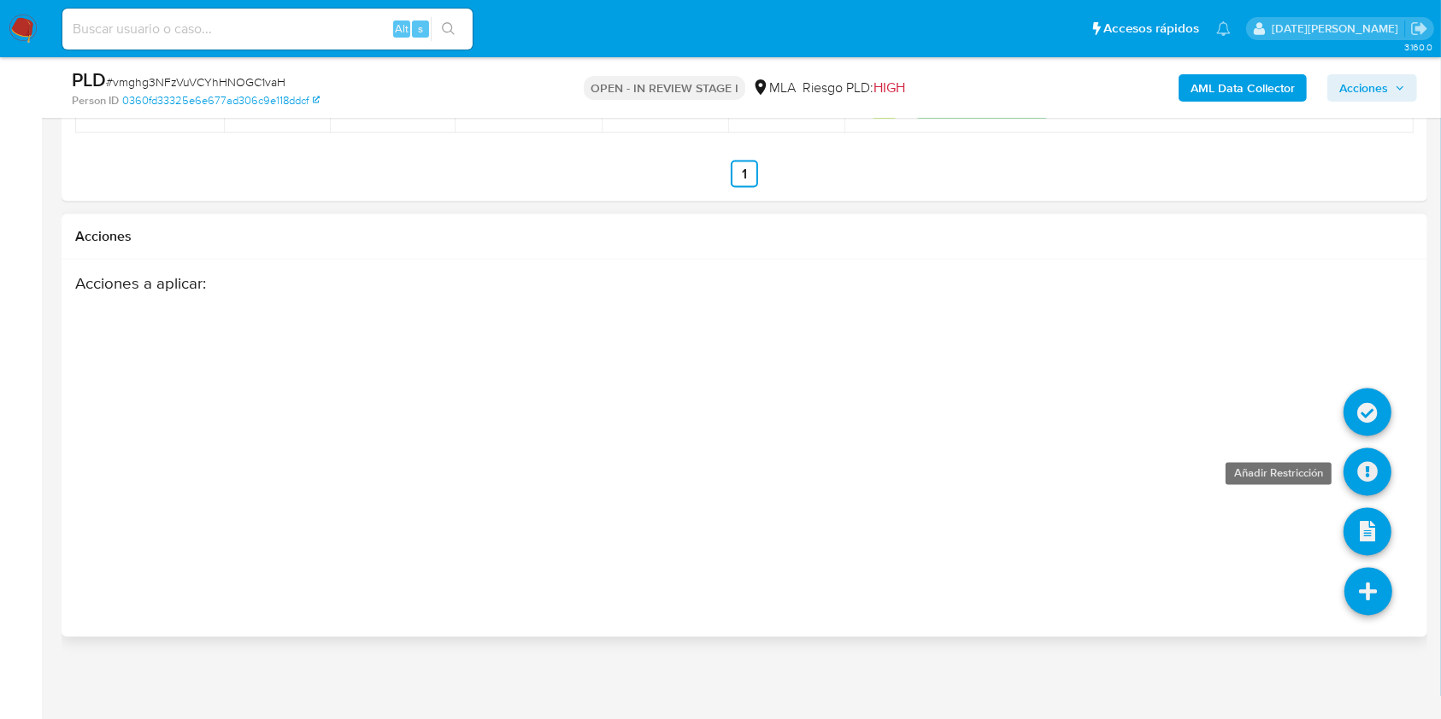
click at [1376, 478] on icon at bounding box center [1367, 473] width 48 height 48
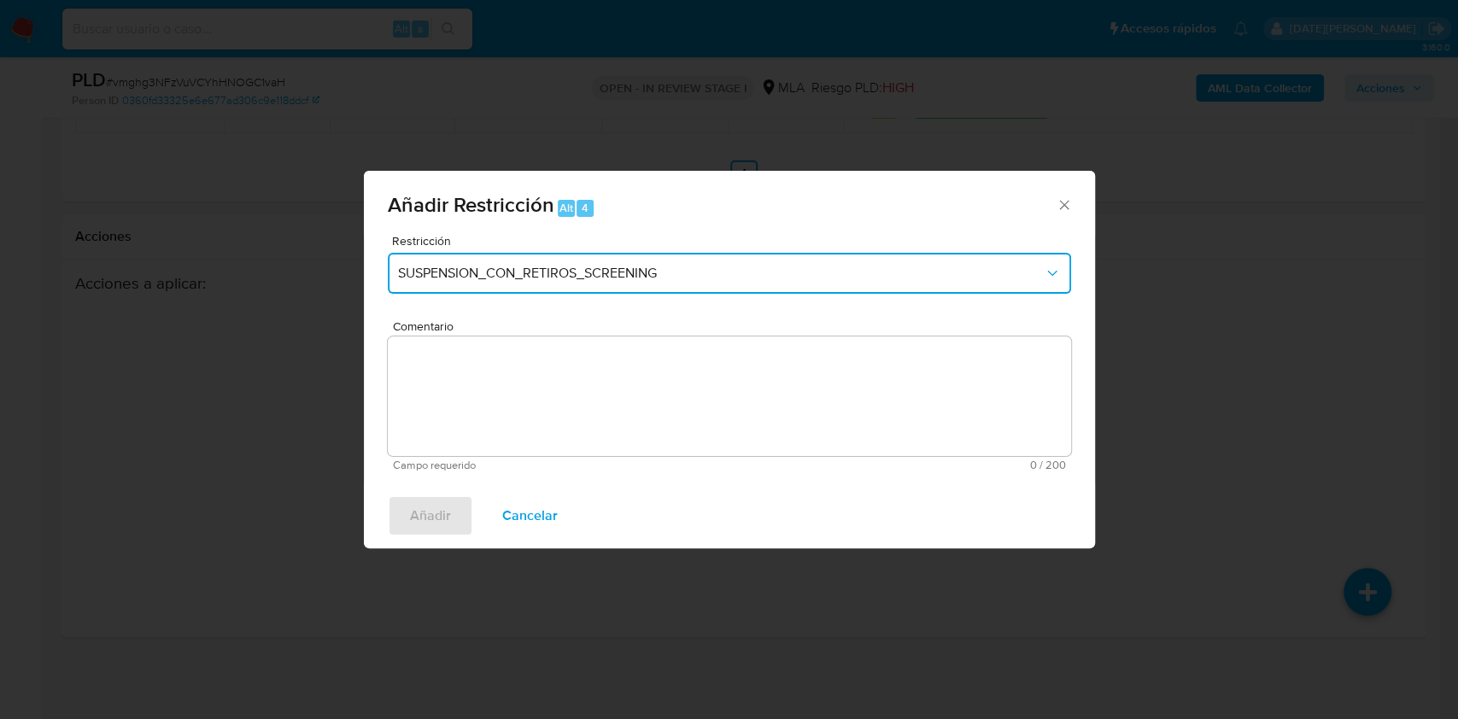
click at [572, 265] on span "SUSPENSION_CON_RETIROS_SCREENING" at bounding box center [721, 273] width 646 height 17
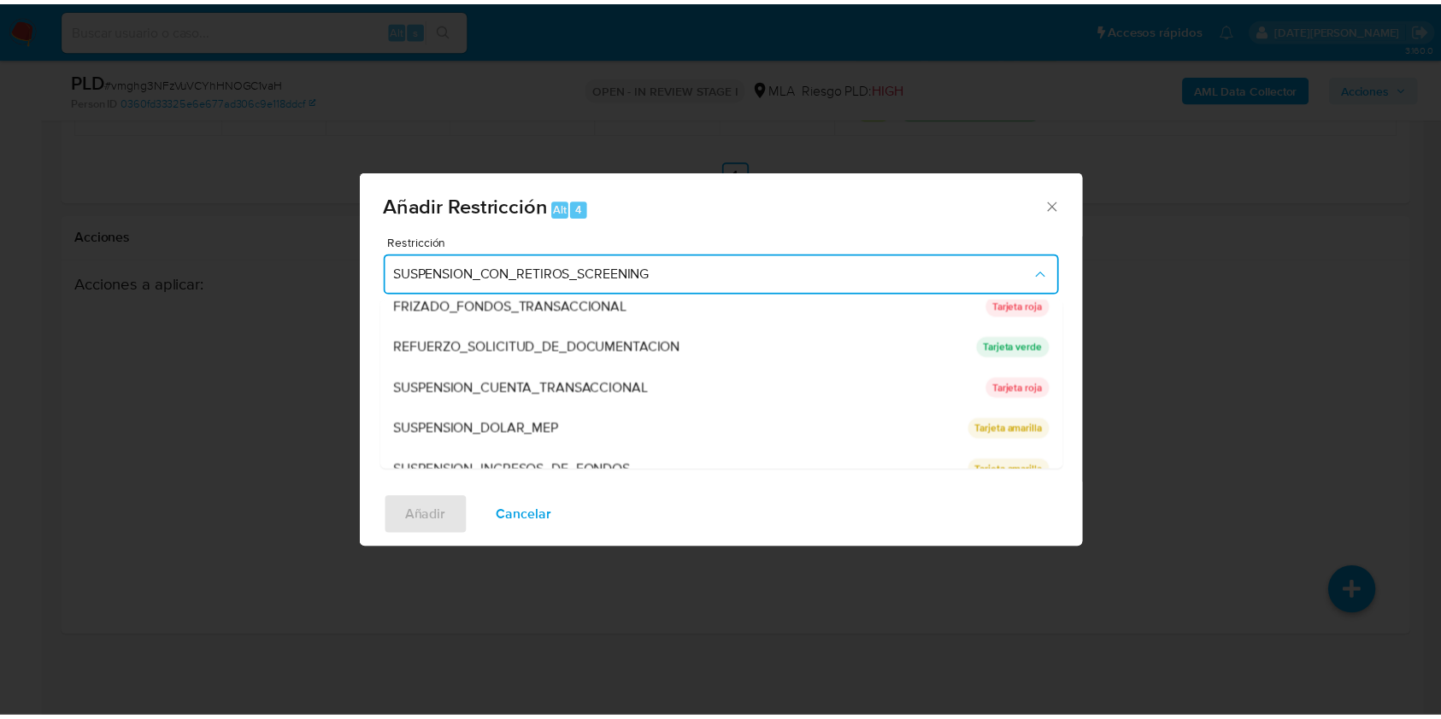
scroll to position [362, 0]
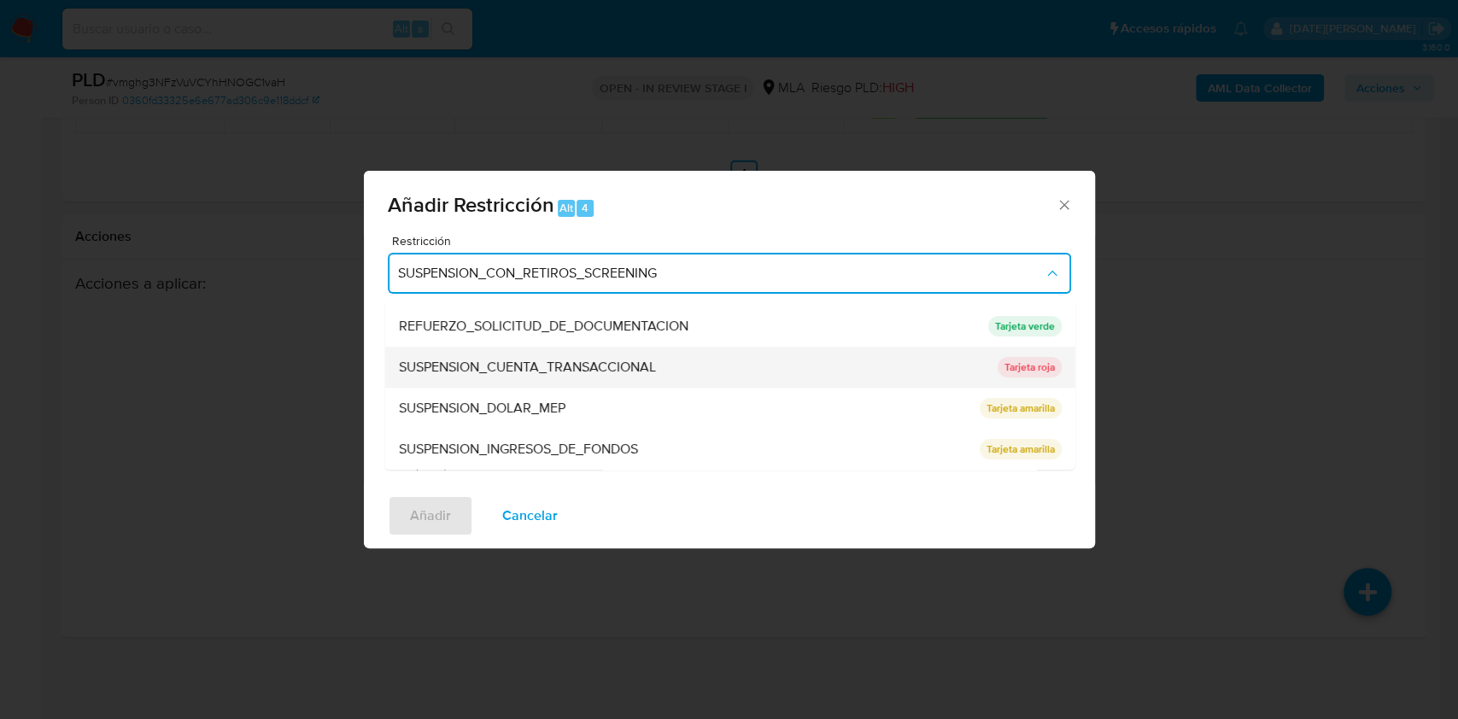
click at [531, 373] on span "SUSPENSION_CUENTA_TRANSACCIONAL" at bounding box center [526, 367] width 257 height 17
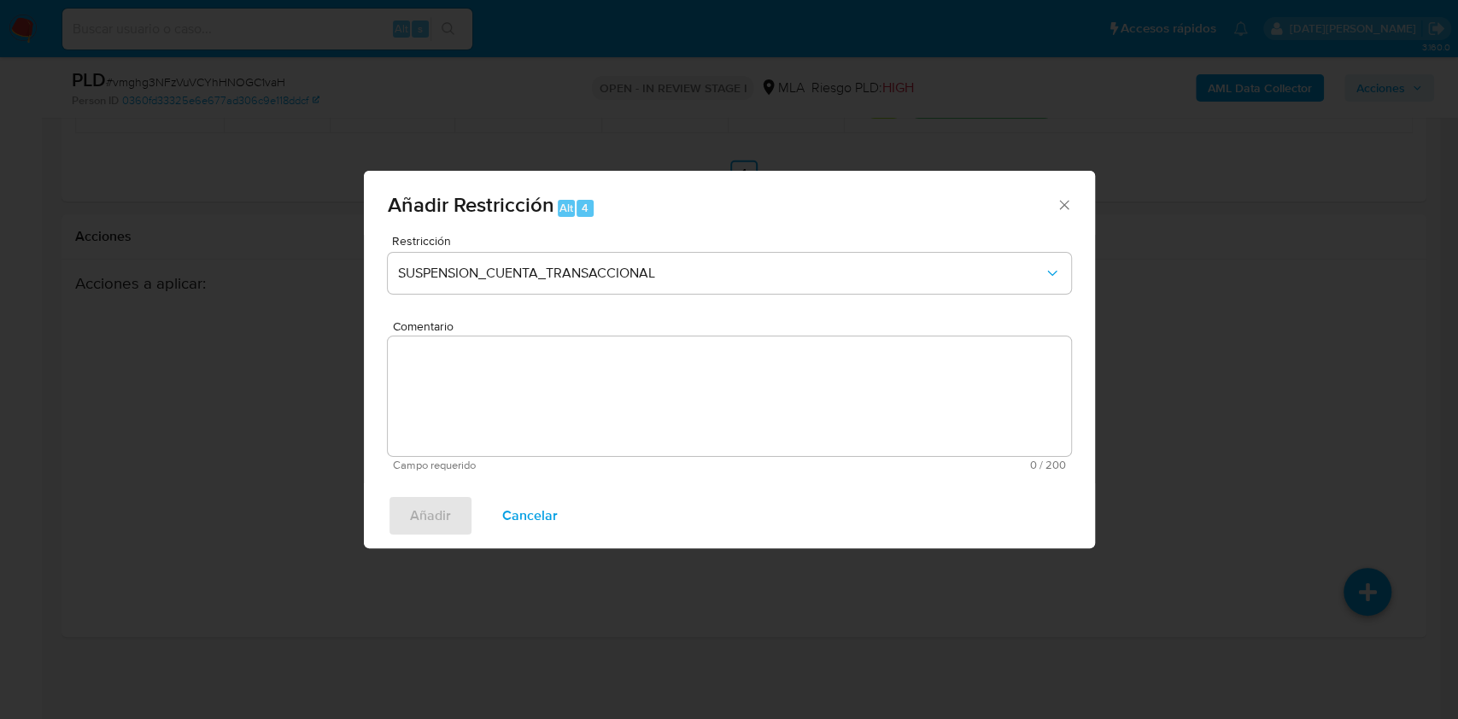
click at [528, 384] on textarea "Comentario" at bounding box center [730, 397] width 684 height 120
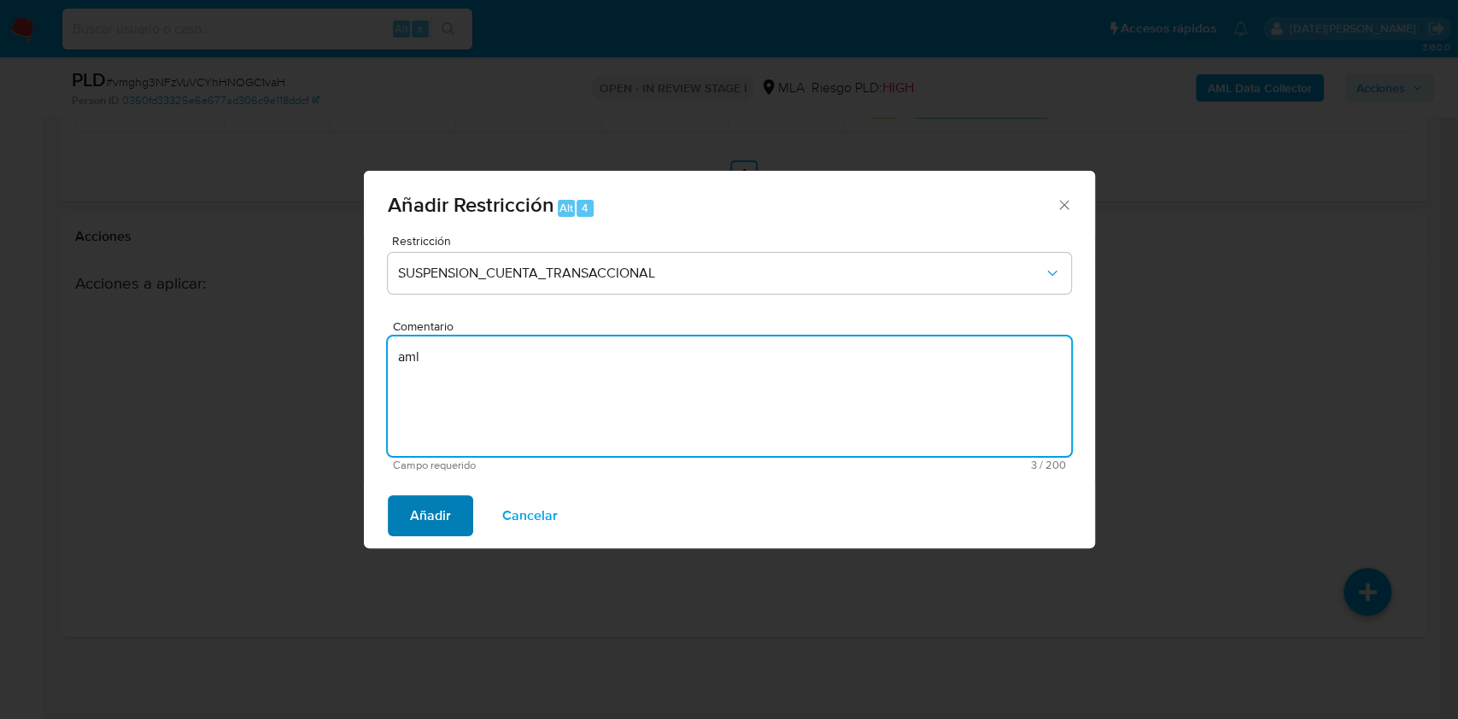
type textarea "aml"
click at [422, 529] on span "Añadir" at bounding box center [430, 516] width 41 height 38
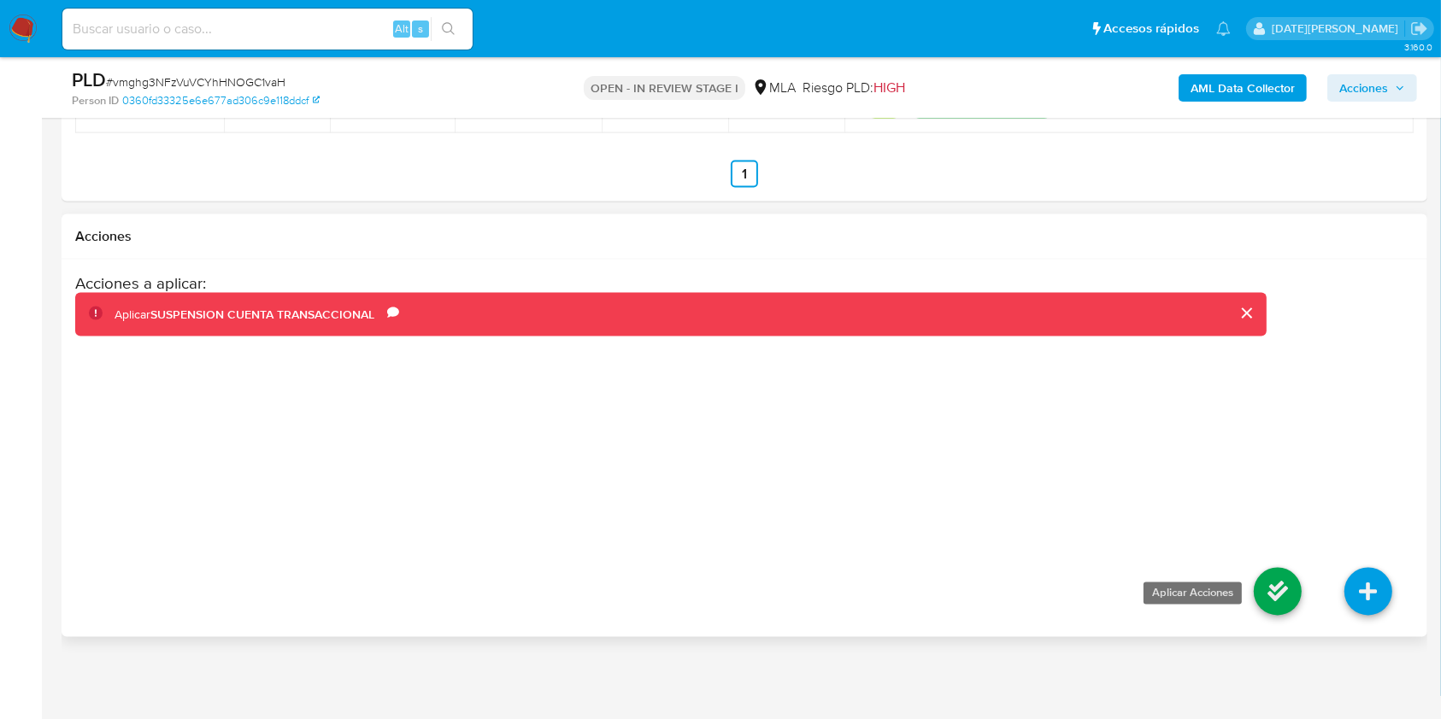
click at [1293, 583] on icon at bounding box center [1277, 592] width 48 height 48
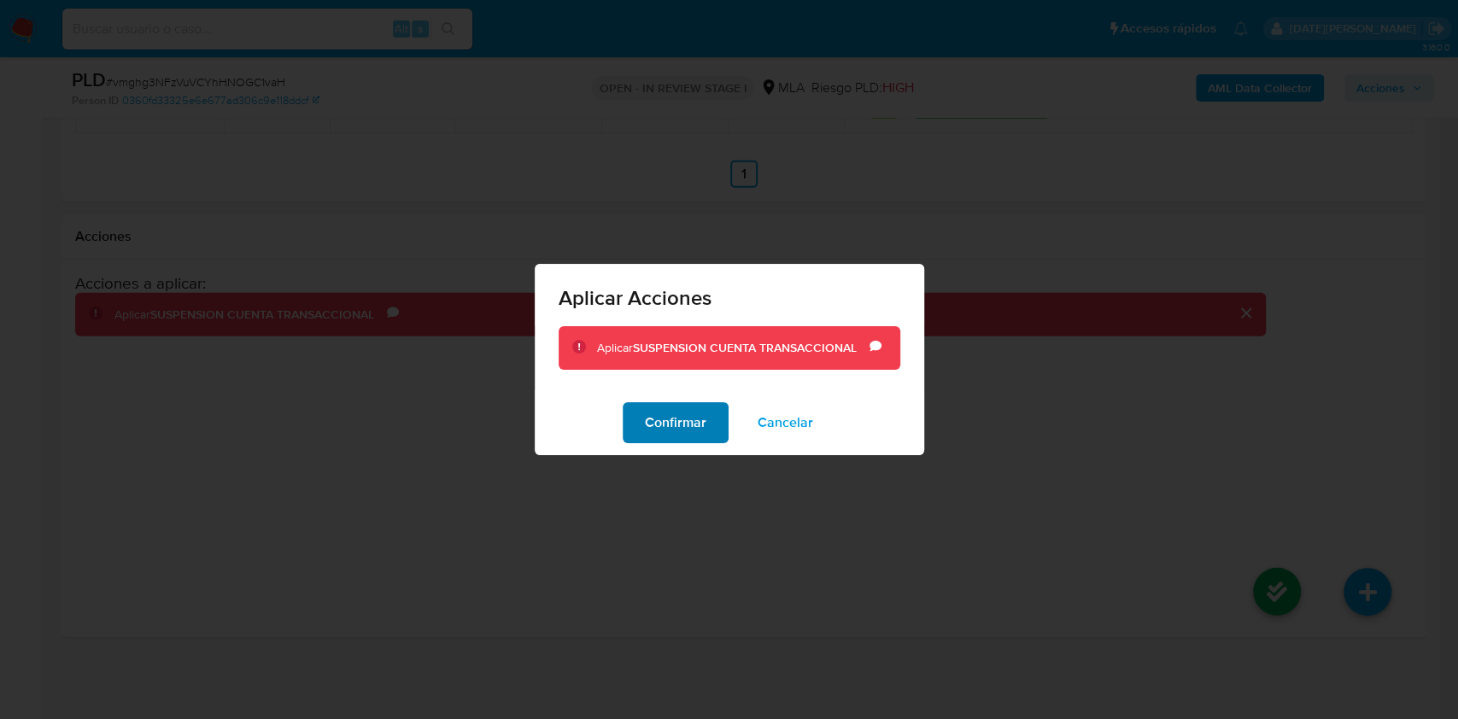
click at [705, 427] on span "Confirmar" at bounding box center [676, 423] width 62 height 38
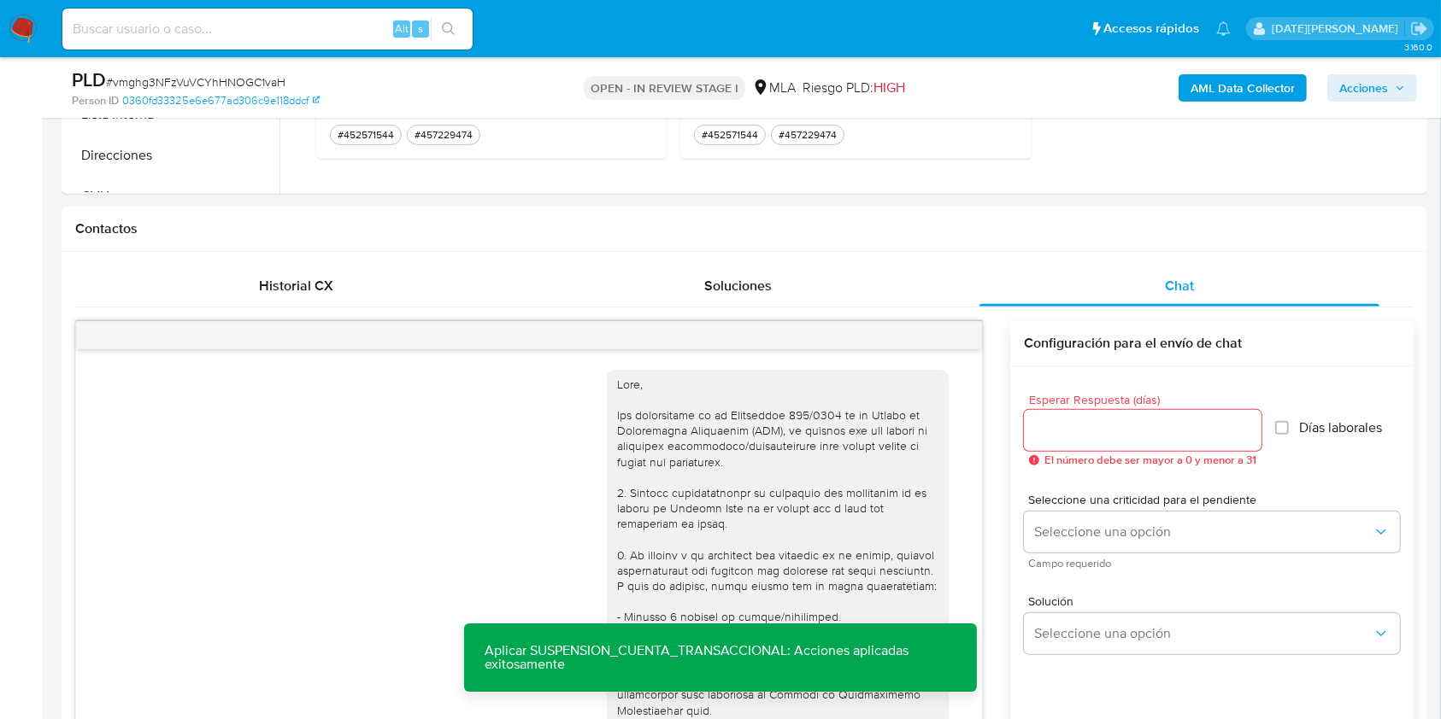
scroll to position [499, 0]
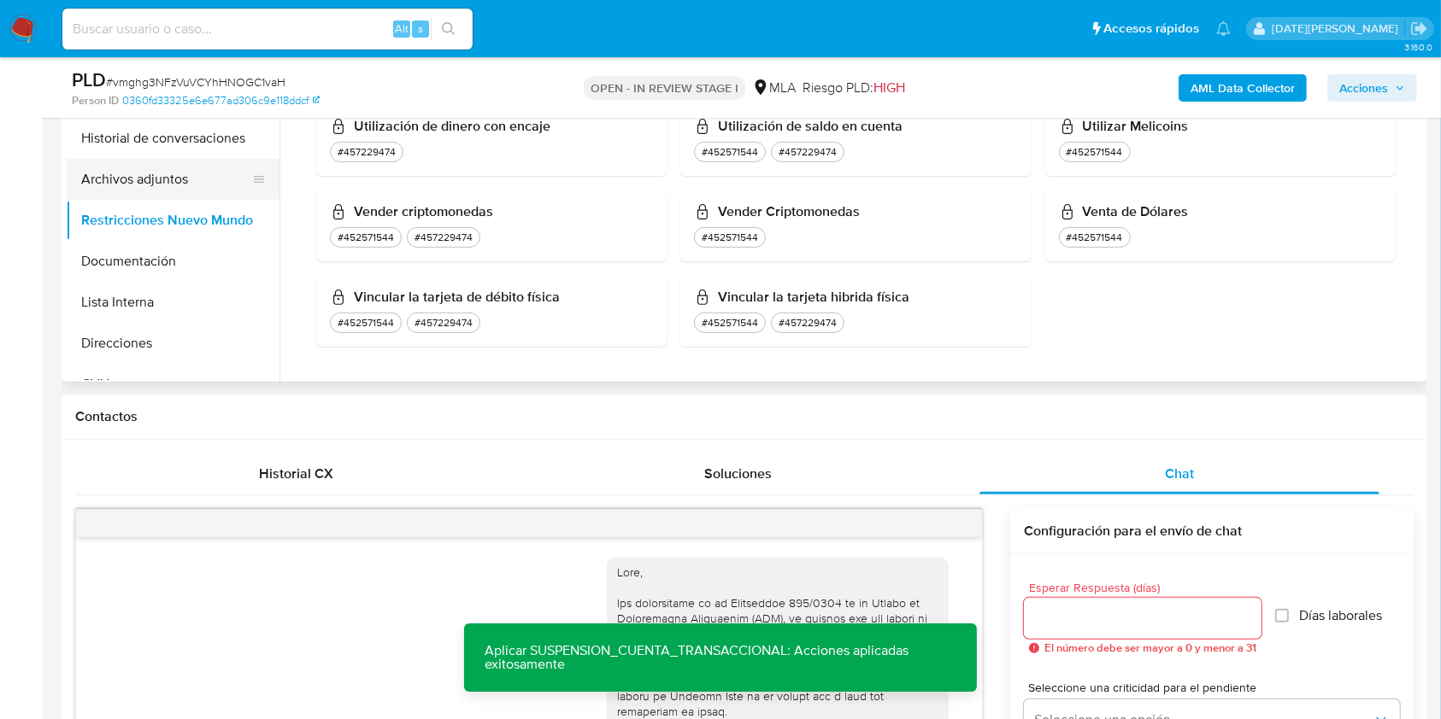
click at [133, 184] on button "Archivos adjuntos" at bounding box center [166, 179] width 200 height 41
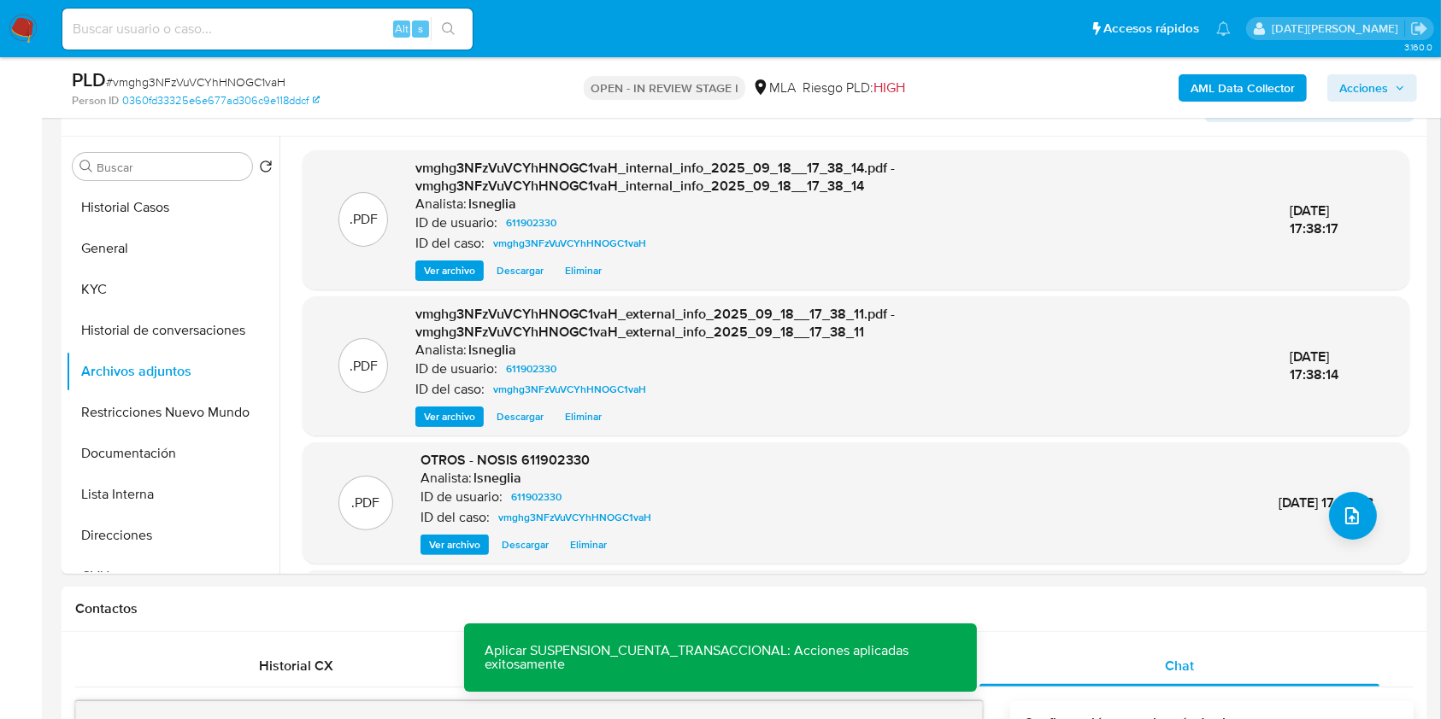
scroll to position [271, 0]
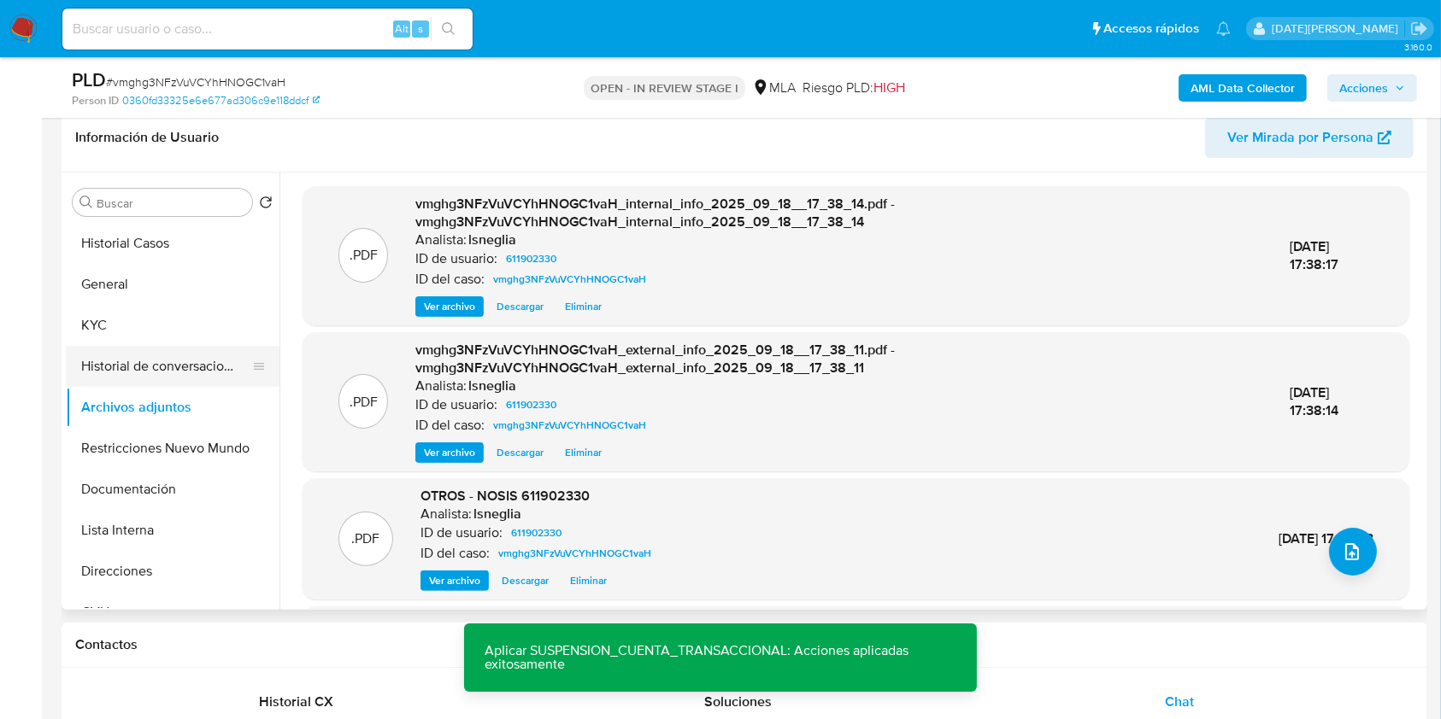
click at [138, 367] on button "Historial de conversaciones" at bounding box center [166, 366] width 200 height 41
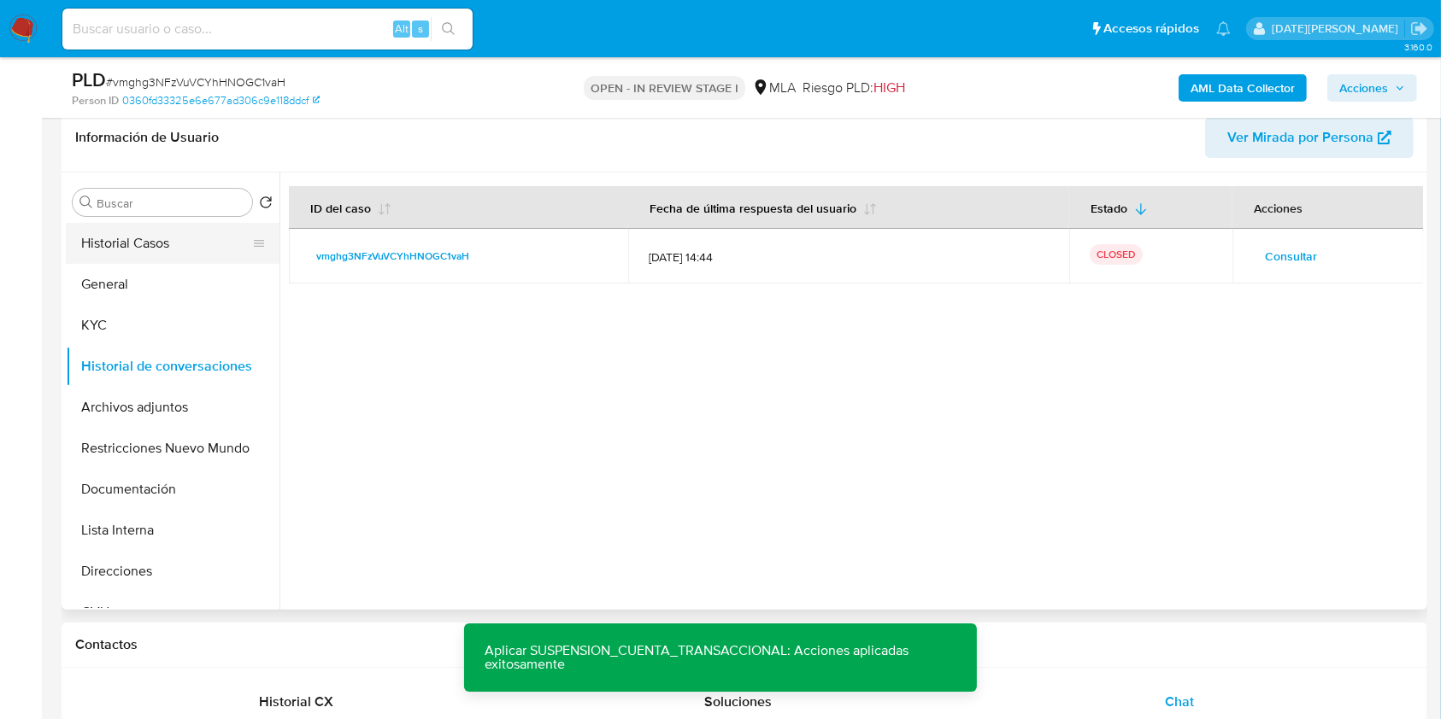
click at [114, 231] on button "Historial Casos" at bounding box center [166, 243] width 200 height 41
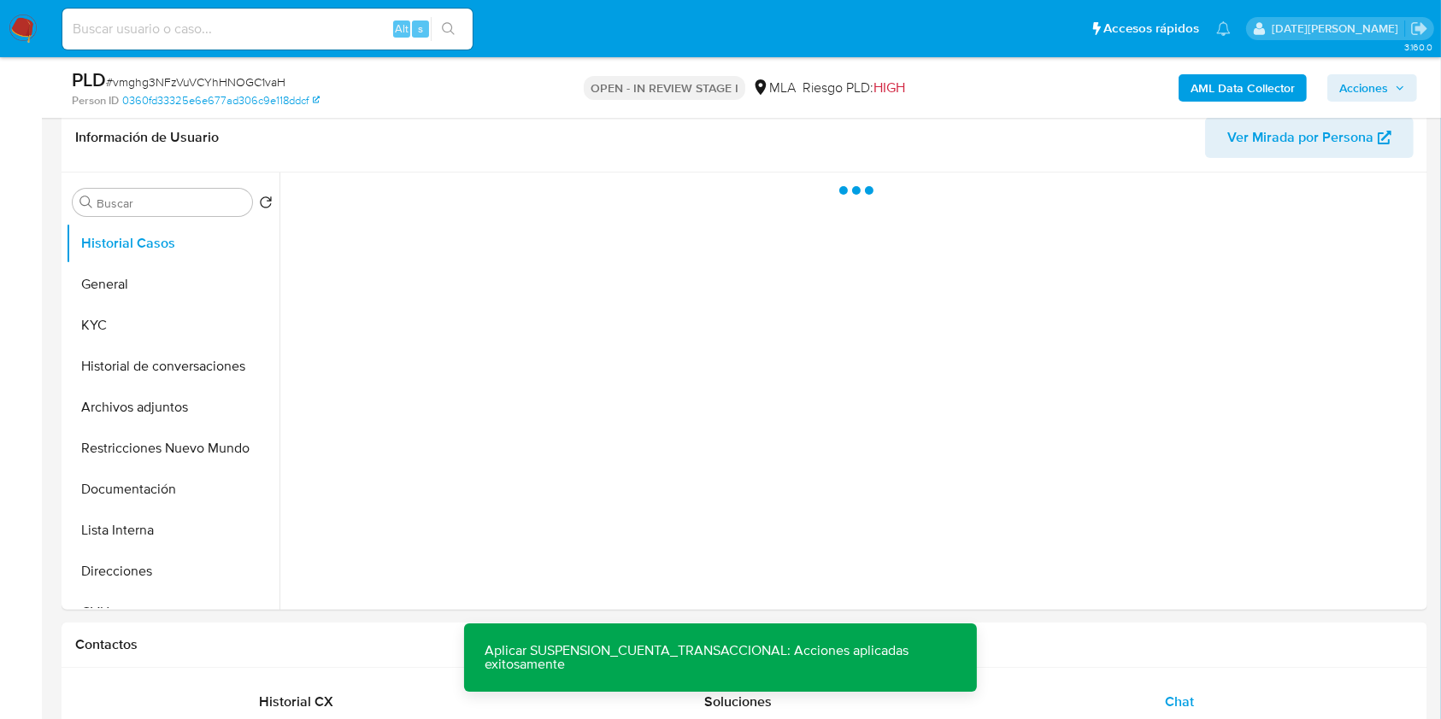
click at [1396, 88] on icon "button" at bounding box center [1399, 88] width 10 height 10
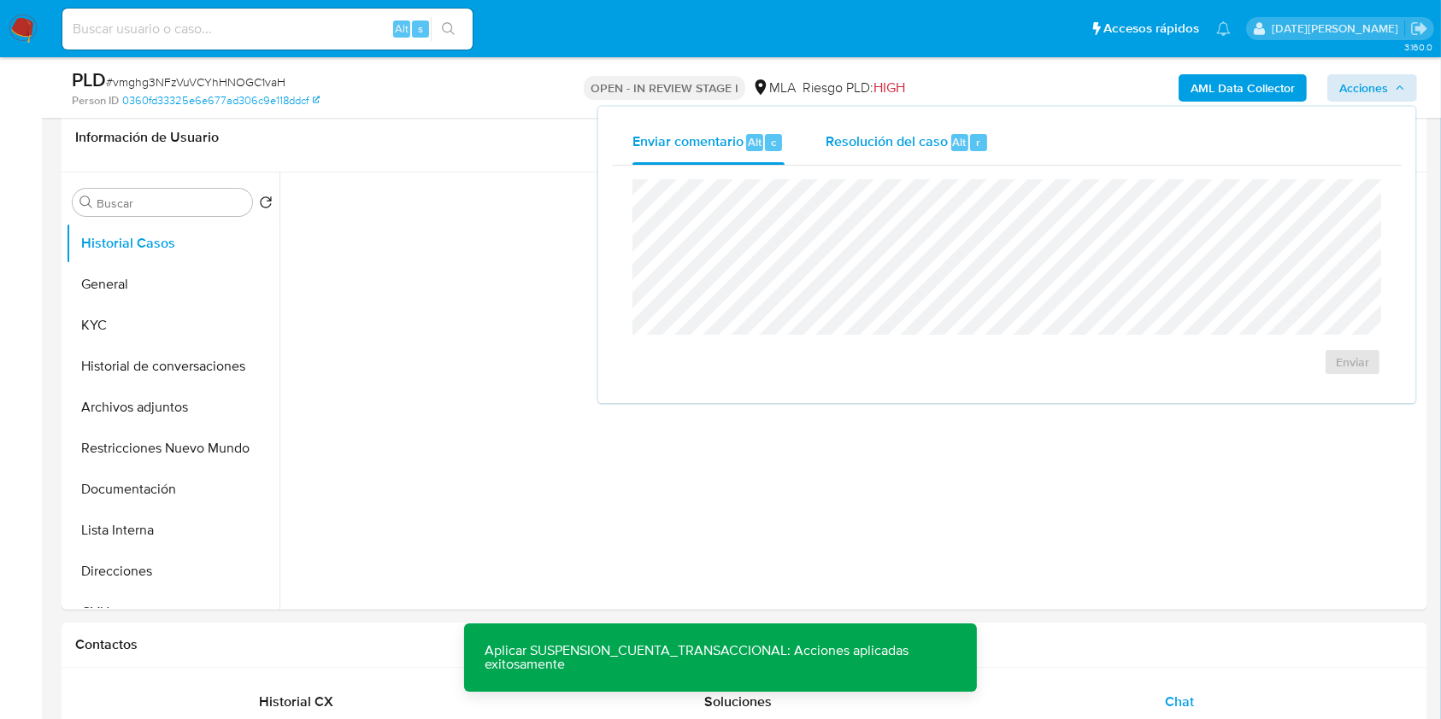
click at [949, 155] on div "Resolución del caso Alt r" at bounding box center [906, 142] width 163 height 44
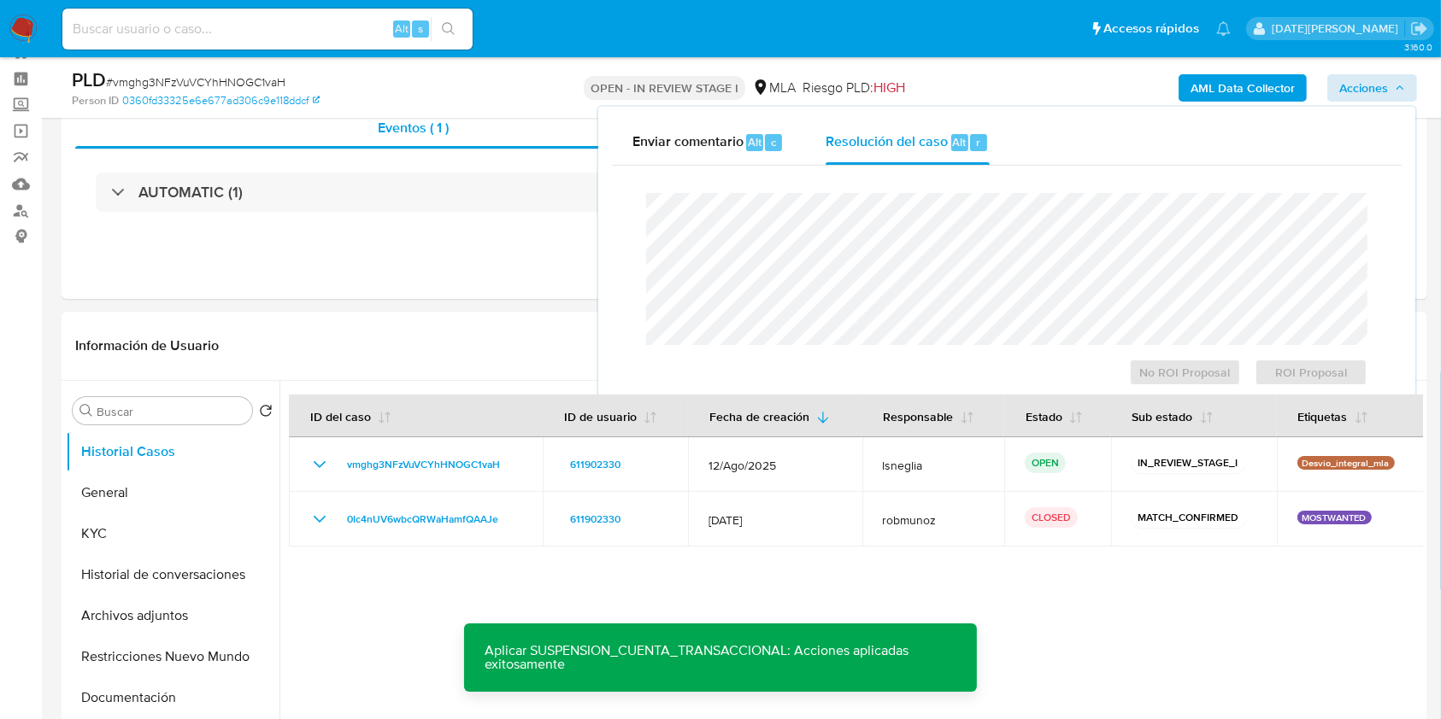
scroll to position [43, 0]
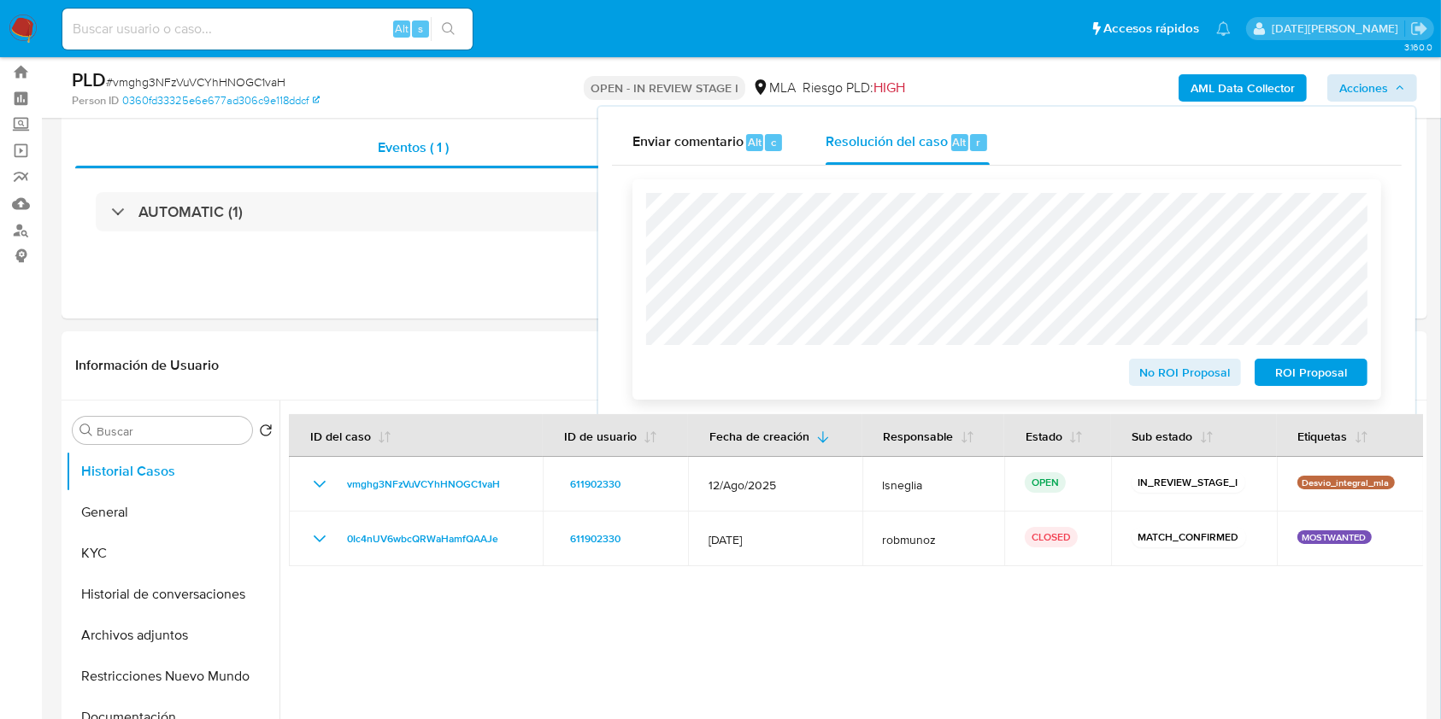
click at [1333, 369] on span "ROI Proposal" at bounding box center [1310, 373] width 89 height 24
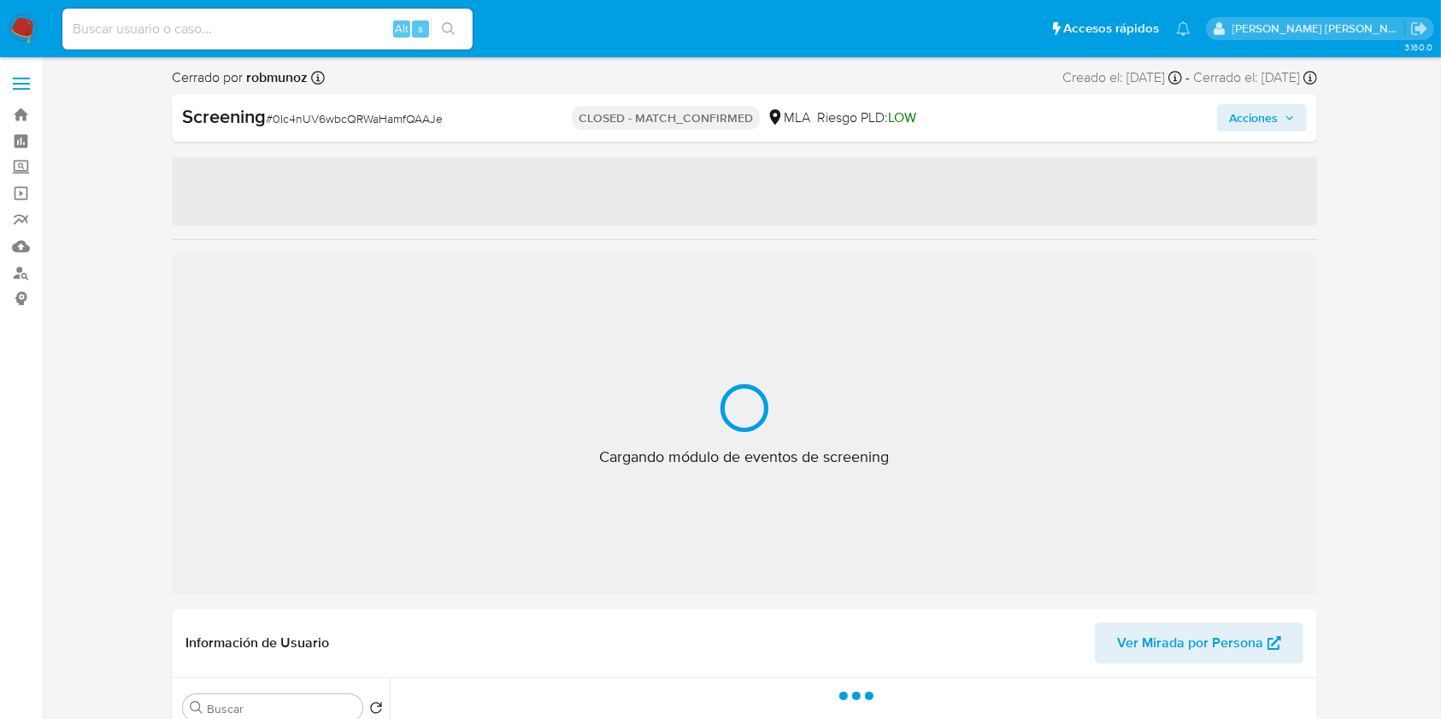
select select "10"
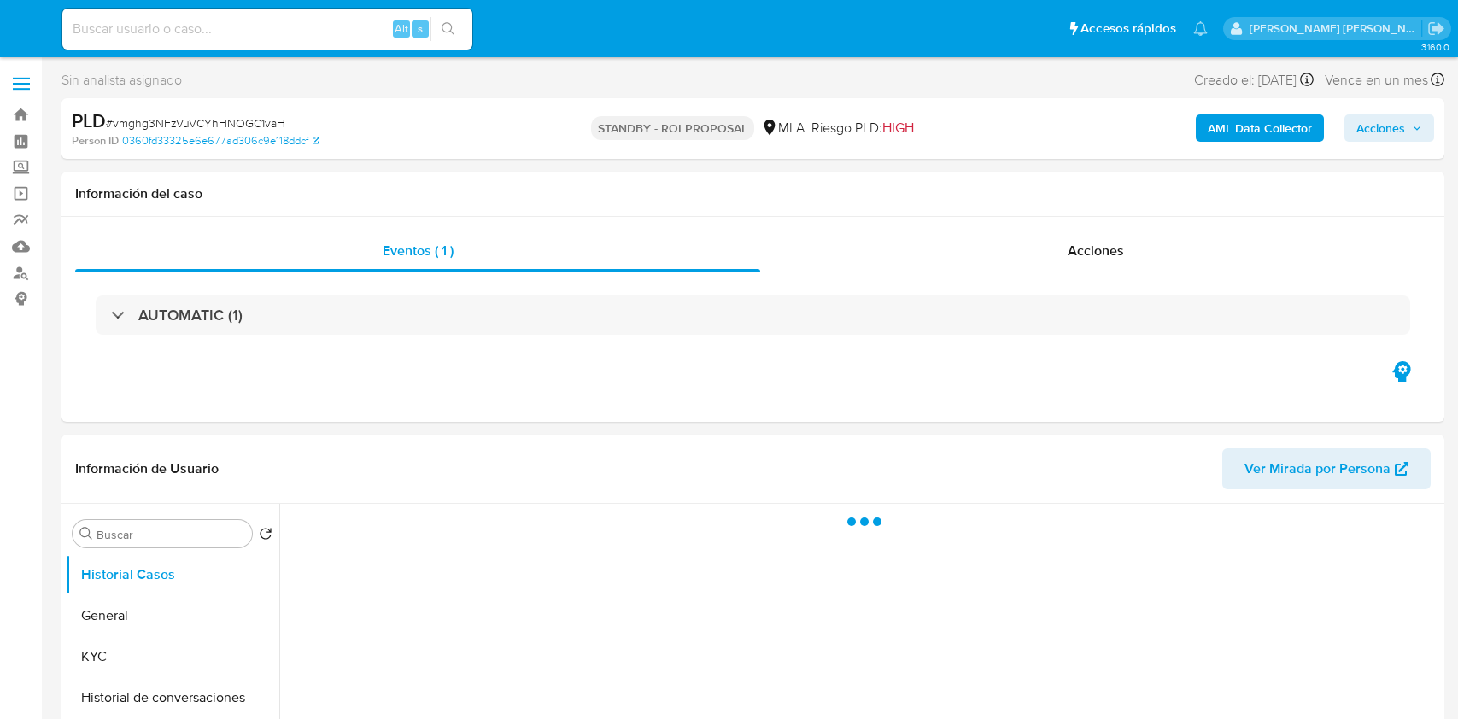
select select "10"
